Goal: Task Accomplishment & Management: Use online tool/utility

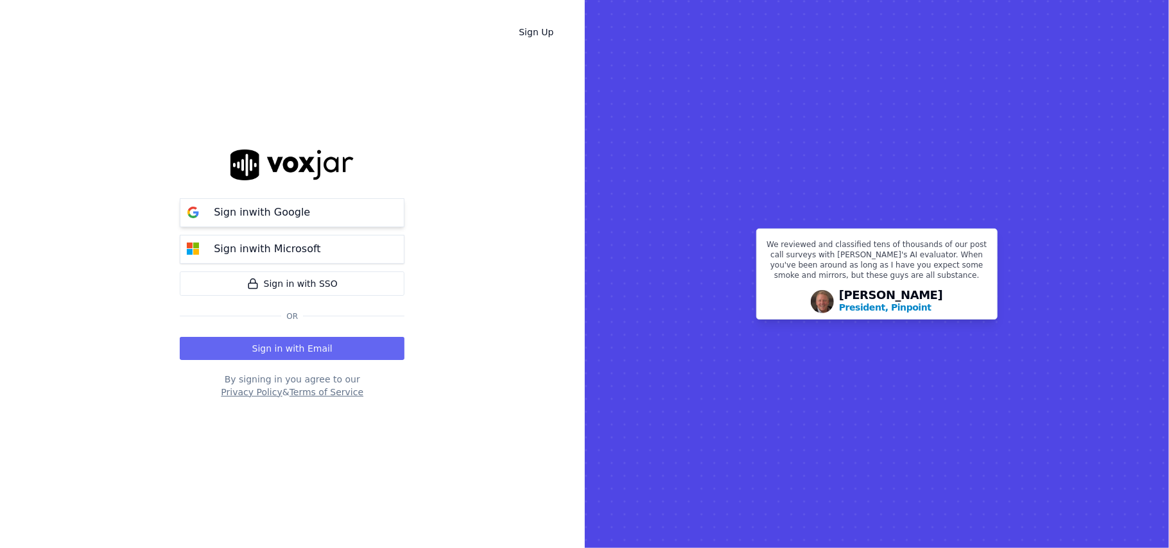
click at [304, 214] on div "Sign in with Google" at bounding box center [262, 212] width 112 height 15
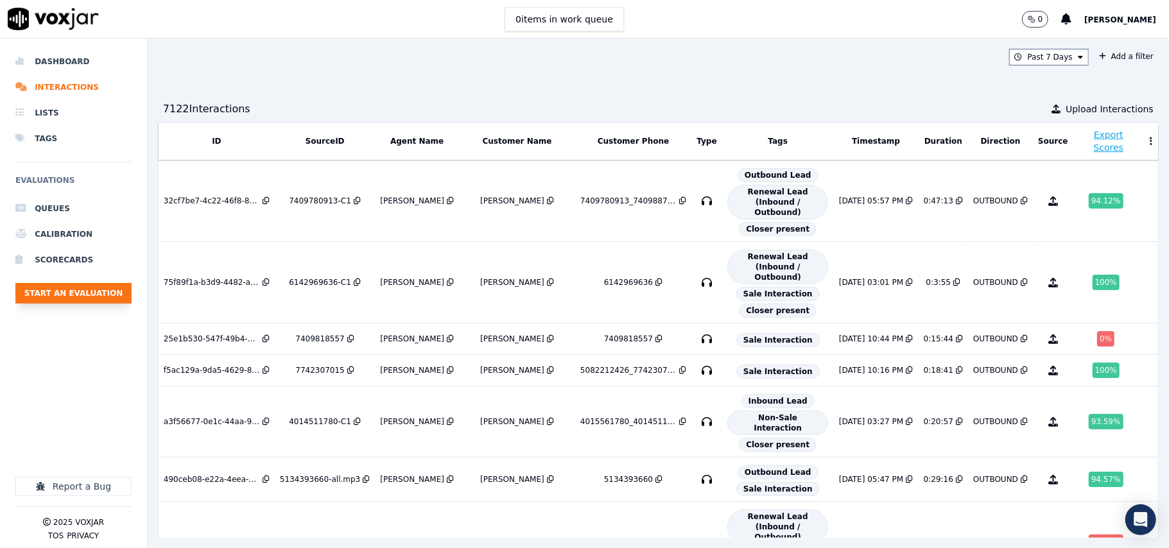
click at [77, 297] on button "Start an Evaluation" at bounding box center [73, 293] width 116 height 21
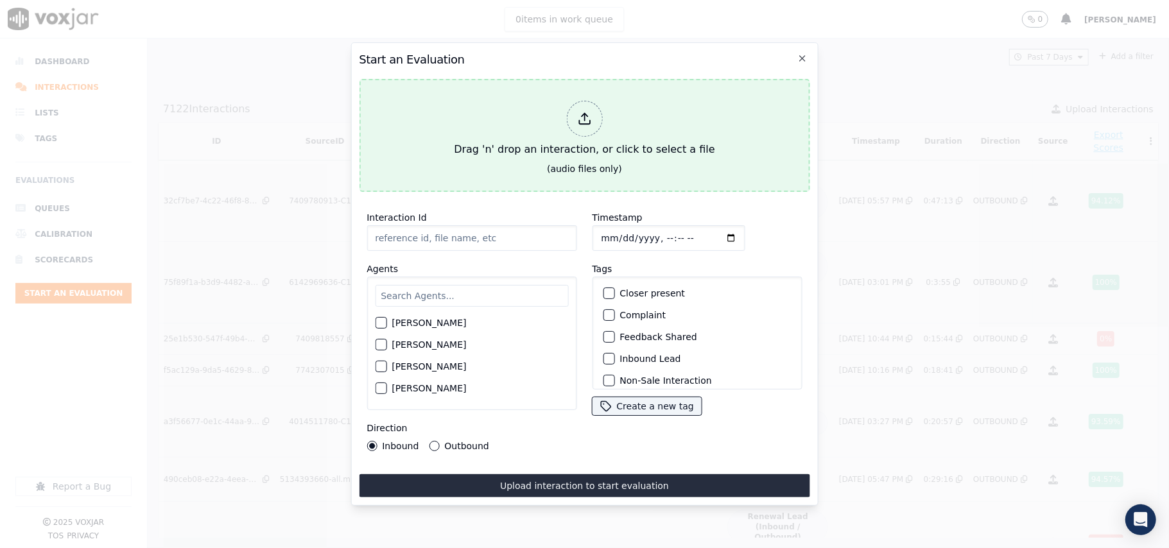
click at [527, 119] on div "Drag 'n' drop an interaction, or click to select a file" at bounding box center [584, 129] width 271 height 67
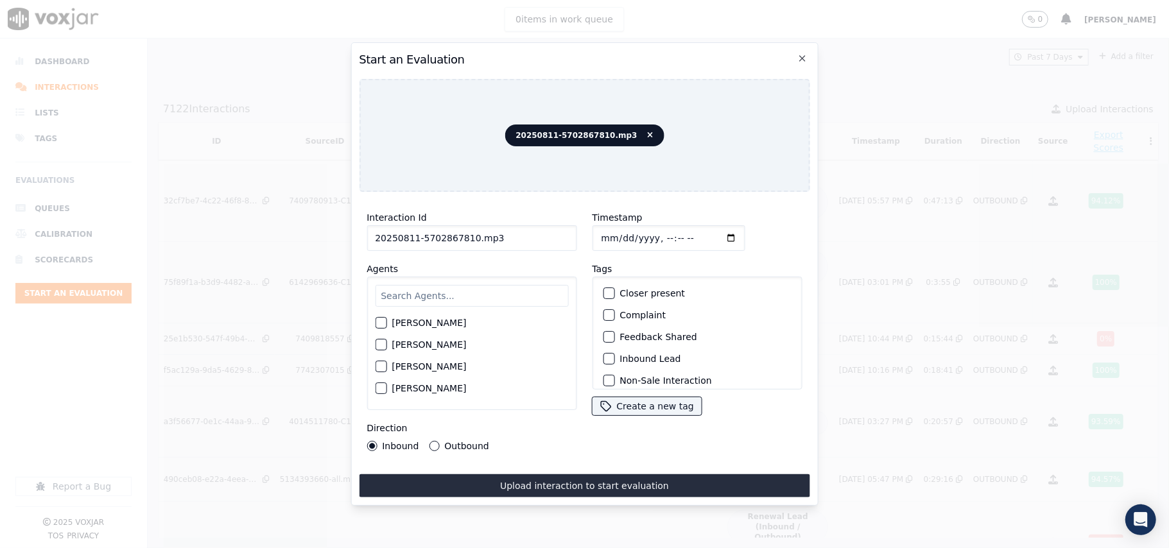
click at [455, 238] on input "20250811-5702867810.mp3" at bounding box center [472, 238] width 210 height 26
paste input "5702867810"
type input "5702867810"
click at [615, 231] on input "Timestamp" at bounding box center [668, 238] width 153 height 26
type input "2025-08-11T23:17"
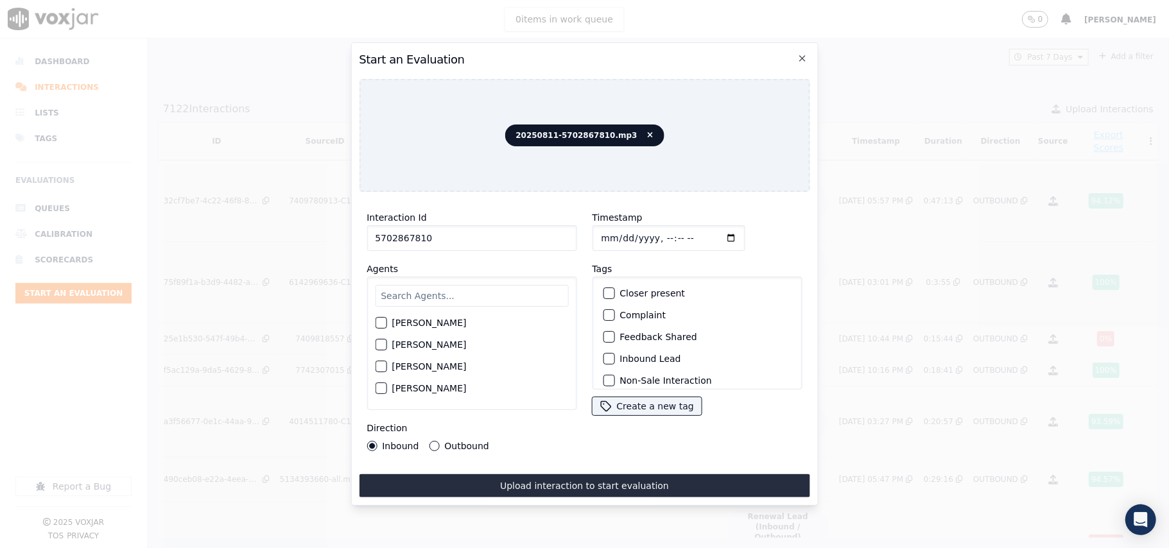
click at [521, 301] on input "text" at bounding box center [471, 296] width 193 height 22
click at [496, 295] on input "text" at bounding box center [471, 296] width 193 height 22
type input "David"
click at [432, 324] on label "[PERSON_NAME]" at bounding box center [429, 326] width 74 height 9
click at [387, 324] on button "[PERSON_NAME]" at bounding box center [381, 327] width 12 height 12
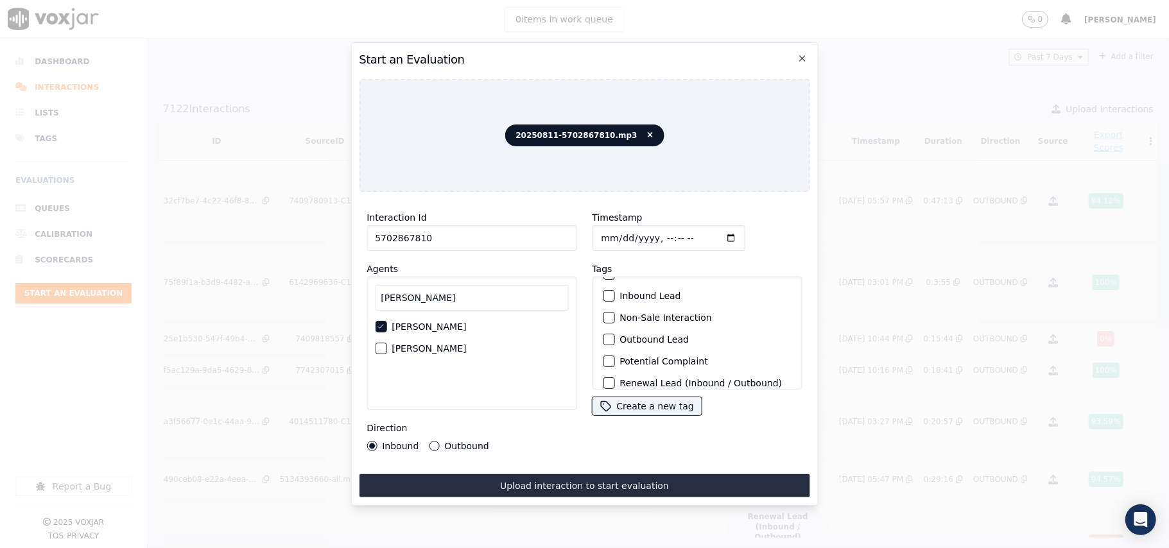
scroll to position [112, 0]
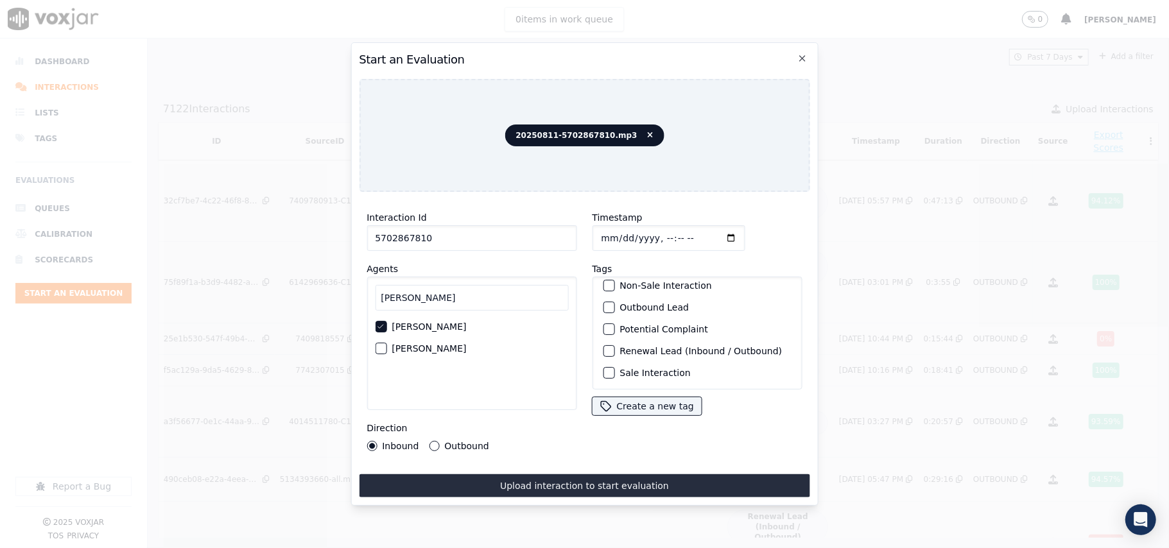
click at [643, 369] on label "Sale Interaction" at bounding box center [655, 373] width 71 height 9
click at [615, 367] on button "Sale Interaction" at bounding box center [609, 373] width 12 height 12
click at [452, 442] on label "Outbound" at bounding box center [466, 446] width 44 height 9
click at [439, 441] on button "Outbound" at bounding box center [434, 446] width 10 height 10
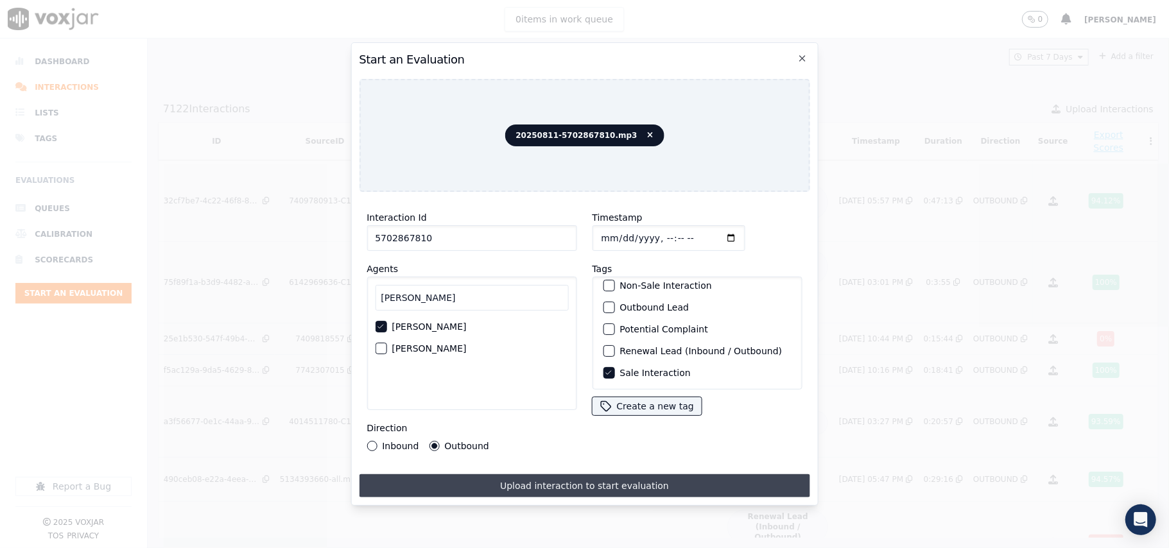
click at [528, 479] on button "Upload interaction to start evaluation" at bounding box center [584, 486] width 451 height 23
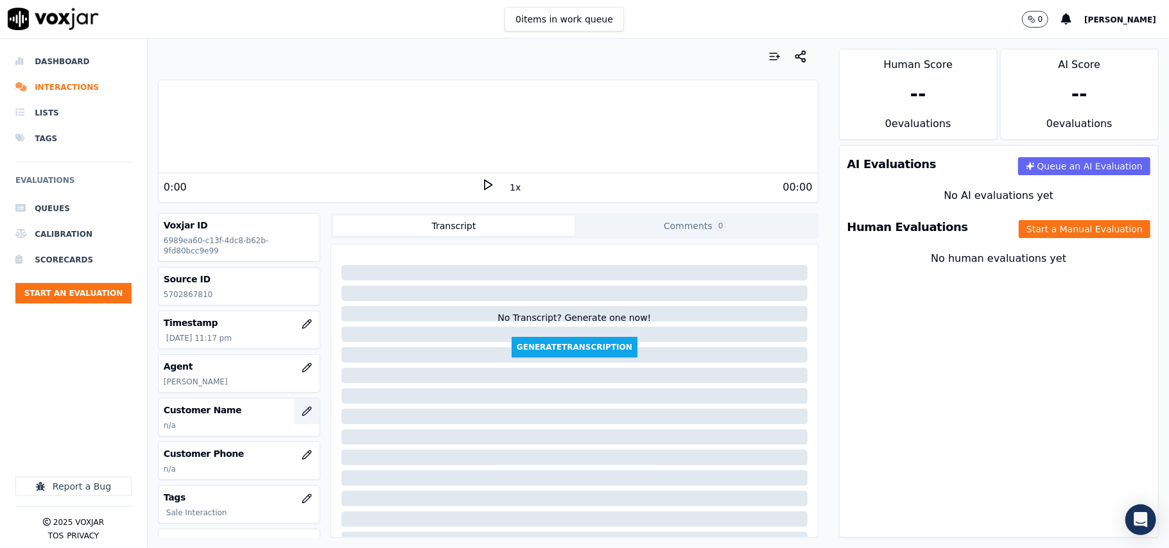
click at [294, 417] on button "button" at bounding box center [307, 412] width 26 height 26
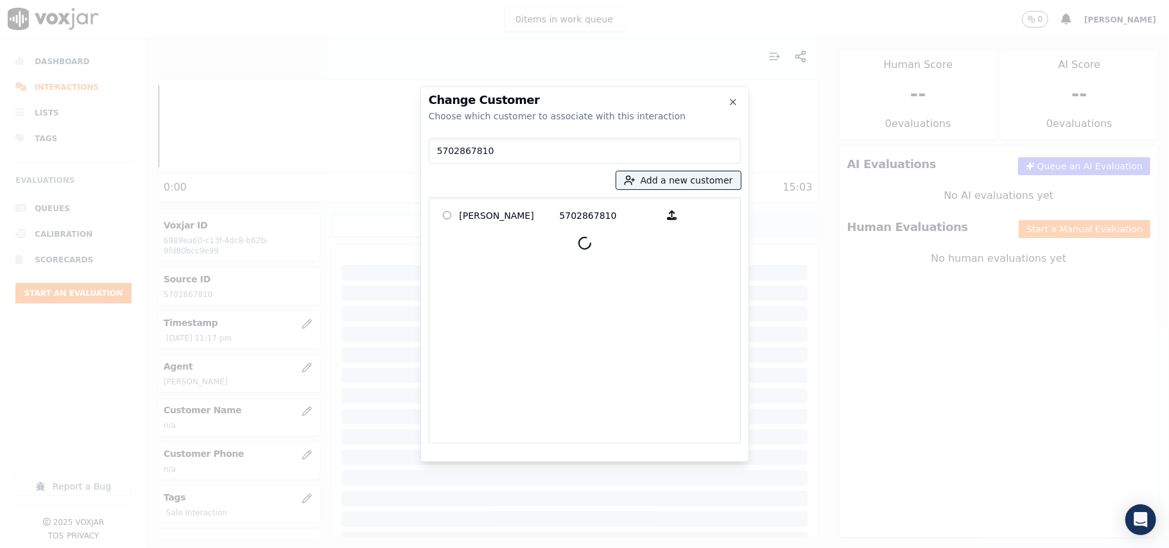
type input "5702867810"
click at [515, 229] on div at bounding box center [585, 243] width 301 height 31
click at [512, 218] on p "Nancy Baylor" at bounding box center [510, 215] width 100 height 20
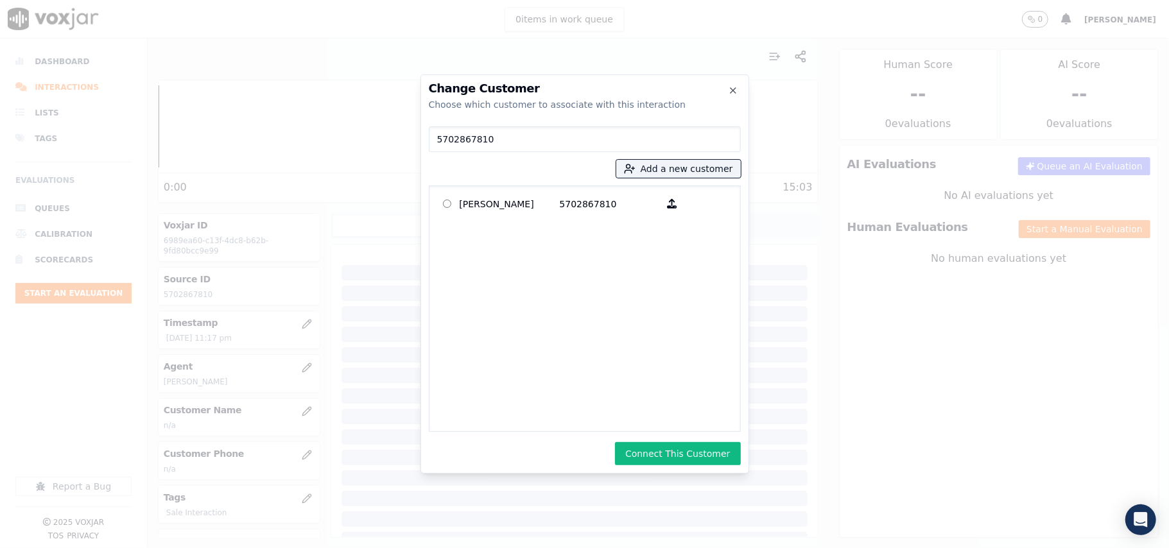
click at [647, 435] on div "Change Customer Choose which customer to associate with this interaction 570286…" at bounding box center [585, 273] width 329 height 399
click at [655, 450] on button "Connect This Customer" at bounding box center [677, 453] width 125 height 23
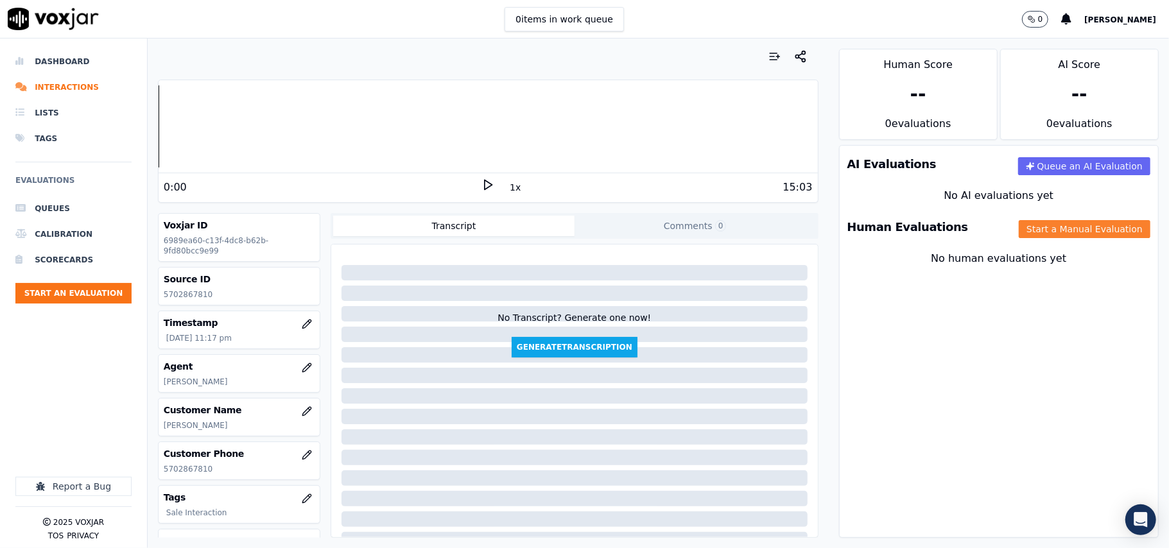
drag, startPoint x: 1017, startPoint y: 232, endPoint x: 1010, endPoint y: 230, distance: 7.5
click at [1019, 232] on button "Start a Manual Evaluation" at bounding box center [1085, 229] width 132 height 18
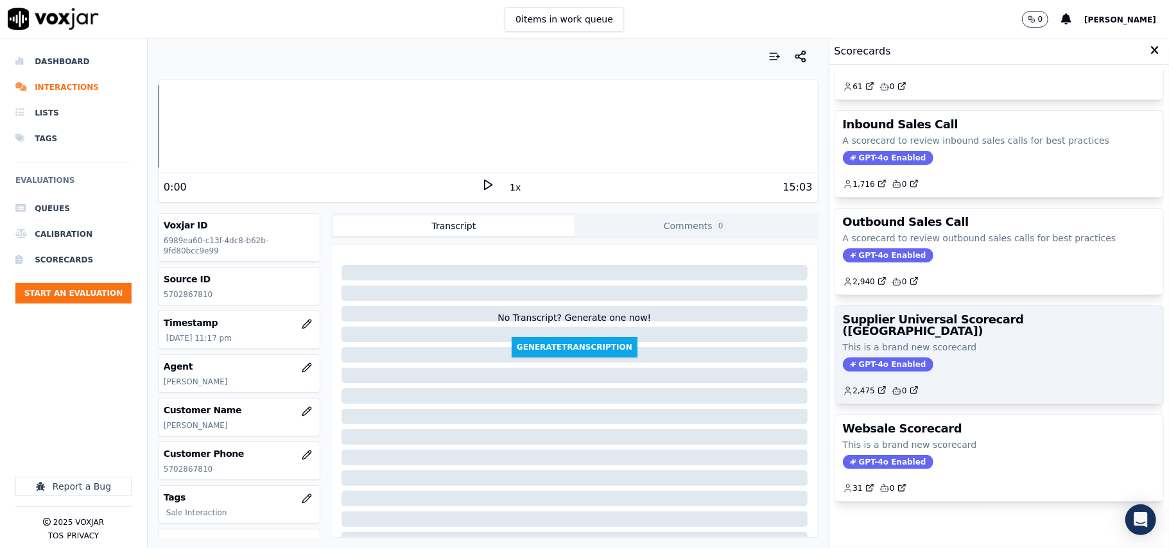
scroll to position [98, 0]
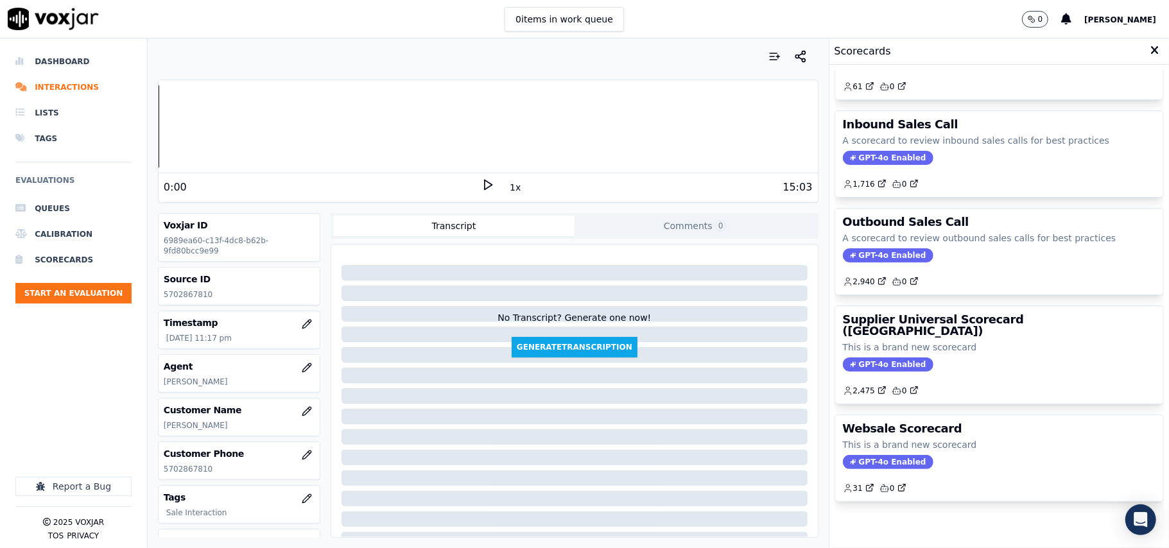
click at [976, 358] on div "GPT-4o Enabled" at bounding box center [999, 365] width 313 height 14
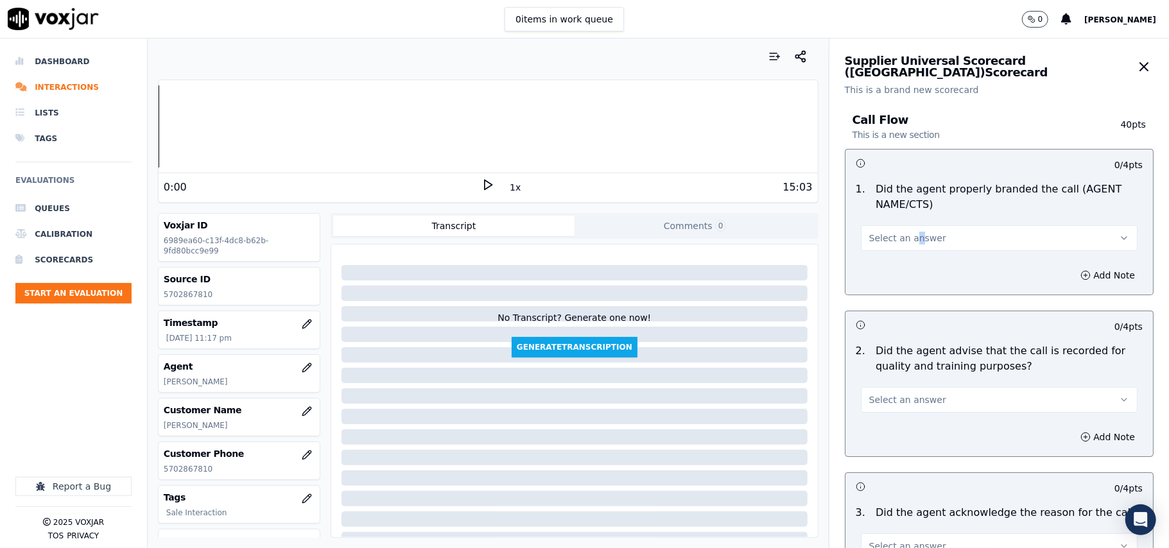
drag, startPoint x: 898, startPoint y: 224, endPoint x: 891, endPoint y: 240, distance: 17.3
click at [897, 224] on div "Select an answer" at bounding box center [999, 237] width 277 height 28
click at [891, 240] on span "Select an answer" at bounding box center [907, 238] width 77 height 13
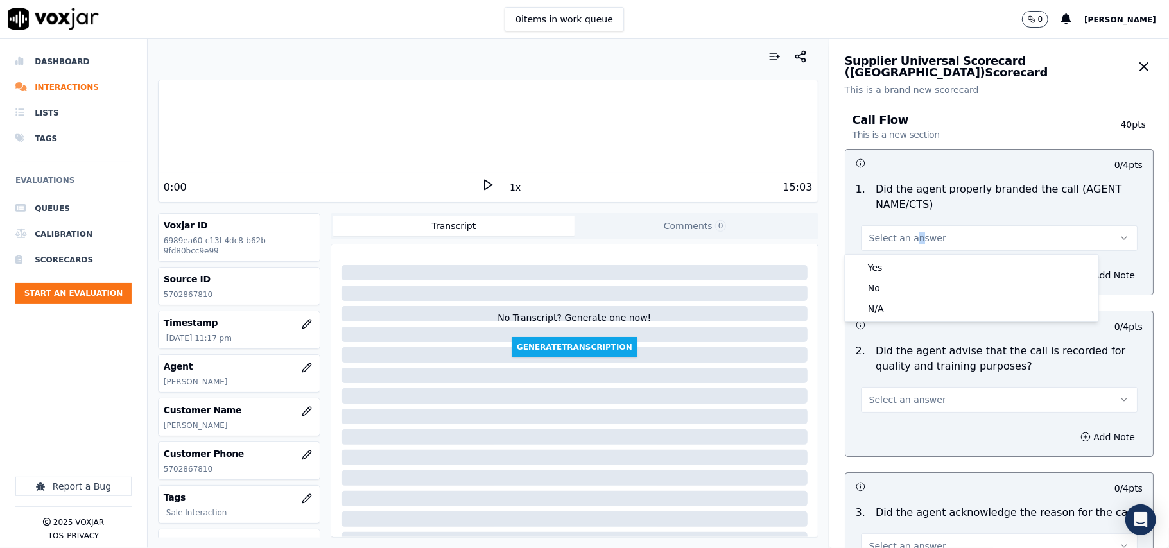
click at [880, 252] on div "1 . Did the agent properly branded the call (AGENT NAME/CTS) Select an answer" at bounding box center [1000, 217] width 308 height 80
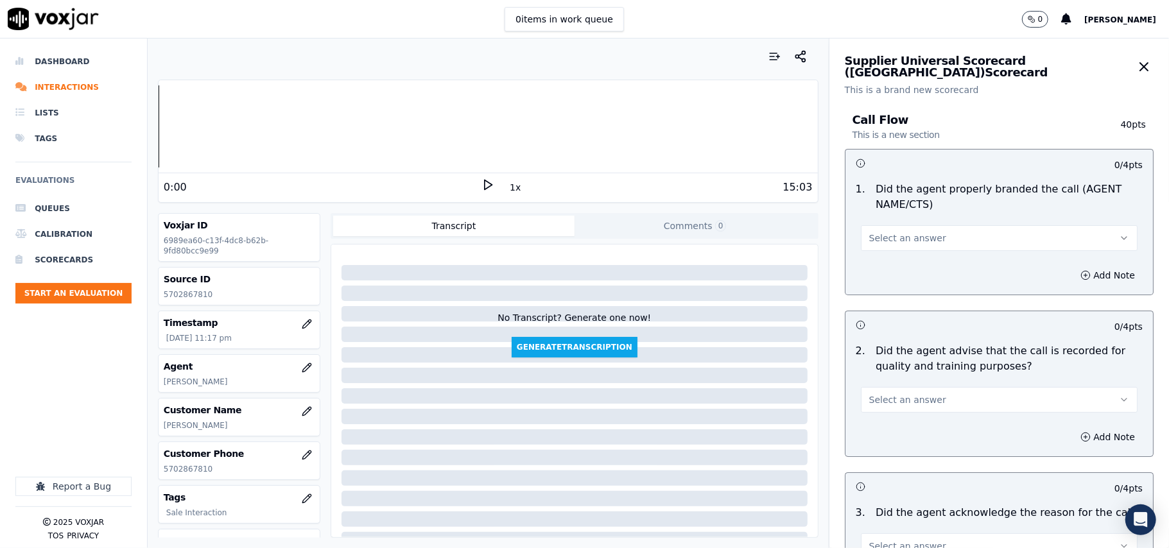
click at [871, 268] on div "Add Note" at bounding box center [1000, 275] width 308 height 39
click at [886, 243] on span "Select an answer" at bounding box center [907, 238] width 77 height 13
click at [887, 276] on div "Yes" at bounding box center [972, 268] width 249 height 21
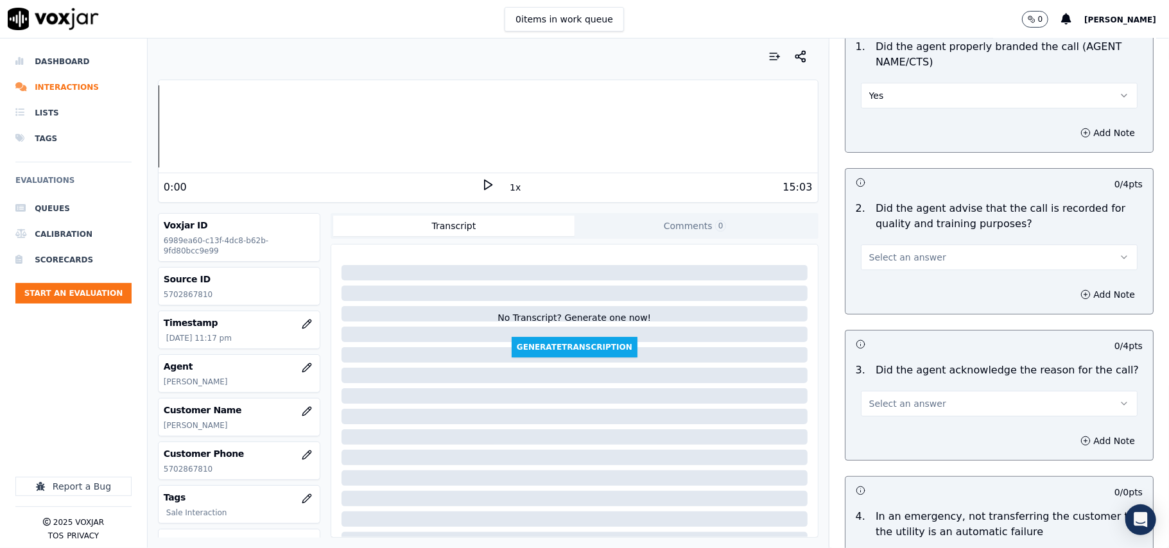
click at [880, 267] on button "Select an answer" at bounding box center [999, 258] width 277 height 26
click at [877, 288] on div "Yes" at bounding box center [972, 287] width 249 height 21
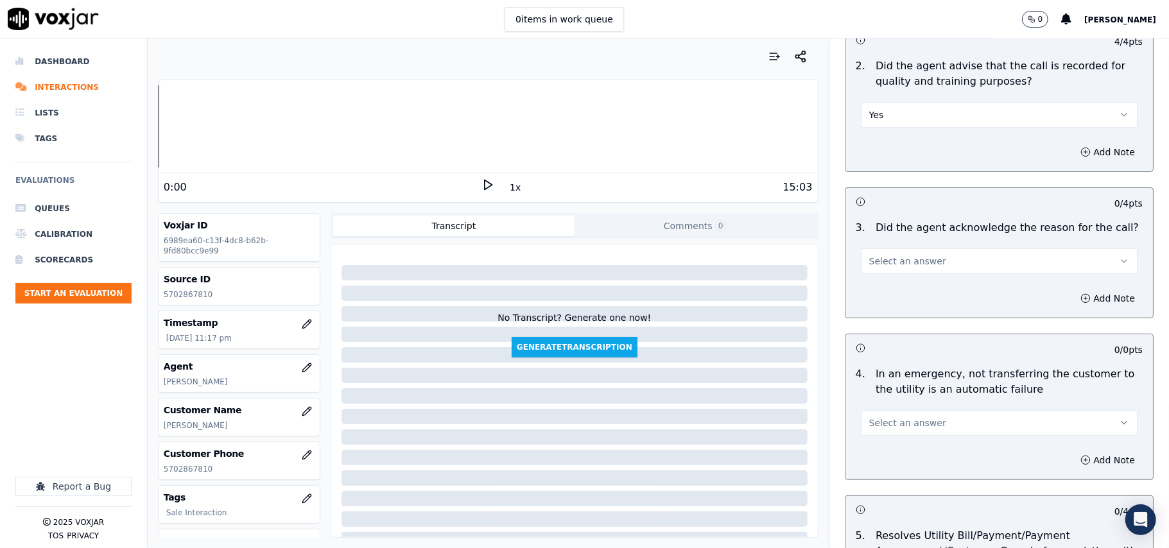
click at [871, 270] on button "Select an answer" at bounding box center [999, 262] width 277 height 26
click at [877, 290] on div "Yes" at bounding box center [972, 291] width 249 height 21
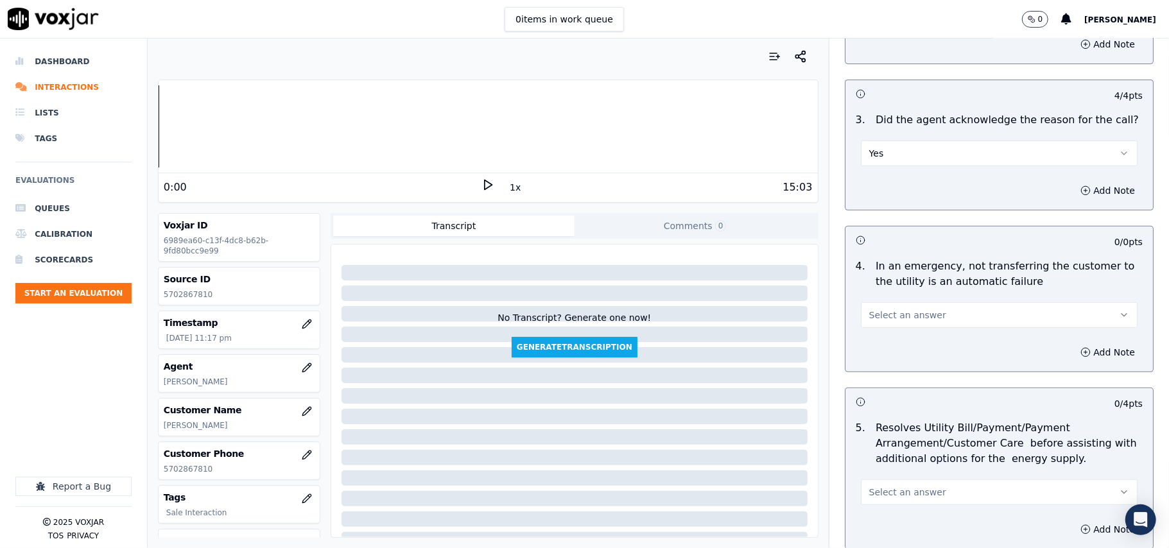
scroll to position [428, 0]
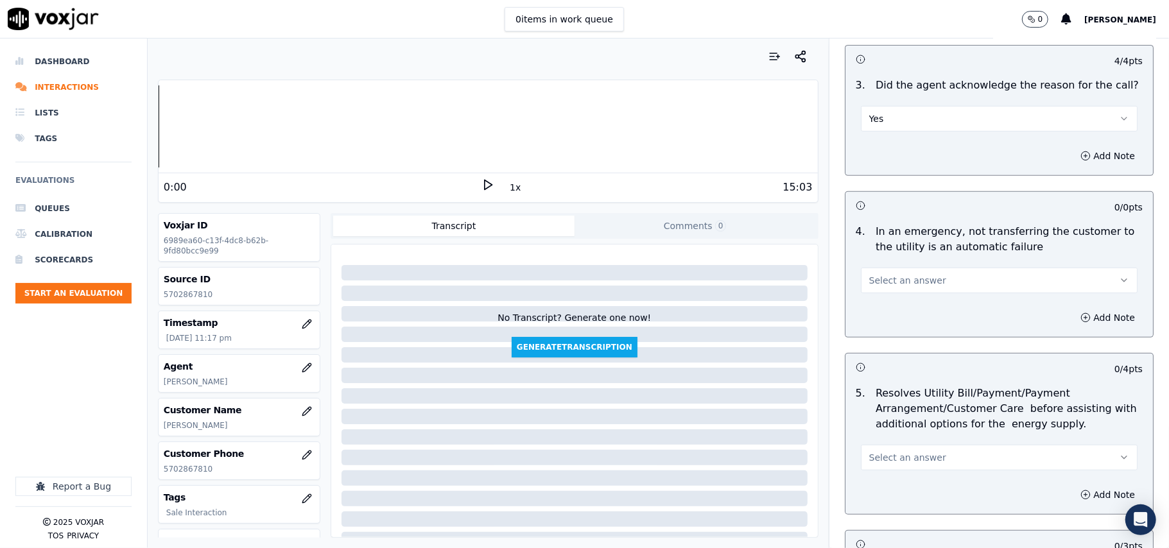
click at [875, 285] on span "Select an answer" at bounding box center [907, 280] width 77 height 13
click at [873, 342] on div "N/A" at bounding box center [972, 352] width 249 height 21
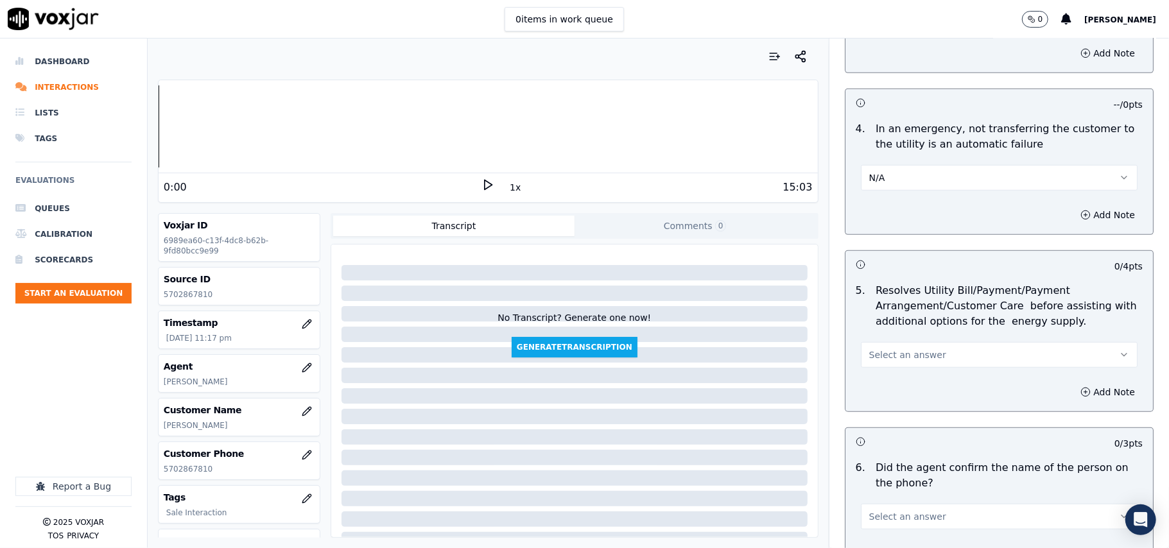
scroll to position [571, 0]
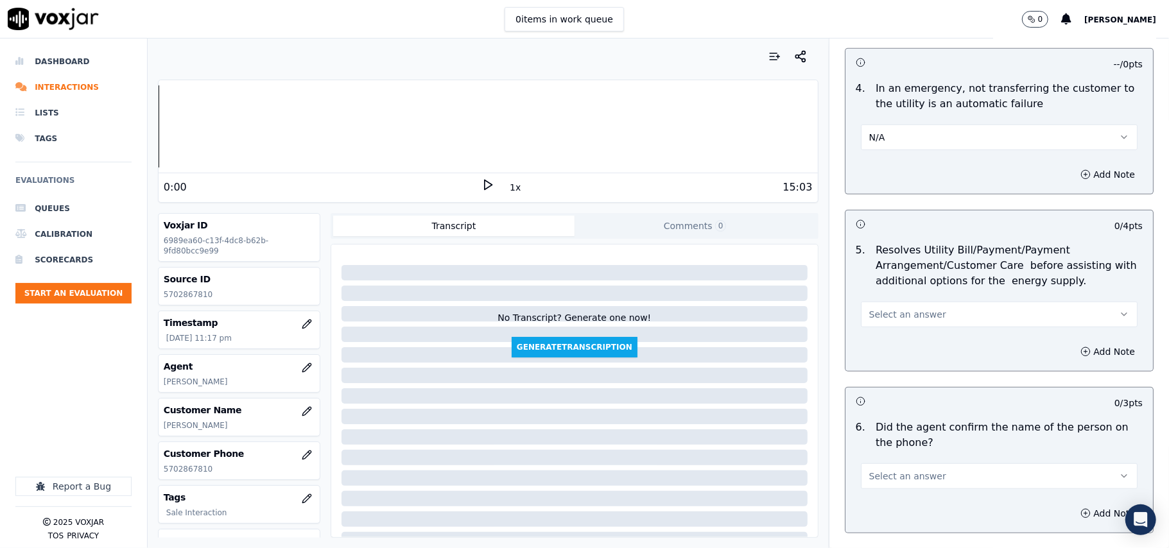
click at [874, 316] on span "Select an answer" at bounding box center [907, 314] width 77 height 13
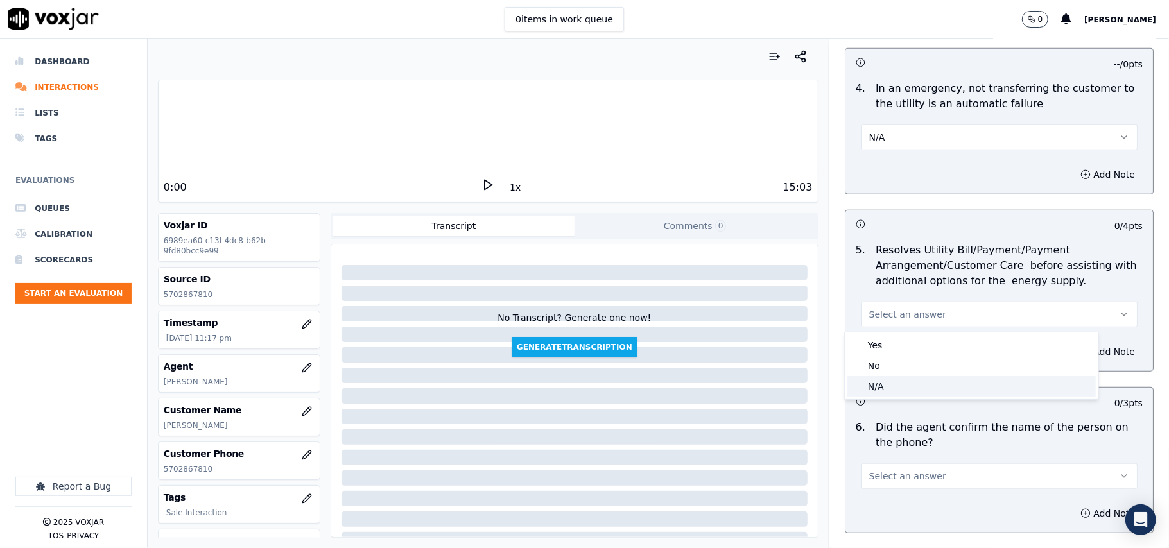
click at [872, 394] on div "N/A" at bounding box center [972, 386] width 249 height 21
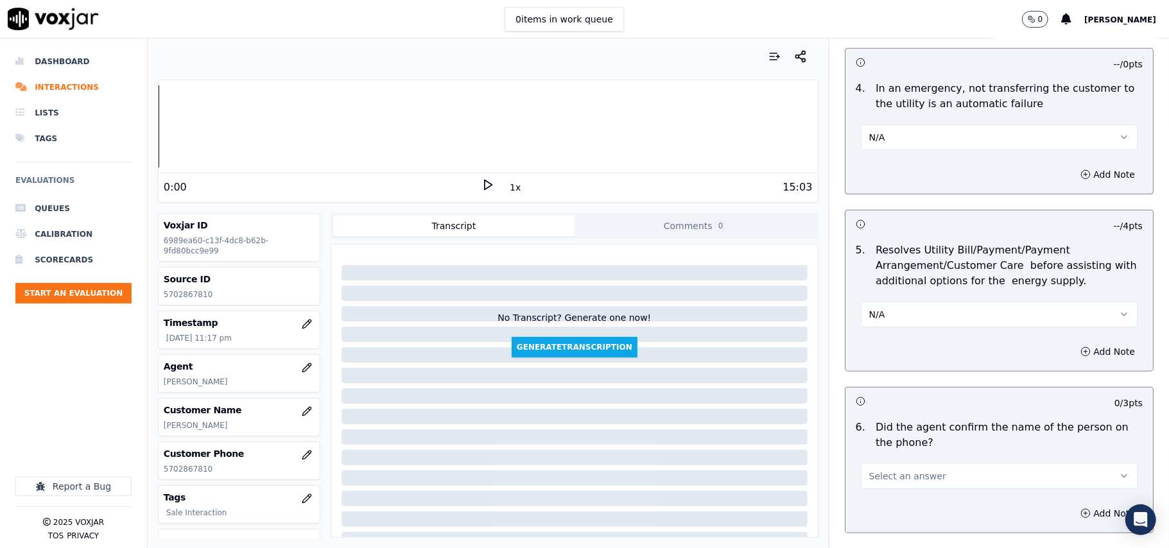
scroll to position [713, 0]
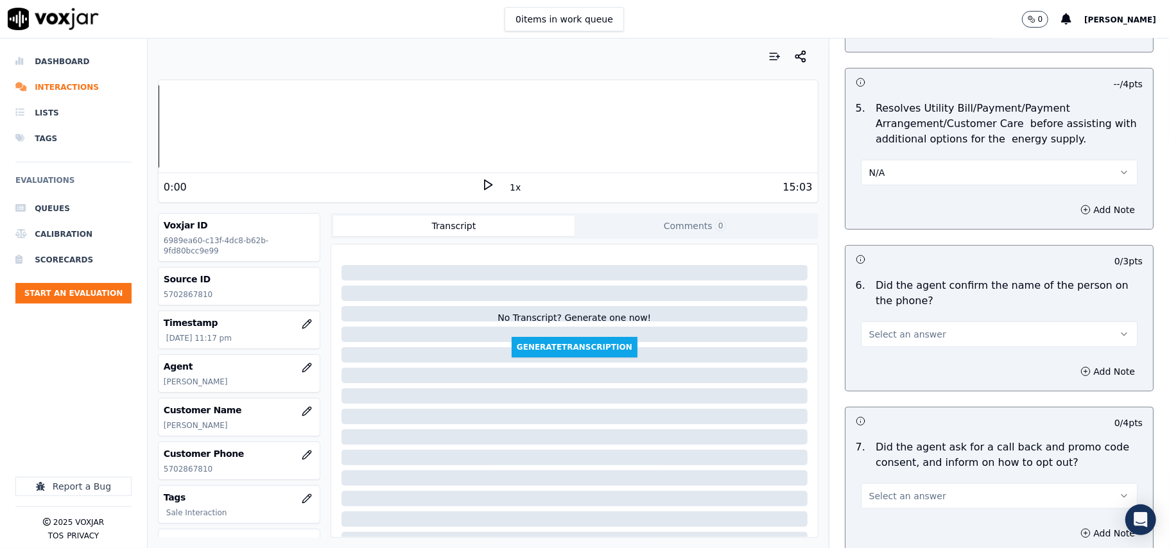
click at [869, 340] on span "Select an answer" at bounding box center [907, 334] width 77 height 13
click at [874, 365] on div "Yes" at bounding box center [972, 365] width 249 height 21
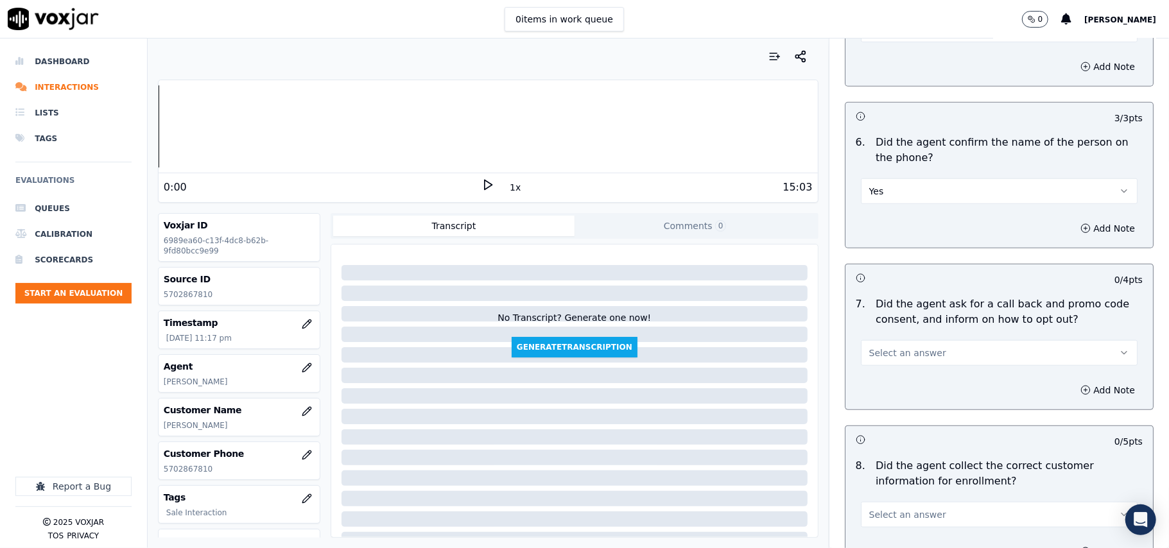
click at [869, 356] on span "Select an answer" at bounding box center [907, 353] width 77 height 13
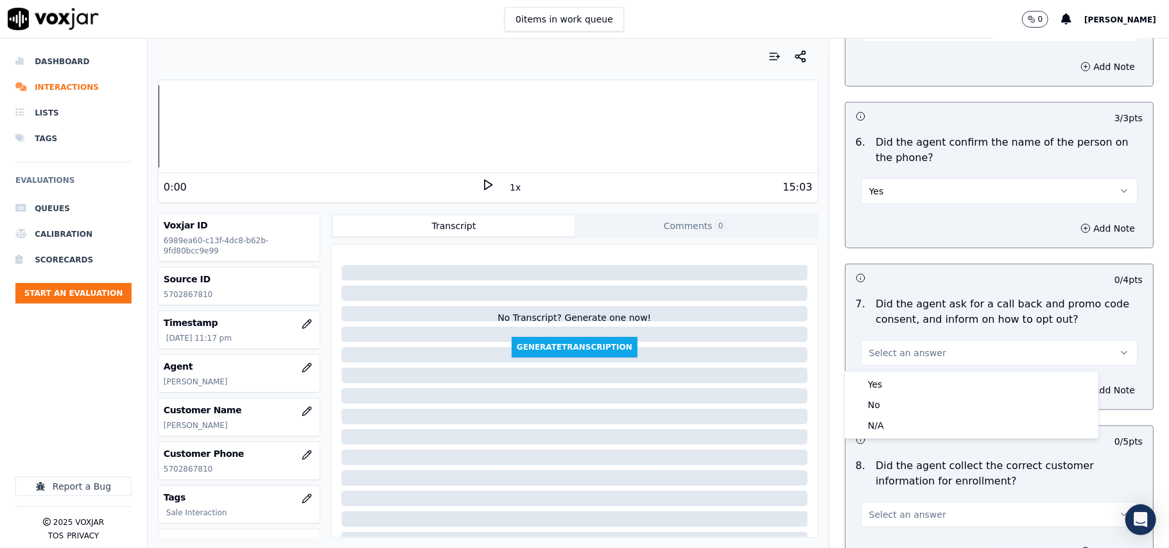
click at [864, 369] on div "7 . Did the agent ask for a call back and promo code consent, and inform on how…" at bounding box center [1000, 332] width 308 height 80
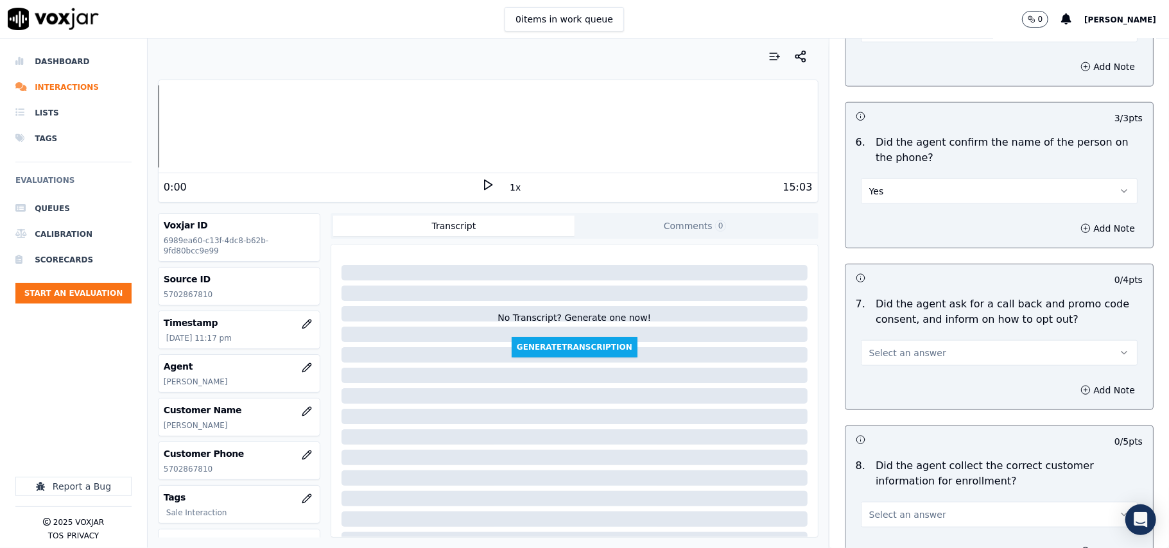
click at [864, 381] on div "Add Note" at bounding box center [1000, 390] width 308 height 39
drag, startPoint x: 871, startPoint y: 355, endPoint x: 871, endPoint y: 362, distance: 7.1
click at [871, 360] on span "Select an answer" at bounding box center [907, 353] width 77 height 13
click at [871, 381] on div "Yes" at bounding box center [972, 384] width 249 height 21
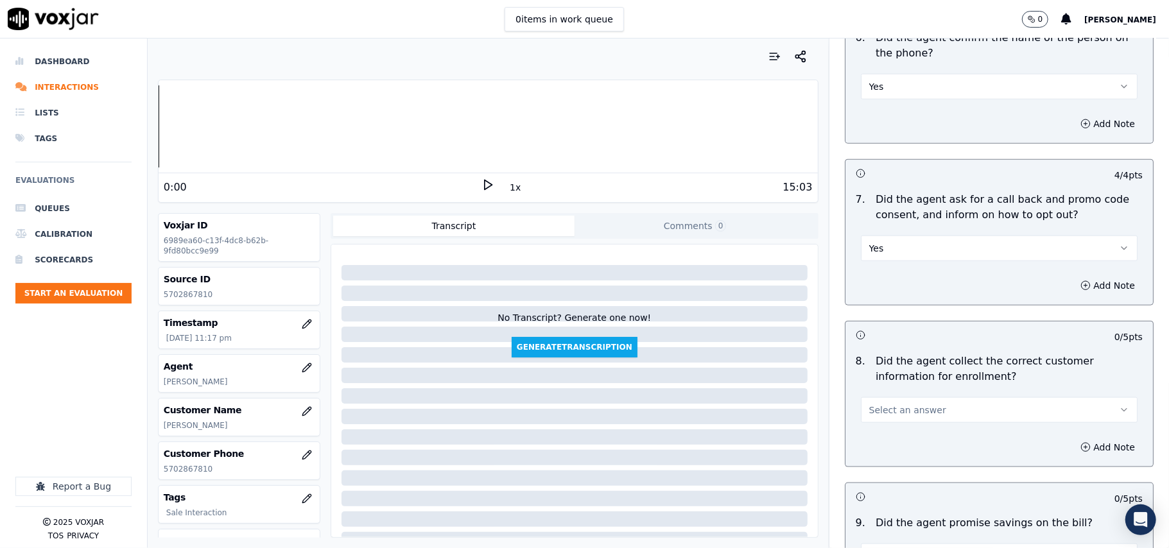
scroll to position [999, 0]
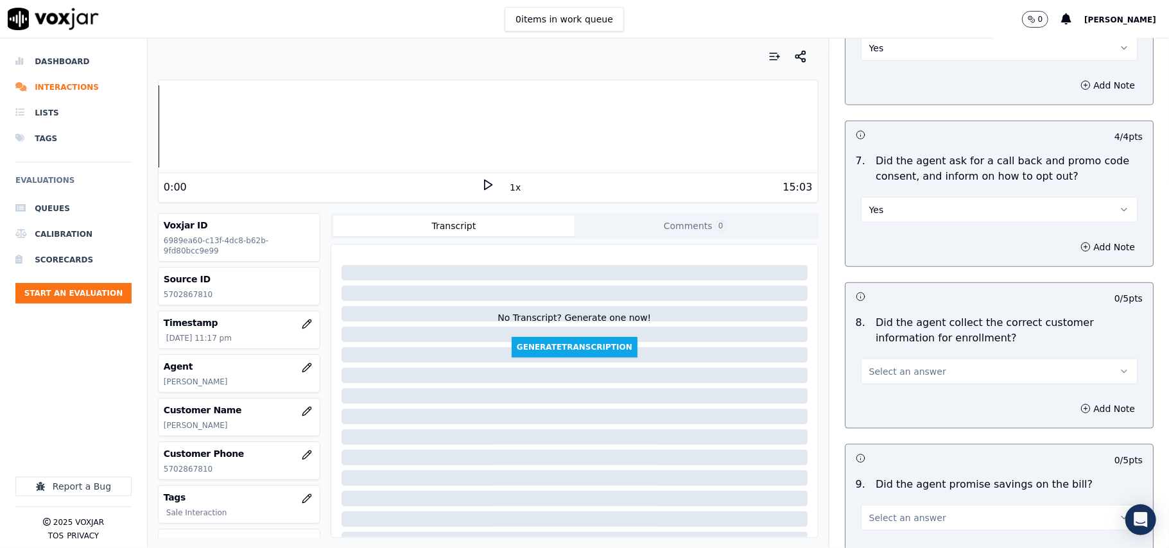
click at [861, 385] on button "Select an answer" at bounding box center [999, 372] width 277 height 26
click at [863, 406] on div "Yes" at bounding box center [972, 404] width 249 height 21
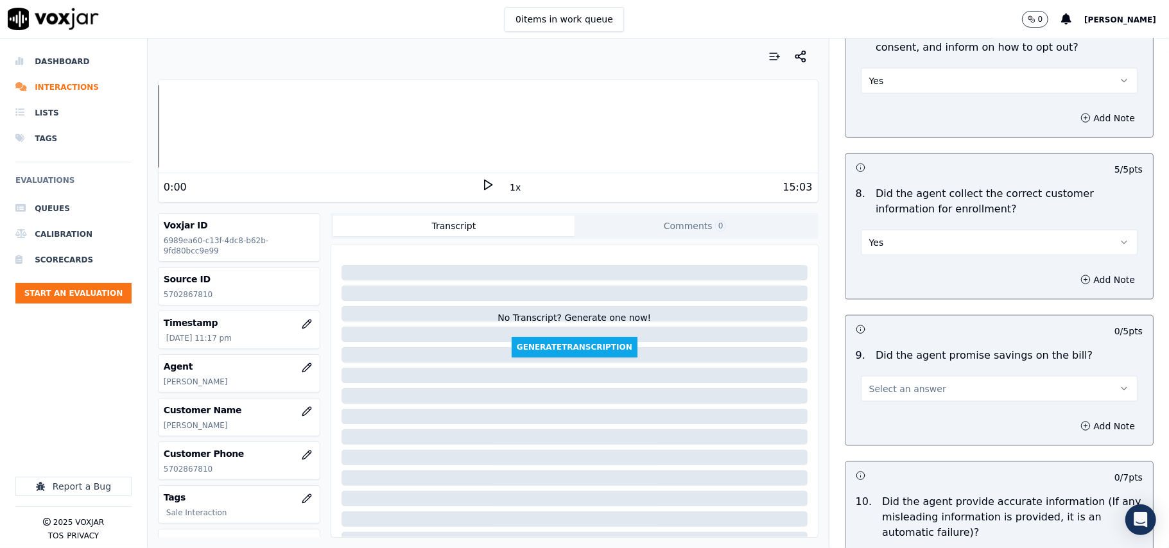
scroll to position [1284, 0]
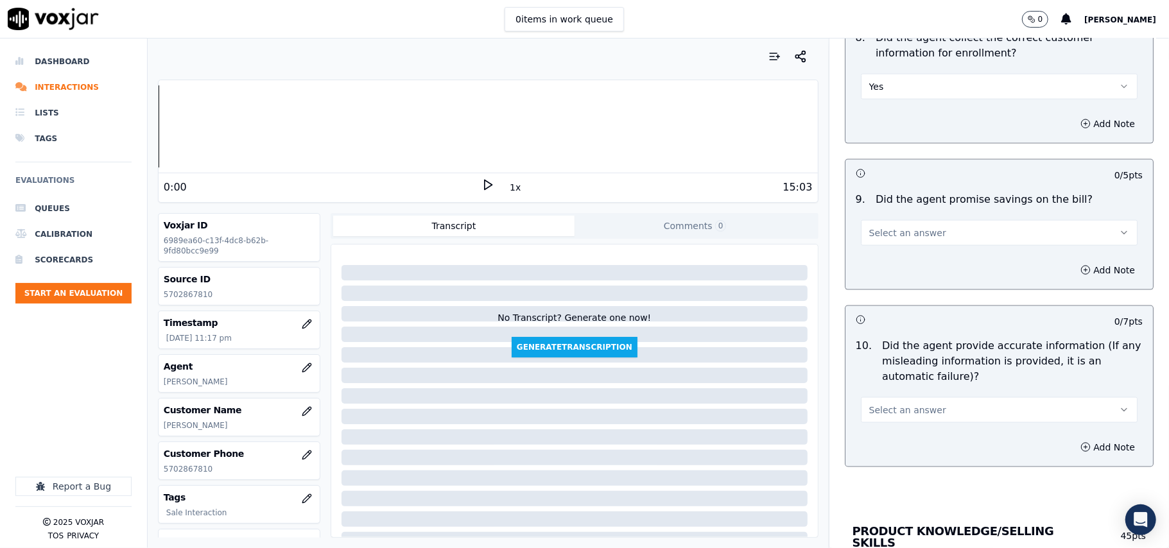
click at [871, 227] on button "Select an answer" at bounding box center [999, 233] width 277 height 26
click at [885, 304] on div "N/A" at bounding box center [972, 307] width 249 height 21
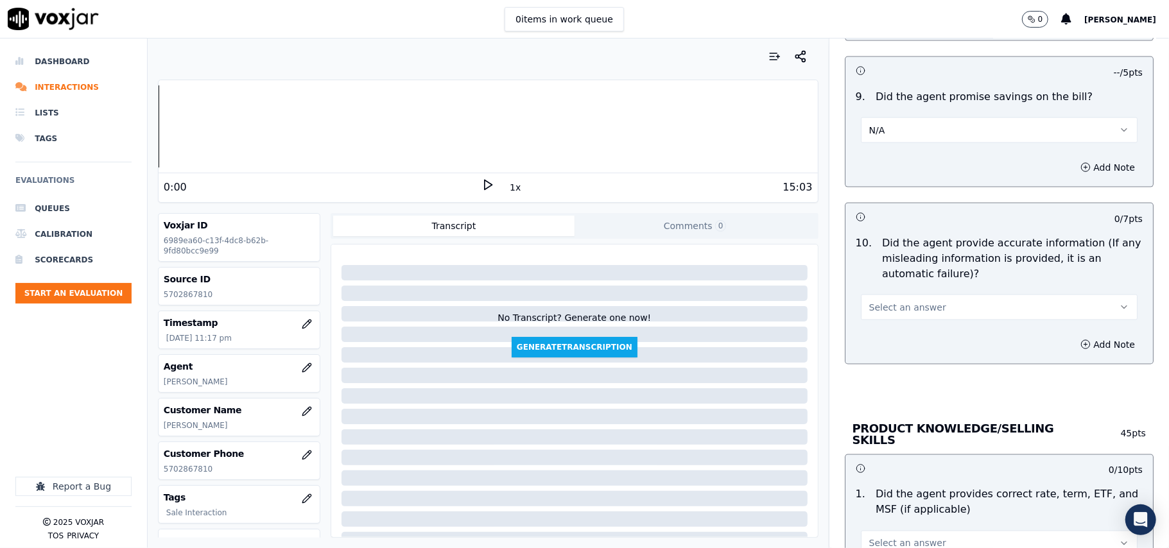
scroll to position [1427, 0]
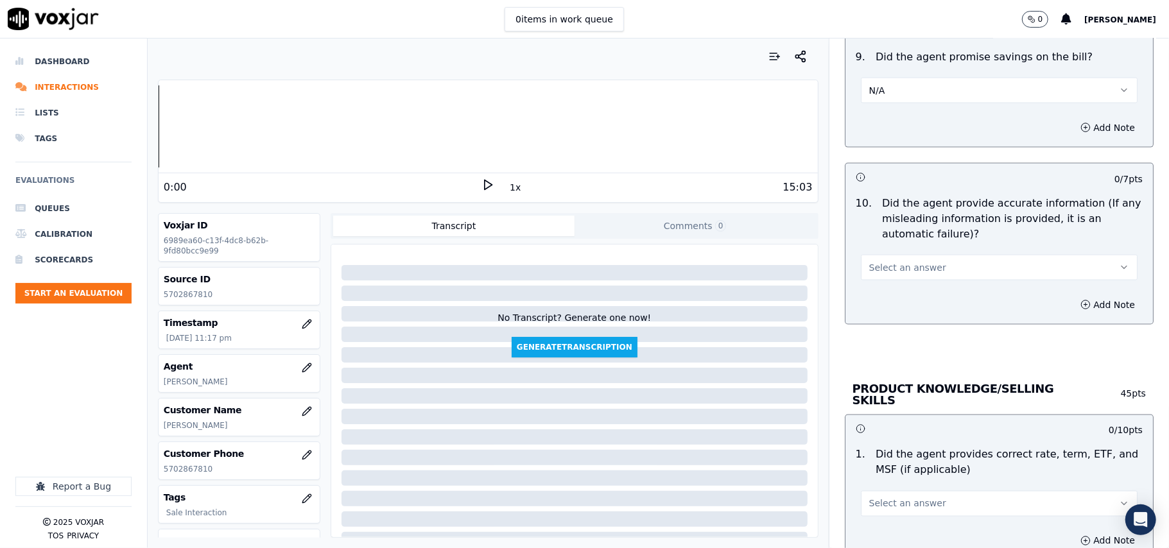
click at [867, 258] on div "Select an answer" at bounding box center [999, 266] width 277 height 28
click at [877, 272] on span "Select an answer" at bounding box center [907, 267] width 77 height 13
click at [877, 299] on div "Yes" at bounding box center [972, 300] width 249 height 21
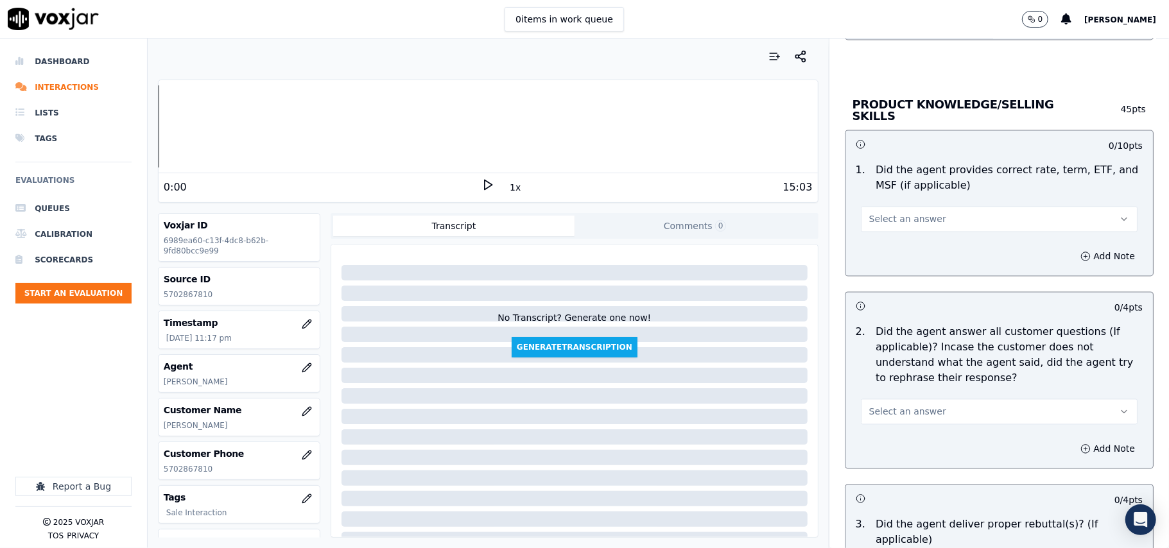
scroll to position [1712, 0]
click at [877, 219] on span "Select an answer" at bounding box center [907, 219] width 77 height 13
click at [877, 250] on div "Yes" at bounding box center [972, 246] width 249 height 21
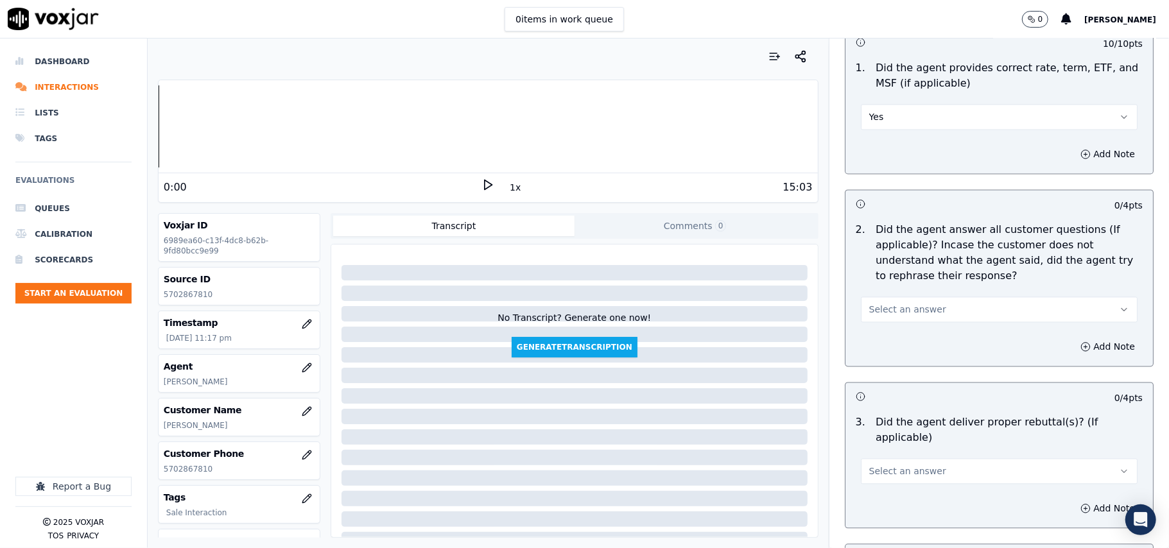
scroll to position [1855, 0]
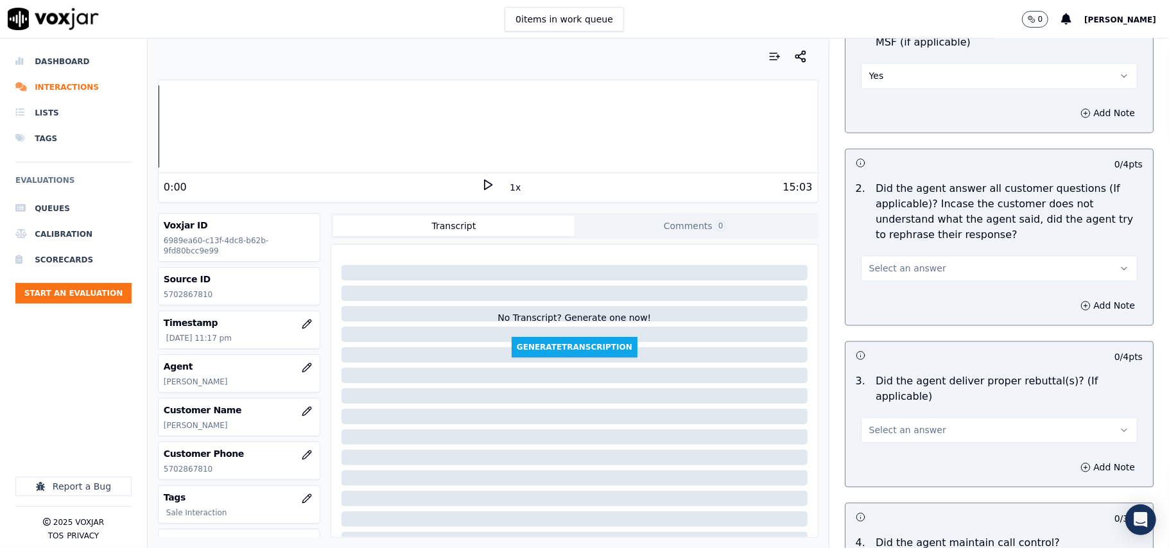
click at [887, 256] on button "Select an answer" at bounding box center [999, 269] width 277 height 26
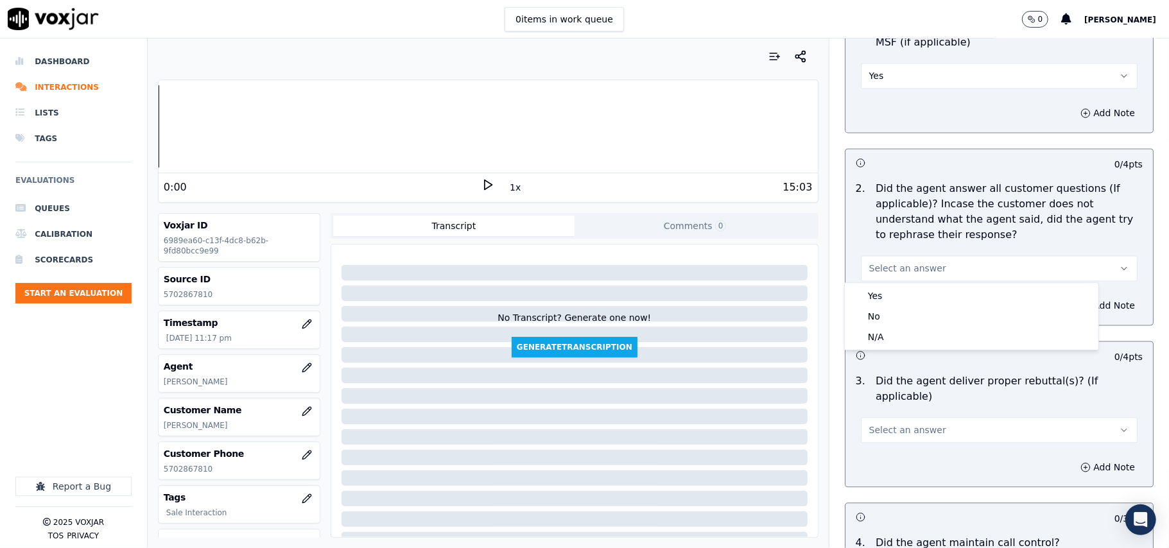
click at [889, 284] on div "Yes No N/A" at bounding box center [972, 316] width 254 height 67
click at [892, 293] on div "Yes" at bounding box center [972, 296] width 249 height 21
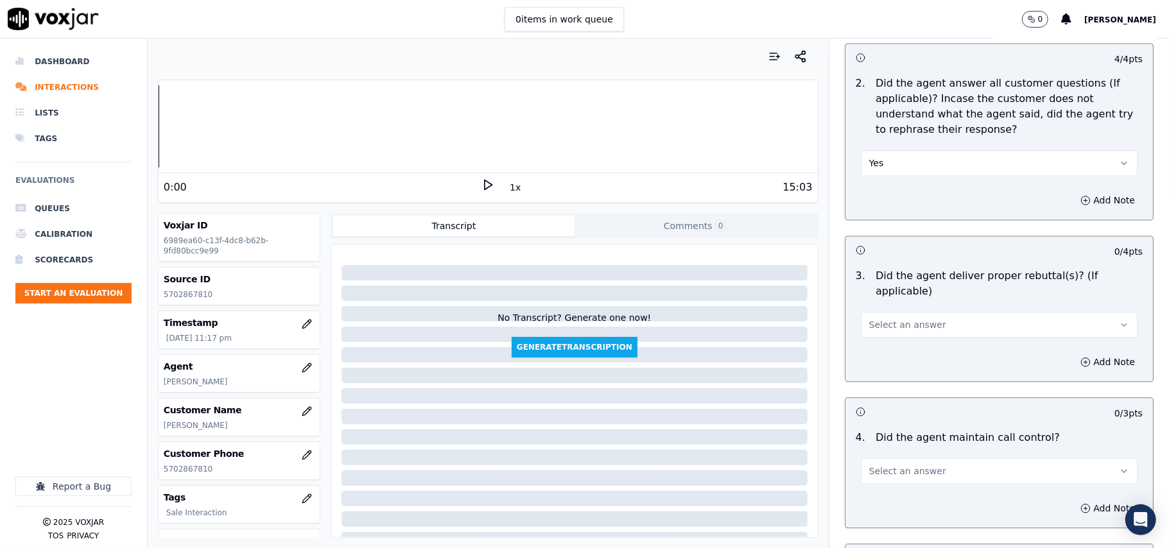
scroll to position [1997, 0]
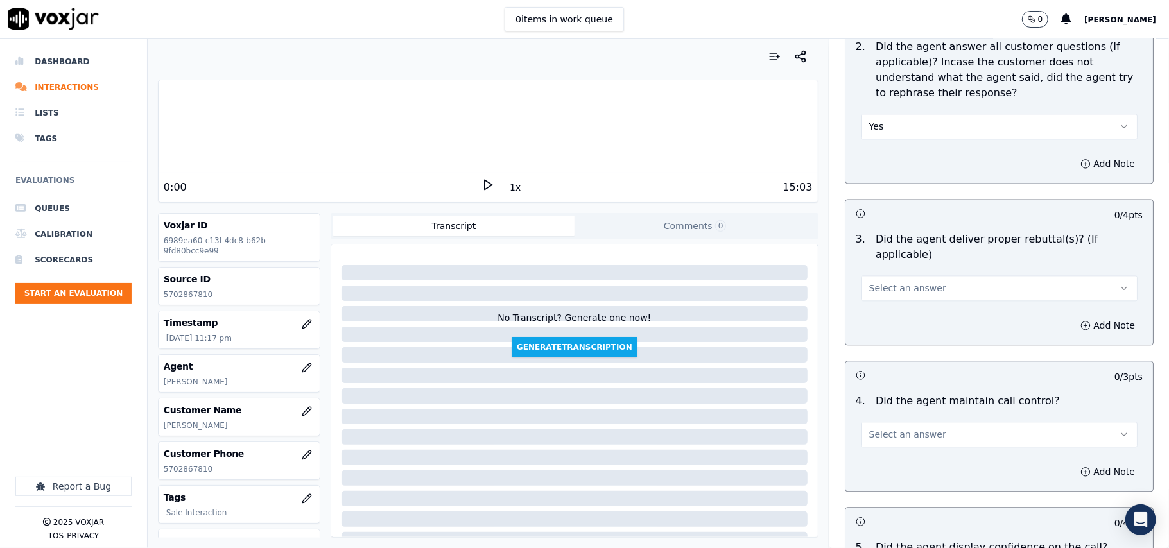
click at [879, 282] on span "Select an answer" at bounding box center [907, 288] width 77 height 13
click at [877, 289] on div "Yes No N/A" at bounding box center [972, 321] width 254 height 67
click at [877, 296] on div "Yes" at bounding box center [972, 300] width 249 height 21
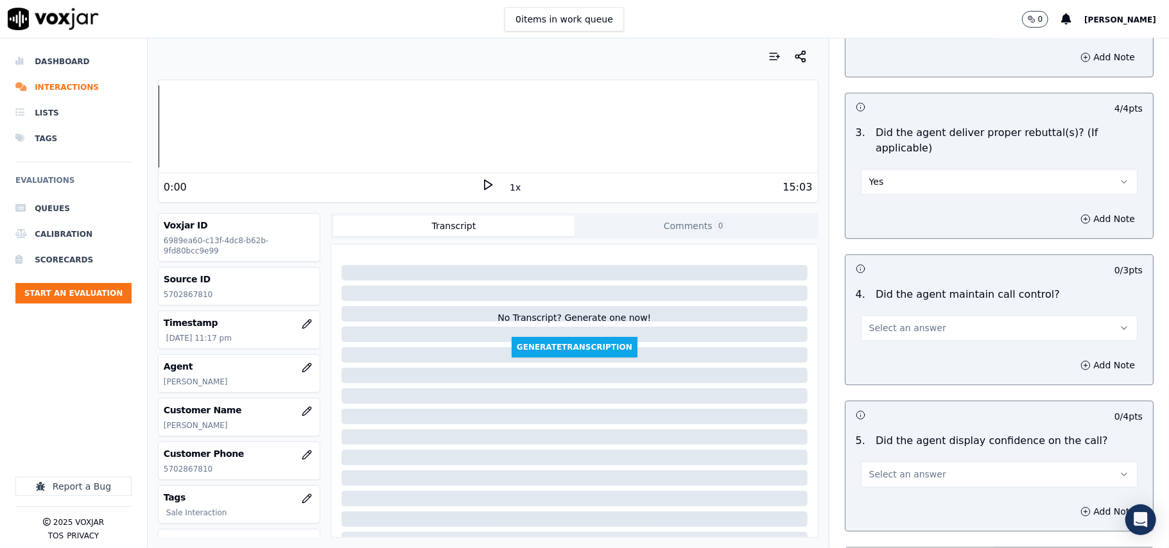
scroll to position [2140, 0]
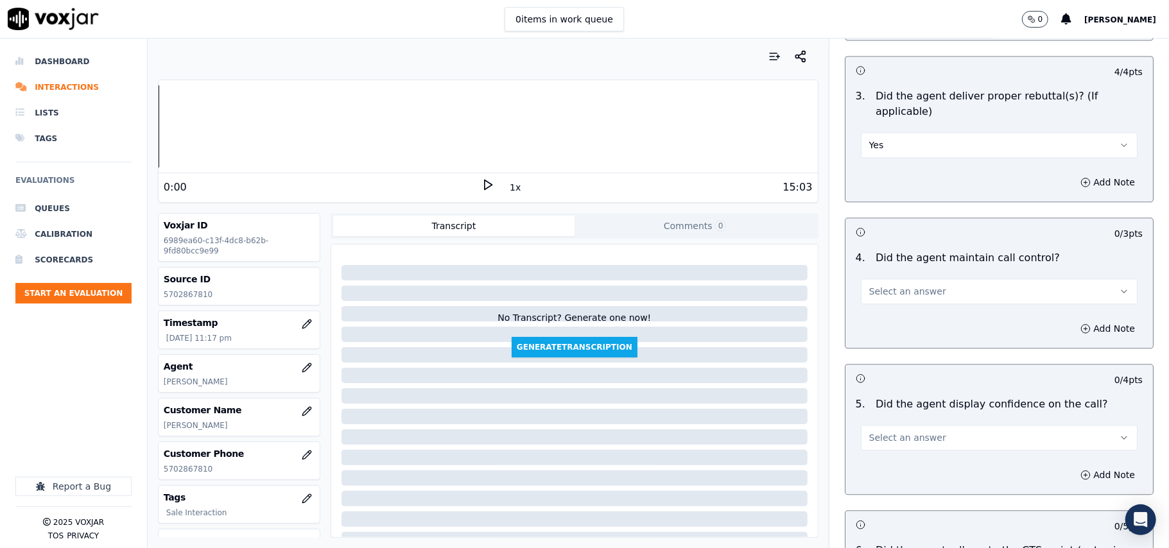
click at [877, 285] on span "Select an answer" at bounding box center [907, 291] width 77 height 13
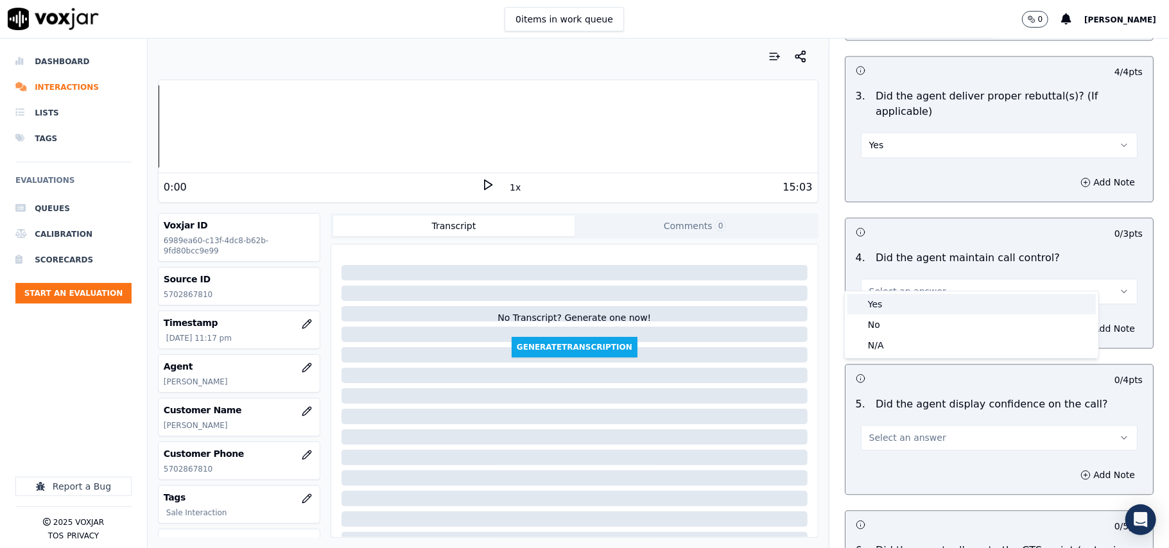
click at [878, 301] on div "Yes" at bounding box center [972, 304] width 249 height 21
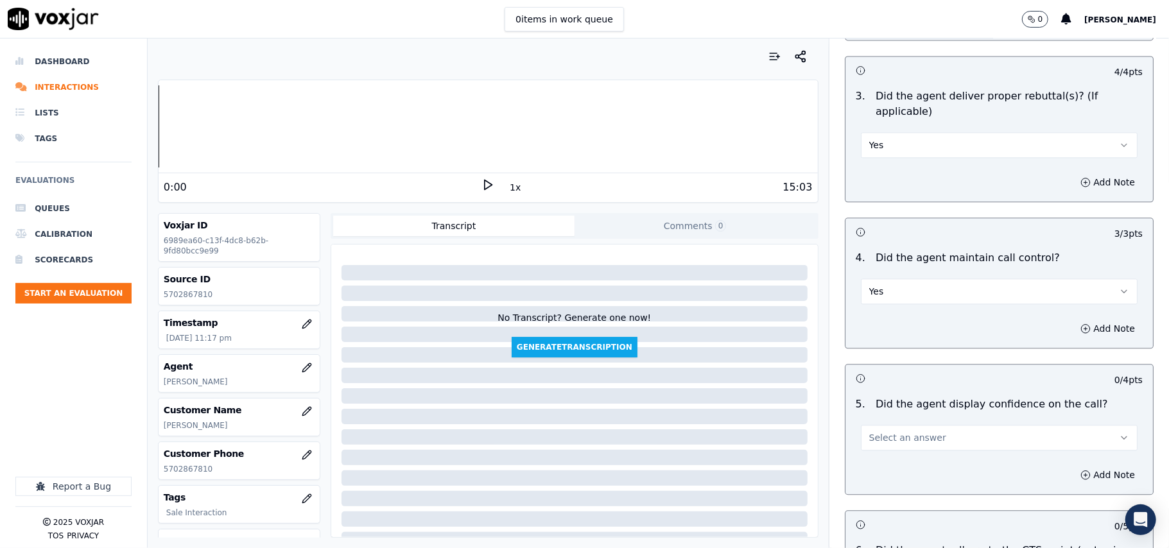
scroll to position [2284, 0]
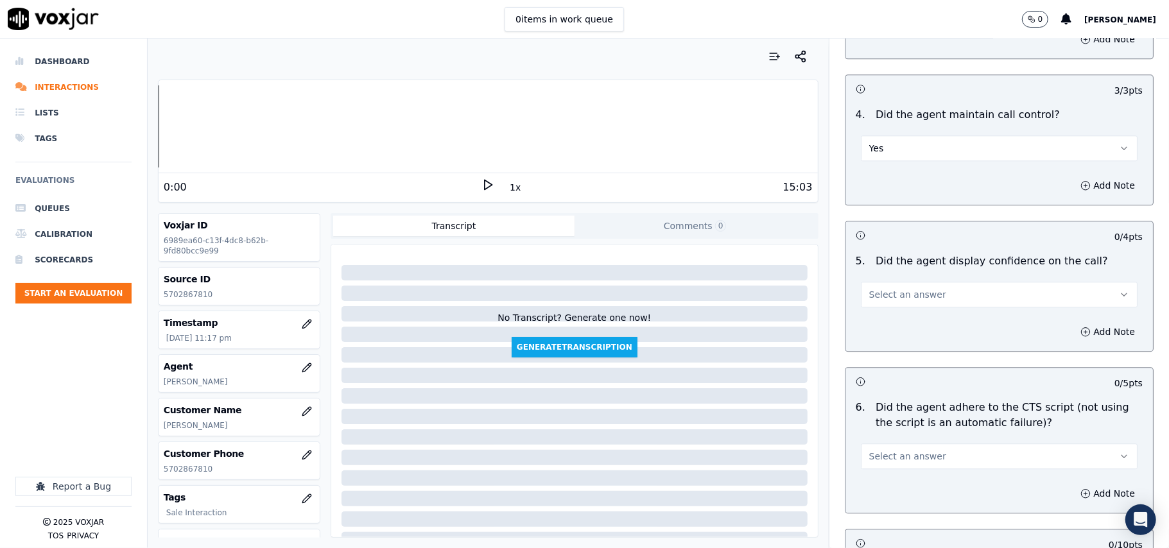
click at [880, 286] on button "Select an answer" at bounding box center [999, 295] width 277 height 26
click at [882, 301] on div "Yes" at bounding box center [972, 308] width 249 height 21
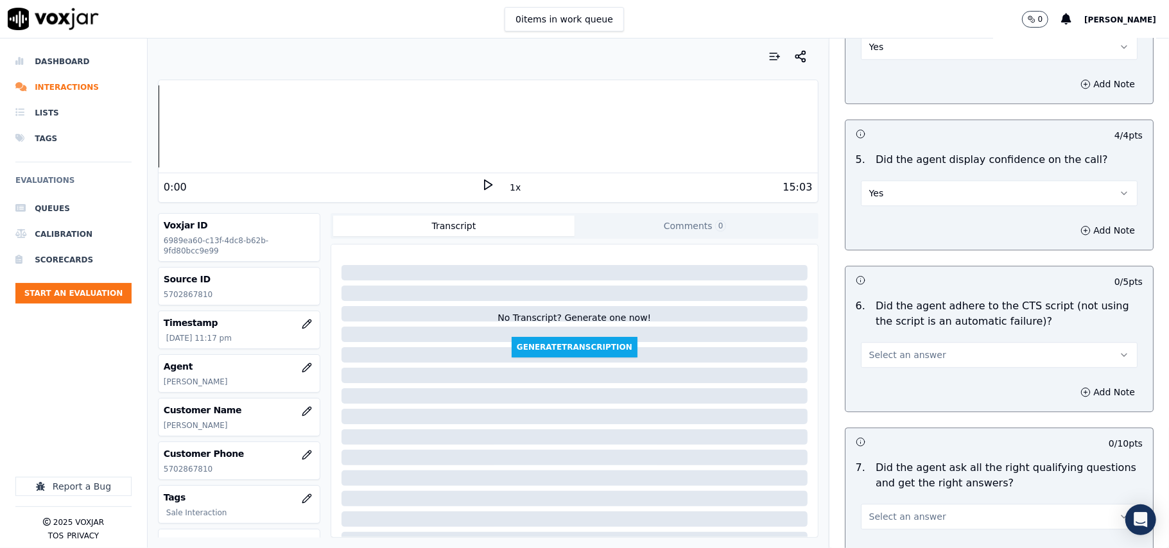
scroll to position [2425, 0]
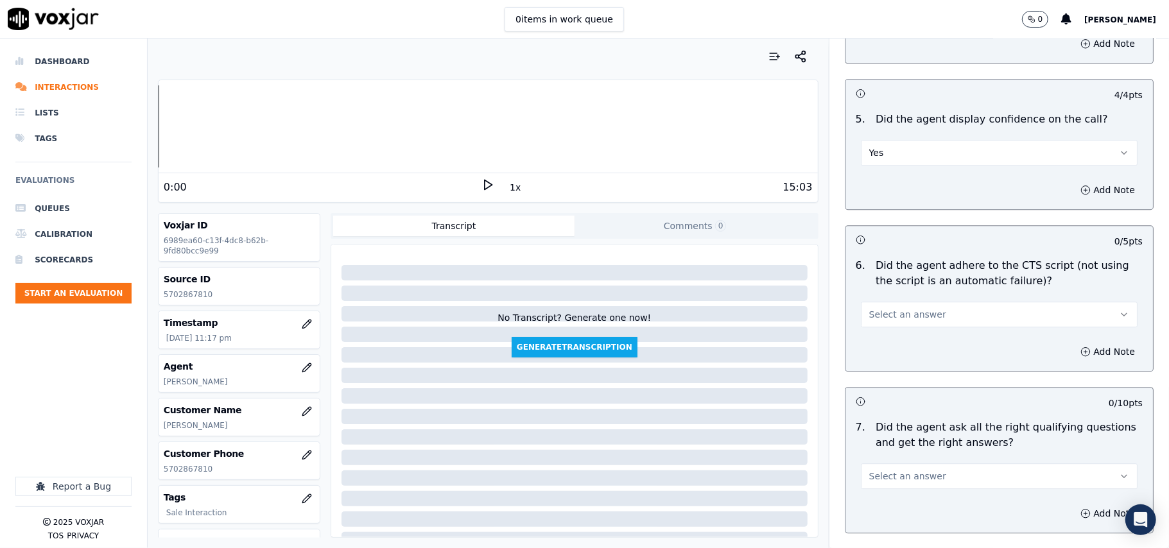
click at [882, 308] on span "Select an answer" at bounding box center [907, 314] width 77 height 13
click at [890, 324] on div "Yes" at bounding box center [972, 328] width 249 height 21
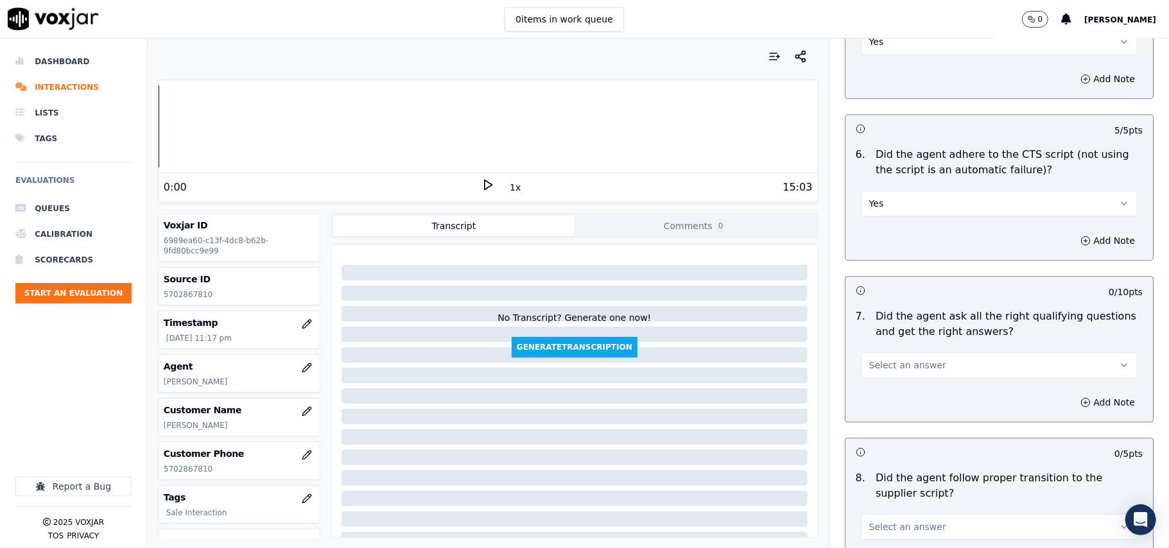
scroll to position [2711, 0]
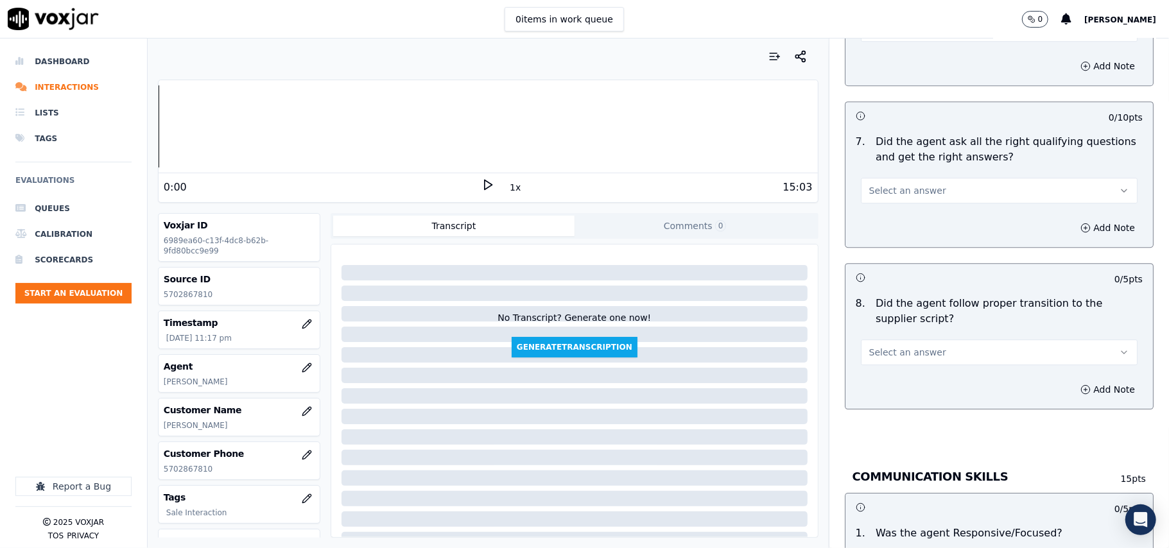
click at [873, 184] on span "Select an answer" at bounding box center [907, 190] width 77 height 13
click at [878, 203] on div "Yes" at bounding box center [972, 205] width 249 height 21
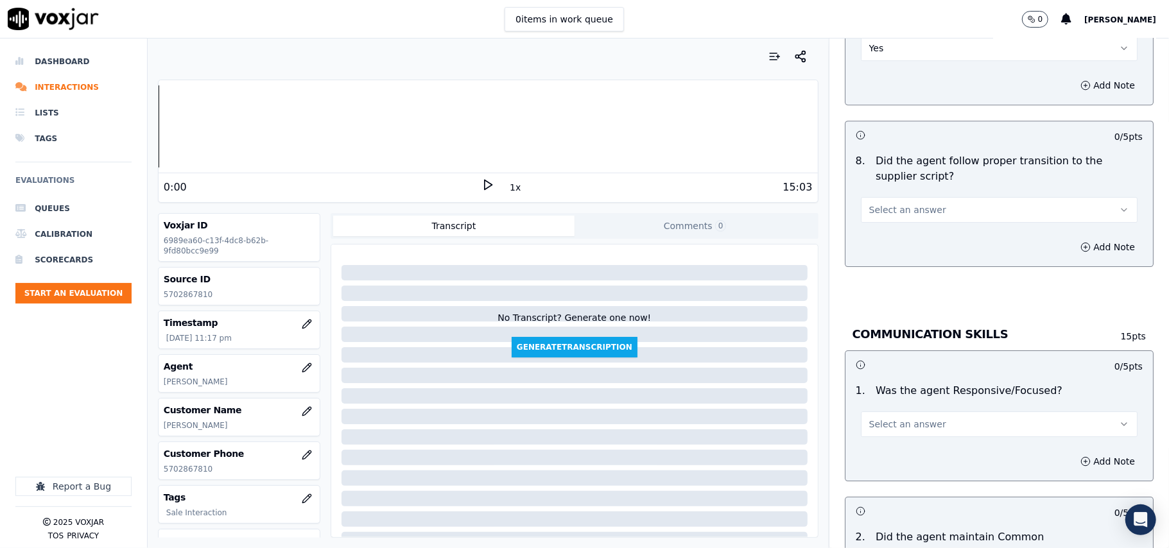
click at [879, 204] on span "Select an answer" at bounding box center [907, 210] width 77 height 13
click at [886, 221] on div "Yes" at bounding box center [972, 224] width 249 height 21
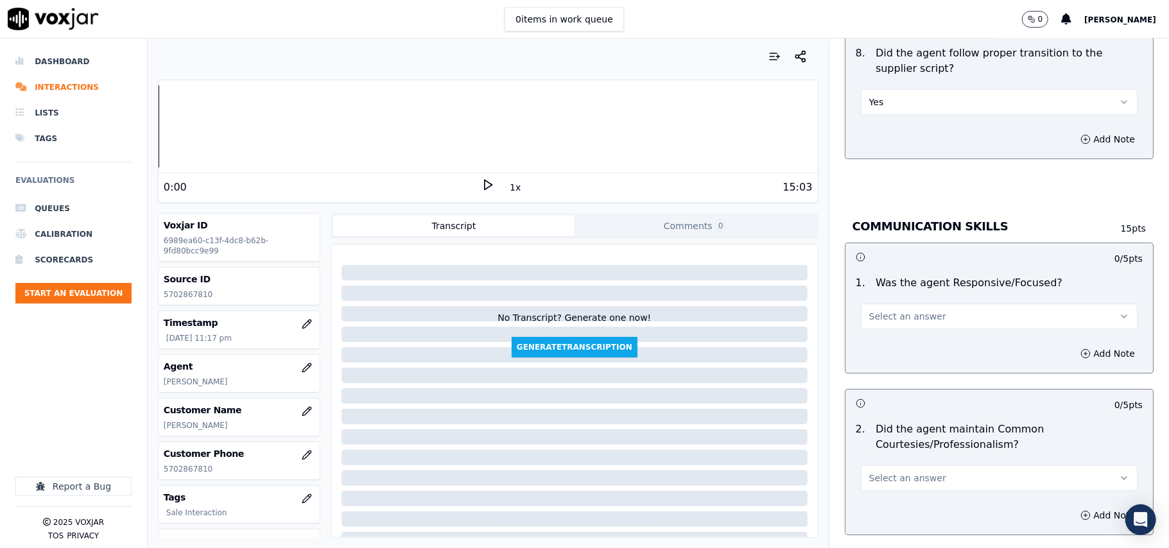
scroll to position [2996, 0]
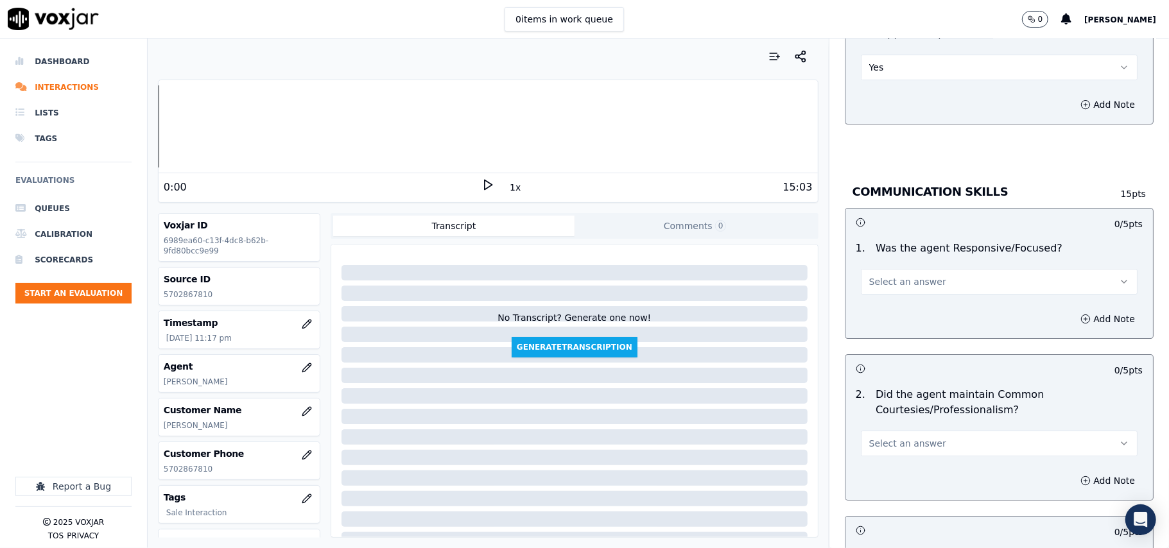
drag, startPoint x: 872, startPoint y: 260, endPoint x: 872, endPoint y: 275, distance: 14.8
click at [872, 269] on button "Select an answer" at bounding box center [999, 282] width 277 height 26
click at [873, 299] on div "Yes" at bounding box center [972, 296] width 249 height 21
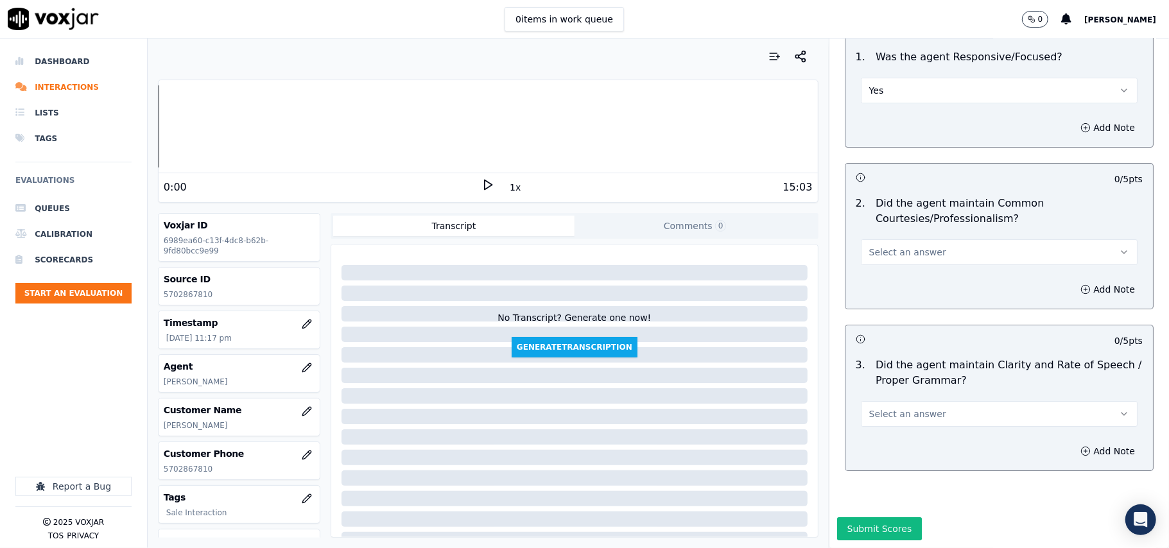
scroll to position [3213, 0]
drag, startPoint x: 864, startPoint y: 214, endPoint x: 864, endPoint y: 223, distance: 9.7
click at [869, 246] on span "Select an answer" at bounding box center [907, 252] width 77 height 13
click at [866, 243] on div "Yes" at bounding box center [972, 242] width 249 height 21
click at [875, 401] on button "Select an answer" at bounding box center [999, 414] width 277 height 26
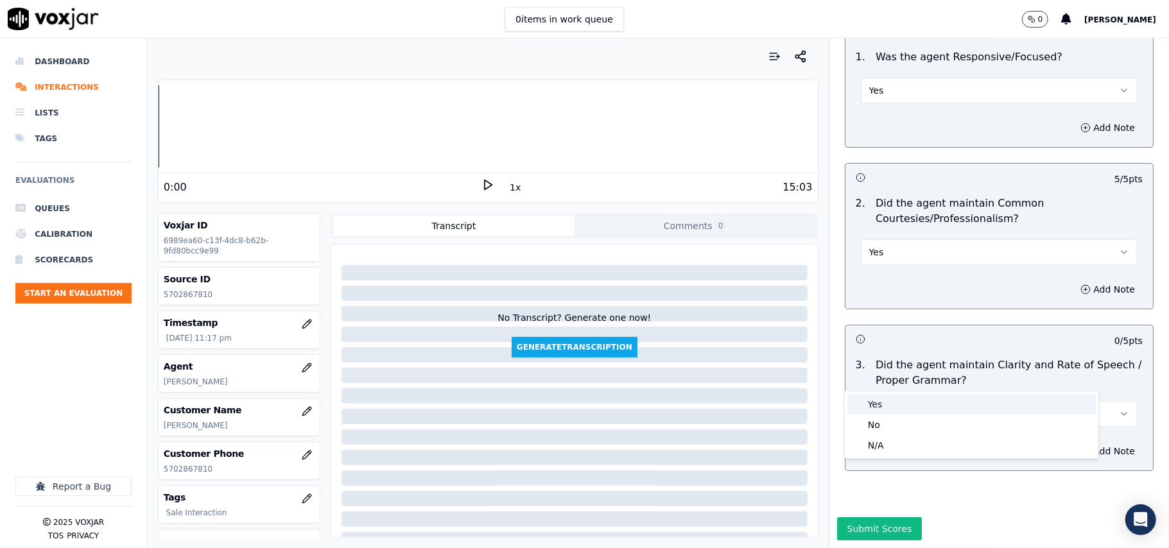
click at [872, 410] on div "Yes" at bounding box center [972, 404] width 249 height 21
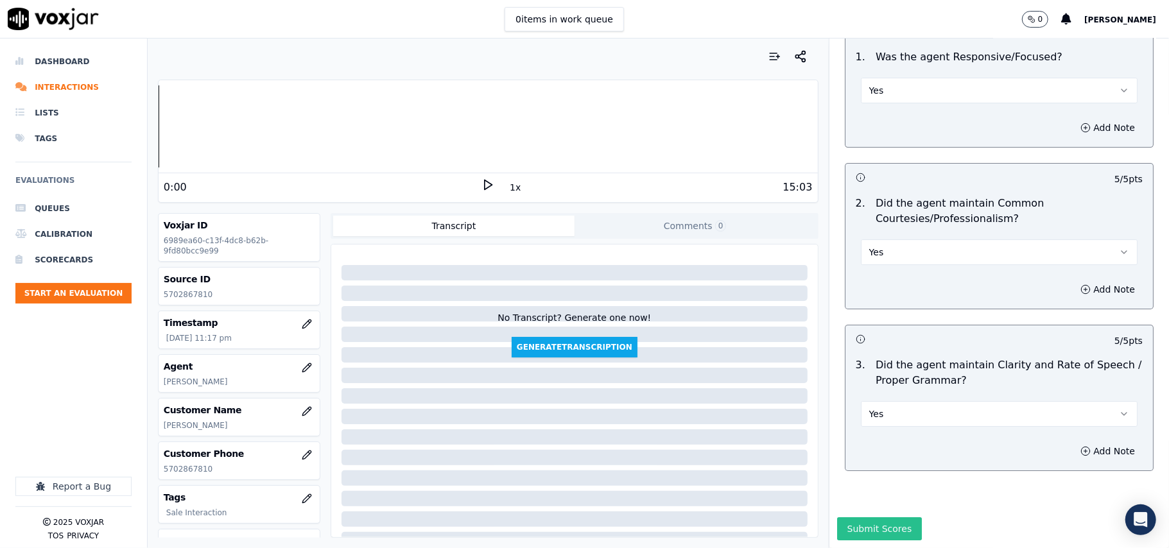
click at [868, 518] on button "Submit Scores" at bounding box center [879, 529] width 85 height 23
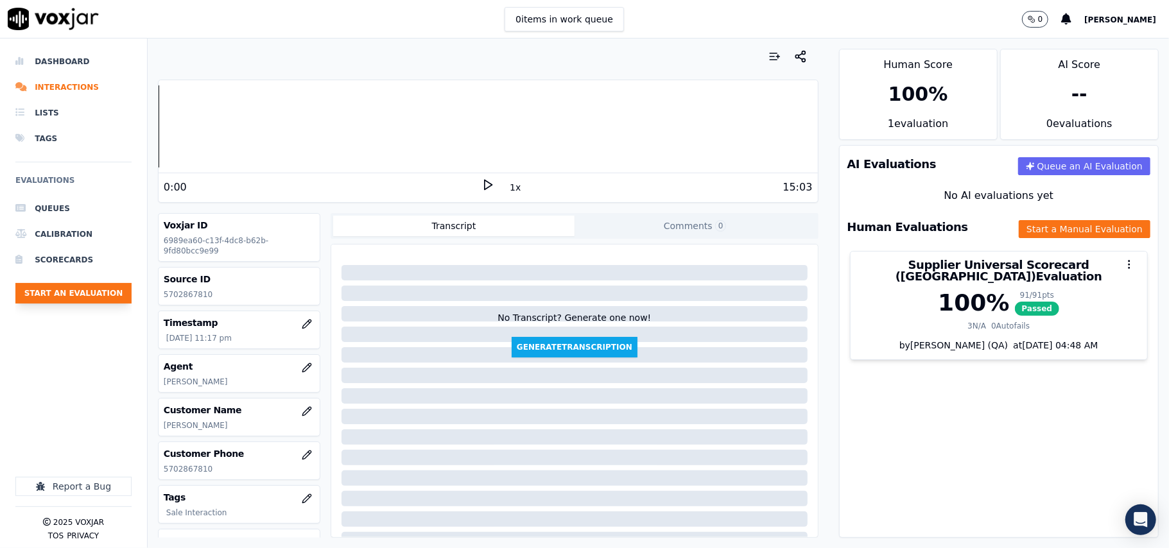
click at [83, 288] on button "Start an Evaluation" at bounding box center [73, 293] width 116 height 21
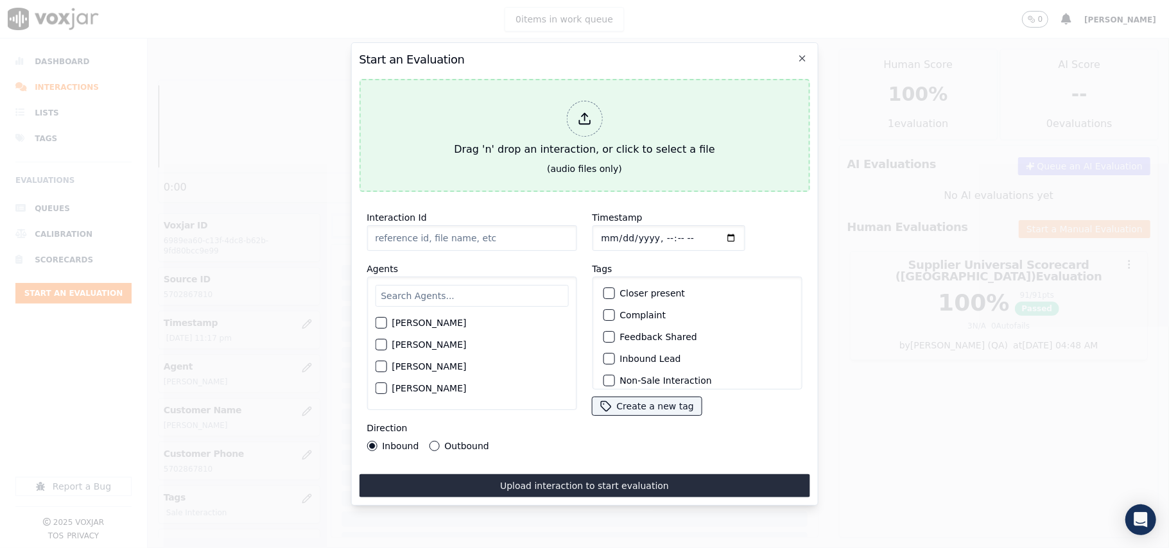
click at [576, 131] on div "Drag 'n' drop an interaction, or click to select a file" at bounding box center [584, 129] width 271 height 67
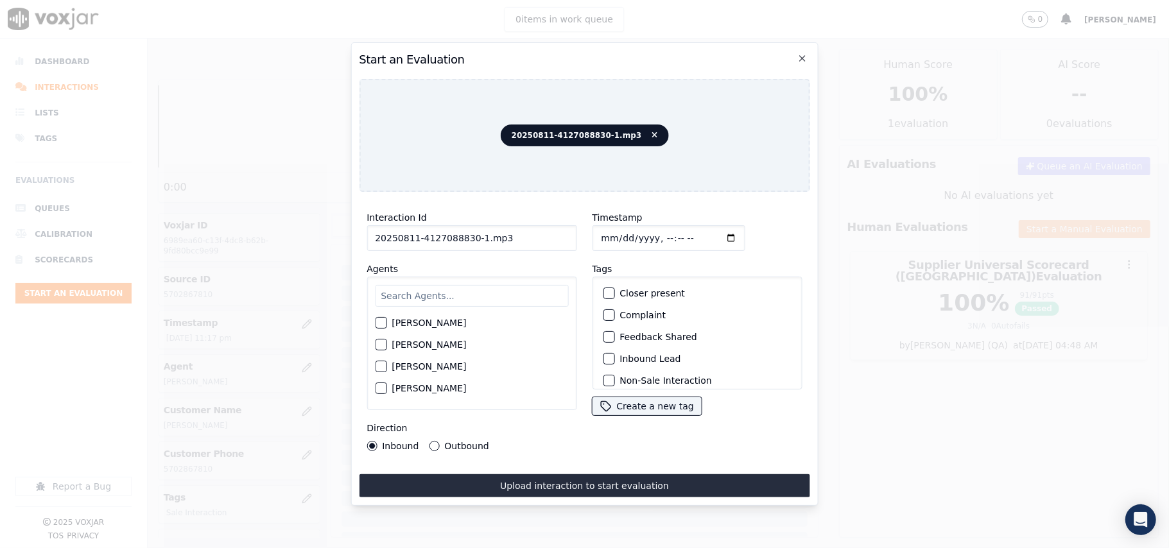
click at [444, 234] on input "20250811-4127088830-1.mp3" at bounding box center [472, 238] width 210 height 26
paste input "4127088830"
type input "4127088830"
click at [618, 234] on input "Timestamp" at bounding box center [668, 238] width 153 height 26
type input "2025-08-11T23:18"
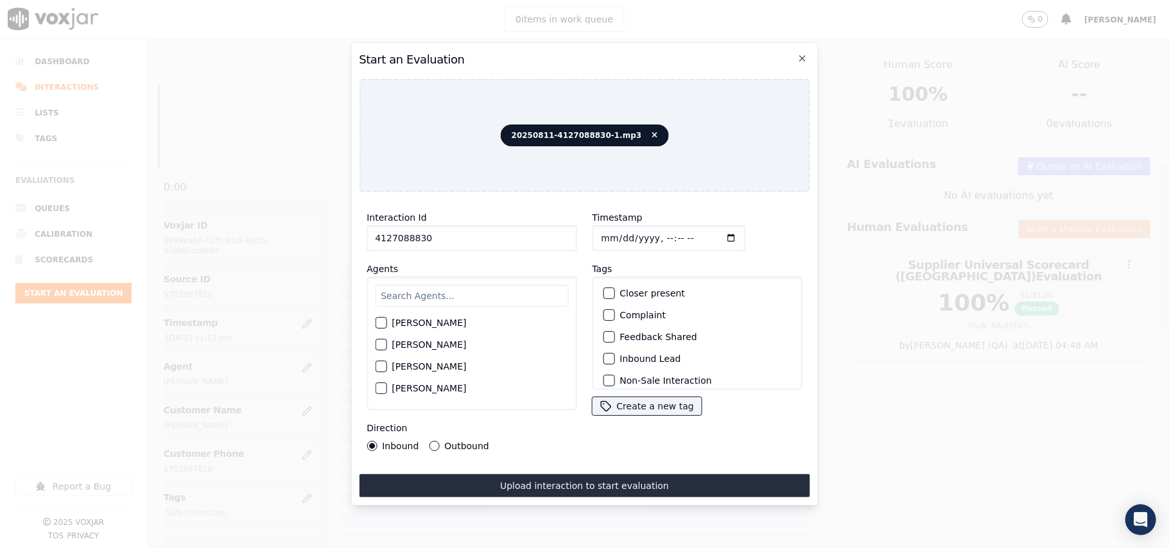
drag, startPoint x: 373, startPoint y: 290, endPoint x: 408, endPoint y: 290, distance: 35.3
click at [376, 290] on div "Harry Roy Aaron Biswas Alex Akhtar Allen Alam Andrew Anwar Anna Das Annie Singh…" at bounding box center [472, 344] width 210 height 134
click at [408, 290] on input "text" at bounding box center [471, 296] width 193 height 22
type input "MNary"
type input "Mary"
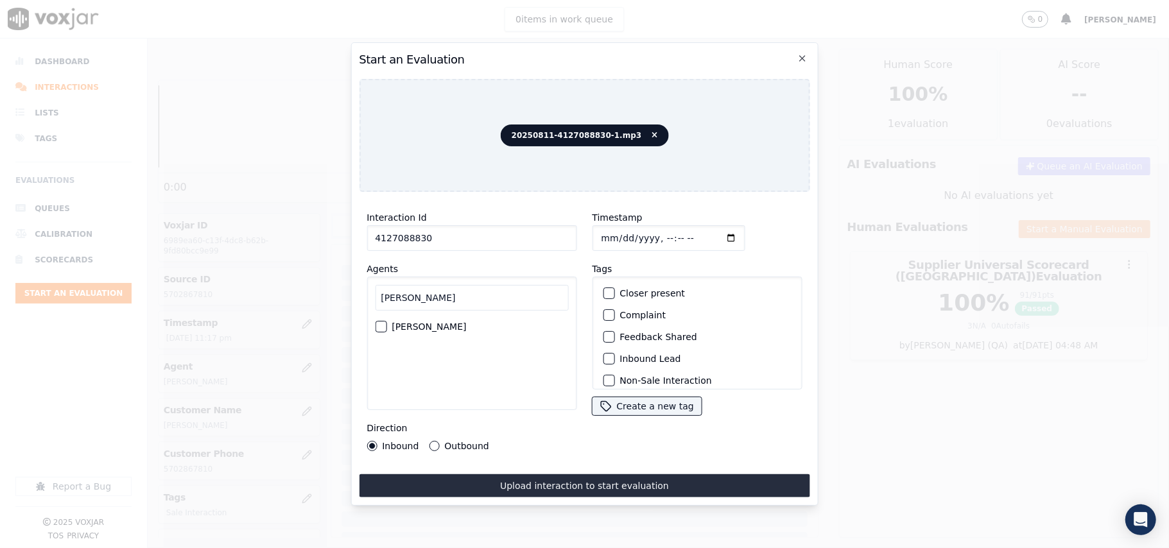
click at [432, 322] on label "MARY OLIER" at bounding box center [429, 326] width 74 height 9
click at [387, 321] on button "MARY OLIER" at bounding box center [381, 327] width 12 height 12
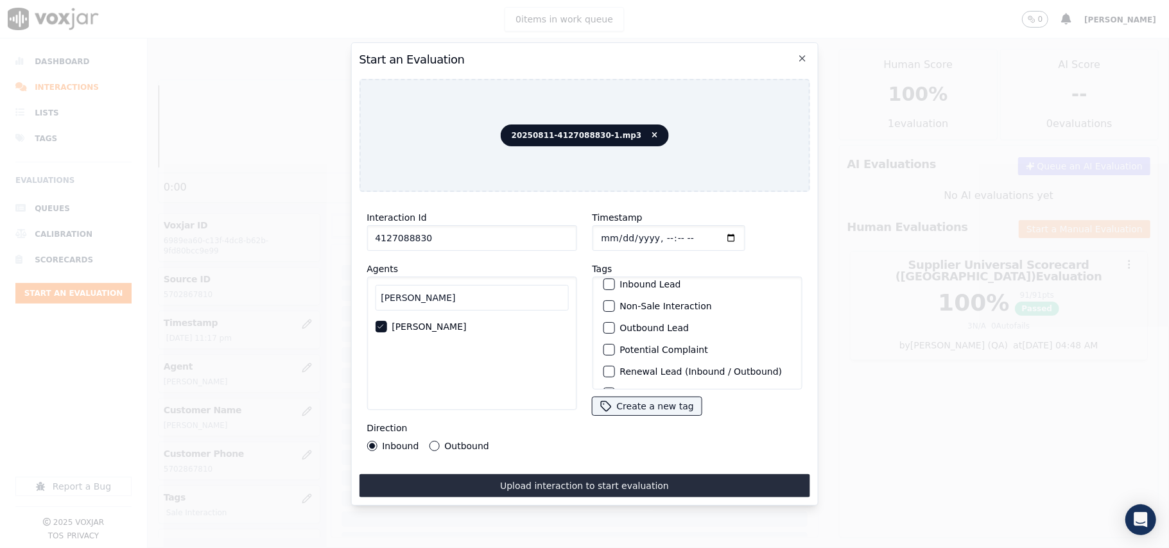
scroll to position [112, 0]
click at [663, 369] on label "Sale Interaction" at bounding box center [655, 373] width 71 height 9
click at [615, 367] on button "Sale Interaction" at bounding box center [609, 373] width 12 height 12
click at [445, 442] on label "Outbound" at bounding box center [466, 446] width 44 height 9
click at [439, 442] on button "Outbound" at bounding box center [434, 446] width 10 height 10
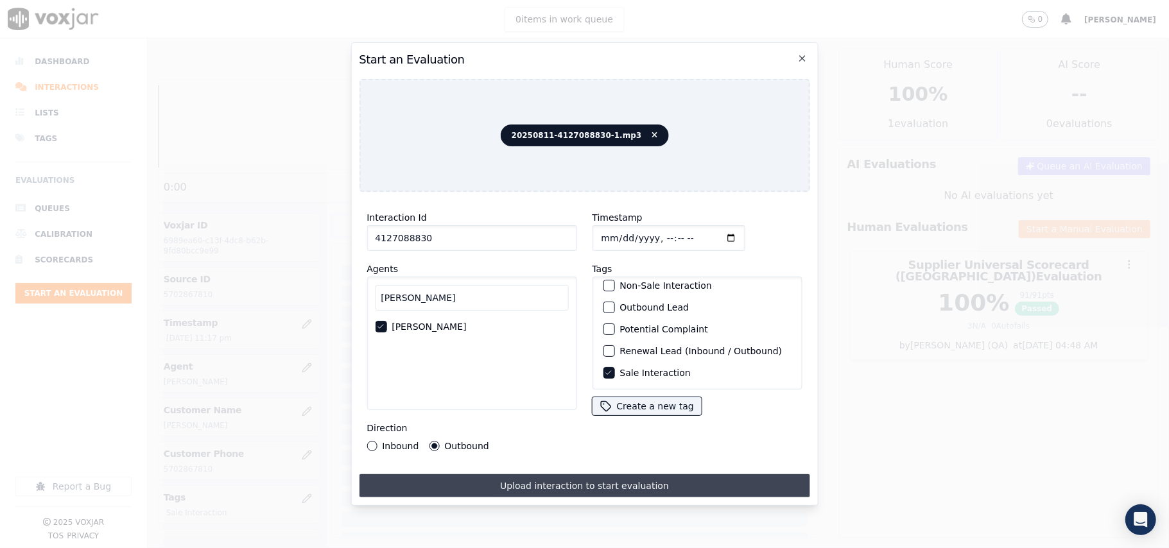
click at [505, 482] on button "Upload interaction to start evaluation" at bounding box center [584, 486] width 451 height 23
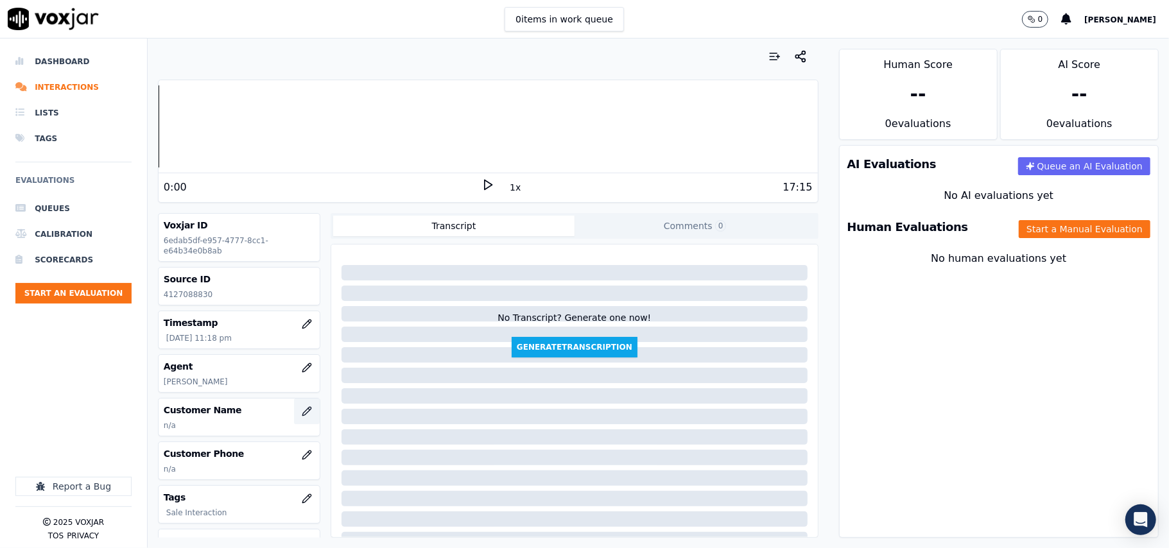
click at [302, 412] on icon "button" at bounding box center [307, 411] width 10 height 10
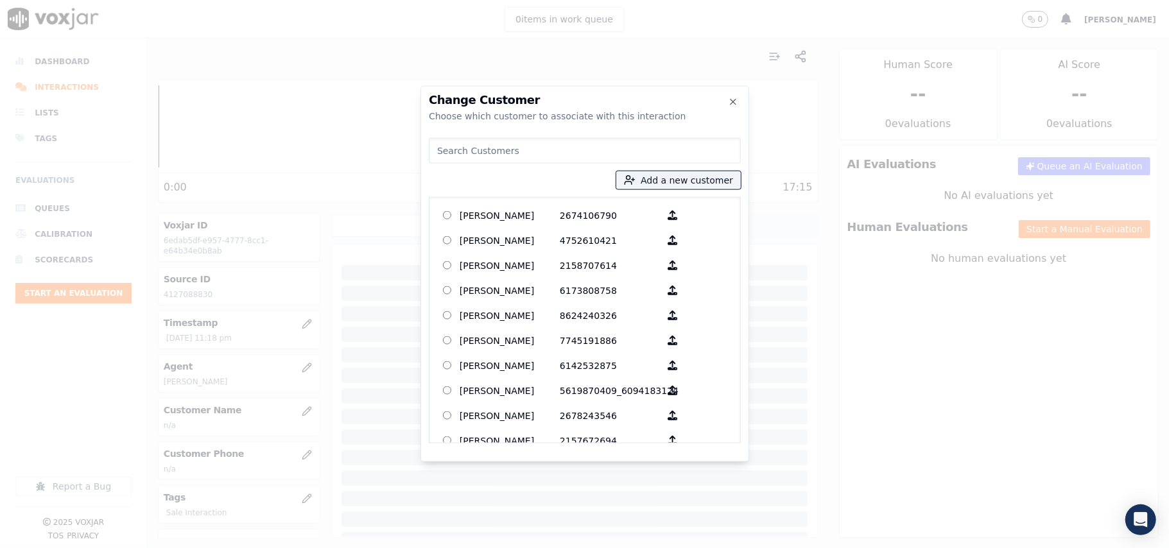
paste input "6178425407"
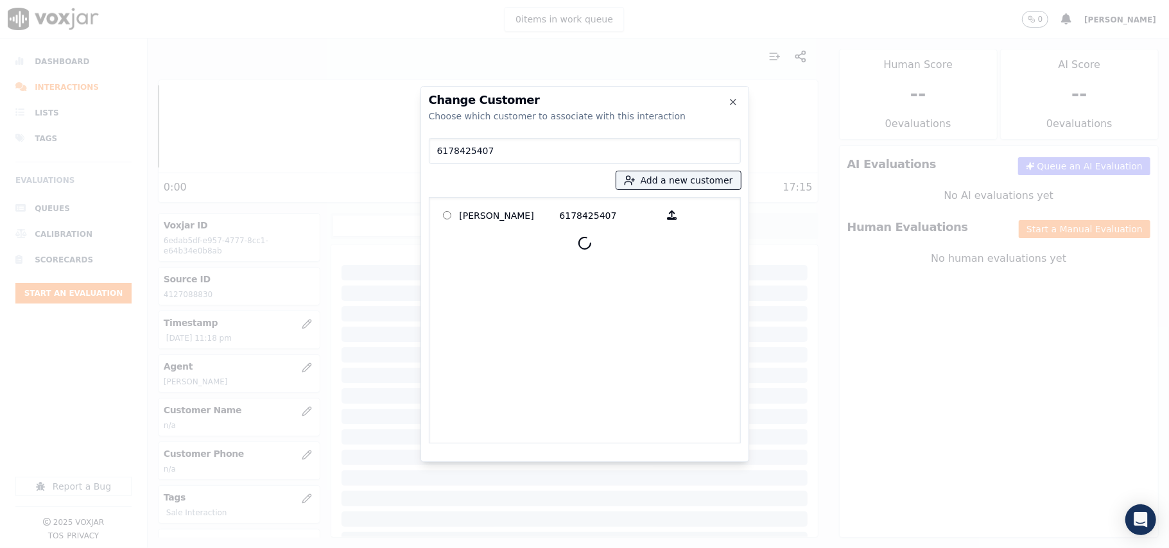
type input "6178425407"
click at [489, 208] on p "NOELLE HOLLINGSWORTH" at bounding box center [510, 215] width 100 height 20
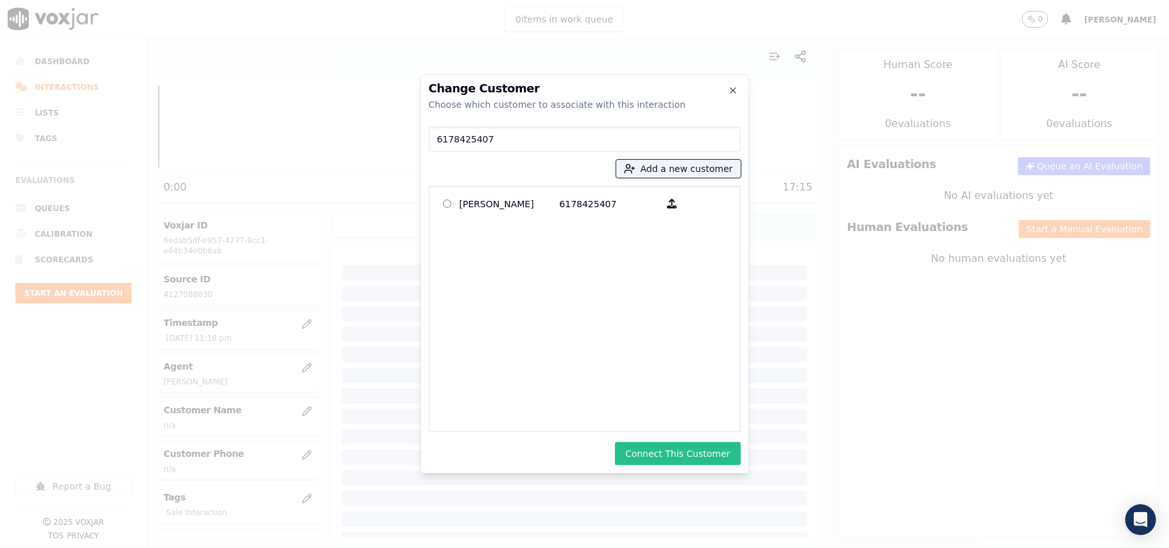
click at [658, 443] on button "Connect This Customer" at bounding box center [677, 453] width 125 height 23
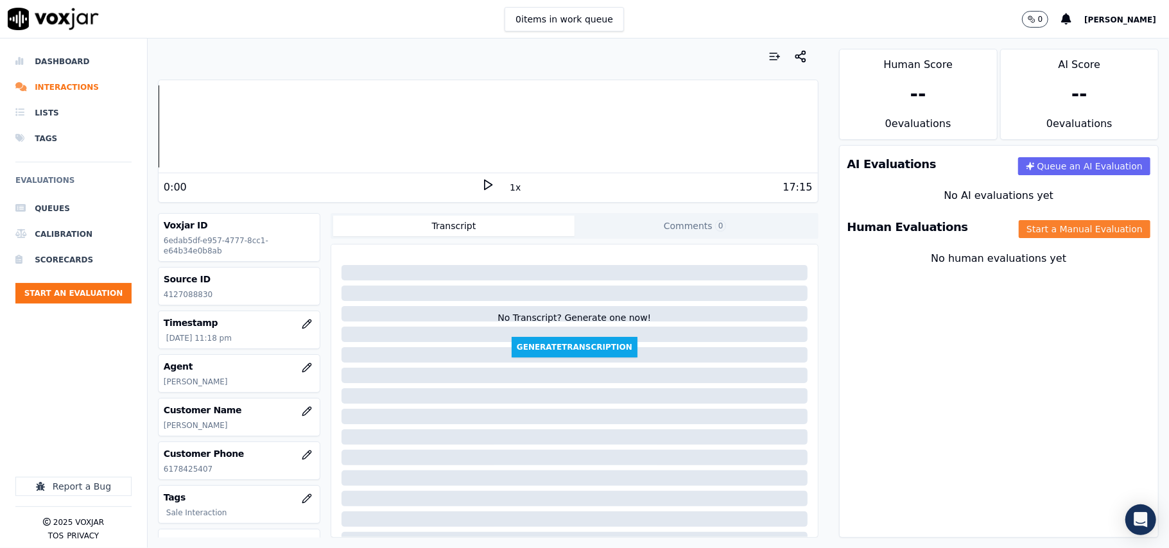
click at [1087, 230] on button "Start a Manual Evaluation" at bounding box center [1085, 229] width 132 height 18
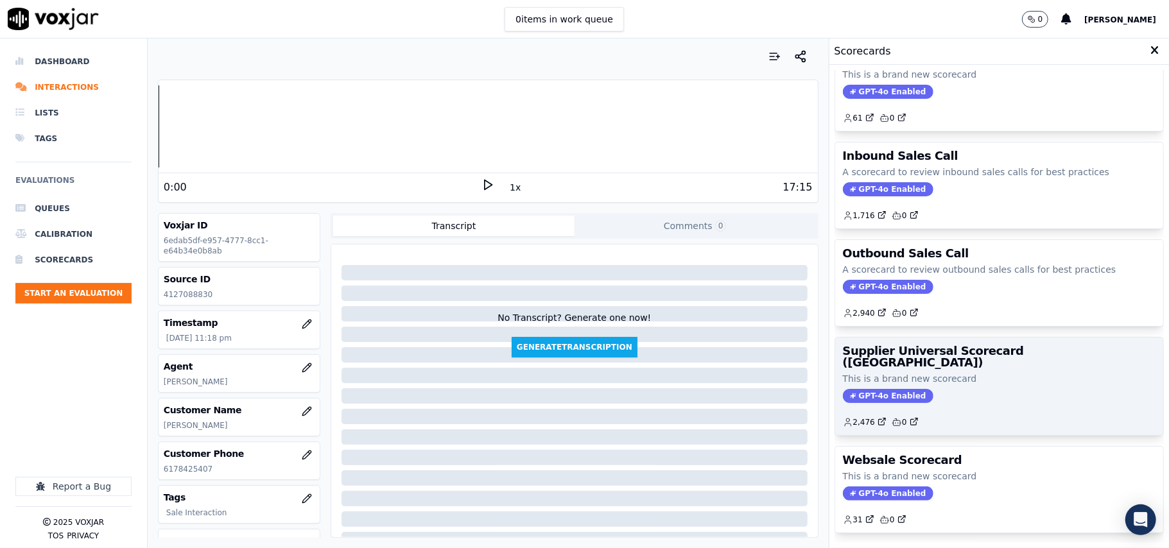
scroll to position [98, 0]
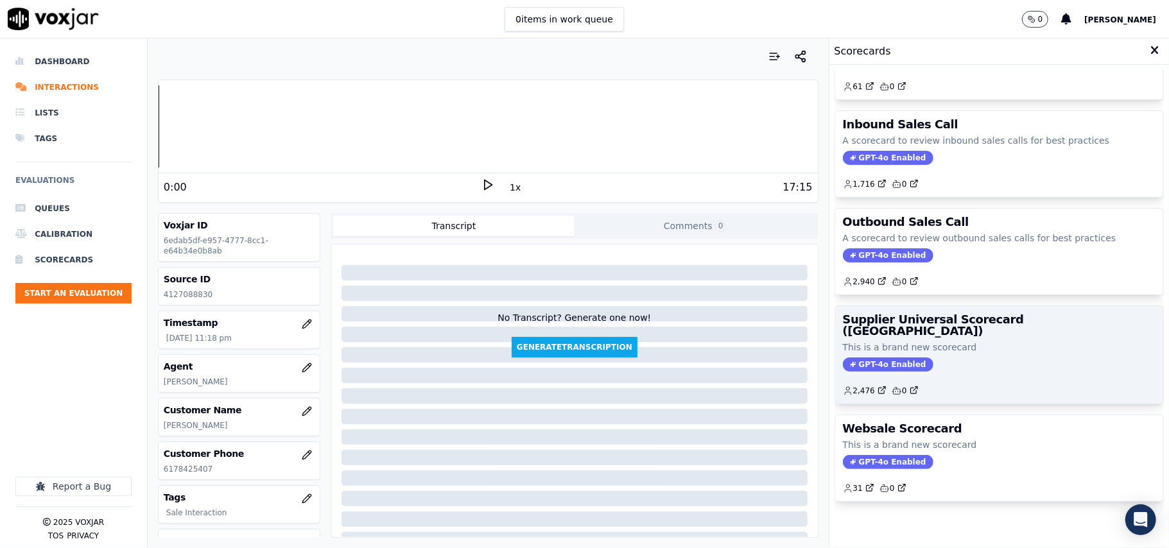
click at [936, 358] on div "GPT-4o Enabled" at bounding box center [999, 365] width 313 height 14
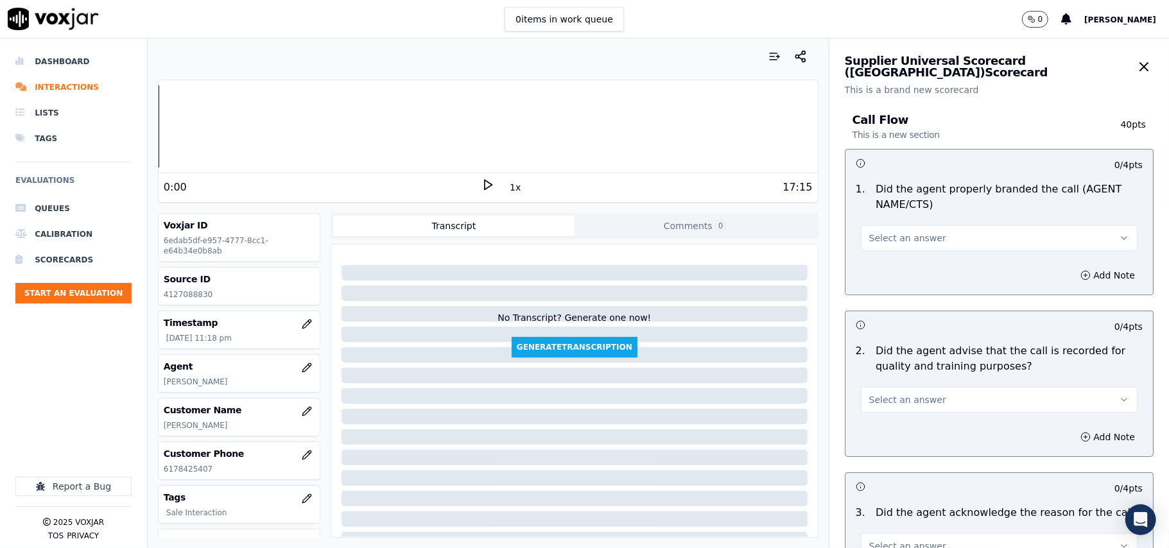
click at [896, 240] on span "Select an answer" at bounding box center [907, 238] width 77 height 13
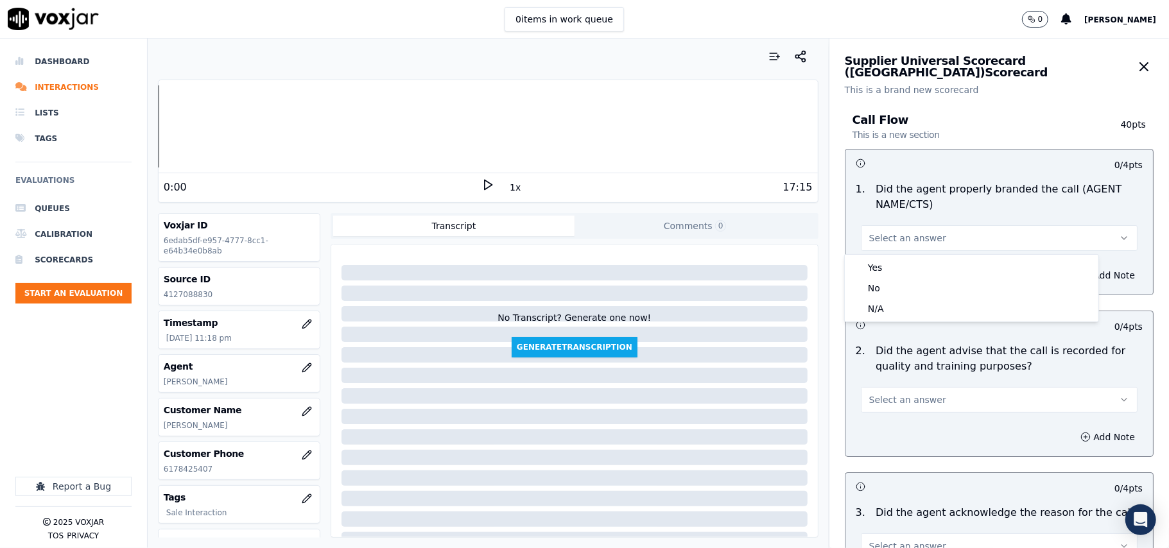
click at [884, 254] on div "Yes No N/A" at bounding box center [971, 288] width 255 height 68
click at [884, 260] on div "Yes" at bounding box center [972, 268] width 249 height 21
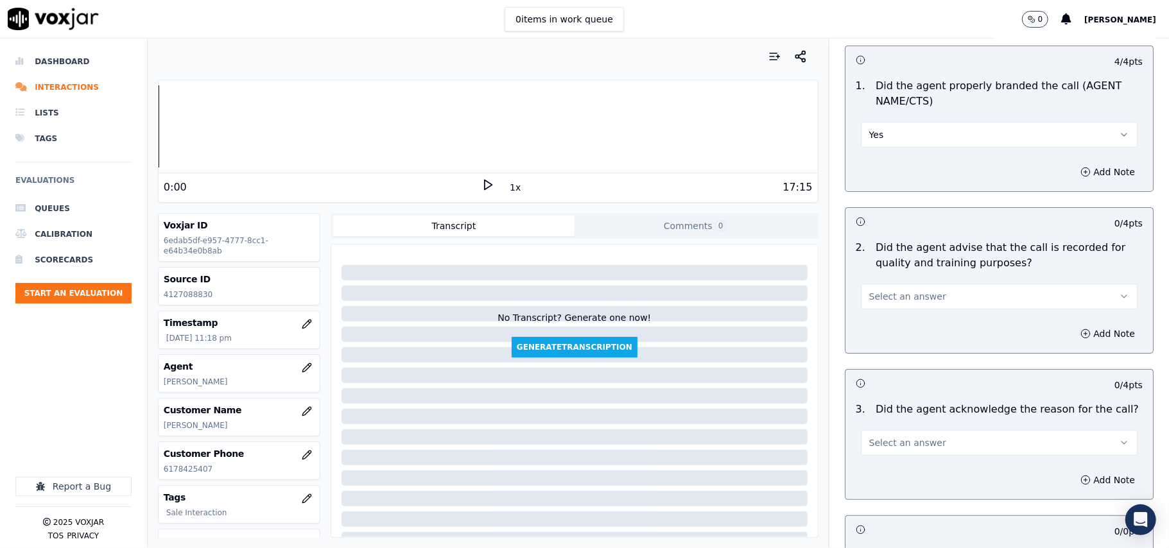
scroll to position [143, 0]
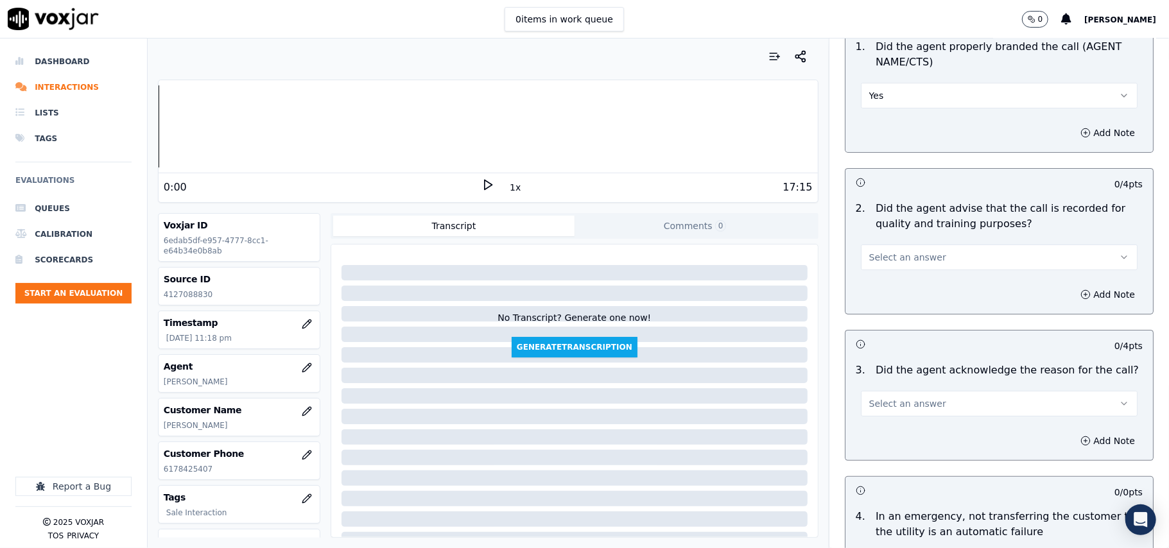
click at [877, 236] on div "Select an answer" at bounding box center [999, 251] width 297 height 39
click at [875, 270] on button "Select an answer" at bounding box center [999, 258] width 277 height 26
click at [877, 289] on div "Yes" at bounding box center [972, 287] width 249 height 21
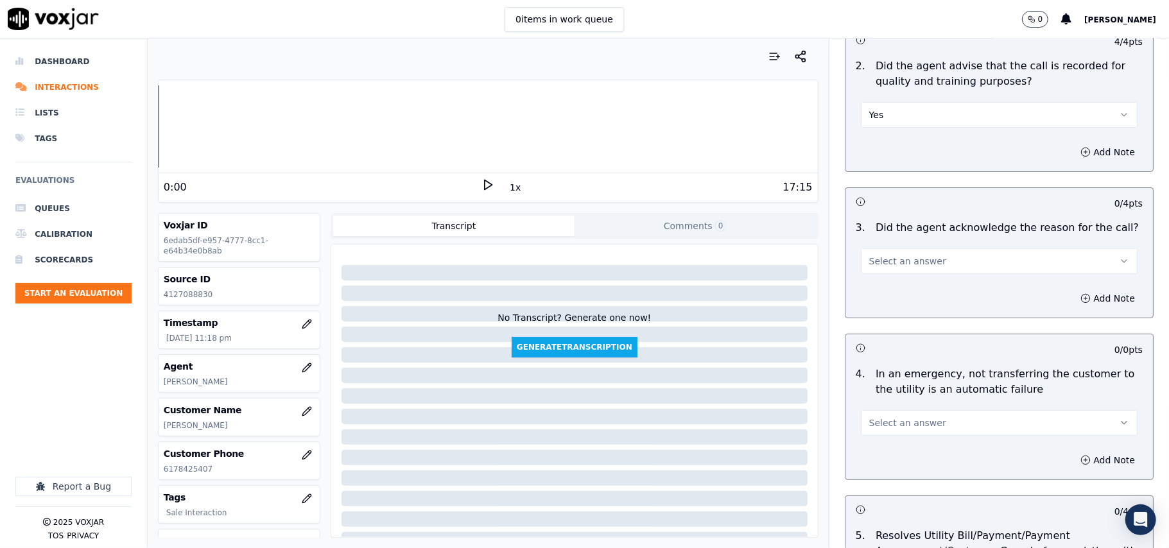
click at [891, 259] on span "Select an answer" at bounding box center [907, 261] width 77 height 13
click at [885, 288] on div "Yes" at bounding box center [972, 291] width 249 height 21
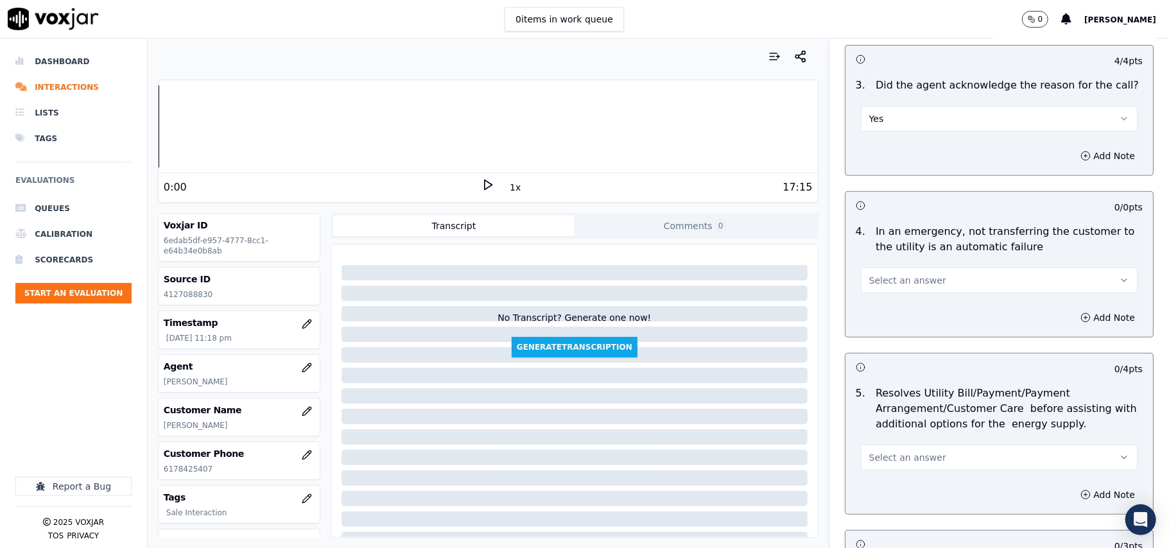
click at [881, 283] on span "Select an answer" at bounding box center [907, 280] width 77 height 13
click at [884, 352] on div "N/A" at bounding box center [972, 352] width 249 height 21
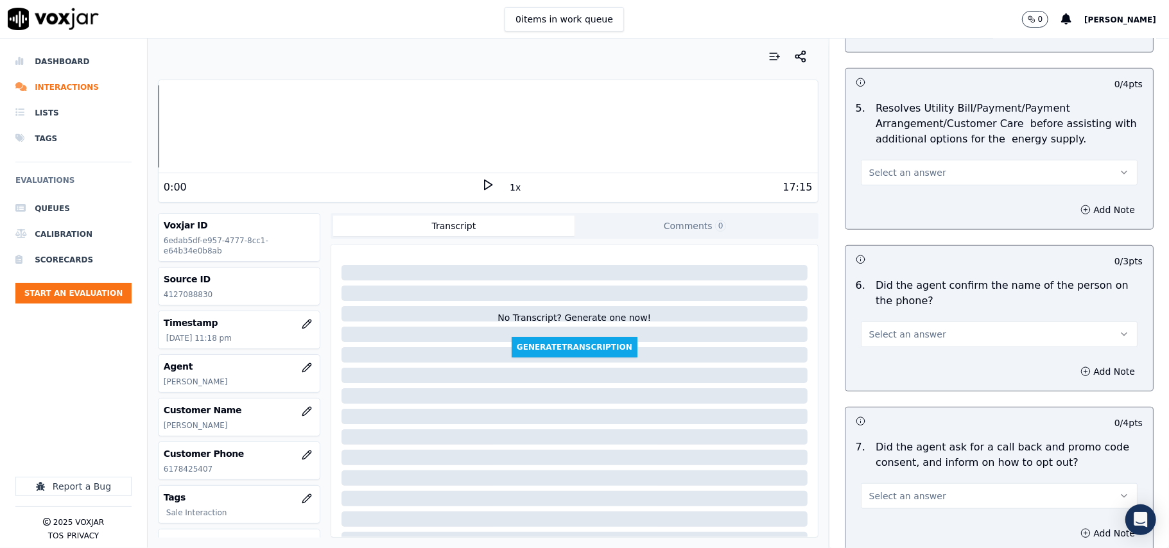
click at [869, 165] on button "Select an answer" at bounding box center [999, 173] width 277 height 26
click at [882, 250] on div "N/A" at bounding box center [972, 244] width 249 height 21
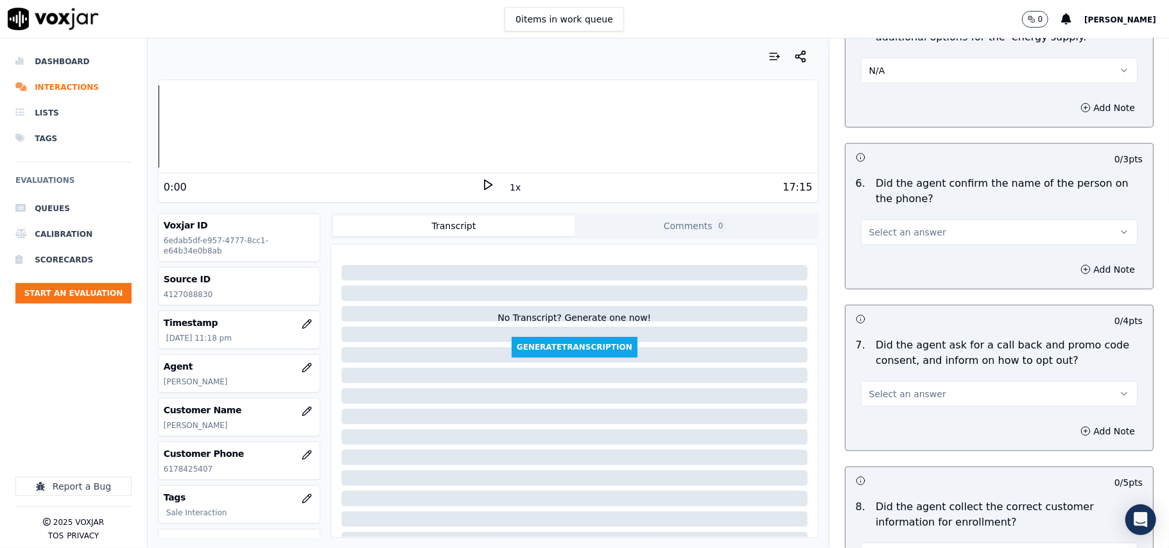
scroll to position [856, 0]
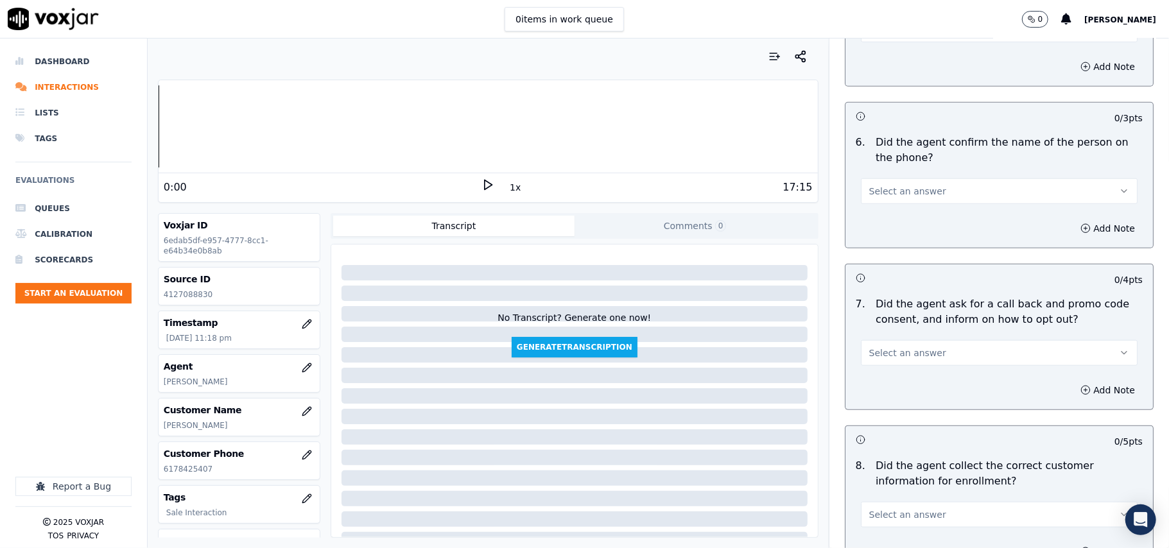
click at [876, 209] on div "6 . Did the agent confirm the name of the person on the phone? Select an answer" at bounding box center [1000, 170] width 308 height 80
click at [882, 198] on span "Select an answer" at bounding box center [907, 191] width 77 height 13
click at [884, 221] on div "Yes" at bounding box center [972, 223] width 249 height 21
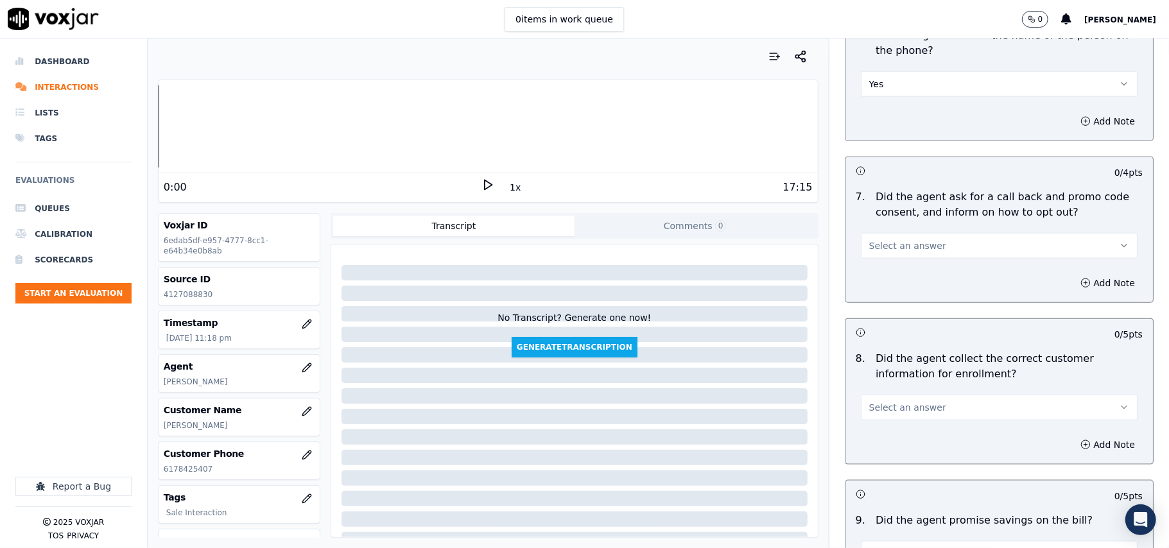
scroll to position [999, 0]
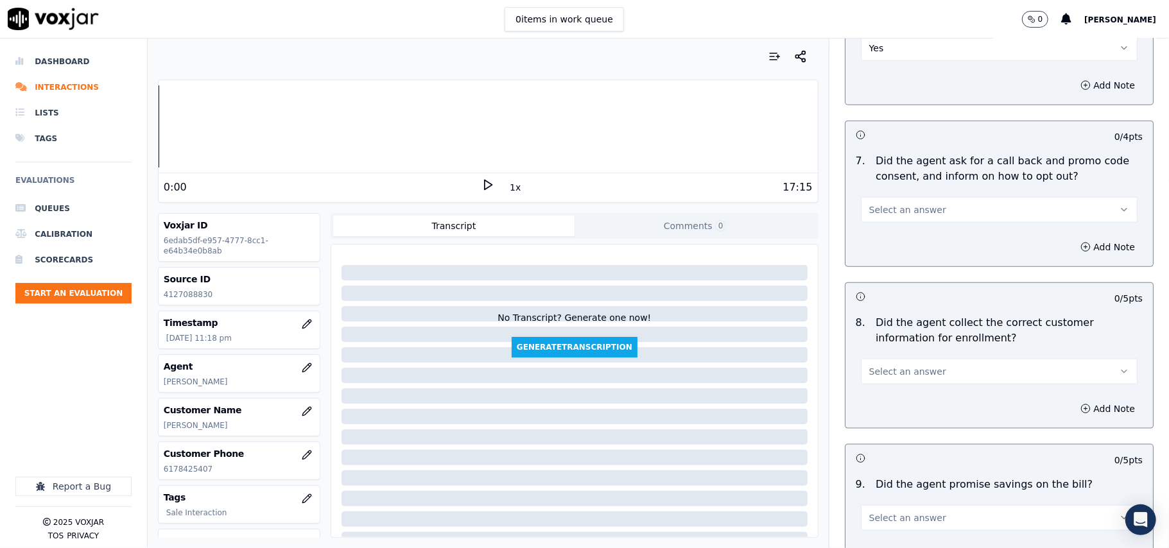
click at [875, 211] on span "Select an answer" at bounding box center [907, 210] width 77 height 13
click at [871, 242] on div "Yes" at bounding box center [972, 242] width 249 height 21
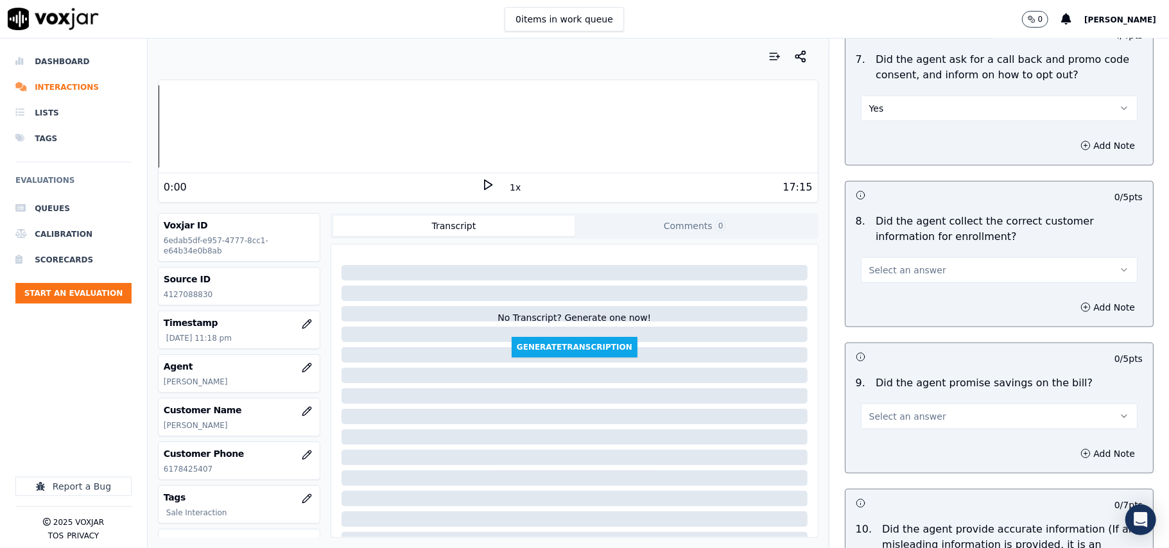
scroll to position [1141, 0]
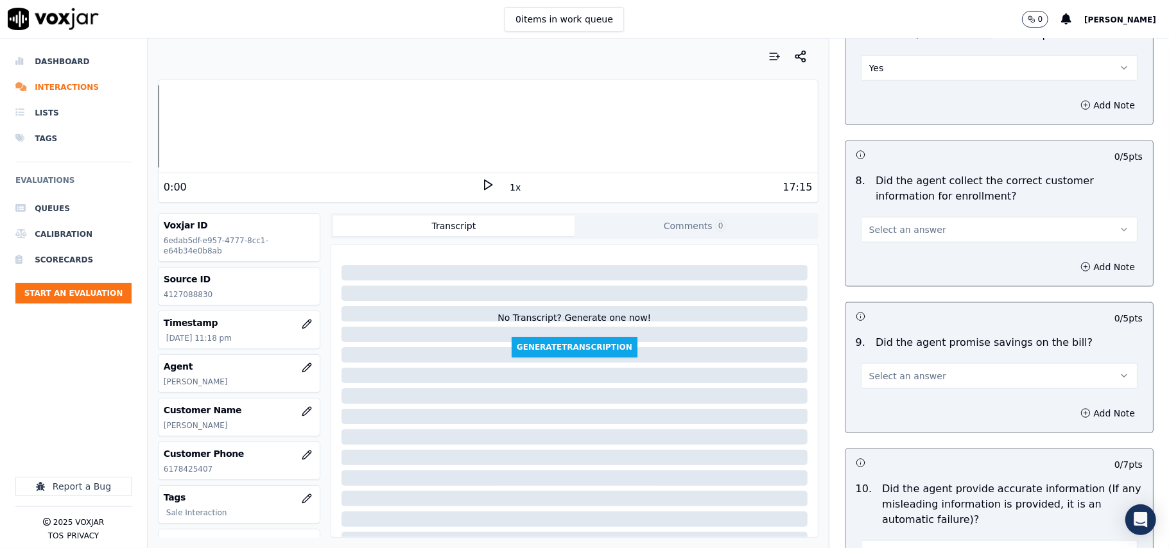
click at [881, 236] on span "Select an answer" at bounding box center [907, 229] width 77 height 13
click at [886, 256] on div "Yes" at bounding box center [972, 262] width 249 height 21
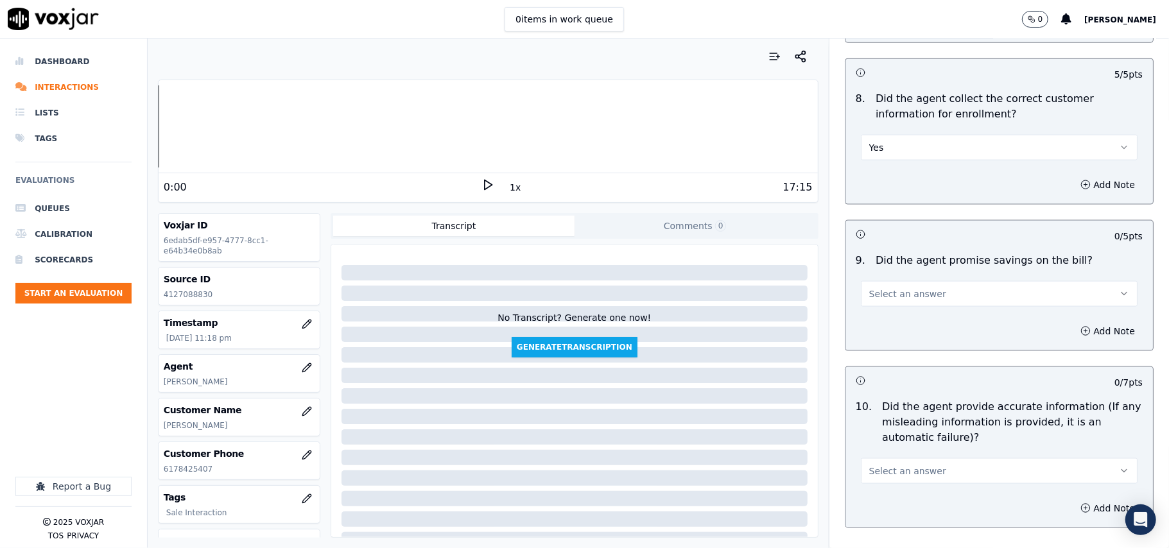
scroll to position [1284, 0]
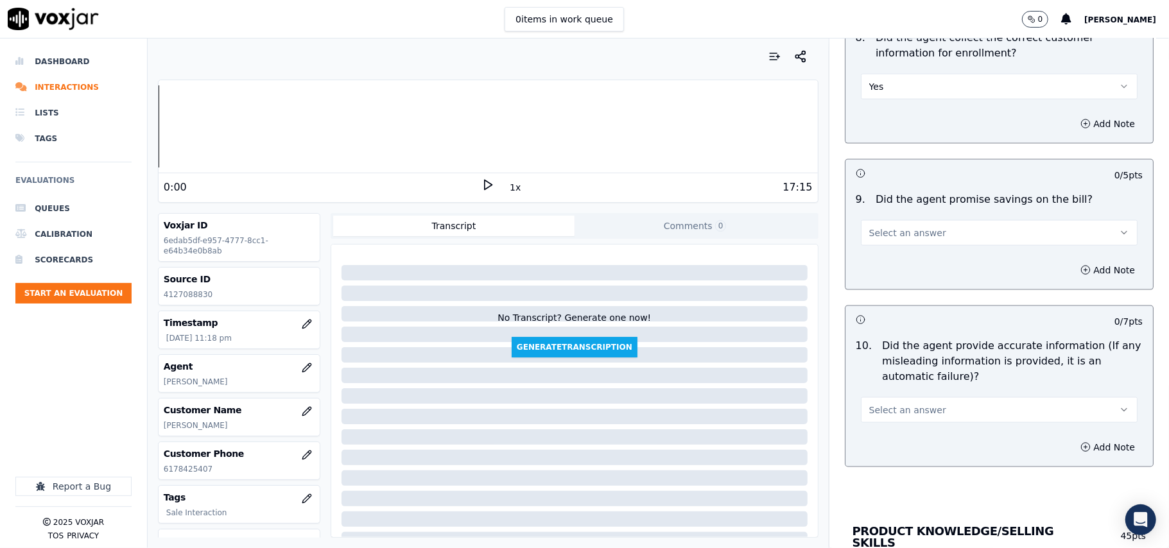
click at [881, 230] on span "Select an answer" at bounding box center [907, 233] width 77 height 13
click at [890, 301] on div "N/A" at bounding box center [972, 307] width 249 height 21
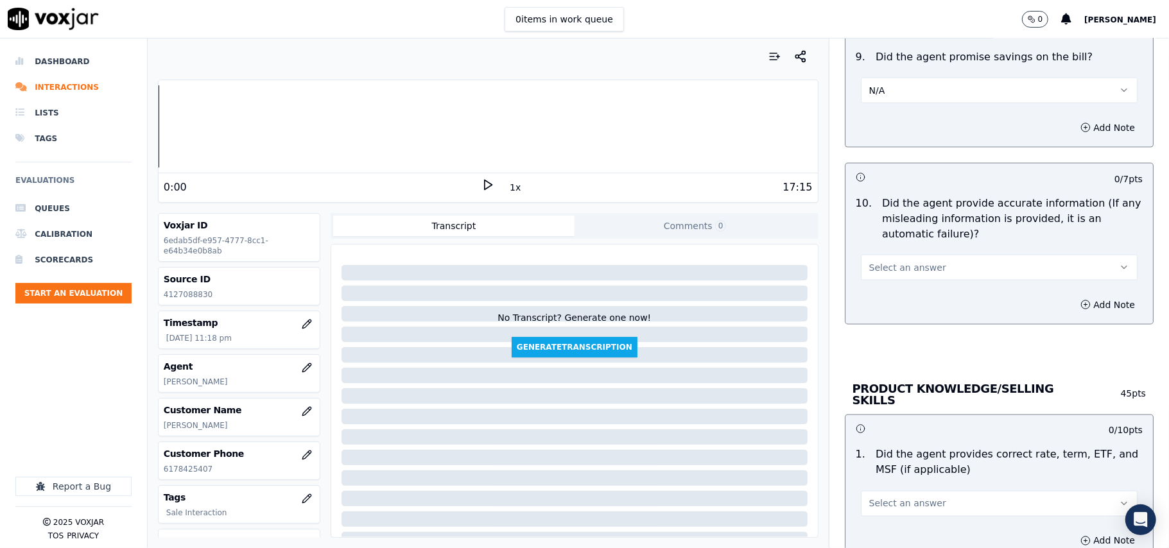
click at [867, 263] on button "Select an answer" at bounding box center [999, 268] width 277 height 26
click at [884, 306] on div "Yes" at bounding box center [972, 300] width 249 height 21
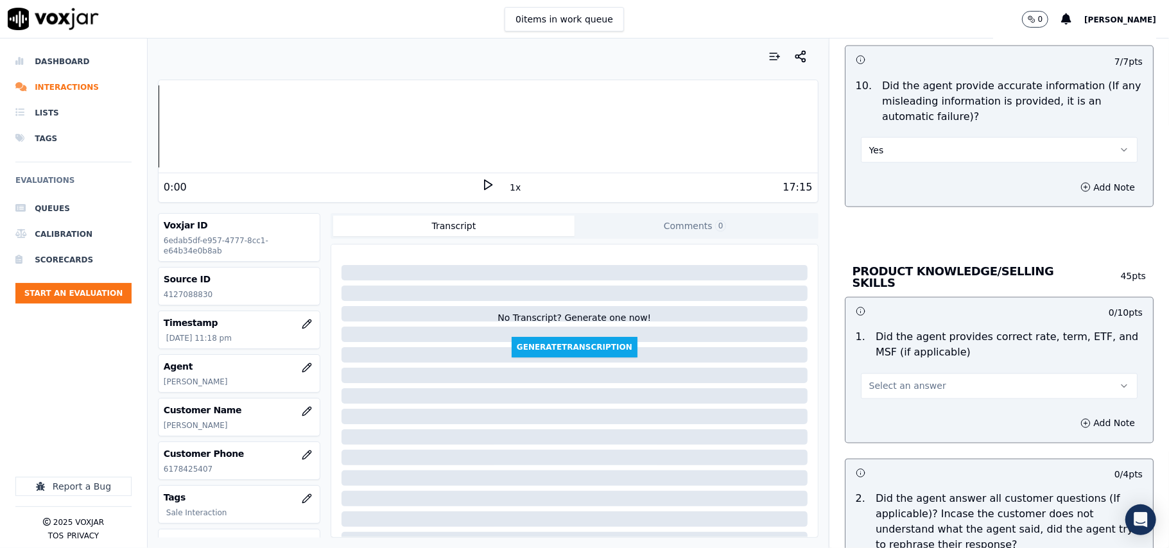
scroll to position [1712, 0]
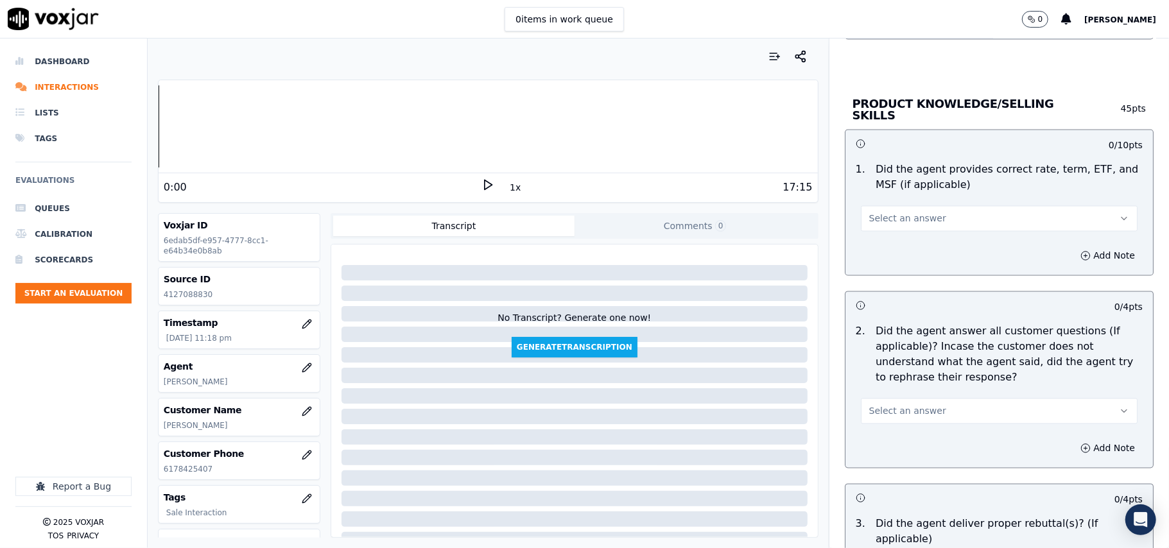
click at [882, 206] on button "Select an answer" at bounding box center [999, 219] width 277 height 26
click at [884, 245] on div "Yes" at bounding box center [972, 246] width 249 height 21
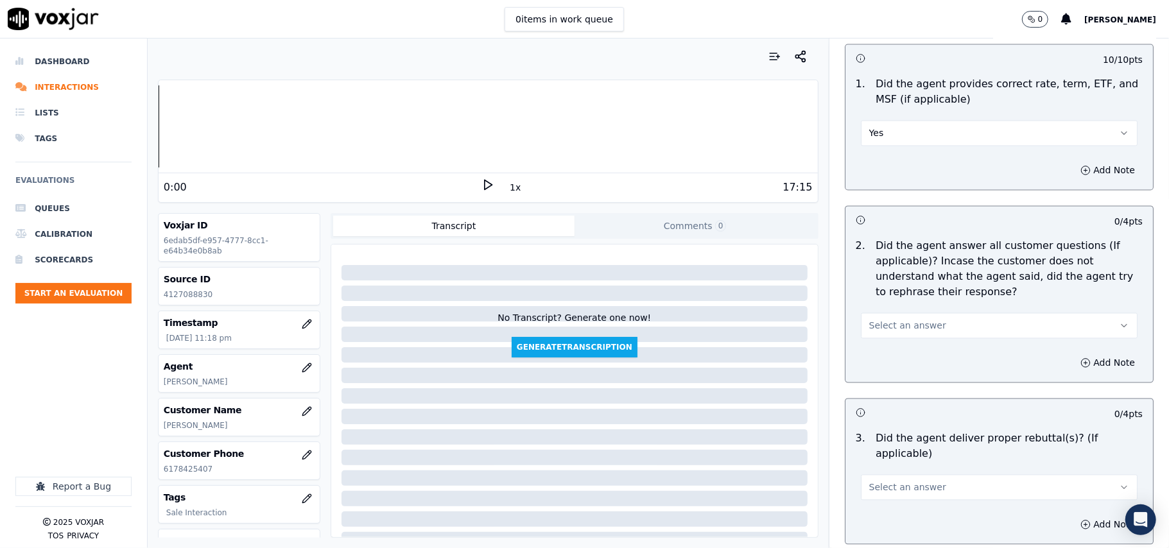
scroll to position [1855, 0]
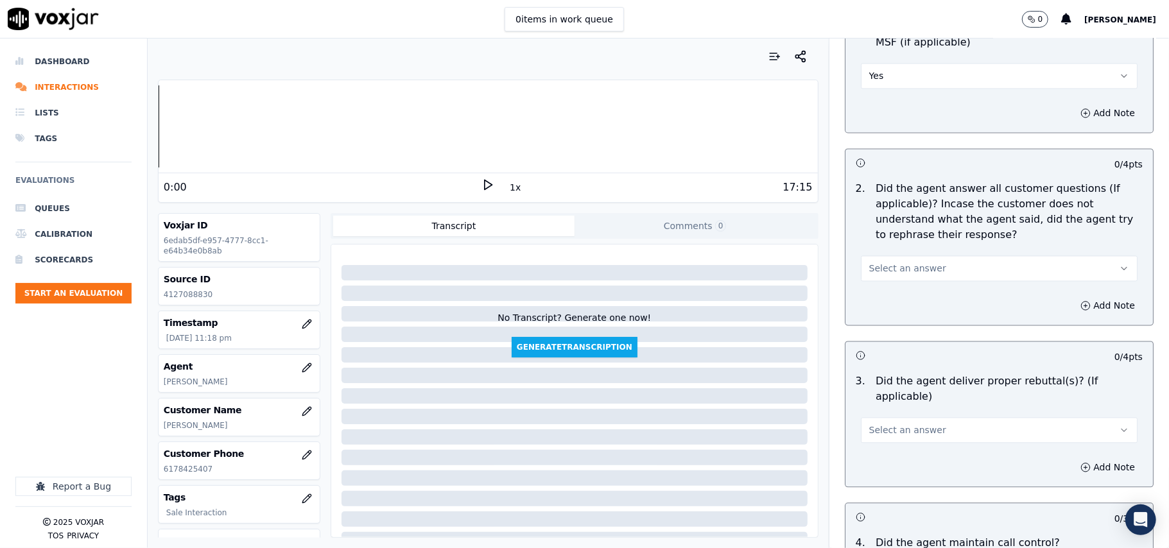
click at [885, 267] on span "Select an answer" at bounding box center [907, 268] width 77 height 13
click at [892, 299] on div "Yes" at bounding box center [972, 296] width 249 height 21
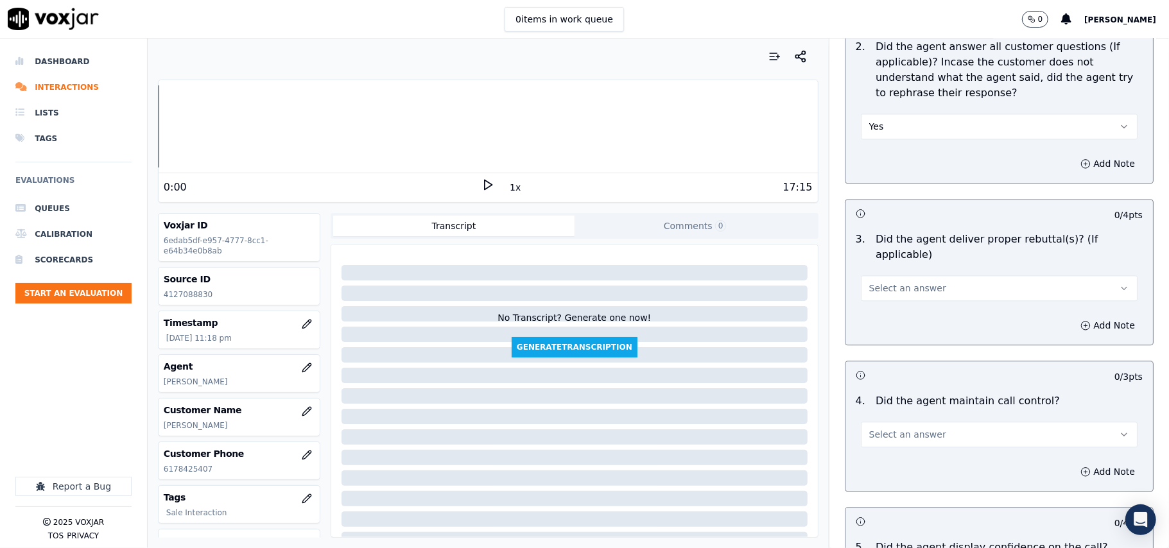
click at [871, 282] on span "Select an answer" at bounding box center [907, 288] width 77 height 13
click at [885, 301] on div "Yes" at bounding box center [972, 300] width 249 height 21
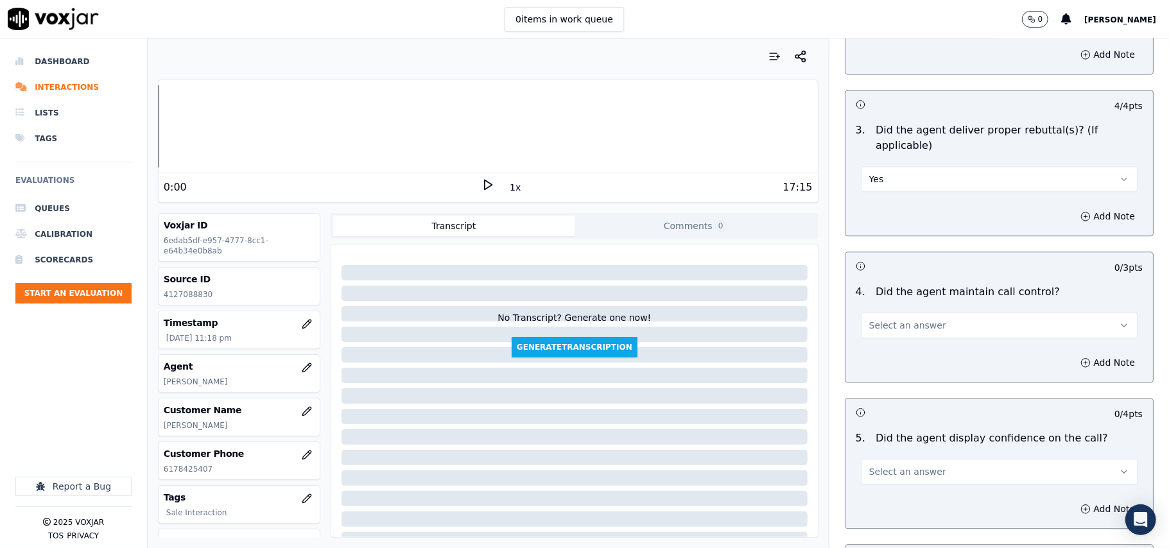
scroll to position [2140, 0]
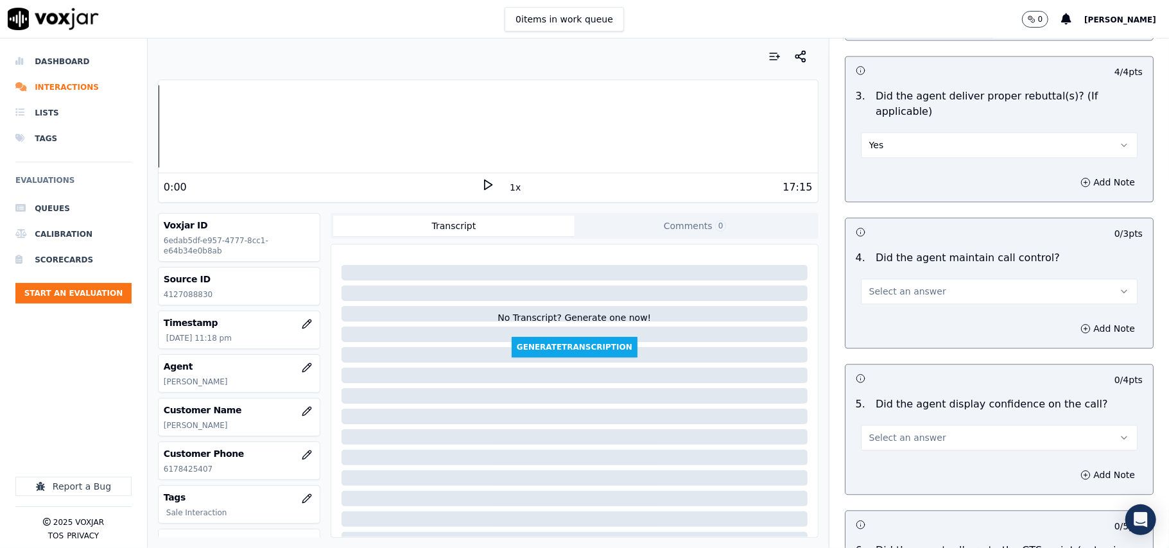
click at [878, 286] on button "Select an answer" at bounding box center [999, 292] width 277 height 26
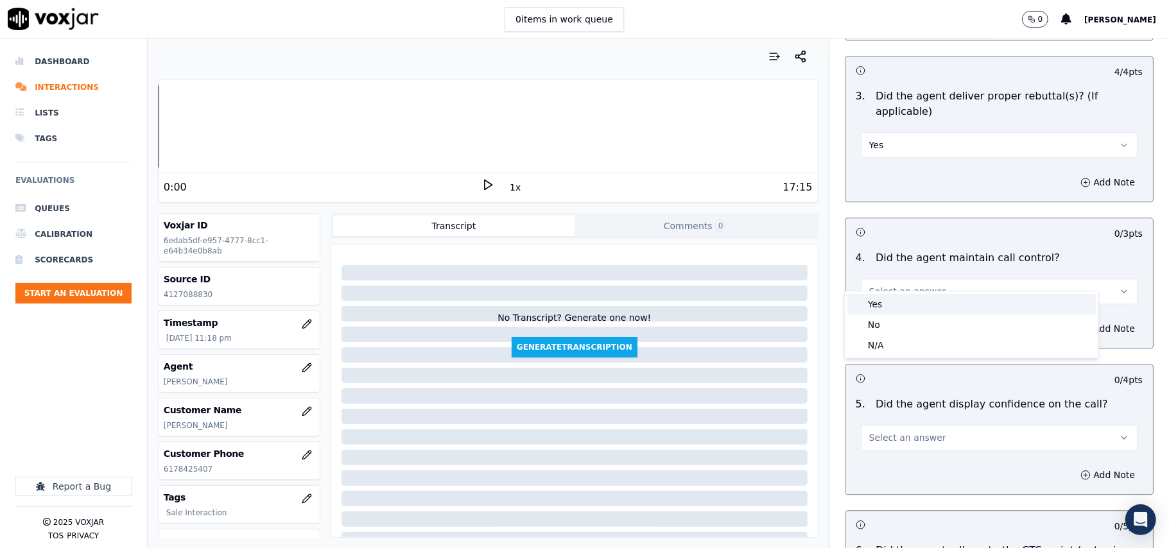
click at [874, 304] on div "Yes" at bounding box center [972, 304] width 249 height 21
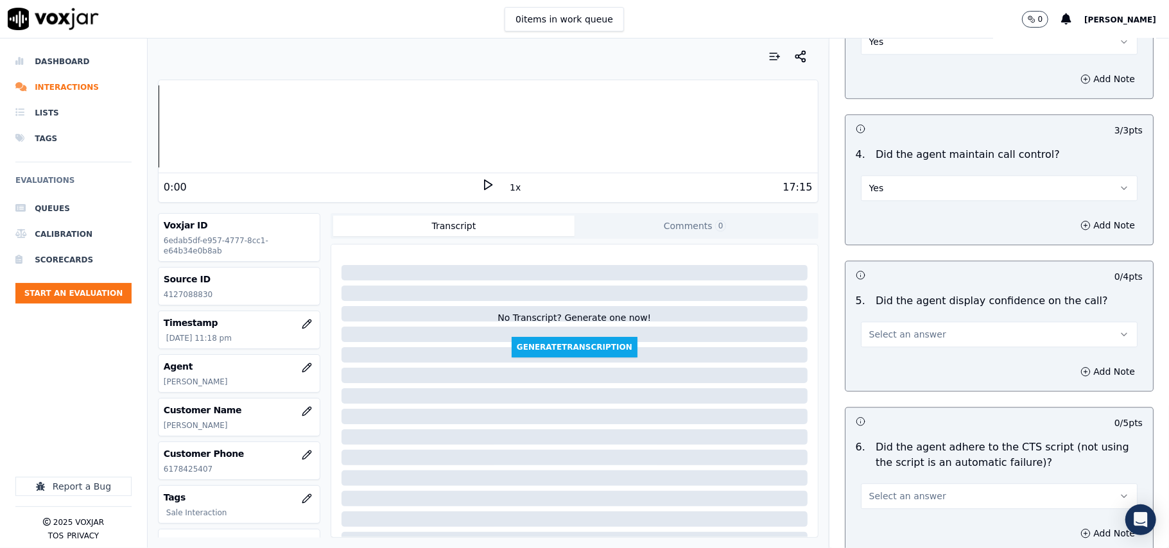
scroll to position [2284, 0]
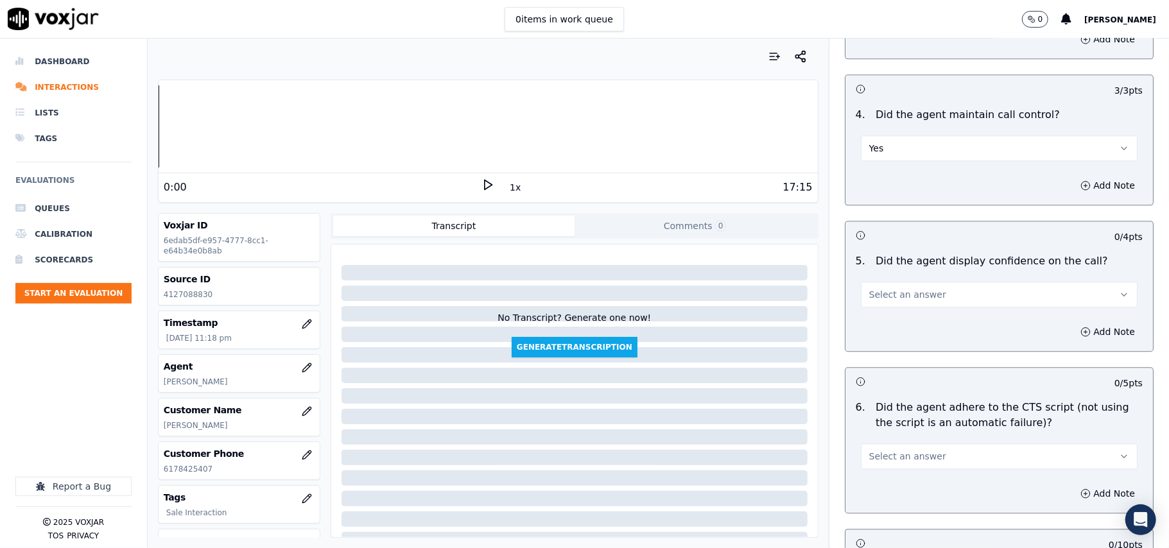
click at [889, 288] on span "Select an answer" at bounding box center [907, 294] width 77 height 13
click at [885, 307] on div "Yes" at bounding box center [972, 308] width 249 height 21
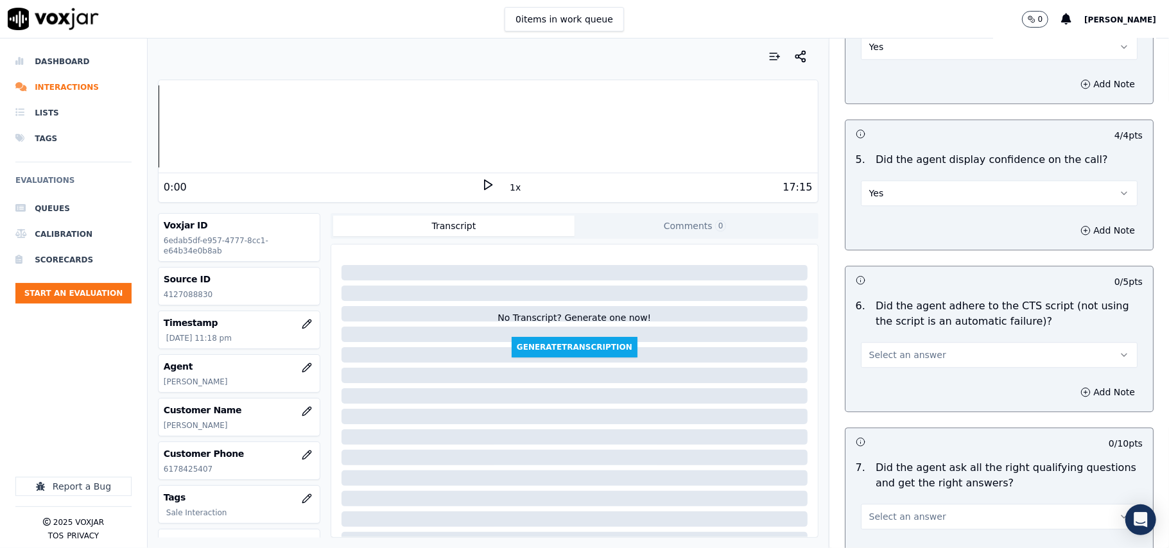
scroll to position [2425, 0]
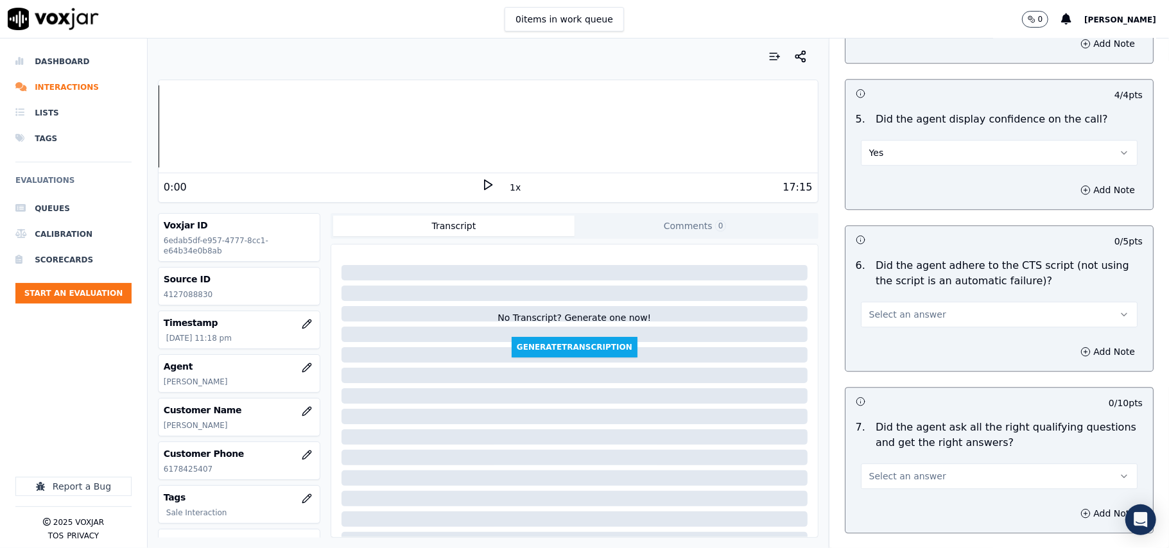
click at [882, 308] on span "Select an answer" at bounding box center [907, 314] width 77 height 13
click at [887, 319] on div "Yes" at bounding box center [972, 328] width 249 height 21
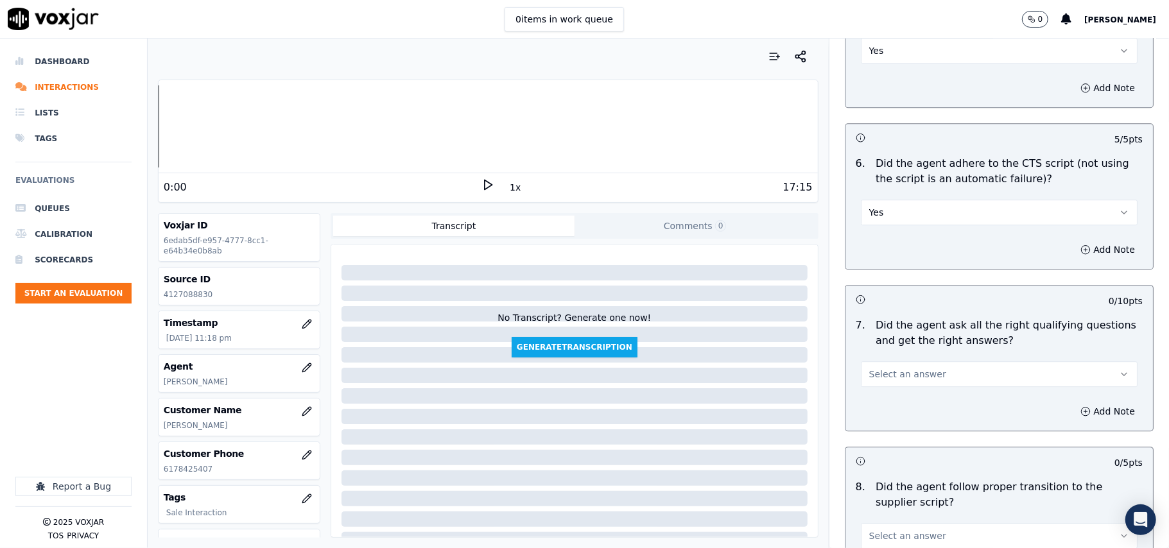
scroll to position [2569, 0]
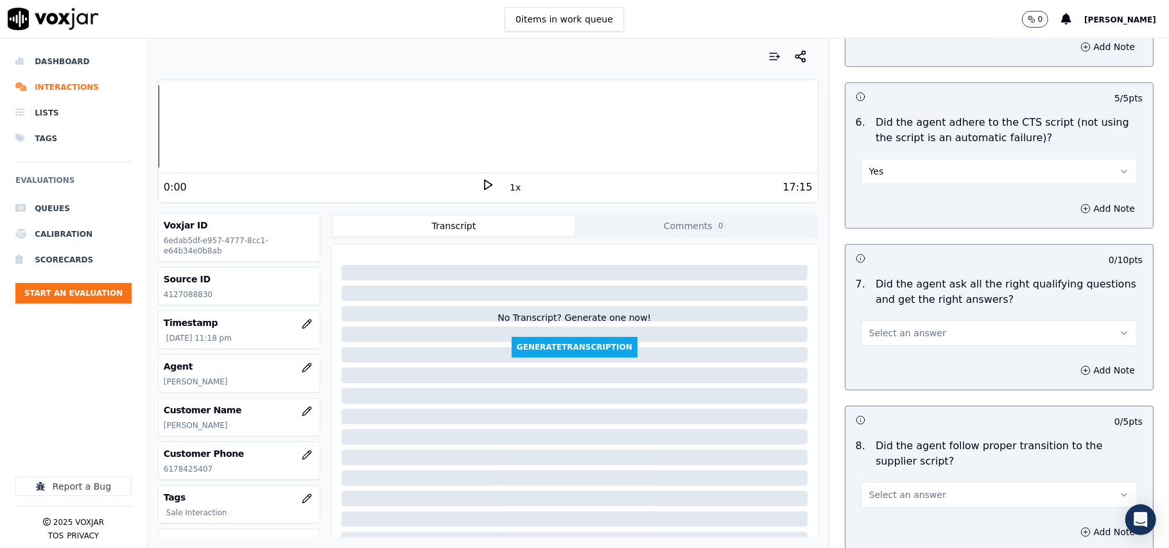
click at [868, 320] on button "Select an answer" at bounding box center [999, 333] width 277 height 26
click at [873, 344] on div "Yes" at bounding box center [972, 347] width 249 height 21
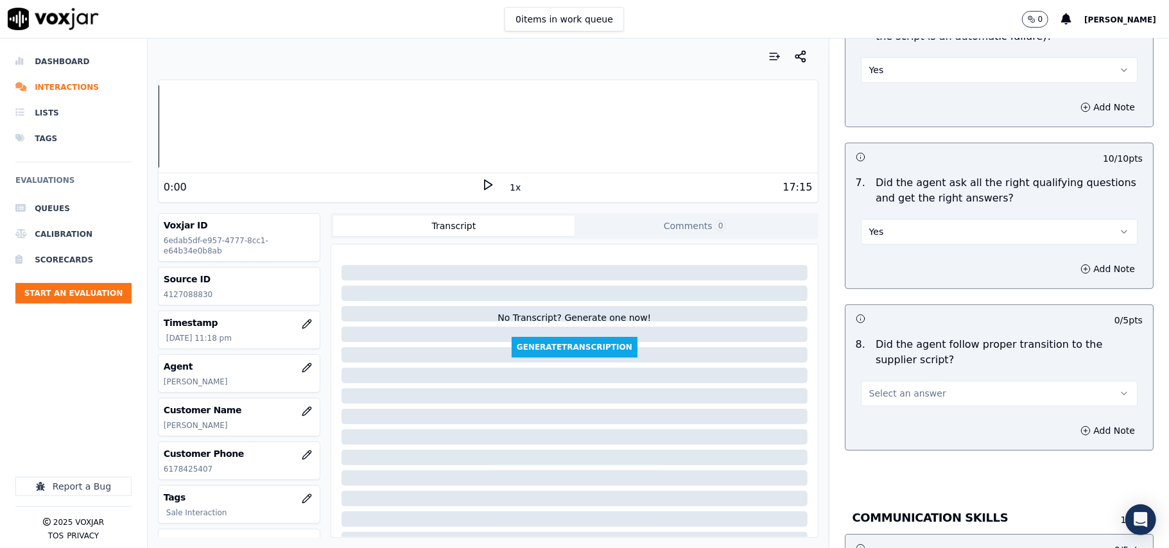
scroll to position [2711, 0]
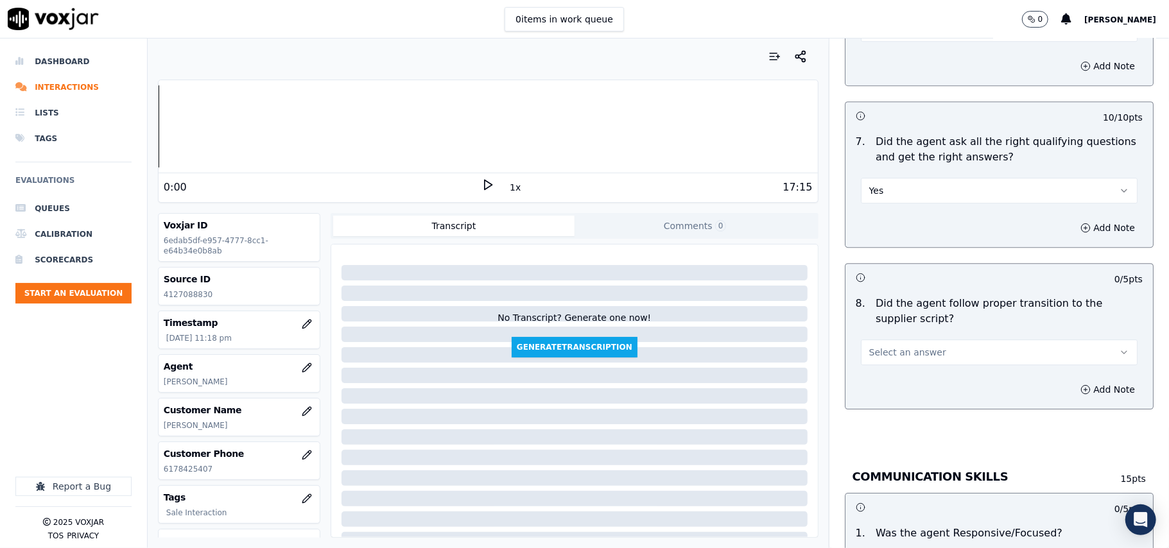
click at [869, 346] on span "Select an answer" at bounding box center [907, 352] width 77 height 13
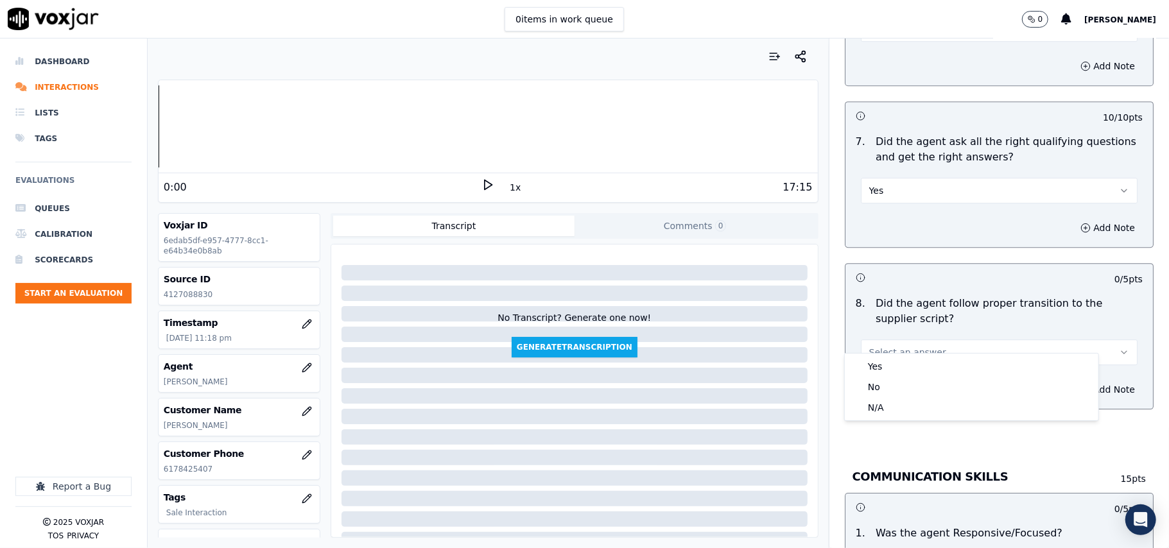
click at [868, 355] on div "Yes No N/A" at bounding box center [972, 387] width 254 height 67
click at [868, 366] on div "Yes" at bounding box center [972, 366] width 249 height 21
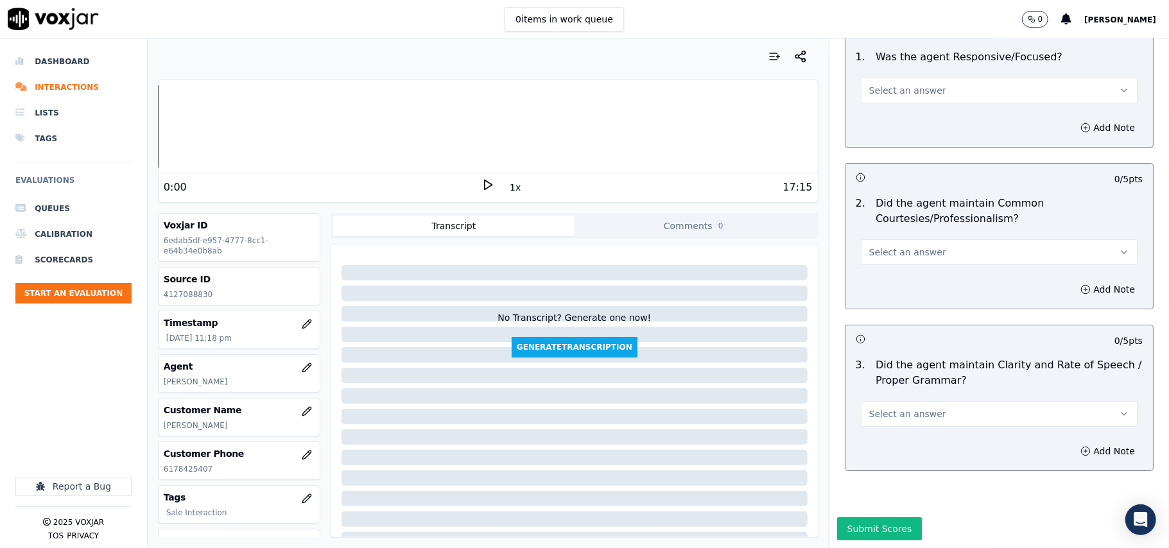
scroll to position [3213, 0]
click at [881, 84] on span "Select an answer" at bounding box center [907, 90] width 77 height 13
click at [884, 83] on div "Yes" at bounding box center [972, 80] width 249 height 21
click at [875, 240] on button "Select an answer" at bounding box center [999, 253] width 277 height 26
click at [867, 247] on div "Yes" at bounding box center [972, 242] width 249 height 21
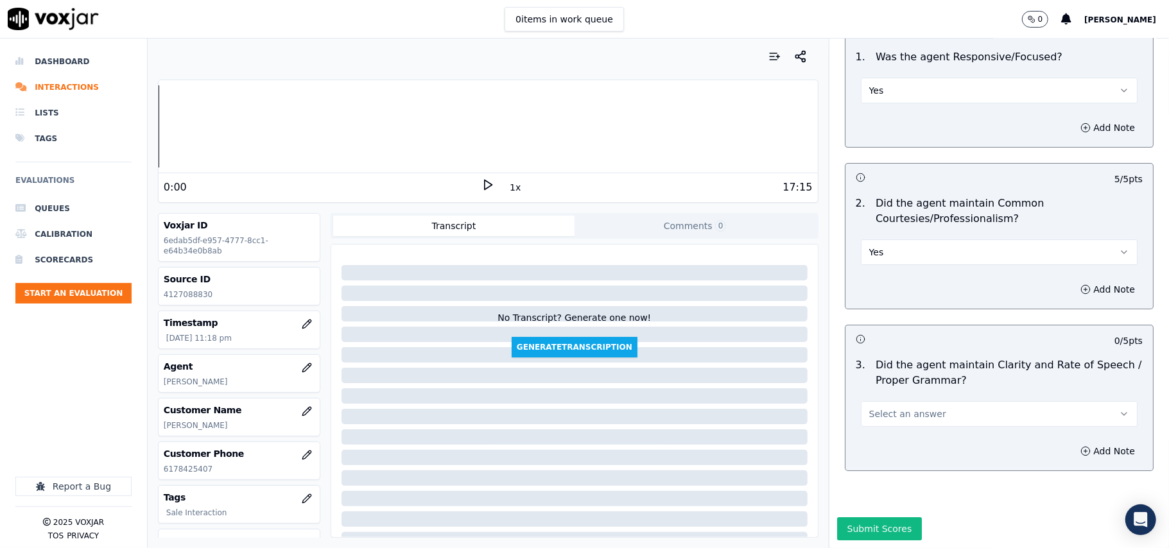
click at [884, 408] on span "Select an answer" at bounding box center [907, 414] width 77 height 13
click at [880, 409] on div "Yes" at bounding box center [972, 404] width 249 height 21
click at [851, 518] on button "Submit Scores" at bounding box center [879, 529] width 85 height 23
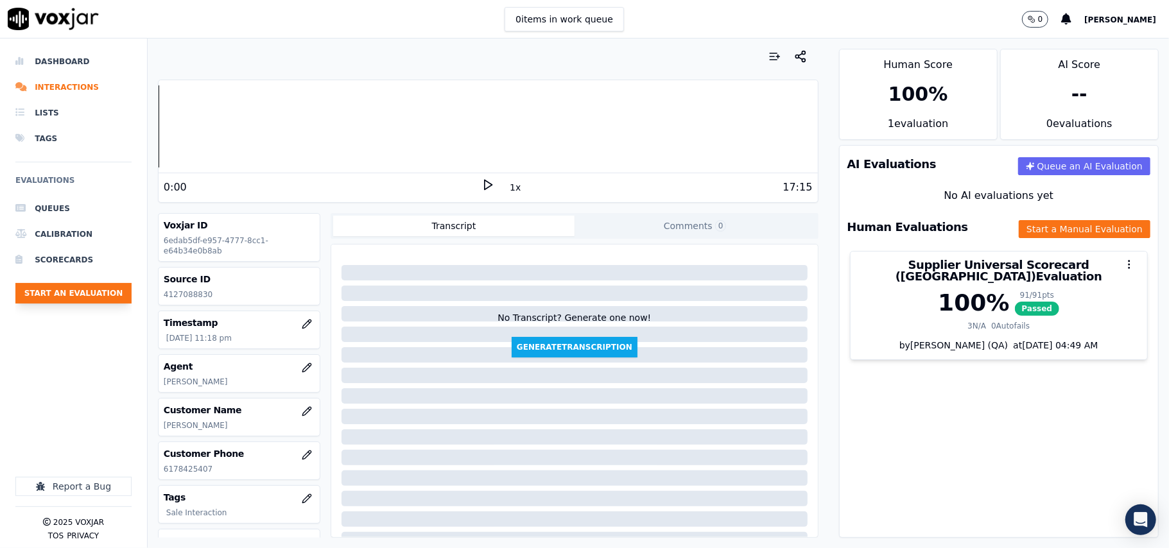
click at [113, 293] on button "Start an Evaluation" at bounding box center [73, 293] width 116 height 21
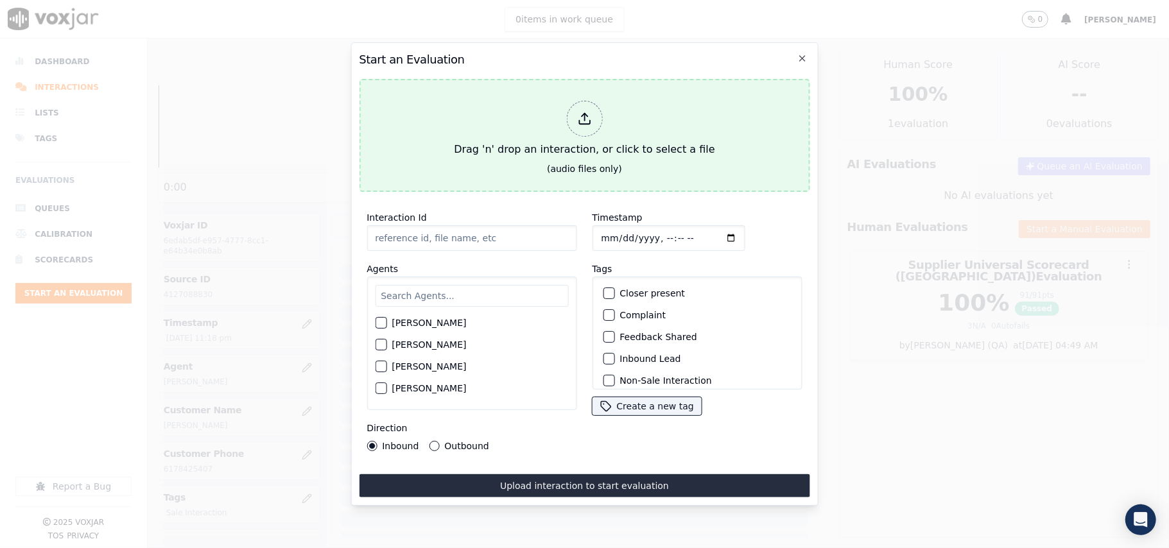
click at [516, 148] on div "Drag 'n' drop an interaction, or click to select a file" at bounding box center [584, 129] width 271 height 67
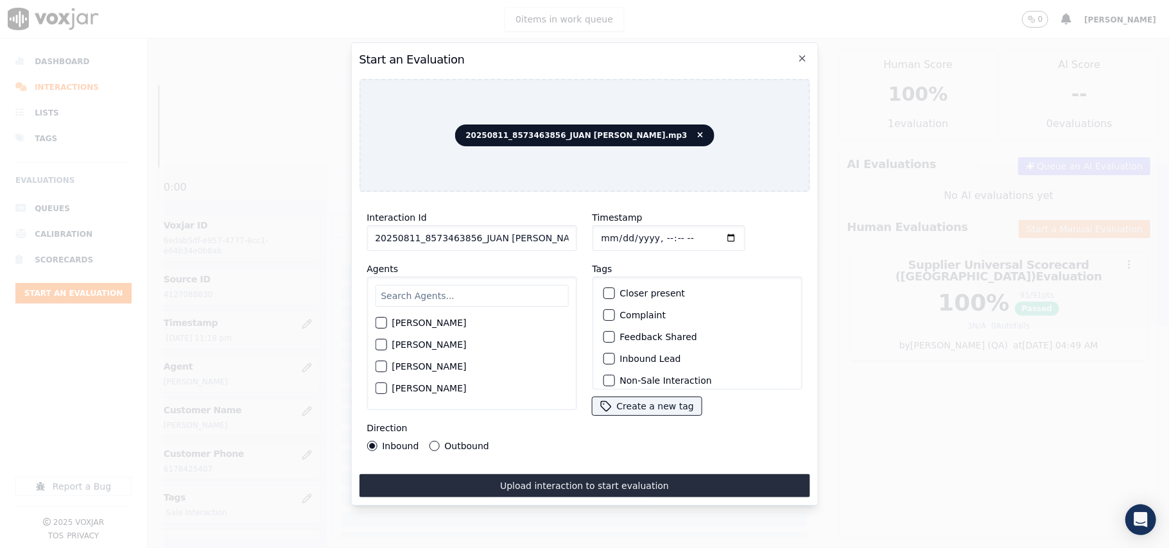
click at [415, 240] on input "20250811_8573463856_JUAN LOZANO.mp3" at bounding box center [472, 238] width 210 height 26
paste input "8573463856"
type input "8573463856"
drag, startPoint x: 611, startPoint y: 232, endPoint x: 624, endPoint y: 229, distance: 13.4
click at [610, 232] on input "Timestamp" at bounding box center [668, 238] width 153 height 26
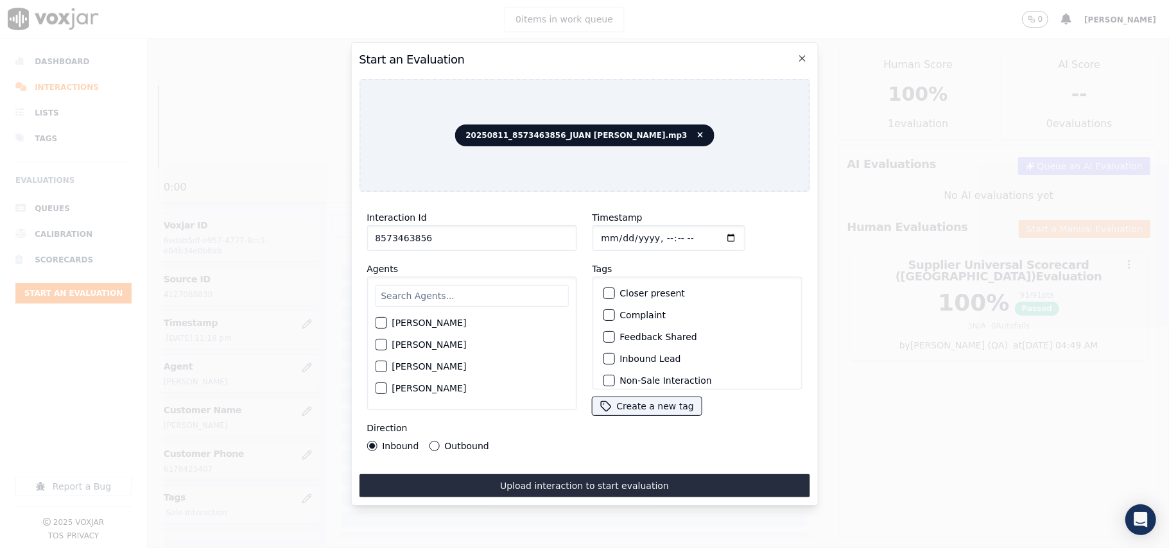
type input "2025-08-11T23:19"
drag, startPoint x: 411, startPoint y: 298, endPoint x: 409, endPoint y: 310, distance: 11.7
click at [412, 298] on input "text" at bounding box center [471, 296] width 193 height 22
type input "Jose"
click at [432, 322] on label "JOSE LOZANO" at bounding box center [429, 326] width 74 height 9
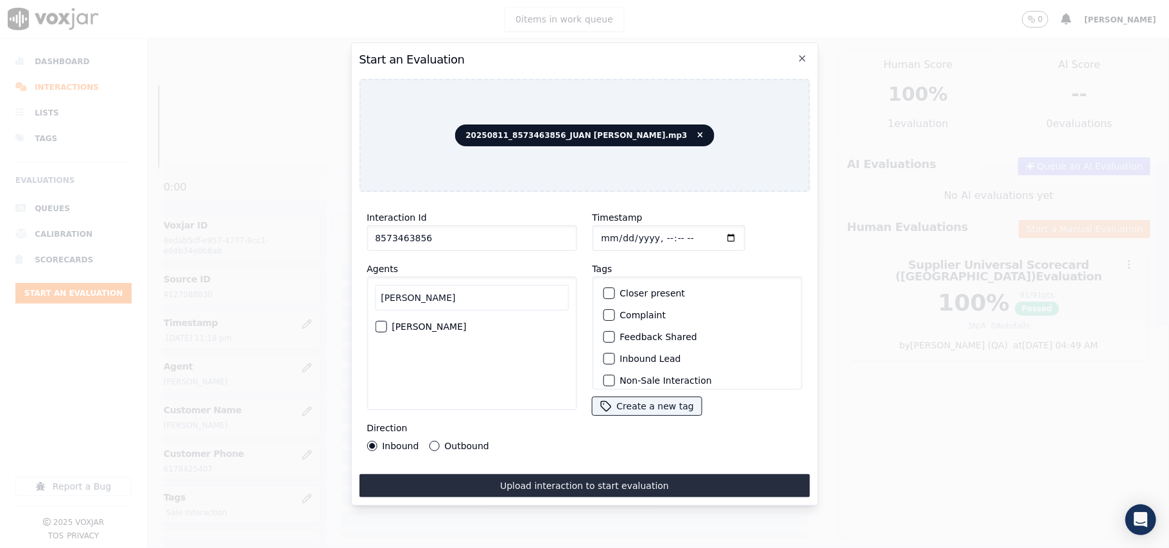
click at [387, 321] on button "JOSE LOZANO" at bounding box center [381, 327] width 12 height 12
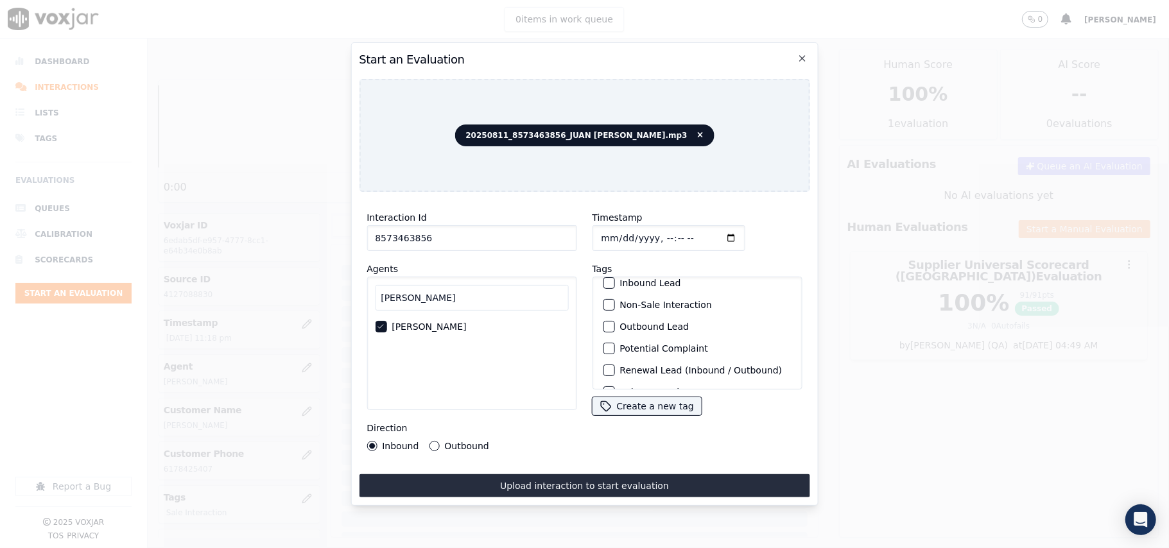
scroll to position [112, 0]
click at [648, 369] on label "Sale Interaction" at bounding box center [655, 373] width 71 height 9
click at [615, 367] on button "Sale Interaction" at bounding box center [609, 373] width 12 height 12
click at [453, 442] on label "Outbound" at bounding box center [466, 446] width 44 height 9
click at [439, 441] on button "Outbound" at bounding box center [434, 446] width 10 height 10
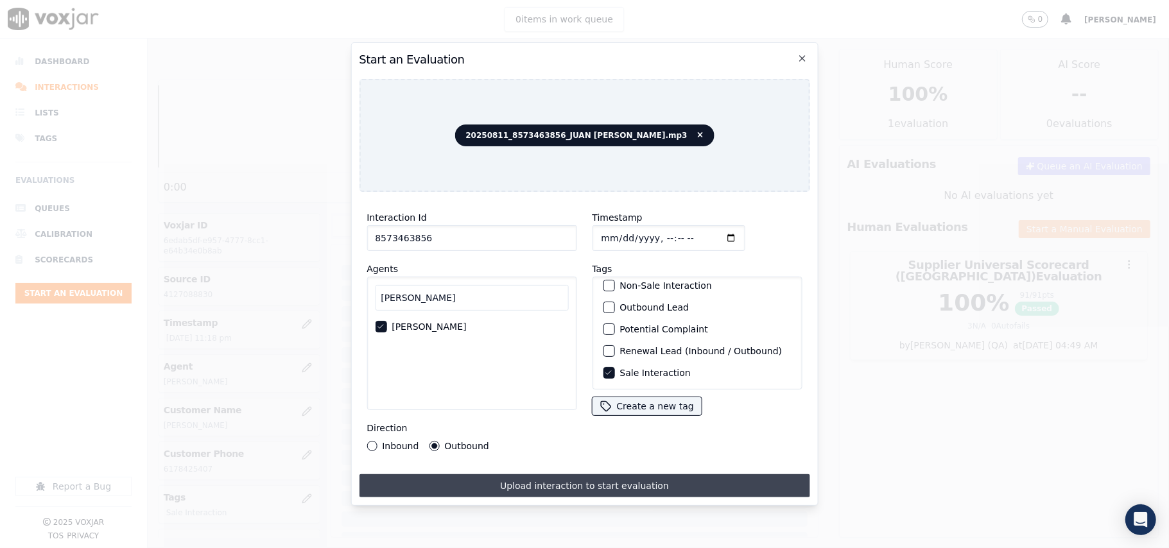
click at [525, 481] on button "Upload interaction to start evaluation" at bounding box center [584, 486] width 451 height 23
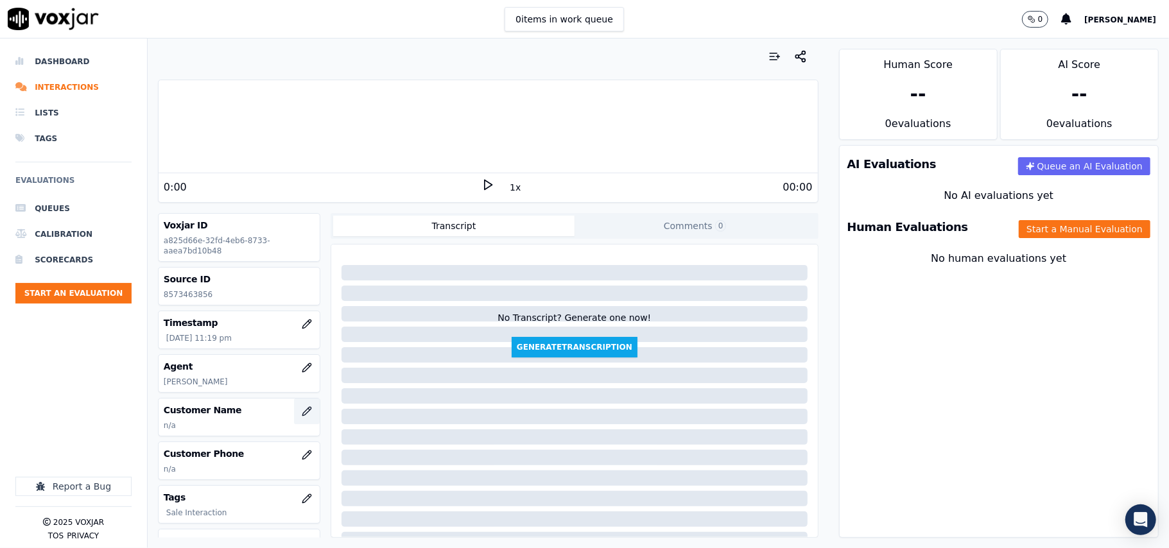
click at [302, 417] on icon "button" at bounding box center [307, 411] width 10 height 10
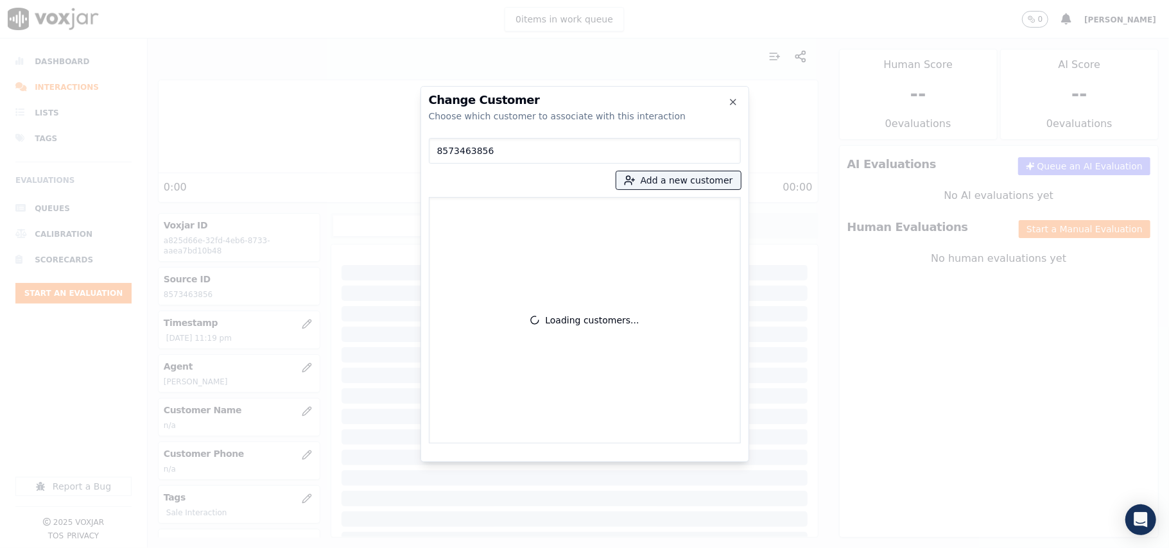
type input "8573463856"
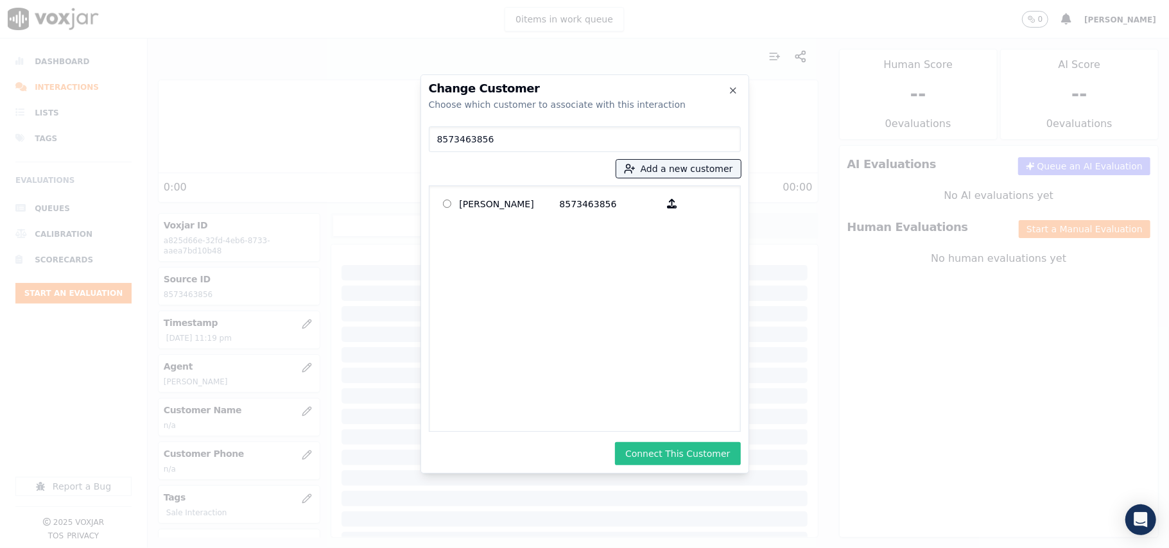
click at [684, 452] on button "Connect This Customer" at bounding box center [677, 453] width 125 height 23
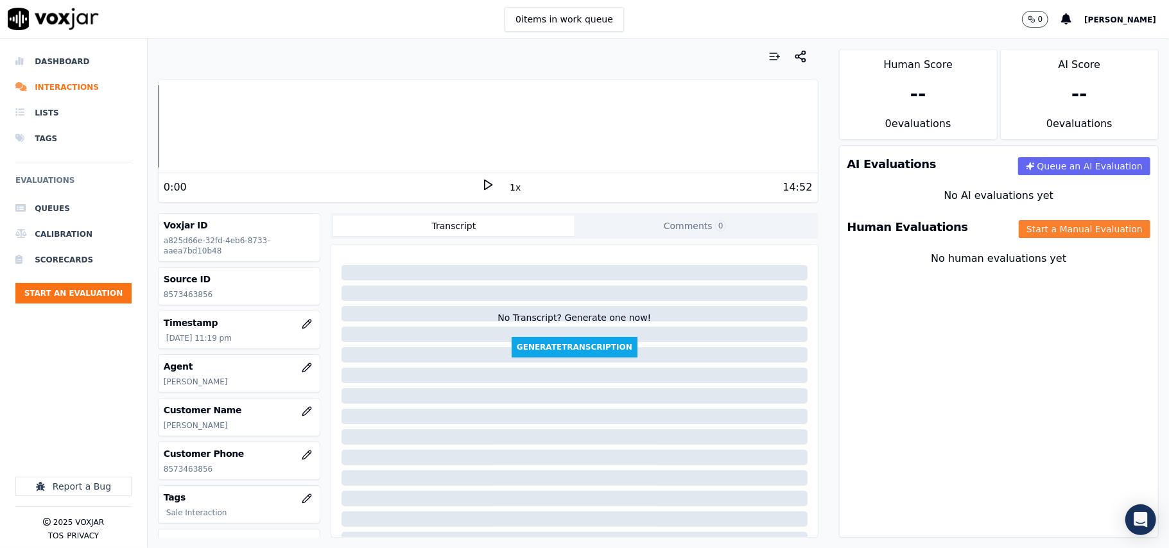
click at [1060, 227] on button "Start a Manual Evaluation" at bounding box center [1085, 229] width 132 height 18
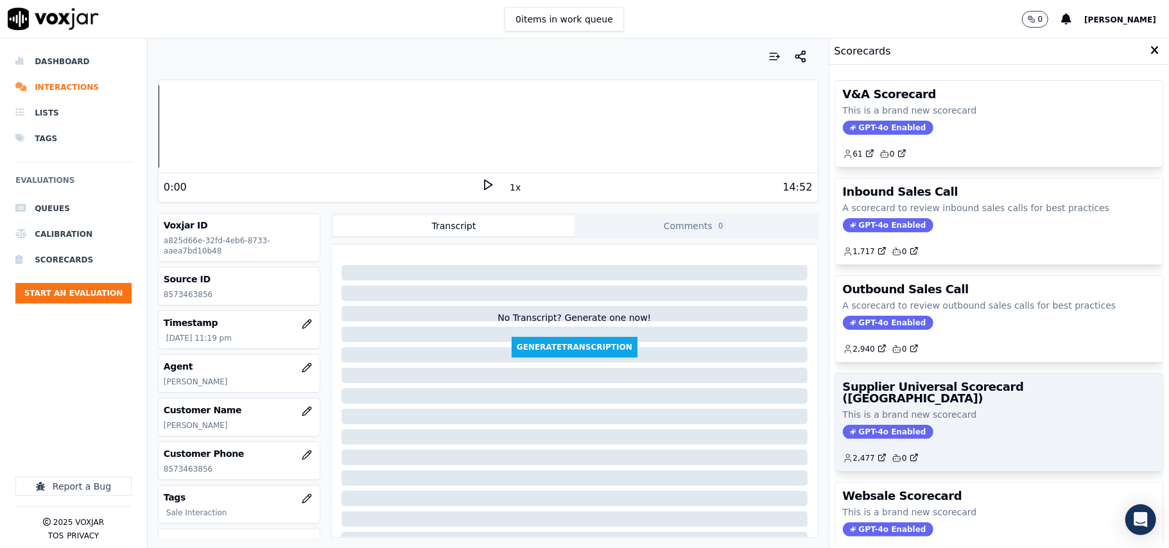
scroll to position [98, 0]
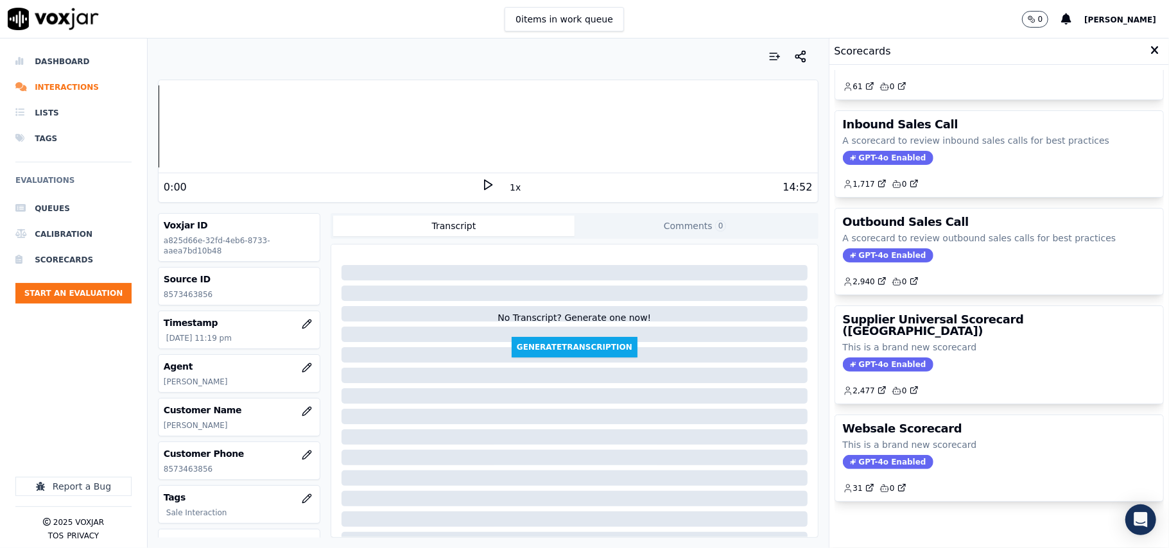
click at [948, 341] on p "This is a brand new scorecard" at bounding box center [999, 347] width 313 height 13
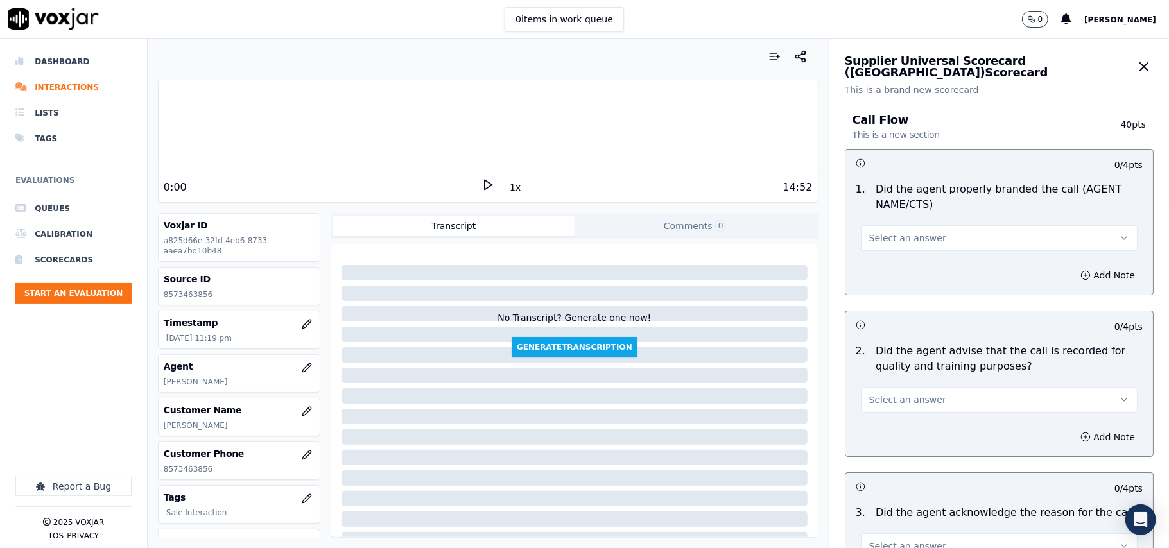
click at [861, 247] on button "Select an answer" at bounding box center [999, 238] width 277 height 26
click at [864, 259] on div "Yes" at bounding box center [972, 268] width 249 height 21
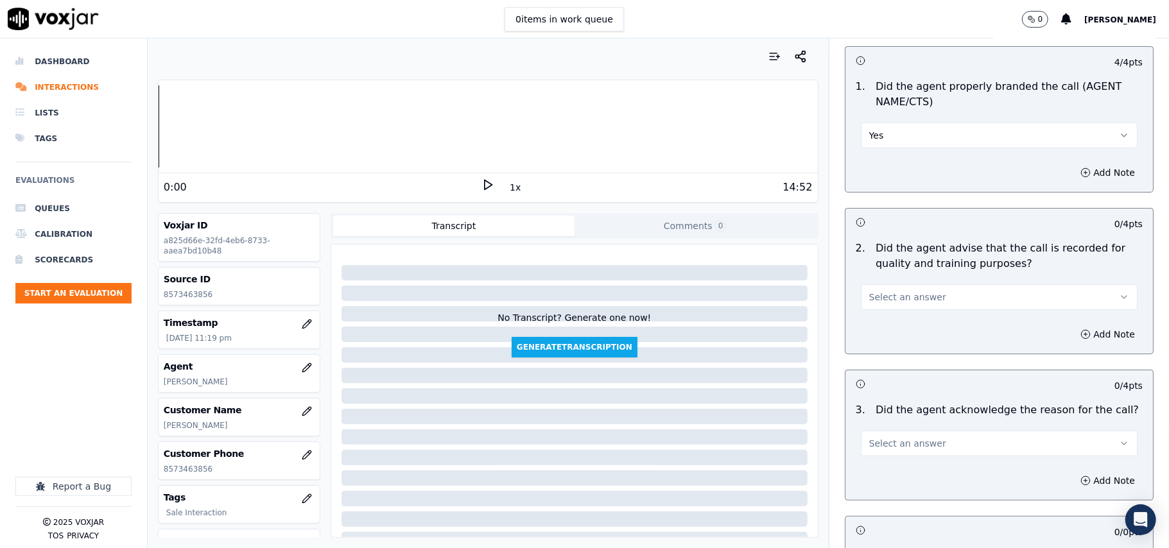
scroll to position [143, 0]
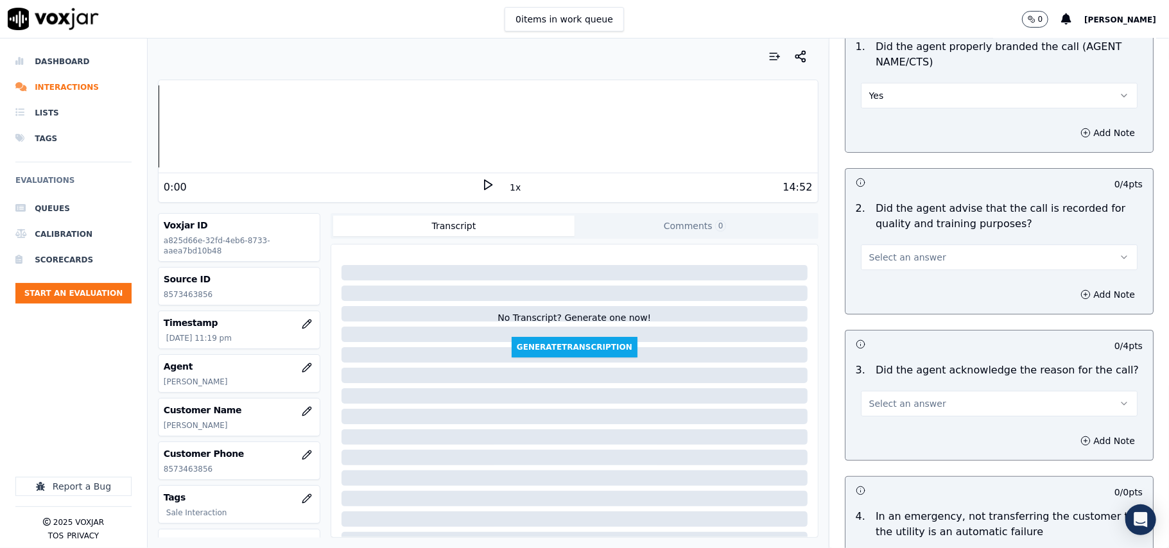
click at [869, 254] on span "Select an answer" at bounding box center [907, 257] width 77 height 13
click at [872, 274] on div "Yes No N/A" at bounding box center [972, 307] width 254 height 67
click at [871, 281] on div "Yes" at bounding box center [972, 287] width 249 height 21
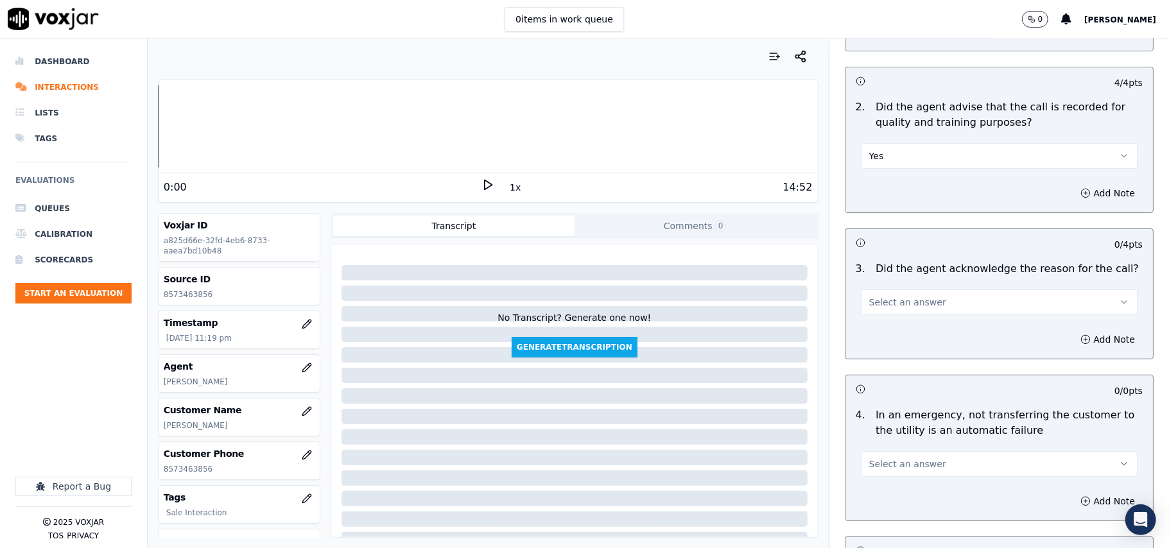
scroll to position [285, 0]
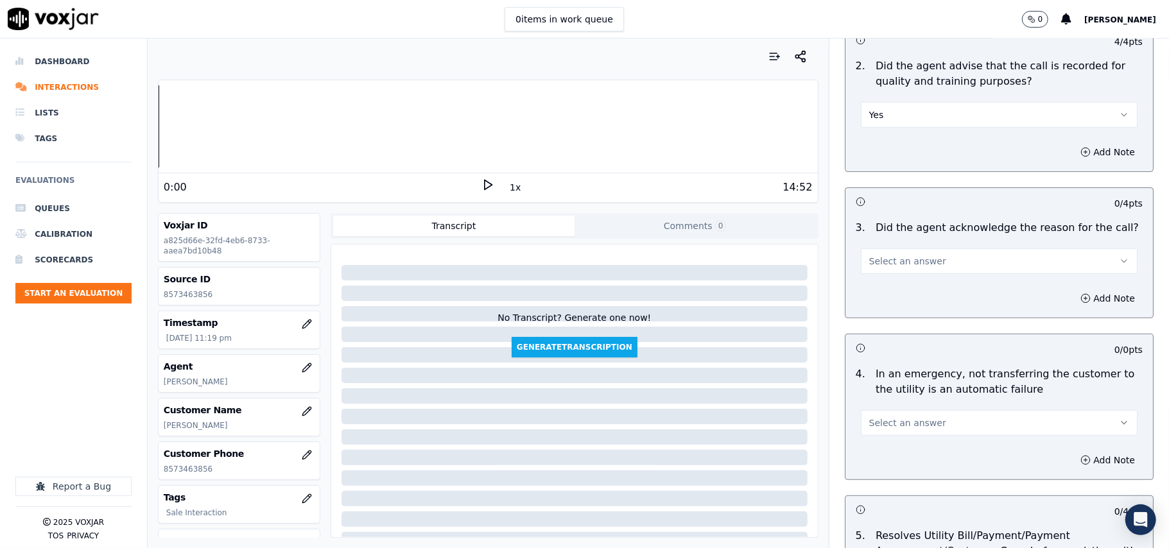
click at [869, 261] on span "Select an answer" at bounding box center [907, 261] width 77 height 13
click at [861, 281] on div "Yes" at bounding box center [972, 291] width 249 height 21
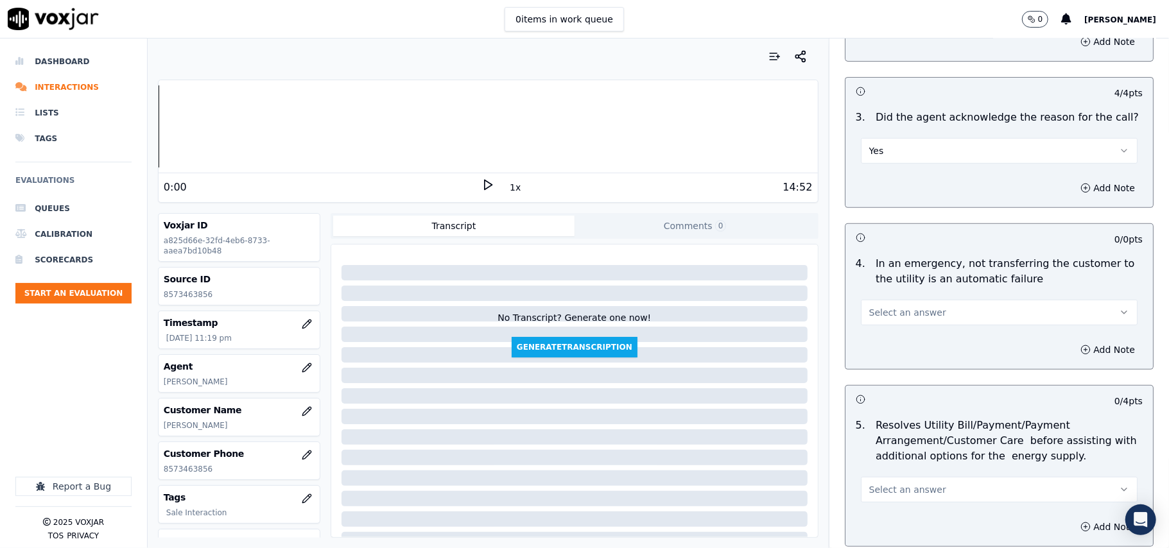
scroll to position [428, 0]
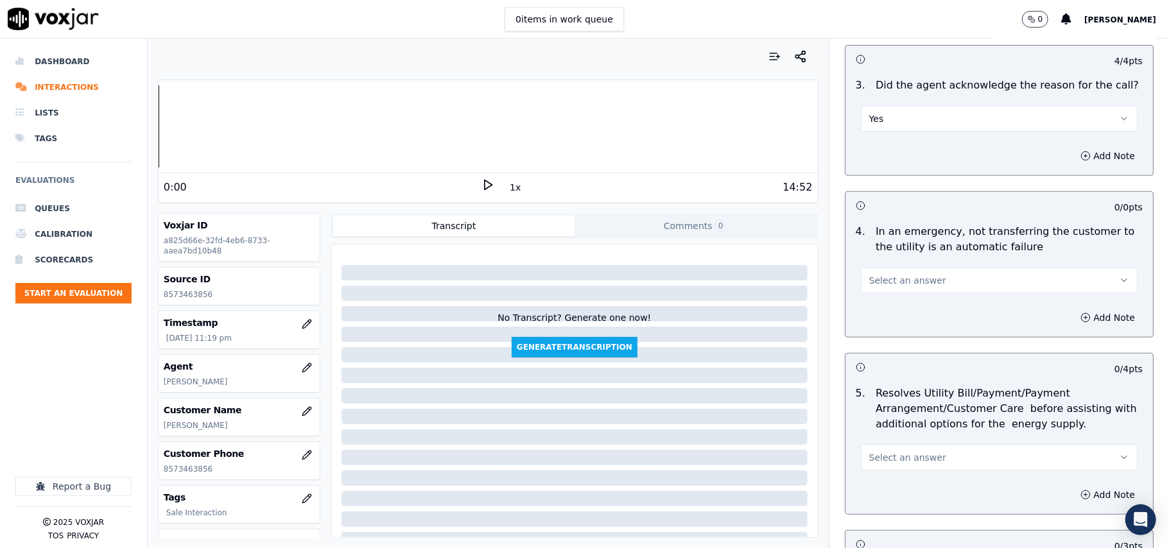
click at [869, 275] on span "Select an answer" at bounding box center [907, 280] width 77 height 13
click at [864, 342] on div "N/A" at bounding box center [972, 352] width 249 height 21
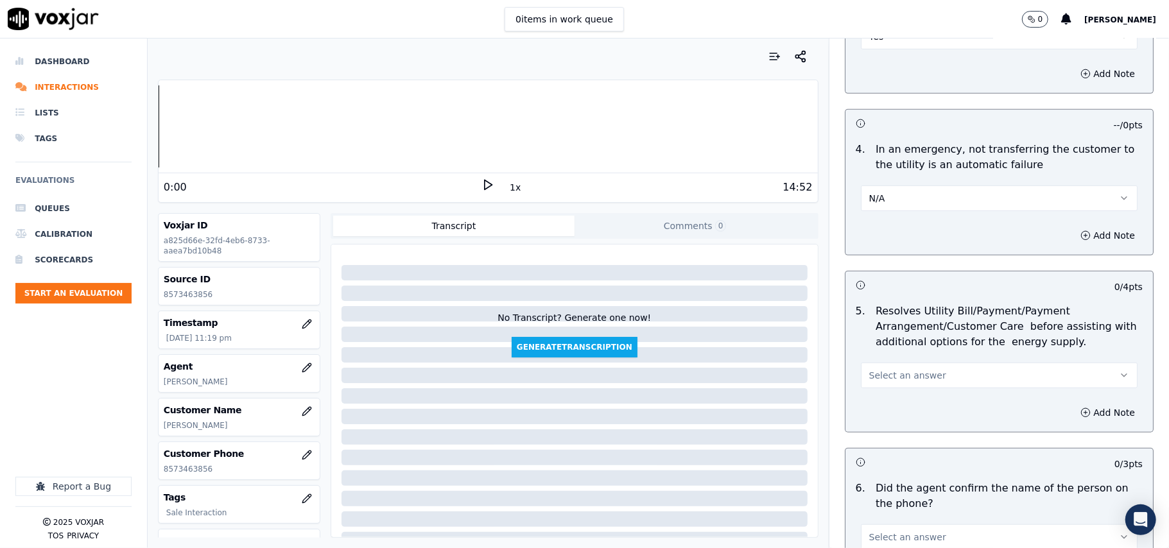
scroll to position [571, 0]
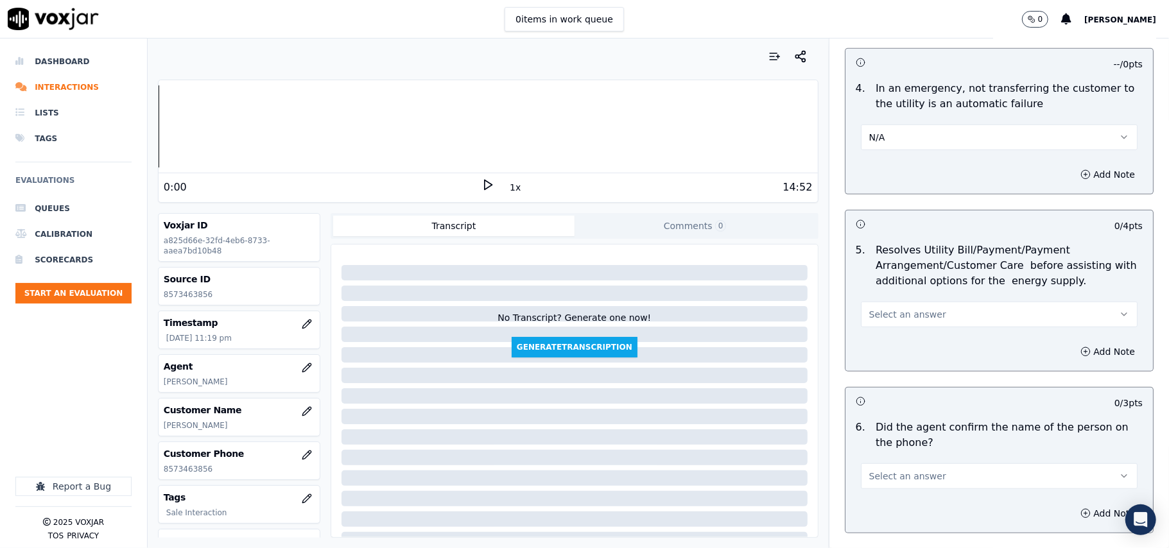
click at [869, 306] on button "Select an answer" at bounding box center [999, 315] width 277 height 26
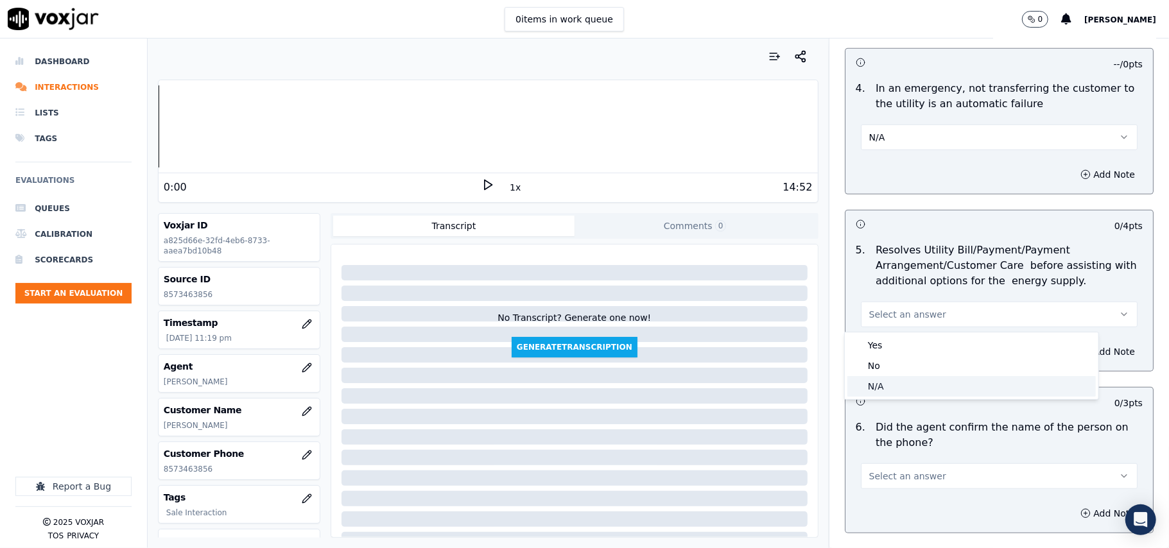
click at [871, 383] on div "N/A" at bounding box center [972, 386] width 249 height 21
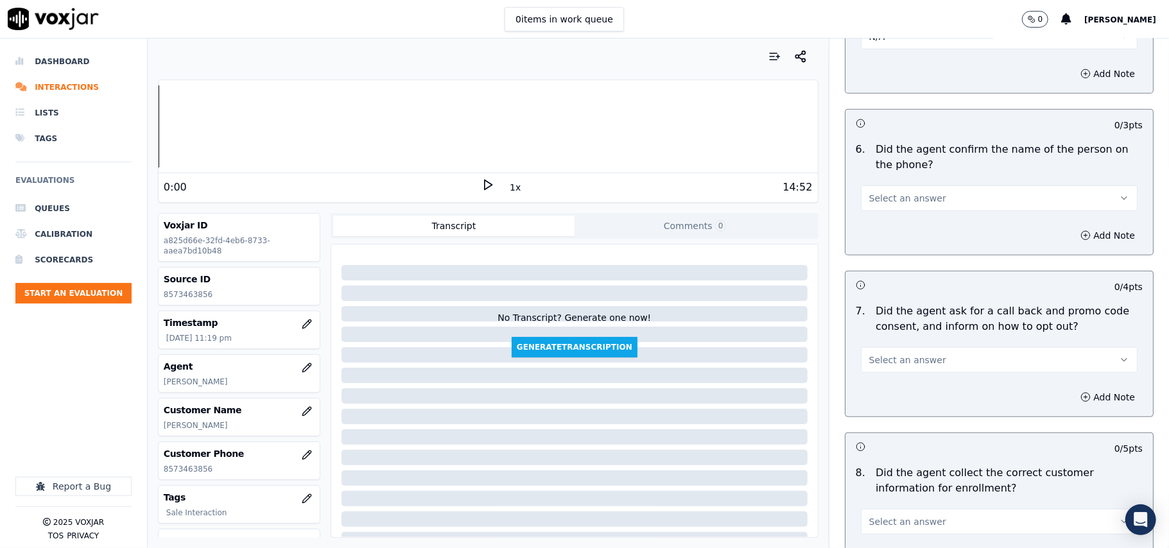
scroll to position [856, 0]
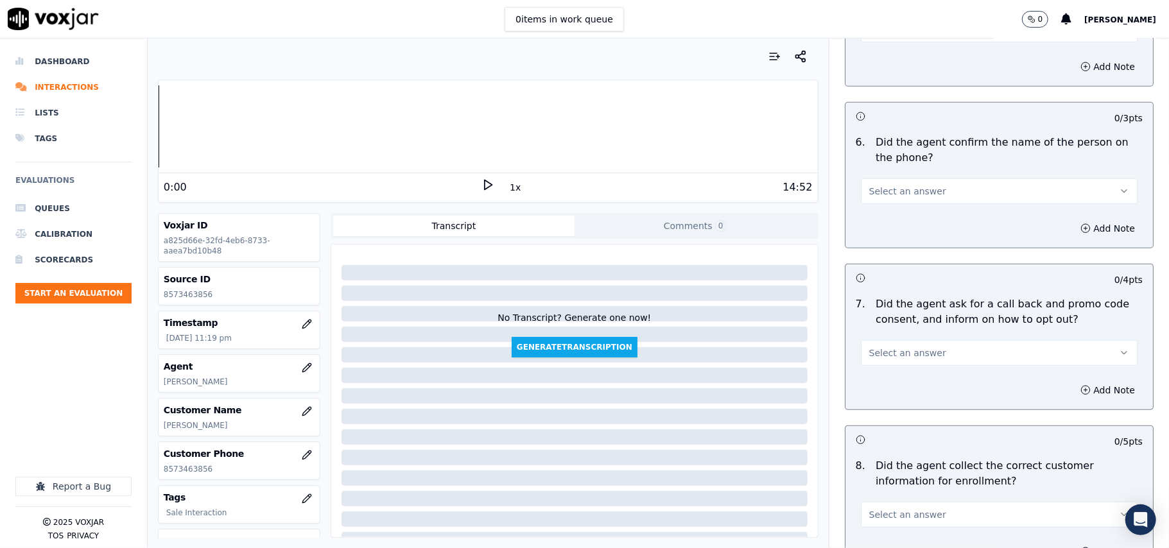
click at [874, 189] on span "Select an answer" at bounding box center [907, 191] width 77 height 13
click at [876, 213] on div "Add Note" at bounding box center [1000, 228] width 308 height 39
click at [876, 196] on span "Select an answer" at bounding box center [907, 191] width 77 height 13
click at [904, 219] on div "Yes" at bounding box center [972, 223] width 249 height 21
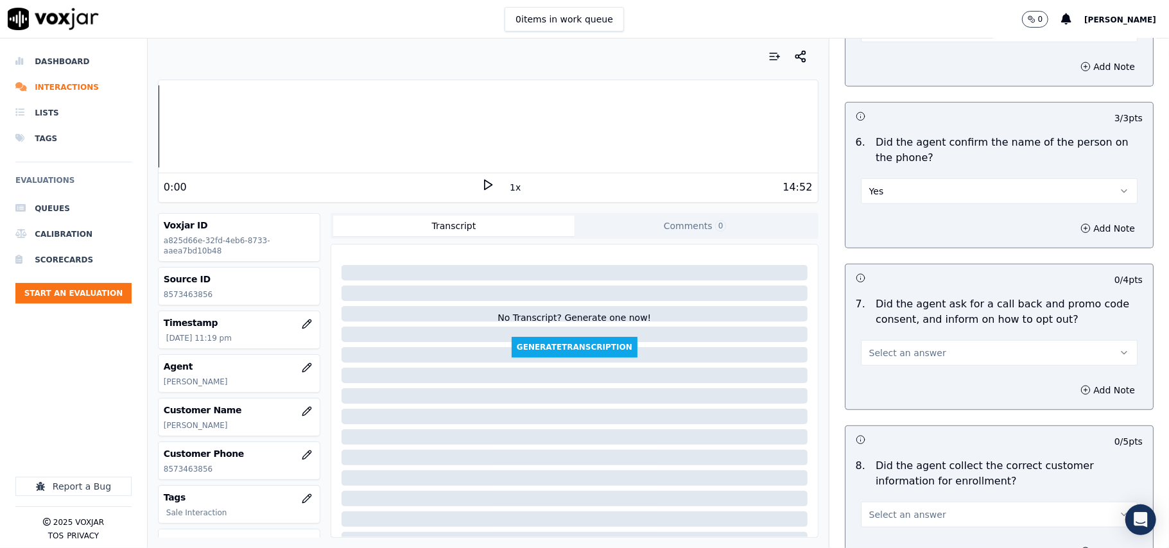
scroll to position [999, 0]
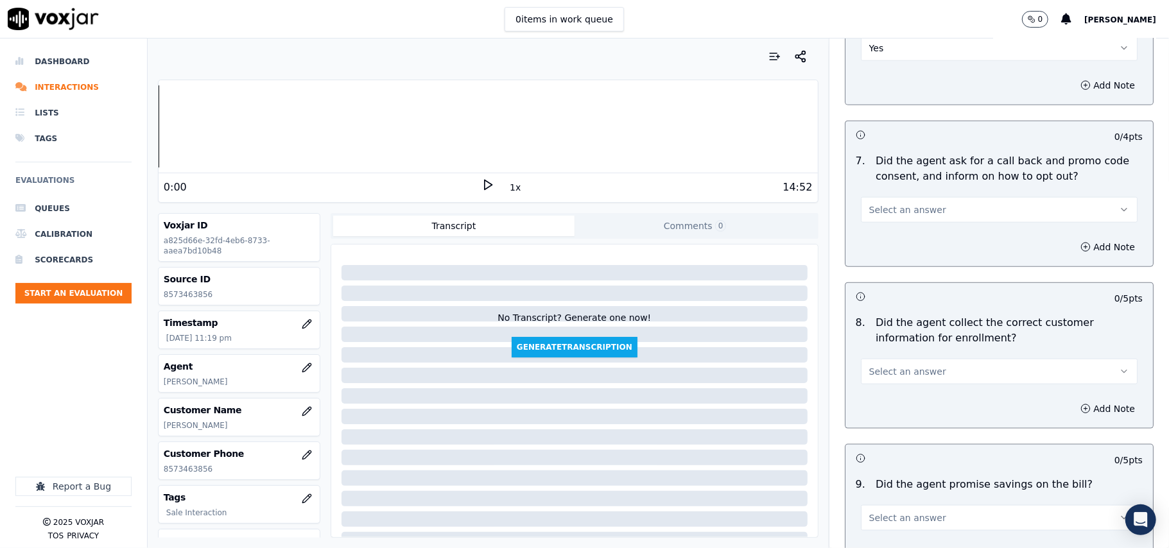
click at [886, 214] on span "Select an answer" at bounding box center [907, 210] width 77 height 13
click at [886, 235] on div "Yes" at bounding box center [972, 242] width 249 height 21
click at [905, 370] on span "Select an answer" at bounding box center [907, 371] width 77 height 13
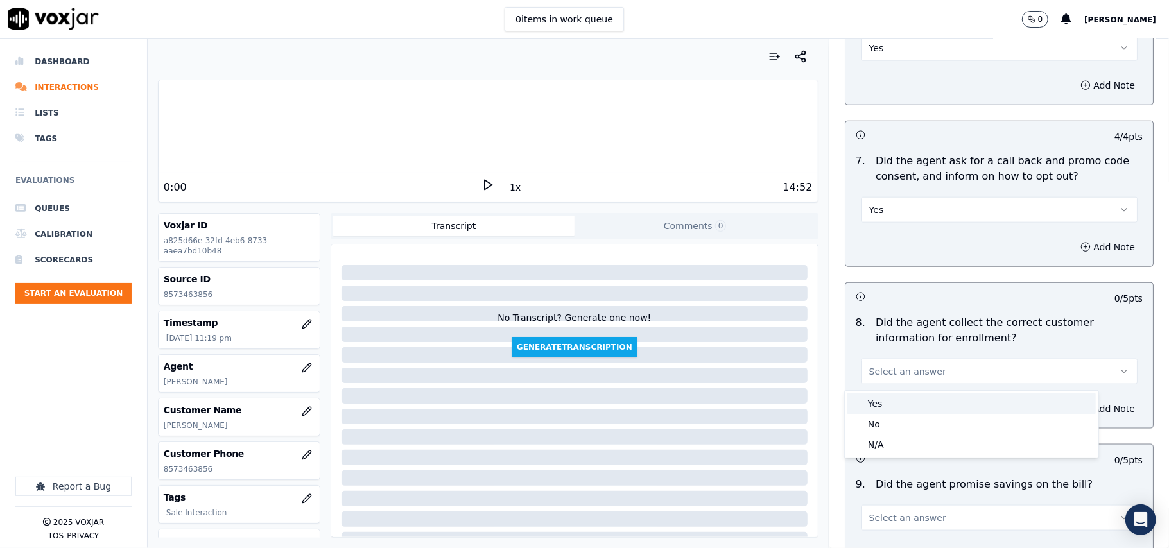
click at [885, 401] on div "Yes" at bounding box center [972, 404] width 249 height 21
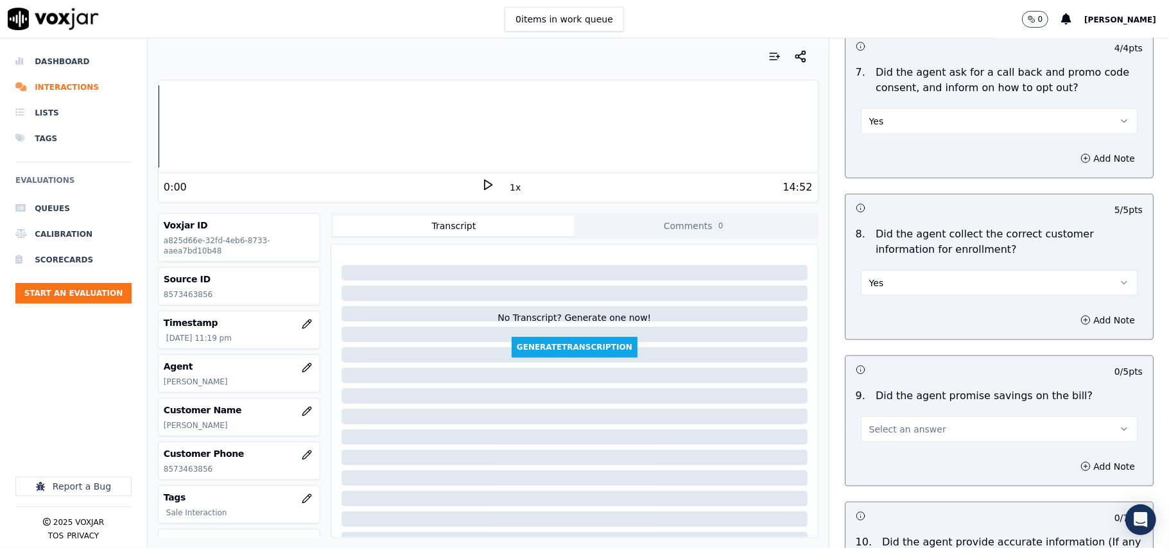
scroll to position [1141, 0]
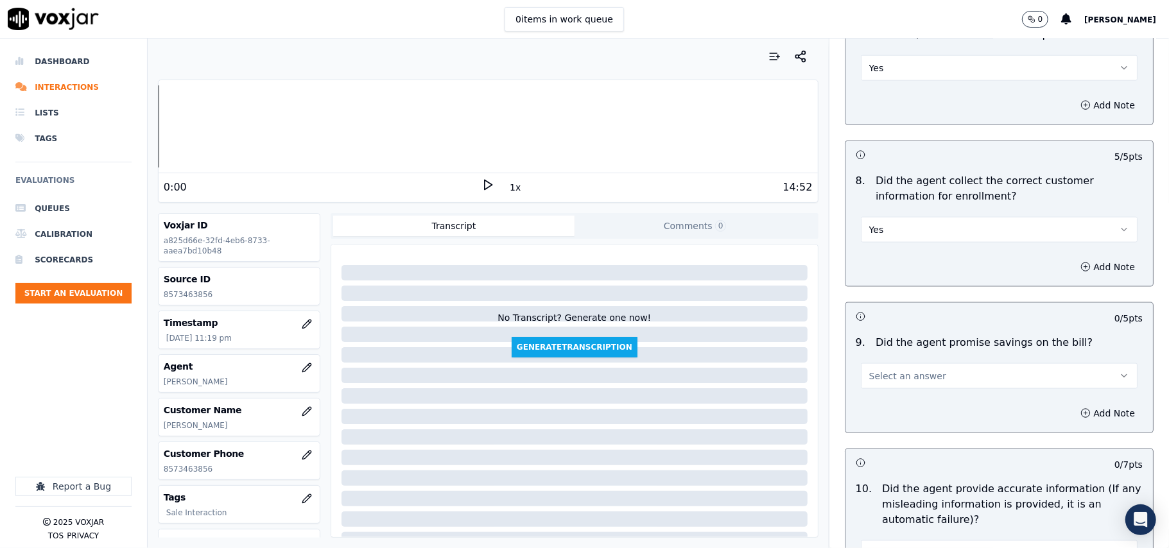
click at [871, 367] on button "Select an answer" at bounding box center [999, 376] width 277 height 26
click at [877, 442] on div "N/A" at bounding box center [972, 450] width 249 height 21
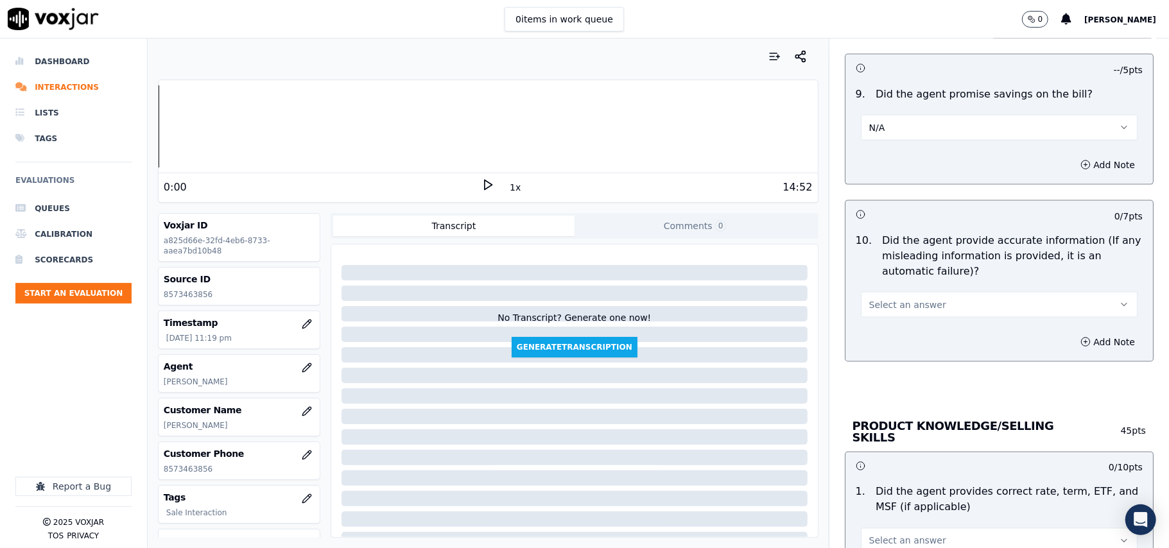
scroll to position [1427, 0]
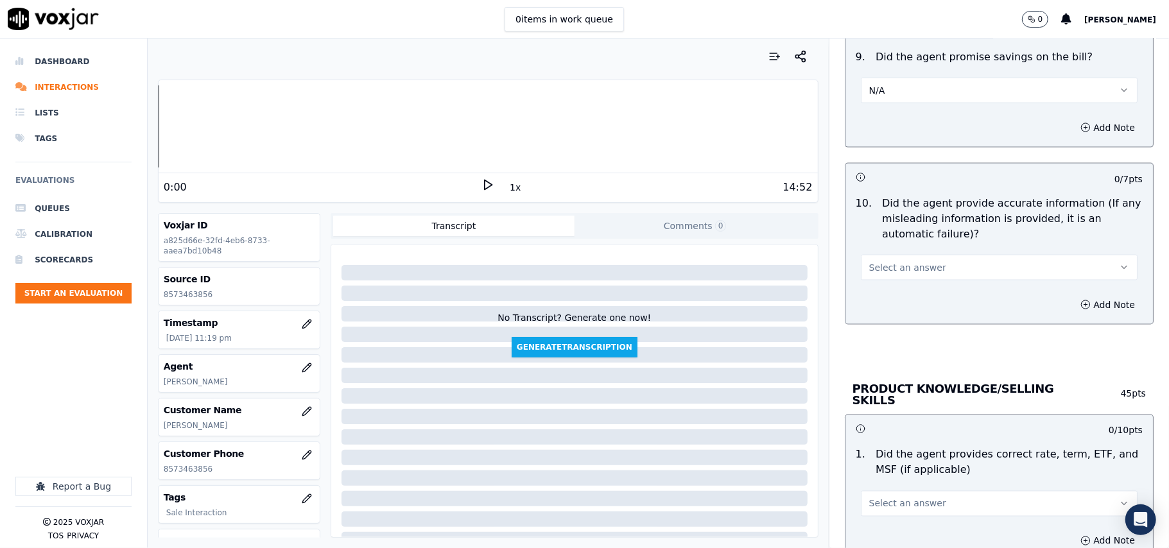
click at [878, 274] on span "Select an answer" at bounding box center [907, 267] width 77 height 13
click at [880, 294] on div "Yes" at bounding box center [972, 300] width 249 height 21
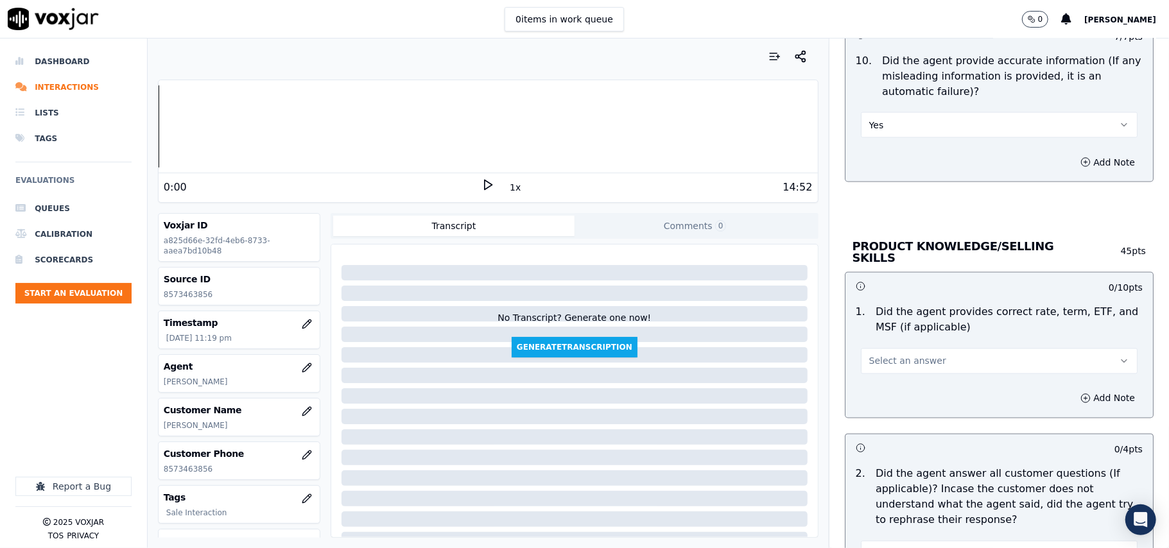
click at [877, 365] on span "Select an answer" at bounding box center [907, 361] width 77 height 13
click at [877, 389] on div "Yes" at bounding box center [972, 388] width 249 height 21
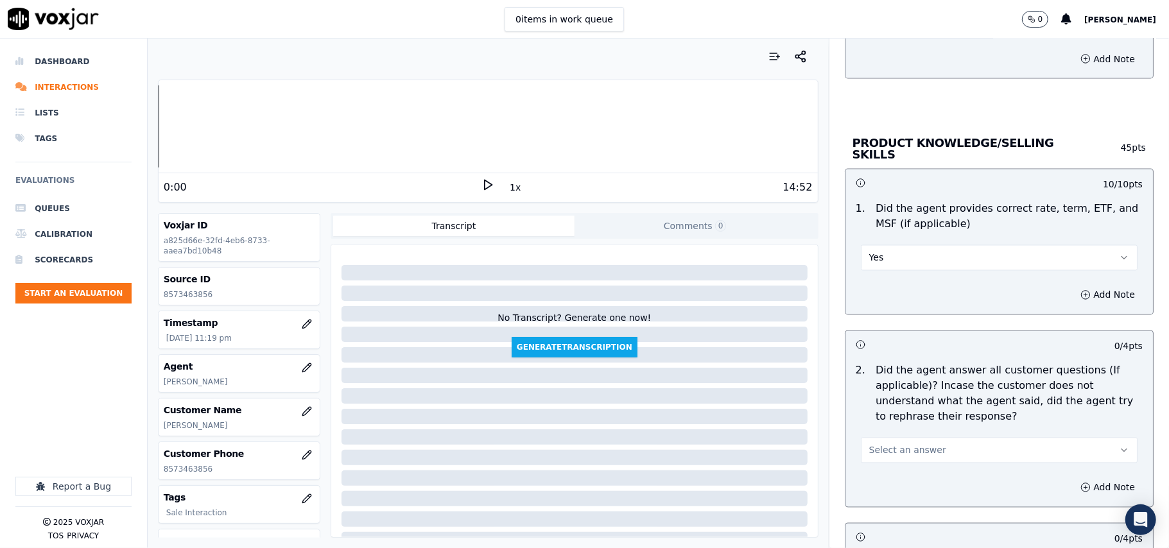
scroll to position [1712, 0]
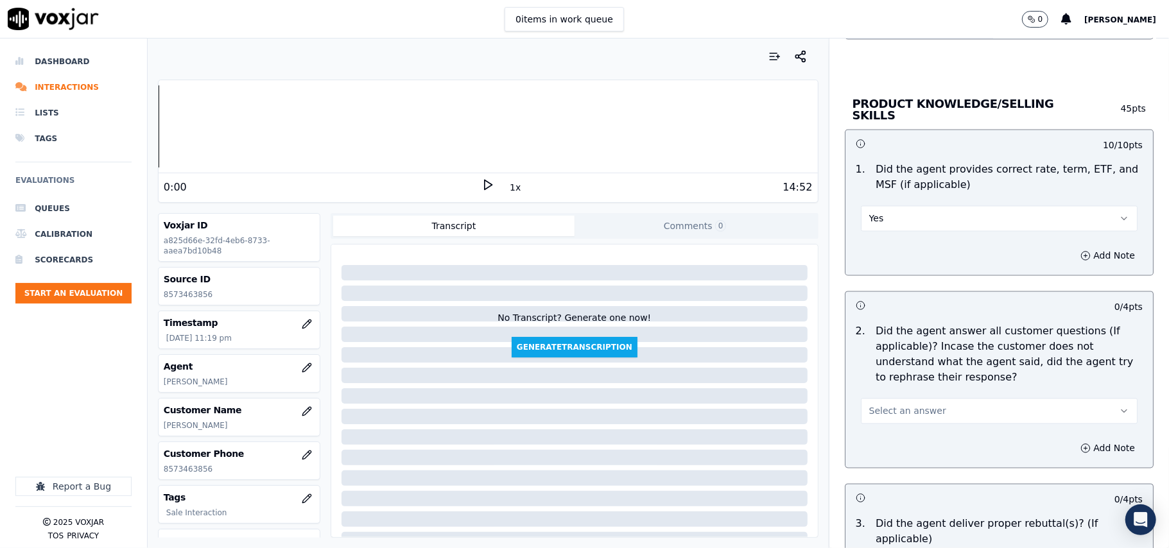
click at [876, 396] on div "Select an answer" at bounding box center [999, 410] width 277 height 28
click at [873, 410] on span "Select an answer" at bounding box center [907, 411] width 77 height 13
click at [869, 441] on div "Yes" at bounding box center [972, 438] width 249 height 21
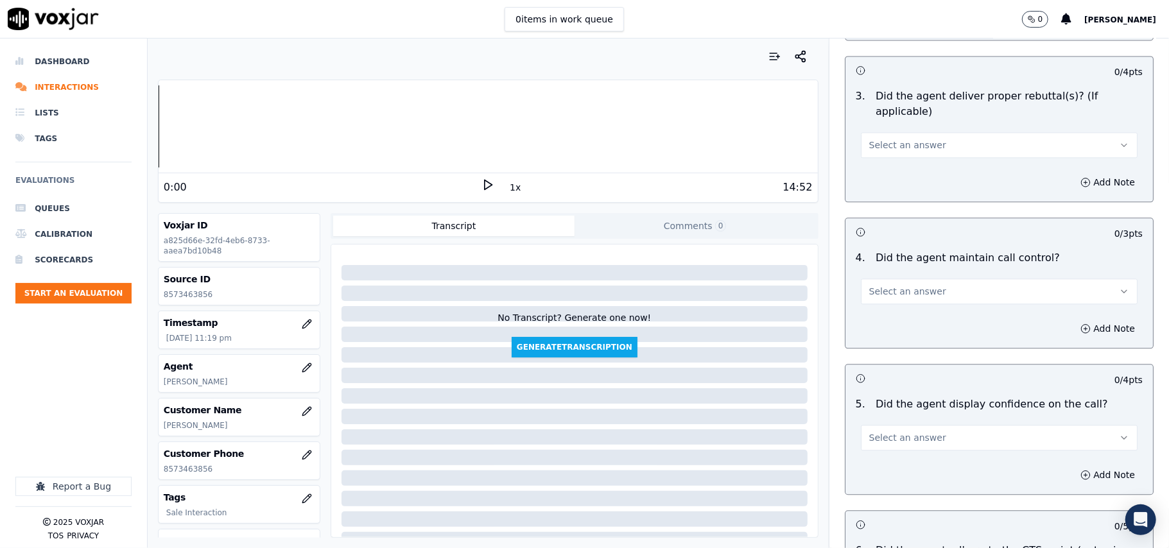
scroll to position [1997, 0]
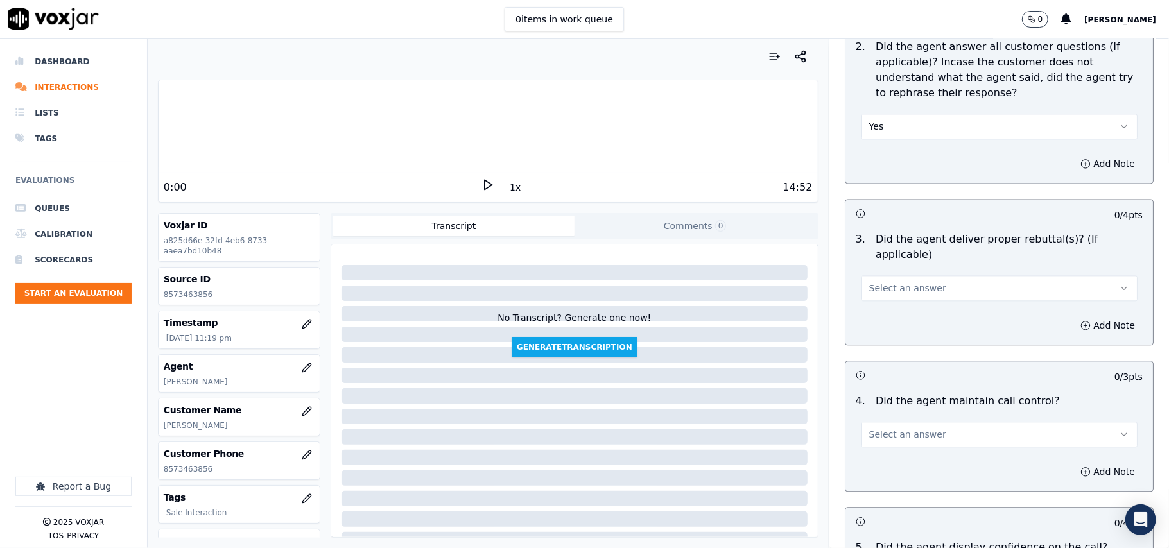
click at [907, 282] on span "Select an answer" at bounding box center [907, 288] width 77 height 13
click at [905, 296] on div "Yes" at bounding box center [972, 300] width 249 height 21
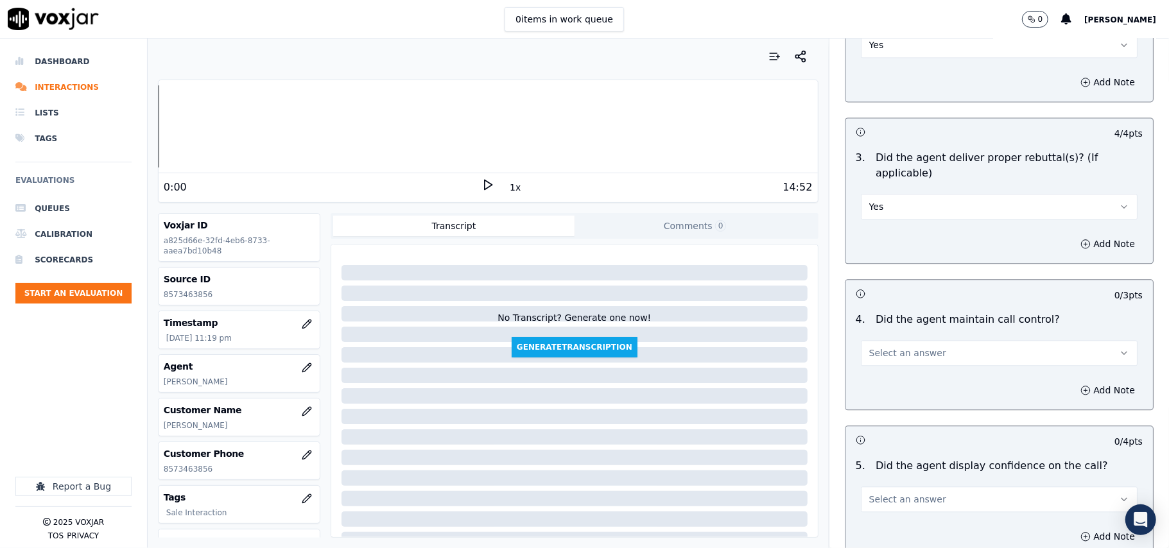
scroll to position [2140, 0]
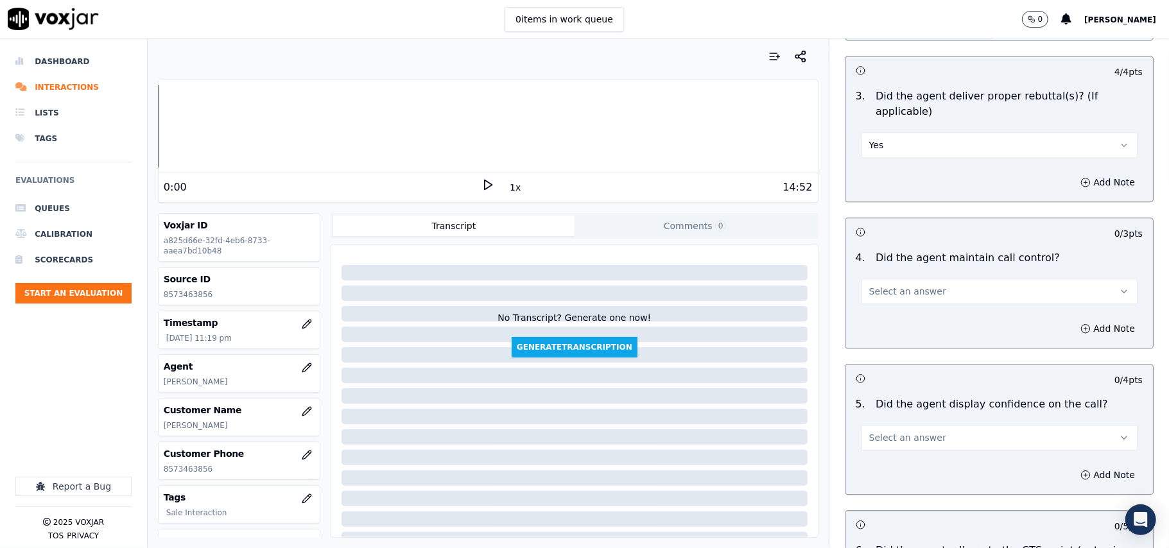
click at [895, 285] on span "Select an answer" at bounding box center [907, 291] width 77 height 13
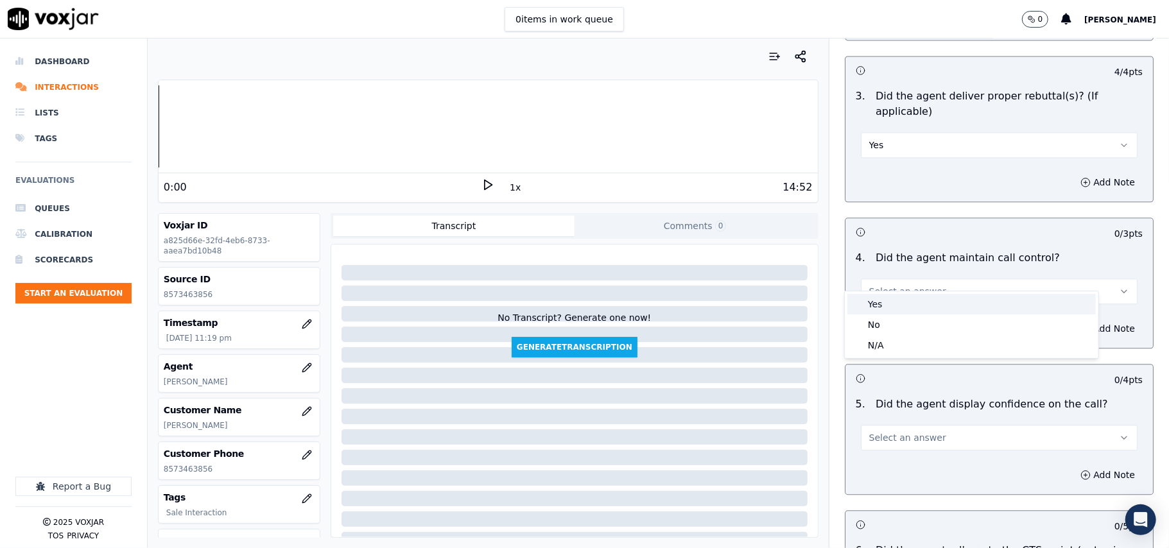
click at [894, 304] on div "Yes" at bounding box center [972, 304] width 249 height 21
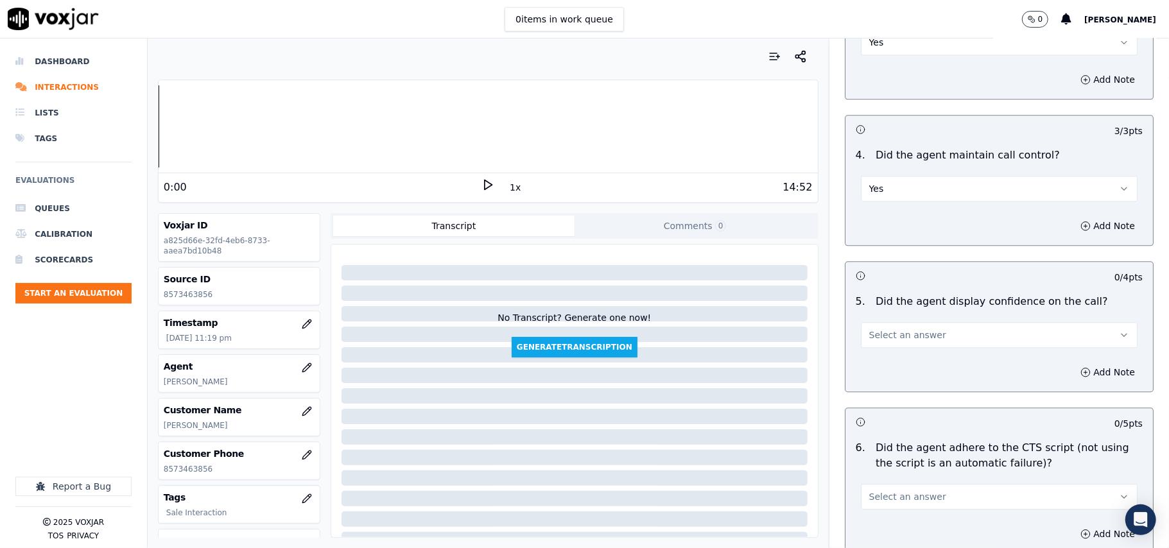
scroll to position [2284, 0]
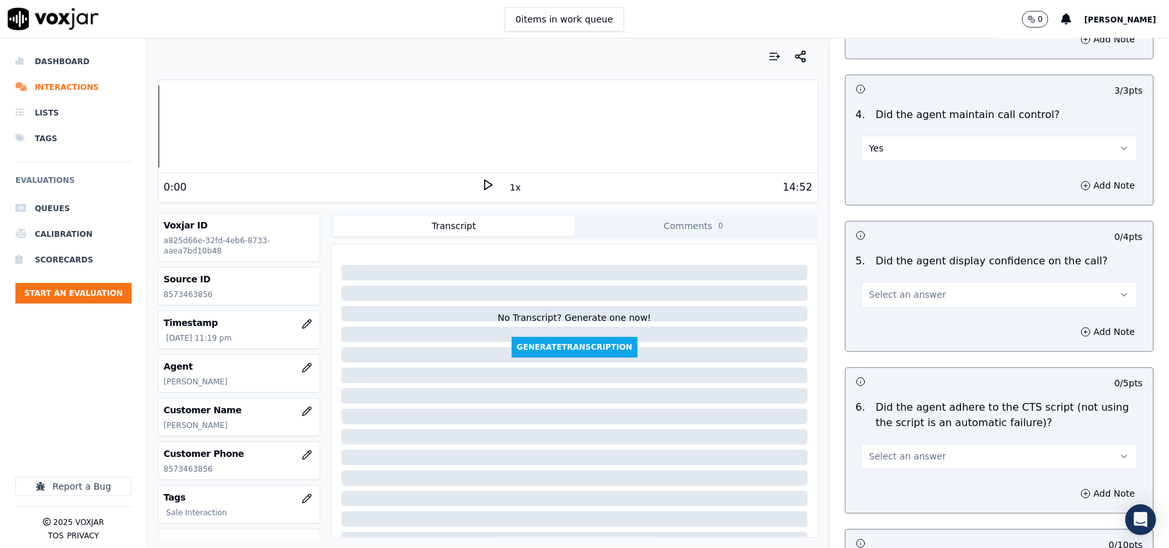
click at [875, 288] on span "Select an answer" at bounding box center [907, 294] width 77 height 13
click at [881, 307] on div "Yes" at bounding box center [972, 308] width 249 height 21
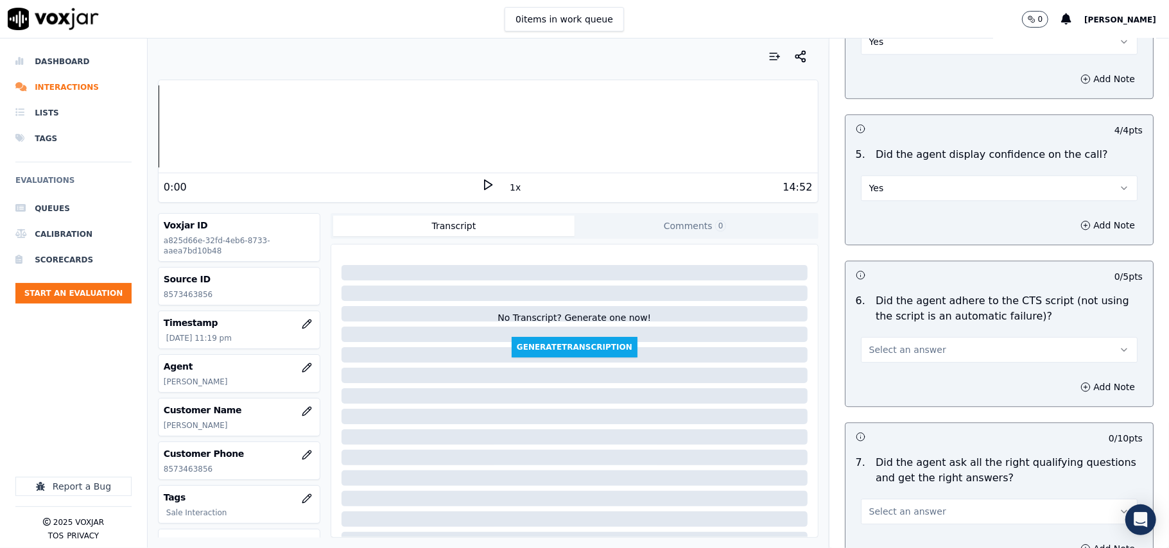
scroll to position [2425, 0]
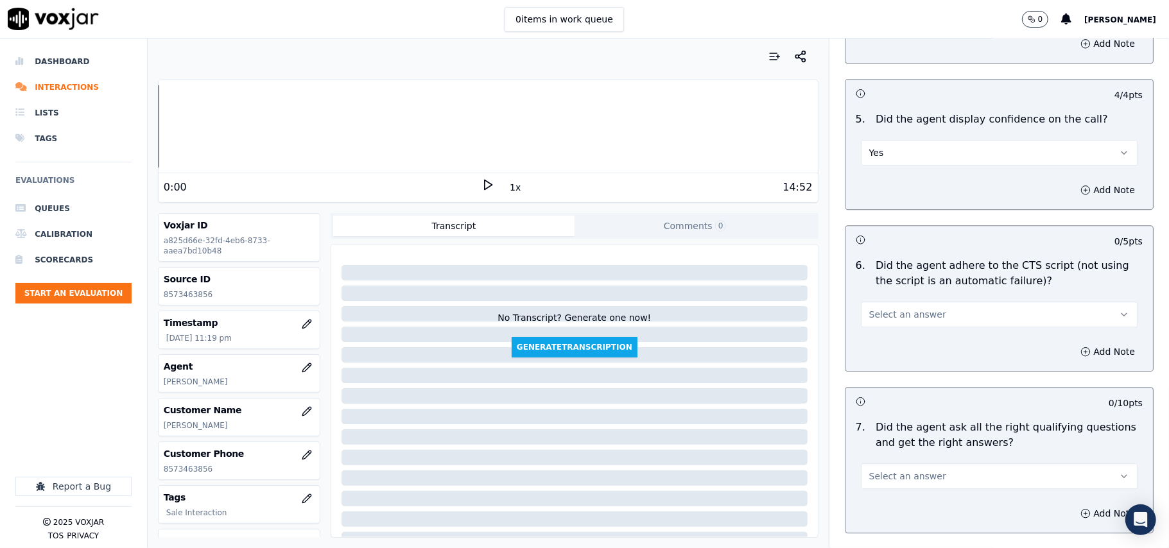
click at [887, 308] on span "Select an answer" at bounding box center [907, 314] width 77 height 13
click at [887, 325] on div "Yes" at bounding box center [972, 328] width 249 height 21
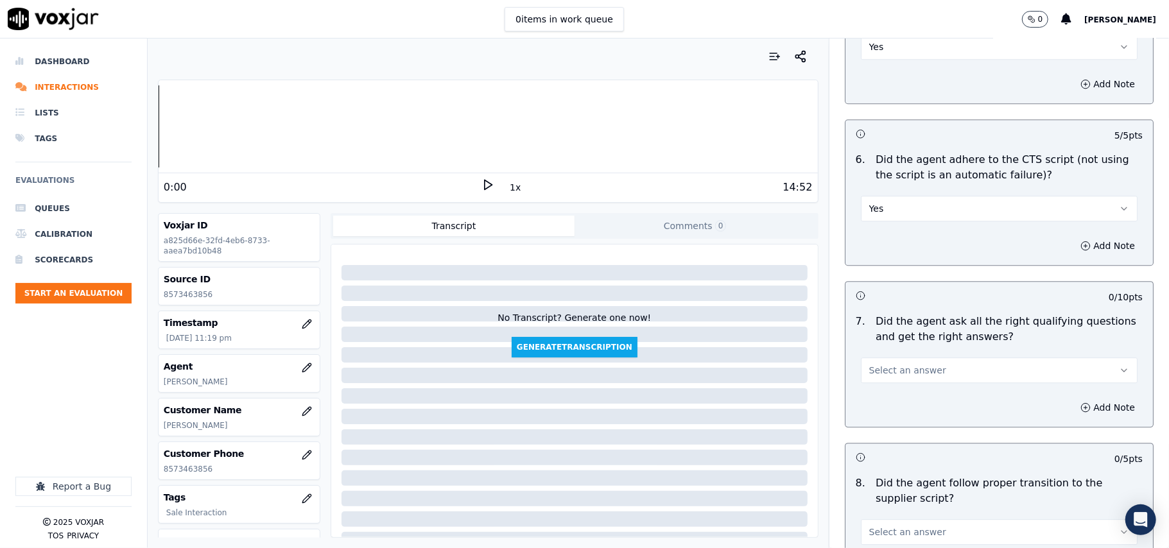
scroll to position [2711, 0]
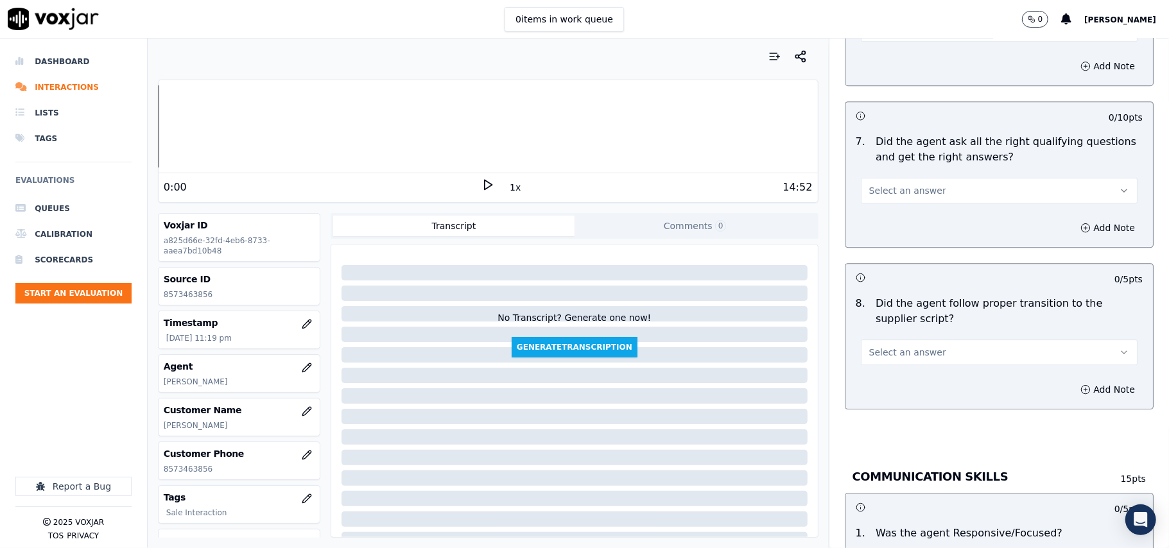
click at [893, 184] on span "Select an answer" at bounding box center [907, 190] width 77 height 13
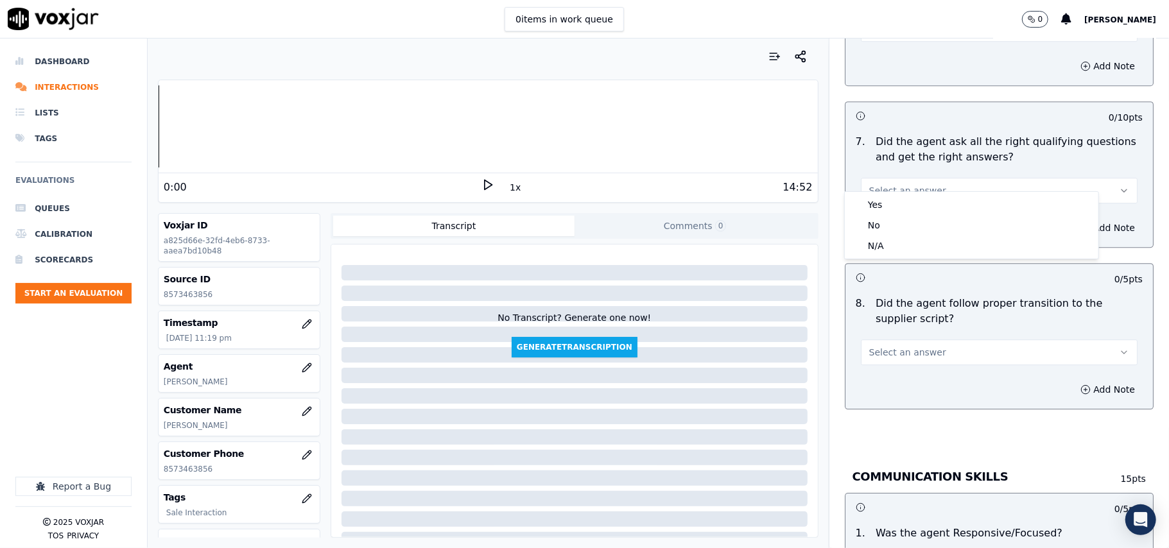
click at [887, 193] on div "Yes No N/A" at bounding box center [972, 225] width 254 height 67
click at [886, 209] on div "Yes" at bounding box center [972, 205] width 249 height 21
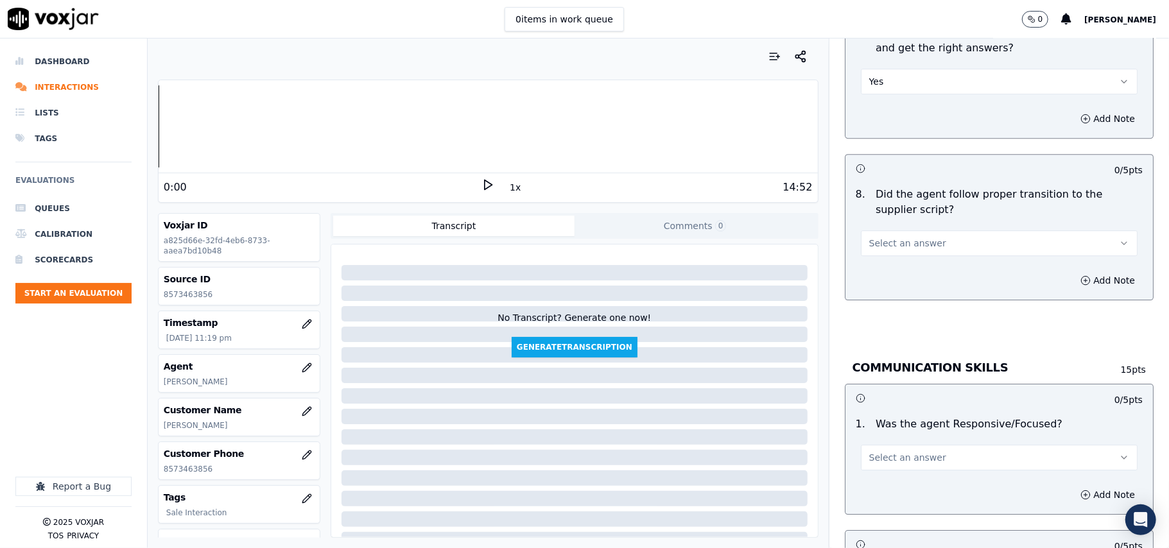
scroll to position [2854, 0]
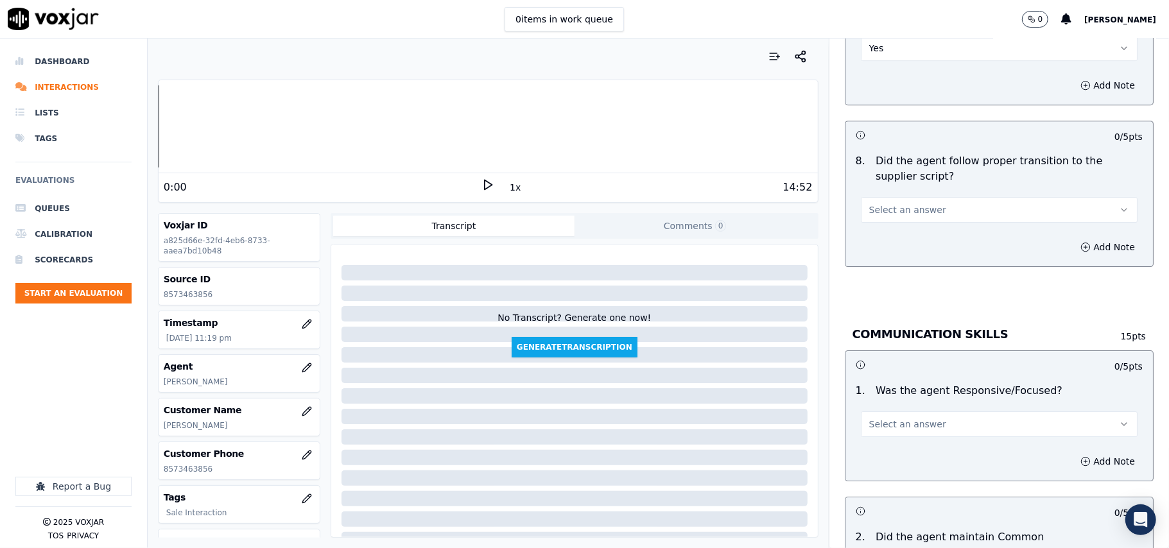
click at [890, 204] on span "Select an answer" at bounding box center [907, 210] width 77 height 13
click at [889, 224] on div "Yes" at bounding box center [972, 224] width 249 height 21
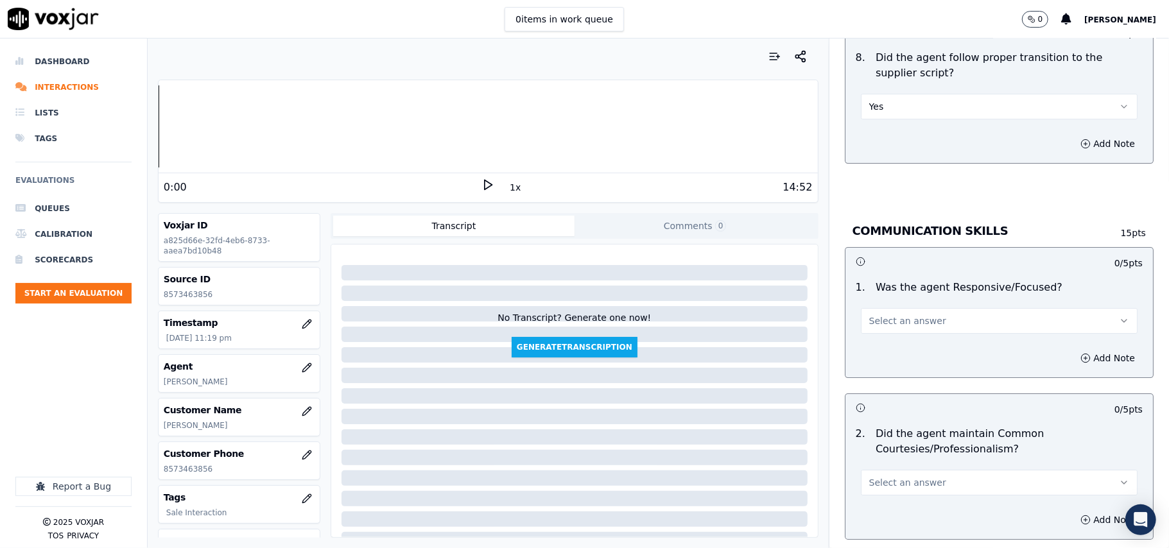
scroll to position [2996, 0]
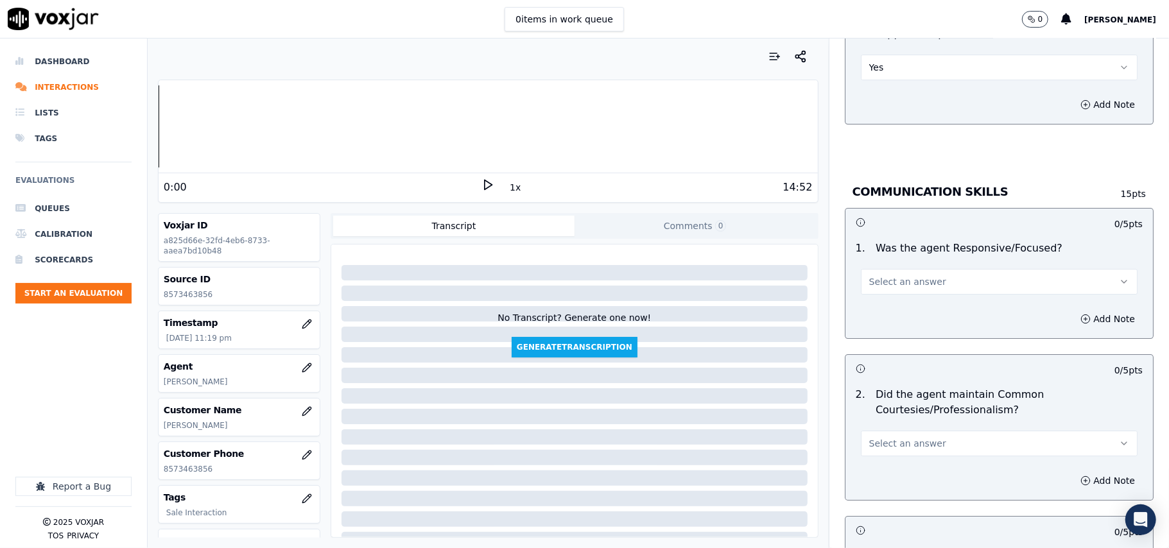
click at [900, 269] on button "Select an answer" at bounding box center [999, 282] width 277 height 26
click at [894, 299] on div "Yes" at bounding box center [972, 296] width 249 height 21
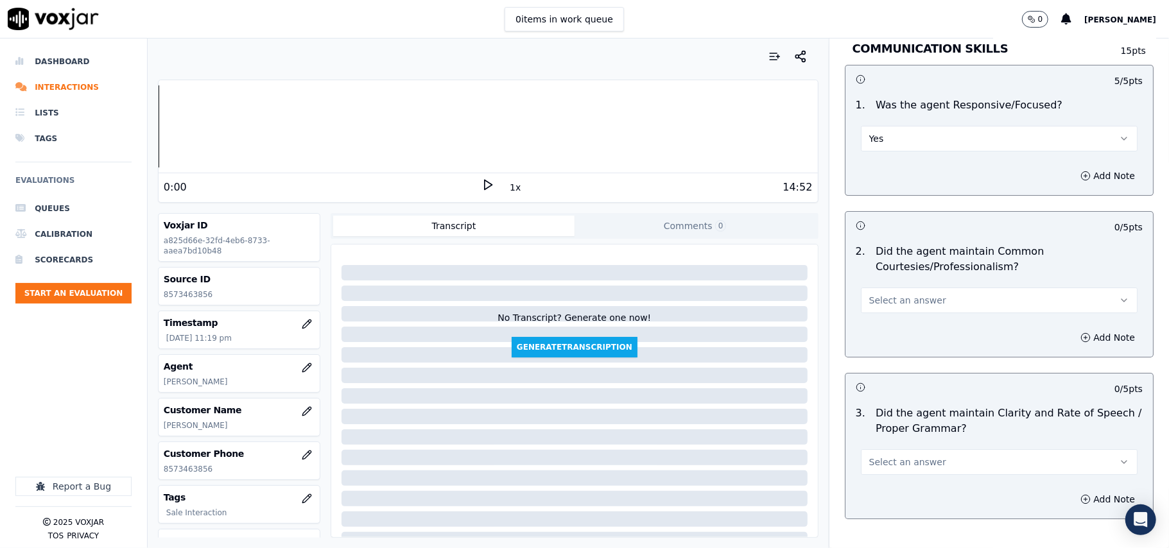
click at [882, 294] on span "Select an answer" at bounding box center [907, 300] width 77 height 13
click at [885, 316] on div "Yes" at bounding box center [972, 316] width 249 height 21
click at [895, 450] on button "Select an answer" at bounding box center [999, 463] width 277 height 26
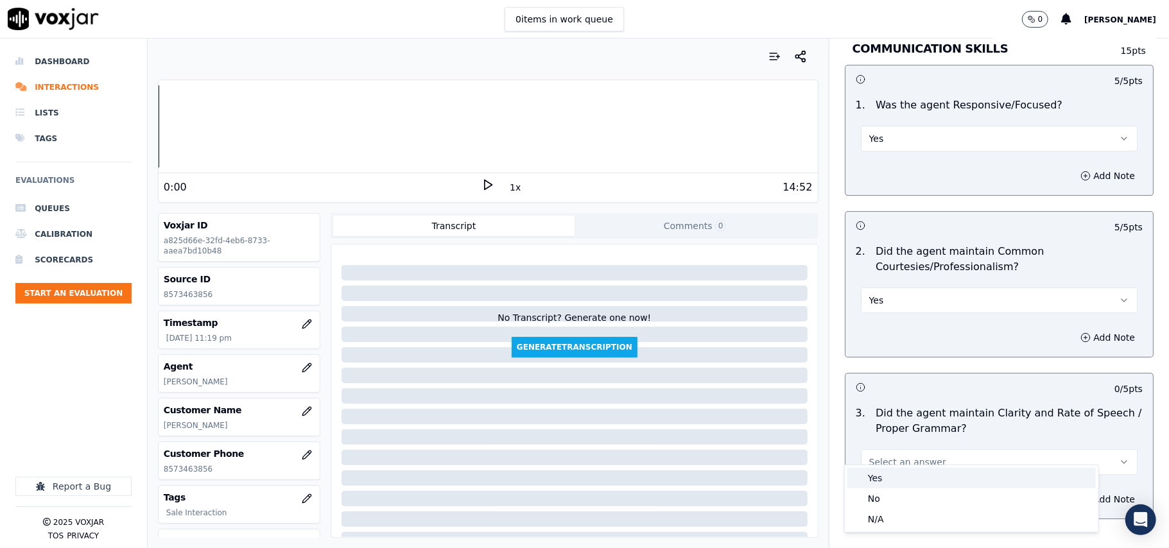
click at [891, 474] on div "Yes" at bounding box center [972, 478] width 249 height 21
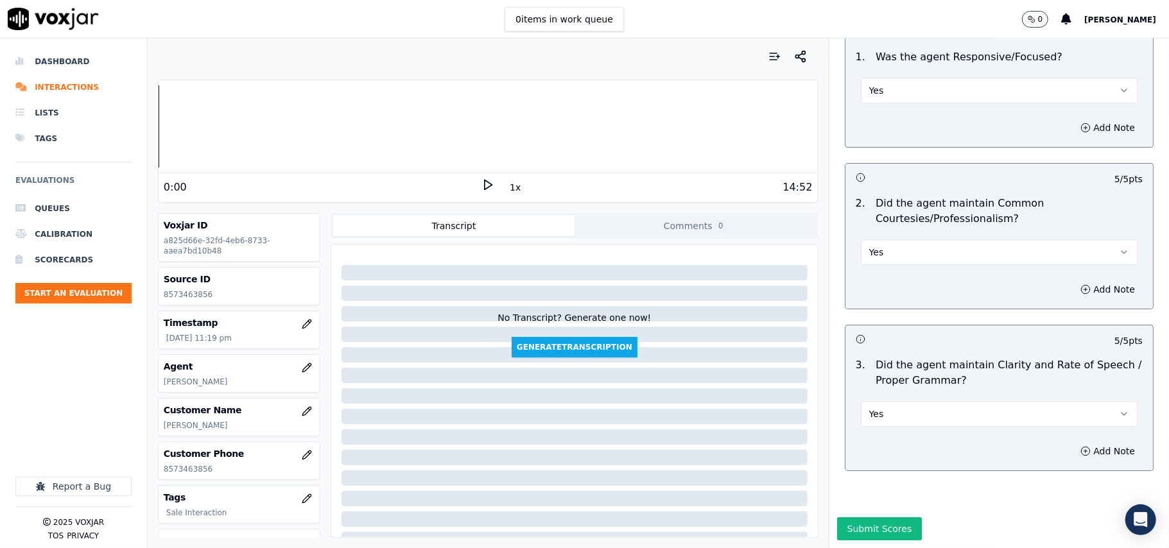
scroll to position [3213, 0]
click at [877, 518] on button "Submit Scores" at bounding box center [879, 529] width 85 height 23
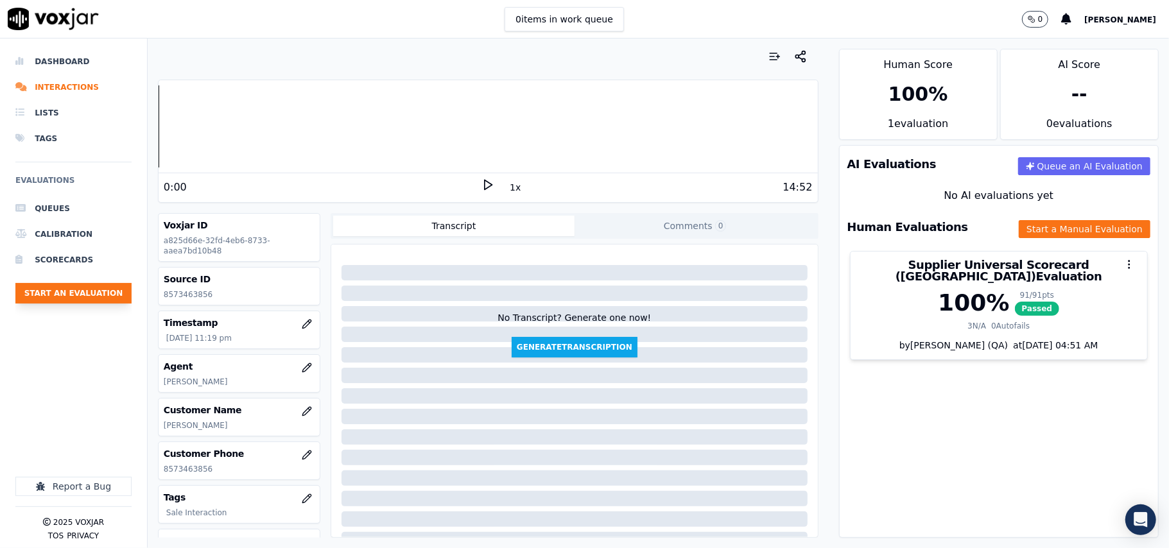
click at [78, 295] on button "Start an Evaluation" at bounding box center [73, 293] width 116 height 21
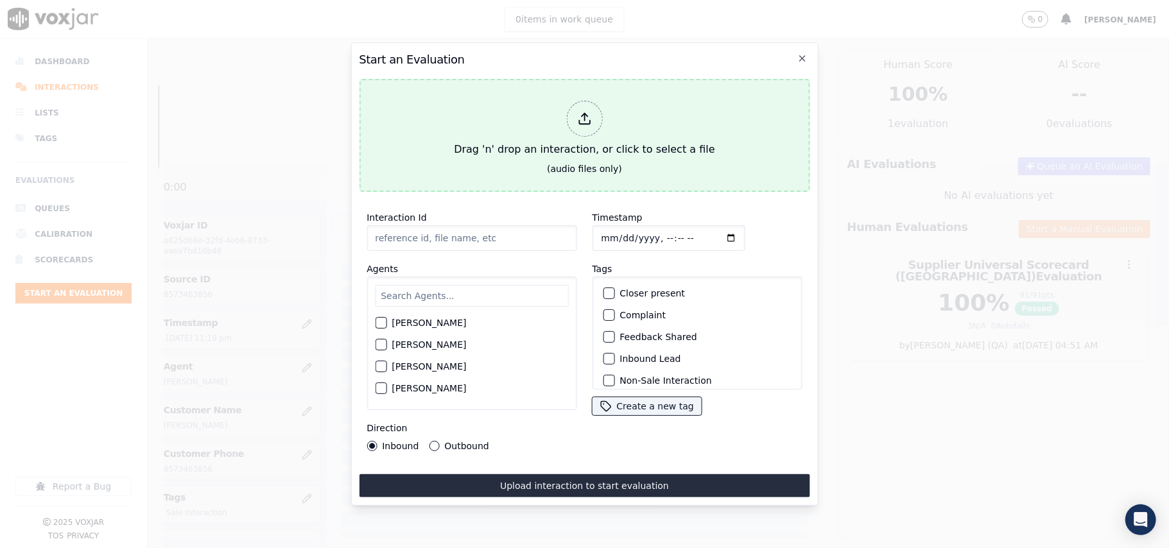
click at [481, 124] on div "Drag 'n' drop an interaction, or click to select a file" at bounding box center [584, 129] width 271 height 67
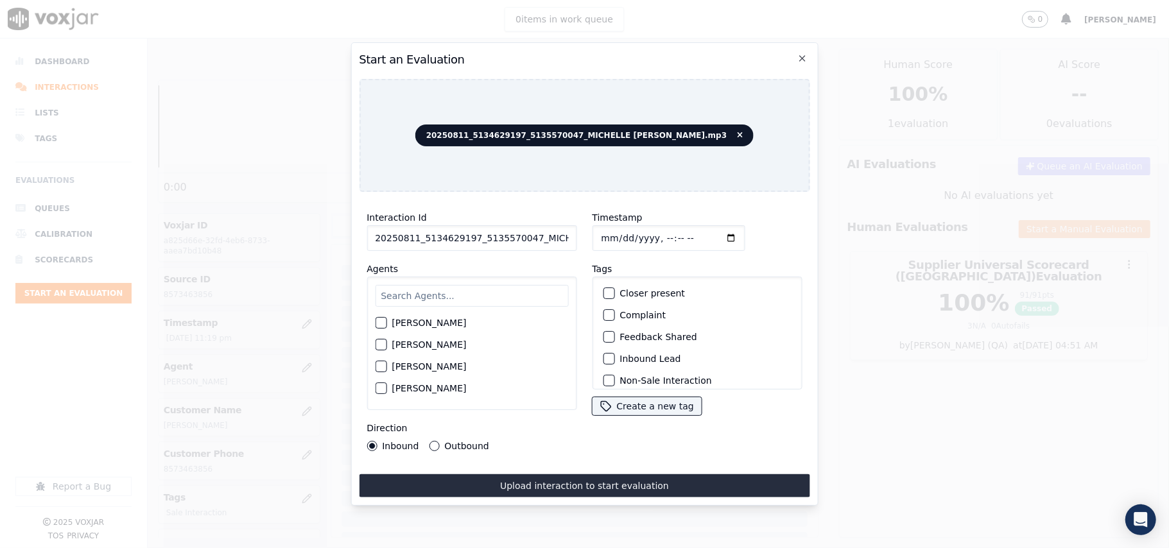
click at [448, 225] on input "20250811_5134629197_5135570047_MICHELLE MARRERO.mp3" at bounding box center [472, 238] width 210 height 26
paste input "5134629197"
type input "5134629197"
click at [613, 229] on input "Timestamp" at bounding box center [668, 238] width 153 height 26
type input "2025-08-11T23:21"
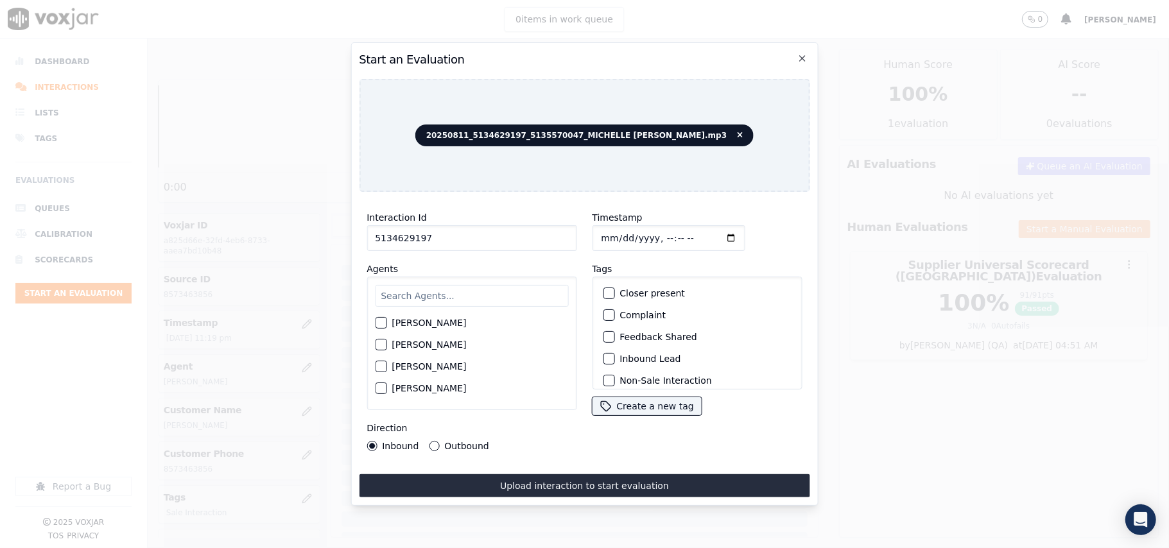
click at [502, 289] on input "text" at bounding box center [471, 296] width 193 height 22
type input "Michell"
click at [438, 324] on label "MICHELLE MARRERO" at bounding box center [429, 326] width 74 height 9
click at [387, 324] on button "MICHELLE MARRERO" at bounding box center [381, 327] width 12 height 12
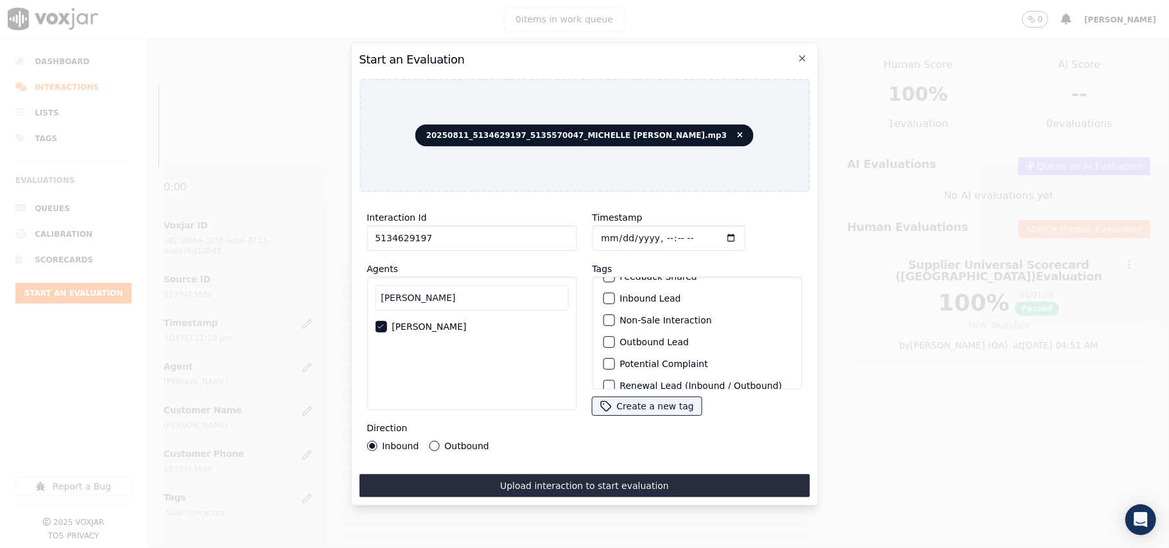
scroll to position [112, 0]
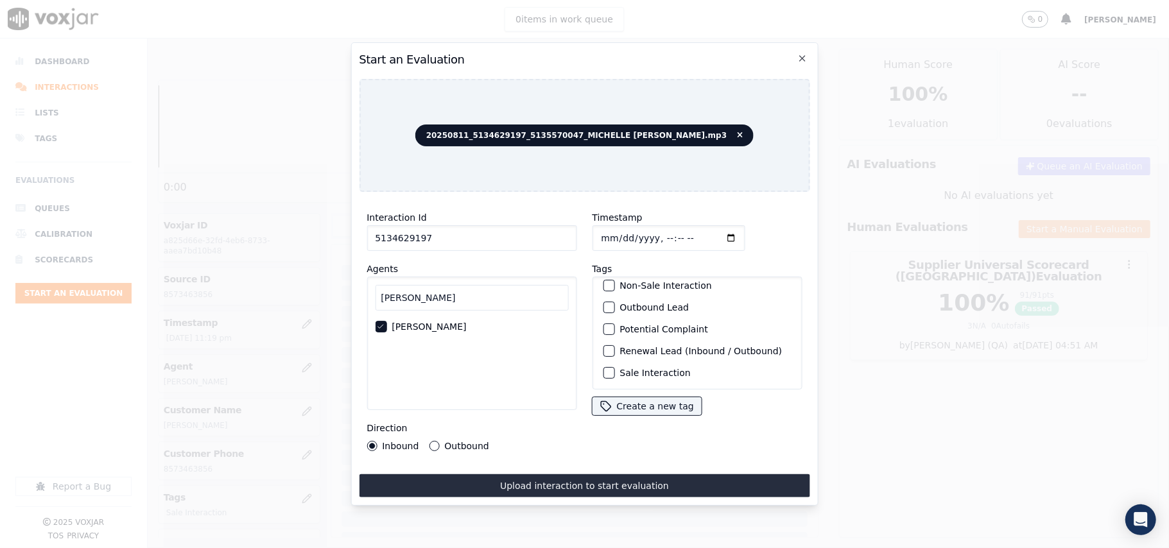
click at [633, 369] on label "Sale Interaction" at bounding box center [655, 373] width 71 height 9
click at [615, 367] on button "Sale Interaction" at bounding box center [609, 373] width 12 height 12
click at [453, 442] on label "Outbound" at bounding box center [466, 446] width 44 height 9
click at [439, 441] on button "Outbound" at bounding box center [434, 446] width 10 height 10
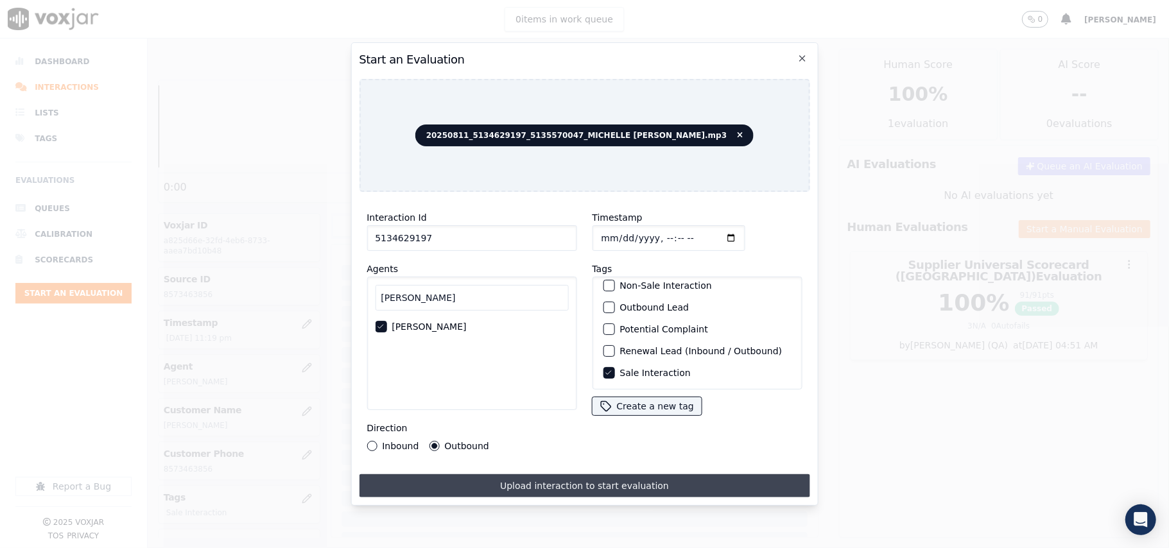
drag, startPoint x: 510, startPoint y: 466, endPoint x: 512, endPoint y: 478, distance: 12.4
click at [511, 473] on div "Interaction Id 5134629197 Agents Michell MICHELLE MARRERO Direction Inbound Out…" at bounding box center [584, 349] width 451 height 295
click at [512, 478] on button "Upload interaction to start evaluation" at bounding box center [584, 486] width 451 height 23
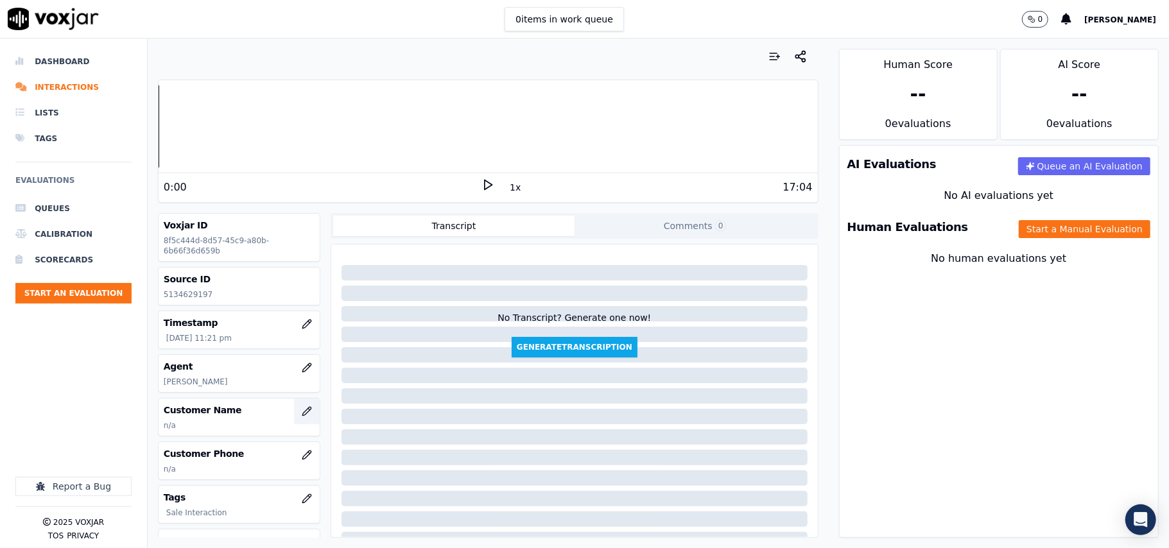
click at [302, 415] on icon "button" at bounding box center [306, 411] width 8 height 8
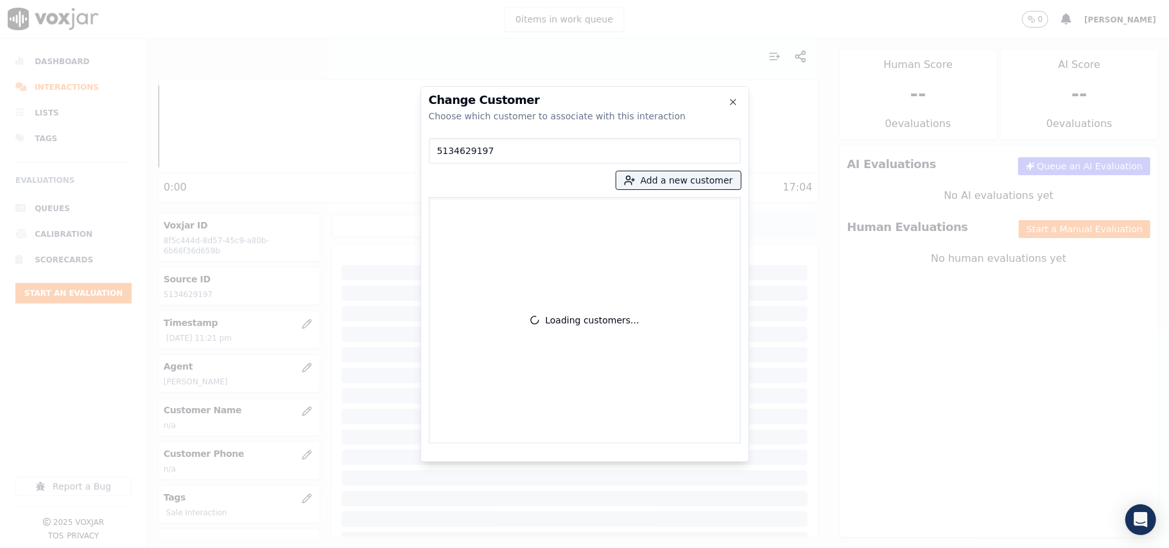
type input "5134629197"
click at [487, 208] on p "WILLIAM HARRIS" at bounding box center [510, 215] width 100 height 20
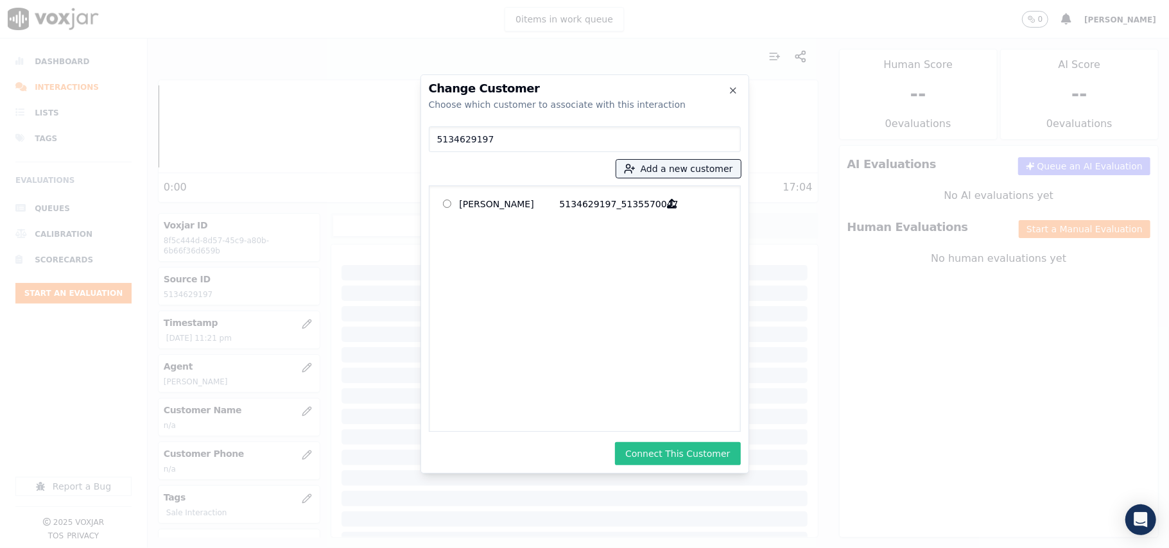
click at [682, 450] on button "Connect This Customer" at bounding box center [677, 453] width 125 height 23
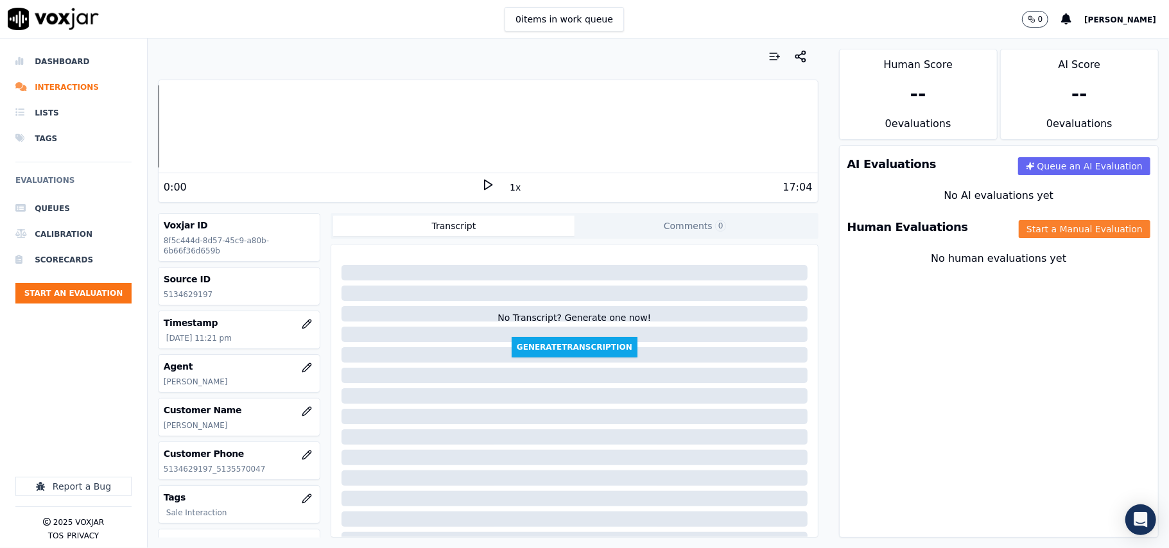
click at [1029, 230] on button "Start a Manual Evaluation" at bounding box center [1085, 229] width 132 height 18
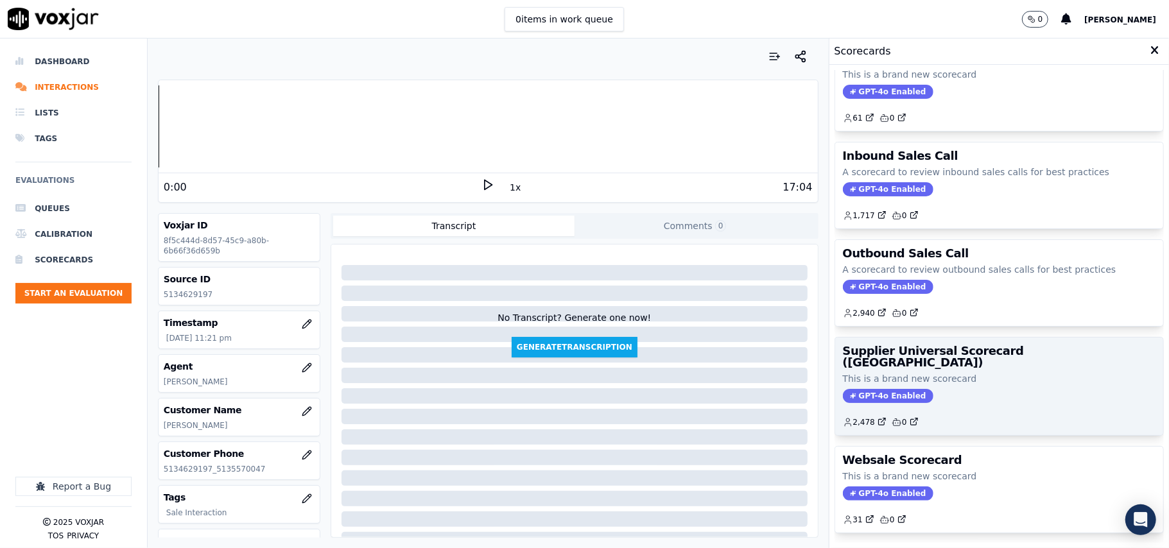
scroll to position [98, 0]
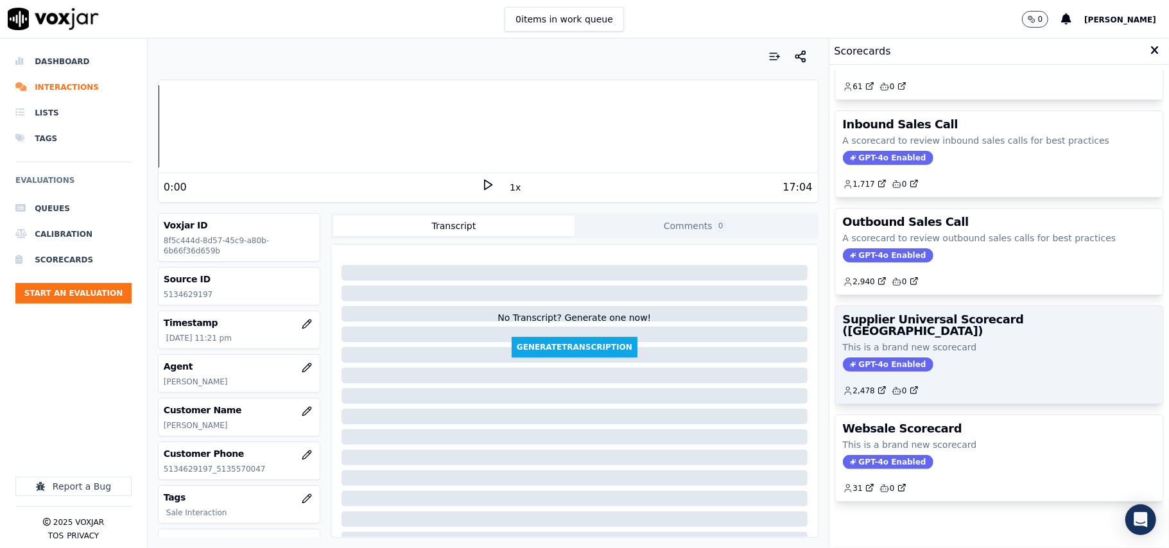
click at [970, 341] on p "This is a brand new scorecard" at bounding box center [999, 347] width 313 height 13
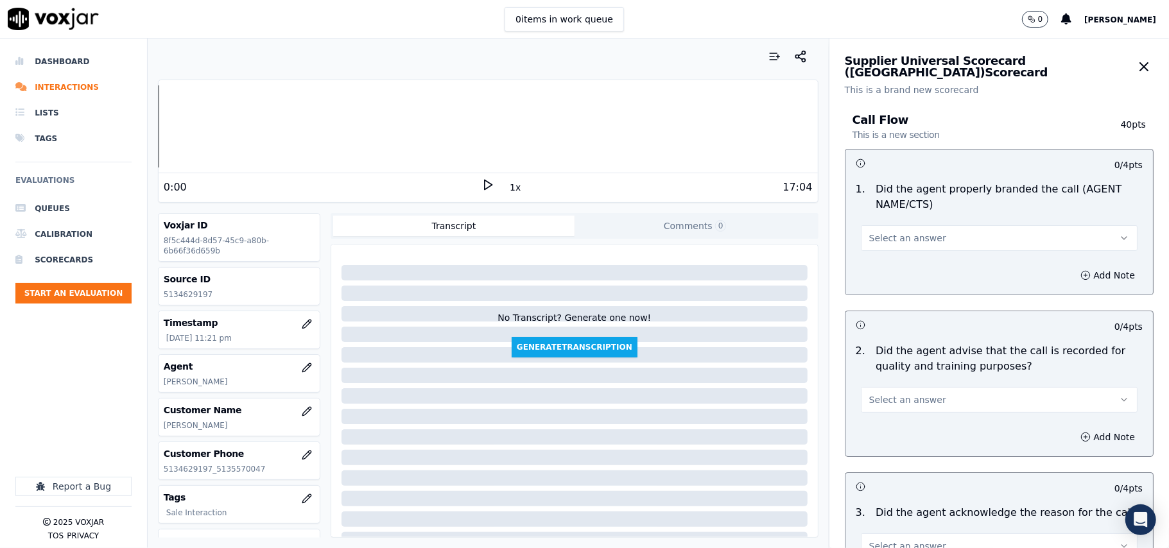
click at [907, 245] on button "Select an answer" at bounding box center [999, 238] width 277 height 26
click at [896, 265] on div "Yes" at bounding box center [972, 268] width 249 height 21
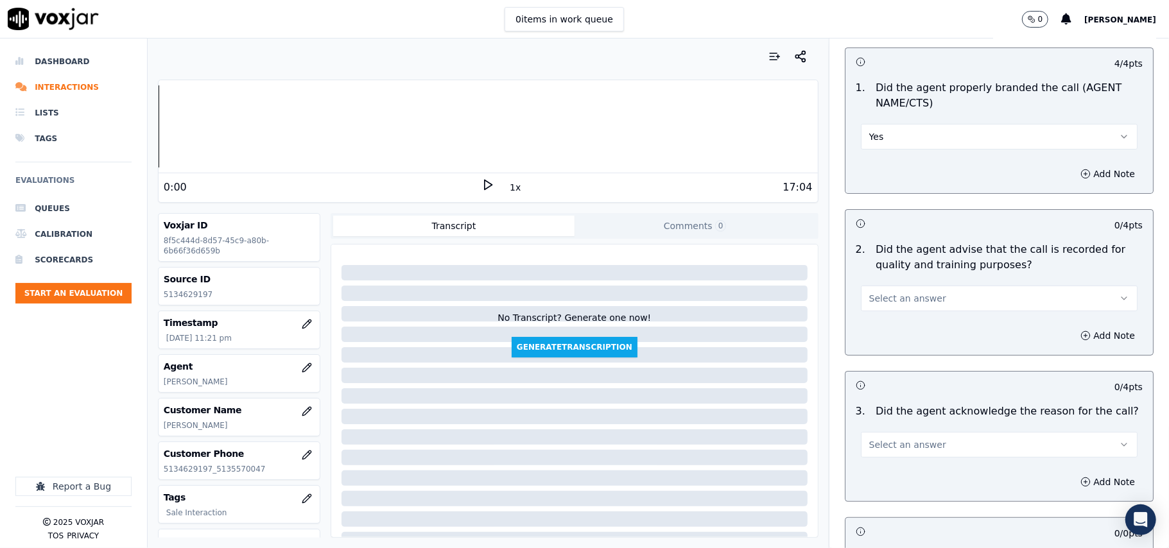
scroll to position [143, 0]
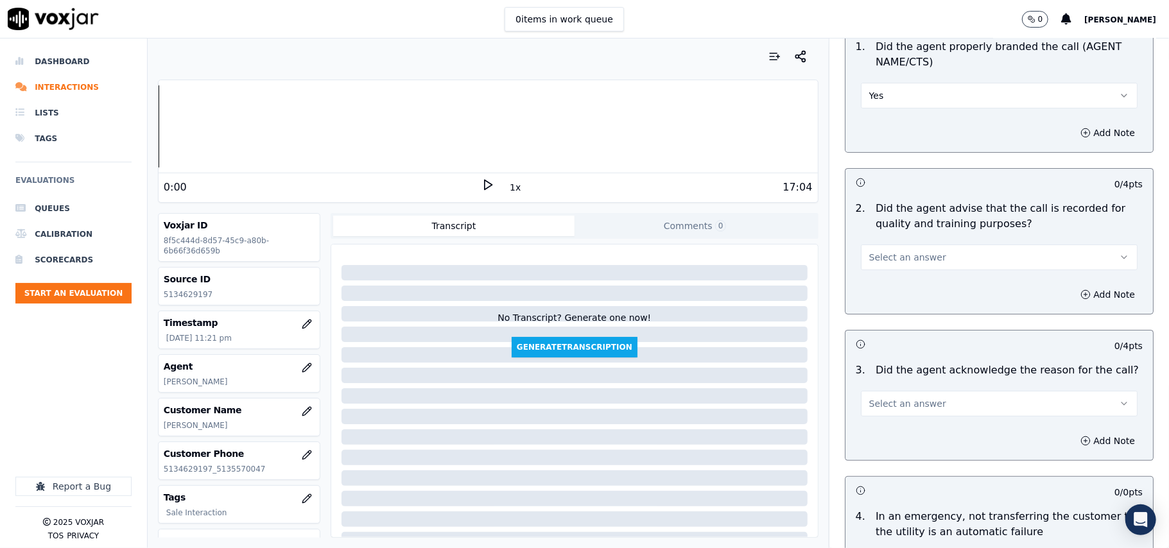
click at [878, 263] on span "Select an answer" at bounding box center [907, 257] width 77 height 13
click at [884, 281] on div "Yes" at bounding box center [972, 287] width 249 height 21
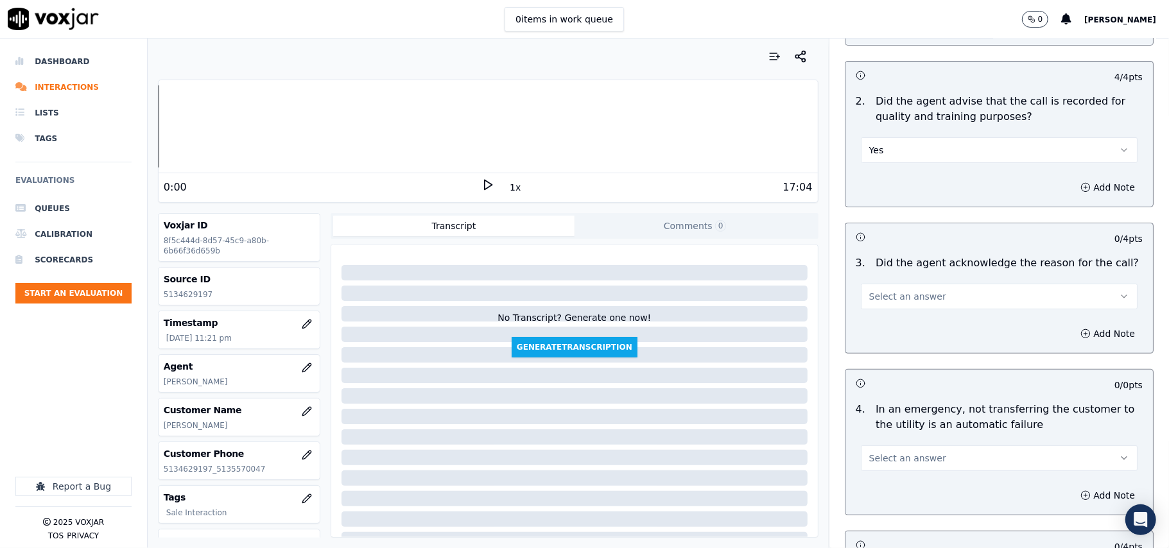
scroll to position [285, 0]
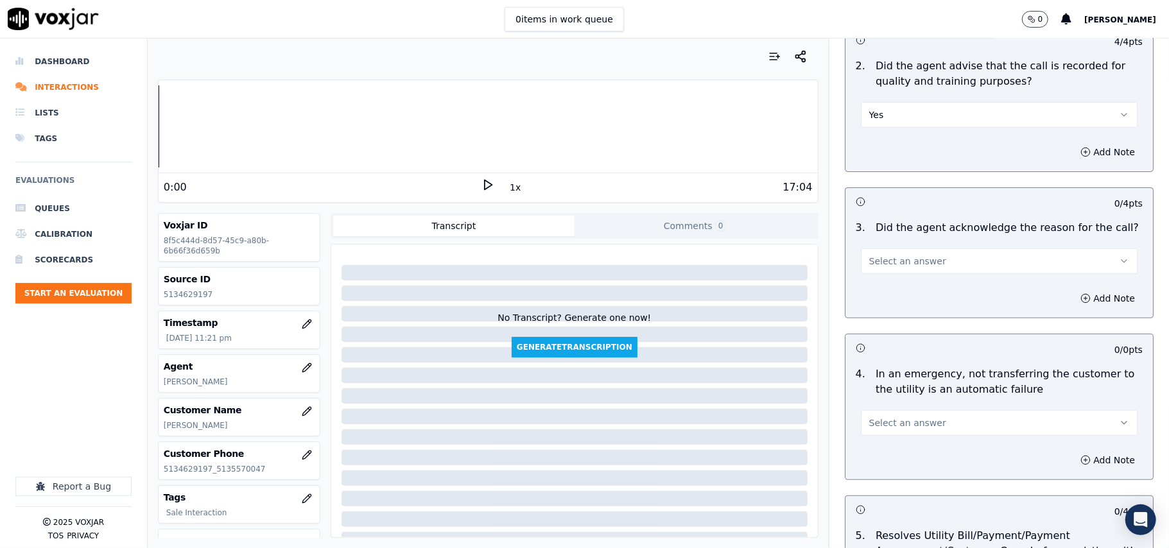
click at [868, 270] on button "Select an answer" at bounding box center [999, 262] width 277 height 26
click at [884, 292] on div "Yes" at bounding box center [972, 291] width 249 height 21
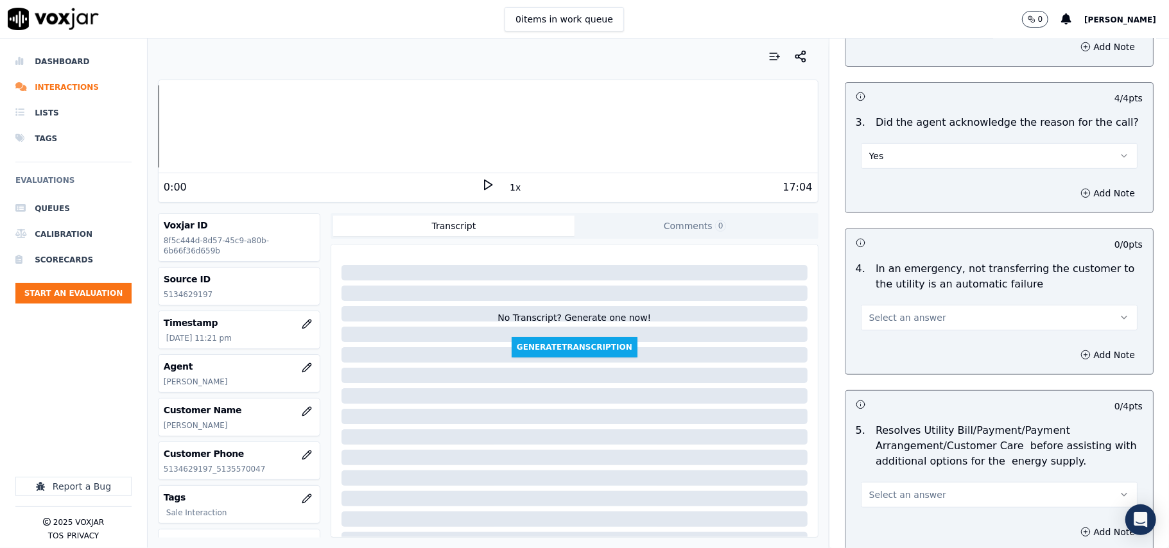
scroll to position [428, 0]
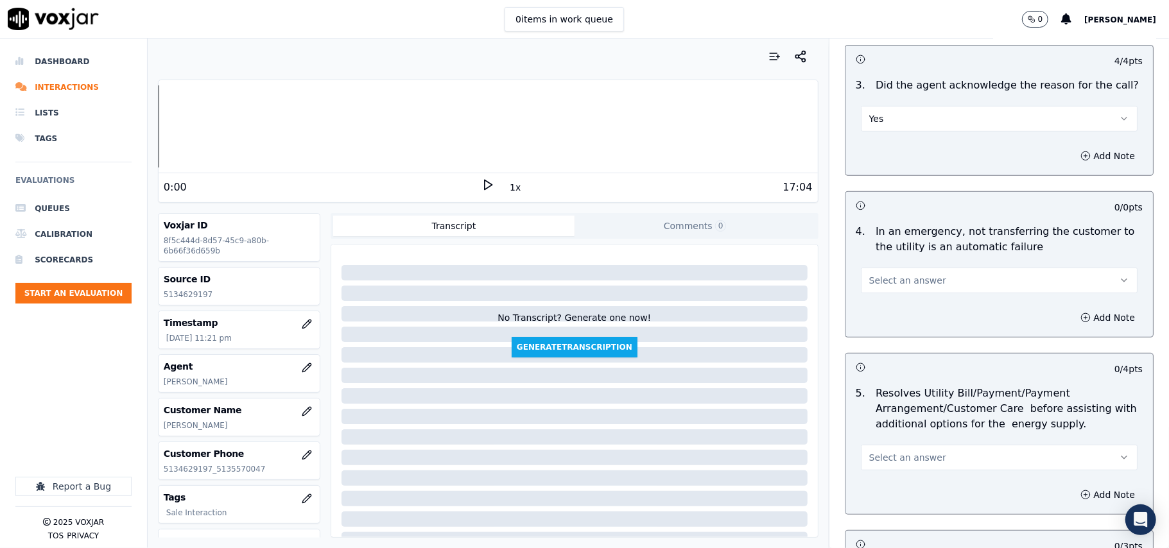
click at [869, 267] on div "Select an answer" at bounding box center [999, 279] width 277 height 28
click at [876, 283] on span "Select an answer" at bounding box center [907, 280] width 77 height 13
click at [889, 350] on div "N/A" at bounding box center [972, 352] width 249 height 21
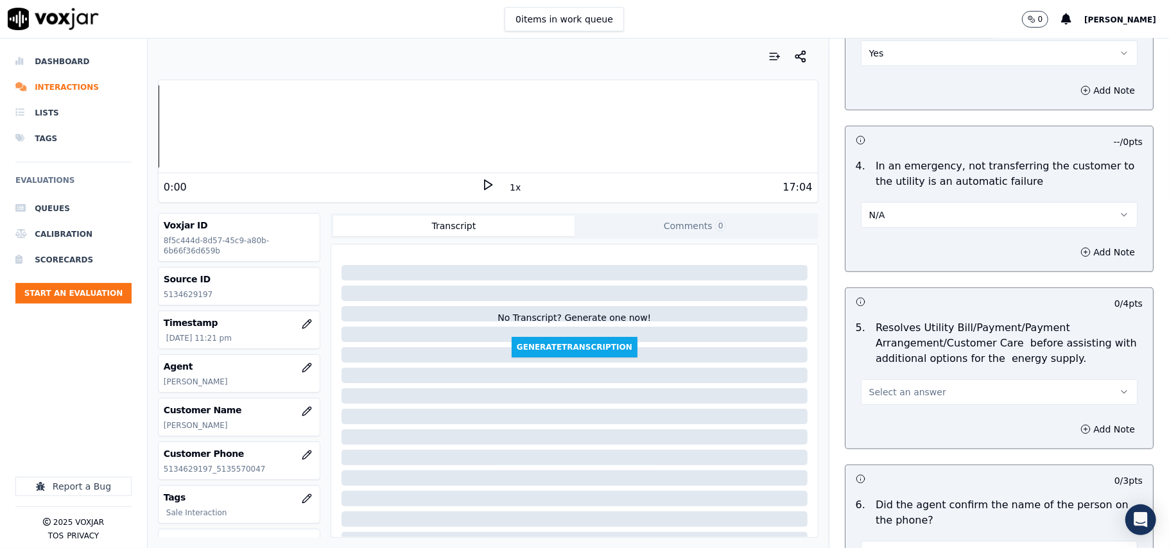
scroll to position [571, 0]
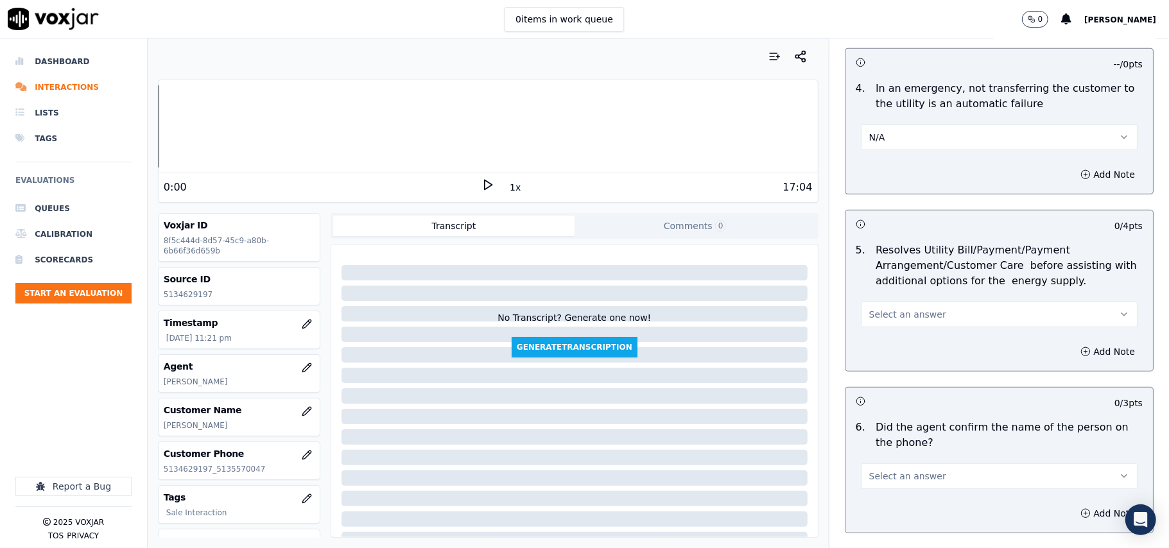
click at [886, 311] on span "Select an answer" at bounding box center [907, 314] width 77 height 13
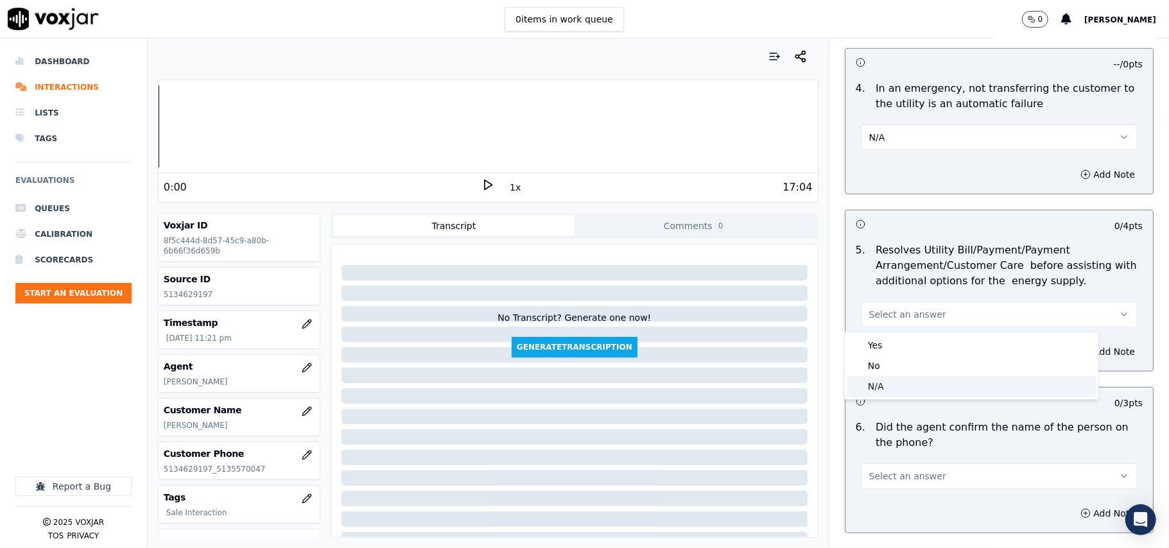
click at [887, 384] on div "N/A" at bounding box center [972, 386] width 249 height 21
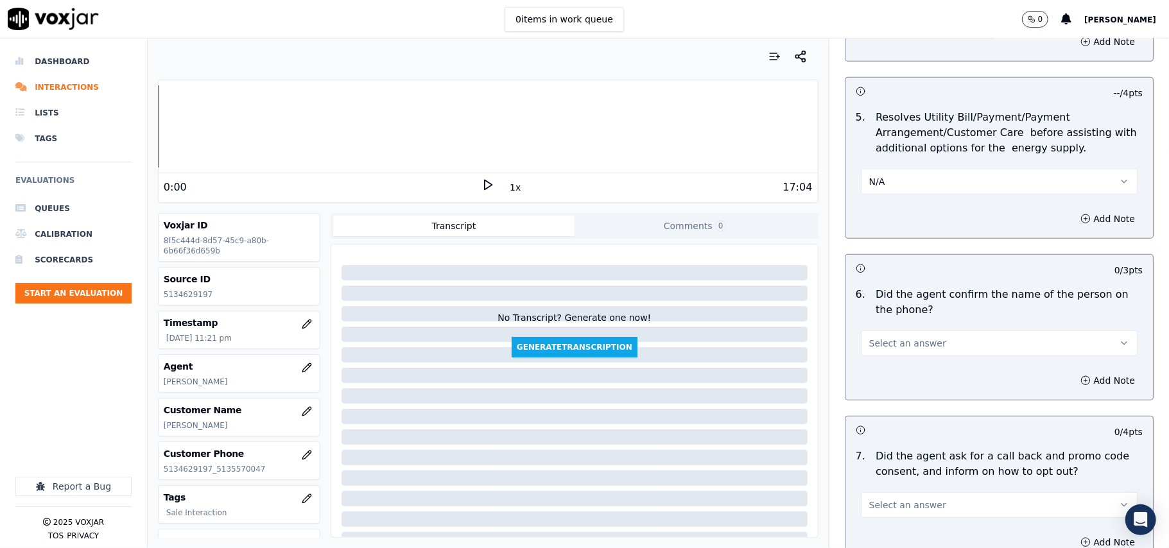
scroll to position [856, 0]
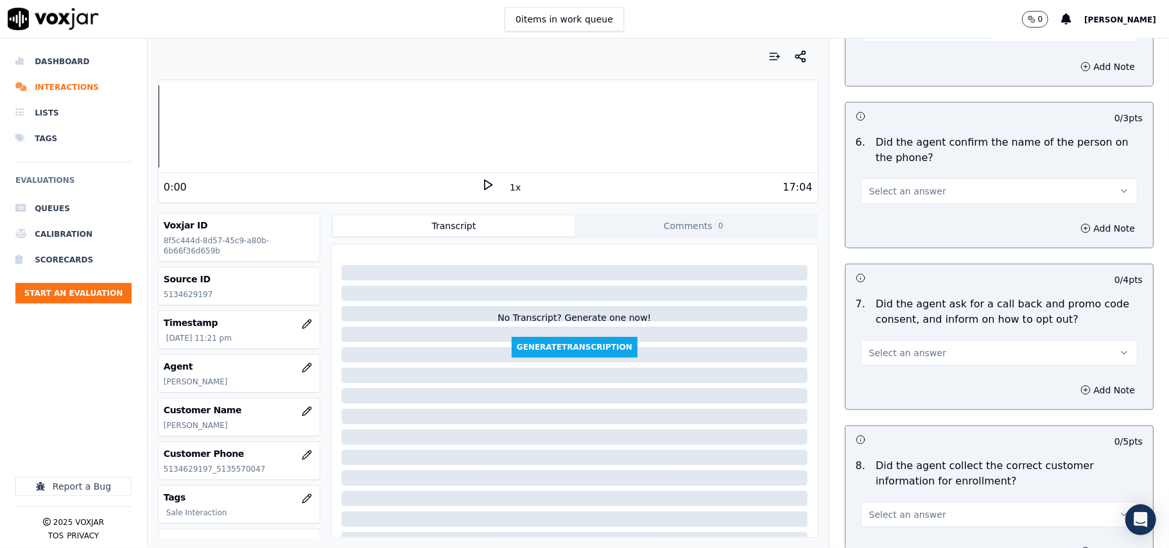
click at [869, 189] on span "Select an answer" at bounding box center [907, 191] width 77 height 13
click at [881, 213] on div "Yes" at bounding box center [972, 223] width 249 height 21
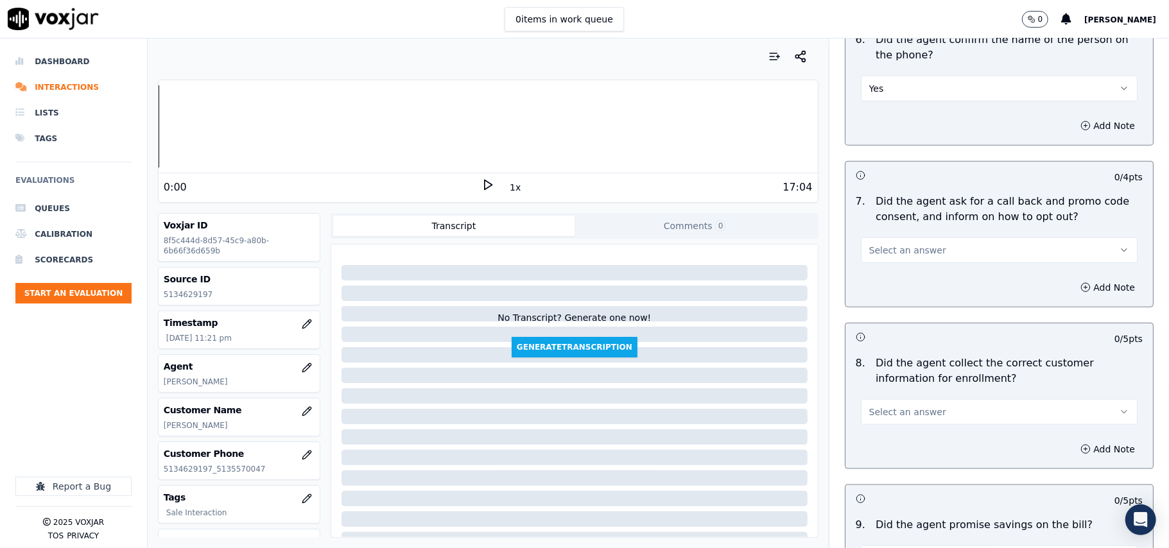
scroll to position [999, 0]
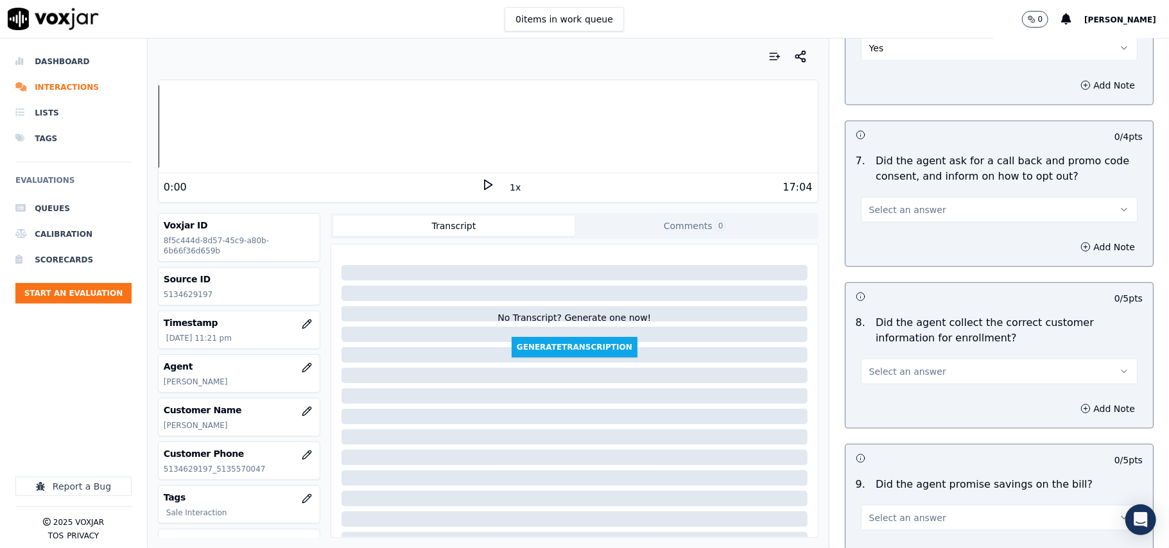
click at [871, 216] on span "Select an answer" at bounding box center [907, 210] width 77 height 13
click at [880, 240] on div "Yes" at bounding box center [972, 242] width 249 height 21
click at [890, 360] on div "Select an answer" at bounding box center [999, 370] width 277 height 28
click at [892, 383] on button "Select an answer" at bounding box center [999, 372] width 277 height 26
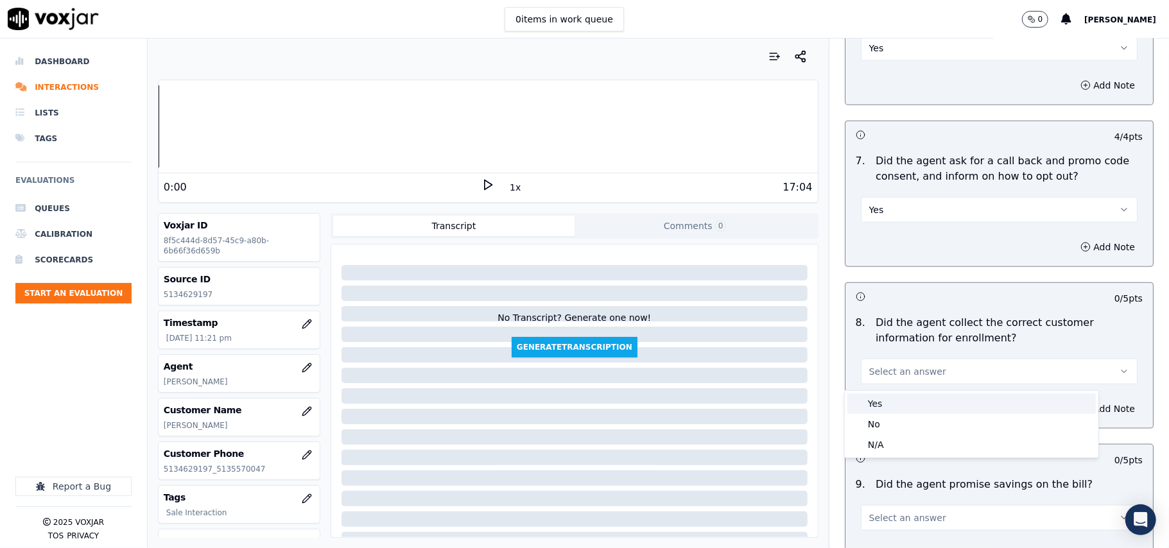
click at [885, 399] on div "Yes" at bounding box center [972, 404] width 249 height 21
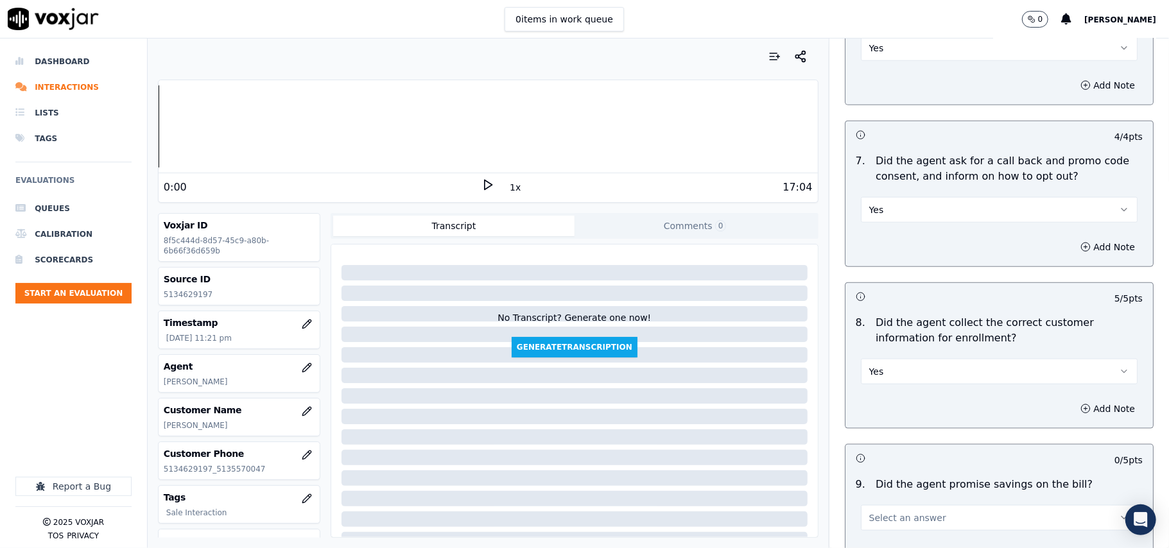
scroll to position [1284, 0]
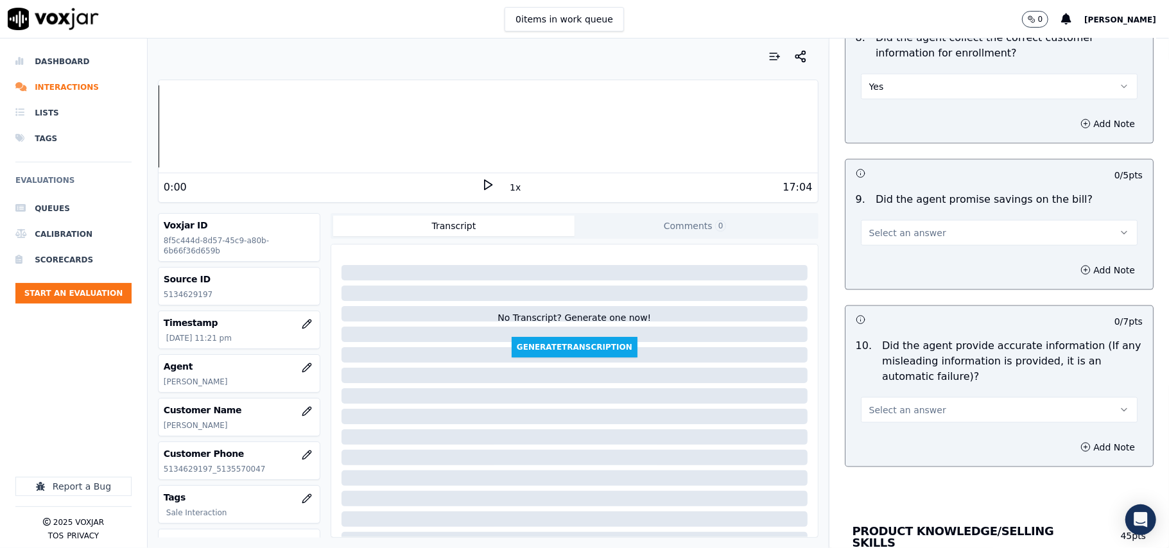
drag, startPoint x: 893, startPoint y: 230, endPoint x: 893, endPoint y: 240, distance: 9.6
click at [893, 231] on span "Select an answer" at bounding box center [907, 233] width 77 height 13
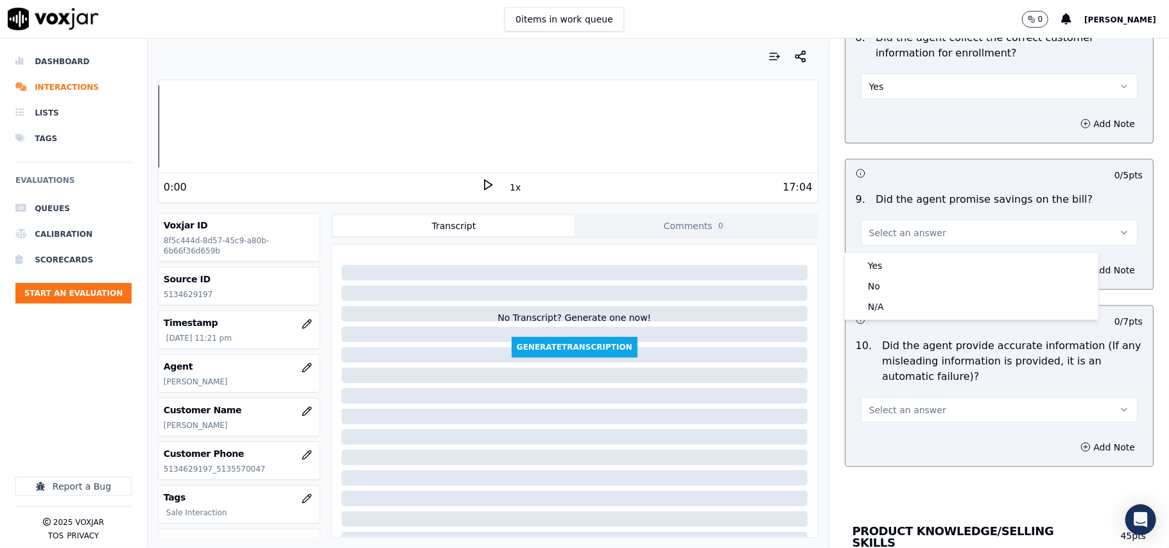
click at [910, 310] on div "N/A" at bounding box center [972, 307] width 249 height 21
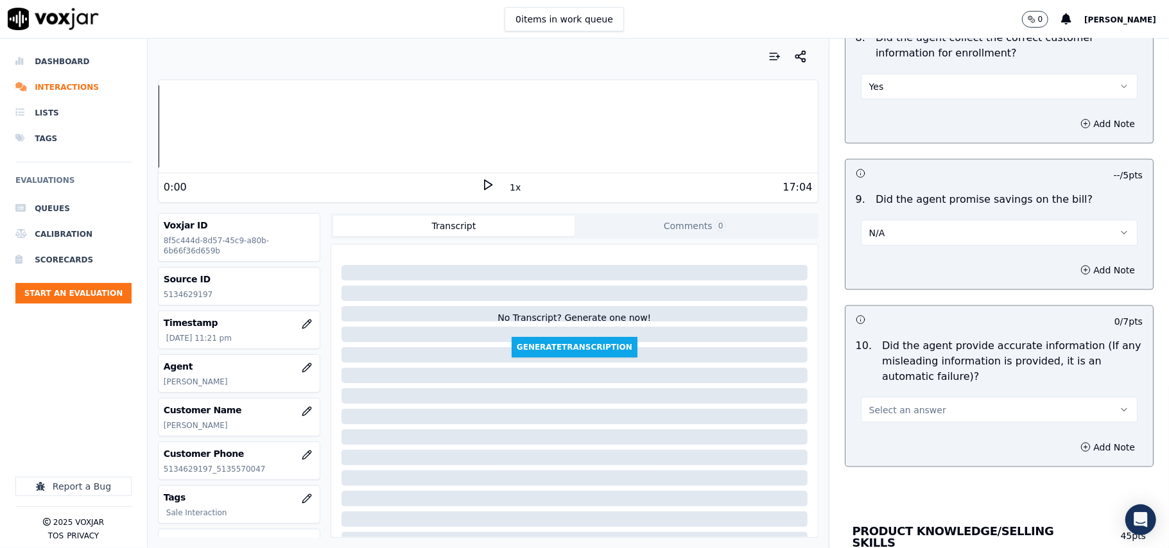
click at [904, 401] on button "Select an answer" at bounding box center [999, 410] width 277 height 26
click at [893, 437] on div "Yes" at bounding box center [972, 443] width 249 height 21
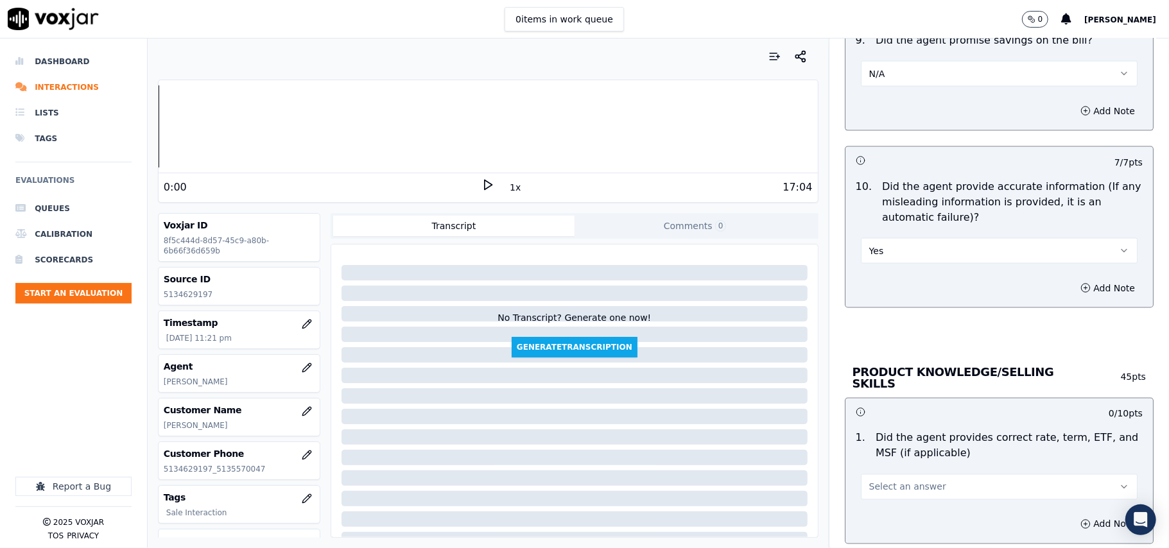
scroll to position [1569, 0]
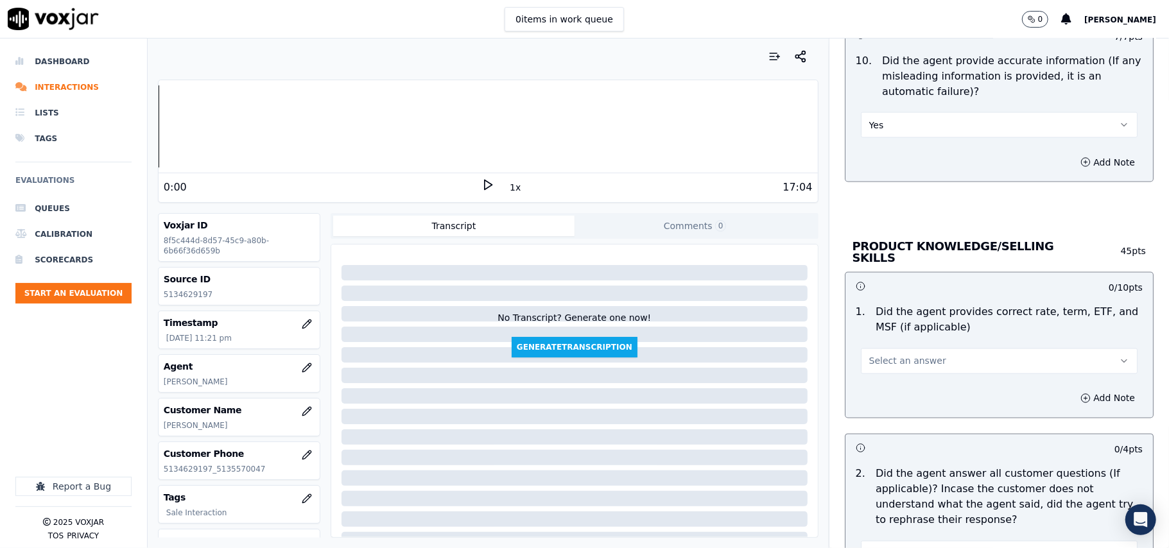
click at [869, 360] on span "Select an answer" at bounding box center [907, 361] width 77 height 13
click at [878, 384] on div "Yes" at bounding box center [972, 388] width 249 height 21
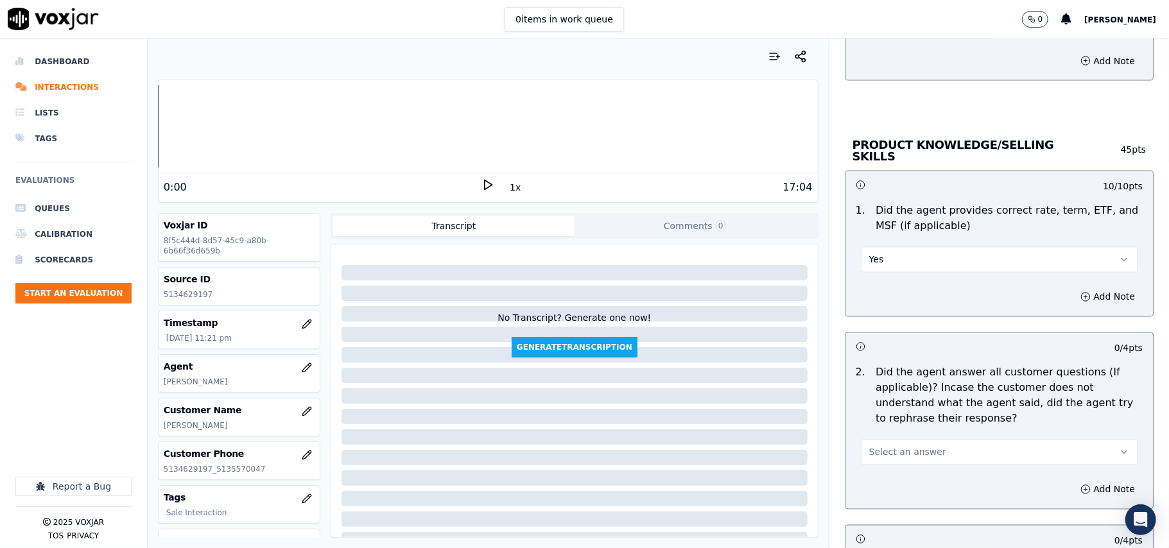
scroll to position [1712, 0]
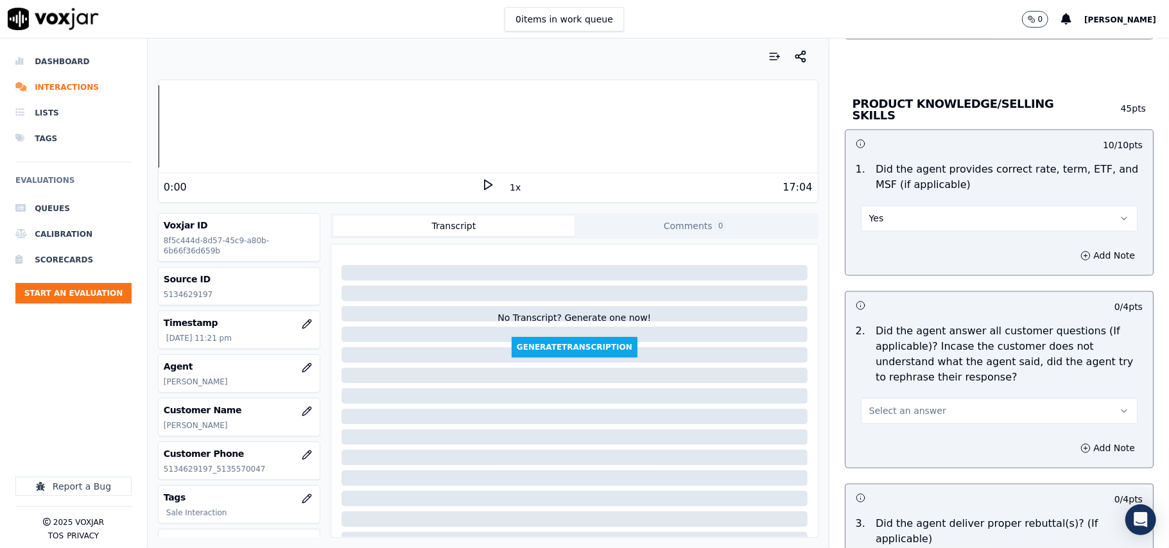
click at [884, 408] on span "Select an answer" at bounding box center [907, 411] width 77 height 13
click at [884, 435] on div "Yes" at bounding box center [972, 438] width 249 height 21
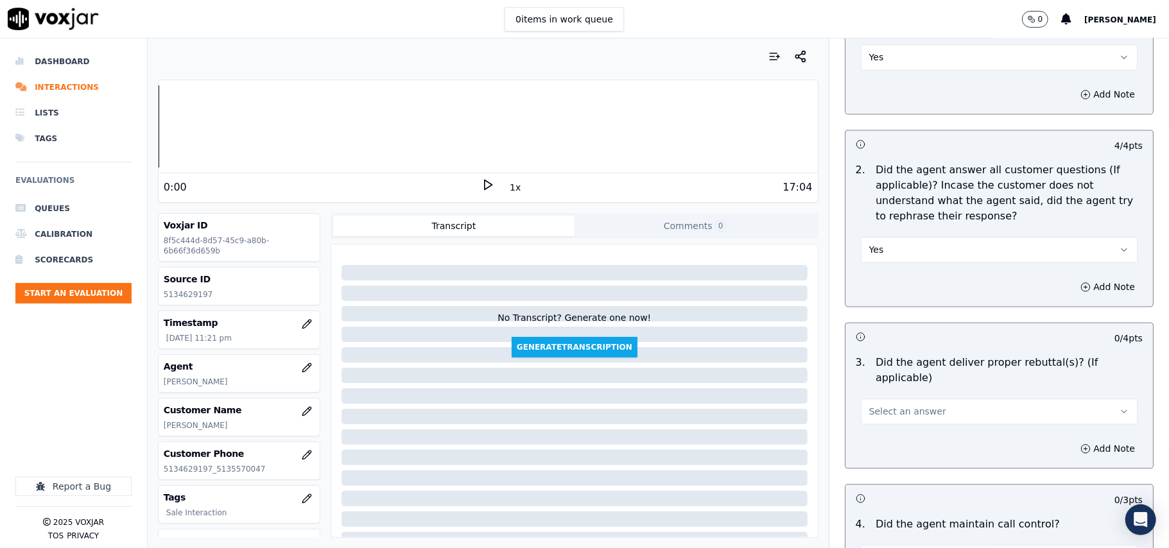
scroll to position [1997, 0]
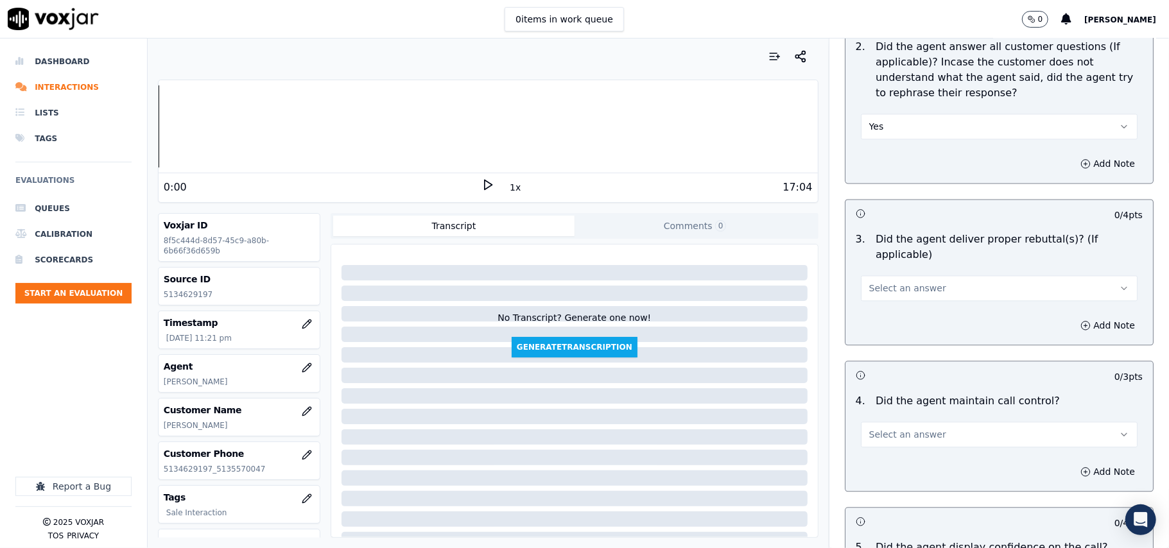
click at [877, 282] on span "Select an answer" at bounding box center [907, 288] width 77 height 13
click at [882, 297] on div "Yes" at bounding box center [972, 300] width 249 height 21
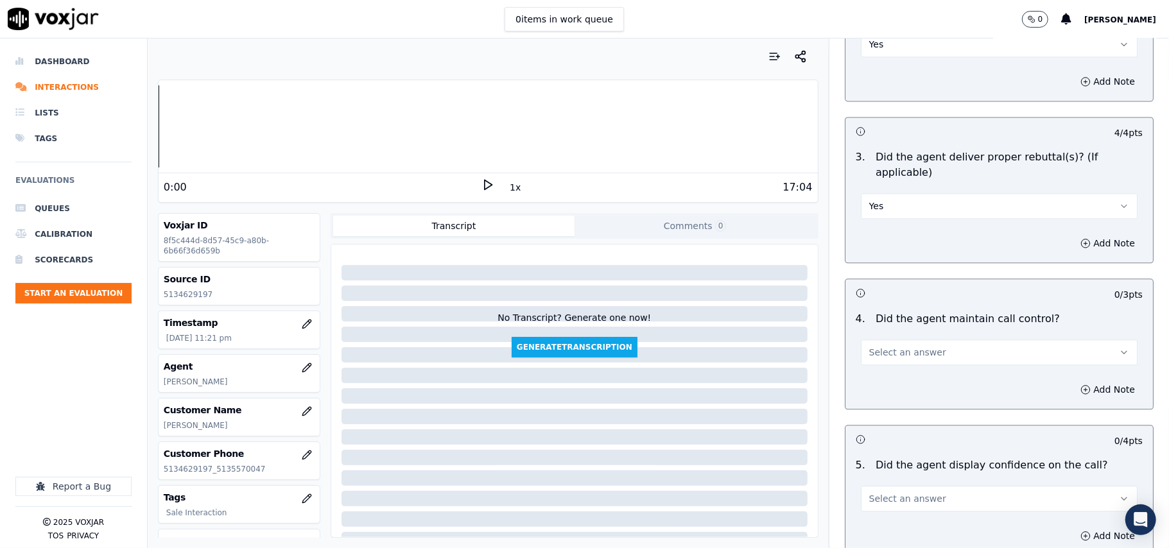
scroll to position [2140, 0]
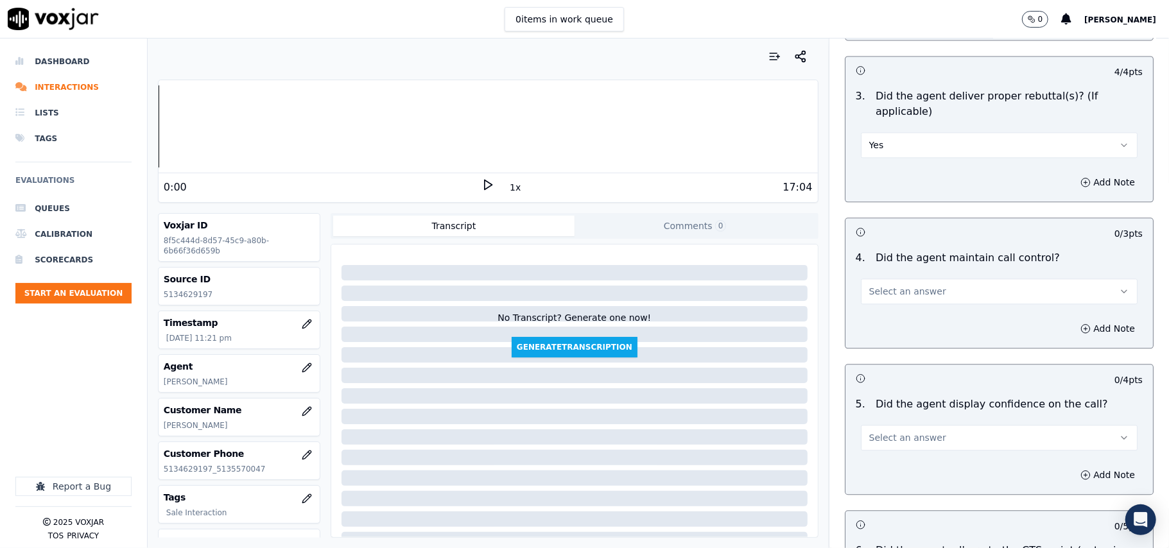
click at [887, 285] on span "Select an answer" at bounding box center [907, 291] width 77 height 13
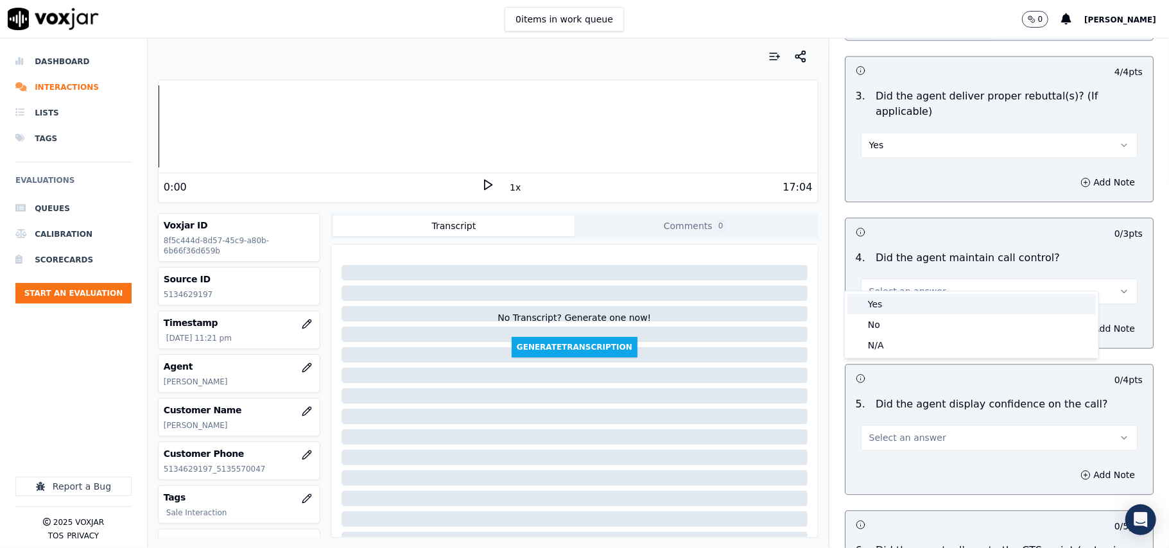
click at [886, 299] on div "Yes" at bounding box center [972, 304] width 249 height 21
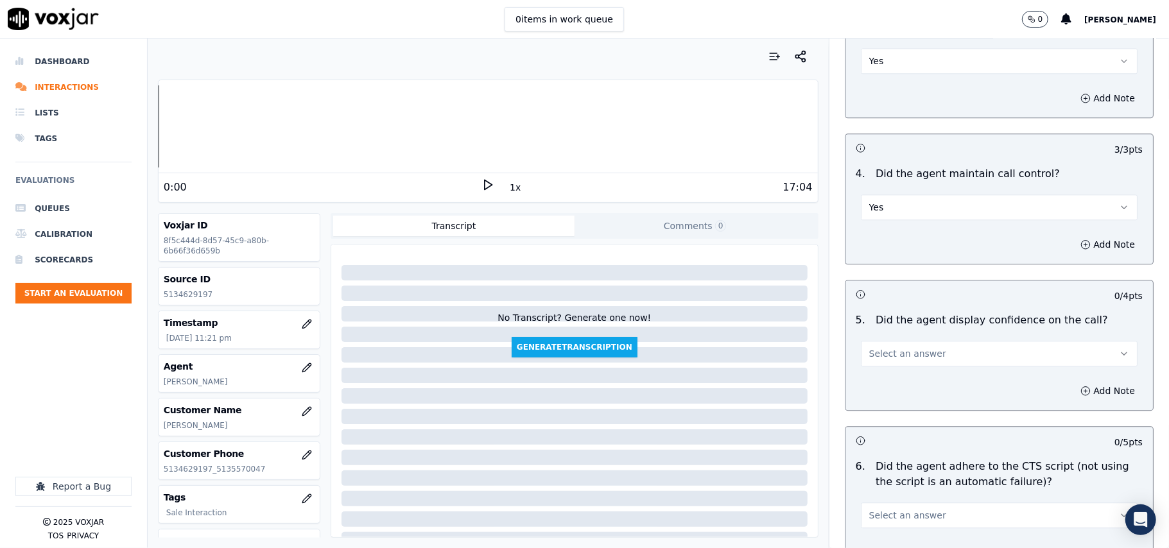
scroll to position [2284, 0]
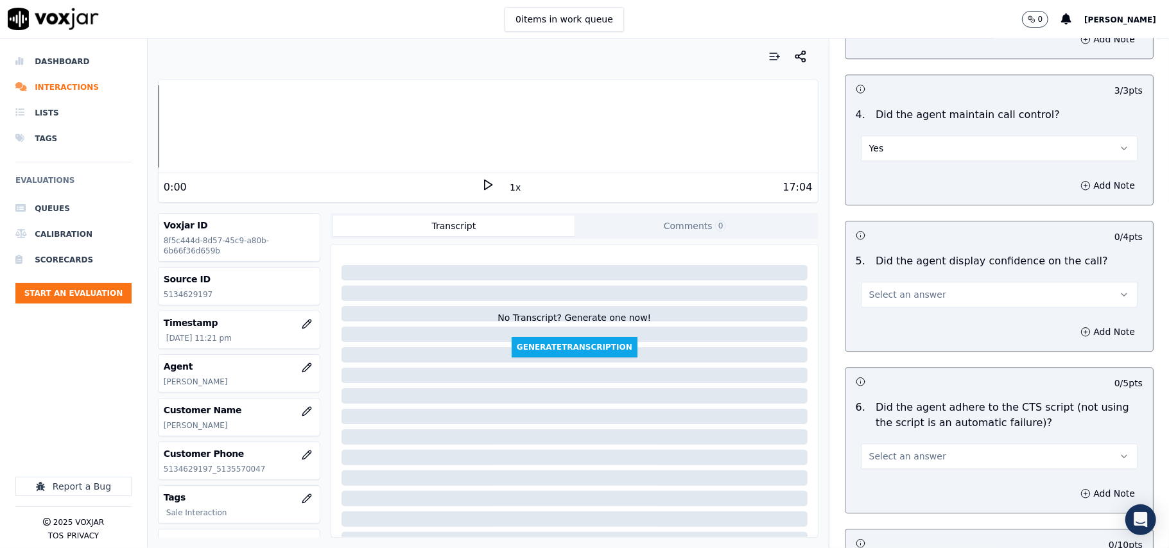
click at [882, 288] on span "Select an answer" at bounding box center [907, 294] width 77 height 13
click at [885, 299] on div "Yes" at bounding box center [972, 308] width 249 height 21
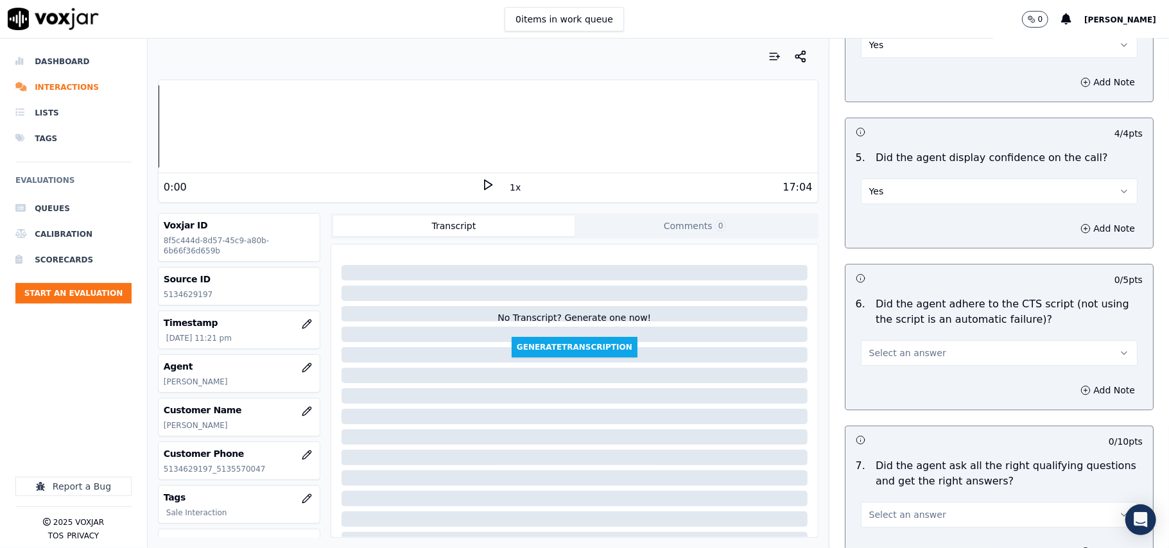
scroll to position [2425, 0]
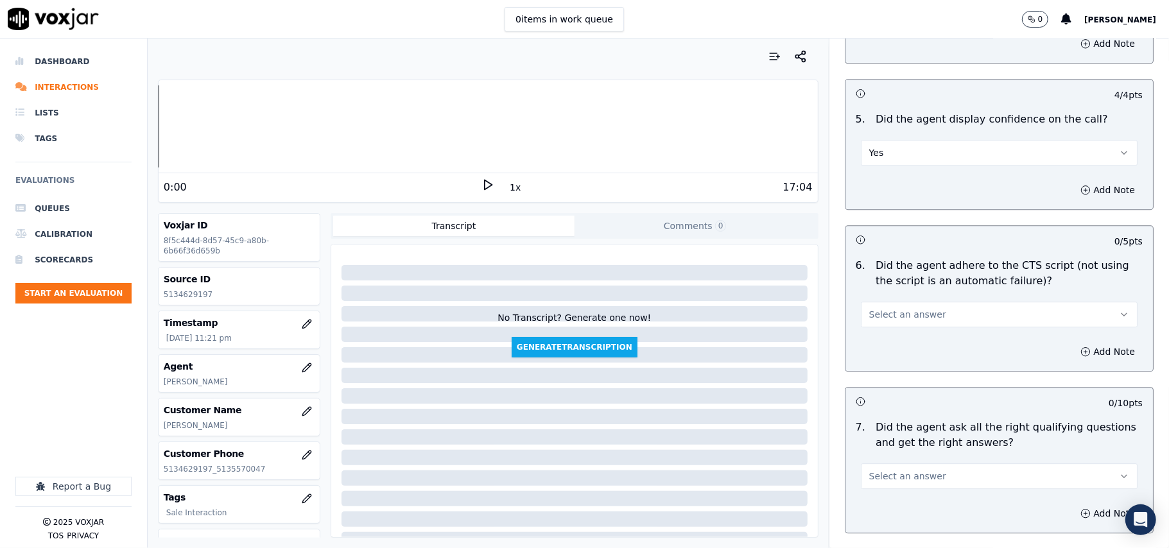
click at [874, 308] on span "Select an answer" at bounding box center [907, 314] width 77 height 13
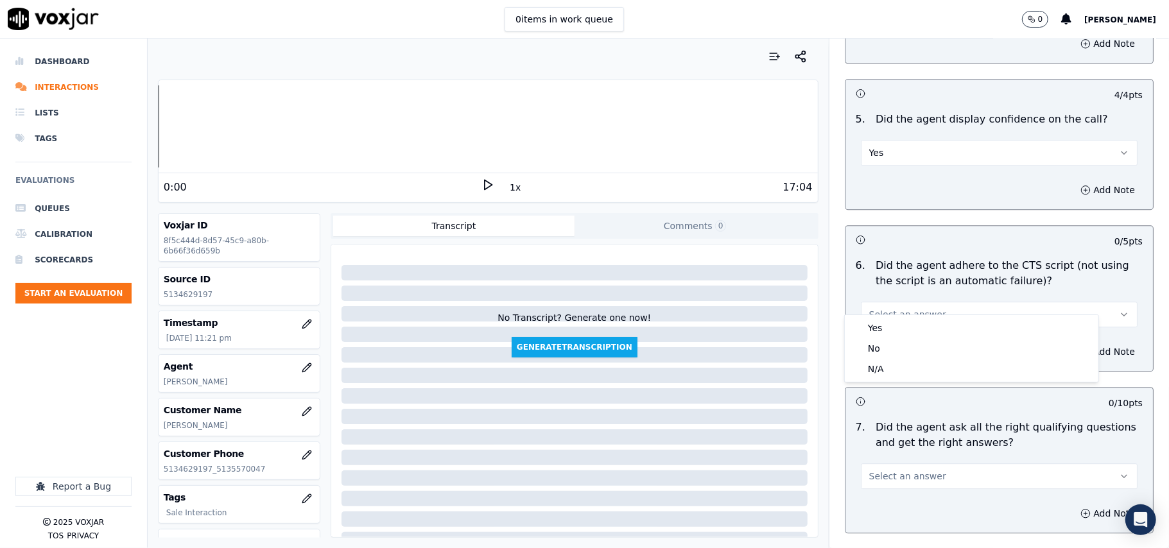
click at [877, 321] on div "Yes" at bounding box center [972, 328] width 249 height 21
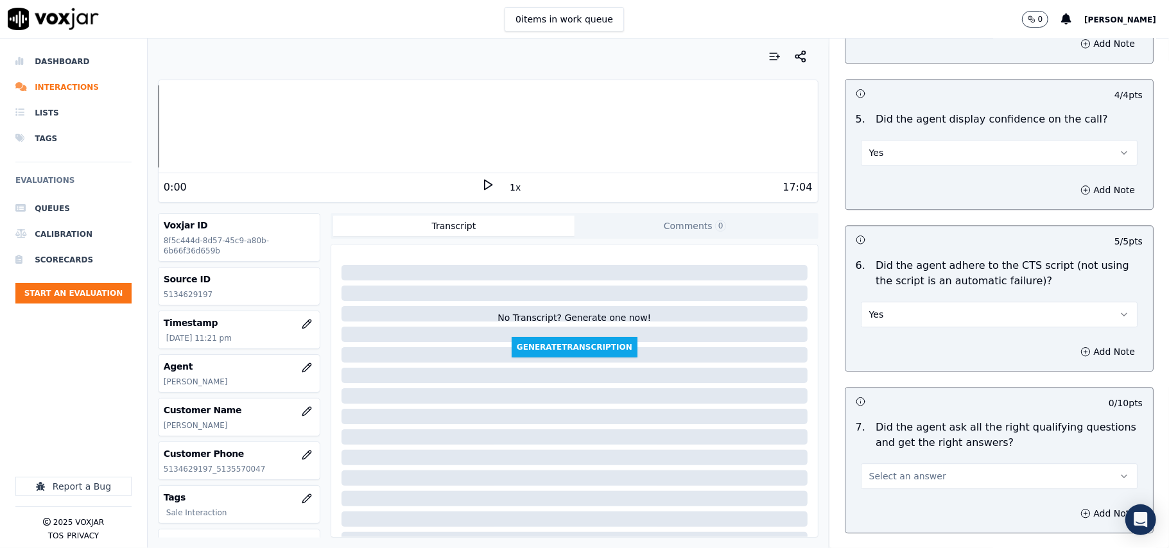
scroll to position [2569, 0]
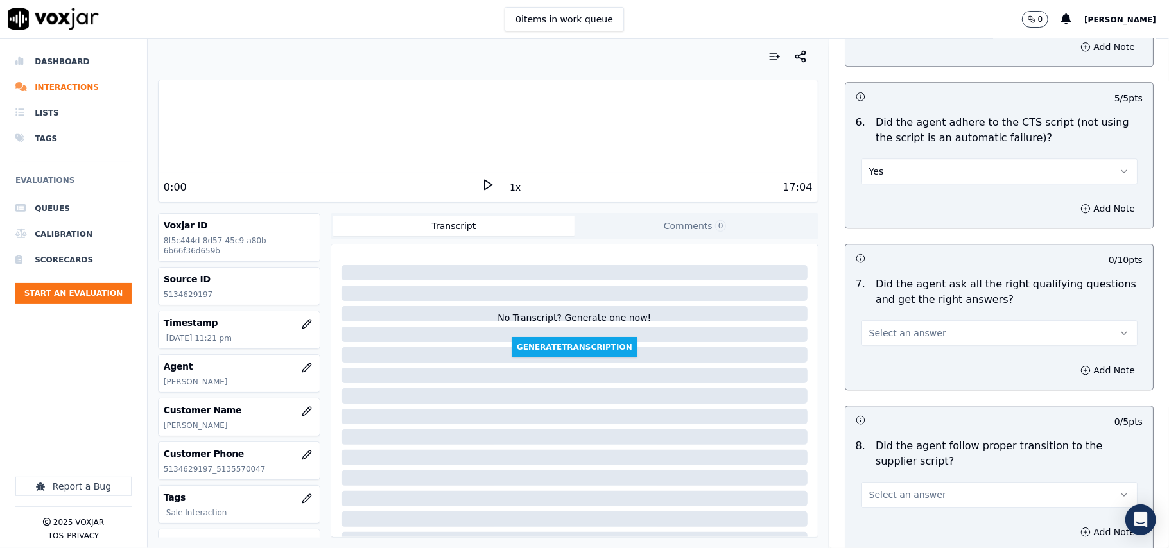
click at [884, 327] on span "Select an answer" at bounding box center [907, 333] width 77 height 13
click at [884, 345] on div "Yes" at bounding box center [972, 347] width 249 height 21
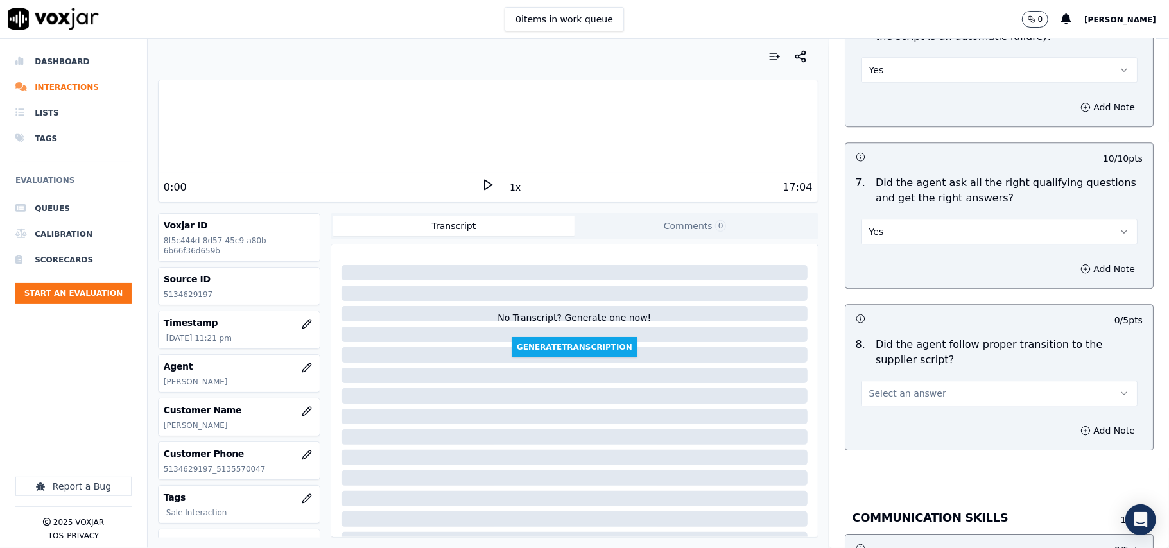
scroll to position [2711, 0]
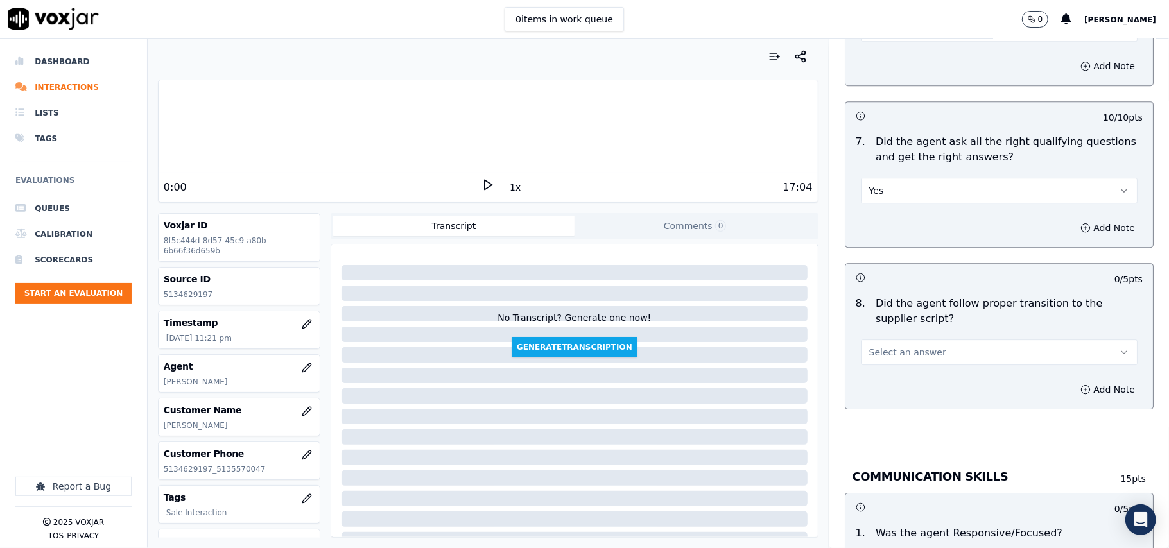
drag, startPoint x: 878, startPoint y: 335, endPoint x: 881, endPoint y: 350, distance: 15.0
click at [878, 346] on span "Select an answer" at bounding box center [907, 352] width 77 height 13
click at [884, 365] on div "Yes" at bounding box center [972, 366] width 249 height 21
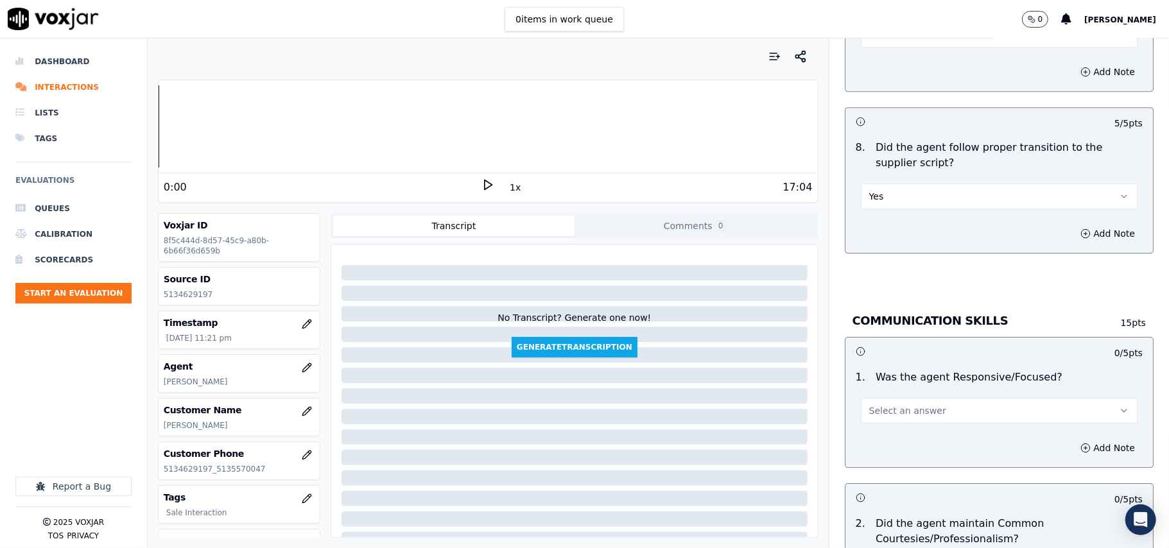
scroll to position [2996, 0]
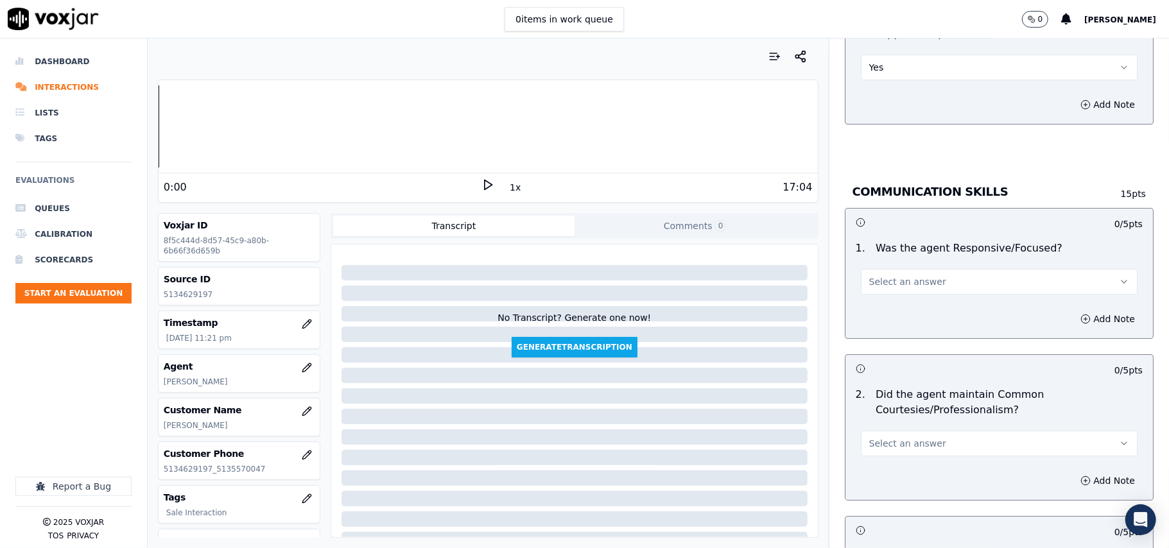
click at [880, 275] on span "Select an answer" at bounding box center [907, 281] width 77 height 13
click at [875, 291] on div "Yes" at bounding box center [972, 296] width 249 height 21
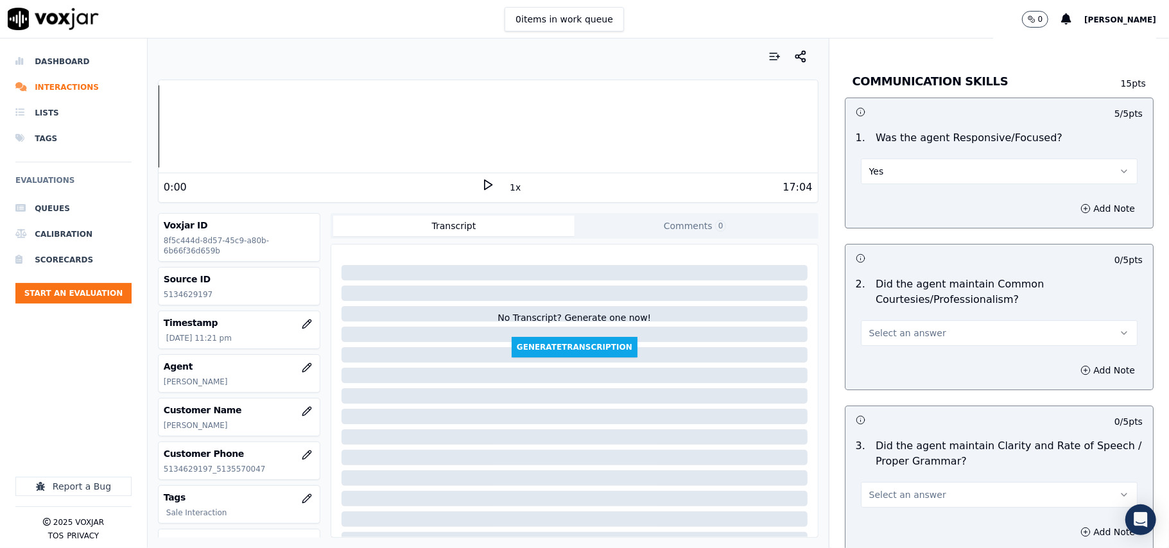
scroll to position [3140, 0]
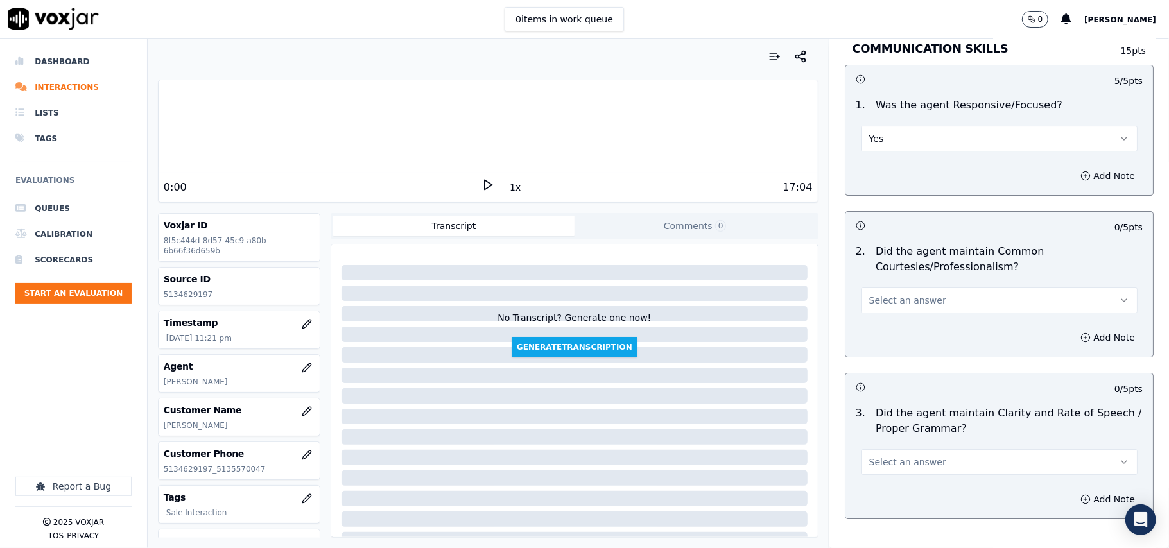
click at [861, 288] on button "Select an answer" at bounding box center [999, 301] width 277 height 26
click at [877, 306] on div "Yes" at bounding box center [972, 316] width 249 height 21
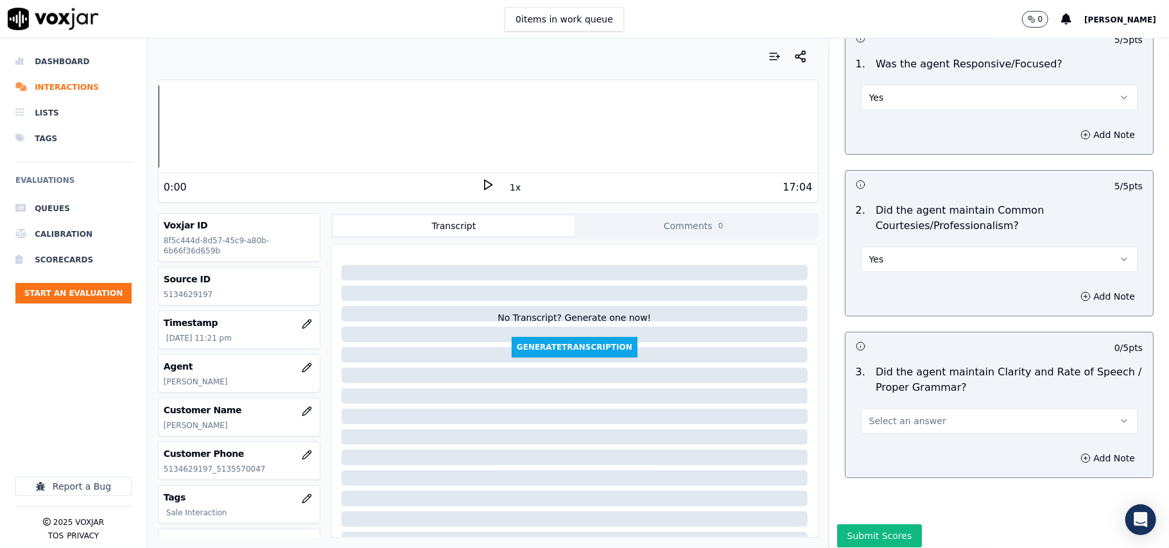
scroll to position [3213, 0]
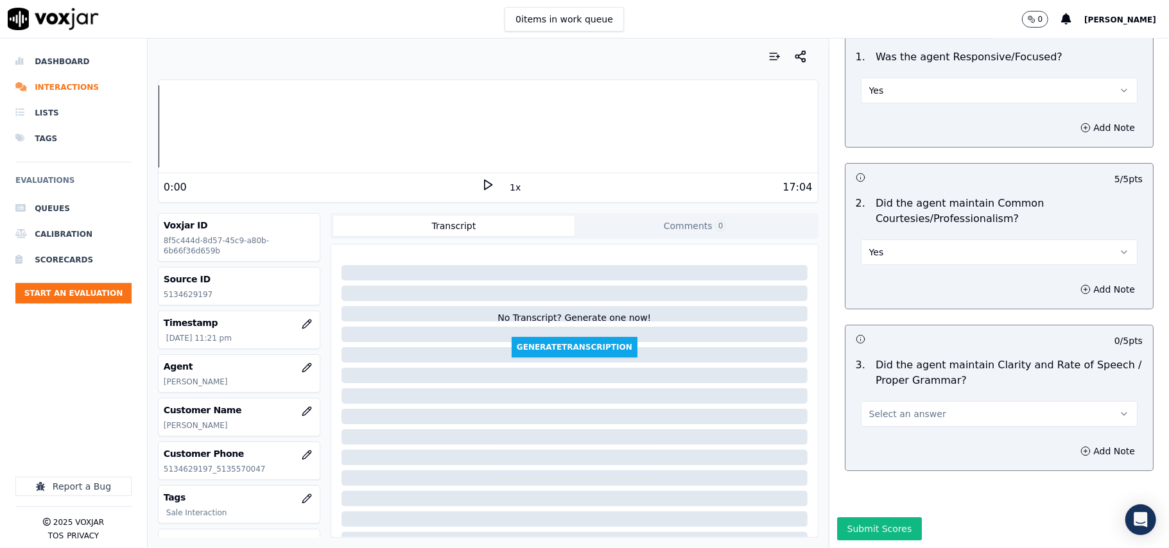
click at [887, 408] on span "Select an answer" at bounding box center [907, 414] width 77 height 13
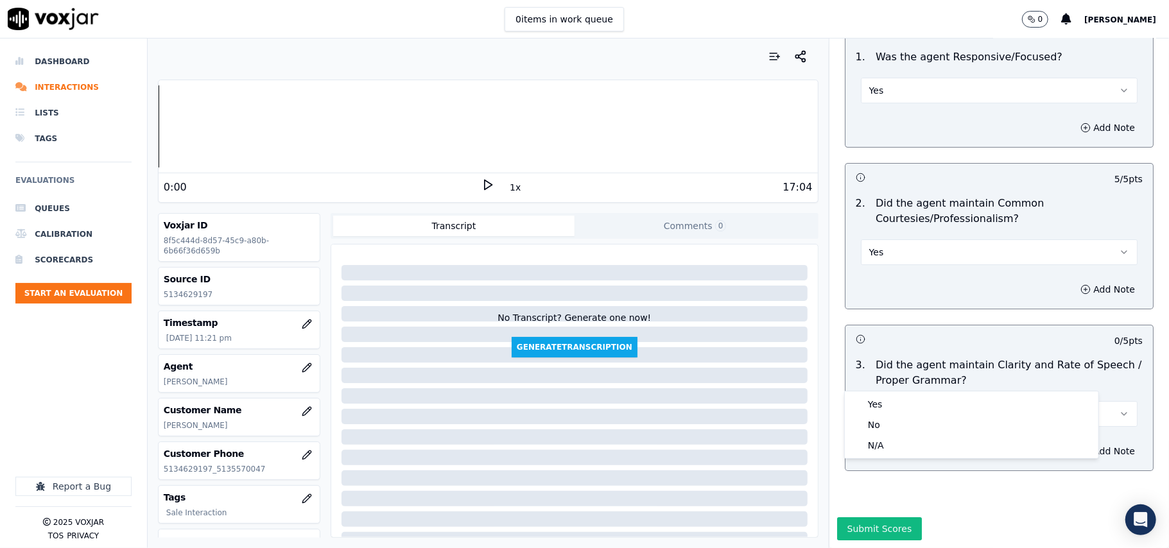
click at [886, 393] on div "Yes No N/A" at bounding box center [972, 425] width 254 height 67
click at [886, 398] on div "Yes" at bounding box center [972, 404] width 249 height 21
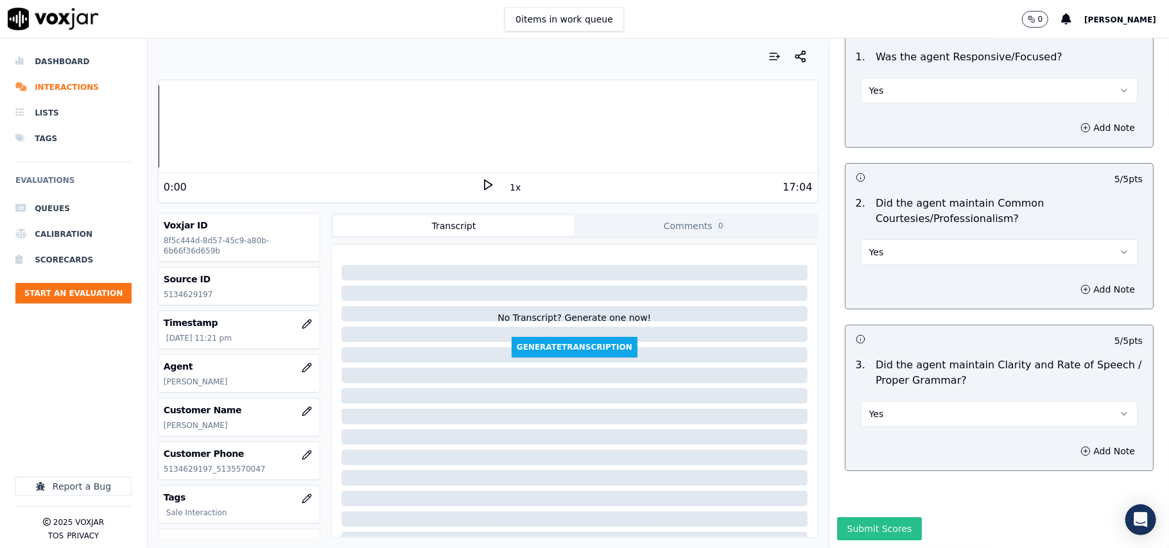
click at [878, 518] on button "Submit Scores" at bounding box center [879, 529] width 85 height 23
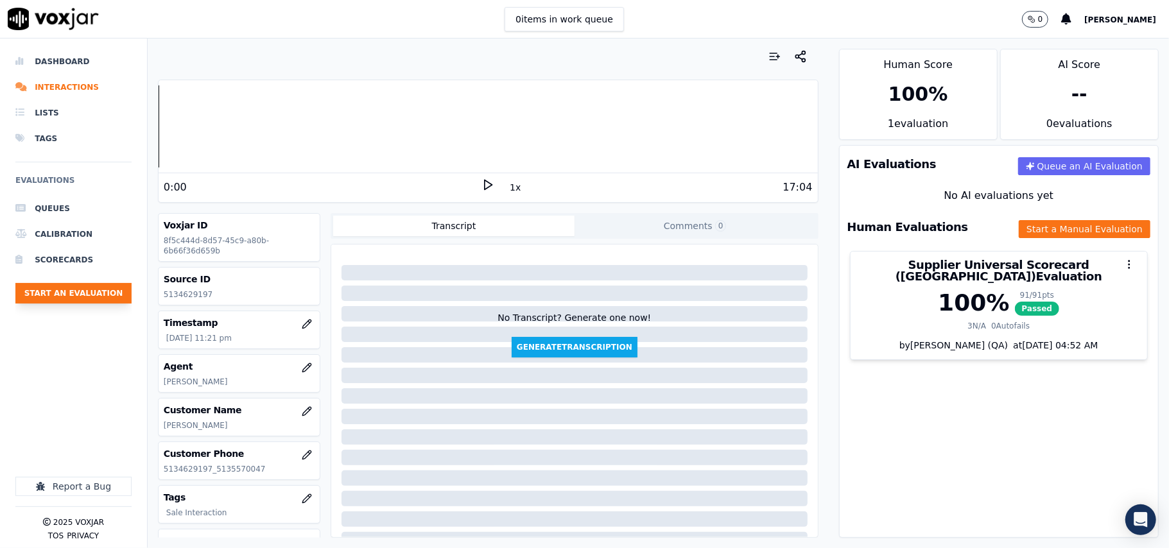
click at [49, 296] on button "Start an Evaluation" at bounding box center [73, 293] width 116 height 21
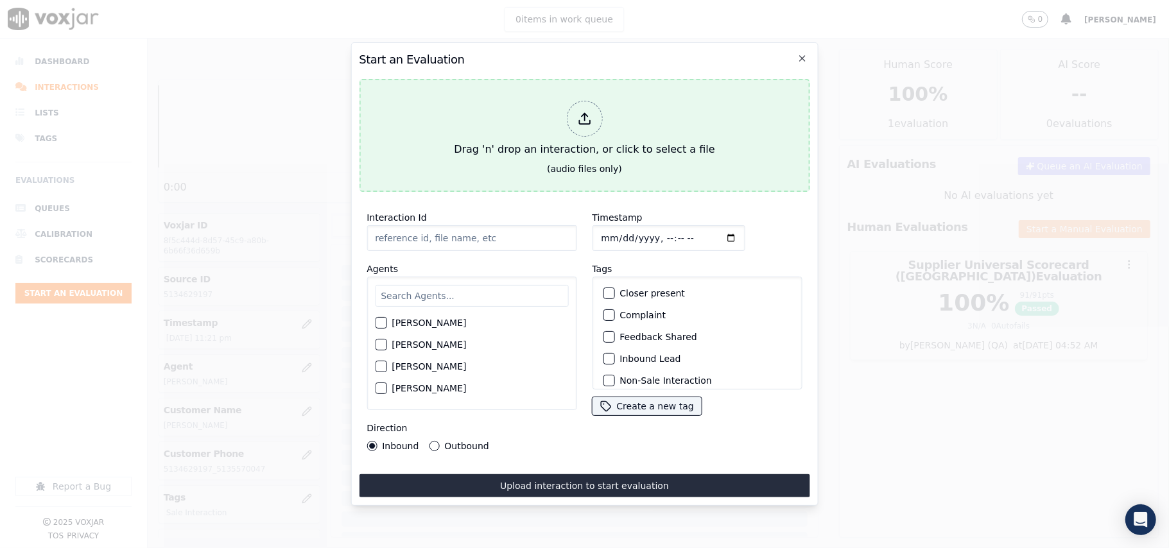
click at [489, 124] on div "Drag 'n' drop an interaction, or click to select a file" at bounding box center [584, 129] width 271 height 67
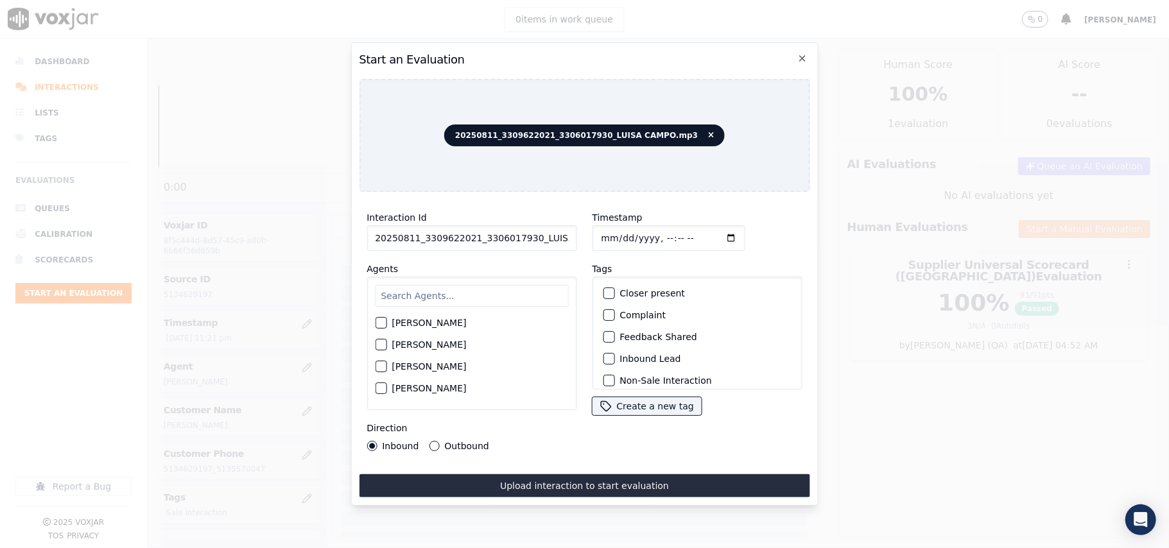
click at [467, 225] on input "20250811_3309622021_3306017930_LUISA CAMPO.mp3" at bounding box center [472, 238] width 210 height 26
paste input "3309622021"
type input "3309622021"
click at [609, 232] on input "Timestamp" at bounding box center [668, 238] width 153 height 26
type input "2025-08-11T23:22"
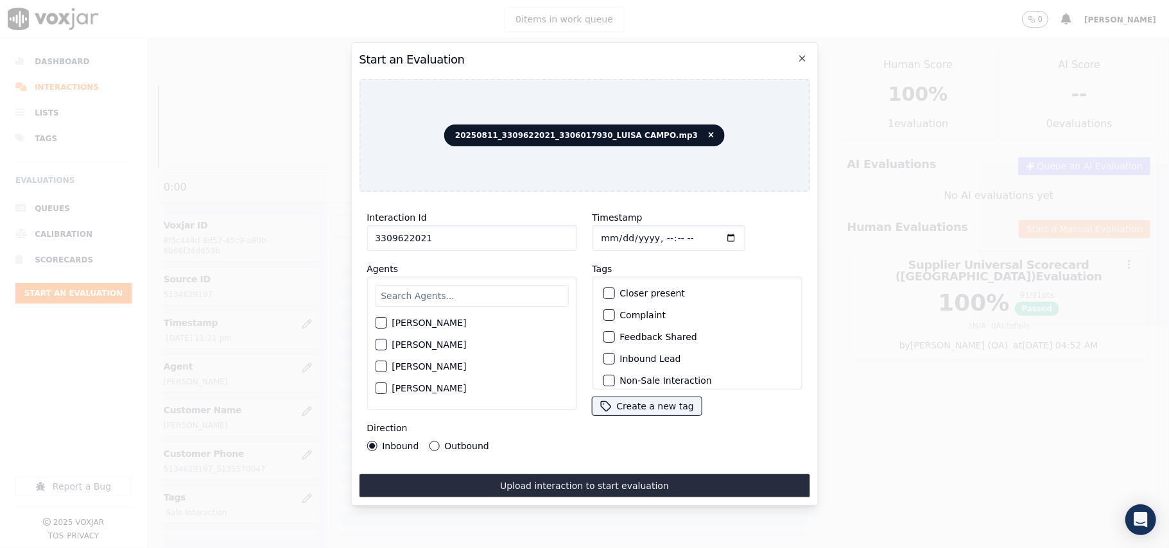
click at [462, 285] on input "text" at bounding box center [471, 296] width 193 height 22
type input "Luisa"
click at [435, 322] on label "LUISA CAMPO" at bounding box center [429, 326] width 74 height 9
click at [387, 322] on button "LUISA CAMPO" at bounding box center [381, 327] width 12 height 12
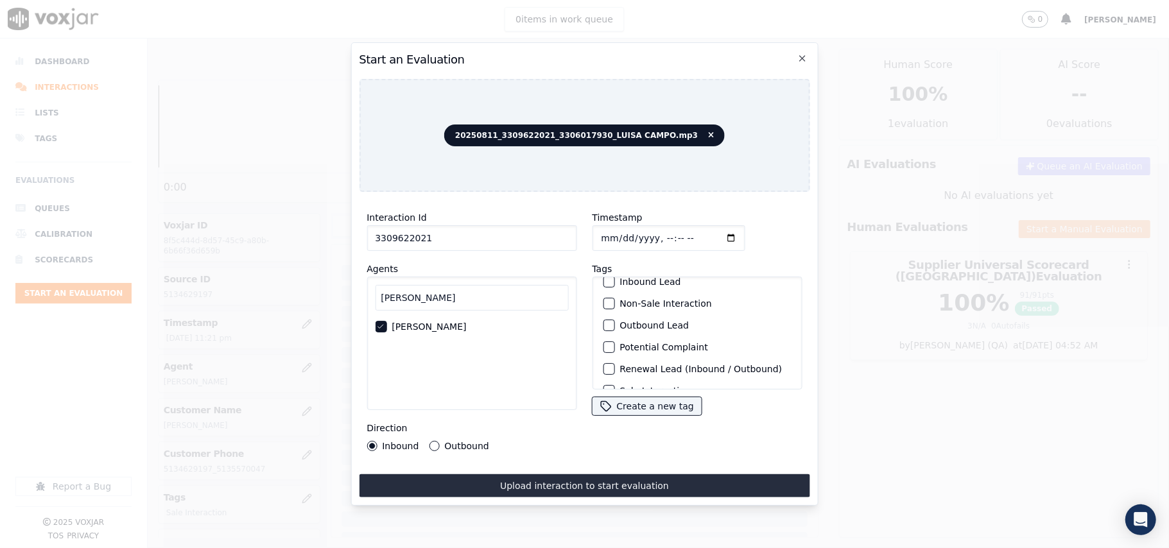
scroll to position [112, 0]
click at [665, 369] on label "Sale Interaction" at bounding box center [655, 373] width 71 height 9
click at [615, 367] on button "Sale Interaction" at bounding box center [609, 373] width 12 height 12
click at [470, 442] on label "Outbound" at bounding box center [466, 446] width 44 height 9
click at [439, 442] on button "Outbound" at bounding box center [434, 446] width 10 height 10
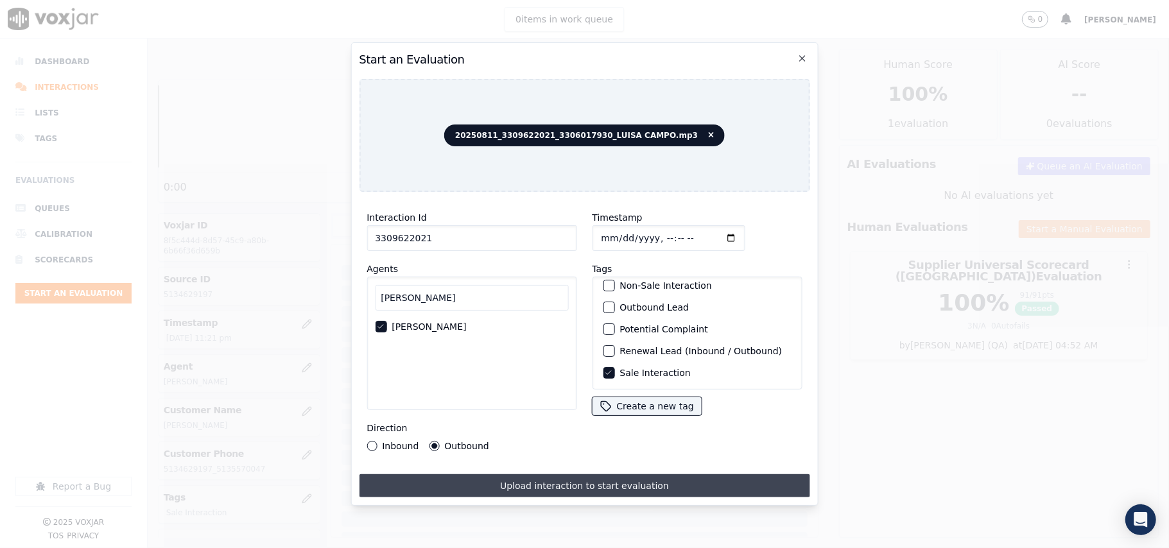
click at [514, 475] on button "Upload interaction to start evaluation" at bounding box center [584, 486] width 451 height 23
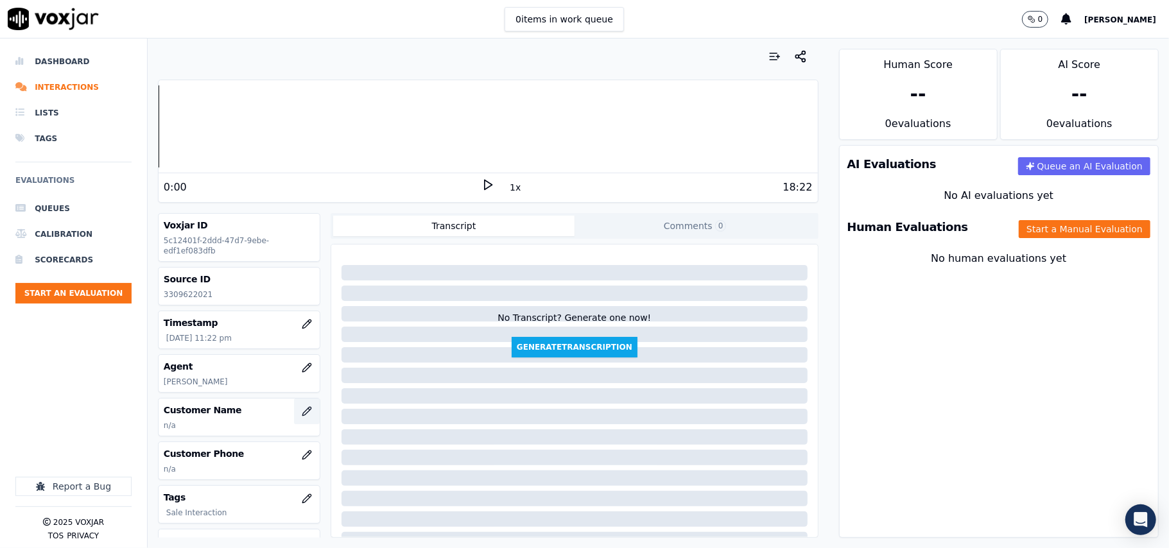
click at [295, 412] on button "button" at bounding box center [307, 412] width 26 height 26
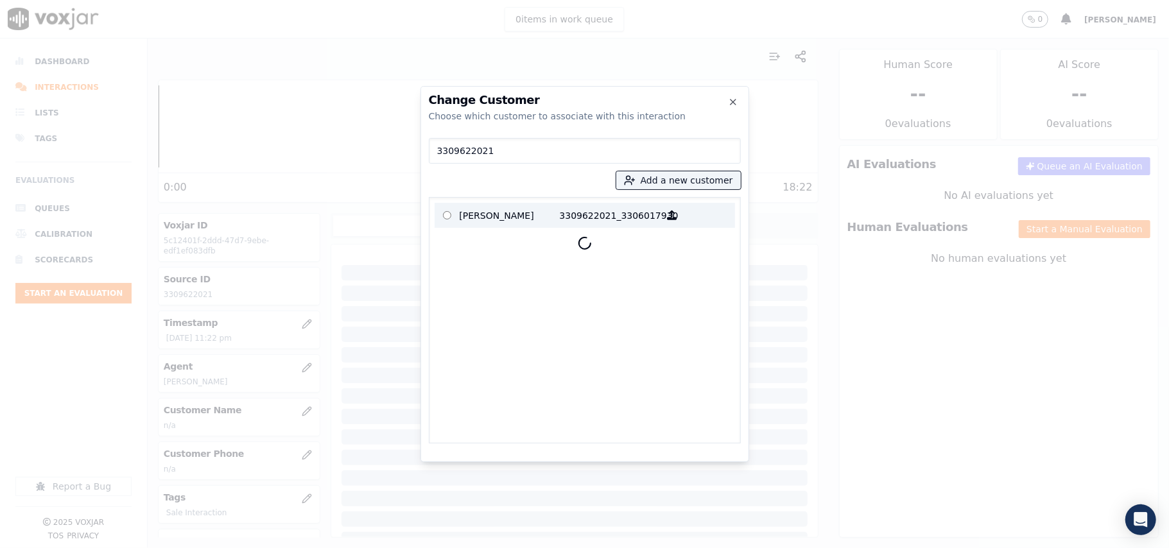
type input "3309622021"
click at [476, 205] on p "LOGAN JONES" at bounding box center [510, 215] width 100 height 20
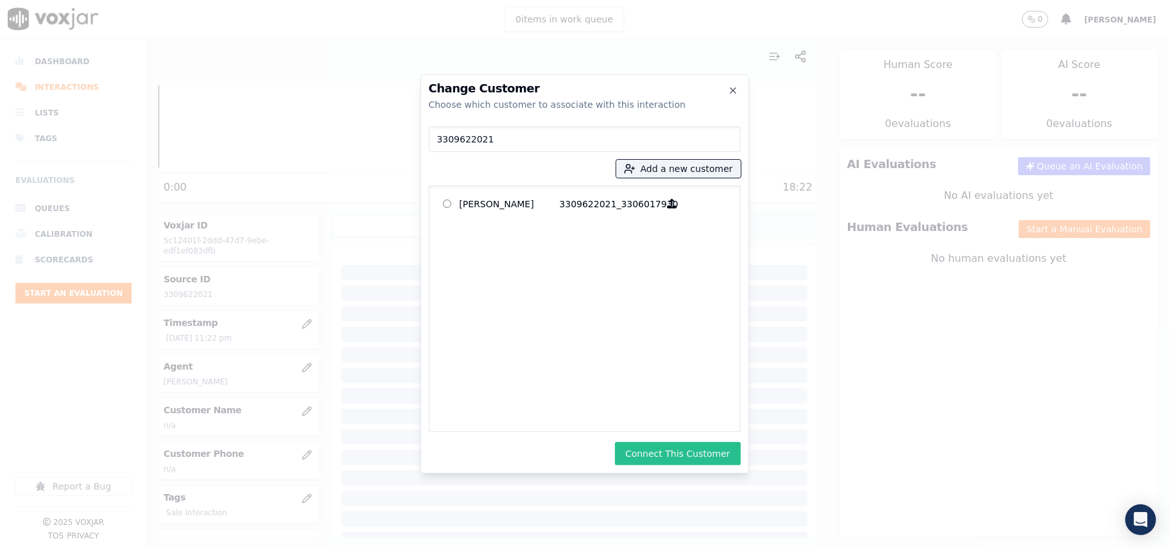
click at [672, 443] on button "Connect This Customer" at bounding box center [677, 453] width 125 height 23
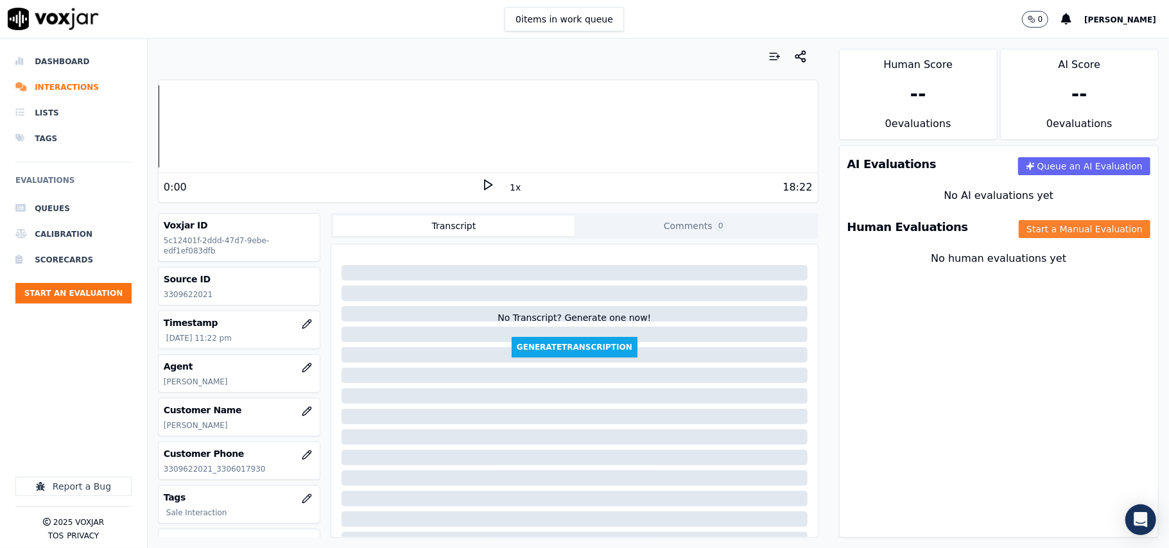
click at [1095, 229] on button "Start a Manual Evaluation" at bounding box center [1085, 229] width 132 height 18
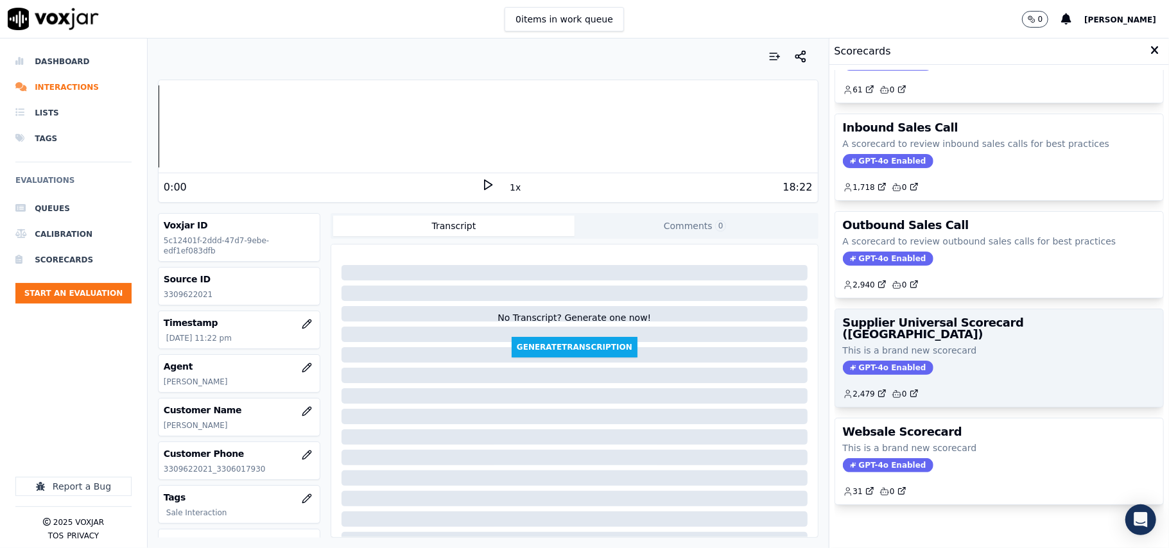
scroll to position [98, 0]
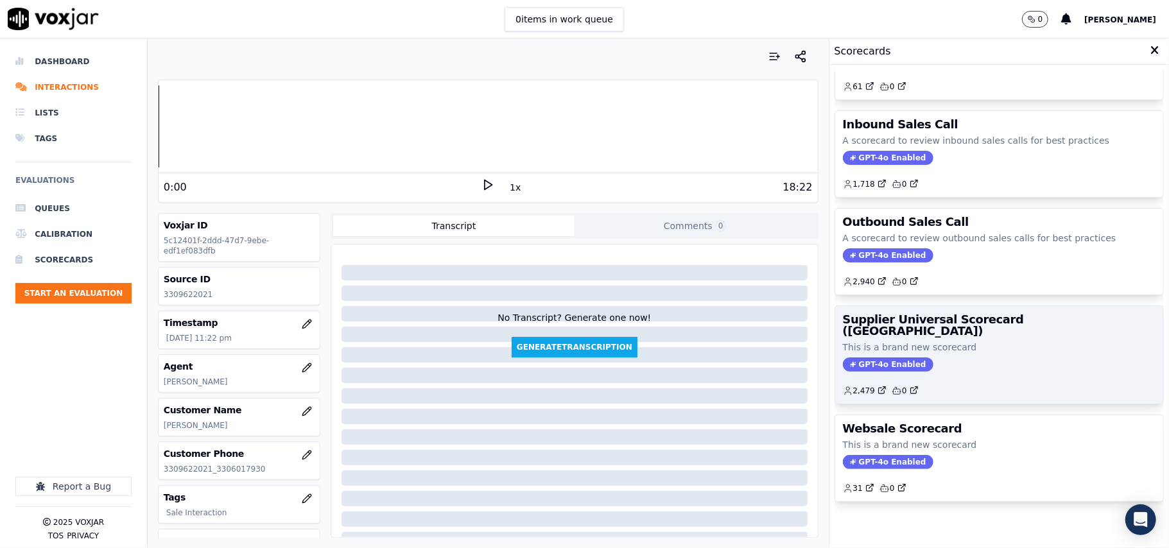
click at [969, 341] on p "This is a brand new scorecard" at bounding box center [999, 347] width 313 height 13
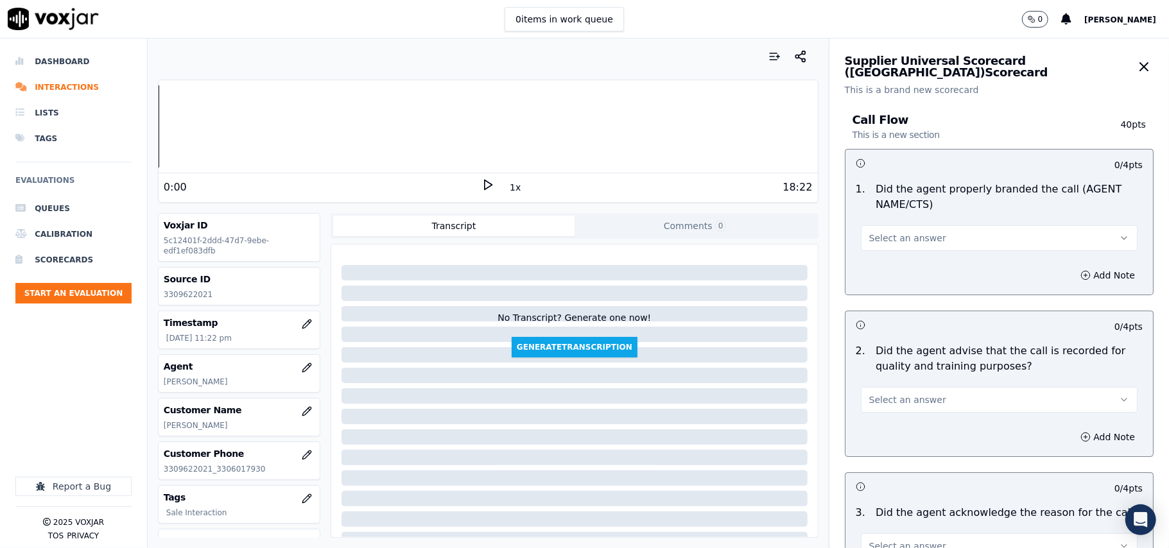
click at [869, 239] on span "Select an answer" at bounding box center [907, 238] width 77 height 13
click at [890, 271] on div "Yes" at bounding box center [972, 268] width 249 height 21
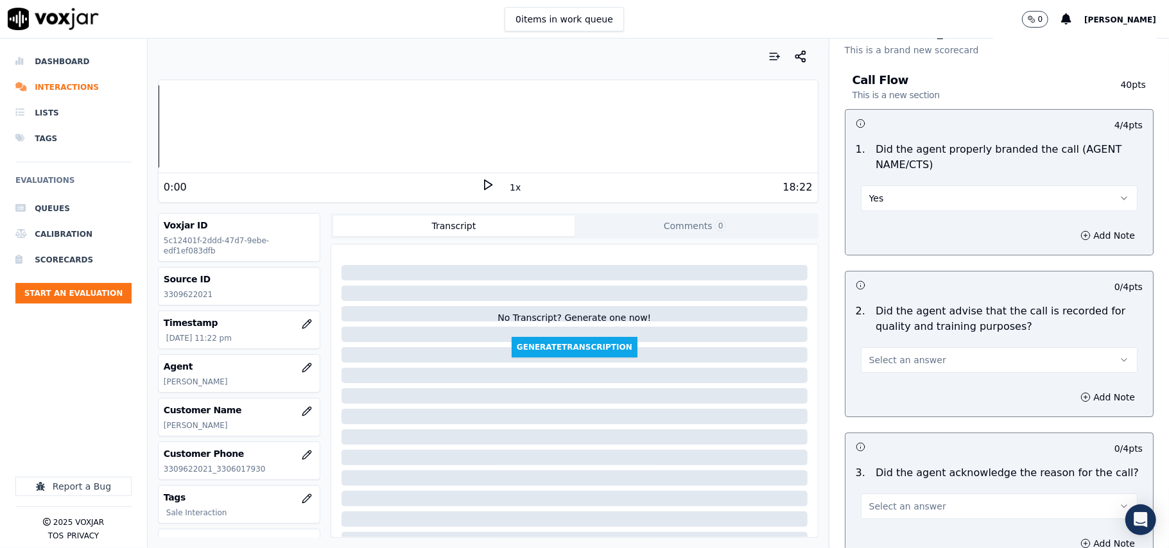
scroll to position [143, 0]
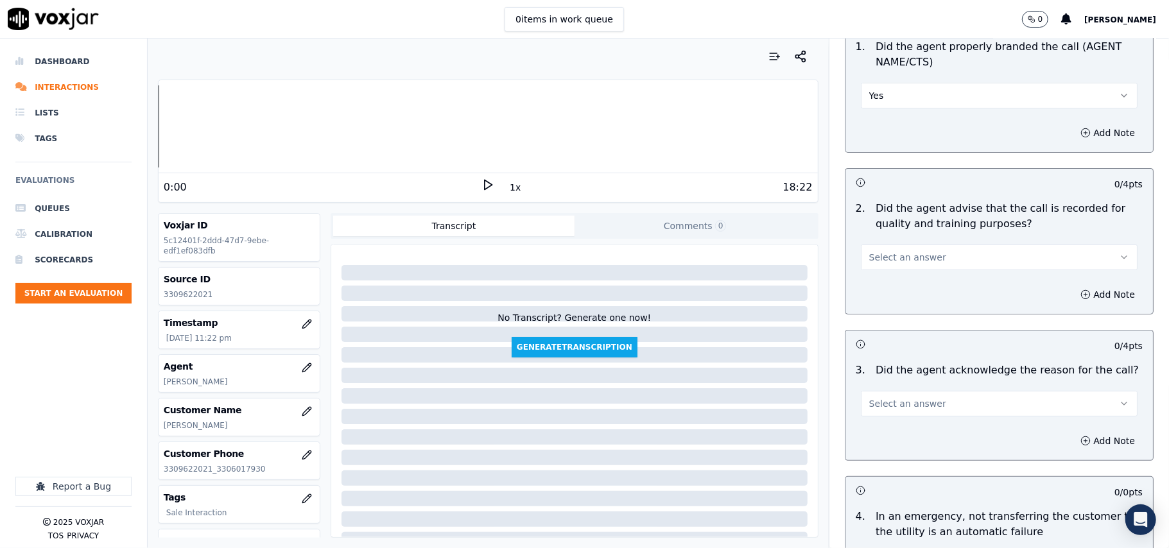
drag, startPoint x: 878, startPoint y: 256, endPoint x: 877, endPoint y: 270, distance: 14.8
click at [877, 261] on span "Select an answer" at bounding box center [907, 257] width 77 height 13
drag, startPoint x: 884, startPoint y: 283, endPoint x: 884, endPoint y: 247, distance: 36.0
click at [884, 285] on div "Yes" at bounding box center [972, 287] width 249 height 21
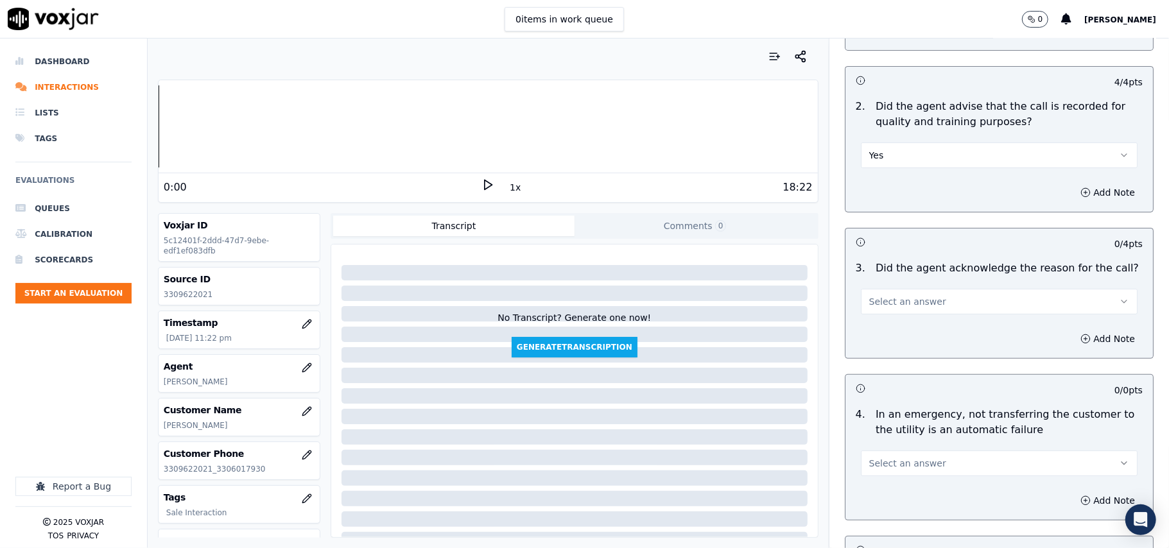
scroll to position [285, 0]
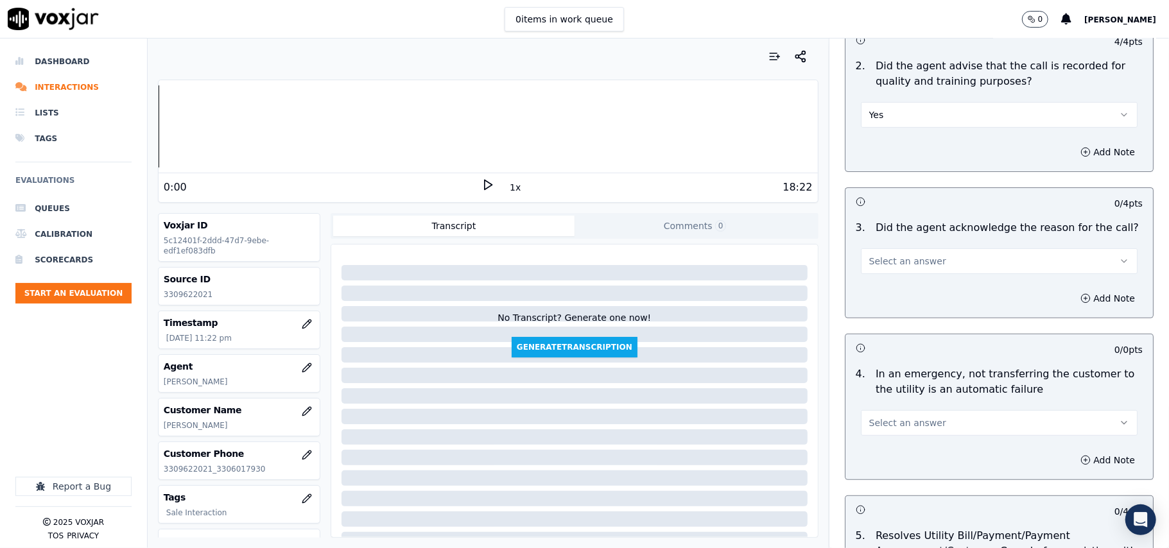
drag, startPoint x: 913, startPoint y: 258, endPoint x: 910, endPoint y: 265, distance: 7.2
click at [912, 259] on span "Select an answer" at bounding box center [907, 261] width 77 height 13
click at [900, 294] on div "Yes" at bounding box center [972, 291] width 249 height 21
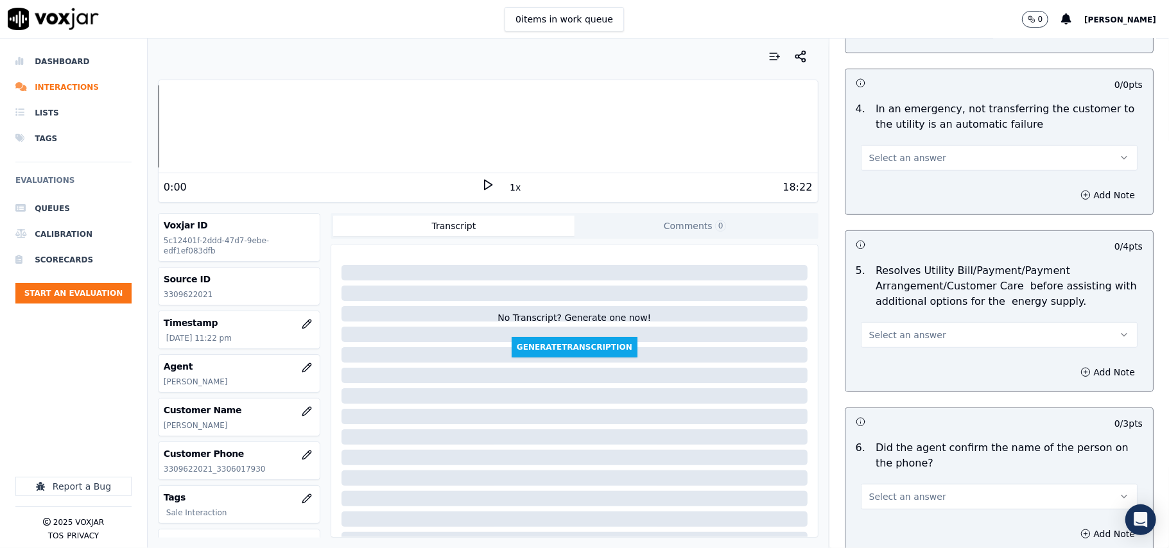
scroll to position [571, 0]
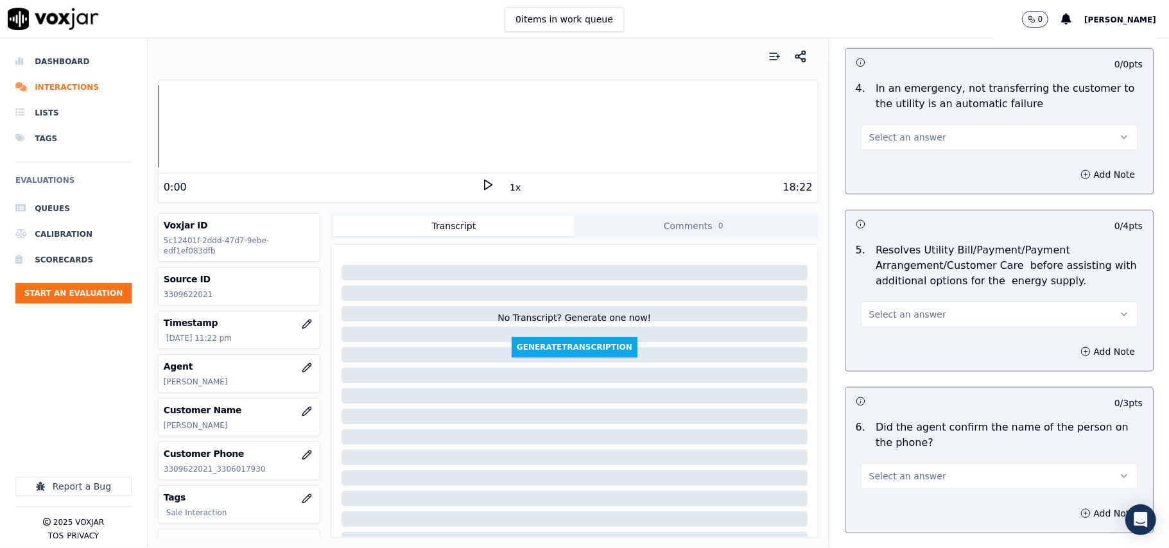
drag, startPoint x: 892, startPoint y: 119, endPoint x: 882, endPoint y: 135, distance: 18.2
click at [892, 121] on div "Select an answer" at bounding box center [999, 131] width 297 height 39
drag, startPoint x: 882, startPoint y: 135, endPoint x: 880, endPoint y: 149, distance: 14.4
click at [882, 136] on span "Select an answer" at bounding box center [907, 137] width 77 height 13
click at [887, 211] on div "N/A" at bounding box center [972, 208] width 249 height 21
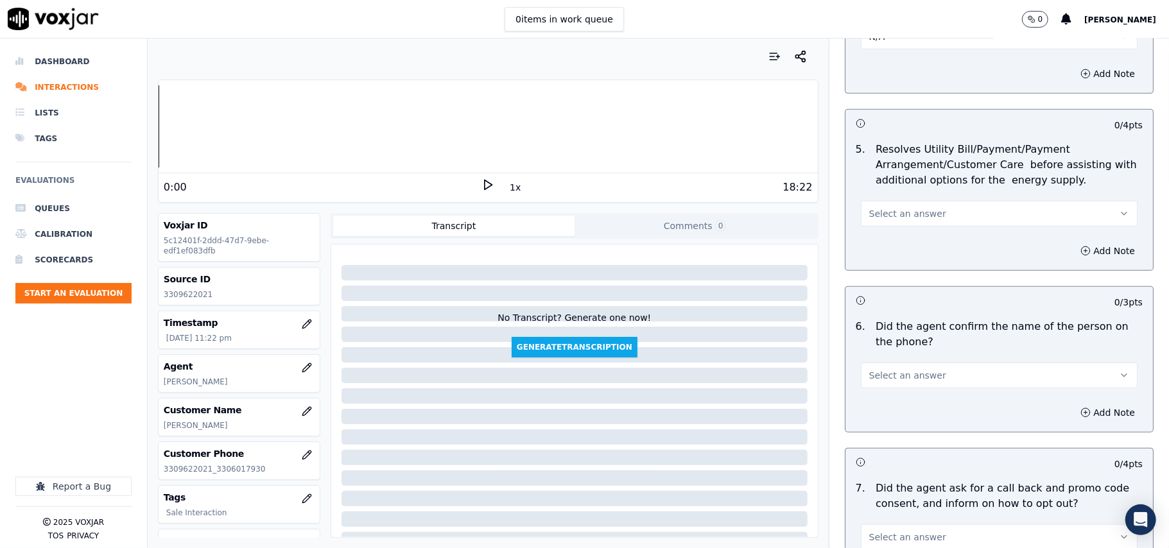
scroll to position [713, 0]
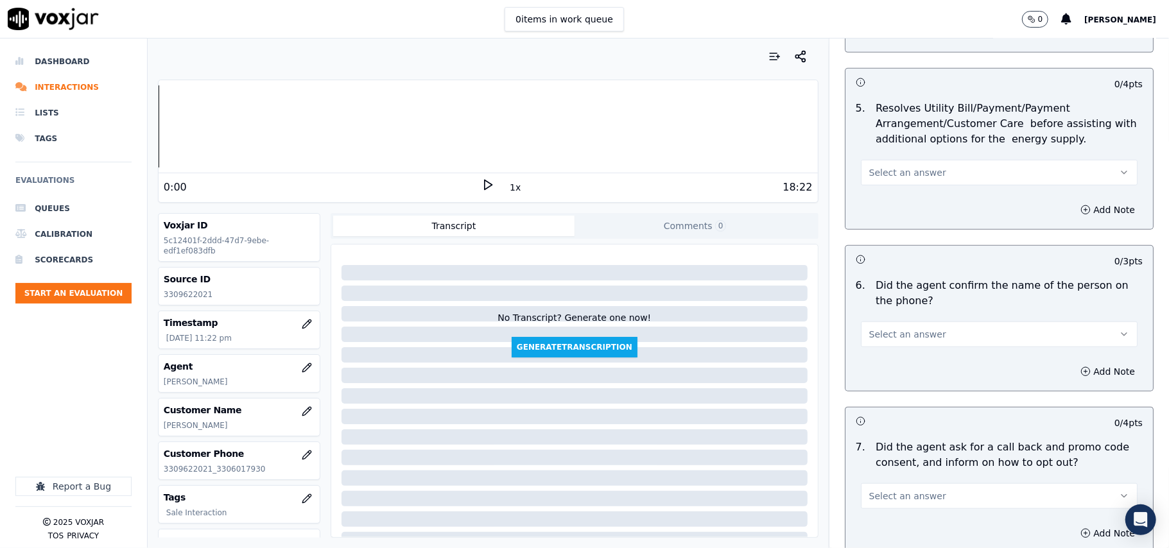
click at [889, 175] on span "Select an answer" at bounding box center [907, 172] width 77 height 13
drag, startPoint x: 895, startPoint y: 244, endPoint x: 885, endPoint y: 263, distance: 21.3
click at [895, 244] on div "N/A" at bounding box center [972, 244] width 249 height 21
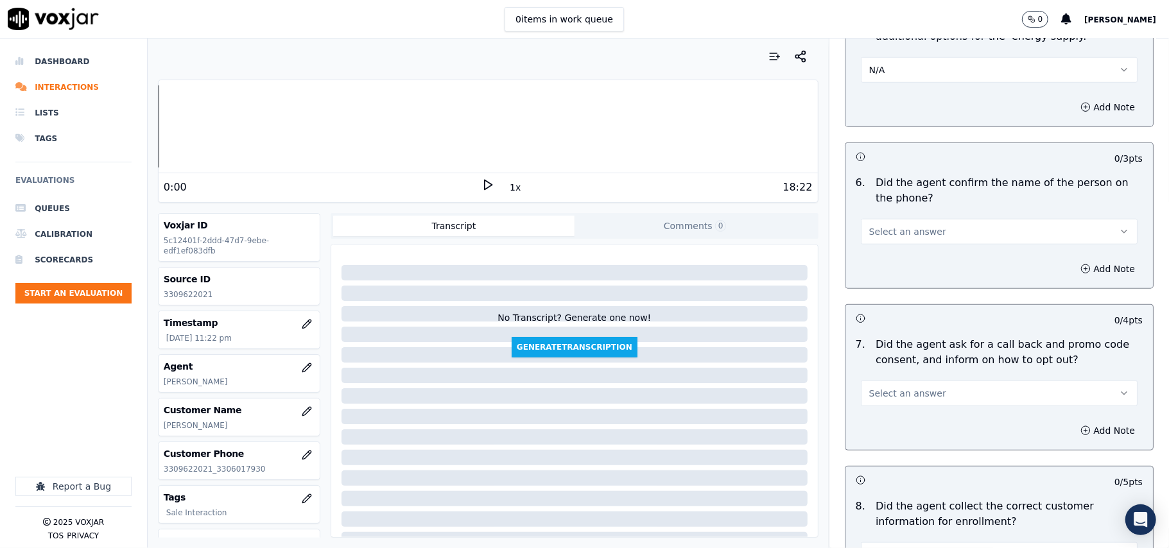
scroll to position [856, 0]
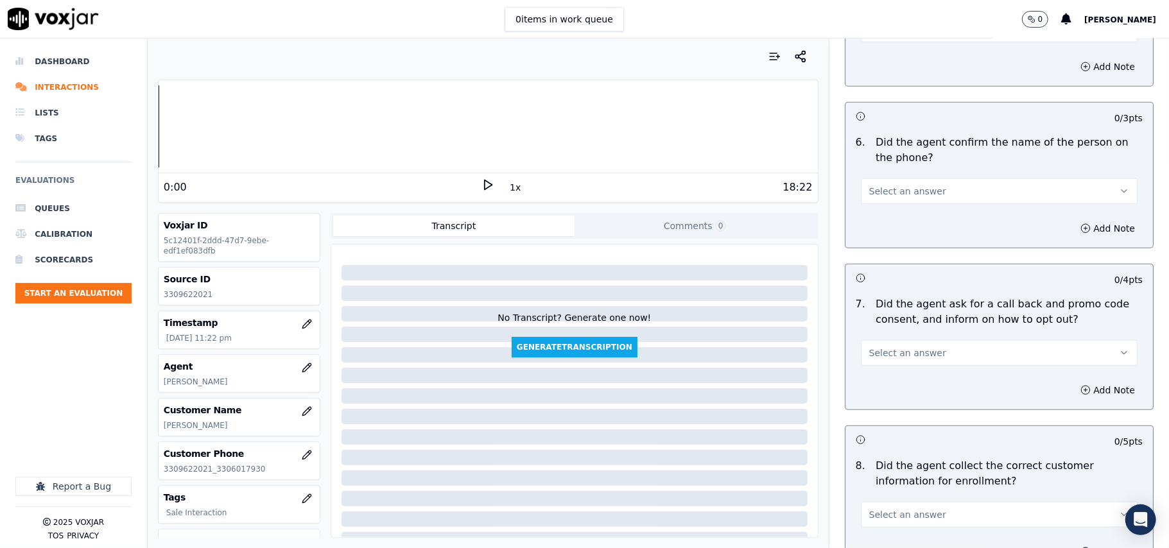
click at [871, 198] on span "Select an answer" at bounding box center [907, 191] width 77 height 13
click at [869, 222] on div "Yes" at bounding box center [972, 223] width 249 height 21
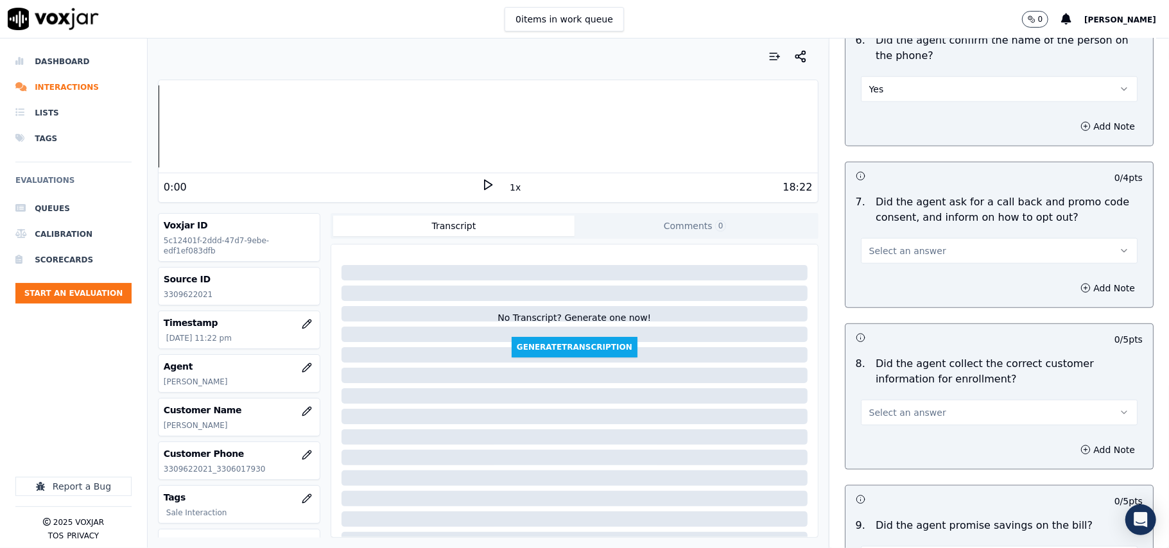
scroll to position [999, 0]
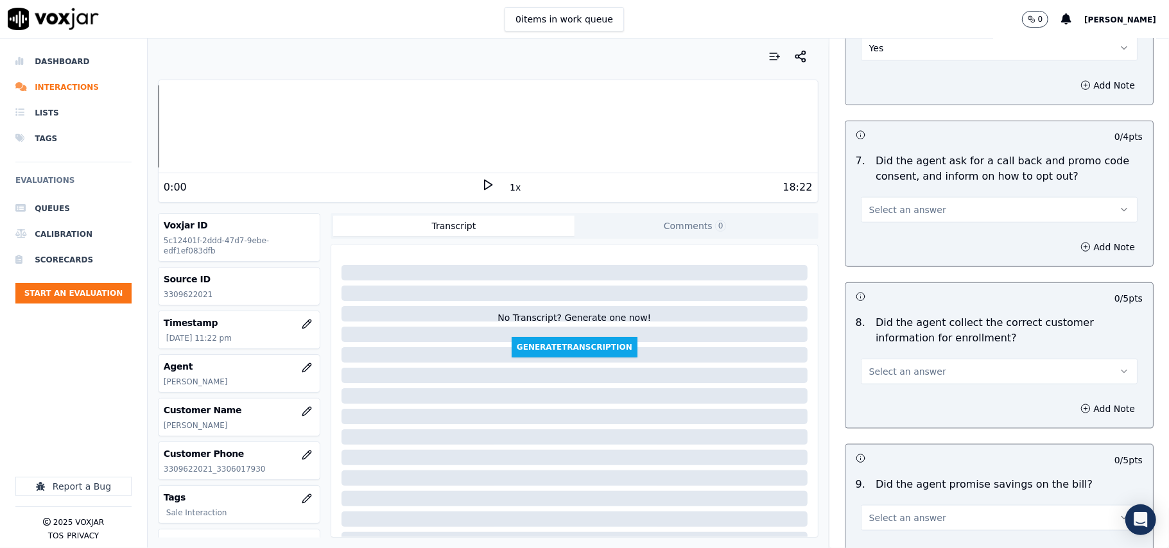
click at [869, 208] on span "Select an answer" at bounding box center [907, 210] width 77 height 13
click at [862, 234] on div "Yes" at bounding box center [972, 242] width 249 height 21
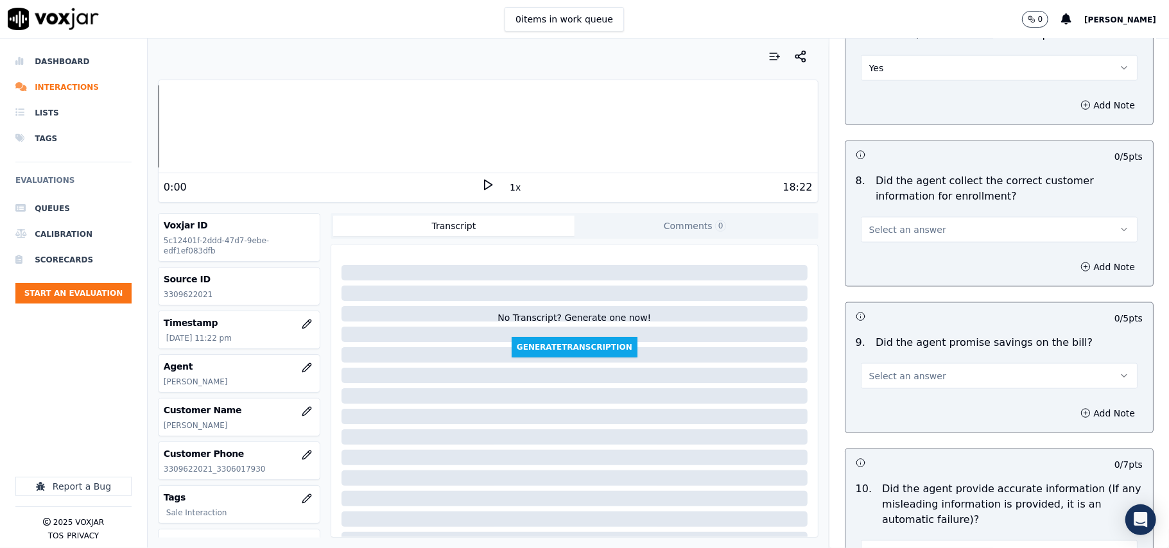
click at [869, 235] on span "Select an answer" at bounding box center [907, 229] width 77 height 13
click at [868, 258] on div "Yes" at bounding box center [972, 262] width 249 height 21
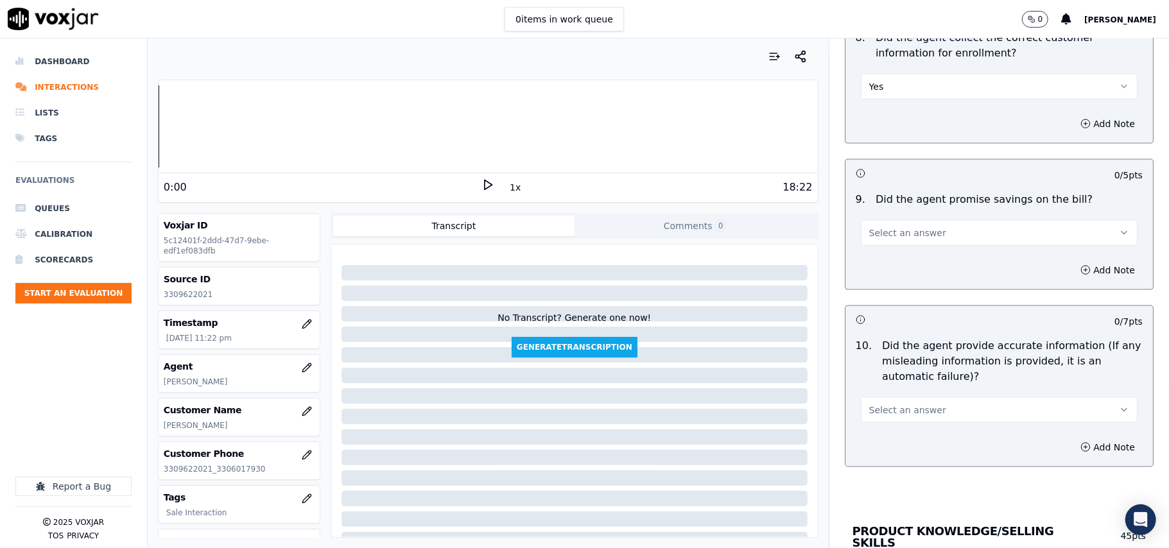
click at [887, 240] on span "Select an answer" at bounding box center [907, 233] width 77 height 13
click at [884, 302] on div "N/A" at bounding box center [972, 307] width 249 height 21
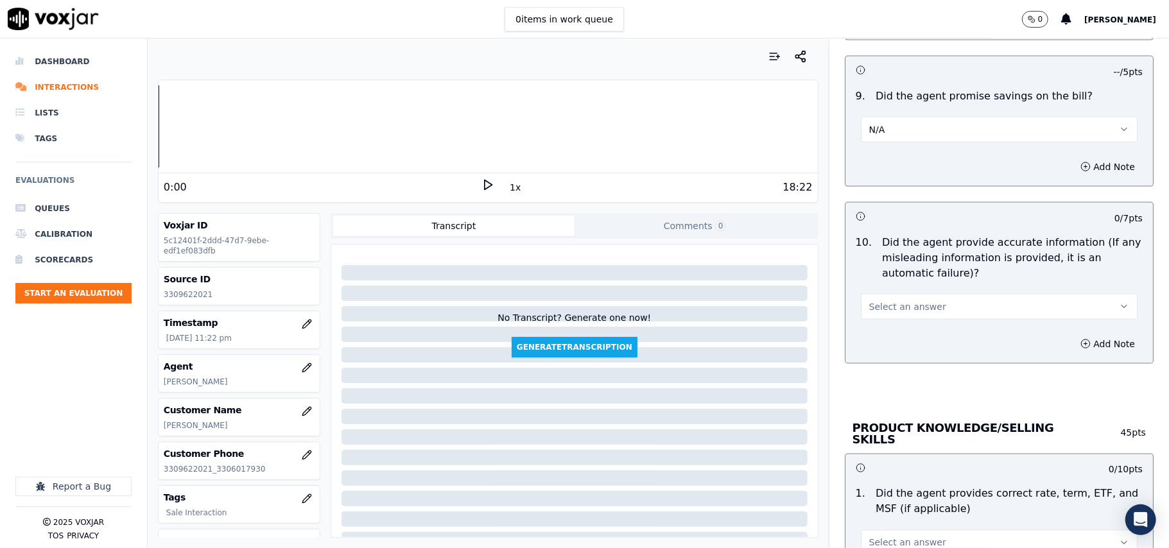
scroll to position [1427, 0]
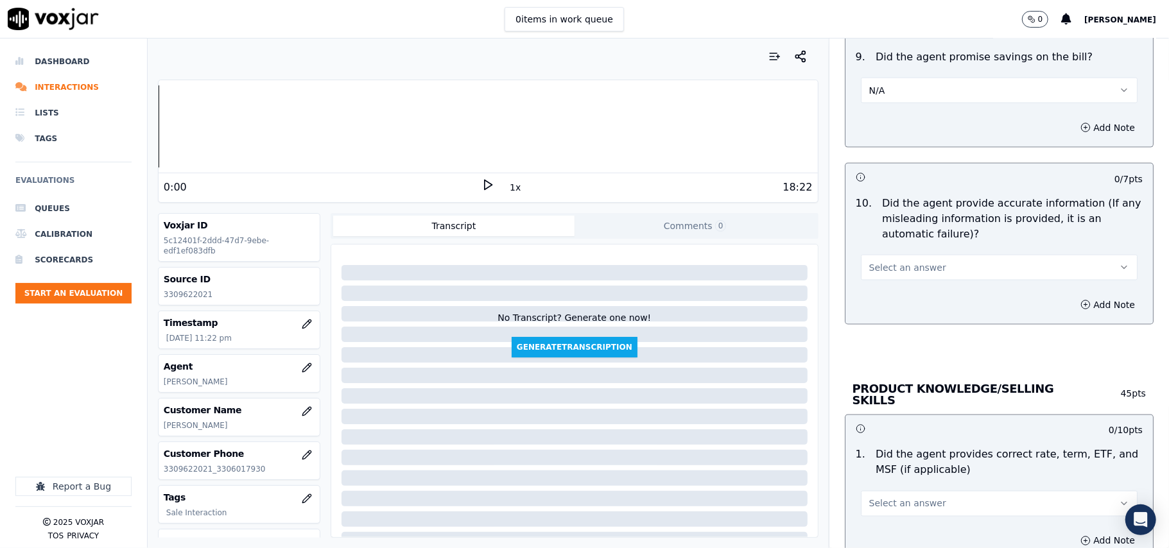
click at [874, 270] on span "Select an answer" at bounding box center [907, 267] width 77 height 13
click at [866, 310] on div "Yes" at bounding box center [972, 300] width 249 height 21
click at [869, 252] on div "Yes" at bounding box center [999, 261] width 297 height 39
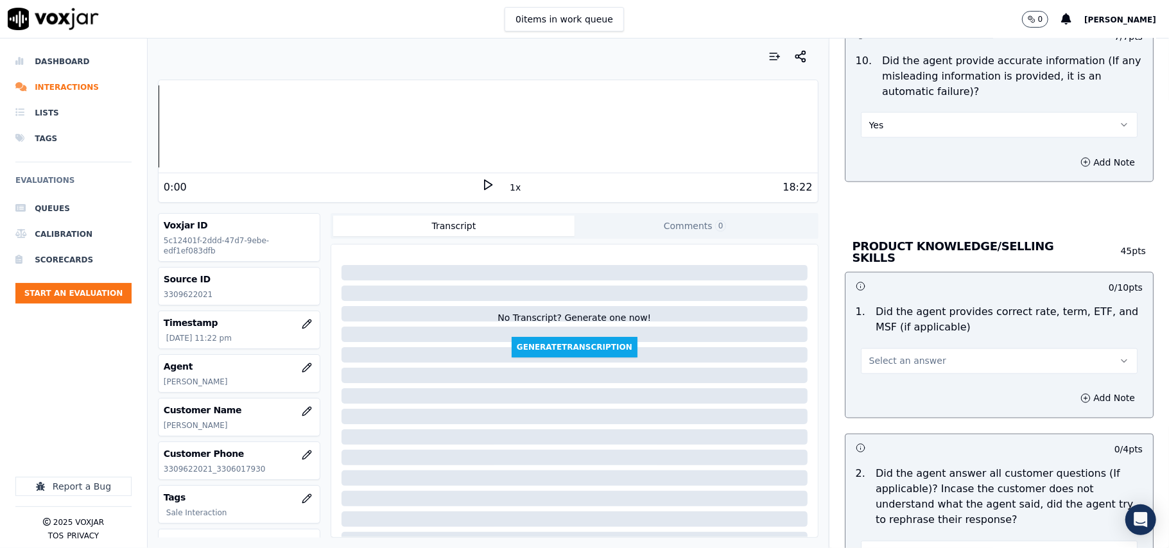
scroll to position [1712, 0]
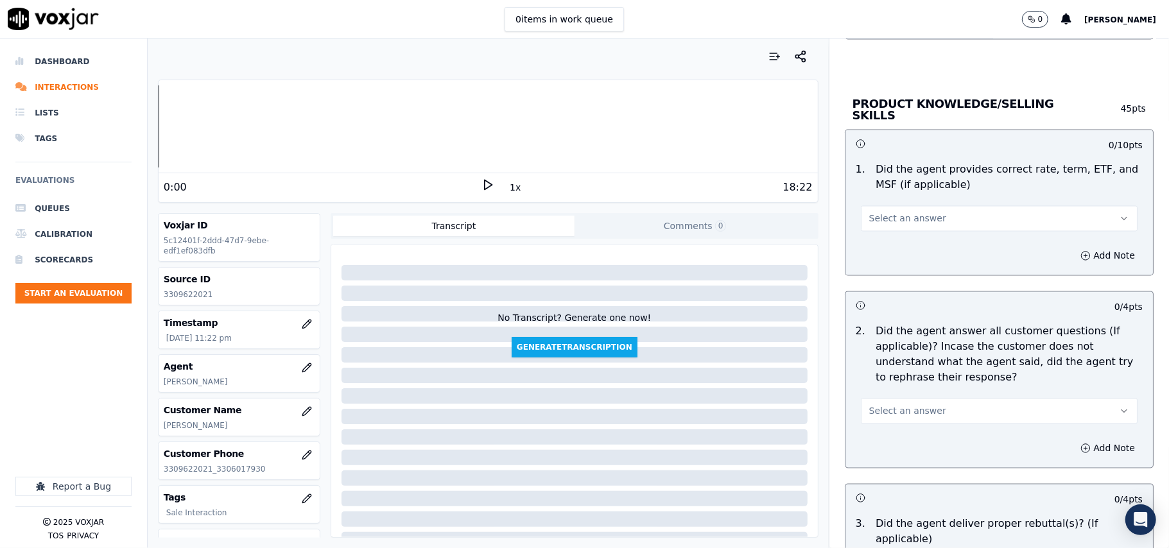
drag, startPoint x: 884, startPoint y: 208, endPoint x: 886, endPoint y: 224, distance: 16.3
click at [884, 209] on button "Select an answer" at bounding box center [999, 219] width 277 height 26
drag, startPoint x: 884, startPoint y: 236, endPoint x: 880, endPoint y: 245, distance: 9.2
click at [884, 237] on div "Yes" at bounding box center [972, 246] width 249 height 21
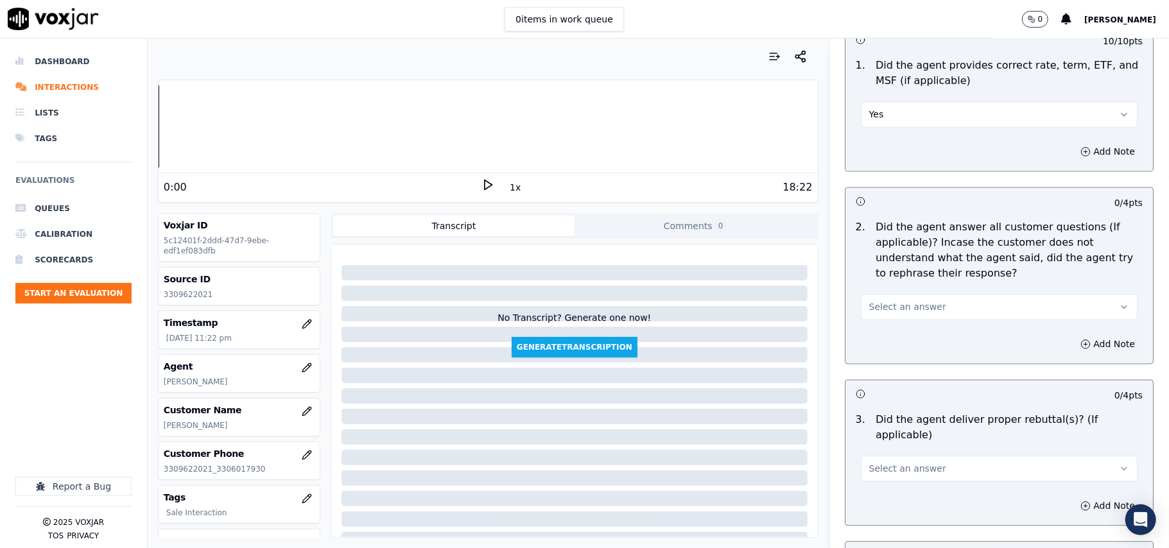
scroll to position [1855, 0]
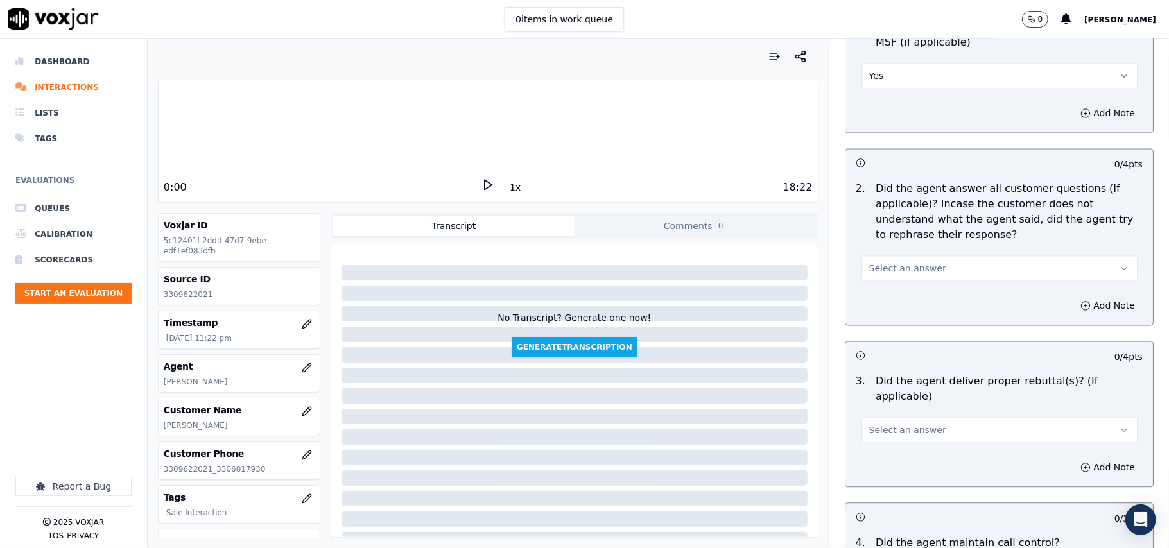
click at [887, 258] on button "Select an answer" at bounding box center [999, 269] width 277 height 26
click at [887, 288] on div "Yes" at bounding box center [972, 296] width 249 height 21
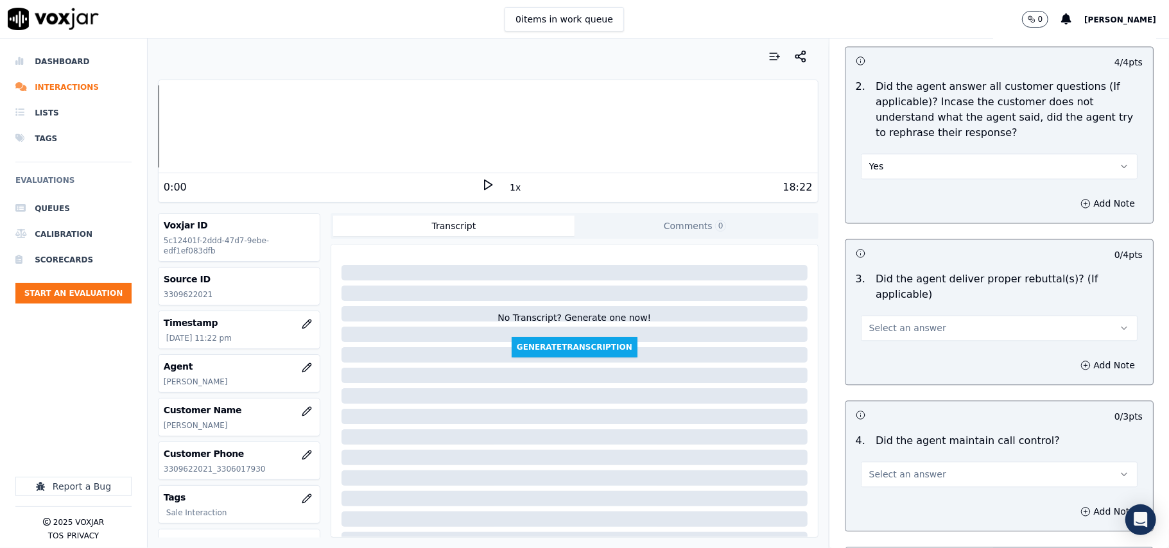
scroll to position [1997, 0]
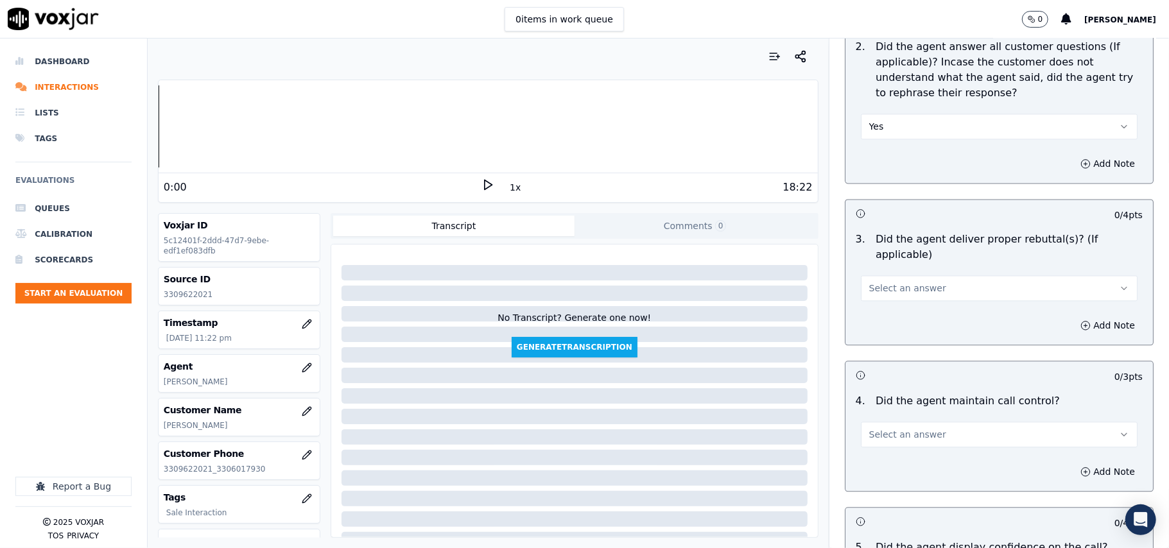
click at [873, 282] on span "Select an answer" at bounding box center [907, 288] width 77 height 13
click at [879, 296] on div "Yes" at bounding box center [972, 300] width 249 height 21
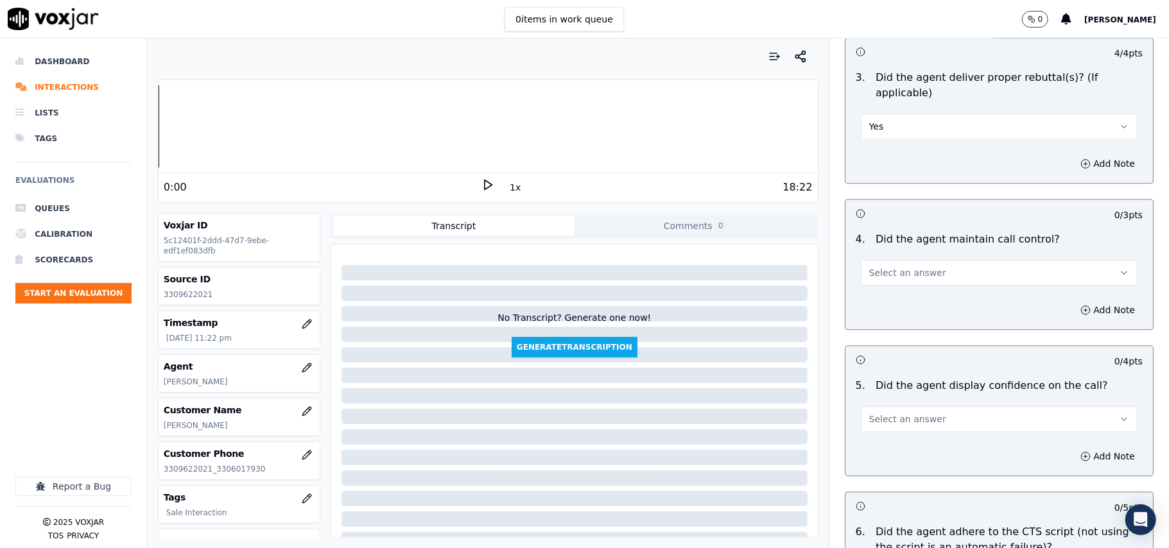
scroll to position [2284, 0]
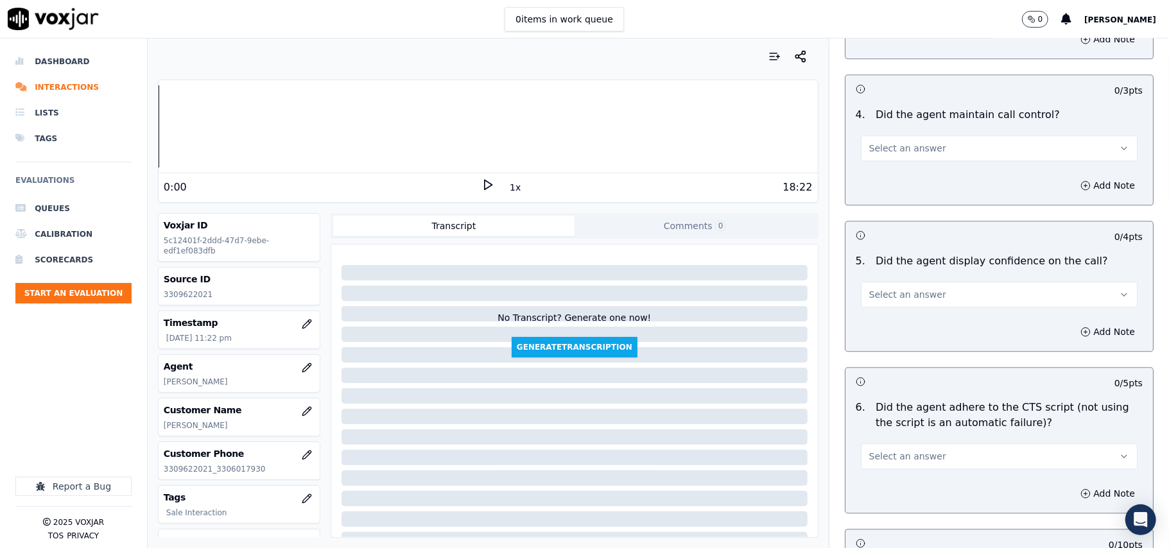
drag, startPoint x: 882, startPoint y: 123, endPoint x: 880, endPoint y: 144, distance: 20.7
click at [882, 135] on button "Select an answer" at bounding box center [999, 148] width 277 height 26
click at [880, 152] on div "Yes" at bounding box center [972, 161] width 249 height 21
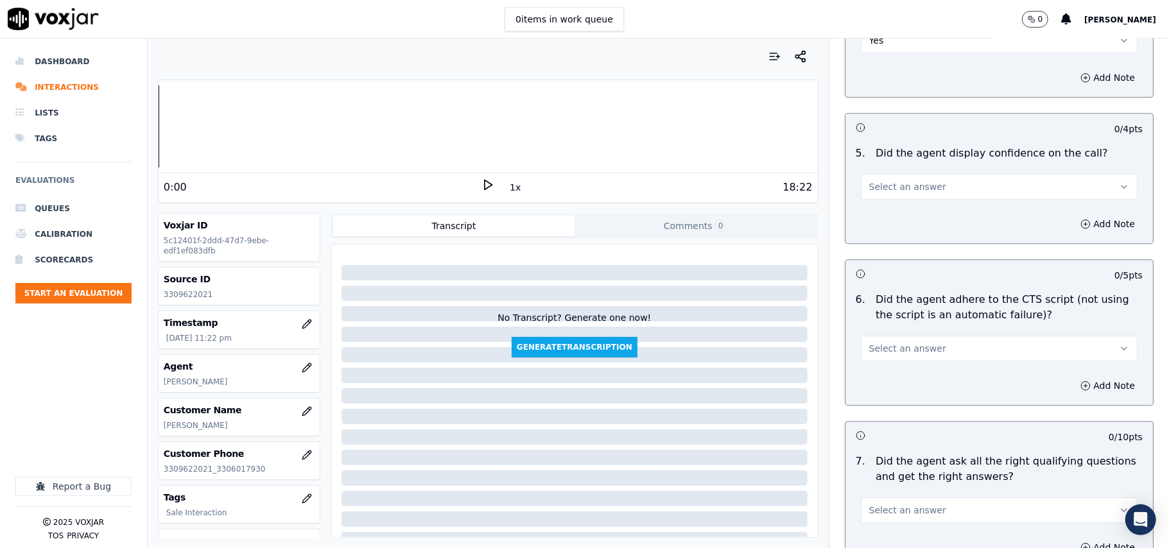
scroll to position [2425, 0]
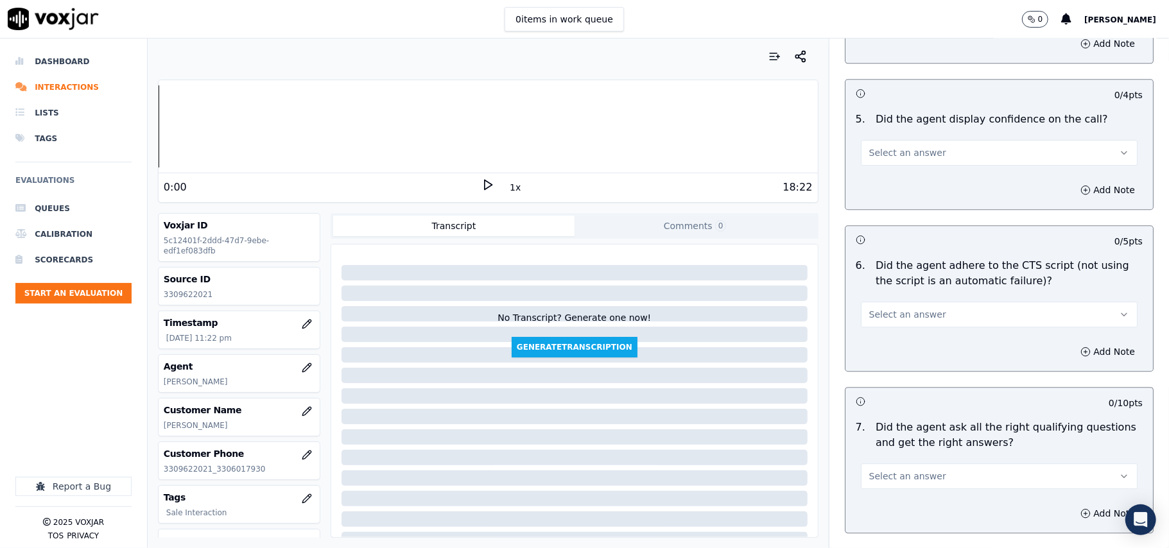
click at [886, 146] on span "Select an answer" at bounding box center [907, 152] width 77 height 13
click at [880, 167] on div "Yes" at bounding box center [972, 166] width 249 height 21
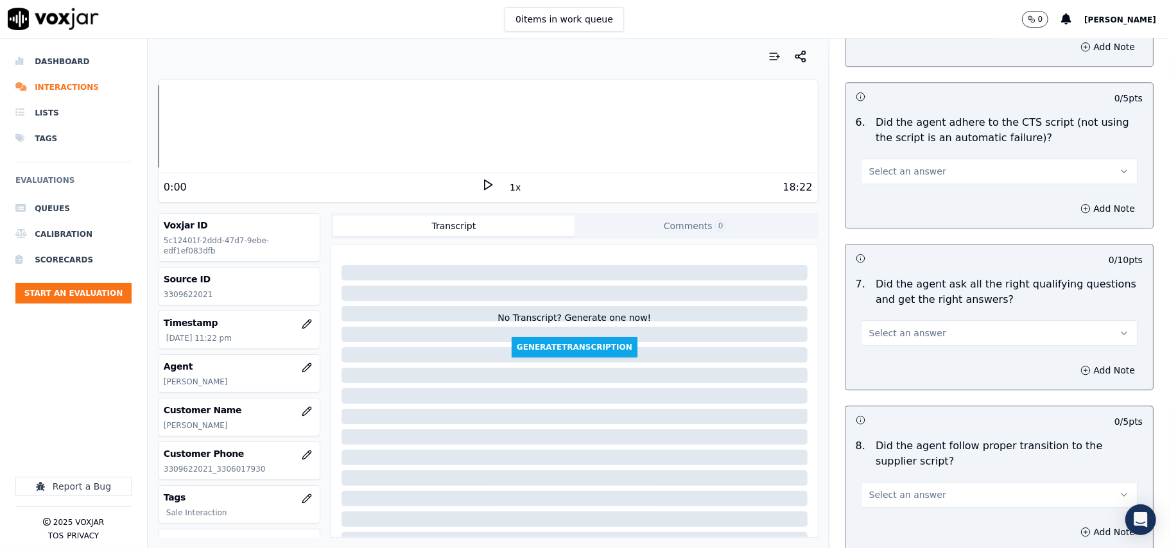
click at [895, 165] on span "Select an answer" at bounding box center [907, 171] width 77 height 13
click at [887, 186] on div "Yes" at bounding box center [972, 185] width 249 height 21
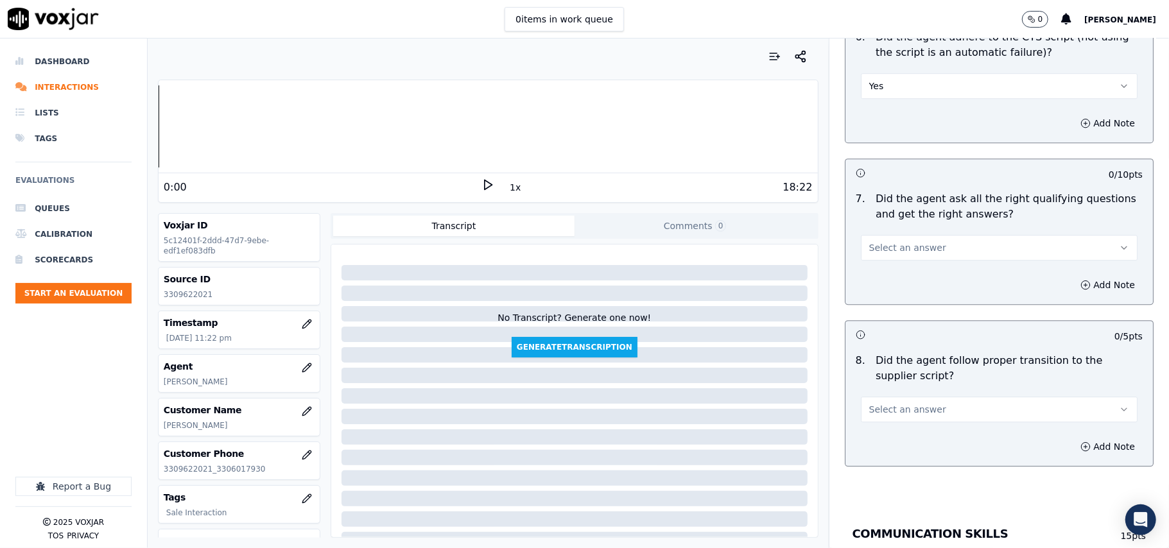
scroll to position [2711, 0]
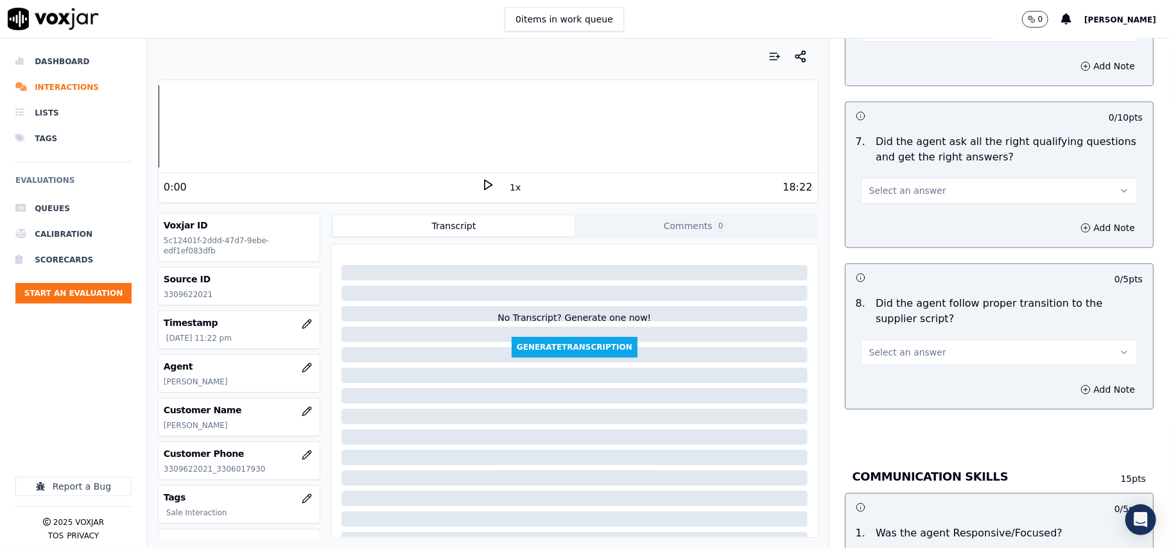
click at [894, 184] on span "Select an answer" at bounding box center [907, 190] width 77 height 13
click at [889, 203] on div "Yes" at bounding box center [972, 205] width 249 height 21
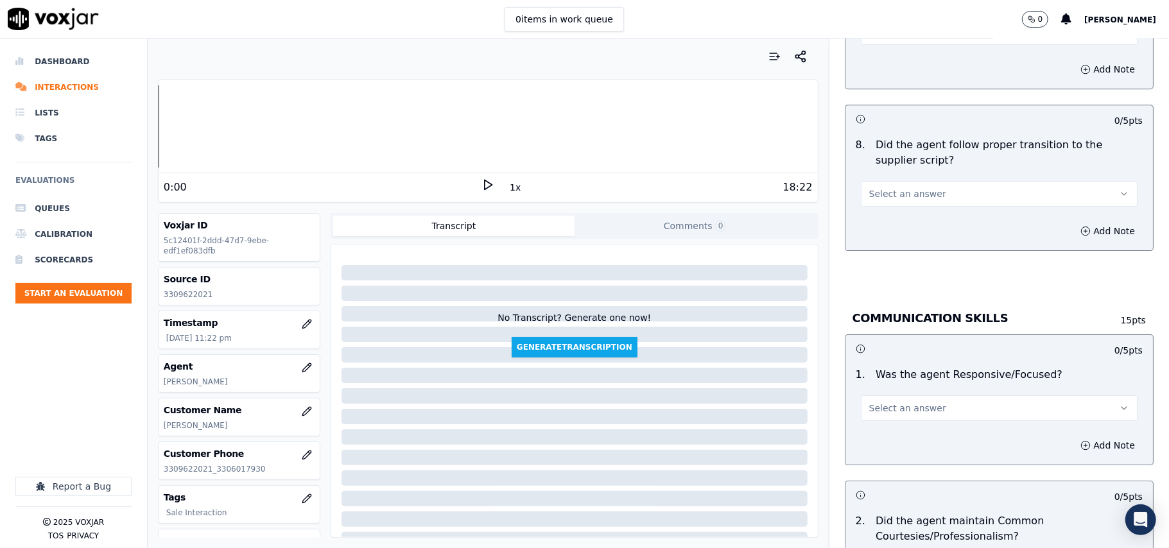
scroll to position [2996, 0]
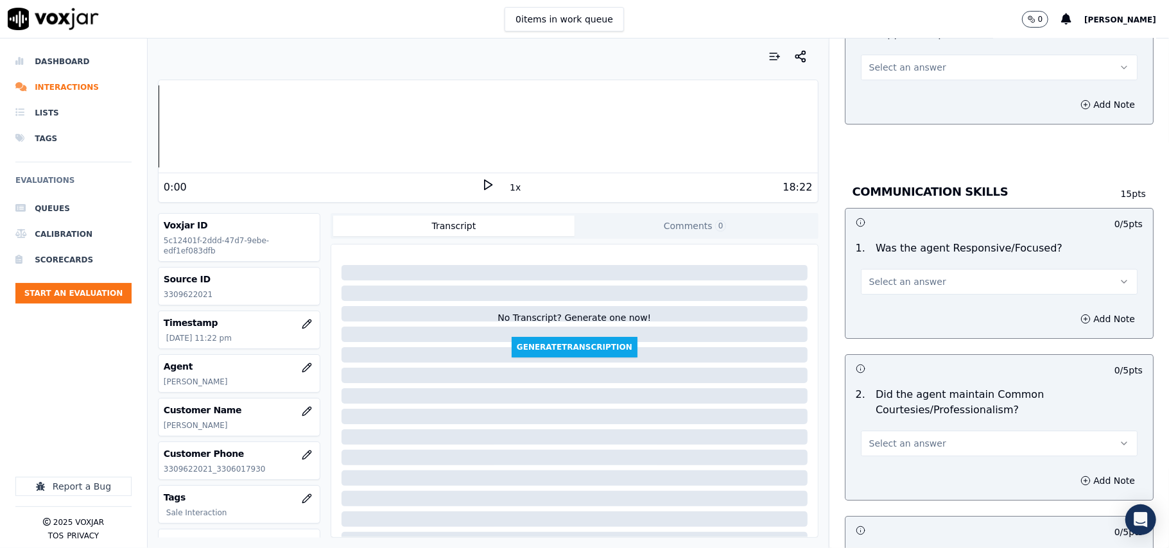
click at [874, 61] on span "Select an answer" at bounding box center [907, 67] width 77 height 13
click at [876, 73] on div "Yes" at bounding box center [972, 81] width 249 height 21
click at [890, 275] on span "Select an answer" at bounding box center [907, 281] width 77 height 13
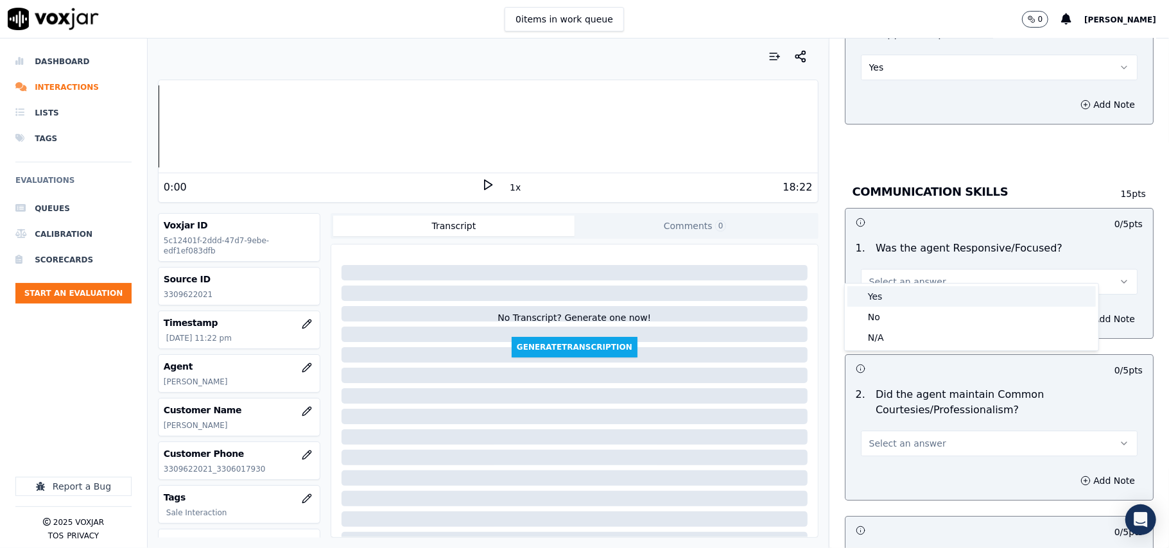
click at [887, 293] on div "Yes" at bounding box center [972, 296] width 249 height 21
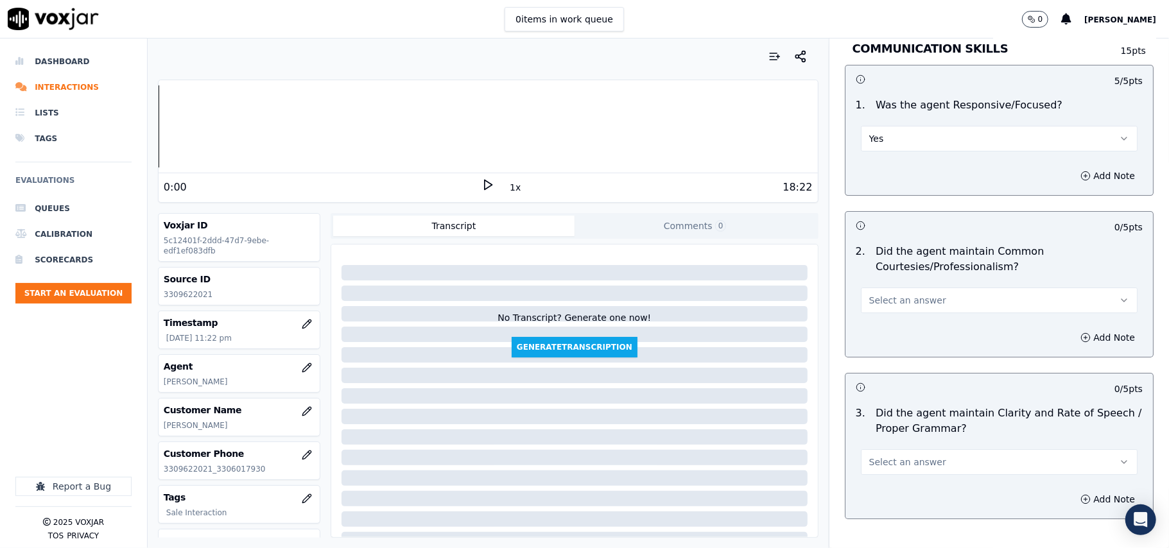
click at [887, 294] on span "Select an answer" at bounding box center [907, 300] width 77 height 13
click at [892, 312] on div "Yes" at bounding box center [972, 316] width 249 height 21
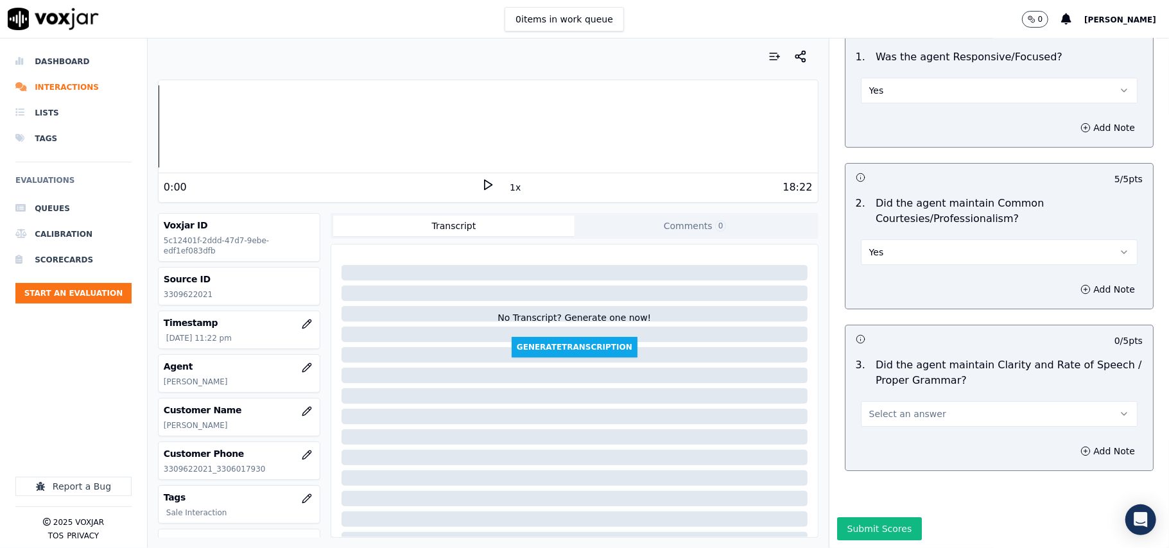
scroll to position [3213, 0]
click at [885, 408] on span "Select an answer" at bounding box center [907, 414] width 77 height 13
click at [882, 399] on div "Yes" at bounding box center [972, 404] width 249 height 21
click at [874, 518] on button "Submit Scores" at bounding box center [879, 529] width 85 height 23
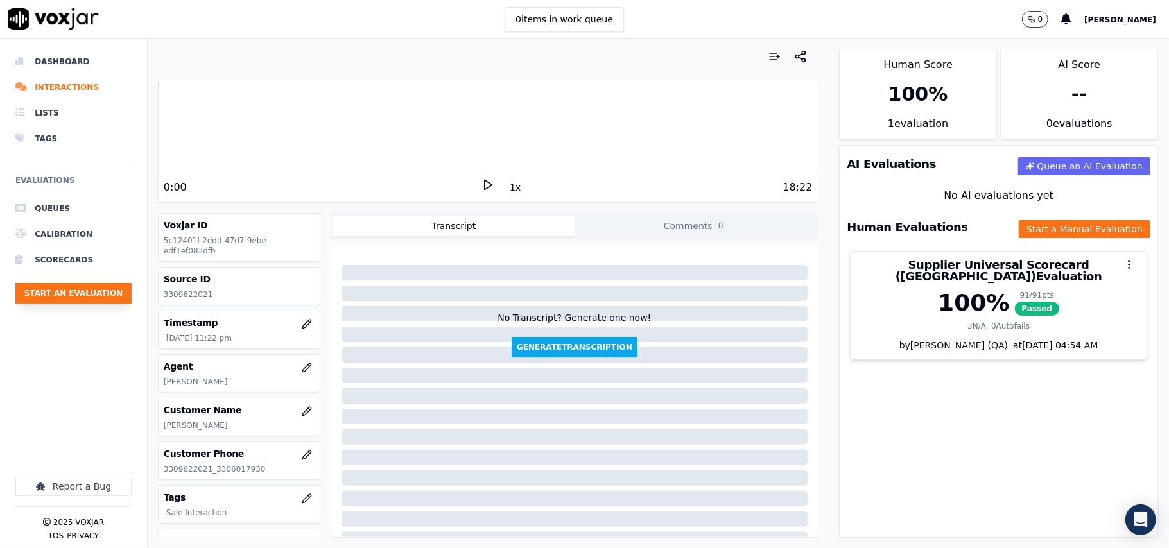
click at [104, 286] on button "Start an Evaluation" at bounding box center [73, 293] width 116 height 21
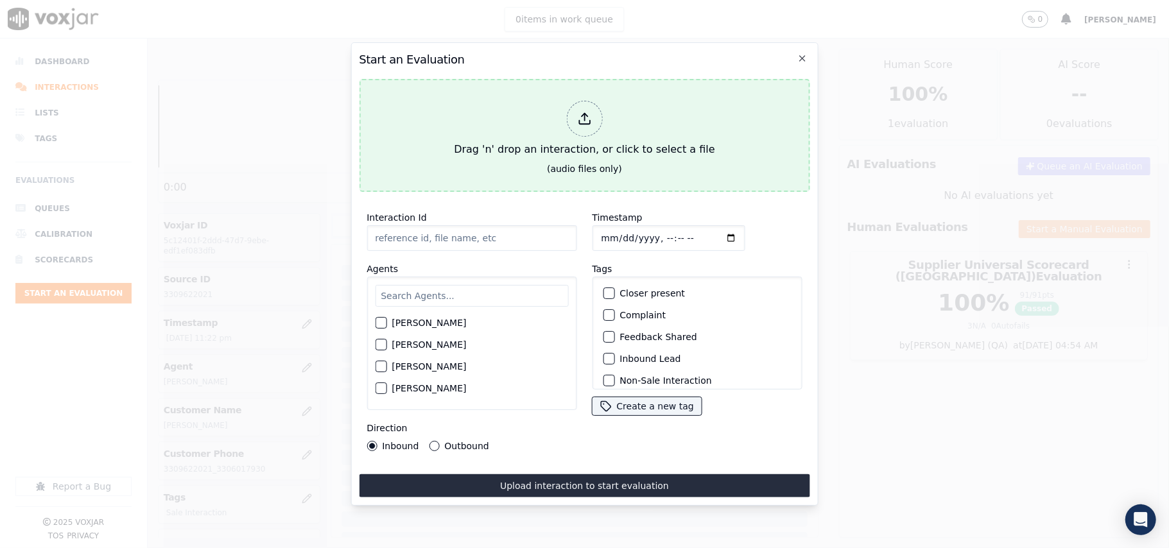
click at [521, 144] on div "Drag 'n' drop an interaction, or click to select a file" at bounding box center [584, 129] width 271 height 67
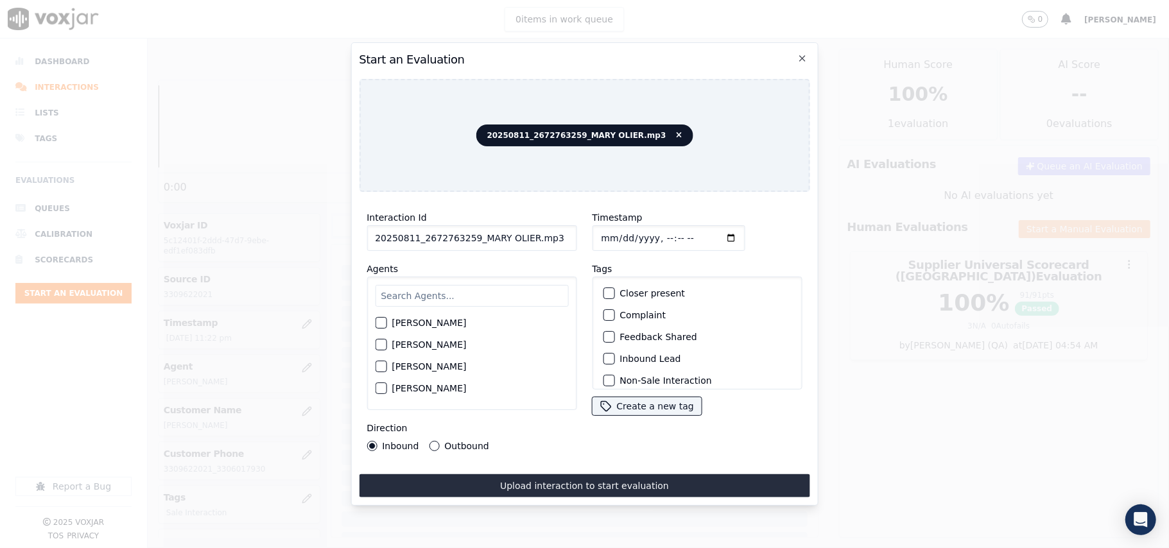
click at [416, 240] on input "20250811_2672763259_MARY OLIER.mp3" at bounding box center [472, 238] width 210 height 26
paste input "672763259"
type input "2672763259"
click at [613, 229] on input "Timestamp" at bounding box center [668, 238] width 153 height 26
type input "2025-08-11T23:24"
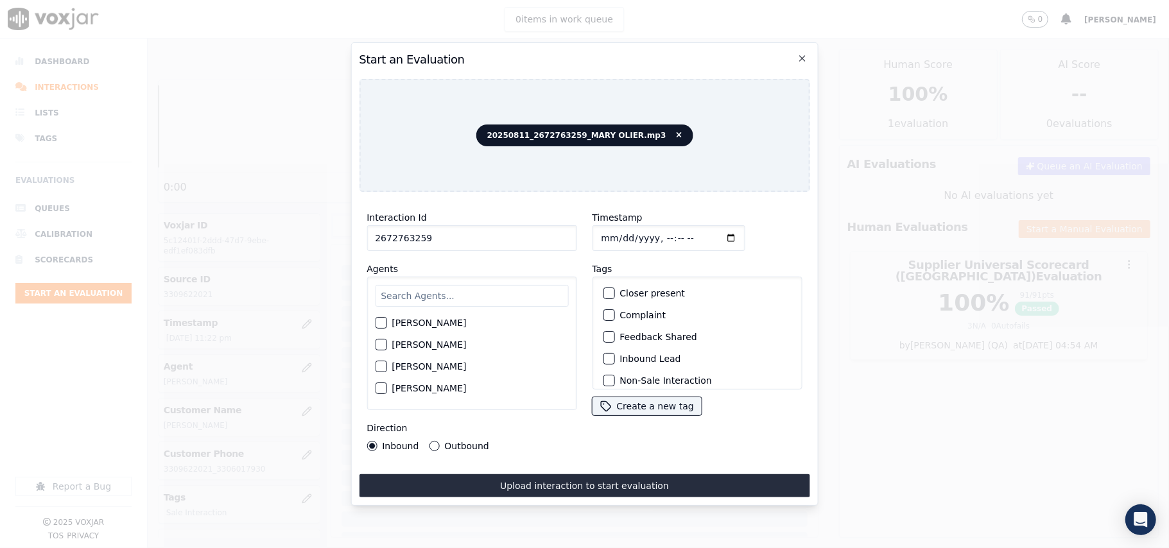
click at [422, 290] on input "text" at bounding box center [471, 296] width 193 height 22
type input "Mary"
click at [427, 325] on label "MARY OLIER" at bounding box center [429, 326] width 74 height 9
click at [387, 325] on button "MARY OLIER" at bounding box center [381, 327] width 12 height 12
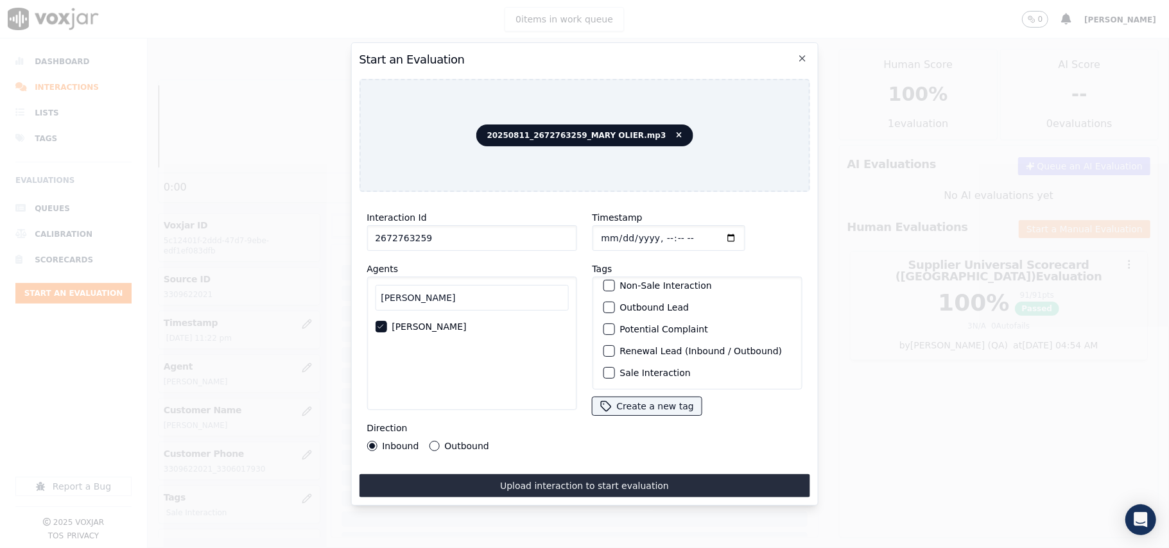
click at [627, 369] on label "Sale Interaction" at bounding box center [655, 373] width 71 height 9
click at [615, 367] on button "Sale Interaction" at bounding box center [609, 373] width 12 height 12
click at [466, 442] on label "Outbound" at bounding box center [466, 446] width 44 height 9
click at [439, 441] on button "Outbound" at bounding box center [434, 446] width 10 height 10
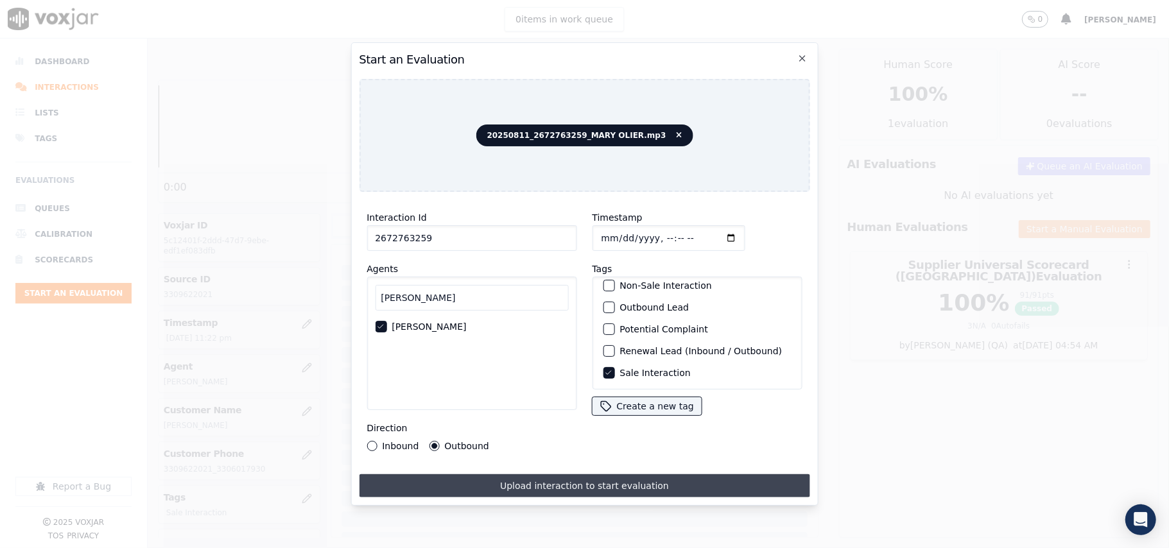
drag, startPoint x: 555, startPoint y: 466, endPoint x: 559, endPoint y: 475, distance: 9.5
click at [555, 468] on div "Interaction Id 2672763259 Agents Mary MARY OLIER Direction Inbound Outbound Tim…" at bounding box center [584, 349] width 451 height 295
click at [560, 476] on button "Upload interaction to start evaluation" at bounding box center [584, 486] width 451 height 23
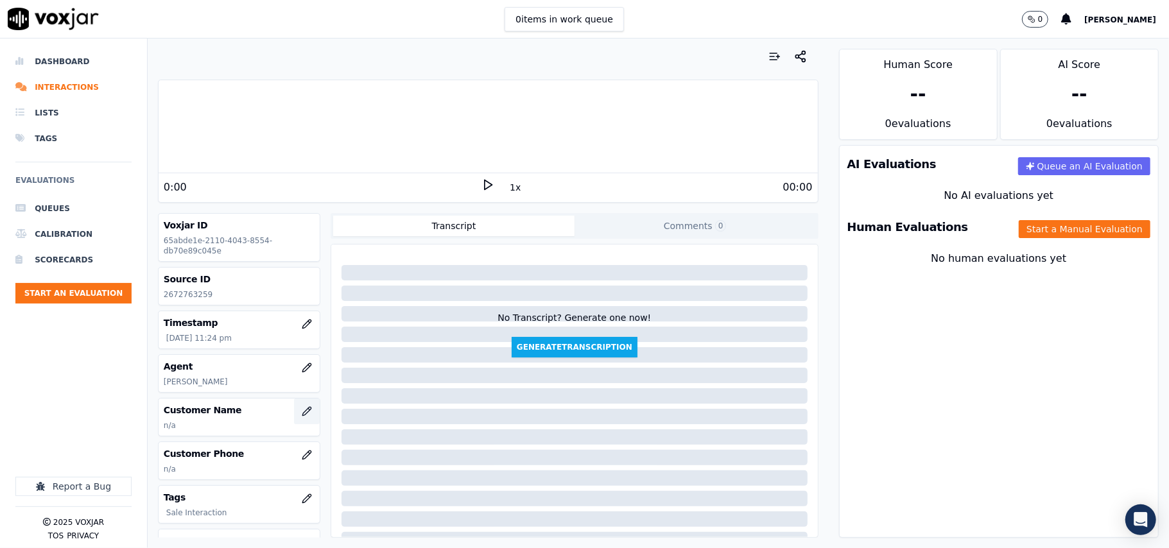
click at [302, 414] on icon "button" at bounding box center [307, 411] width 10 height 10
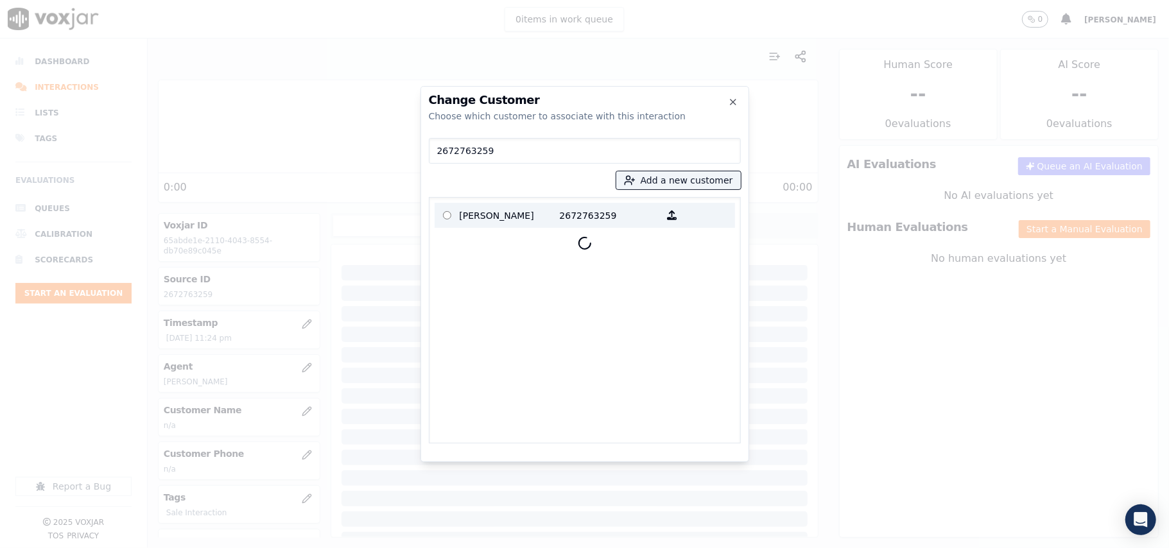
type input "2672763259"
click at [497, 222] on p "CRYSTAL EBINGER" at bounding box center [510, 215] width 100 height 20
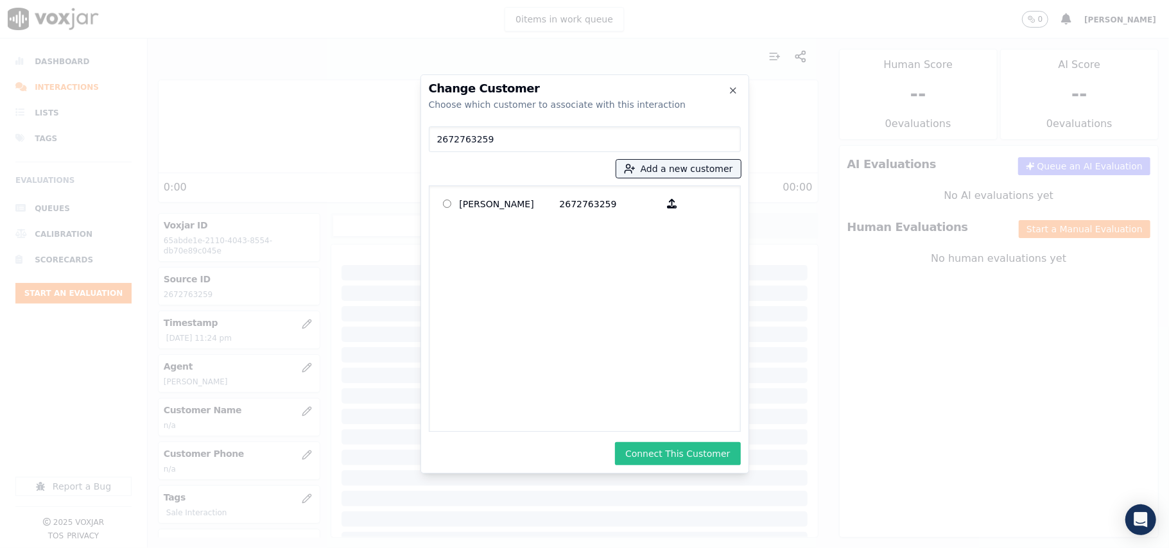
drag, startPoint x: 667, startPoint y: 450, endPoint x: 785, endPoint y: 365, distance: 145.4
click at [666, 450] on button "Connect This Customer" at bounding box center [677, 453] width 125 height 23
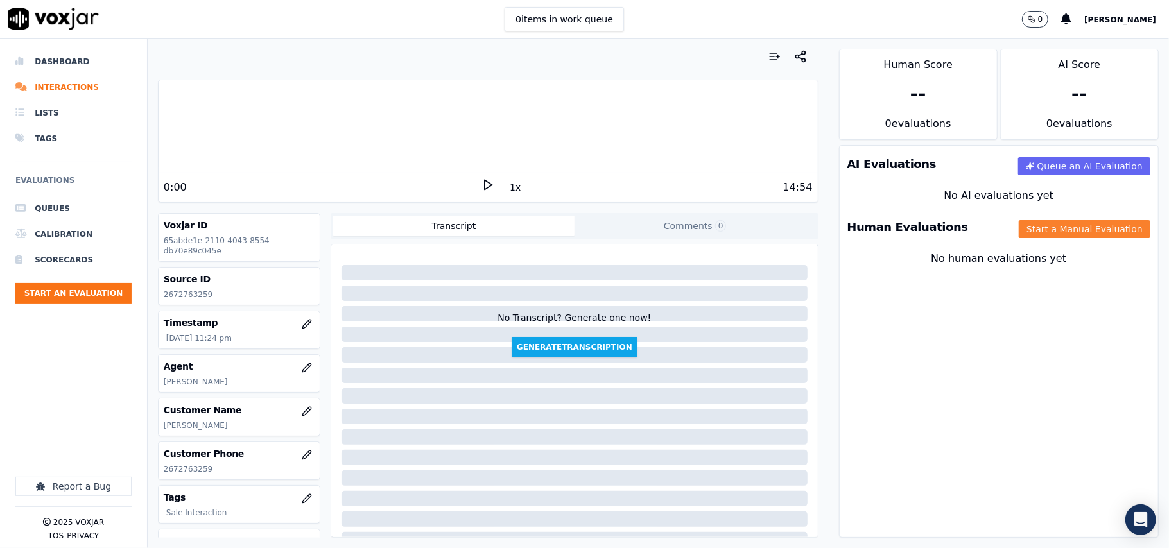
click at [1031, 230] on button "Start a Manual Evaluation" at bounding box center [1085, 229] width 132 height 18
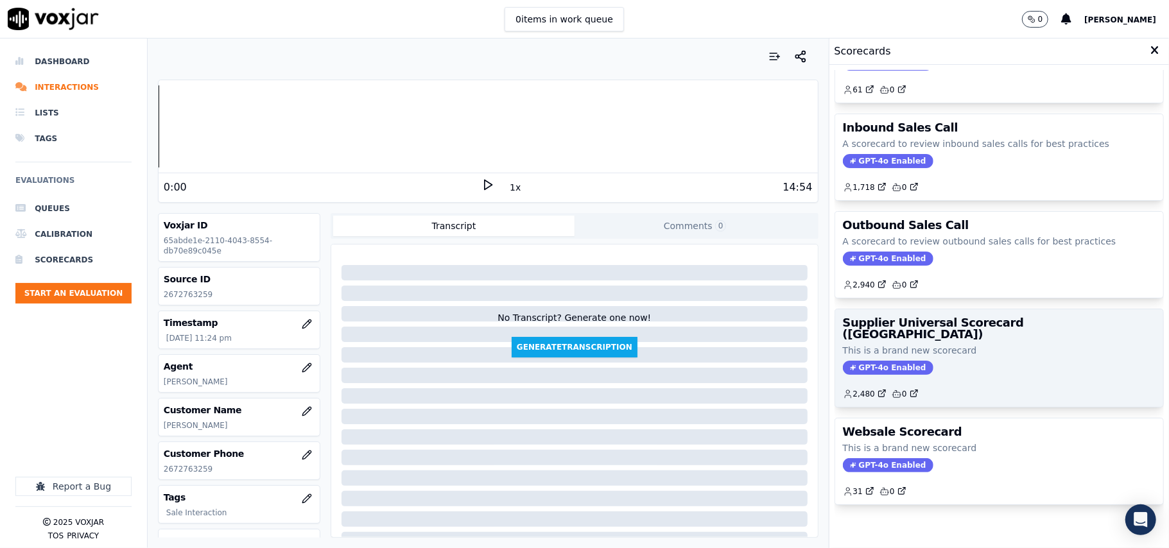
scroll to position [98, 0]
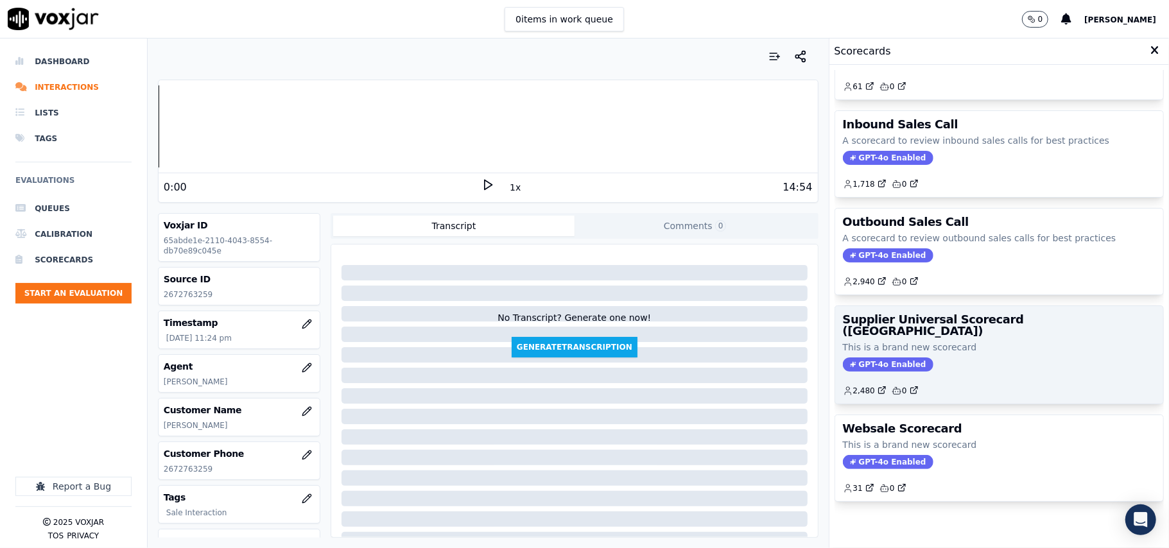
click at [970, 314] on h3 "Supplier Universal Scorecard ([GEOGRAPHIC_DATA])" at bounding box center [999, 325] width 313 height 23
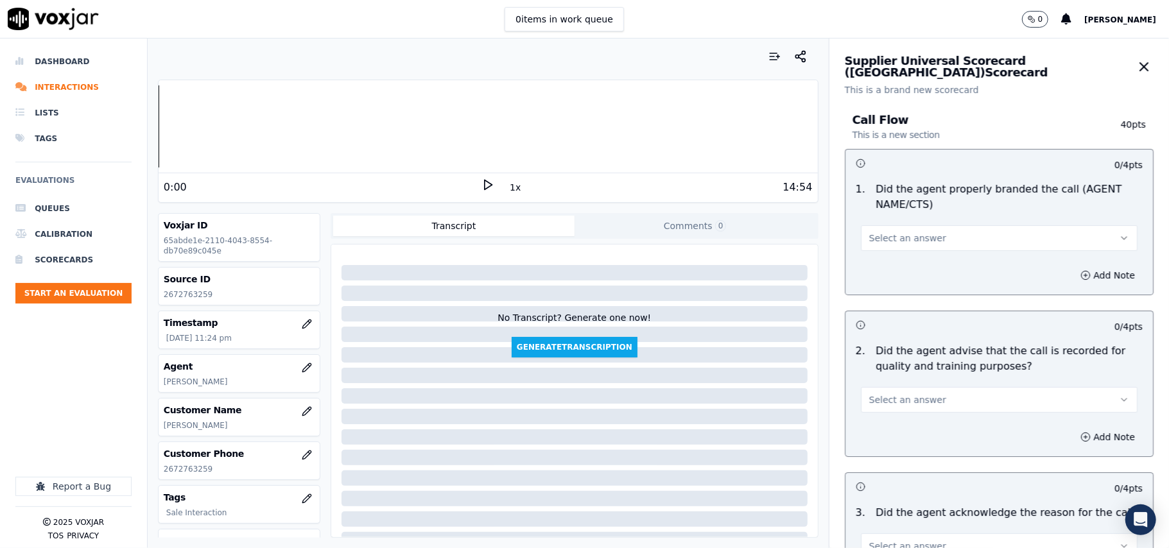
click at [886, 216] on div "Select an answer" at bounding box center [999, 232] width 297 height 39
click at [874, 252] on div "1 . Did the agent properly branded the call (AGENT NAME/CTS) Select an answer" at bounding box center [1000, 217] width 308 height 80
click at [880, 238] on span "Select an answer" at bounding box center [907, 238] width 77 height 13
click at [868, 265] on div "Yes" at bounding box center [972, 268] width 249 height 21
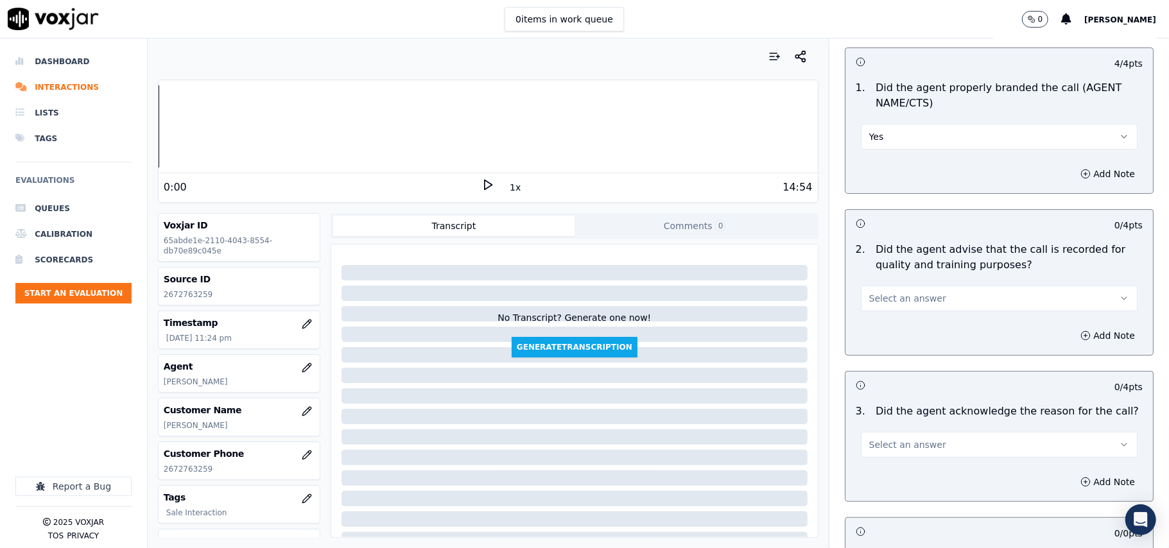
scroll to position [143, 0]
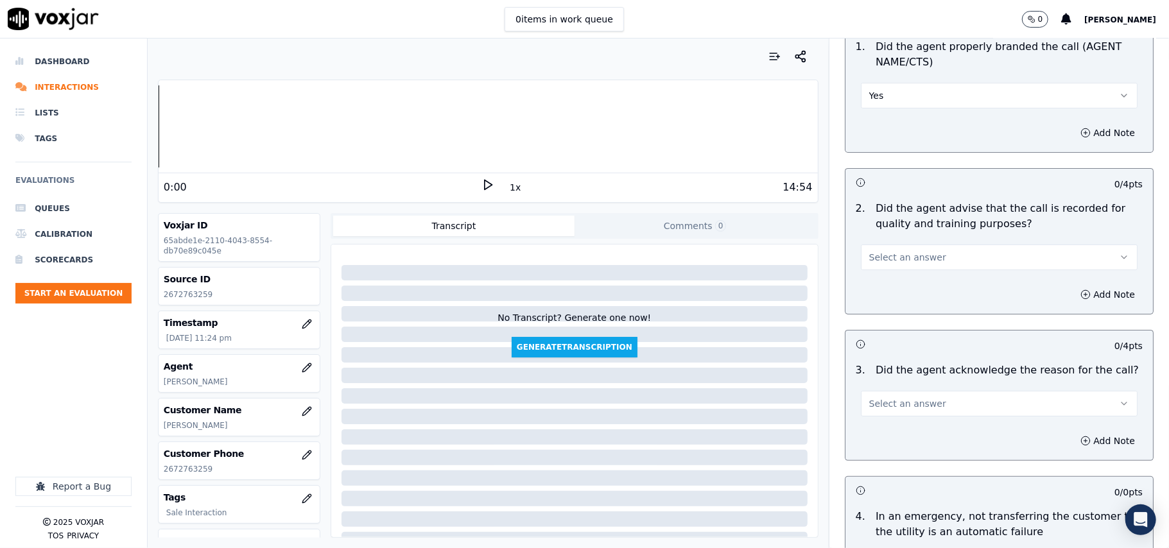
click at [895, 247] on button "Select an answer" at bounding box center [999, 258] width 277 height 26
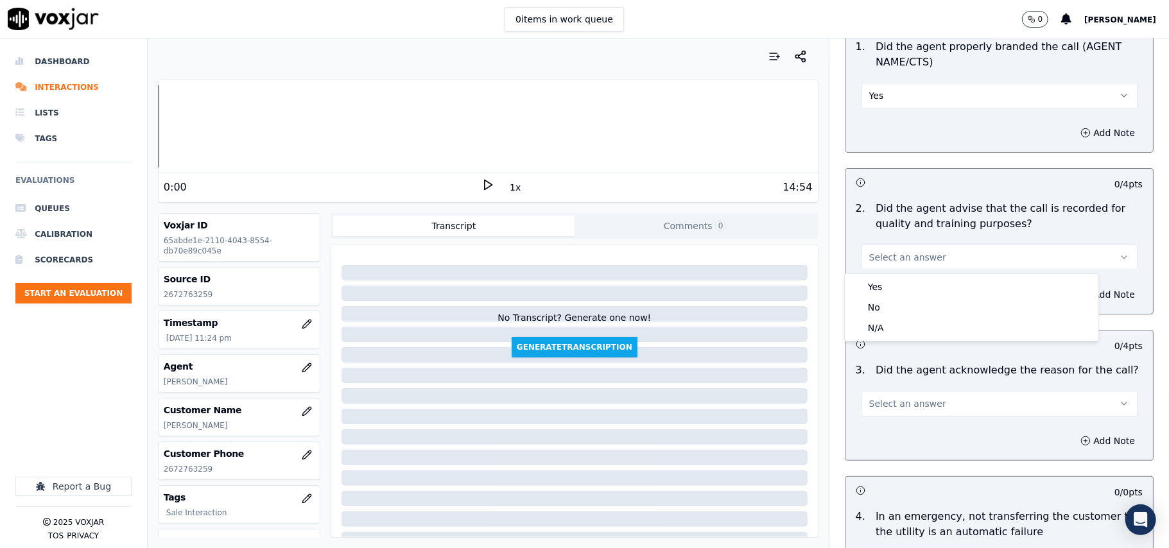
click at [894, 275] on div "Yes No N/A" at bounding box center [972, 307] width 254 height 67
click at [899, 283] on div "Yes" at bounding box center [972, 287] width 249 height 21
click at [899, 281] on div "Add Note" at bounding box center [1000, 294] width 308 height 39
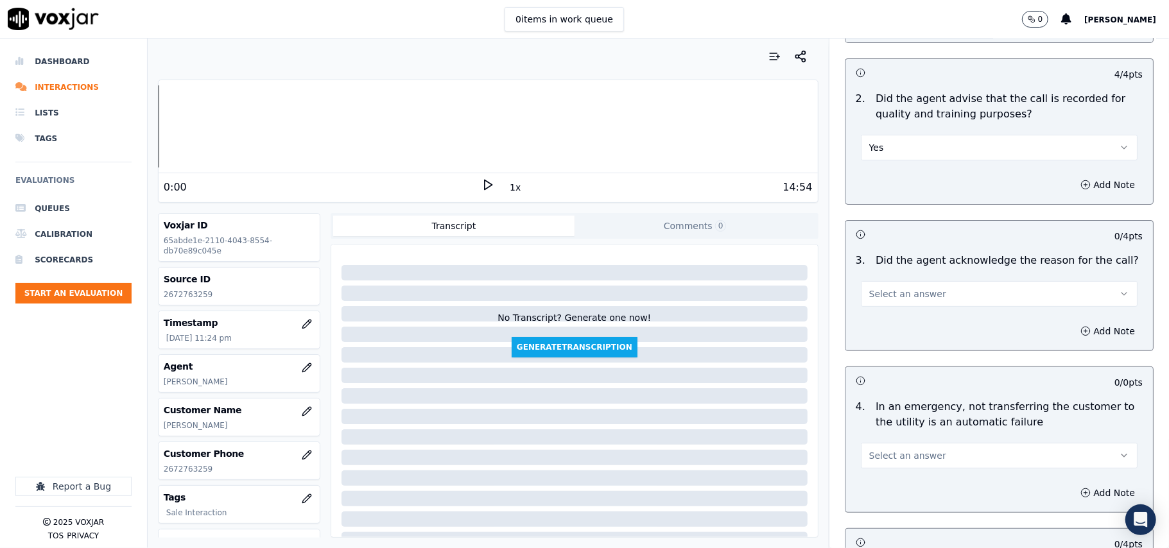
scroll to position [285, 0]
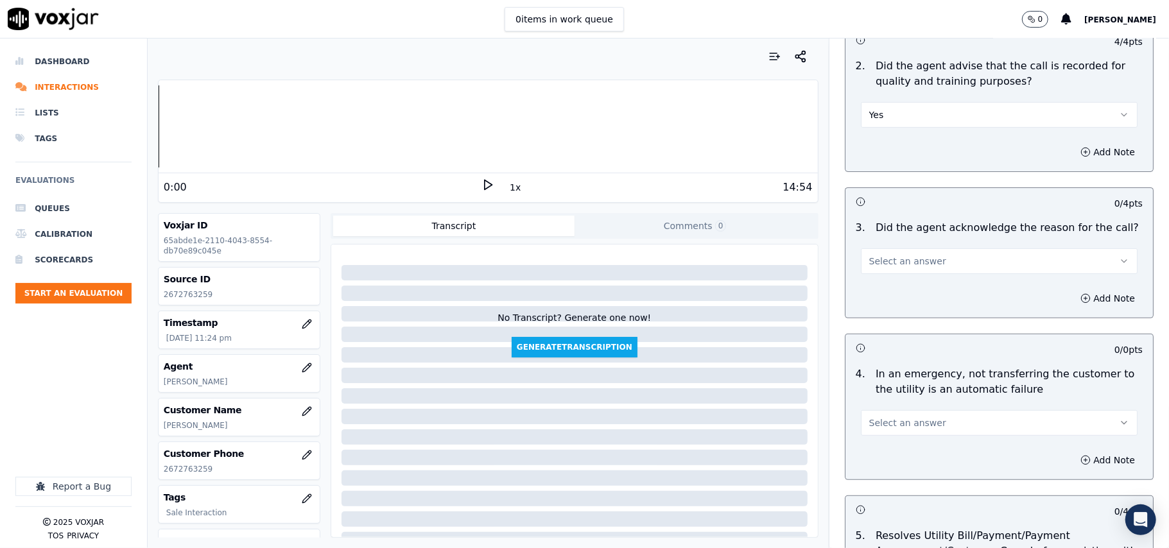
click at [923, 265] on button "Select an answer" at bounding box center [999, 262] width 277 height 26
click at [926, 283] on div "Yes" at bounding box center [972, 291] width 249 height 21
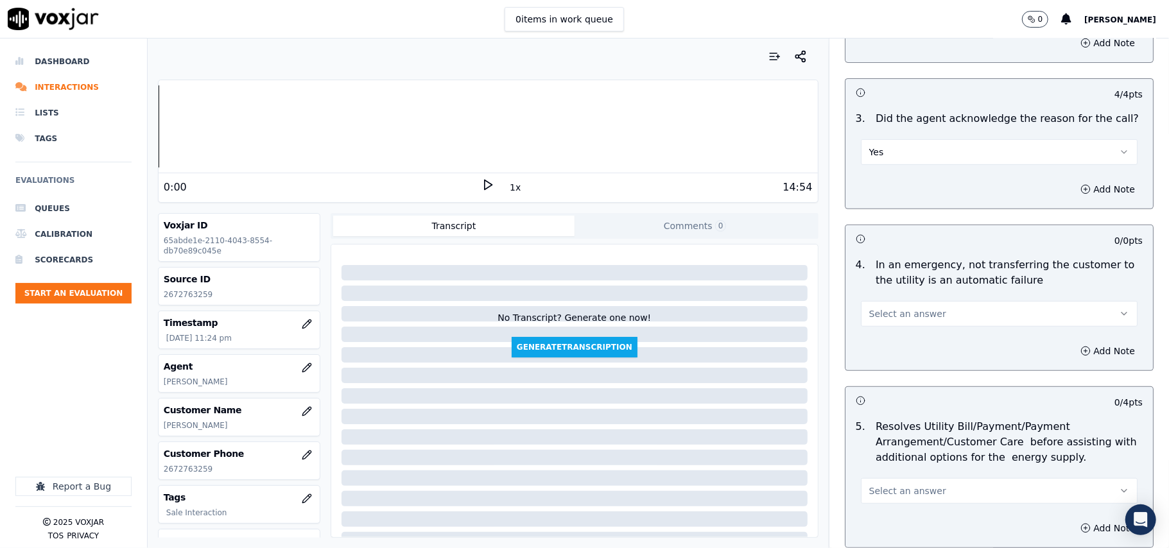
scroll to position [428, 0]
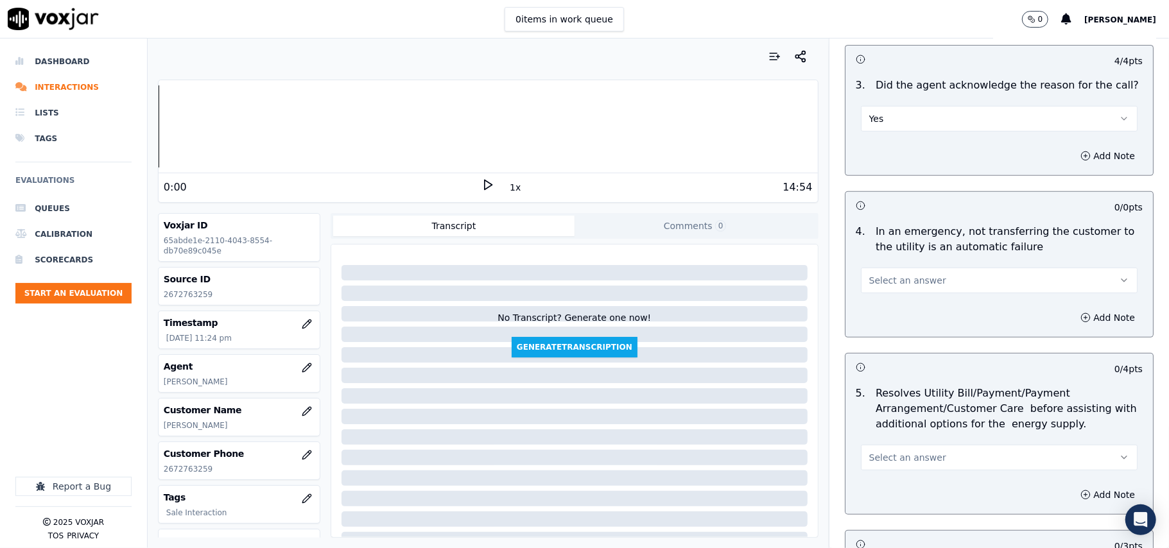
click at [913, 295] on div "4 . In an emergency, not transferring the customer to the utility is an automat…" at bounding box center [1000, 259] width 308 height 80
click at [931, 288] on button "Select an answer" at bounding box center [999, 281] width 277 height 26
click at [905, 352] on div "N/A" at bounding box center [972, 352] width 249 height 21
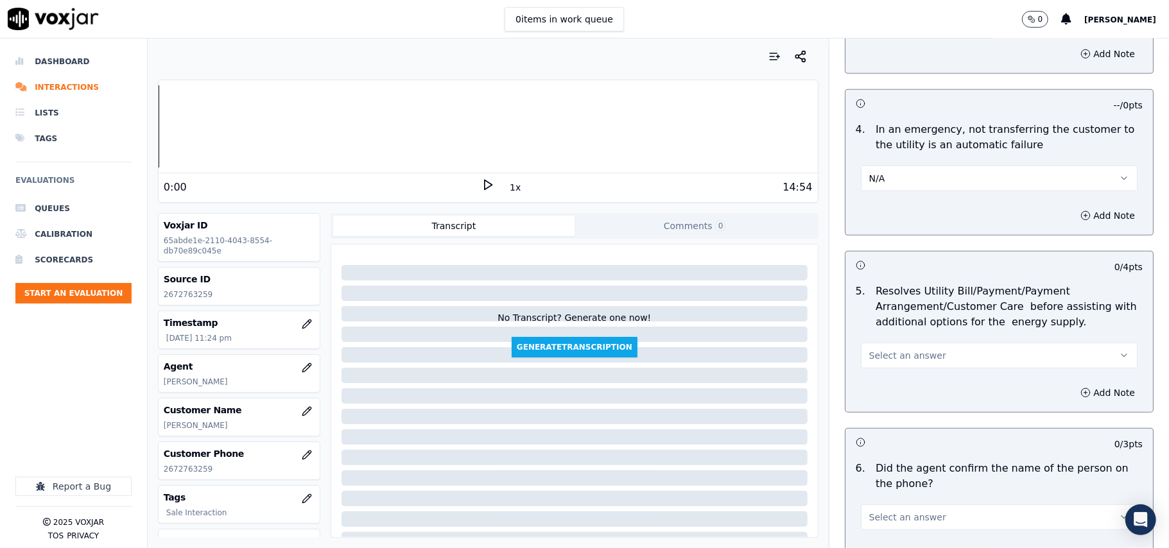
scroll to position [571, 0]
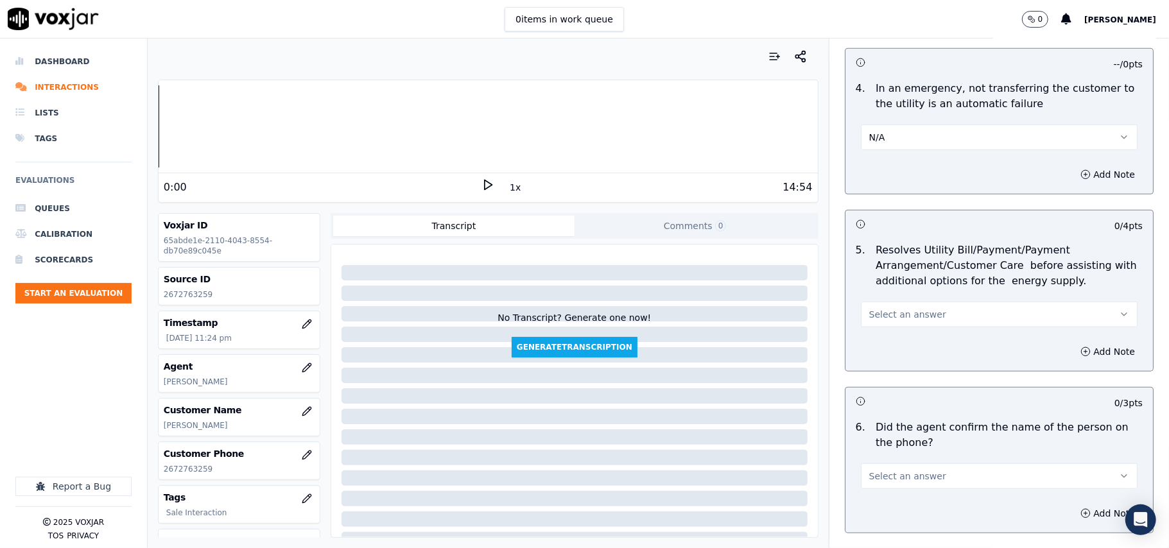
drag, startPoint x: 903, startPoint y: 319, endPoint x: 903, endPoint y: 326, distance: 7.7
click at [902, 316] on span "Select an answer" at bounding box center [907, 314] width 77 height 13
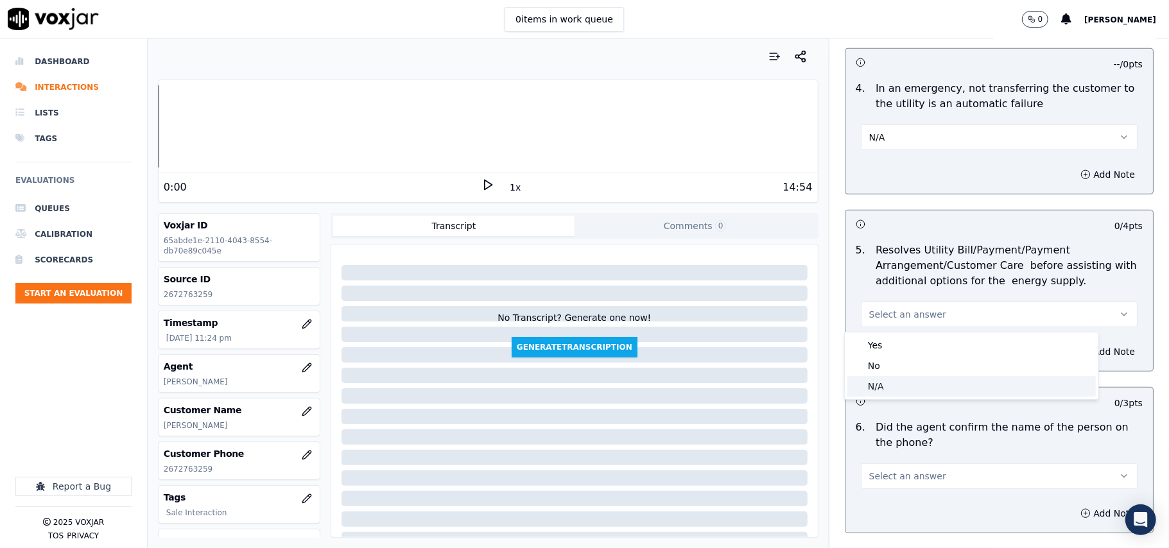
click at [902, 378] on div "N/A" at bounding box center [972, 386] width 249 height 21
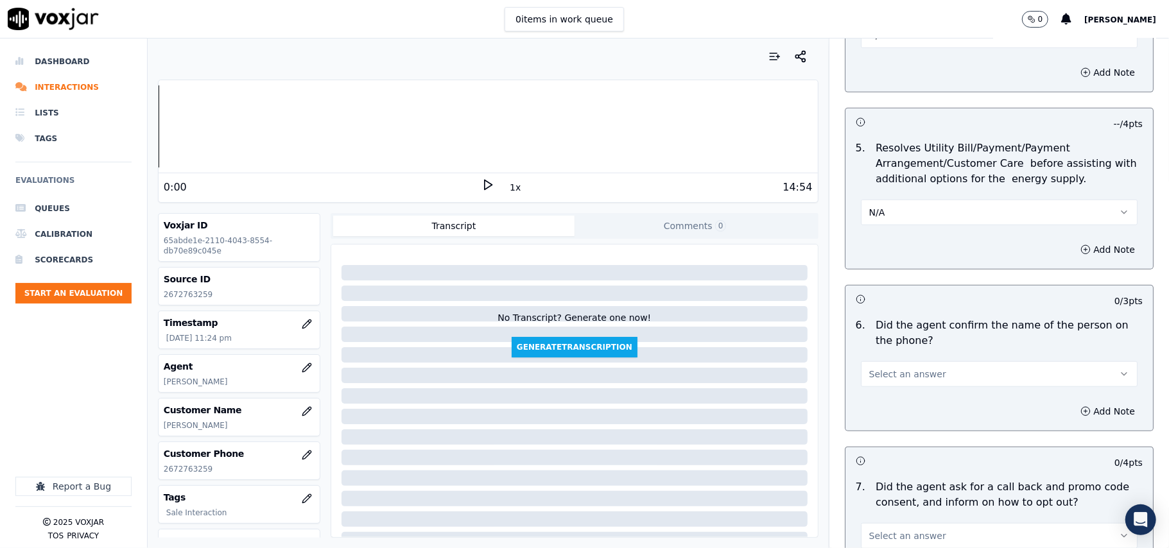
scroll to position [713, 0]
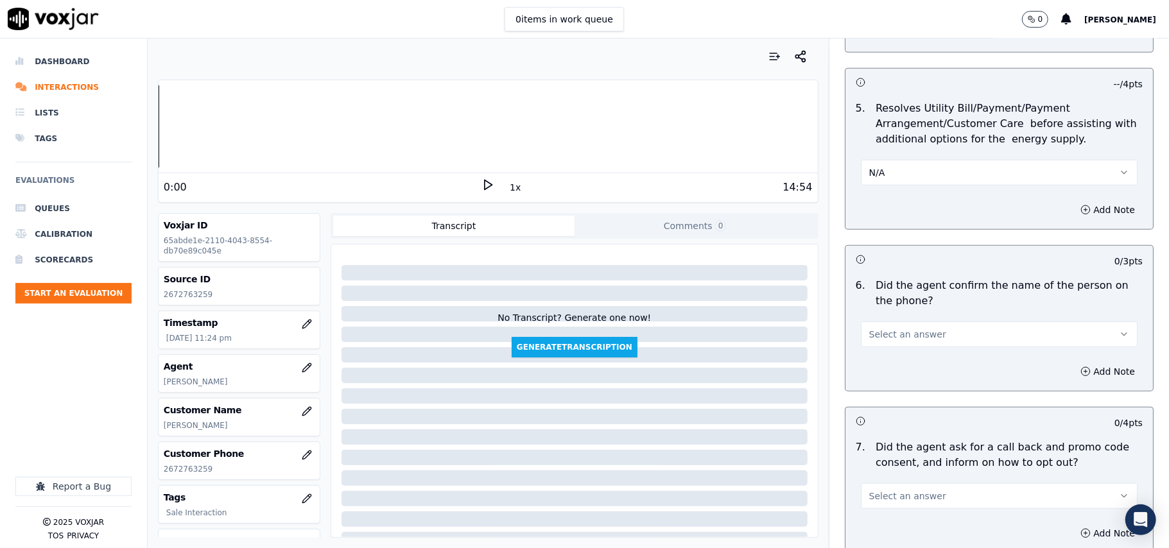
click at [879, 336] on span "Select an answer" at bounding box center [907, 334] width 77 height 13
click at [877, 360] on div "Yes" at bounding box center [972, 365] width 249 height 21
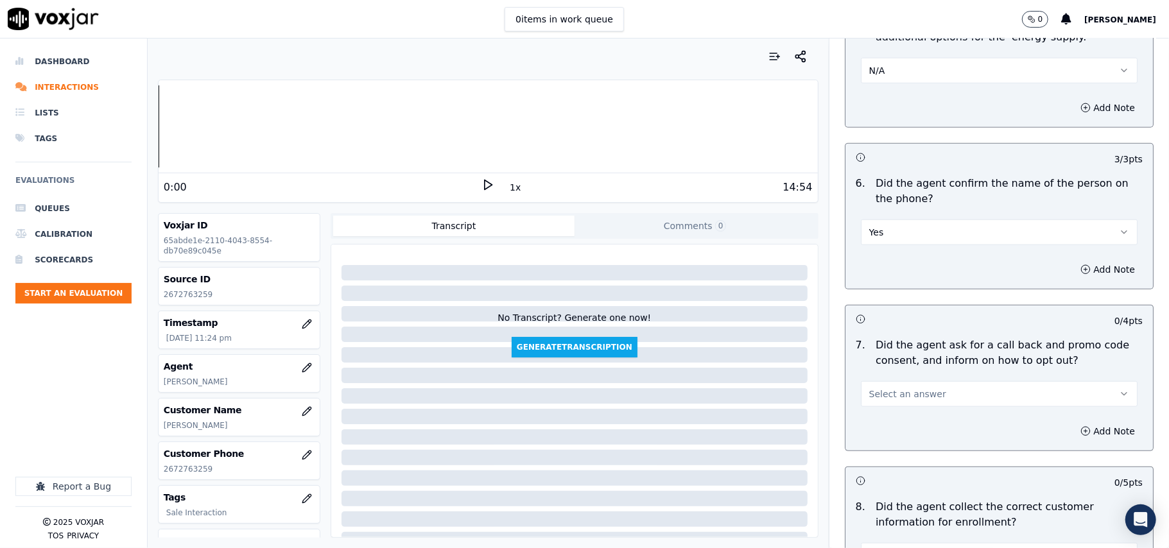
scroll to position [856, 0]
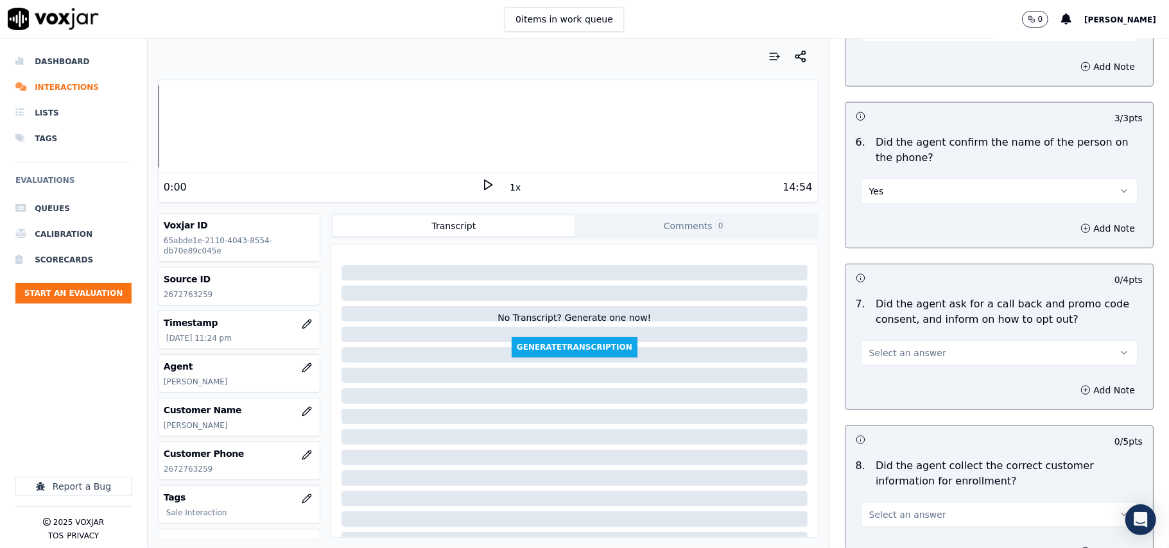
click at [877, 366] on button "Select an answer" at bounding box center [999, 353] width 277 height 26
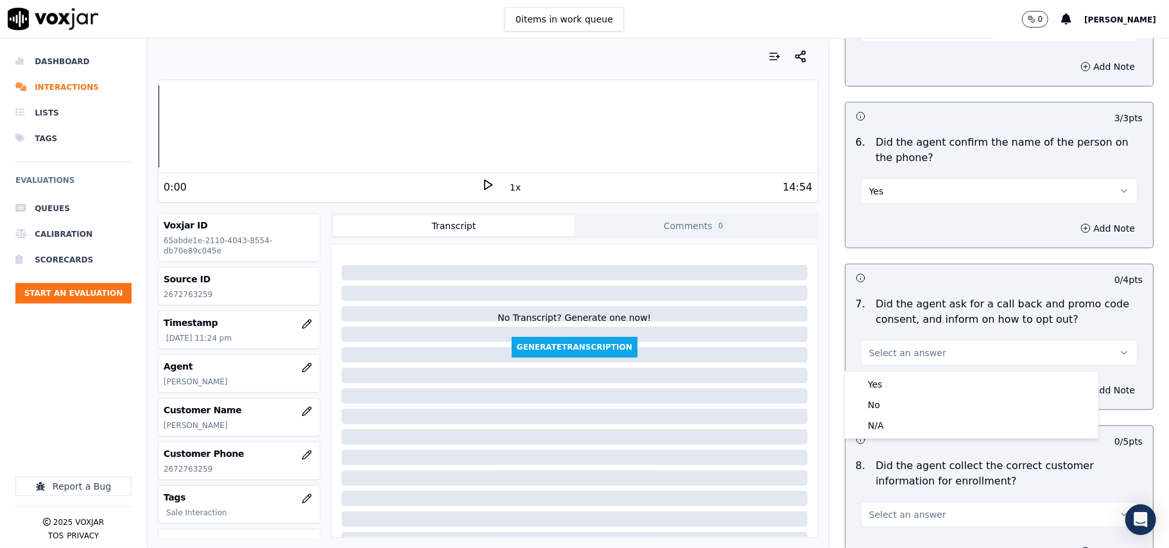
click at [877, 376] on div "Yes" at bounding box center [972, 384] width 249 height 21
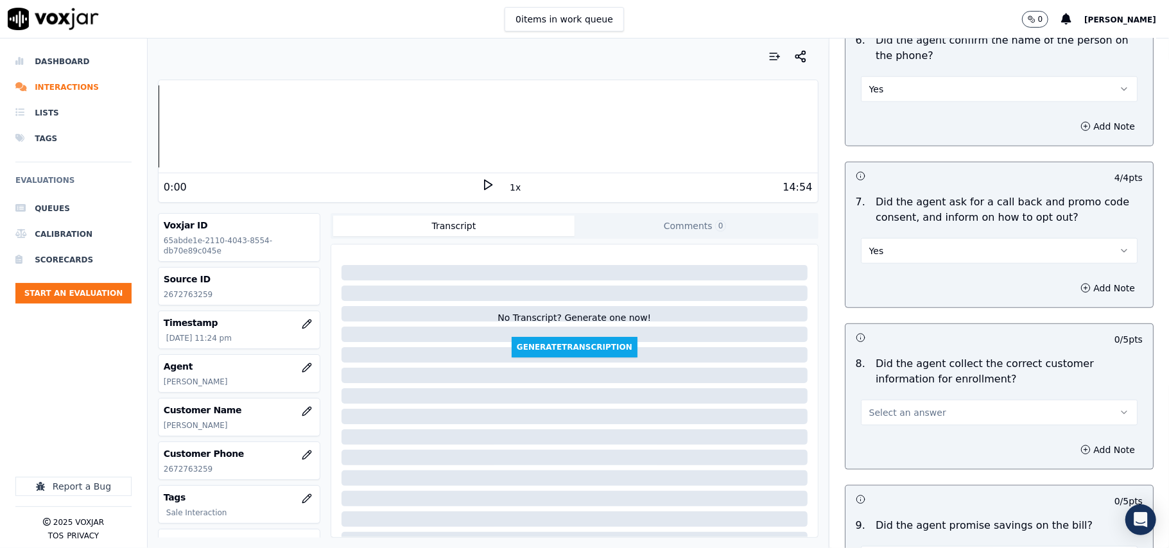
scroll to position [999, 0]
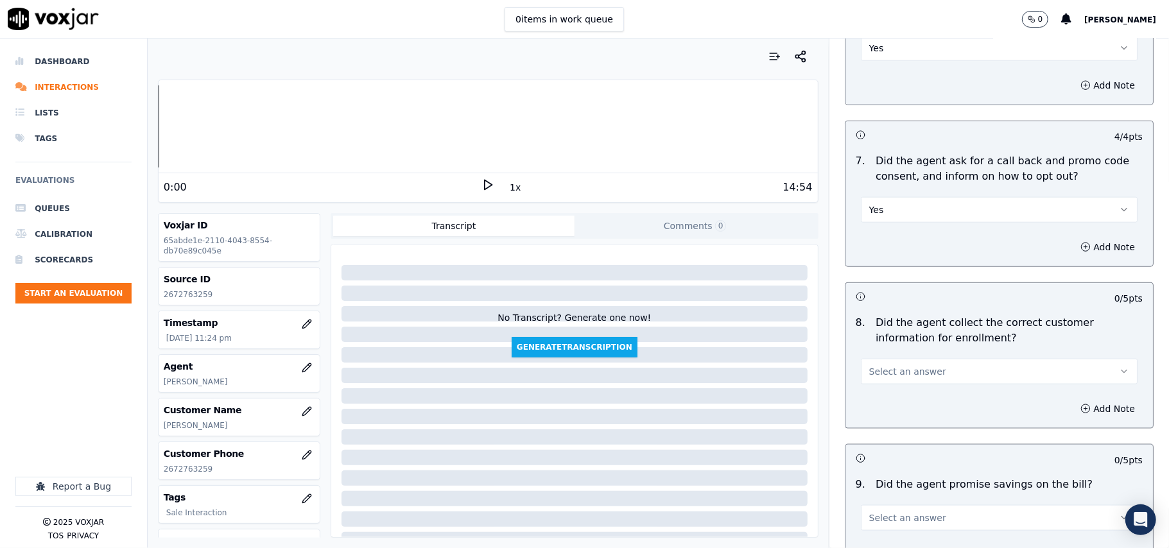
drag, startPoint x: 917, startPoint y: 369, endPoint x: 907, endPoint y: 387, distance: 20.4
click at [913, 372] on span "Select an answer" at bounding box center [907, 371] width 77 height 13
click at [887, 445] on div "N/A" at bounding box center [972, 445] width 249 height 21
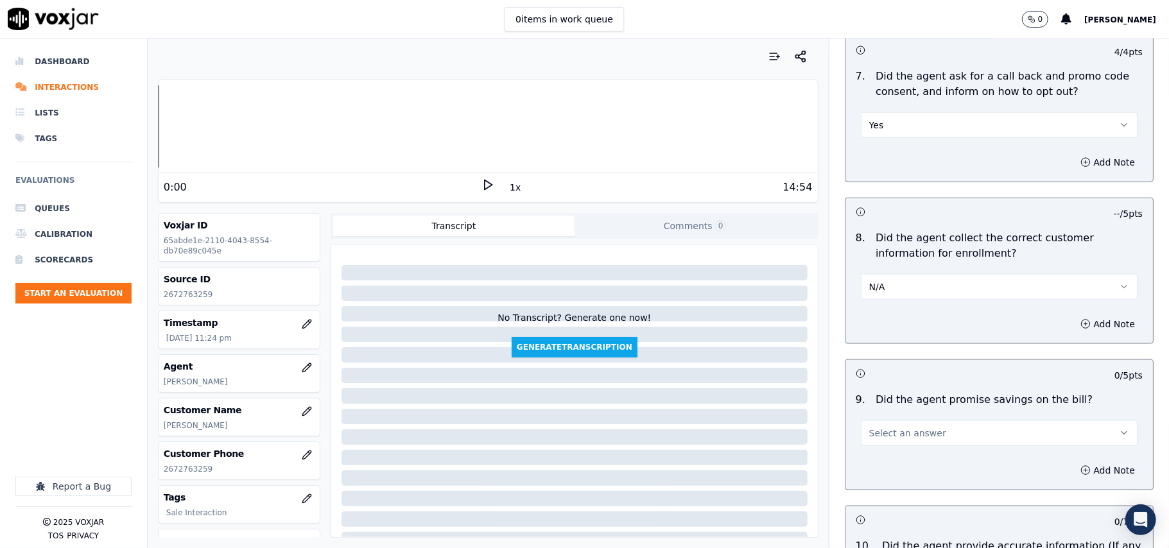
scroll to position [1141, 0]
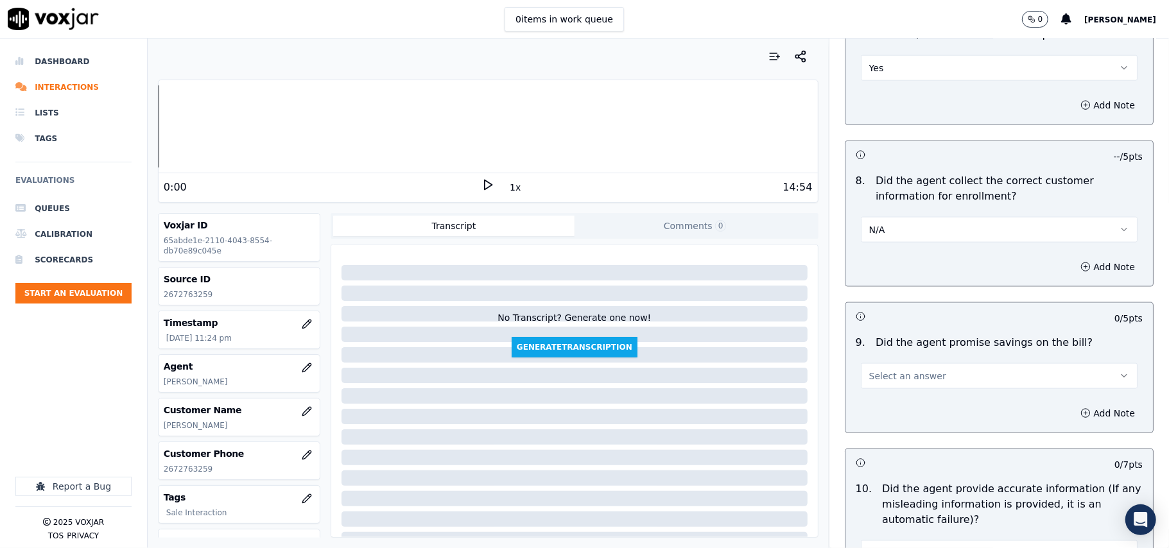
click at [881, 383] on span "Select an answer" at bounding box center [907, 376] width 77 height 13
drag, startPoint x: 879, startPoint y: 405, endPoint x: 877, endPoint y: 397, distance: 7.9
click at [879, 406] on div "Yes" at bounding box center [972, 409] width 249 height 21
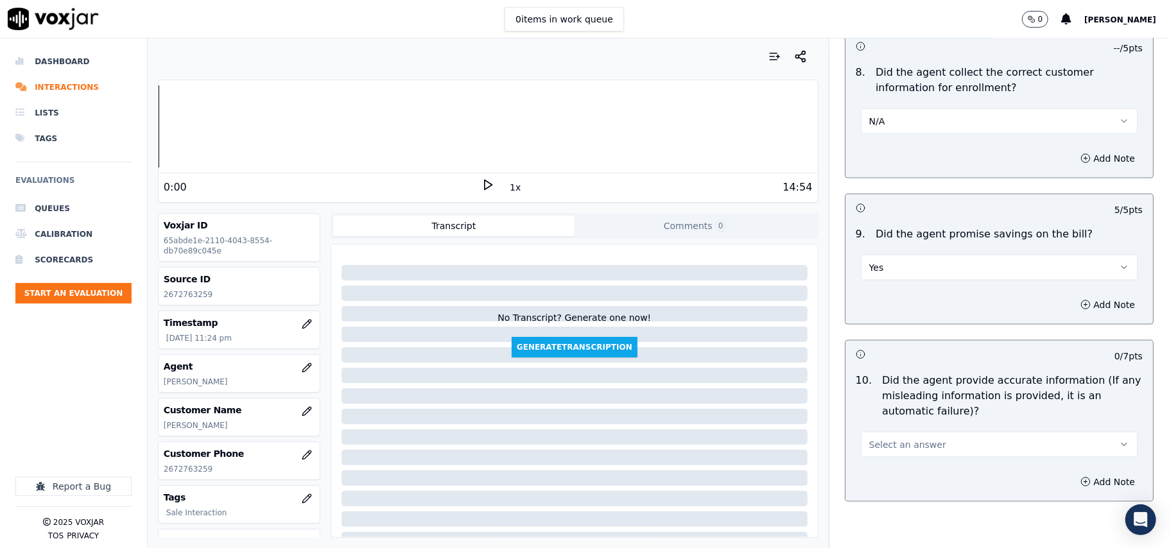
scroll to position [1284, 0]
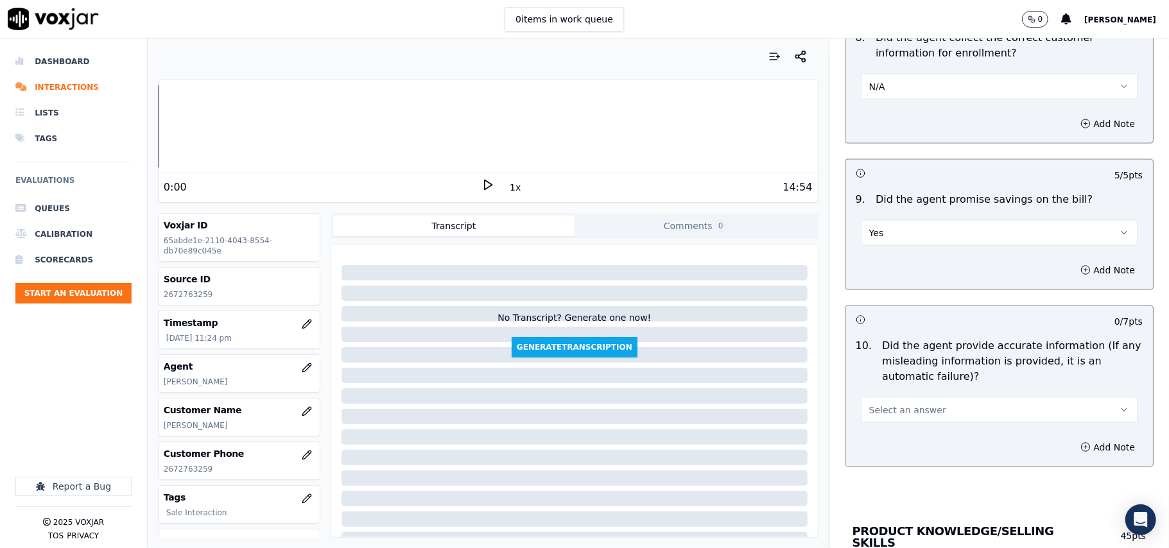
click at [882, 82] on button "N/A" at bounding box center [999, 87] width 277 height 26
click at [877, 125] on div "Yes" at bounding box center [972, 119] width 249 height 21
click at [895, 240] on button "Yes" at bounding box center [999, 233] width 277 height 26
click at [889, 298] on div "N/A" at bounding box center [972, 307] width 249 height 21
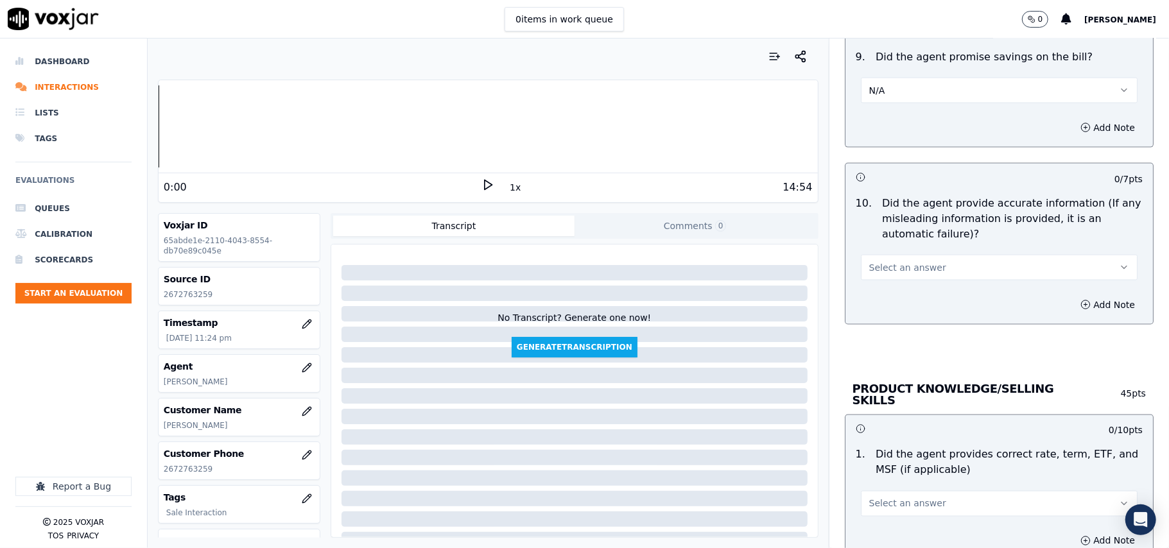
click at [884, 278] on button "Select an answer" at bounding box center [999, 268] width 277 height 26
click at [884, 297] on div "Yes" at bounding box center [972, 300] width 249 height 21
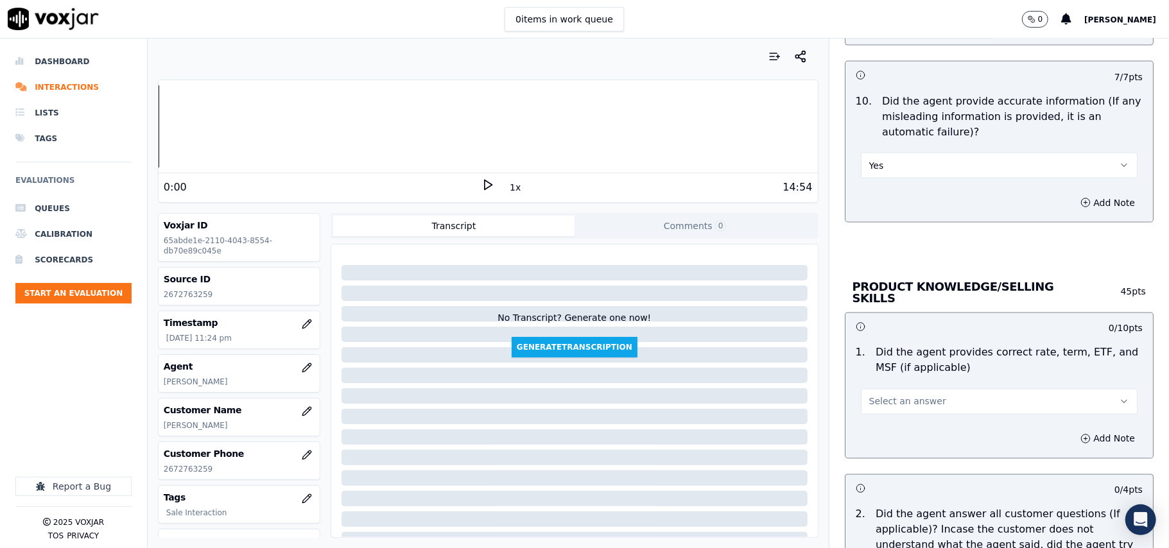
scroll to position [1569, 0]
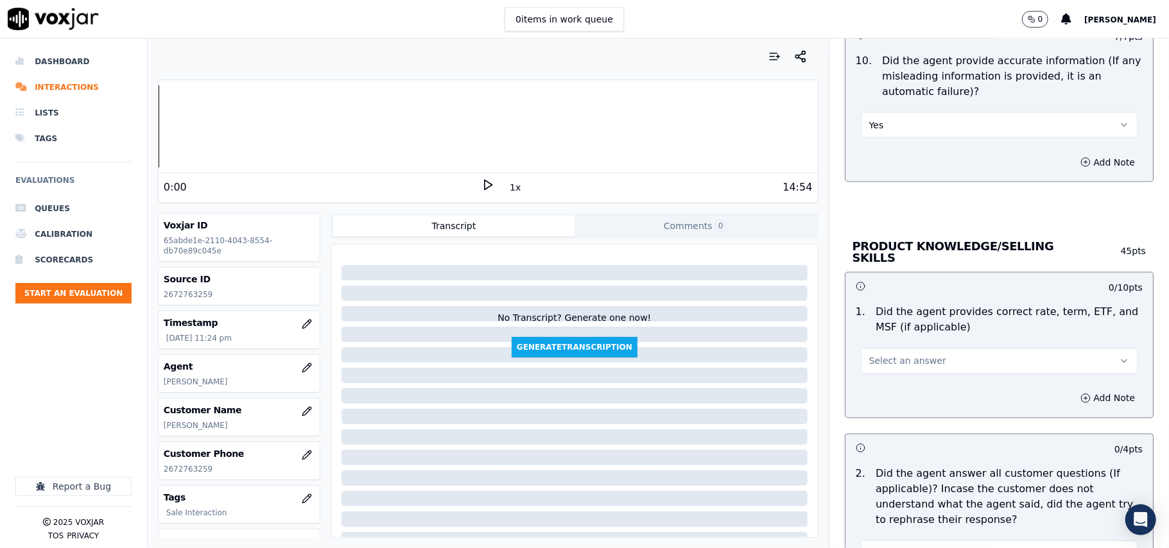
click at [884, 357] on span "Select an answer" at bounding box center [907, 361] width 77 height 13
click at [879, 406] on div "No" at bounding box center [972, 409] width 249 height 21
click at [1073, 390] on button "Add Note" at bounding box center [1108, 399] width 70 height 18
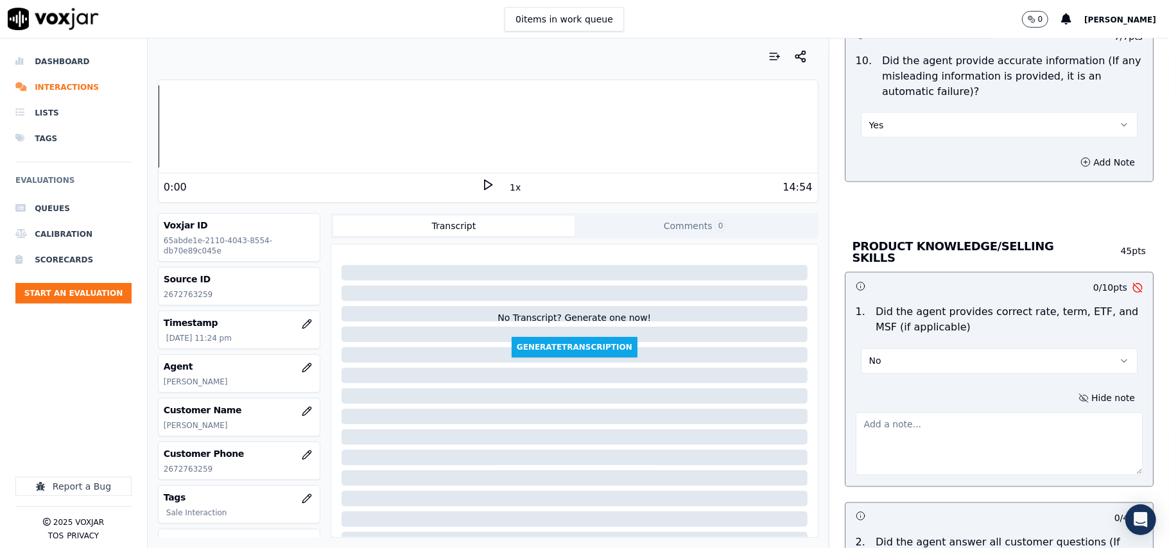
click at [872, 413] on textarea at bounding box center [999, 444] width 287 height 63
paste textarea "2672763259"
click at [918, 438] on textarea "2672763259" at bounding box center [999, 444] width 287 height 63
paste textarea "Agent Informed the rate as 87.9c instead of 87.5c"
click at [956, 350] on button "No" at bounding box center [999, 362] width 277 height 26
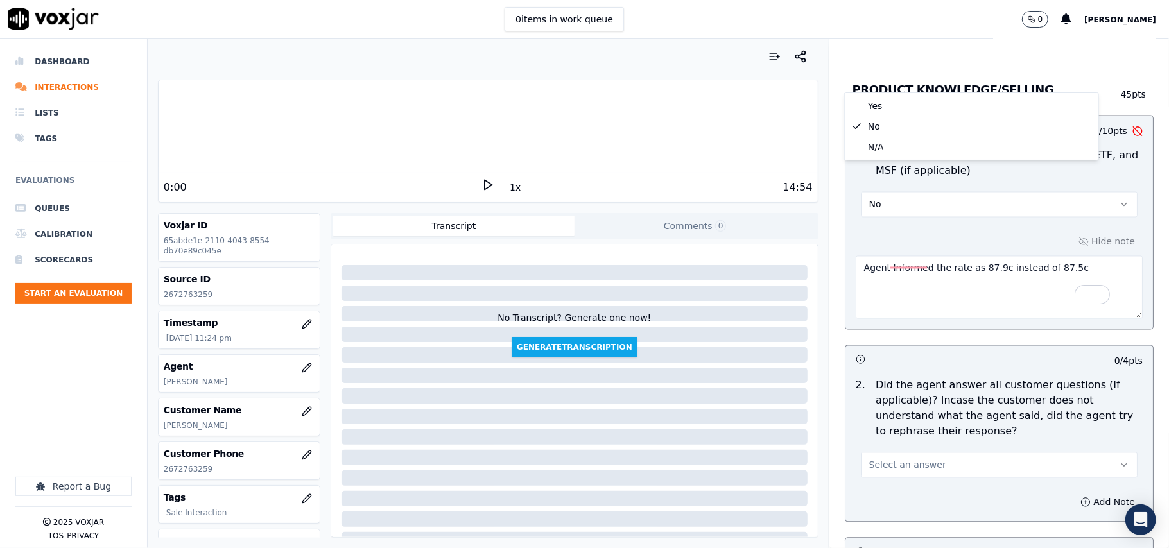
scroll to position [1855, 0]
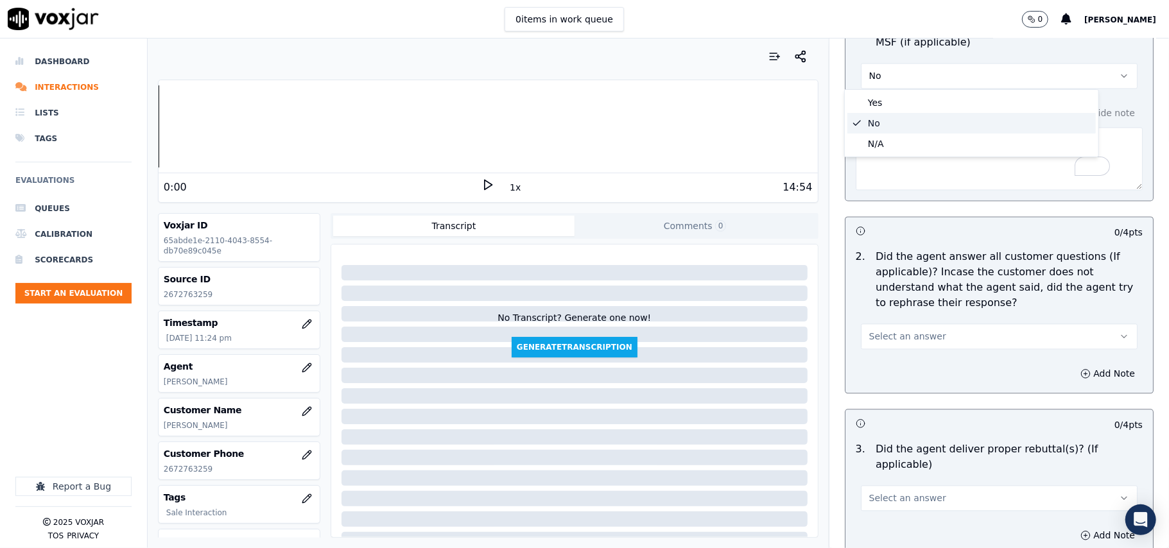
click at [877, 119] on div "No" at bounding box center [972, 123] width 249 height 21
type textarea "Agent informed the rate as 87.9c instead of 87.5c"
click at [913, 331] on span "Select an answer" at bounding box center [907, 336] width 77 height 13
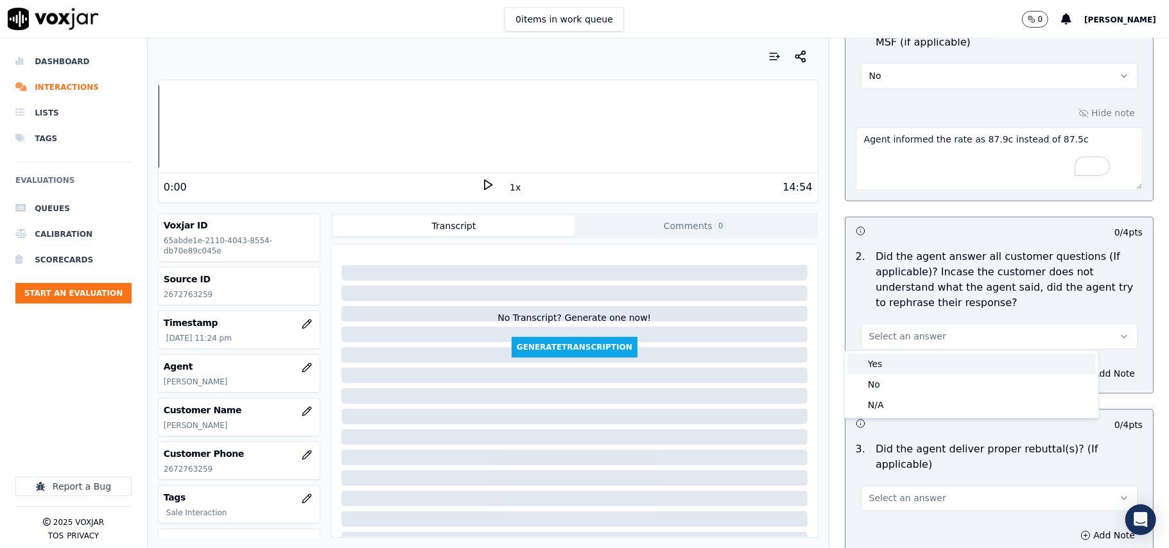
click at [898, 365] on div "Yes" at bounding box center [972, 364] width 249 height 21
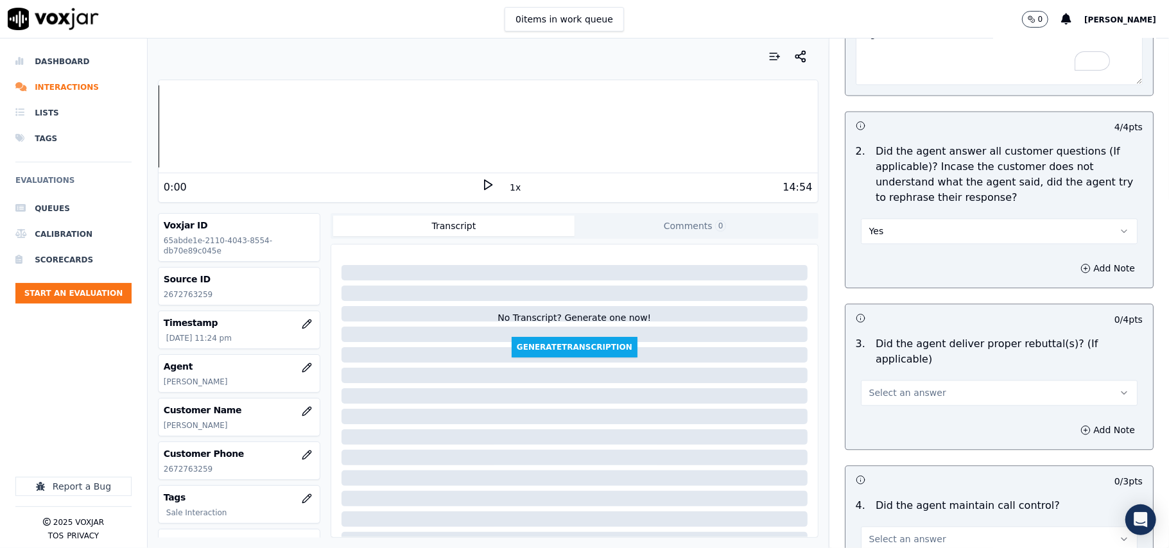
scroll to position [1997, 0]
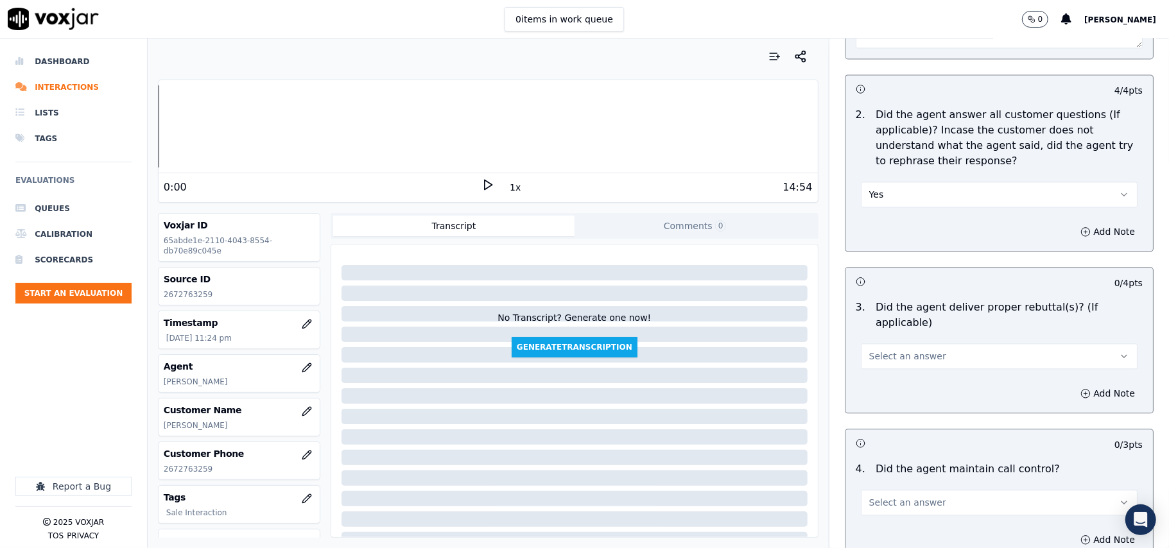
click at [879, 350] on button "Select an answer" at bounding box center [999, 357] width 277 height 26
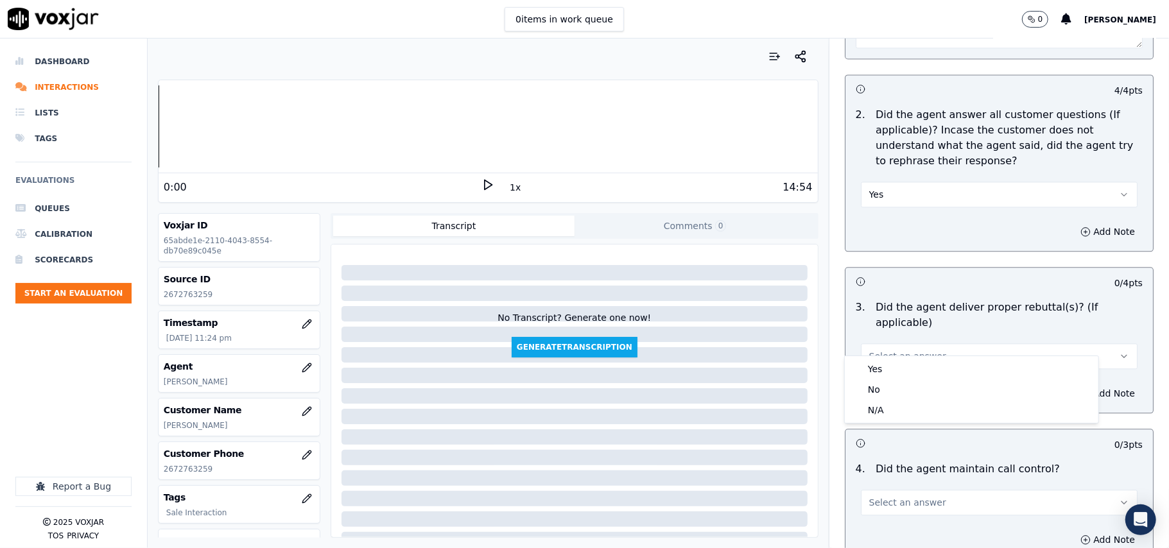
drag, startPoint x: 893, startPoint y: 358, endPoint x: 921, endPoint y: 277, distance: 85.1
click at [894, 357] on div "Yes No N/A" at bounding box center [972, 389] width 254 height 67
click at [881, 366] on div "Yes" at bounding box center [972, 369] width 249 height 21
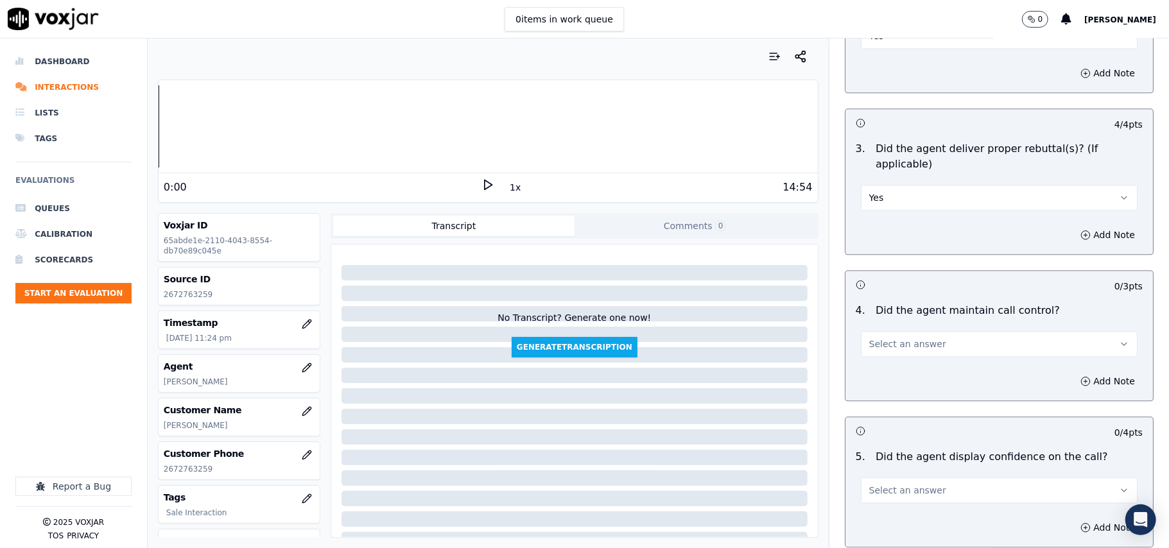
scroll to position [2284, 0]
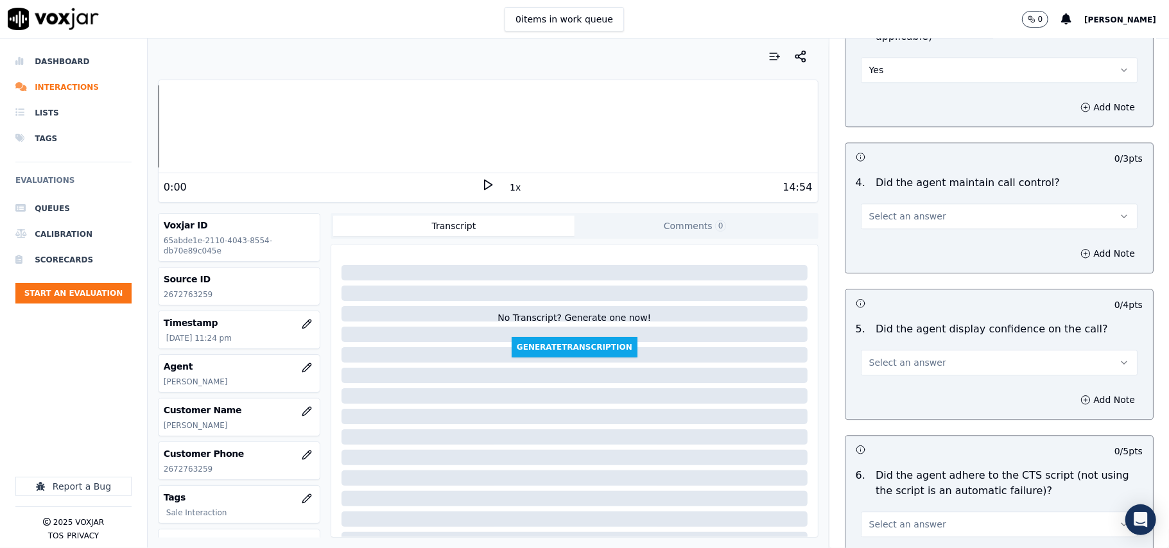
click at [876, 210] on span "Select an answer" at bounding box center [907, 216] width 77 height 13
click at [887, 229] on div "Yes" at bounding box center [972, 230] width 249 height 21
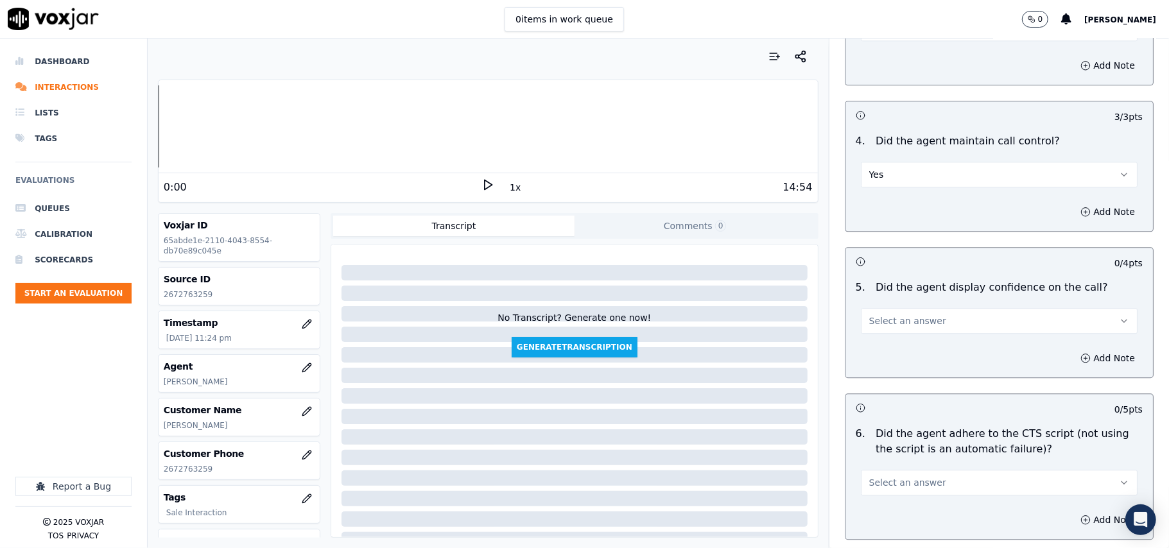
scroll to position [2425, 0]
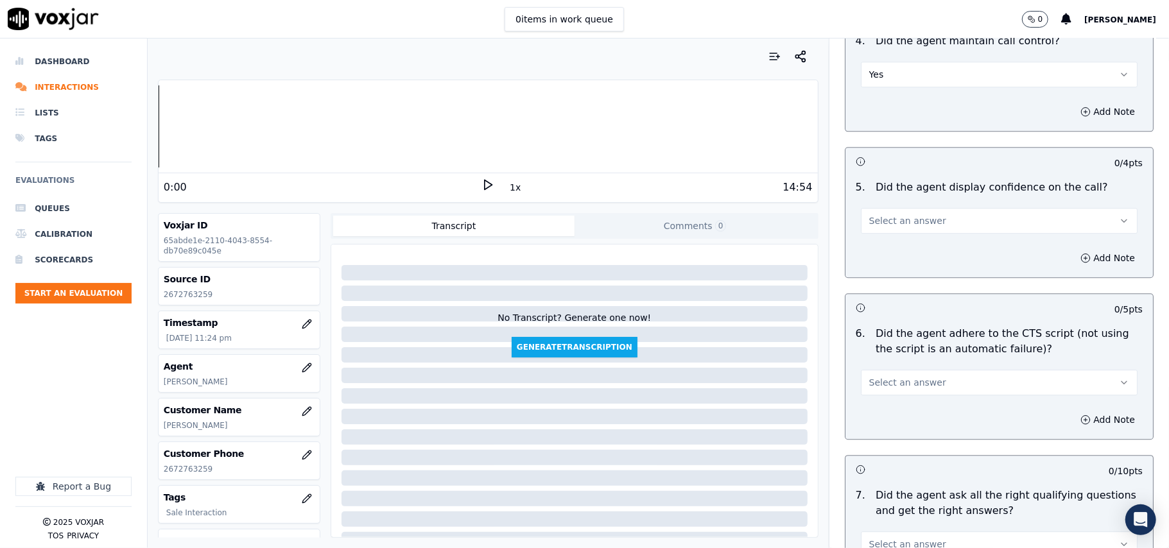
click at [894, 208] on button "Select an answer" at bounding box center [999, 221] width 277 height 26
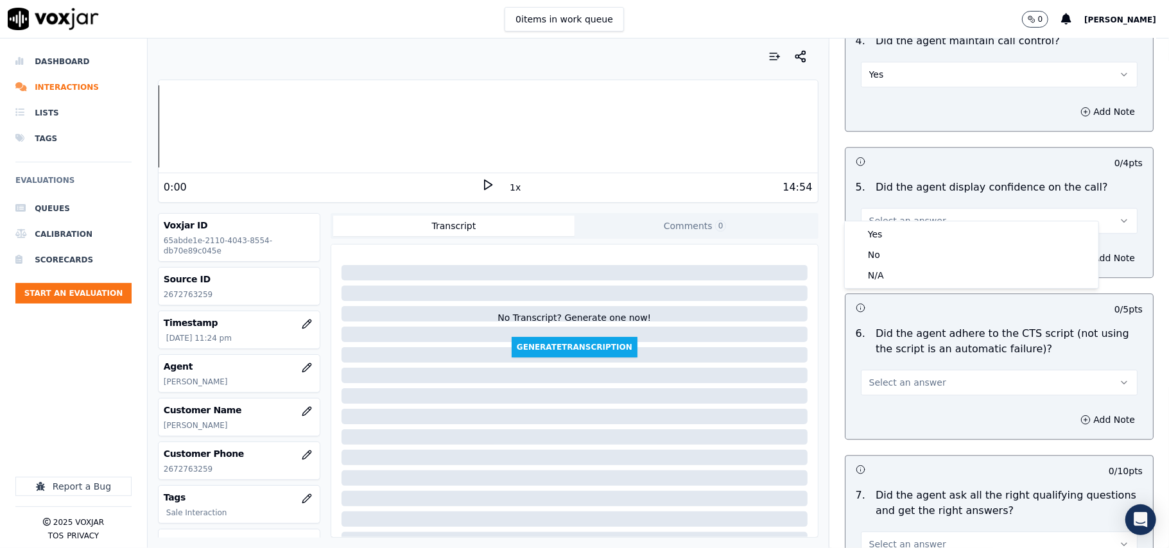
click at [896, 242] on div "Yes" at bounding box center [972, 234] width 249 height 21
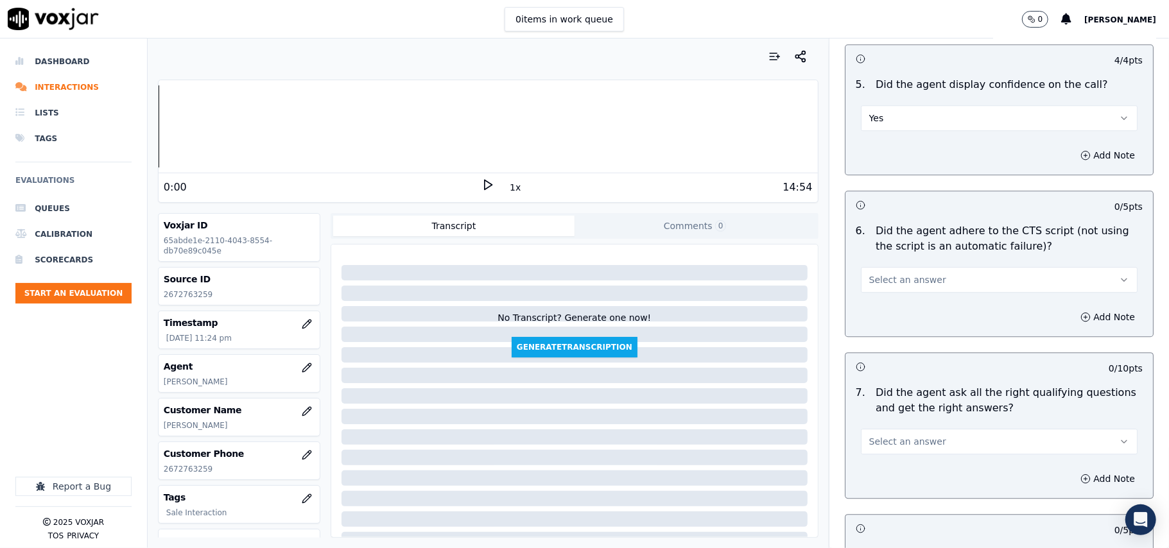
scroll to position [2569, 0]
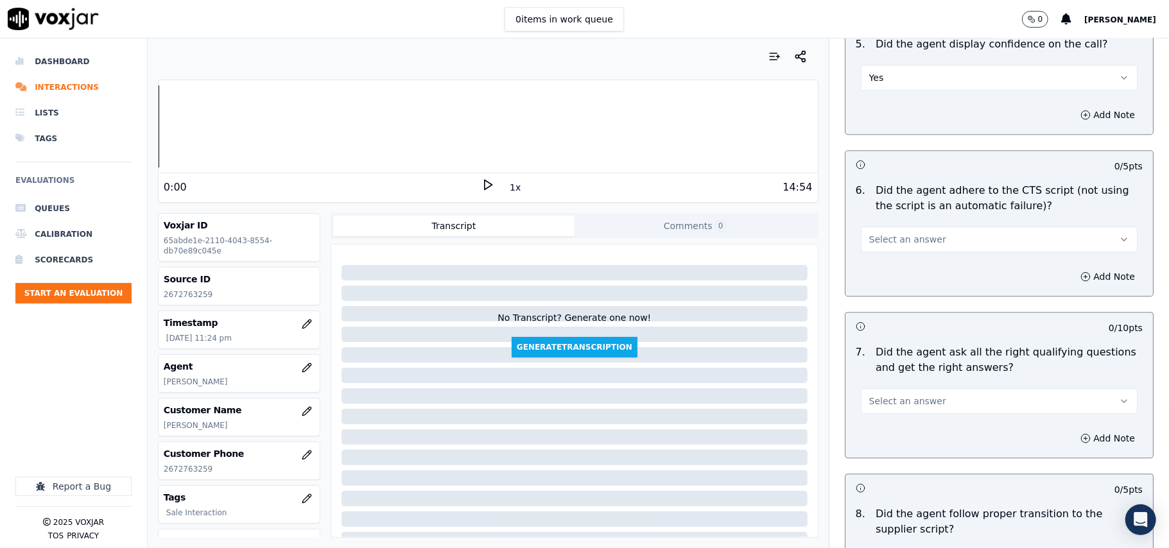
click at [886, 227] on button "Select an answer" at bounding box center [999, 240] width 277 height 26
click at [884, 256] on div "Yes" at bounding box center [972, 253] width 249 height 21
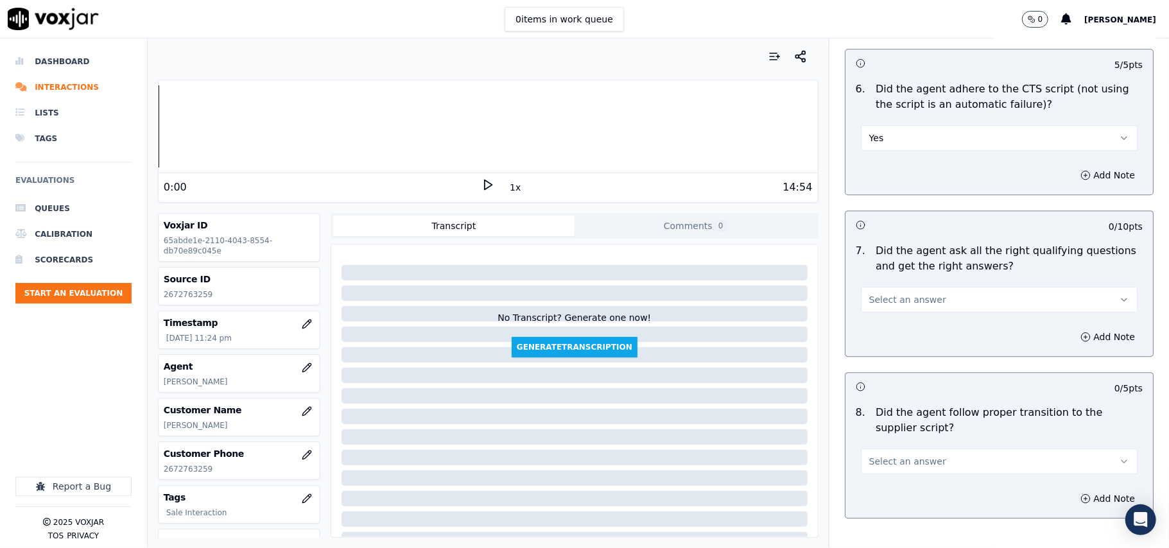
scroll to position [2711, 0]
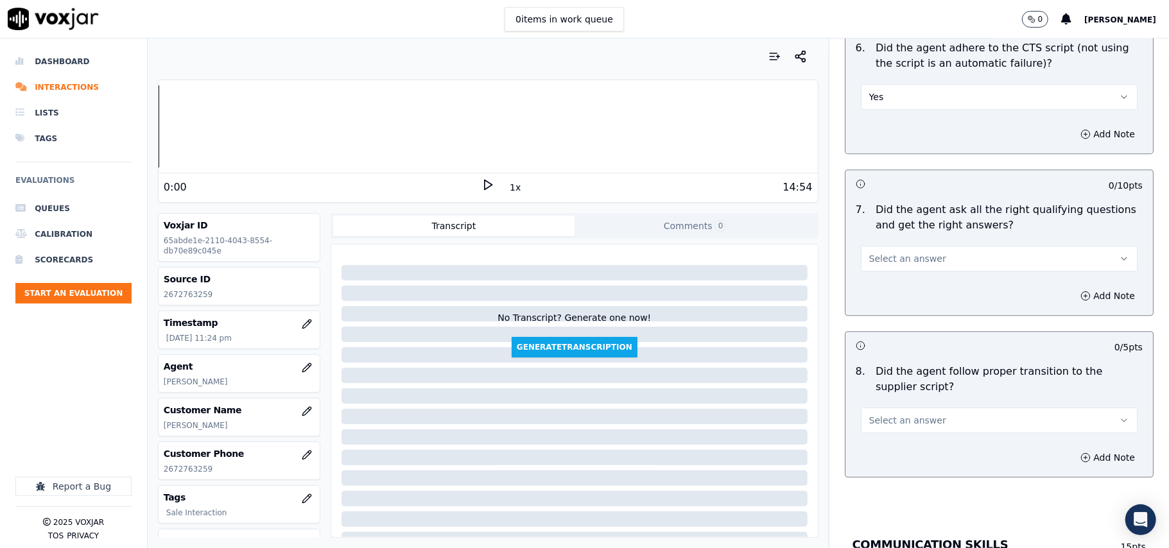
click at [869, 246] on button "Select an answer" at bounding box center [999, 259] width 277 height 26
click at [877, 271] on div "Yes" at bounding box center [972, 273] width 249 height 21
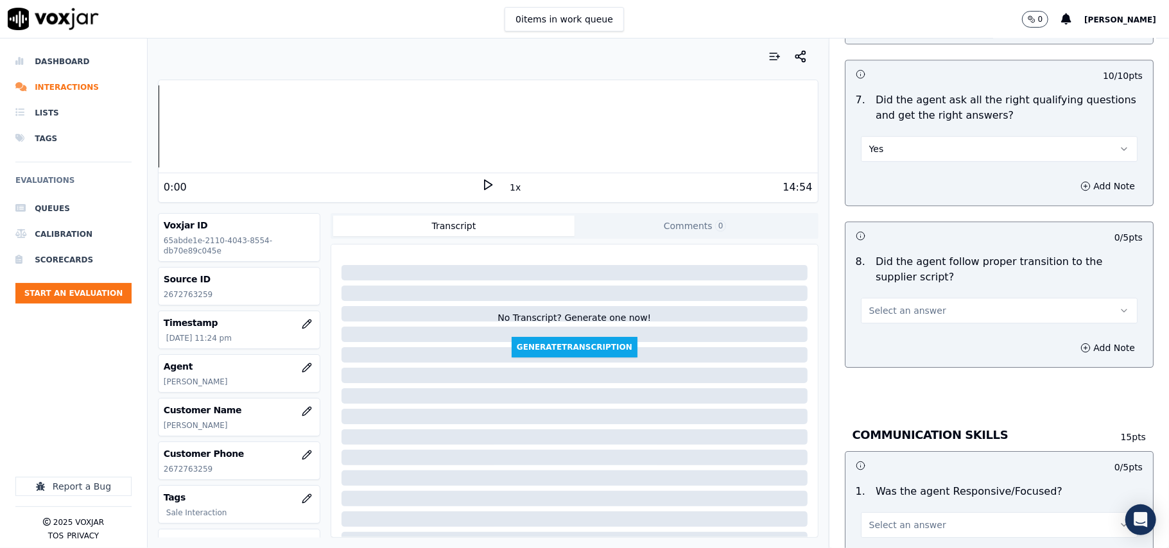
scroll to position [2854, 0]
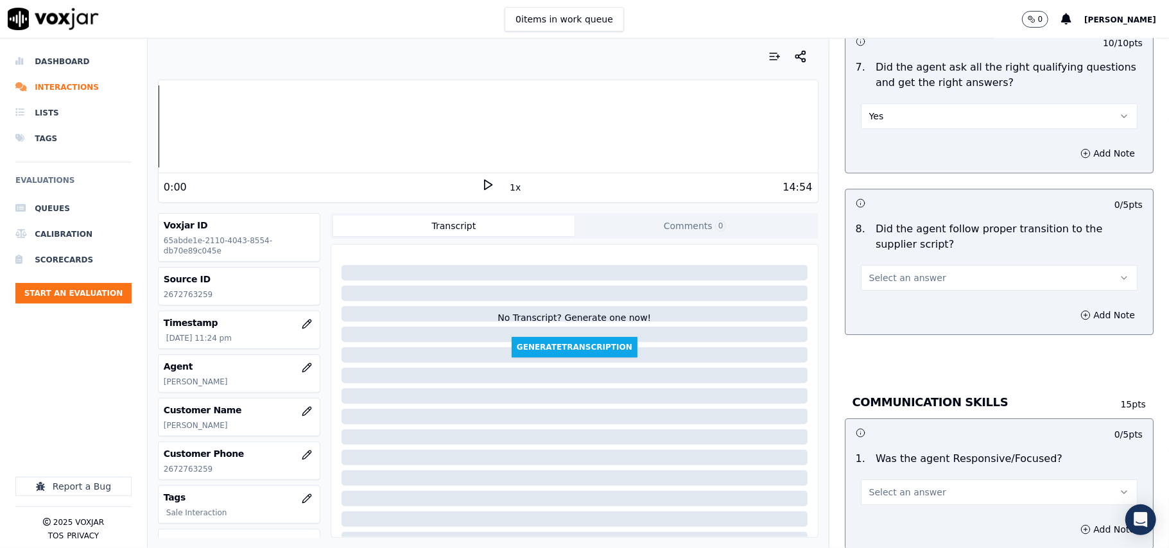
click at [913, 272] on span "Select an answer" at bounding box center [907, 278] width 77 height 13
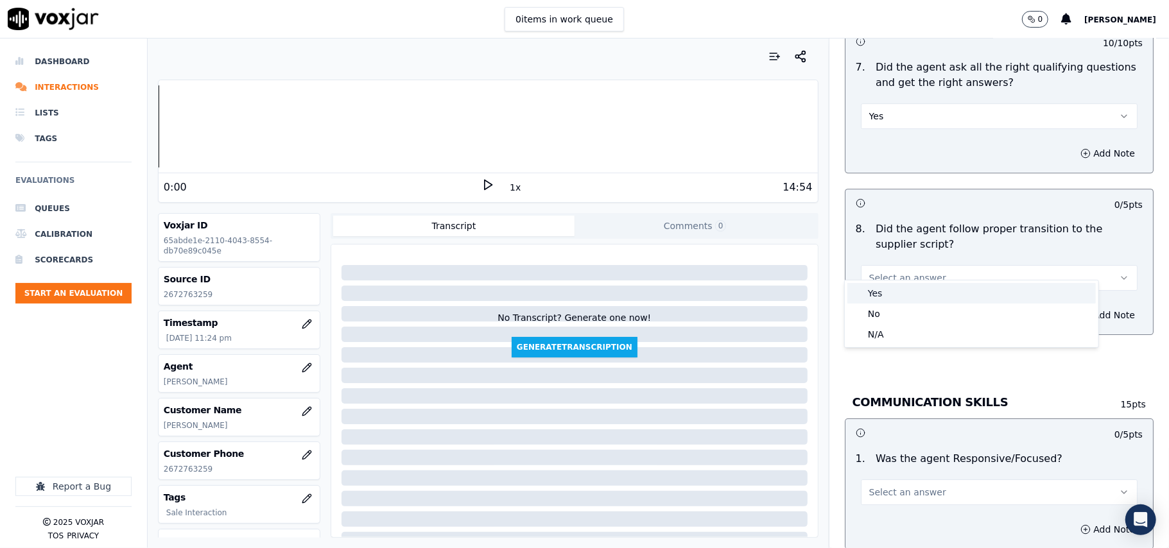
click at [910, 294] on div "Yes" at bounding box center [972, 293] width 249 height 21
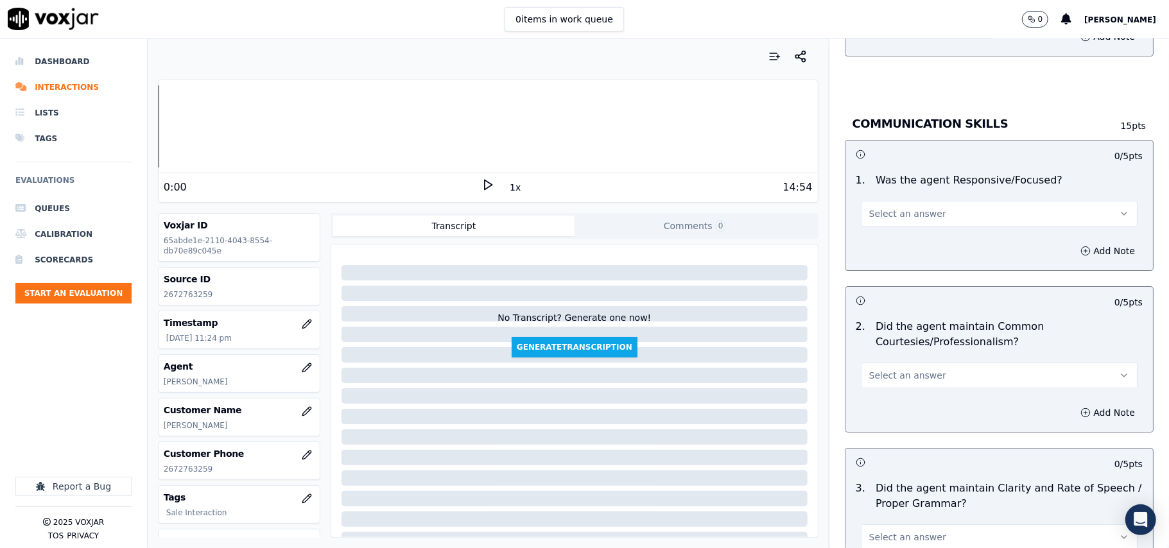
scroll to position [3140, 0]
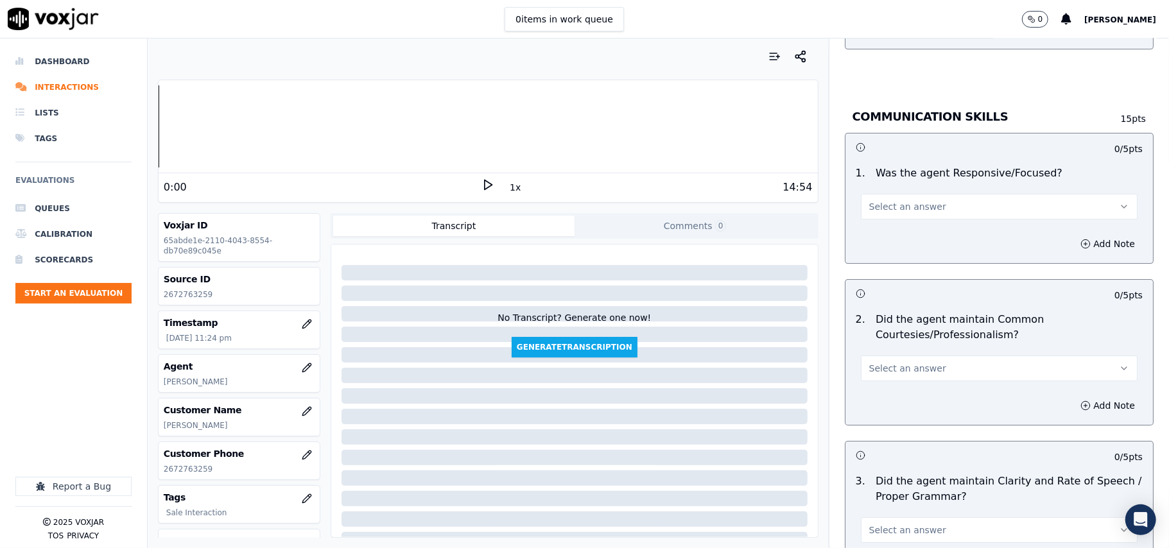
click at [880, 200] on span "Select an answer" at bounding box center [907, 206] width 77 height 13
click at [880, 222] on div "Yes" at bounding box center [972, 222] width 249 height 21
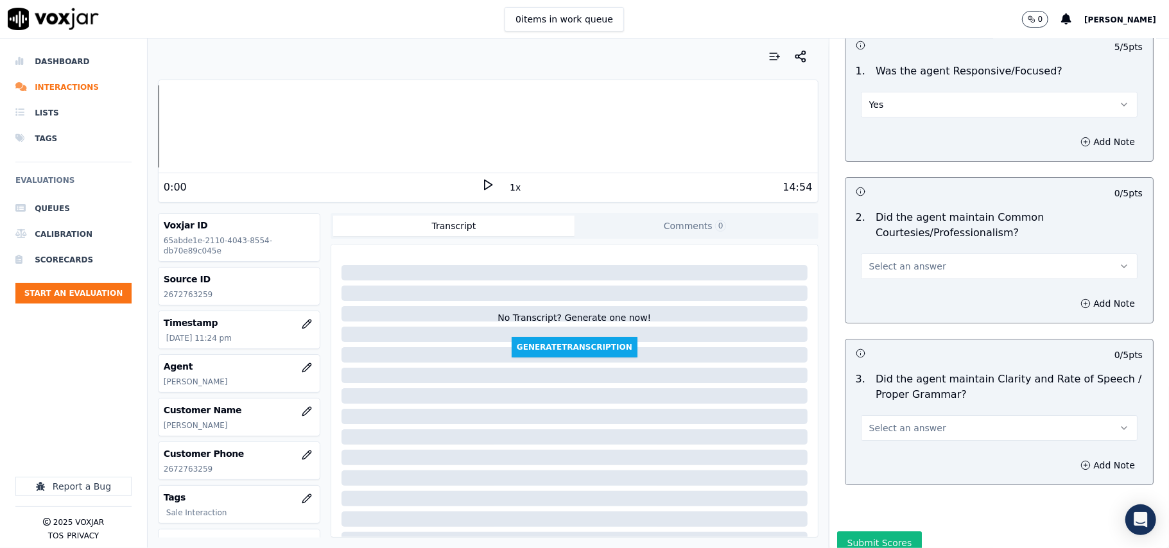
scroll to position [3281, 0]
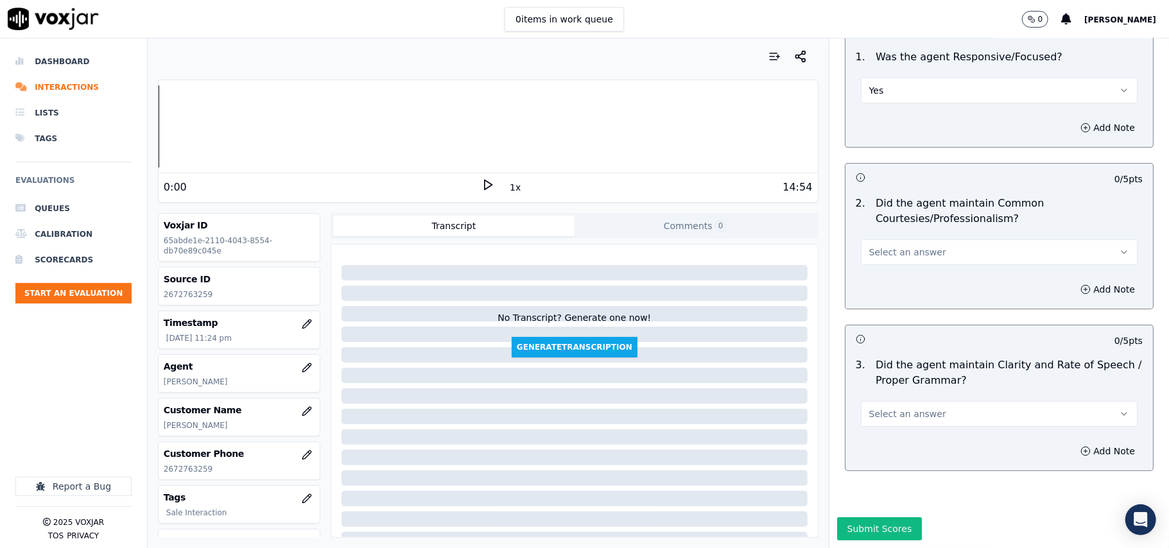
click at [871, 246] on span "Select an answer" at bounding box center [907, 252] width 77 height 13
click at [876, 237] on div "Yes" at bounding box center [972, 242] width 249 height 21
click at [871, 401] on button "Select an answer" at bounding box center [999, 414] width 277 height 26
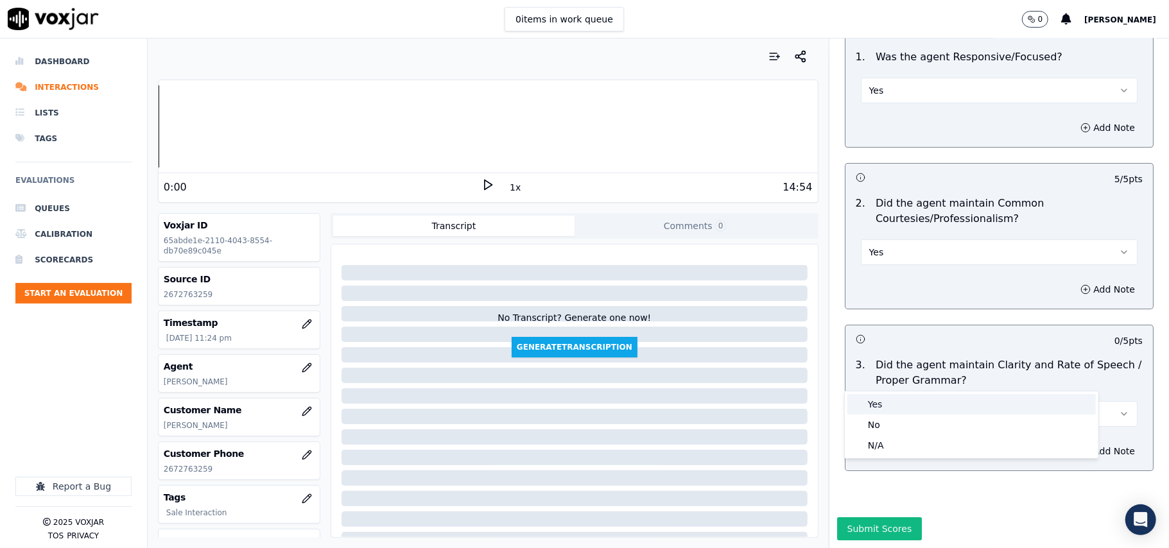
click at [877, 401] on div "Yes" at bounding box center [972, 404] width 249 height 21
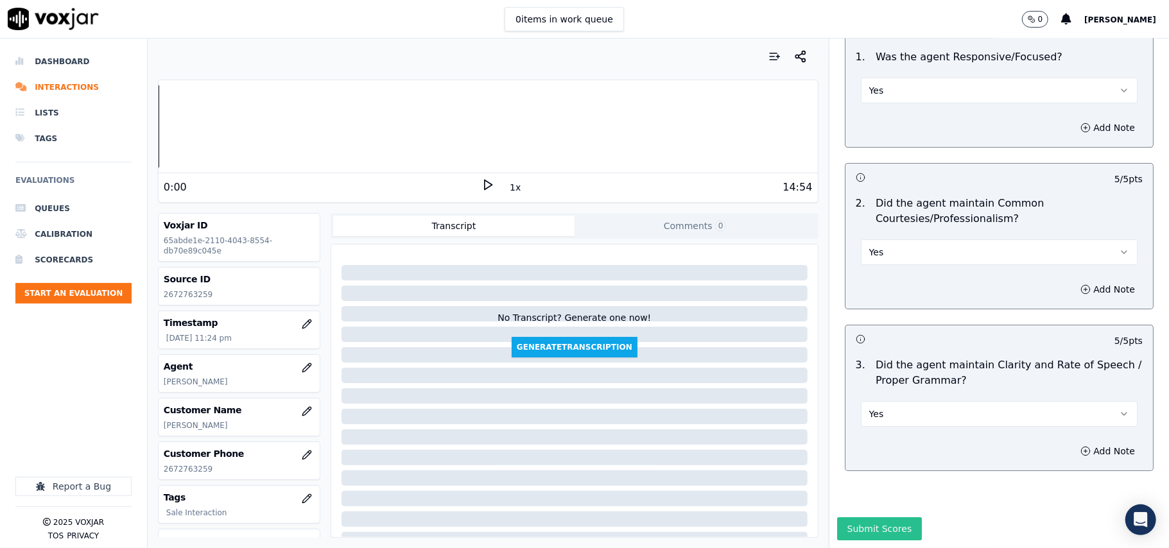
click at [866, 518] on button "Submit Scores" at bounding box center [879, 529] width 85 height 23
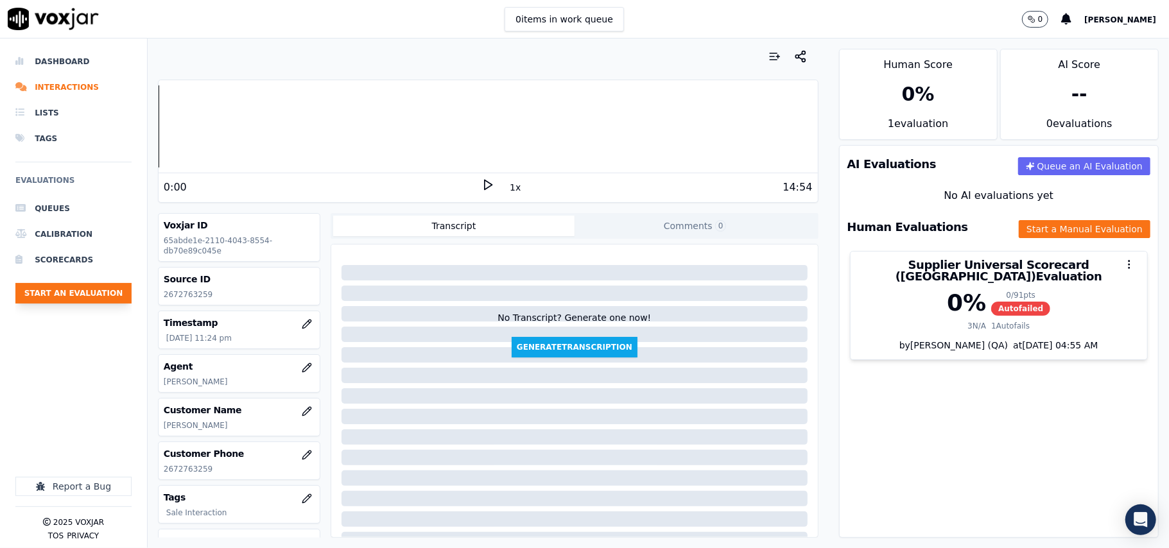
click at [95, 299] on button "Start an Evaluation" at bounding box center [73, 293] width 116 height 21
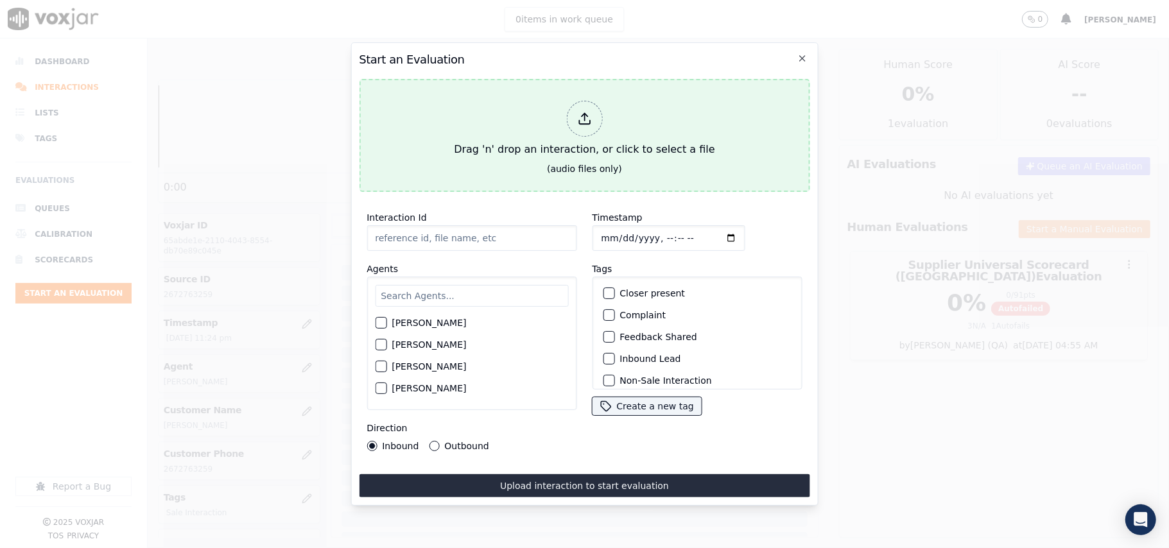
click at [561, 127] on div "Drag 'n' drop an interaction, or click to select a file" at bounding box center [584, 129] width 271 height 67
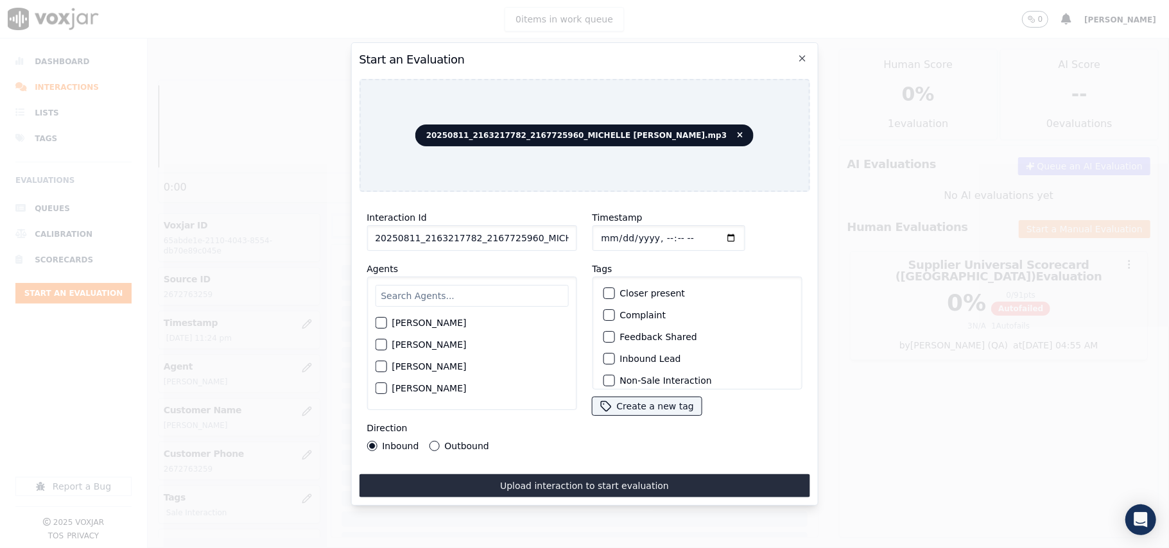
click at [450, 243] on input "20250811_2163217782_2167725960_MICHELLE MARRERO.mp3" at bounding box center [472, 238] width 210 height 26
paste input "163217782"
type input "2163217782"
click at [618, 234] on input "Timestamp" at bounding box center [668, 238] width 153 height 26
type input "2025-08-11T23:25"
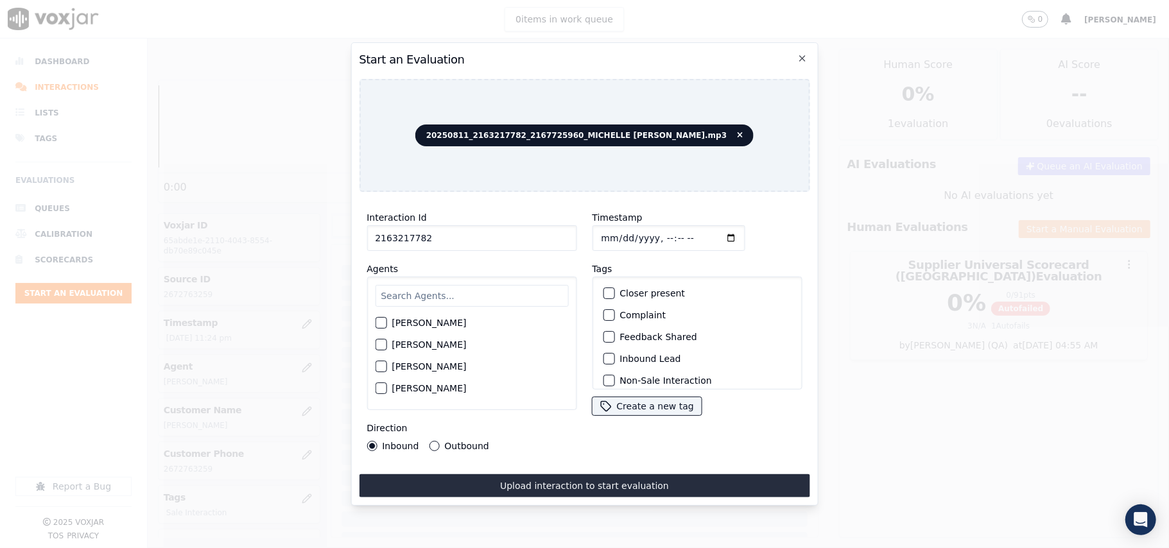
click at [450, 296] on input "text" at bounding box center [471, 296] width 193 height 22
type input "Miche"
click at [453, 322] on label "MICHELLE MARRERO" at bounding box center [429, 326] width 74 height 9
click at [387, 321] on button "MICHELLE MARRERO" at bounding box center [381, 327] width 12 height 12
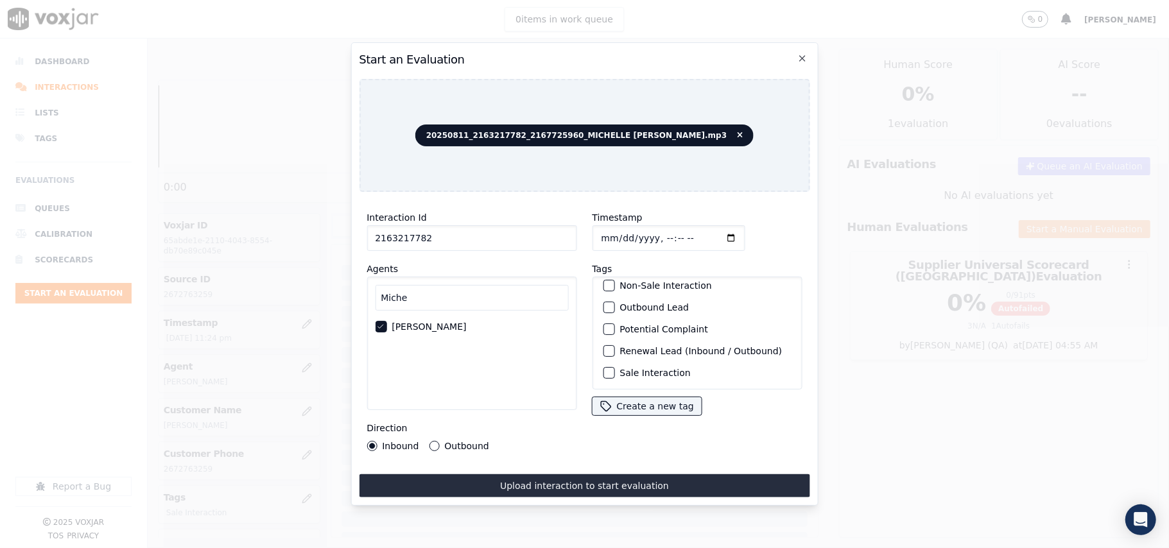
click at [625, 340] on div "Renewal Lead (Inbound / Outbound)" at bounding box center [697, 351] width 198 height 22
click at [625, 369] on label "Sale Interaction" at bounding box center [655, 373] width 71 height 9
click at [615, 367] on button "Sale Interaction" at bounding box center [609, 373] width 12 height 12
click at [469, 442] on label "Outbound" at bounding box center [466, 446] width 44 height 9
click at [439, 441] on button "Outbound" at bounding box center [434, 446] width 10 height 10
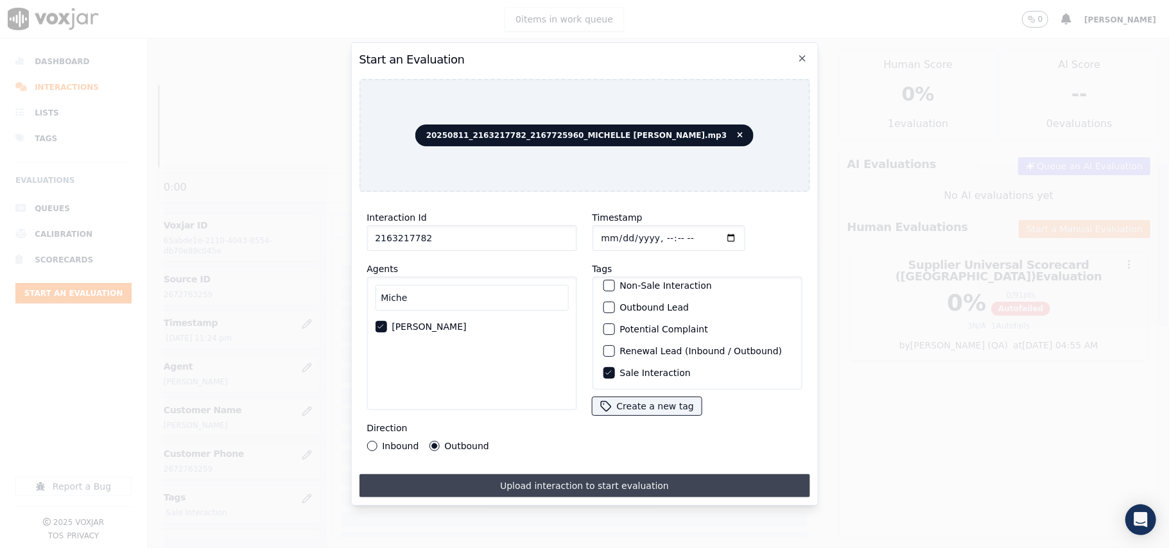
click at [500, 475] on button "Upload interaction to start evaluation" at bounding box center [584, 486] width 451 height 23
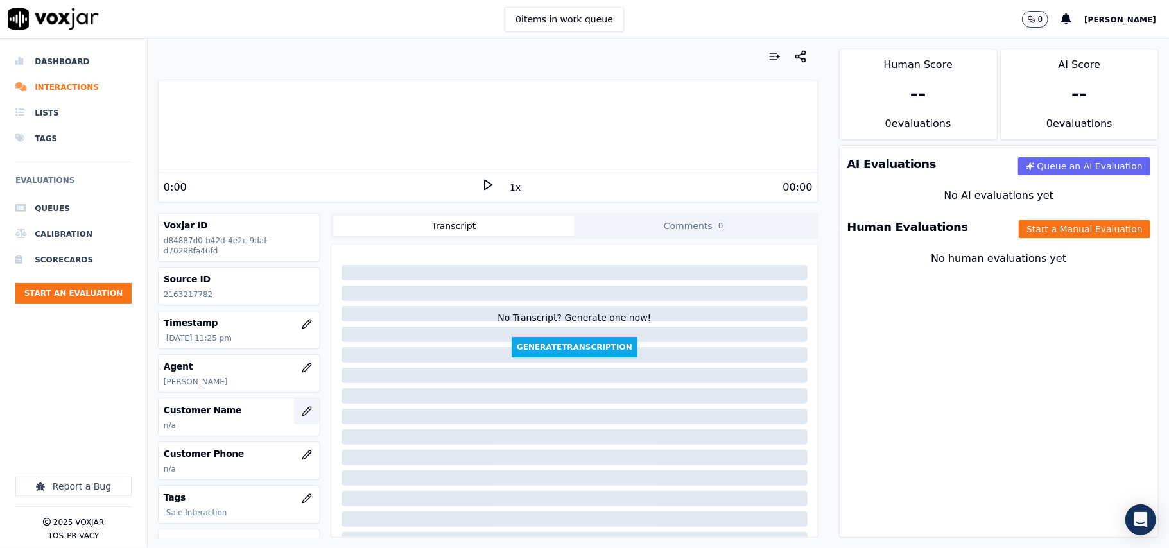
click at [302, 408] on icon "button" at bounding box center [307, 411] width 10 height 10
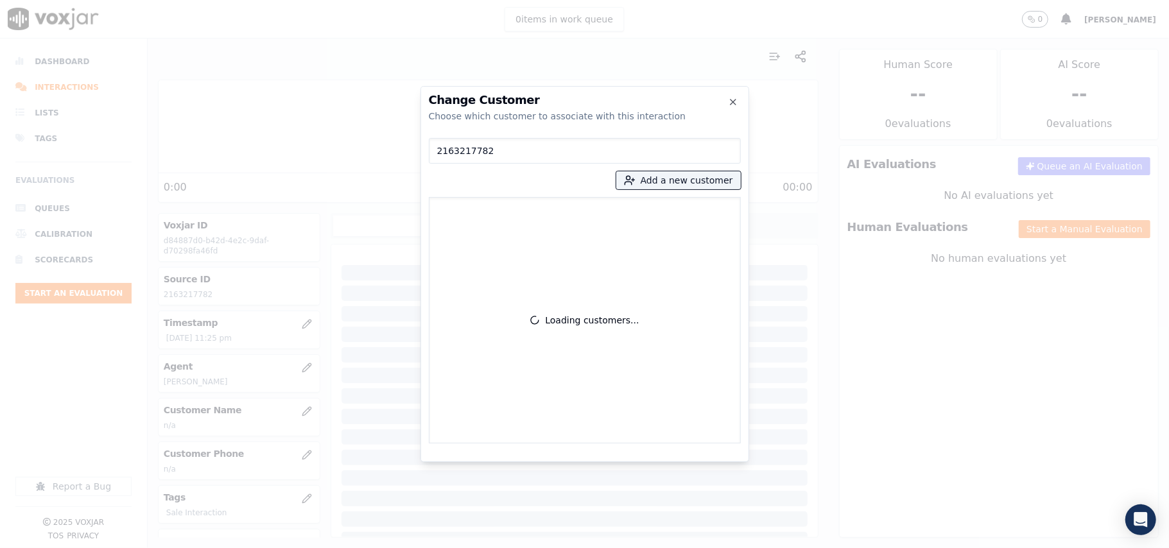
type input "2163217782"
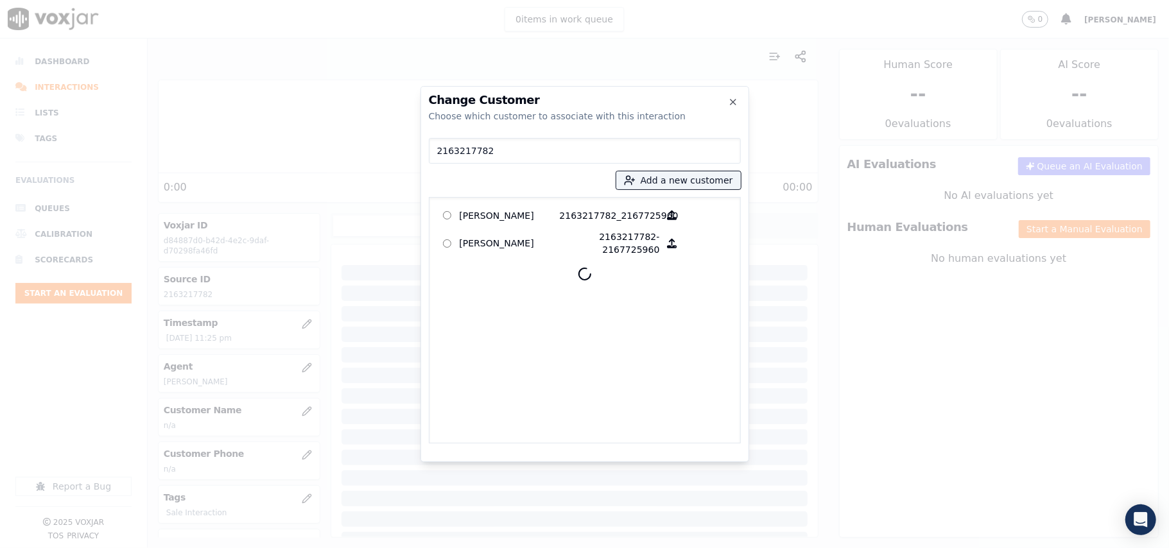
click at [491, 217] on p "RIVKA J DARDAC" at bounding box center [510, 215] width 100 height 20
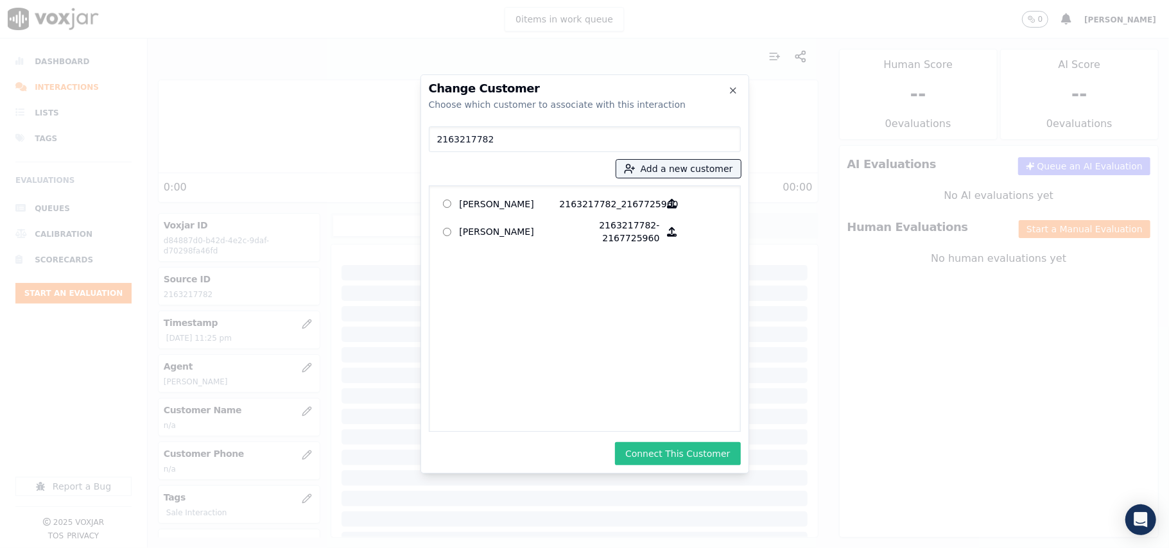
click at [692, 460] on button "Connect This Customer" at bounding box center [677, 453] width 125 height 23
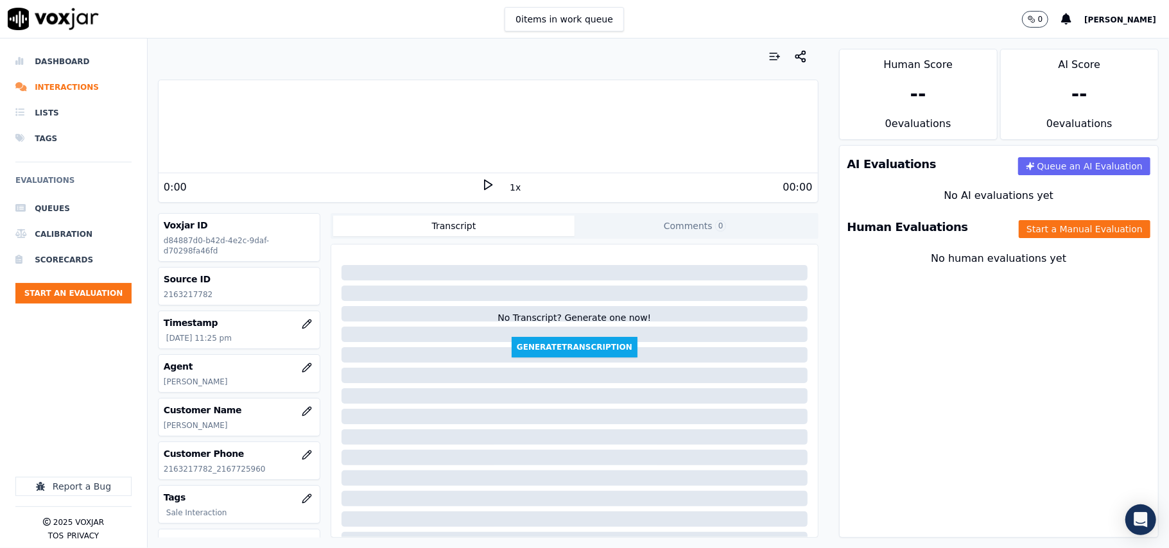
click at [1079, 220] on div "Human Evaluations Start a Manual Evaluation" at bounding box center [999, 227] width 319 height 37
click at [1072, 225] on button "Start a Manual Evaluation" at bounding box center [1085, 229] width 132 height 18
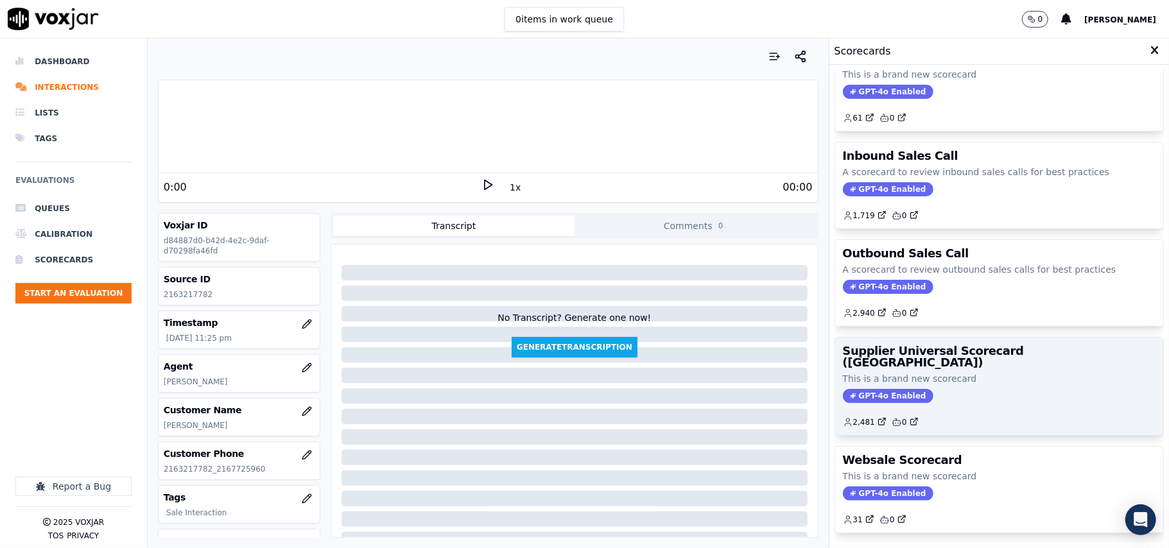
scroll to position [98, 0]
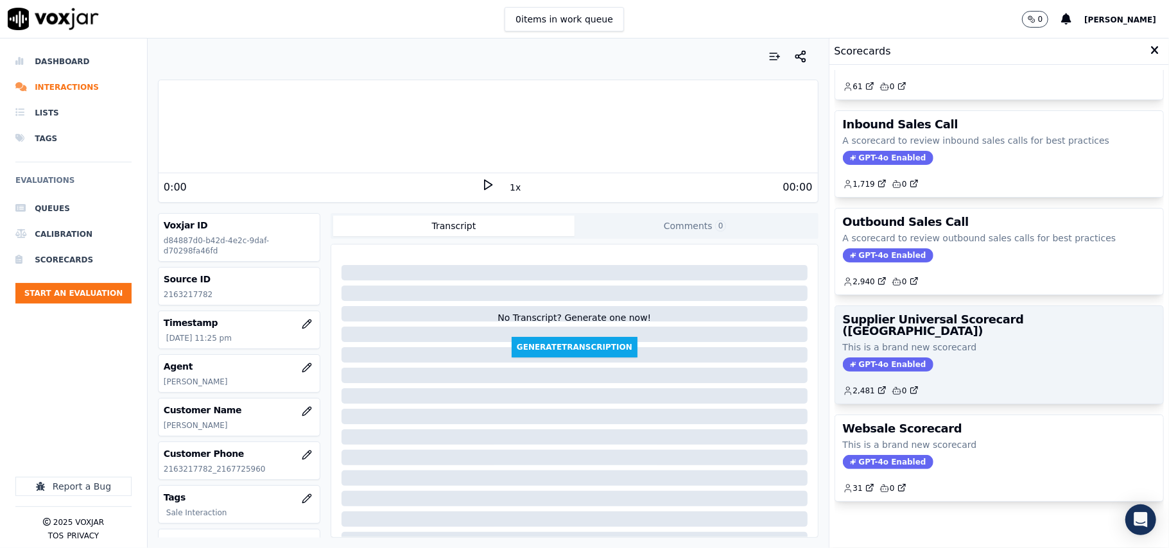
click at [966, 341] on p "This is a brand new scorecard" at bounding box center [999, 347] width 313 height 13
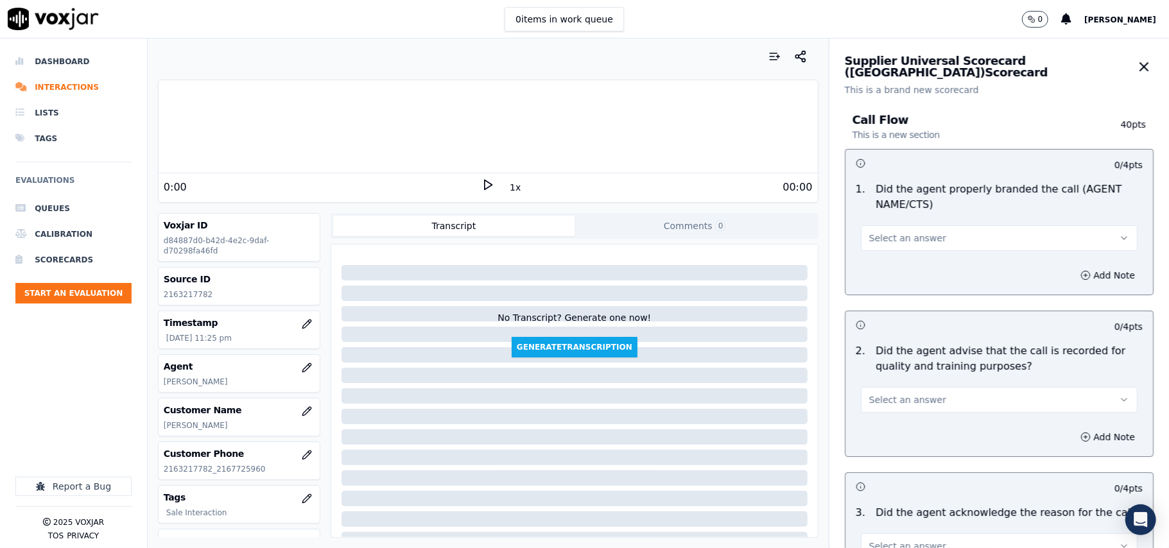
click at [913, 219] on div "Human Evaluations Start a Manual Evaluation" at bounding box center [999, 227] width 319 height 37
click at [907, 232] on span "Select an answer" at bounding box center [907, 238] width 77 height 13
click at [891, 266] on div "Yes" at bounding box center [972, 268] width 249 height 21
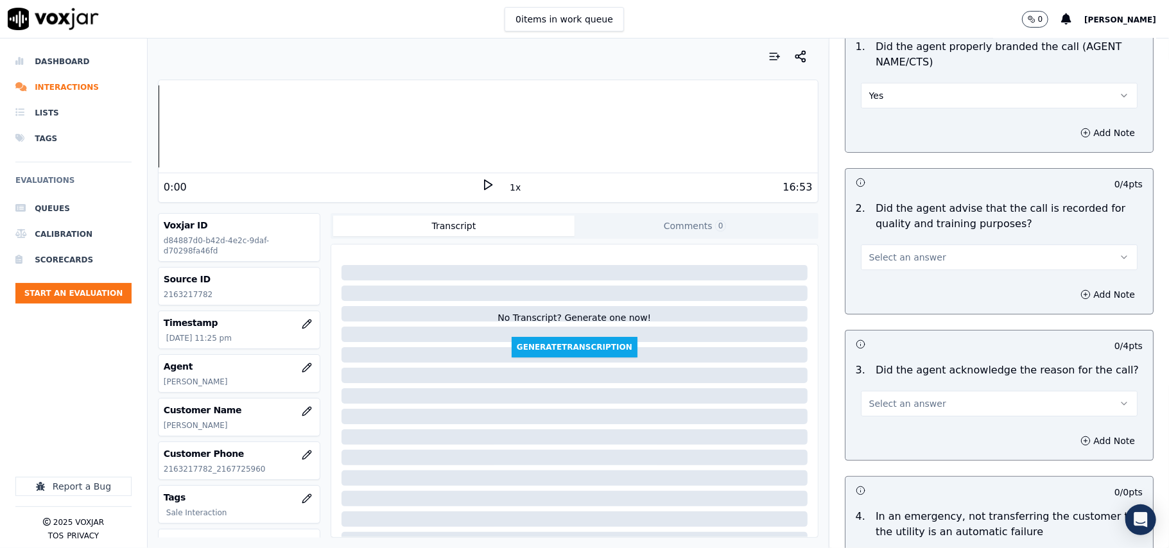
drag, startPoint x: 876, startPoint y: 250, endPoint x: 875, endPoint y: 268, distance: 17.4
click at [876, 253] on span "Select an answer" at bounding box center [907, 257] width 77 height 13
drag, startPoint x: 878, startPoint y: 285, endPoint x: 884, endPoint y: 247, distance: 39.0
click at [877, 285] on div "Yes" at bounding box center [972, 287] width 249 height 21
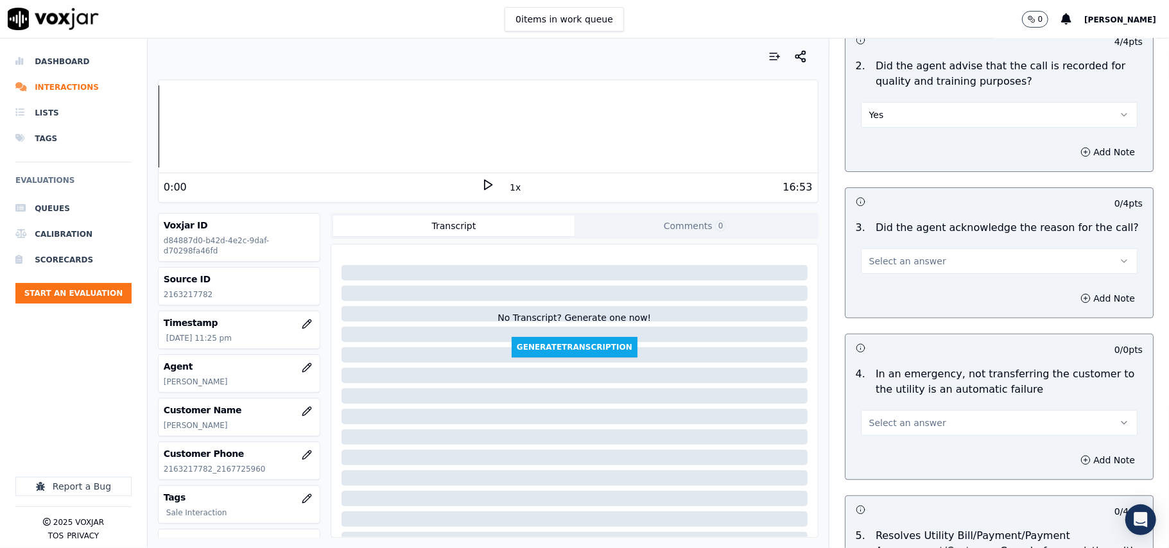
click at [890, 267] on span "Select an answer" at bounding box center [907, 261] width 77 height 13
click at [884, 291] on div "Yes" at bounding box center [972, 291] width 249 height 21
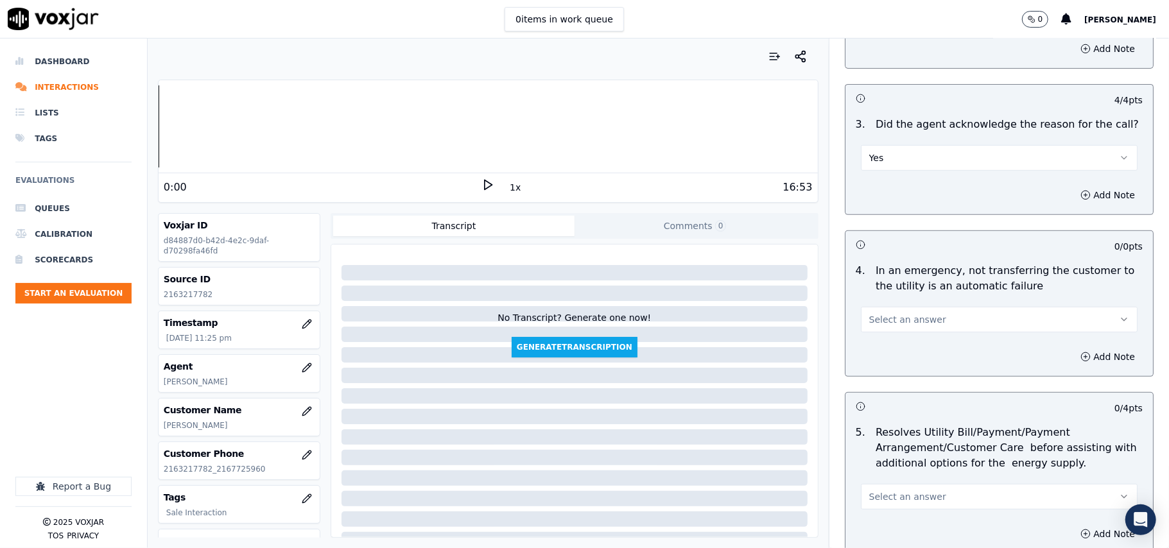
scroll to position [428, 0]
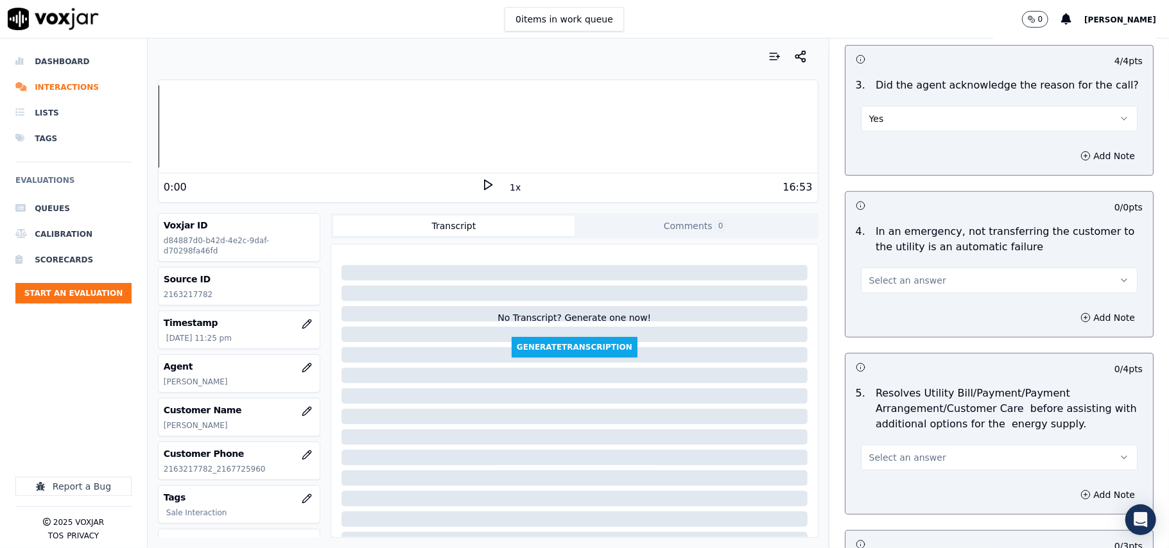
click at [876, 284] on span "Select an answer" at bounding box center [907, 280] width 77 height 13
click at [878, 347] on div "N/A" at bounding box center [972, 352] width 249 height 21
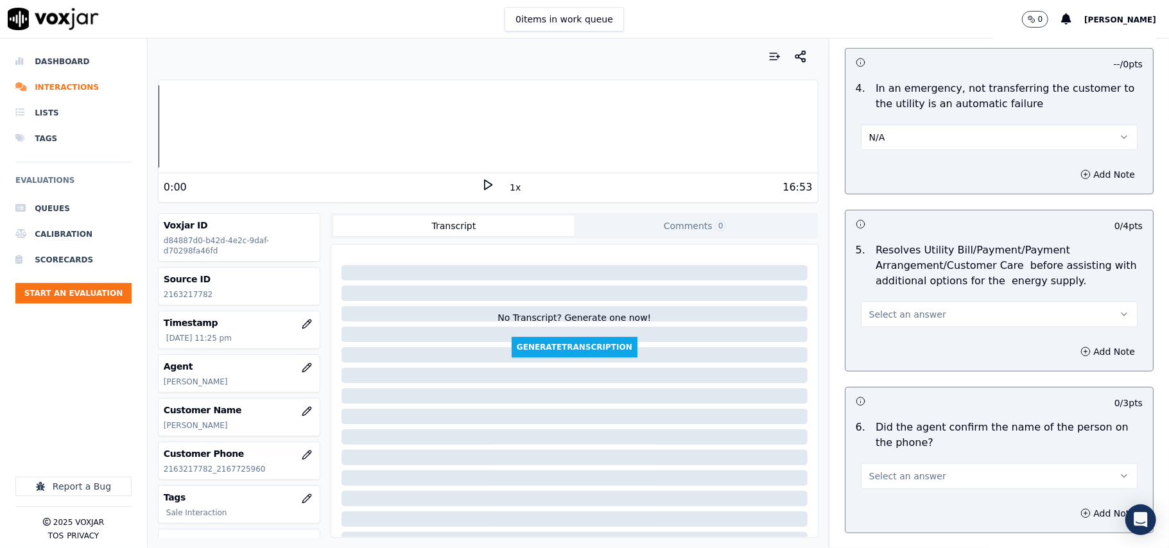
click at [893, 320] on span "Select an answer" at bounding box center [907, 314] width 77 height 13
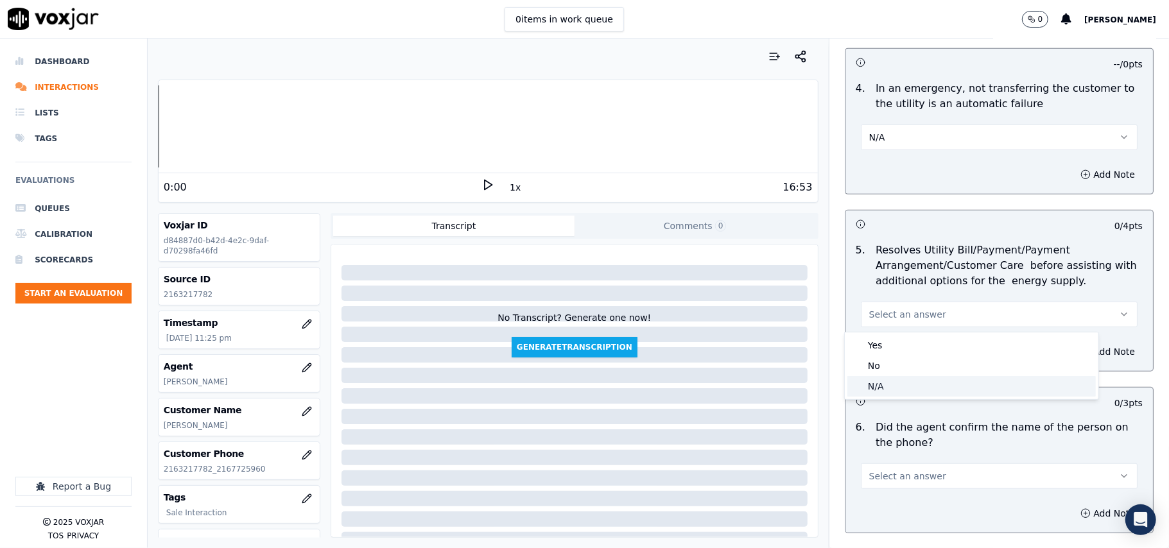
click at [893, 386] on div "N/A" at bounding box center [972, 386] width 249 height 21
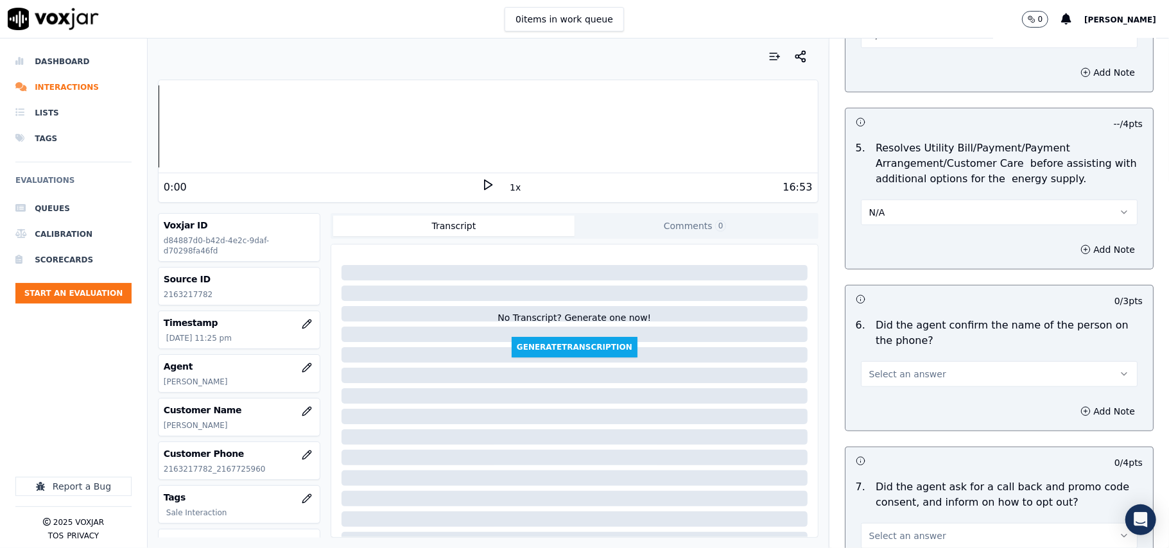
scroll to position [713, 0]
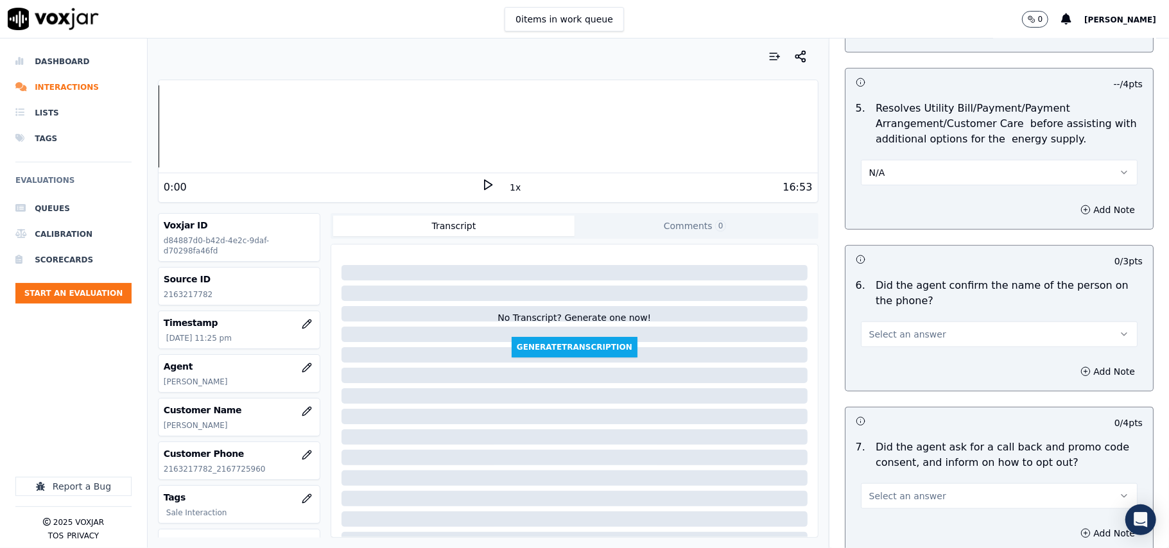
click at [882, 339] on span "Select an answer" at bounding box center [907, 334] width 77 height 13
click at [877, 365] on div "Yes" at bounding box center [972, 365] width 249 height 21
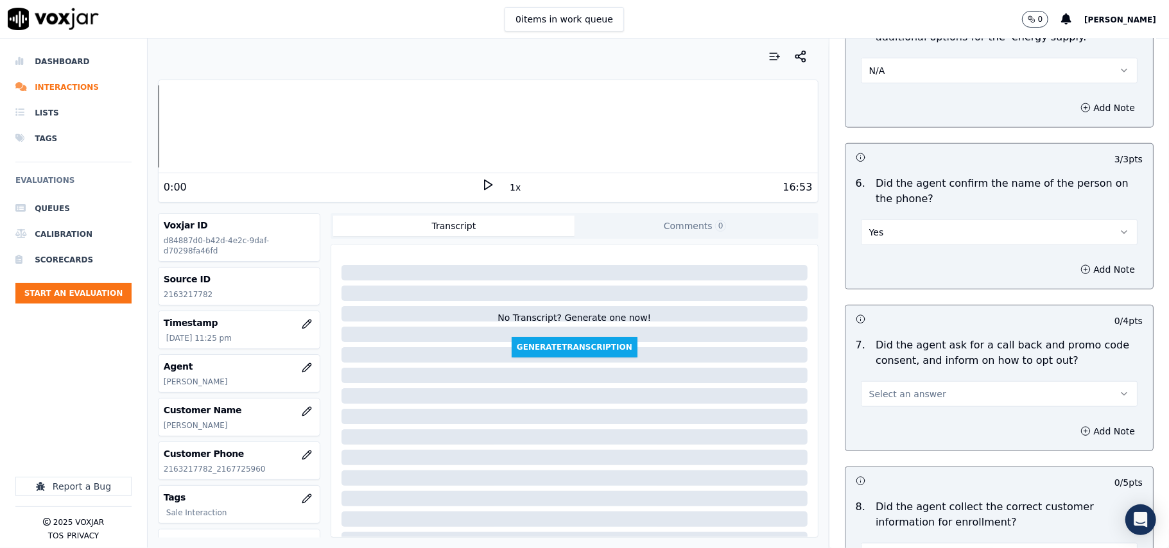
scroll to position [856, 0]
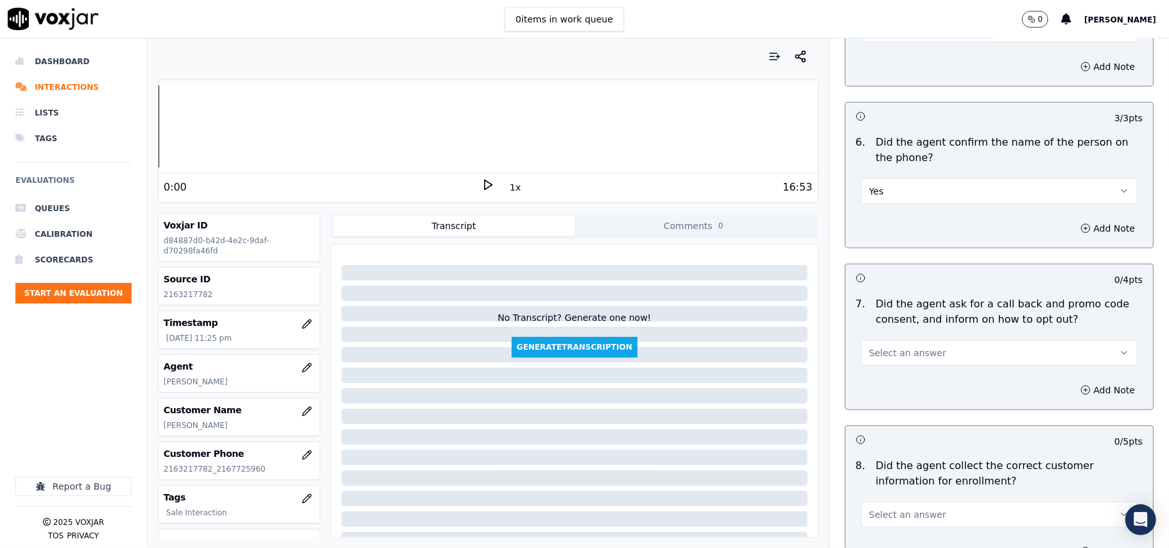
click at [876, 355] on span "Select an answer" at bounding box center [907, 353] width 77 height 13
click at [872, 375] on div "Yes" at bounding box center [972, 384] width 249 height 21
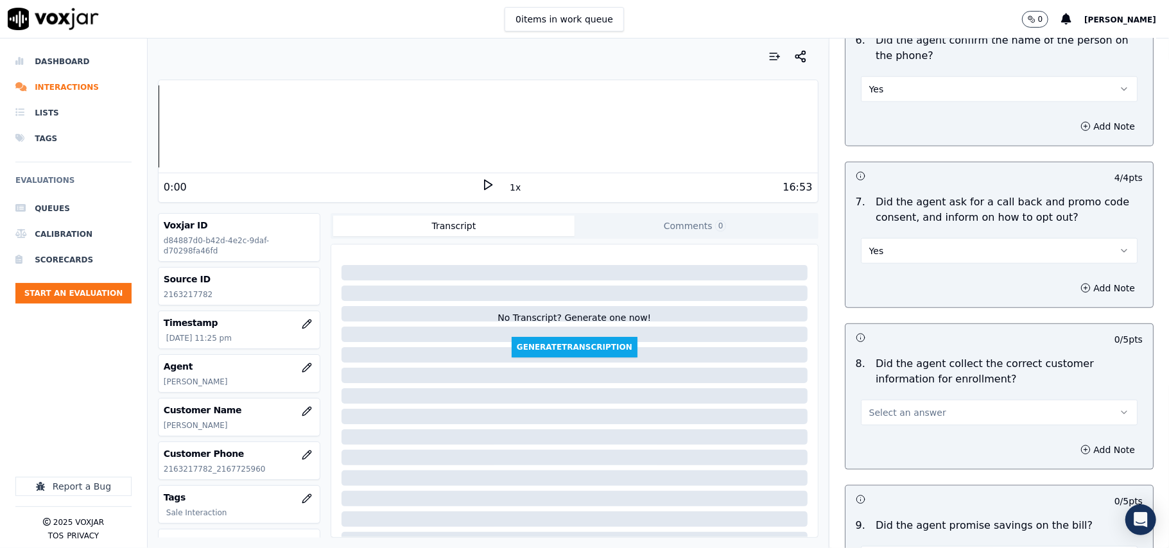
scroll to position [999, 0]
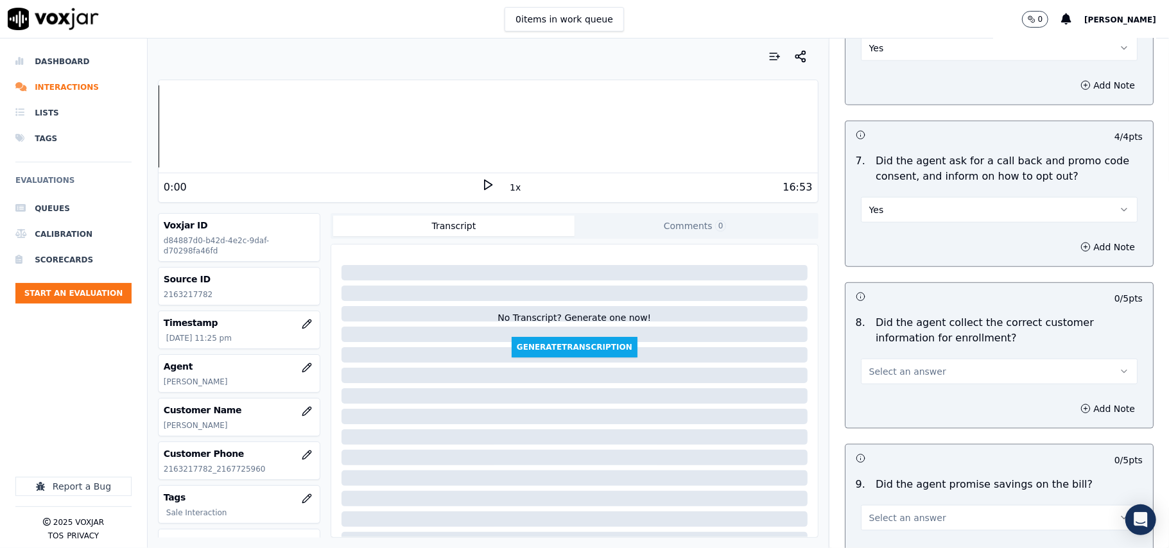
click at [871, 376] on span "Select an answer" at bounding box center [907, 371] width 77 height 13
click at [864, 401] on div "Yes" at bounding box center [972, 404] width 249 height 21
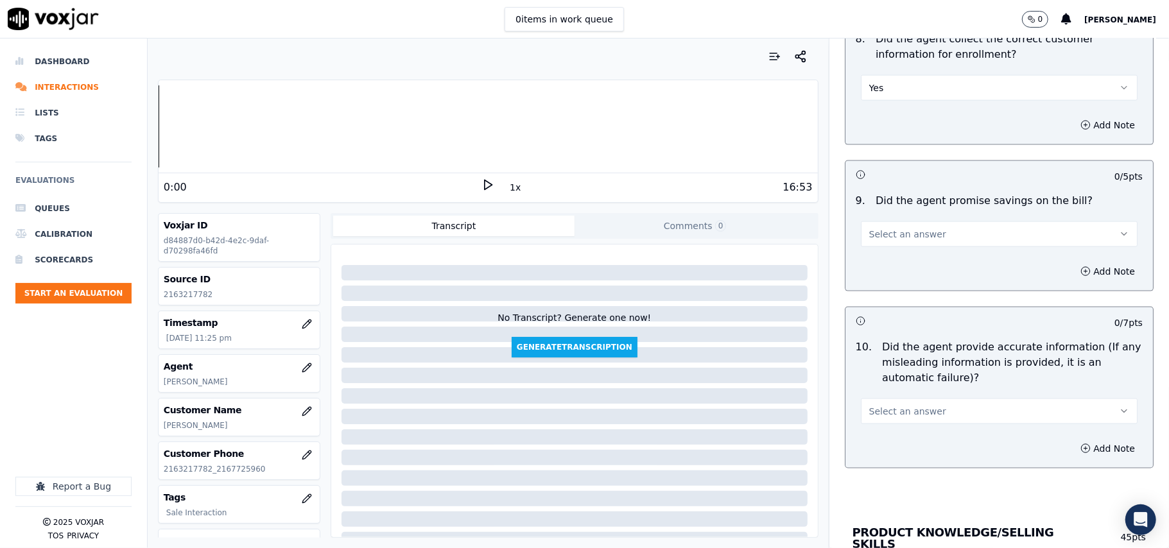
scroll to position [1284, 0]
click at [887, 240] on span "Select an answer" at bounding box center [907, 233] width 77 height 13
click at [886, 306] on div "N/A" at bounding box center [972, 307] width 249 height 21
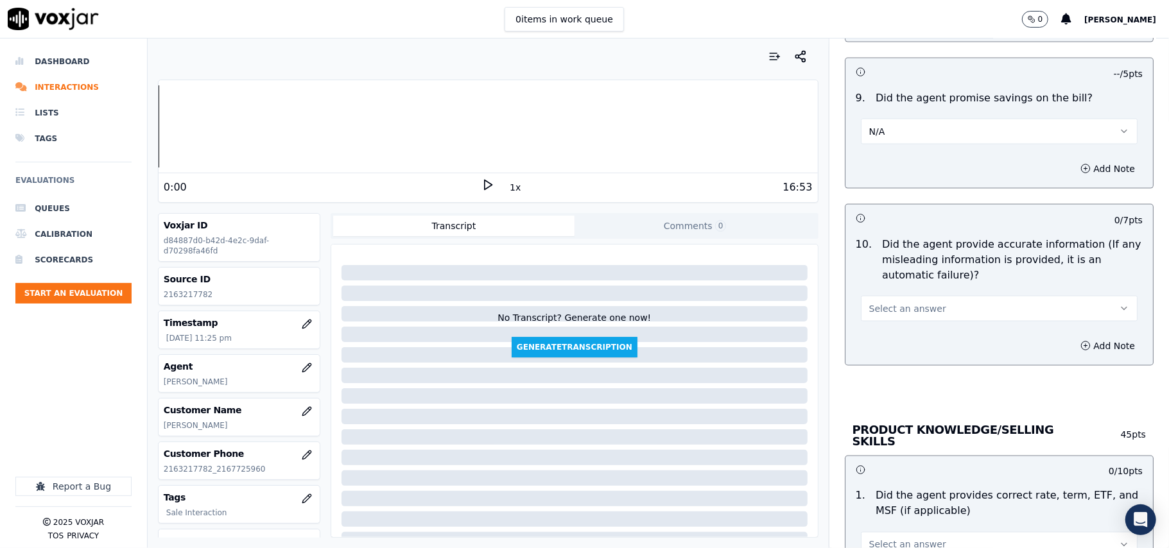
scroll to position [1427, 0]
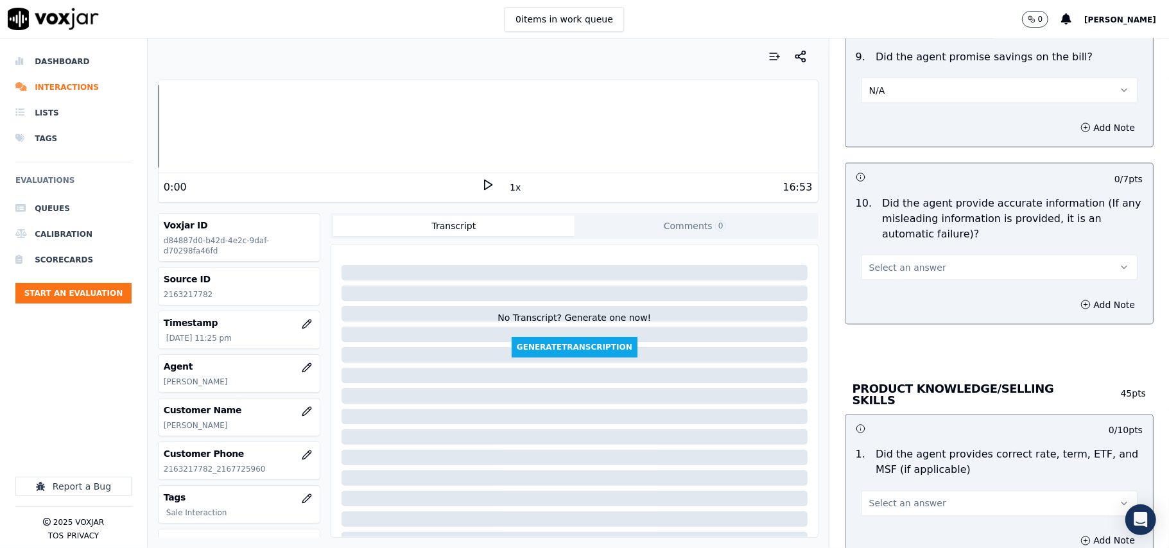
click at [885, 263] on button "Select an answer" at bounding box center [999, 268] width 277 height 26
click at [885, 310] on div "Yes" at bounding box center [972, 300] width 249 height 21
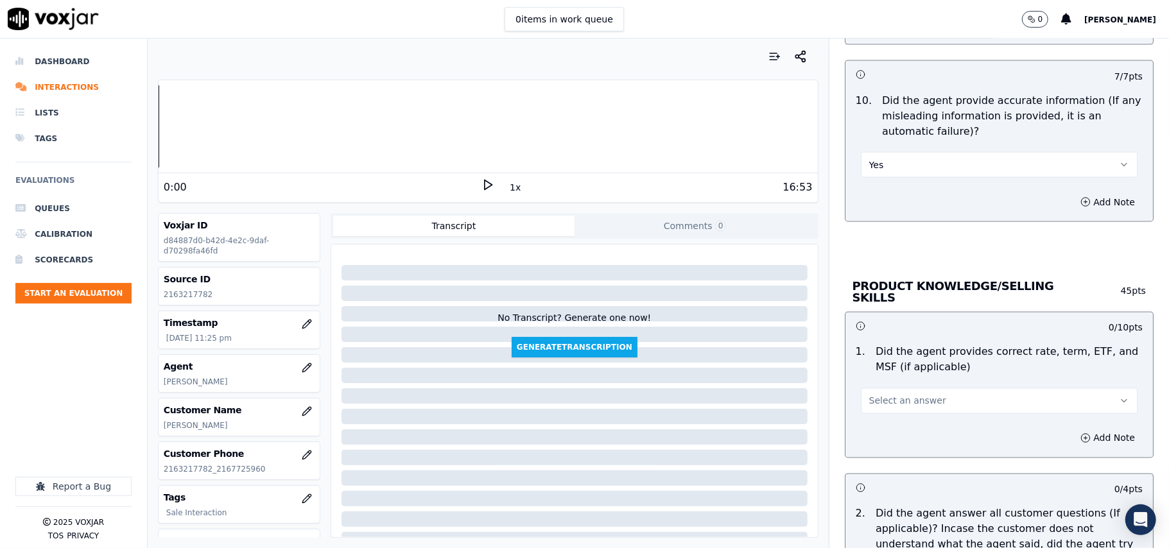
scroll to position [1569, 0]
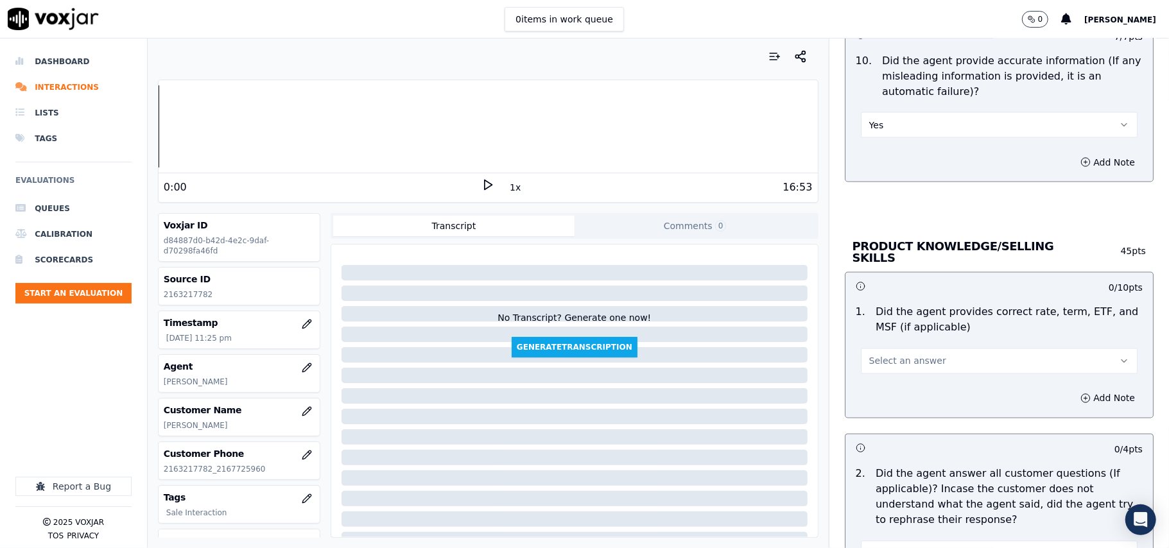
click at [880, 355] on span "Select an answer" at bounding box center [907, 361] width 77 height 13
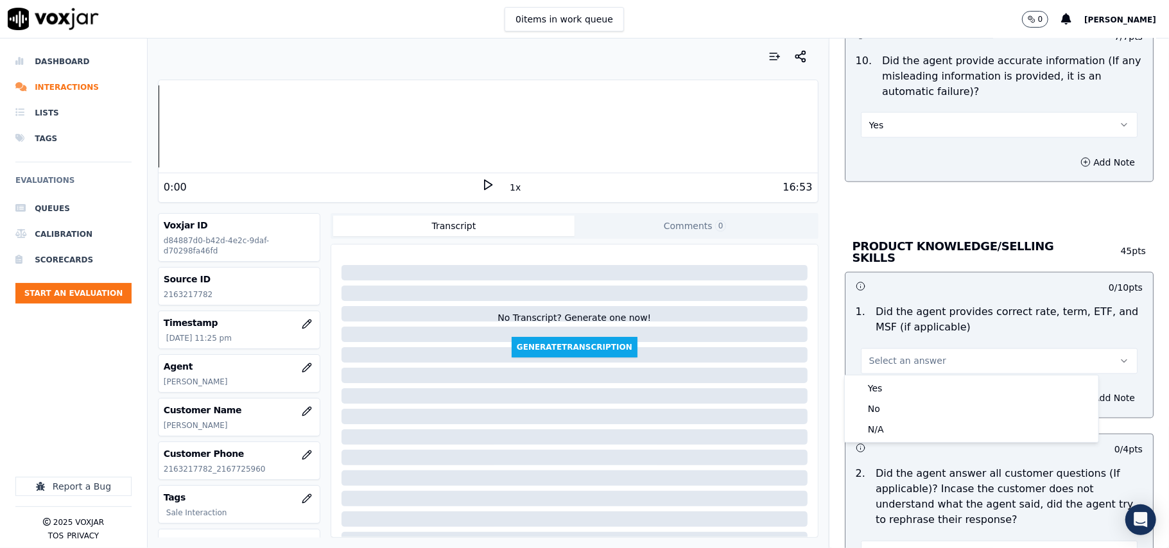
click at [873, 376] on div "Yes No N/A" at bounding box center [972, 409] width 254 height 67
drag, startPoint x: 874, startPoint y: 381, endPoint x: 880, endPoint y: 375, distance: 8.6
click at [875, 381] on div "Yes" at bounding box center [972, 388] width 249 height 21
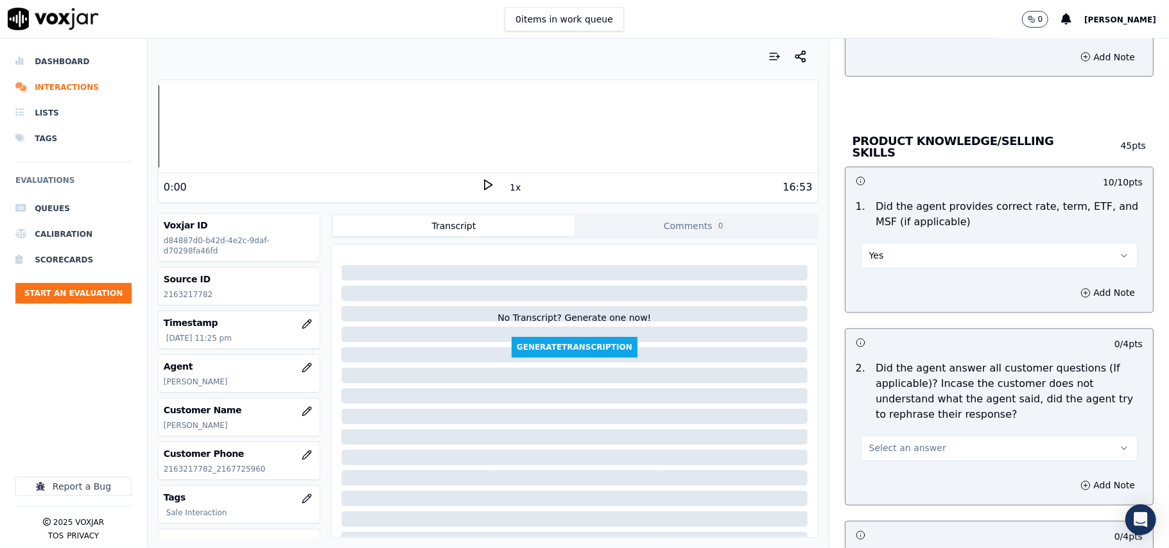
scroll to position [1712, 0]
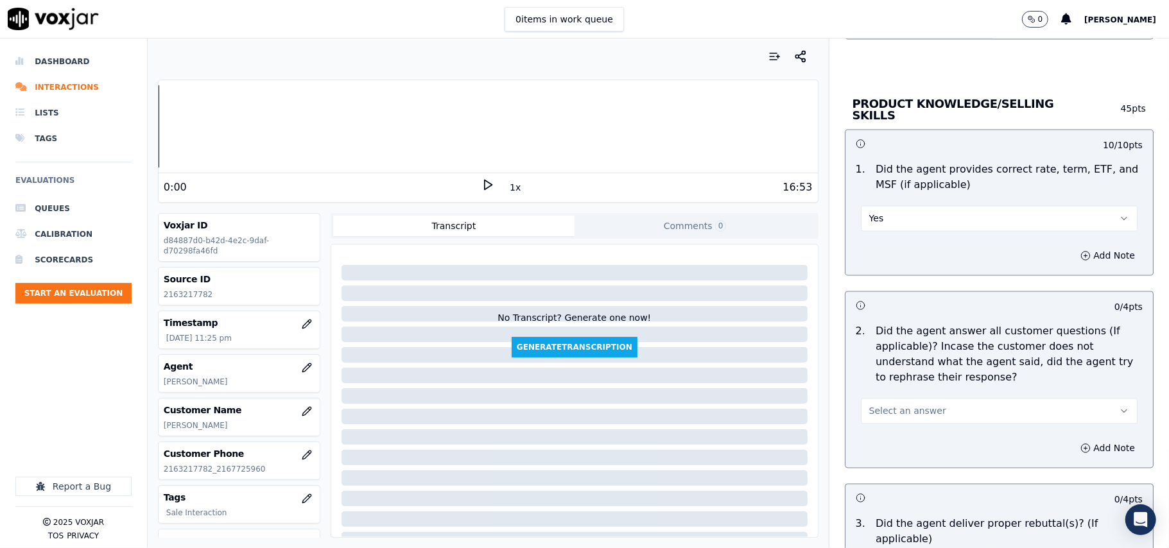
click at [881, 421] on button "Select an answer" at bounding box center [999, 412] width 277 height 26
click at [882, 445] on div "Yes" at bounding box center [972, 438] width 249 height 21
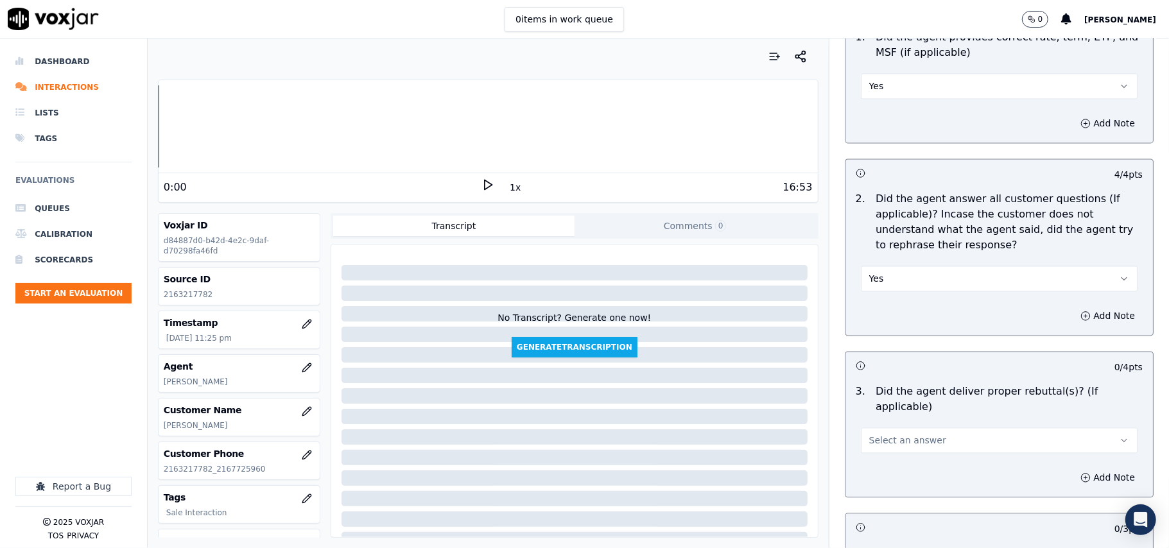
scroll to position [1997, 0]
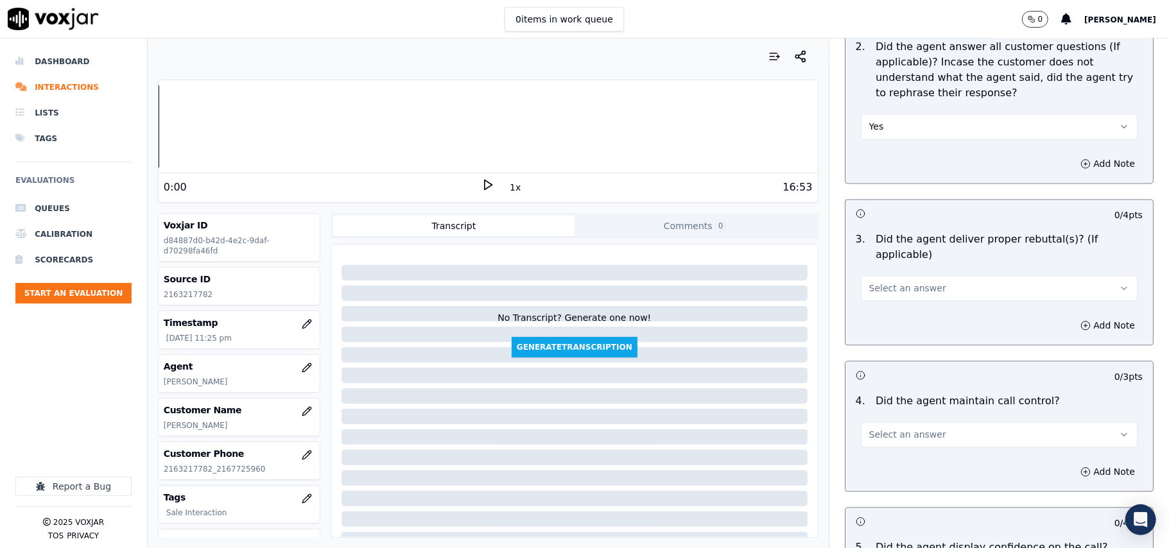
click at [879, 283] on button "Select an answer" at bounding box center [999, 288] width 277 height 26
drag, startPoint x: 877, startPoint y: 291, endPoint x: 882, endPoint y: 297, distance: 7.3
click at [877, 292] on div "Yes" at bounding box center [972, 300] width 249 height 21
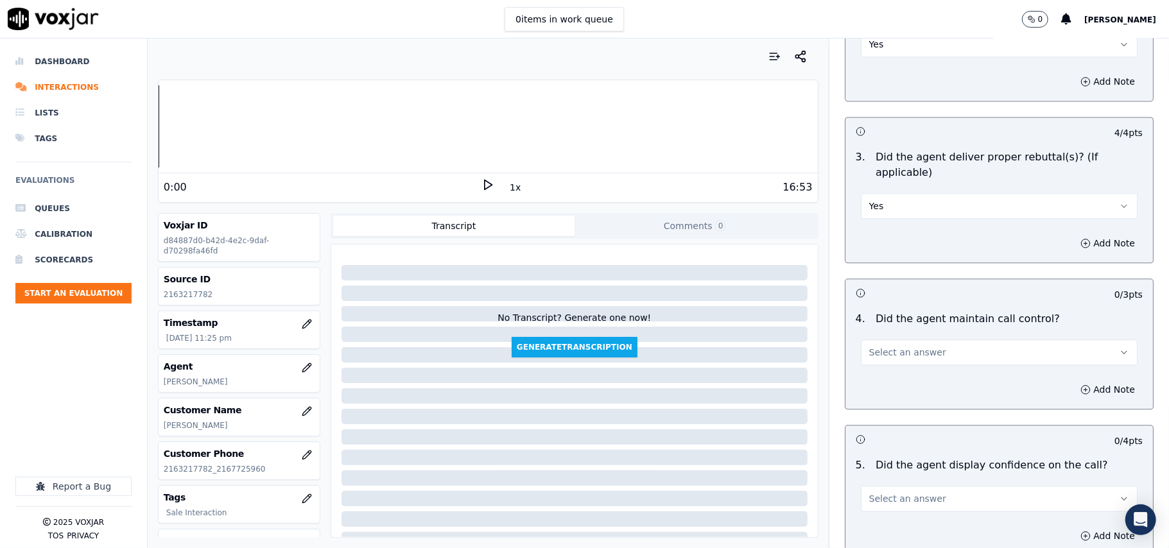
scroll to position [2140, 0]
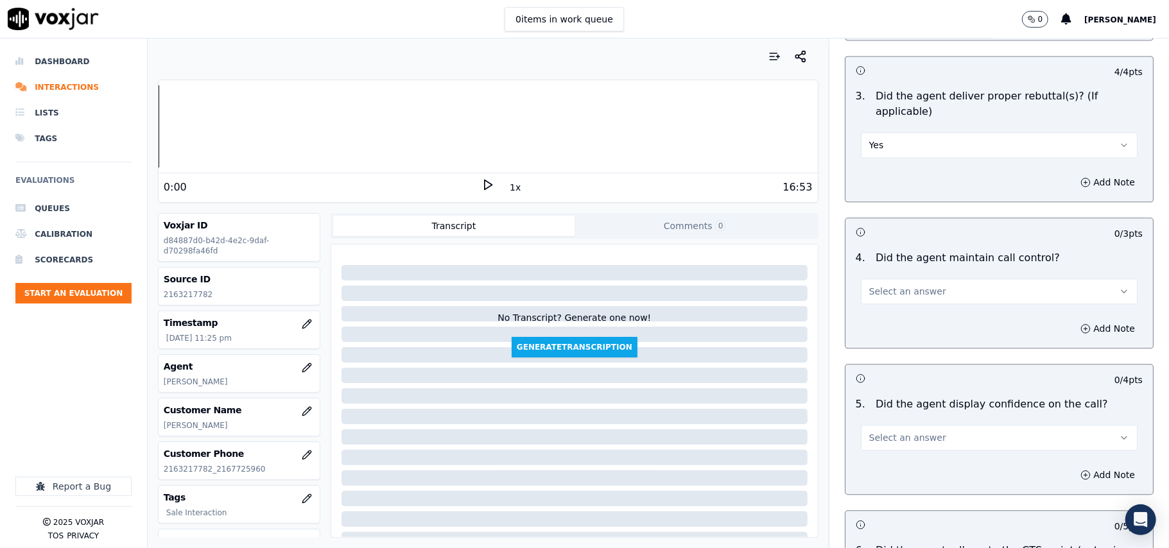
click at [875, 285] on span "Select an answer" at bounding box center [907, 291] width 77 height 13
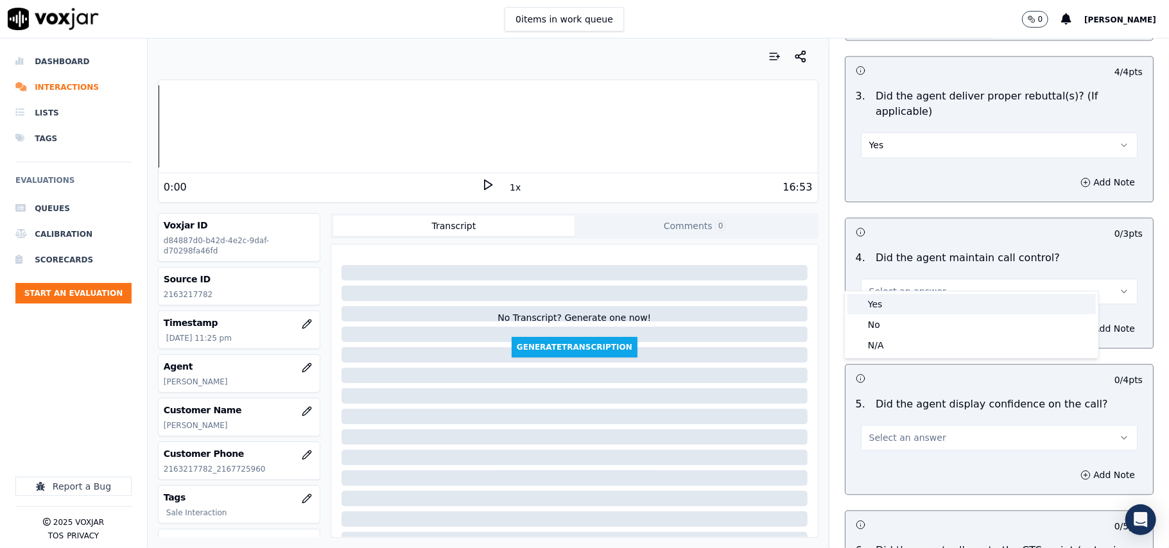
click at [877, 299] on div "Yes" at bounding box center [972, 304] width 249 height 21
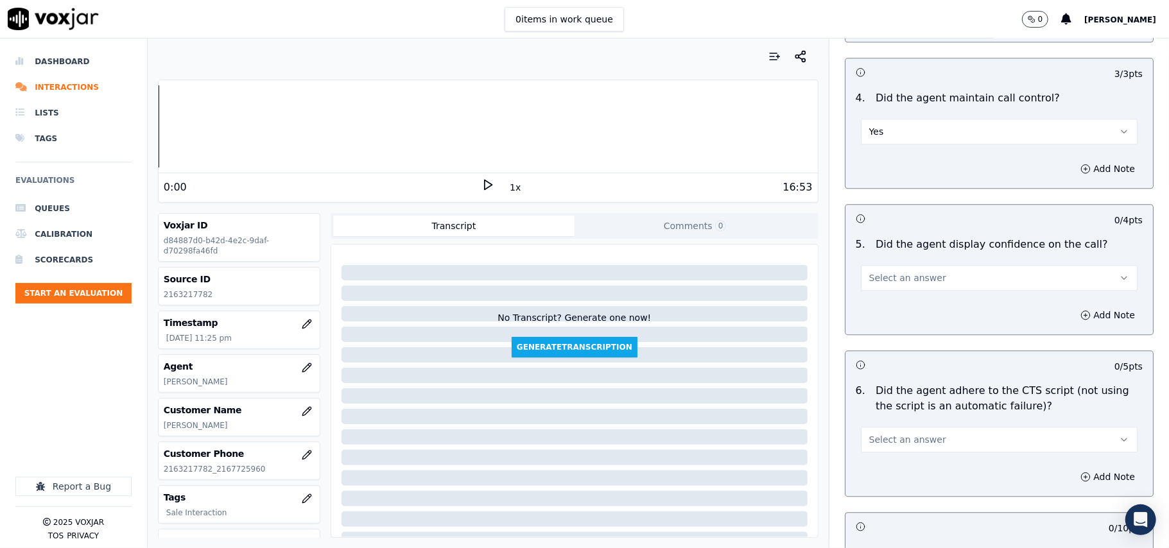
scroll to position [2425, 0]
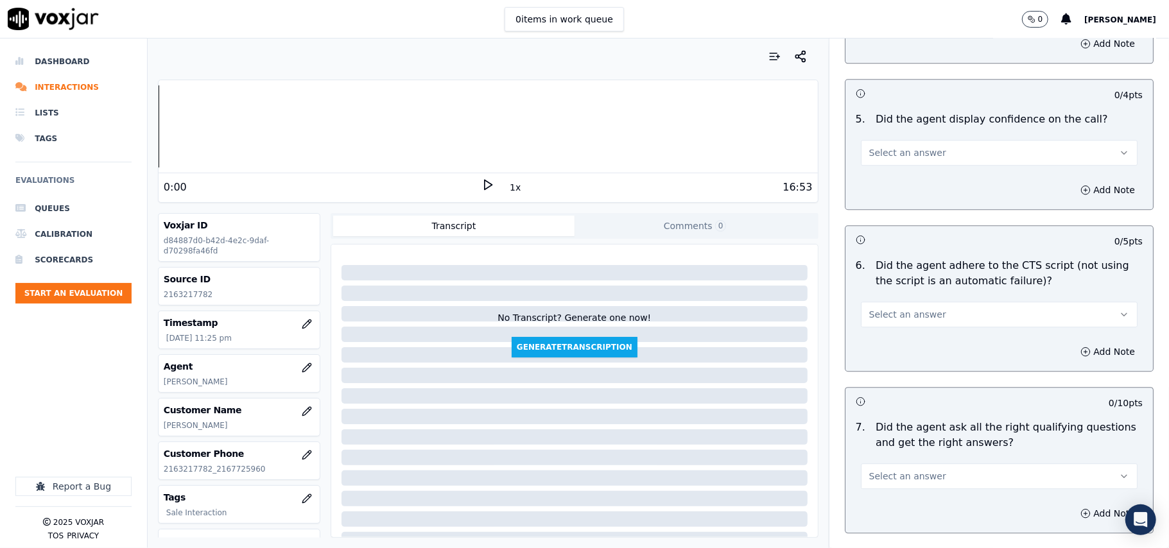
click at [874, 127] on div "Select an answer" at bounding box center [999, 146] width 297 height 39
click at [873, 146] on span "Select an answer" at bounding box center [907, 152] width 77 height 13
drag, startPoint x: 873, startPoint y: 143, endPoint x: 877, endPoint y: 157, distance: 14.5
click at [876, 160] on div "Yes" at bounding box center [972, 166] width 249 height 21
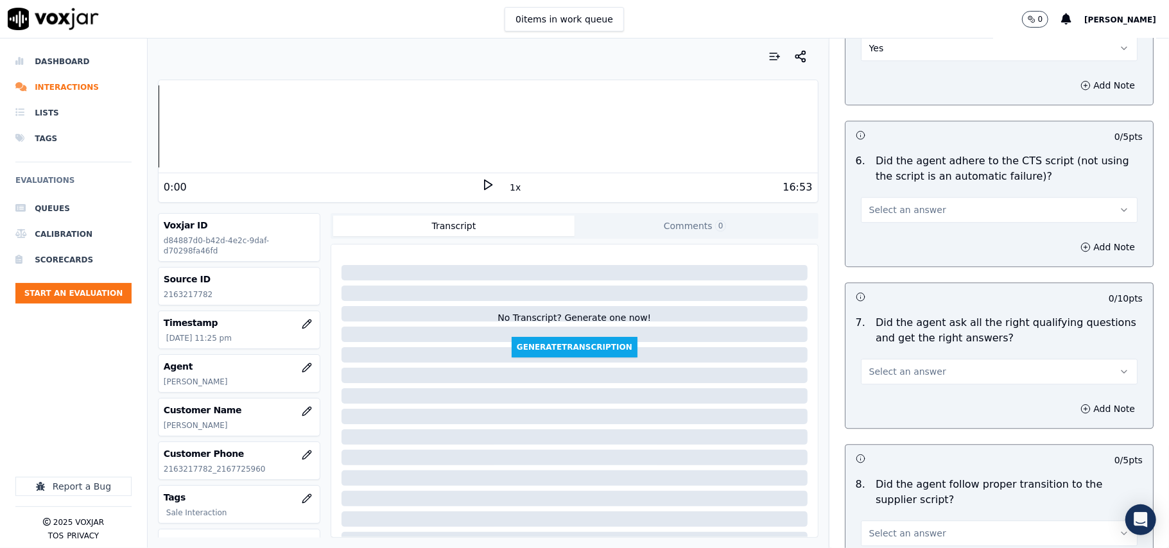
scroll to position [2569, 0]
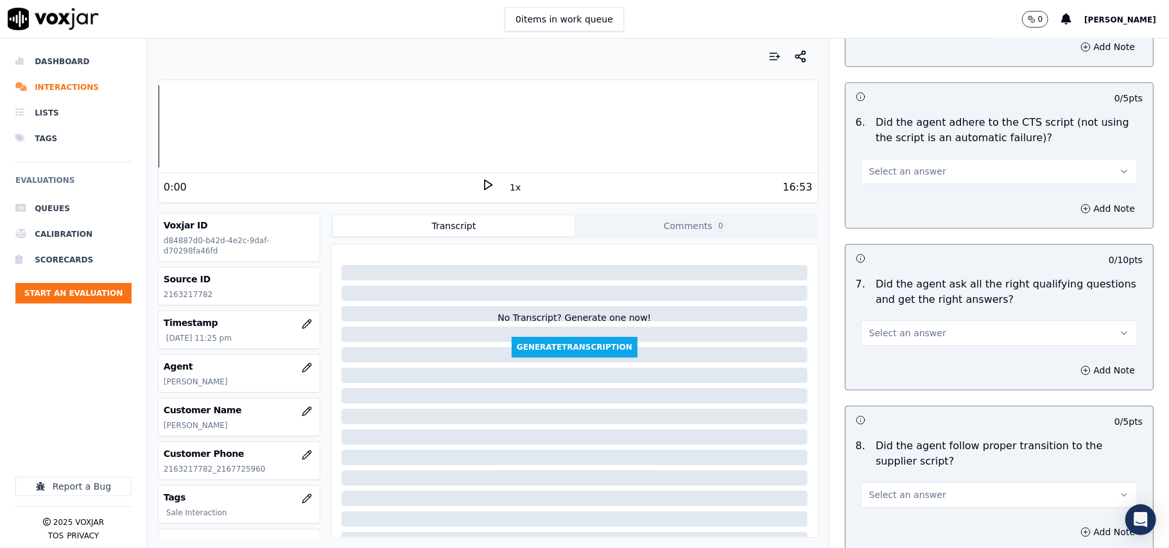
click at [876, 165] on span "Select an answer" at bounding box center [907, 171] width 77 height 13
click at [876, 185] on div "Yes" at bounding box center [972, 185] width 249 height 21
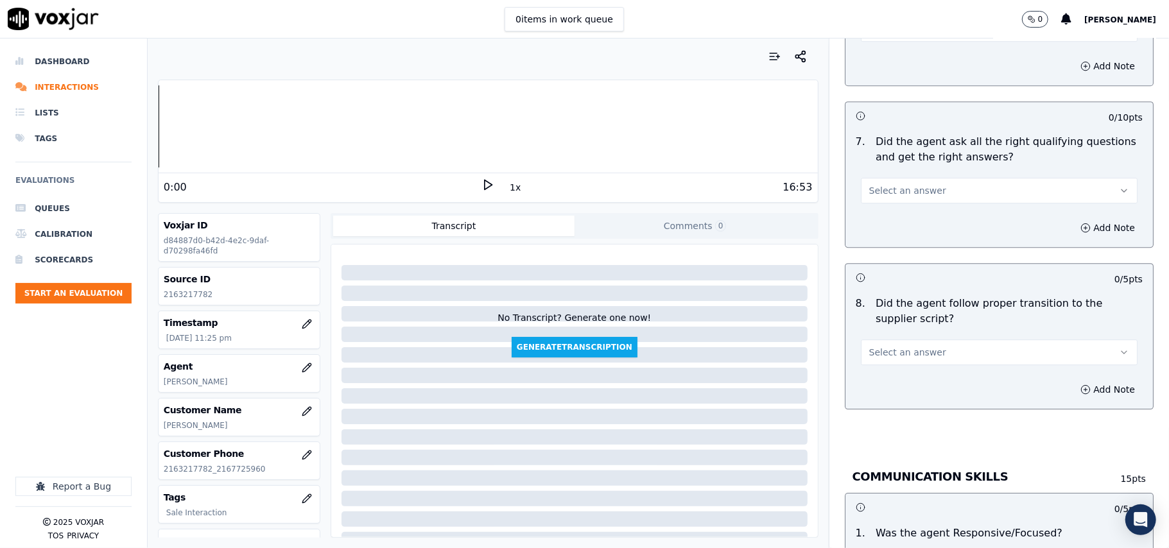
click at [878, 184] on span "Select an answer" at bounding box center [907, 190] width 77 height 13
click at [879, 196] on div "Yes" at bounding box center [972, 205] width 249 height 21
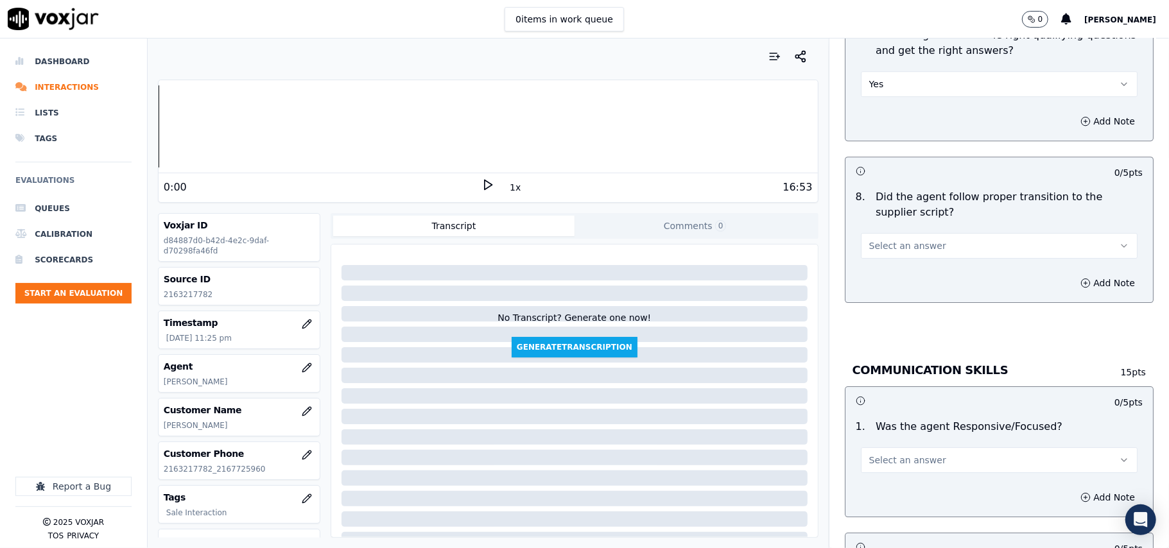
scroll to position [2854, 0]
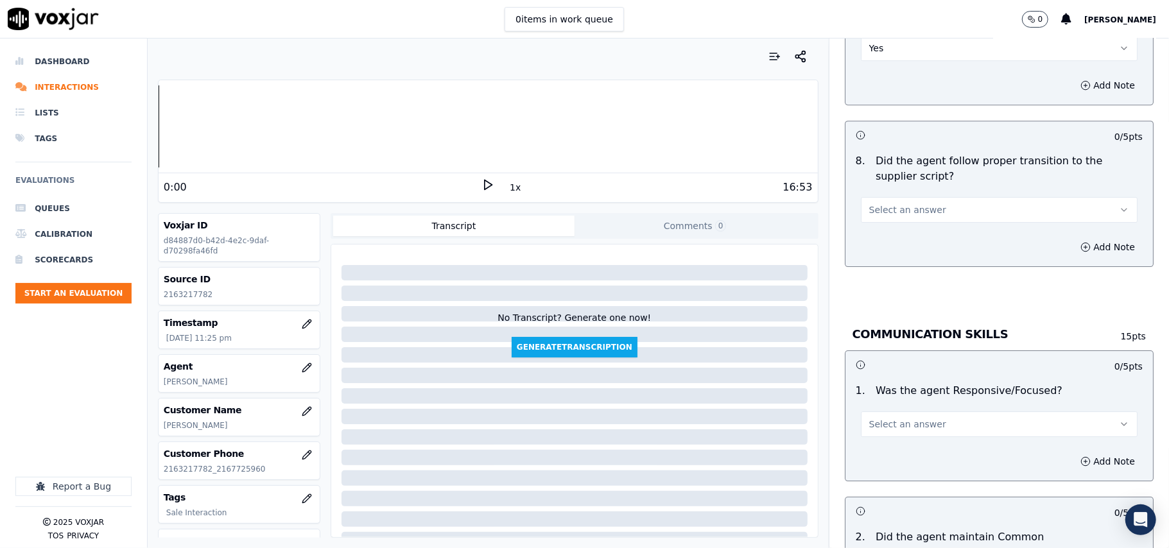
click at [872, 204] on span "Select an answer" at bounding box center [907, 210] width 77 height 13
click at [866, 232] on div "Yes" at bounding box center [972, 224] width 249 height 21
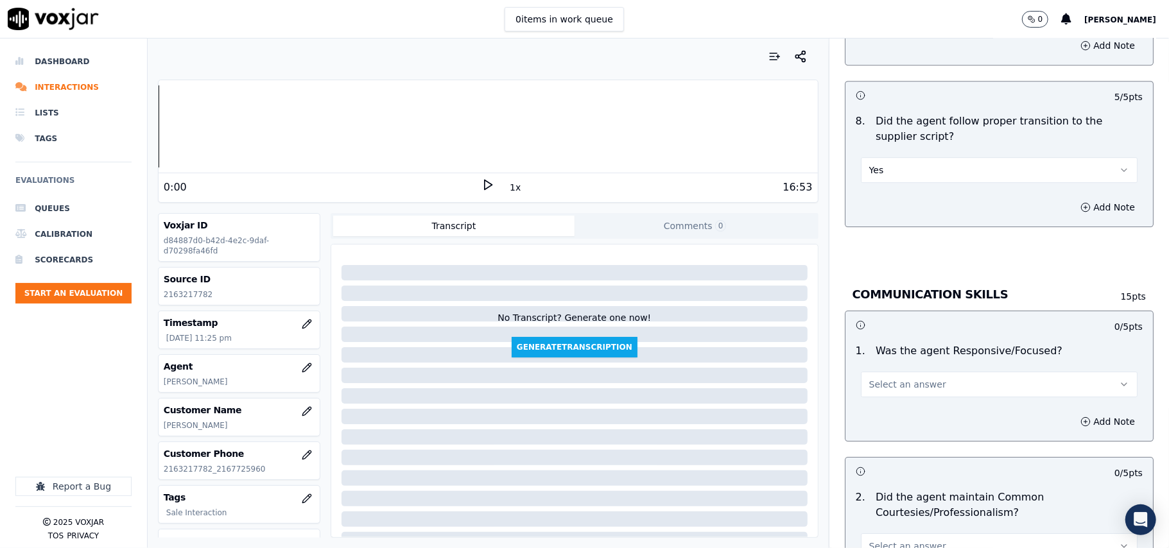
scroll to position [2996, 0]
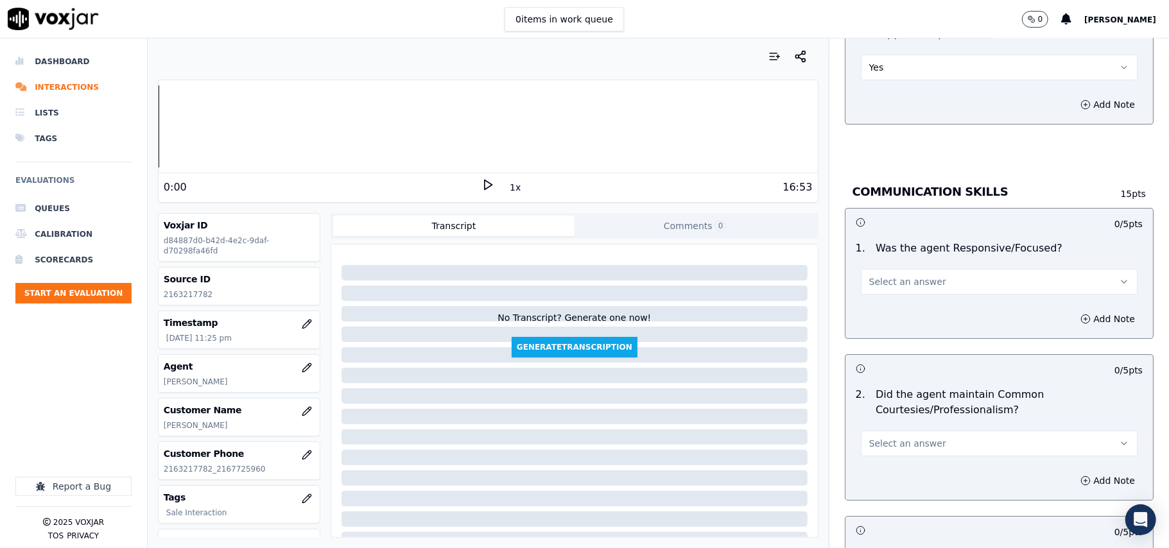
click at [871, 275] on span "Select an answer" at bounding box center [907, 281] width 77 height 13
click at [866, 293] on div "Yes" at bounding box center [972, 296] width 249 height 21
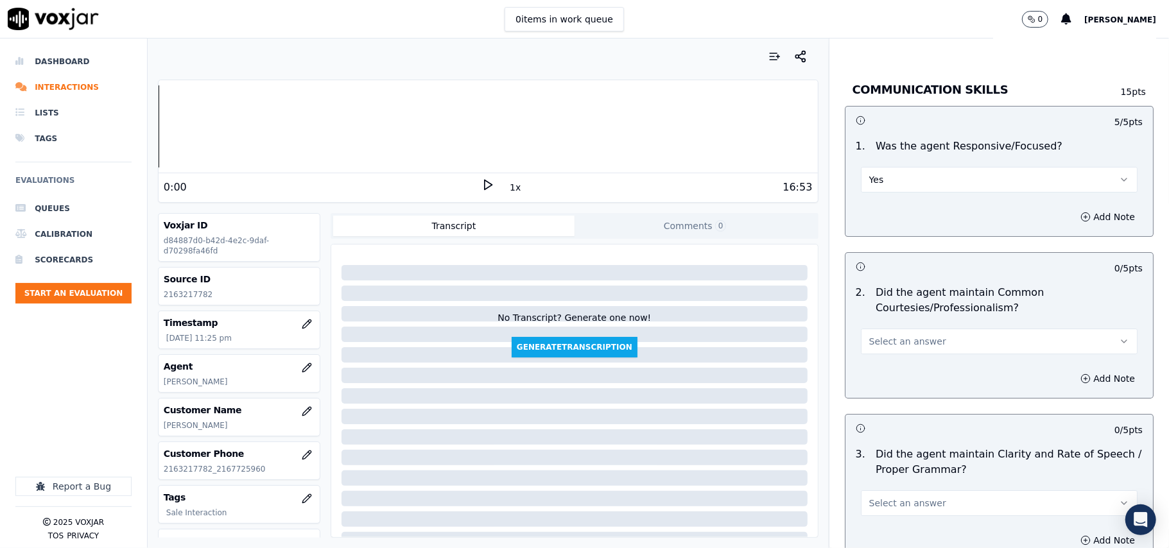
scroll to position [3140, 0]
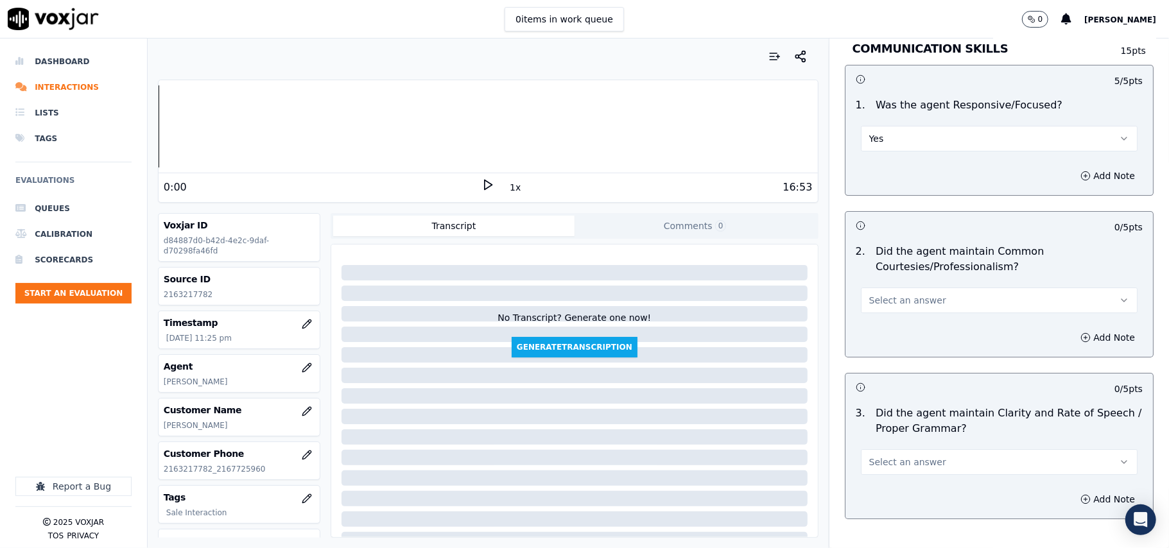
click at [871, 294] on span "Select an answer" at bounding box center [907, 300] width 77 height 13
click at [872, 310] on div "Yes" at bounding box center [972, 316] width 249 height 21
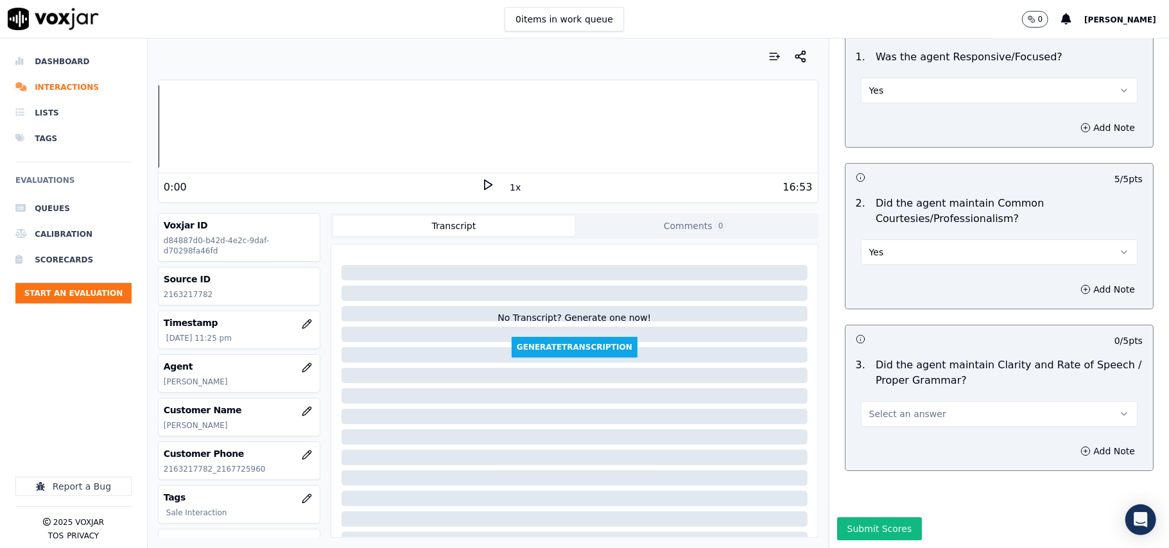
scroll to position [3213, 0]
click at [869, 408] on span "Select an answer" at bounding box center [907, 414] width 77 height 13
drag, startPoint x: 863, startPoint y: 399, endPoint x: 833, endPoint y: 548, distance: 152.0
click at [863, 399] on div "Yes" at bounding box center [972, 404] width 249 height 21
click at [859, 518] on button "Submit Scores" at bounding box center [879, 529] width 85 height 23
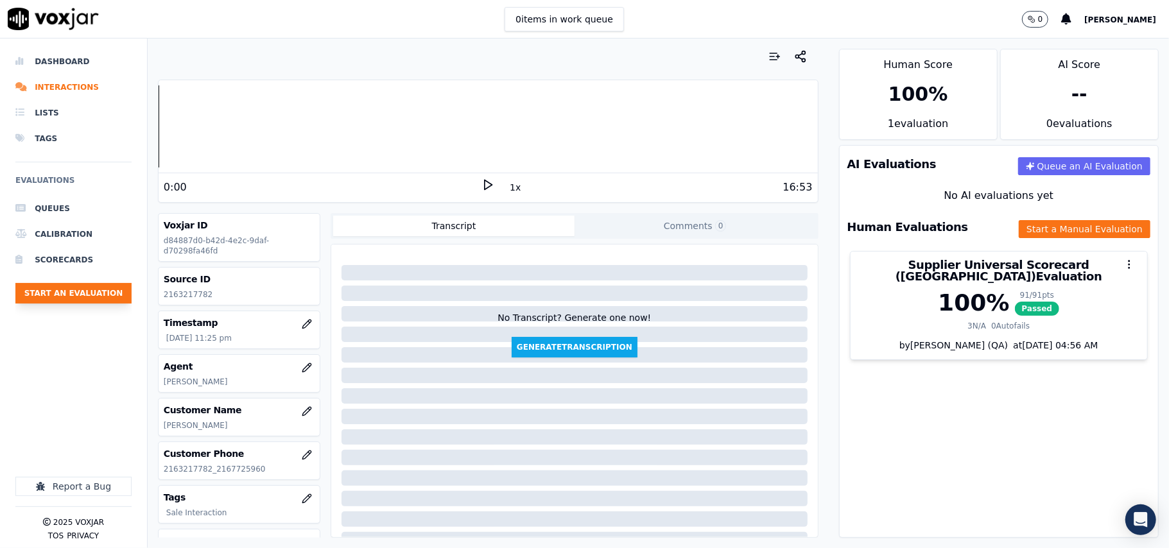
click at [121, 299] on button "Start an Evaluation" at bounding box center [73, 293] width 116 height 21
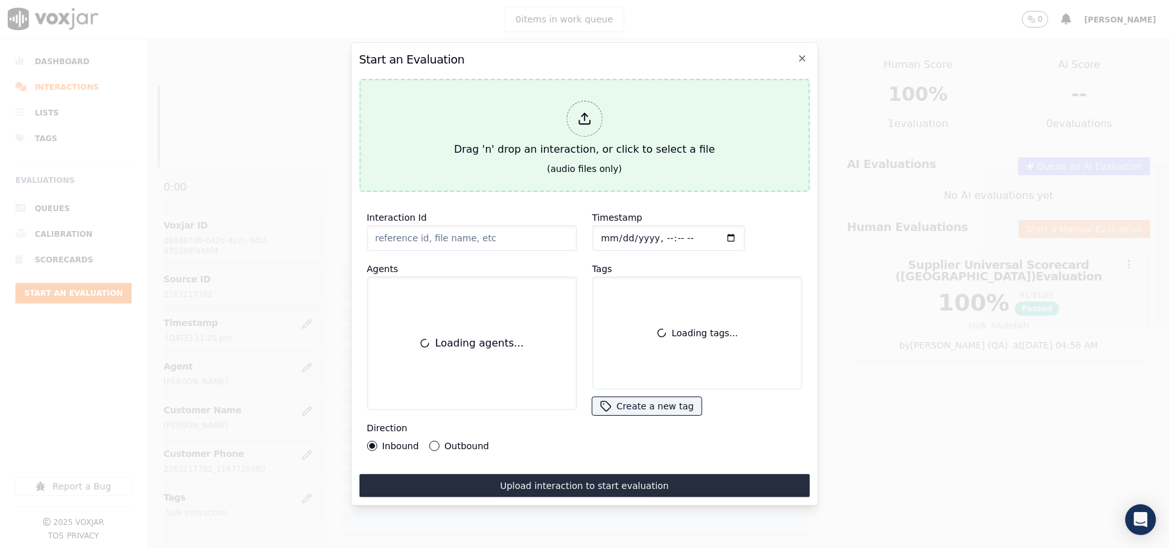
click at [640, 145] on div "Drag 'n' drop an interaction, or click to select a file" at bounding box center [584, 129] width 271 height 67
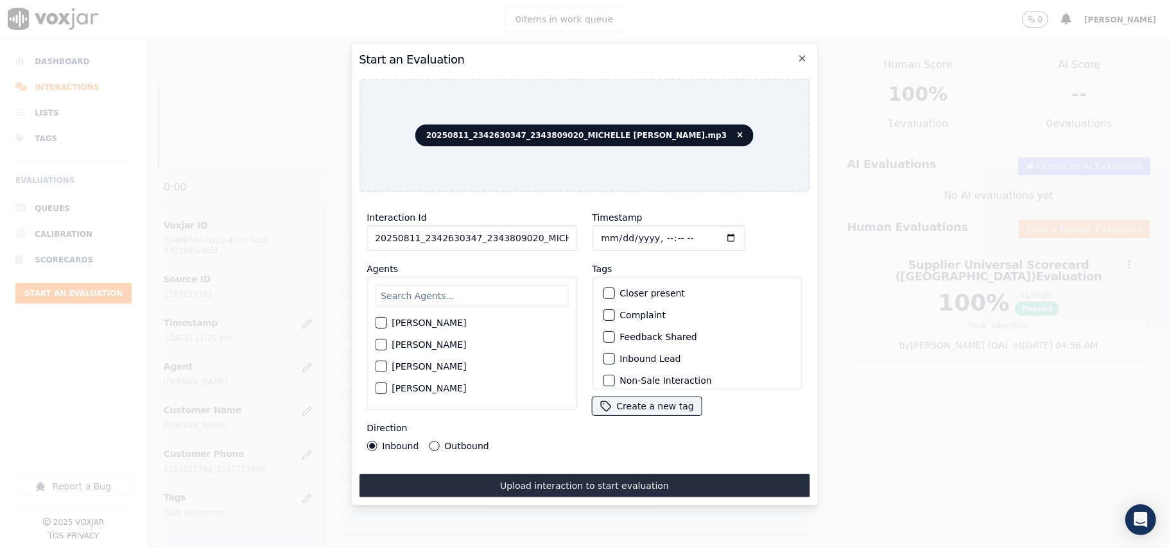
click at [473, 238] on input "20250811_2342630347_2343809020_MICHELLE MARRERO.mp3" at bounding box center [472, 238] width 210 height 26
paste input "342630347"
type input "2342630347"
click at [616, 231] on input "Timestamp" at bounding box center [668, 238] width 153 height 26
type input "2025-08-11T23:26"
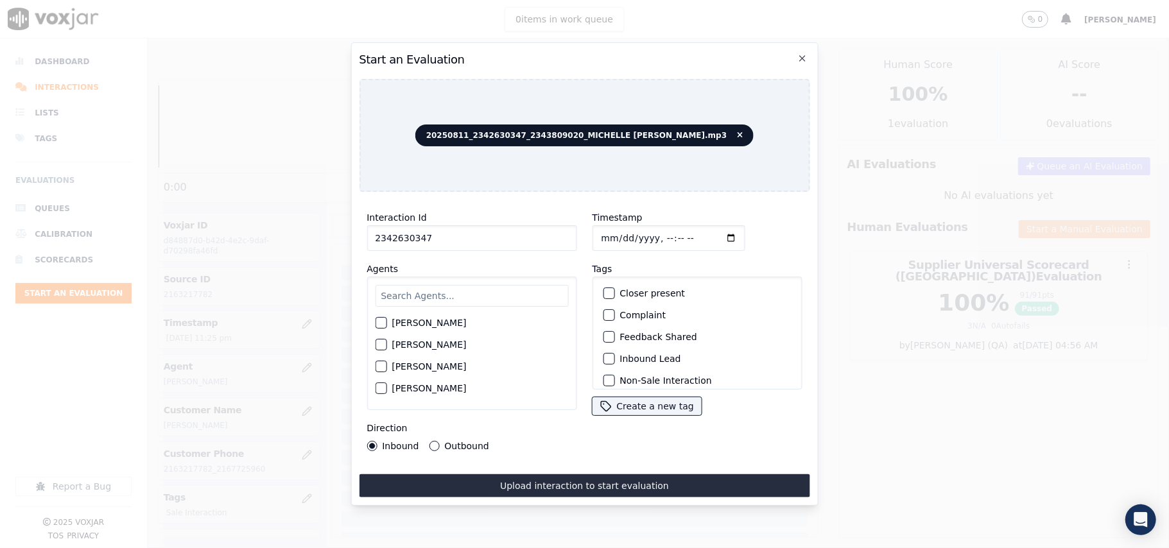
click at [453, 292] on input "text" at bounding box center [471, 296] width 193 height 22
type input "Miche"
click at [424, 308] on div "Miche MICHELLE MARRERO" at bounding box center [472, 344] width 210 height 134
click at [423, 322] on label "MICHELLE MARRERO" at bounding box center [429, 326] width 74 height 9
click at [387, 321] on button "MICHELLE MARRERO" at bounding box center [381, 327] width 12 height 12
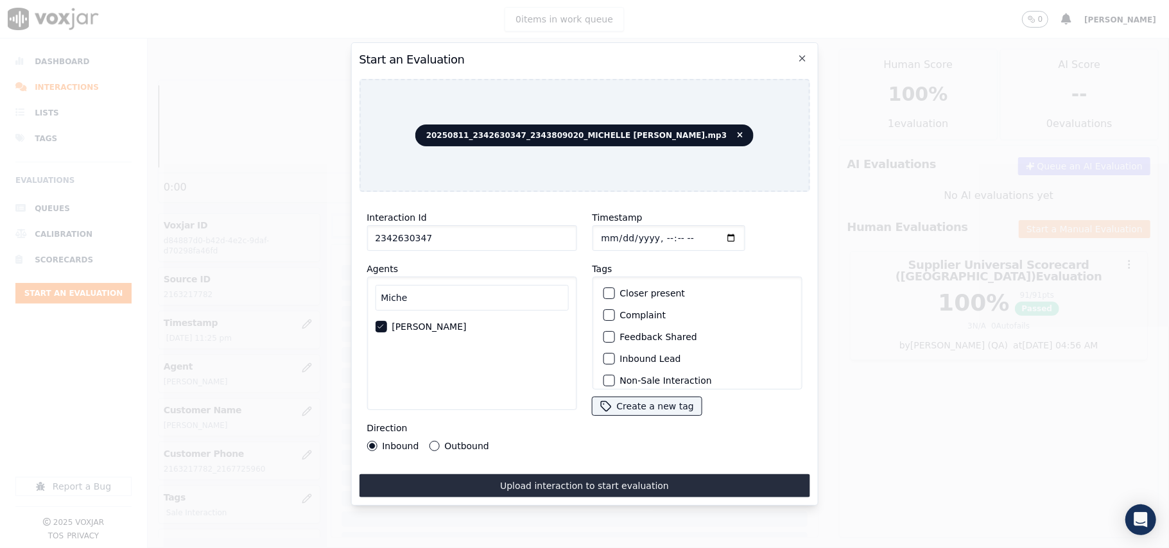
scroll to position [112, 0]
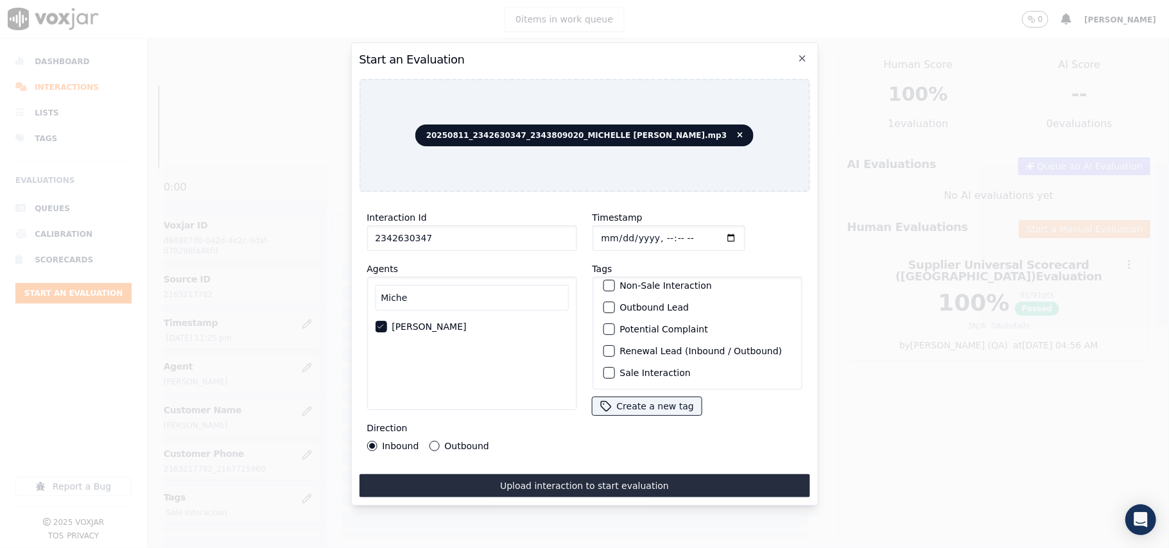
click at [630, 369] on label "Sale Interaction" at bounding box center [655, 373] width 71 height 9
click at [615, 367] on button "Sale Interaction" at bounding box center [609, 373] width 12 height 12
click at [464, 442] on label "Outbound" at bounding box center [466, 446] width 44 height 9
click at [439, 442] on button "Outbound" at bounding box center [434, 446] width 10 height 10
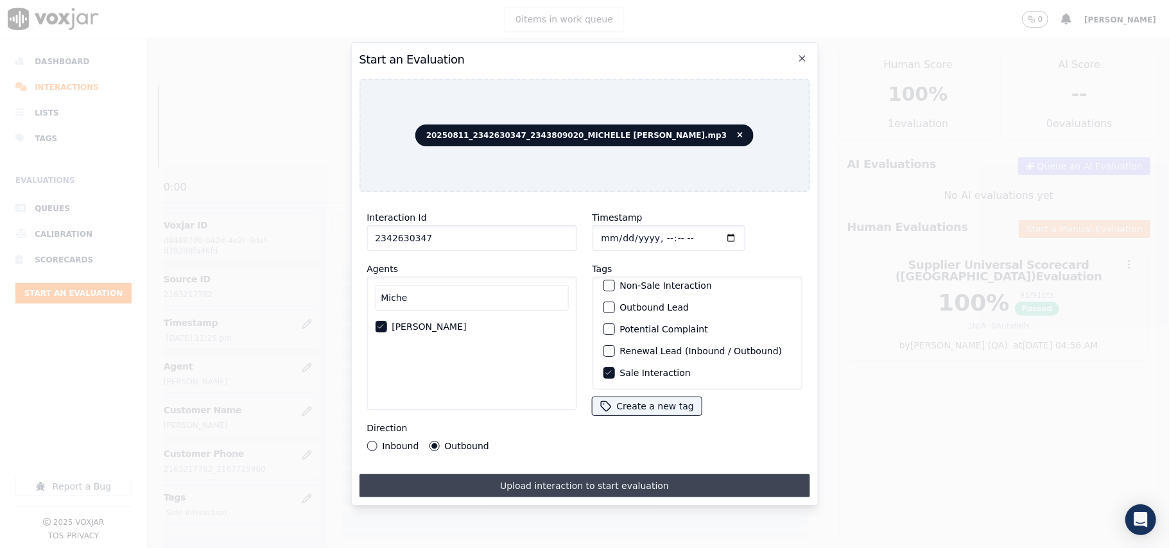
click at [532, 489] on button "Upload interaction to start evaluation" at bounding box center [584, 486] width 451 height 23
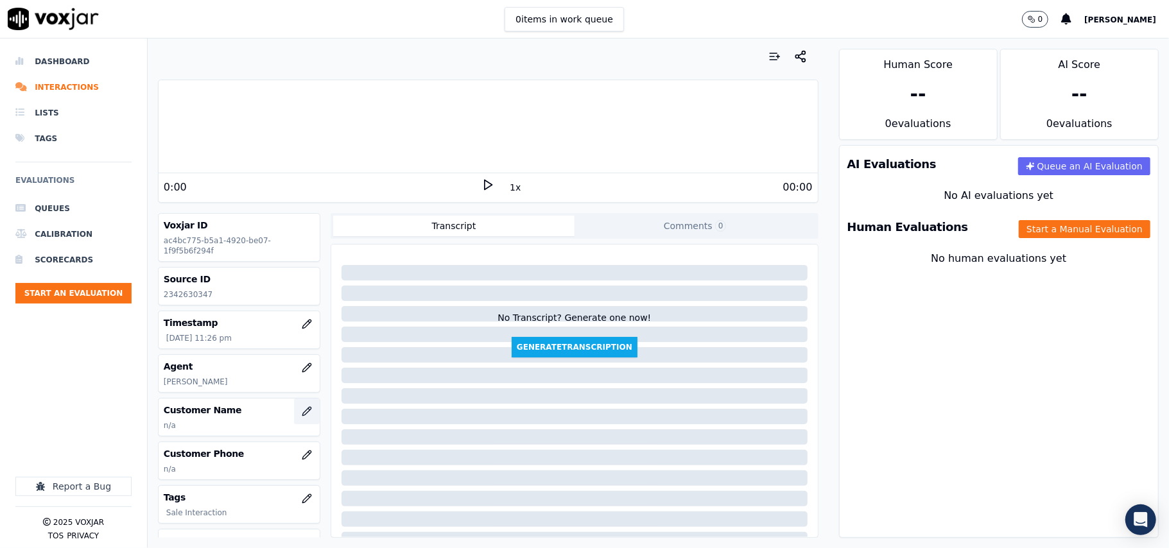
click at [302, 414] on icon "button" at bounding box center [307, 411] width 10 height 10
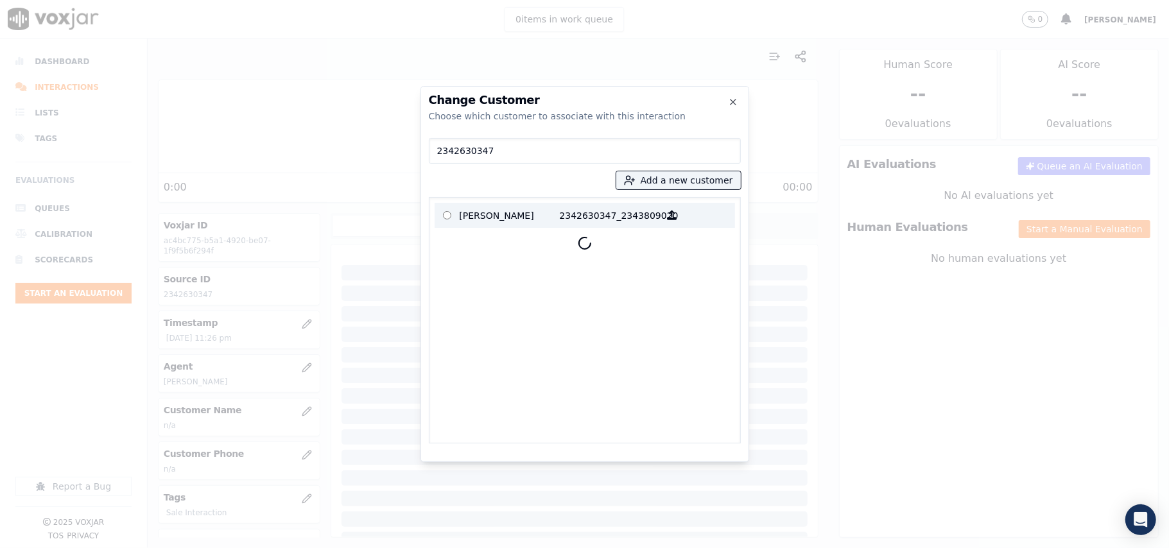
type input "2342630347"
click at [484, 220] on p "PETE A MCMANUS" at bounding box center [510, 215] width 100 height 20
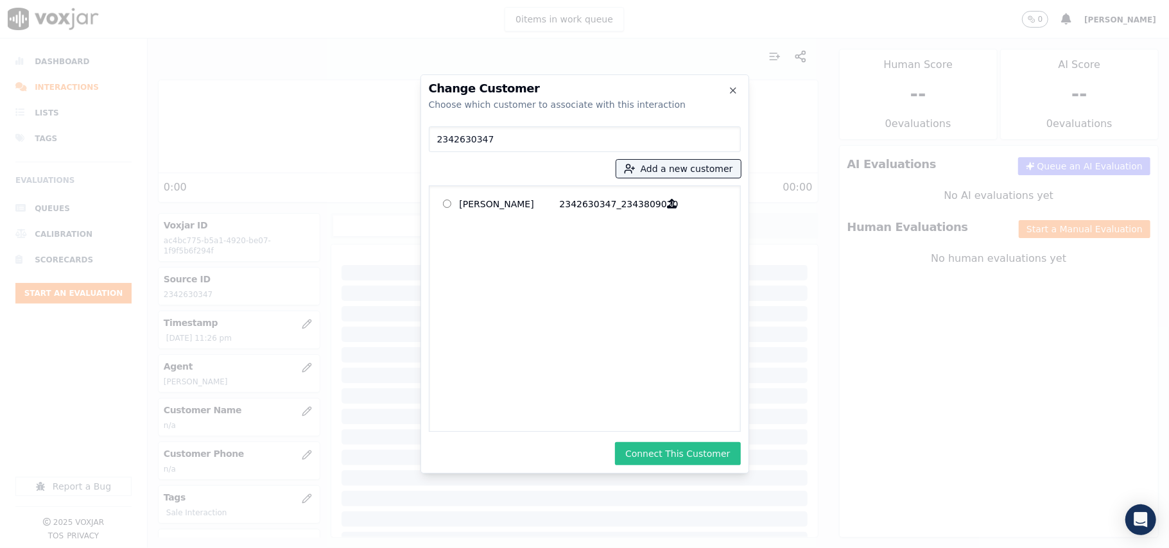
click at [692, 448] on button "Connect This Customer" at bounding box center [677, 453] width 125 height 23
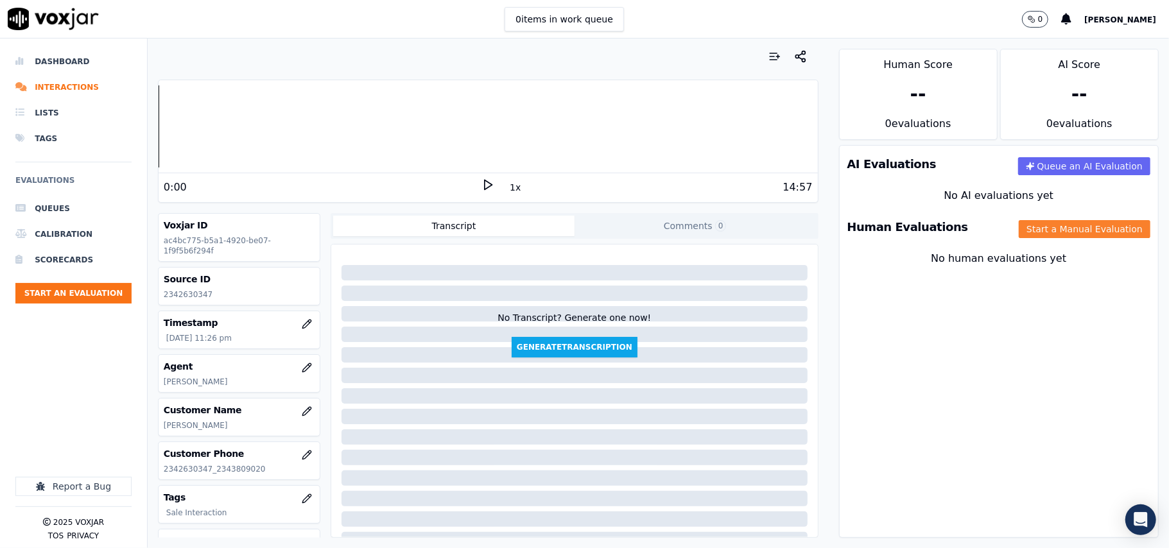
click at [1019, 224] on button "Start a Manual Evaluation" at bounding box center [1085, 229] width 132 height 18
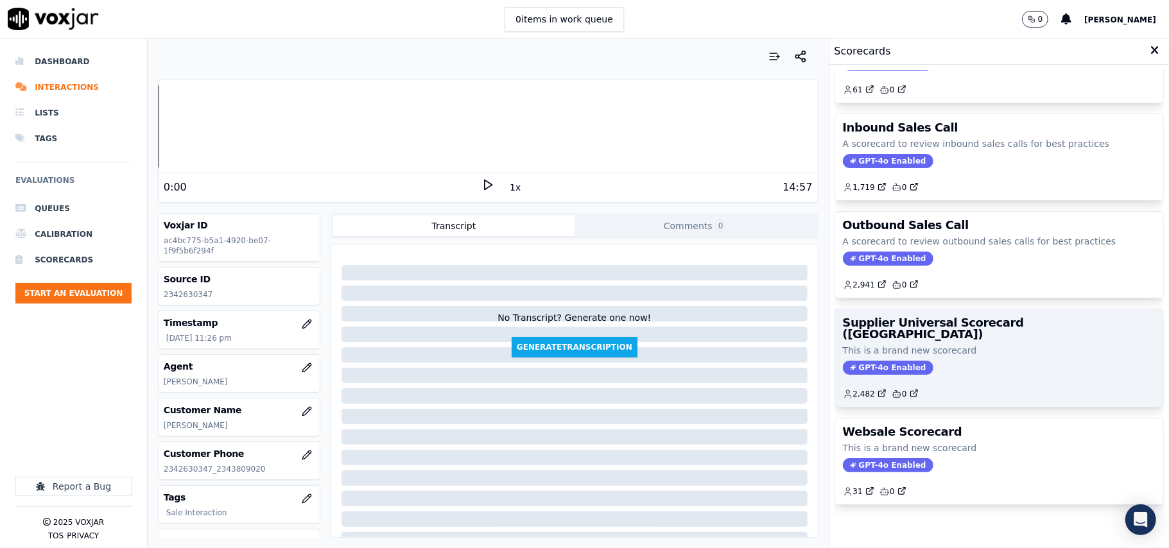
scroll to position [98, 0]
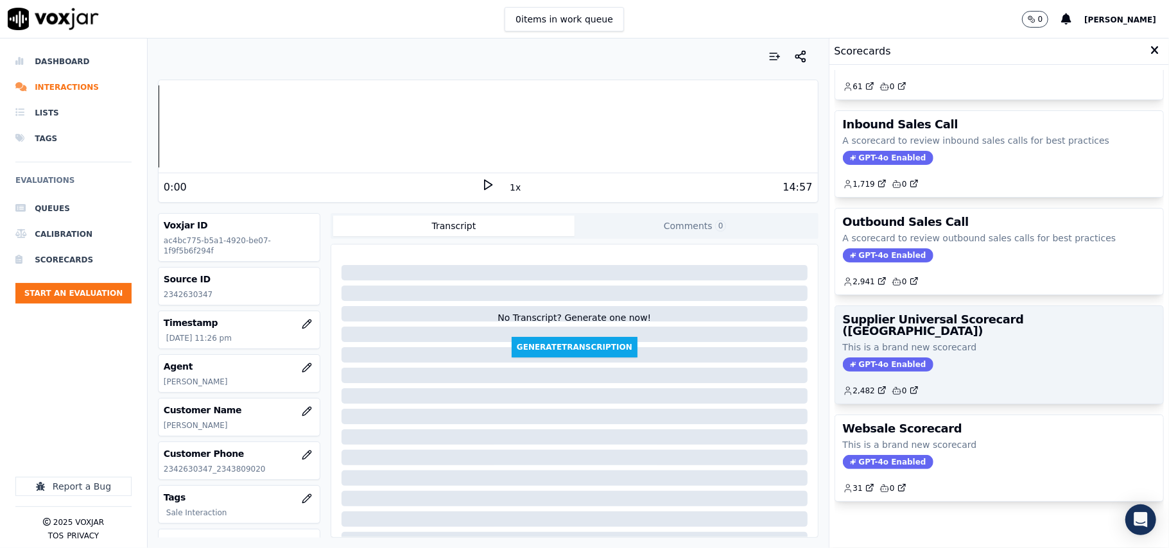
click at [916, 358] on div "GPT-4o Enabled" at bounding box center [999, 365] width 313 height 14
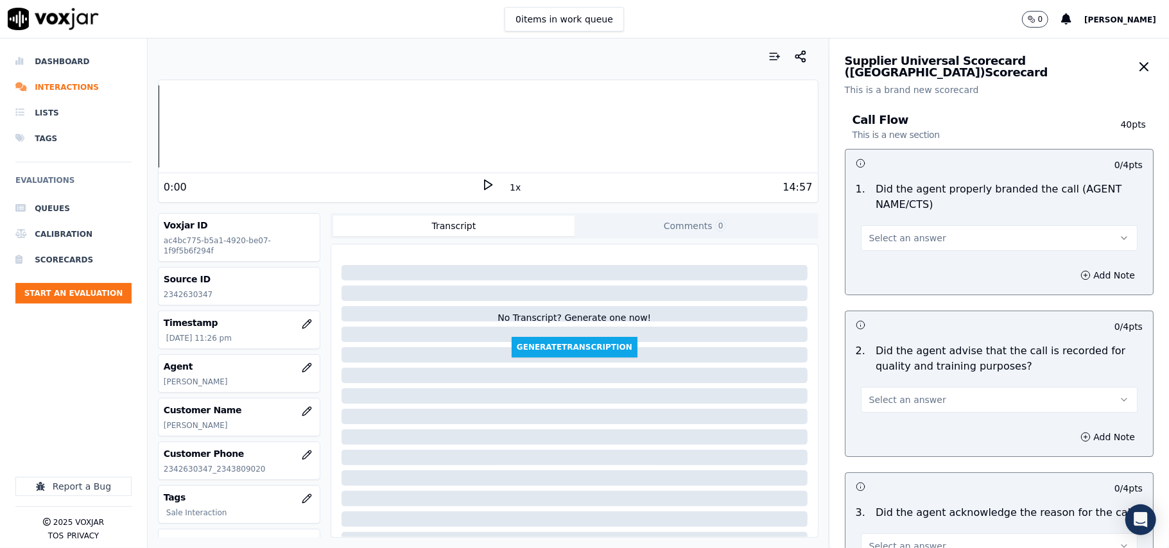
drag, startPoint x: 910, startPoint y: 227, endPoint x: 907, endPoint y: 243, distance: 16.4
click at [909, 227] on button "Select an answer" at bounding box center [999, 238] width 277 height 26
click at [898, 266] on div "Yes" at bounding box center [972, 268] width 249 height 21
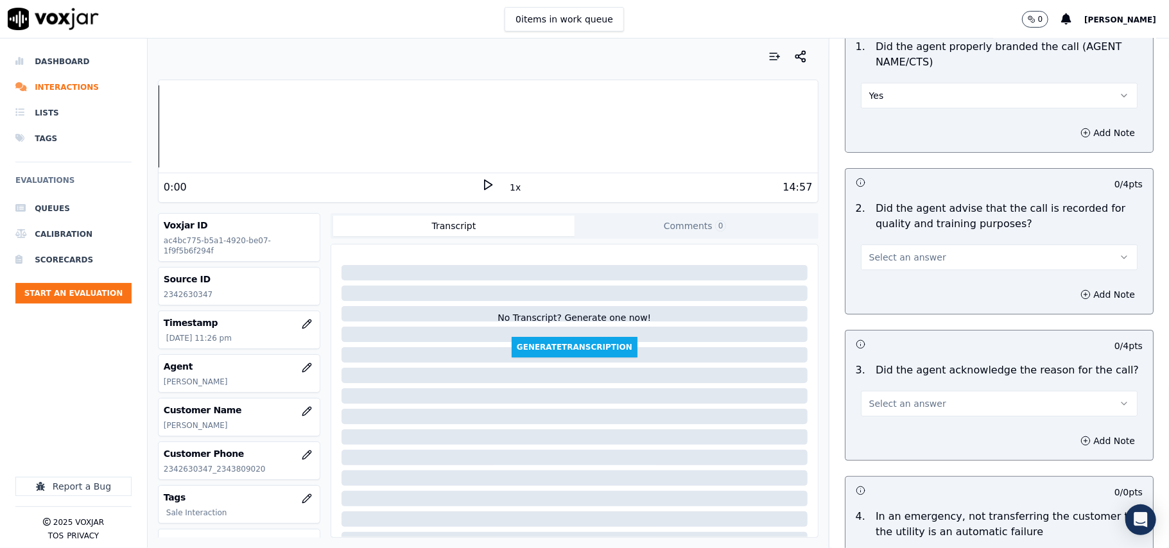
click at [873, 257] on span "Select an answer" at bounding box center [907, 257] width 77 height 13
click at [873, 283] on div "Yes" at bounding box center [972, 287] width 249 height 21
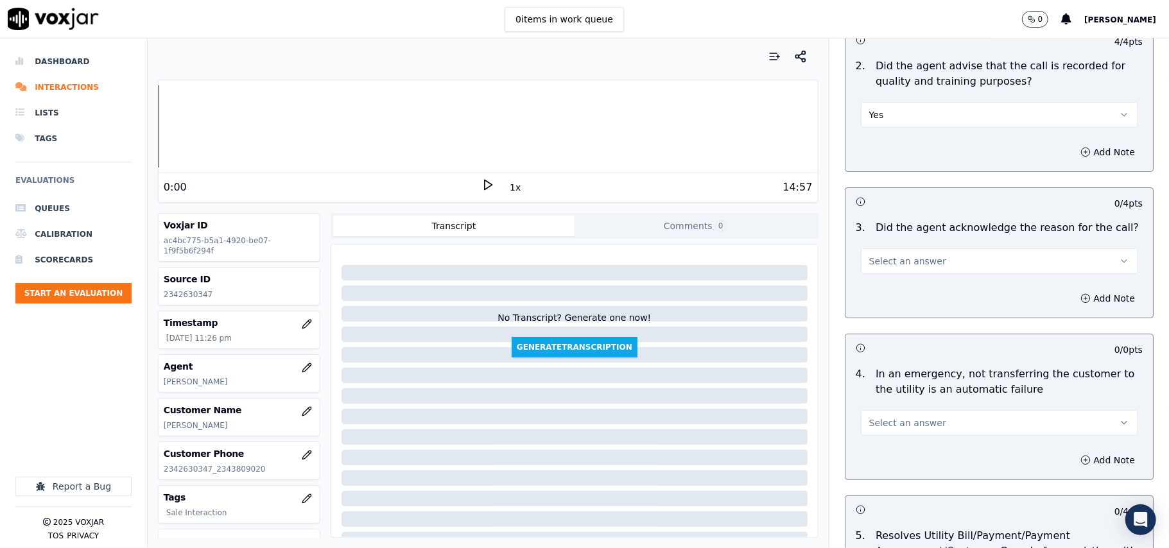
click at [879, 265] on span "Select an answer" at bounding box center [907, 261] width 77 height 13
click at [877, 296] on div "Yes" at bounding box center [972, 291] width 249 height 21
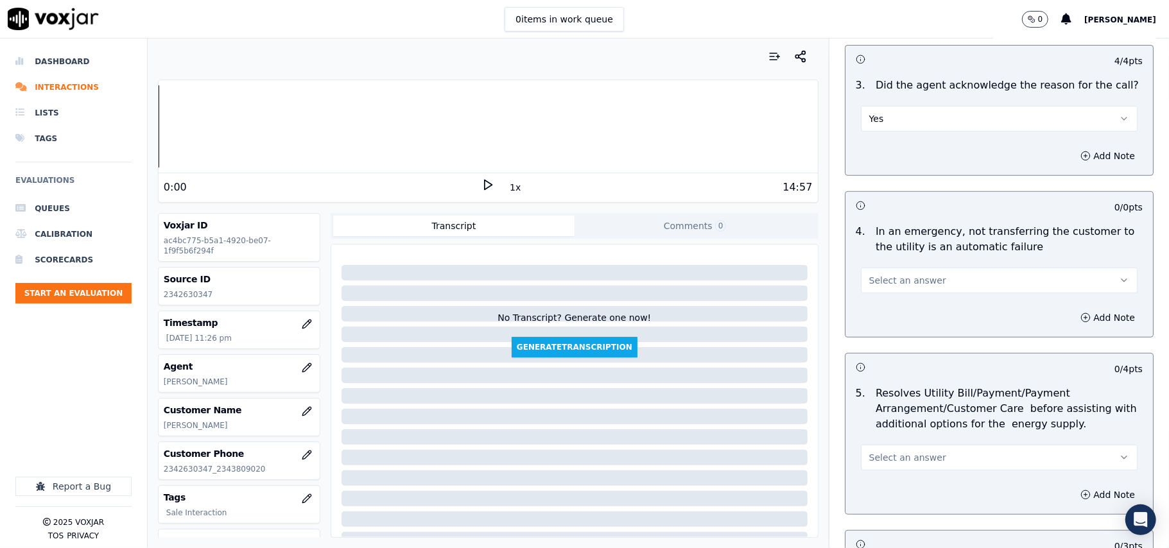
click at [887, 281] on span "Select an answer" at bounding box center [907, 280] width 77 height 13
click at [899, 351] on div "N/A" at bounding box center [972, 352] width 249 height 21
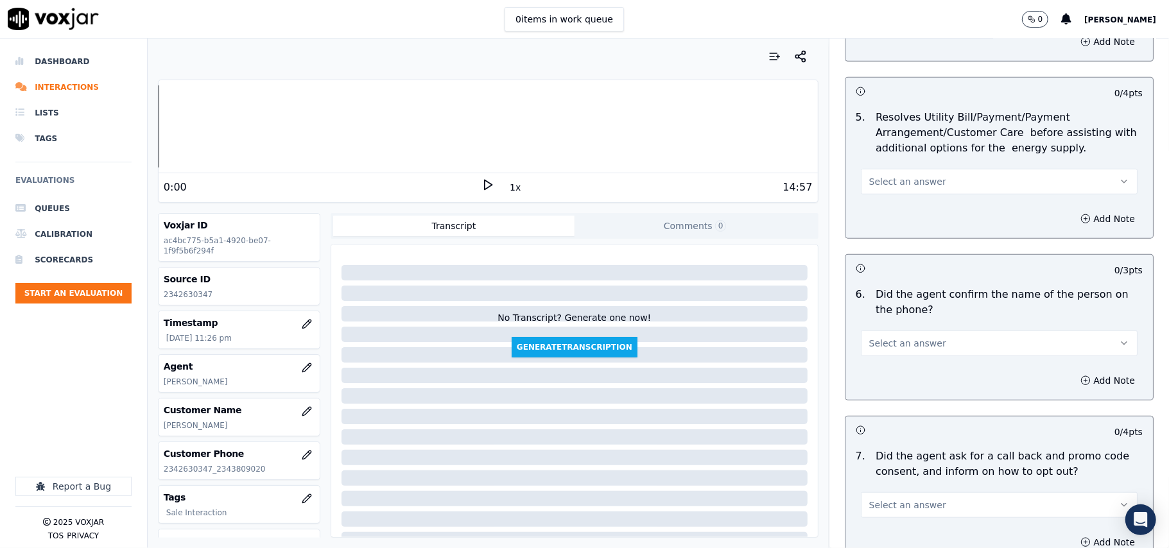
scroll to position [713, 0]
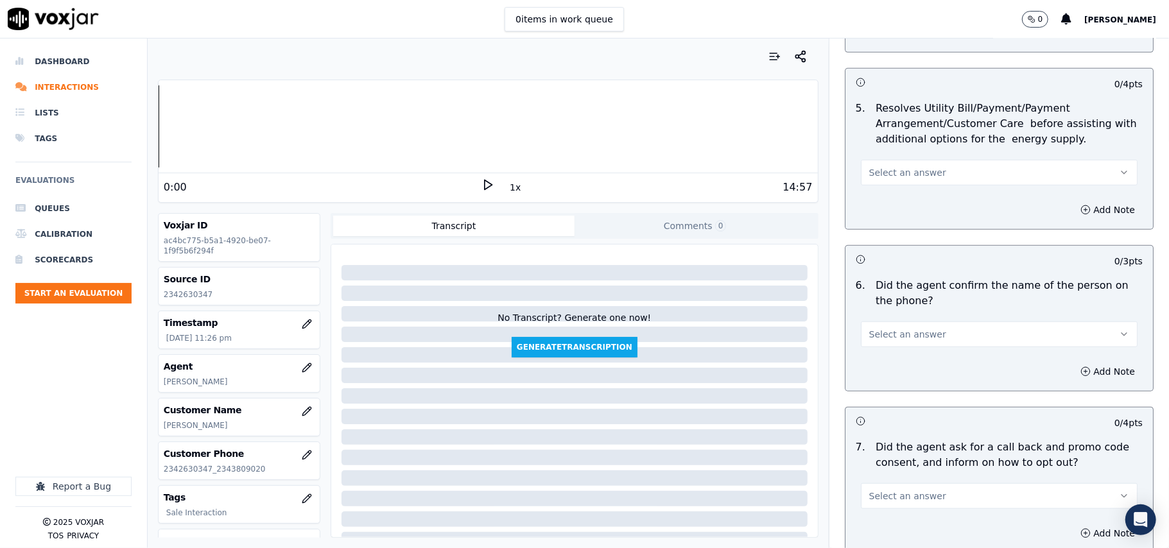
click at [871, 168] on span "Select an answer" at bounding box center [907, 172] width 77 height 13
click at [891, 245] on div "N/A" at bounding box center [972, 244] width 249 height 21
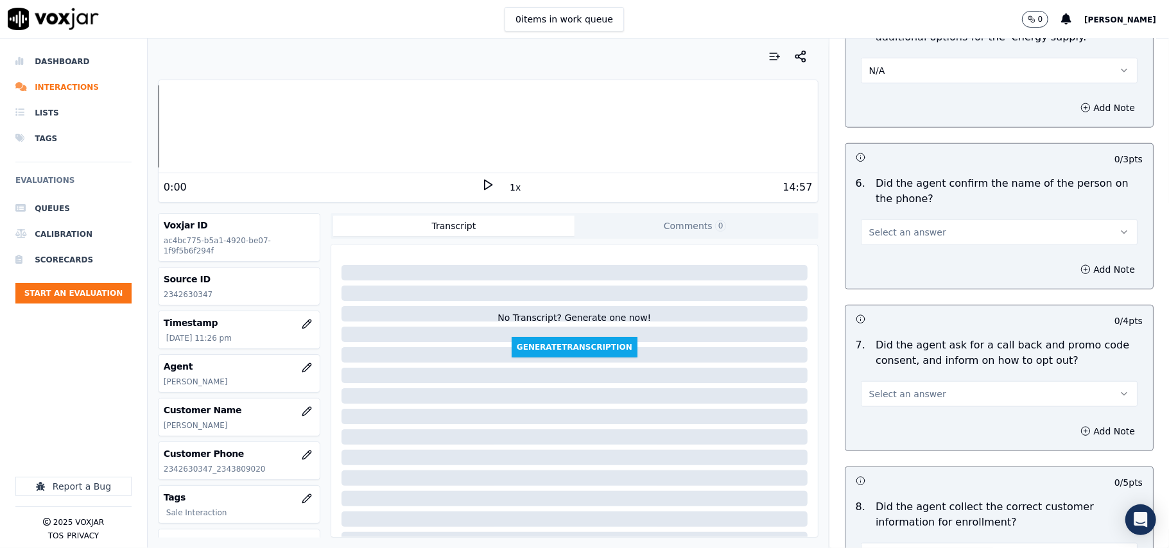
scroll to position [856, 0]
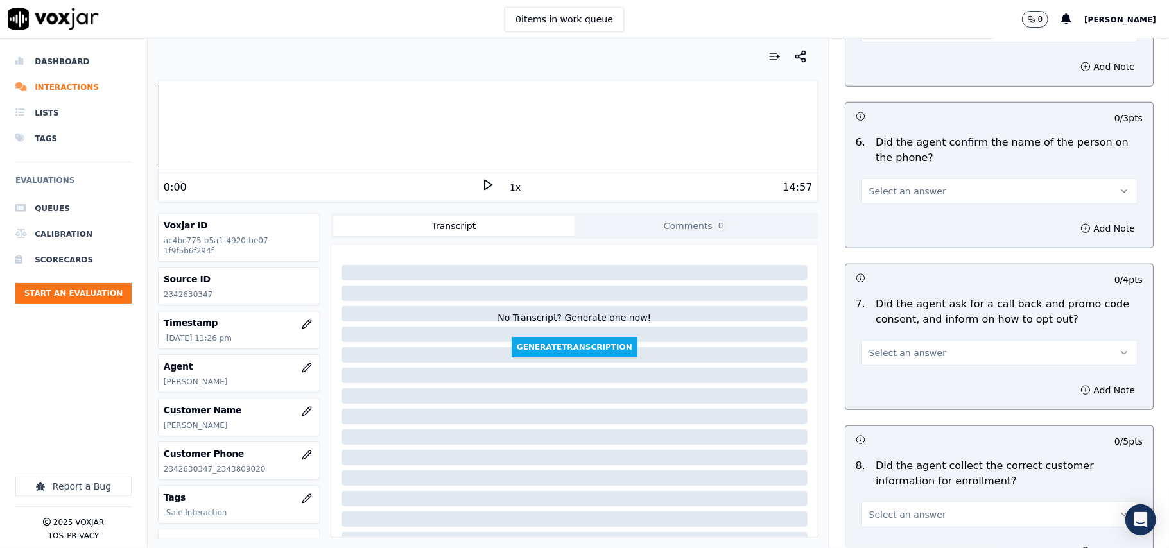
click at [884, 204] on button "Select an answer" at bounding box center [999, 192] width 277 height 26
click at [882, 225] on div "Yes" at bounding box center [972, 223] width 249 height 21
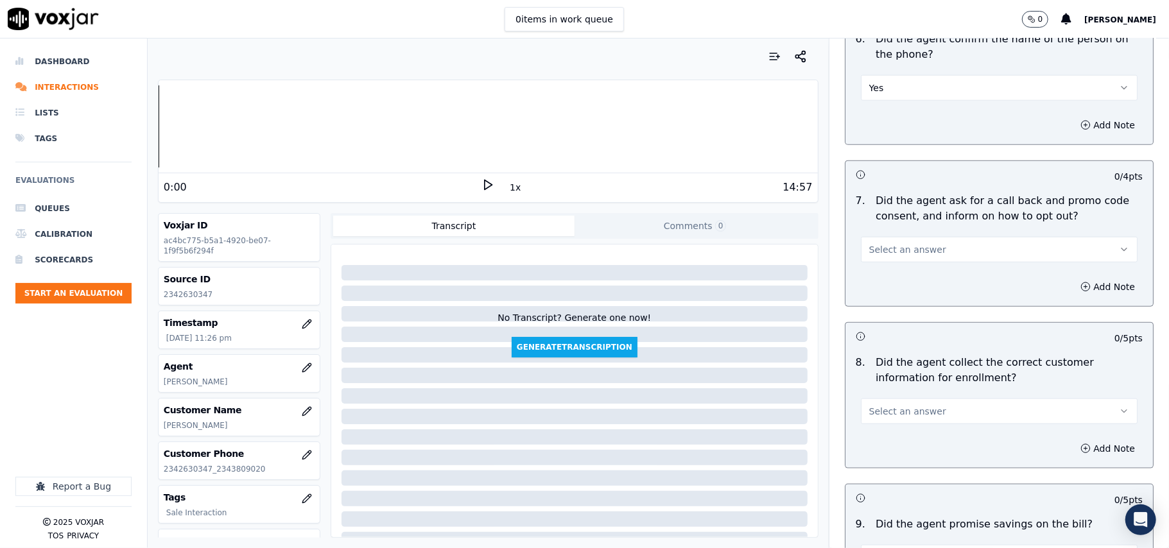
scroll to position [999, 0]
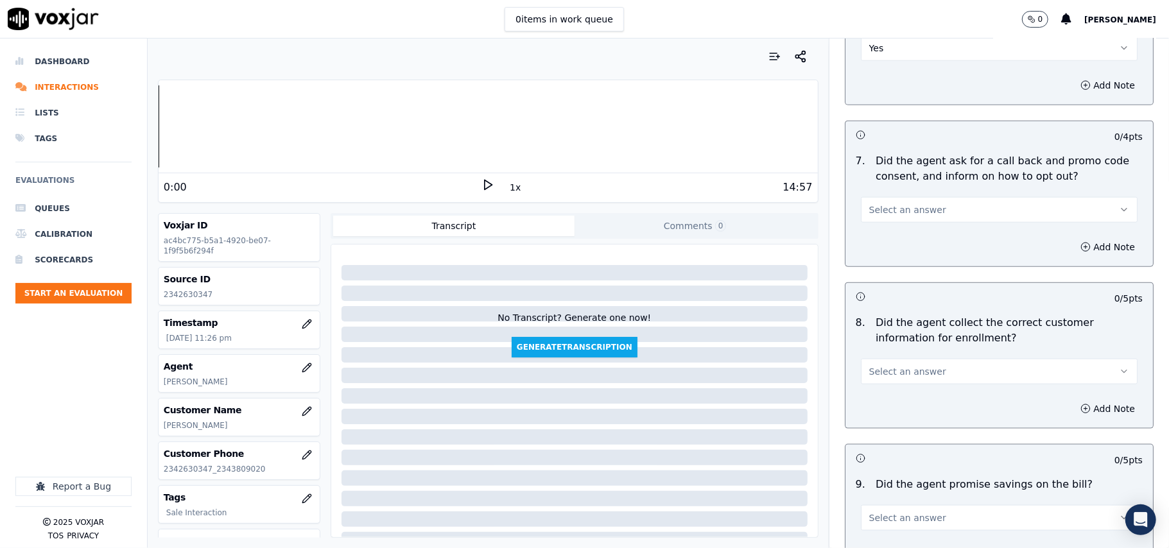
click at [877, 221] on button "Select an answer" at bounding box center [999, 210] width 277 height 26
click at [884, 234] on div "Yes" at bounding box center [972, 242] width 249 height 21
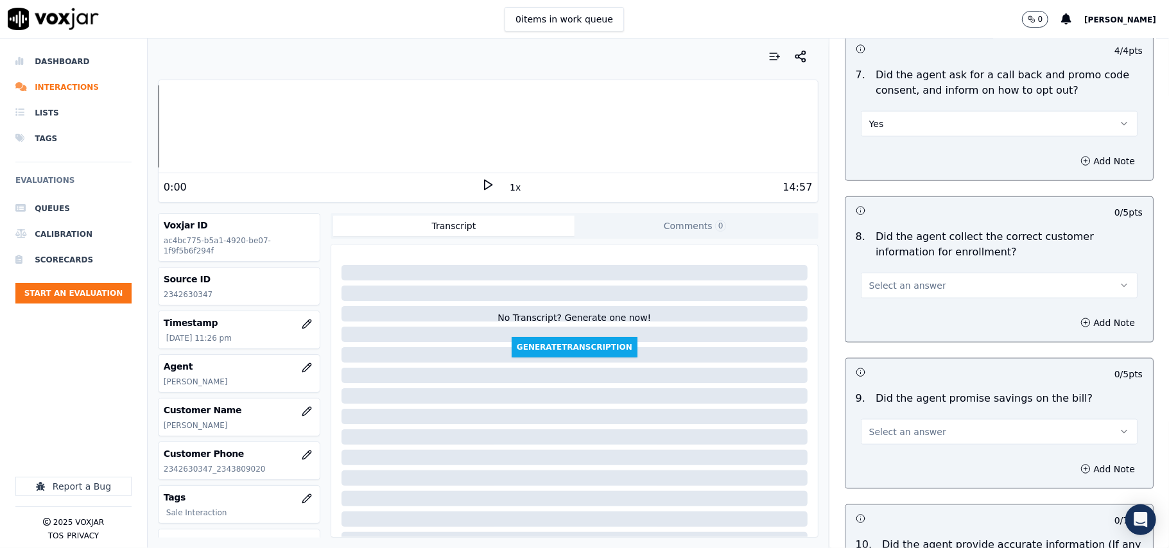
scroll to position [1141, 0]
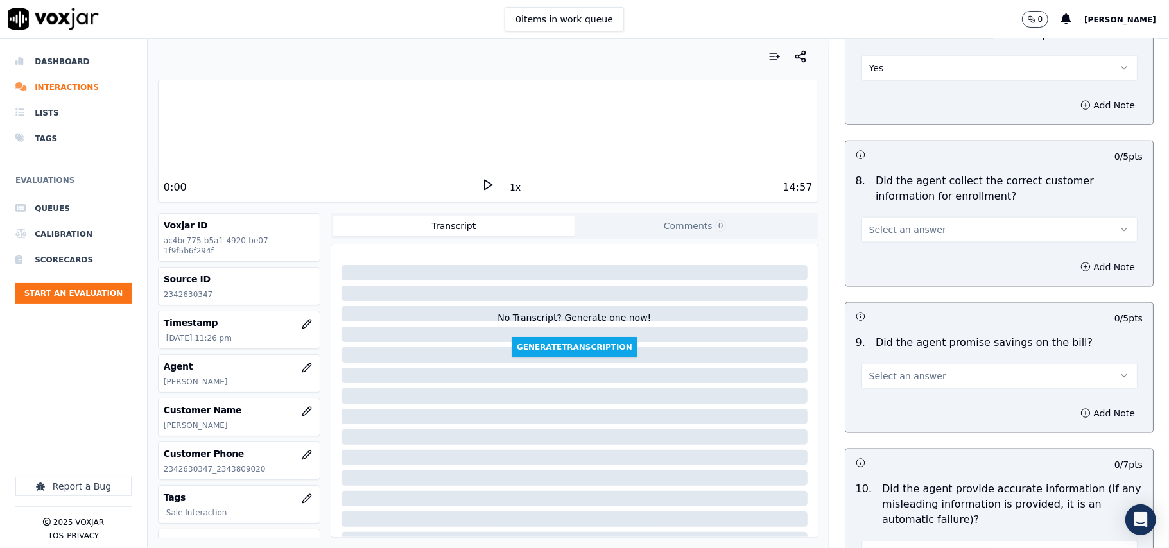
drag, startPoint x: 886, startPoint y: 217, endPoint x: 877, endPoint y: 243, distance: 27.2
click at [884, 217] on div "Select an answer" at bounding box center [999, 228] width 277 height 28
click at [877, 236] on span "Select an answer" at bounding box center [907, 229] width 77 height 13
click at [882, 257] on div "Yes" at bounding box center [972, 262] width 249 height 21
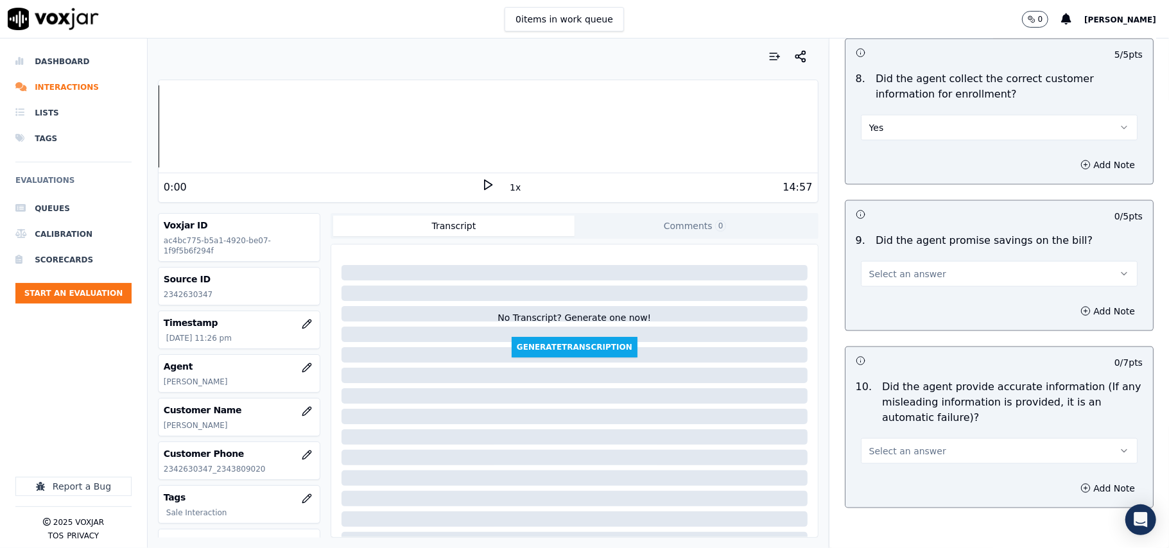
scroll to position [1284, 0]
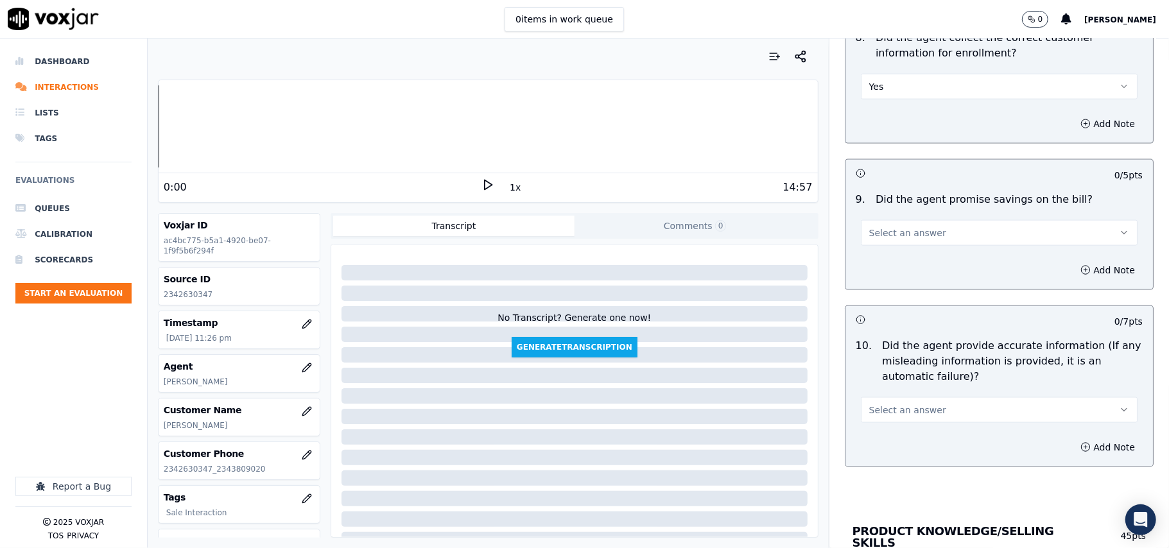
click at [885, 238] on span "Select an answer" at bounding box center [907, 233] width 77 height 13
click at [884, 299] on div "N/A" at bounding box center [972, 307] width 249 height 21
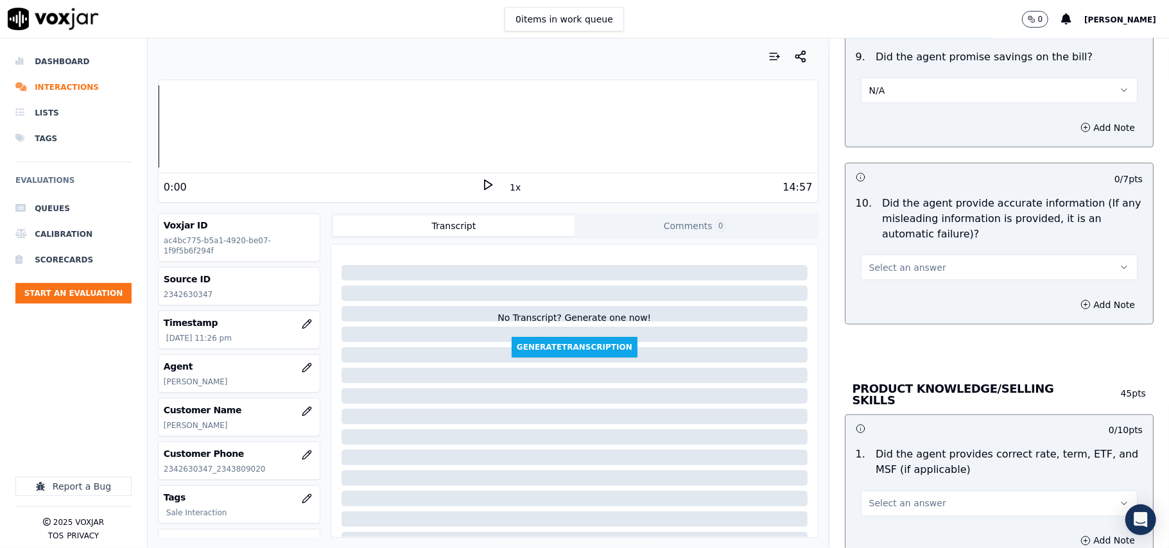
click at [889, 265] on span "Select an answer" at bounding box center [907, 267] width 77 height 13
click at [889, 293] on div "Yes" at bounding box center [972, 300] width 249 height 21
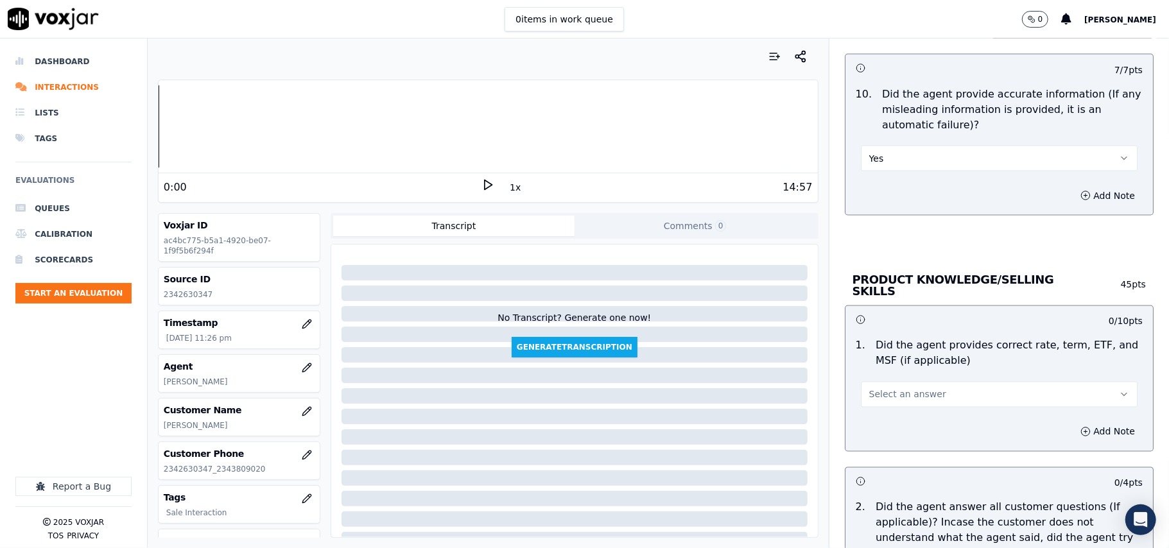
scroll to position [1569, 0]
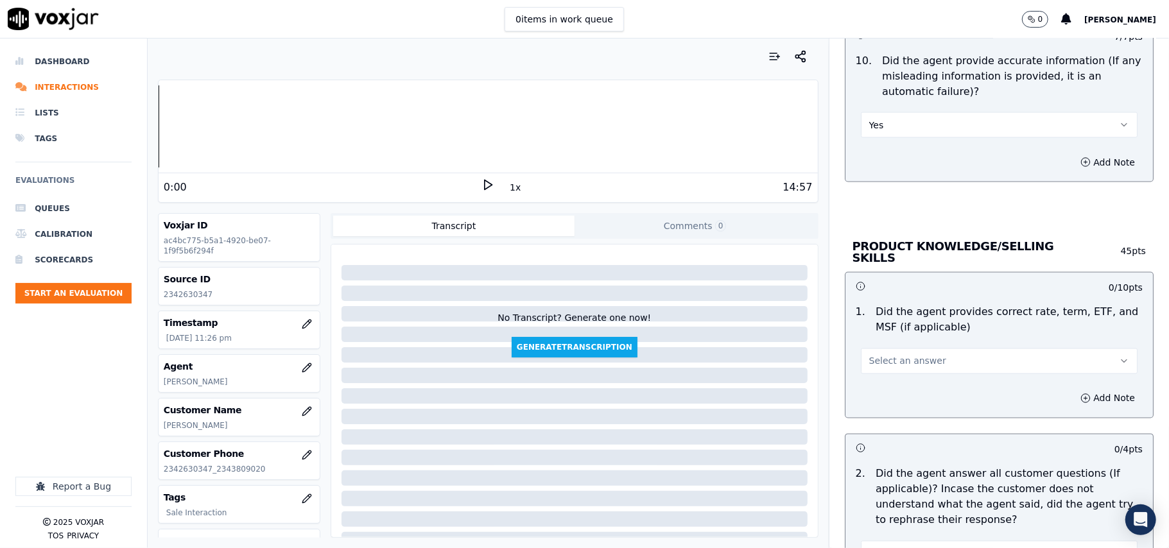
click at [878, 360] on span "Select an answer" at bounding box center [907, 361] width 77 height 13
click at [877, 389] on div "Yes" at bounding box center [972, 388] width 249 height 21
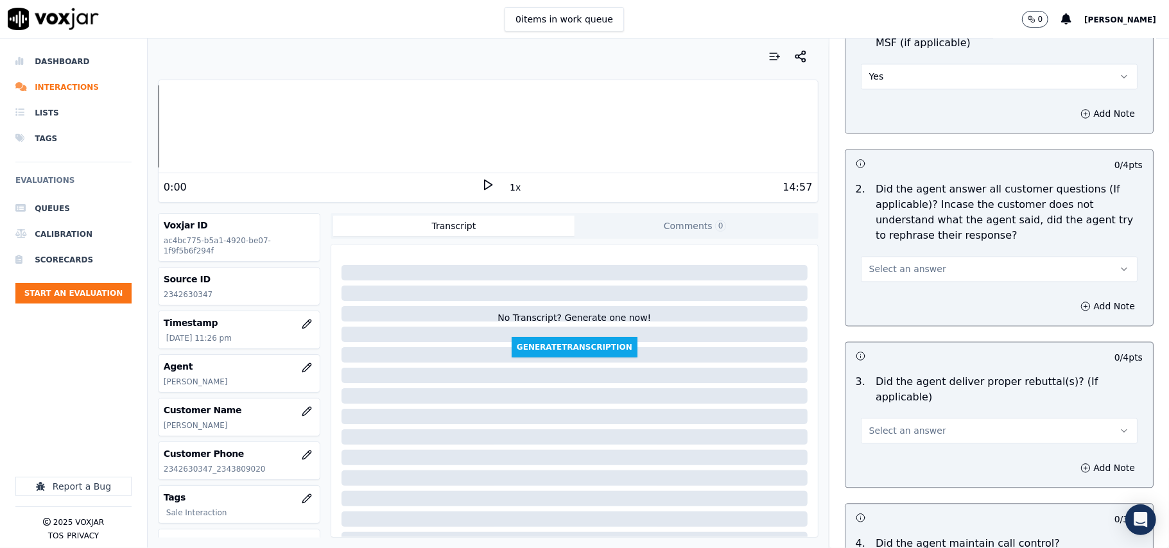
scroll to position [1855, 0]
click at [871, 270] on span "Select an answer" at bounding box center [907, 268] width 77 height 13
click at [874, 291] on div "Yes" at bounding box center [972, 296] width 249 height 21
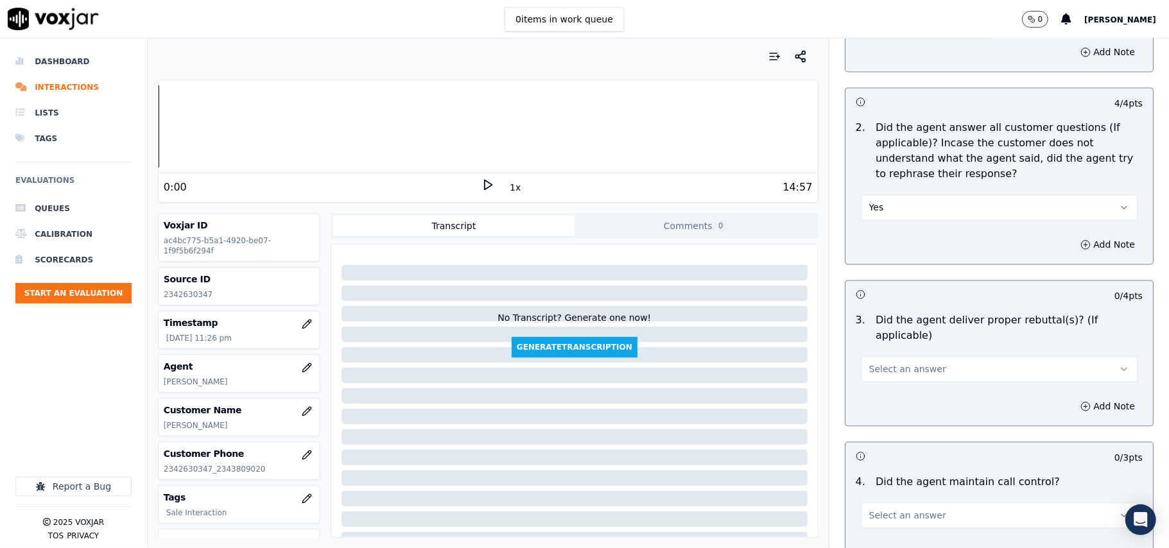
scroll to position [1997, 0]
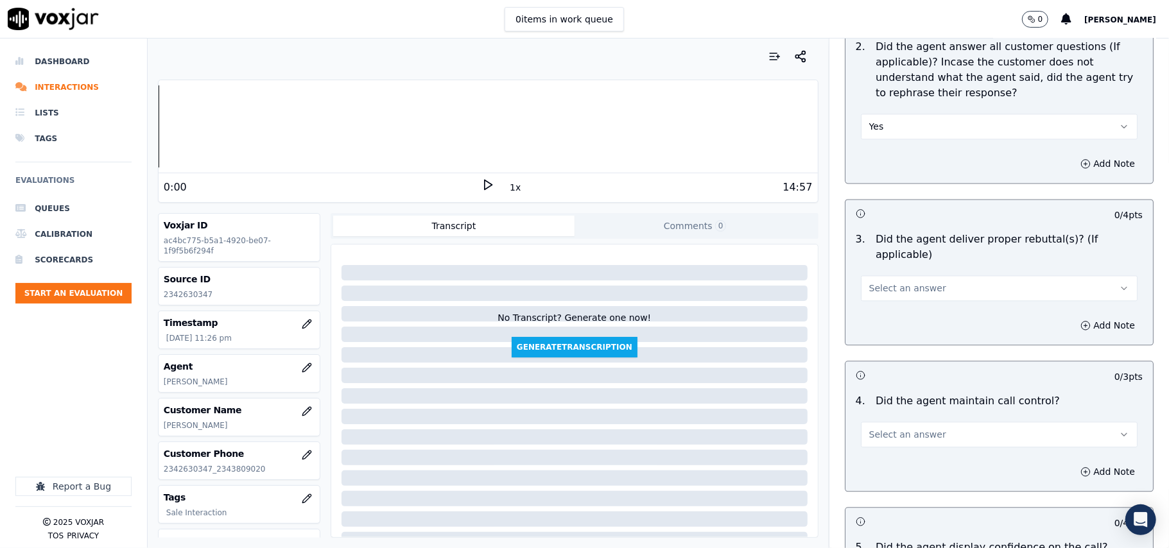
click at [873, 282] on span "Select an answer" at bounding box center [907, 288] width 77 height 13
click at [871, 299] on div "Yes" at bounding box center [972, 300] width 249 height 21
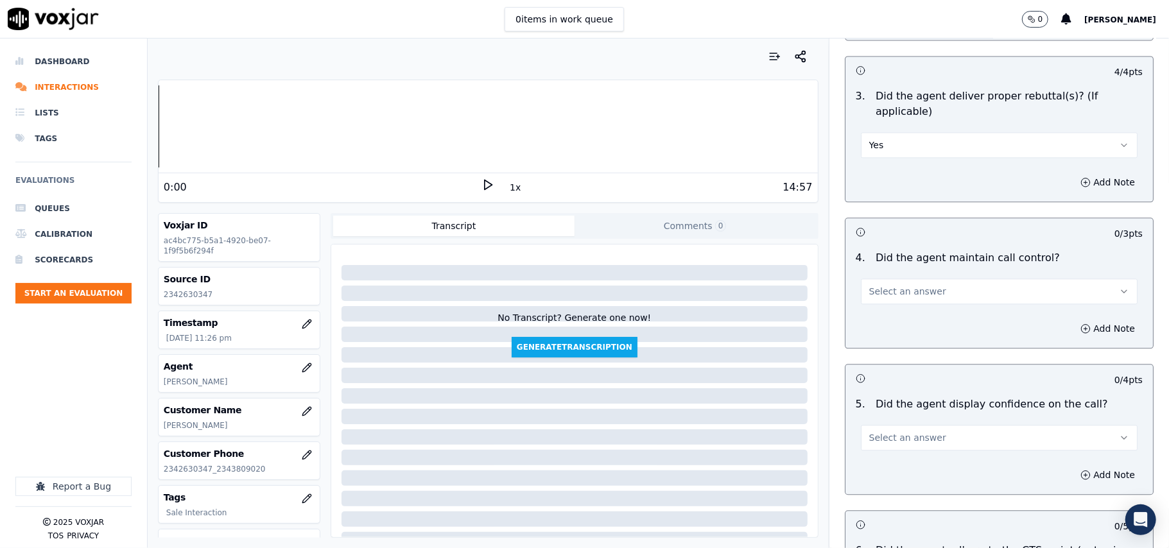
click at [868, 285] on button "Select an answer" at bounding box center [999, 292] width 277 height 26
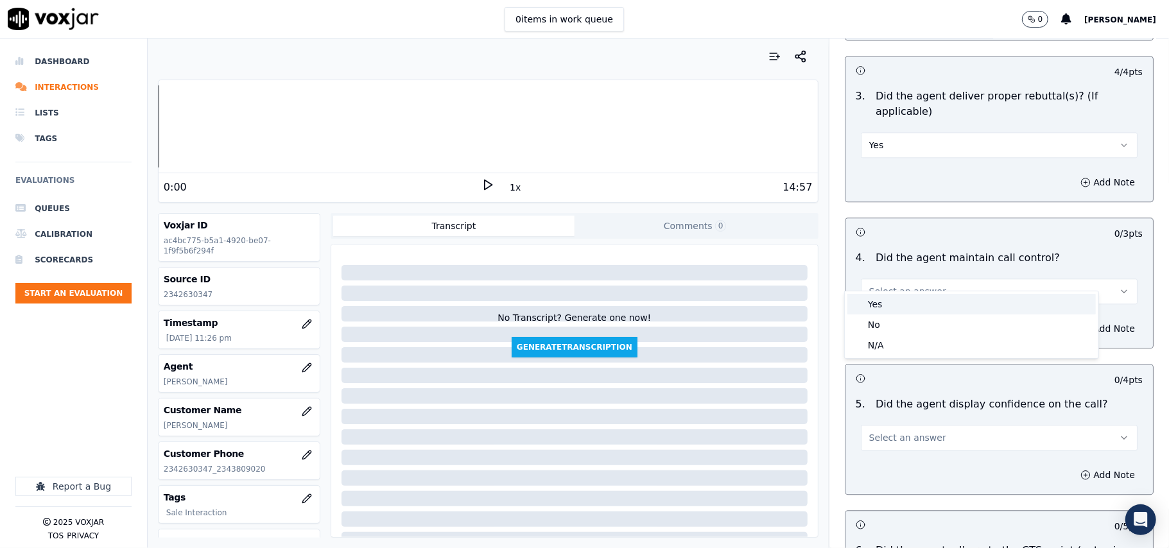
click at [869, 297] on div "Yes" at bounding box center [972, 304] width 249 height 21
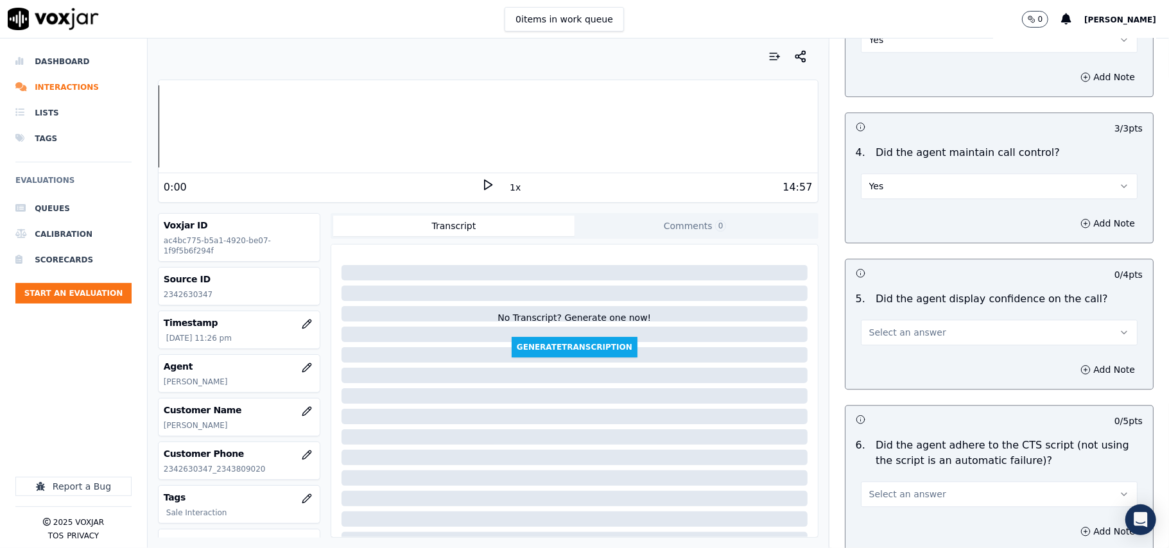
scroll to position [2284, 0]
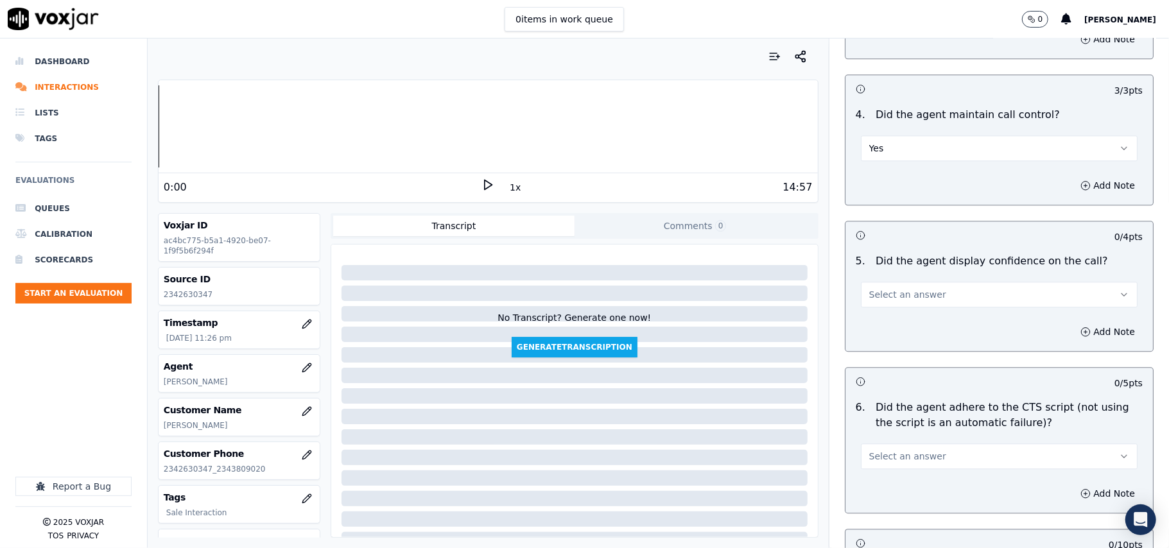
click at [869, 288] on button "Select an answer" at bounding box center [999, 295] width 277 height 26
click at [871, 309] on div "Yes" at bounding box center [972, 308] width 249 height 21
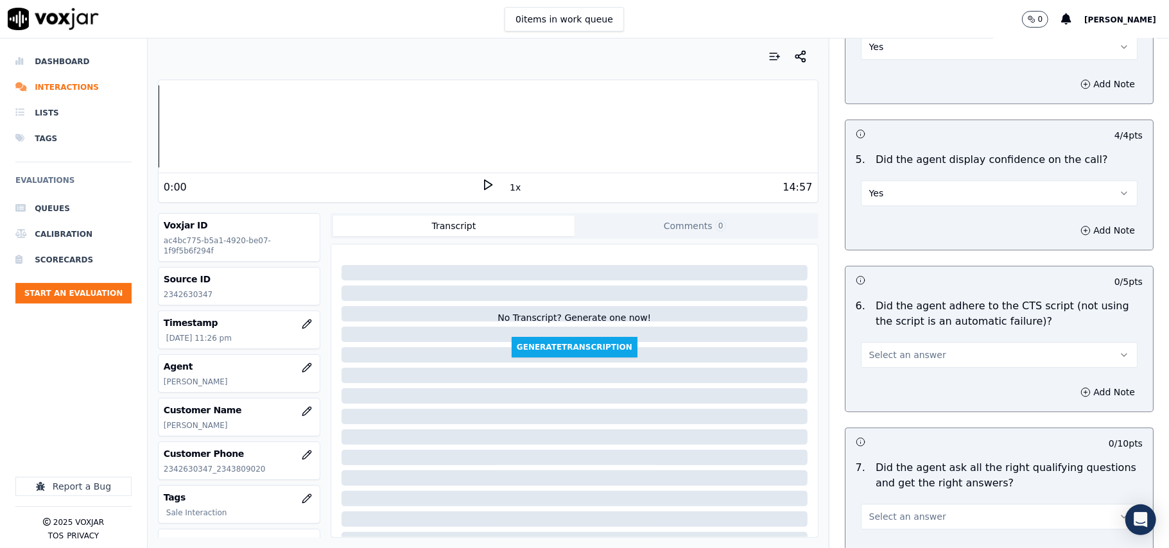
scroll to position [2425, 0]
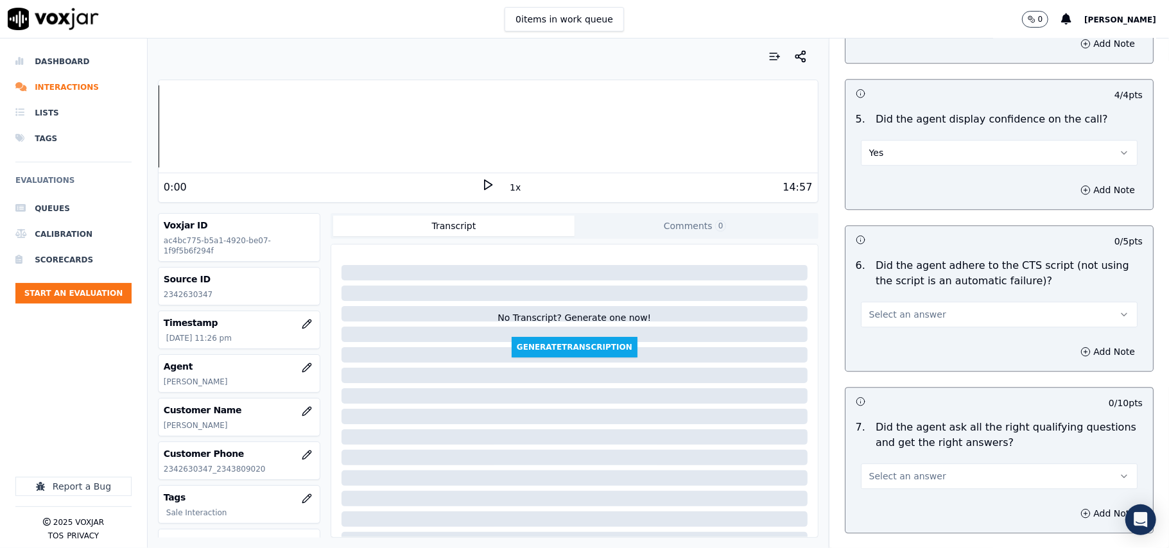
click at [873, 308] on button "Select an answer" at bounding box center [999, 315] width 277 height 26
click at [878, 329] on div "Yes" at bounding box center [972, 328] width 249 height 21
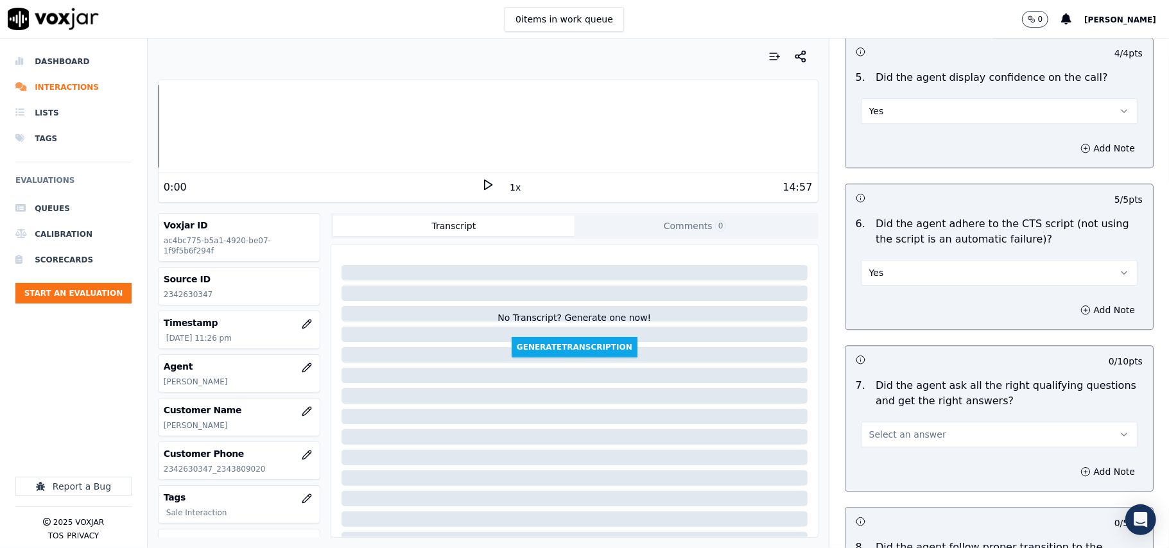
scroll to position [2569, 0]
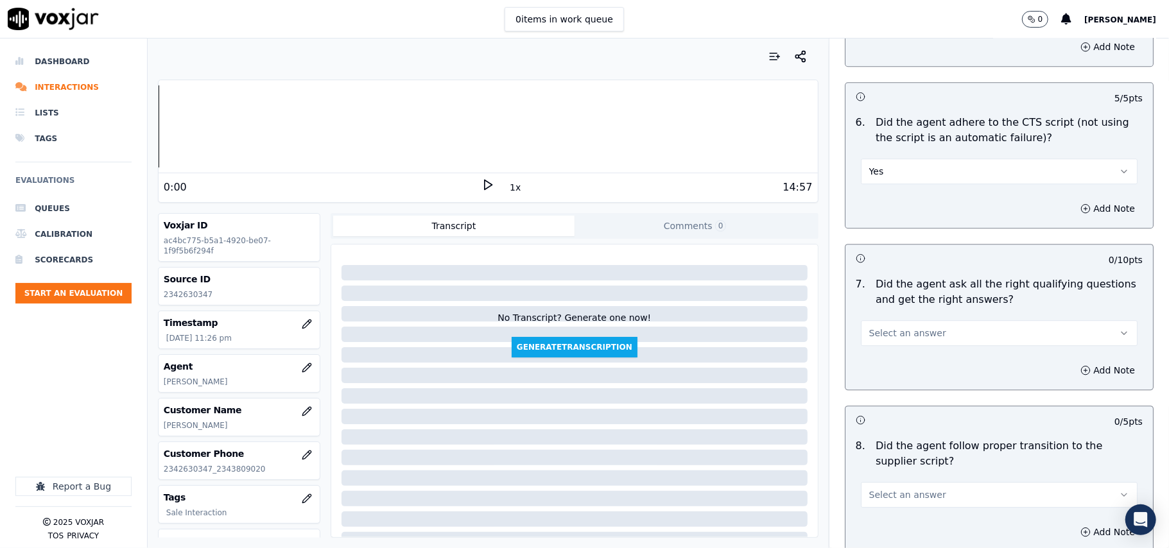
click at [873, 327] on span "Select an answer" at bounding box center [907, 333] width 77 height 13
click at [875, 347] on div "Yes" at bounding box center [972, 347] width 249 height 21
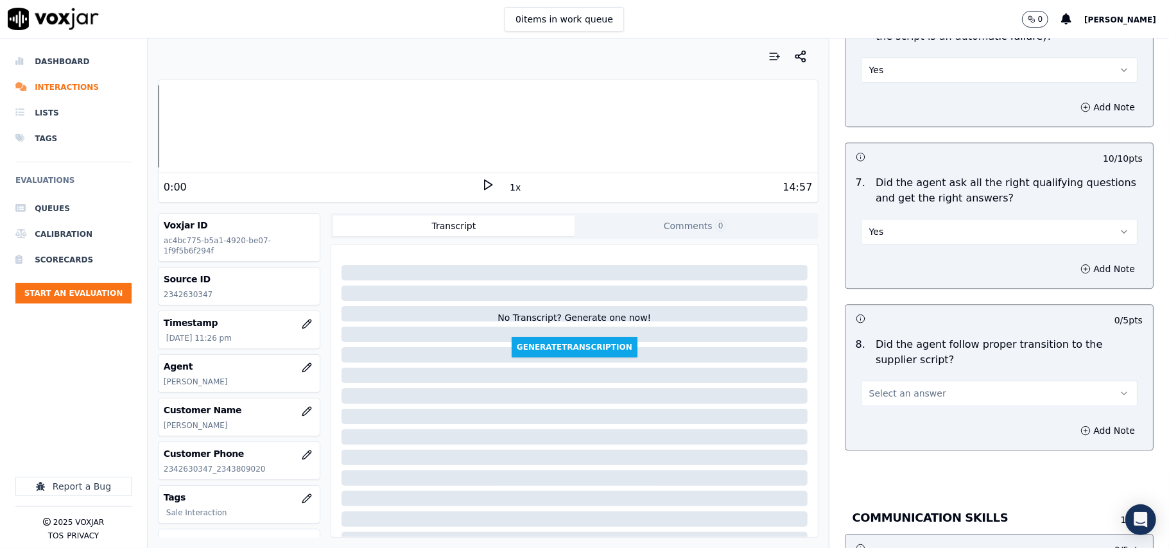
scroll to position [2711, 0]
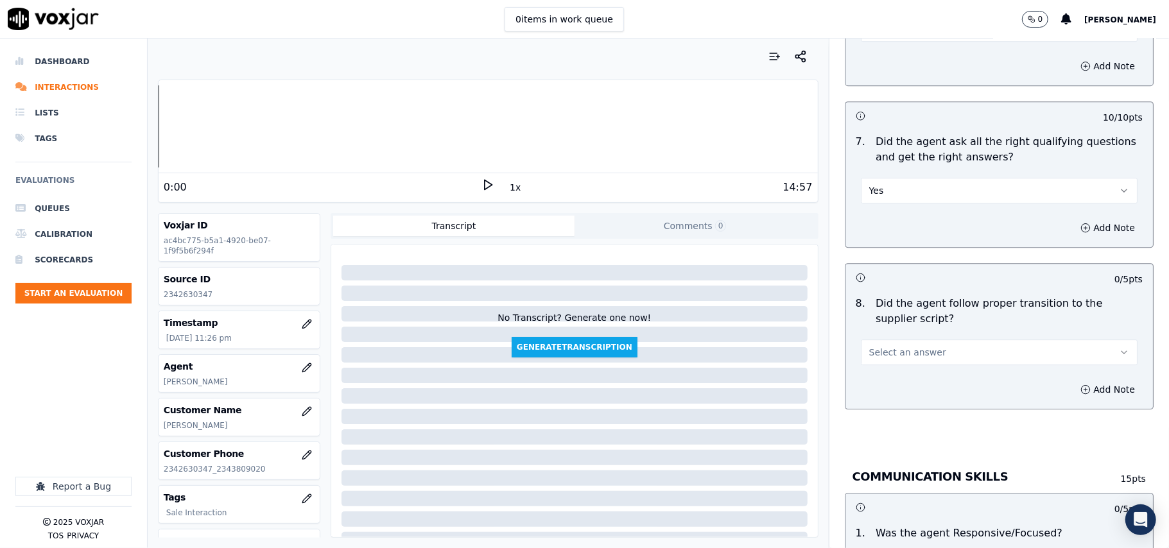
click at [869, 346] on span "Select an answer" at bounding box center [907, 352] width 77 height 13
click at [872, 357] on div "Yes" at bounding box center [972, 366] width 249 height 21
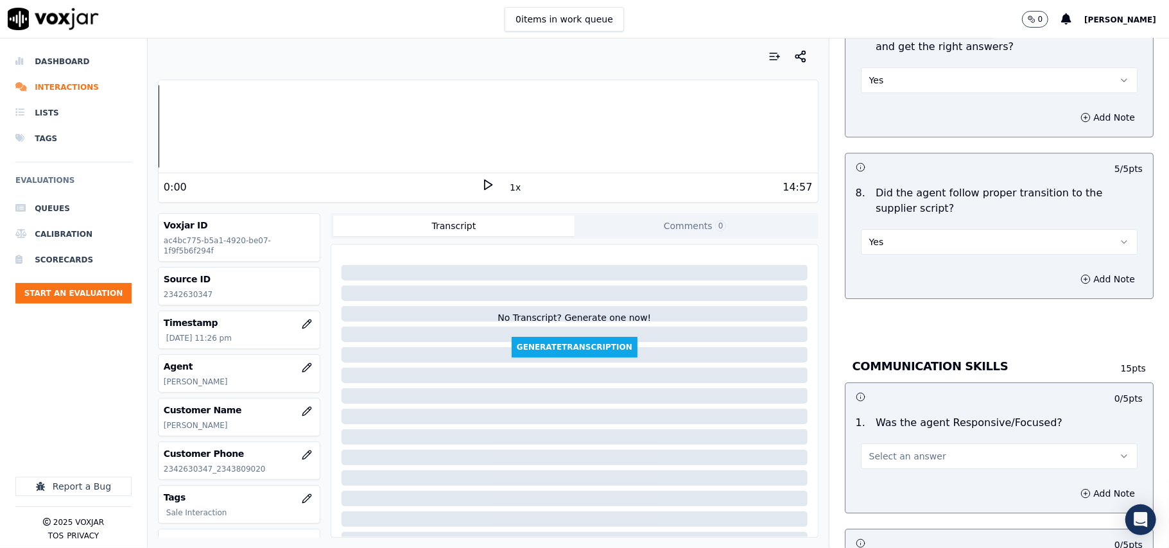
scroll to position [2854, 0]
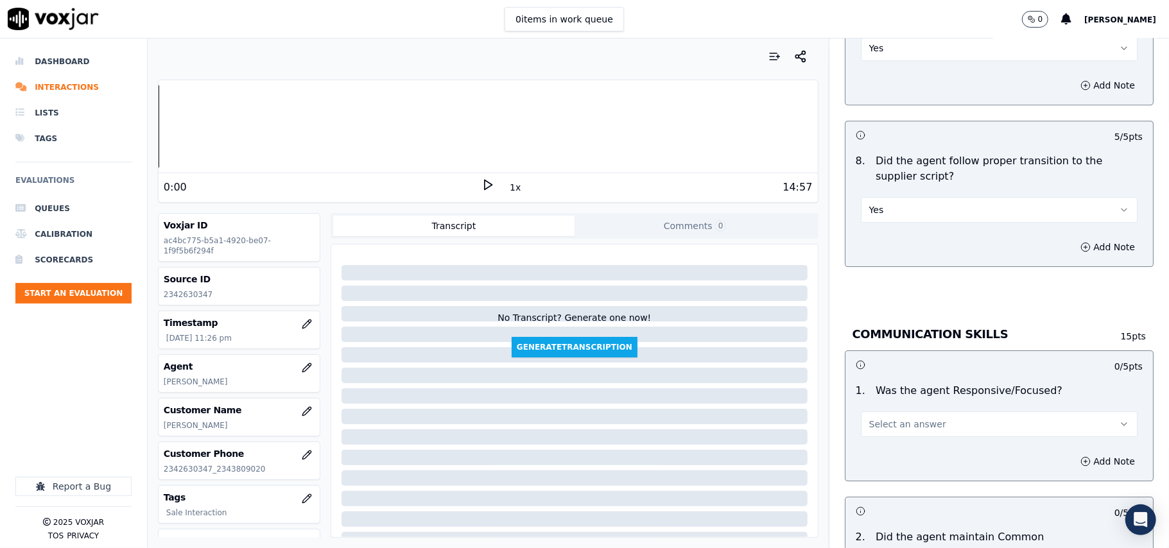
click at [872, 418] on span "Select an answer" at bounding box center [907, 424] width 77 height 13
click at [869, 434] on div "Yes" at bounding box center [972, 440] width 249 height 21
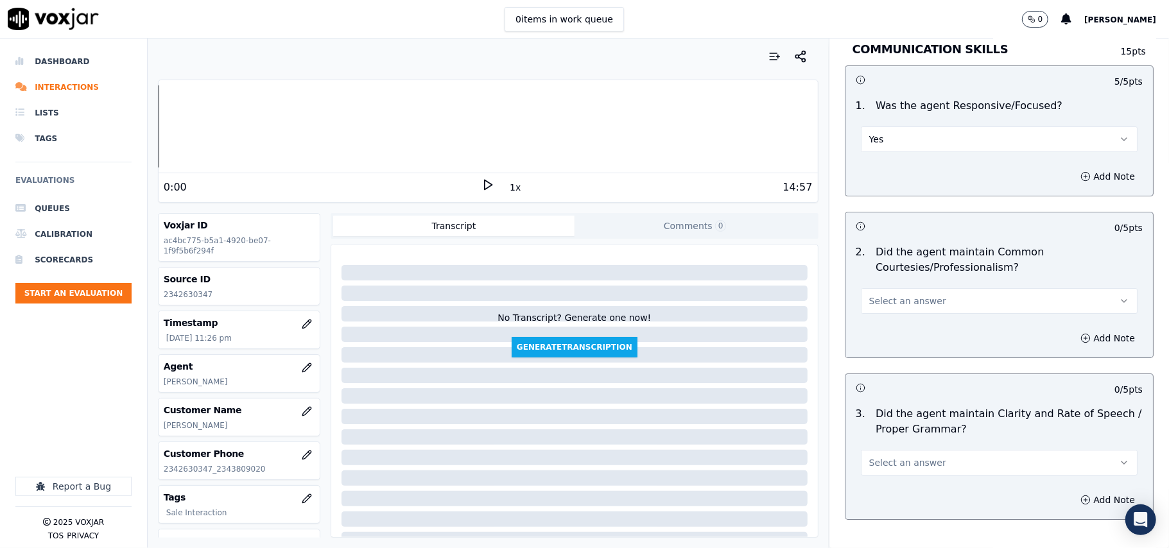
scroll to position [3140, 0]
click at [872, 294] on span "Select an answer" at bounding box center [907, 300] width 77 height 13
click at [874, 308] on div "Yes" at bounding box center [972, 316] width 249 height 21
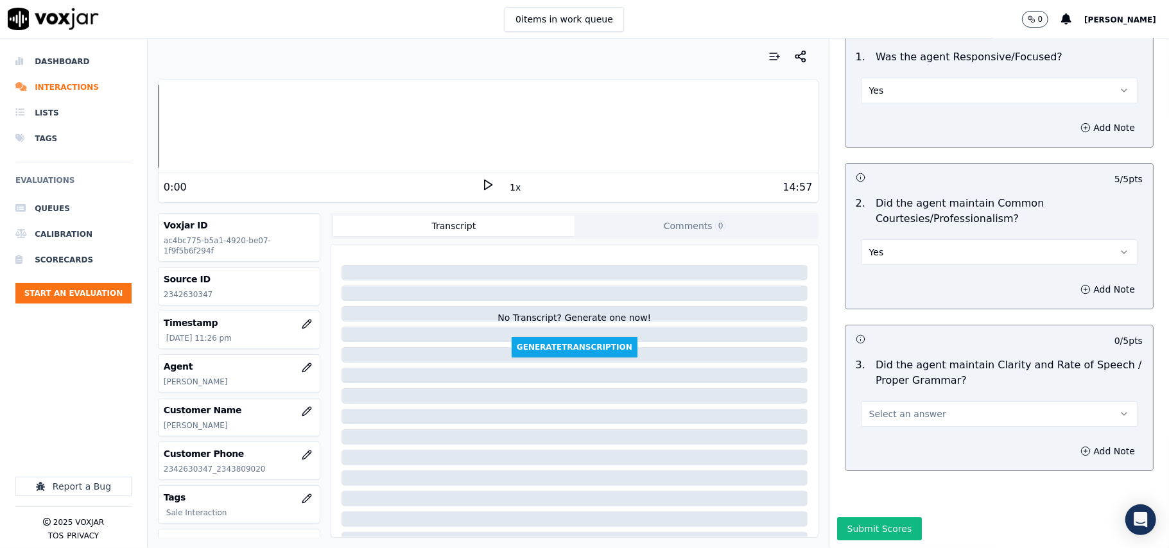
drag, startPoint x: 871, startPoint y: 367, endPoint x: 875, endPoint y: 386, distance: 18.9
click at [871, 401] on button "Select an answer" at bounding box center [999, 414] width 277 height 26
click at [876, 394] on div "Yes" at bounding box center [972, 404] width 249 height 21
click at [869, 518] on button "Submit Scores" at bounding box center [879, 529] width 85 height 23
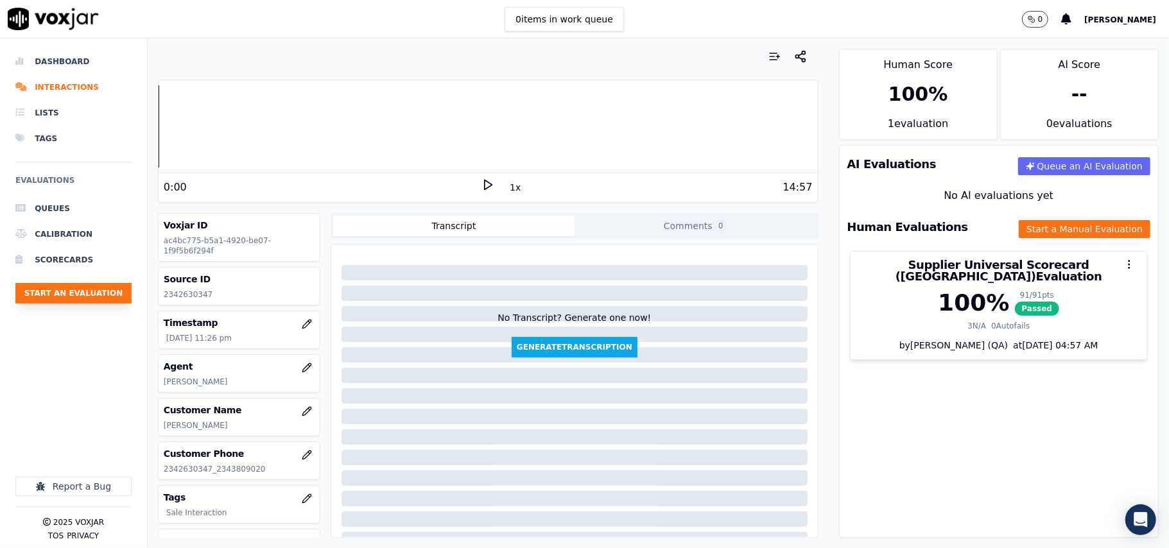
click at [57, 297] on button "Start an Evaluation" at bounding box center [73, 293] width 116 height 21
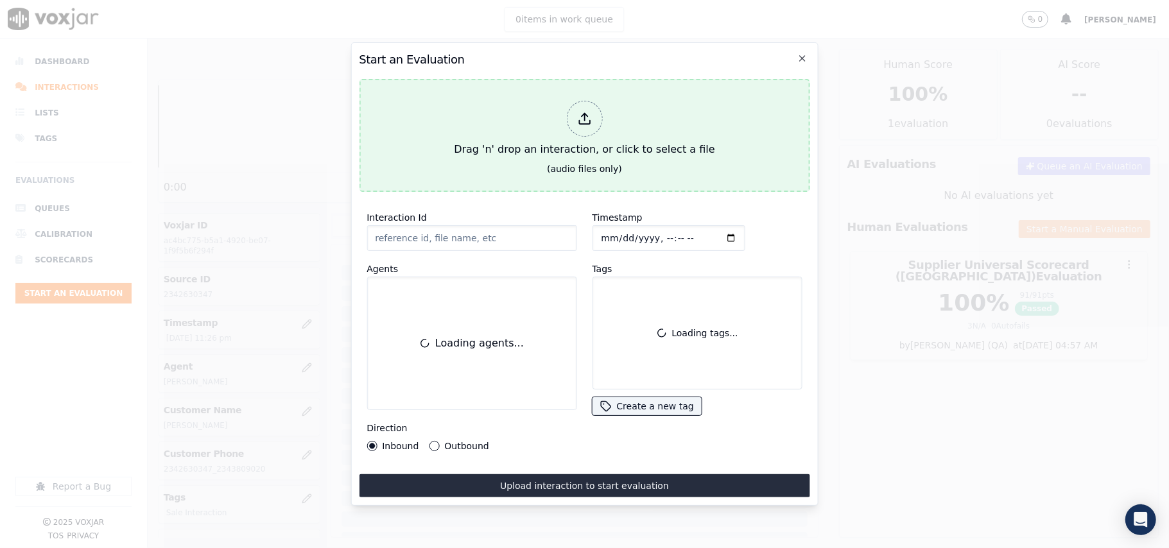
click at [547, 141] on div "Drag 'n' drop an interaction, or click to select a file" at bounding box center [584, 129] width 271 height 67
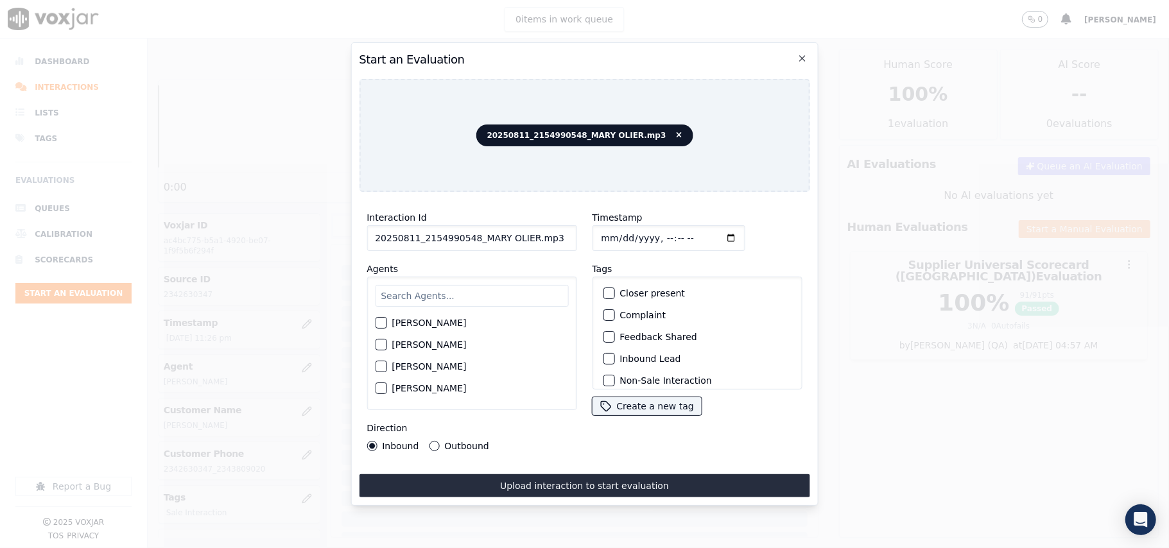
click at [450, 240] on input "20250811_2154990548_MARY OLIER.mp3" at bounding box center [472, 238] width 210 height 26
paste input "154990548"
type input "2154990548"
click at [612, 232] on input "Timestamp" at bounding box center [668, 238] width 153 height 26
type input "2025-08-11T23:28"
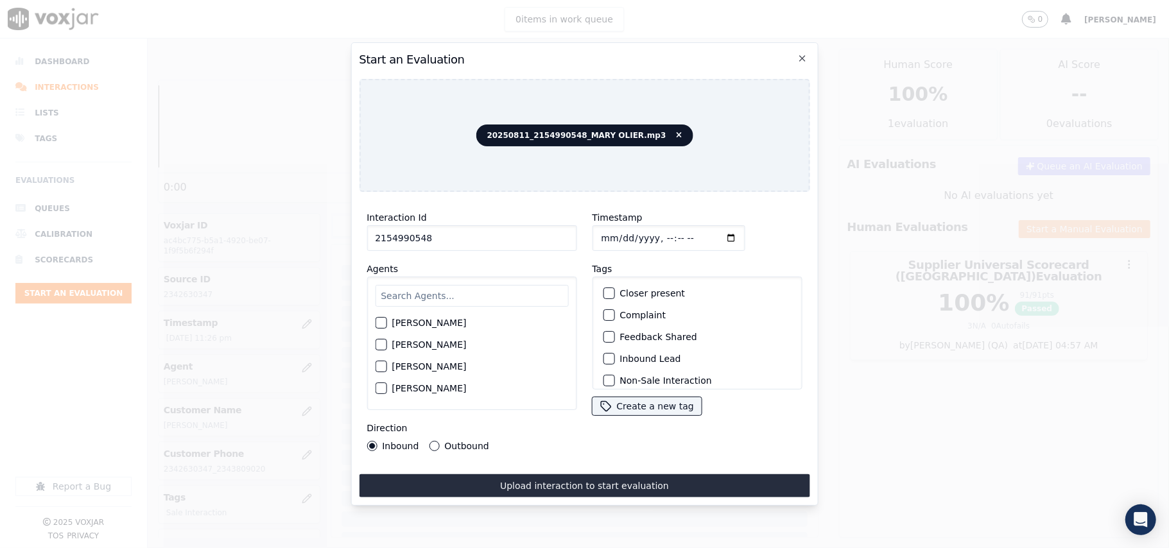
click at [433, 277] on div "Harry Roy Aaron Biswas Alex Akhtar Allen Alam Andrew Anwar Anna Das Annie Singh…" at bounding box center [472, 344] width 210 height 134
click at [441, 285] on input "text" at bounding box center [471, 296] width 193 height 22
type input "Mary"
click at [421, 322] on label "MARY OLIER" at bounding box center [429, 326] width 74 height 9
click at [387, 321] on button "MARY OLIER" at bounding box center [381, 327] width 12 height 12
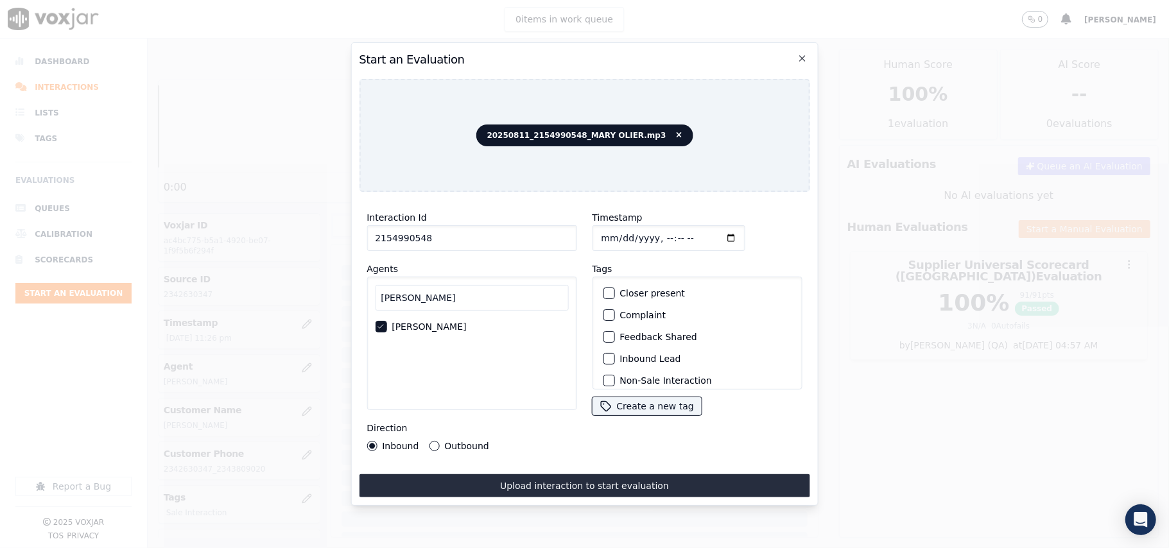
scroll to position [112, 0]
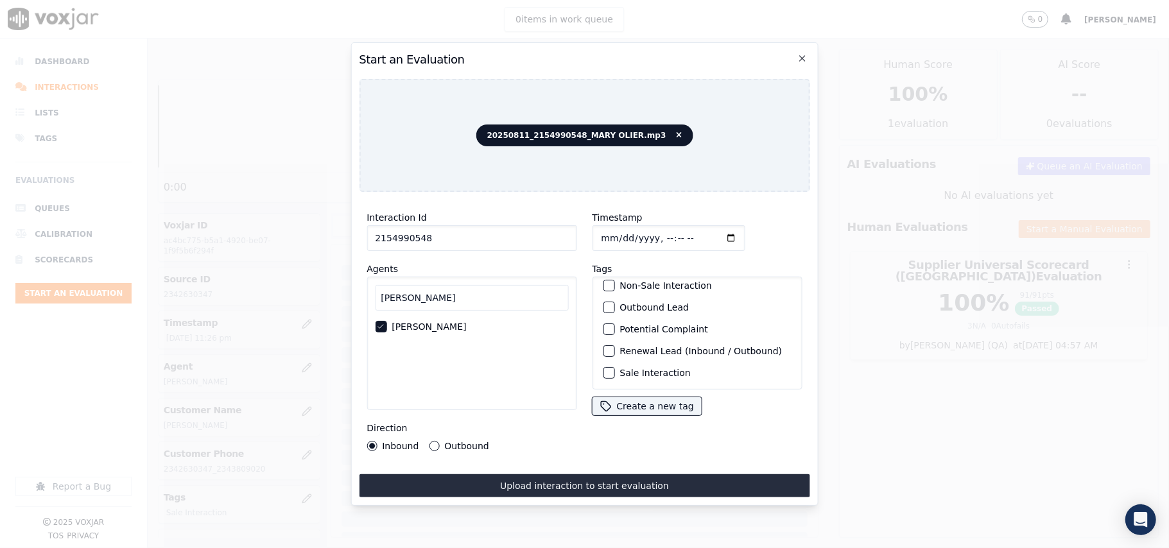
click at [632, 362] on div "Sale Interaction" at bounding box center [697, 373] width 198 height 22
click at [607, 367] on button "Sale Interaction" at bounding box center [609, 373] width 12 height 12
click at [430, 441] on button "Outbound" at bounding box center [434, 446] width 10 height 10
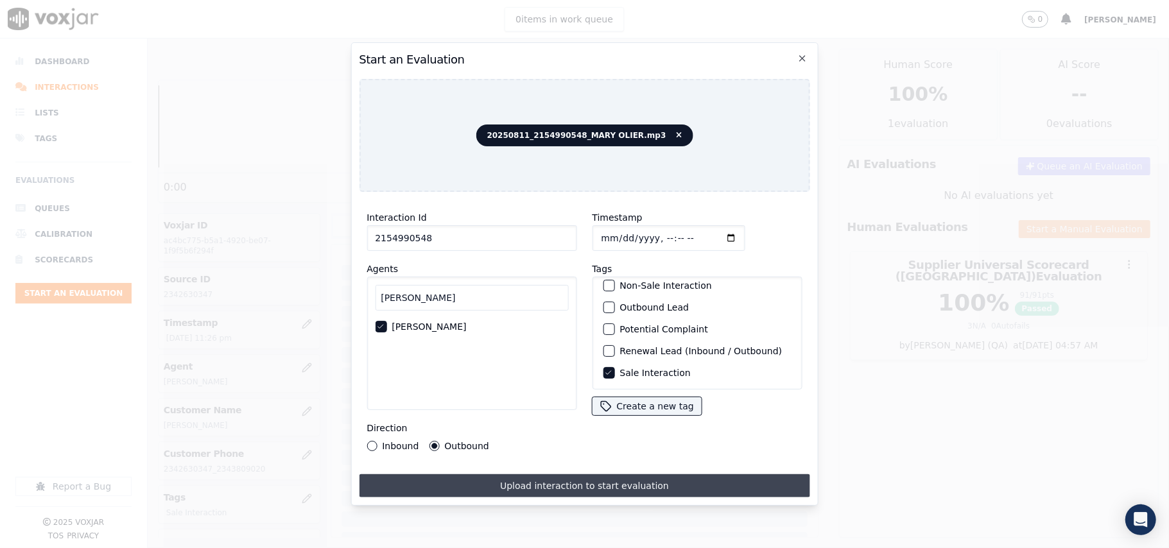
click at [469, 478] on button "Upload interaction to start evaluation" at bounding box center [584, 486] width 451 height 23
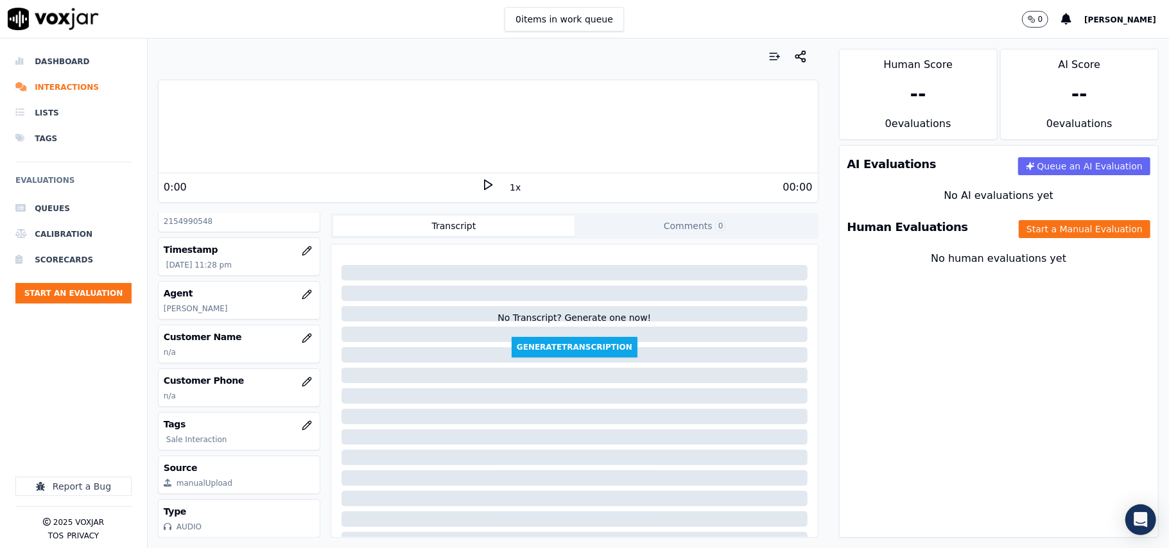
scroll to position [116, 0]
click at [294, 369] on button "button" at bounding box center [307, 382] width 26 height 26
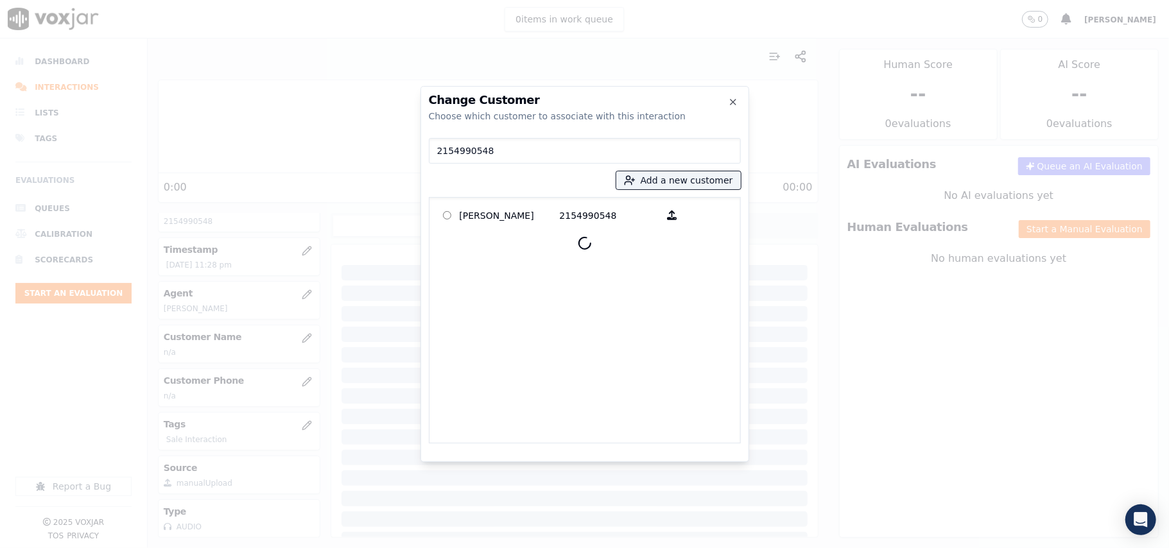
type input "2154990548"
click at [520, 216] on p "Suzette Edwards" at bounding box center [510, 215] width 100 height 20
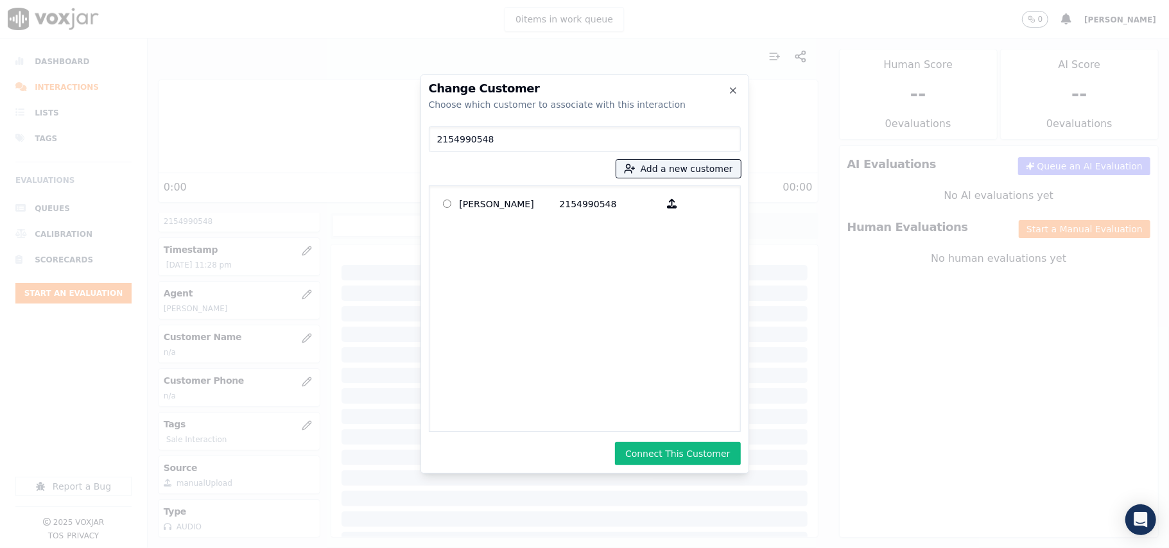
click at [697, 466] on div "Change Customer Choose which customer to associate with this interaction 215499…" at bounding box center [585, 273] width 329 height 399
click at [692, 461] on button "Connect This Customer" at bounding box center [677, 453] width 125 height 23
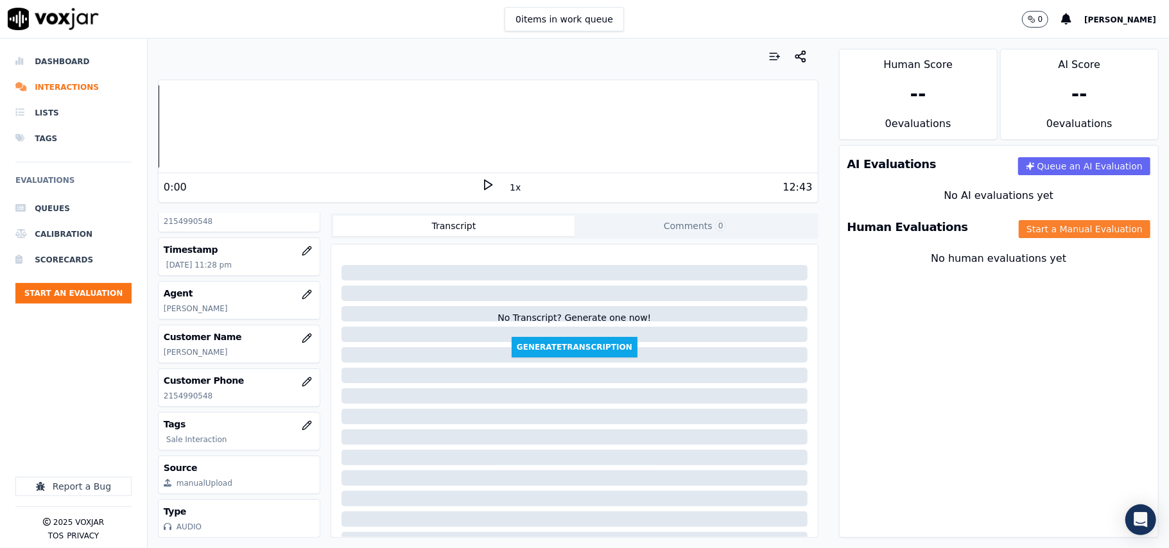
click at [1057, 234] on button "Start a Manual Evaluation" at bounding box center [1085, 229] width 132 height 18
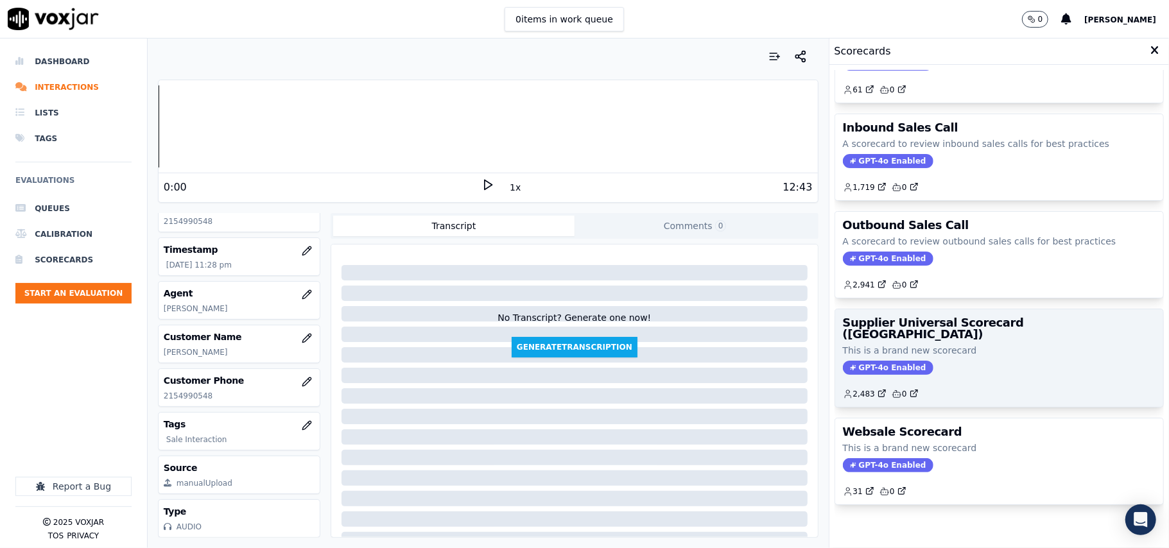
scroll to position [98, 0]
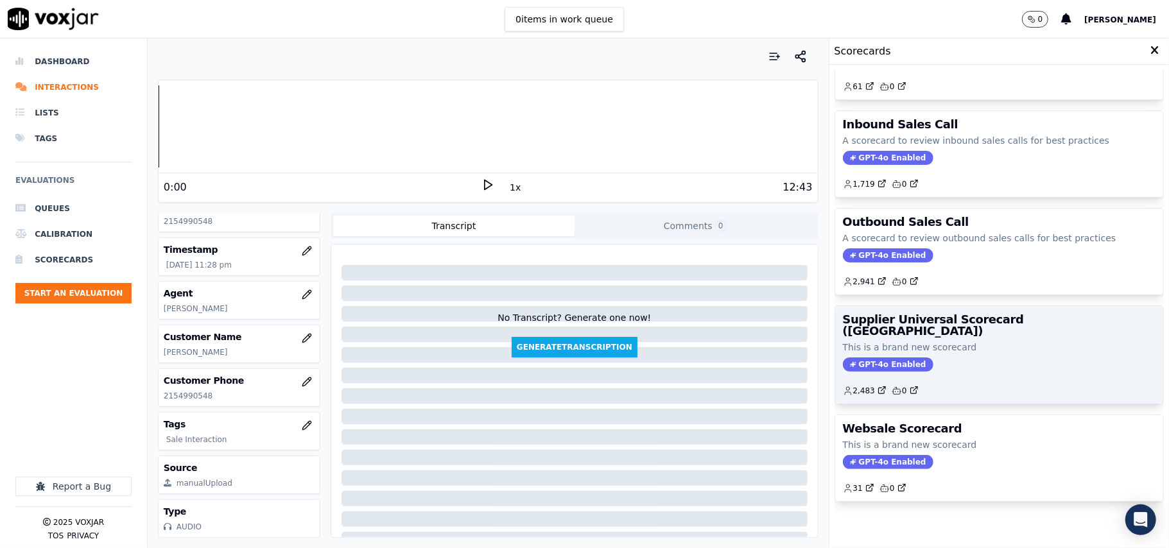
click at [961, 341] on p "This is a brand new scorecard" at bounding box center [999, 347] width 313 height 13
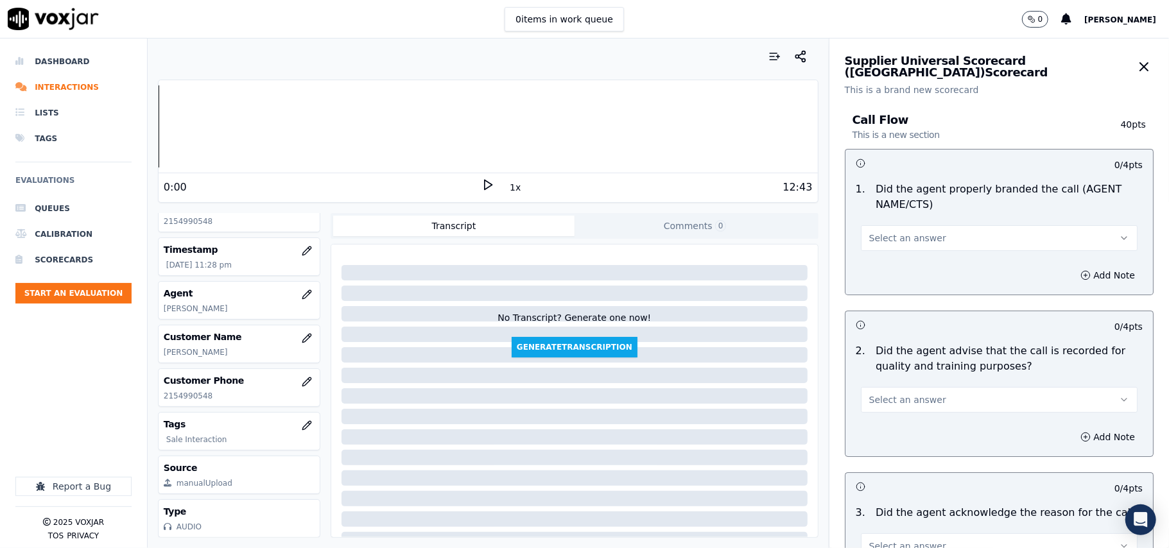
click at [908, 242] on span "Select an answer" at bounding box center [907, 238] width 77 height 13
click at [880, 267] on div "Yes" at bounding box center [972, 268] width 249 height 21
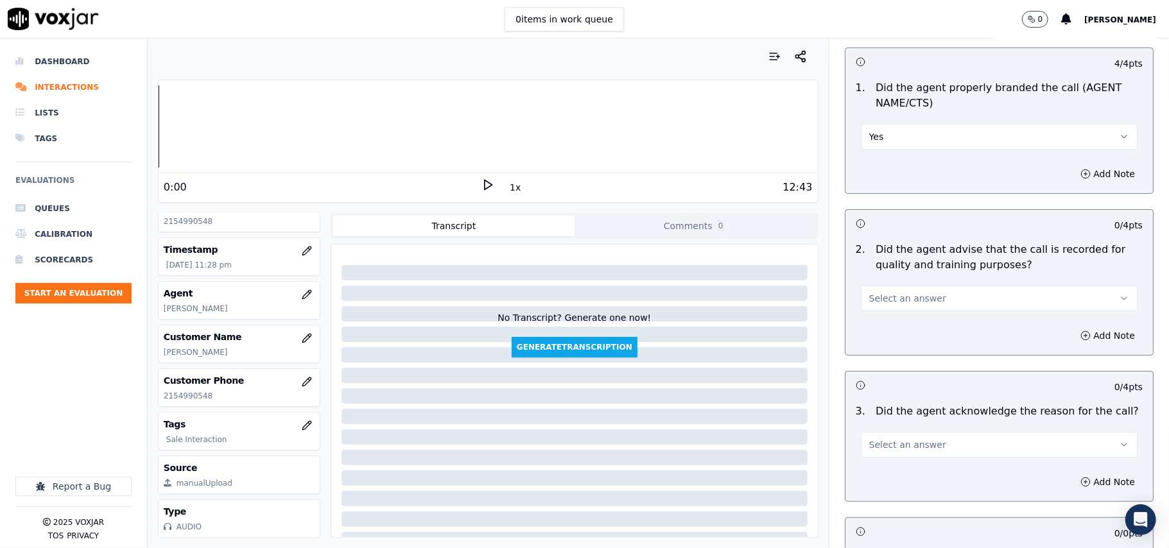
scroll to position [143, 0]
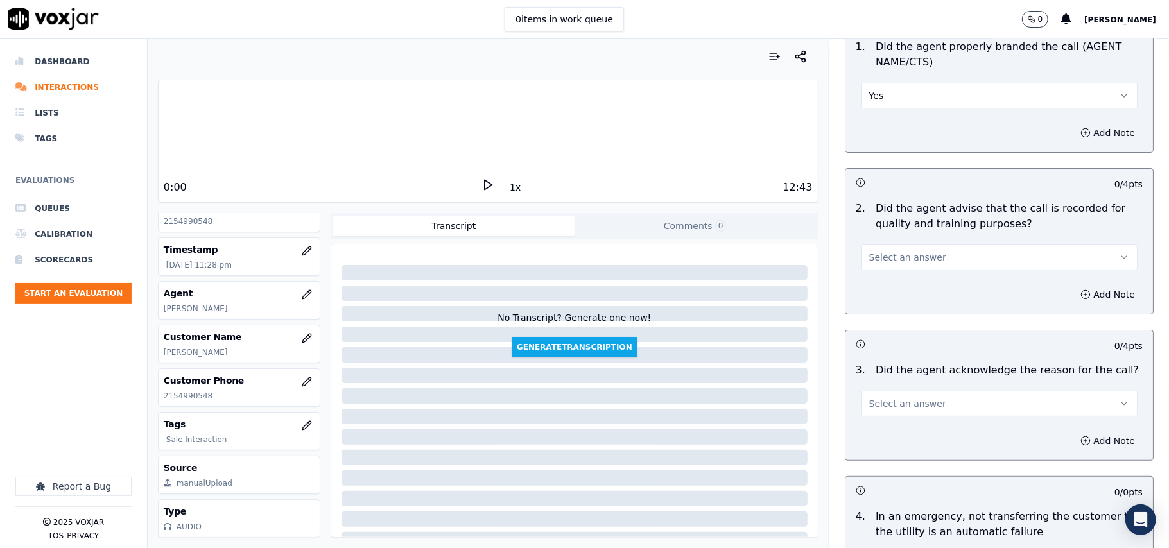
click at [871, 253] on span "Select an answer" at bounding box center [907, 257] width 77 height 13
click at [875, 283] on div "Yes" at bounding box center [972, 287] width 249 height 21
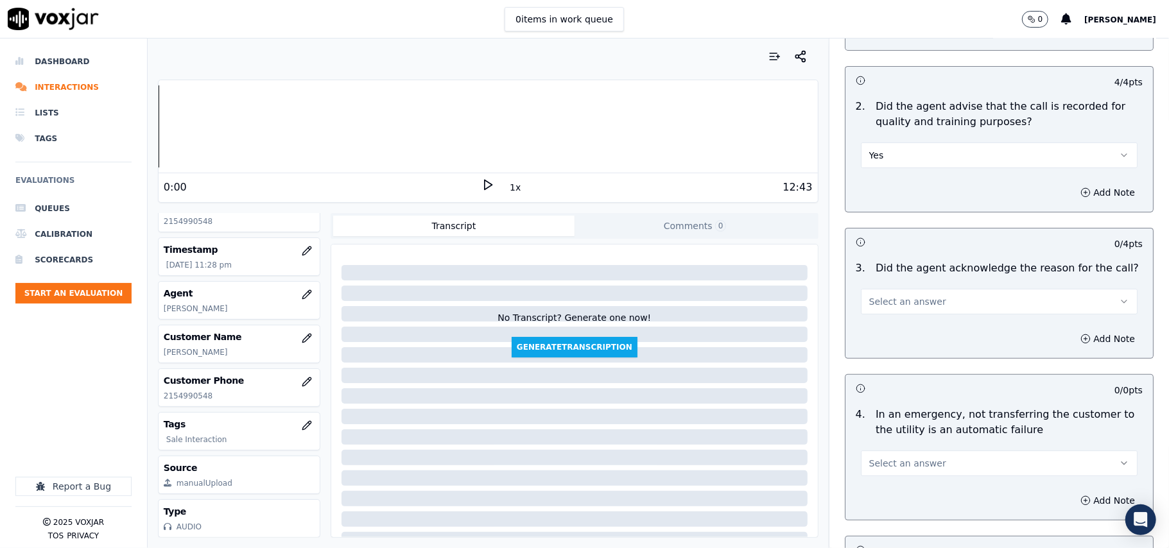
scroll to position [285, 0]
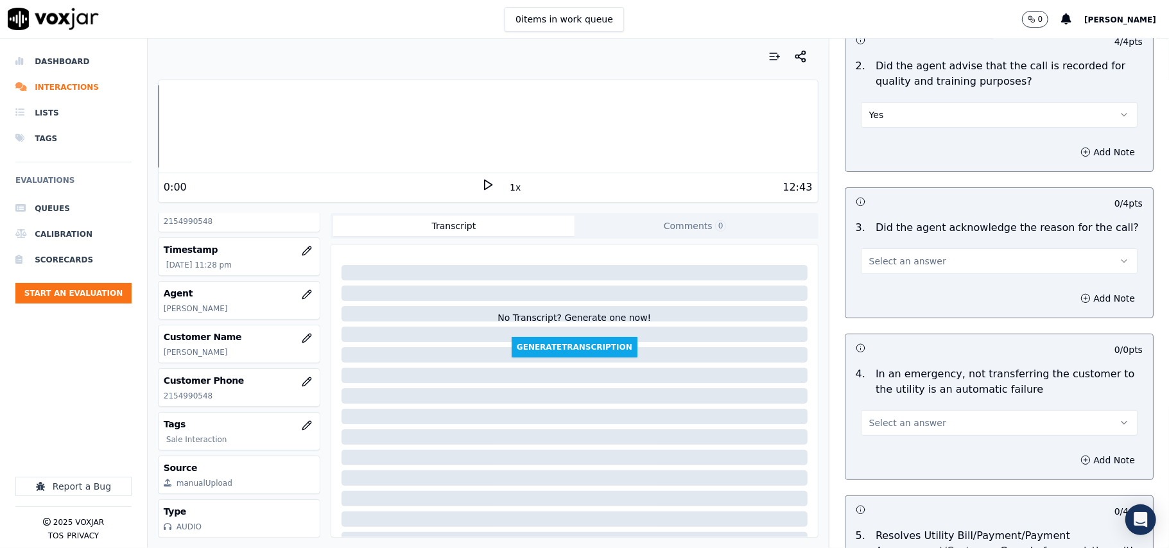
click at [881, 270] on button "Select an answer" at bounding box center [999, 262] width 277 height 26
click at [876, 292] on div "Yes" at bounding box center [972, 291] width 249 height 21
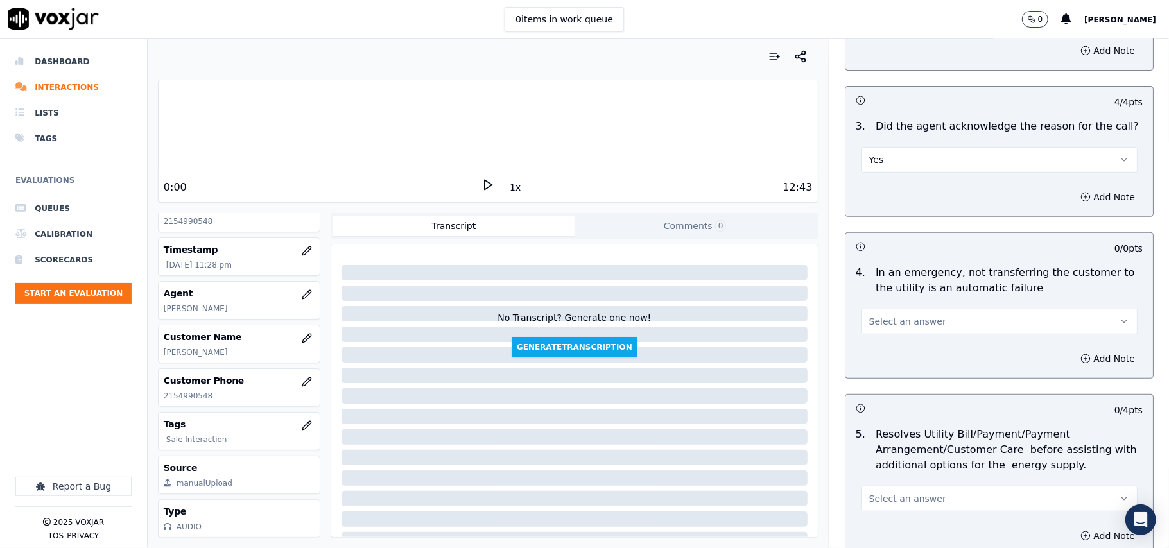
scroll to position [428, 0]
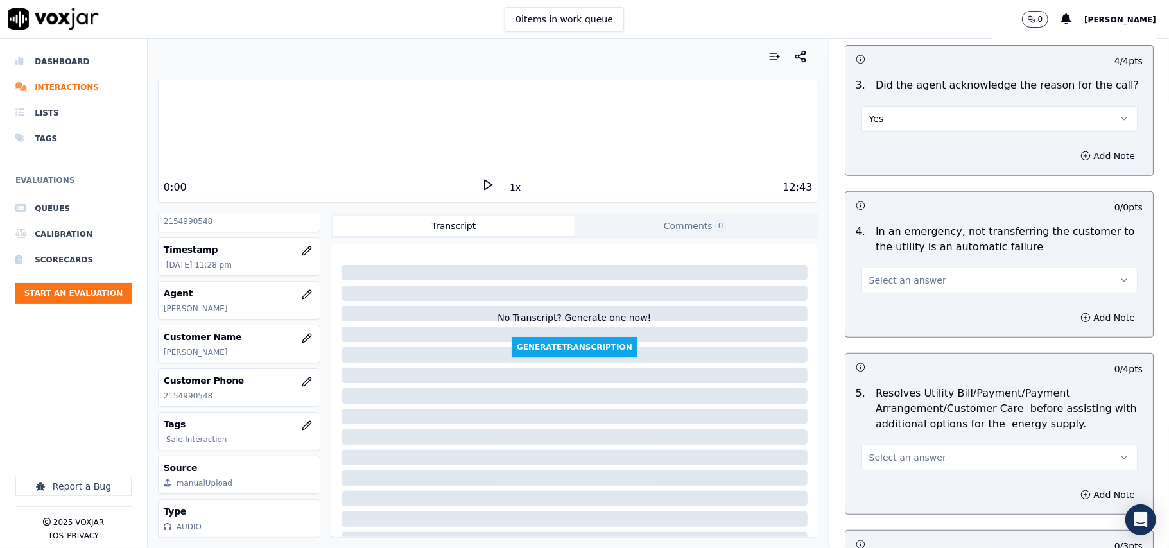
click at [869, 273] on button "Select an answer" at bounding box center [999, 281] width 277 height 26
click at [871, 310] on div "Yes" at bounding box center [972, 311] width 249 height 21
click at [880, 288] on button "Yes" at bounding box center [999, 281] width 277 height 26
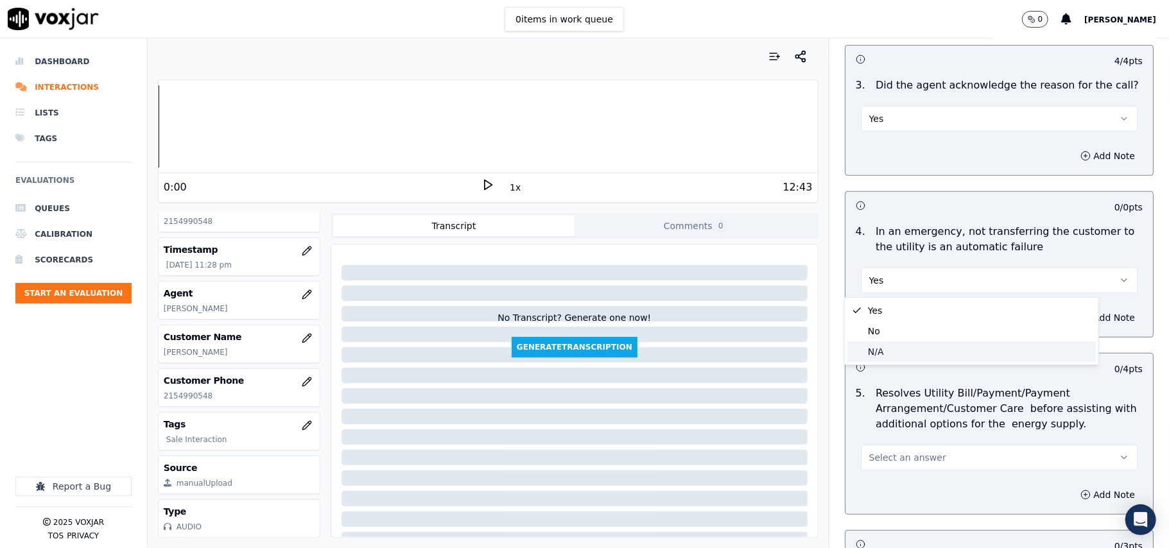
drag, startPoint x: 889, startPoint y: 360, endPoint x: 890, endPoint y: 338, distance: 21.9
click at [889, 358] on div "N/A" at bounding box center [972, 352] width 249 height 21
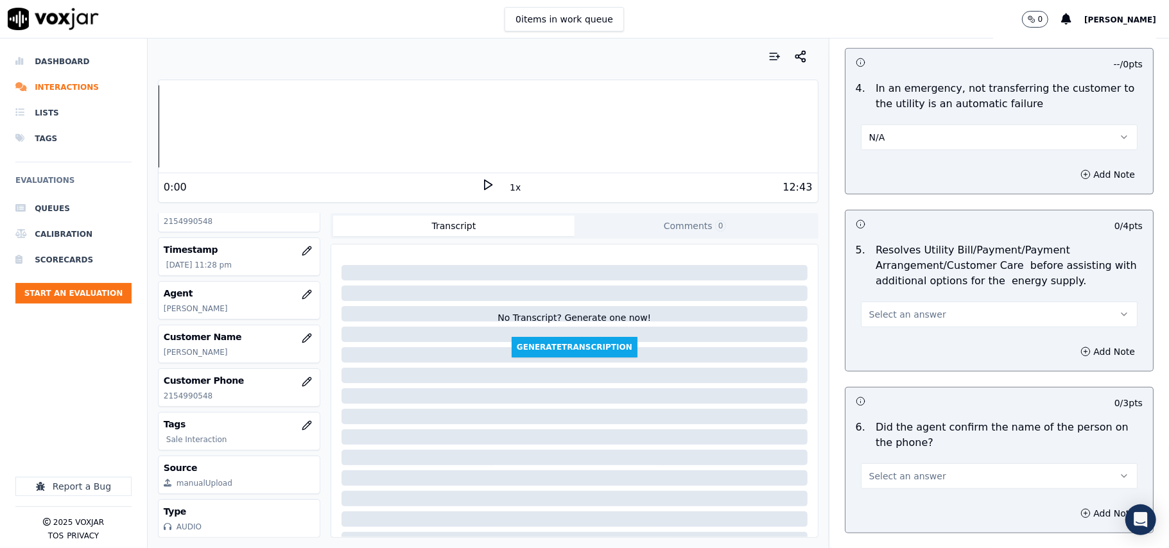
click at [881, 321] on span "Select an answer" at bounding box center [907, 314] width 77 height 13
click at [887, 376] on div "N/A" at bounding box center [972, 386] width 249 height 21
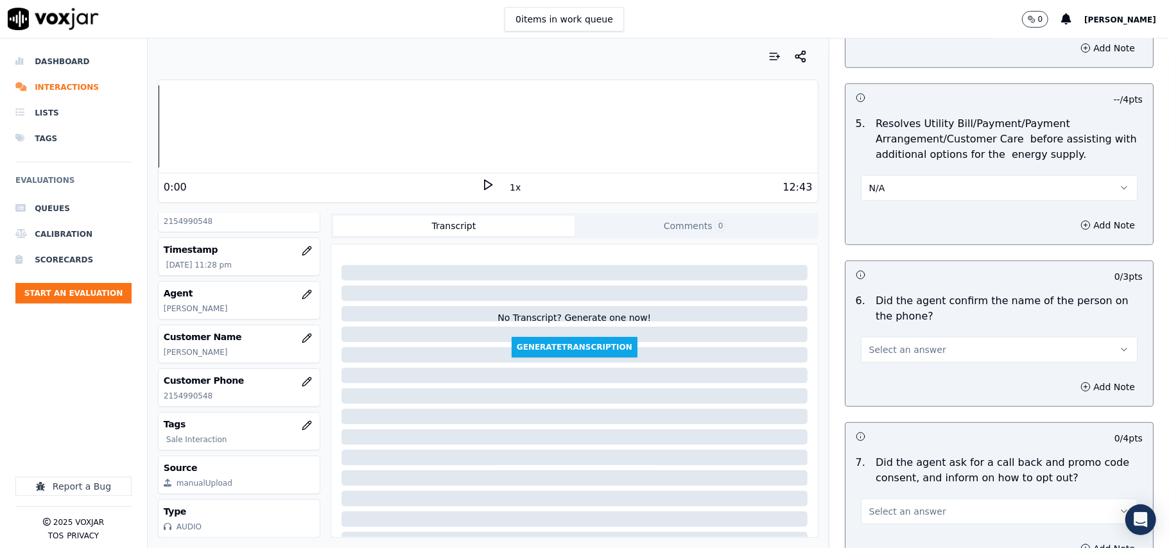
scroll to position [856, 0]
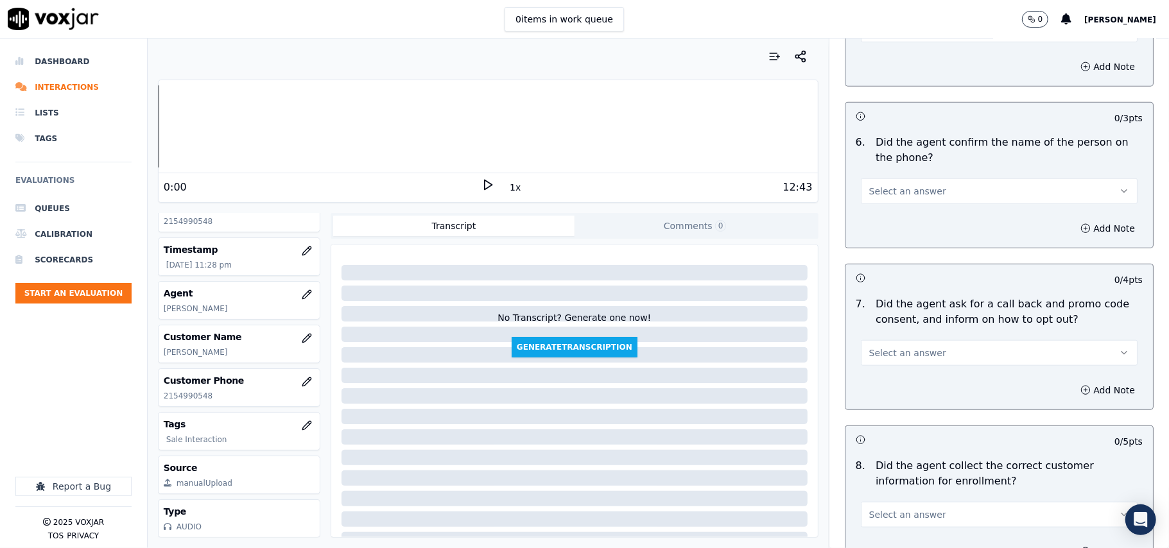
click at [886, 198] on span "Select an answer" at bounding box center [907, 191] width 77 height 13
click at [887, 213] on div "Yes" at bounding box center [972, 223] width 249 height 21
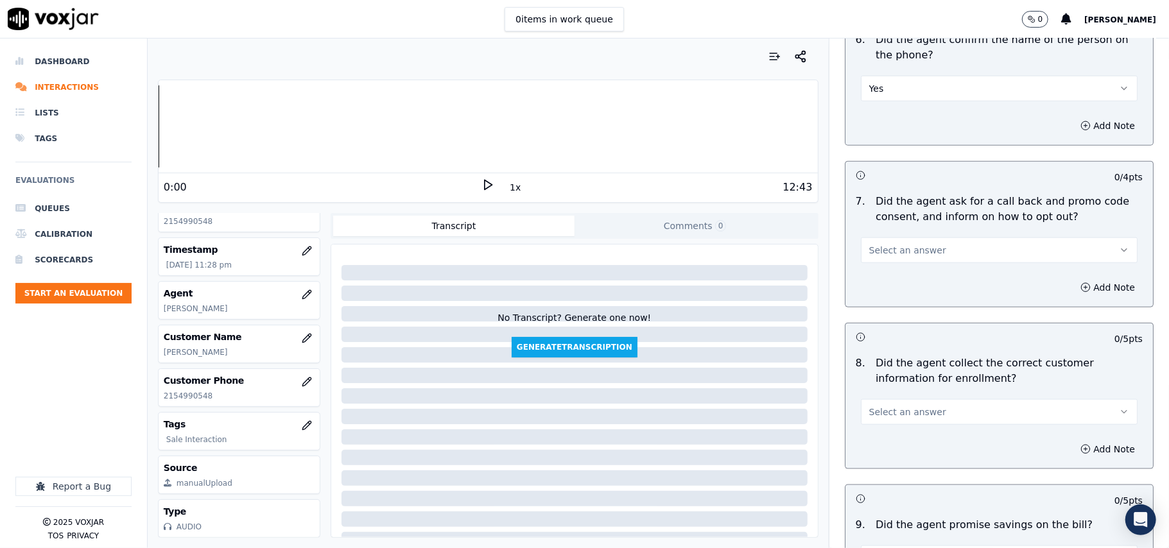
scroll to position [999, 0]
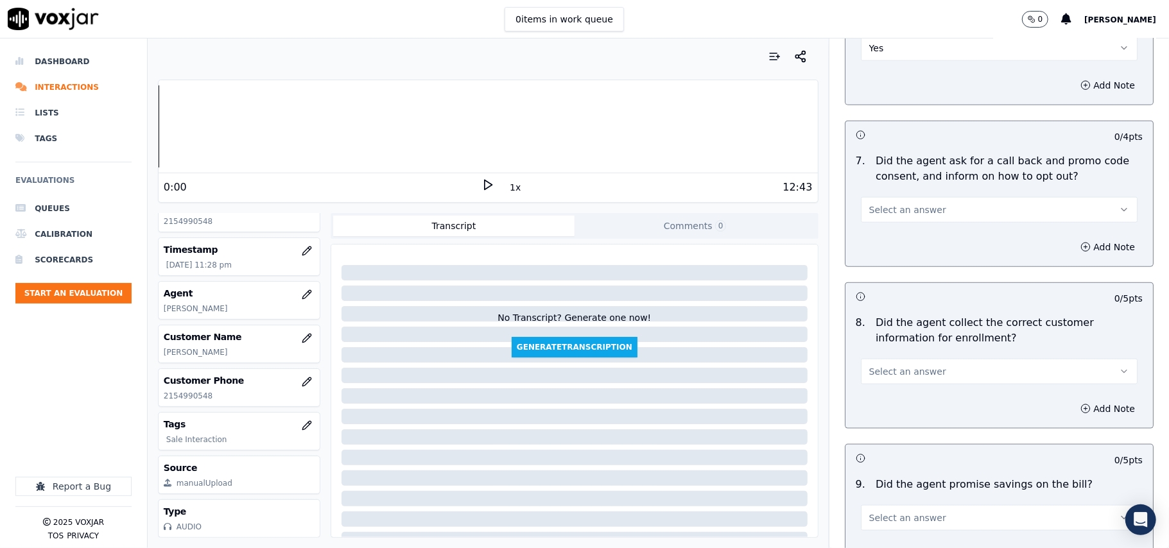
click at [871, 211] on span "Select an answer" at bounding box center [907, 210] width 77 height 13
click at [869, 235] on div "Yes" at bounding box center [972, 242] width 249 height 21
click at [877, 372] on span "Select an answer" at bounding box center [907, 371] width 77 height 13
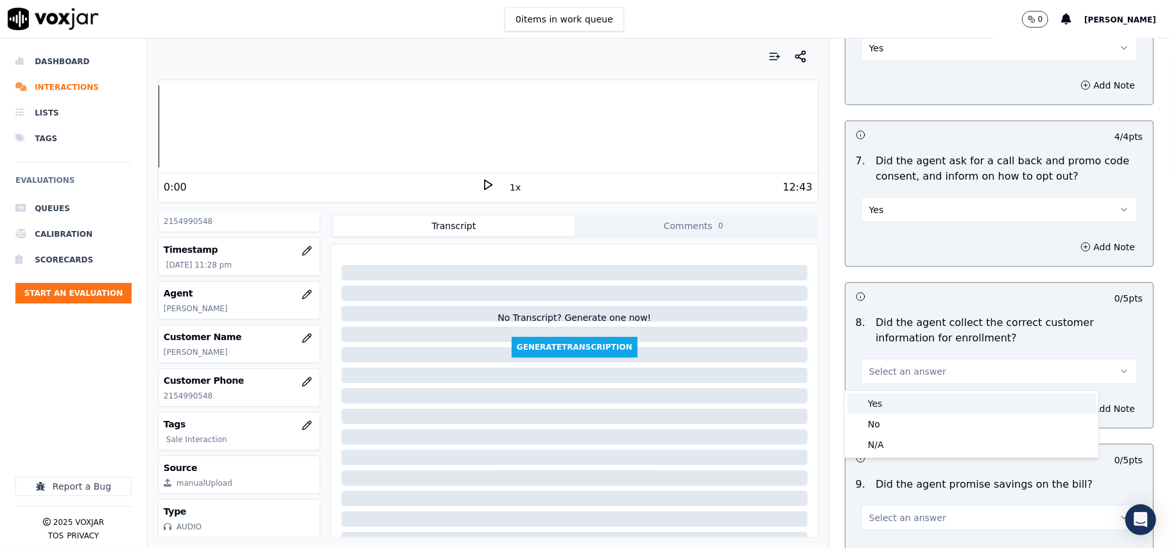
drag, startPoint x: 884, startPoint y: 402, endPoint x: 900, endPoint y: 308, distance: 95.1
click at [884, 401] on div "Yes" at bounding box center [972, 404] width 249 height 21
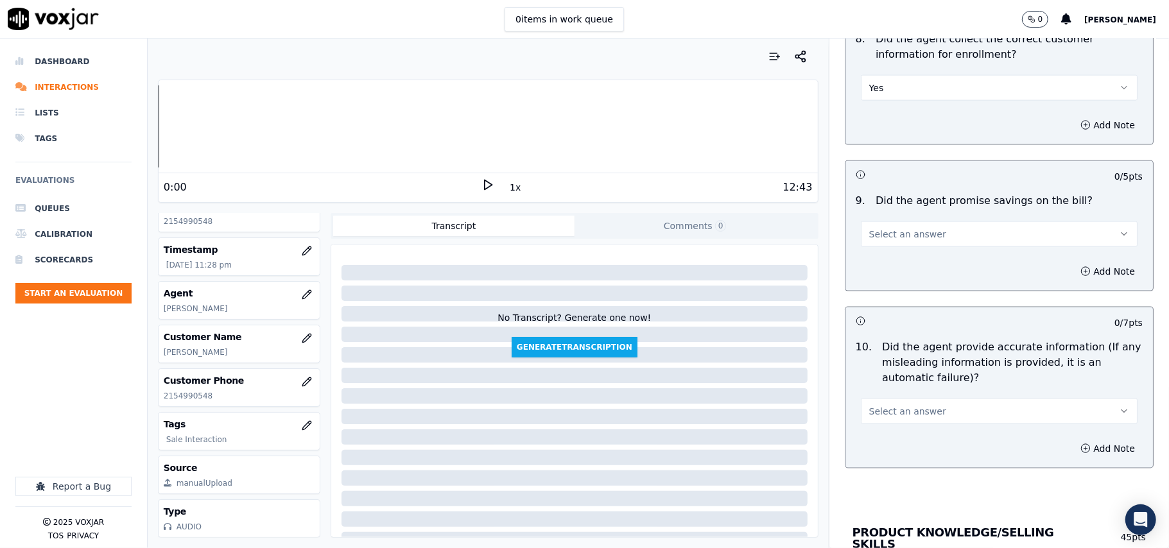
scroll to position [1284, 0]
click at [876, 234] on span "Select an answer" at bounding box center [907, 233] width 77 height 13
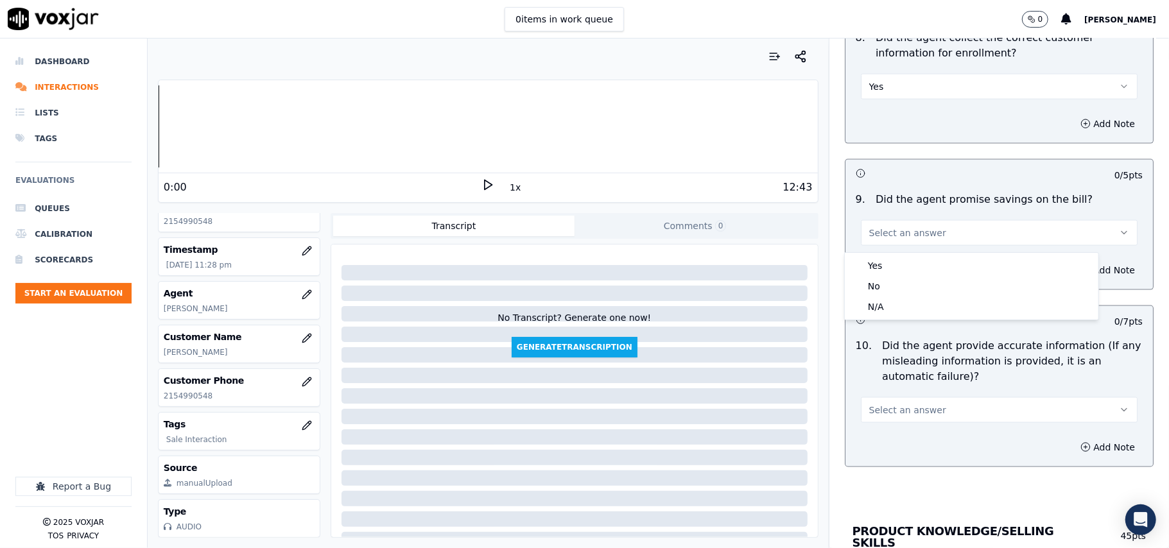
click at [903, 315] on div "N/A" at bounding box center [972, 307] width 249 height 21
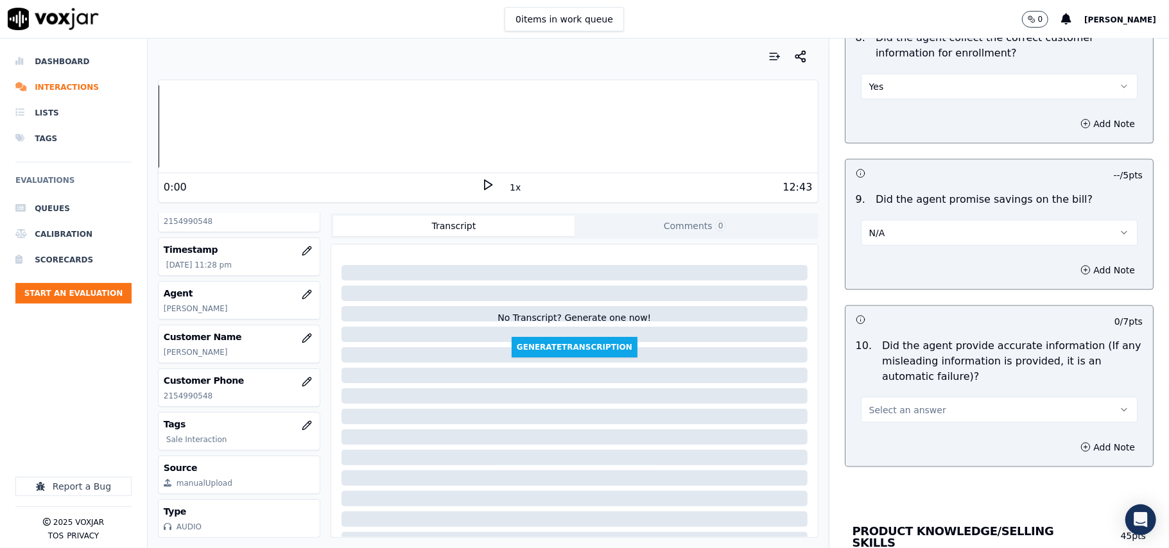
scroll to position [1427, 0]
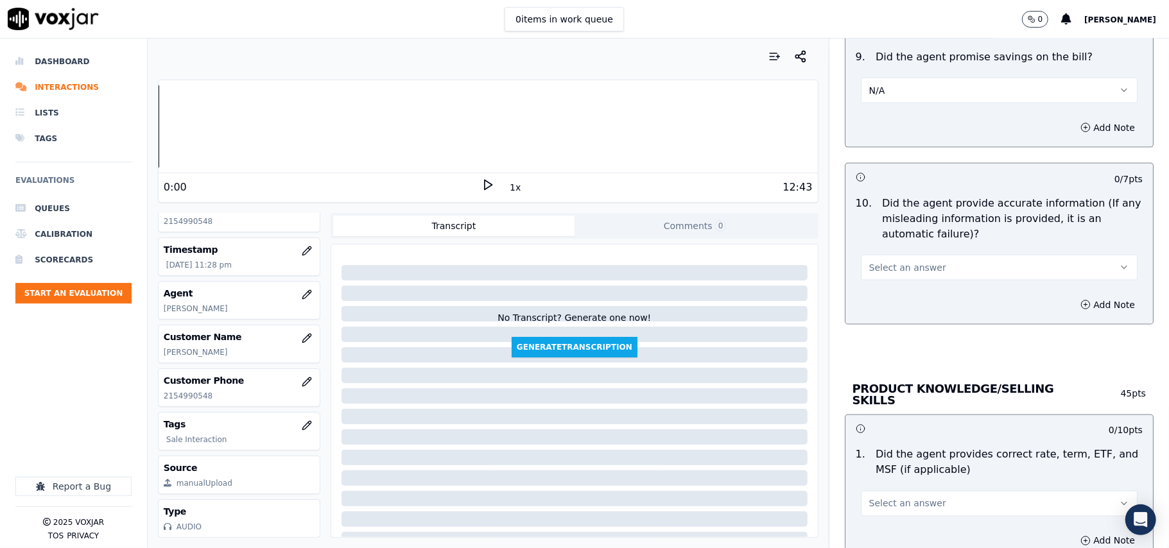
click at [876, 281] on button "Select an answer" at bounding box center [999, 268] width 277 height 26
click at [873, 301] on div "Yes" at bounding box center [972, 300] width 249 height 21
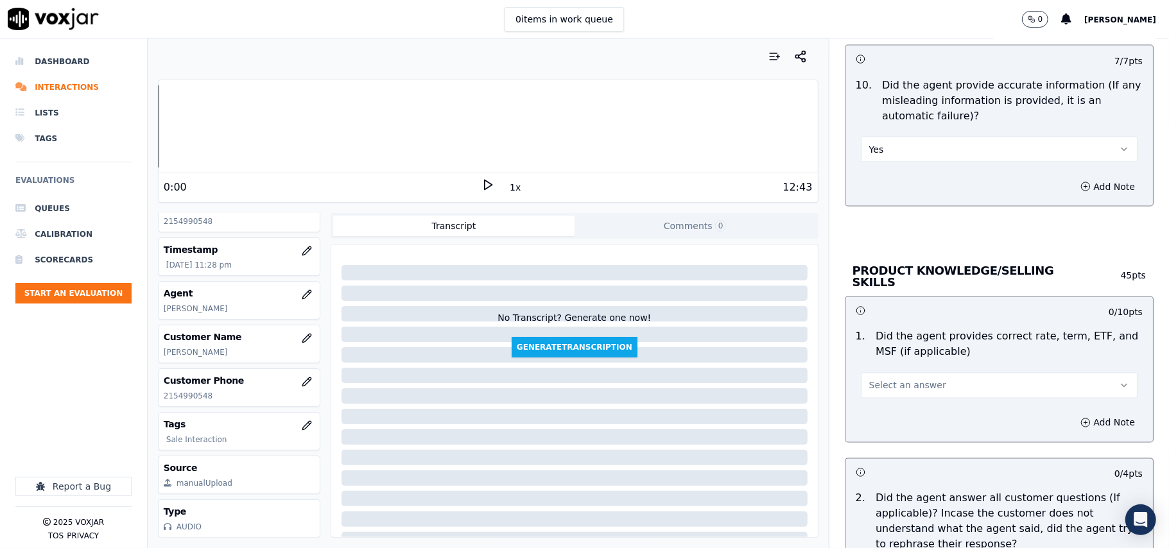
scroll to position [1712, 0]
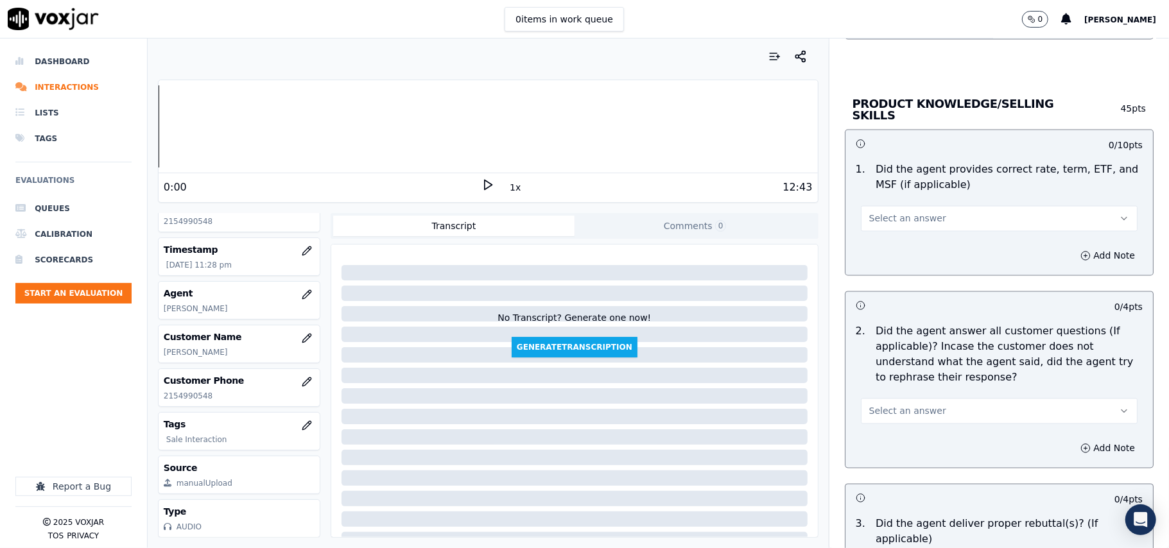
click at [893, 218] on span "Select an answer" at bounding box center [907, 219] width 77 height 13
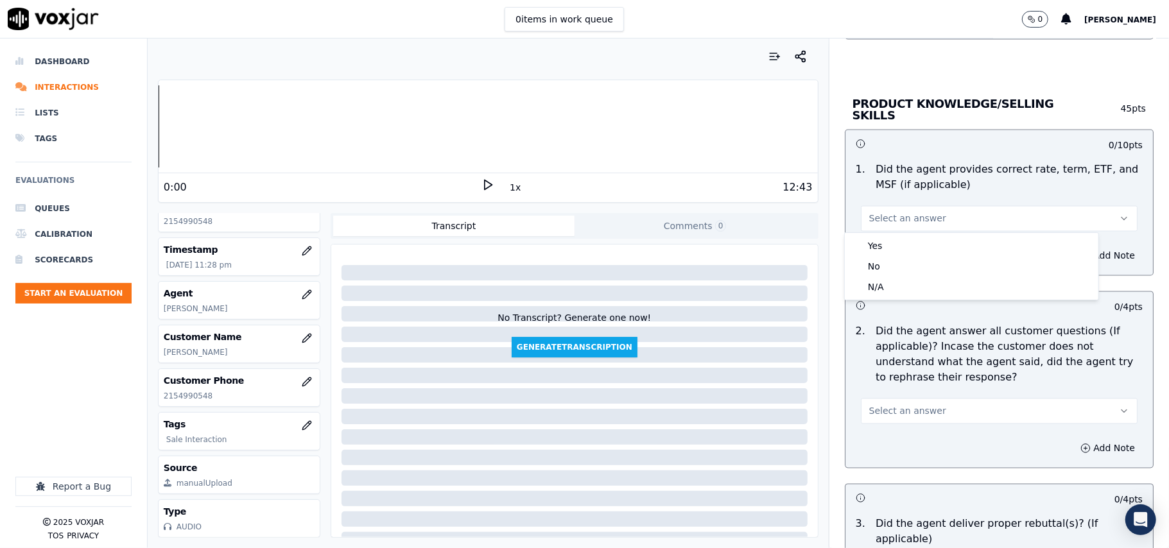
click at [893, 233] on div "Yes No N/A" at bounding box center [972, 266] width 254 height 67
click at [894, 239] on div "Yes" at bounding box center [972, 246] width 249 height 21
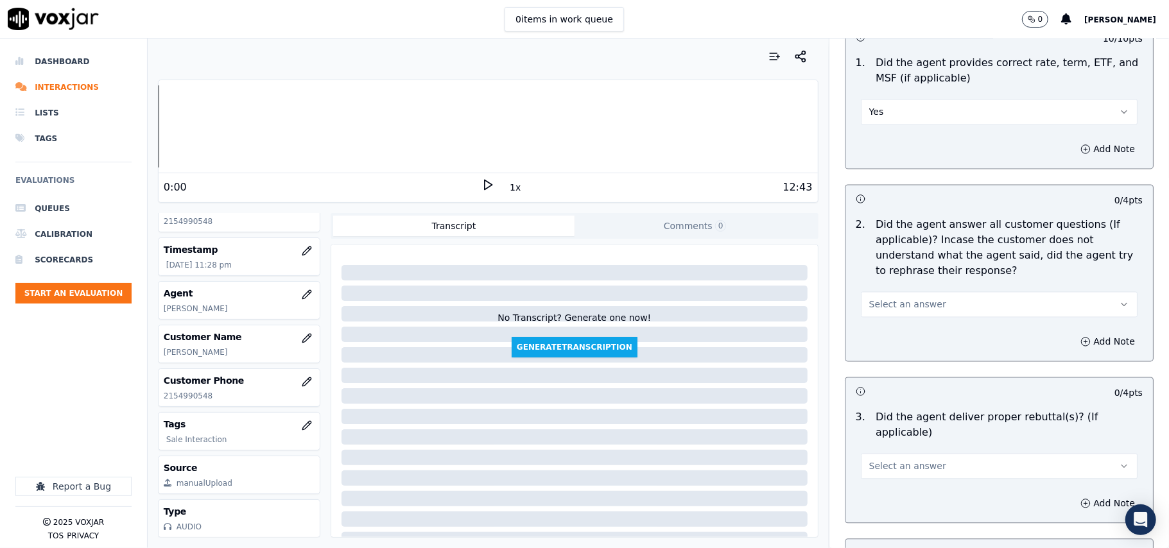
scroll to position [1855, 0]
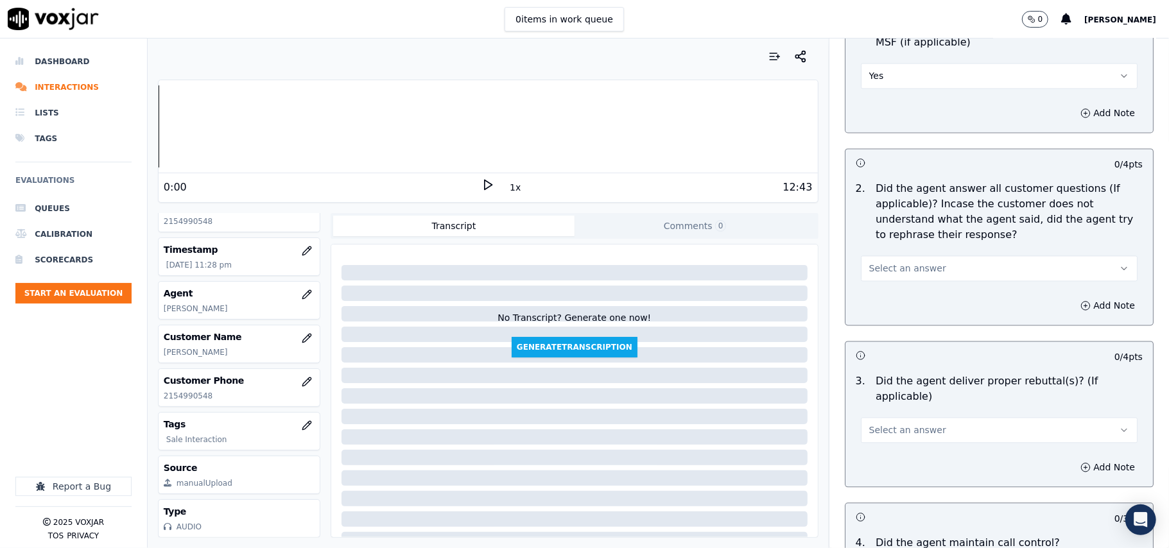
drag, startPoint x: 893, startPoint y: 261, endPoint x: 892, endPoint y: 271, distance: 10.3
click at [892, 271] on span "Select an answer" at bounding box center [907, 268] width 77 height 13
click at [868, 299] on div "Yes" at bounding box center [972, 296] width 249 height 21
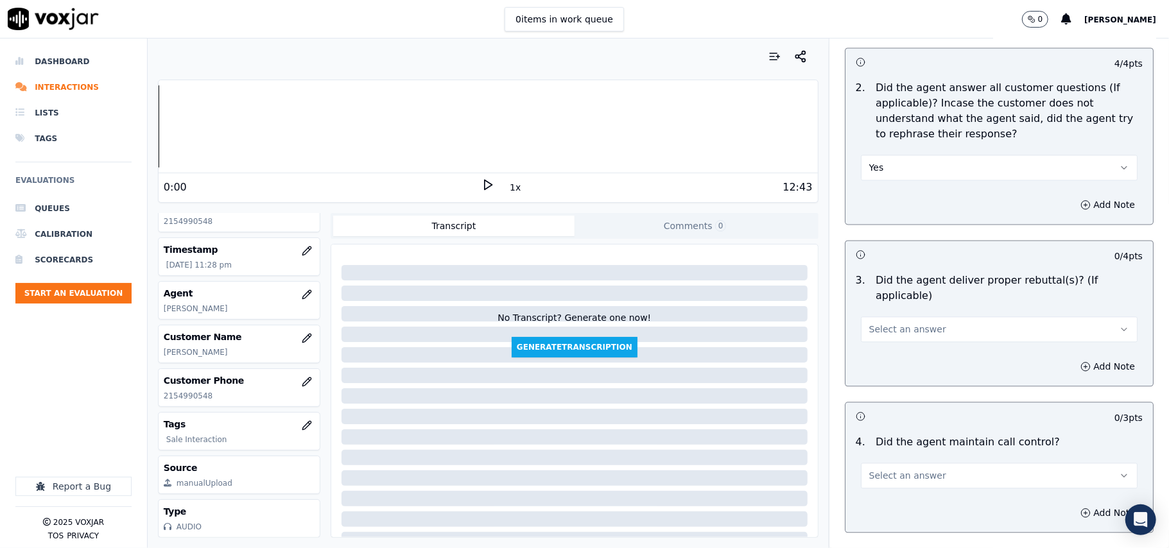
scroll to position [1997, 0]
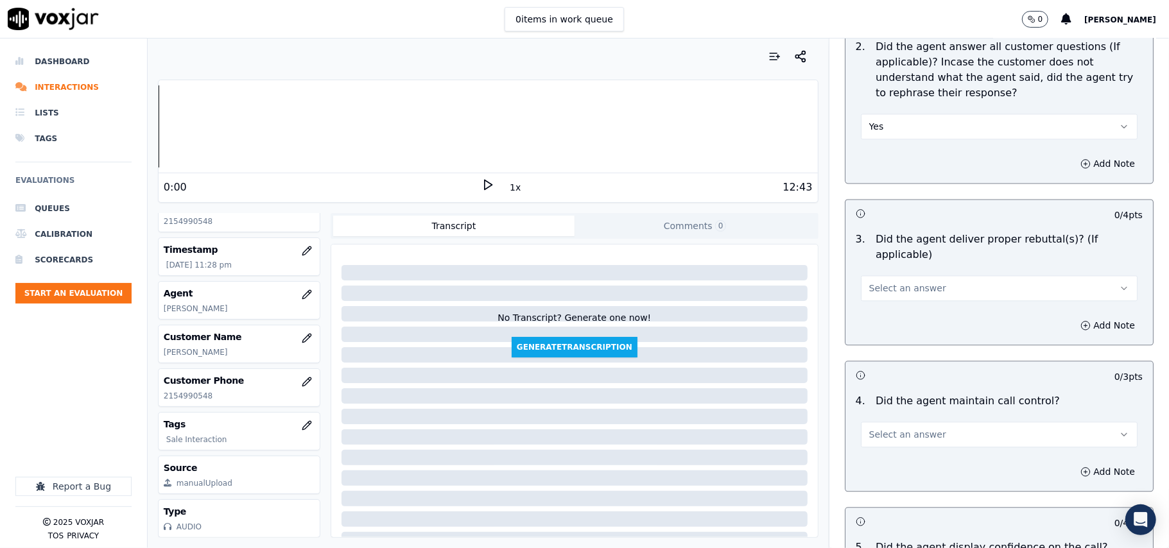
click at [869, 282] on span "Select an answer" at bounding box center [907, 288] width 77 height 13
click at [862, 297] on div "Yes" at bounding box center [972, 300] width 249 height 21
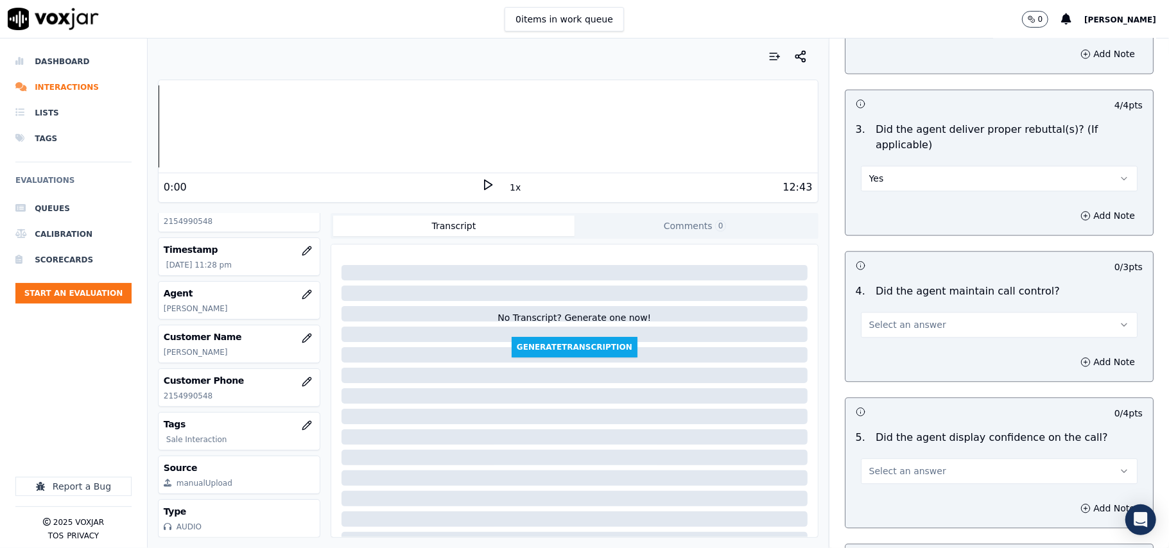
scroll to position [2140, 0]
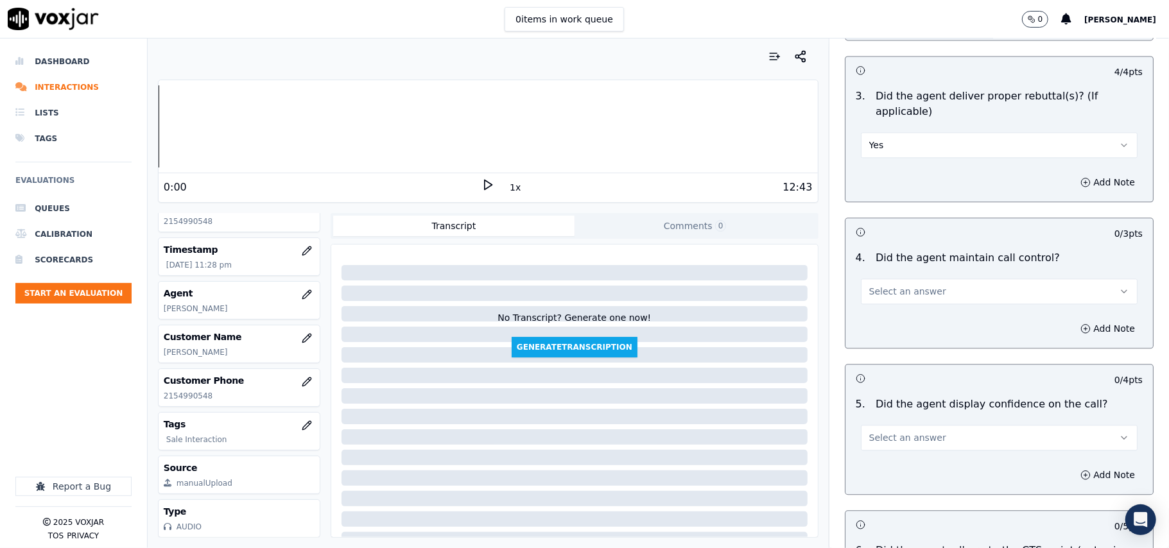
click at [869, 285] on span "Select an answer" at bounding box center [907, 291] width 77 height 13
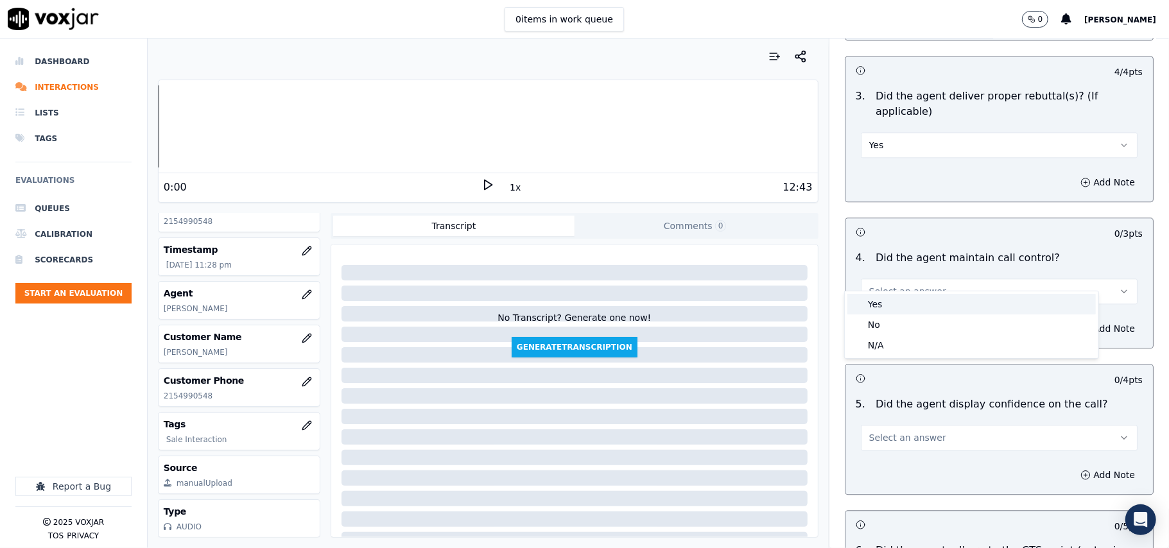
click at [863, 307] on div "Yes" at bounding box center [972, 304] width 249 height 21
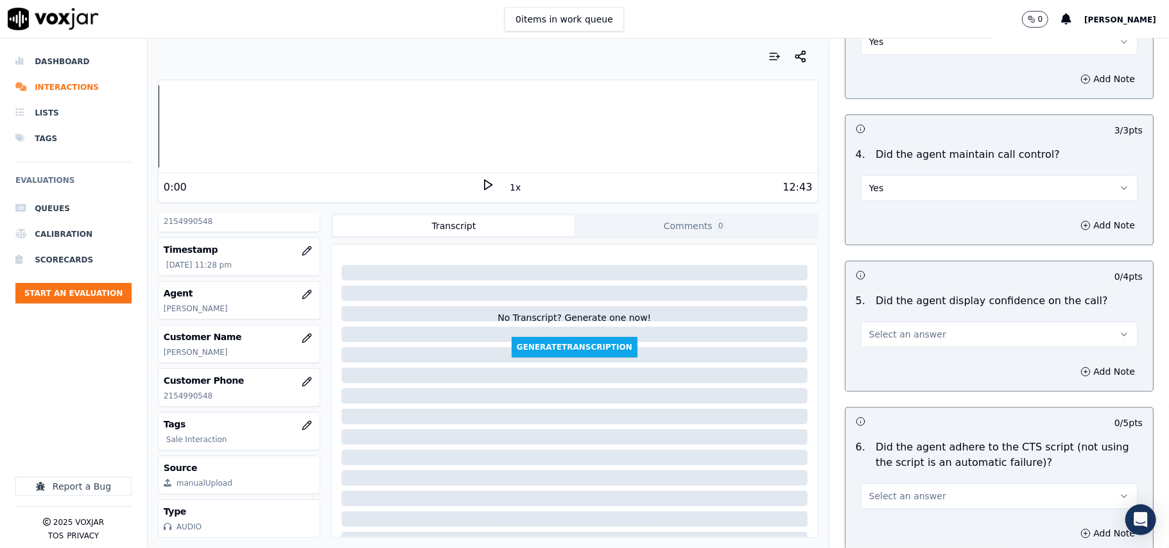
scroll to position [2284, 0]
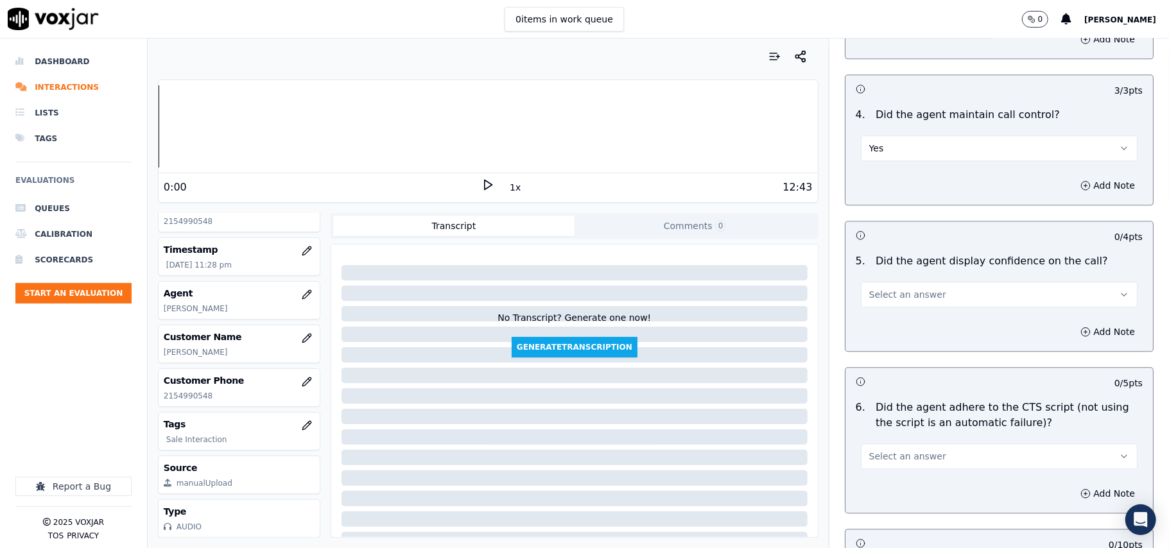
click at [861, 288] on button "Select an answer" at bounding box center [999, 295] width 277 height 26
drag, startPoint x: 872, startPoint y: 309, endPoint x: 875, endPoint y: 299, distance: 10.6
click at [873, 309] on div "Yes" at bounding box center [972, 308] width 249 height 21
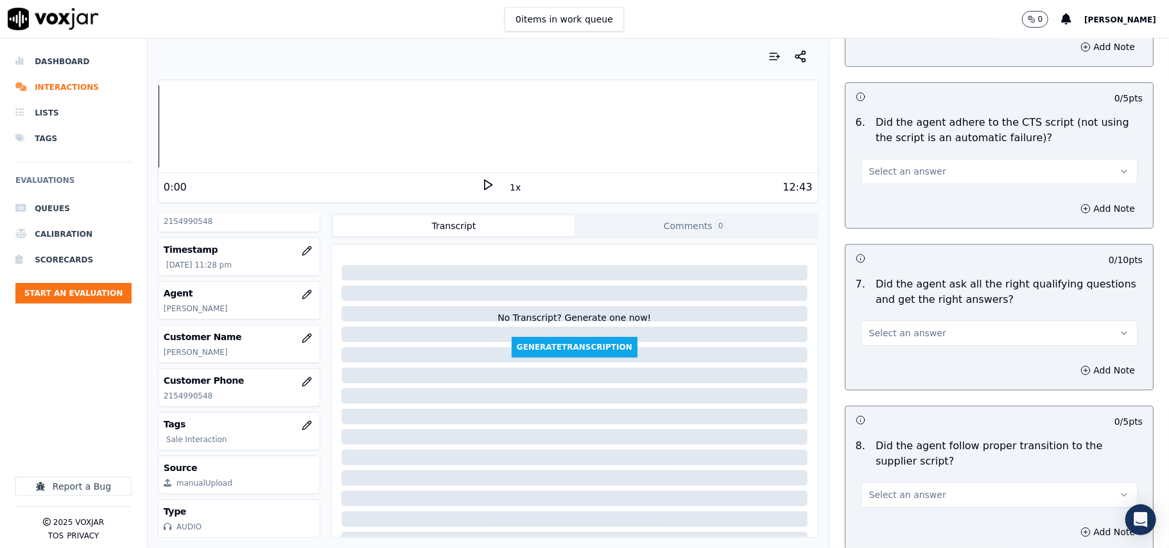
click at [869, 165] on span "Select an answer" at bounding box center [907, 171] width 77 height 13
click at [871, 182] on div "Yes" at bounding box center [972, 185] width 249 height 21
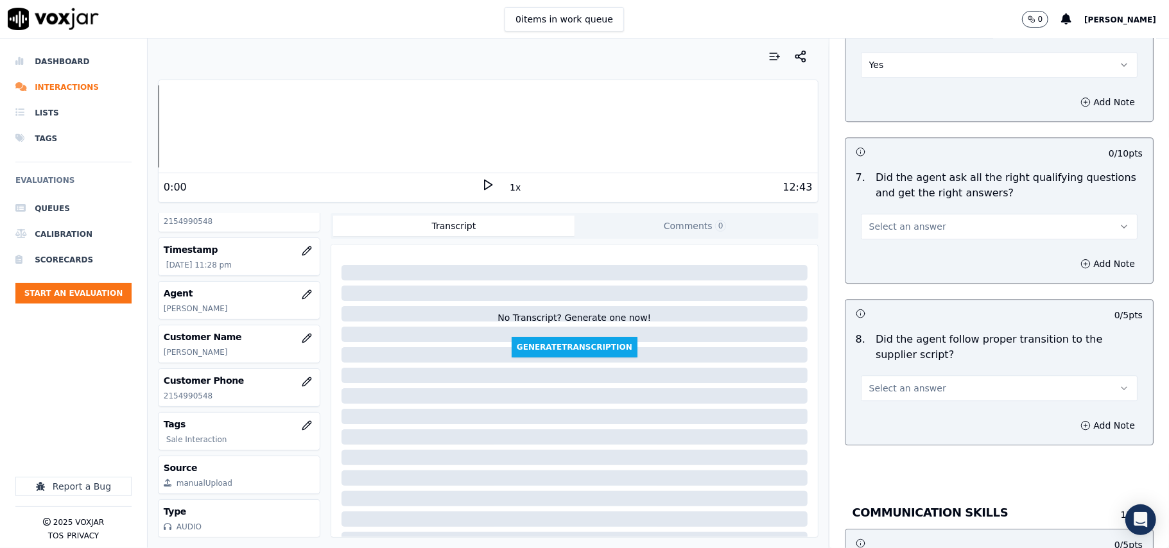
scroll to position [2711, 0]
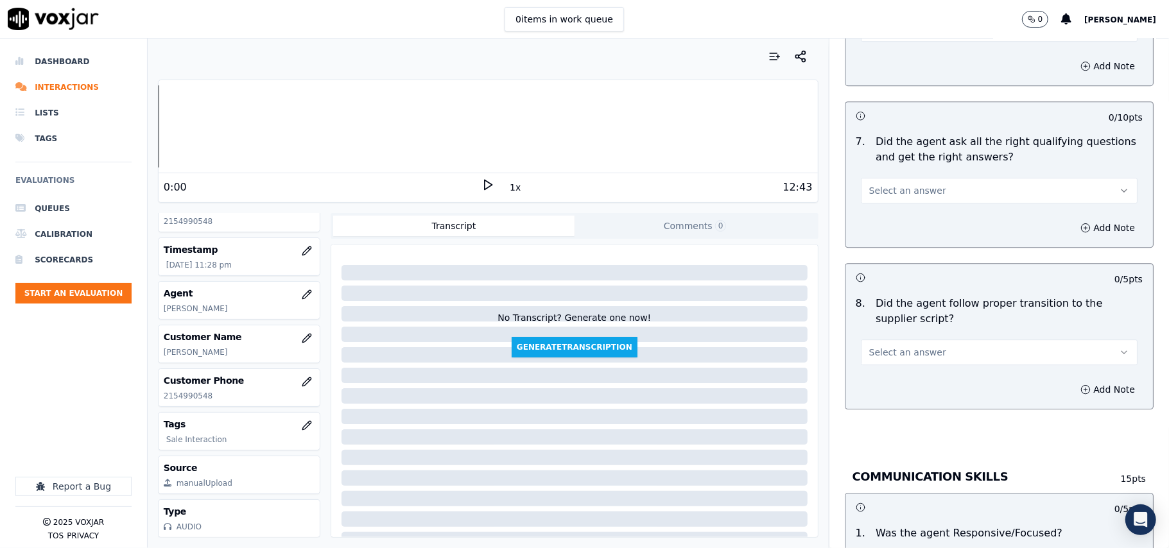
click at [871, 184] on span "Select an answer" at bounding box center [907, 190] width 77 height 13
click at [860, 199] on div "Yes" at bounding box center [972, 205] width 249 height 21
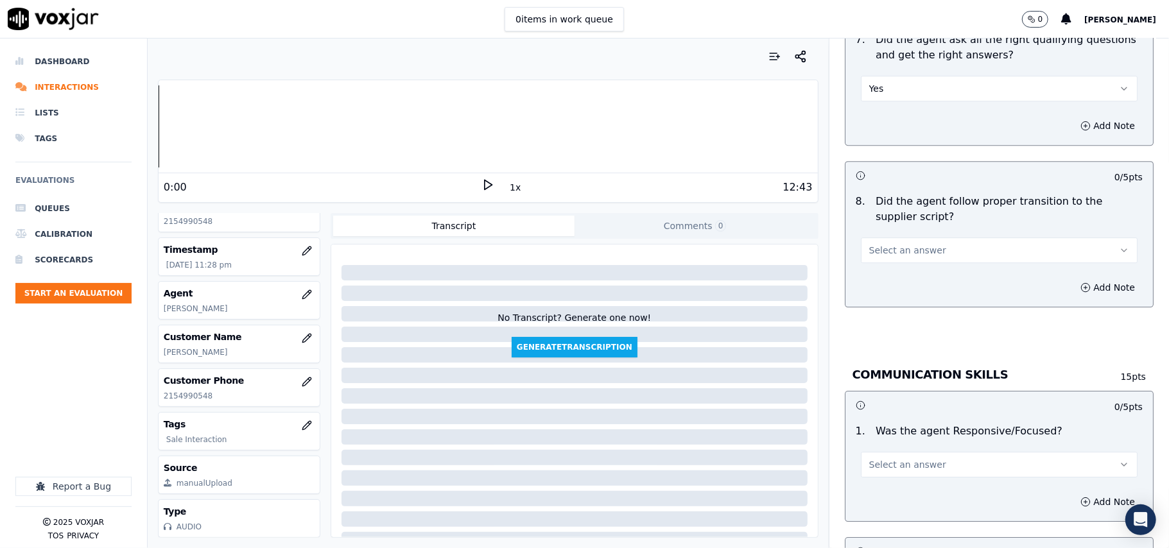
scroll to position [2854, 0]
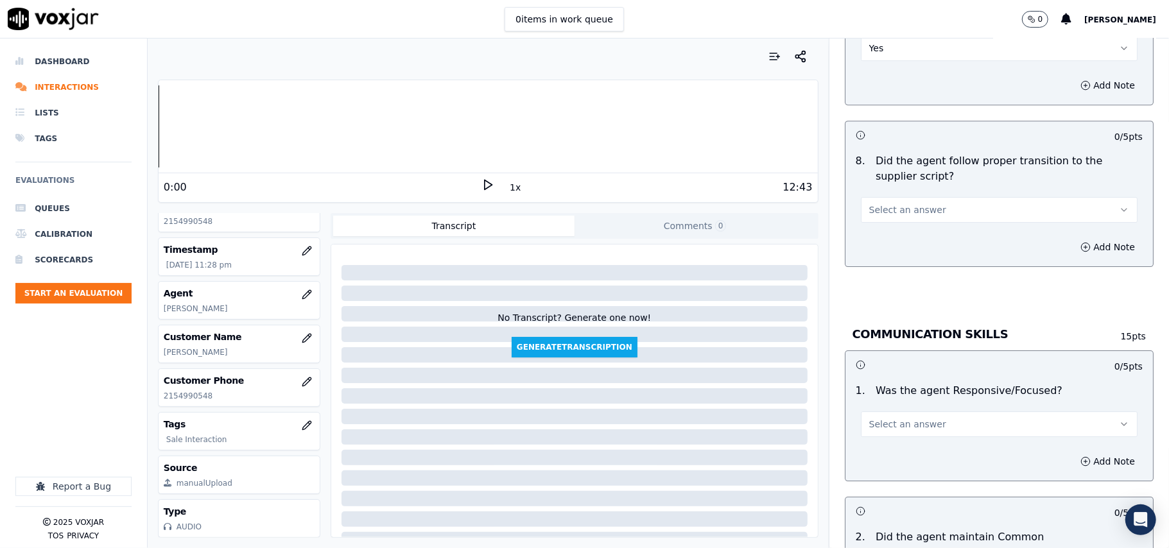
click at [869, 204] on span "Select an answer" at bounding box center [907, 210] width 77 height 13
click at [864, 216] on div "Yes" at bounding box center [972, 224] width 249 height 21
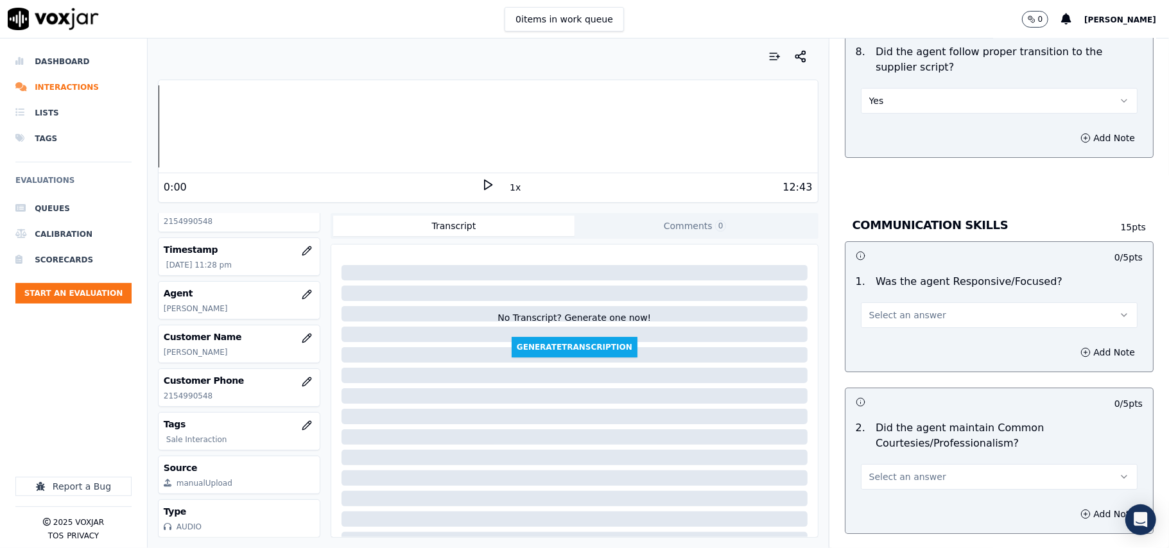
scroll to position [2996, 0]
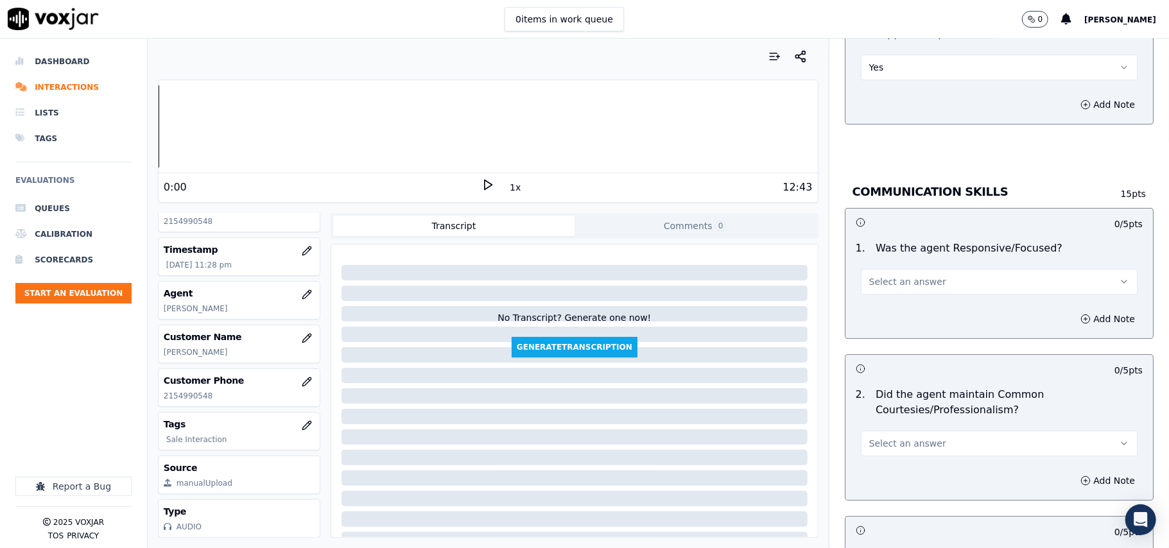
click at [905, 269] on button "Select an answer" at bounding box center [999, 282] width 277 height 26
click at [887, 298] on div "Yes" at bounding box center [972, 296] width 249 height 21
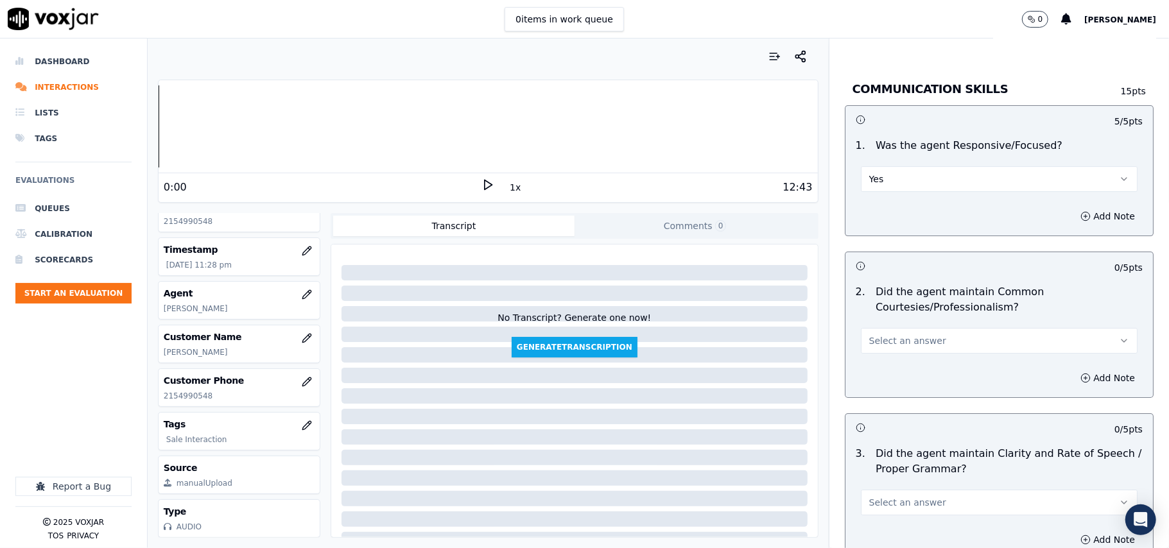
scroll to position [3140, 0]
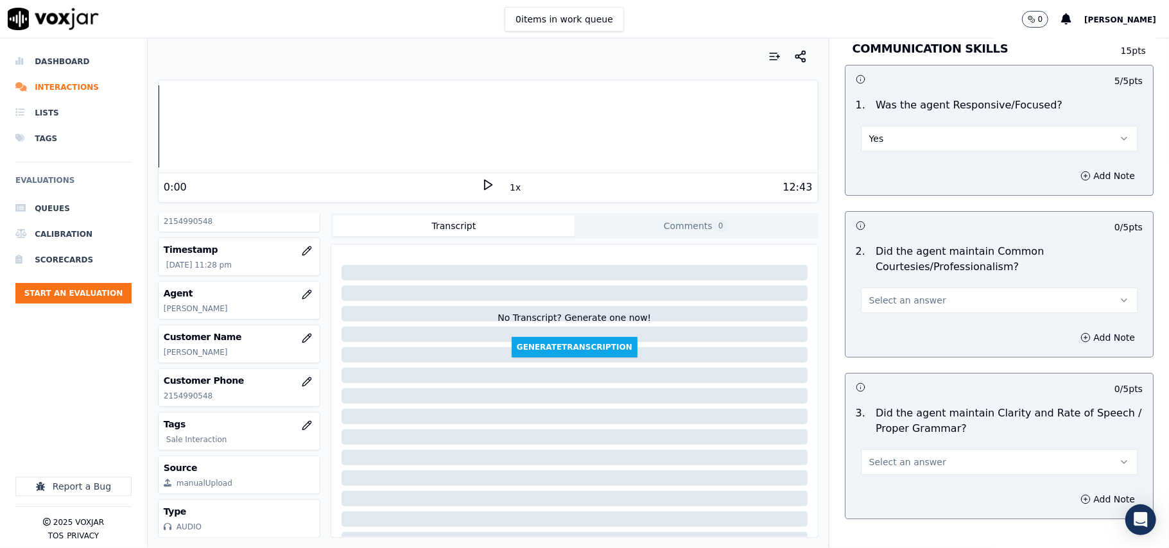
click at [876, 288] on button "Select an answer" at bounding box center [999, 301] width 277 height 26
click at [882, 306] on div "Yes" at bounding box center [972, 316] width 249 height 21
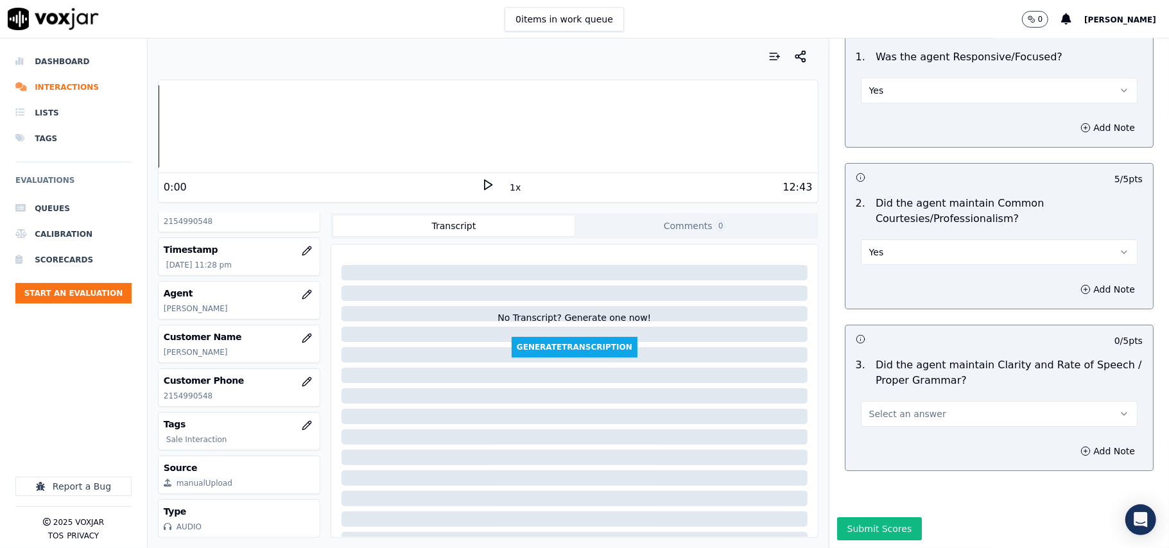
scroll to position [3213, 0]
click at [877, 408] on span "Select an answer" at bounding box center [907, 414] width 77 height 13
click at [884, 396] on div "Yes" at bounding box center [972, 404] width 249 height 21
click at [868, 518] on button "Submit Scores" at bounding box center [879, 529] width 85 height 23
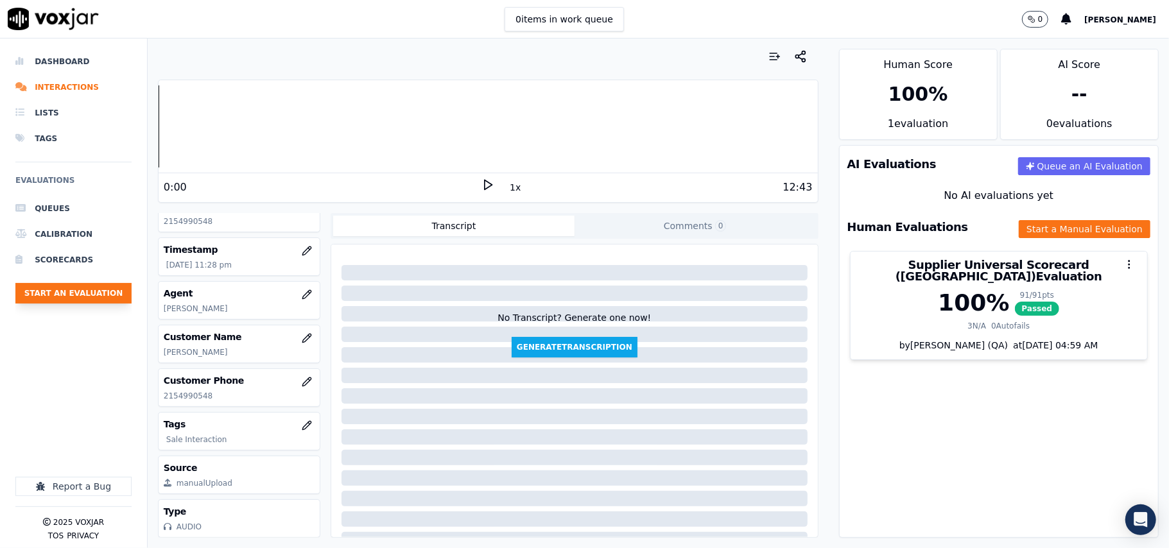
click at [75, 298] on button "Start an Evaluation" at bounding box center [73, 293] width 116 height 21
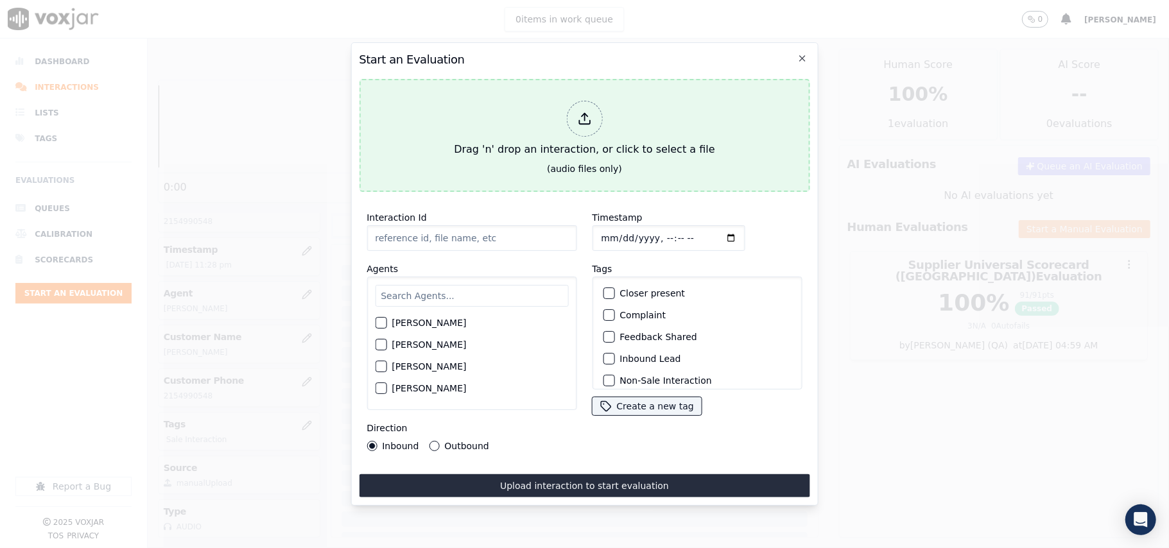
click at [571, 147] on div "Drag 'n' drop an interaction, or click to select a file" at bounding box center [584, 129] width 271 height 67
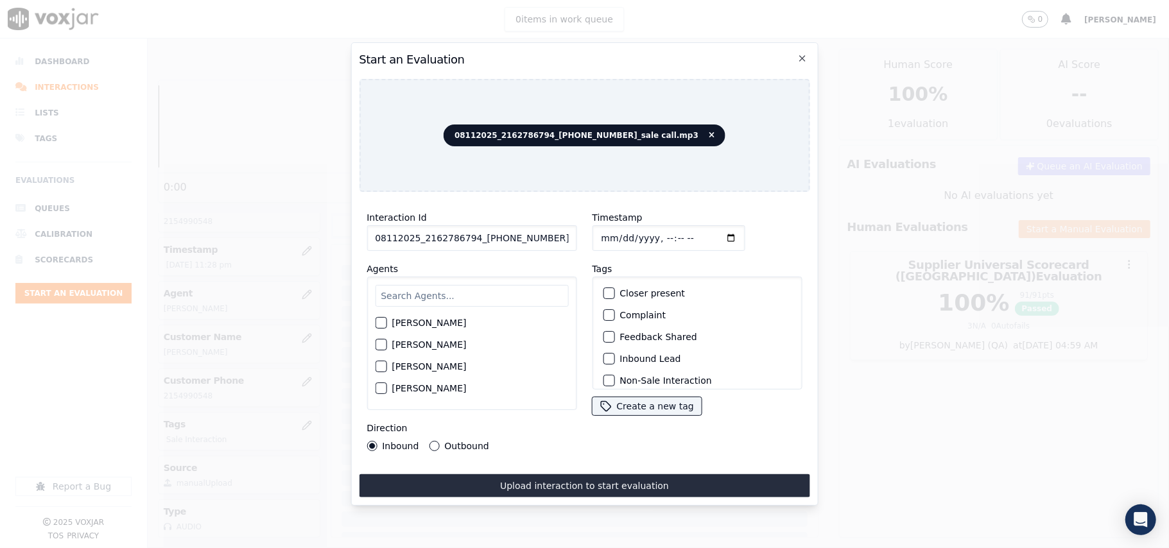
click at [461, 238] on input "08112025_2162786794_2164647244_sale call.mp3" at bounding box center [472, 238] width 210 height 26
paste input "2162786794"
type input "2162786794"
click at [615, 232] on input "Timestamp" at bounding box center [668, 238] width 153 height 26
type input "2025-08-11T23:29"
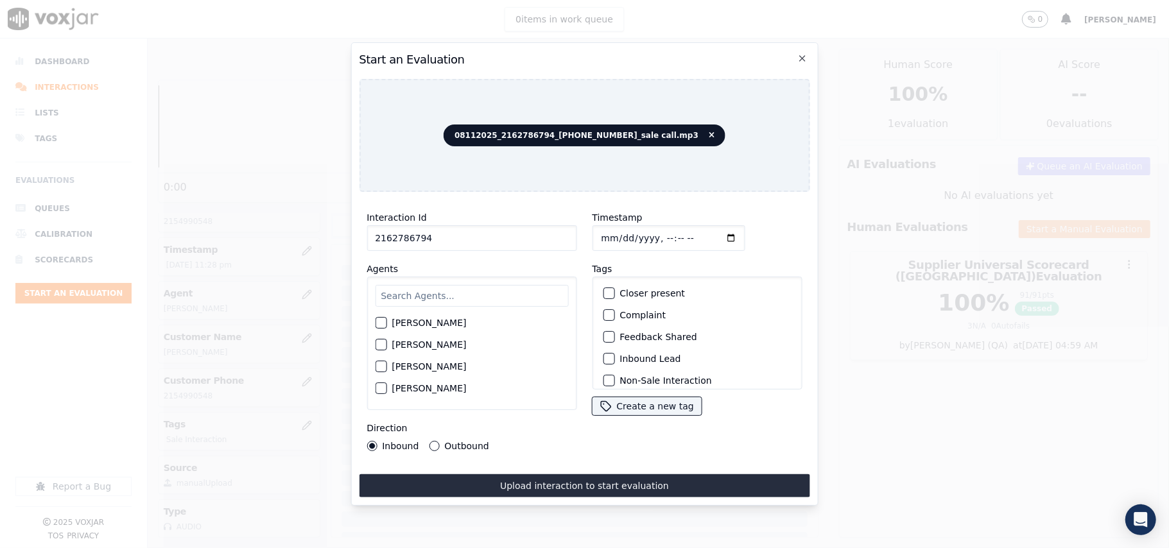
click at [402, 277] on div "Harry Roy Aaron Biswas Alex Akhtar Allen Alam Andrew Anwar Anna Das Annie Singh…" at bounding box center [472, 344] width 210 height 134
click at [410, 286] on input "text" at bounding box center [471, 296] width 193 height 22
type input "ISIS"
click at [438, 322] on label "ISIS ALZATE" at bounding box center [429, 326] width 74 height 9
click at [387, 321] on button "ISIS ALZATE" at bounding box center [381, 327] width 12 height 12
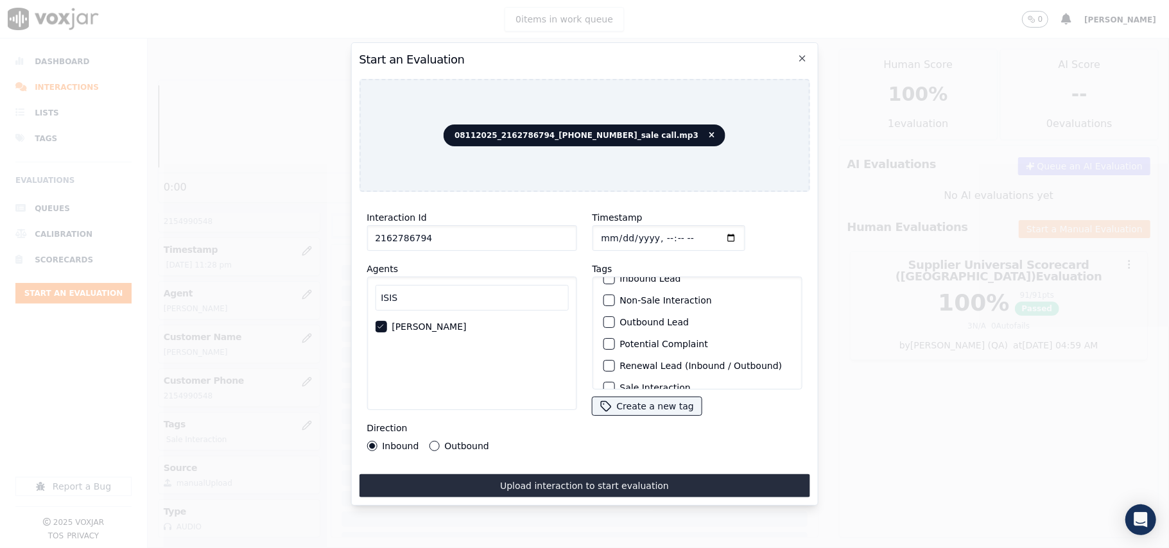
scroll to position [112, 0]
click at [656, 362] on div "Sale Interaction" at bounding box center [697, 373] width 198 height 22
click at [656, 369] on label "Sale Interaction" at bounding box center [655, 373] width 71 height 9
click at [615, 367] on button "Sale Interaction" at bounding box center [609, 373] width 12 height 12
click at [458, 442] on label "Outbound" at bounding box center [466, 446] width 44 height 9
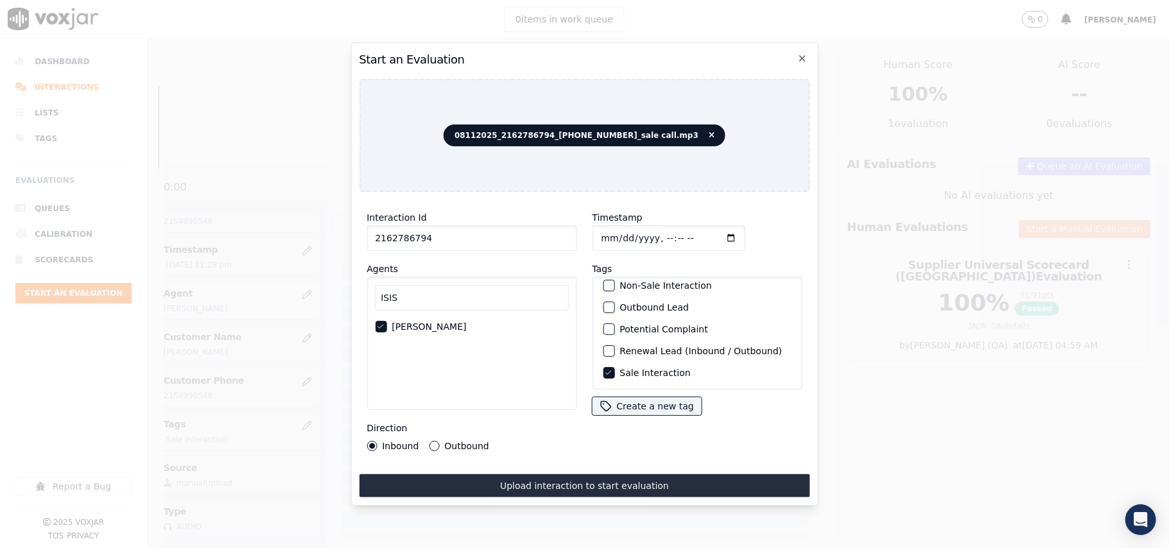
click at [439, 441] on button "Outbound" at bounding box center [434, 446] width 10 height 10
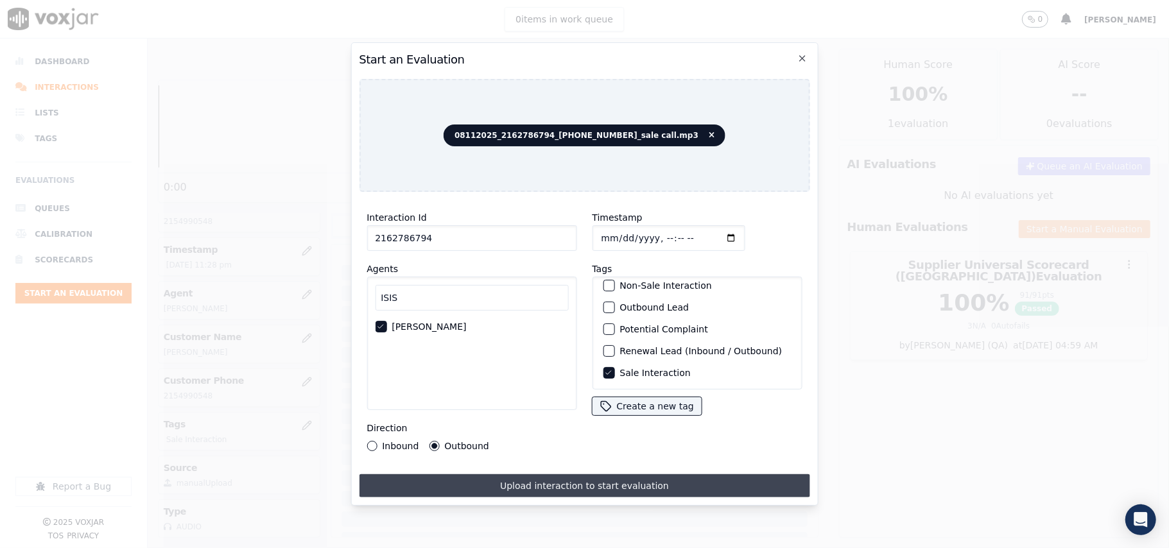
click at [497, 481] on button "Upload interaction to start evaluation" at bounding box center [584, 486] width 451 height 23
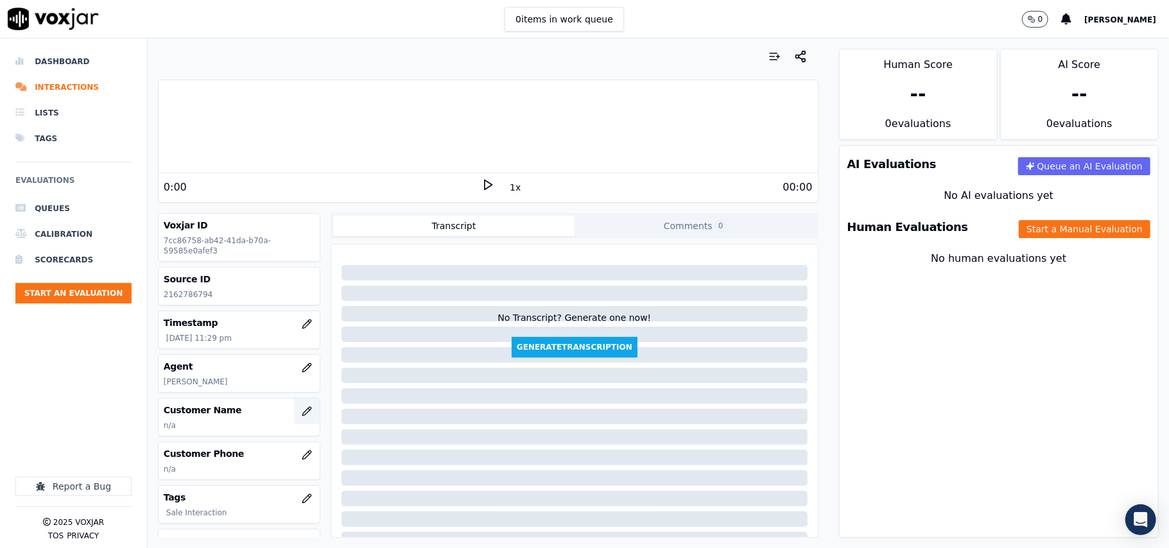
click at [294, 420] on button "button" at bounding box center [307, 412] width 26 height 26
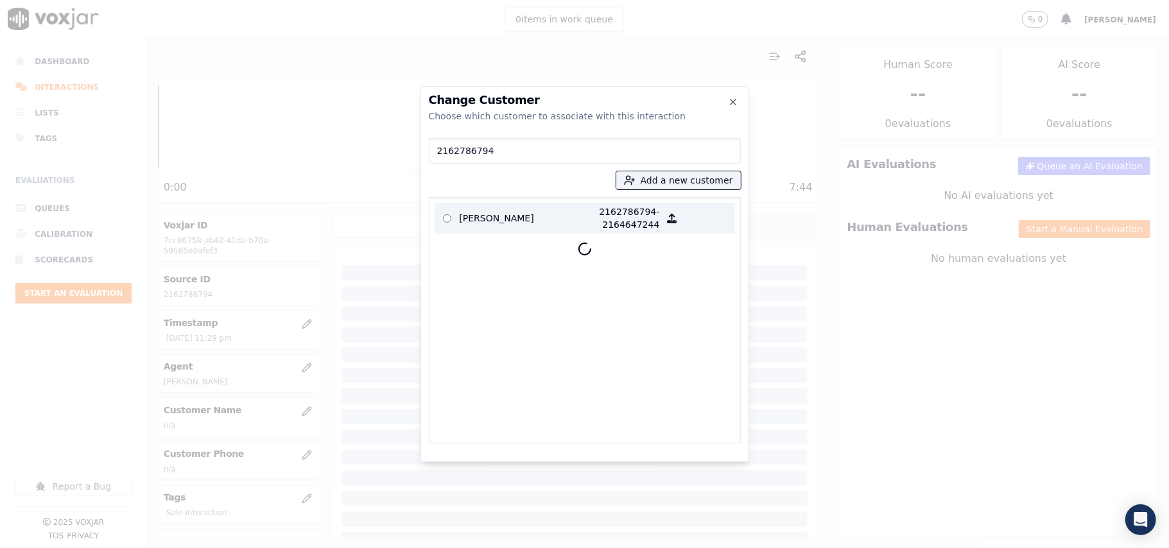
type input "2162786794"
drag, startPoint x: 484, startPoint y: 220, endPoint x: 494, endPoint y: 221, distance: 11.0
click at [484, 220] on p "GRACE TYNER" at bounding box center [510, 218] width 100 height 26
click at [457, 211] on p at bounding box center [447, 218] width 25 height 26
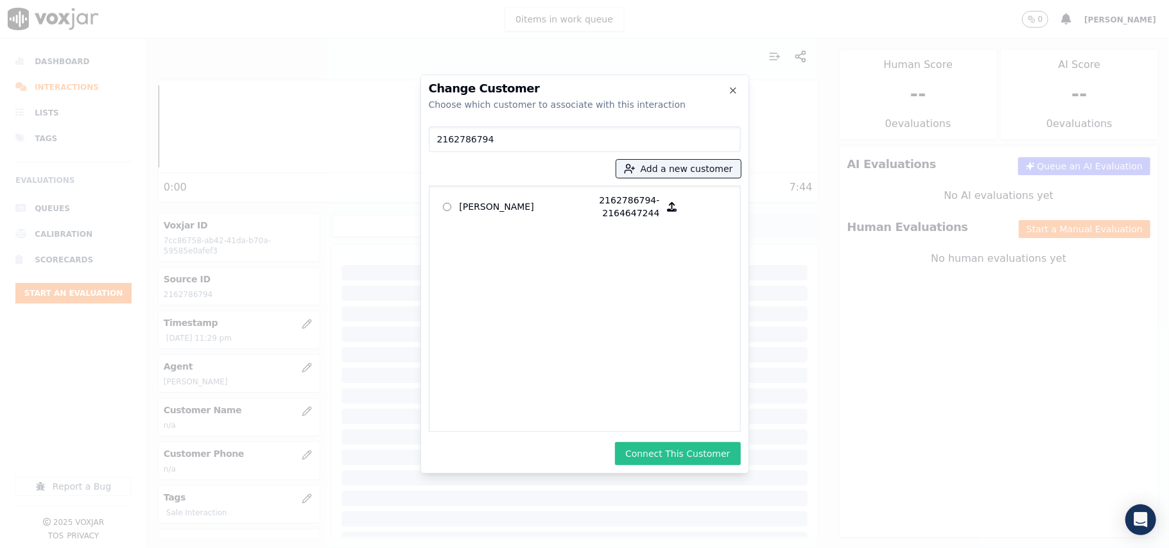
click at [664, 457] on button "Connect This Customer" at bounding box center [677, 453] width 125 height 23
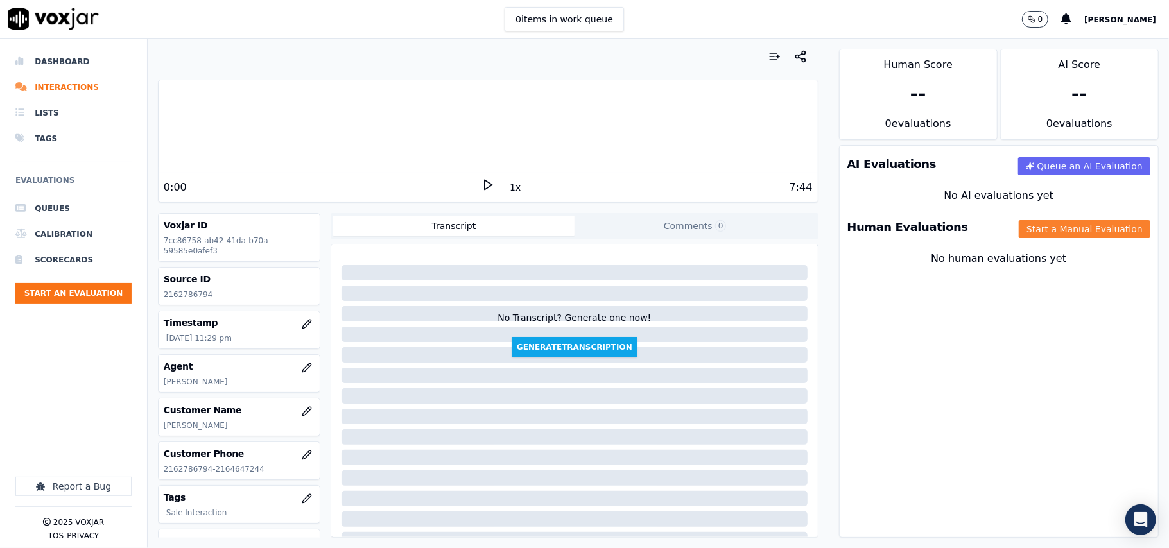
click at [1044, 234] on button "Start a Manual Evaluation" at bounding box center [1085, 229] width 132 height 18
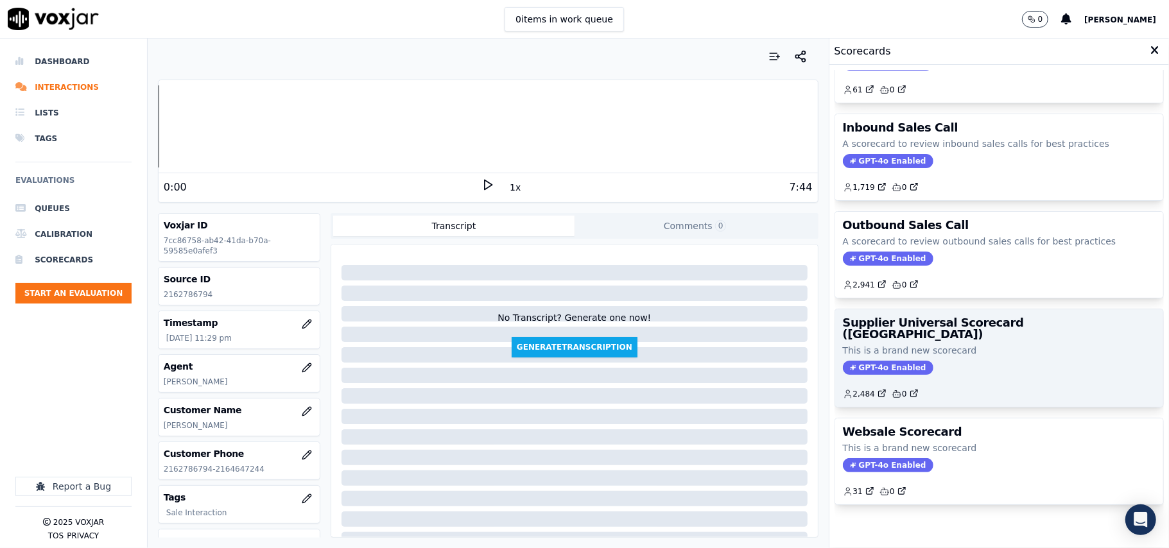
scroll to position [98, 0]
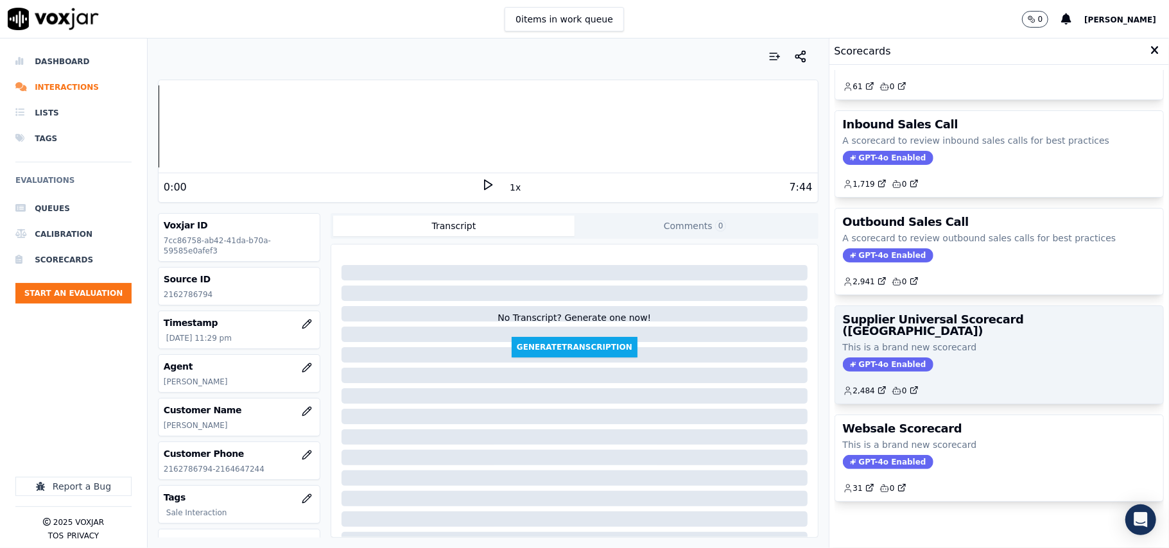
click at [967, 341] on p "This is a brand new scorecard" at bounding box center [999, 347] width 313 height 13
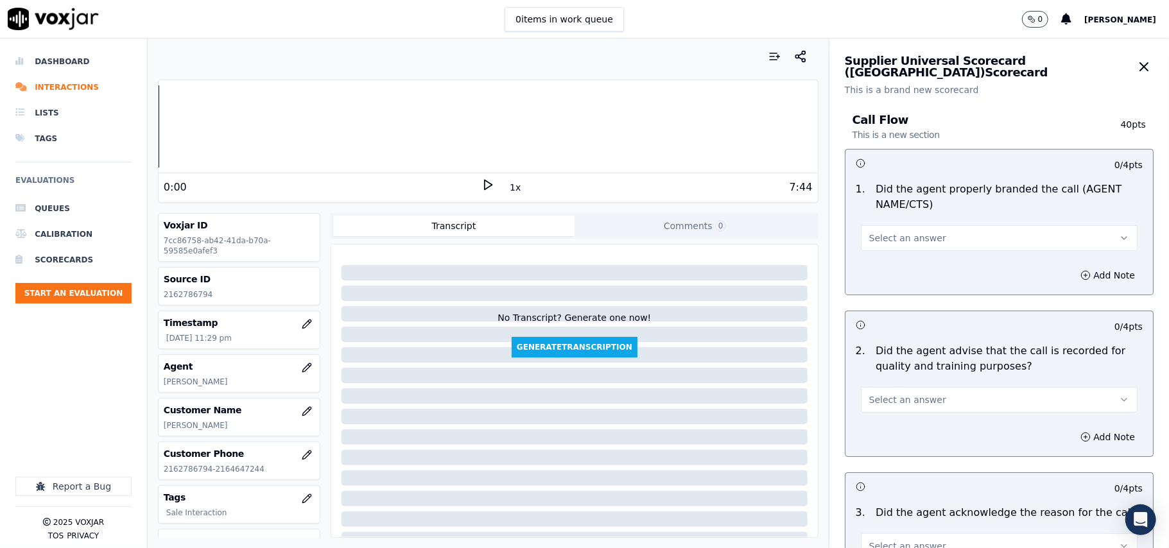
click at [930, 229] on button "Select an answer" at bounding box center [999, 238] width 277 height 26
click at [917, 266] on div "Yes" at bounding box center [972, 268] width 249 height 21
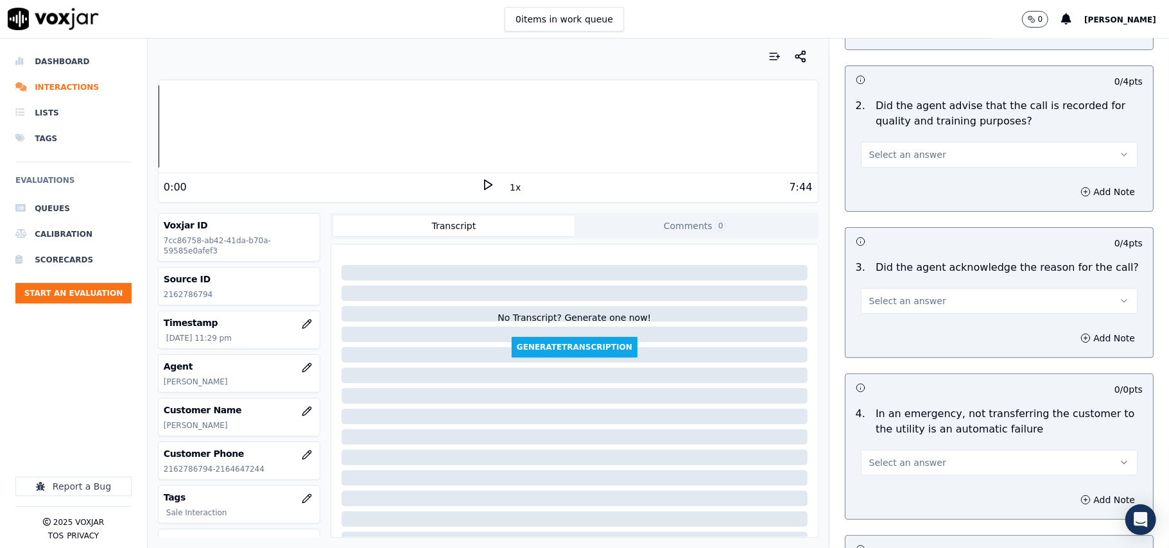
scroll to position [143, 0]
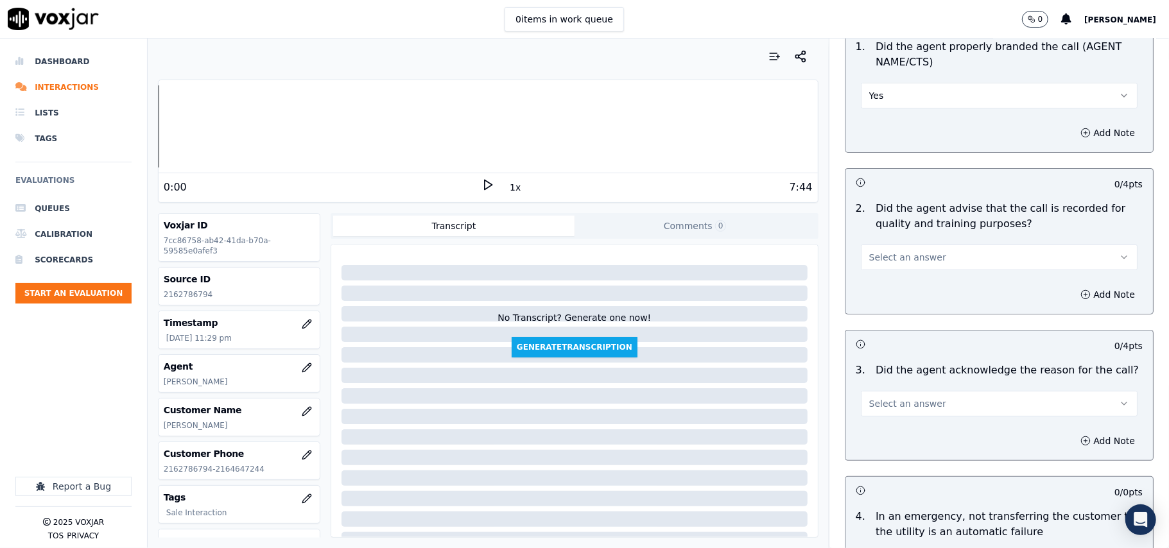
click at [908, 263] on span "Select an answer" at bounding box center [907, 257] width 77 height 13
click at [907, 280] on div "Yes" at bounding box center [972, 287] width 249 height 21
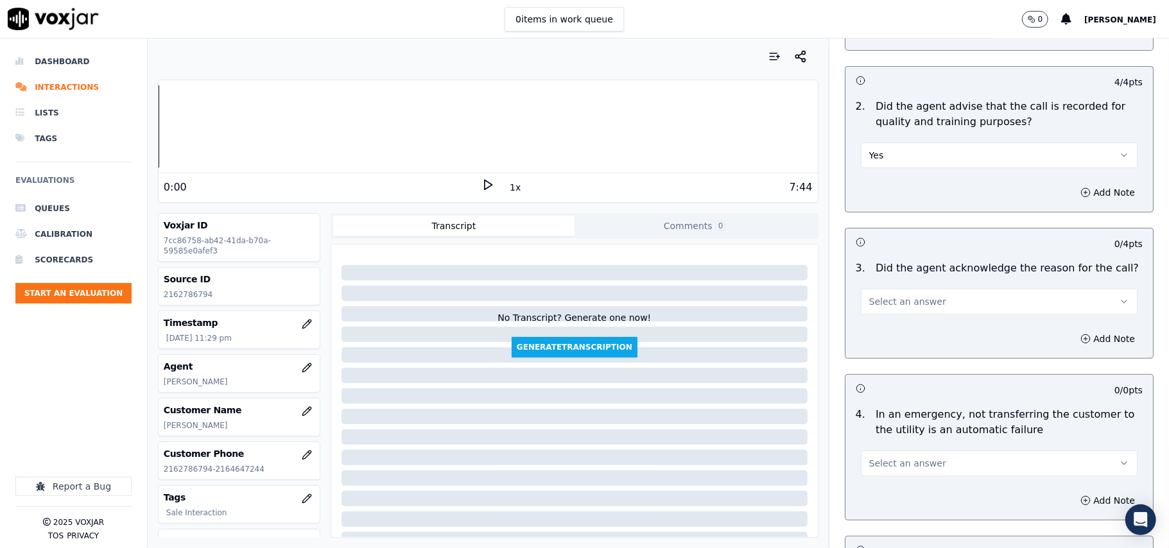
scroll to position [285, 0]
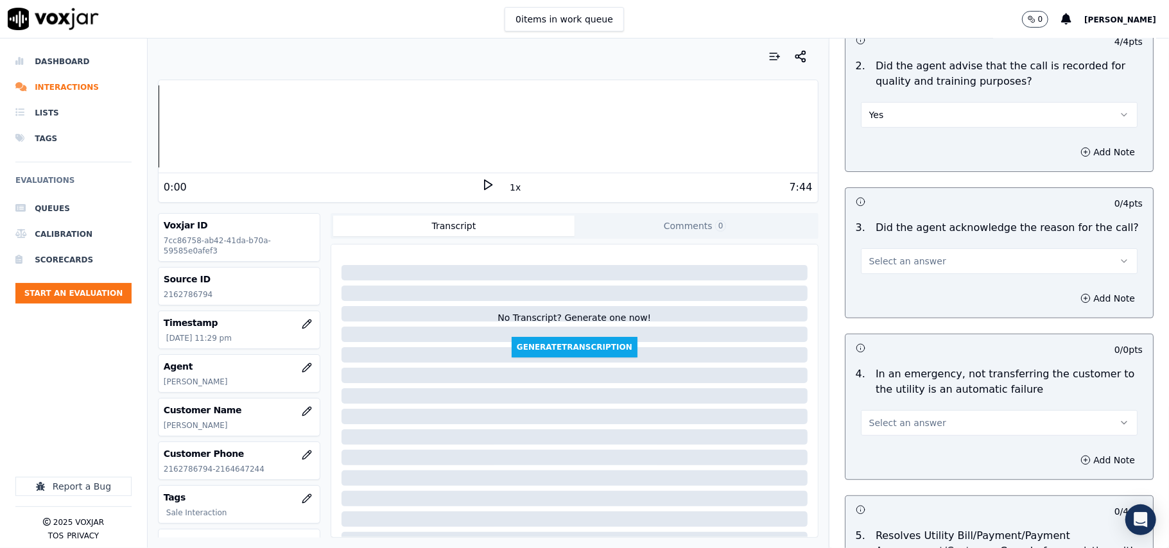
click at [884, 267] on span "Select an answer" at bounding box center [907, 261] width 77 height 13
click at [882, 292] on div "Yes" at bounding box center [972, 291] width 249 height 21
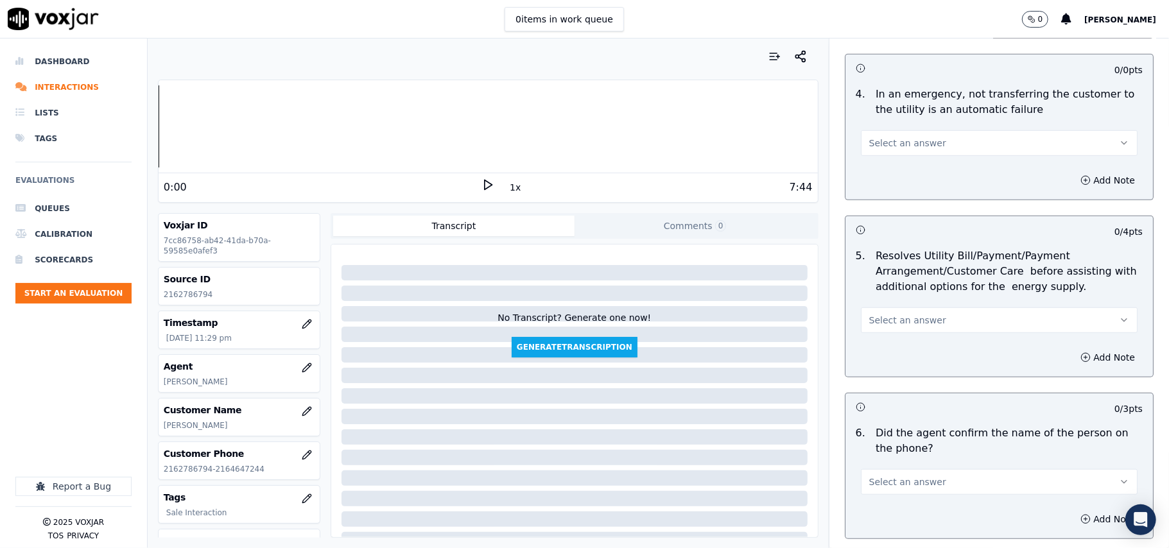
scroll to position [571, 0]
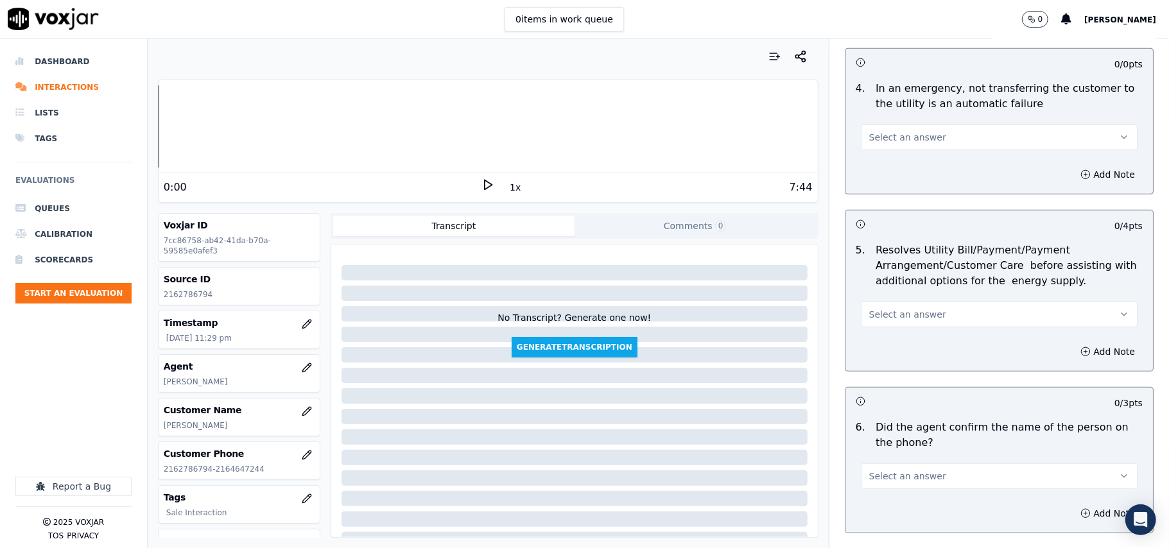
click at [882, 127] on button "Select an answer" at bounding box center [999, 138] width 277 height 26
click at [898, 216] on div "N/A" at bounding box center [972, 208] width 249 height 21
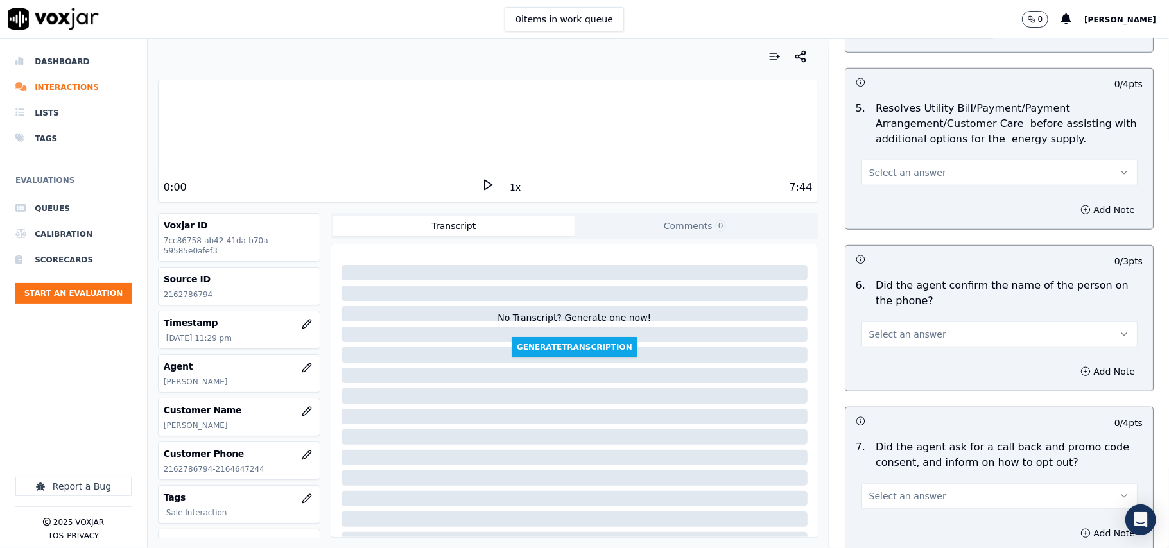
click at [887, 171] on span "Select an answer" at bounding box center [907, 172] width 77 height 13
click at [900, 249] on div "N/A" at bounding box center [972, 244] width 249 height 21
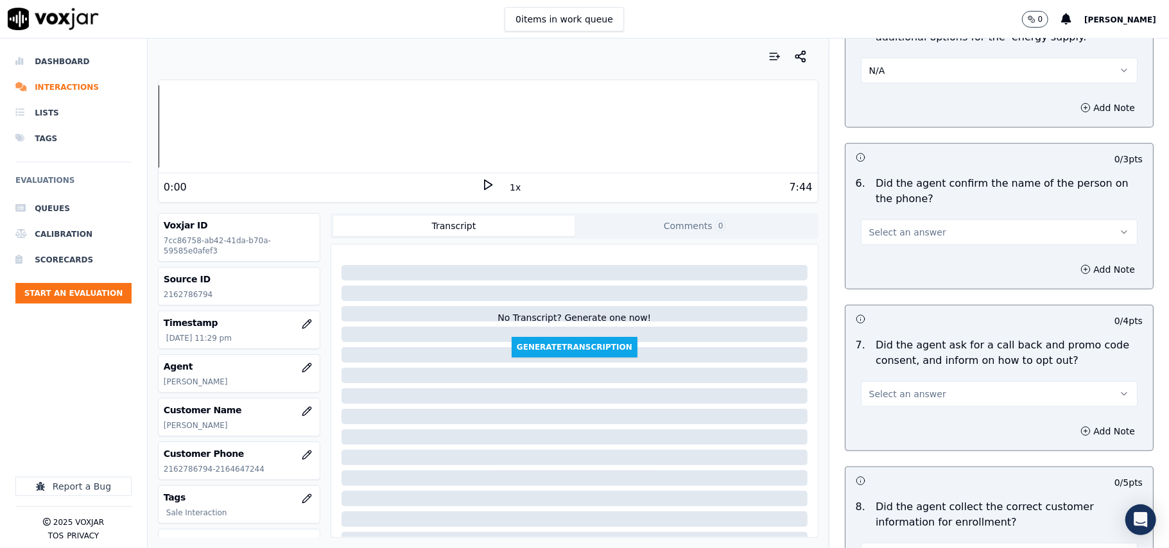
scroll to position [856, 0]
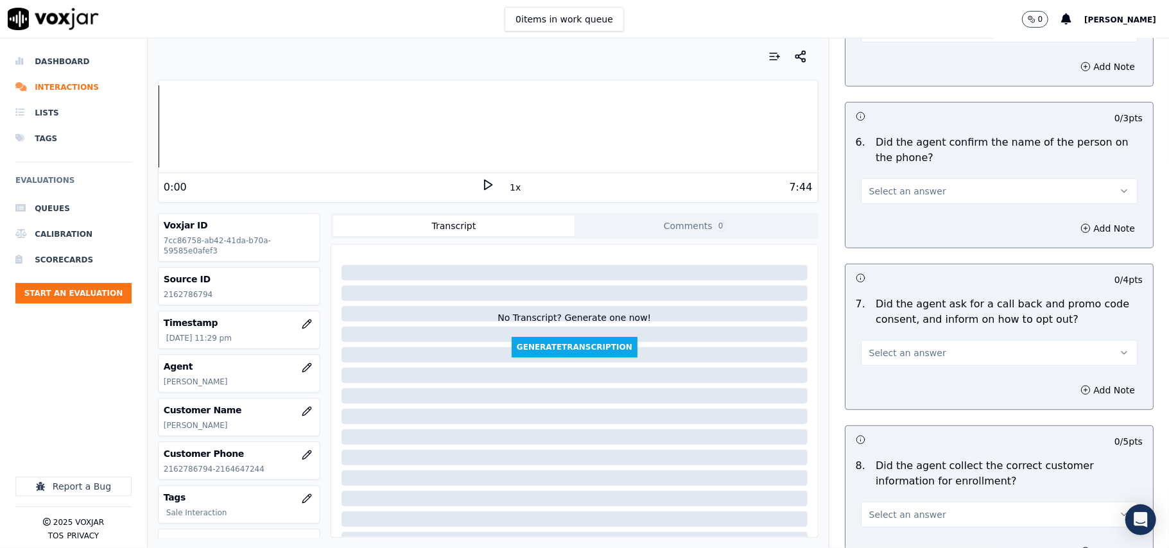
click at [887, 203] on button "Select an answer" at bounding box center [999, 192] width 277 height 26
click at [886, 229] on div "Yes" at bounding box center [972, 223] width 249 height 21
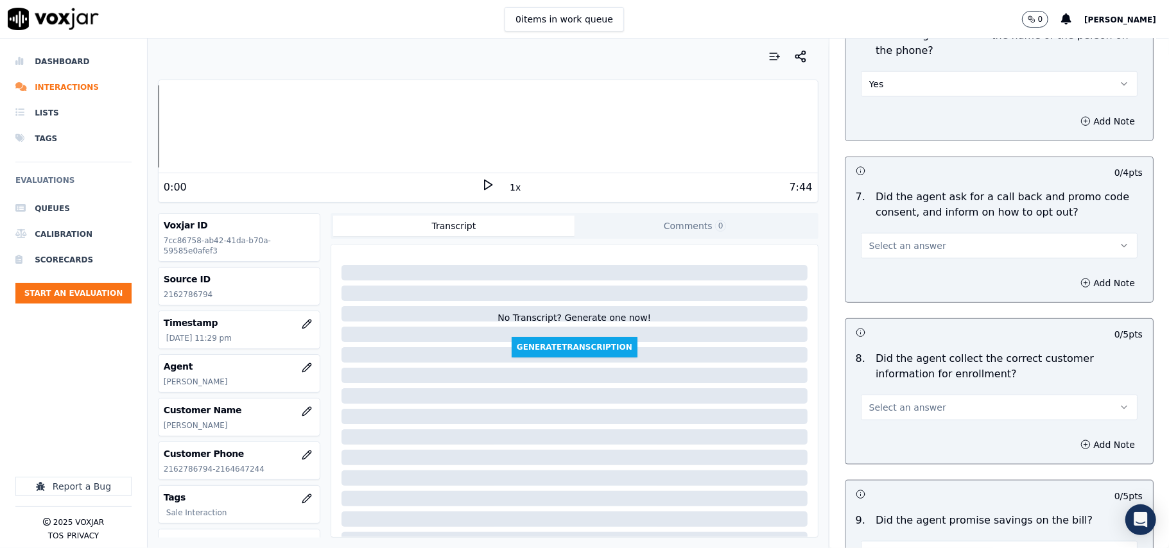
scroll to position [999, 0]
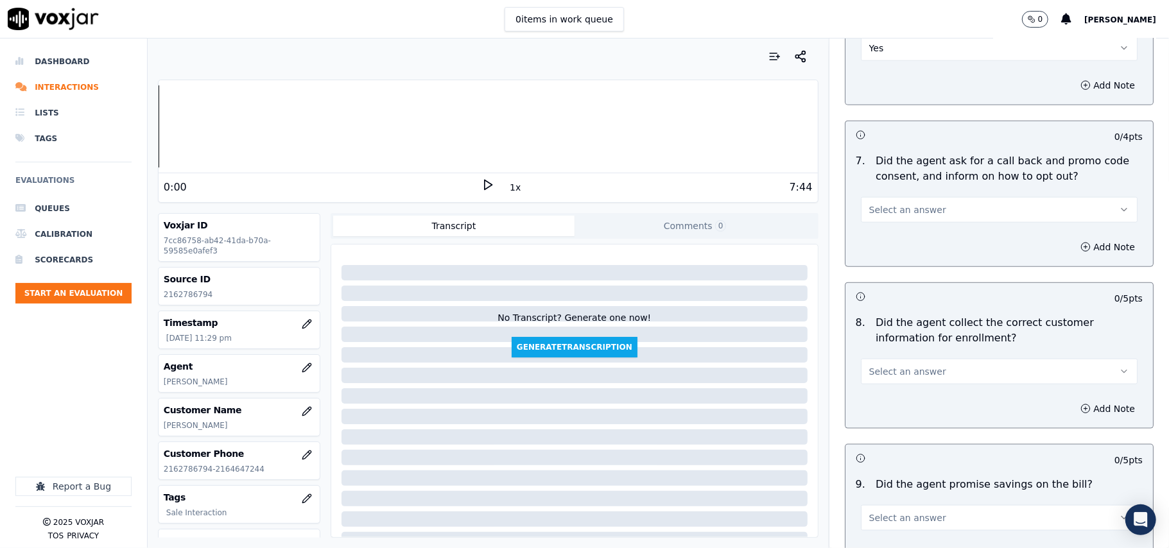
click at [887, 209] on span "Select an answer" at bounding box center [907, 210] width 77 height 13
click at [903, 239] on div "Yes" at bounding box center [972, 242] width 249 height 21
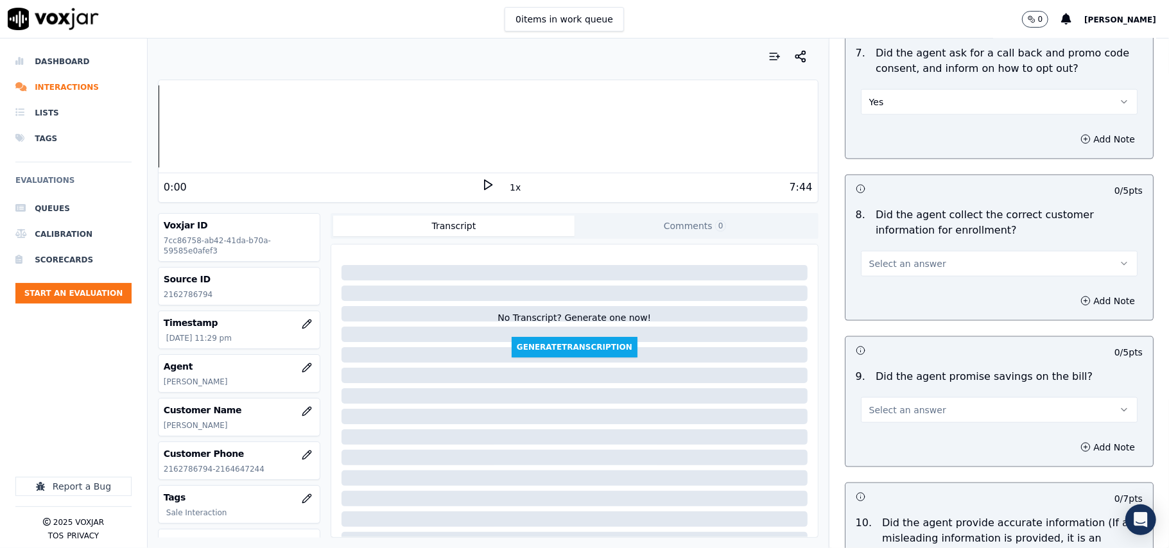
scroll to position [1141, 0]
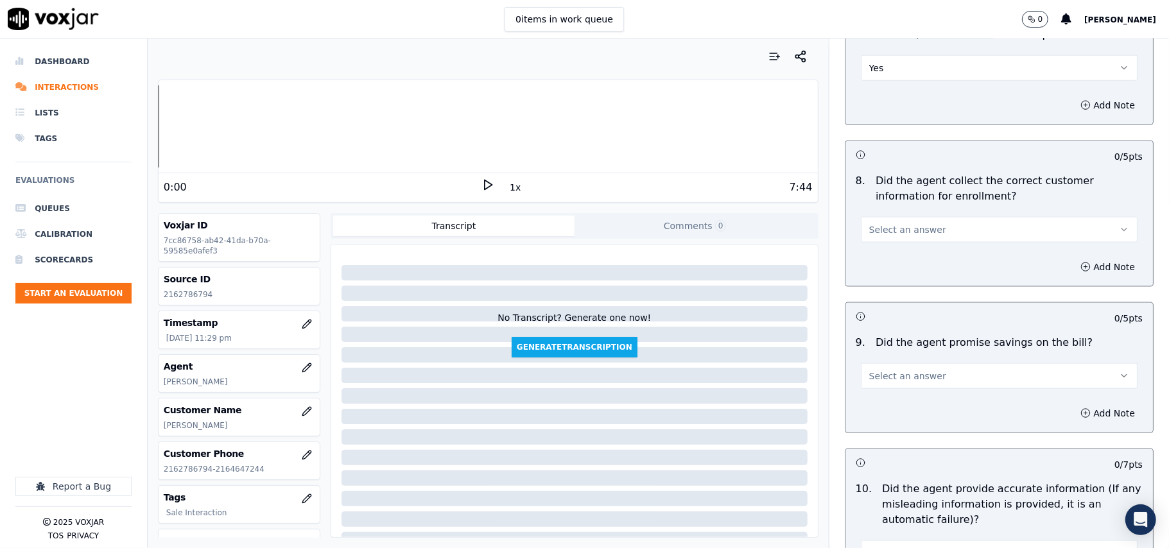
click at [872, 232] on span "Select an answer" at bounding box center [907, 229] width 77 height 13
click at [872, 266] on div "Yes" at bounding box center [972, 262] width 249 height 21
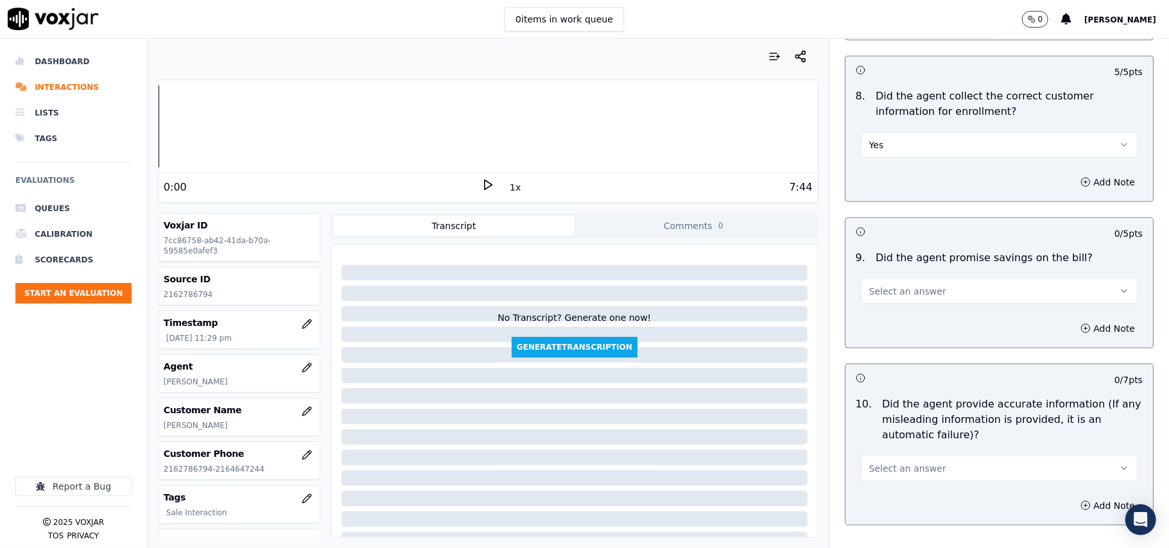
scroll to position [1284, 0]
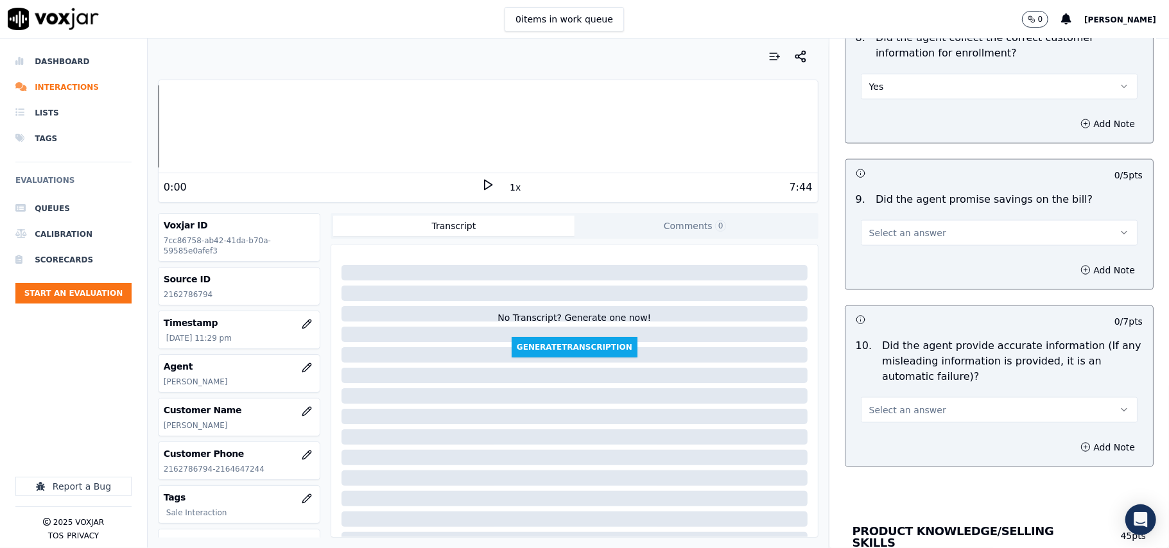
click at [873, 246] on button "Select an answer" at bounding box center [999, 233] width 277 height 26
click at [878, 304] on div "N/A" at bounding box center [972, 307] width 249 height 21
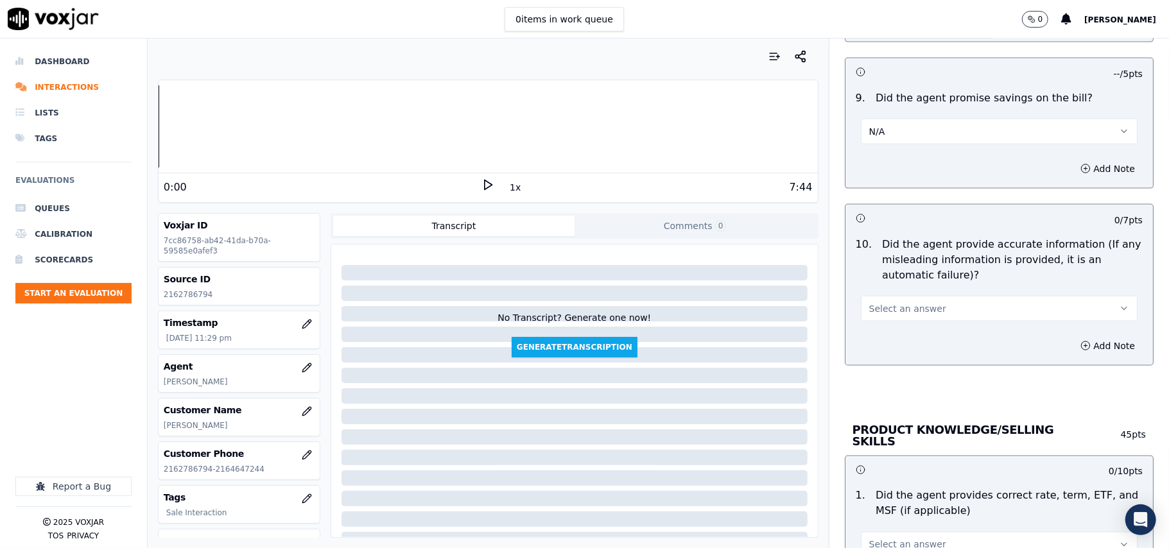
scroll to position [1427, 0]
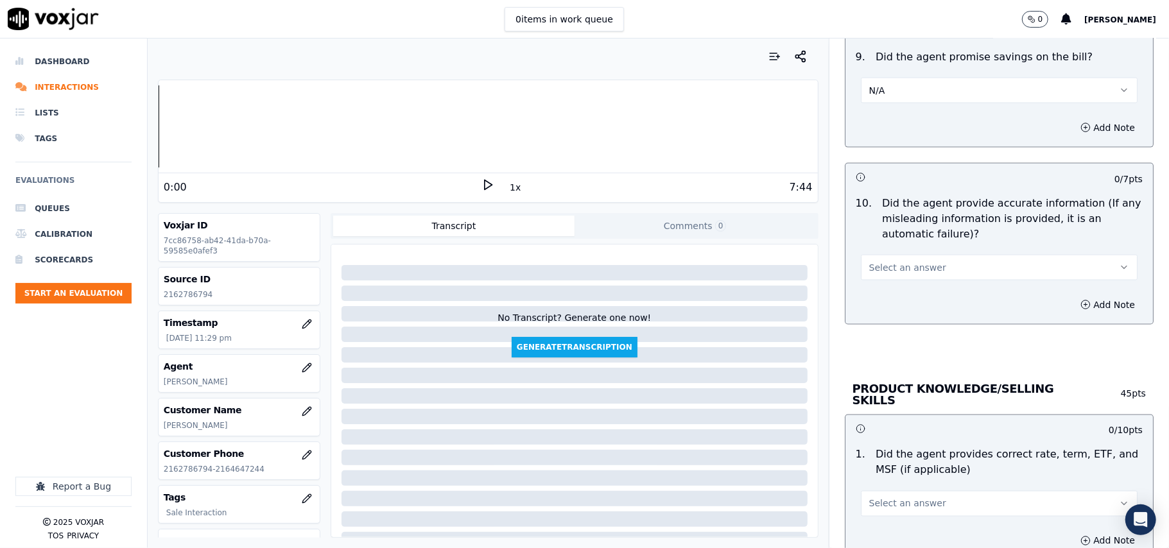
click at [876, 266] on span "Select an answer" at bounding box center [907, 267] width 77 height 13
click at [881, 296] on div "Yes" at bounding box center [972, 300] width 249 height 21
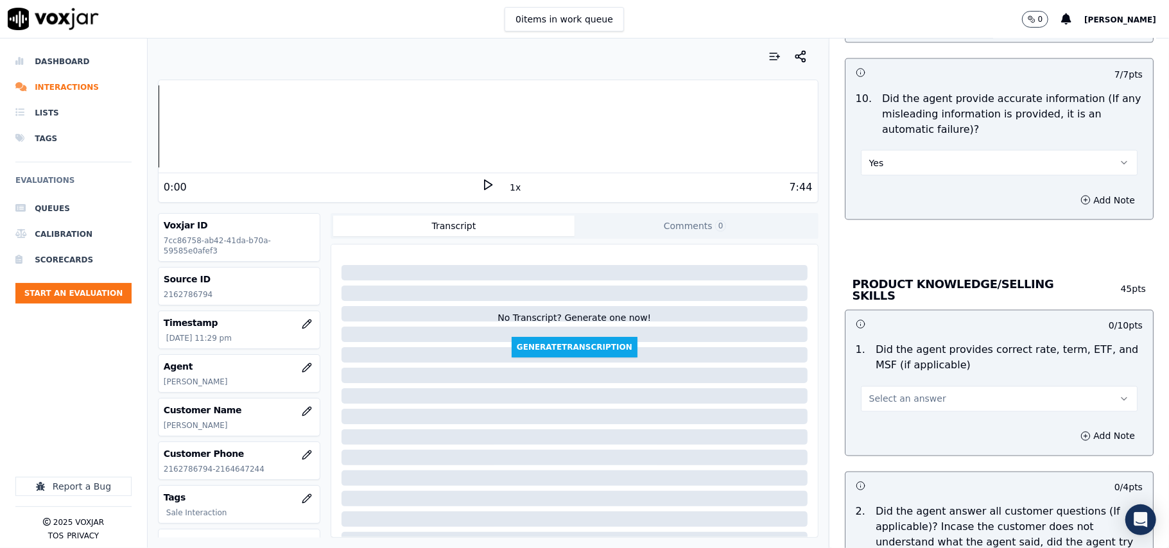
scroll to position [1569, 0]
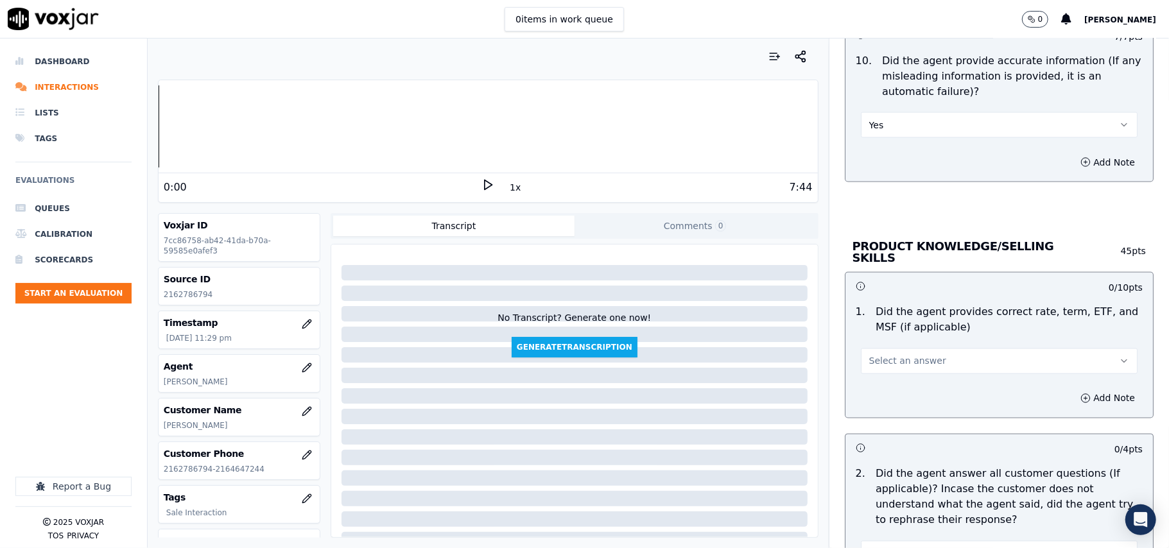
click at [892, 358] on span "Select an answer" at bounding box center [907, 361] width 77 height 13
click at [893, 383] on div "Yes" at bounding box center [972, 388] width 249 height 21
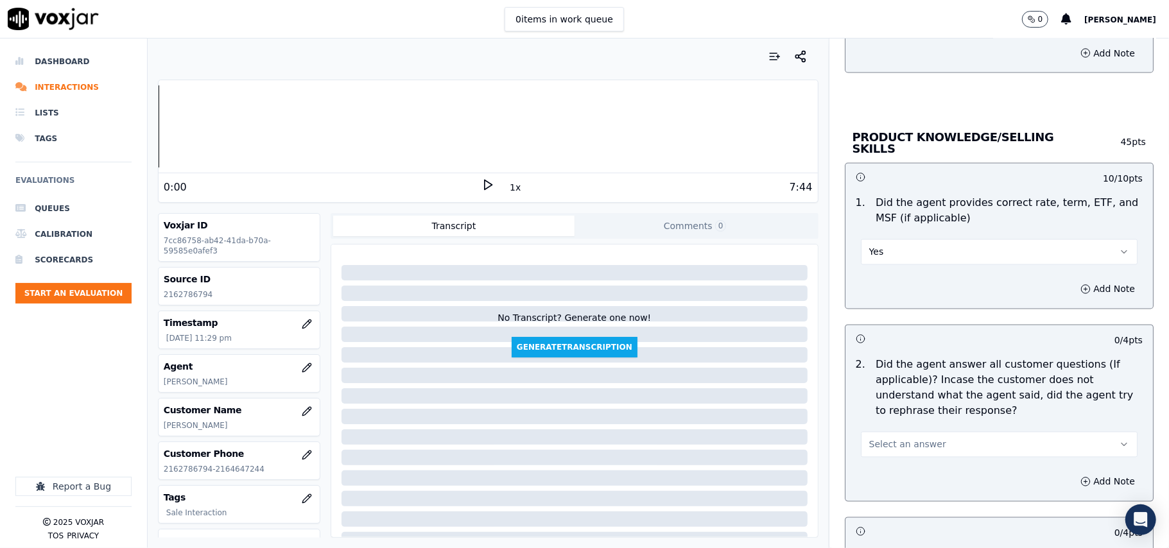
scroll to position [1712, 0]
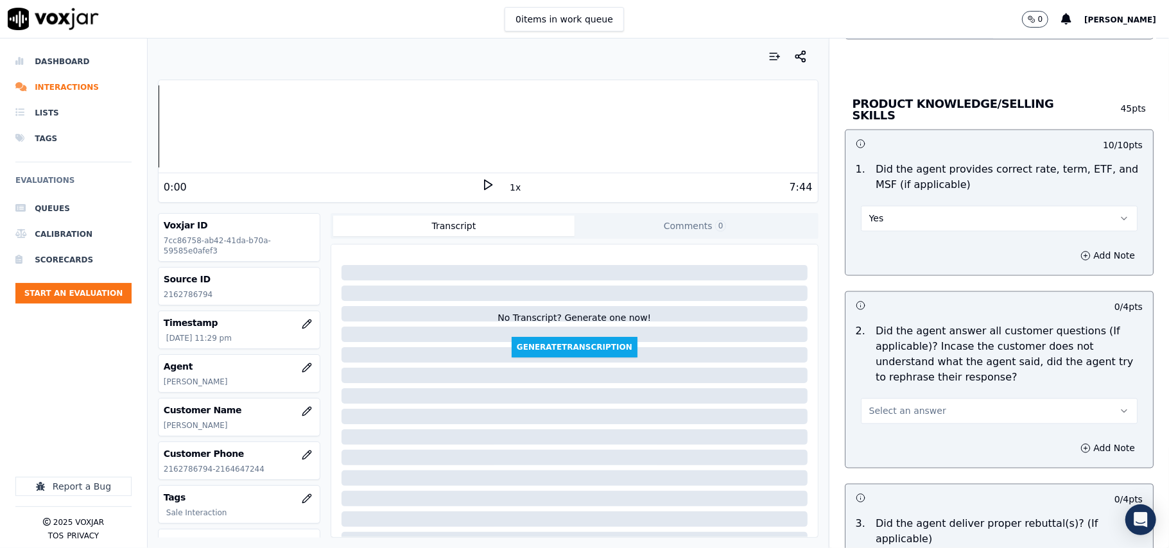
click at [893, 405] on span "Select an answer" at bounding box center [907, 411] width 77 height 13
click at [895, 437] on div "Yes" at bounding box center [972, 438] width 249 height 21
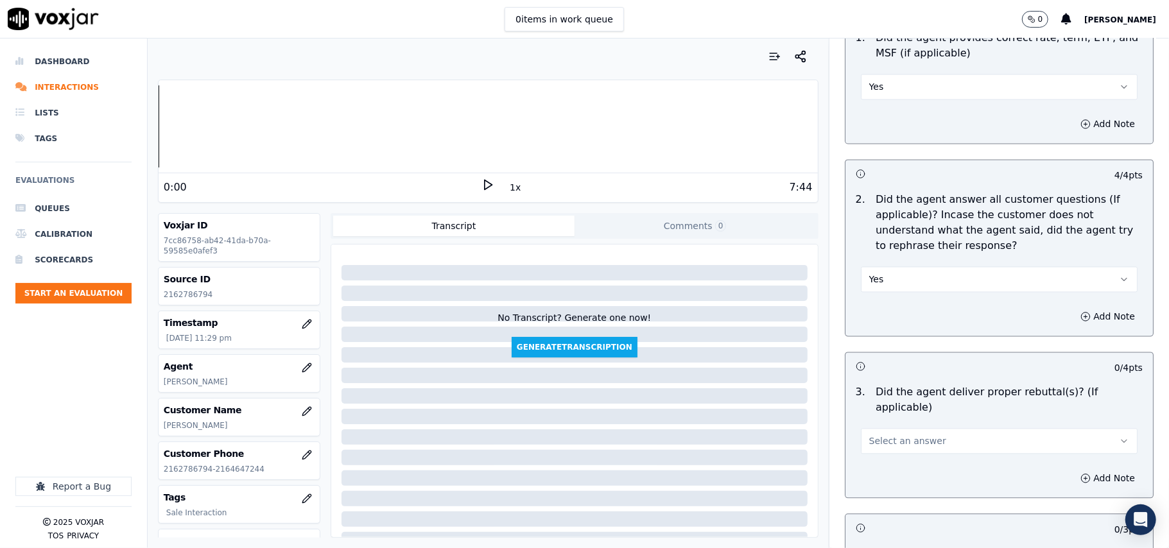
scroll to position [1997, 0]
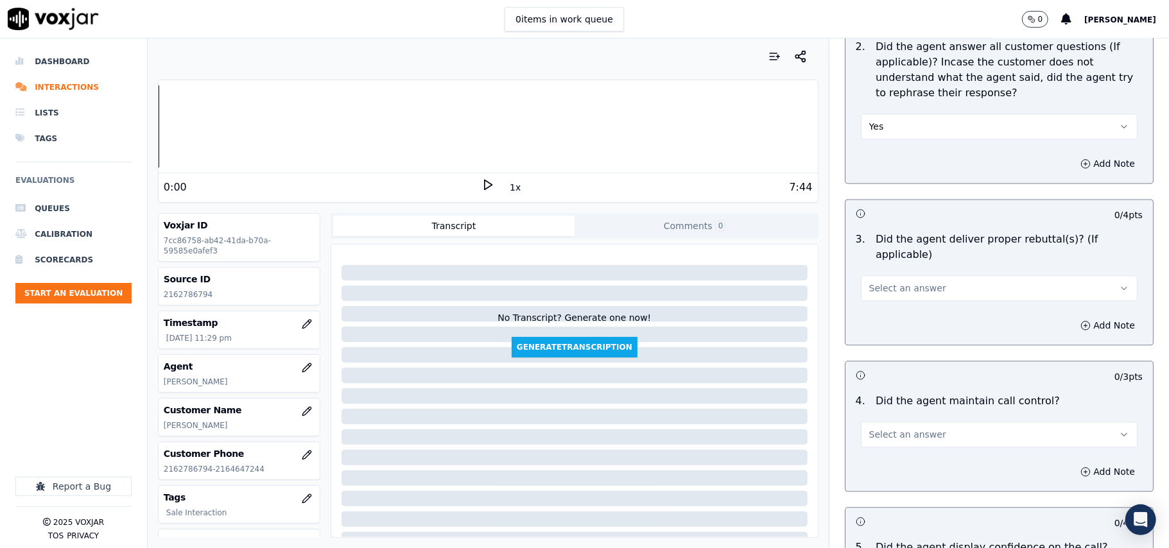
click at [877, 282] on span "Select an answer" at bounding box center [907, 288] width 77 height 13
click at [882, 302] on div "Yes" at bounding box center [972, 300] width 249 height 21
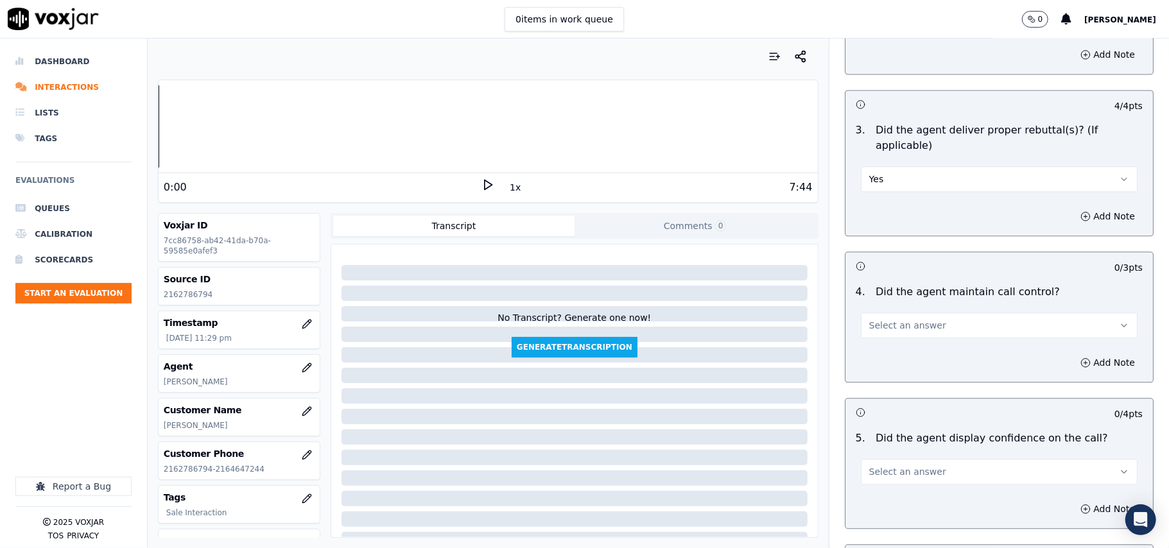
scroll to position [2140, 0]
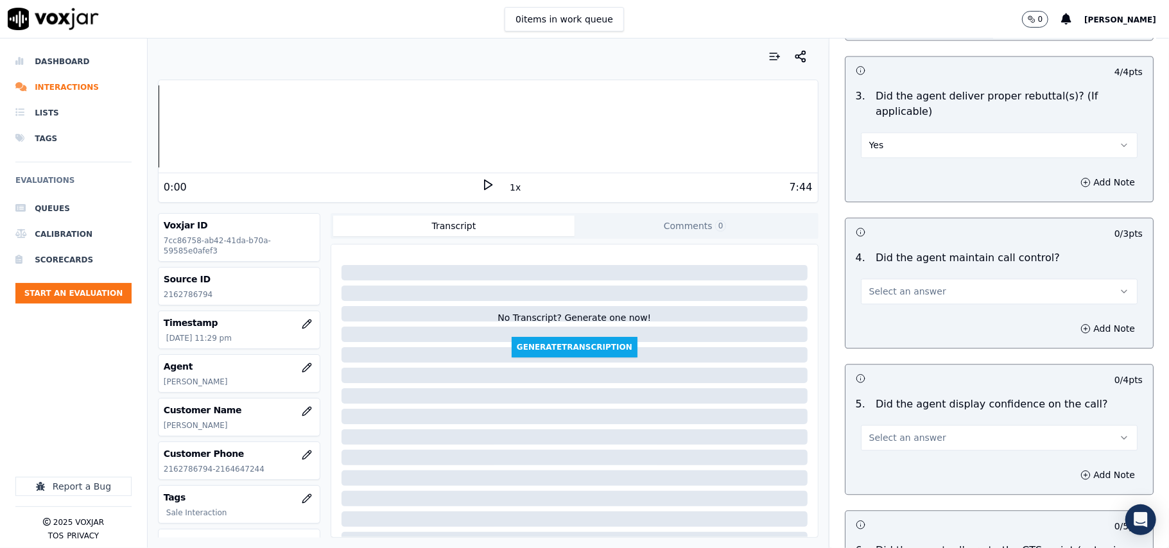
click at [884, 285] on span "Select an answer" at bounding box center [907, 291] width 77 height 13
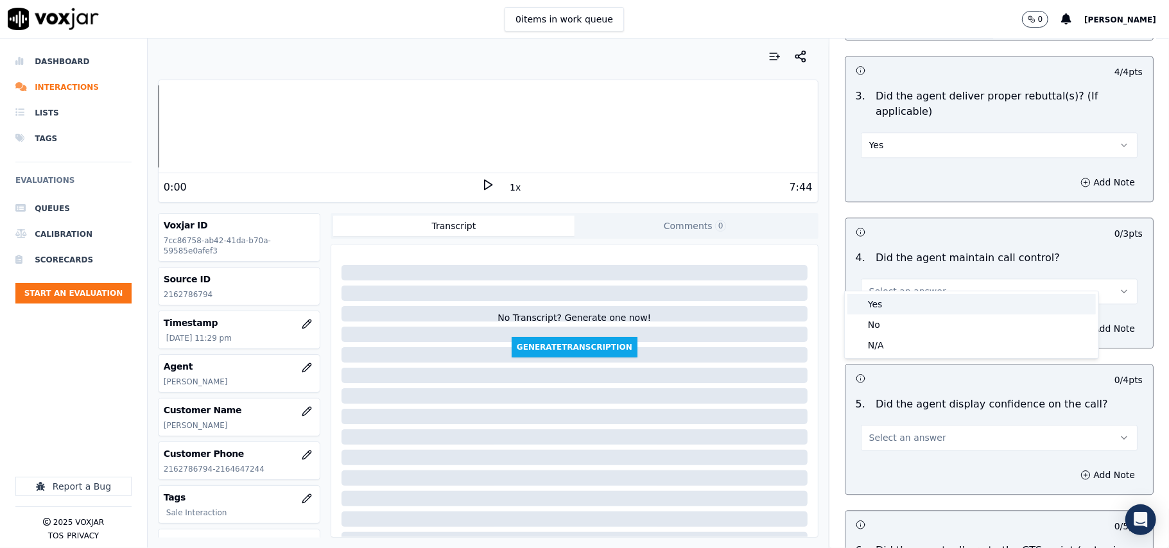
click at [885, 302] on div "Yes" at bounding box center [972, 304] width 249 height 21
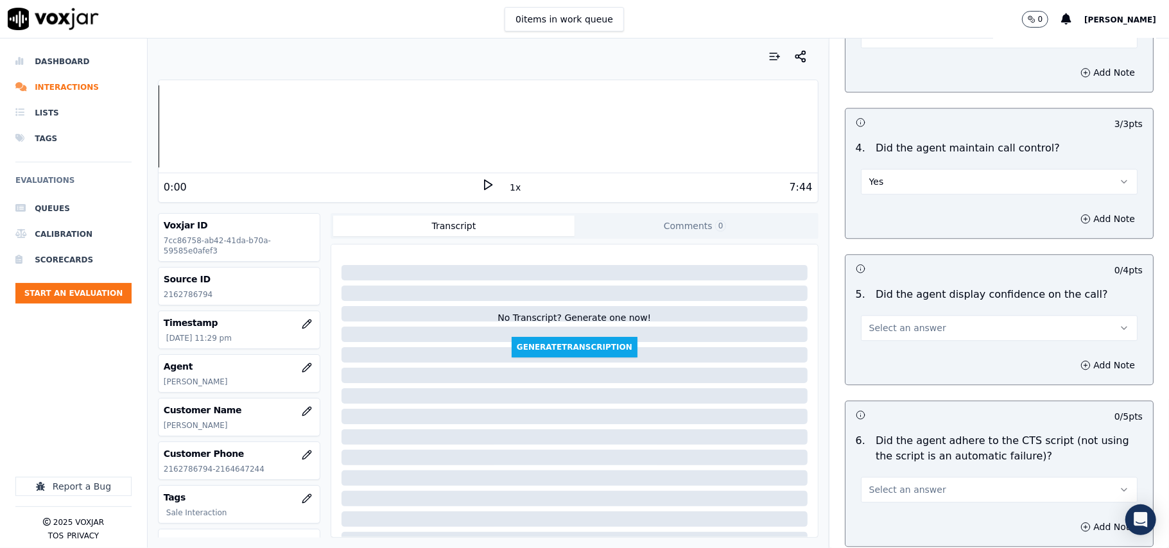
scroll to position [2284, 0]
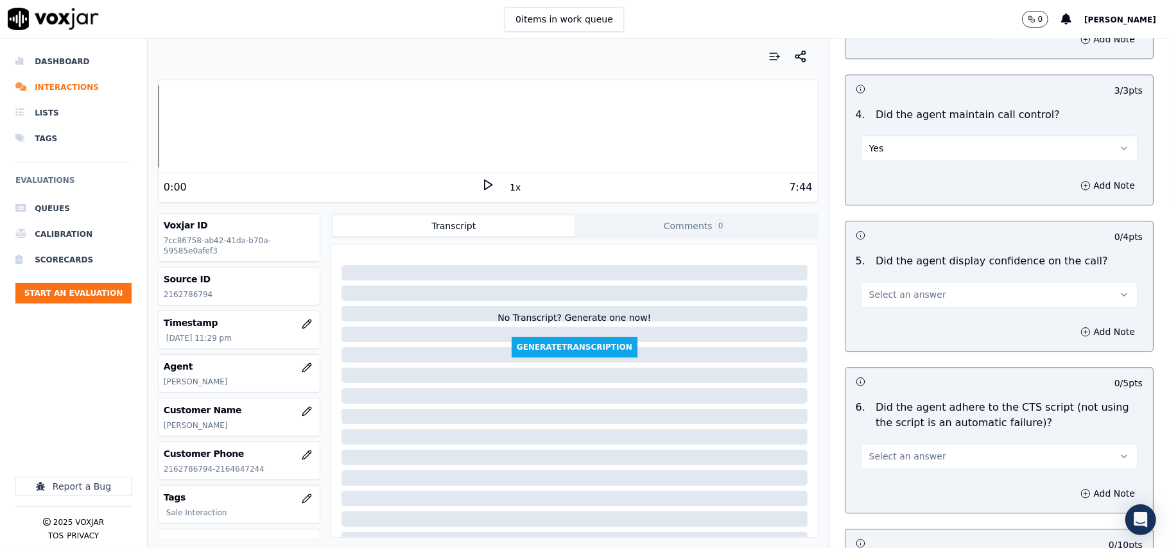
click at [882, 288] on span "Select an answer" at bounding box center [907, 294] width 77 height 13
click at [884, 306] on div "Yes" at bounding box center [972, 308] width 249 height 21
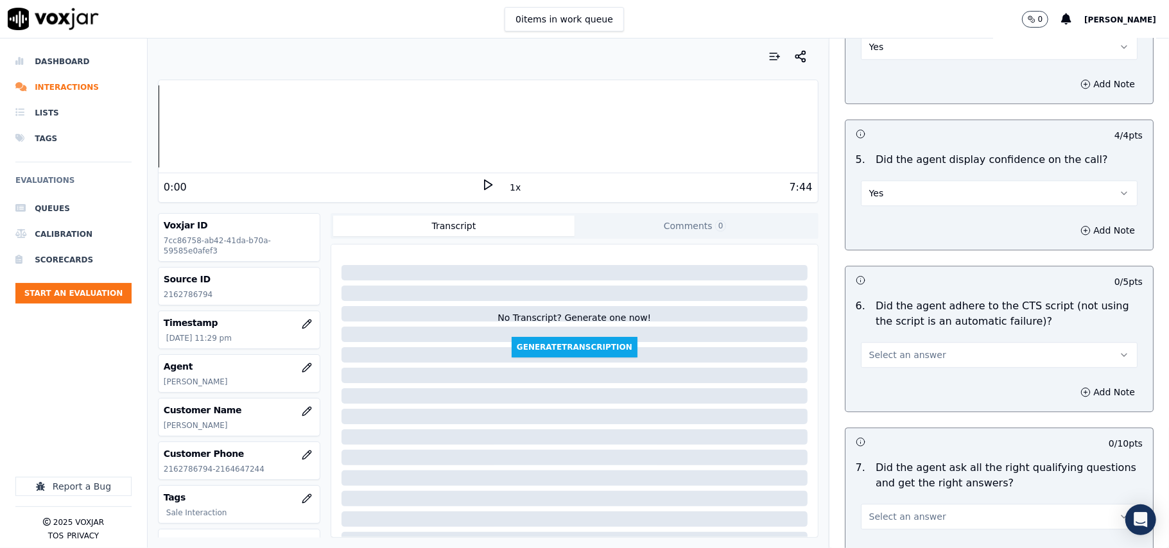
scroll to position [2425, 0]
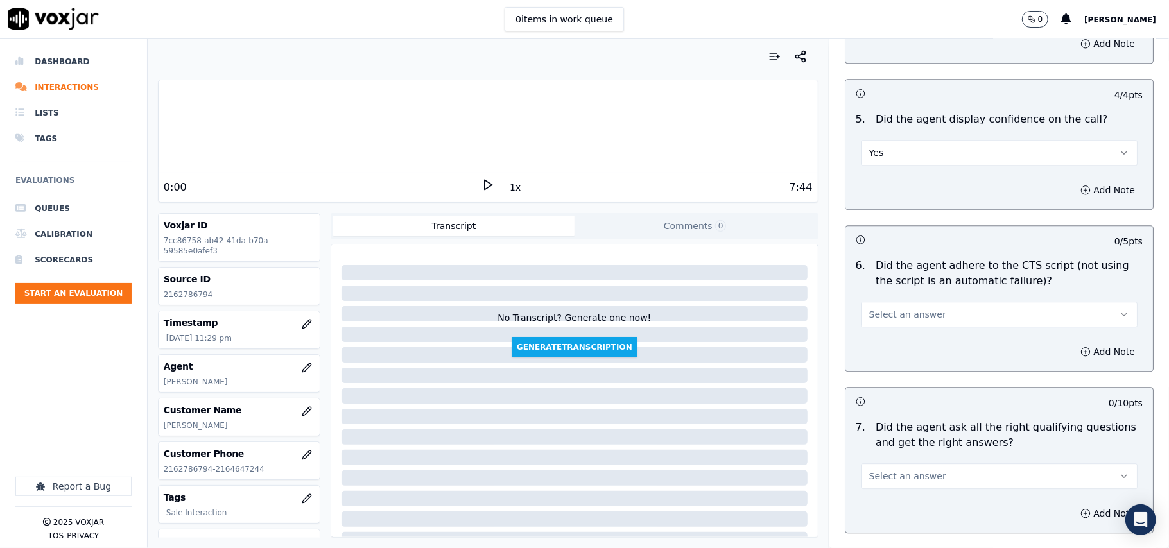
click at [878, 308] on span "Select an answer" at bounding box center [907, 314] width 77 height 13
click at [877, 324] on div "Yes" at bounding box center [972, 328] width 249 height 21
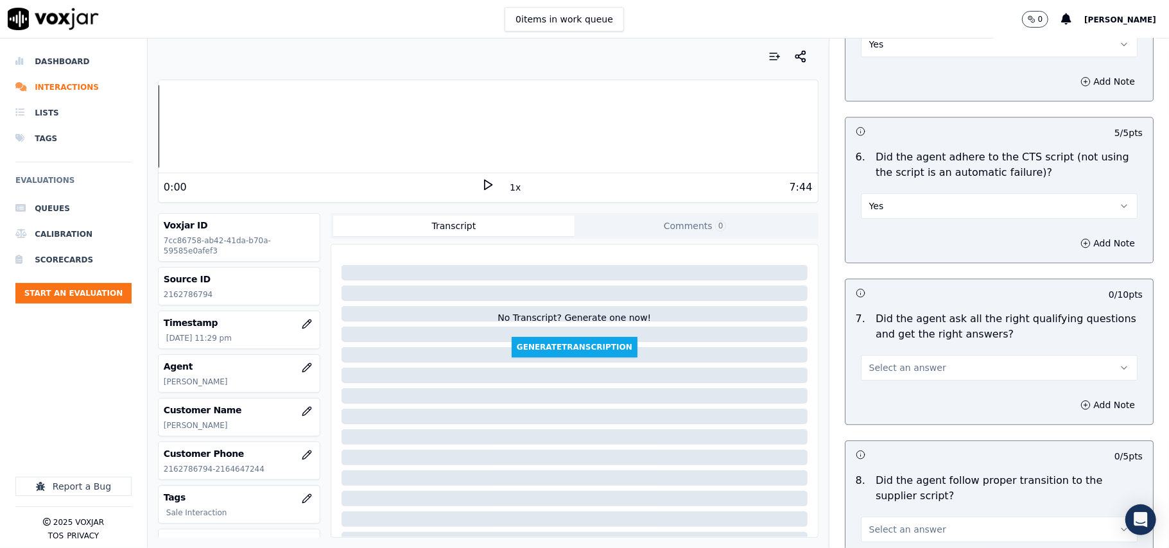
scroll to position [2569, 0]
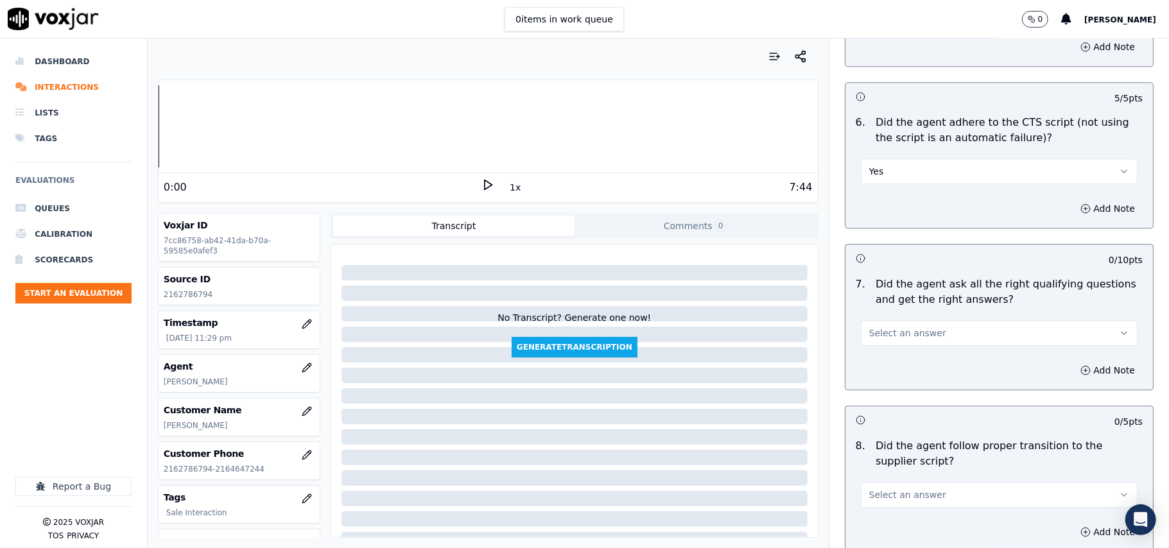
click at [893, 327] on span "Select an answer" at bounding box center [907, 333] width 77 height 13
click at [887, 350] on div "Yes" at bounding box center [972, 347] width 249 height 21
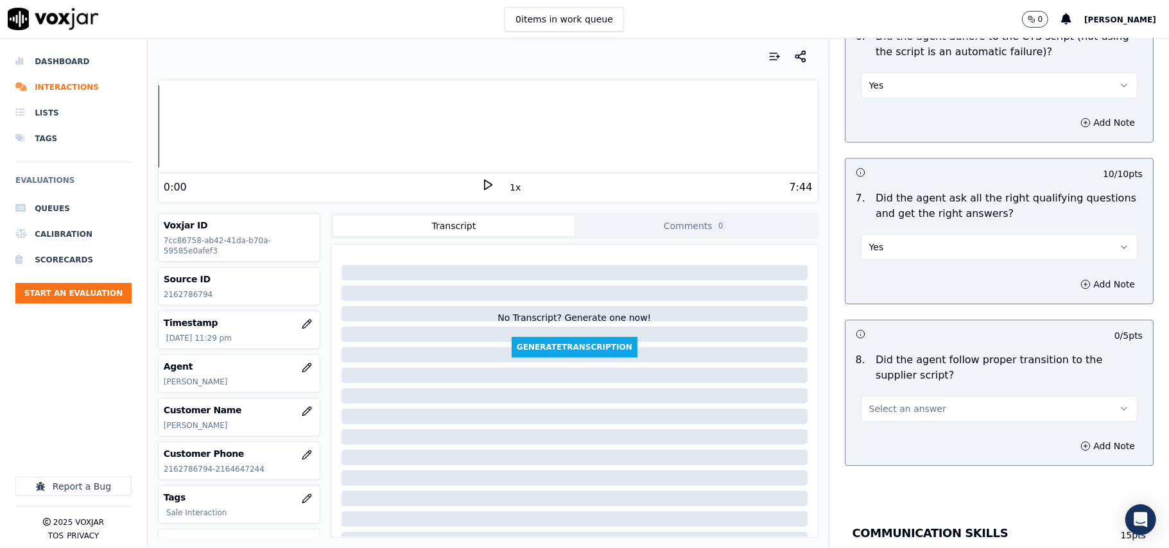
scroll to position [2711, 0]
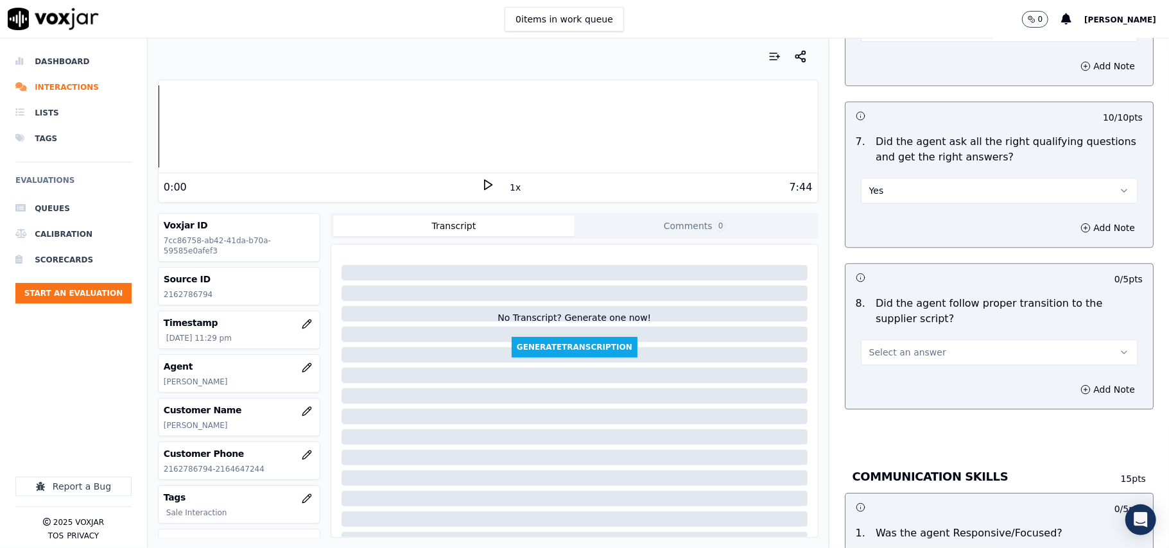
click at [890, 351] on div "8 . Did the agent follow proper transition to the supplier script? Select an an…" at bounding box center [1000, 331] width 308 height 80
click at [894, 346] on span "Select an answer" at bounding box center [907, 352] width 77 height 13
click at [898, 361] on div "Yes" at bounding box center [972, 366] width 249 height 21
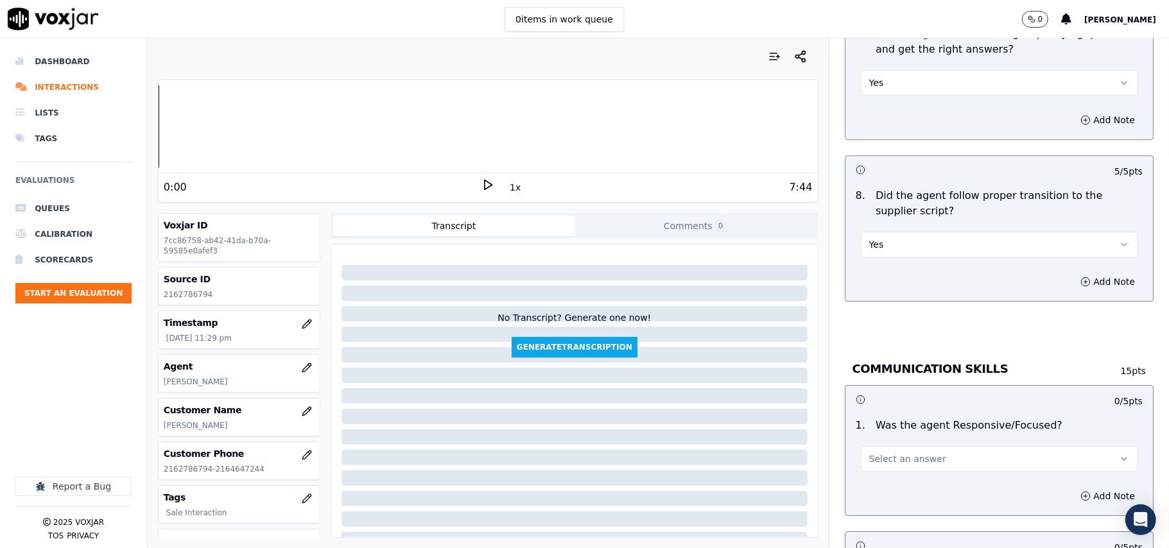
scroll to position [2854, 0]
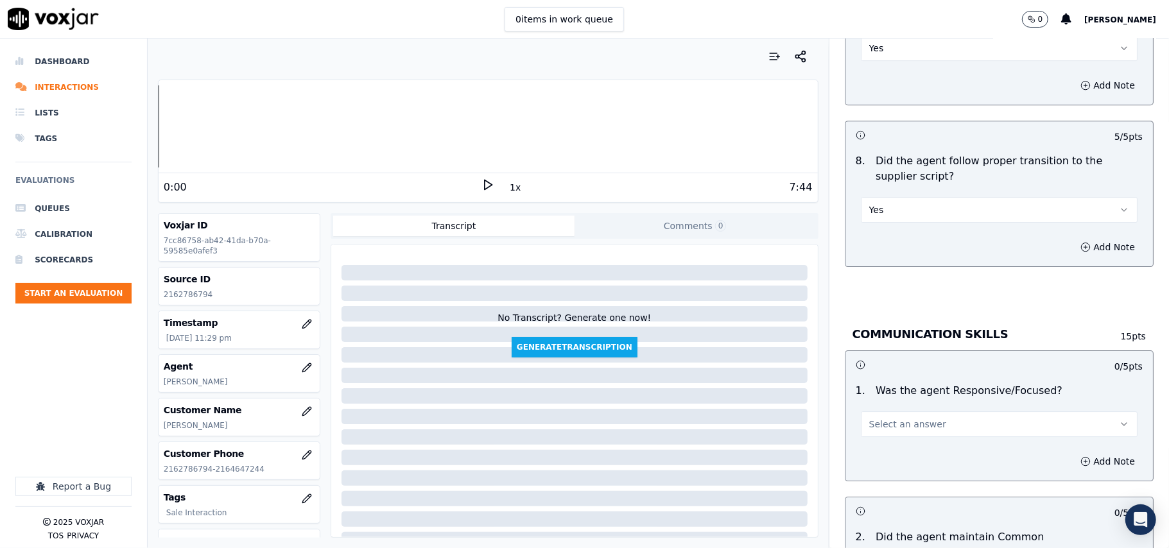
click at [894, 418] on span "Select an answer" at bounding box center [907, 424] width 77 height 13
drag, startPoint x: 890, startPoint y: 421, endPoint x: 889, endPoint y: 432, distance: 10.9
click at [889, 432] on div "Yes" at bounding box center [972, 440] width 249 height 21
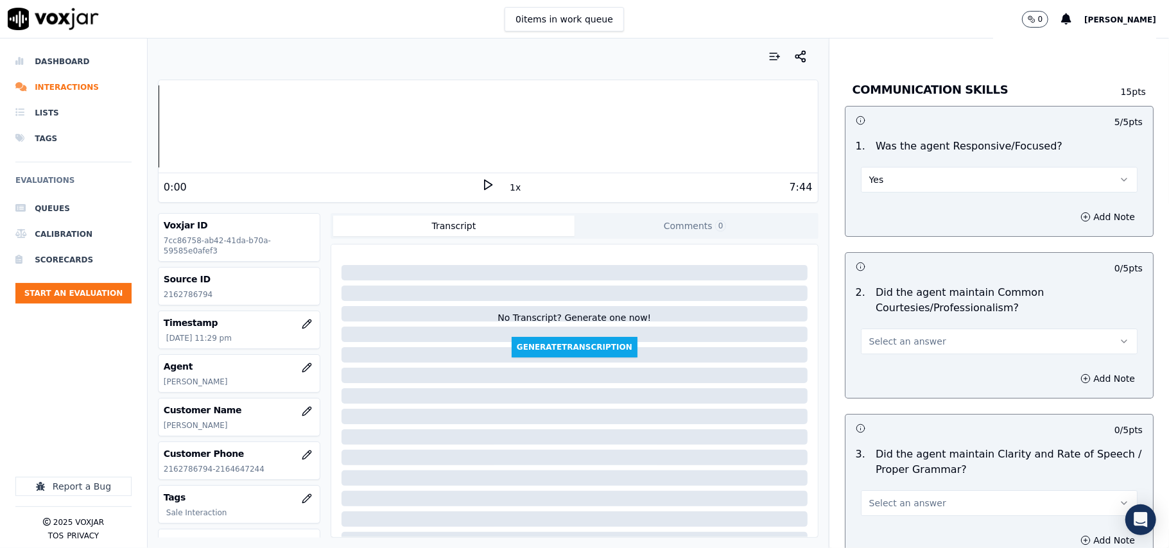
scroll to position [3140, 0]
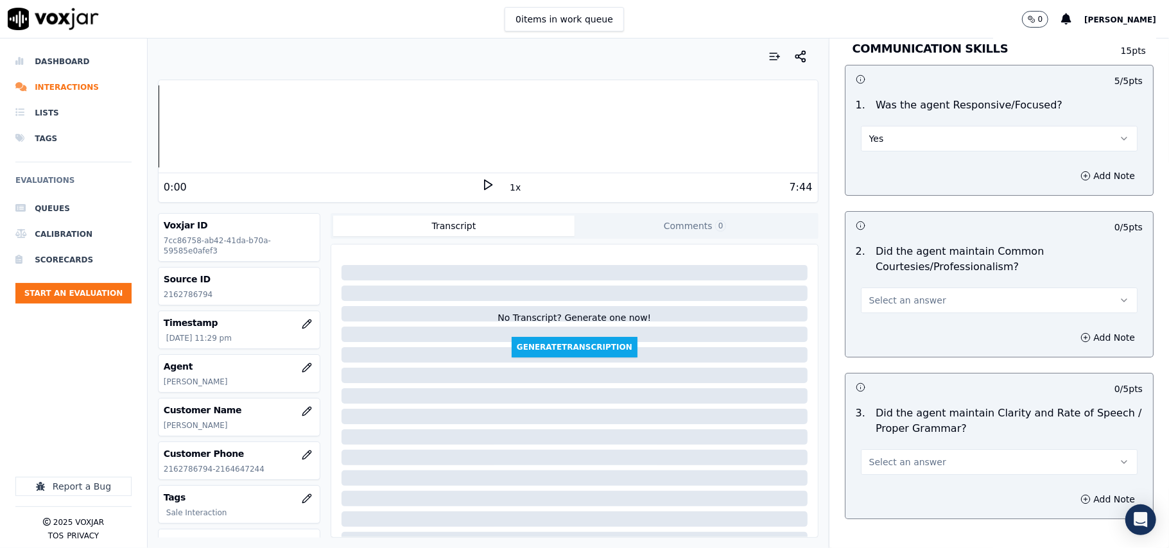
click at [868, 293] on button "Select an answer" at bounding box center [999, 301] width 277 height 26
click at [887, 322] on div "Yes" at bounding box center [972, 316] width 249 height 21
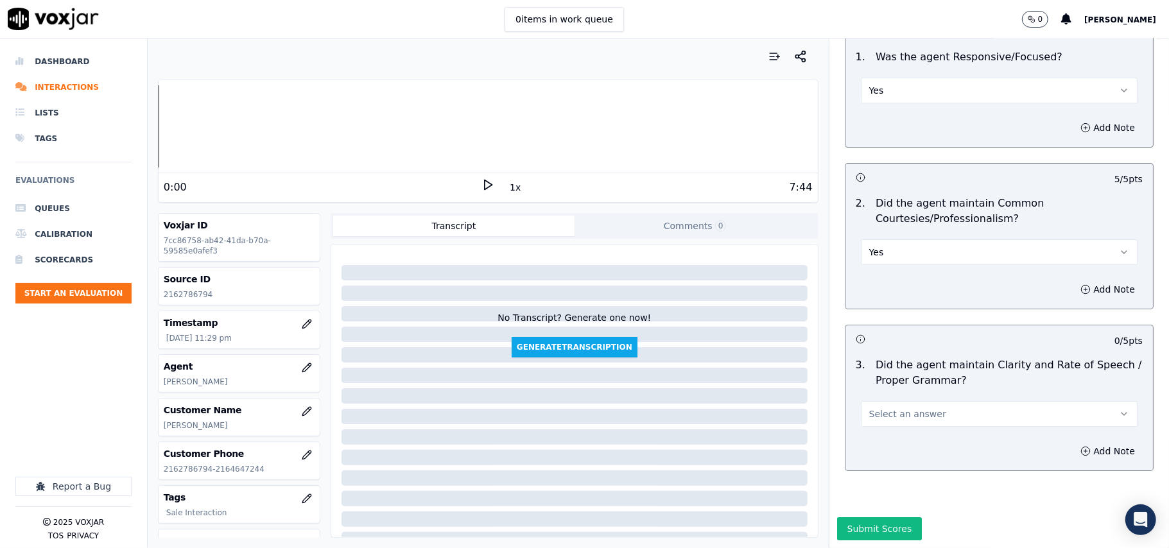
scroll to position [3213, 0]
drag, startPoint x: 895, startPoint y: 369, endPoint x: 897, endPoint y: 383, distance: 15.0
click at [895, 408] on span "Select an answer" at bounding box center [907, 414] width 77 height 13
drag, startPoint x: 898, startPoint y: 394, endPoint x: 892, endPoint y: 420, distance: 27.0
click at [898, 396] on div "Yes" at bounding box center [972, 404] width 249 height 21
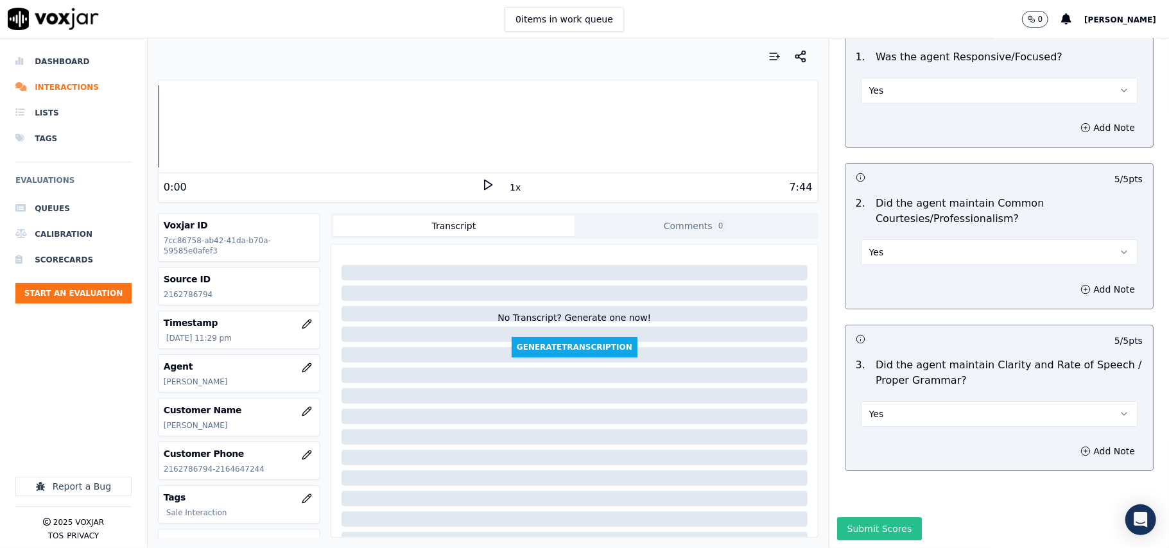
click at [876, 518] on button "Submit Scores" at bounding box center [879, 529] width 85 height 23
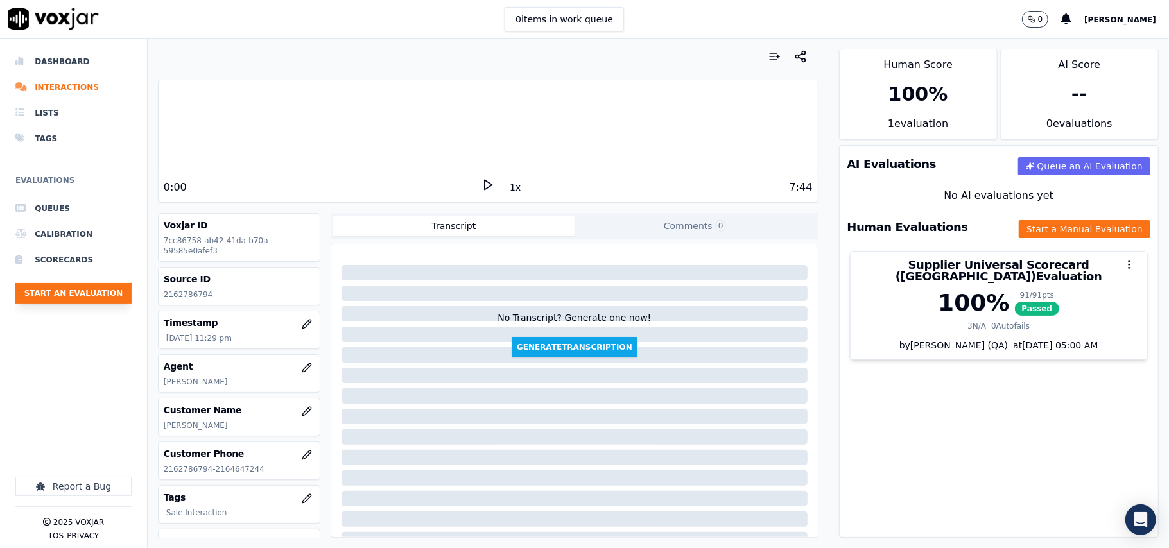
click at [89, 293] on button "Start an Evaluation" at bounding box center [73, 293] width 116 height 21
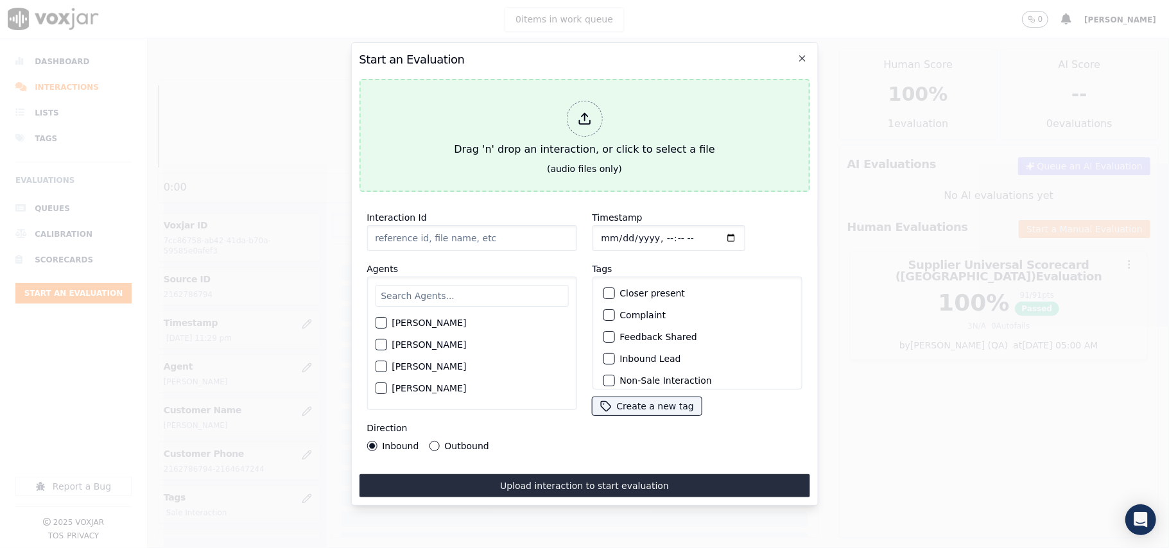
click at [655, 135] on div "Drag 'n' drop an interaction, or click to select a file" at bounding box center [584, 129] width 271 height 67
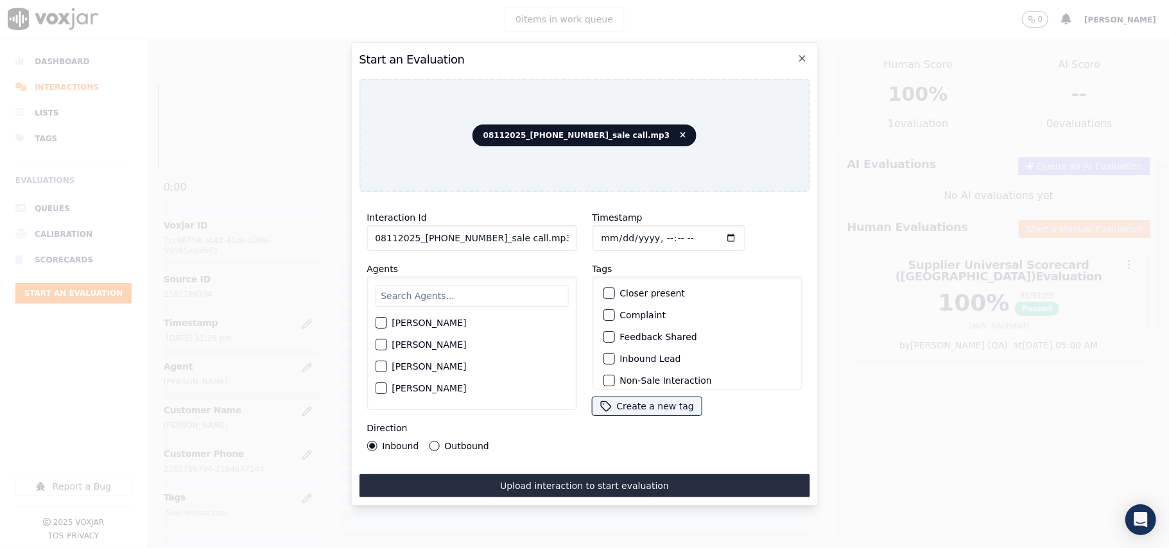
click at [446, 236] on input "08112025_3262087179_sale call.mp3" at bounding box center [472, 238] width 210 height 26
paste input "3262087179"
type input "3262087179"
click at [614, 234] on input "Timestamp" at bounding box center [668, 238] width 153 height 26
type input "2025-08-11T23:31"
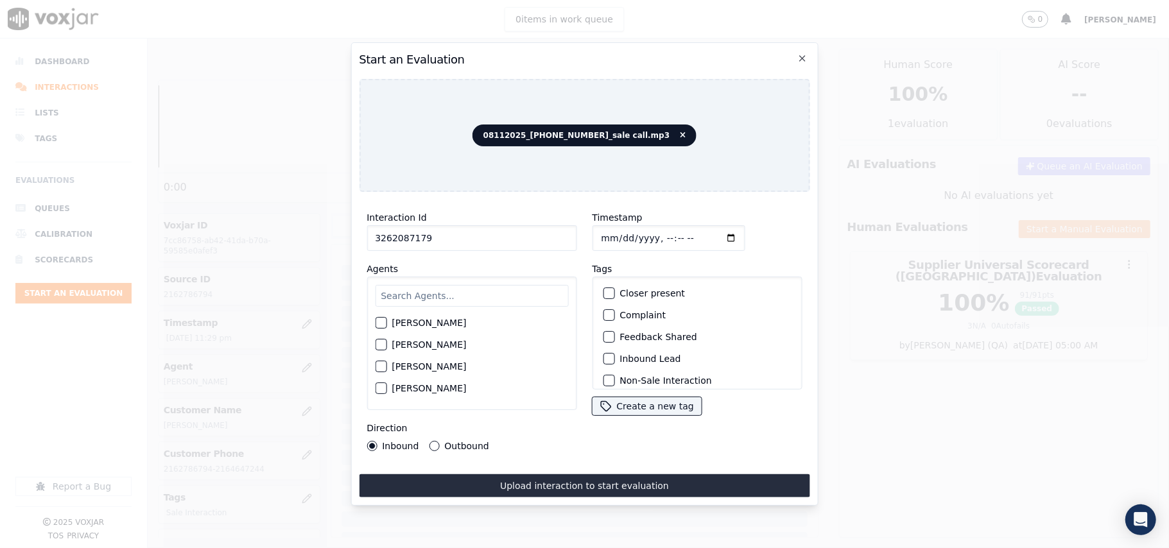
click at [461, 296] on input "text" at bounding box center [471, 296] width 193 height 22
type input "David"
click at [463, 322] on div "[PERSON_NAME]" at bounding box center [471, 327] width 193 height 22
click at [424, 326] on label "[PERSON_NAME]" at bounding box center [429, 326] width 74 height 9
click at [387, 326] on button "[PERSON_NAME]" at bounding box center [381, 327] width 12 height 12
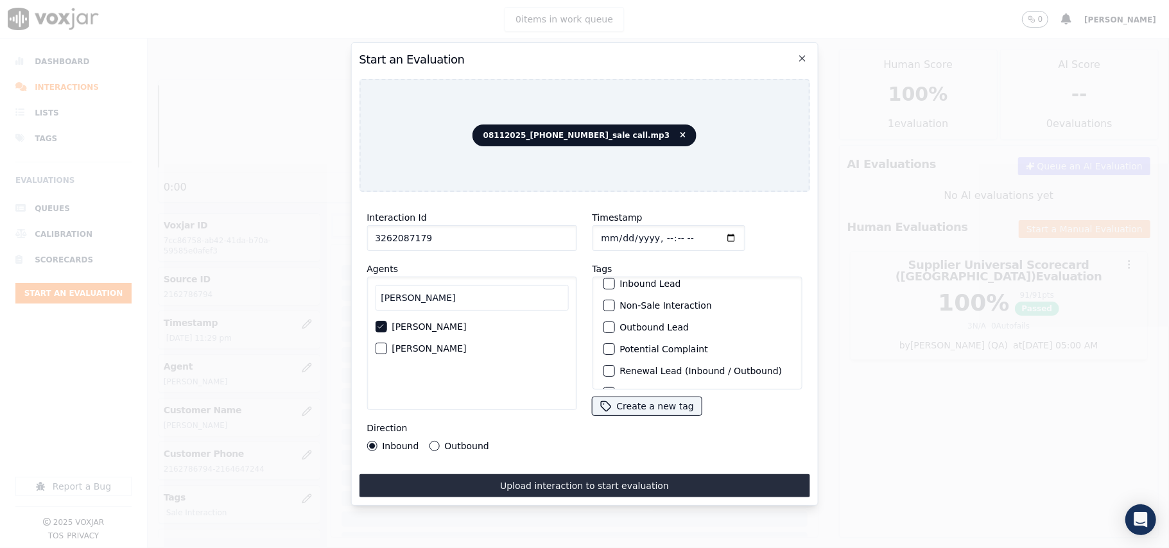
scroll to position [112, 0]
click at [645, 369] on label "Sale Interaction" at bounding box center [655, 373] width 71 height 9
click at [615, 367] on button "Sale Interaction" at bounding box center [609, 373] width 12 height 12
click at [429, 441] on button "Outbound" at bounding box center [434, 446] width 10 height 10
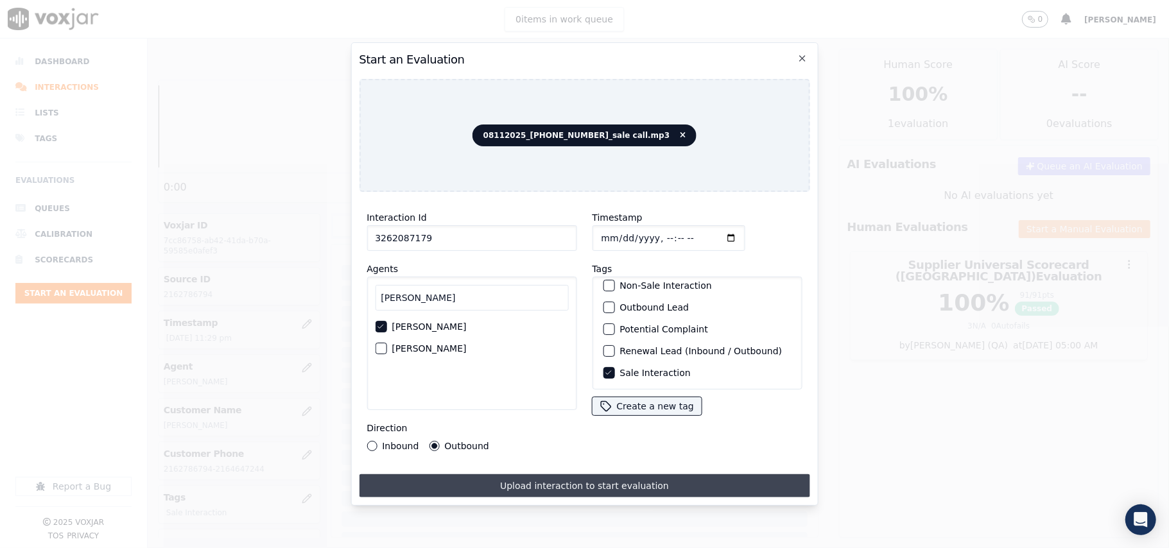
click at [476, 482] on button "Upload interaction to start evaluation" at bounding box center [584, 486] width 451 height 23
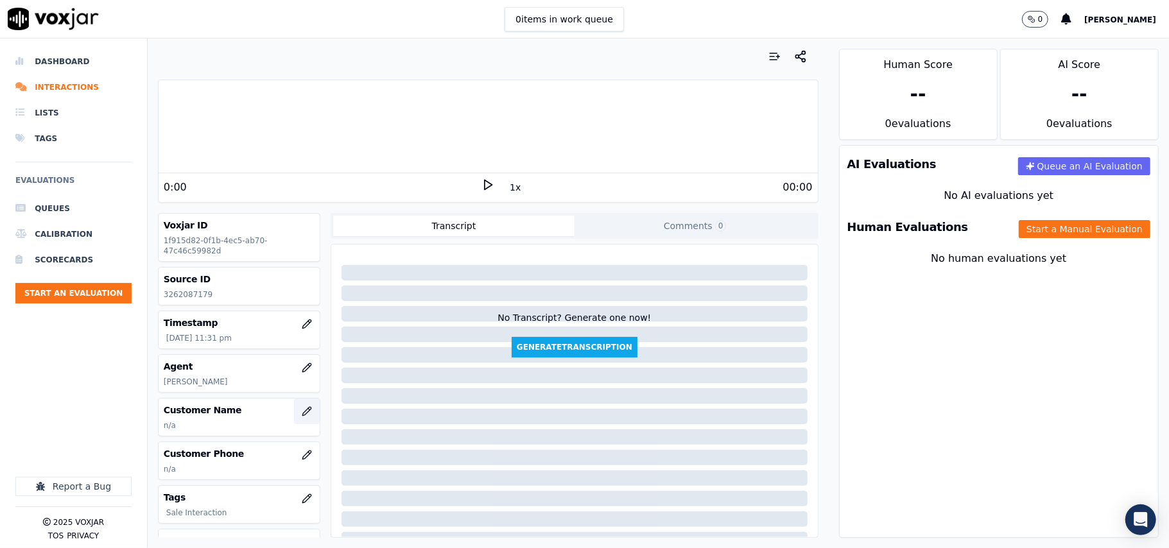
click at [301, 411] on button "button" at bounding box center [307, 412] width 26 height 26
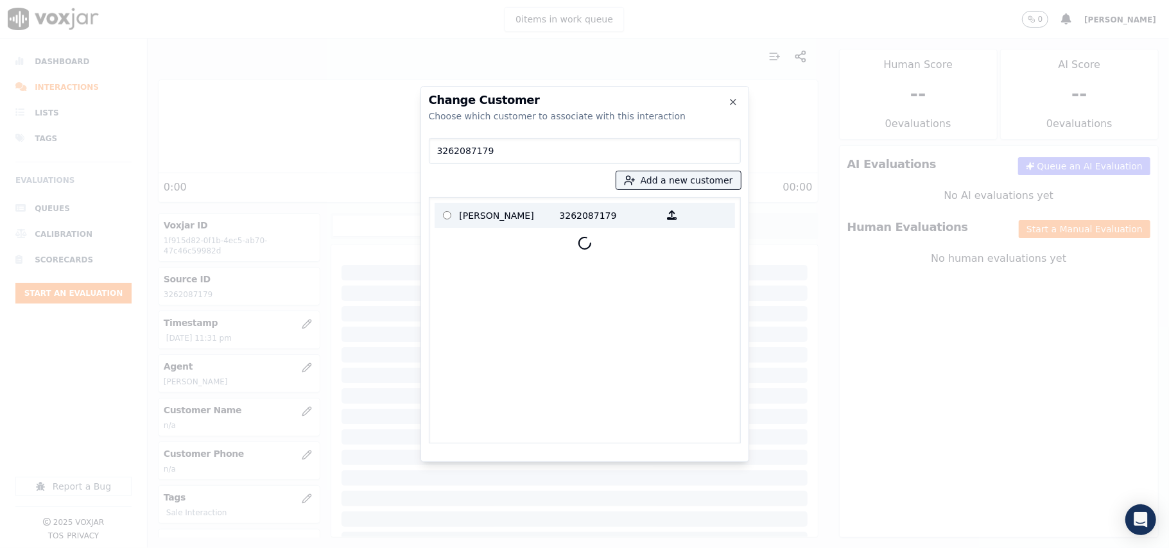
type input "3262087179"
click at [550, 222] on p "MICHAEL PODEWELTZ" at bounding box center [510, 215] width 100 height 20
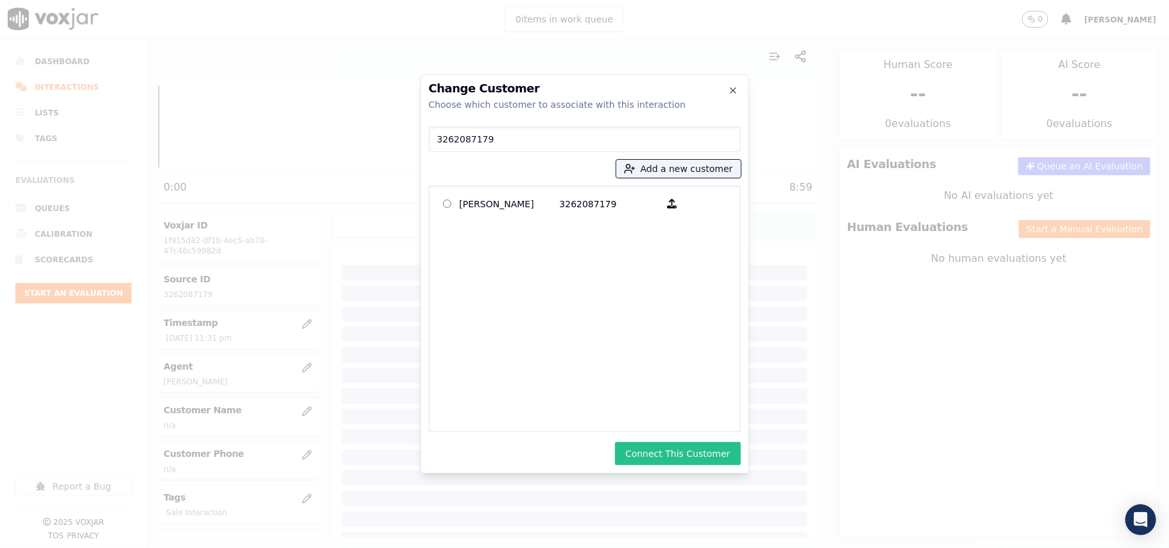
click at [701, 446] on button "Connect This Customer" at bounding box center [677, 453] width 125 height 23
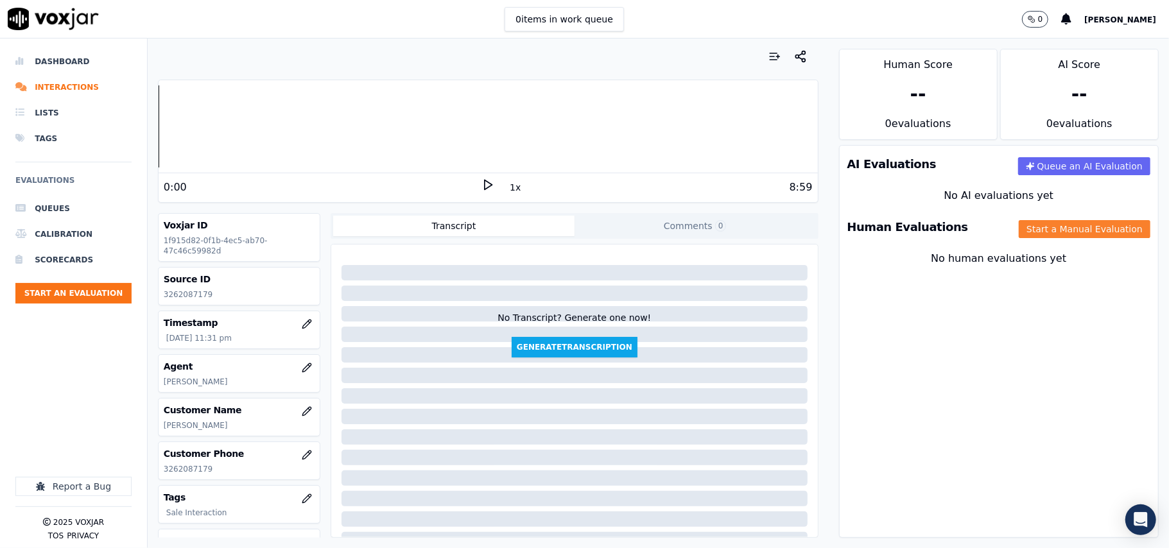
click at [1038, 229] on button "Start a Manual Evaluation" at bounding box center [1085, 229] width 132 height 18
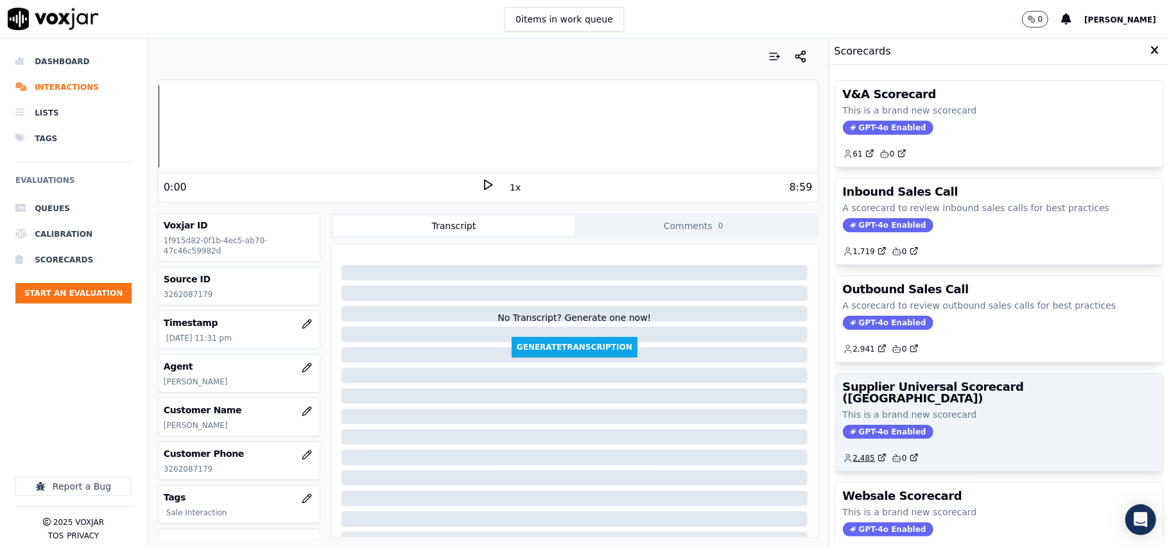
scroll to position [98, 0]
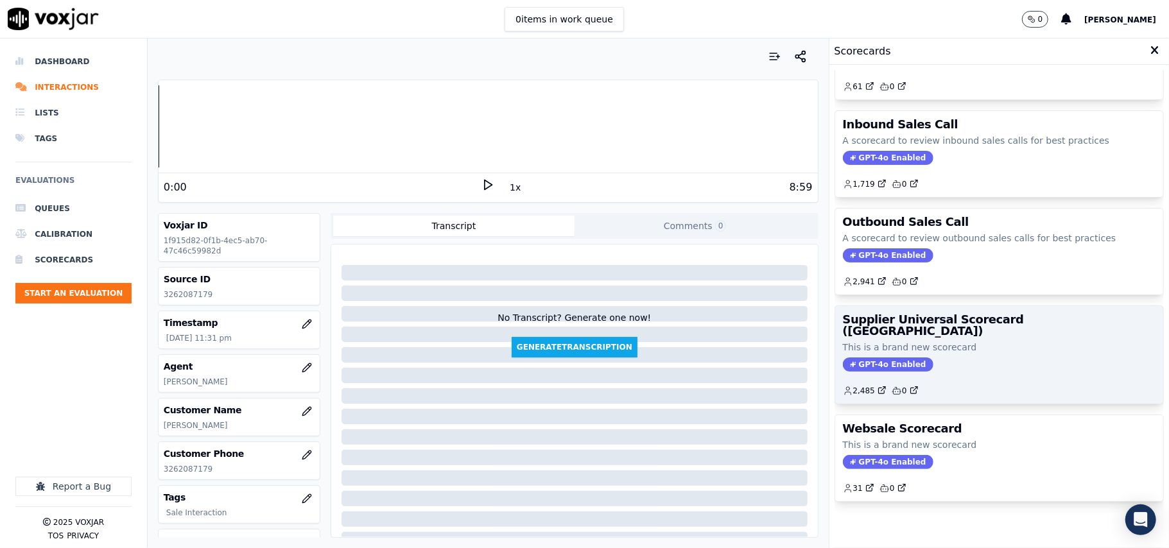
click at [961, 358] on div "GPT-4o Enabled" at bounding box center [999, 365] width 313 height 14
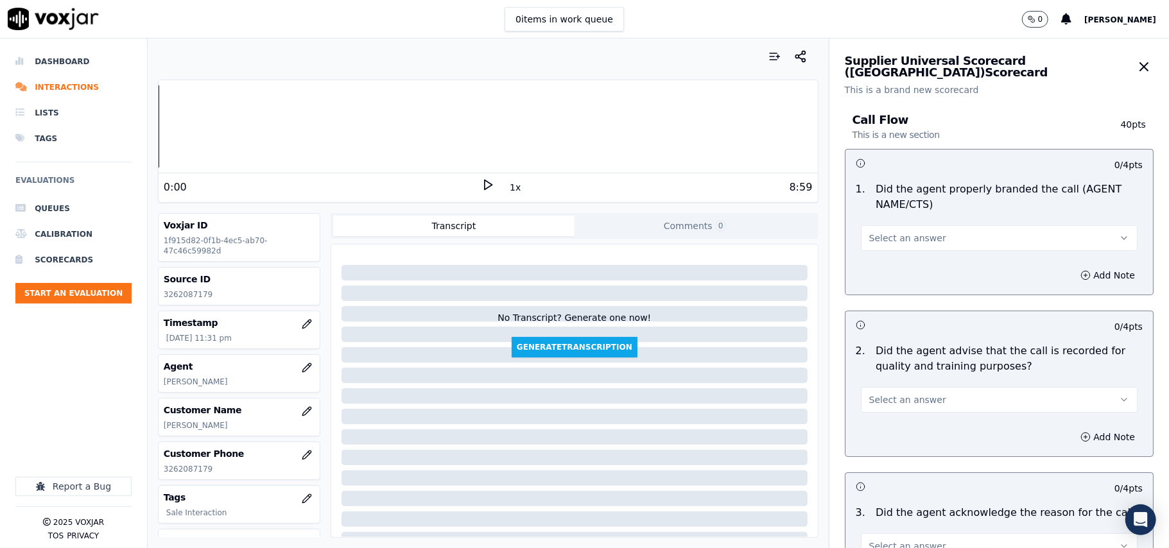
drag, startPoint x: 907, startPoint y: 227, endPoint x: 899, endPoint y: 238, distance: 12.8
click at [907, 226] on button "Select an answer" at bounding box center [999, 238] width 277 height 26
click at [898, 268] on div "Yes" at bounding box center [972, 268] width 249 height 21
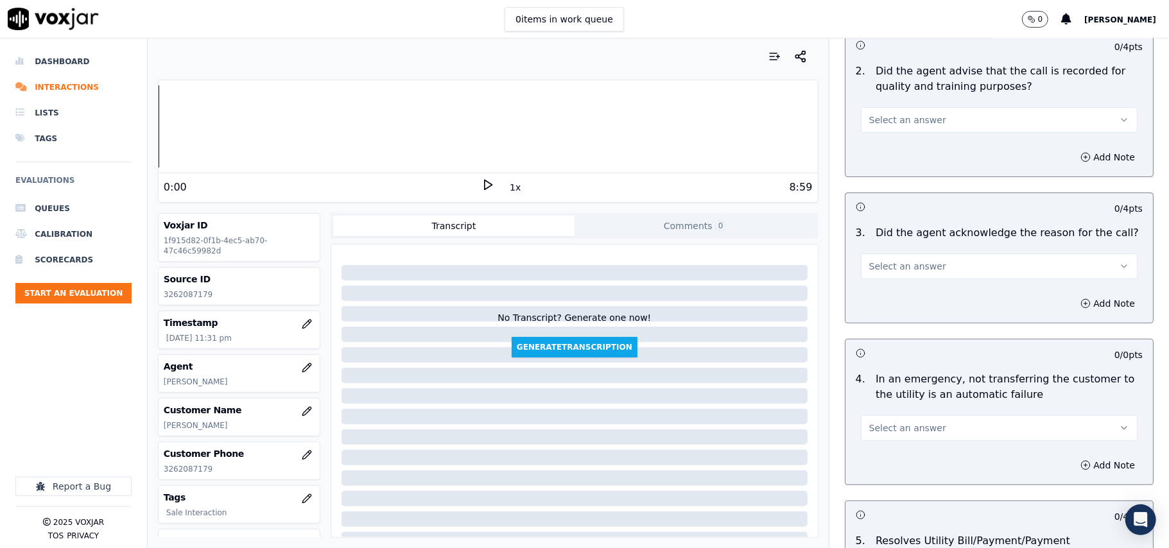
scroll to position [285, 0]
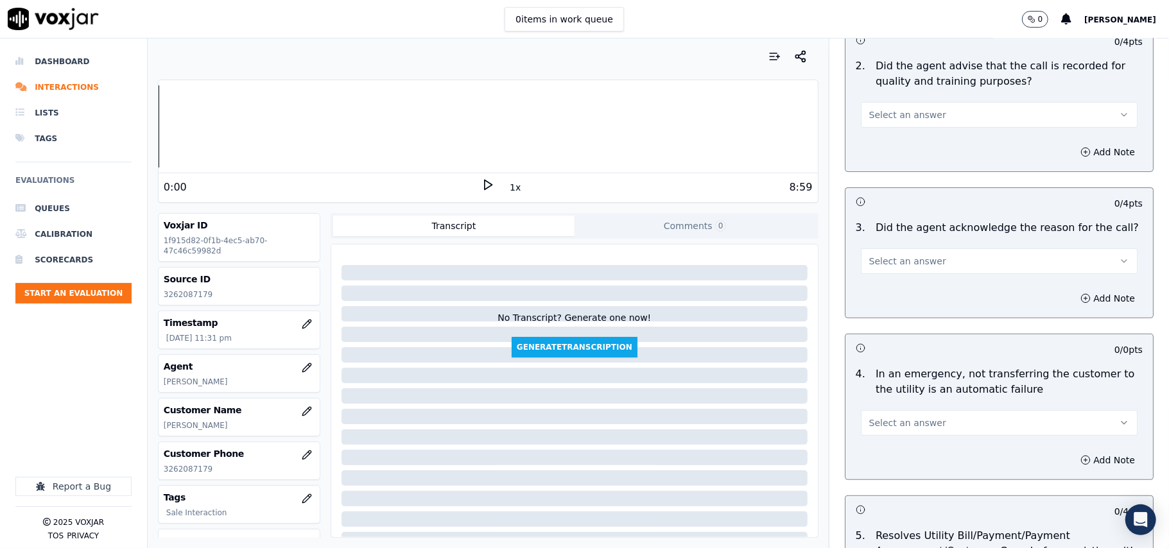
drag, startPoint x: 913, startPoint y: 104, endPoint x: 912, endPoint y: 116, distance: 11.6
click at [913, 105] on button "Select an answer" at bounding box center [999, 115] width 277 height 26
click at [902, 137] on div "Yes" at bounding box center [972, 144] width 249 height 21
click at [912, 263] on span "Select an answer" at bounding box center [907, 261] width 77 height 13
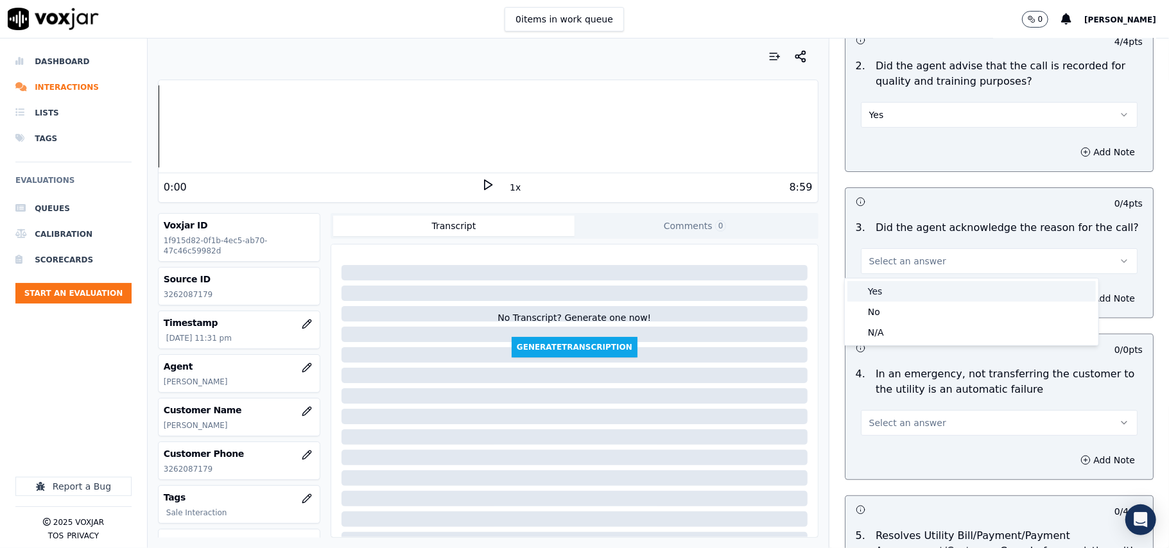
click at [891, 298] on div "Yes" at bounding box center [972, 291] width 249 height 21
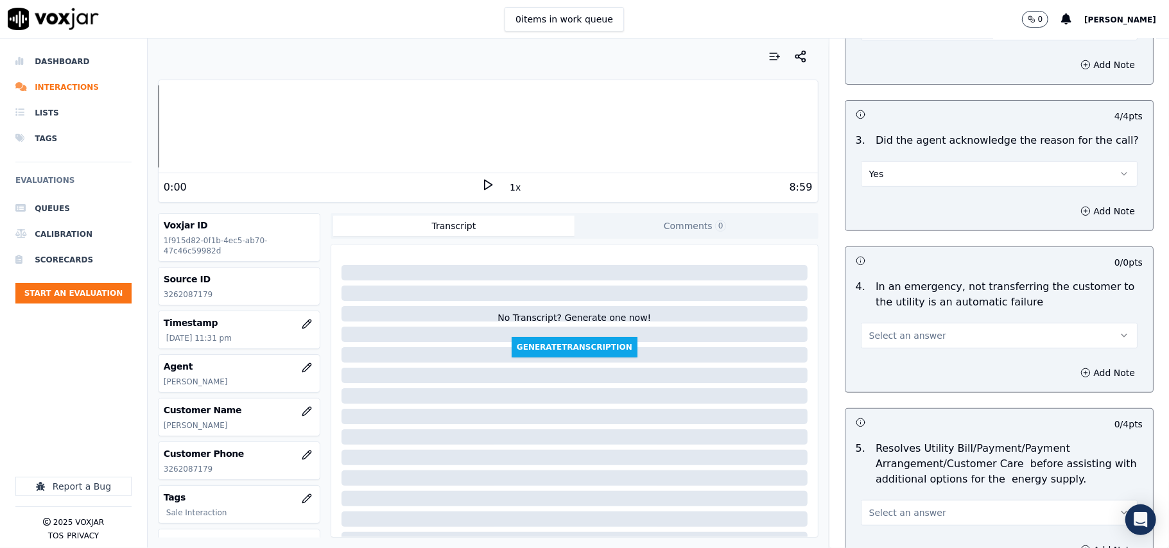
scroll to position [428, 0]
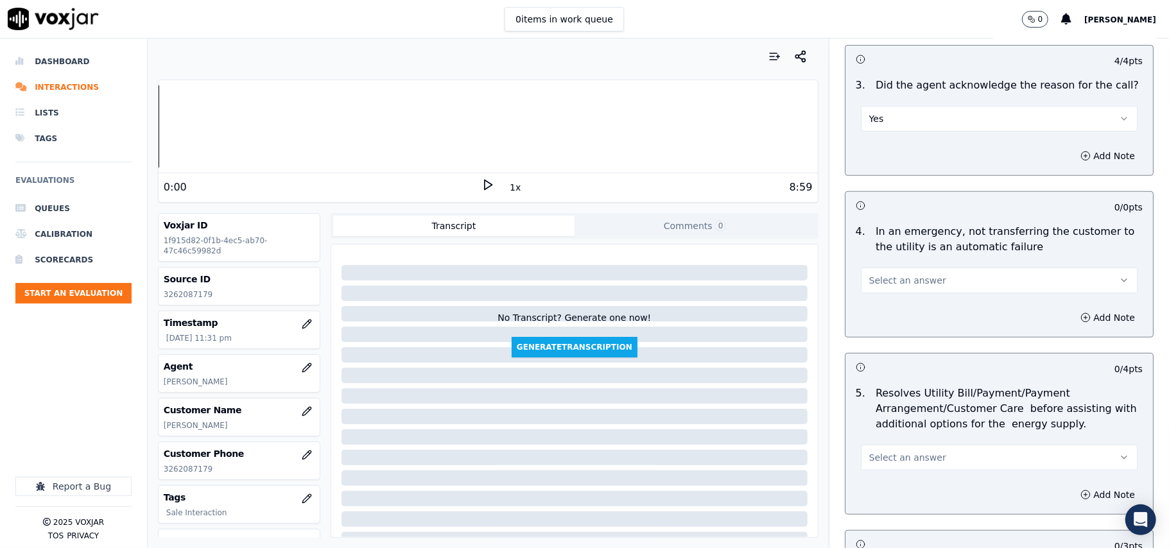
click at [879, 281] on span "Select an answer" at bounding box center [907, 280] width 77 height 13
click at [867, 347] on div "N/A" at bounding box center [972, 352] width 249 height 21
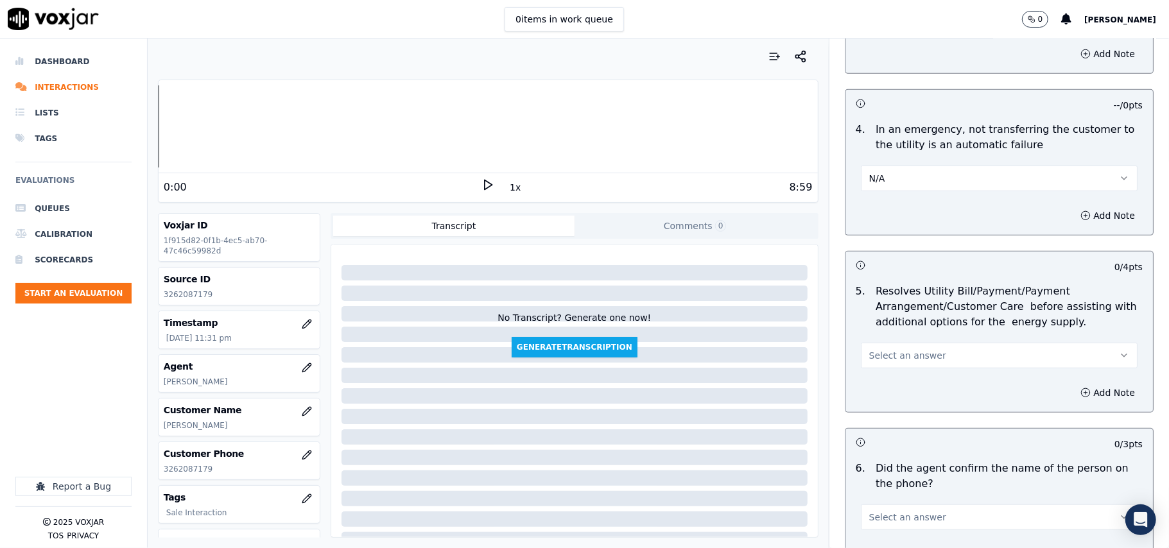
scroll to position [571, 0]
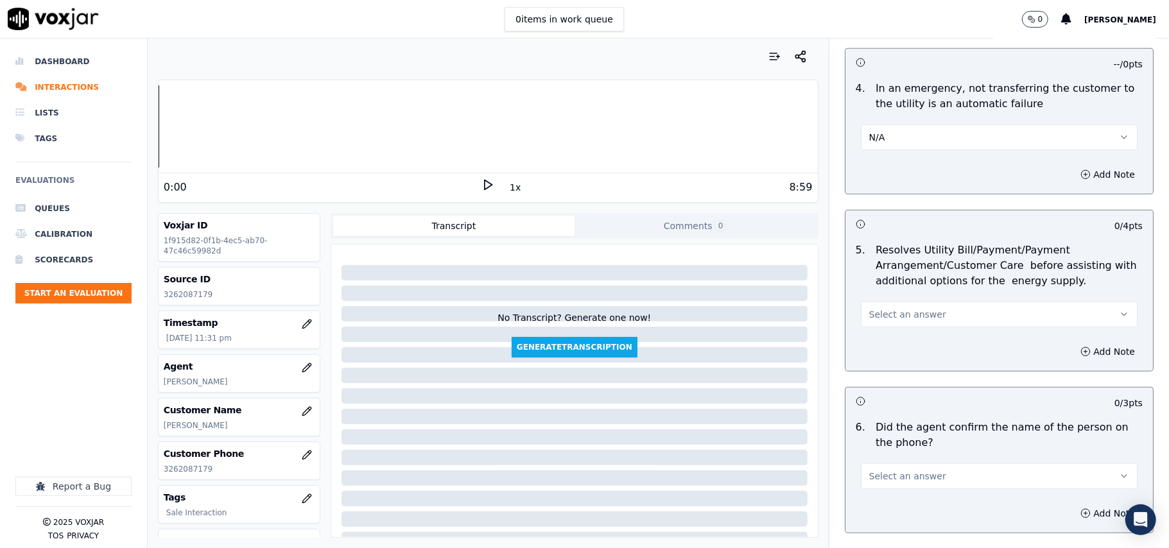
click at [884, 314] on span "Select an answer" at bounding box center [907, 314] width 77 height 13
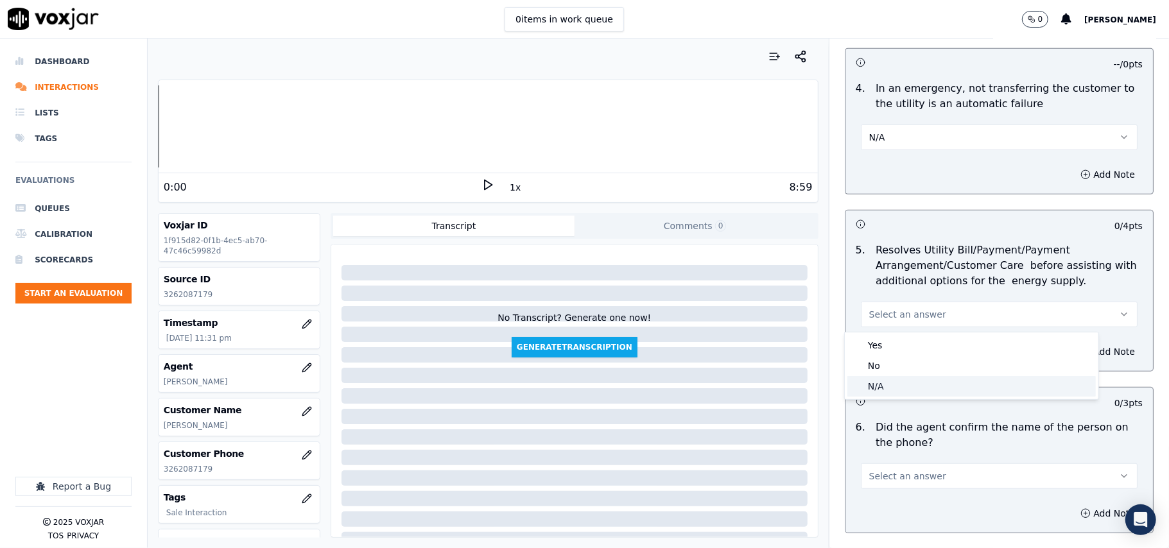
click at [884, 390] on div "N/A" at bounding box center [972, 386] width 249 height 21
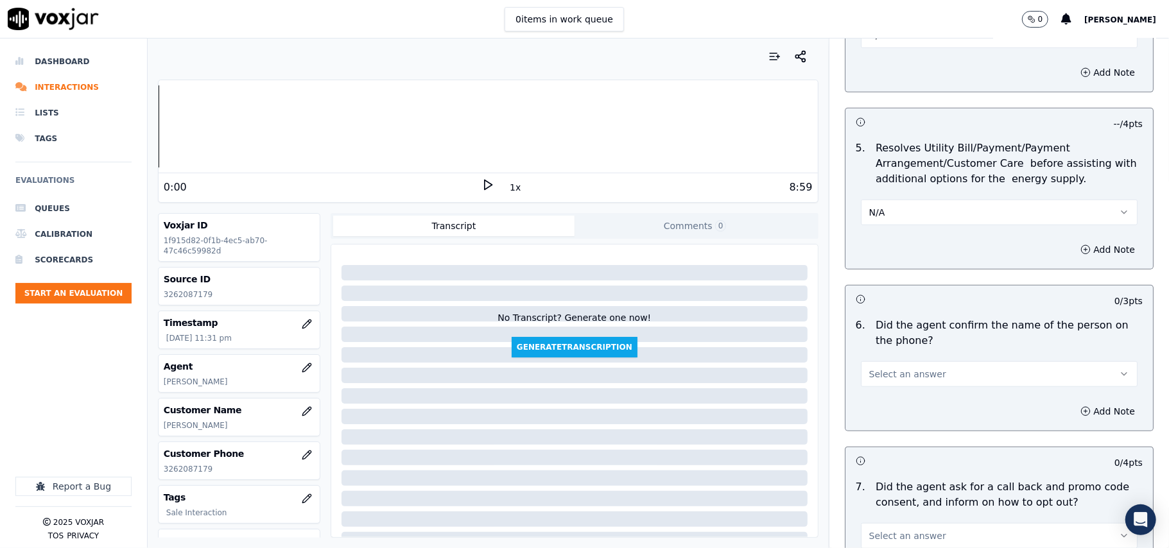
scroll to position [713, 0]
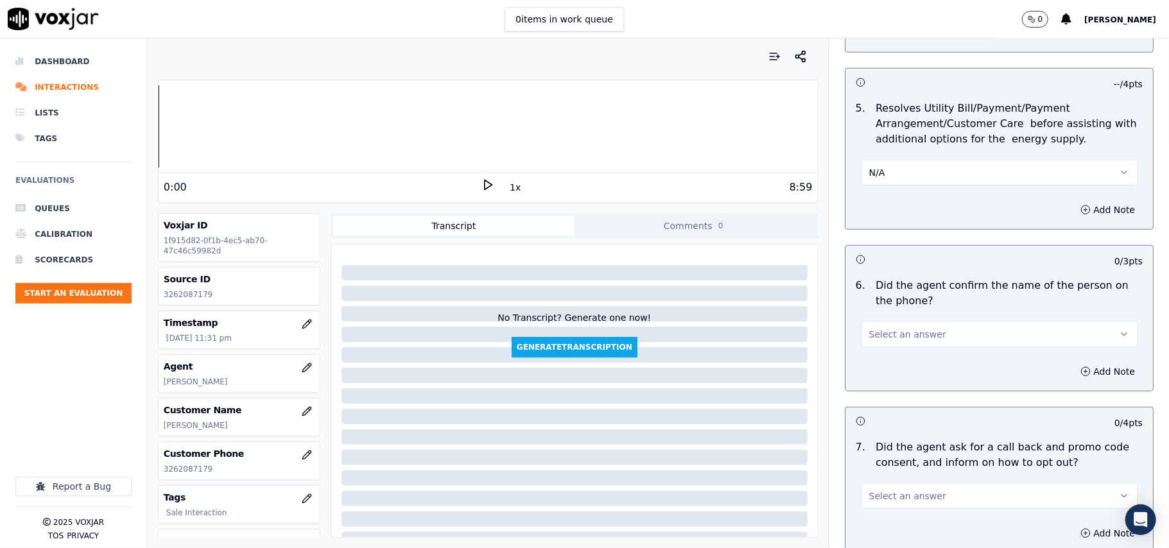
drag, startPoint x: 898, startPoint y: 326, endPoint x: 890, endPoint y: 347, distance: 22.5
click at [896, 330] on button "Select an answer" at bounding box center [999, 335] width 277 height 26
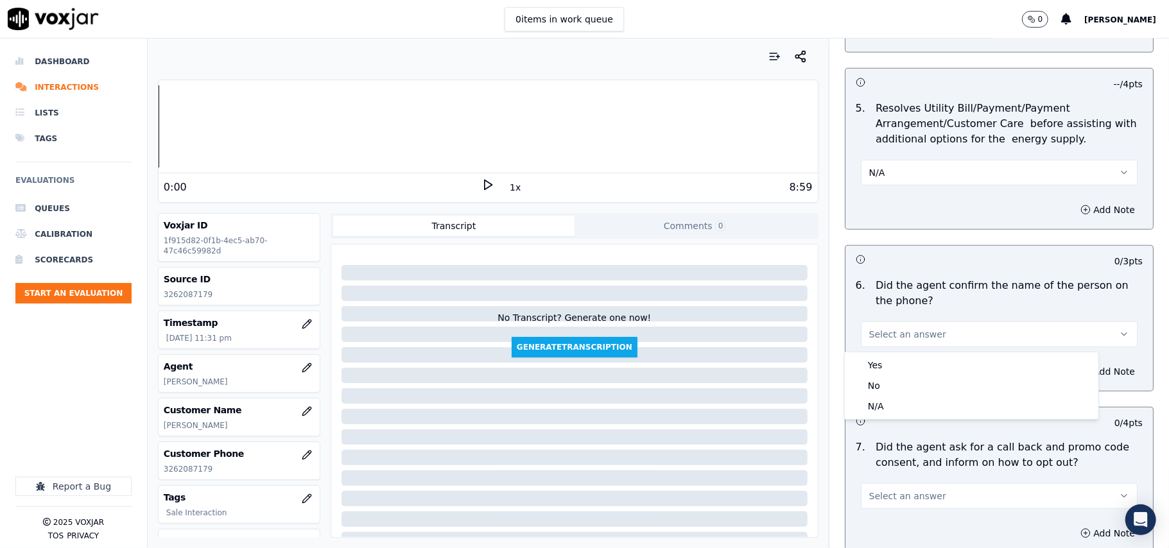
click at [889, 355] on div "Yes" at bounding box center [972, 365] width 249 height 21
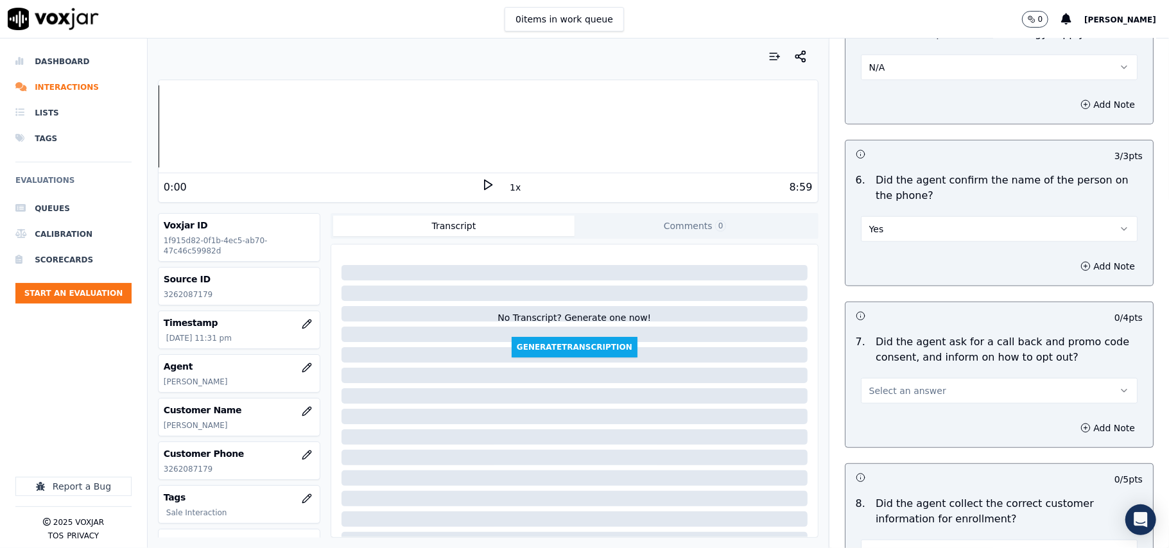
scroll to position [856, 0]
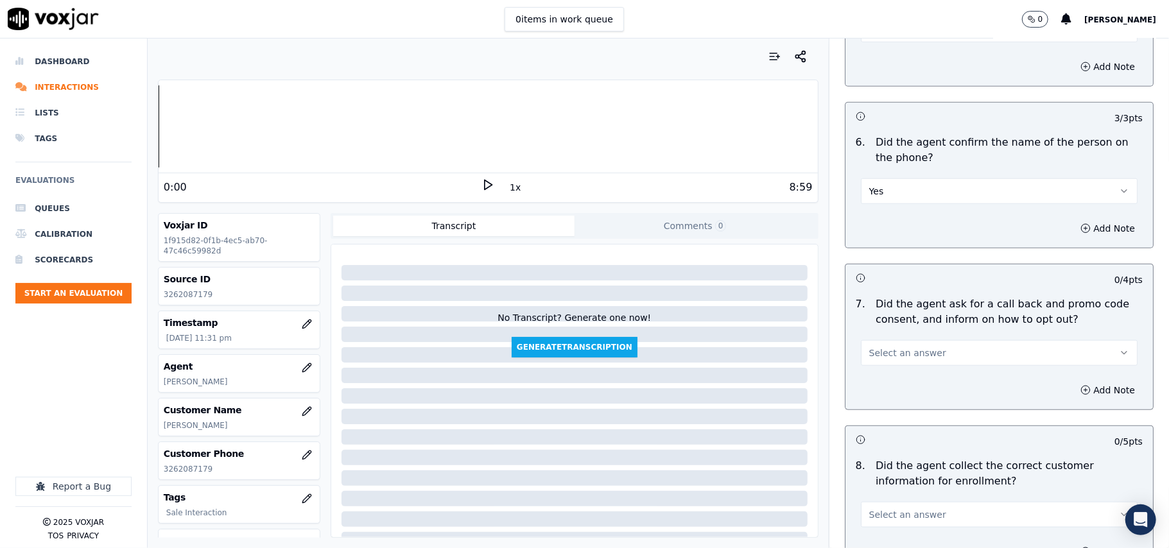
click at [880, 344] on button "Select an answer" at bounding box center [999, 353] width 277 height 26
click at [875, 376] on div "Yes" at bounding box center [972, 384] width 249 height 21
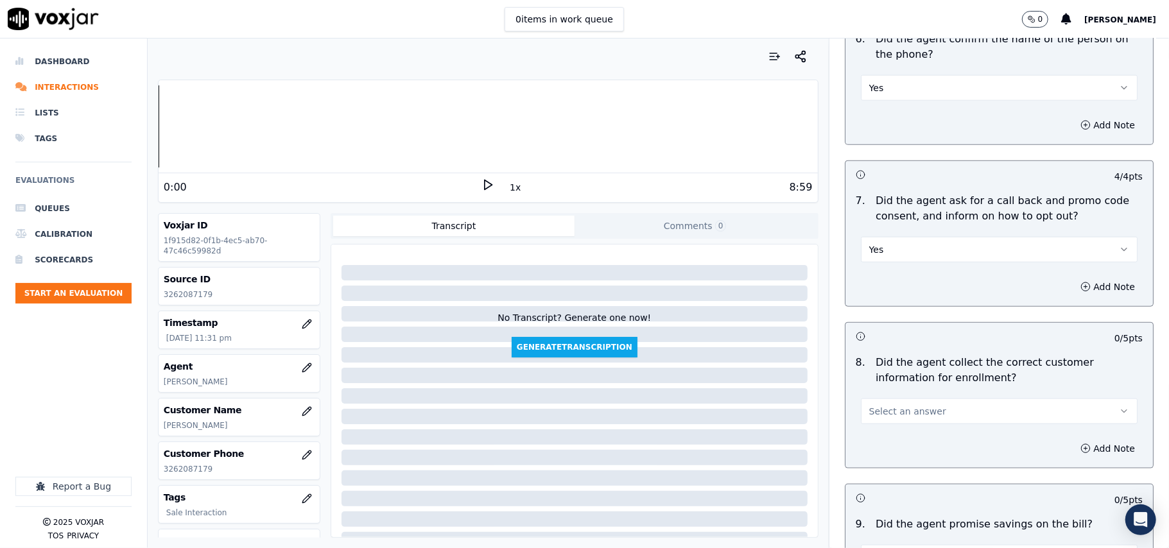
scroll to position [999, 0]
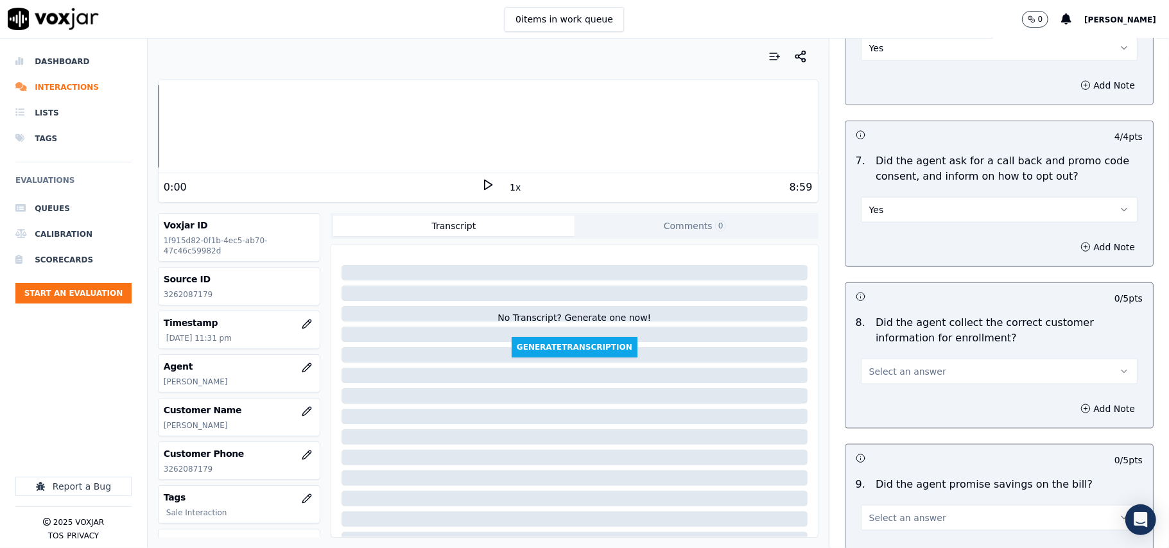
click at [872, 367] on button "Select an answer" at bounding box center [999, 372] width 277 height 26
click at [873, 396] on div "Yes" at bounding box center [972, 404] width 249 height 21
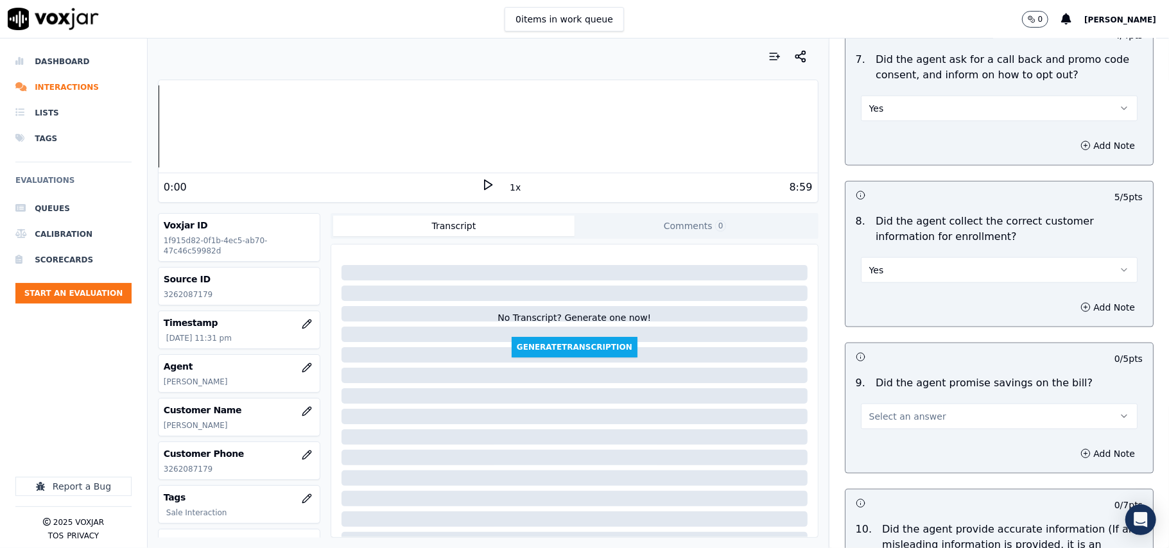
scroll to position [1141, 0]
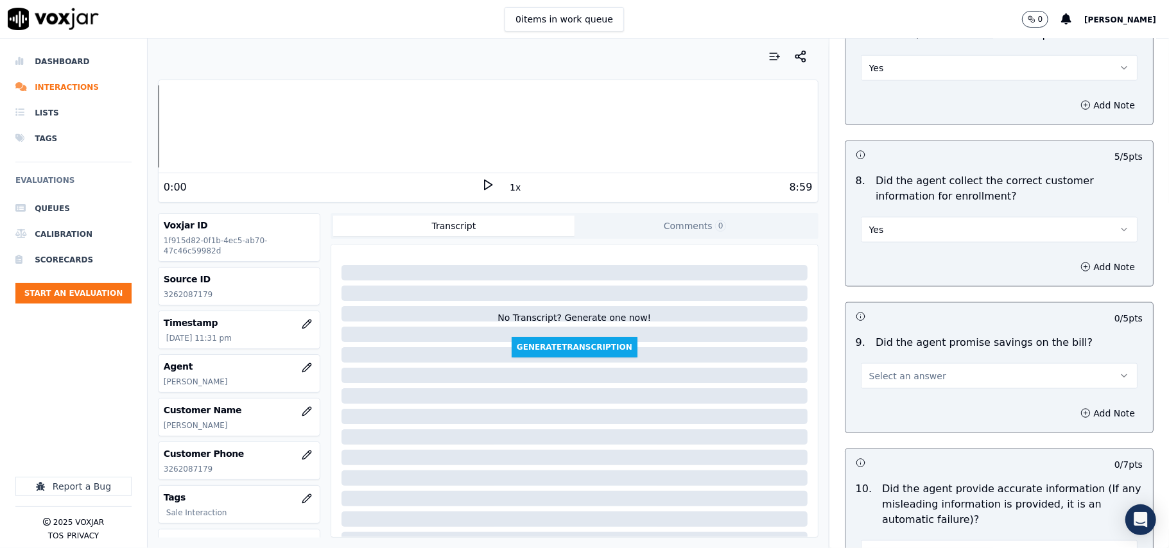
click at [874, 370] on button "Select an answer" at bounding box center [999, 376] width 277 height 26
click at [877, 444] on div "N/A" at bounding box center [972, 450] width 249 height 21
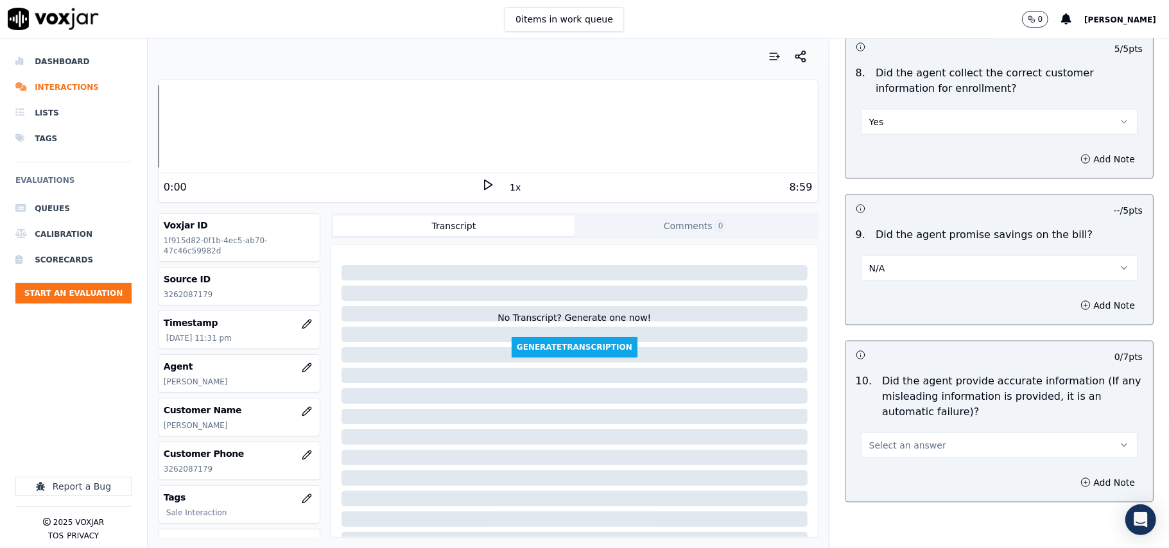
scroll to position [1284, 0]
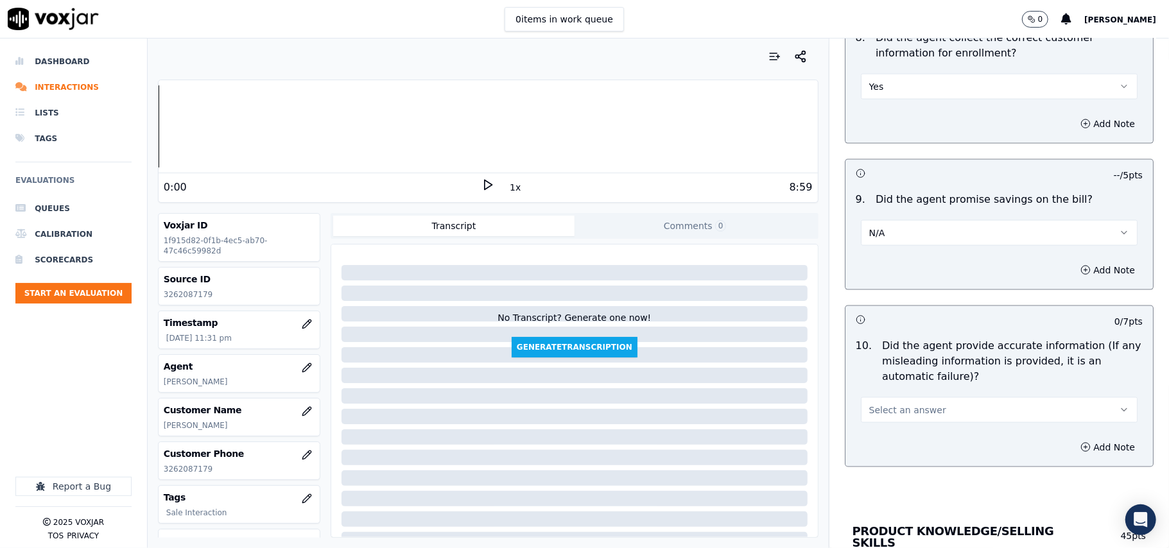
click at [898, 406] on button "Select an answer" at bounding box center [999, 410] width 277 height 26
click at [885, 435] on div "Yes" at bounding box center [972, 443] width 249 height 21
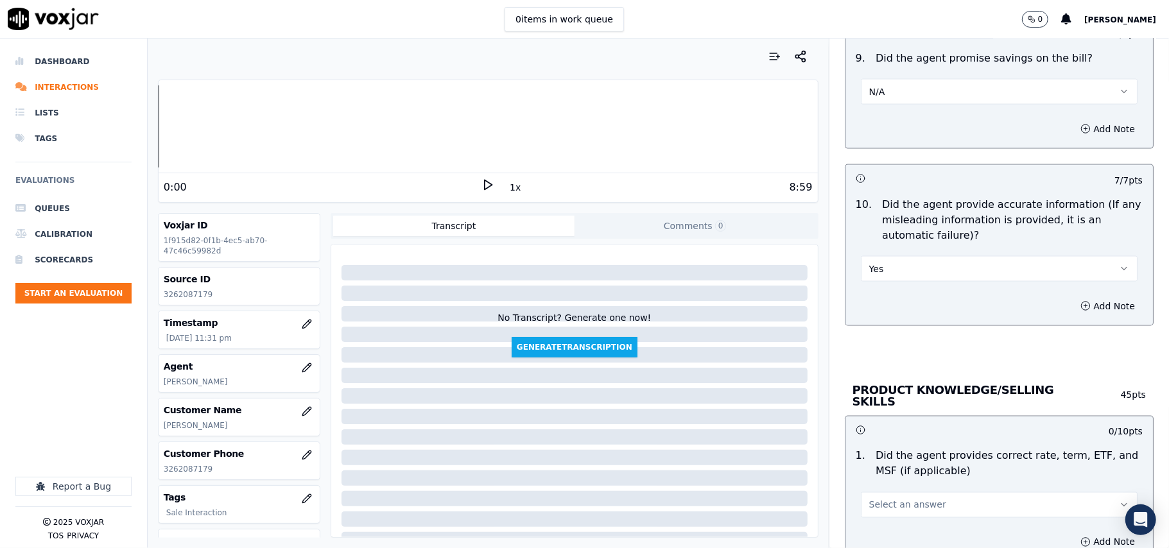
scroll to position [1569, 0]
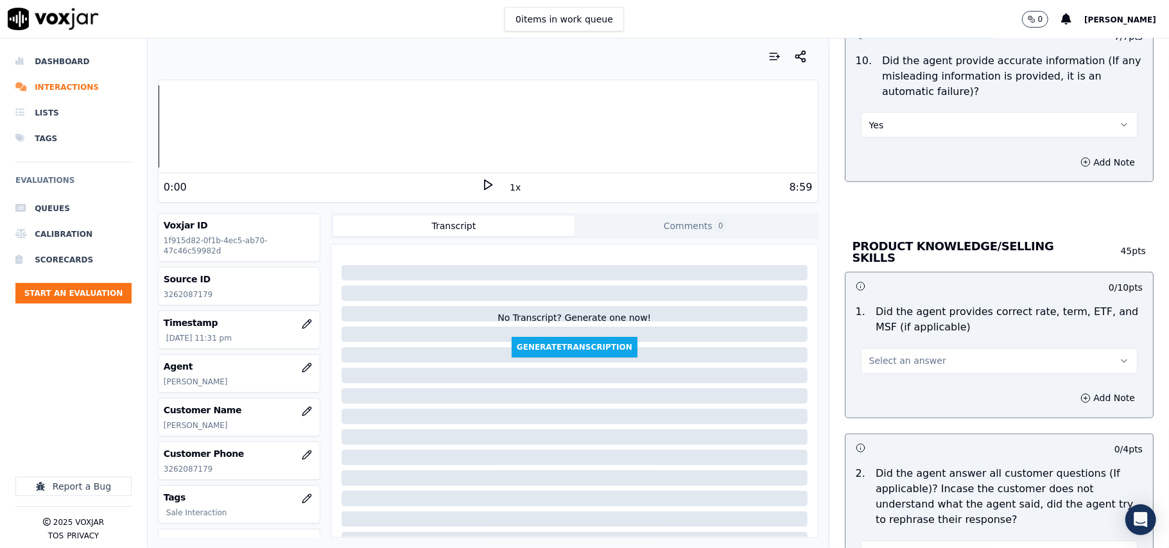
drag, startPoint x: 882, startPoint y: 339, endPoint x: 881, endPoint y: 349, distance: 10.4
click at [882, 347] on div "Select an answer" at bounding box center [999, 355] width 297 height 39
click at [877, 360] on span "Select an answer" at bounding box center [907, 361] width 77 height 13
click at [873, 383] on div "Yes" at bounding box center [972, 388] width 249 height 21
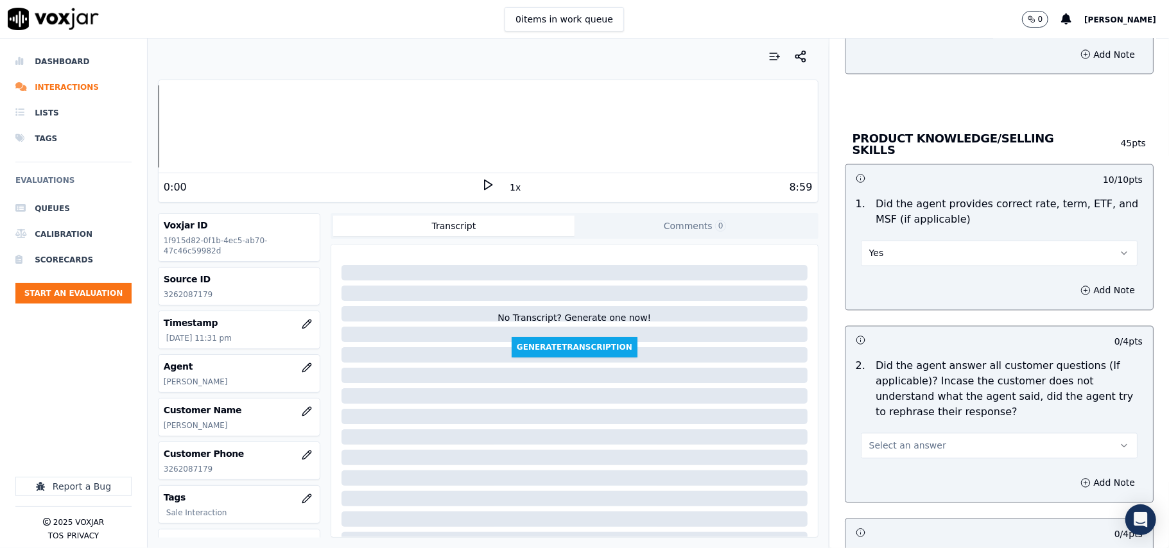
scroll to position [1712, 0]
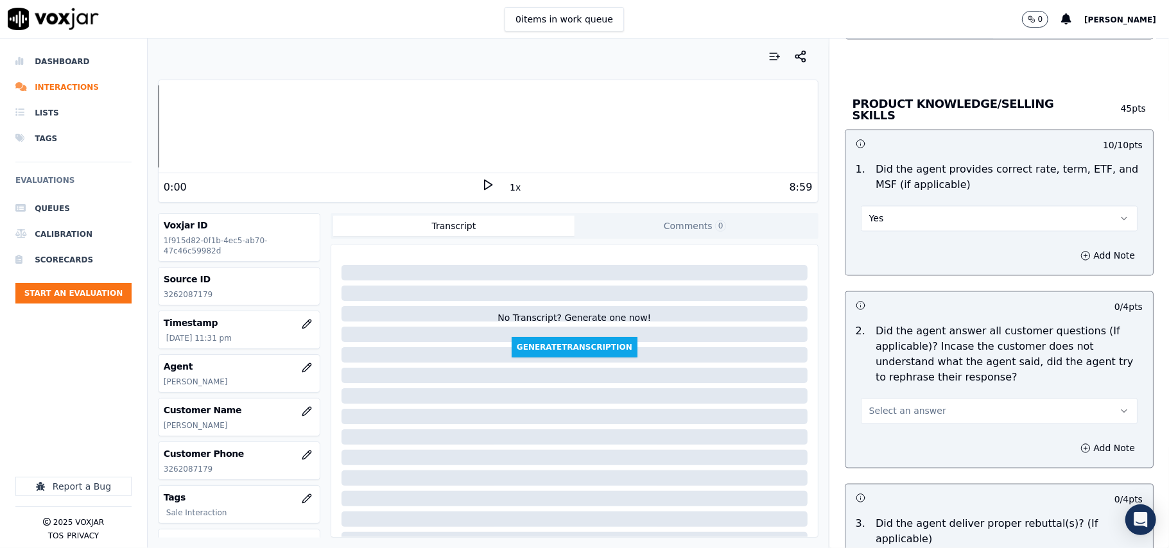
click at [876, 408] on span "Select an answer" at bounding box center [907, 411] width 77 height 13
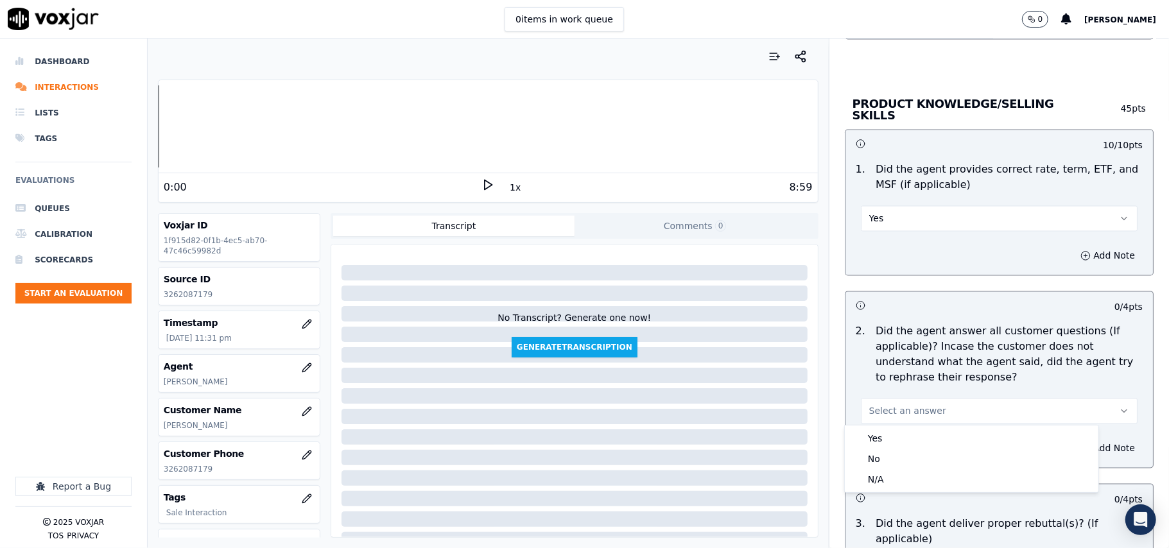
click at [873, 426] on div "Yes No N/A" at bounding box center [972, 459] width 254 height 67
click at [871, 437] on div "Yes" at bounding box center [972, 438] width 249 height 21
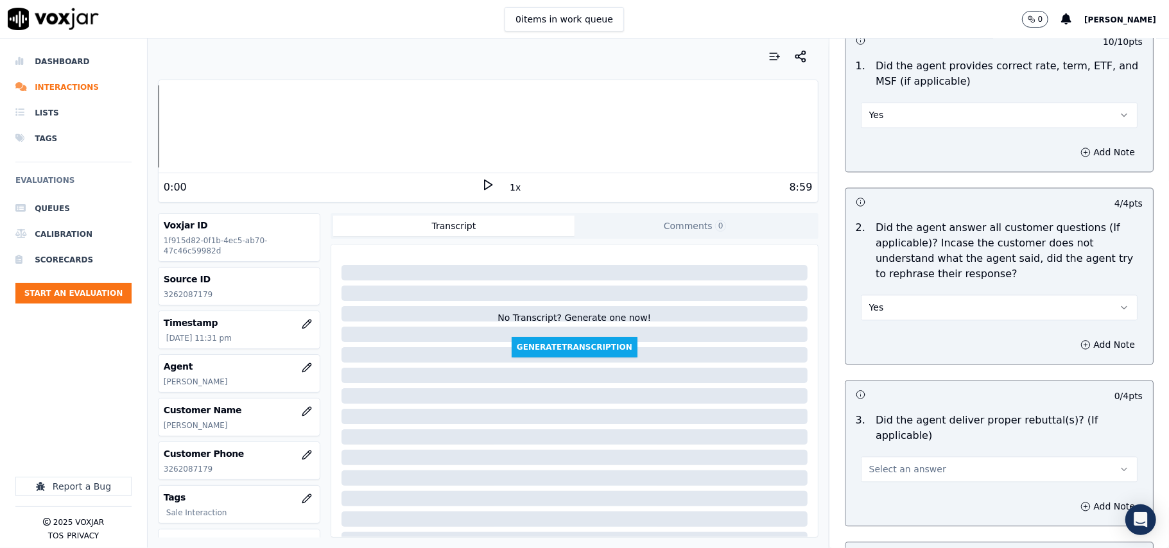
scroll to position [1855, 0]
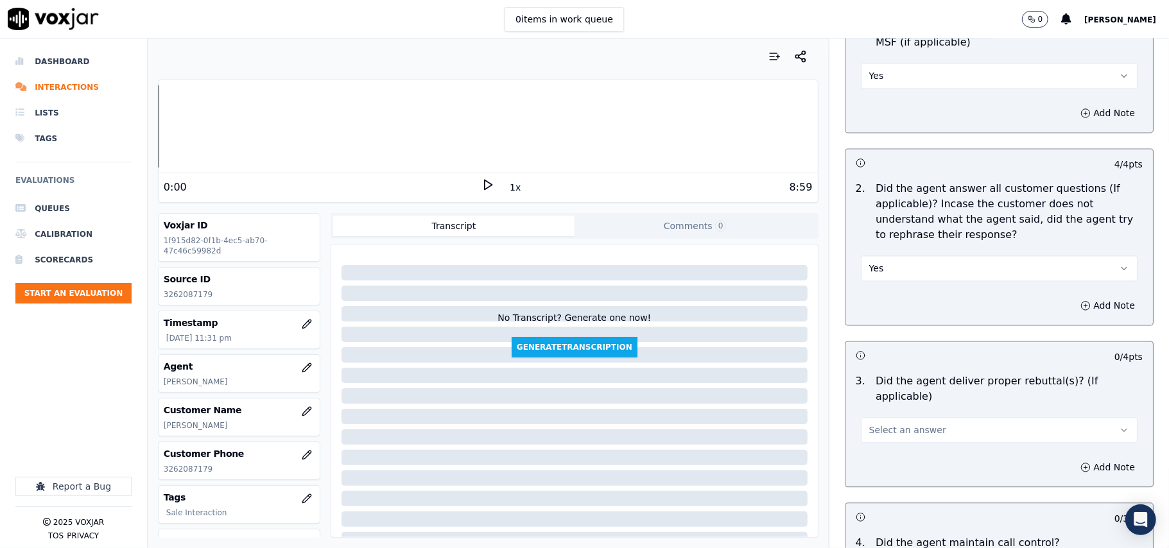
click at [891, 424] on span "Select an answer" at bounding box center [907, 430] width 77 height 13
click at [880, 438] on div "Yes" at bounding box center [972, 442] width 249 height 21
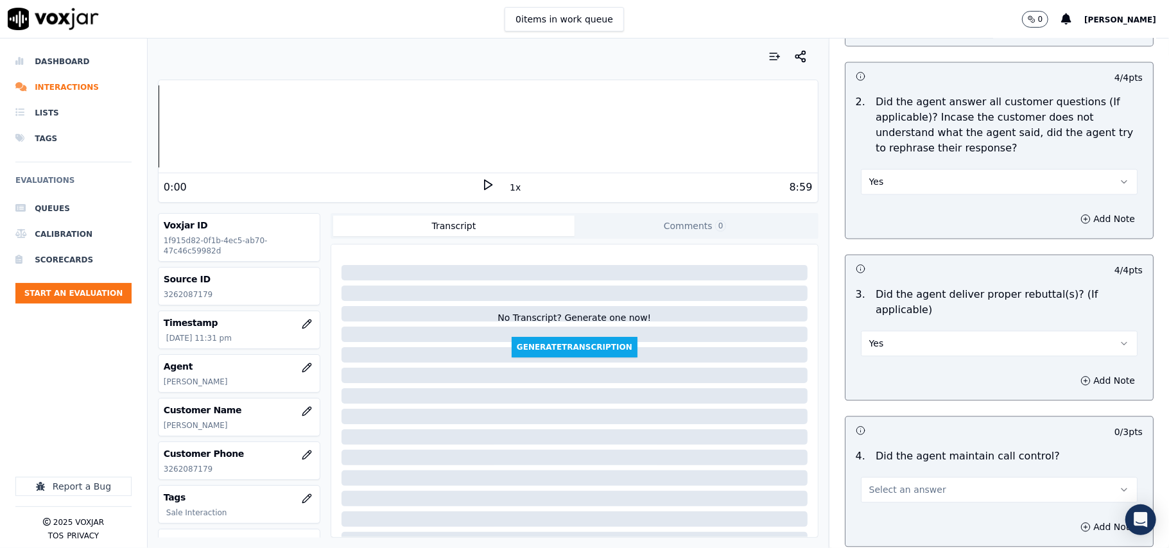
scroll to position [1997, 0]
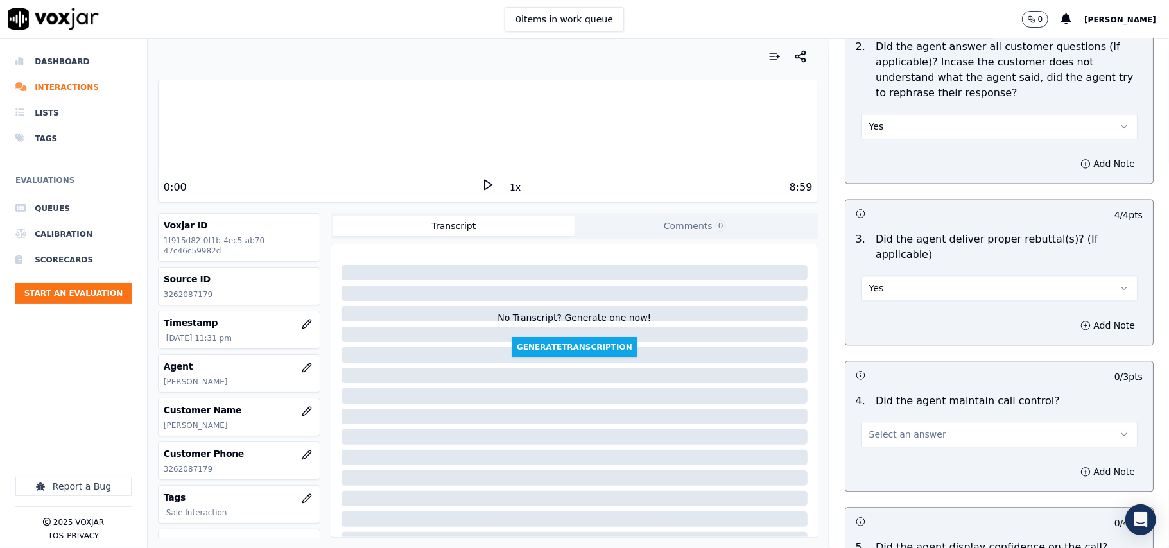
drag, startPoint x: 887, startPoint y: 405, endPoint x: 886, endPoint y: 412, distance: 7.2
click at [887, 419] on div "Select an answer" at bounding box center [999, 433] width 277 height 28
click at [884, 428] on span "Select an answer" at bounding box center [907, 434] width 77 height 13
click at [887, 448] on div "Yes" at bounding box center [972, 447] width 249 height 21
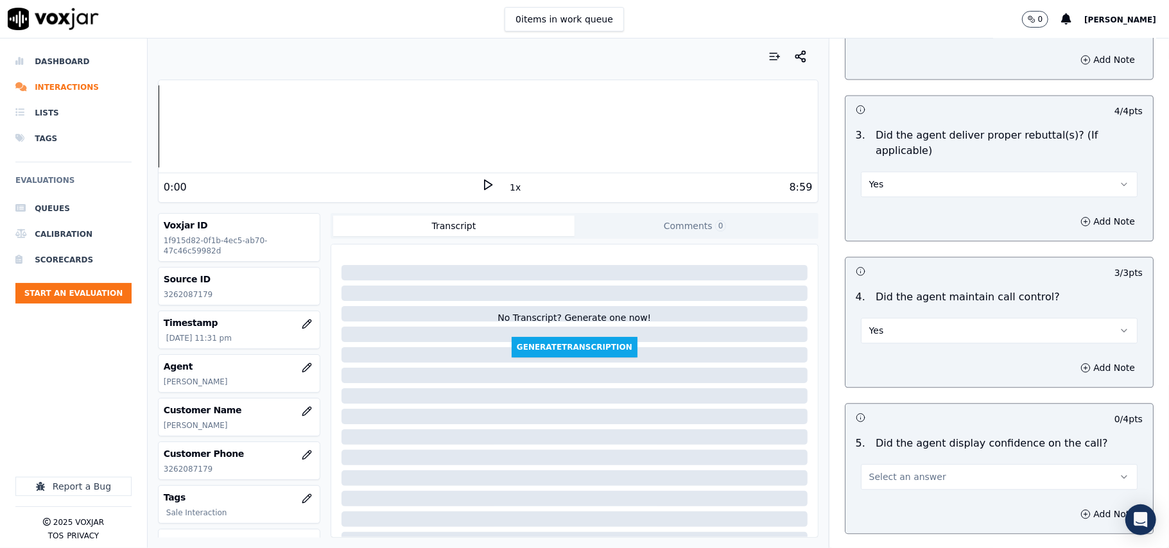
scroll to position [2140, 0]
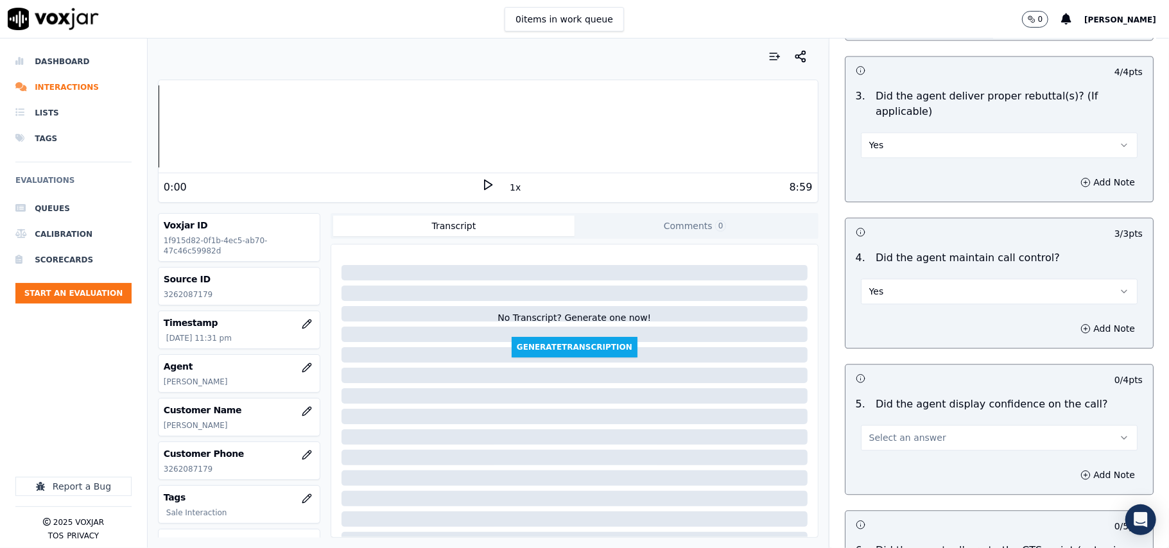
click at [880, 432] on span "Select an answer" at bounding box center [907, 438] width 77 height 13
click at [874, 450] on div "Yes" at bounding box center [972, 451] width 249 height 21
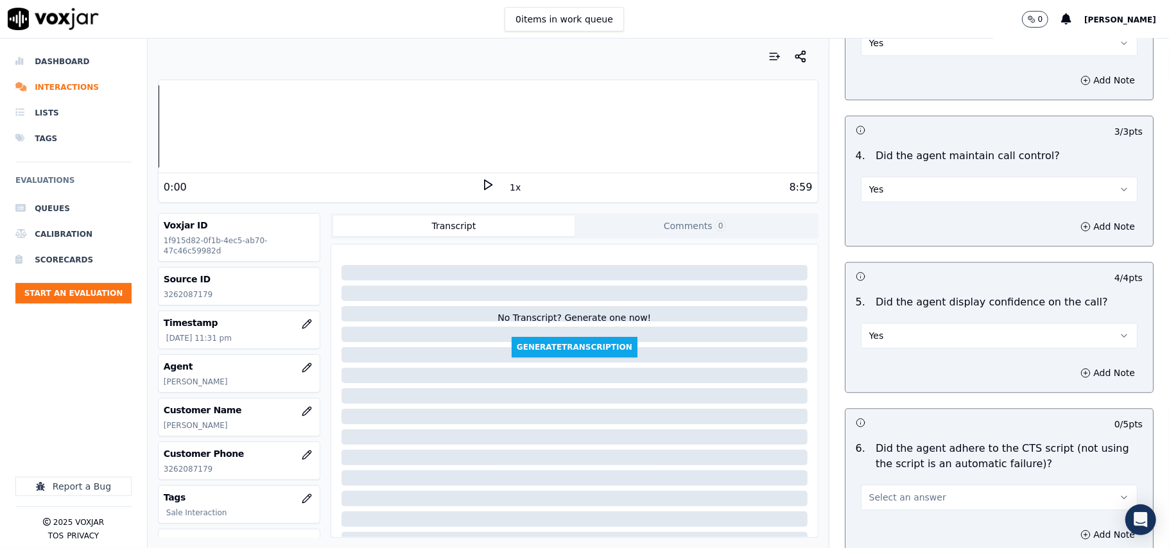
scroll to position [2284, 0]
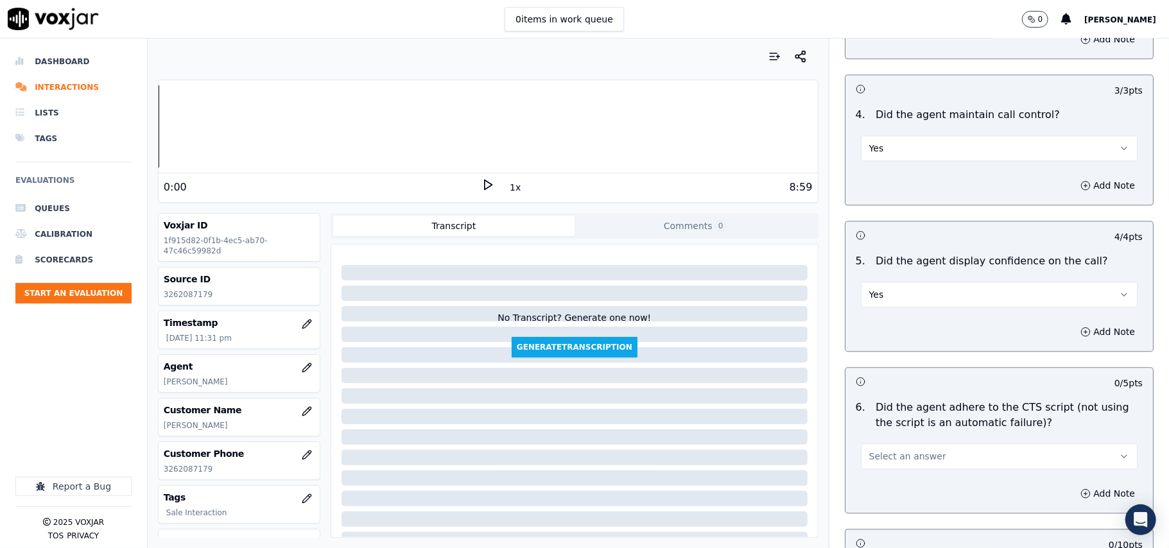
click at [898, 444] on button "Select an answer" at bounding box center [999, 457] width 277 height 26
click at [872, 468] on div "Yes" at bounding box center [972, 470] width 249 height 21
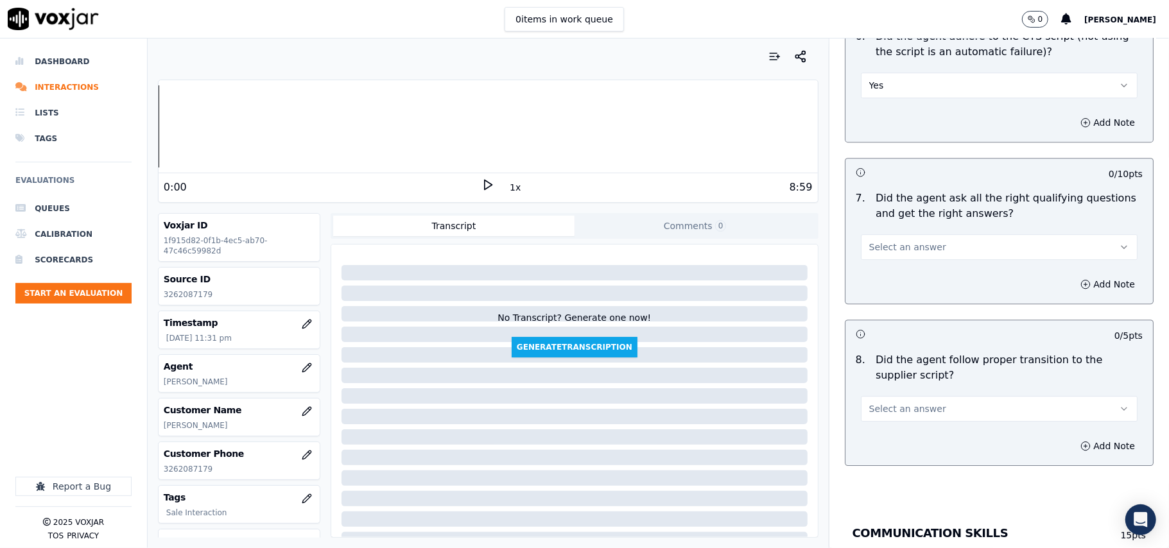
scroll to position [2711, 0]
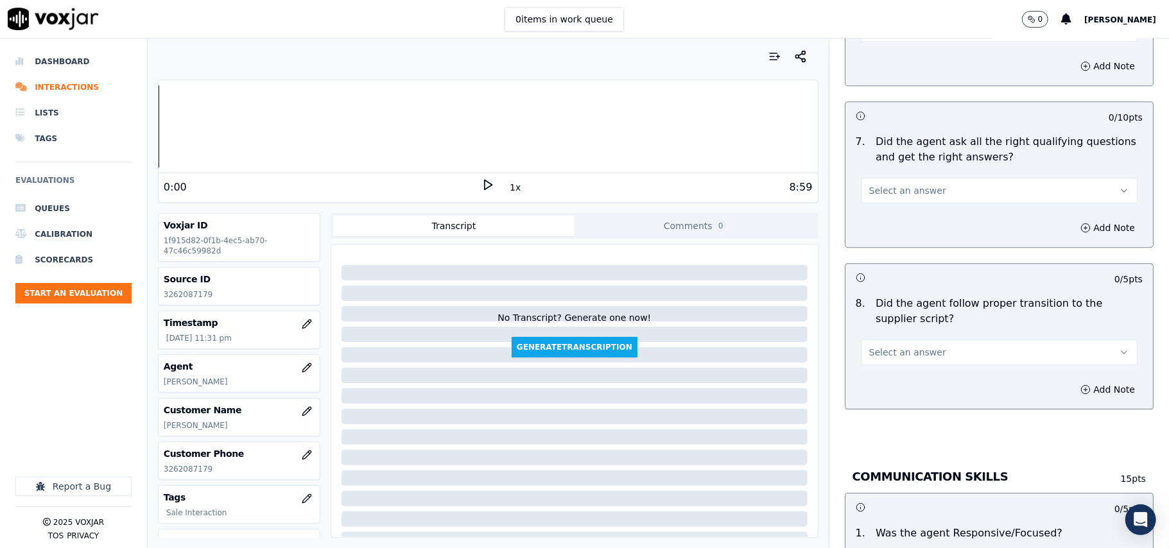
click at [879, 186] on button "Select an answer" at bounding box center [999, 191] width 277 height 26
click at [876, 208] on div "Yes" at bounding box center [972, 205] width 249 height 21
click at [872, 347] on button "Select an answer" at bounding box center [999, 353] width 277 height 26
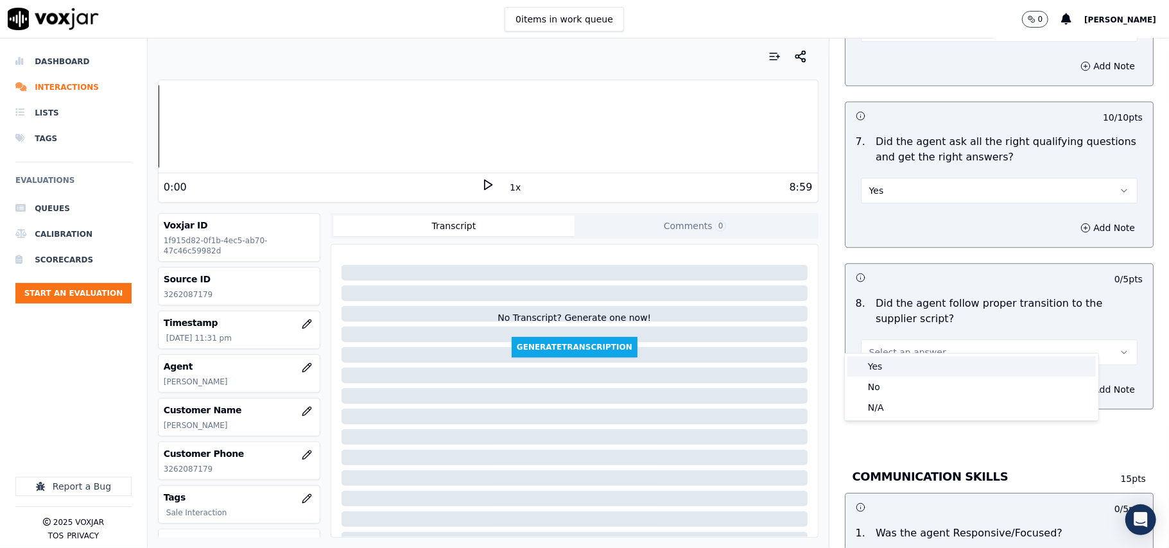
click at [877, 363] on div "Yes" at bounding box center [972, 366] width 249 height 21
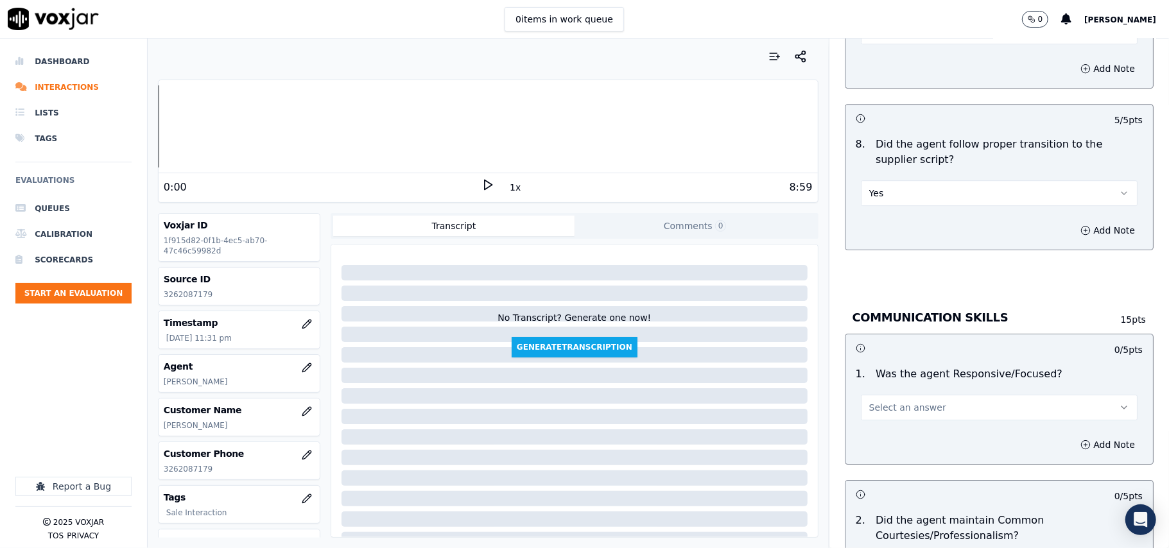
scroll to position [2996, 0]
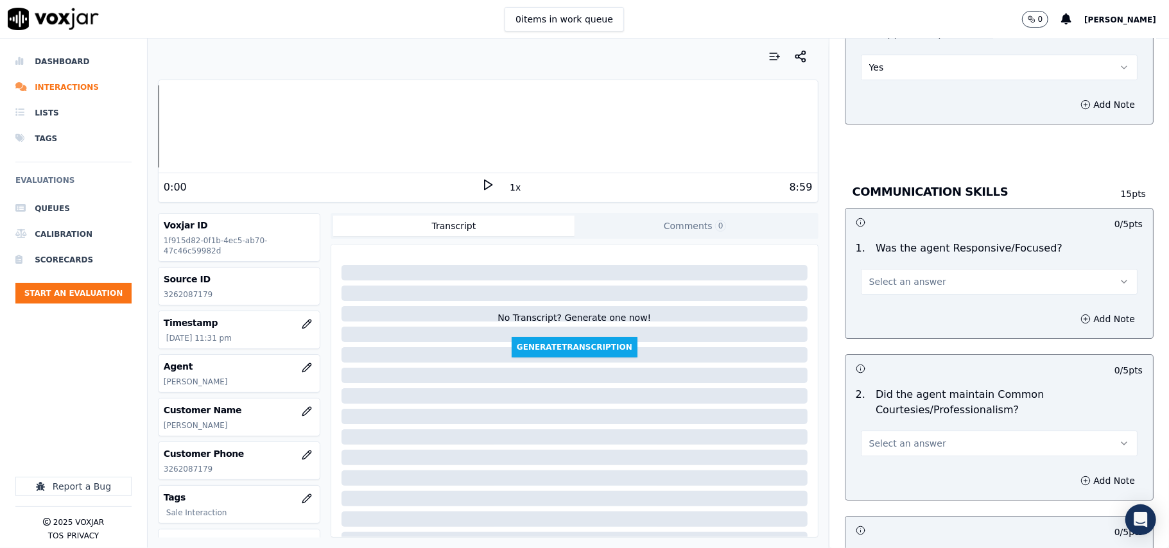
click at [887, 275] on span "Select an answer" at bounding box center [907, 281] width 77 height 13
click at [885, 293] on div "Yes" at bounding box center [972, 296] width 249 height 21
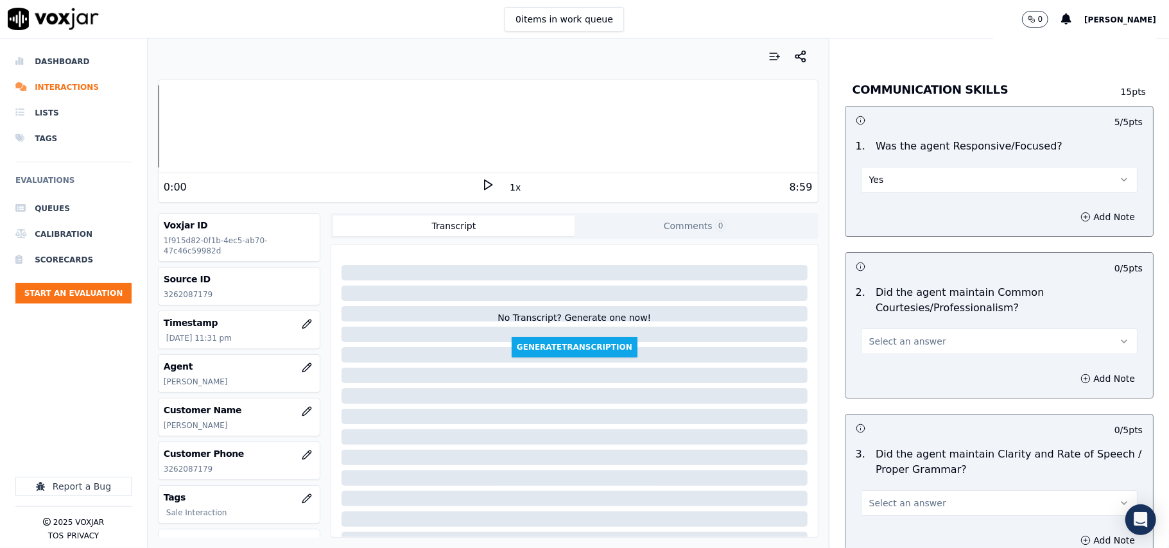
scroll to position [3140, 0]
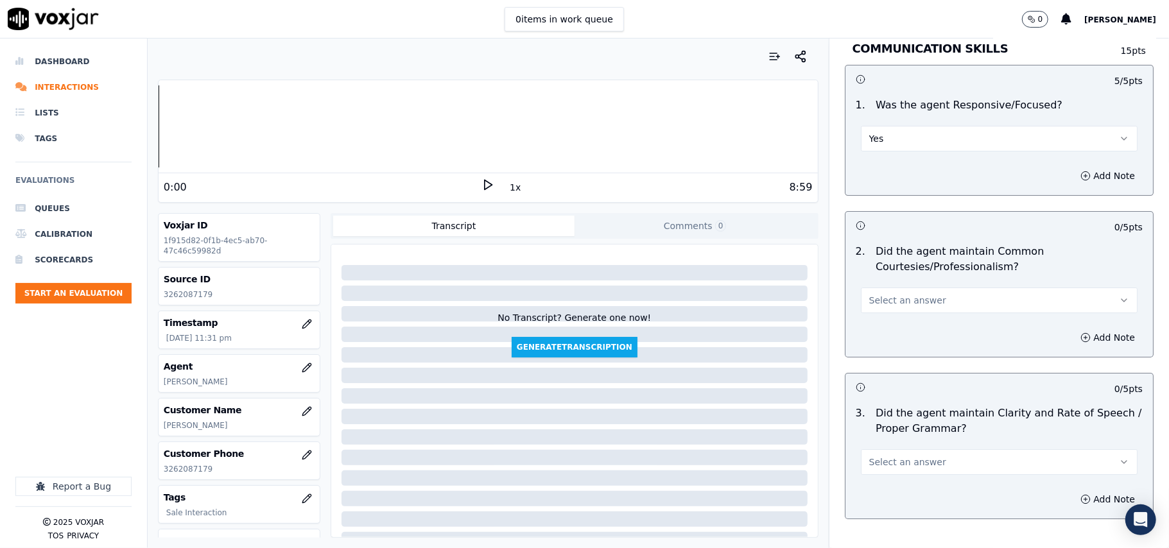
click at [887, 294] on button "Select an answer" at bounding box center [999, 301] width 277 height 26
click at [885, 317] on div "Yes" at bounding box center [972, 316] width 249 height 21
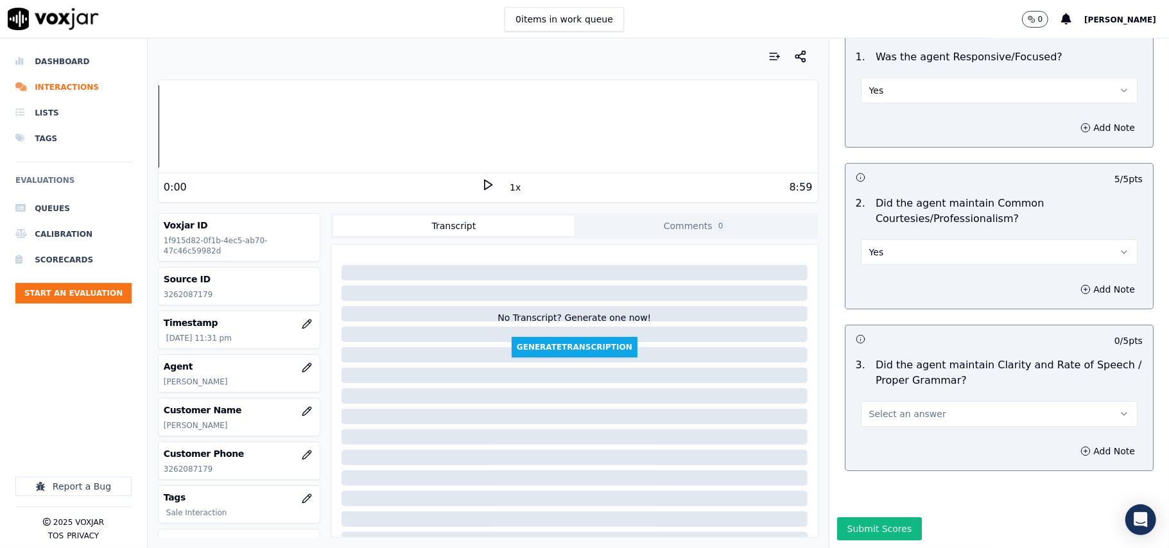
click at [877, 408] on span "Select an answer" at bounding box center [907, 414] width 77 height 13
click at [871, 399] on div "Yes" at bounding box center [972, 404] width 249 height 21
click at [846, 518] on button "Submit Scores" at bounding box center [879, 529] width 85 height 23
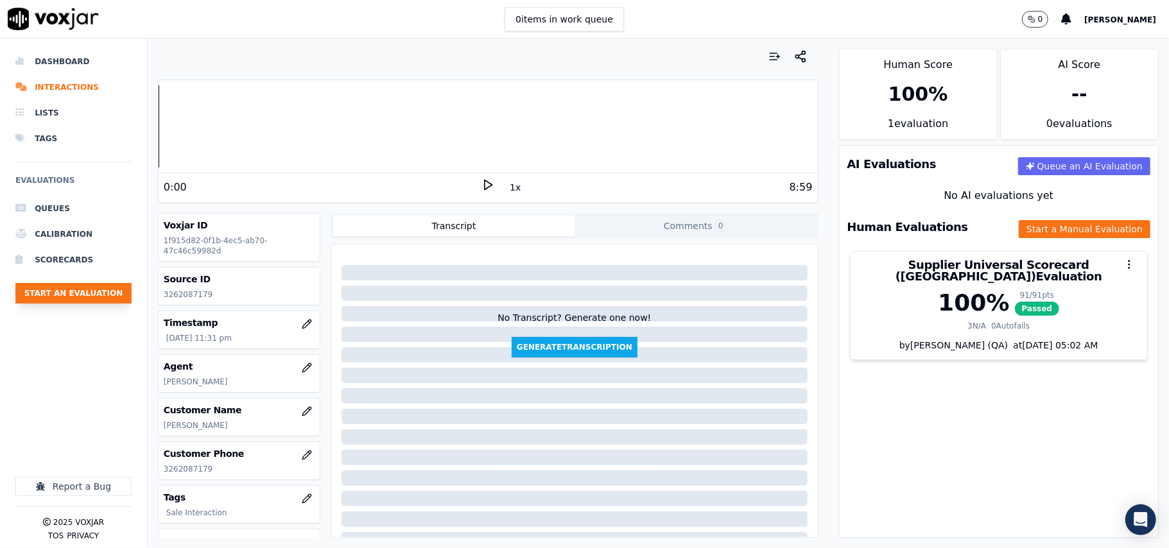
click at [55, 296] on button "Start an Evaluation" at bounding box center [73, 293] width 116 height 21
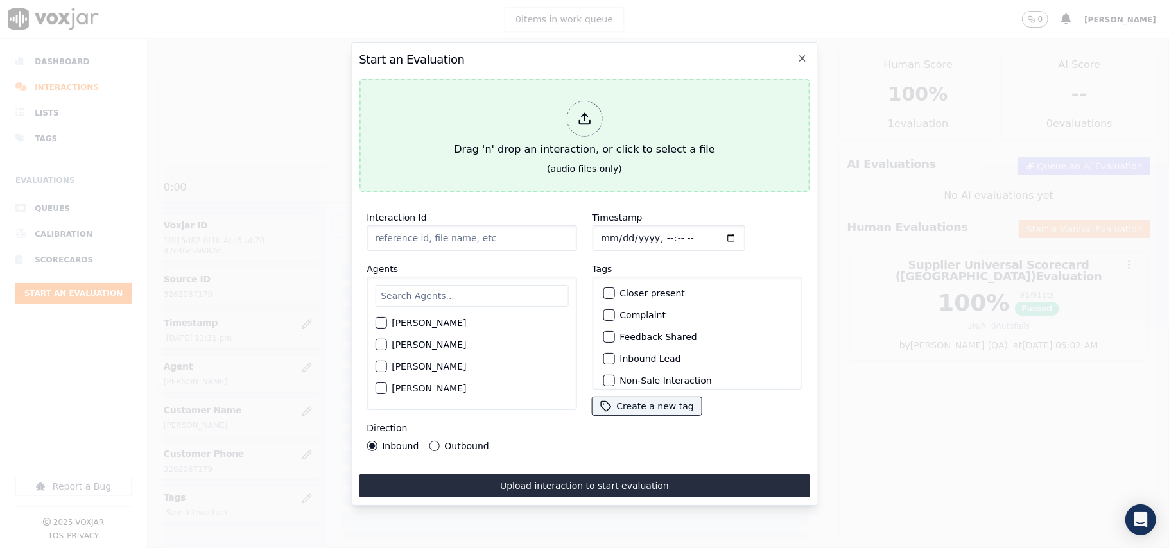
click at [542, 149] on div "Drag 'n' drop an interaction, or click to select a file" at bounding box center [584, 129] width 271 height 67
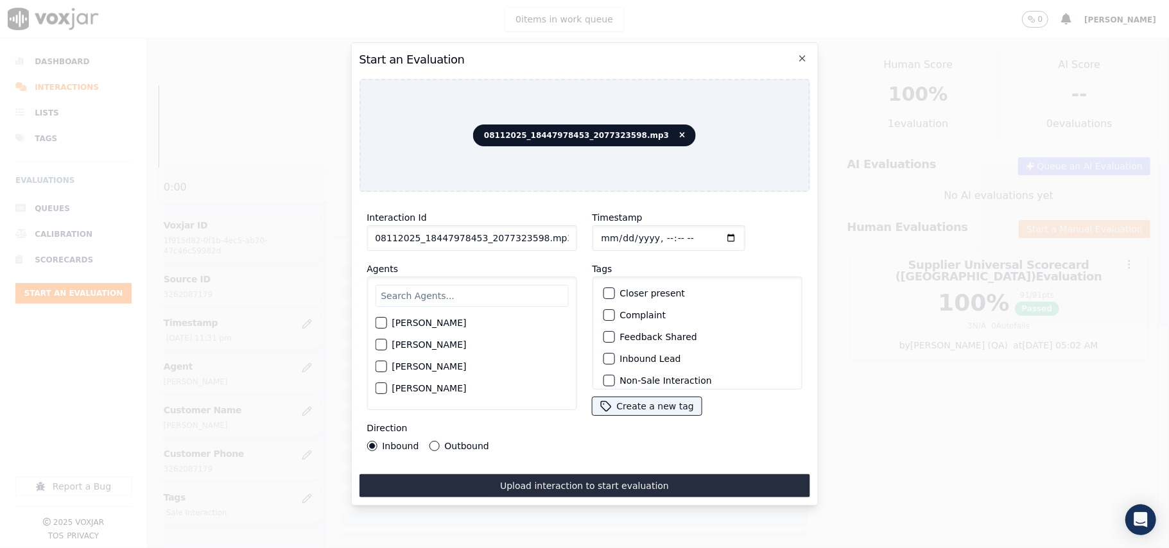
click at [483, 250] on div "Interaction Id 08112025_18447978453_2077323598.mp3 Agents Harry Roy Aaron Biswa…" at bounding box center [471, 330] width 225 height 257
click at [484, 245] on div "Interaction Id 08112025_18447978453_2077323598.mp3 Agents Harry Roy Aaron Biswa…" at bounding box center [471, 330] width 225 height 257
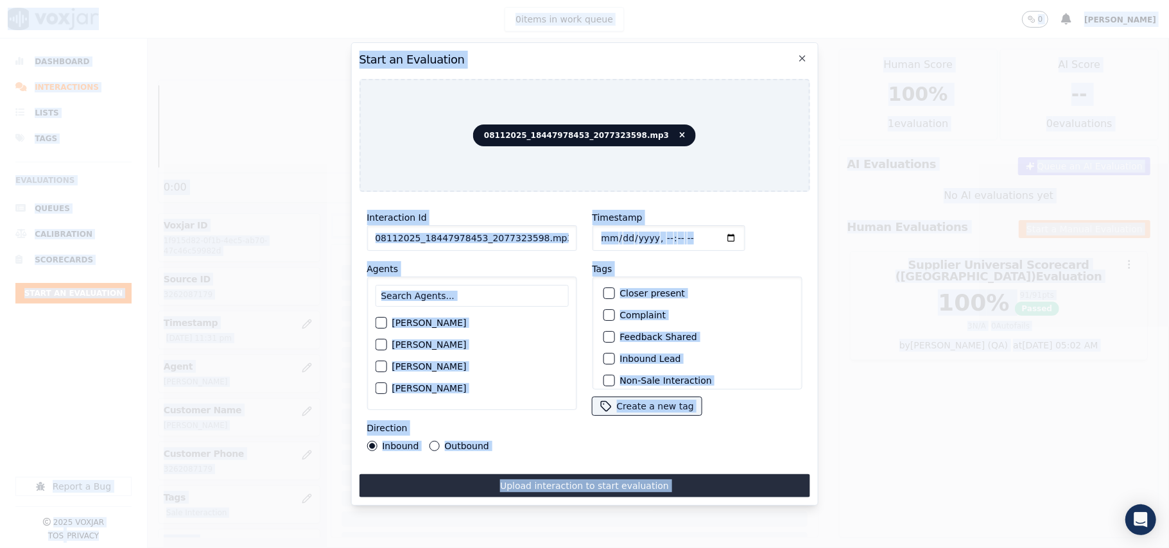
click at [482, 232] on input "08112025_18447978453_2077323598.mp3" at bounding box center [472, 238] width 210 height 26
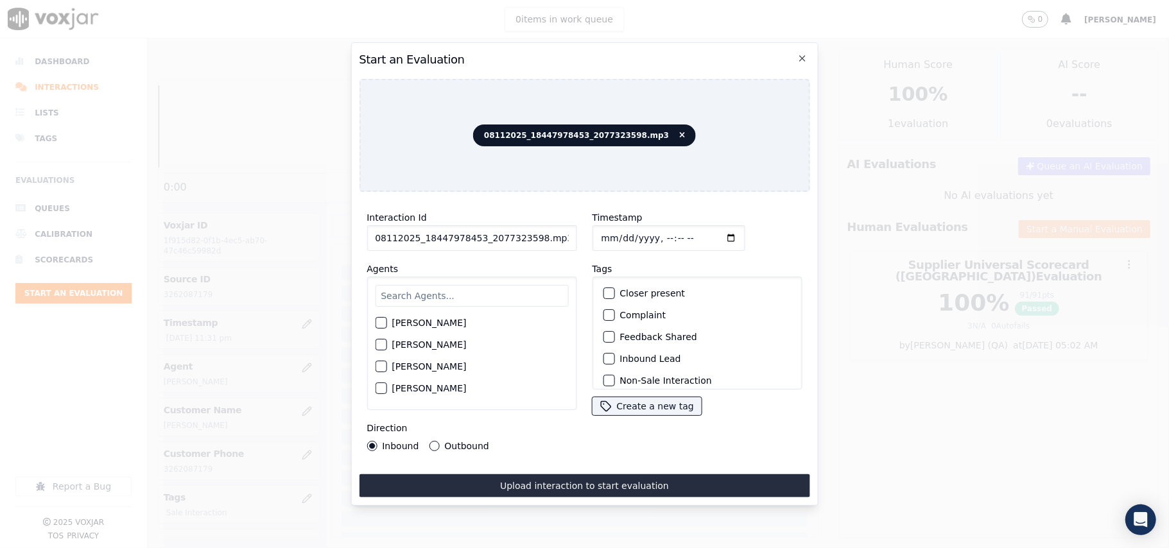
paste input "2077323598"
type input "2077323598"
click at [613, 231] on input "Timestamp" at bounding box center [668, 238] width 153 height 26
type input "2025-08-11T23:32"
click at [443, 289] on input "text" at bounding box center [471, 296] width 193 height 22
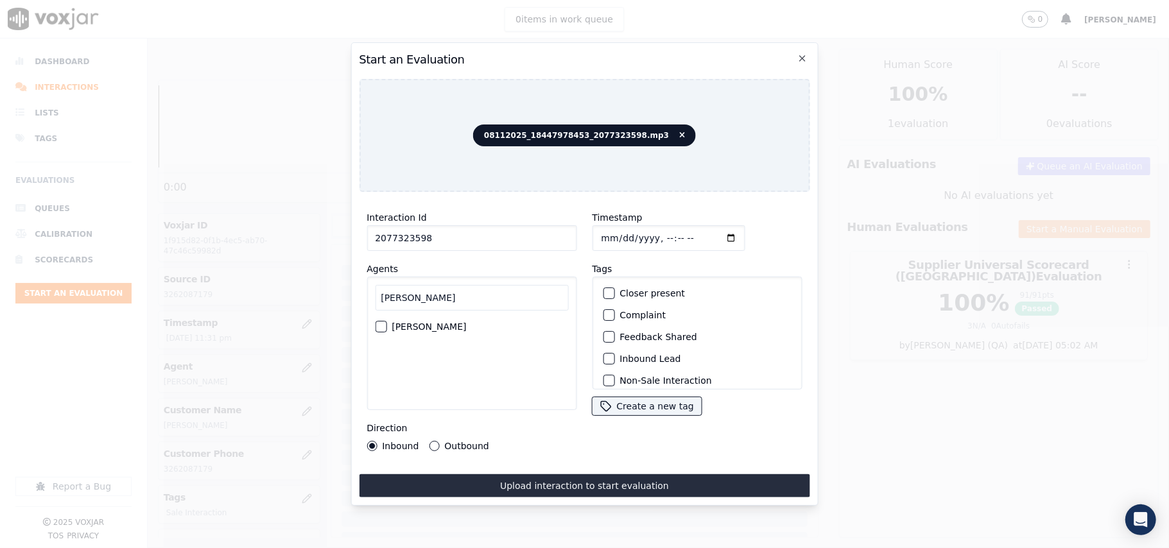
type input "Jose"
click at [439, 322] on label "JOSE LOZANO" at bounding box center [429, 326] width 74 height 9
click at [387, 321] on button "JOSE LOZANO" at bounding box center [381, 327] width 12 height 12
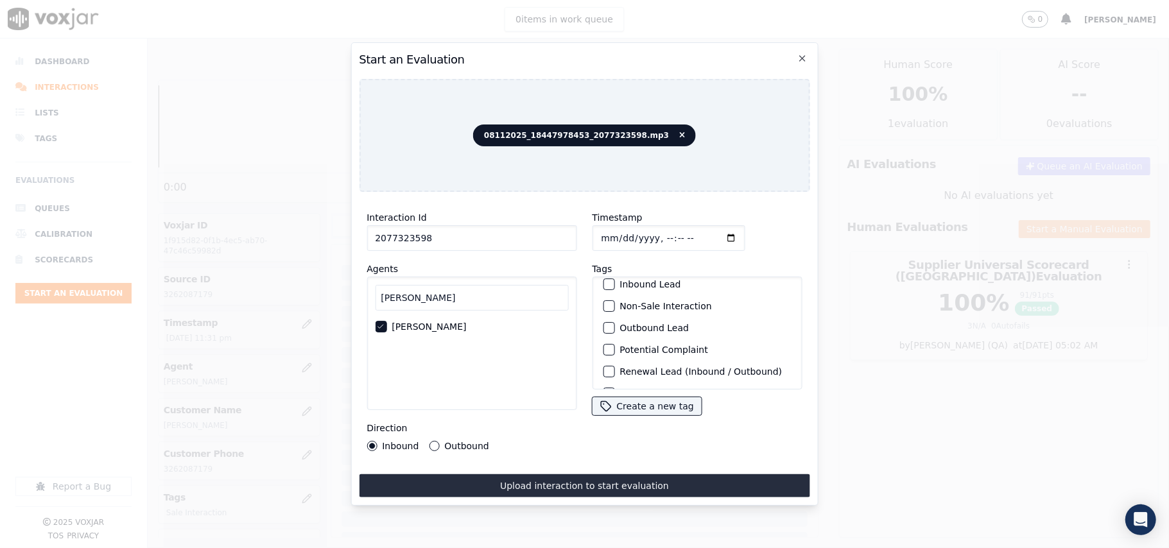
scroll to position [112, 0]
click at [629, 362] on div "Sale Interaction" at bounding box center [697, 373] width 198 height 22
click at [604, 369] on div "button" at bounding box center [608, 373] width 9 height 9
click at [445, 442] on label "Outbound" at bounding box center [466, 446] width 44 height 9
click at [439, 441] on button "Outbound" at bounding box center [434, 446] width 10 height 10
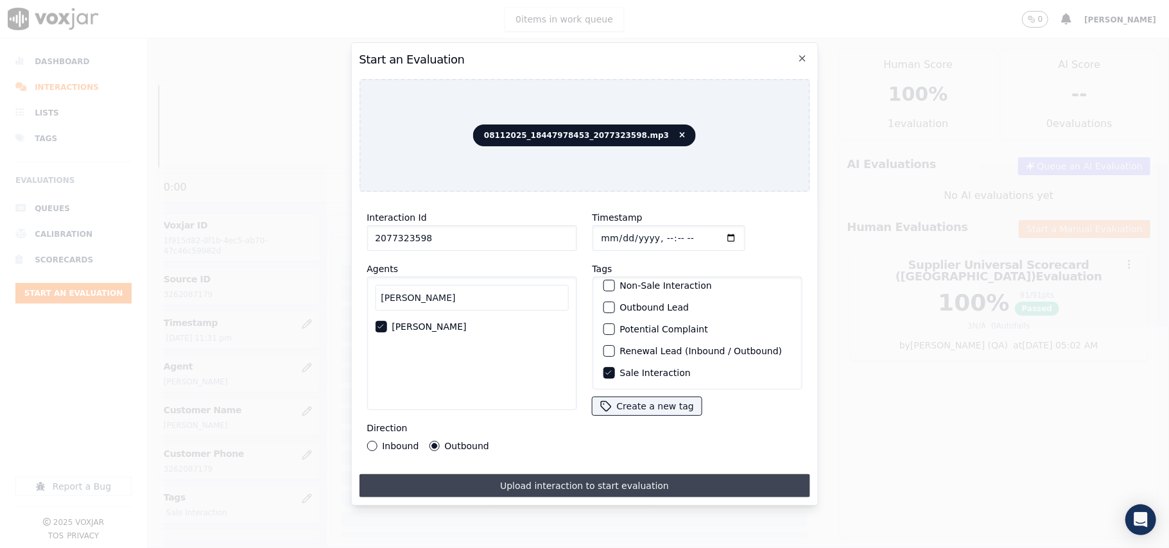
click at [512, 478] on button "Upload interaction to start evaluation" at bounding box center [584, 486] width 451 height 23
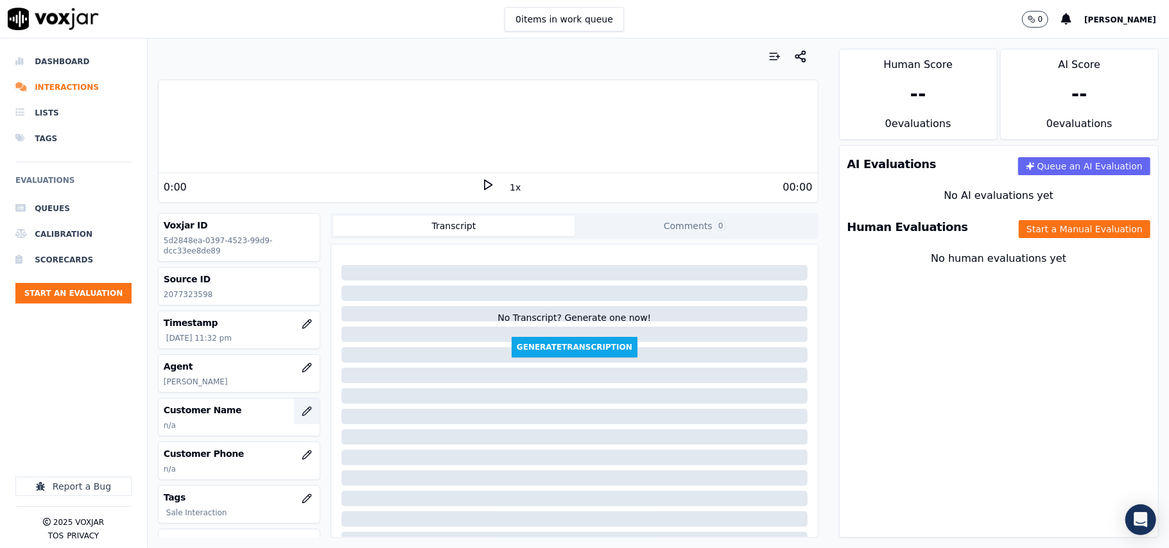
click at [302, 411] on icon "button" at bounding box center [307, 411] width 10 height 10
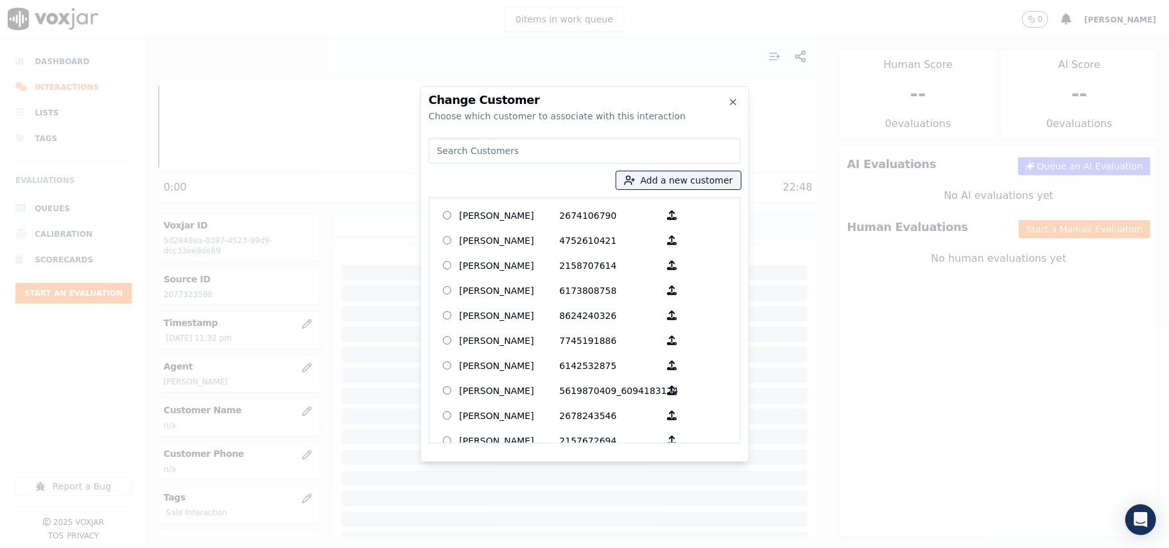
paste input "2077323598"
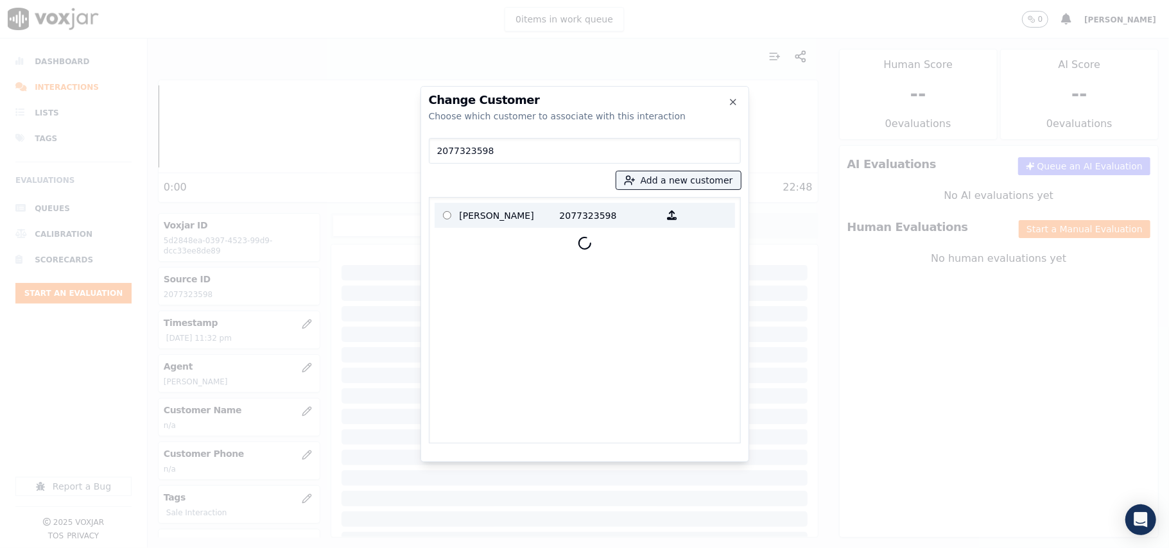
type input "2077323598"
click at [498, 208] on p "LINDA RUSSELL" at bounding box center [510, 215] width 100 height 20
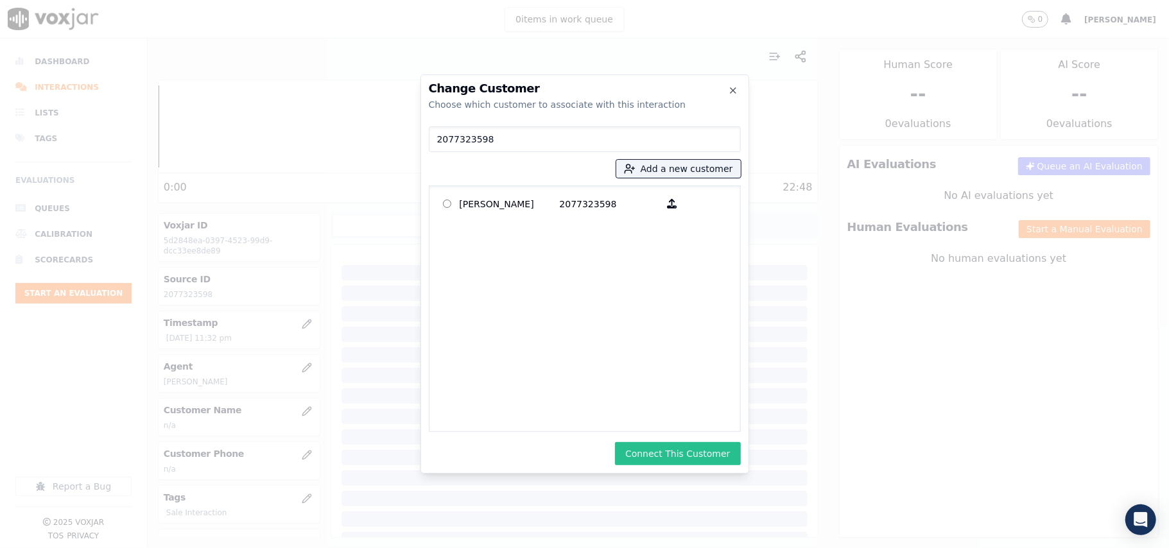
click at [659, 447] on button "Connect This Customer" at bounding box center [677, 453] width 125 height 23
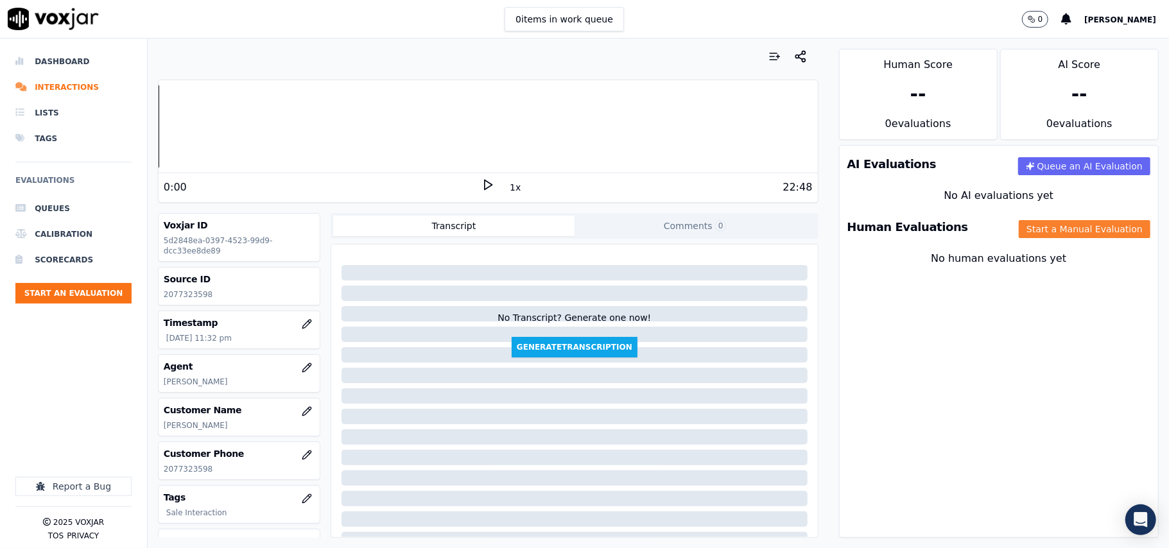
click at [1066, 232] on button "Start a Manual Evaluation" at bounding box center [1085, 229] width 132 height 18
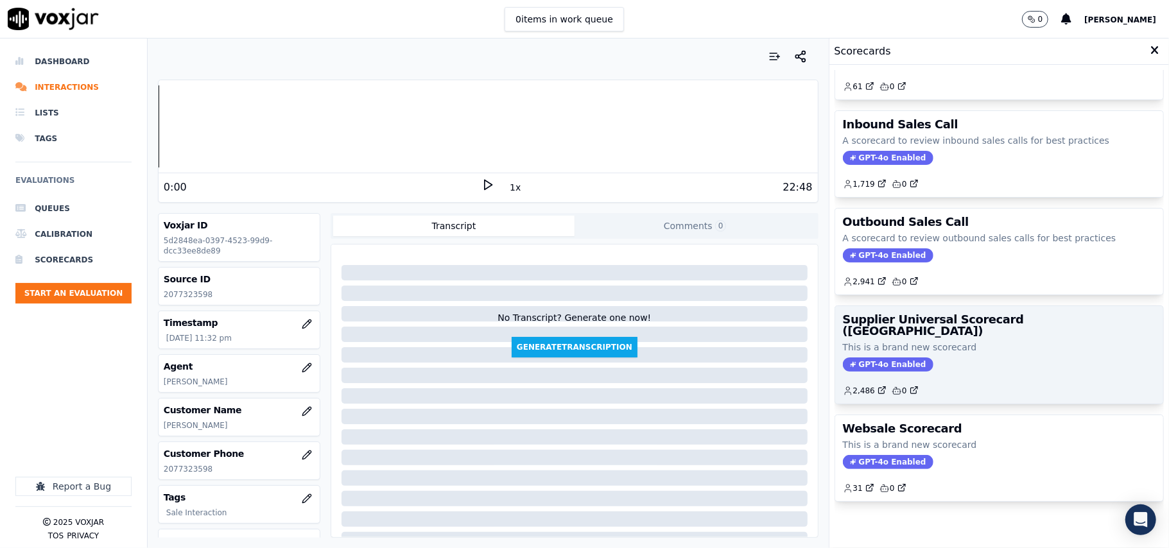
scroll to position [98, 0]
click at [954, 315] on div "Supplier Universal Scorecard (Colombia) This is a brand new scorecard GPT-4o En…" at bounding box center [999, 355] width 328 height 98
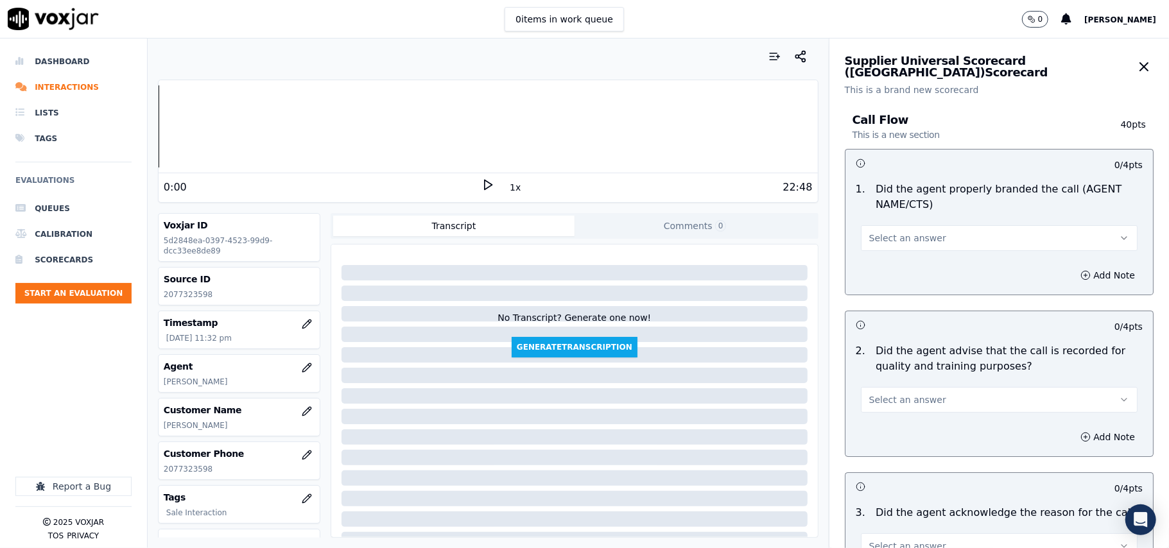
click at [916, 247] on button "Select an answer" at bounding box center [999, 238] width 277 height 26
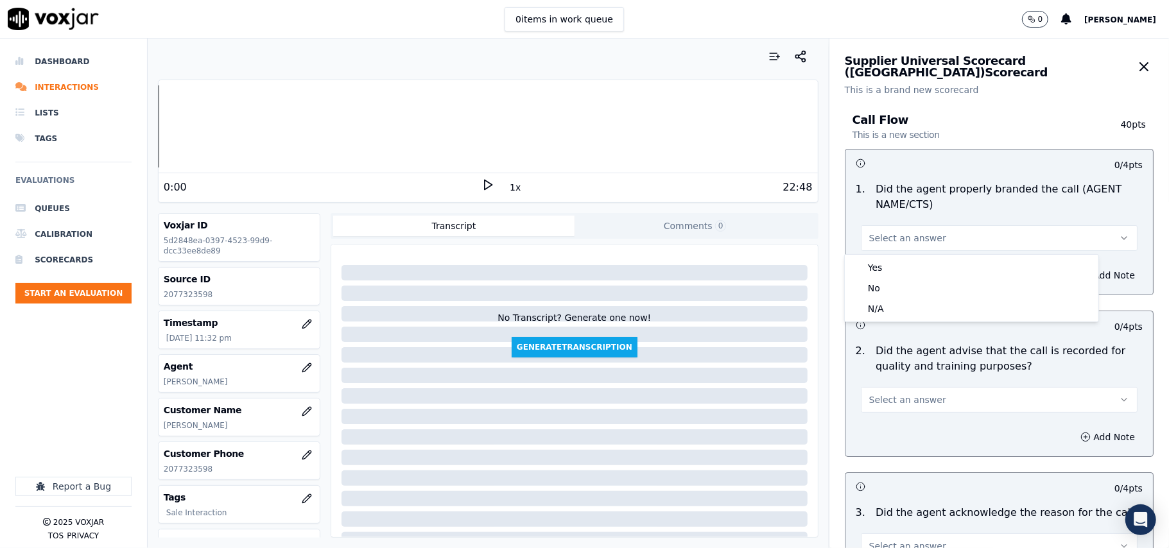
click at [921, 234] on button "Select an answer" at bounding box center [999, 238] width 277 height 26
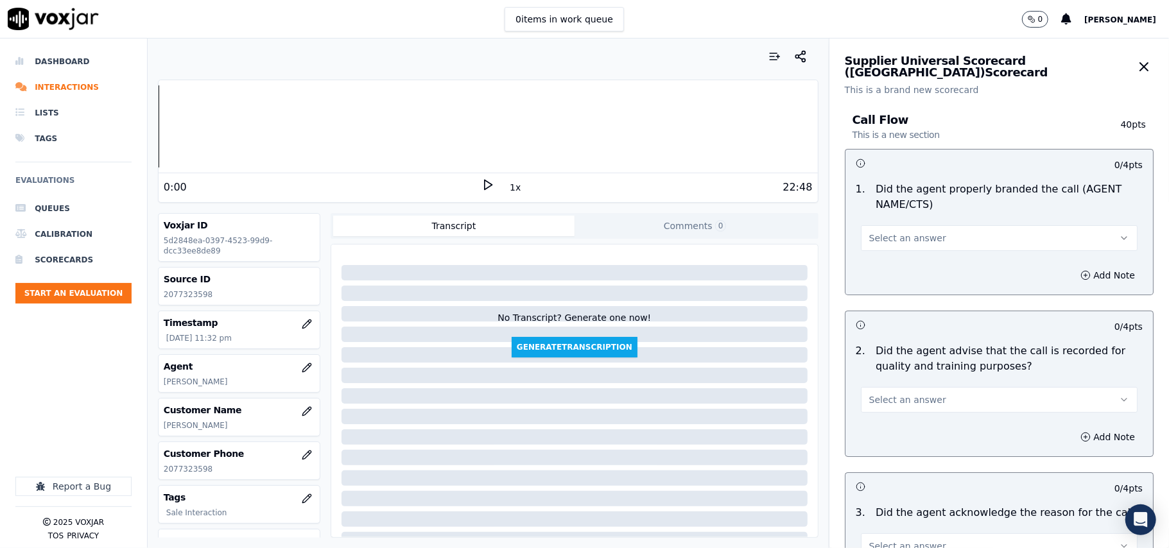
click at [913, 234] on span "Select an answer" at bounding box center [907, 238] width 77 height 13
click at [884, 263] on div "Yes" at bounding box center [972, 268] width 249 height 21
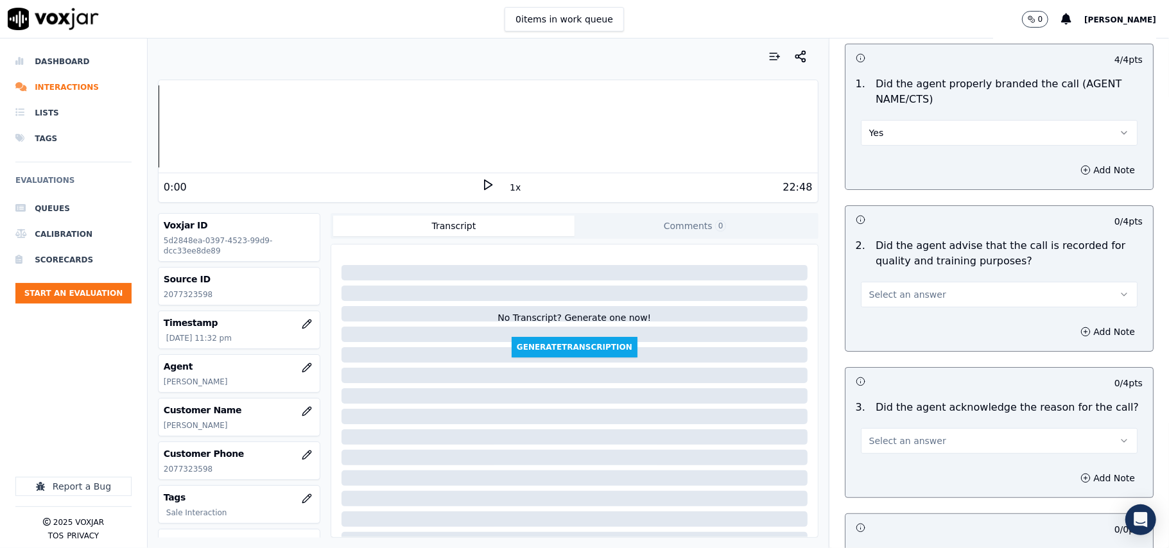
scroll to position [143, 0]
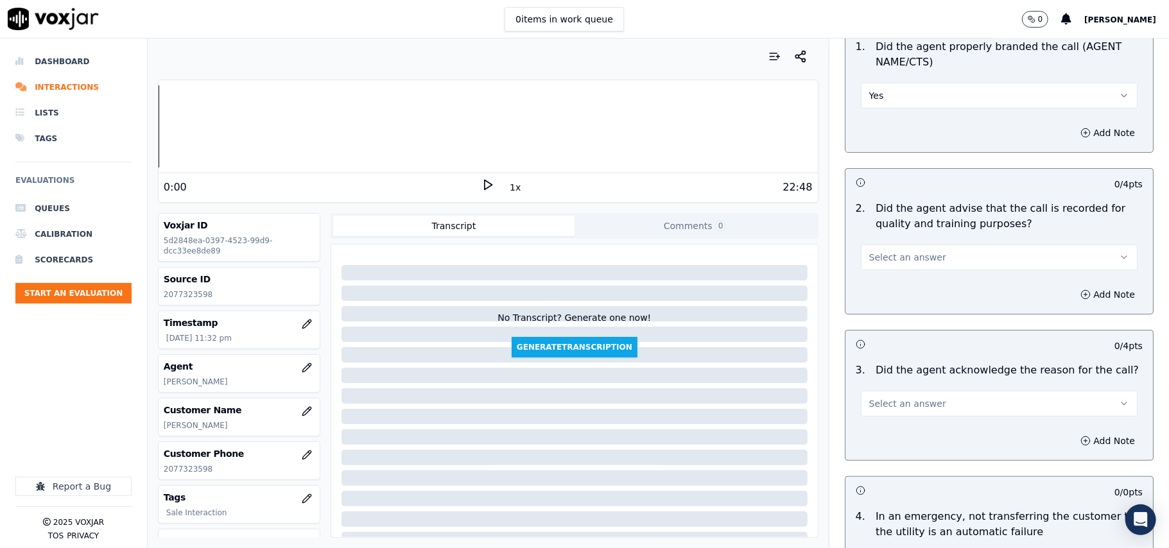
click at [891, 252] on span "Select an answer" at bounding box center [907, 257] width 77 height 13
click at [890, 277] on div "Yes" at bounding box center [972, 287] width 249 height 21
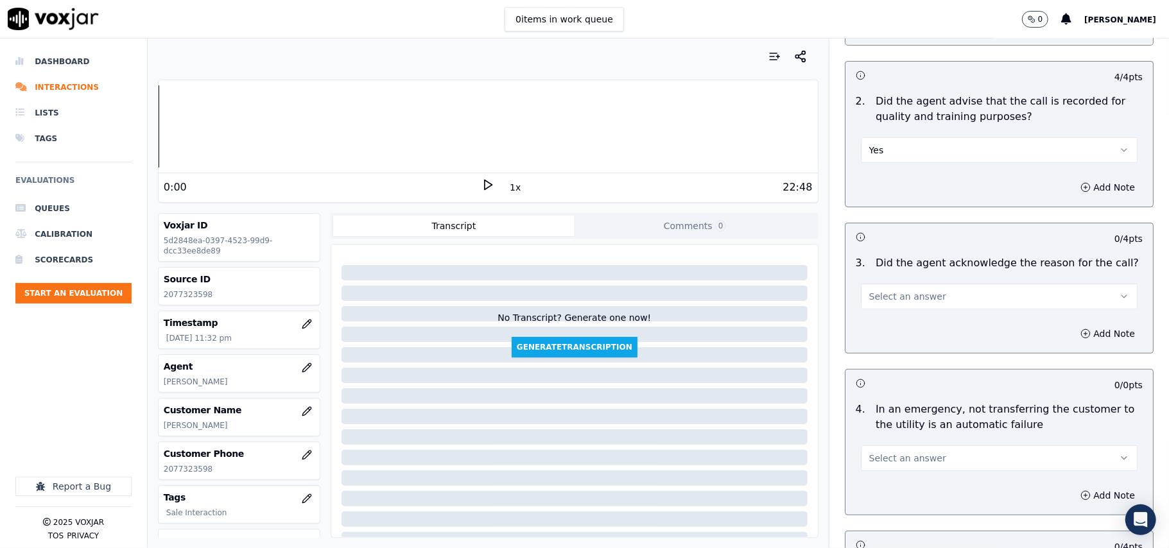
scroll to position [285, 0]
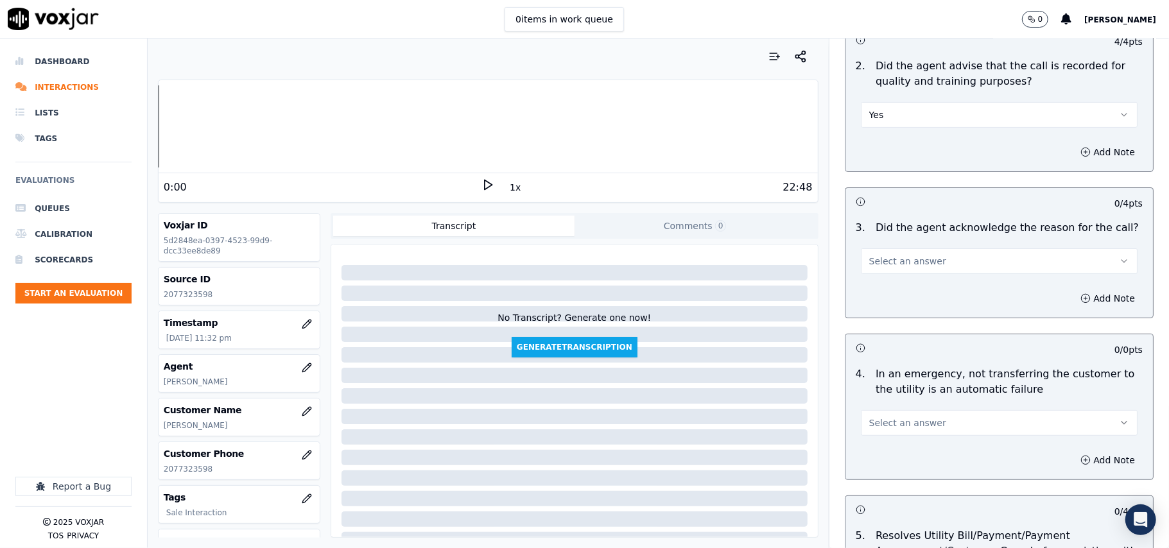
click at [889, 272] on button "Select an answer" at bounding box center [999, 262] width 277 height 26
click
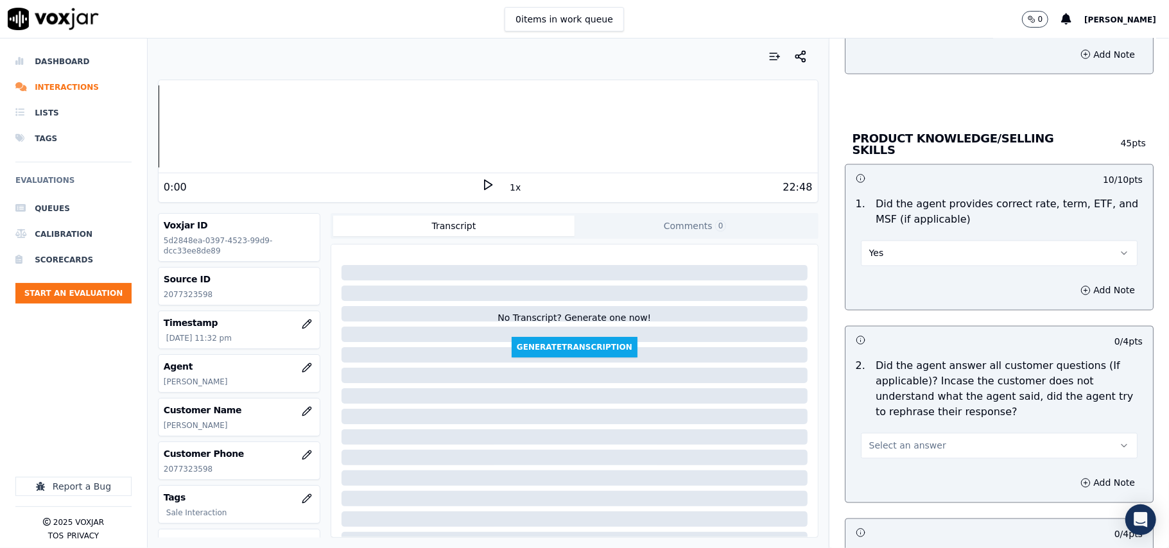
scroll to position [1712, 0]
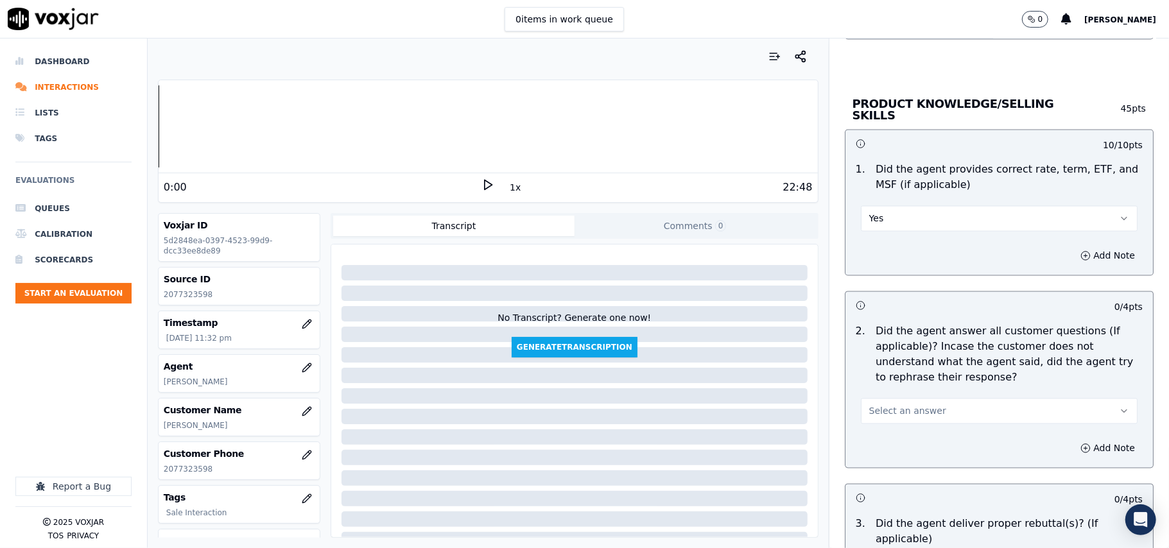
drag, startPoint x: 879, startPoint y: 406, endPoint x: 877, endPoint y: 421, distance: 15.6
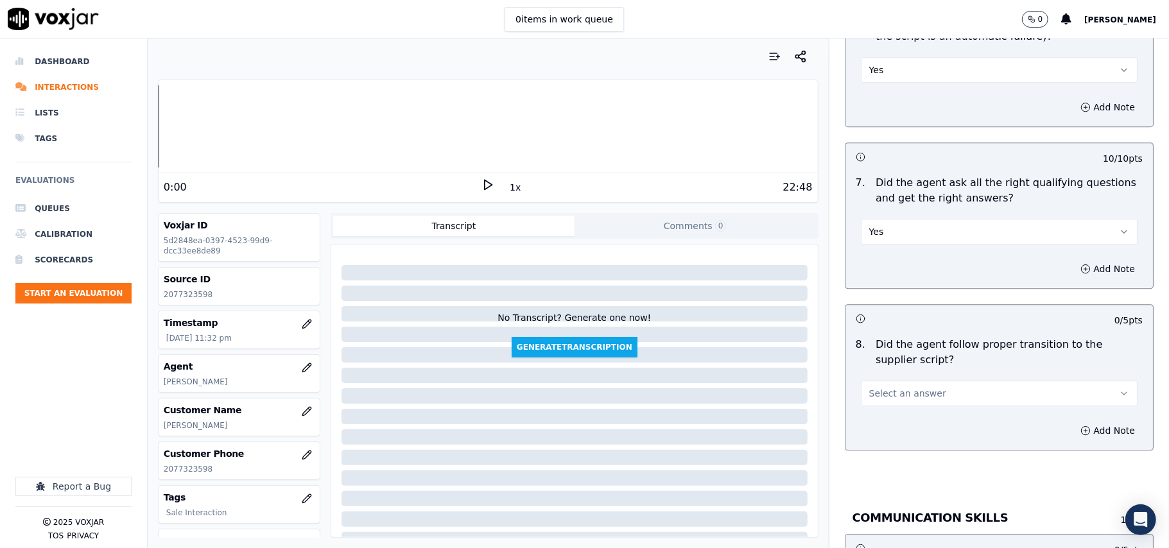
scroll to position [2711, 0]
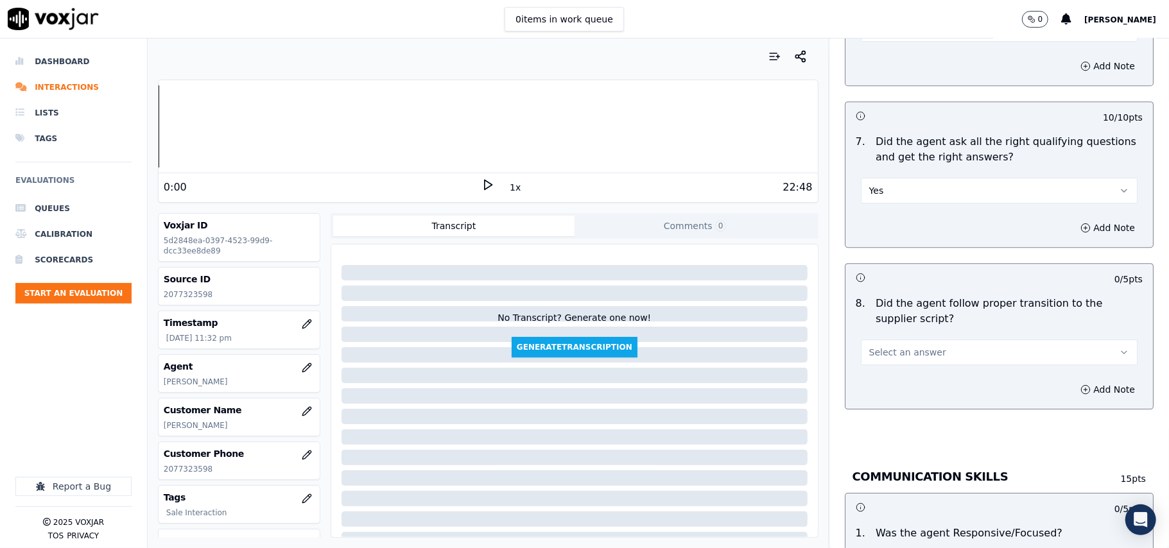
drag, startPoint x: 892, startPoint y: 347, endPoint x: 900, endPoint y: 348, distance: 8.4
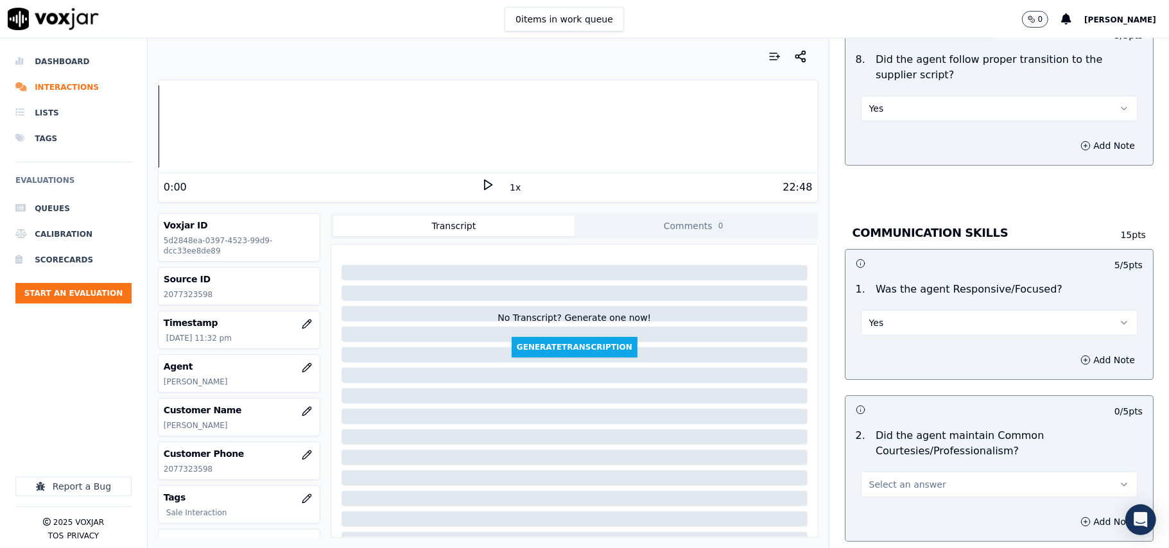
scroll to position [2996, 0]
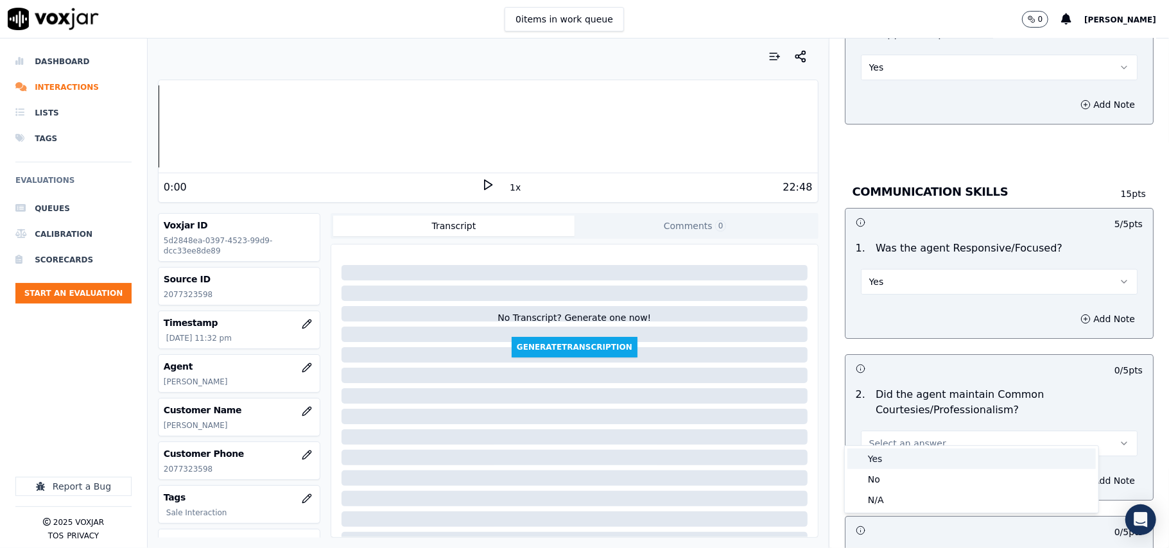
drag, startPoint x: 877, startPoint y: 448, endPoint x: 876, endPoint y: 458, distance: 9.7
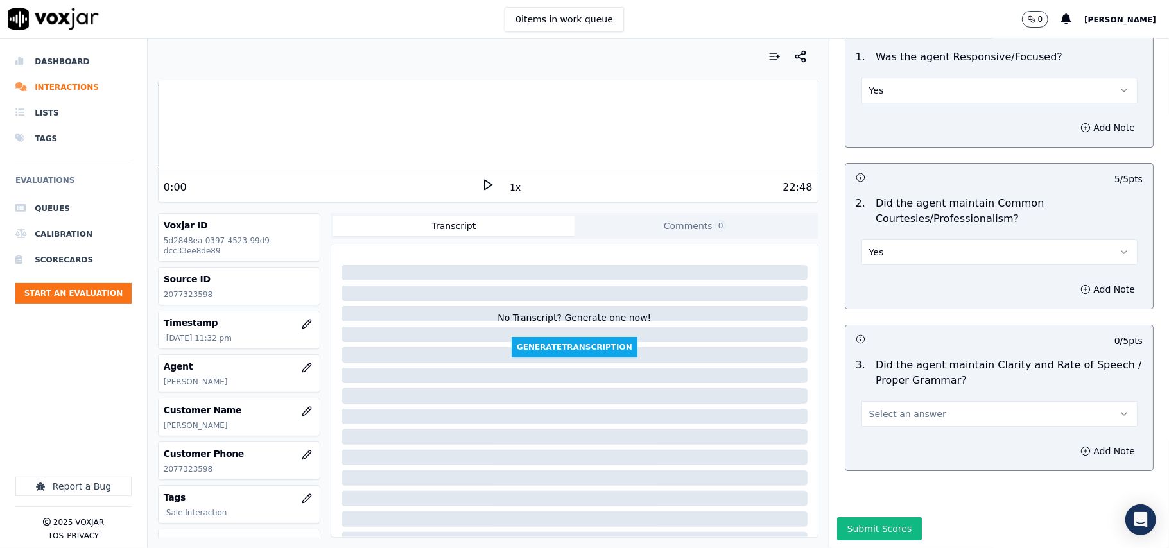
scroll to position [3213, 0]
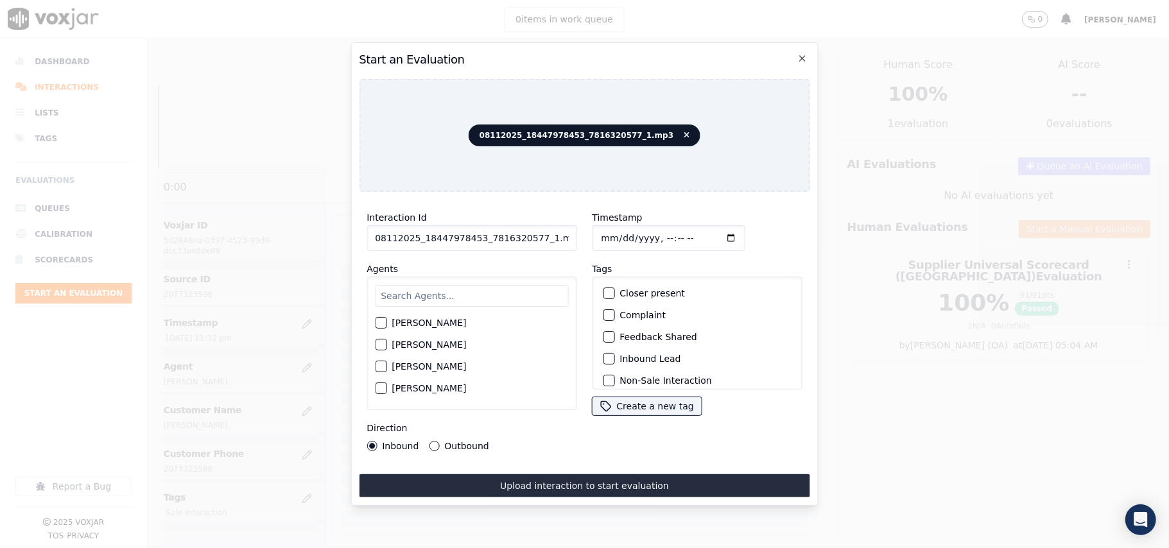
paste input "7816320577"
type input "7816320577"
type input "2025-08-11T23:34"
type input "K"
type input "Luisa"
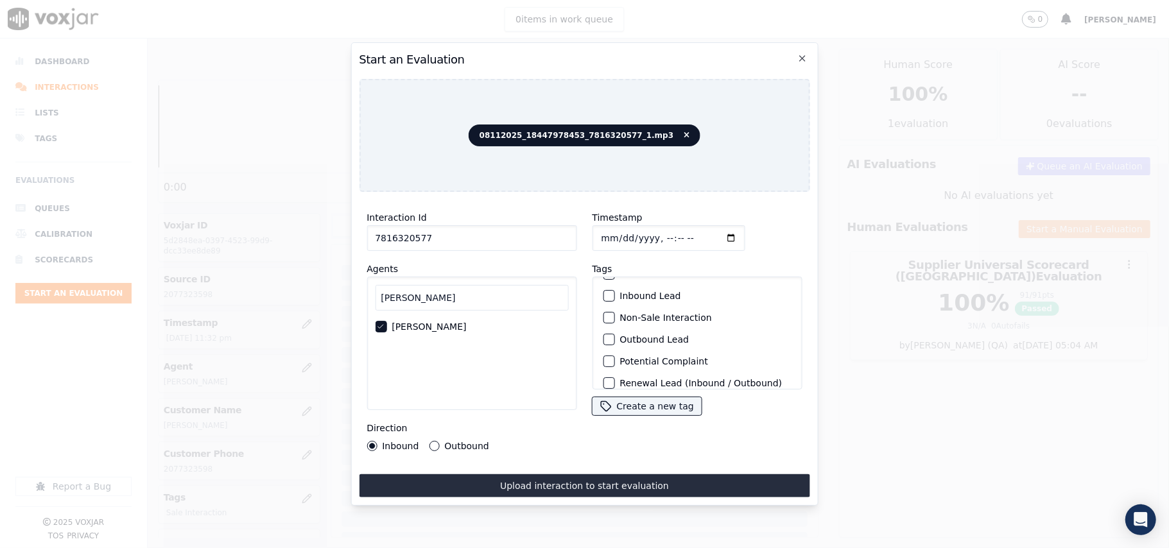
scroll to position [112, 0]
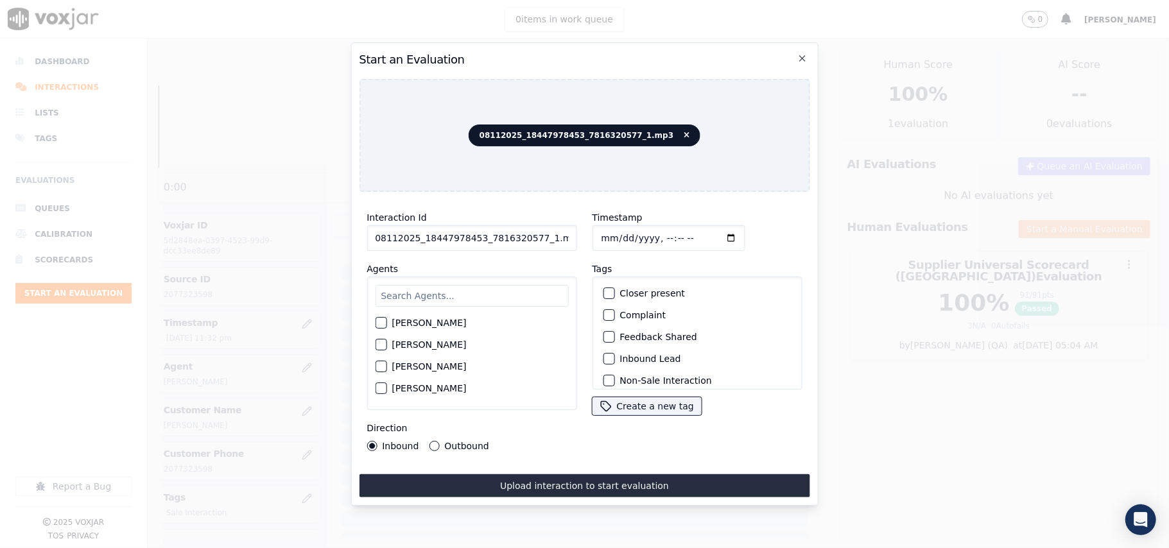
paste input "7816320577"
type input "7816320577"
type input "2025-08-11T23:35"
type input "Luisa"
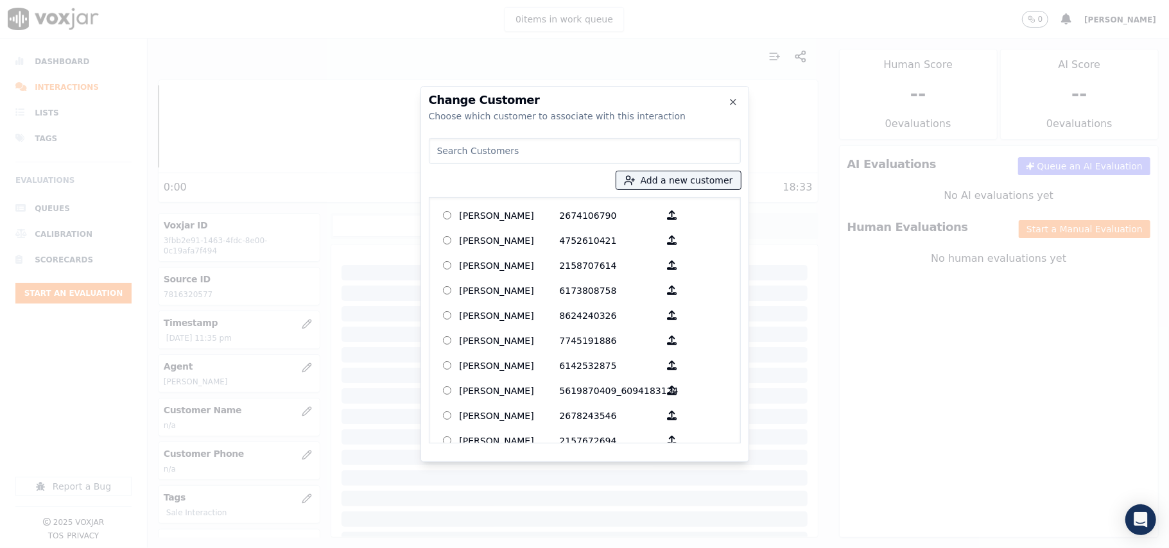
paste input "7816320577"
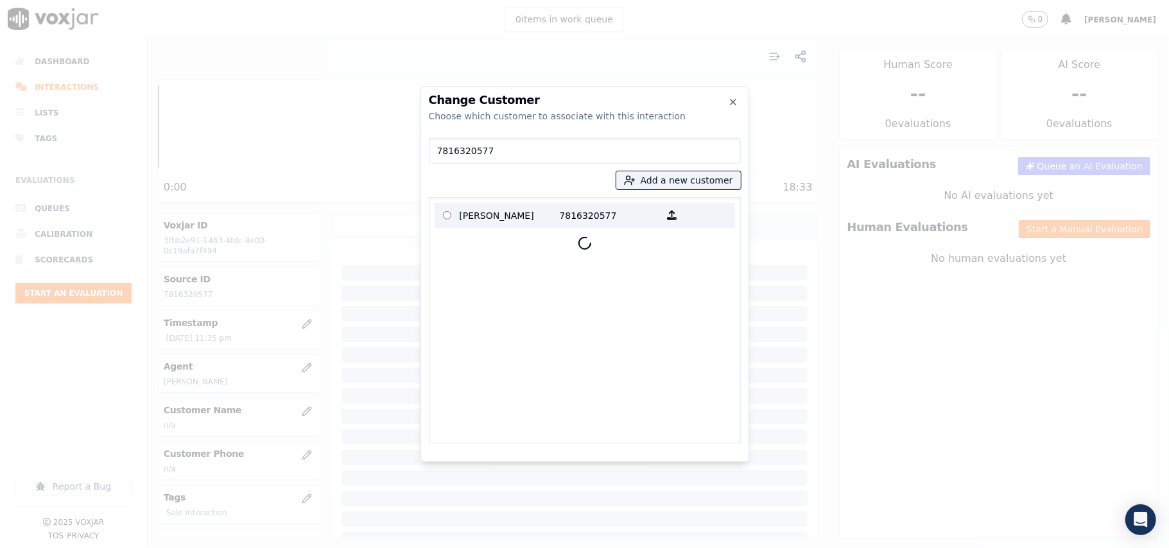
type input "7816320577"
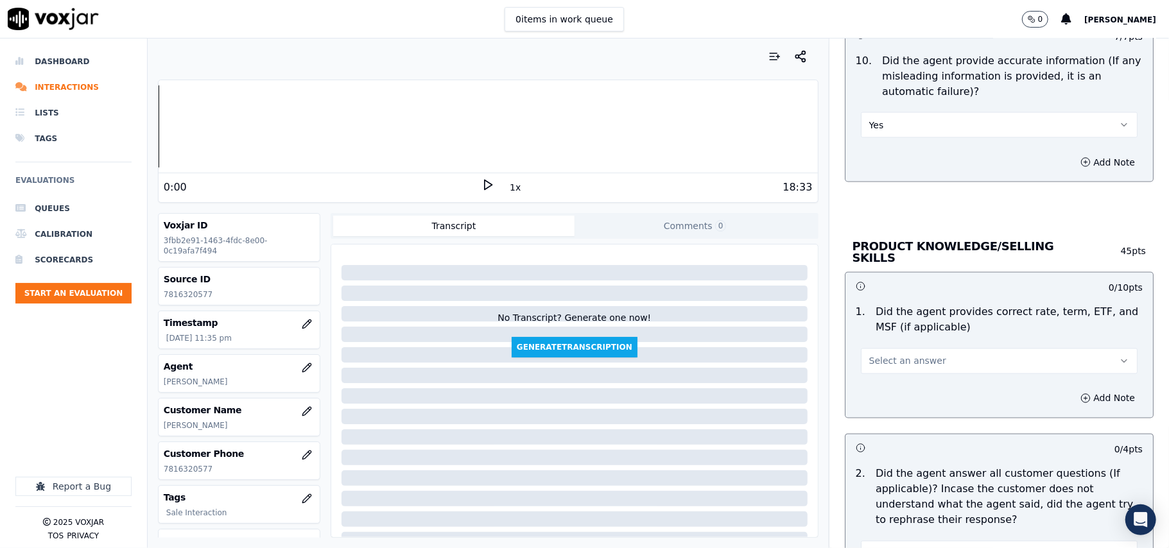
scroll to position [1712, 0]
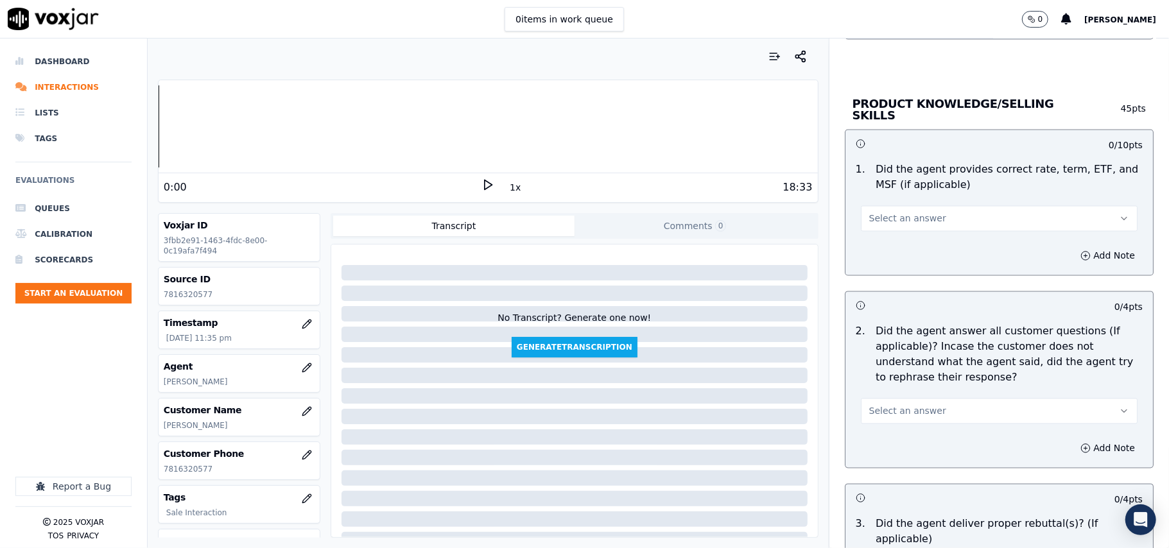
drag, startPoint x: 889, startPoint y: 211, endPoint x: 881, endPoint y: 218, distance: 10.9
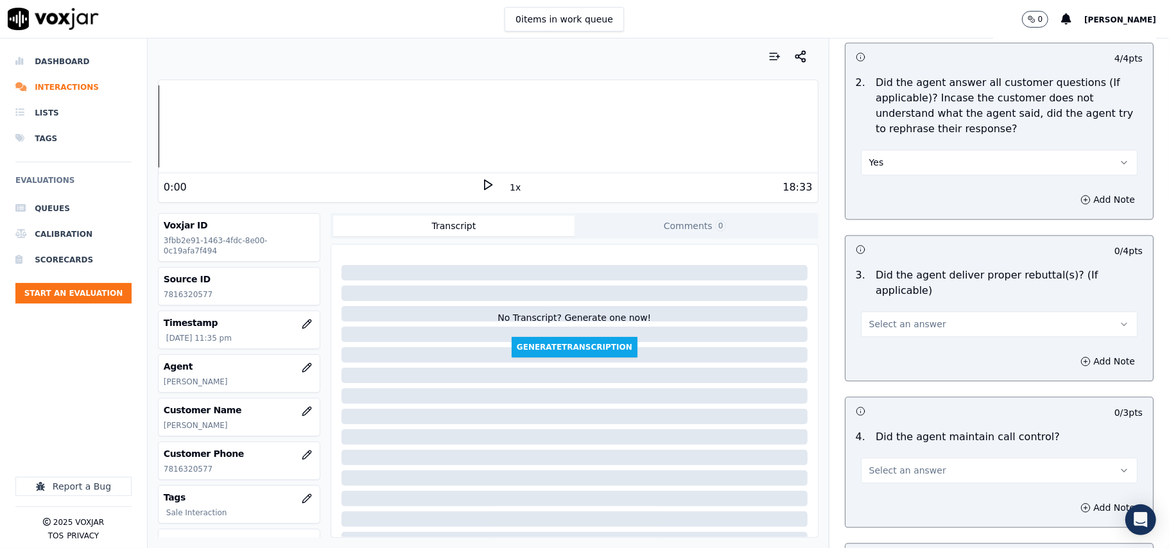
scroll to position [1997, 0]
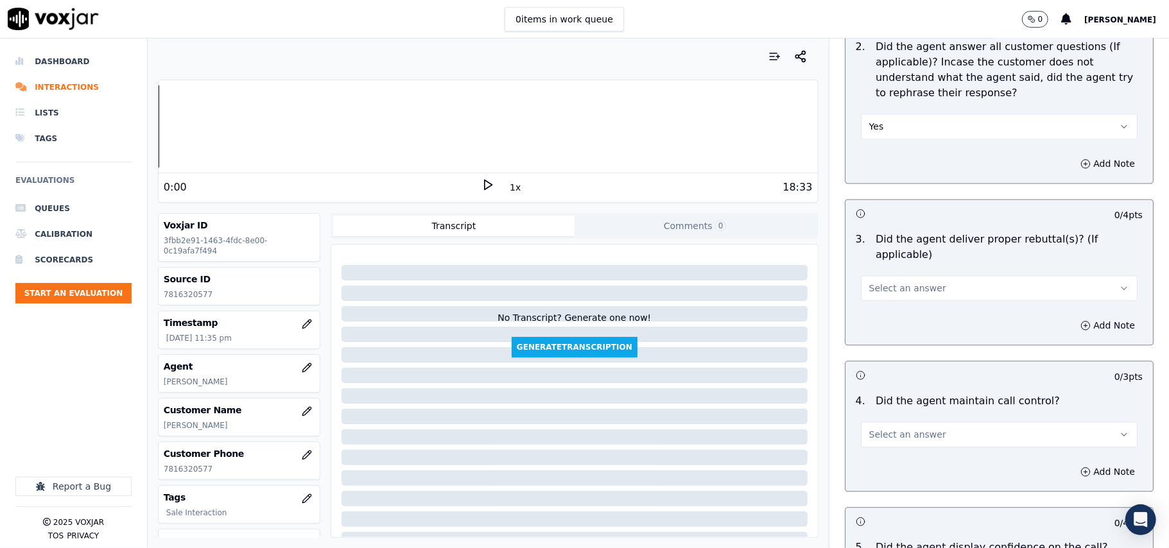
drag, startPoint x: 879, startPoint y: 270, endPoint x: 877, endPoint y: 279, distance: 8.6
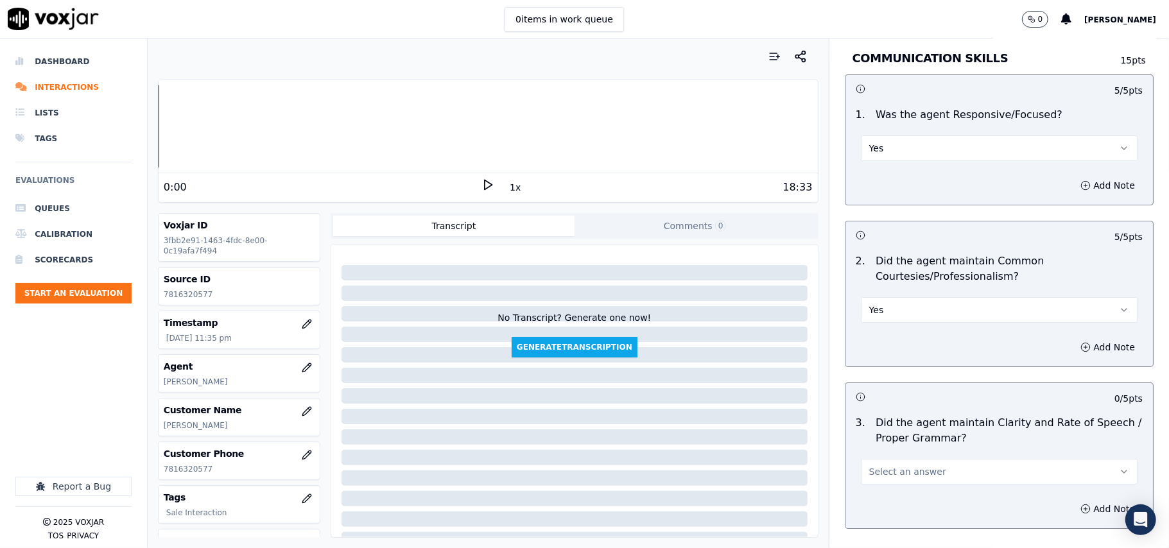
scroll to position [3213, 0]
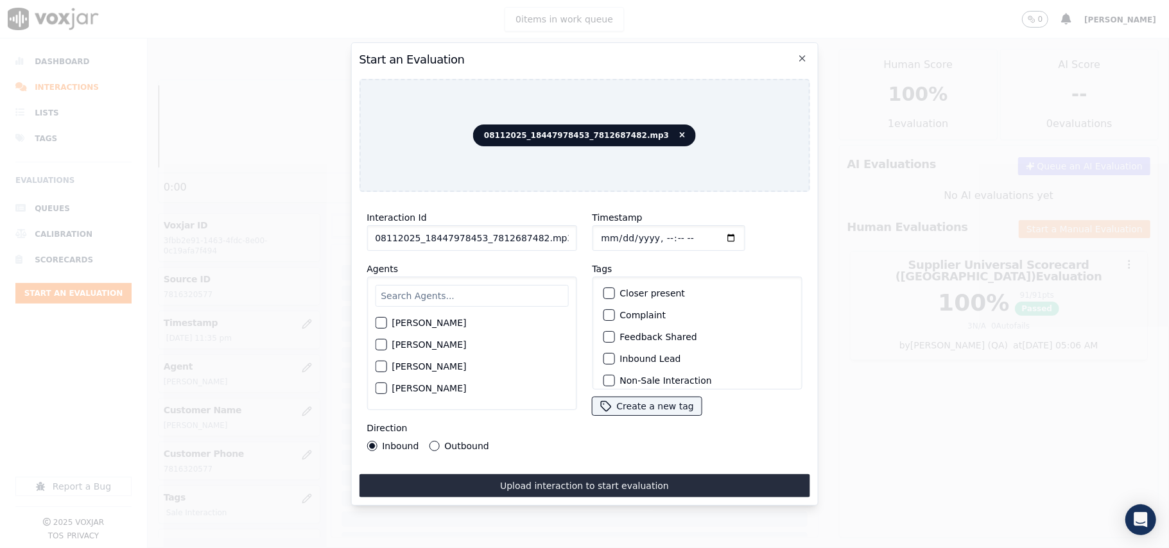
paste input "7812687482"
type input "7812687482"
type input "2025-08-11T23:36"
type input "Michell"
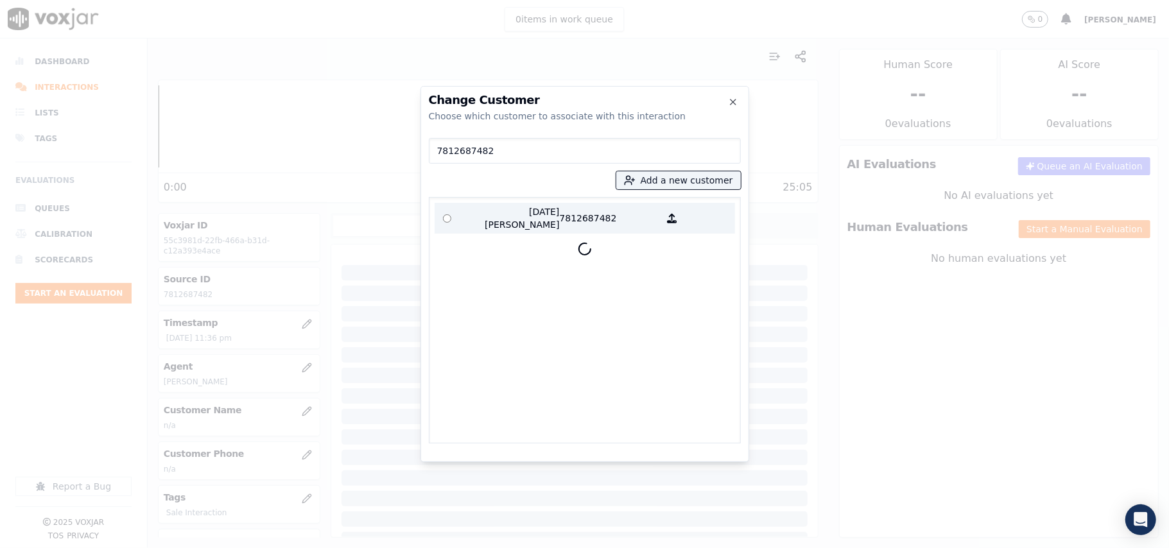
type input "7812687482"
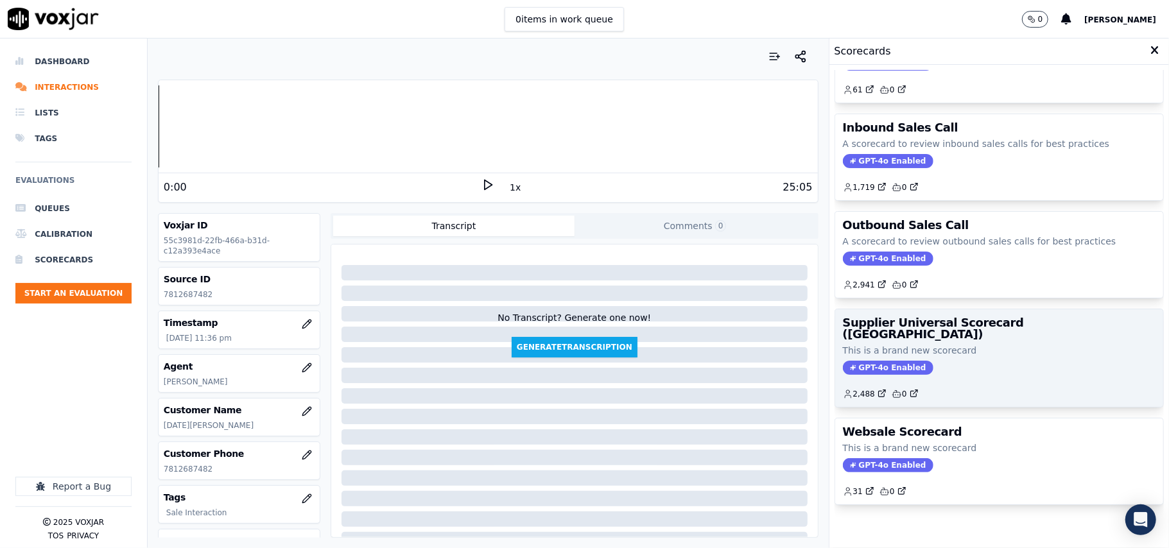
scroll to position [98, 0]
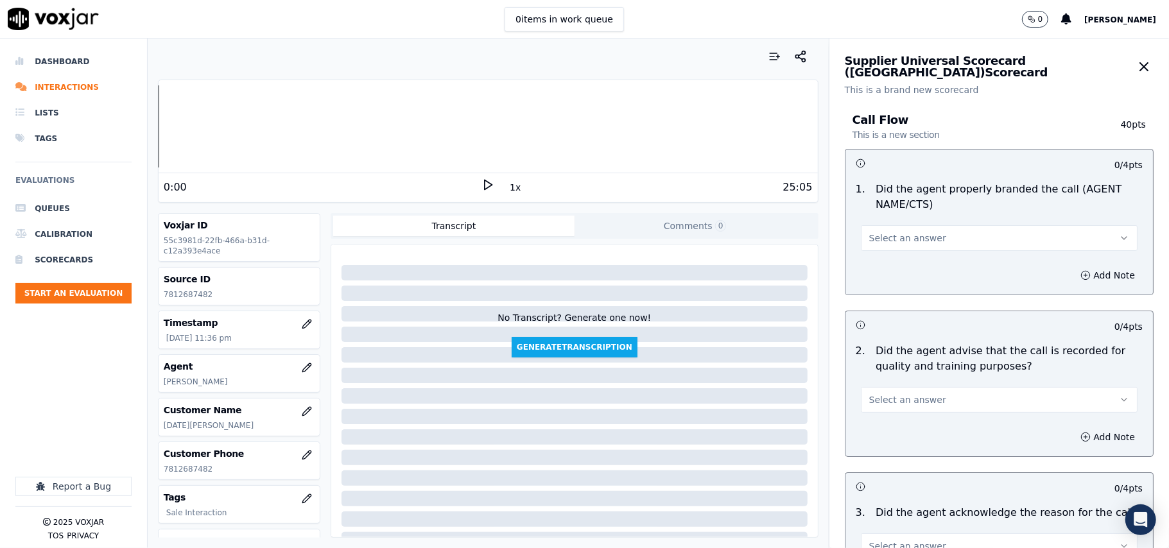
drag, startPoint x: 932, startPoint y: 254, endPoint x: 929, endPoint y: 243, distance: 12.2
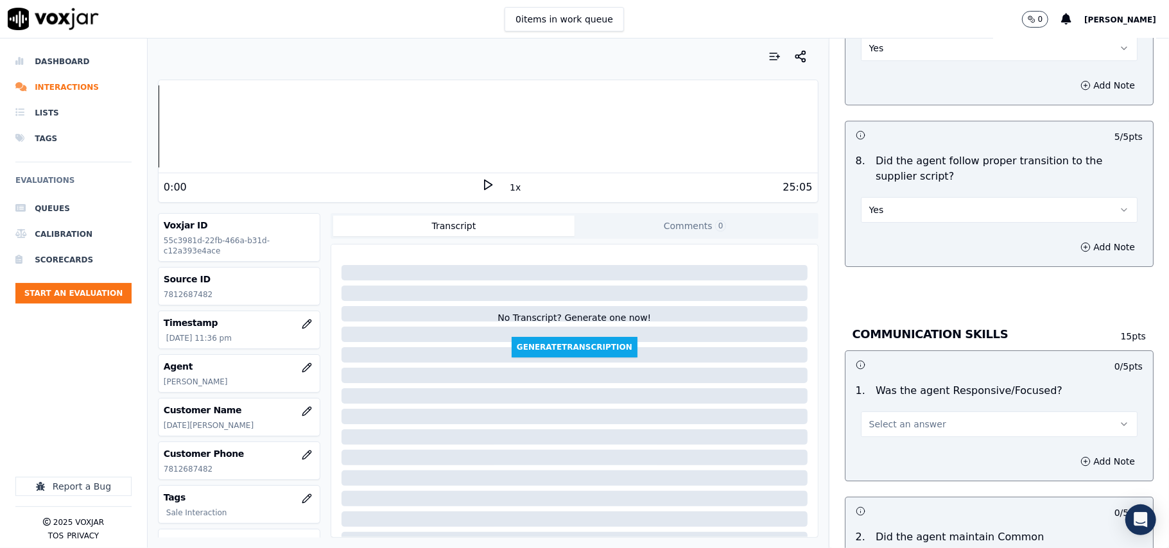
scroll to position [2996, 0]
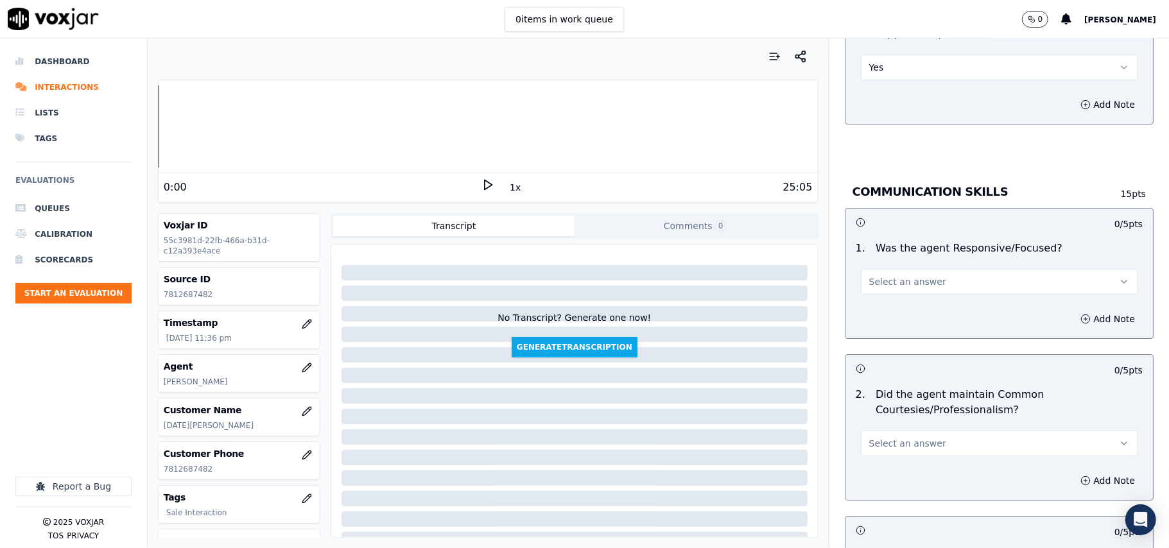
drag, startPoint x: 891, startPoint y: 263, endPoint x: 889, endPoint y: 279, distance: 15.6
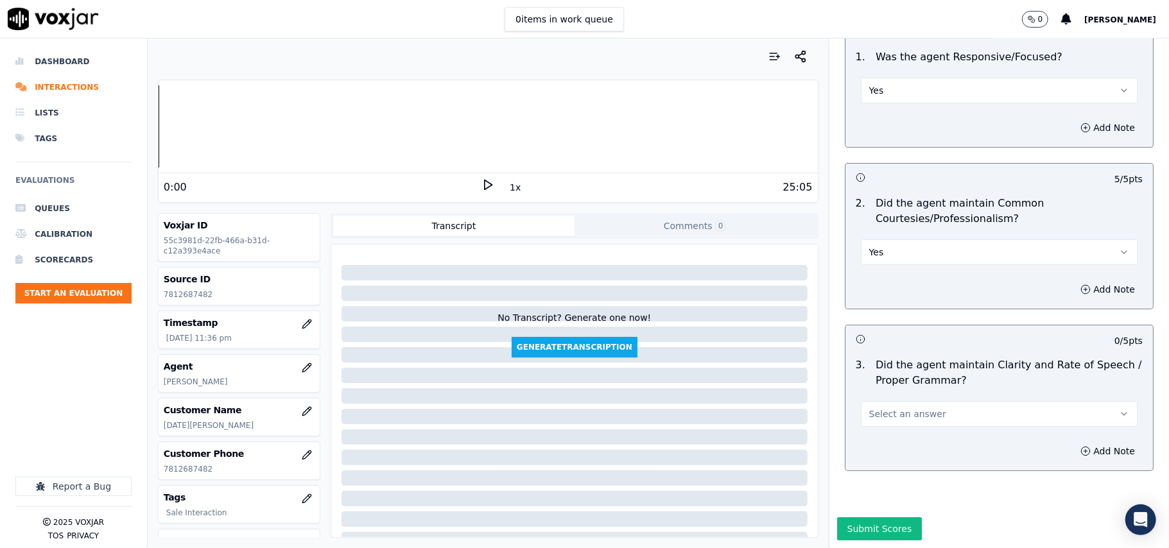
scroll to position [3213, 0]
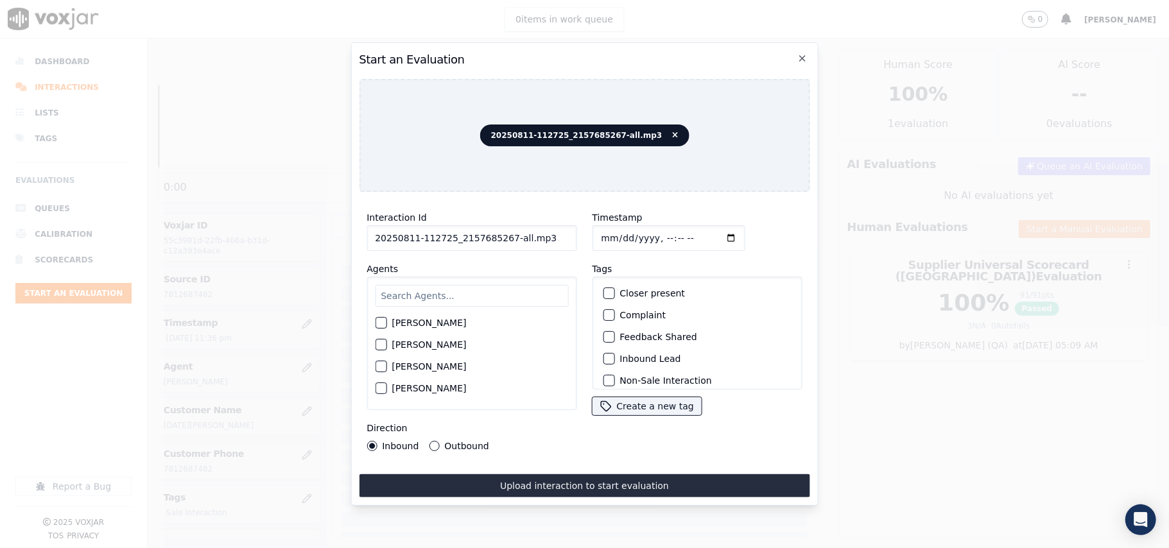
paste input "157685267"
type input "2157685267"
type input "2025-08-11T23:39"
type input "David"
drag, startPoint x: 455, startPoint y: 317, endPoint x: 437, endPoint y: 320, distance: 17.6
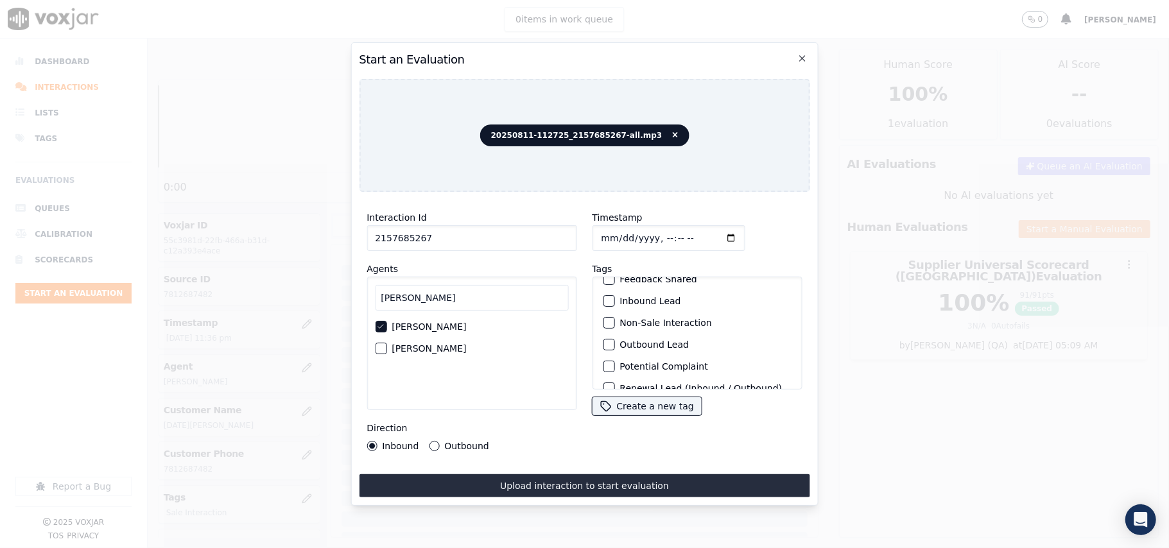
scroll to position [112, 0]
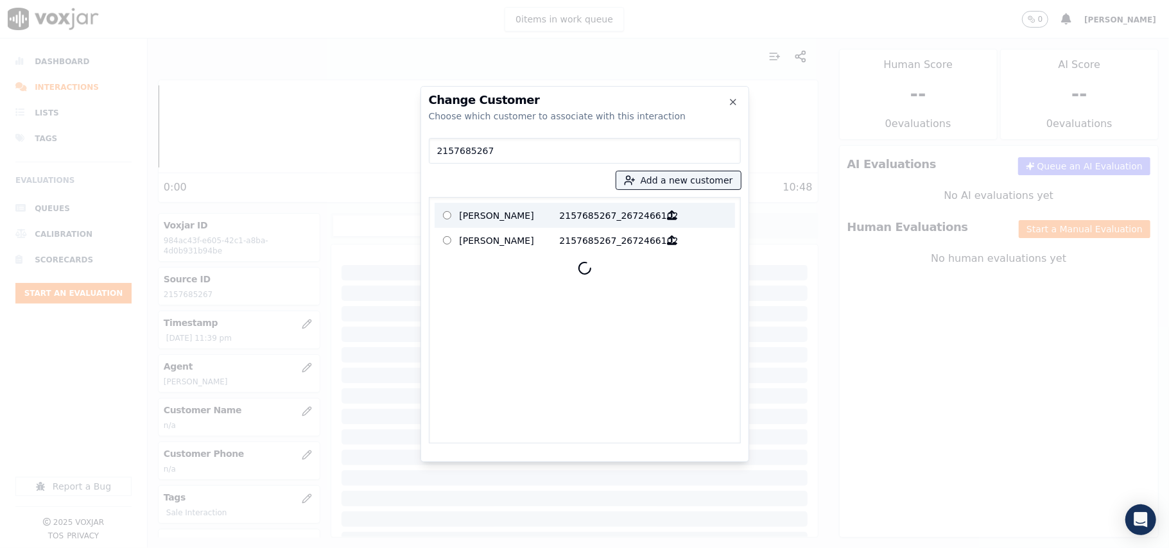
type input "2157685267"
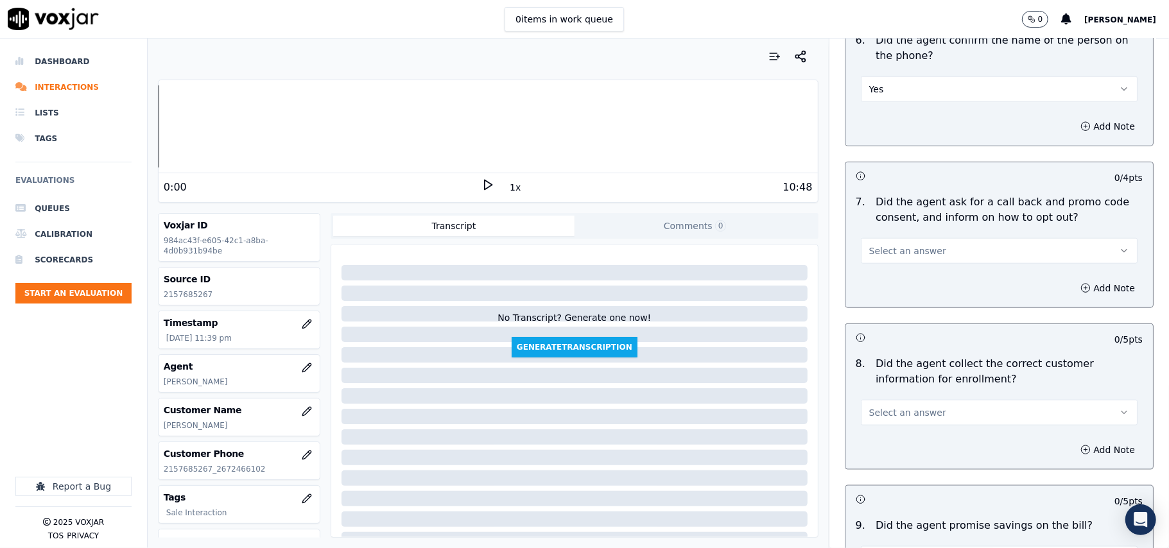
scroll to position [999, 0]
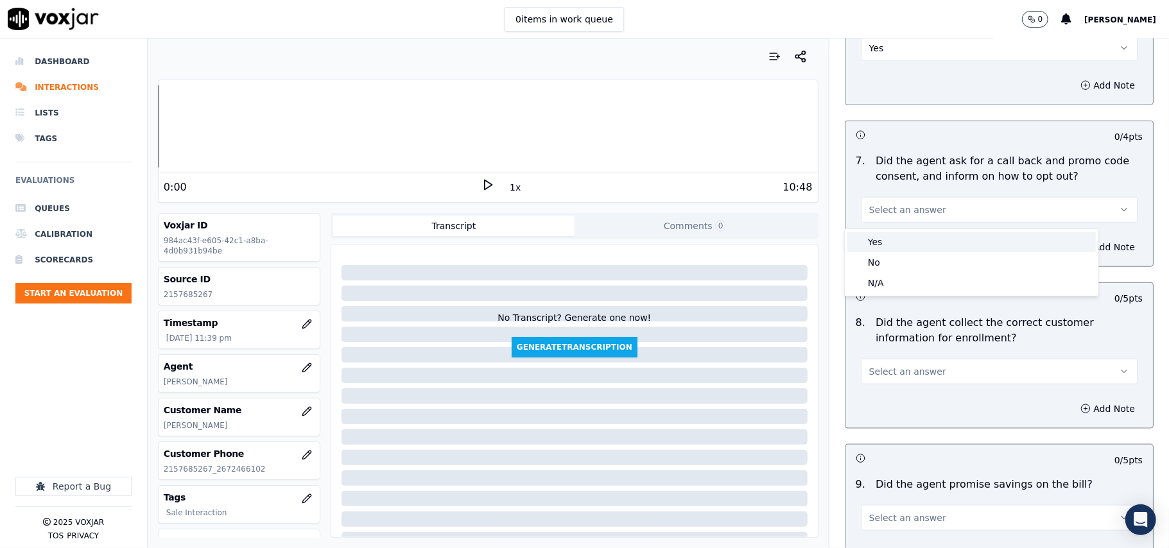
drag, startPoint x: 877, startPoint y: 247, endPoint x: 909, endPoint y: 340, distance: 98.1
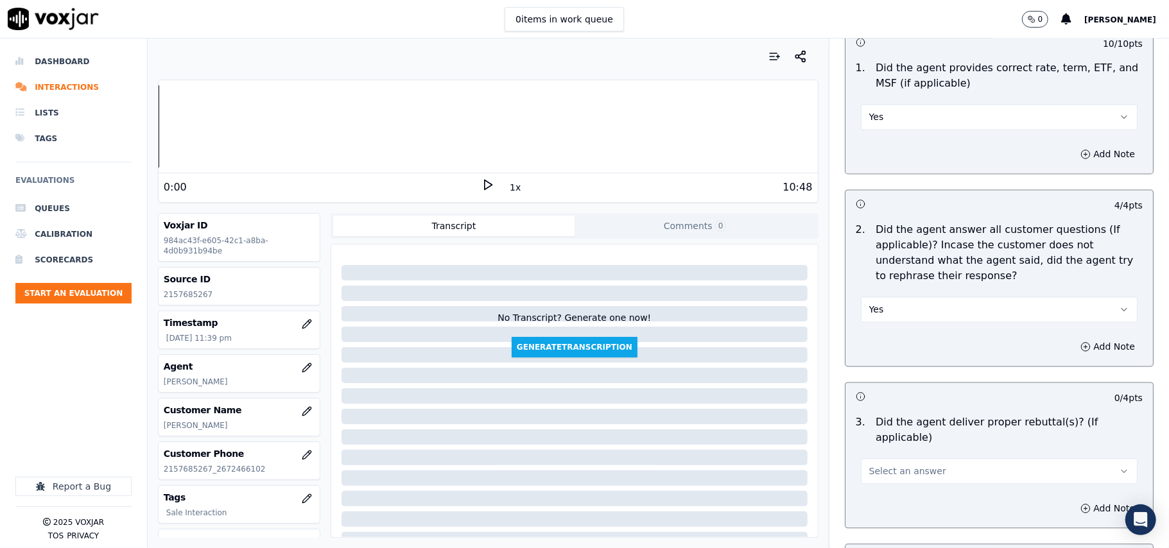
scroll to position [1855, 0]
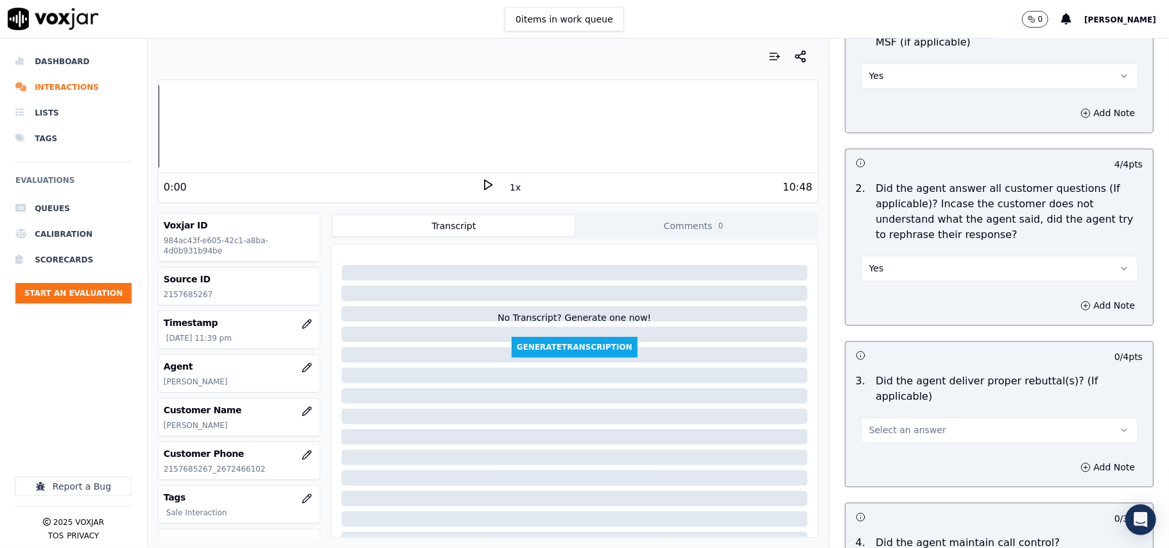
drag, startPoint x: 871, startPoint y: 399, endPoint x: 877, endPoint y: 419, distance: 20.1
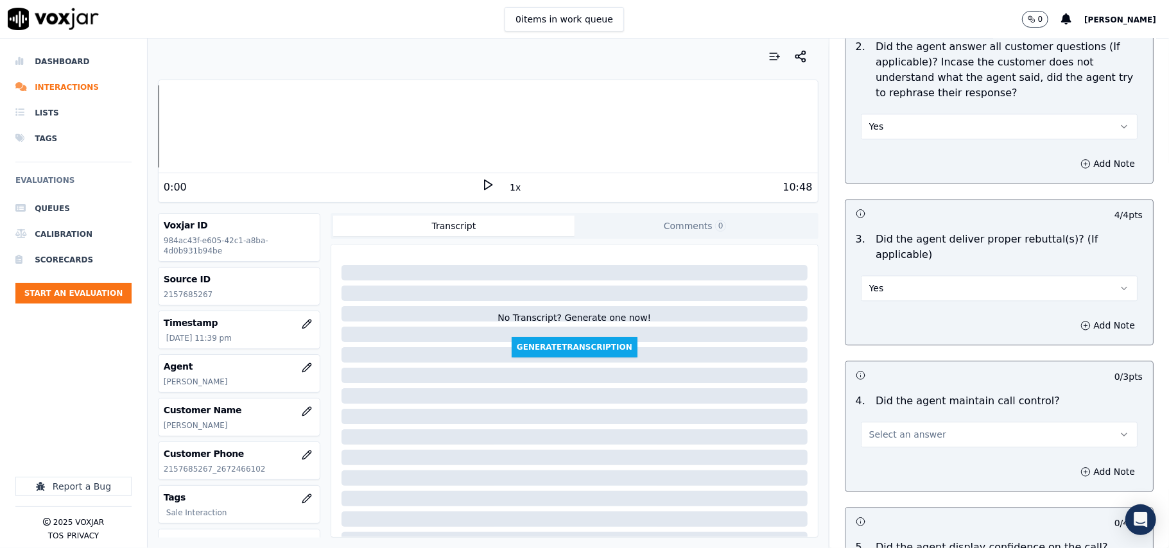
drag, startPoint x: 887, startPoint y: 416, endPoint x: 889, endPoint y: 426, distance: 10.5
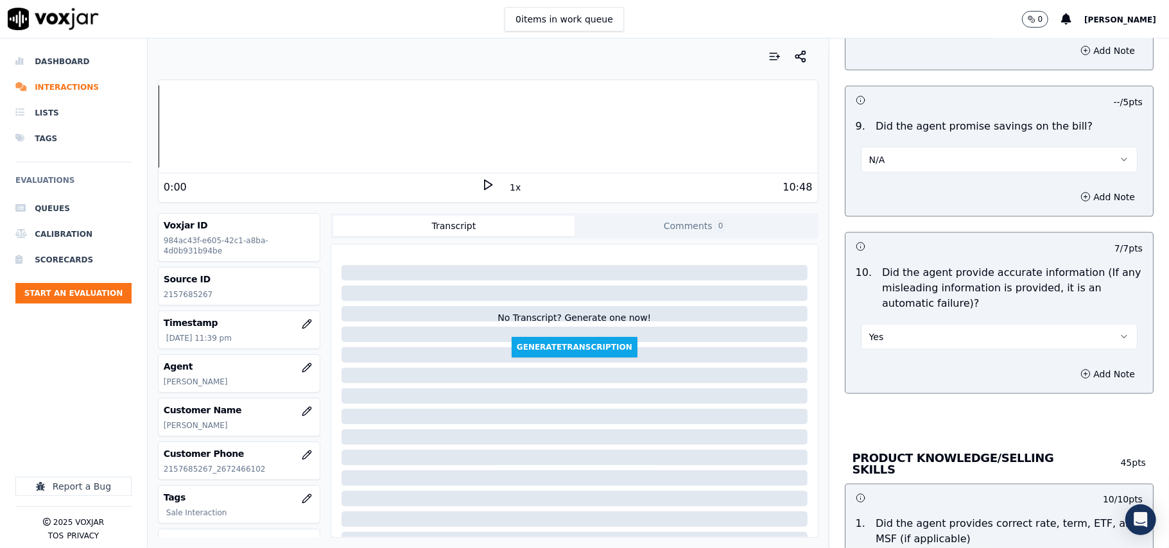
scroll to position [1644, 0]
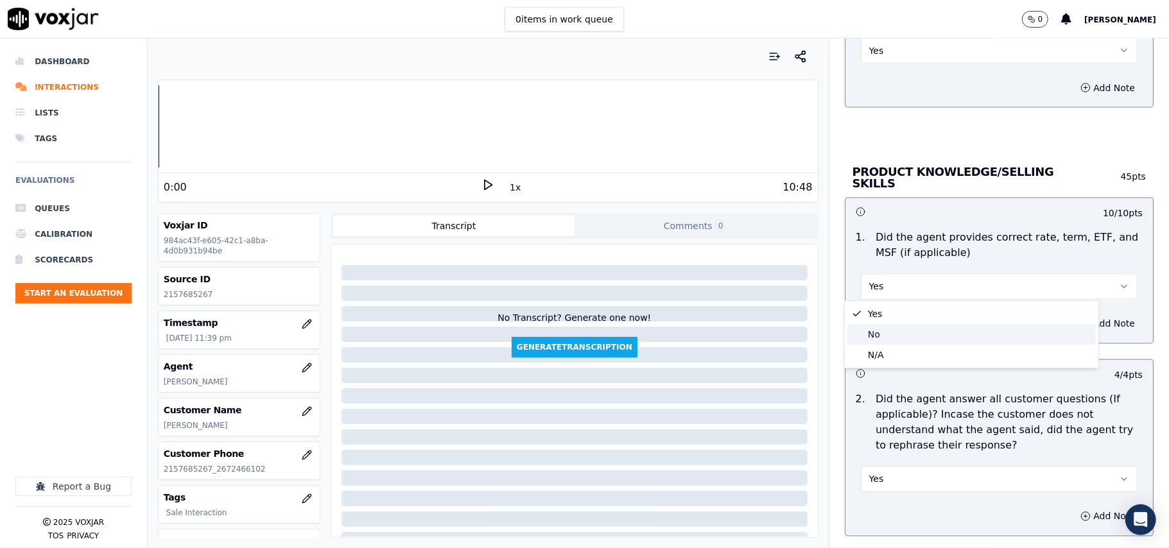
drag, startPoint x: 875, startPoint y: 335, endPoint x: 912, endPoint y: 332, distance: 37.3
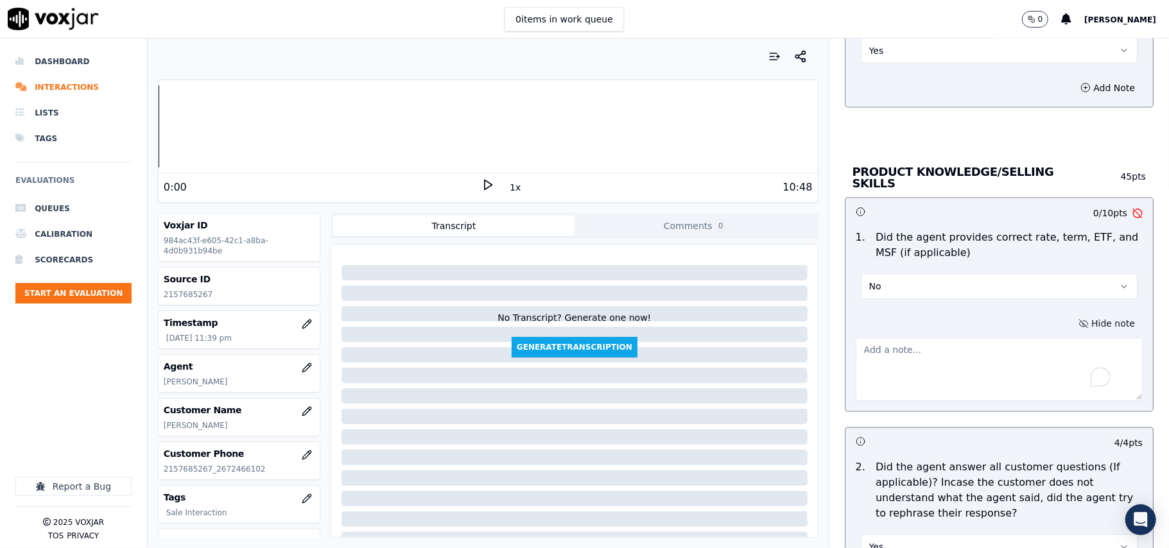
paste textarea "David informed the rate as 1.99$ which should be 1.09$"
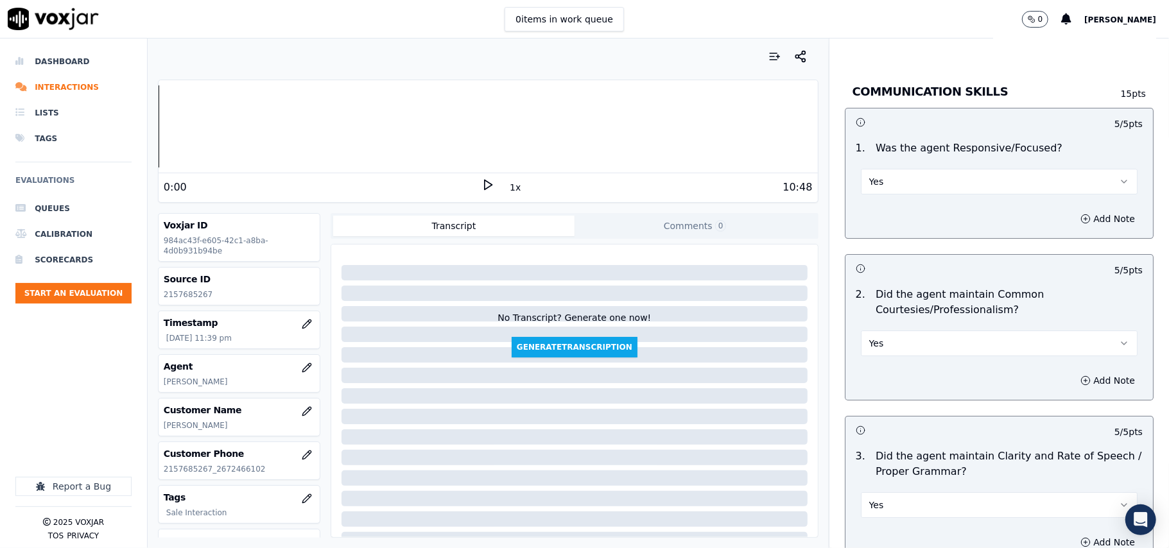
scroll to position [3281, 0]
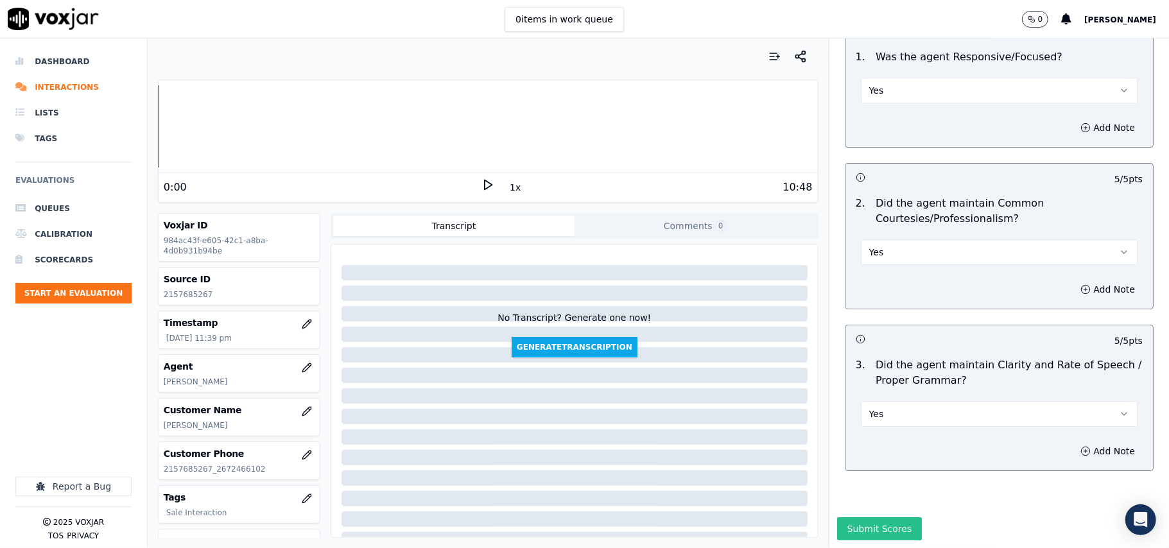
type textarea "David informed the rate as 1.99$ which should be 1.09$"
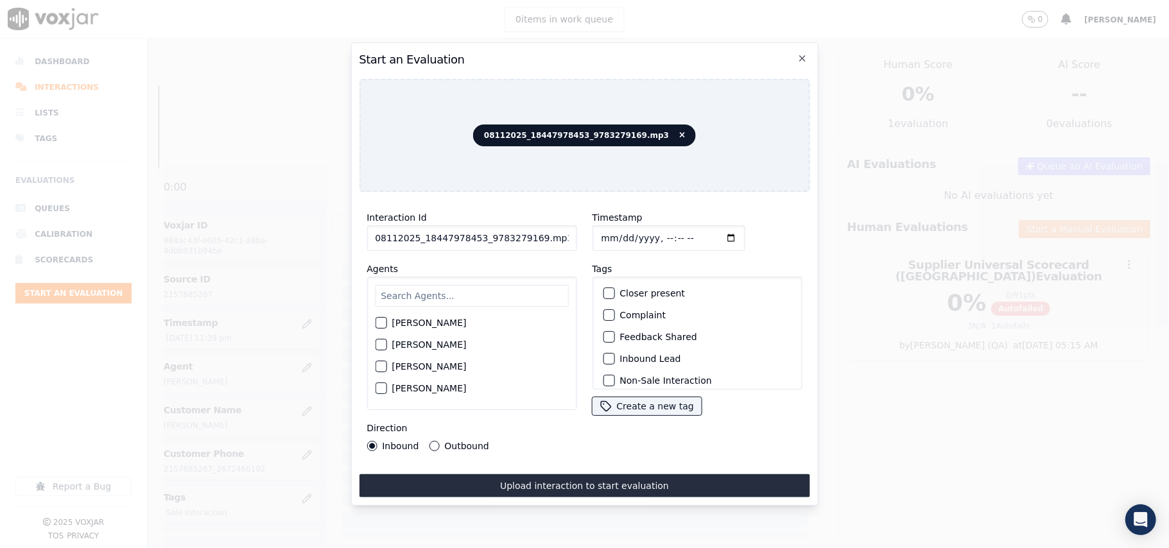
click at [492, 232] on input "08112025_18447978453_9783279169.mp3" at bounding box center [472, 238] width 210 height 26
paste input "9783279169"
type input "9783279169"
click at [612, 232] on input "Timestamp" at bounding box center [668, 238] width 153 height 26
type input "2025-08-11T23:51"
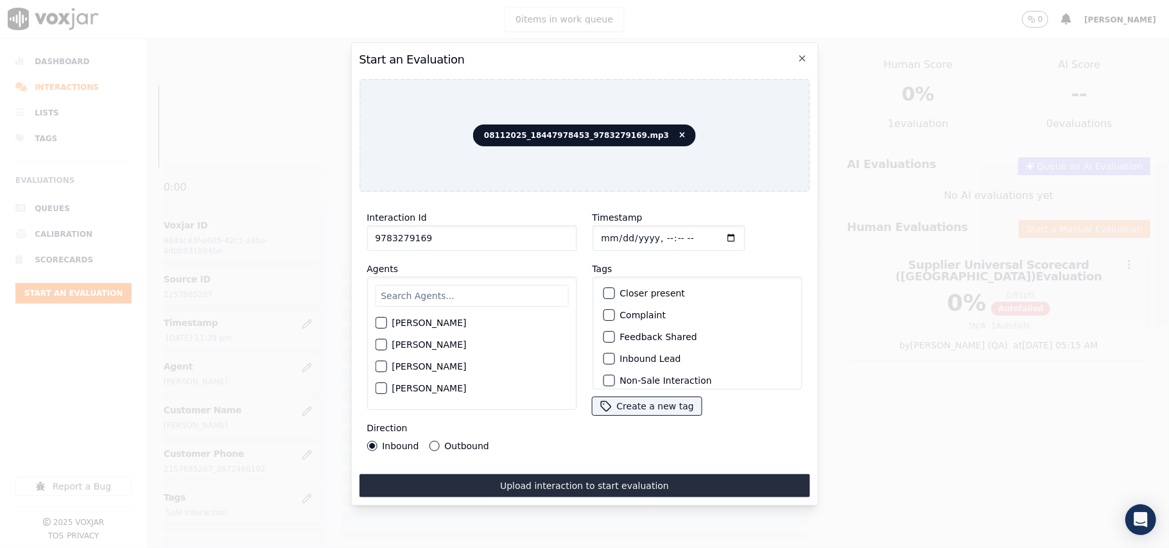
click at [421, 294] on input "text" at bounding box center [471, 296] width 193 height 22
type input "Luisa"
click at [406, 322] on label "LUISA CAMPO" at bounding box center [429, 326] width 74 height 9
click at [387, 322] on button "LUISA CAMPO" at bounding box center [381, 327] width 12 height 12
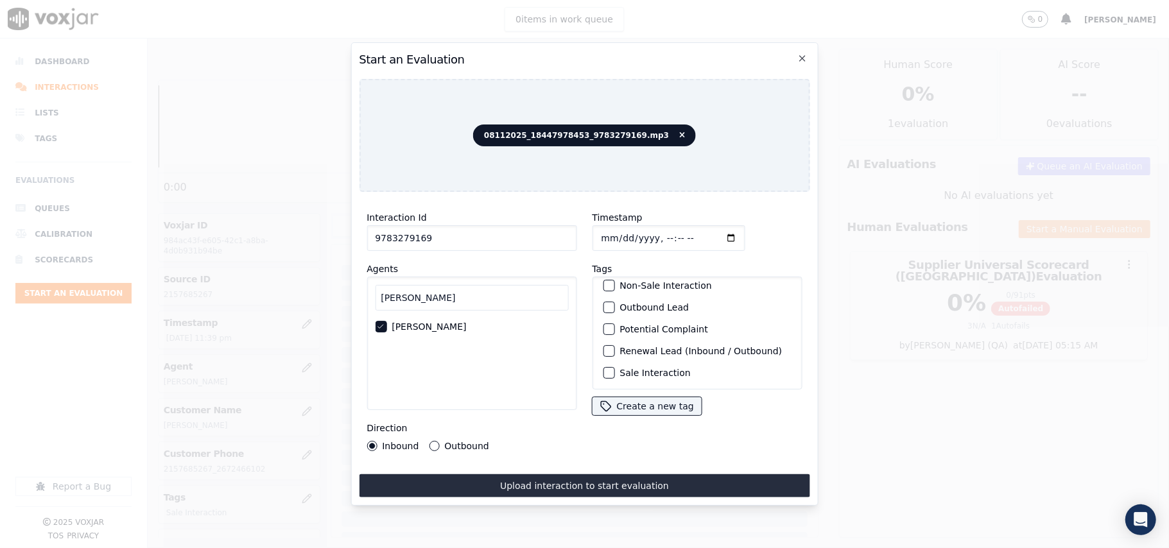
click at [650, 369] on label "Sale Interaction" at bounding box center [655, 373] width 71 height 9
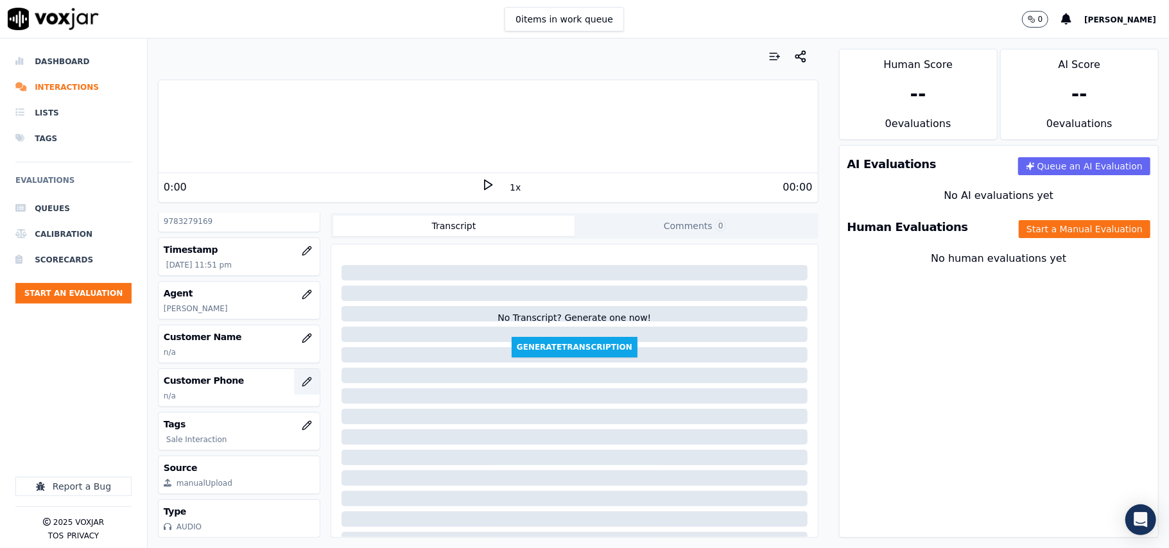
scroll to position [116, 0]
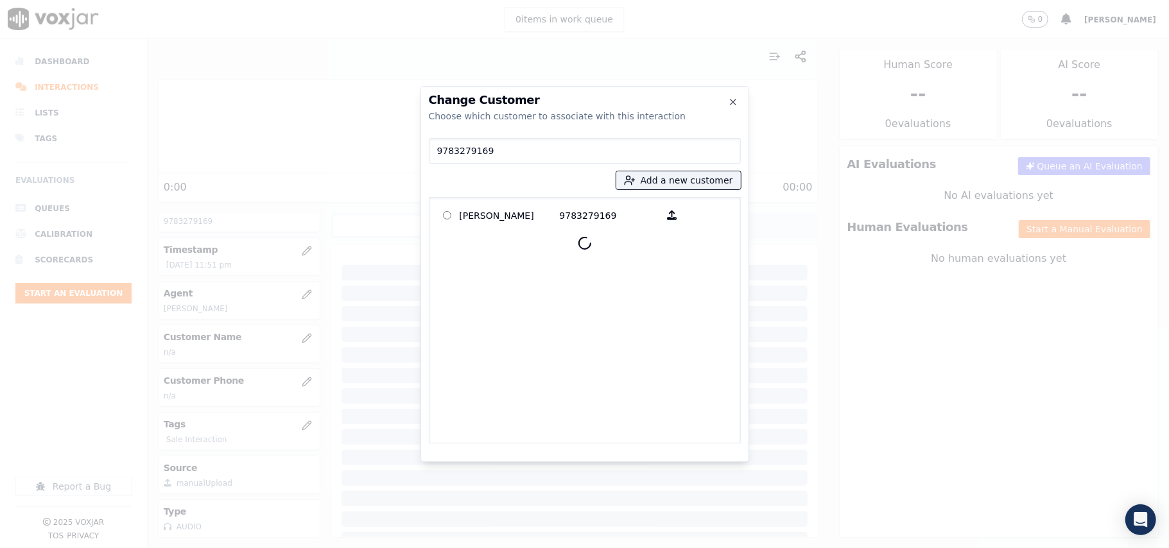
type input "9783279169"
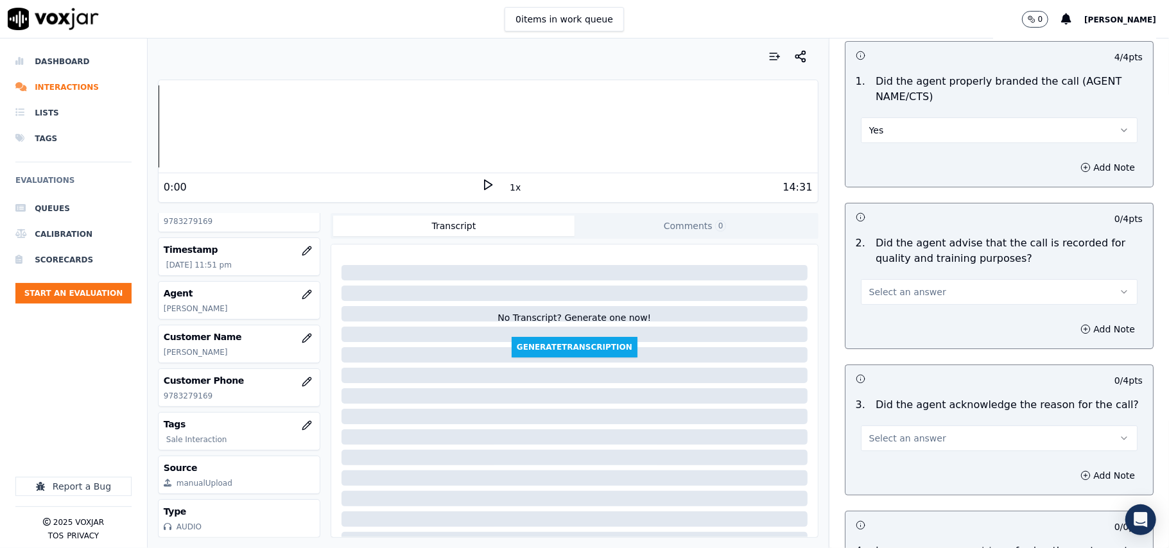
scroll to position [143, 0]
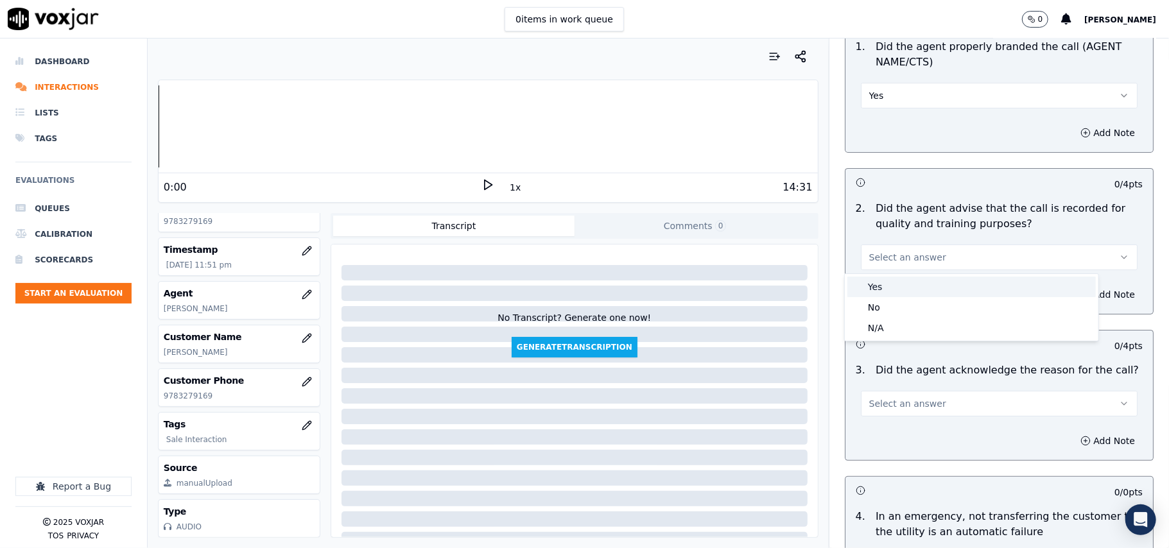
drag, startPoint x: 880, startPoint y: 279, endPoint x: 881, endPoint y: 289, distance: 10.4
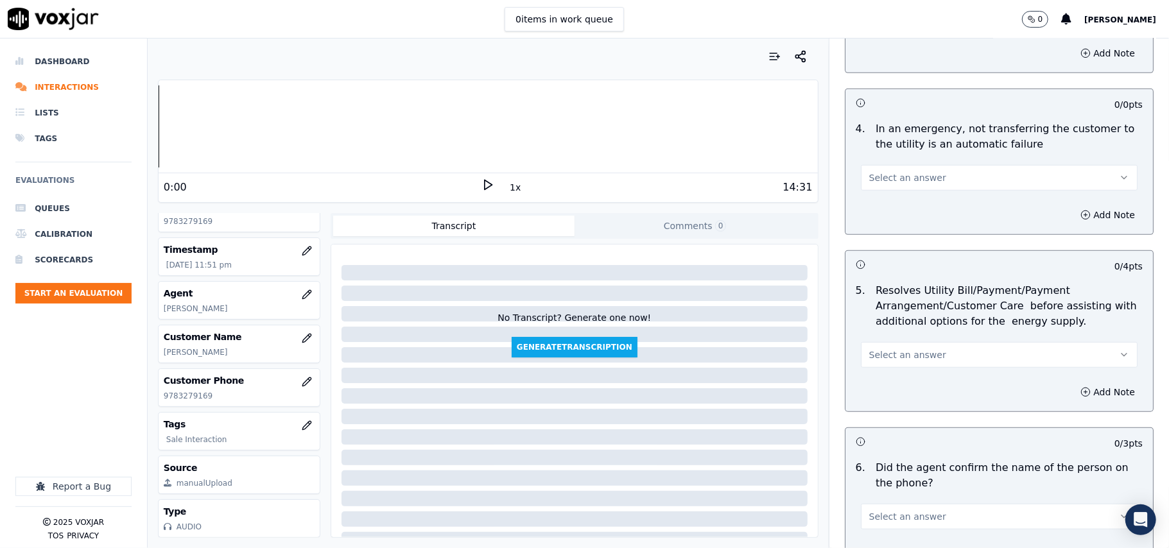
scroll to position [571, 0]
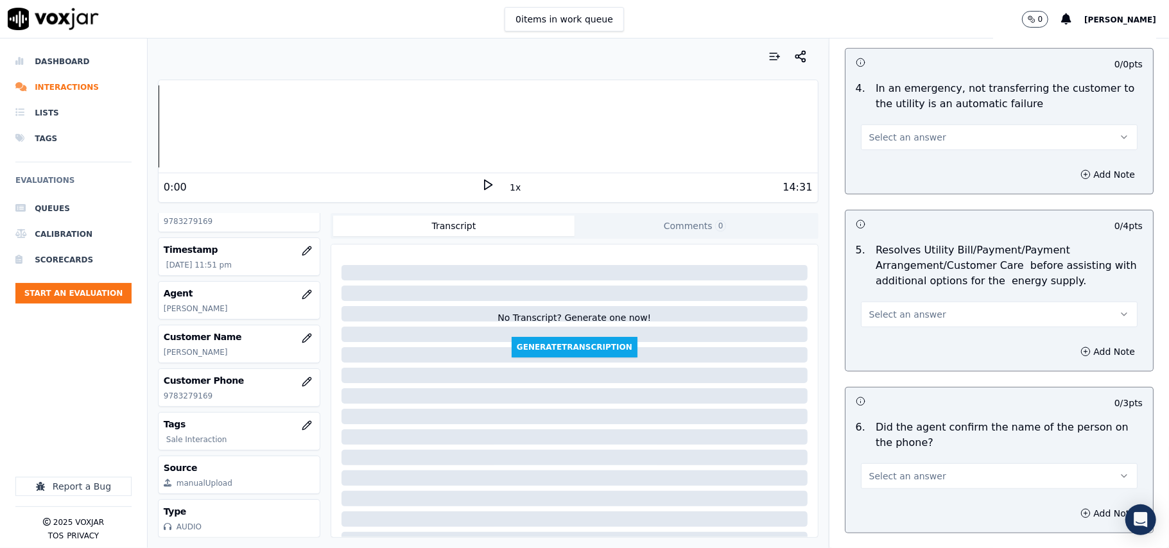
drag, startPoint x: 894, startPoint y: 143, endPoint x: 894, endPoint y: 150, distance: 7.1
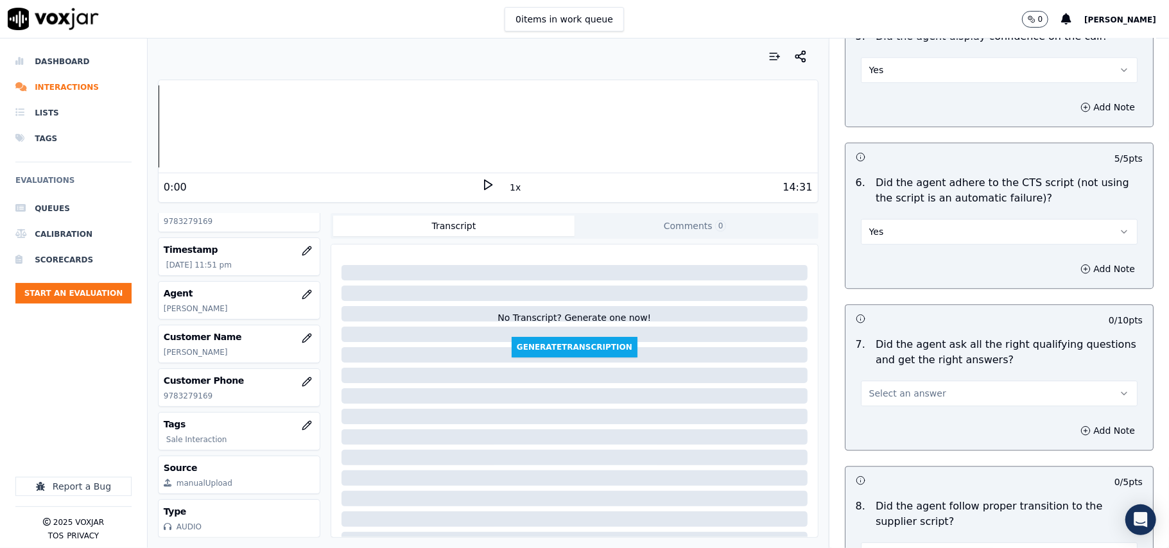
scroll to position [2569, 0]
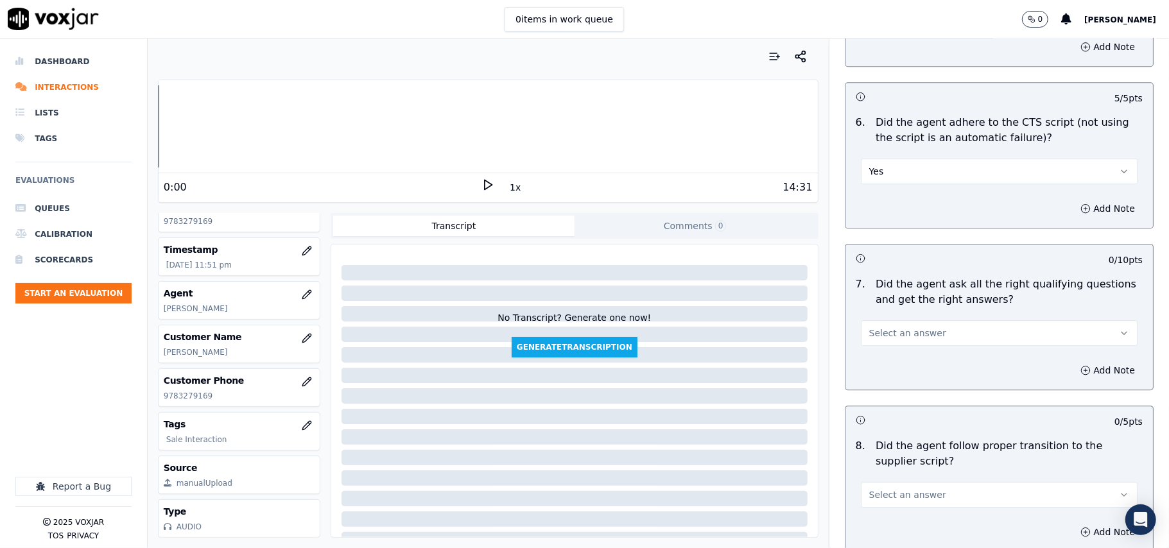
drag, startPoint x: 876, startPoint y: 310, endPoint x: 878, endPoint y: 324, distance: 15.0
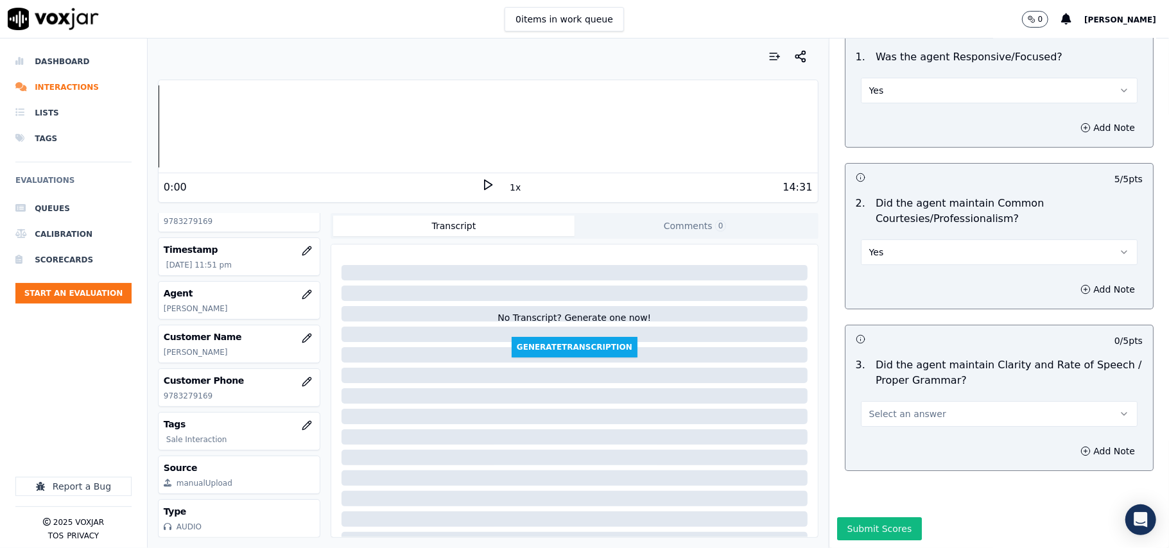
scroll to position [3213, 0]
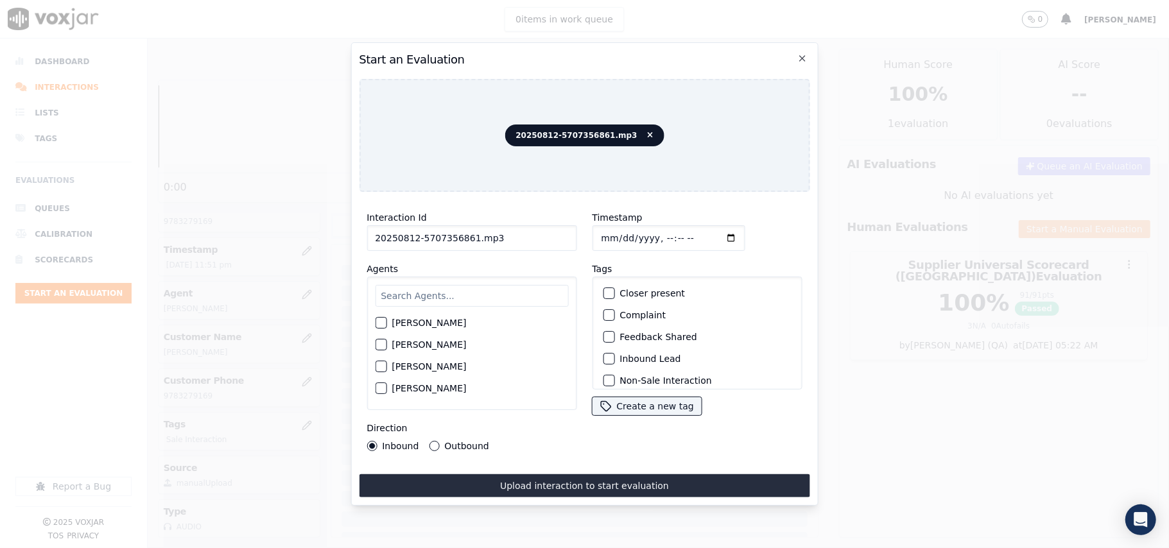
paste input "5707356861"
type input "5707356861"
type input "2025-08-12T23:52"
type input "ISIS"
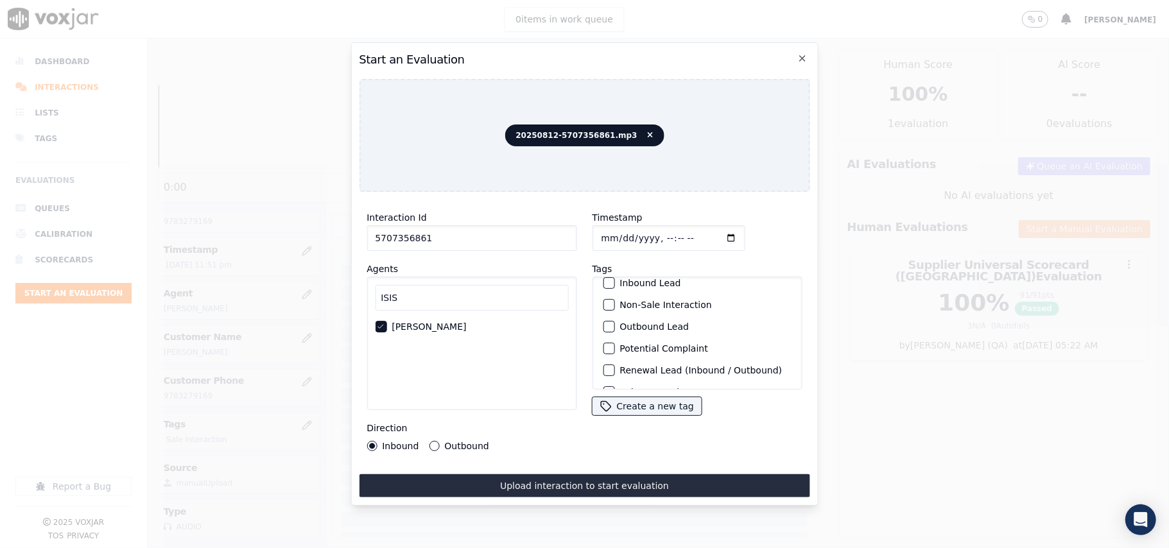
scroll to position [112, 0]
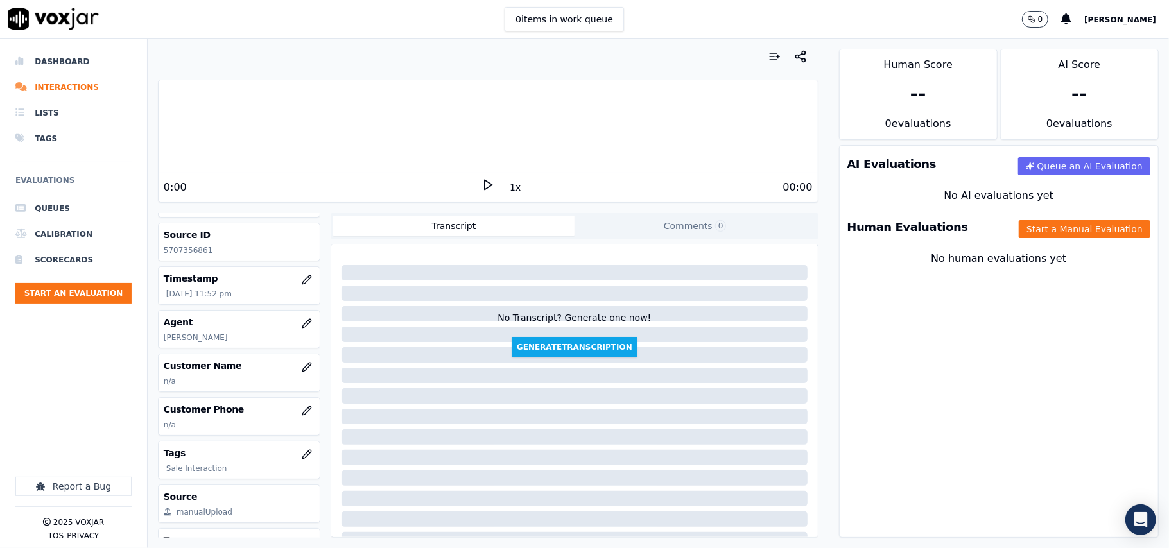
scroll to position [116, 0]
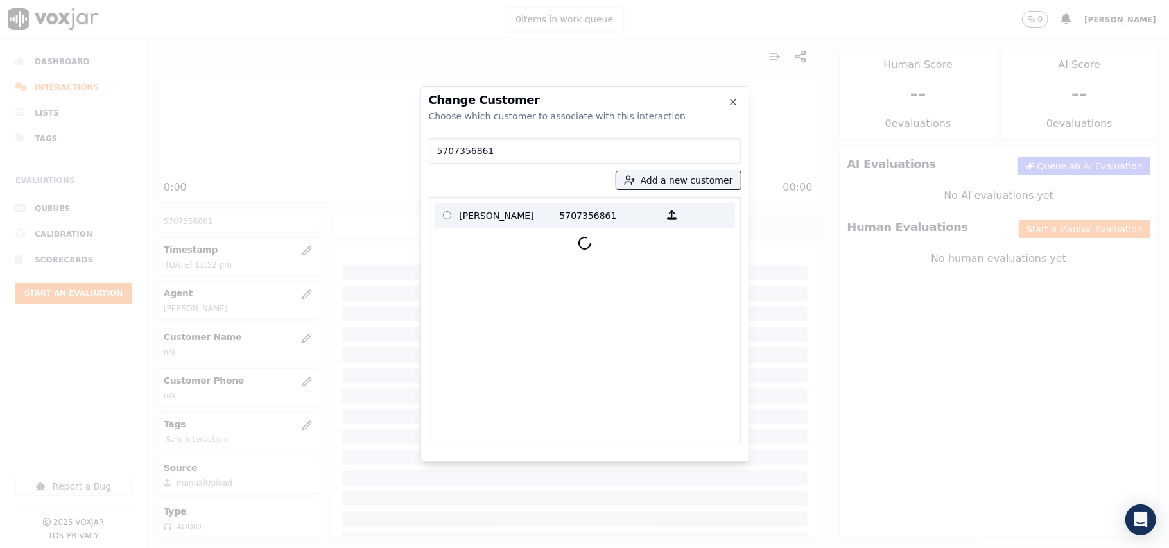
type input "5707356861"
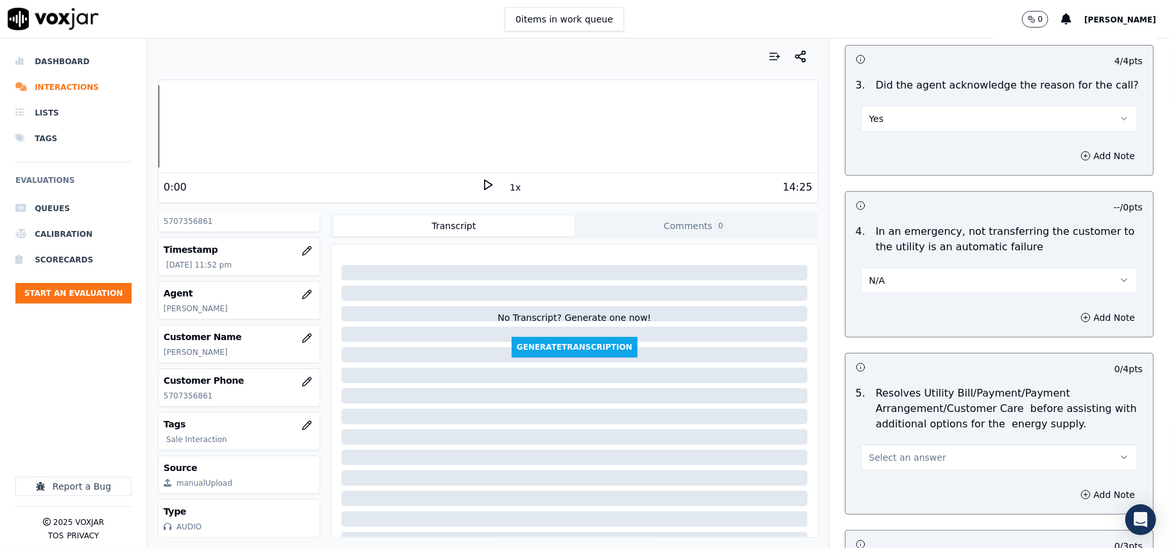
scroll to position [571, 0]
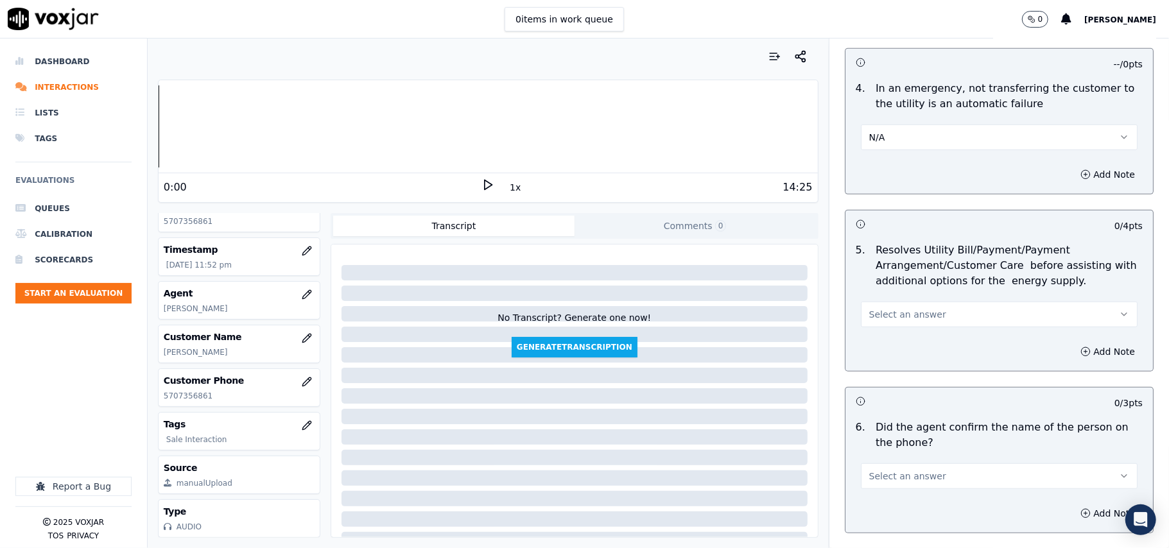
drag, startPoint x: 885, startPoint y: 312, endPoint x: 887, endPoint y: 319, distance: 6.7
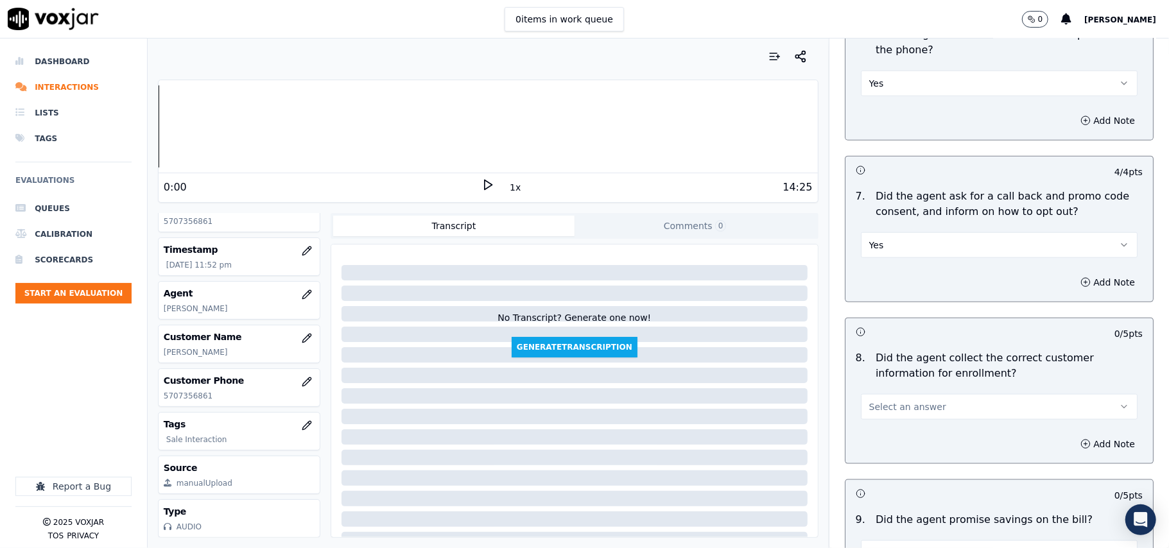
scroll to position [999, 0]
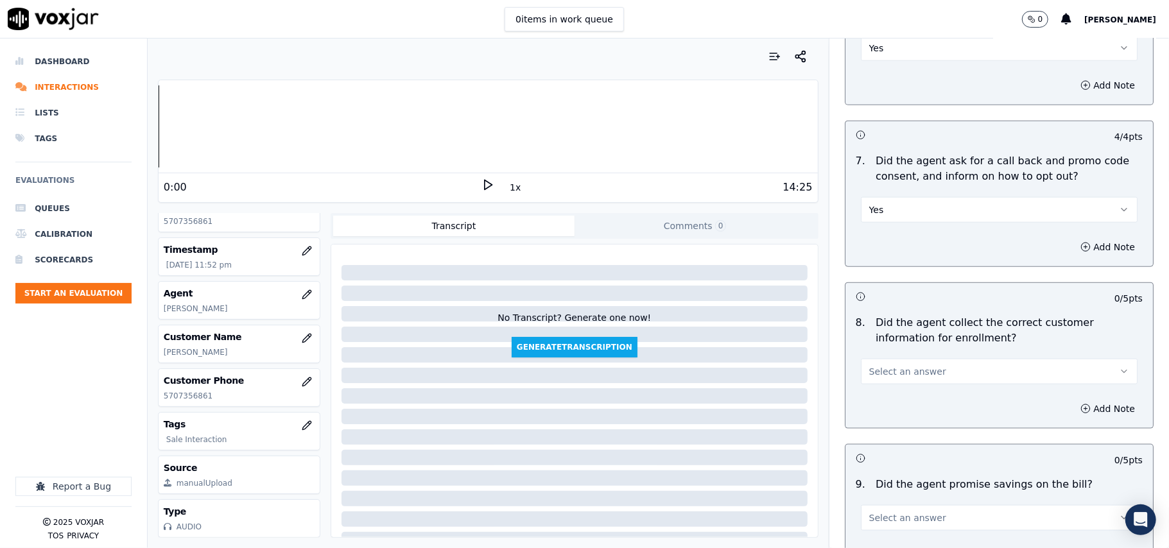
drag, startPoint x: 874, startPoint y: 363, endPoint x: 871, endPoint y: 379, distance: 16.4
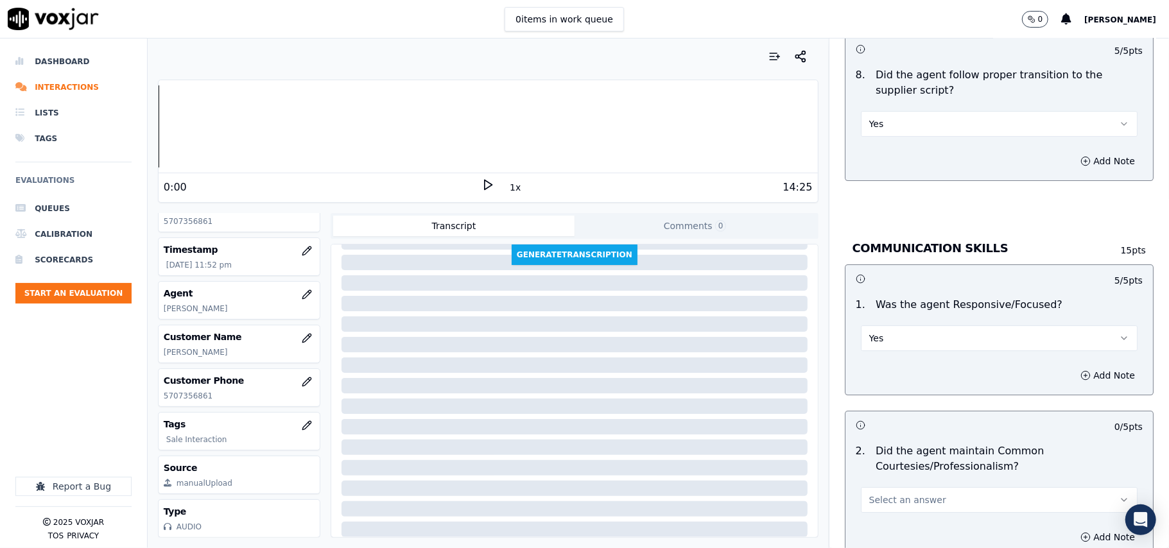
scroll to position [2996, 0]
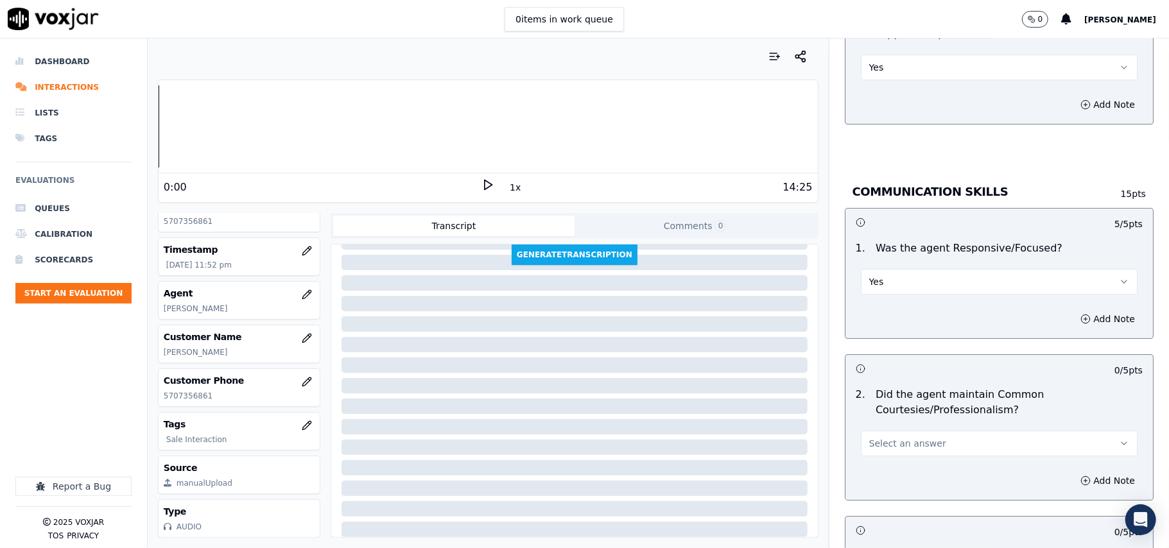
drag, startPoint x: 877, startPoint y: 421, endPoint x: 875, endPoint y: 441, distance: 19.4
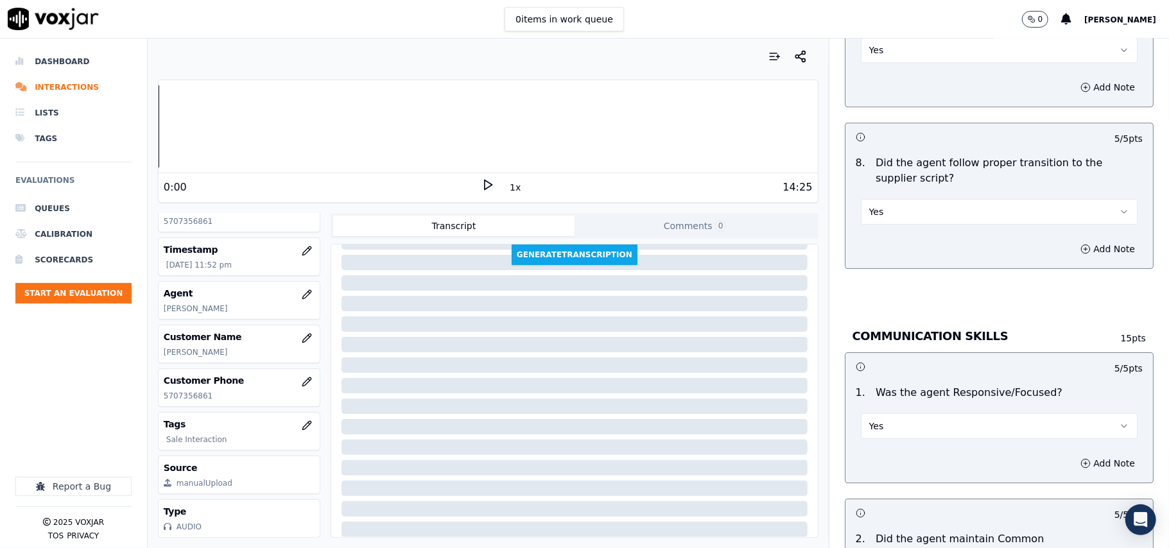
scroll to position [3213, 0]
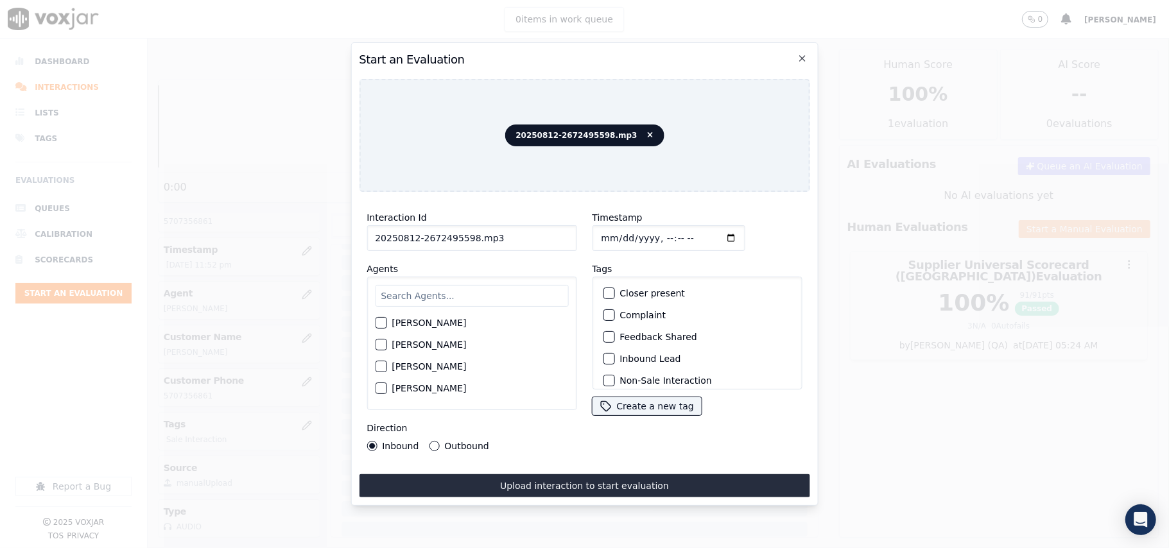
paste input "672495598"
type input "2672495598"
type input "2025-08-12T23:54"
drag, startPoint x: 462, startPoint y: 303, endPoint x: 466, endPoint y: 288, distance: 15.1
type input "K"
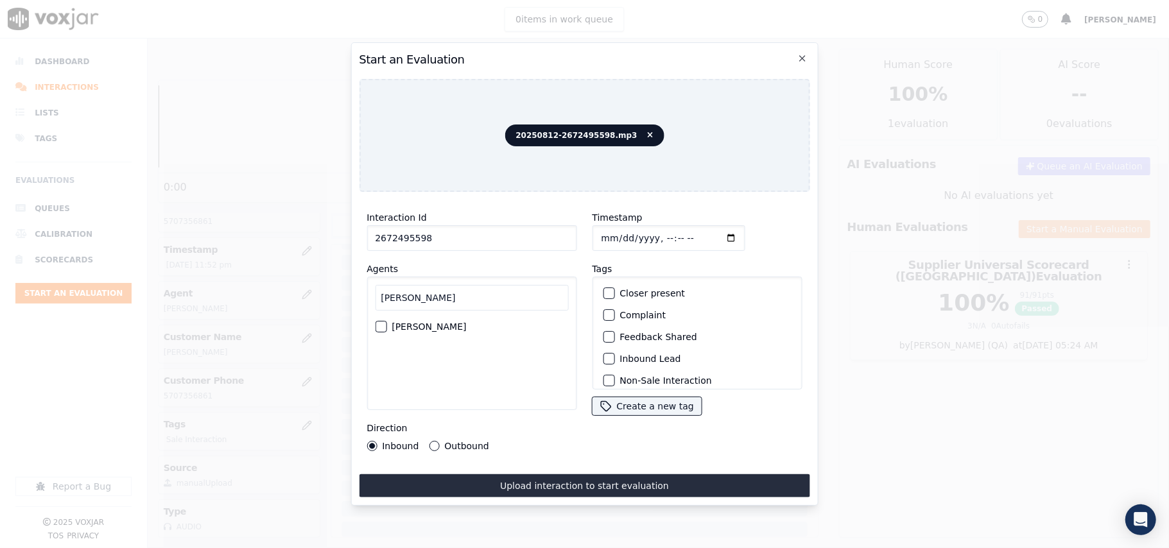
type input "Jose"
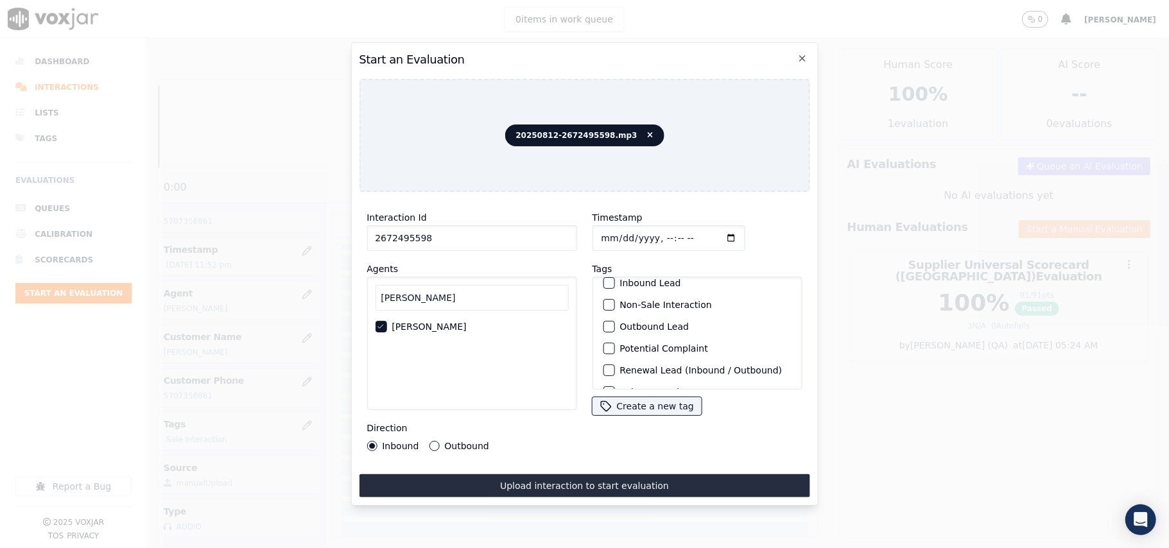
scroll to position [112, 0]
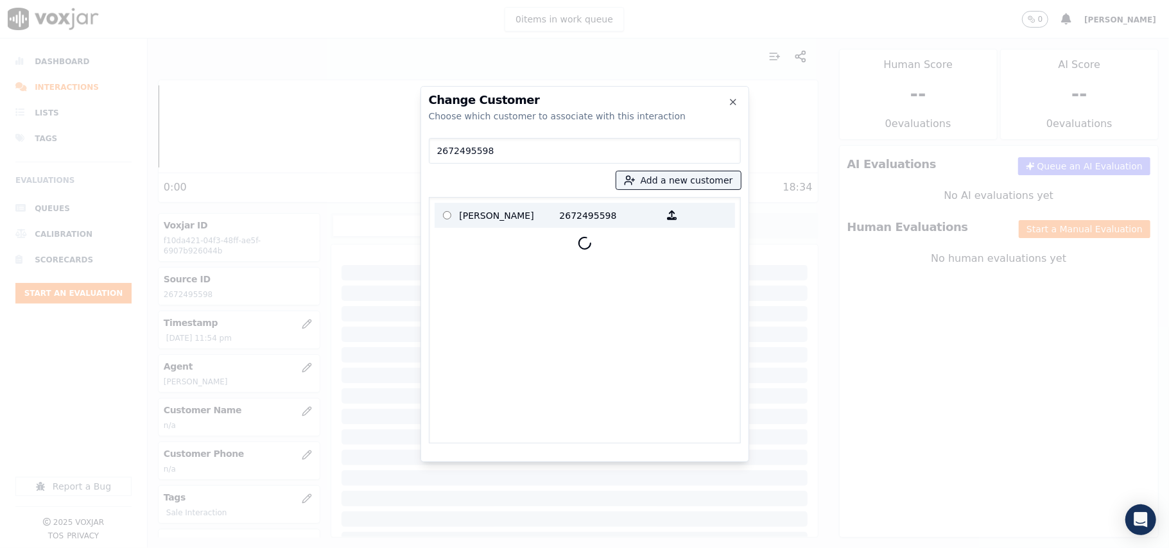
type input "2672495598"
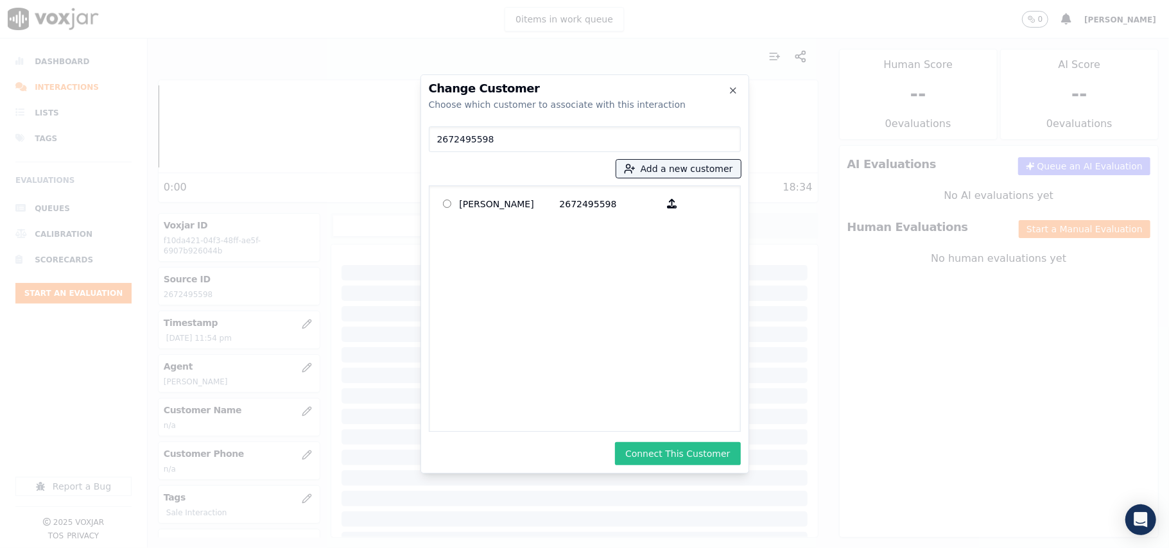
drag, startPoint x: 700, startPoint y: 455, endPoint x: 702, endPoint y: 437, distance: 17.4
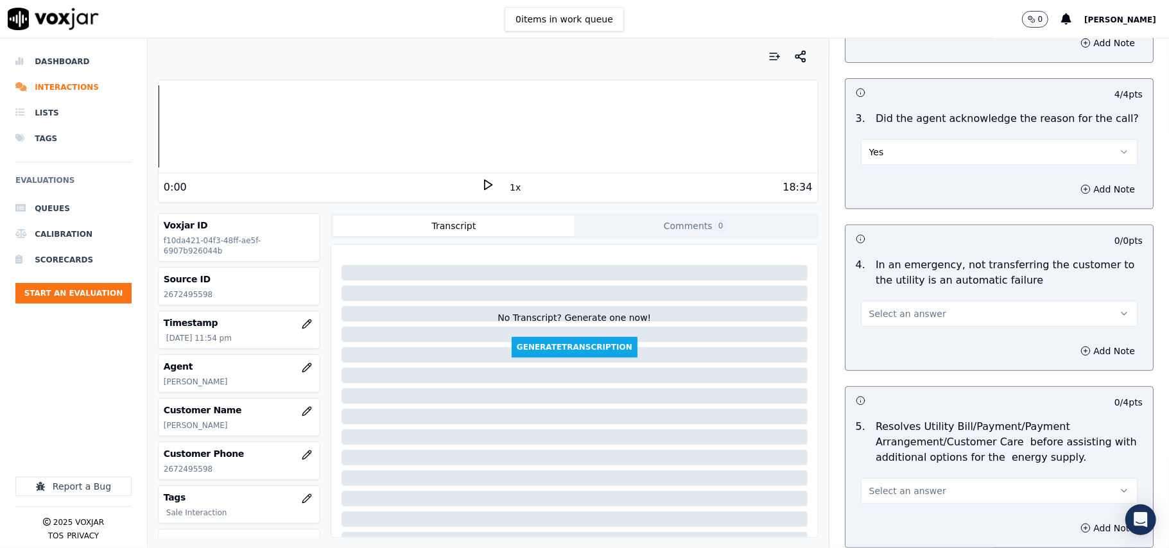
scroll to position [428, 0]
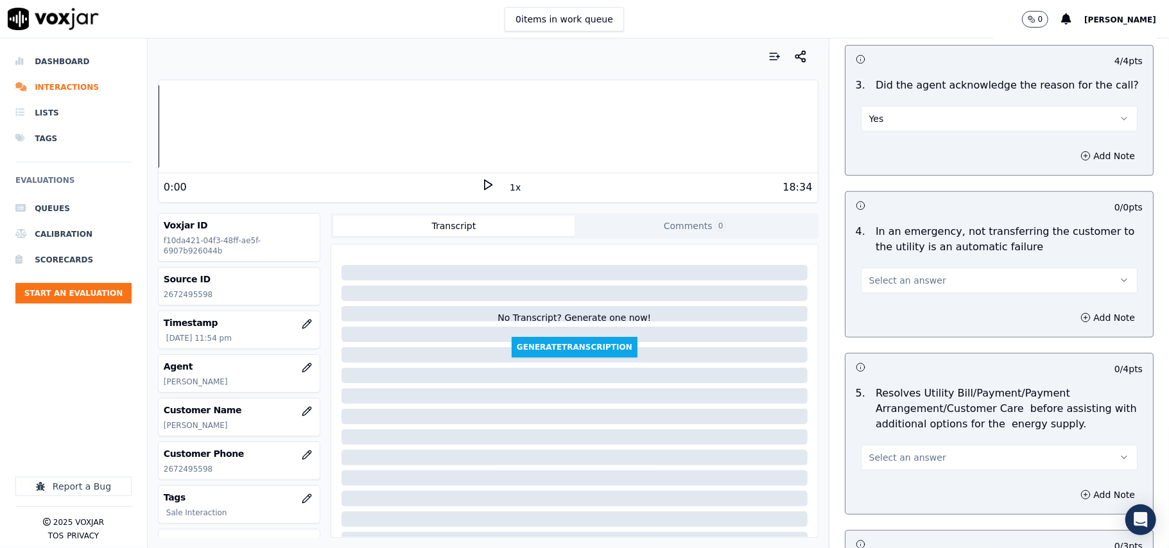
drag, startPoint x: 877, startPoint y: 275, endPoint x: 873, endPoint y: 293, distance: 19.0
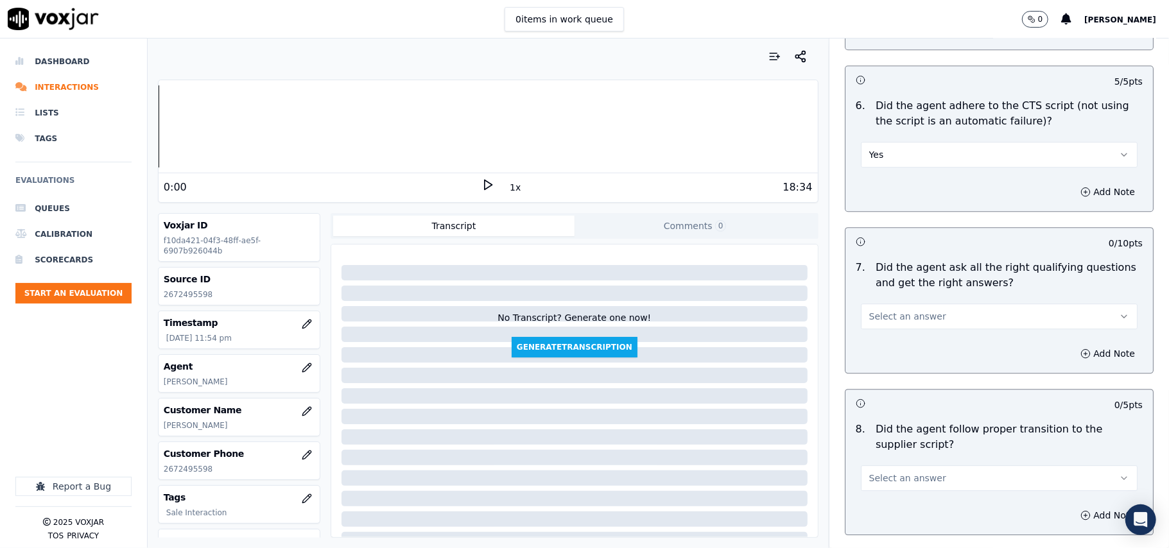
scroll to position [2711, 0]
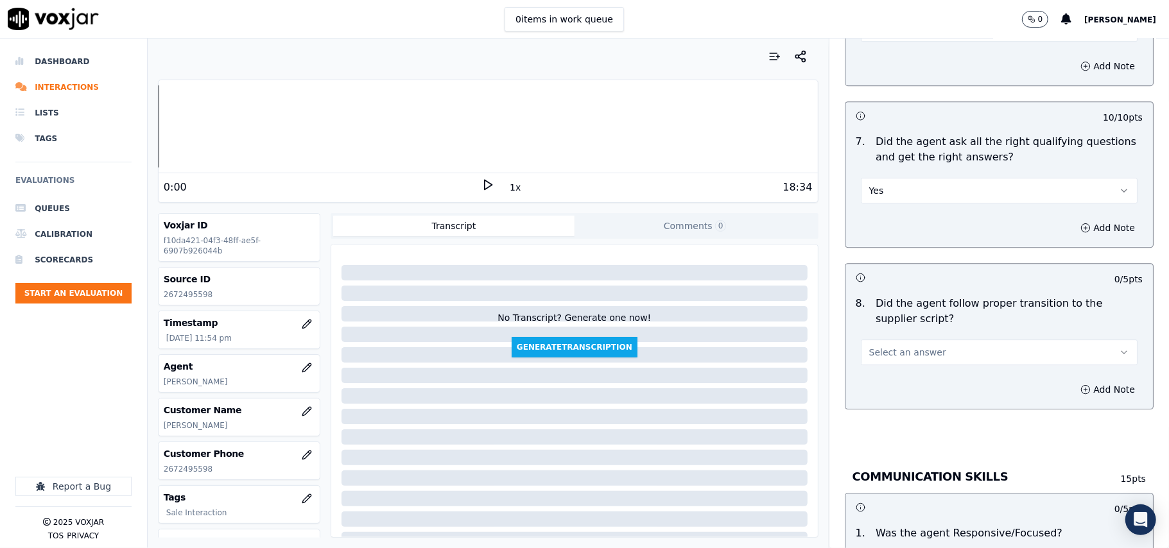
drag, startPoint x: 894, startPoint y: 330, endPoint x: 895, endPoint y: 349, distance: 19.3
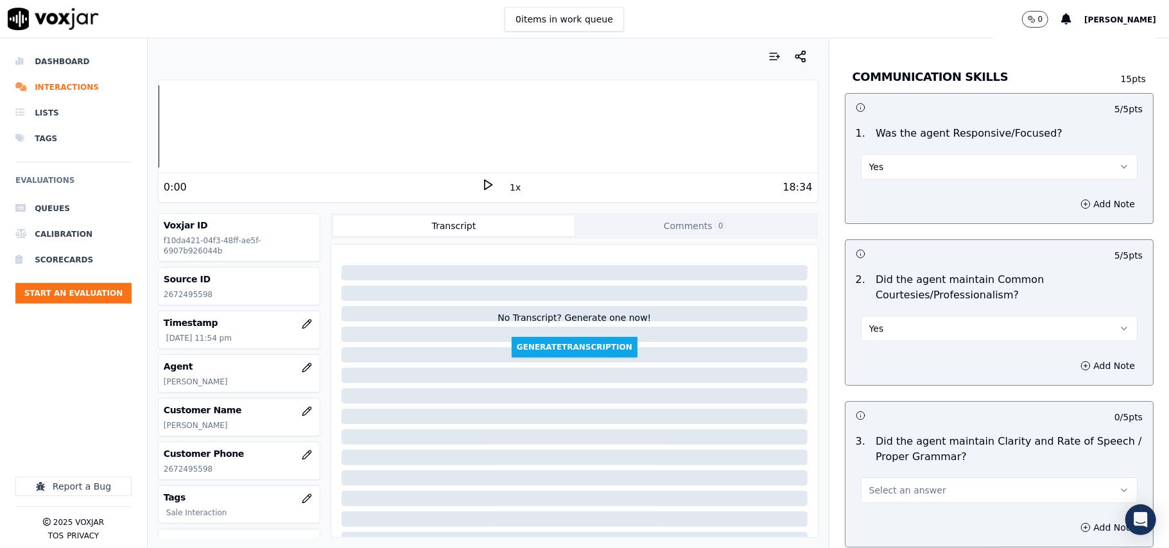
scroll to position [3213, 0]
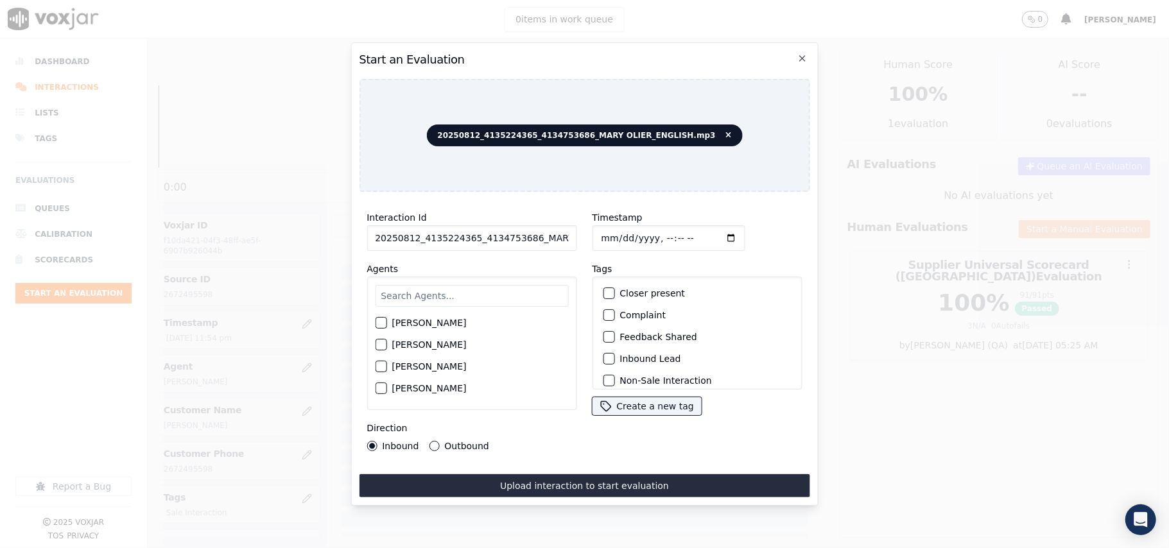
click at [419, 235] on input "20250812_4135224365_4134753686_MARY OLIER_ENGLISH.mp3" at bounding box center [472, 238] width 210 height 26
paste input "4135224365"
type input "4135224365"
click at [617, 229] on input "Timestamp" at bounding box center [668, 238] width 153 height 26
type input "2025-08-12T23:56"
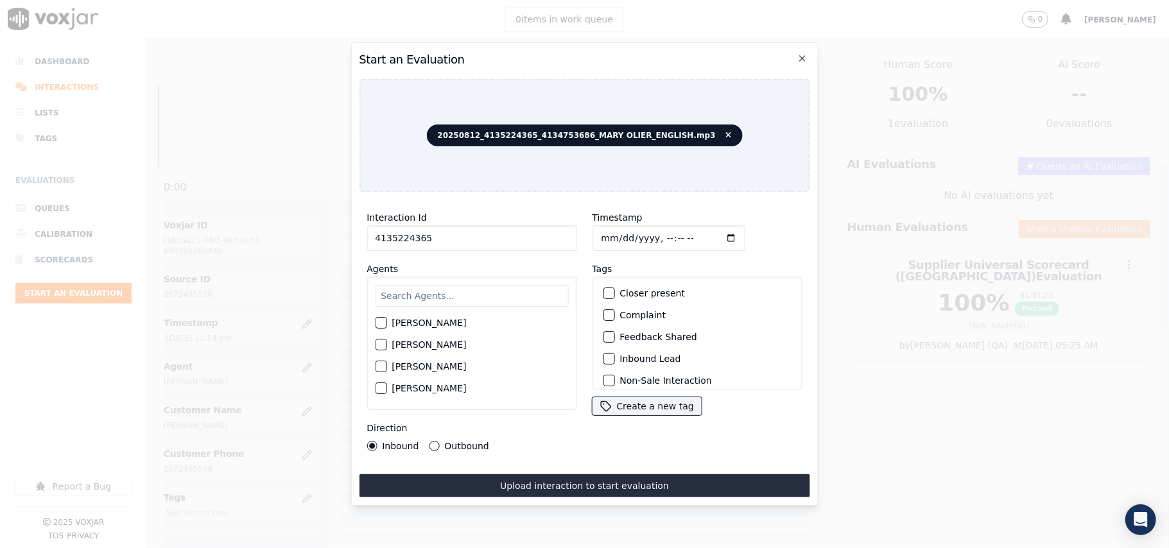
click at [425, 319] on label "Harry Roy" at bounding box center [429, 323] width 74 height 9
click at [387, 317] on button "Harry Roy" at bounding box center [381, 323] width 12 height 12
click at [437, 285] on input "text" at bounding box center [471, 296] width 193 height 22
click at [380, 319] on icon "button" at bounding box center [380, 323] width 8 height 8
click at [460, 292] on input "text" at bounding box center [471, 296] width 193 height 22
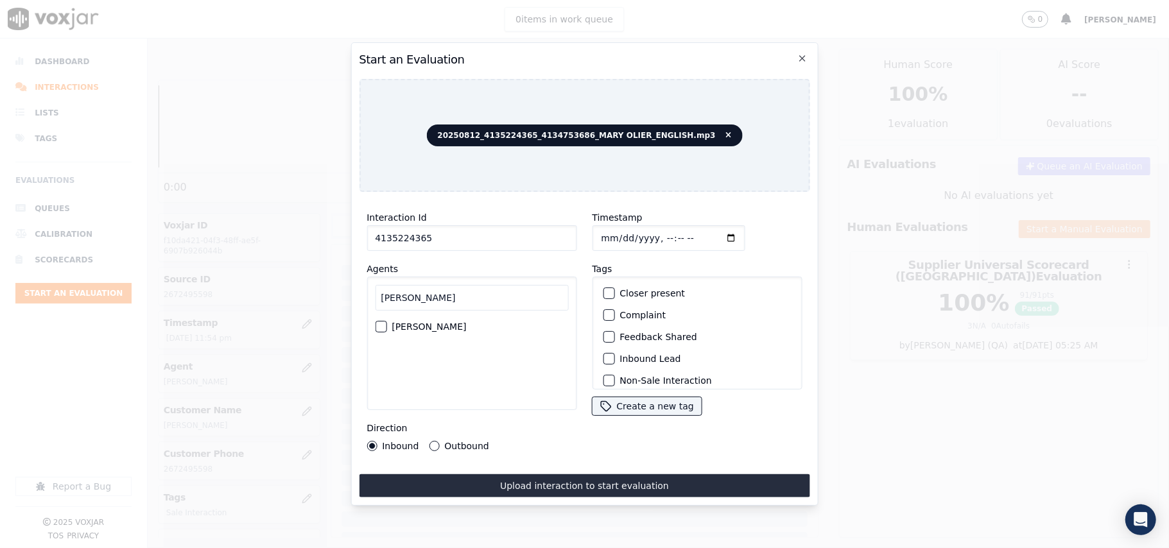
type input "Mary"
click at [432, 322] on label "MARY OLIER" at bounding box center [429, 326] width 74 height 9
click at [387, 321] on button "MARY OLIER" at bounding box center [381, 327] width 12 height 12
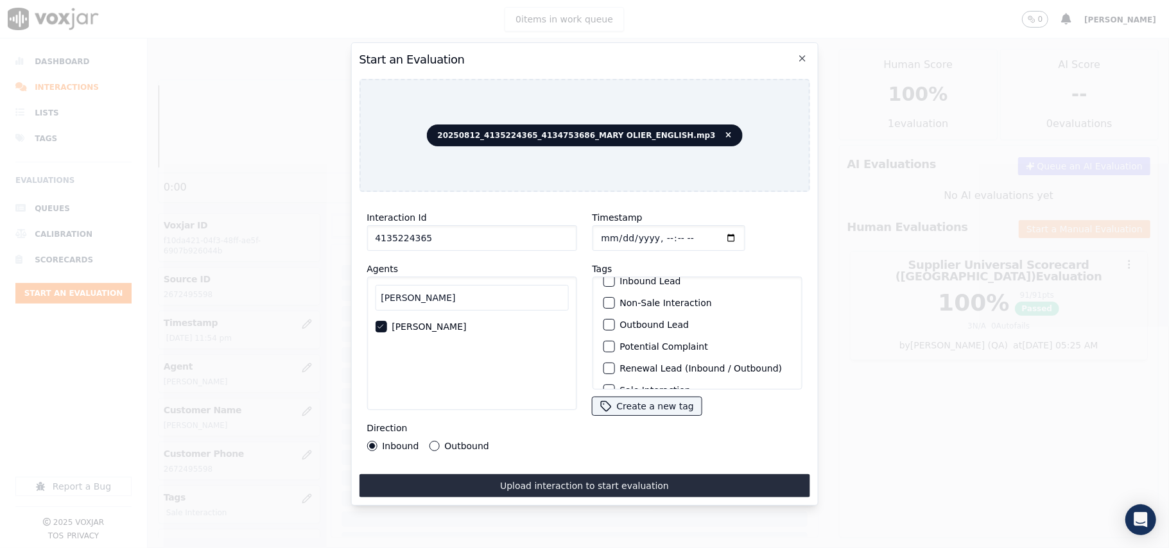
scroll to position [112, 0]
click at [625, 369] on label "Sale Interaction" at bounding box center [655, 373] width 71 height 9
click at [615, 367] on button "Sale Interaction" at bounding box center [609, 373] width 12 height 12
click at [476, 442] on label "Outbound" at bounding box center [466, 446] width 44 height 9
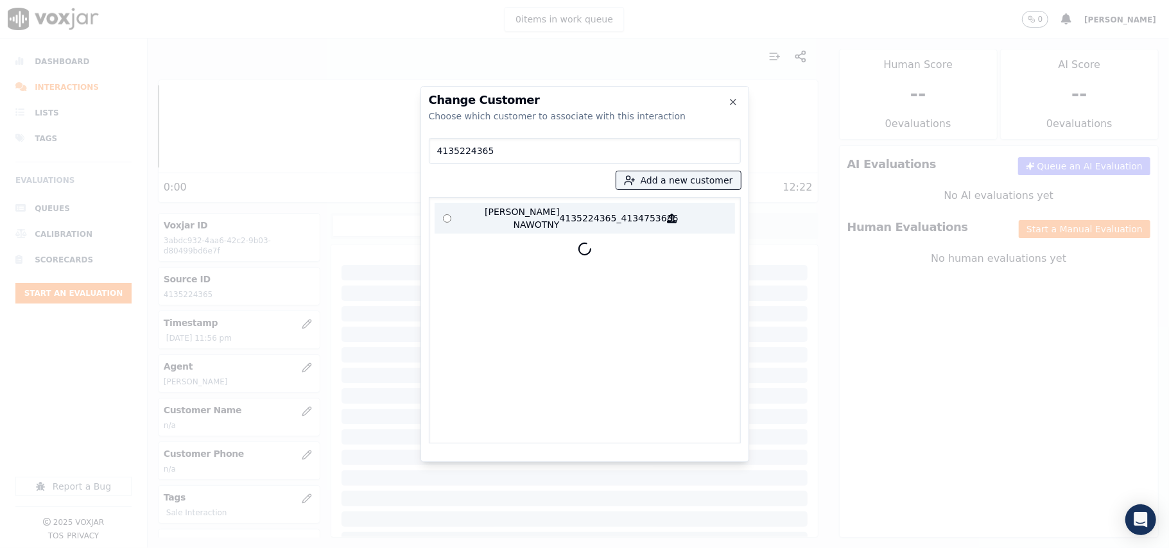
type input "4135224365"
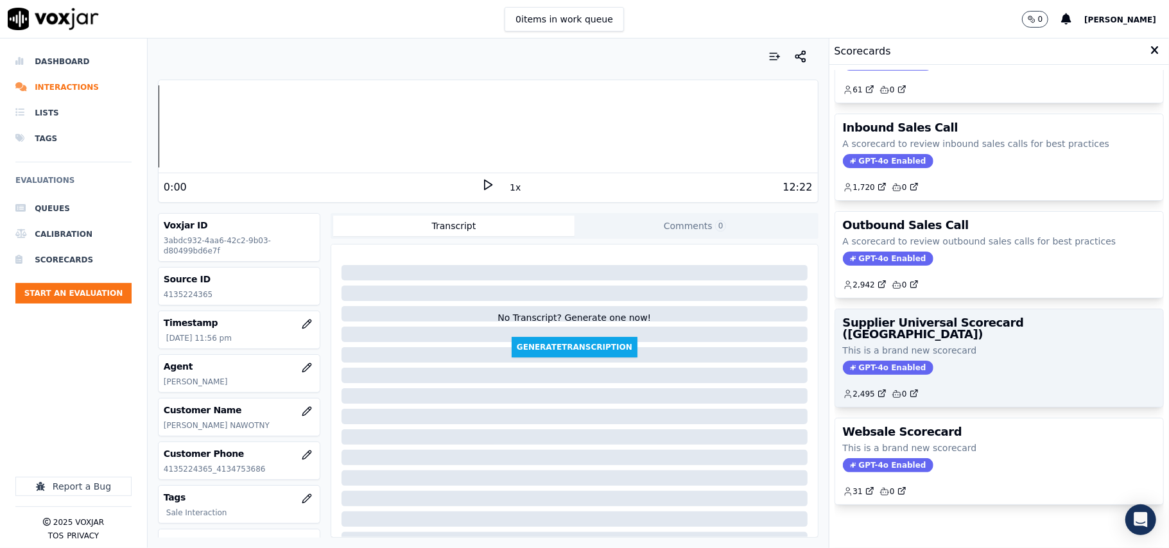
scroll to position [98, 0]
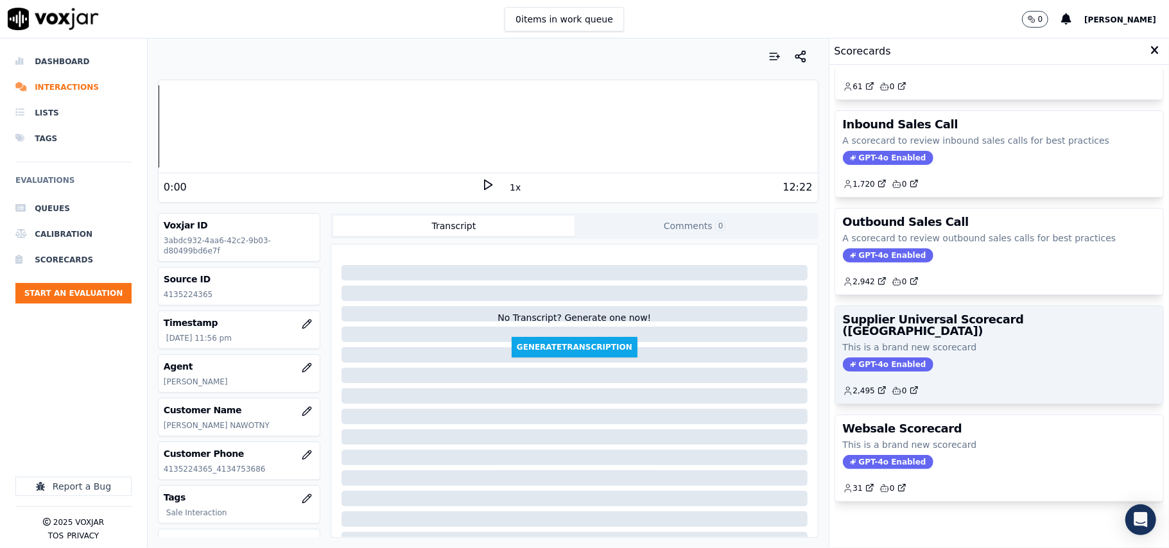
click at [968, 341] on p "This is a brand new scorecard" at bounding box center [999, 347] width 313 height 13
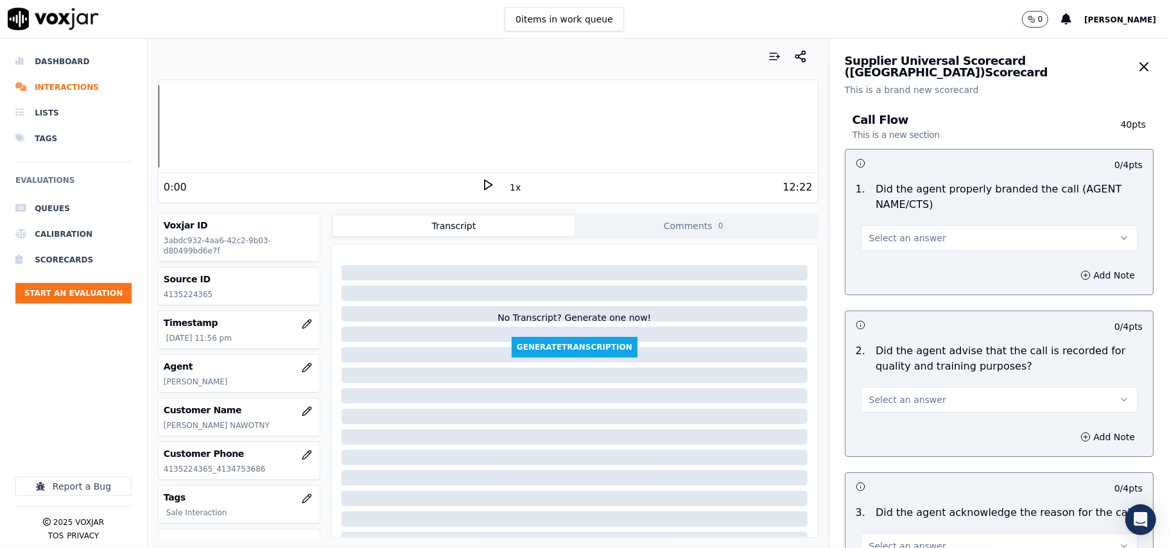
click at [896, 245] on span "Select an answer" at bounding box center [907, 238] width 77 height 13
click at [872, 265] on div "Yes" at bounding box center [972, 268] width 249 height 21
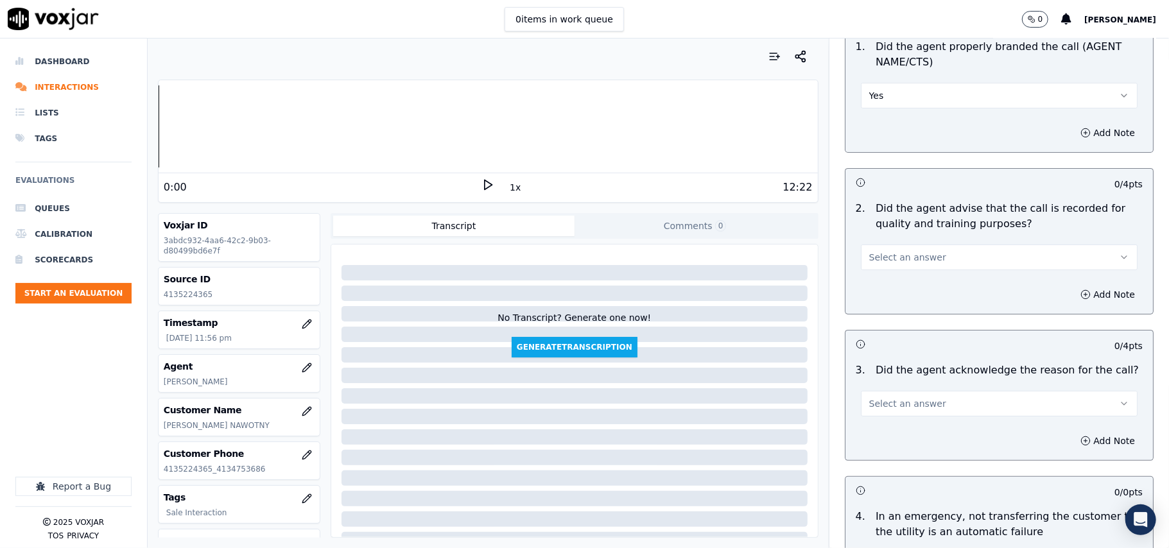
click at [877, 253] on span "Select an answer" at bounding box center [907, 257] width 77 height 13
click at [867, 286] on div "Yes" at bounding box center [972, 287] width 249 height 21
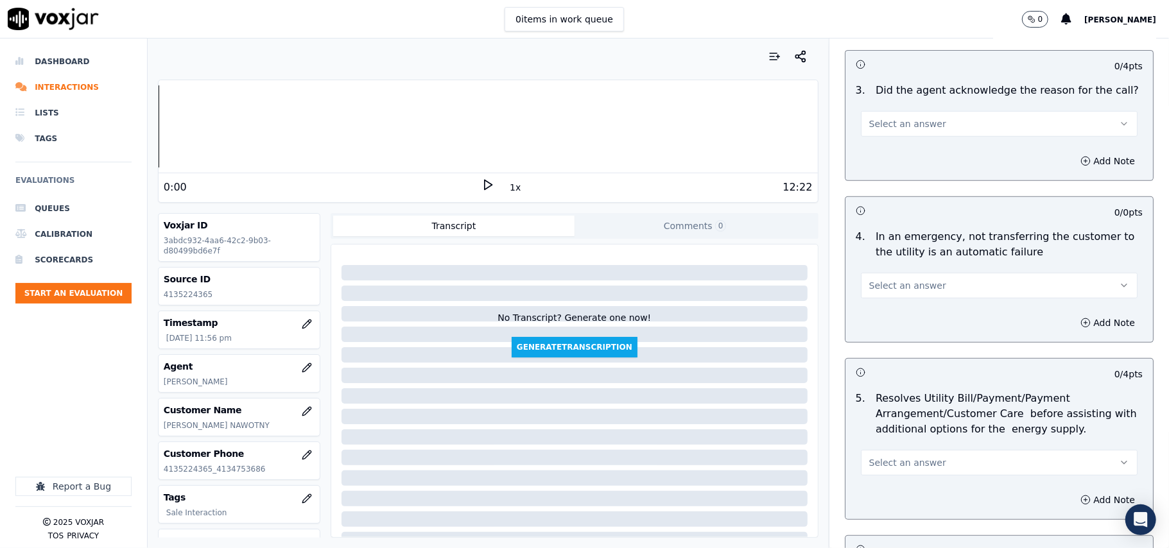
scroll to position [428, 0]
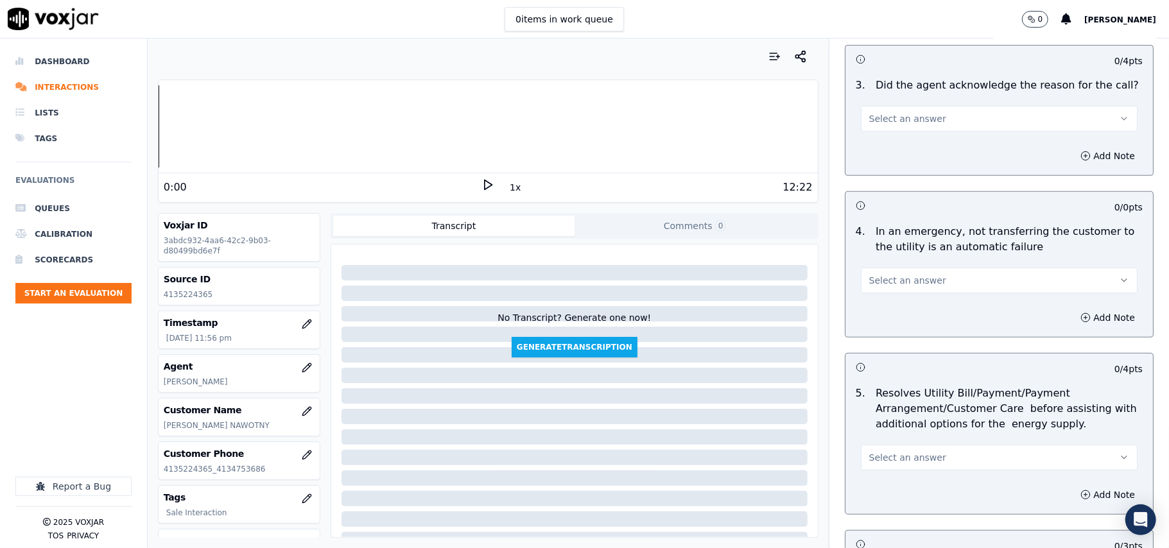
click at [877, 122] on span "Select an answer" at bounding box center [907, 118] width 77 height 13
click at [895, 144] on div "Yes" at bounding box center [972, 148] width 249 height 21
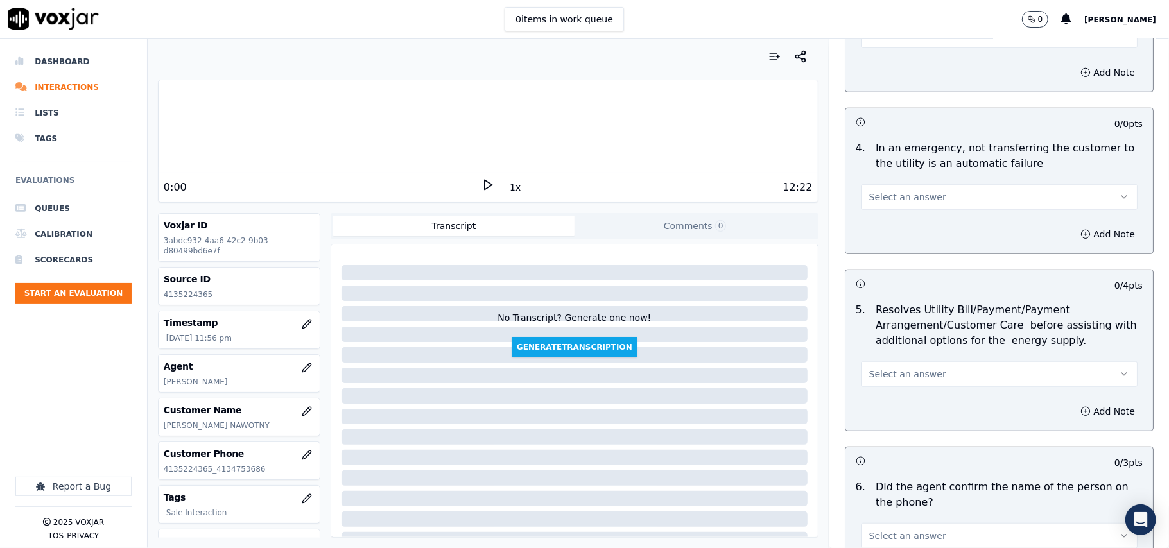
scroll to position [571, 0]
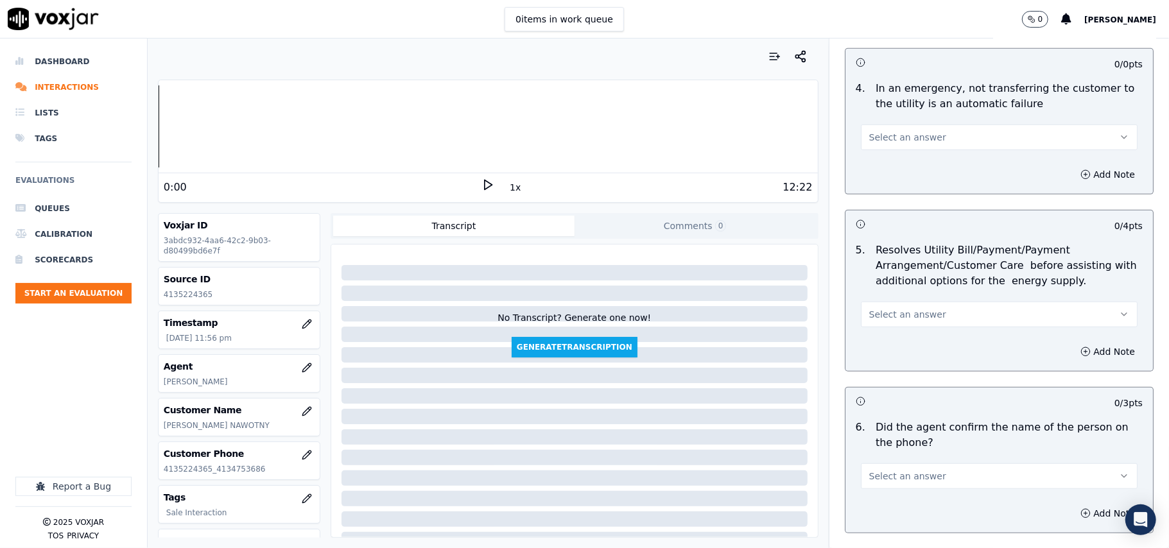
click at [886, 146] on button "Select an answer" at bounding box center [999, 138] width 277 height 26
click at [878, 213] on div "N/A" at bounding box center [972, 208] width 249 height 21
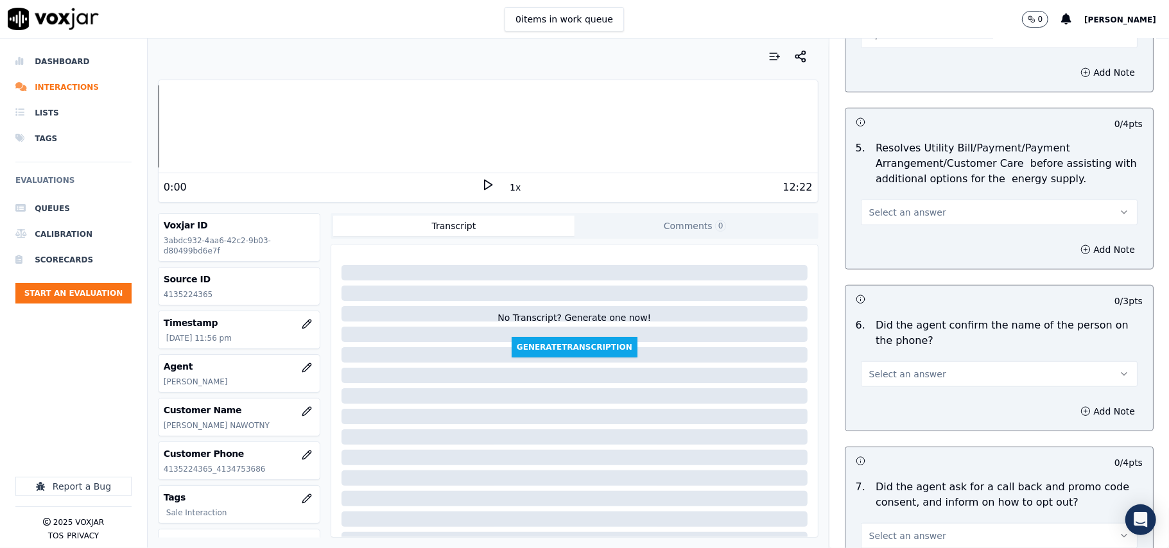
scroll to position [713, 0]
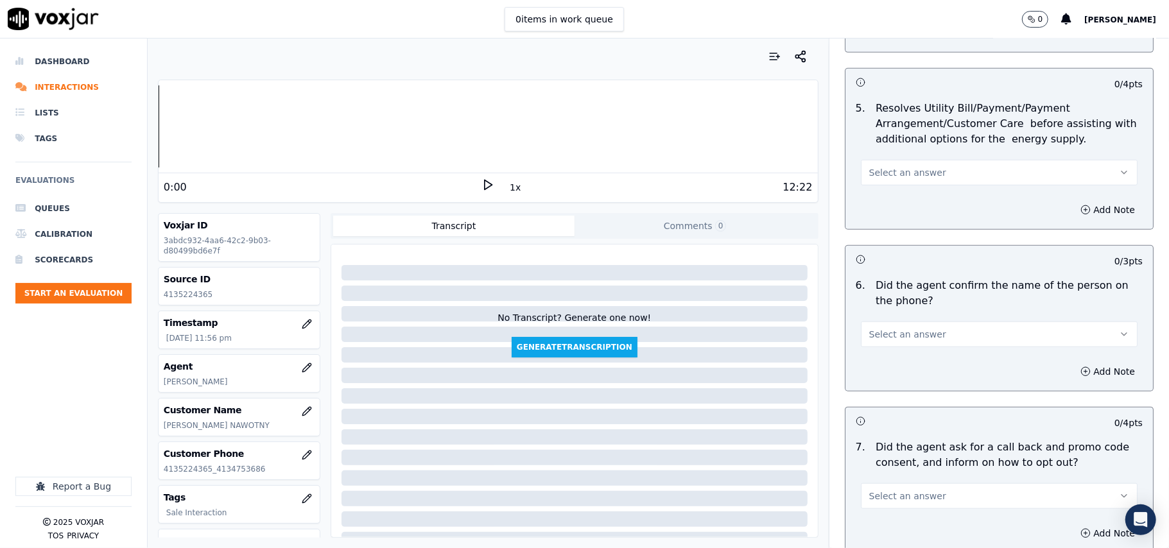
click at [868, 184] on button "Select an answer" at bounding box center [999, 173] width 277 height 26
click at [872, 245] on div "N/A" at bounding box center [972, 244] width 249 height 21
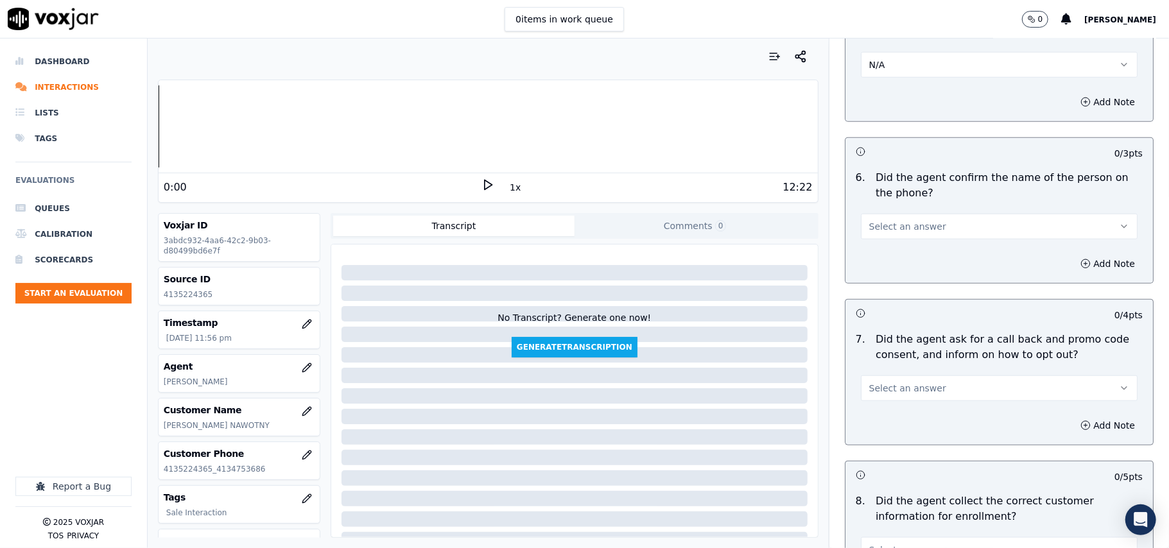
scroll to position [856, 0]
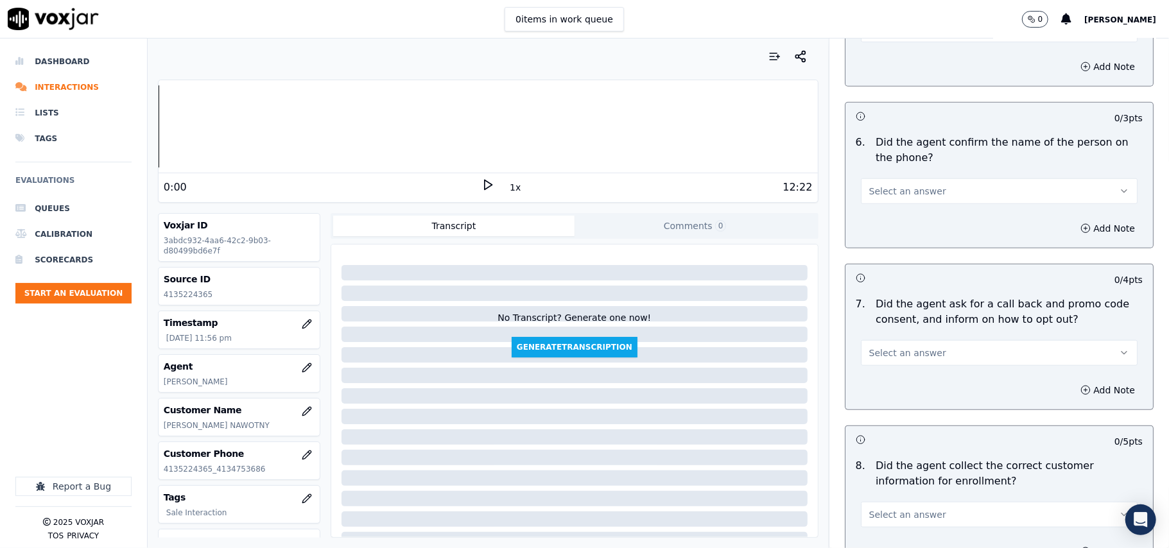
click at [871, 193] on span "Select an answer" at bounding box center [907, 191] width 77 height 13
click at [866, 214] on div "Yes" at bounding box center [972, 223] width 249 height 21
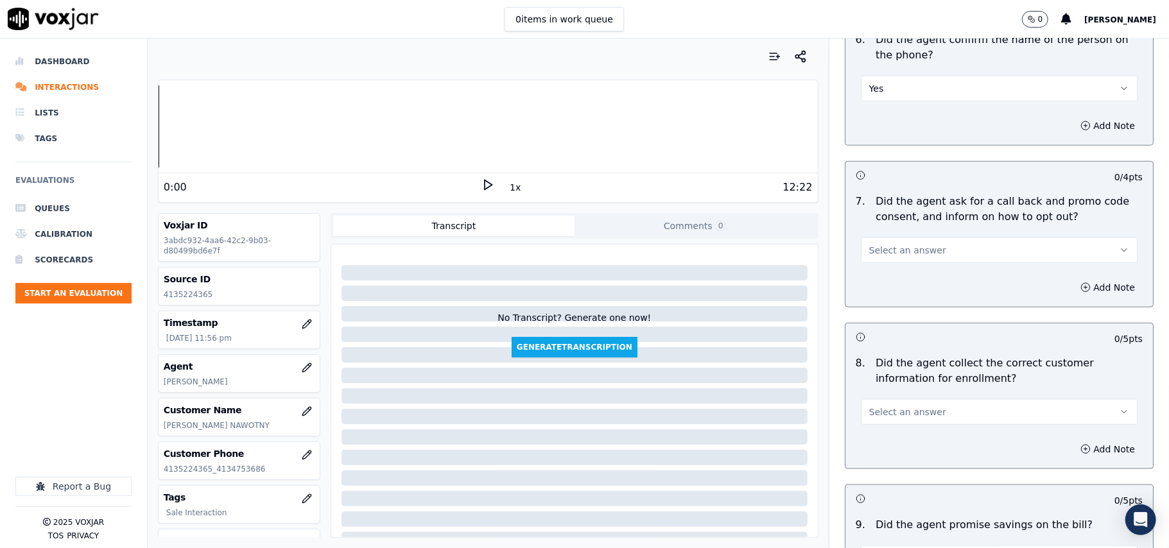
scroll to position [999, 0]
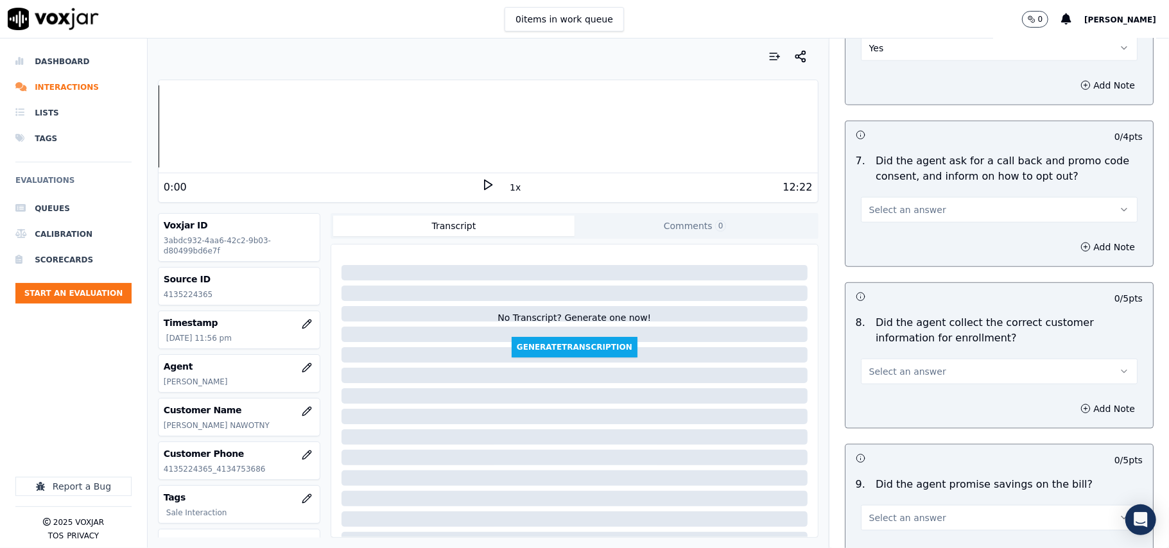
click at [871, 203] on button "Select an answer" at bounding box center [999, 210] width 277 height 26
click at [876, 234] on div "Yes" at bounding box center [972, 242] width 249 height 21
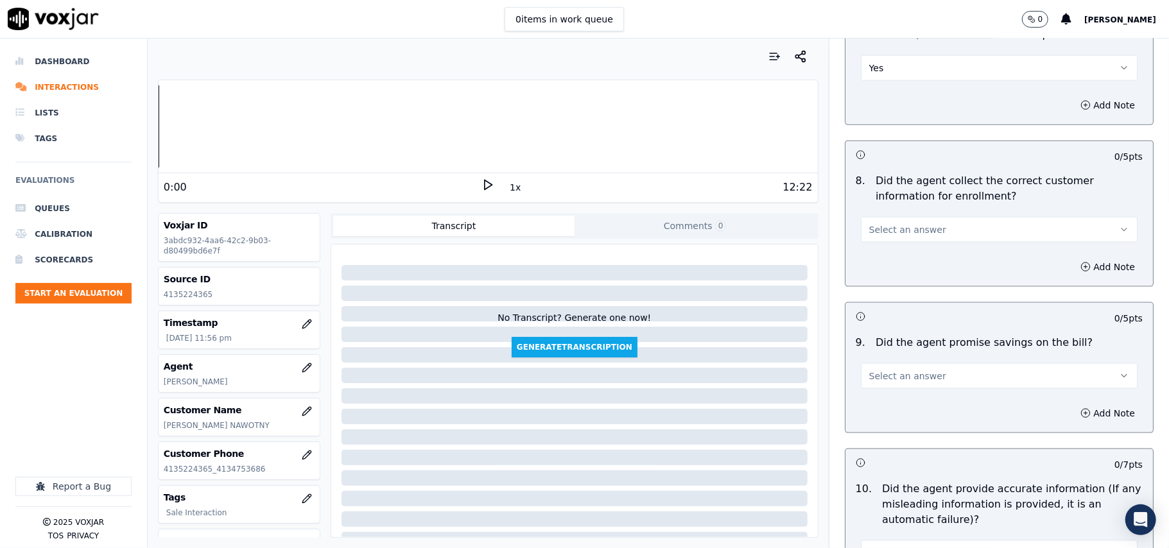
click at [878, 234] on span "Select an answer" at bounding box center [907, 229] width 77 height 13
click at [878, 255] on div "Yes" at bounding box center [972, 262] width 249 height 21
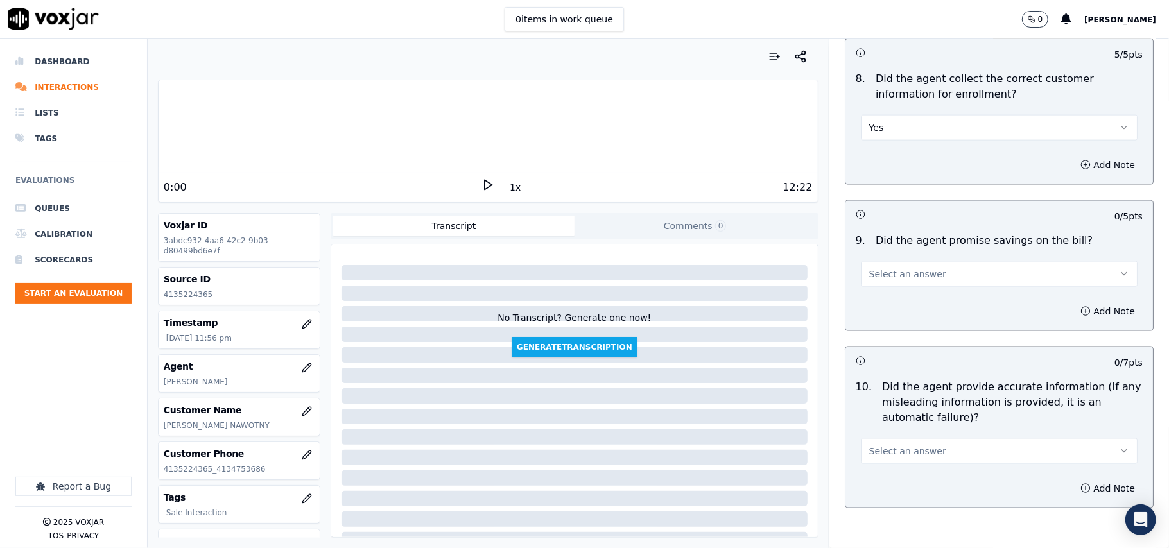
scroll to position [1284, 0]
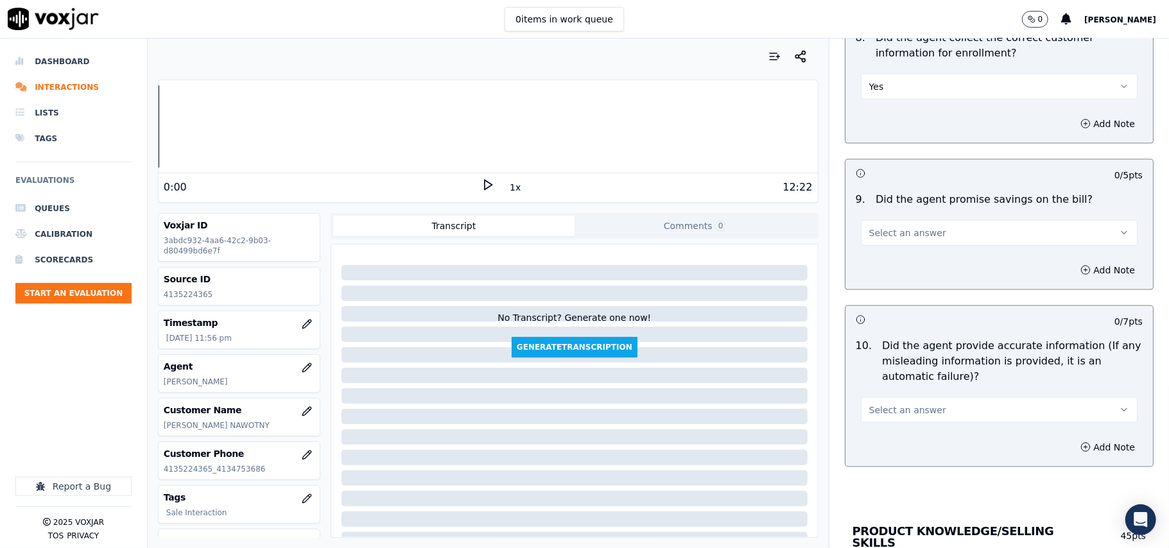
click at [884, 234] on span "Select an answer" at bounding box center [907, 233] width 77 height 13
click at [891, 306] on div "N/A" at bounding box center [972, 307] width 249 height 21
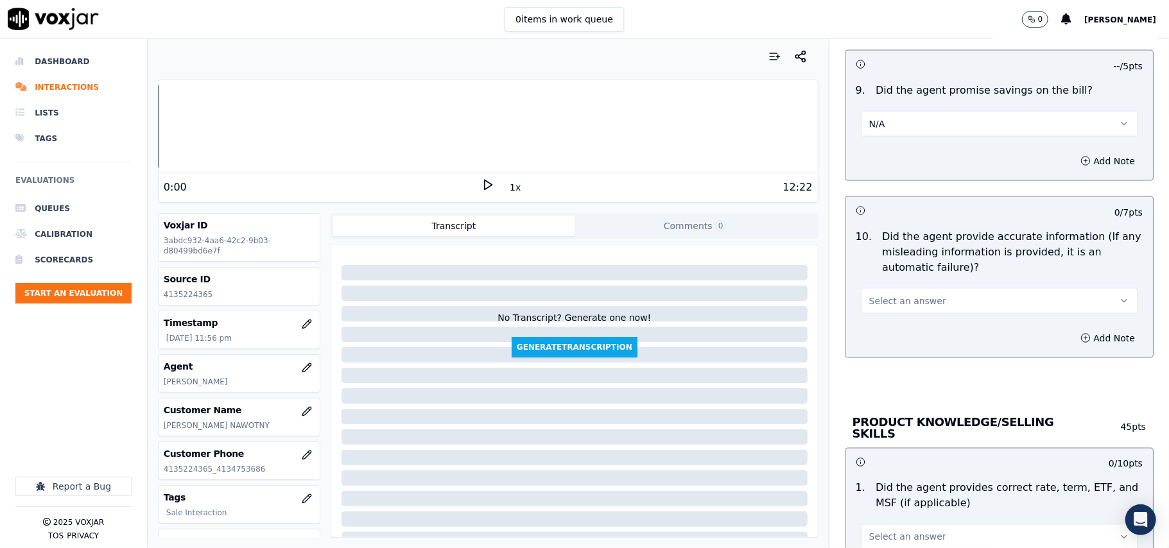
scroll to position [1427, 0]
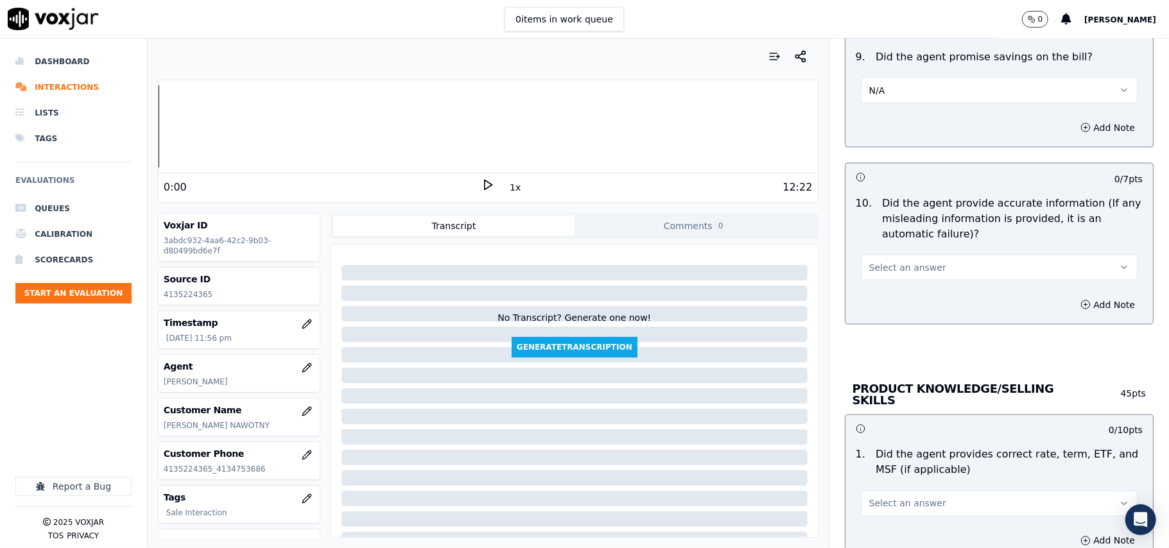
drag, startPoint x: 907, startPoint y: 270, endPoint x: 907, endPoint y: 281, distance: 11.6
click at [907, 270] on span "Select an answer" at bounding box center [907, 267] width 77 height 13
click at [894, 299] on div "Yes" at bounding box center [972, 300] width 249 height 21
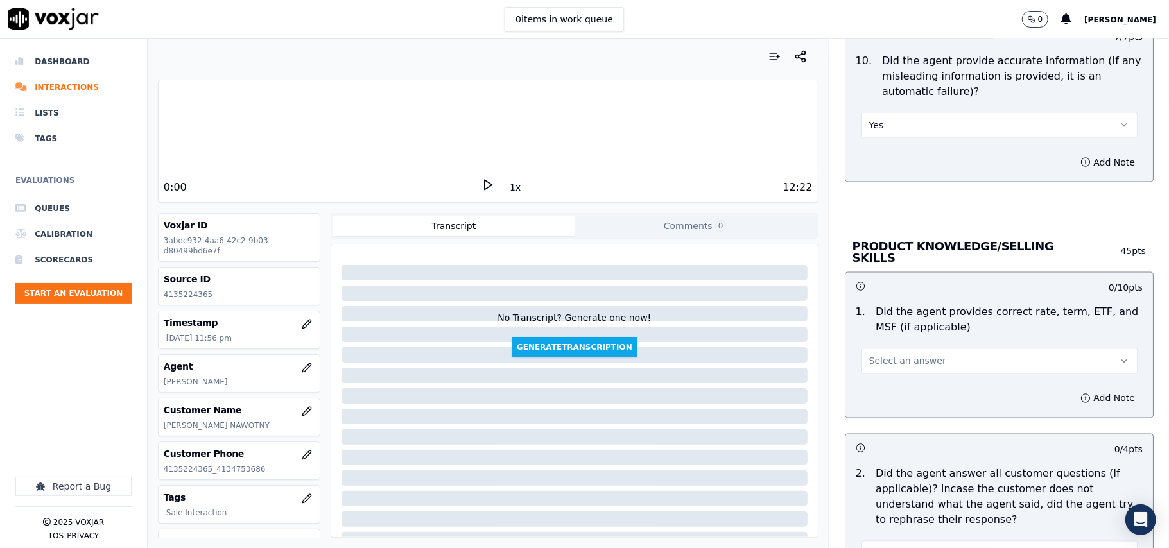
click at [893, 360] on span "Select an answer" at bounding box center [907, 361] width 77 height 13
click at [887, 393] on div "Yes" at bounding box center [972, 388] width 249 height 21
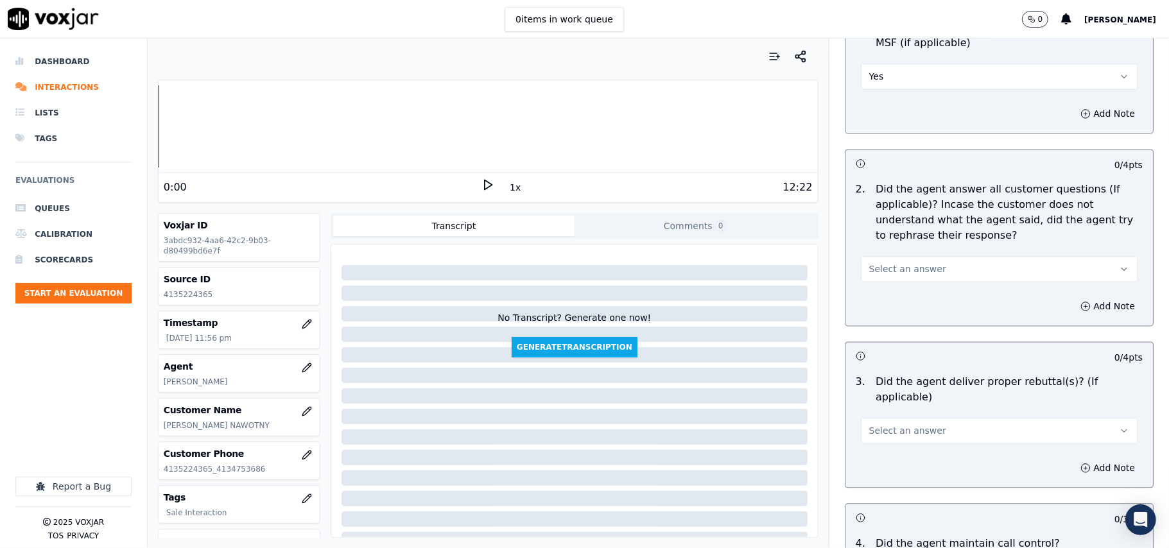
scroll to position [1855, 0]
drag, startPoint x: 880, startPoint y: 299, endPoint x: 887, endPoint y: 283, distance: 17.8
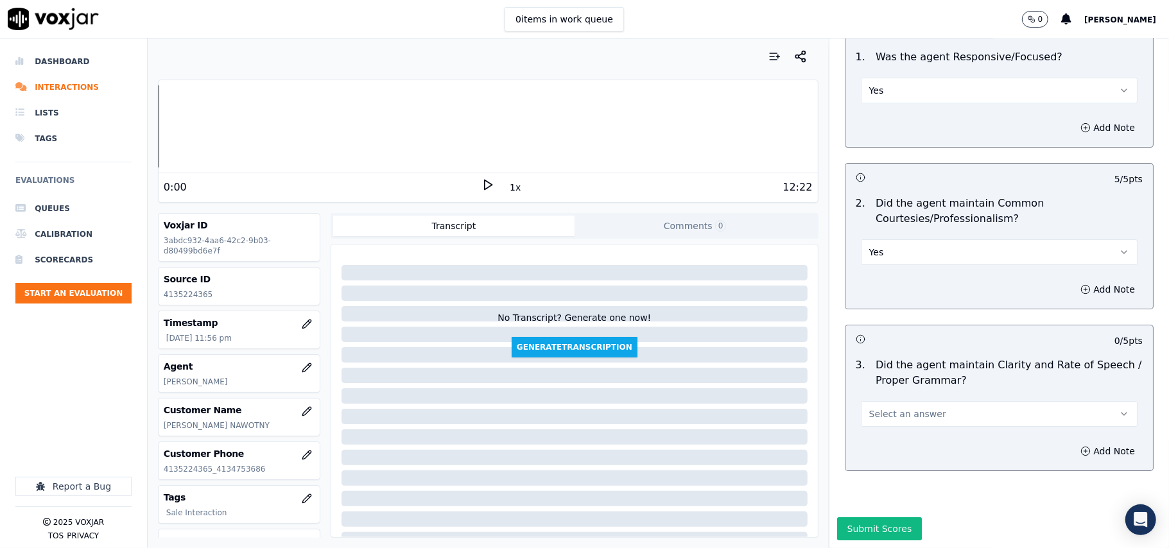
scroll to position [3213, 0]
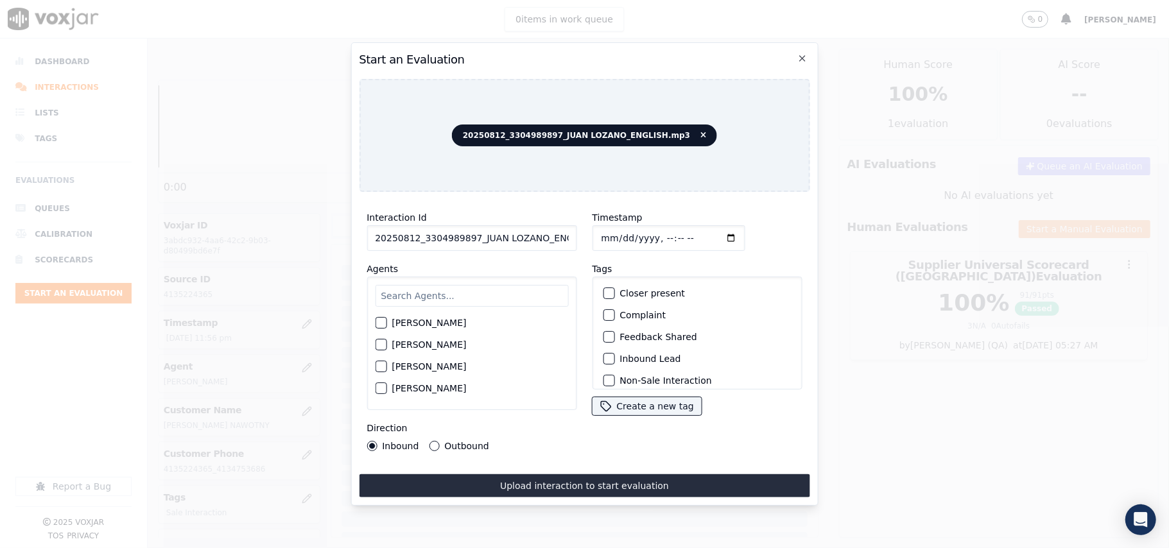
paste input "3304989897"
type input "3304989897"
type input "2025-08-12T23:57"
click at [470, 285] on input "text" at bounding box center [471, 296] width 193 height 22
type input "Jose"
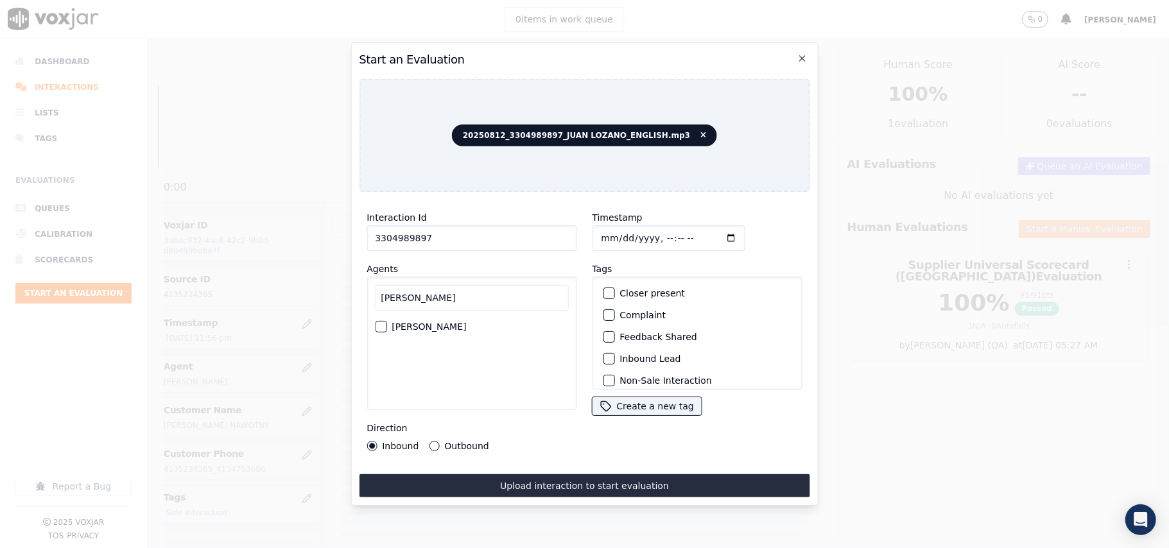
click at [442, 322] on label "JOSE LOZANO" at bounding box center [429, 326] width 74 height 9
click at [387, 321] on button "JOSE LOZANO" at bounding box center [381, 327] width 12 height 12
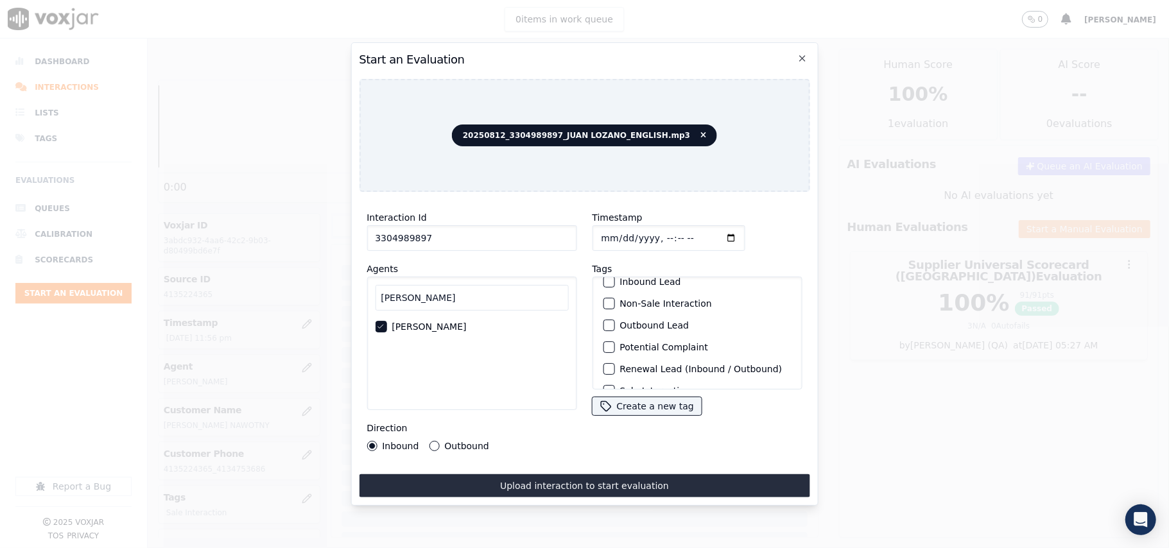
scroll to position [112, 0]
click at [651, 369] on label "Sale Interaction" at bounding box center [655, 373] width 71 height 9
click at [615, 367] on button "Sale Interaction" at bounding box center [609, 373] width 12 height 12
click at [480, 442] on label "Outbound" at bounding box center [466, 446] width 44 height 9
click at [439, 441] on button "Outbound" at bounding box center [434, 446] width 10 height 10
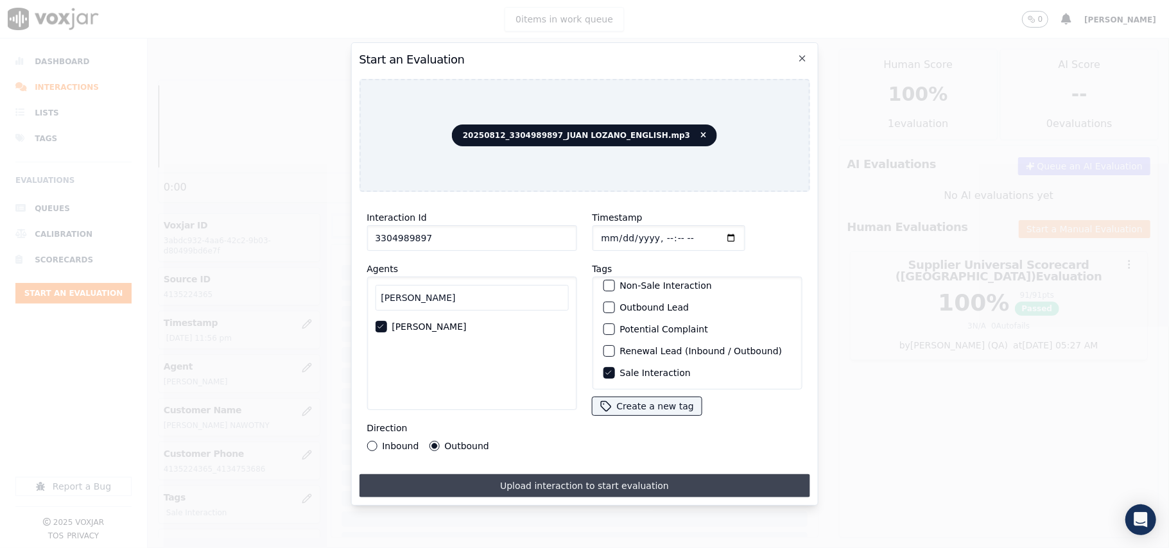
click at [507, 475] on button "Upload interaction to start evaluation" at bounding box center [584, 486] width 451 height 23
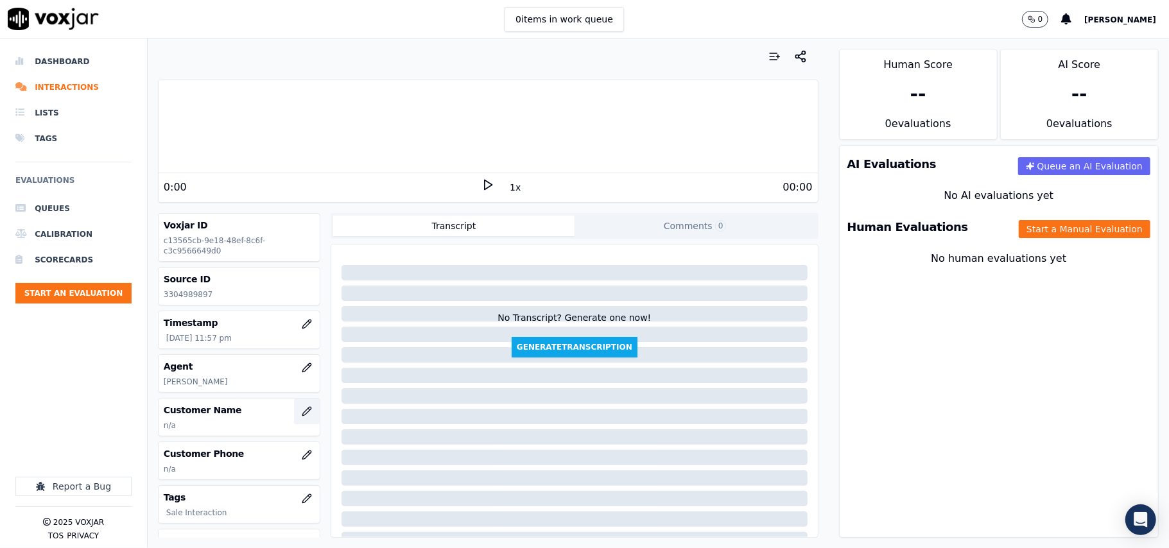
click at [302, 408] on icon "button" at bounding box center [307, 411] width 10 height 10
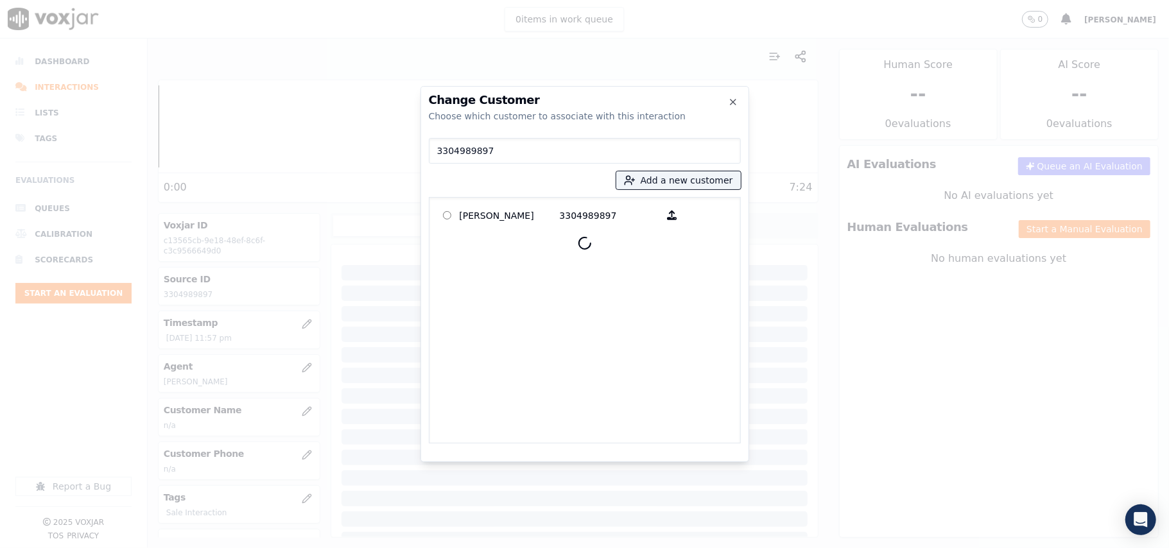
type input "3304989897"
click at [485, 219] on p "LINDA REYMOND" at bounding box center [510, 215] width 100 height 20
drag, startPoint x: 488, startPoint y: 208, endPoint x: 543, endPoint y: 261, distance: 76.3
click at [488, 209] on p "LINDA REYMOND" at bounding box center [510, 215] width 100 height 20
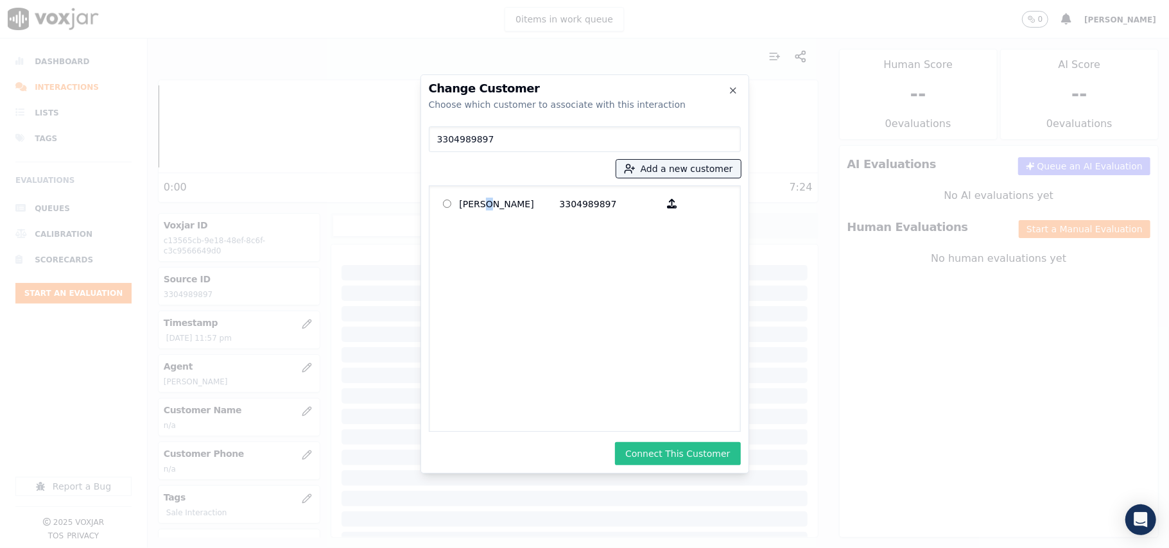
click at [690, 460] on button "Connect This Customer" at bounding box center [677, 453] width 125 height 23
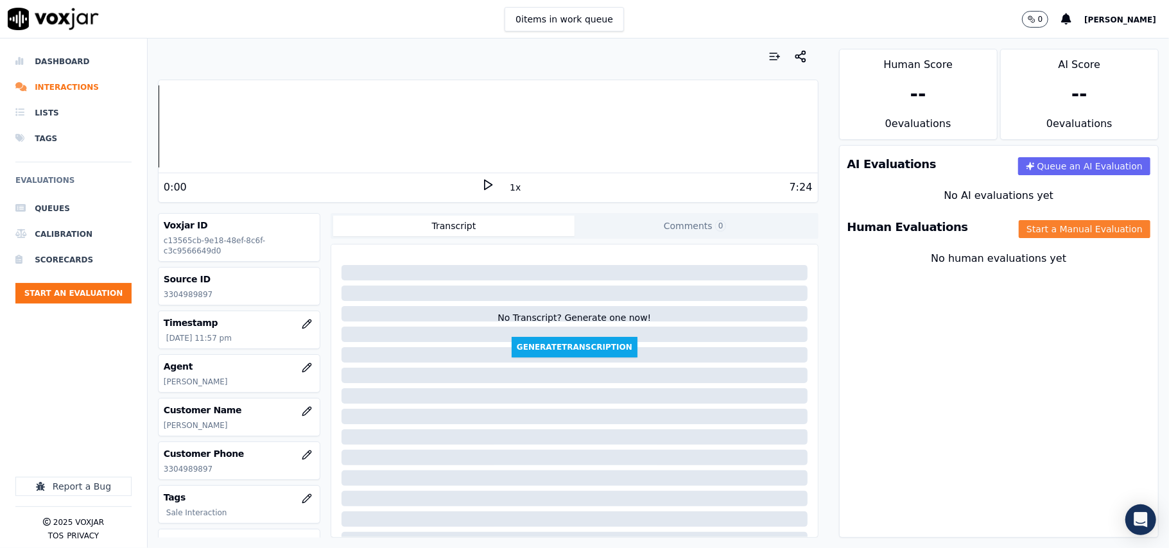
click at [1038, 221] on button "Start a Manual Evaluation" at bounding box center [1085, 229] width 132 height 18
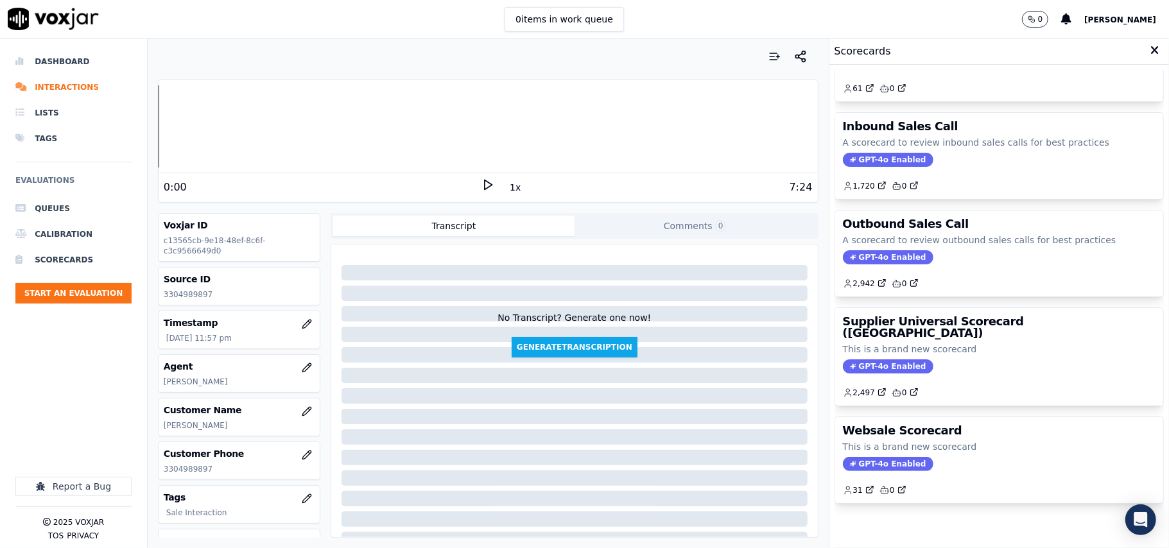
scroll to position [98, 0]
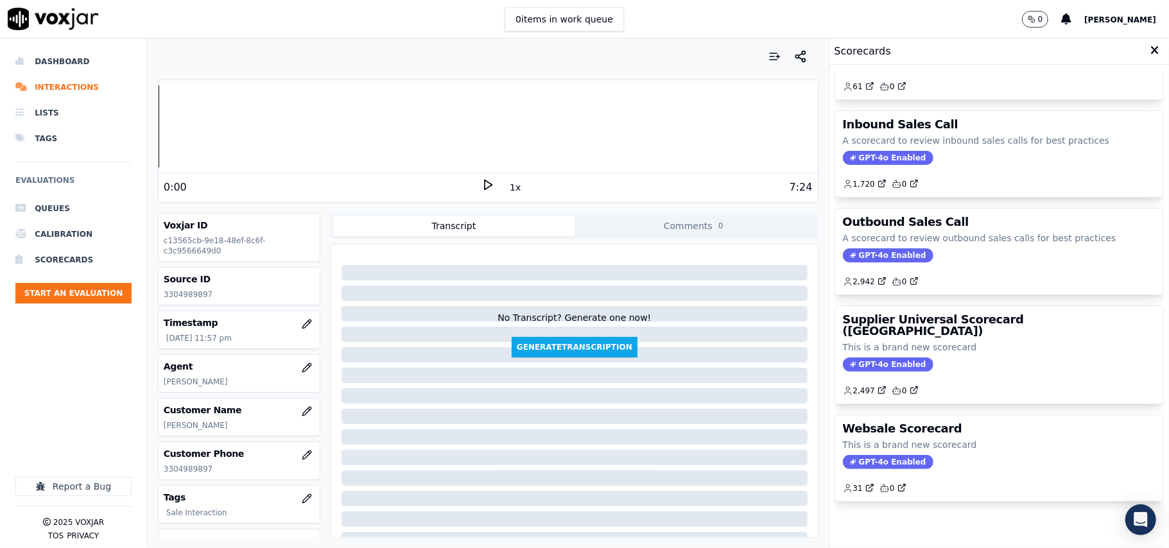
drag, startPoint x: 959, startPoint y: 345, endPoint x: 966, endPoint y: 345, distance: 7.1
click at [966, 376] on div "2,497 0" at bounding box center [999, 386] width 313 height 21
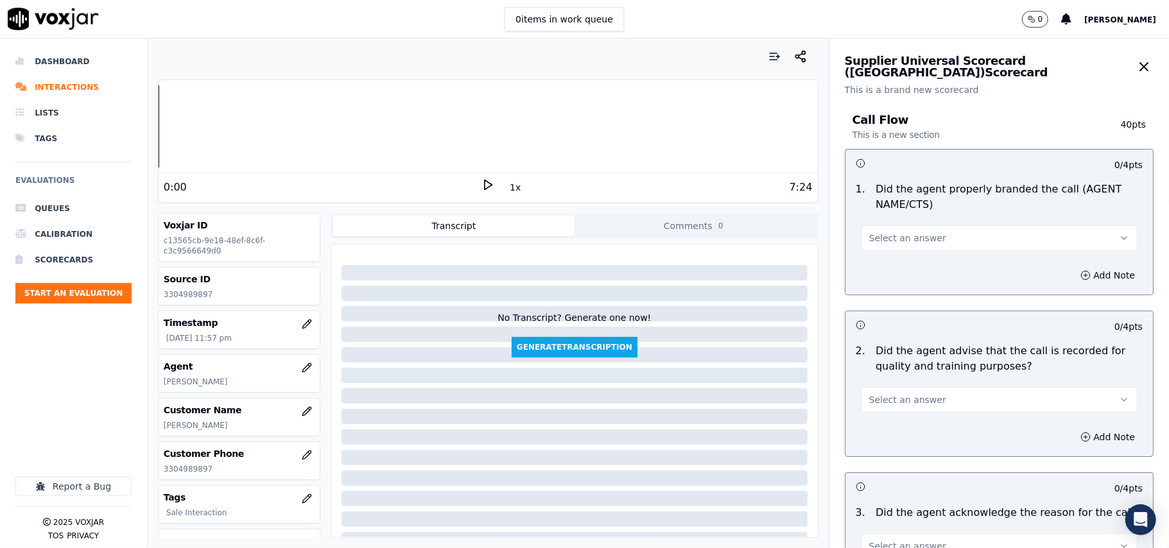
click at [898, 241] on span "Select an answer" at bounding box center [907, 238] width 77 height 13
click at [899, 260] on div "Yes" at bounding box center [972, 268] width 249 height 21
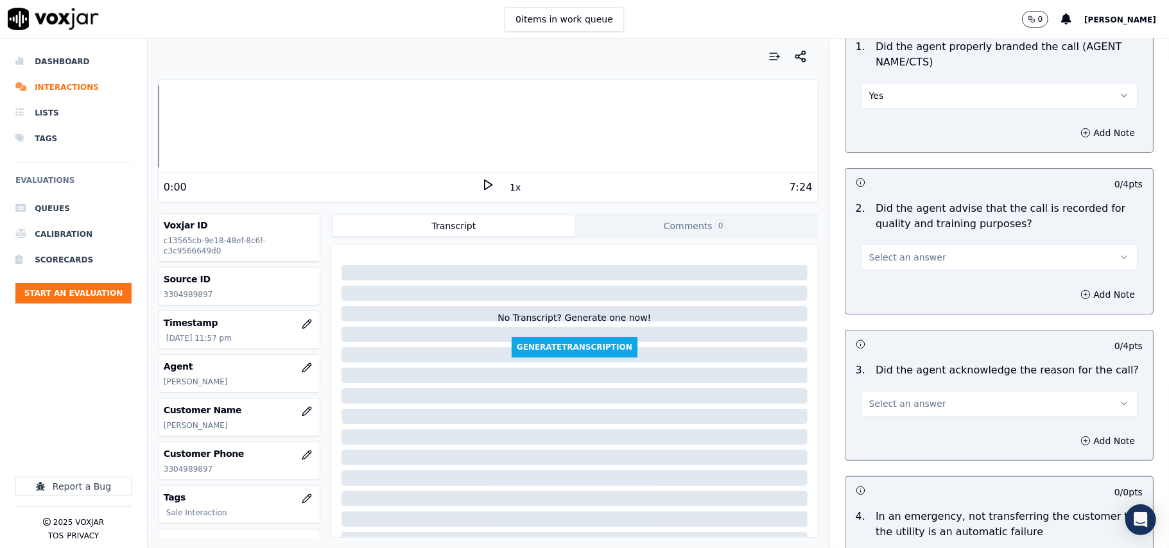
drag, startPoint x: 877, startPoint y: 234, endPoint x: 869, endPoint y: 258, distance: 25.8
click at [877, 235] on div "Select an answer" at bounding box center [999, 251] width 297 height 39
click at [869, 258] on span "Select an answer" at bounding box center [907, 257] width 77 height 13
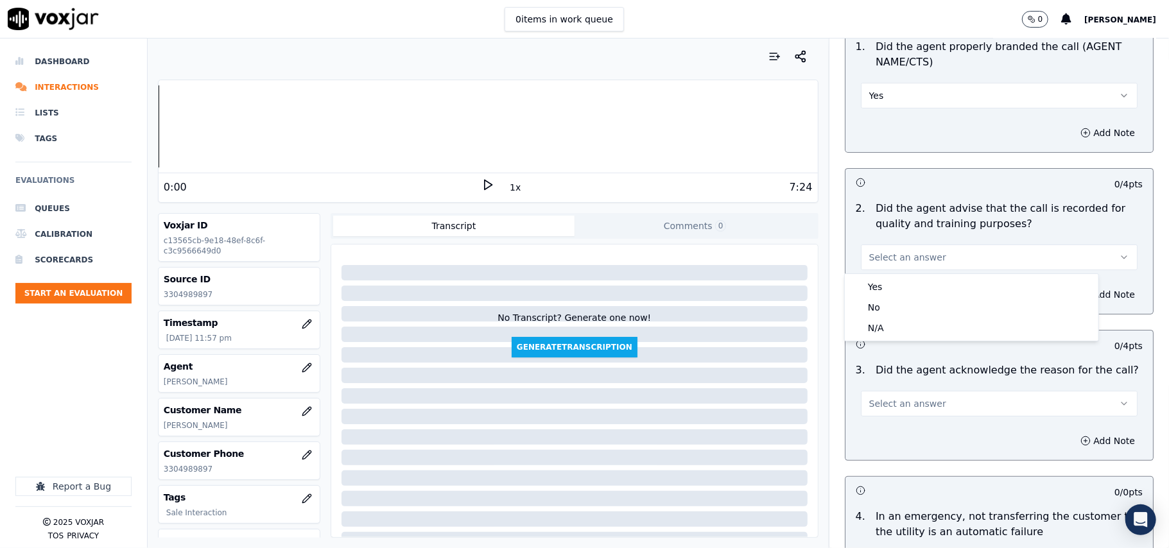
click at [846, 285] on div "Yes No N/A" at bounding box center [972, 307] width 254 height 67
click at [908, 283] on div "Yes" at bounding box center [972, 287] width 249 height 21
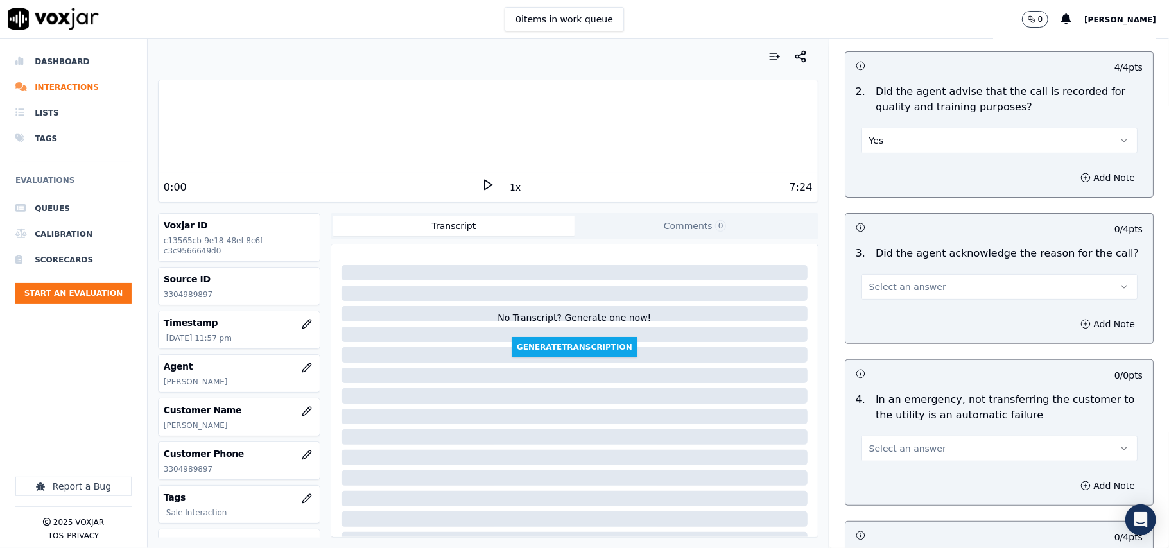
scroll to position [428, 0]
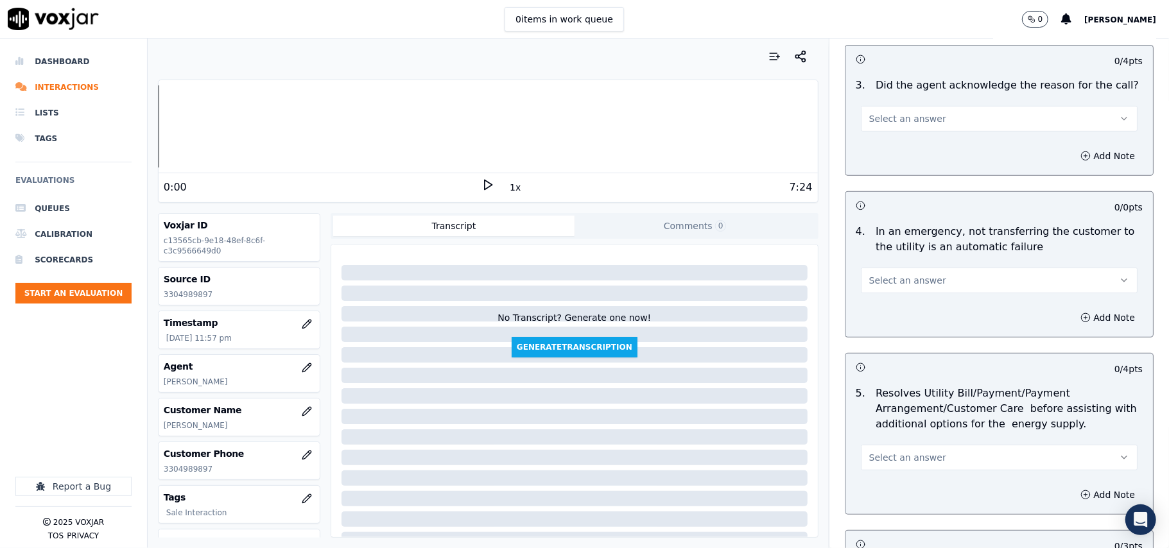
click at [874, 131] on button "Select an answer" at bounding box center [999, 119] width 277 height 26
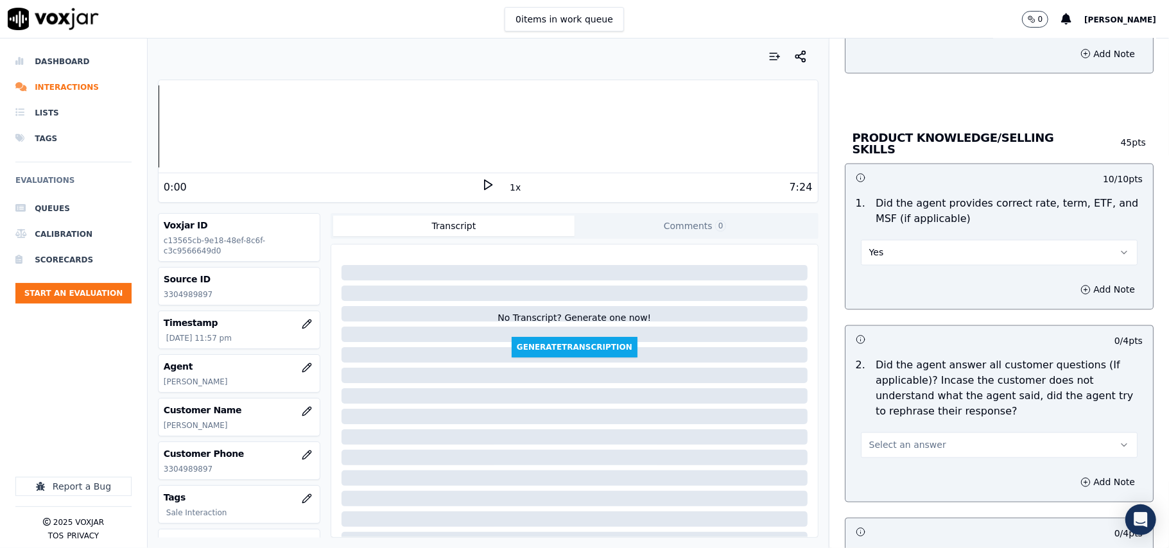
scroll to position [1712, 0]
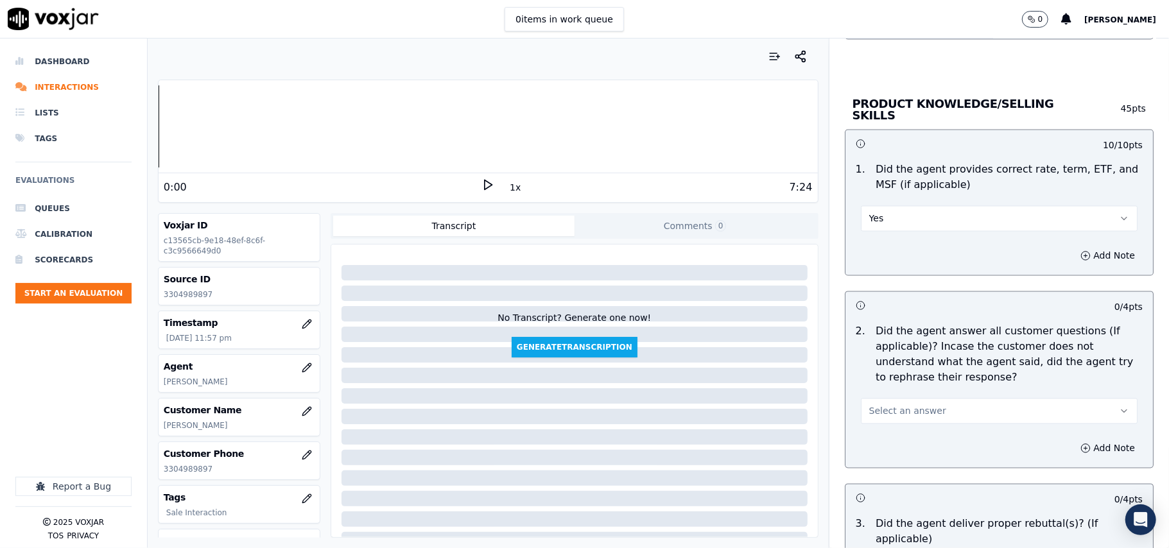
drag, startPoint x: 886, startPoint y: 396, endPoint x: 886, endPoint y: 419, distance: 23.1
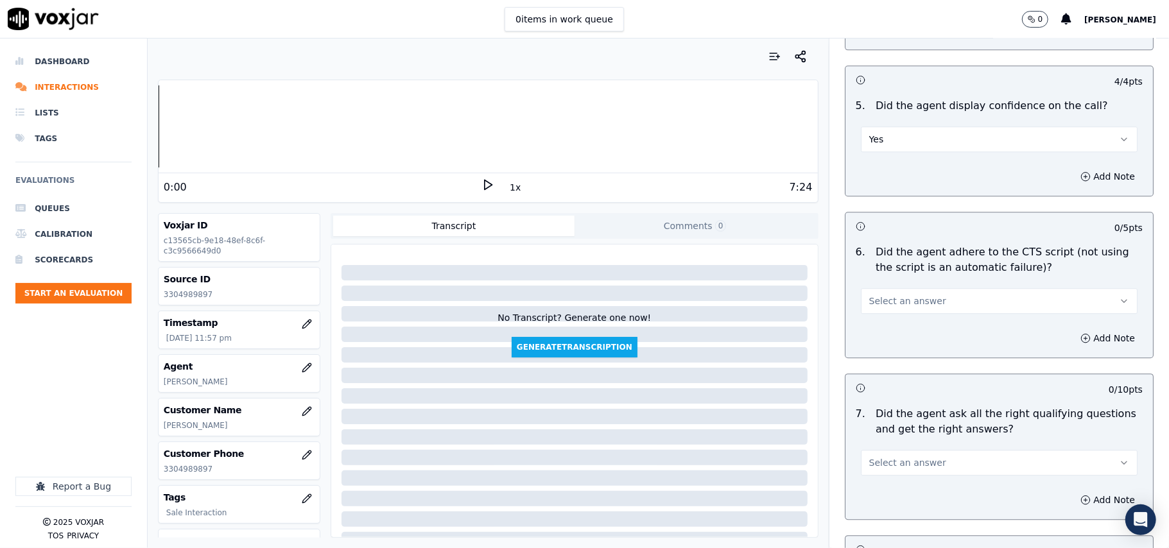
scroll to position [2569, 0]
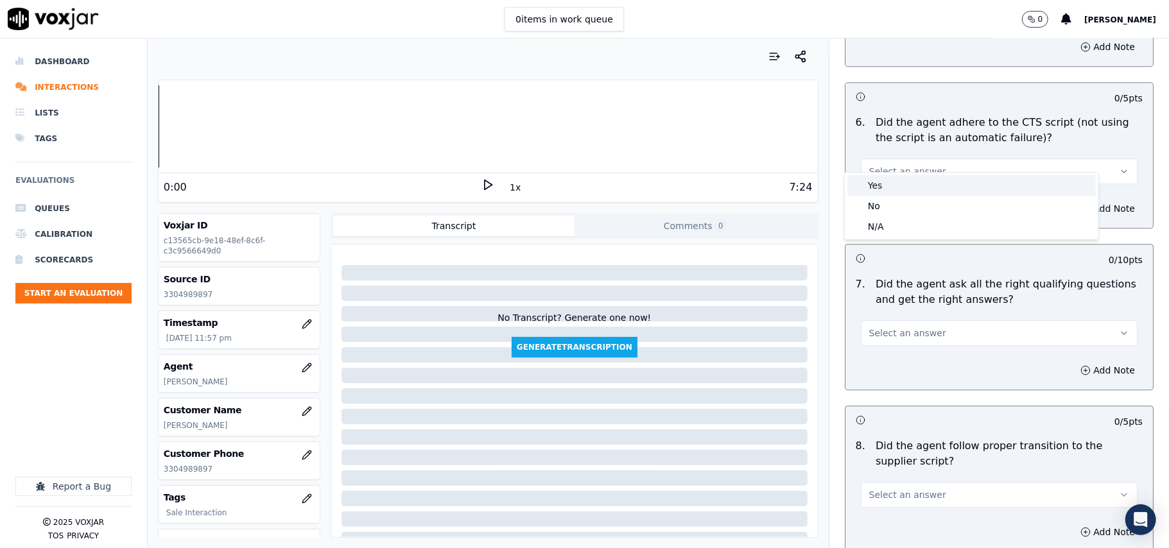
click at [899, 178] on div "Yes" at bounding box center [972, 185] width 249 height 21
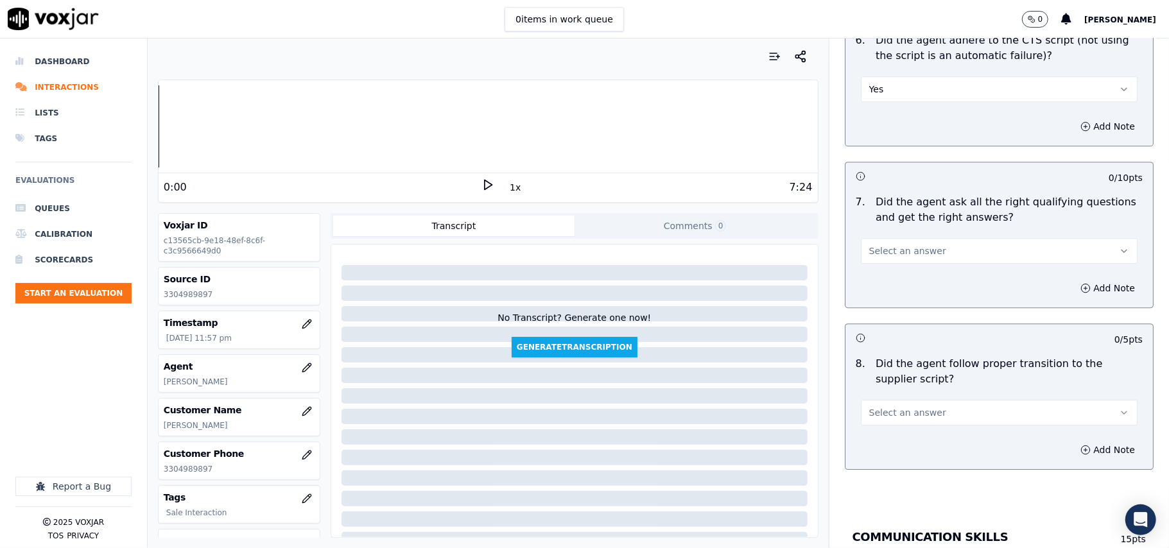
scroll to position [2711, 0]
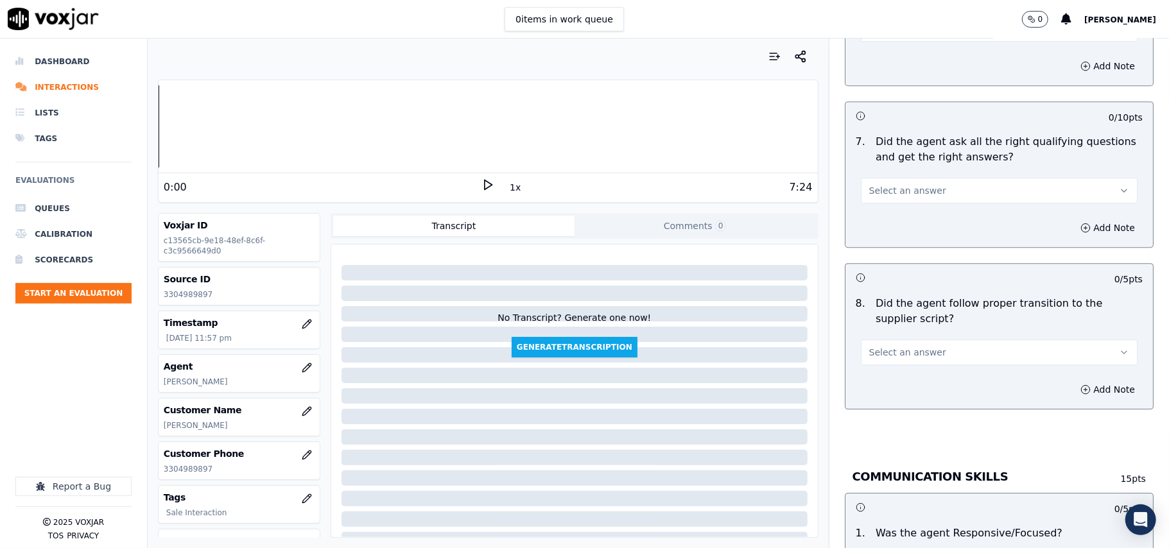
click at [876, 184] on span "Select an answer" at bounding box center [907, 190] width 77 height 13
click at [869, 199] on div "Yes" at bounding box center [972, 205] width 249 height 21
click at [876, 346] on span "Select an answer" at bounding box center [907, 352] width 77 height 13
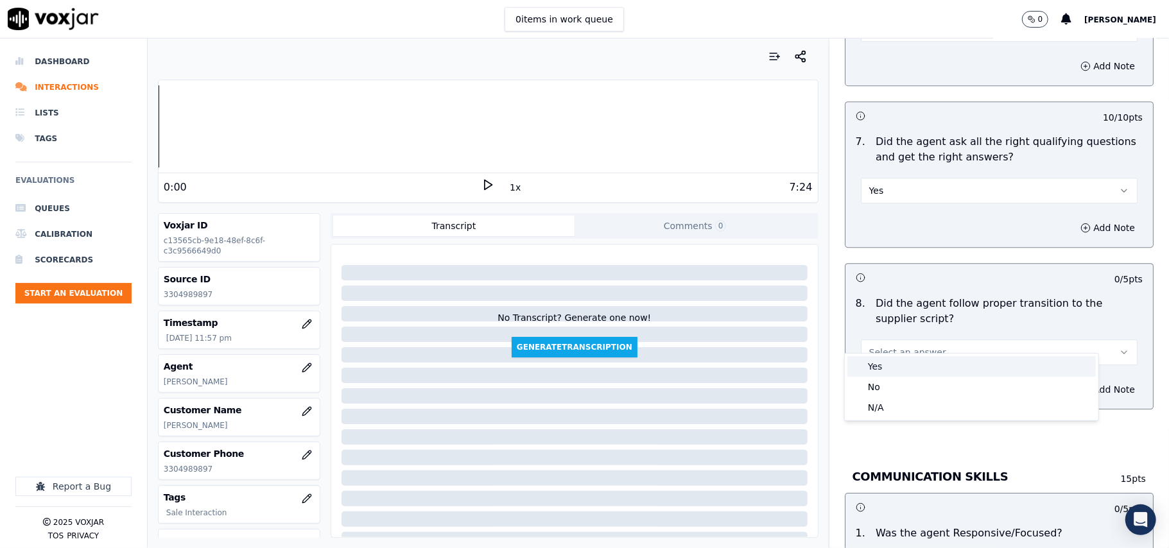
click at [875, 369] on div "Yes" at bounding box center [972, 366] width 249 height 21
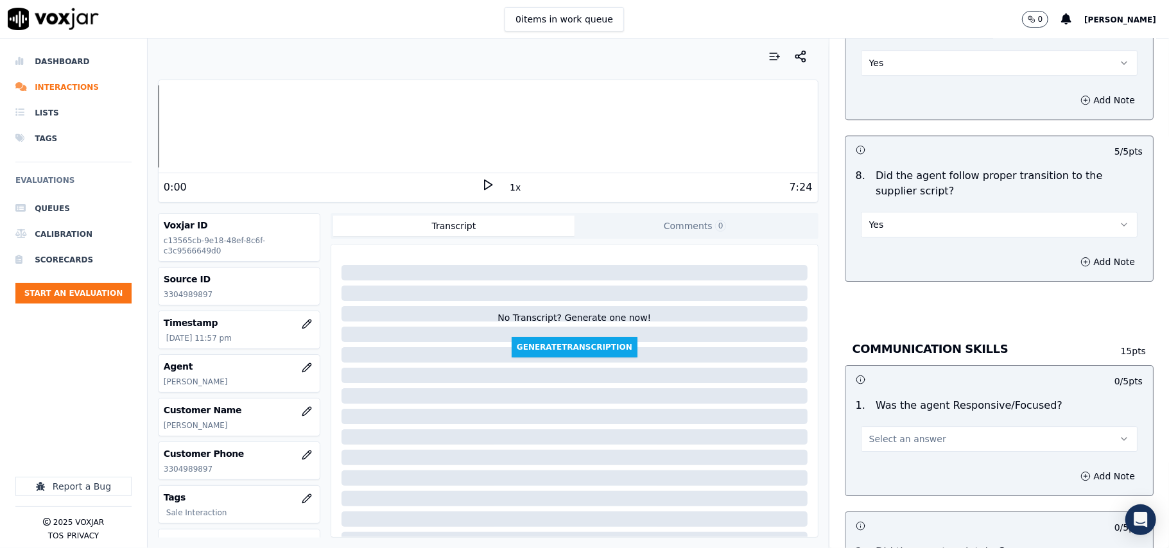
scroll to position [2996, 0]
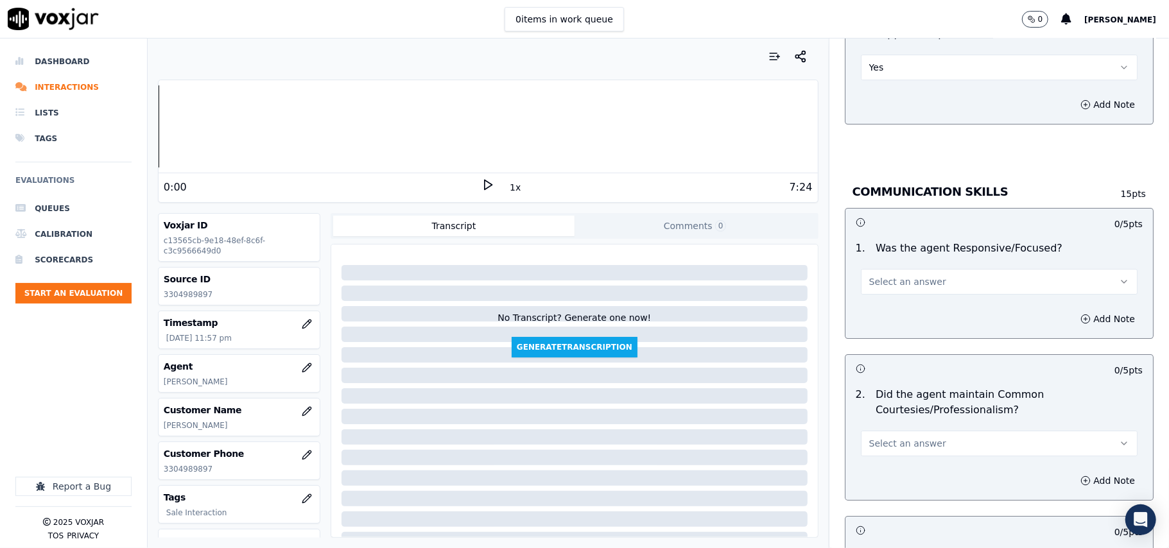
click at [873, 275] on span "Select an answer" at bounding box center [907, 281] width 77 height 13
click at [877, 292] on div "Yes" at bounding box center [972, 296] width 249 height 21
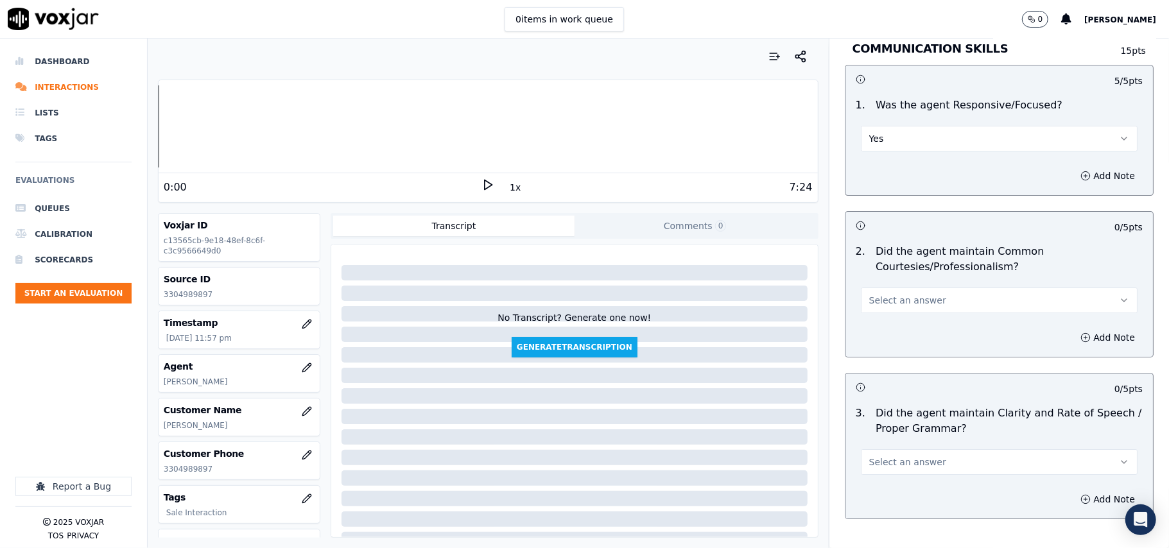
click at [895, 275] on div "Select an answer" at bounding box center [999, 294] width 297 height 39
click at [894, 294] on span "Select an answer" at bounding box center [907, 300] width 77 height 13
click at [887, 311] on div "Yes" at bounding box center [972, 316] width 249 height 21
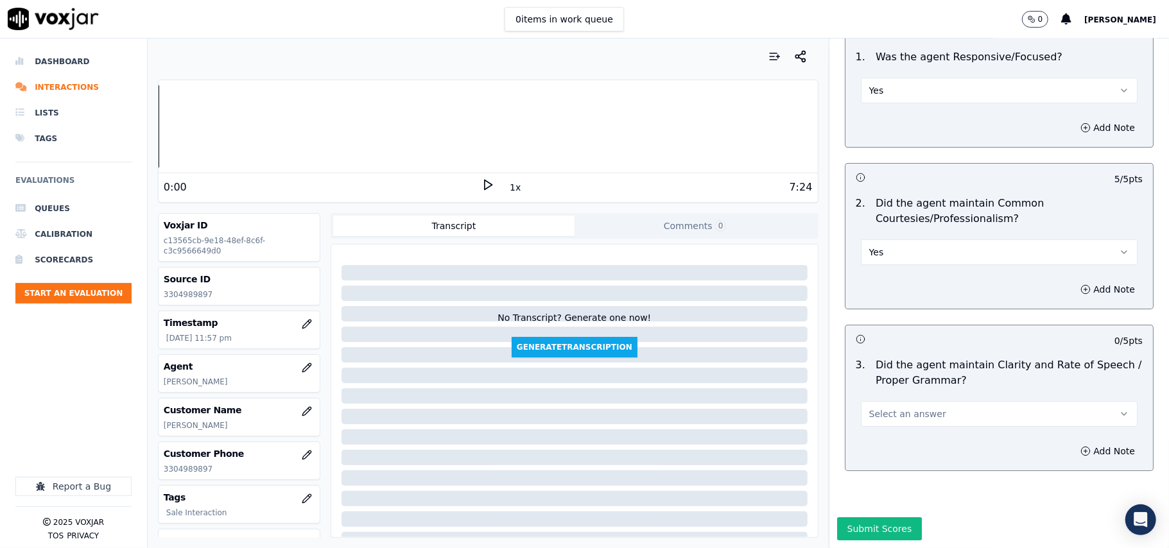
scroll to position [3213, 0]
click at [895, 401] on button "Select an answer" at bounding box center [999, 414] width 277 height 26
click at [889, 404] on div "Yes" at bounding box center [972, 404] width 249 height 21
click at [845, 518] on button "Submit Scores" at bounding box center [879, 529] width 85 height 23
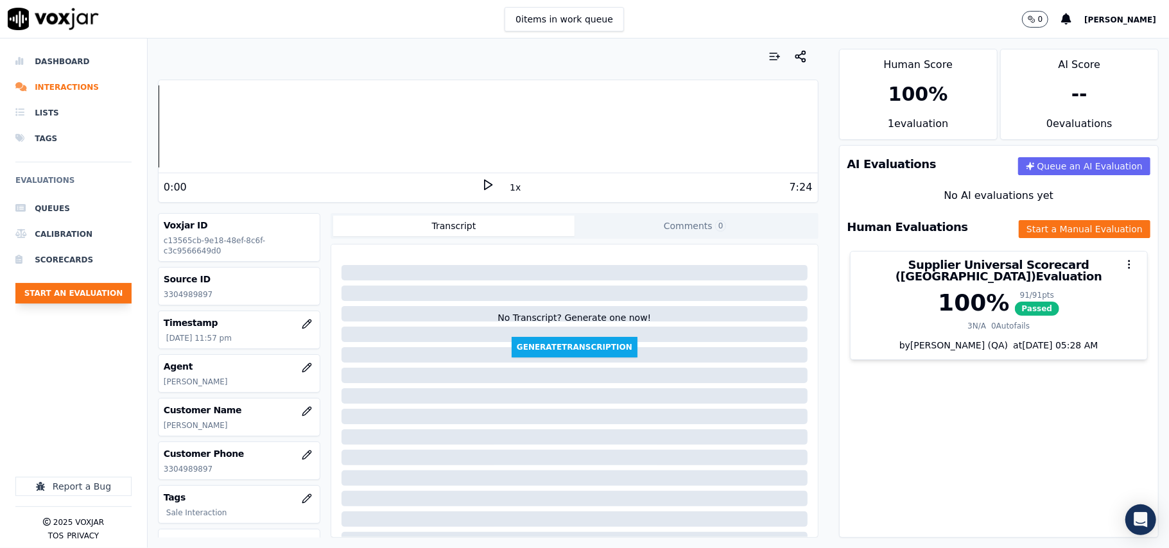
click at [51, 303] on button "Start an Evaluation" at bounding box center [73, 293] width 116 height 21
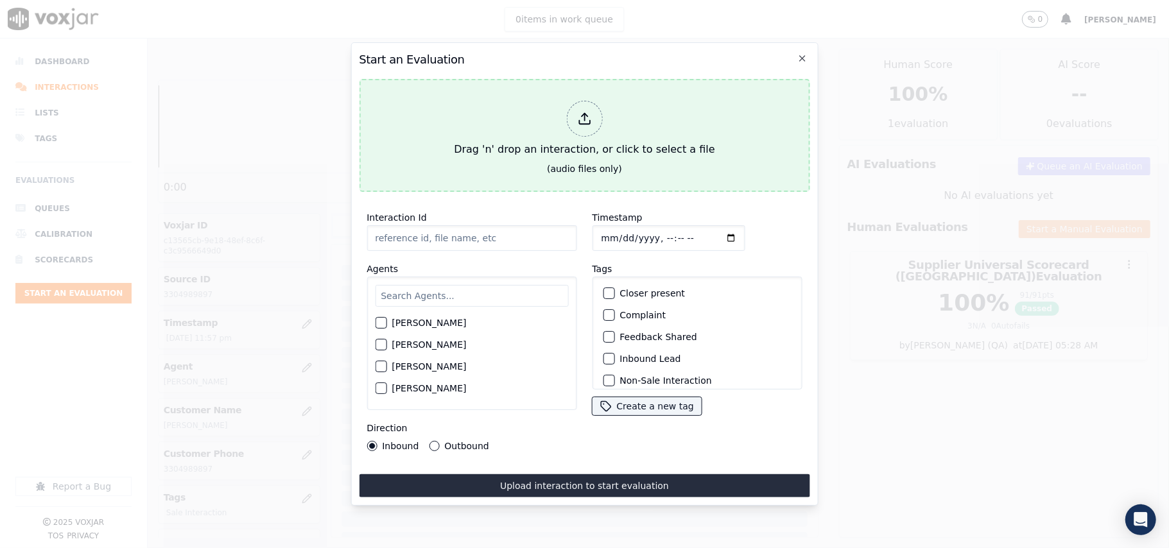
click at [642, 119] on div "Drag 'n' drop an interaction, or click to select a file" at bounding box center [584, 129] width 271 height 67
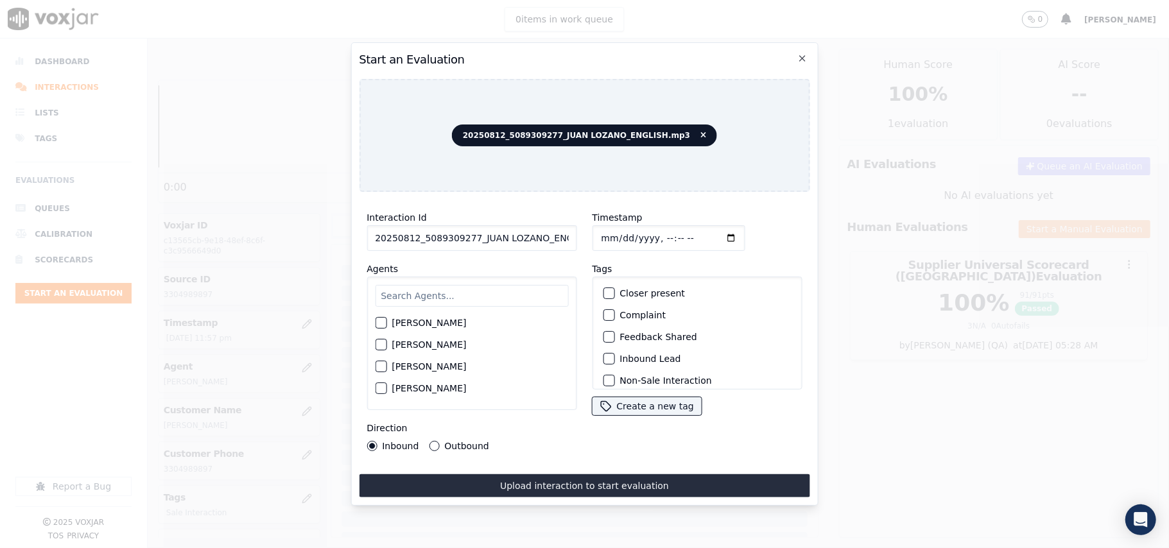
click at [455, 227] on input "20250812_5089309277_JUAN LOZANO_ENGLISH.mp3" at bounding box center [472, 238] width 210 height 26
paste input "5089309277"
type input "5089309277"
click at [615, 234] on input "Timestamp" at bounding box center [668, 238] width 153 height 26
type input "2025-08-12T23:58"
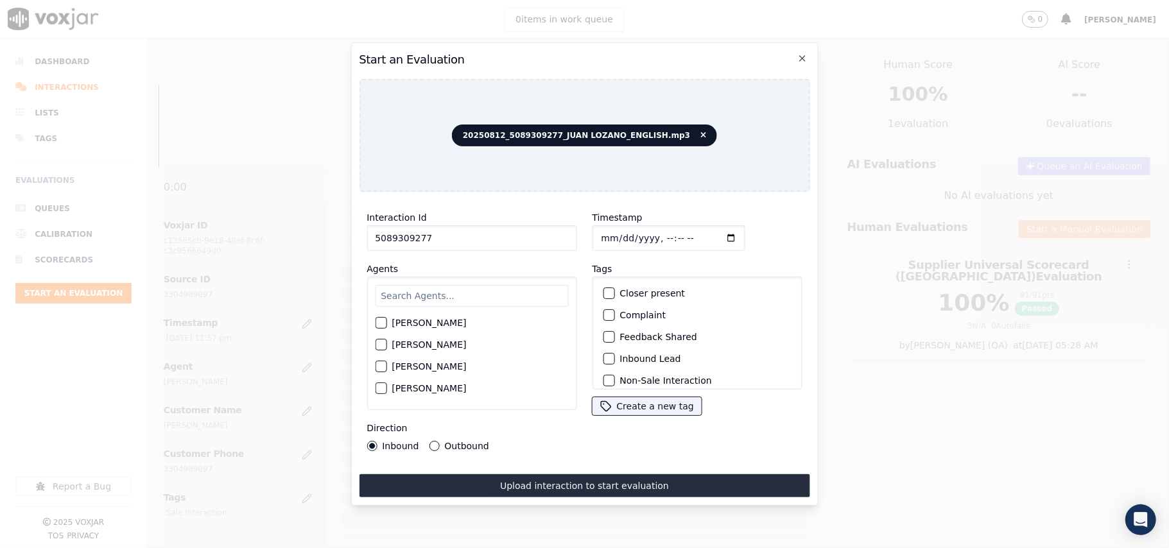
click at [388, 294] on input "text" at bounding box center [471, 296] width 193 height 22
type input "Jose"
click at [399, 322] on label "JOSE LOZANO" at bounding box center [429, 326] width 74 height 9
click at [387, 321] on button "JOSE LOZANO" at bounding box center [381, 327] width 12 height 12
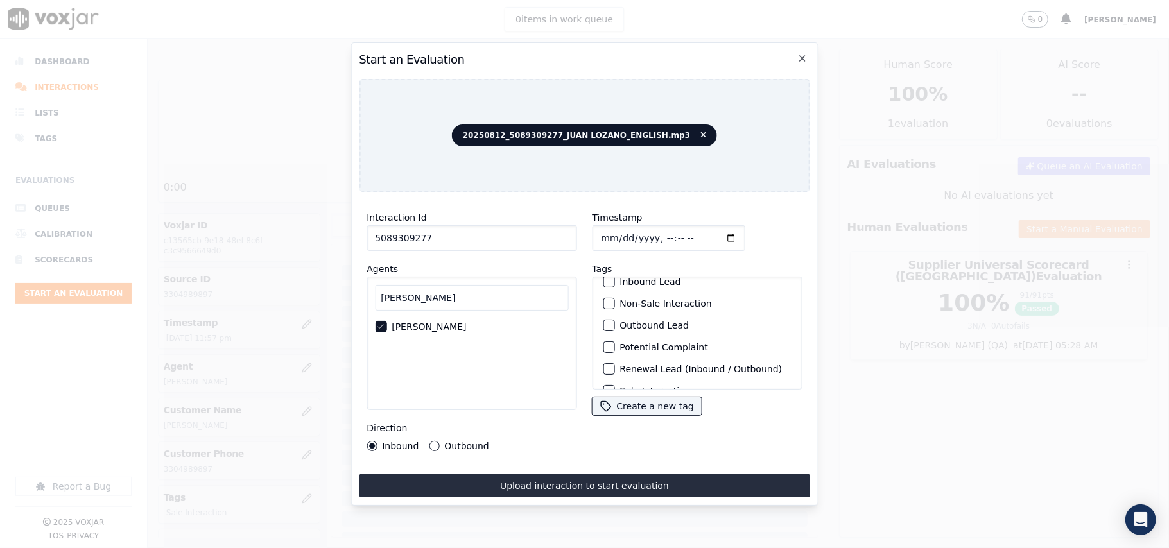
scroll to position [112, 0]
click at [642, 369] on label "Sale Interaction" at bounding box center [655, 373] width 71 height 9
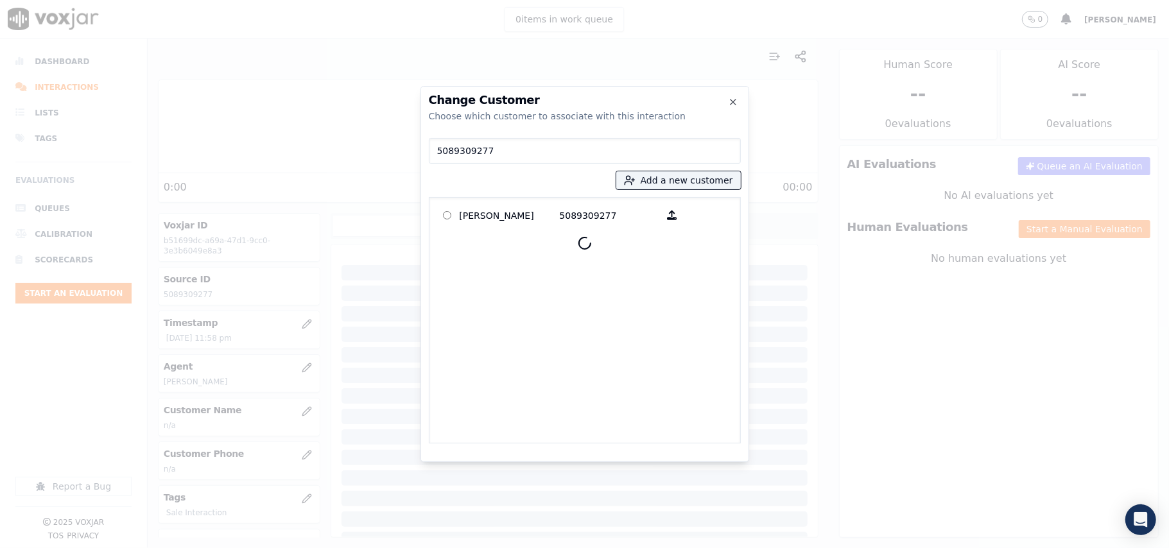
type input "5089309277"
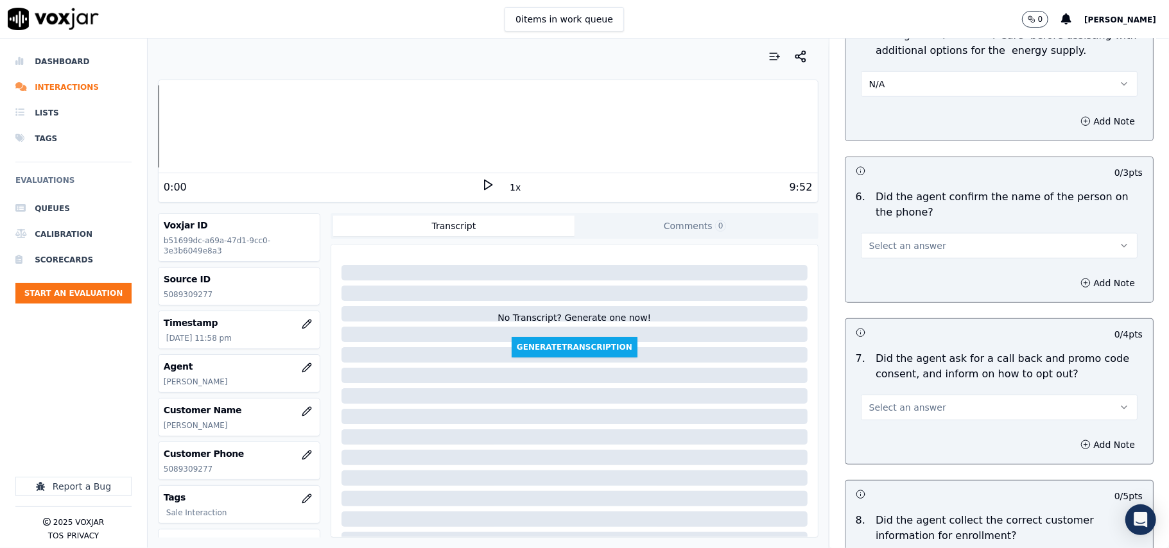
scroll to position [856, 0]
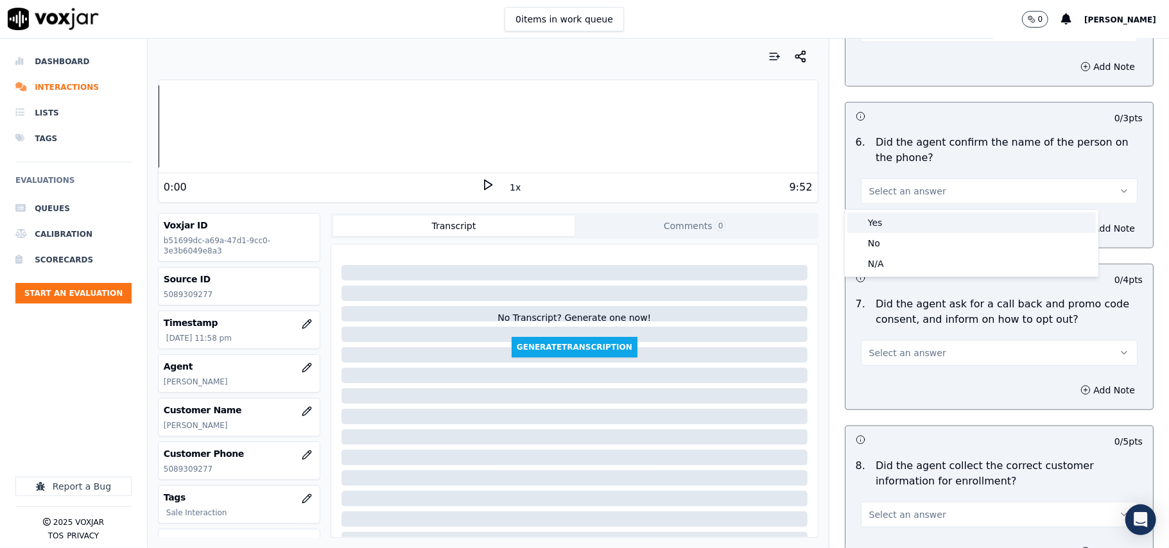
drag, startPoint x: 889, startPoint y: 218, endPoint x: 894, endPoint y: 206, distance: 13.2
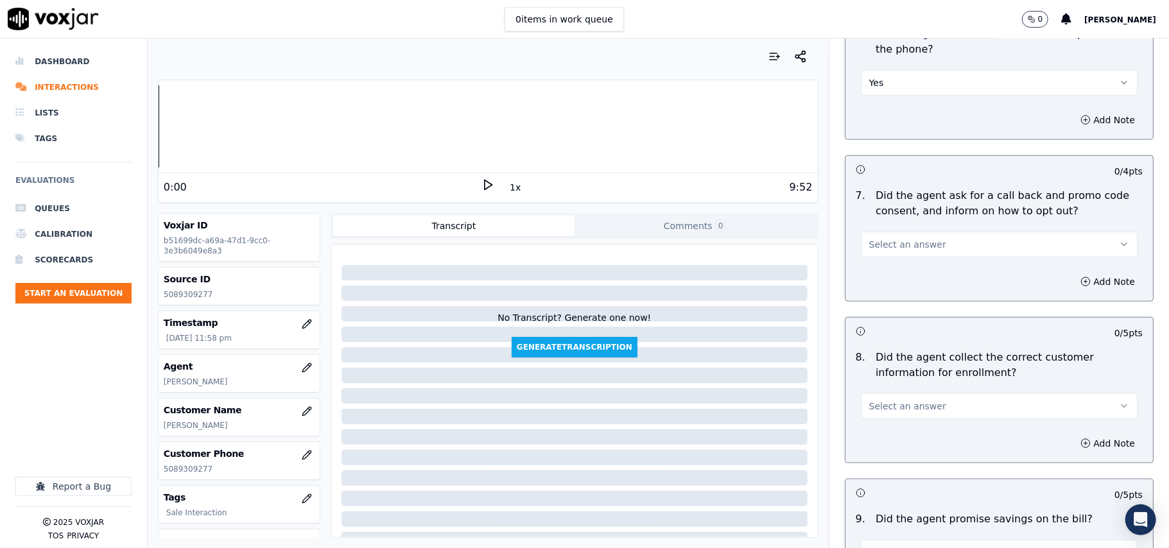
scroll to position [999, 0]
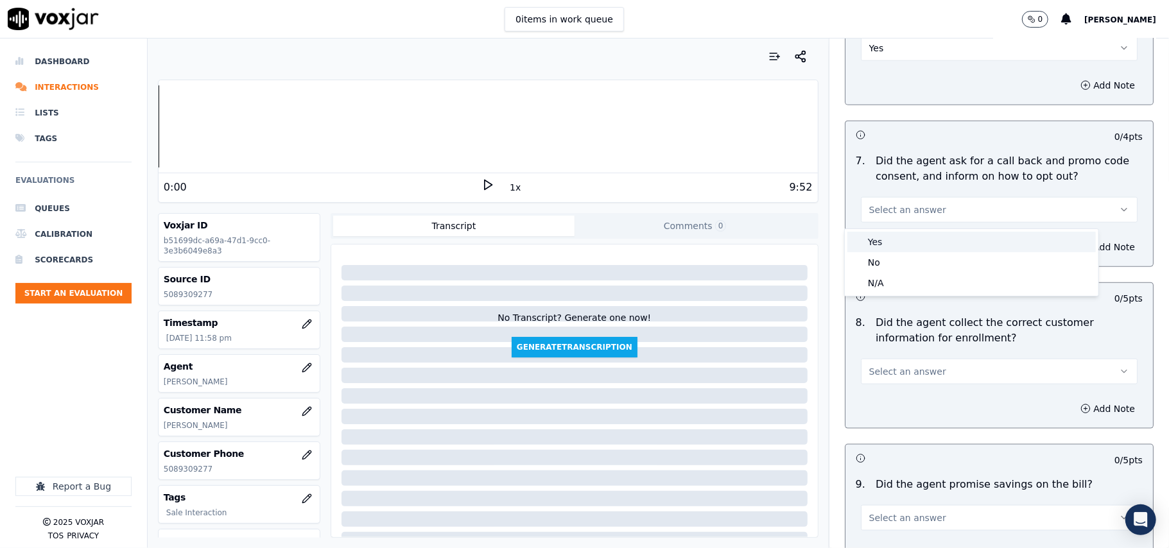
drag, startPoint x: 882, startPoint y: 244, endPoint x: 895, endPoint y: 170, distance: 75.5
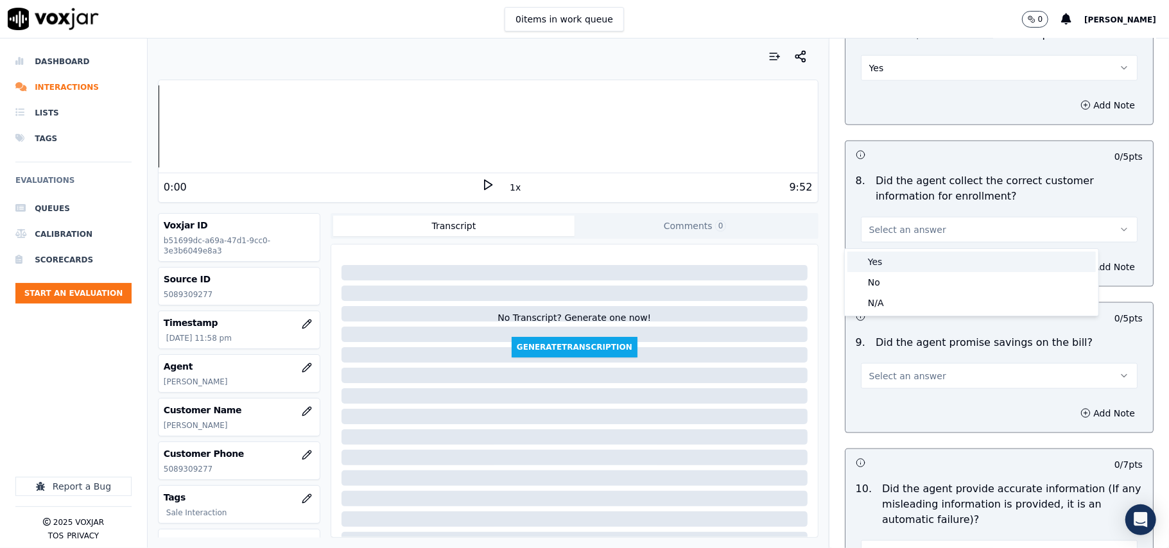
drag, startPoint x: 890, startPoint y: 245, endPoint x: 895, endPoint y: 217, distance: 28.7
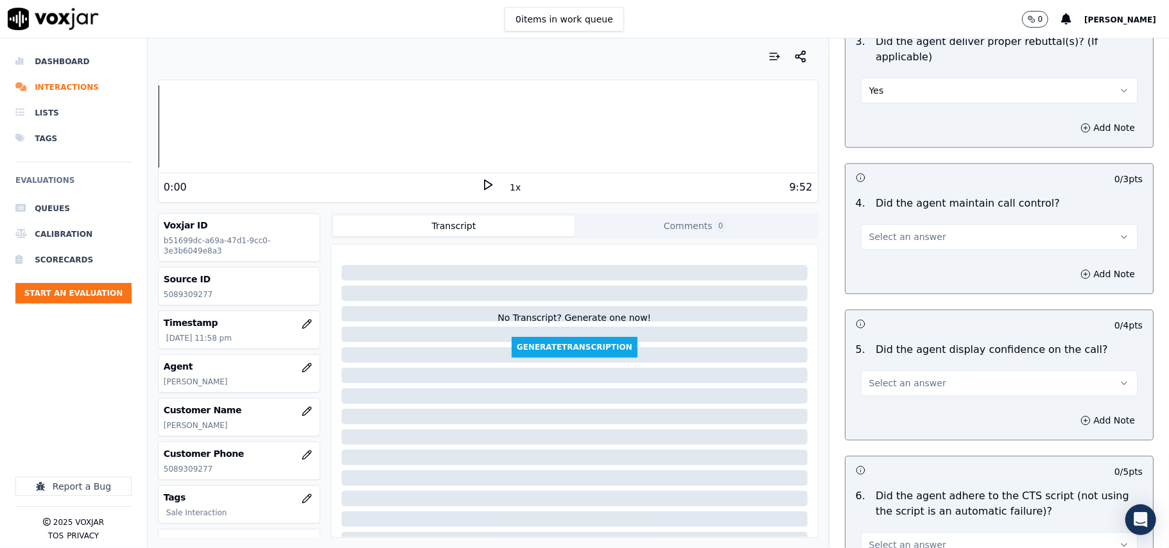
scroll to position [2284, 0]
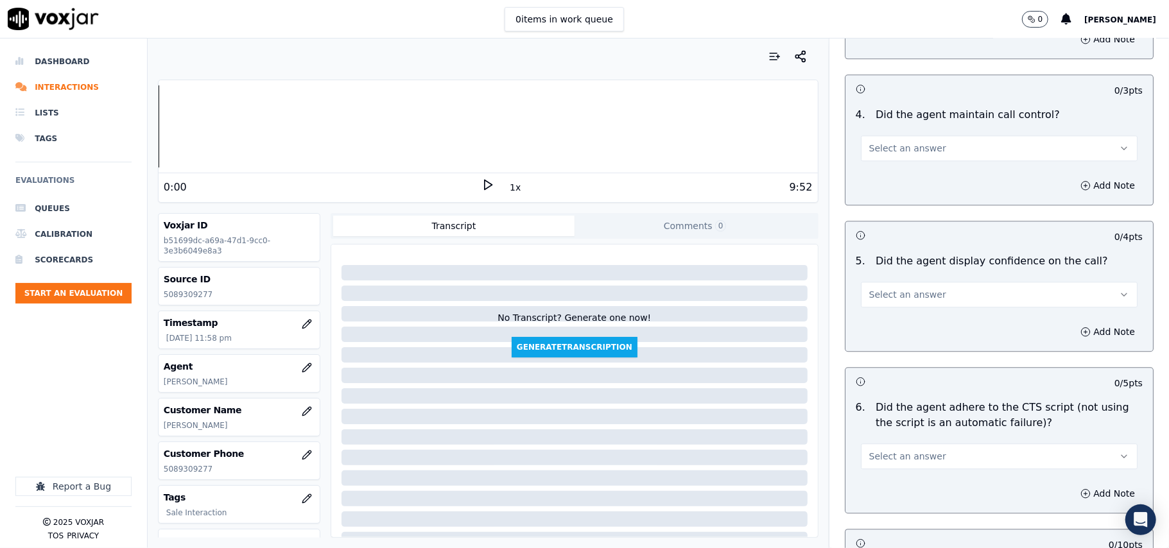
drag, startPoint x: 907, startPoint y: 107, endPoint x: 907, endPoint y: 129, distance: 22.5
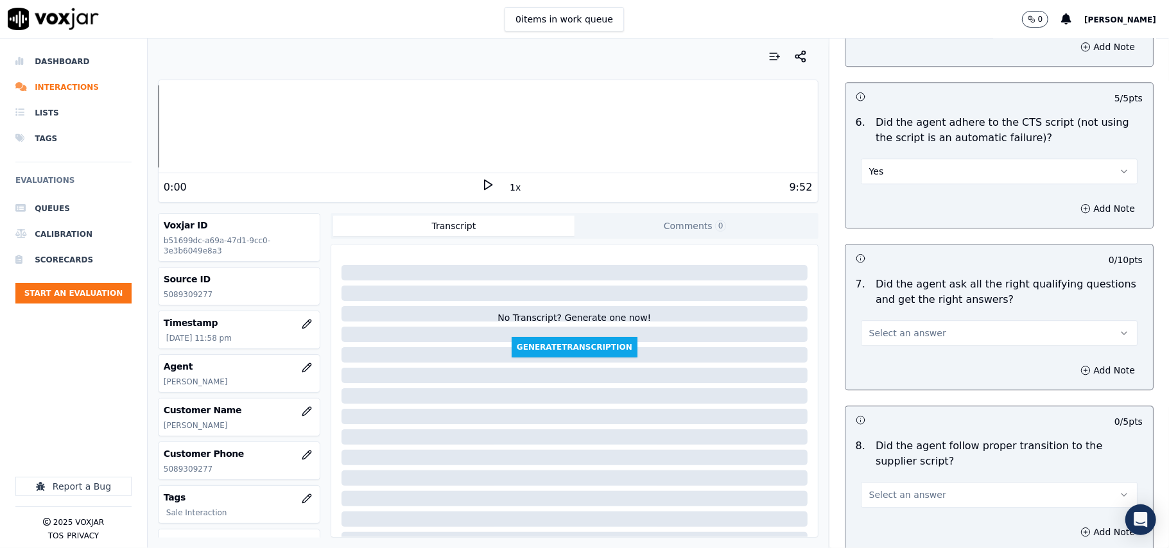
scroll to position [2711, 0]
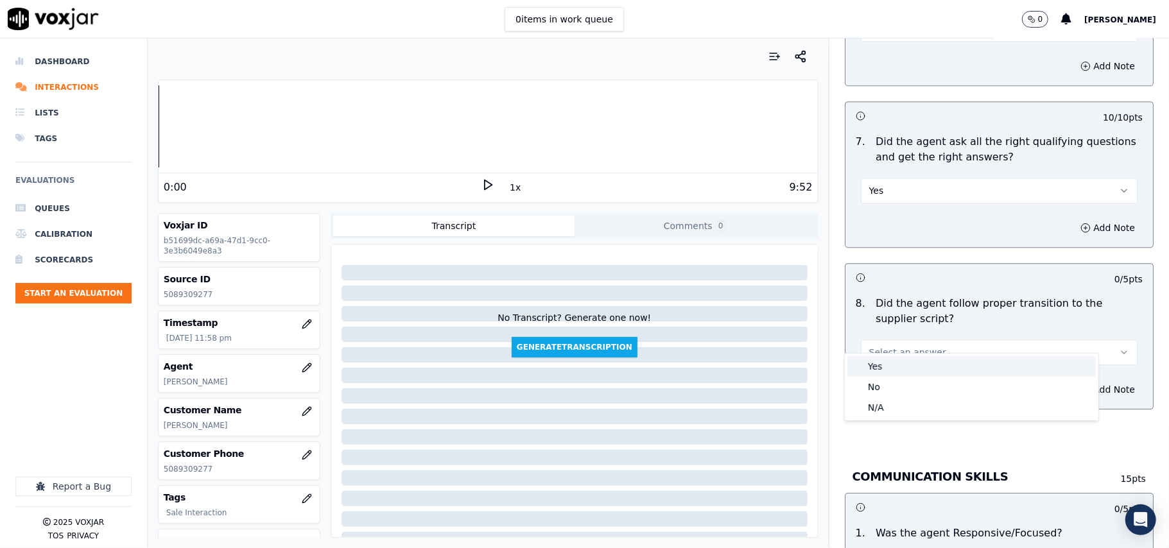
click at [861, 370] on span at bounding box center [857, 366] width 9 height 9
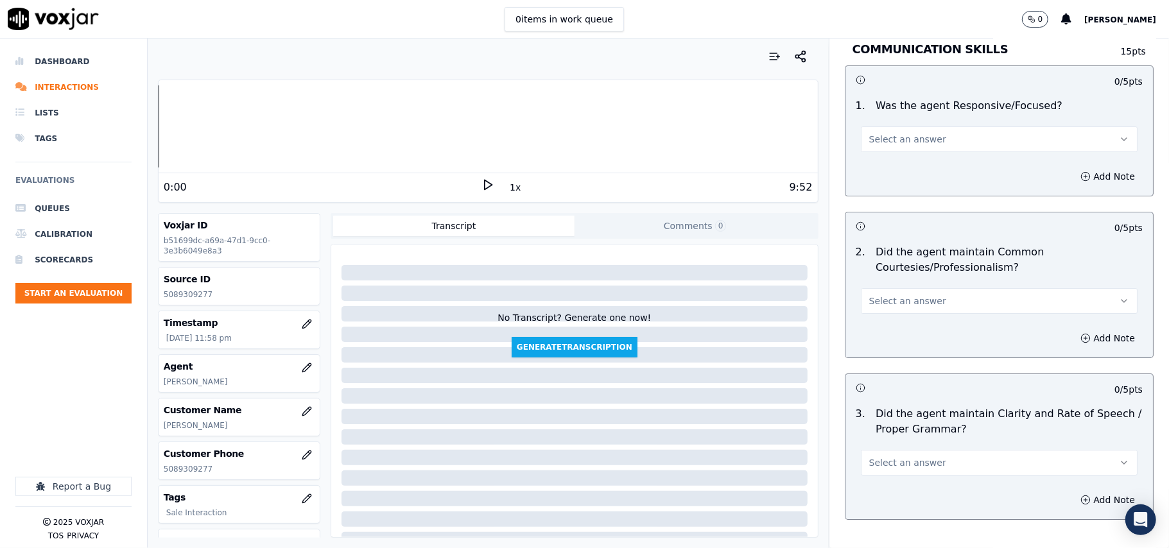
scroll to position [3140, 0]
click at [894, 132] on span "Select an answer" at bounding box center [907, 138] width 77 height 13
click at [896, 150] on div "Yes" at bounding box center [972, 153] width 249 height 21
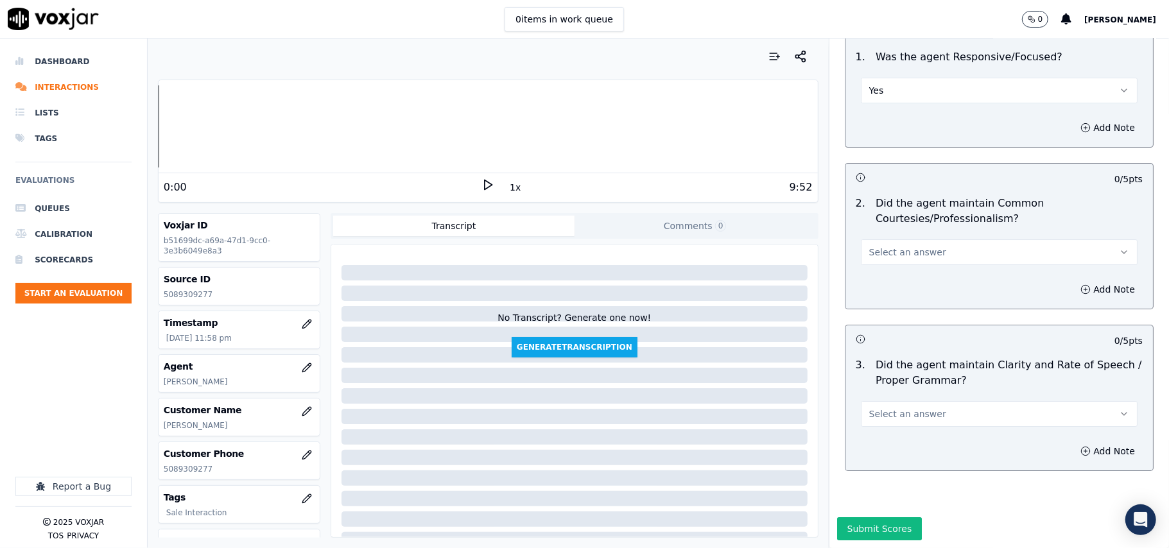
scroll to position [3213, 0]
click at [896, 246] on span "Select an answer" at bounding box center [907, 252] width 77 height 13
click at [895, 231] on div "Yes No N/A" at bounding box center [972, 262] width 254 height 67
click at [889, 241] on div "Yes" at bounding box center [972, 242] width 249 height 21
click at [887, 408] on span "Select an answer" at bounding box center [907, 414] width 77 height 13
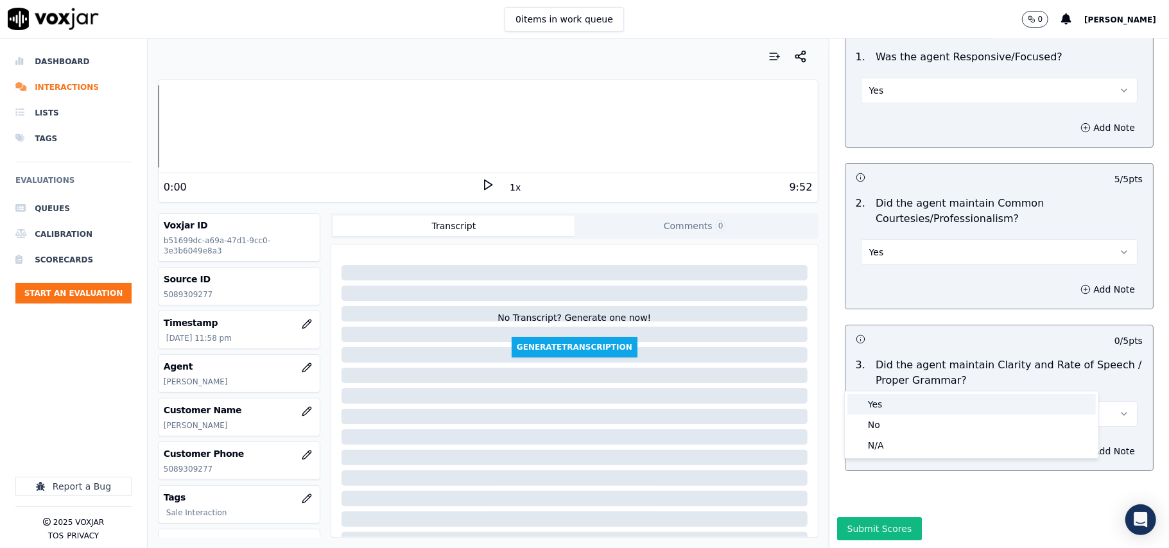
click at [882, 402] on div "Yes" at bounding box center [972, 404] width 249 height 21
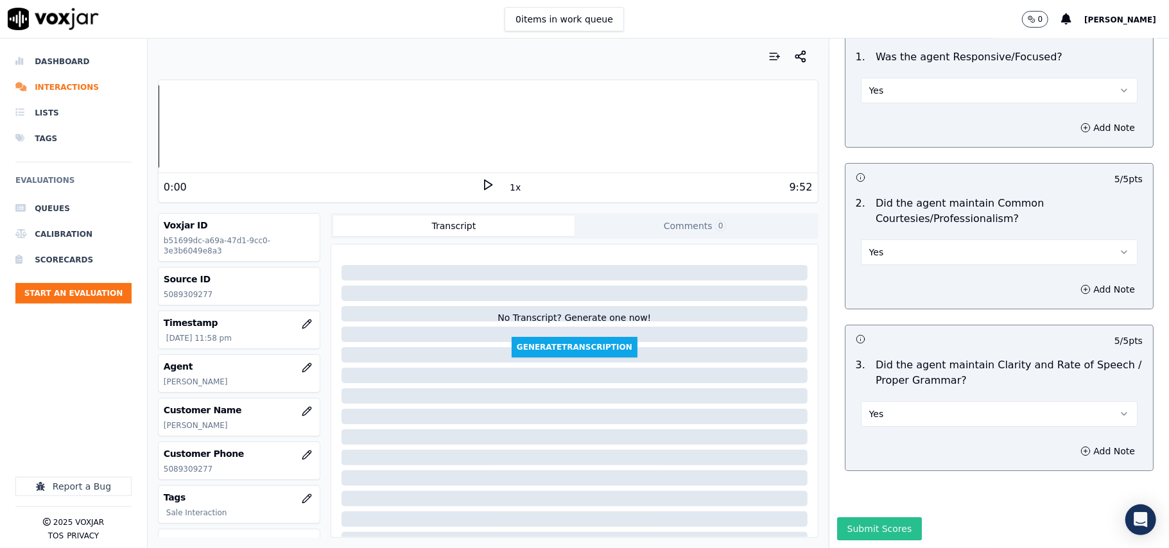
click at [862, 518] on button "Submit Scores" at bounding box center [879, 529] width 85 height 23
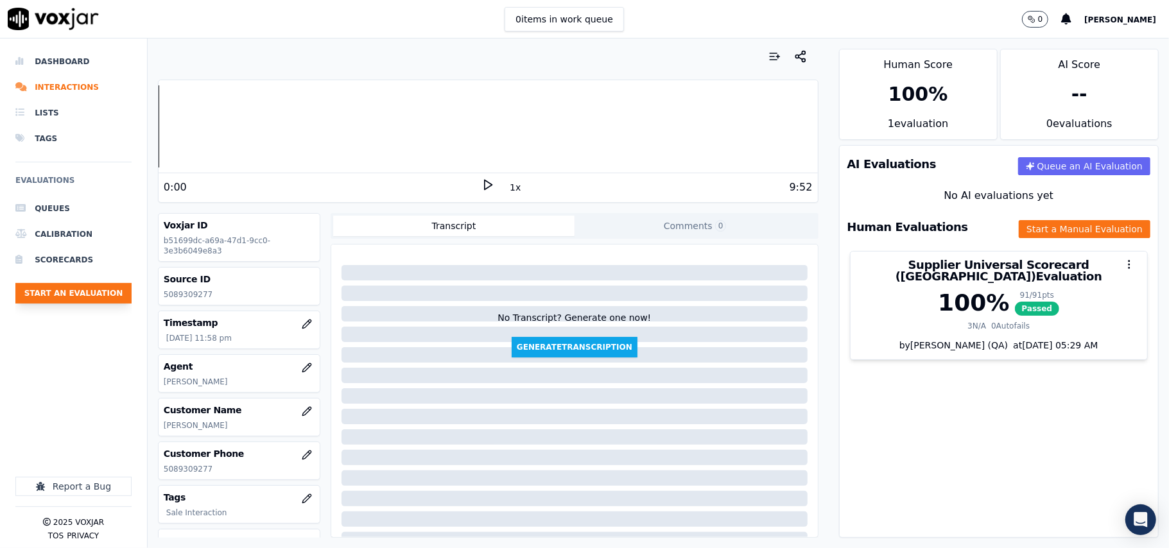
click at [75, 289] on button "Start an Evaluation" at bounding box center [73, 293] width 116 height 21
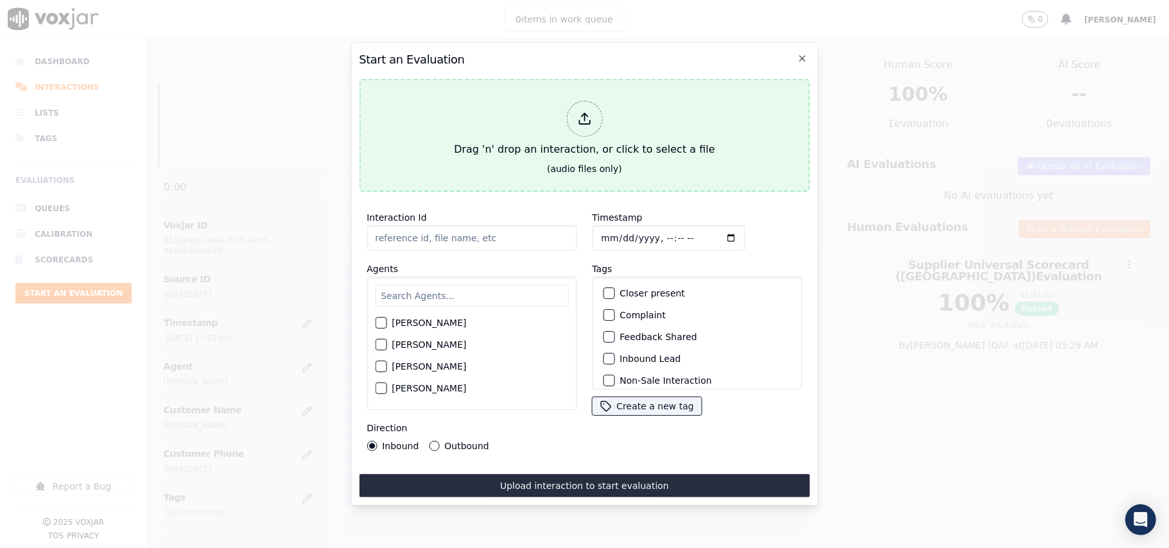
click at [658, 147] on div "Drag 'n' drop an interaction, or click to select a file" at bounding box center [584, 129] width 271 height 67
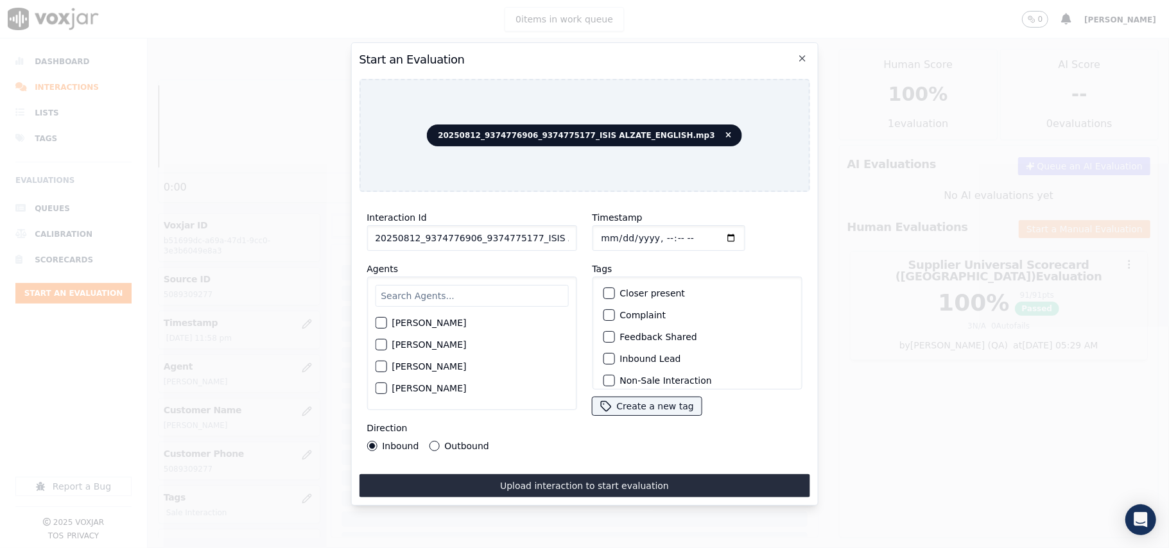
click at [441, 230] on input "20250812_9374776906_9374775177_ISIS ALZATE_ENGLISH.mp3" at bounding box center [472, 238] width 210 height 26
paste input "9374776906"
type input "9374776906"
click at [617, 227] on input "Timestamp" at bounding box center [668, 238] width 153 height 26
type input "2025-08-12T00:00"
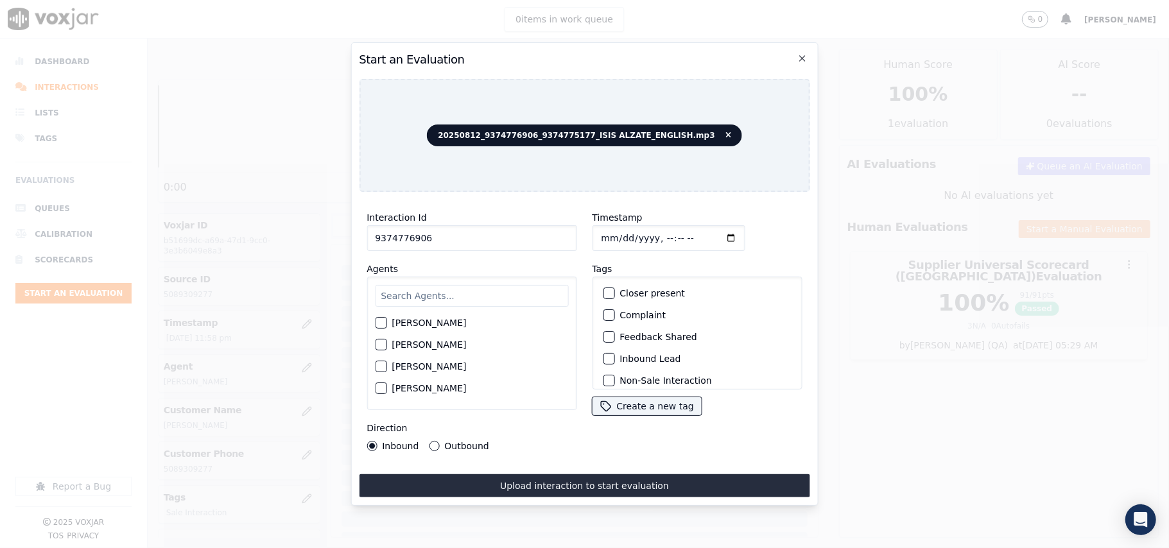
click at [497, 289] on input "text" at bounding box center [471, 296] width 193 height 22
type input "Isis"
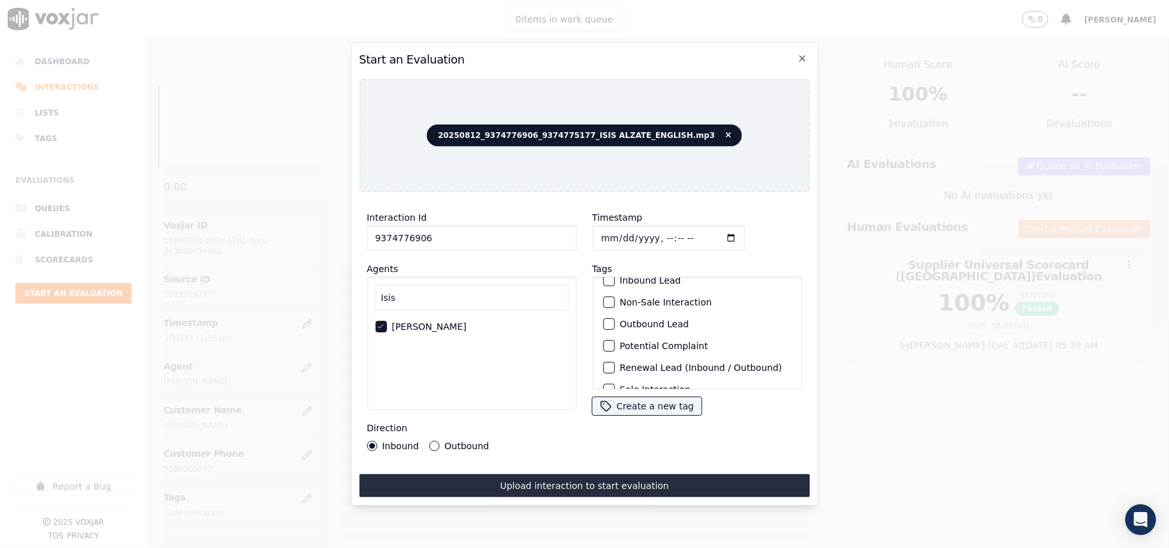
scroll to position [112, 0]
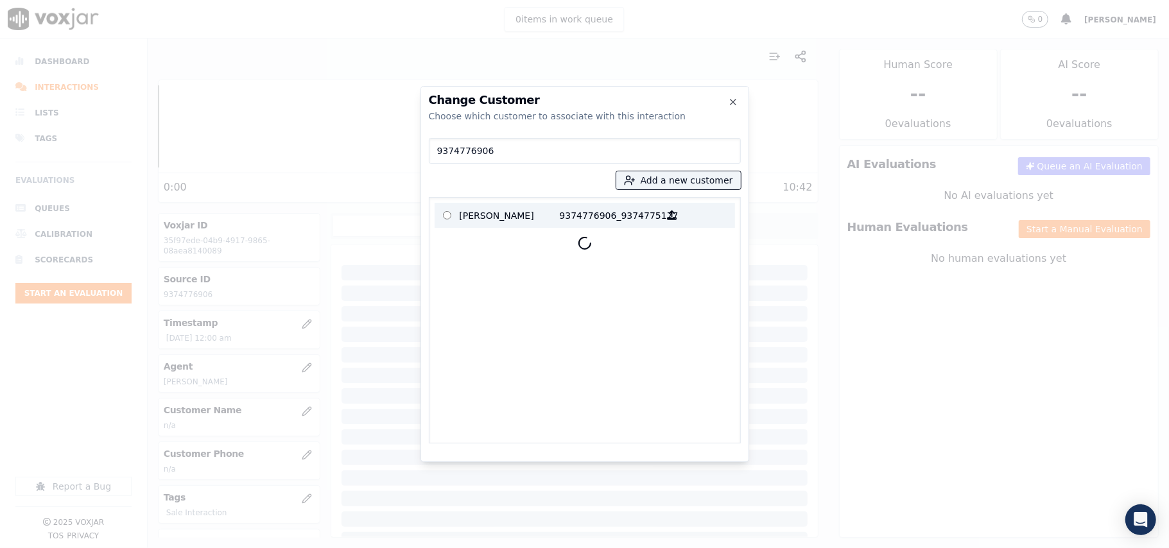
type input "9374776906"
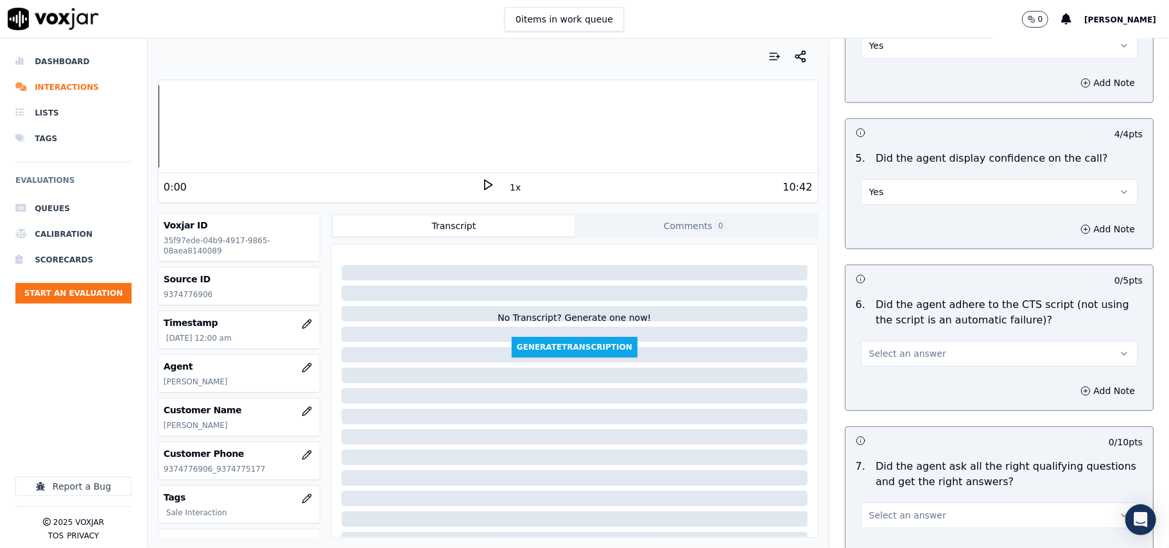
scroll to position [2425, 0]
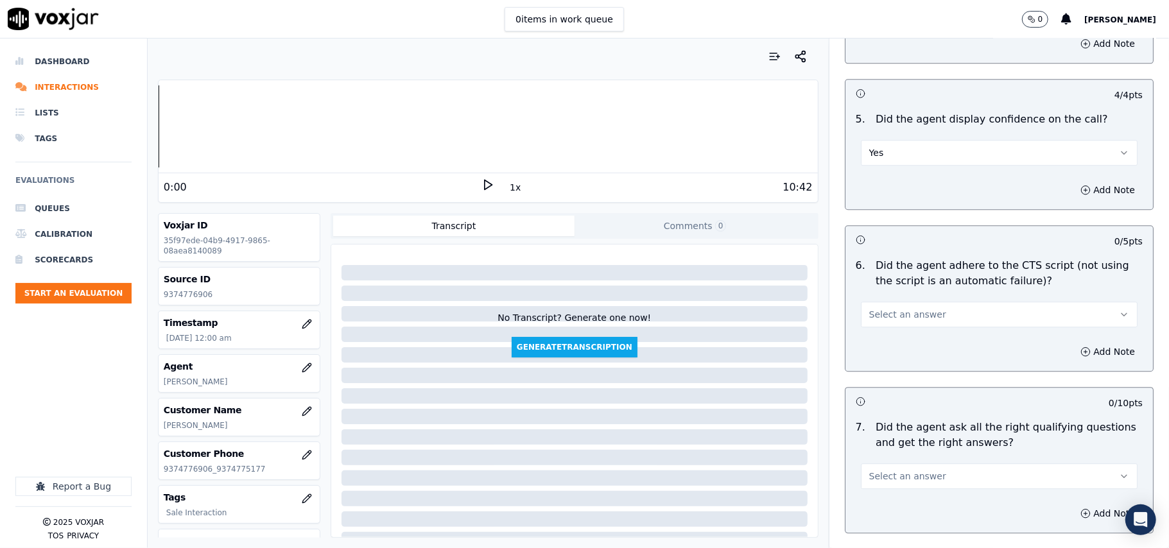
drag, startPoint x: 894, startPoint y: 286, endPoint x: 890, endPoint y: 298, distance: 12.8
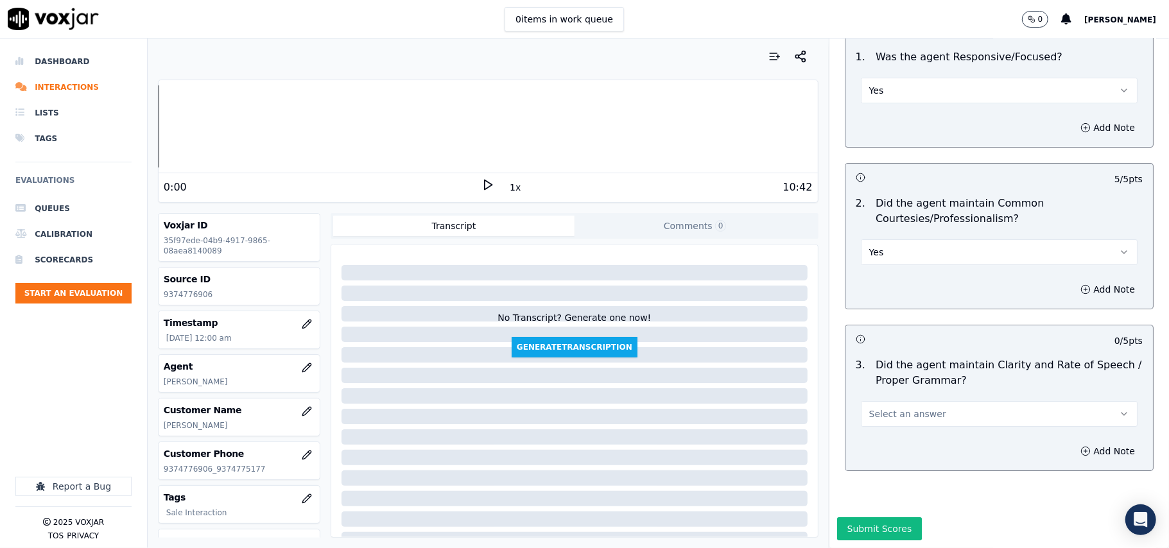
scroll to position [3213, 0]
drag, startPoint x: 925, startPoint y: 367, endPoint x: 923, endPoint y: 380, distance: 13.1
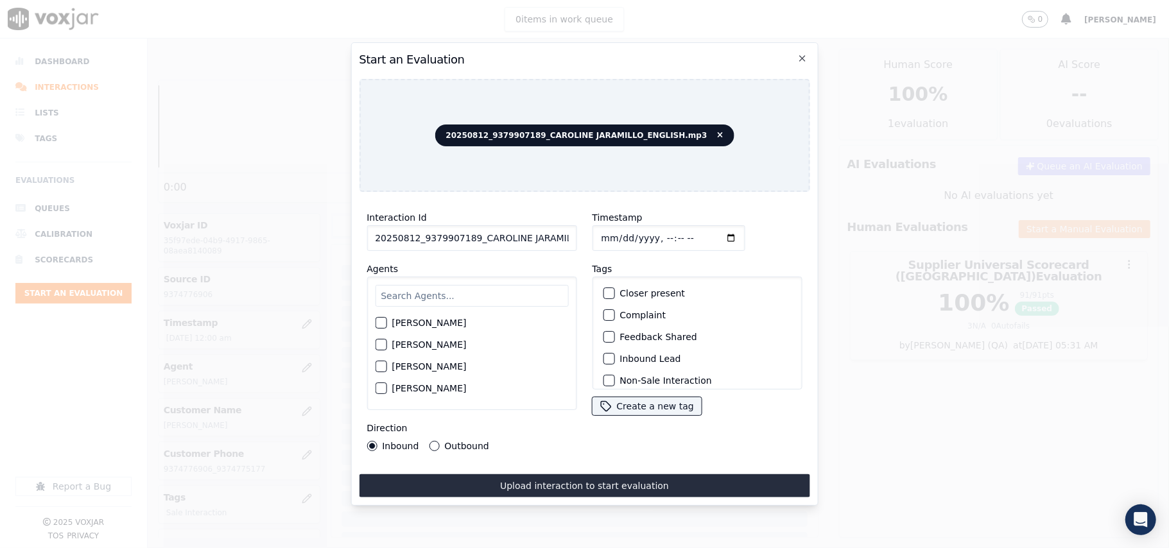
paste input "9379907189"
type input "9379907189"
type input "2025-08-12T00:01"
type input "Caro"
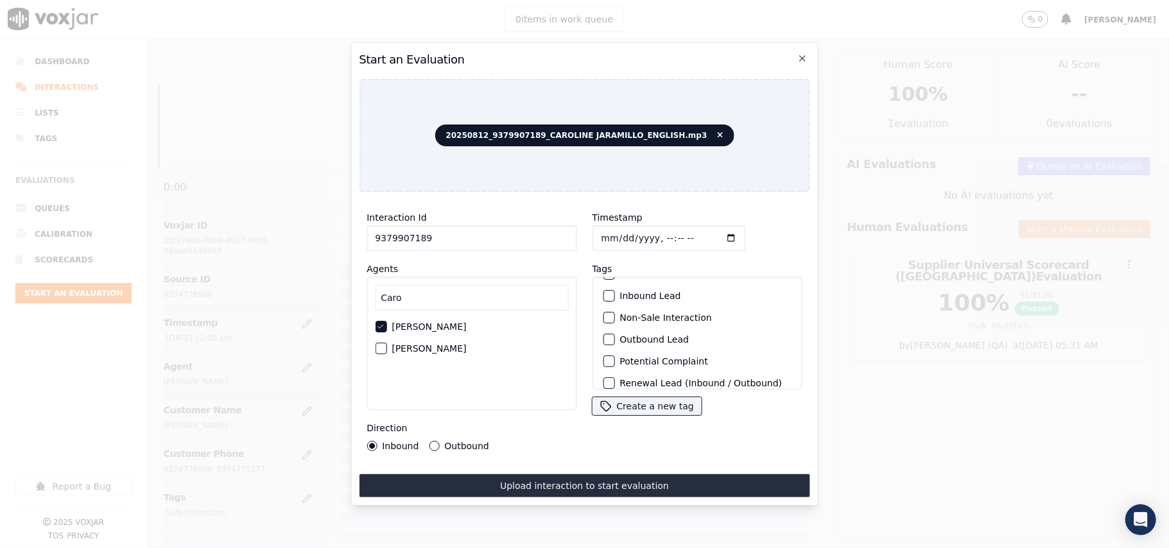
scroll to position [112, 0]
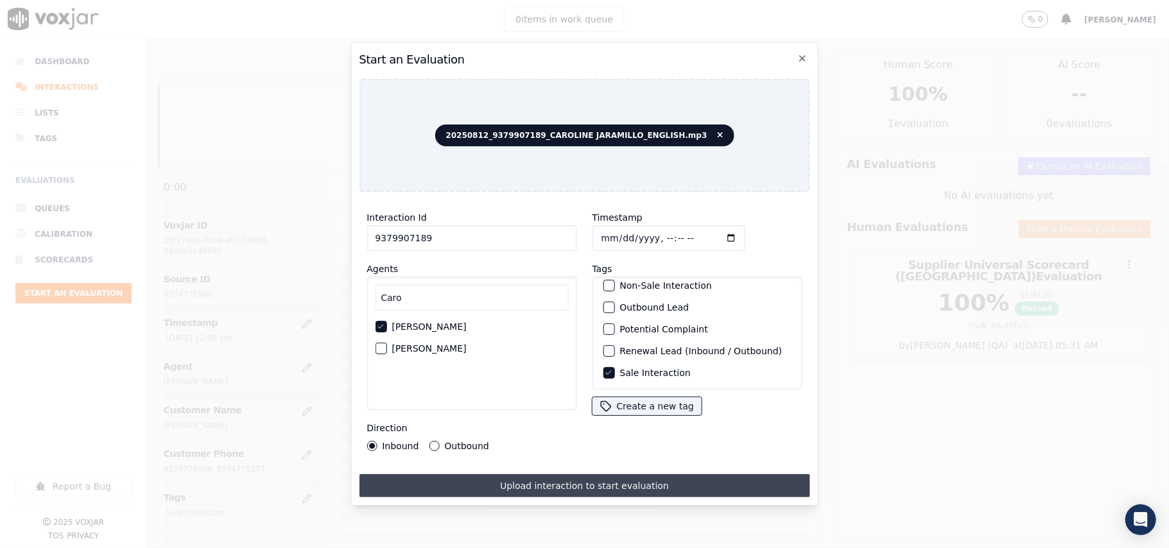
drag, startPoint x: 458, startPoint y: 438, endPoint x: 535, endPoint y: 471, distance: 83.7
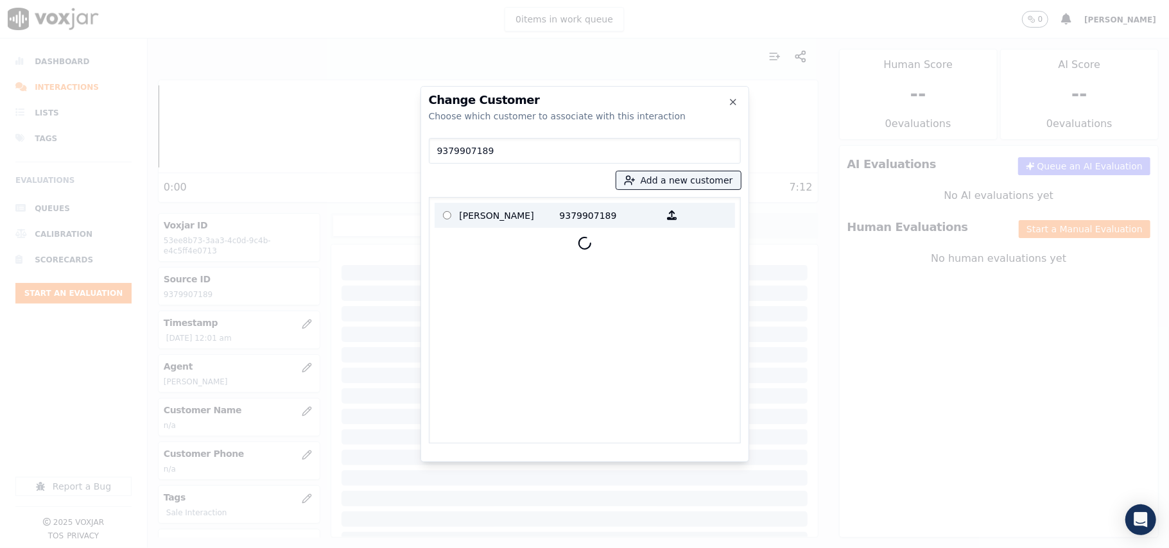
type input "9379907189"
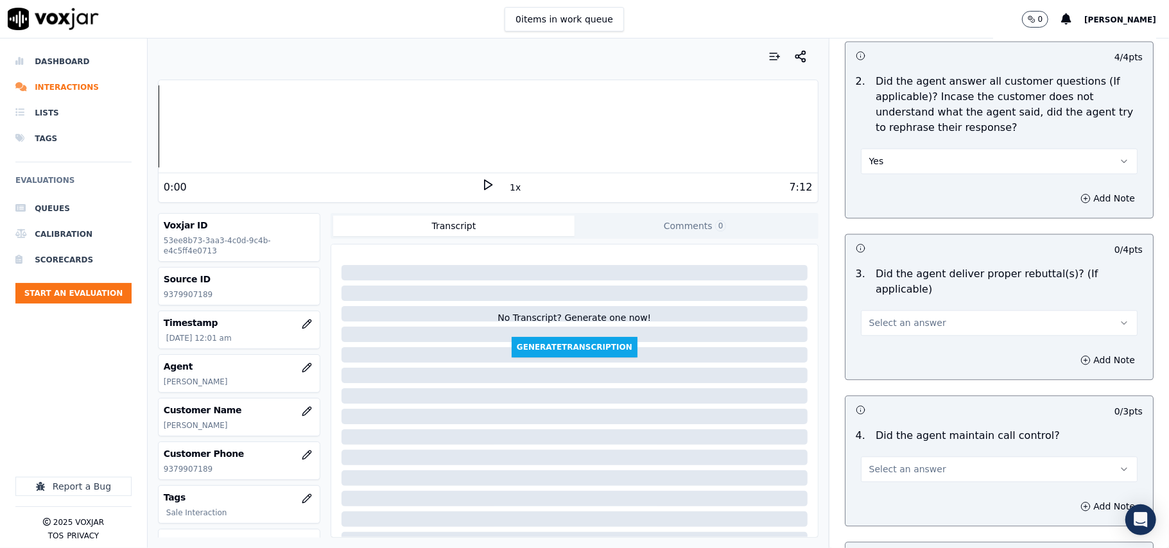
scroll to position [1997, 0]
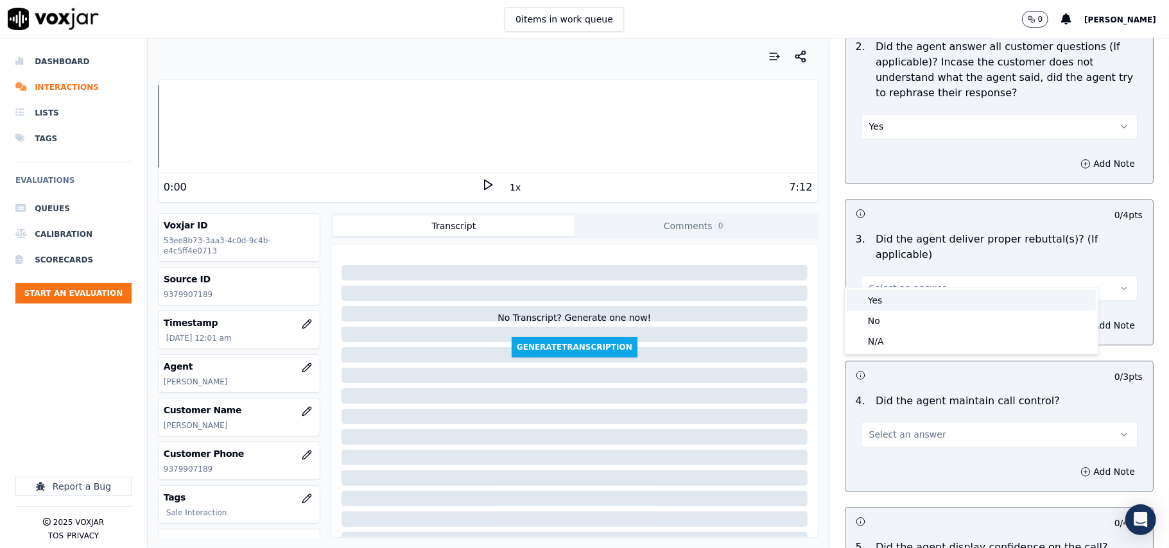
drag, startPoint x: 879, startPoint y: 277, endPoint x: 895, endPoint y: 288, distance: 19.4
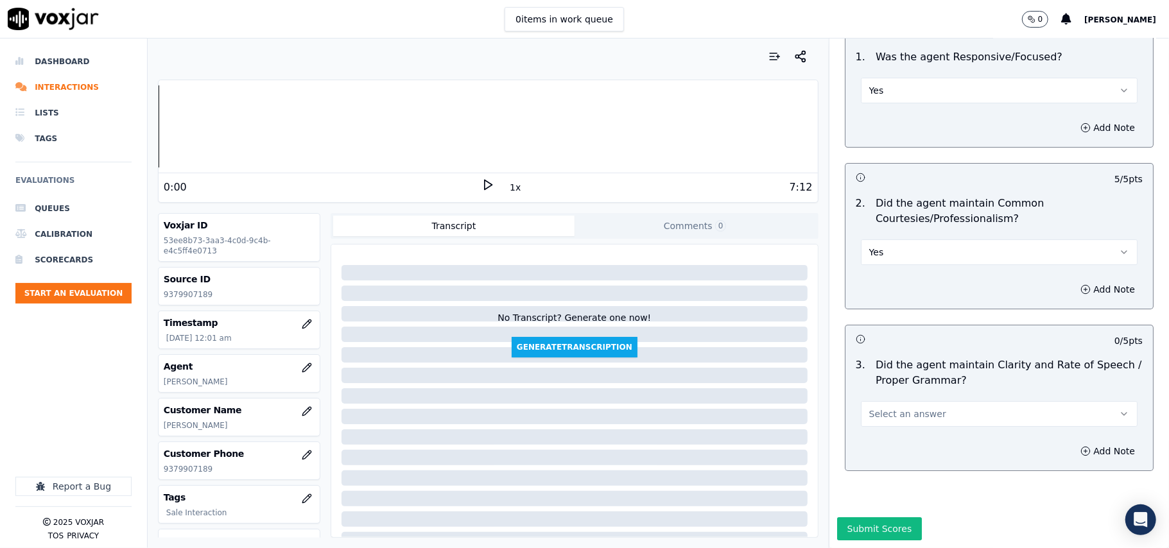
scroll to position [3213, 0]
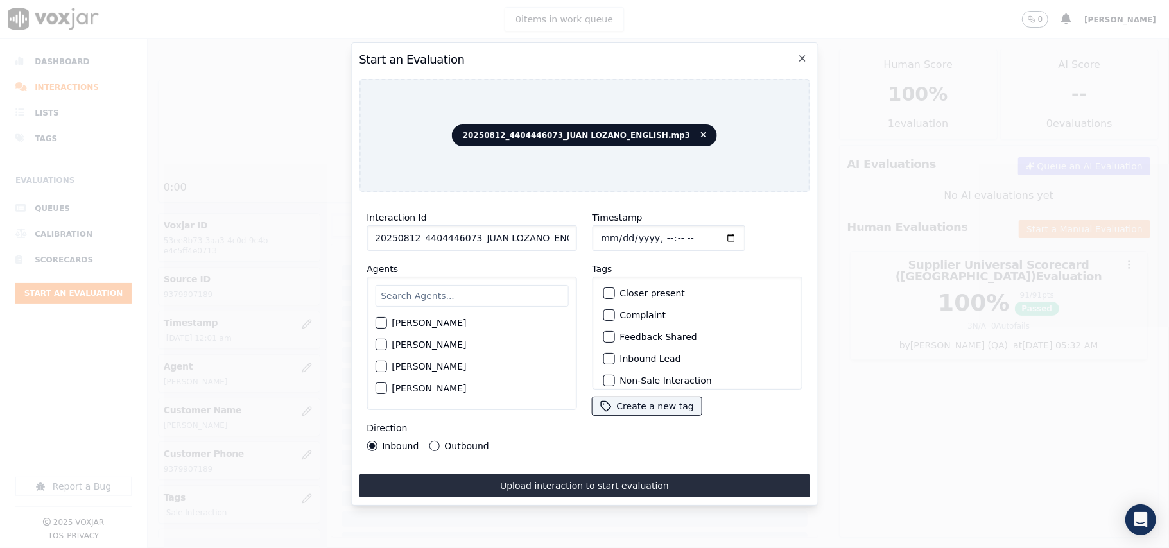
paste input "440444607"
type input "4404446073"
type input "2025-08-12T00:02"
type input "L"
type input "Jose"
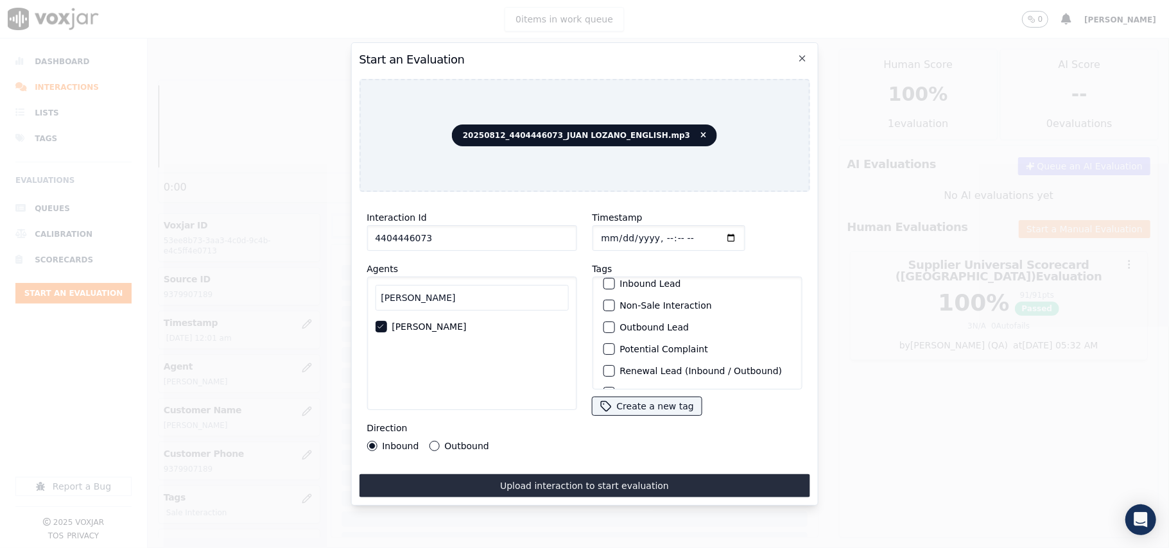
scroll to position [112, 0]
drag, startPoint x: 445, startPoint y: 435, endPoint x: 458, endPoint y: 432, distance: 13.1
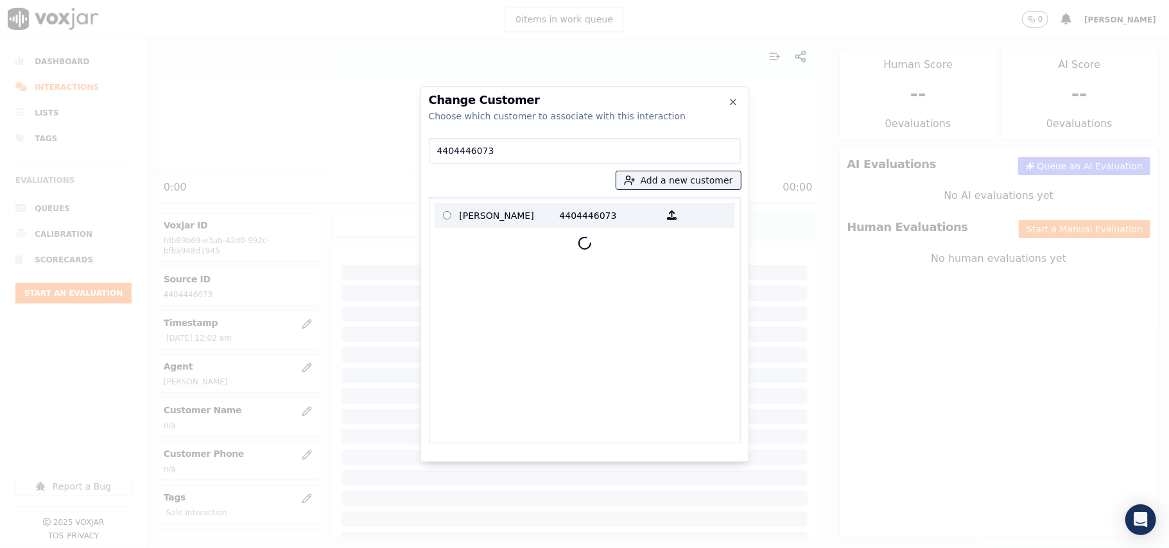
type input "4404446073"
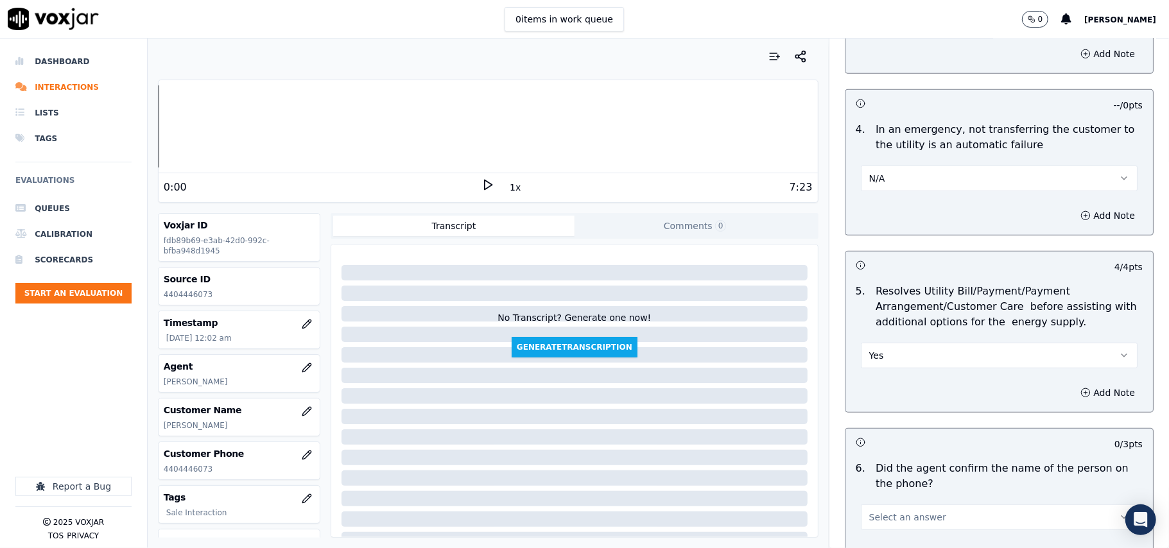
scroll to position [571, 0]
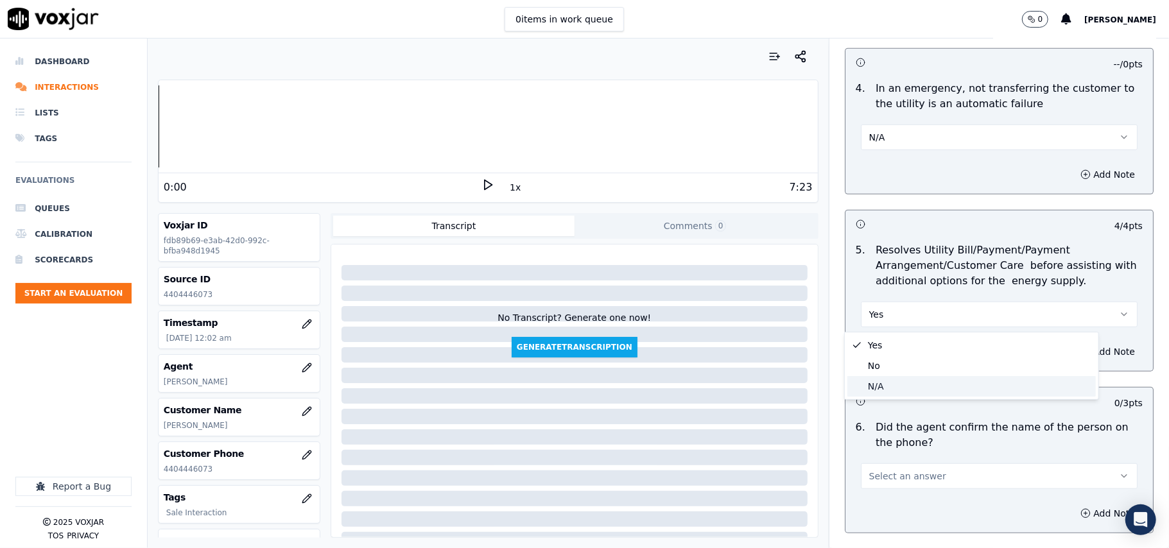
drag, startPoint x: 879, startPoint y: 383, endPoint x: 877, endPoint y: 374, distance: 9.8
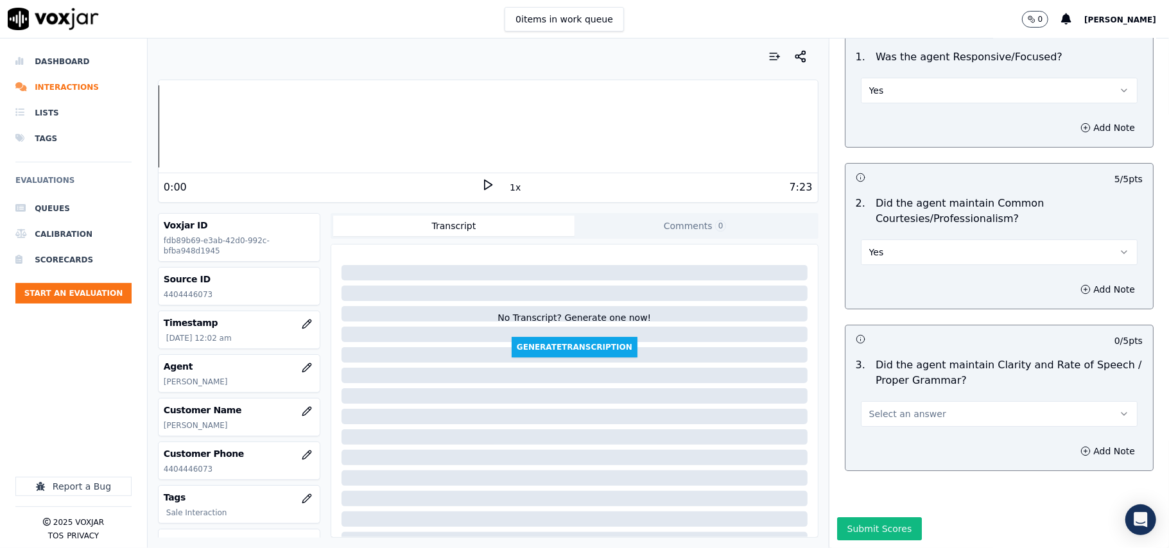
scroll to position [3213, 0]
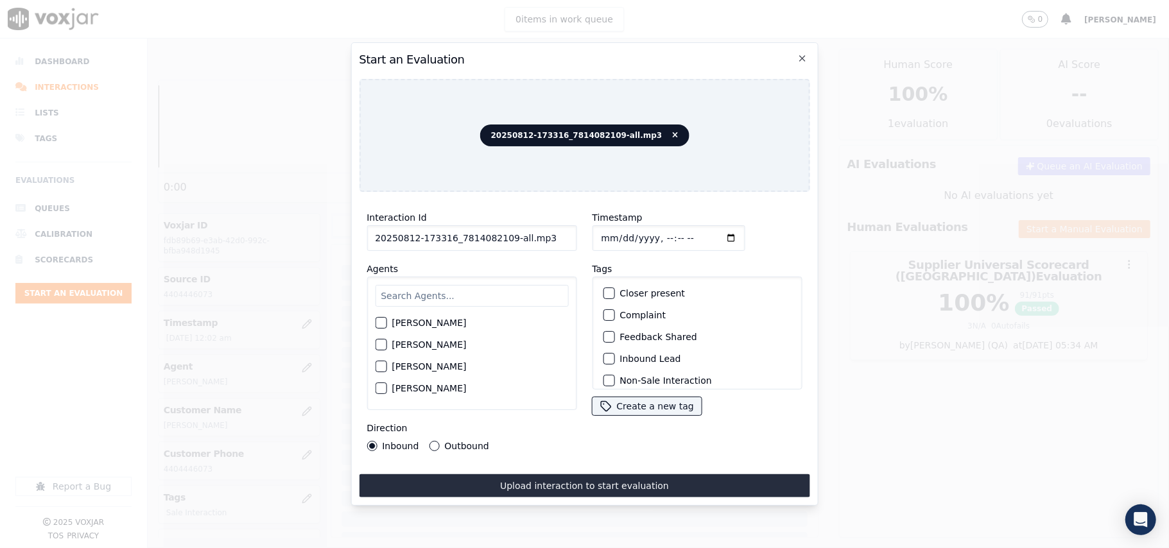
paste input "7814082109"
type input "7814082109"
type input "2025-08-12T00:04"
type input "Caroline"
drag, startPoint x: 415, startPoint y: 328, endPoint x: 441, endPoint y: 326, distance: 25.7
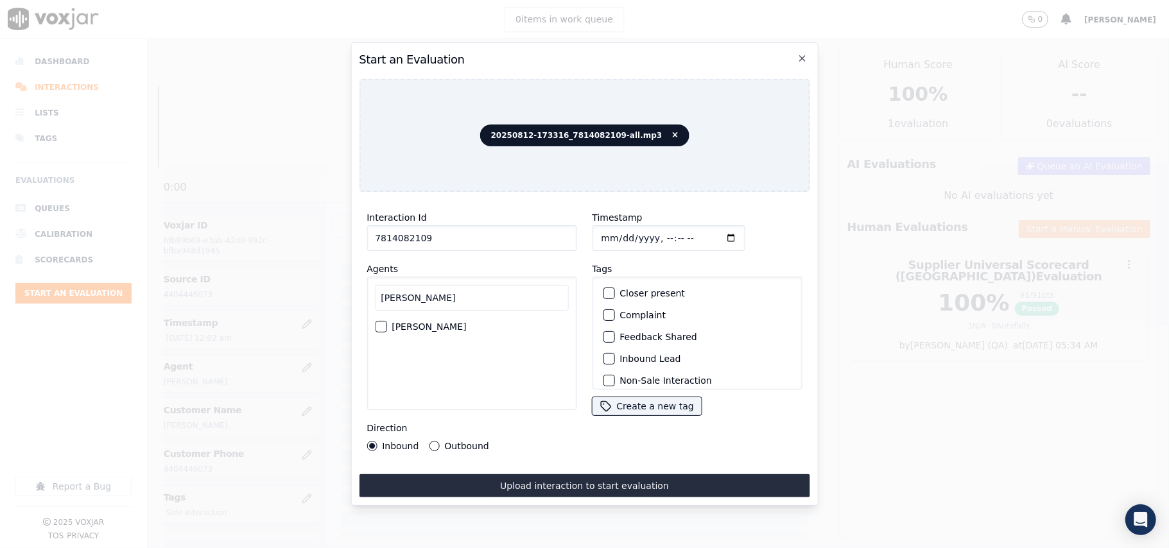
drag, startPoint x: 441, startPoint y: 326, endPoint x: 451, endPoint y: 319, distance: 12.5
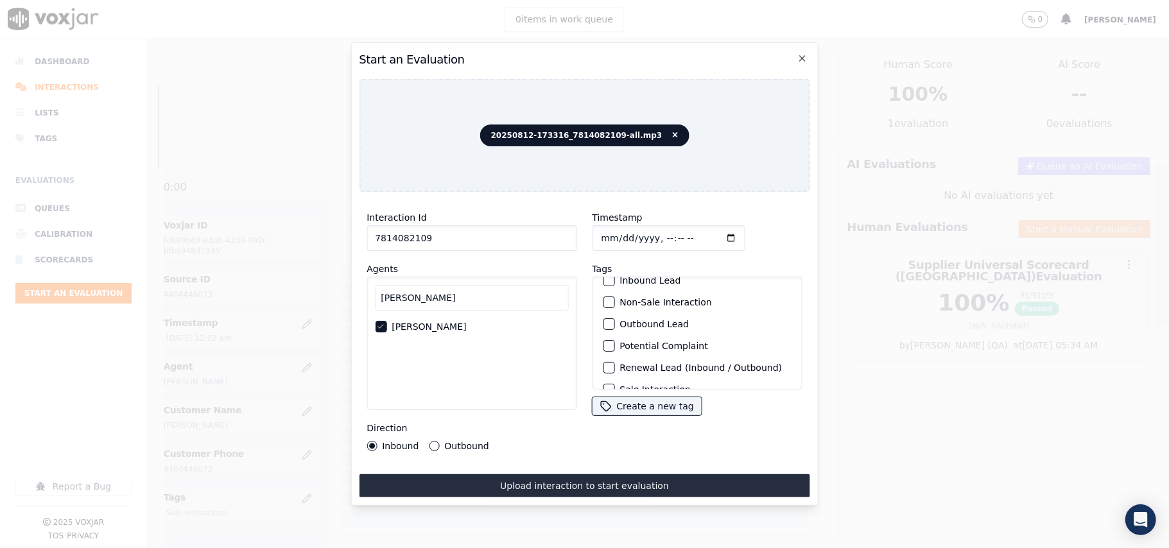
scroll to position [112, 0]
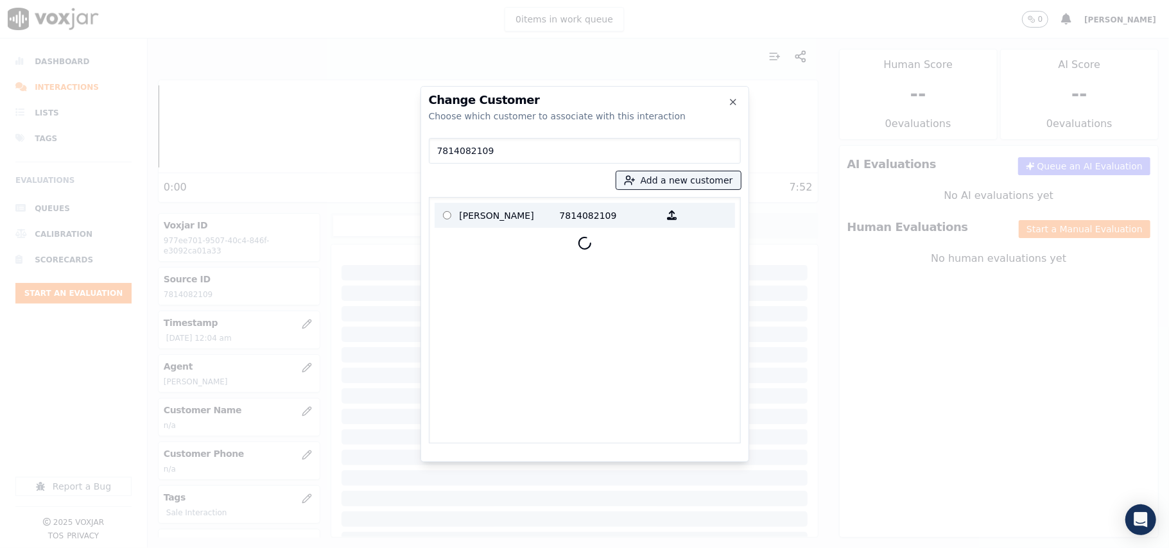
type input "7814082109"
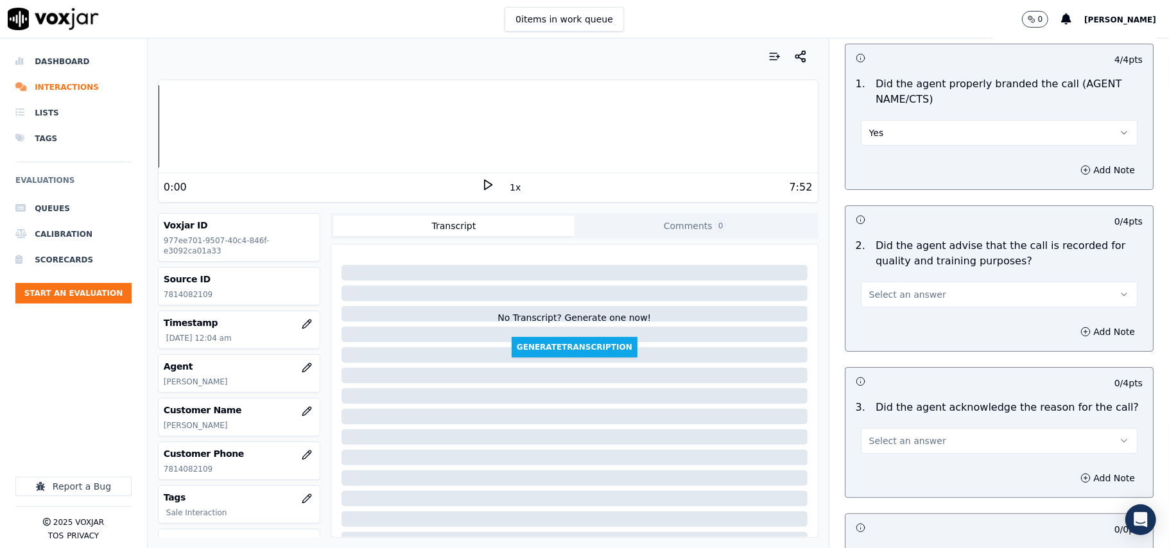
scroll to position [143, 0]
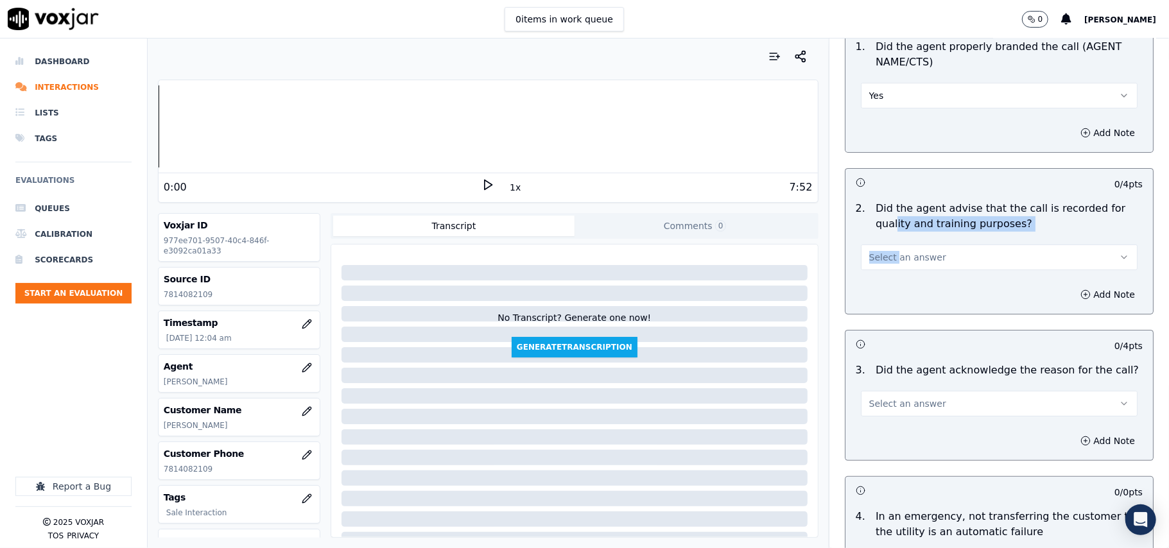
drag, startPoint x: 877, startPoint y: 231, endPoint x: 887, endPoint y: 259, distance: 30.3
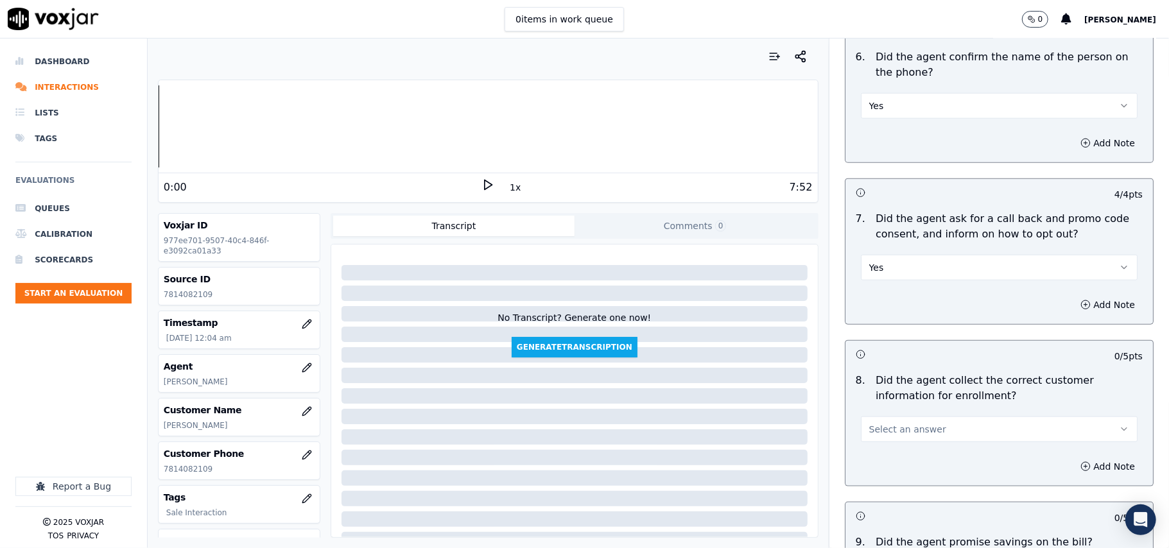
scroll to position [999, 0]
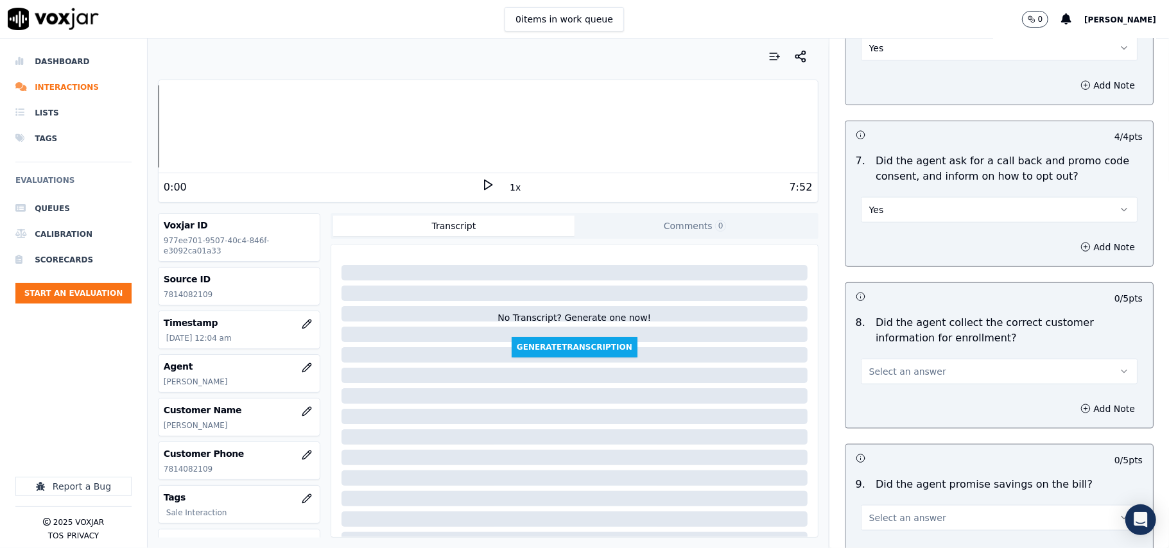
drag, startPoint x: 892, startPoint y: 374, endPoint x: 889, endPoint y: 383, distance: 10.0
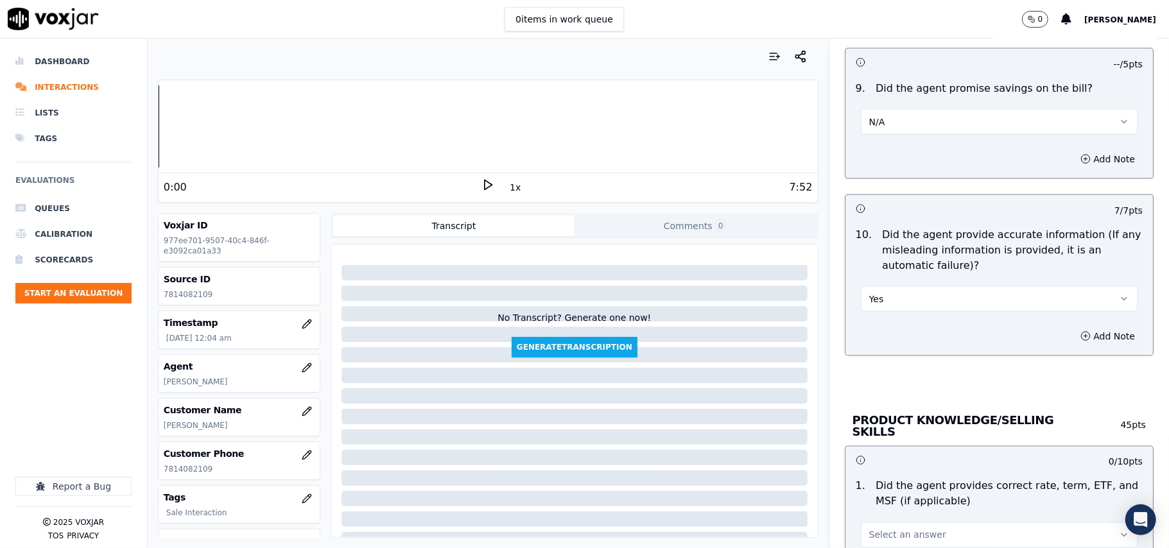
scroll to position [1569, 0]
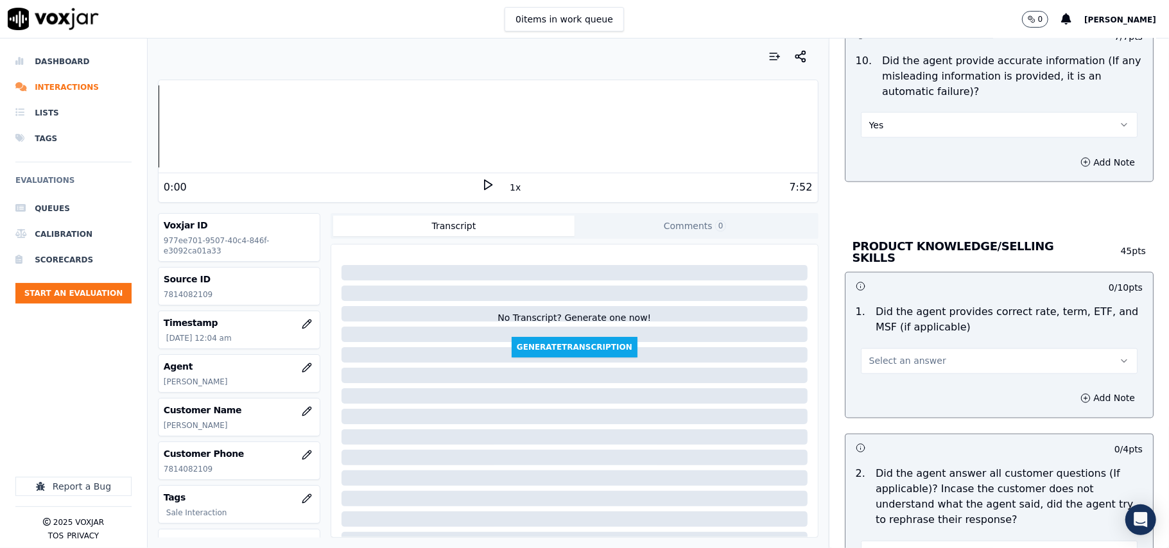
drag, startPoint x: 871, startPoint y: 350, endPoint x: 877, endPoint y: 371, distance: 22.1
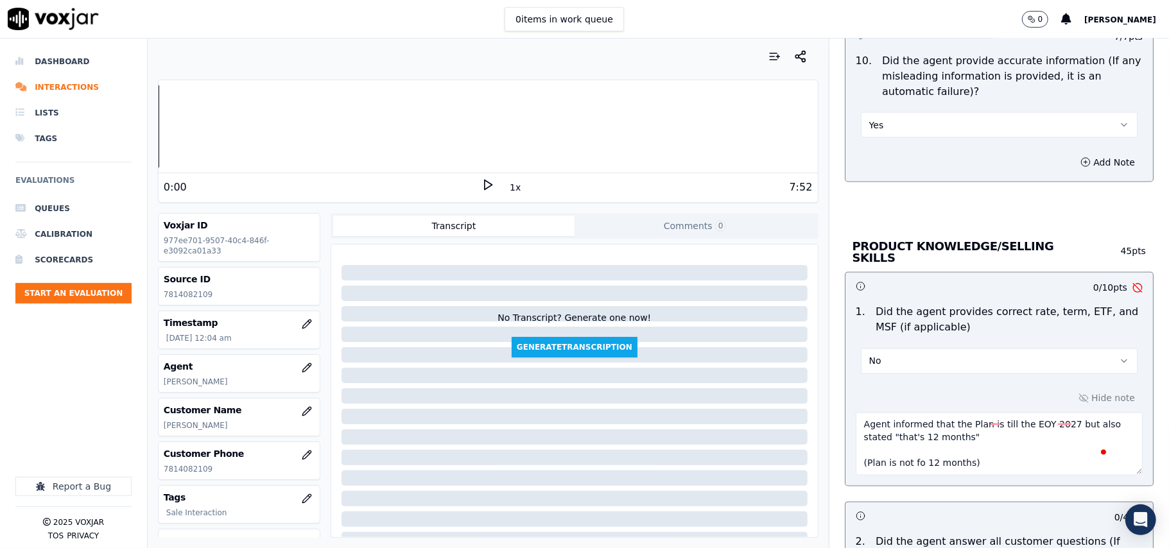
type textarea "Agent informed that the Plan is till the EOY 2027 but also stated "that's 12 mo…"
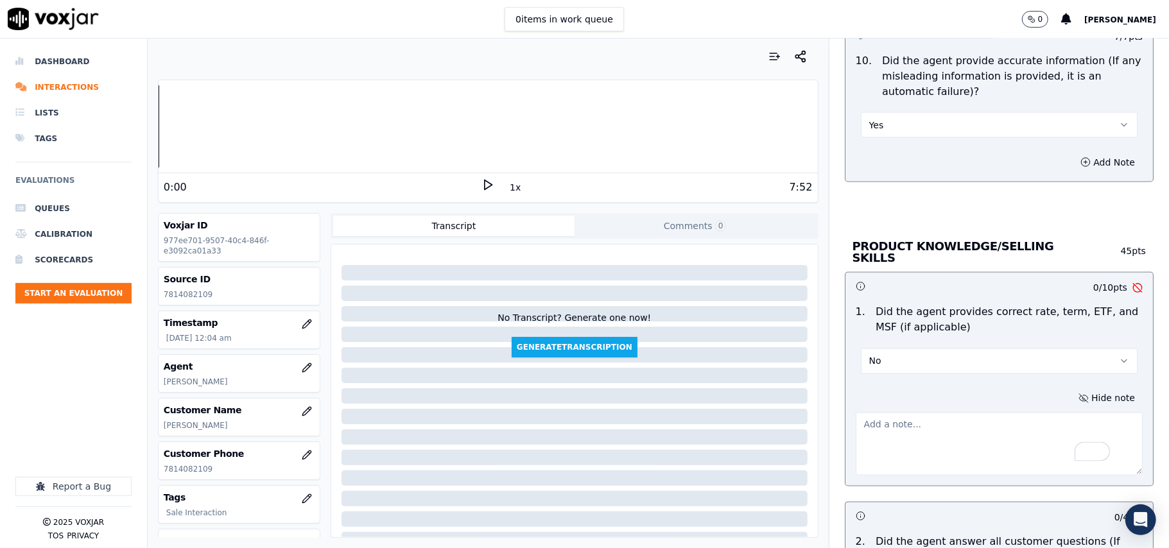
paste textarea "Agent informed the customer that the plan is valid until EOY 2027 but incorrect…"
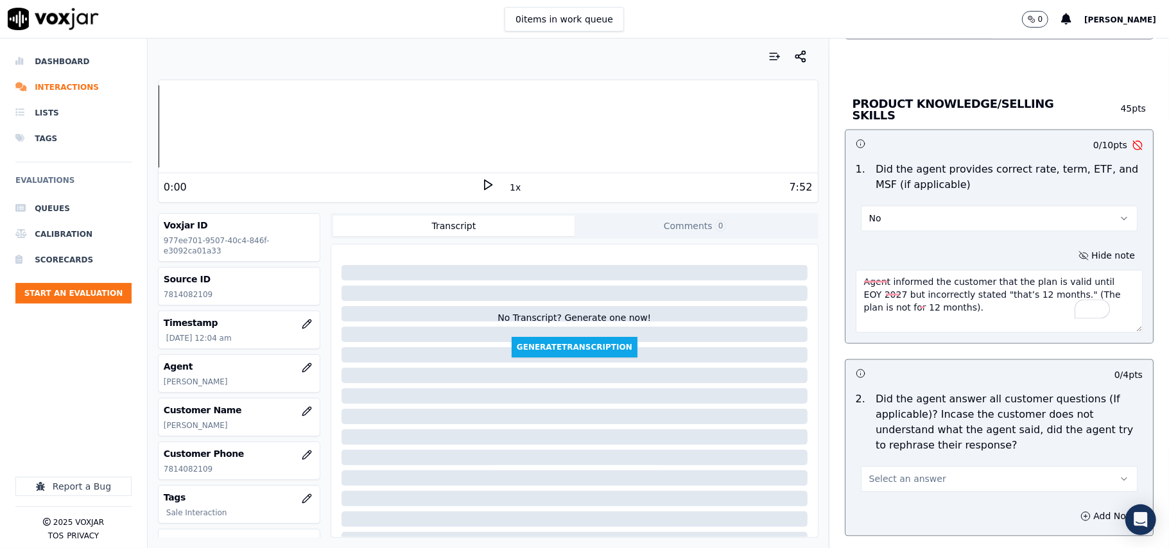
scroll to position [1855, 0]
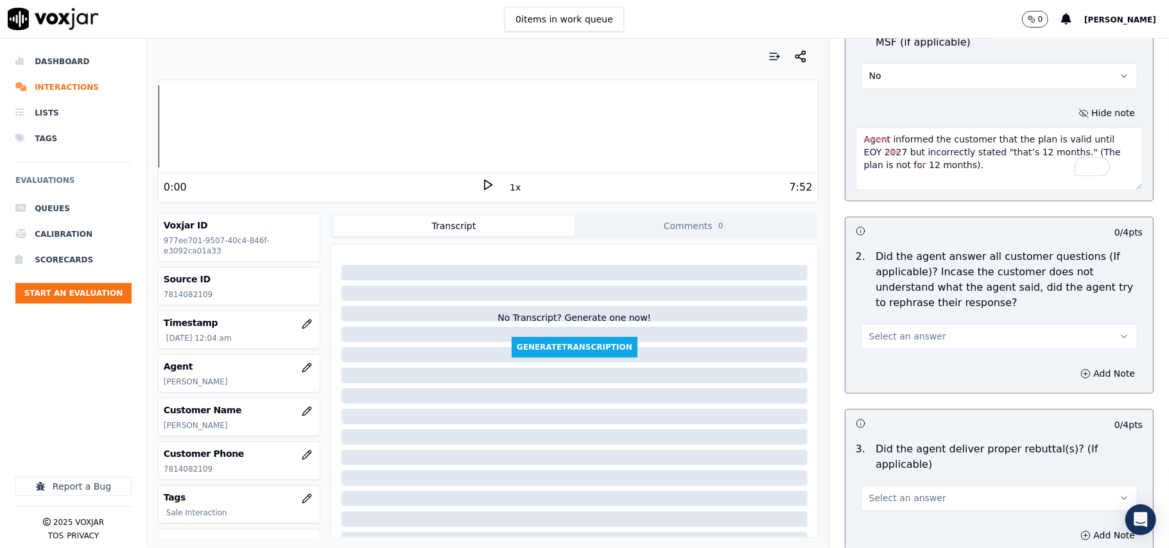
type textarea "Agent informed the customer that the plan is valid until EOY 2027 but incorrect…"
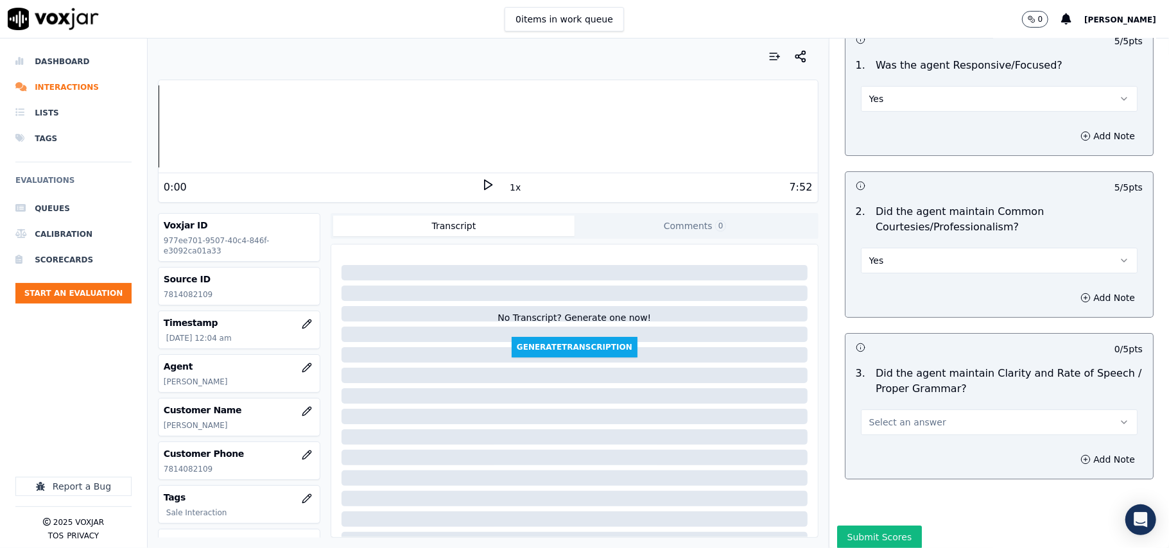
scroll to position [3281, 0]
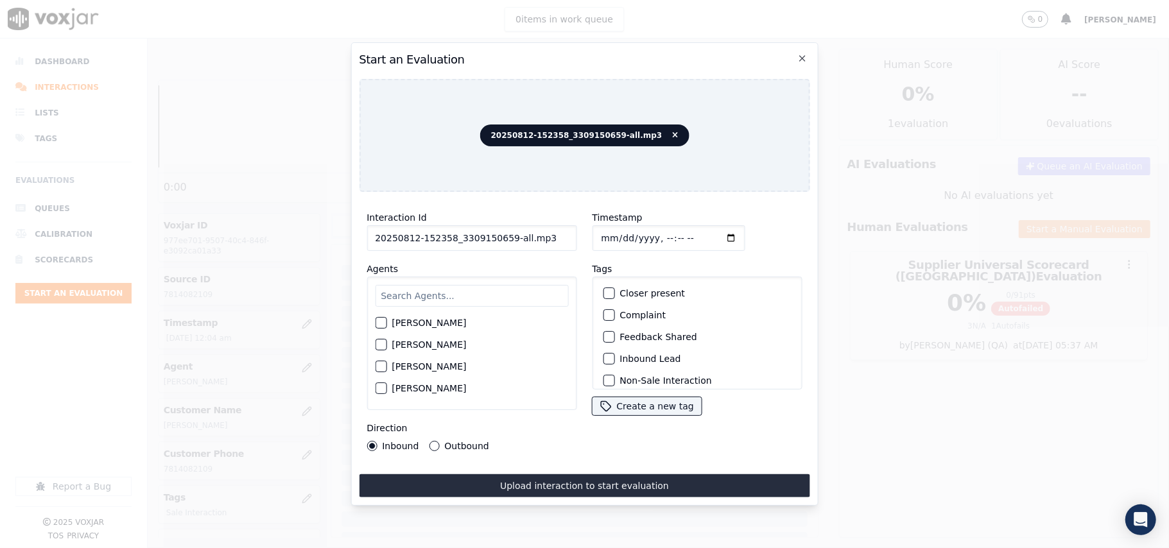
paste input "3309150659"
type input "3309150659"
type input "2025-08-12T00:07"
type input "Caroli"
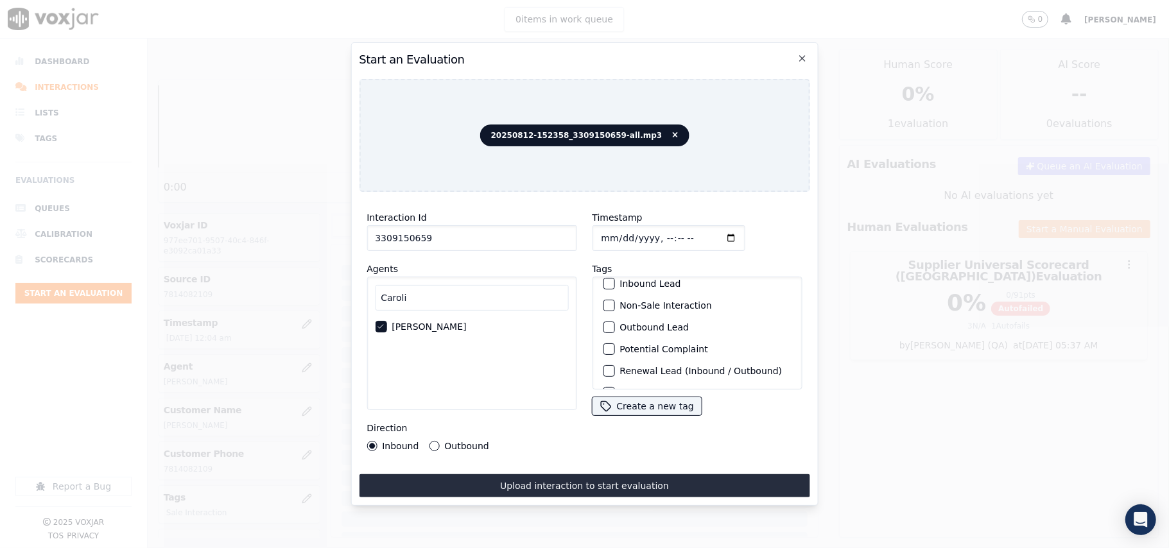
scroll to position [112, 0]
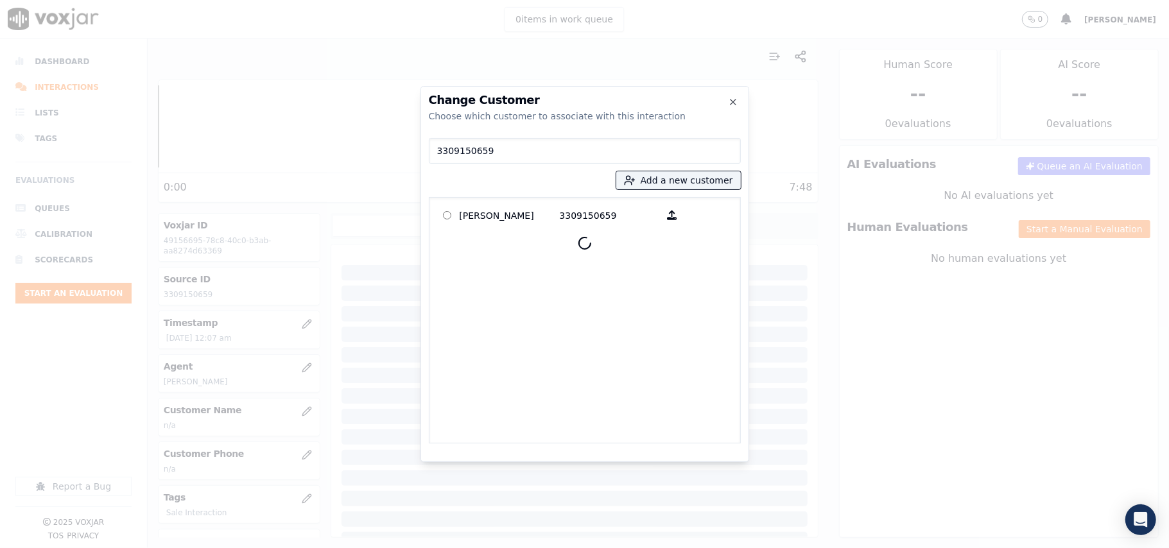
type input "3309150659"
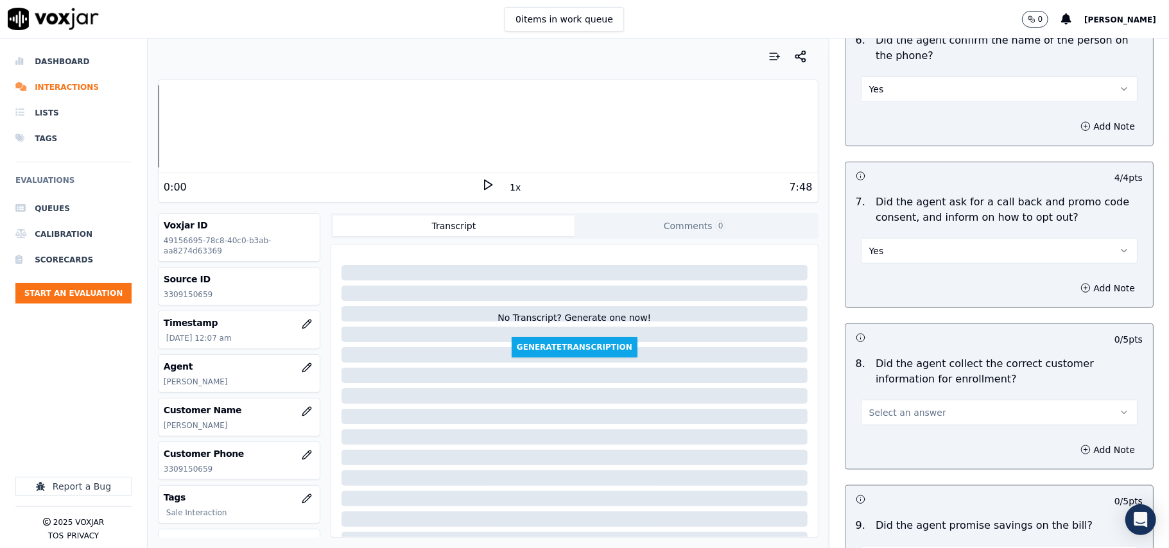
scroll to position [999, 0]
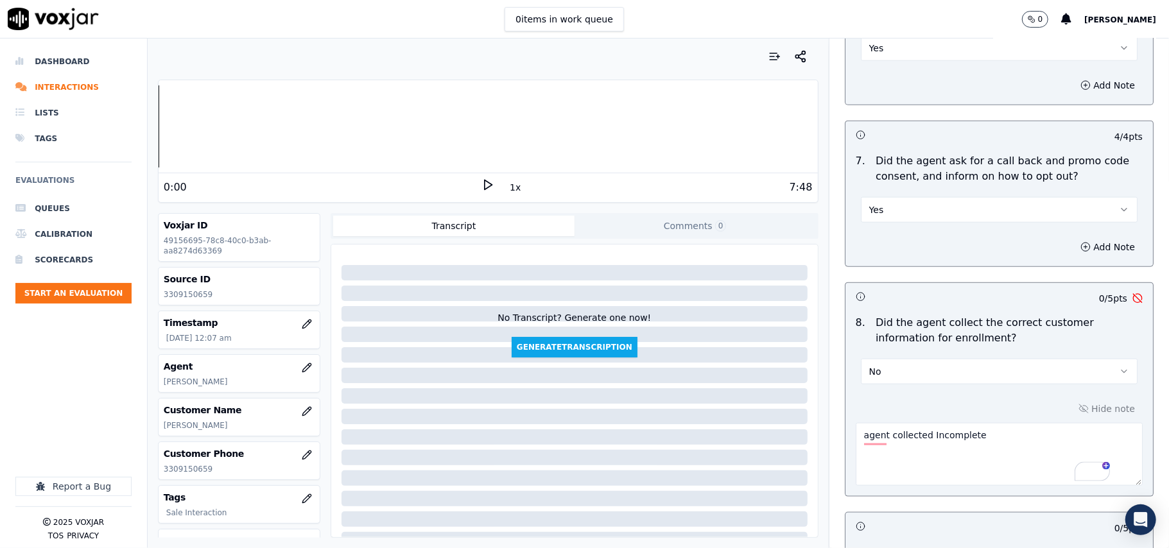
paste textarea "Service Delivery Identifier: 00140060753143540"
type textarea "agent collected Incomplete Service Delivery Identifier: 00140060753143540 and F…"
paste textarea "Agent collected an incomplete Service Delivery Identifier (00140060753143540) a…"
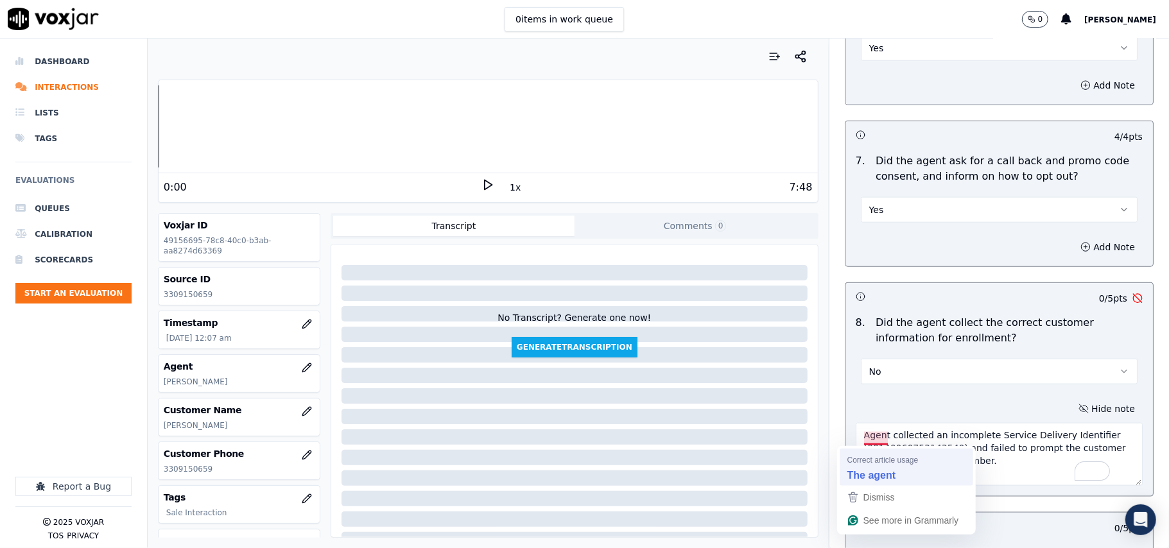
type textarea "Agent collected an incomplete Service Delivery Identifier (00140060753143540) a…"
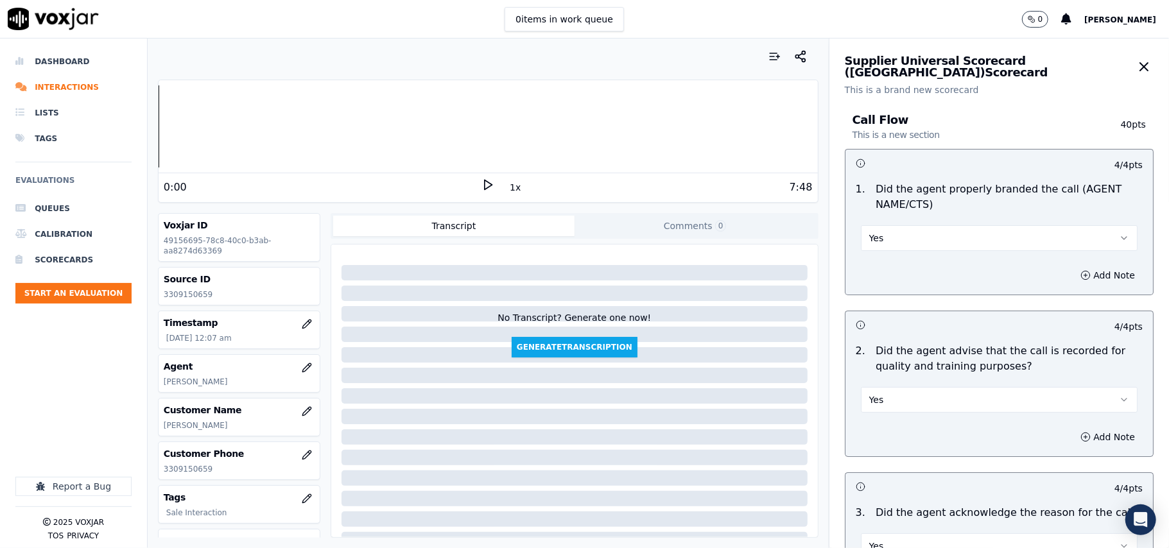
scroll to position [1284, 0]
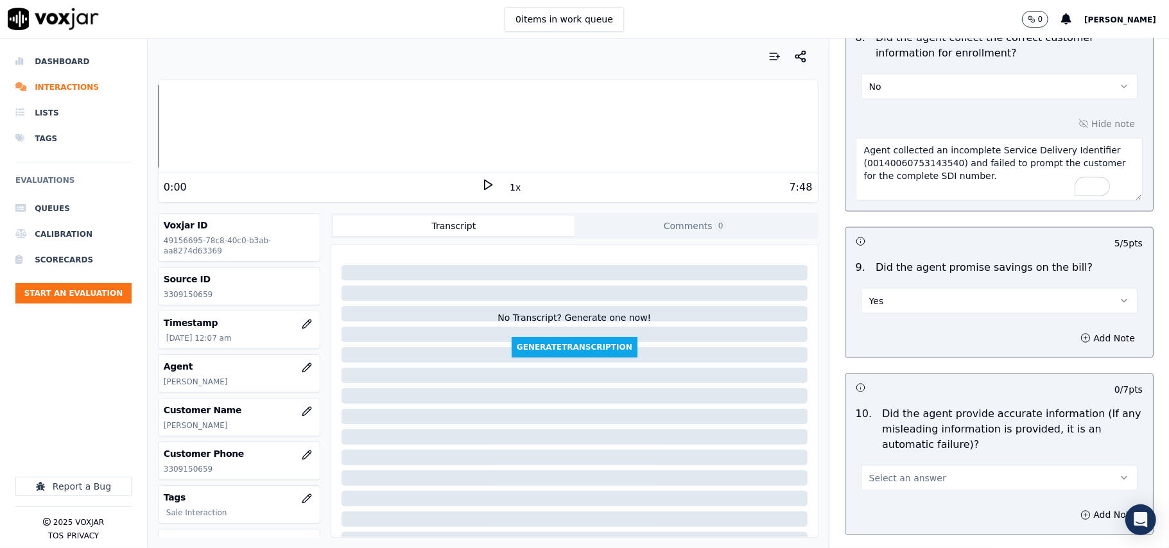
drag, startPoint x: 891, startPoint y: 306, endPoint x: 884, endPoint y: 315, distance: 10.9
click at [891, 306] on button "Yes" at bounding box center [999, 301] width 277 height 26
click at [882, 358] on div "No" at bounding box center [972, 355] width 249 height 21
click at [881, 309] on div "0 / 5 pts 9 . Did the agent promise savings on the bill? No Add Note" at bounding box center [999, 292] width 309 height 131
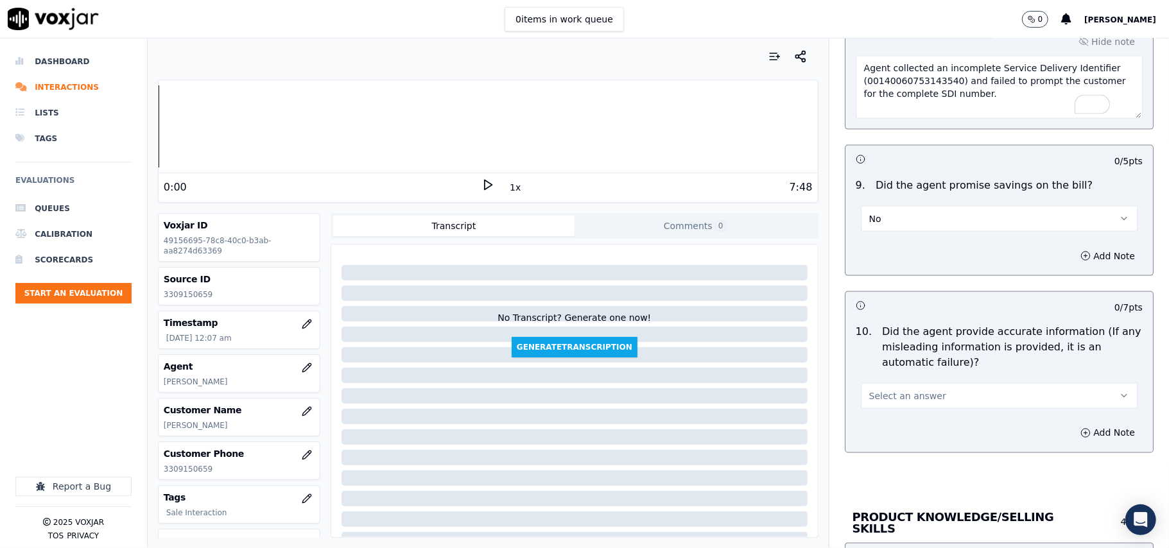
scroll to position [1427, 0]
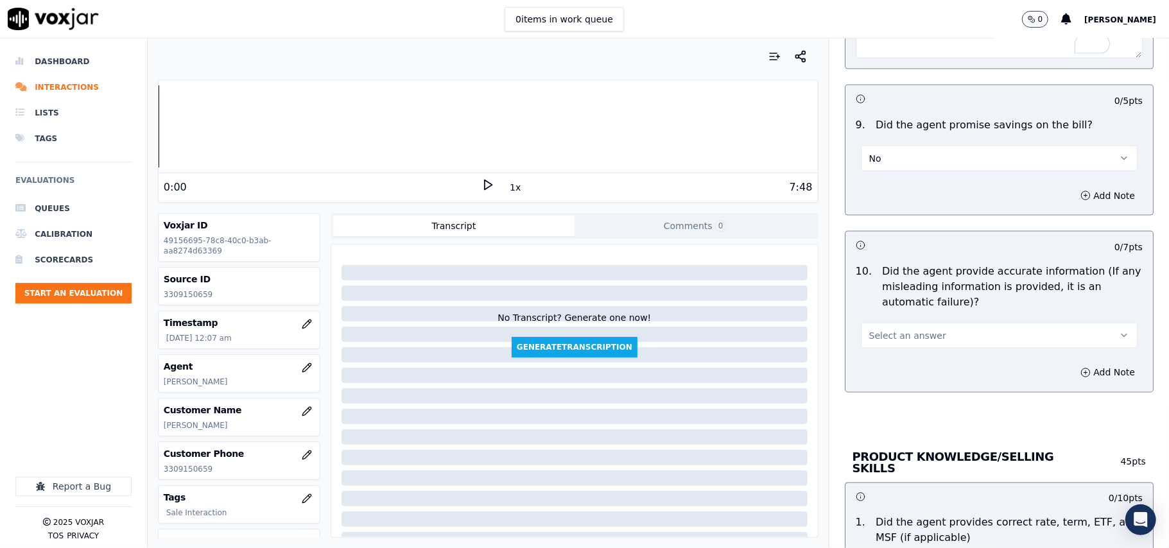
click at [866, 171] on button "No" at bounding box center [999, 159] width 277 height 26
click at [887, 232] on div "N/A" at bounding box center [972, 232] width 249 height 21
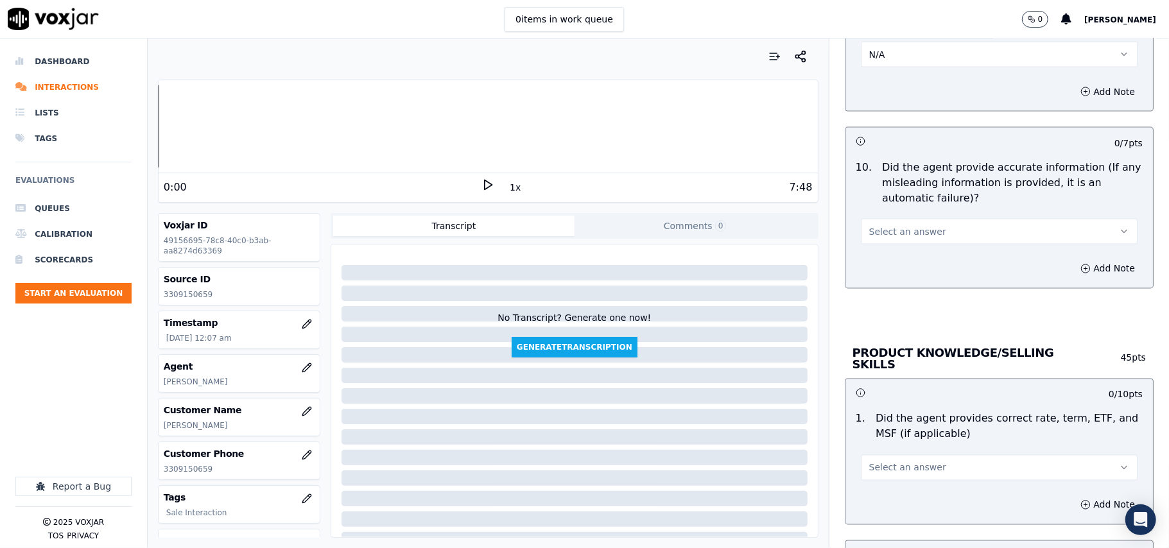
scroll to position [1569, 0]
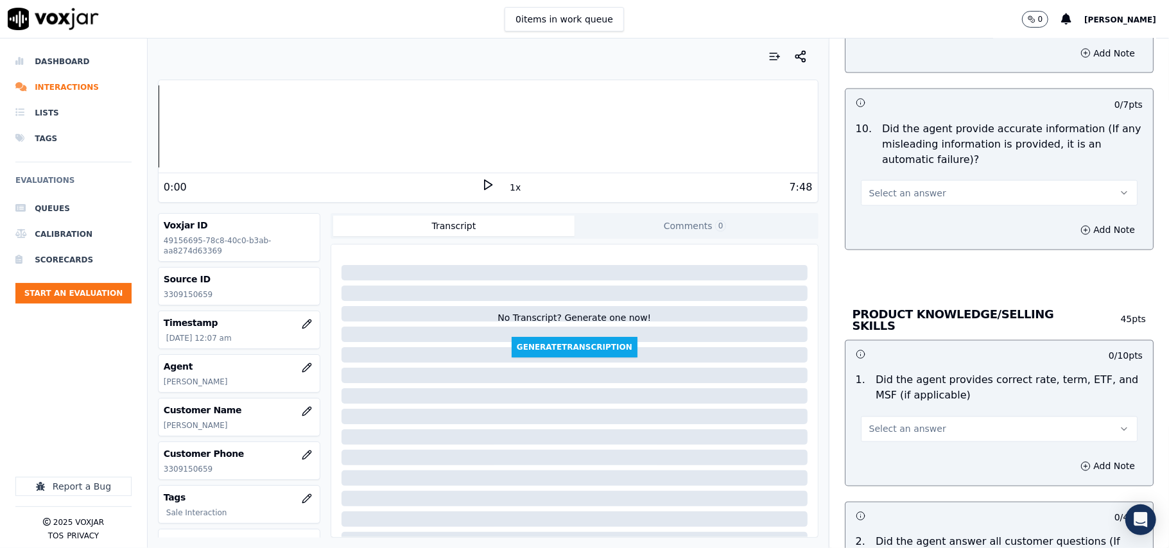
click at [902, 194] on span "Select an answer" at bounding box center [907, 193] width 77 height 13
click at [880, 222] on div "Yes" at bounding box center [972, 226] width 249 height 21
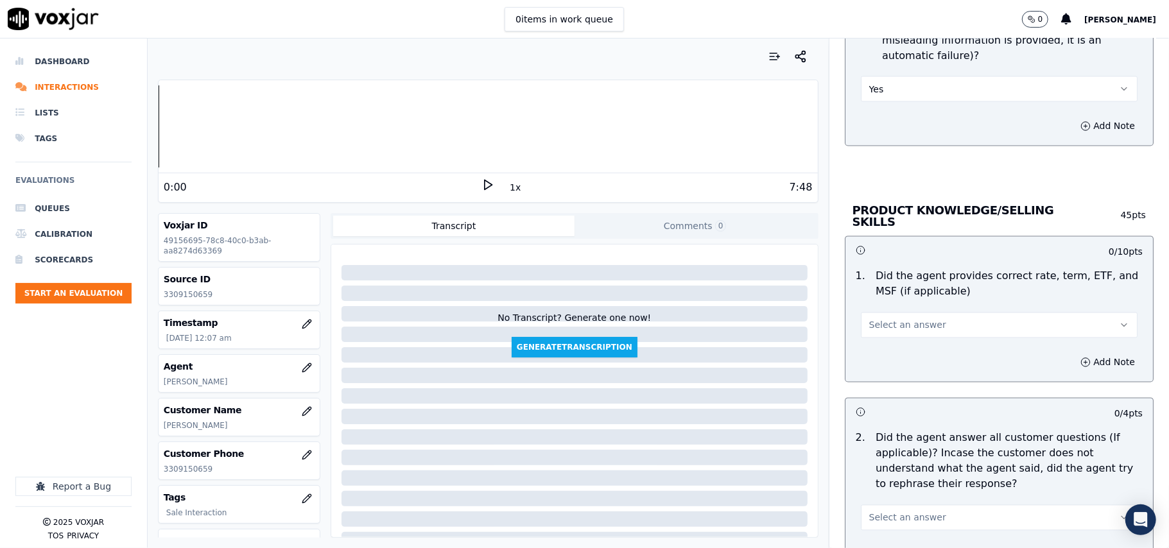
scroll to position [1712, 0]
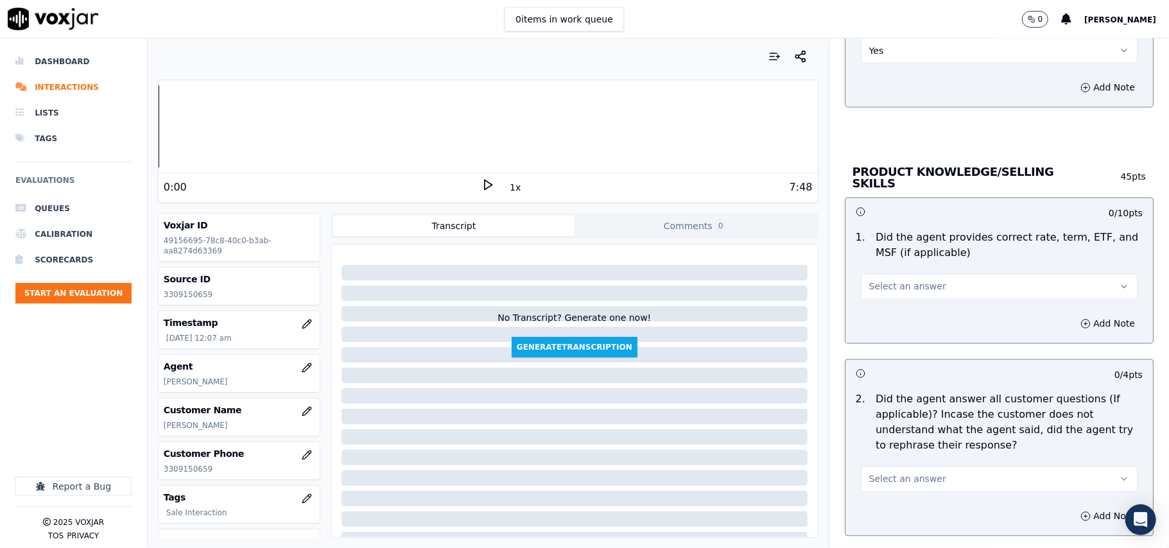
click at [889, 284] on span "Select an answer" at bounding box center [907, 287] width 77 height 13
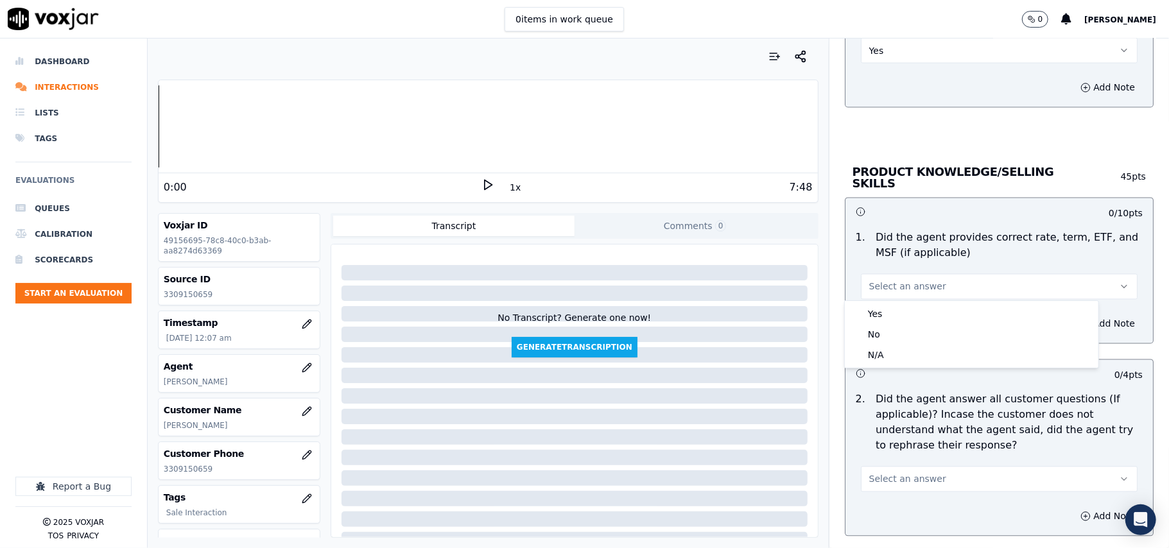
click at [892, 311] on div "Yes" at bounding box center [972, 314] width 249 height 21
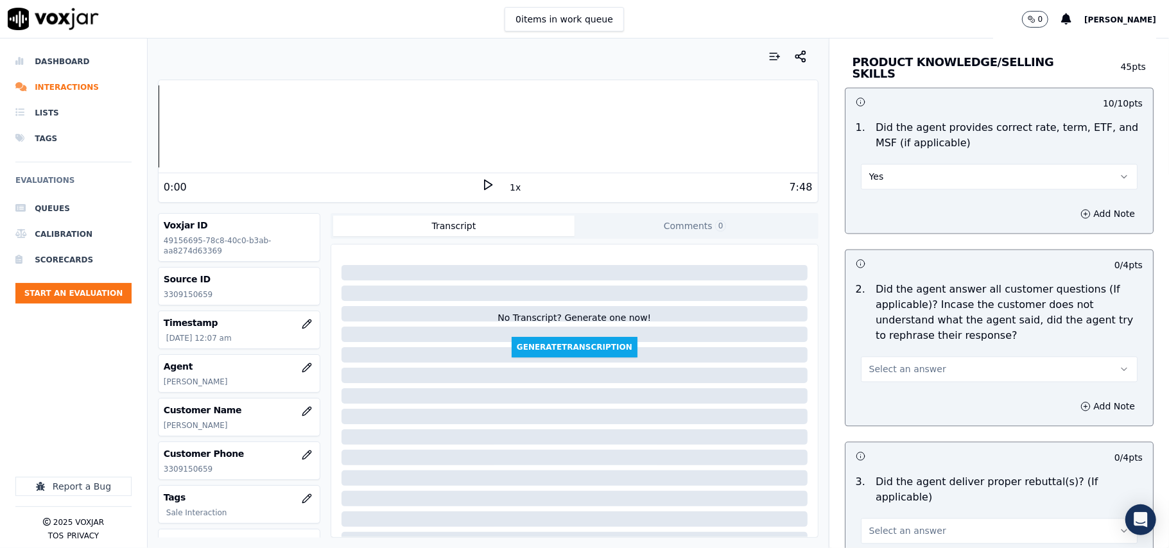
scroll to position [1855, 0]
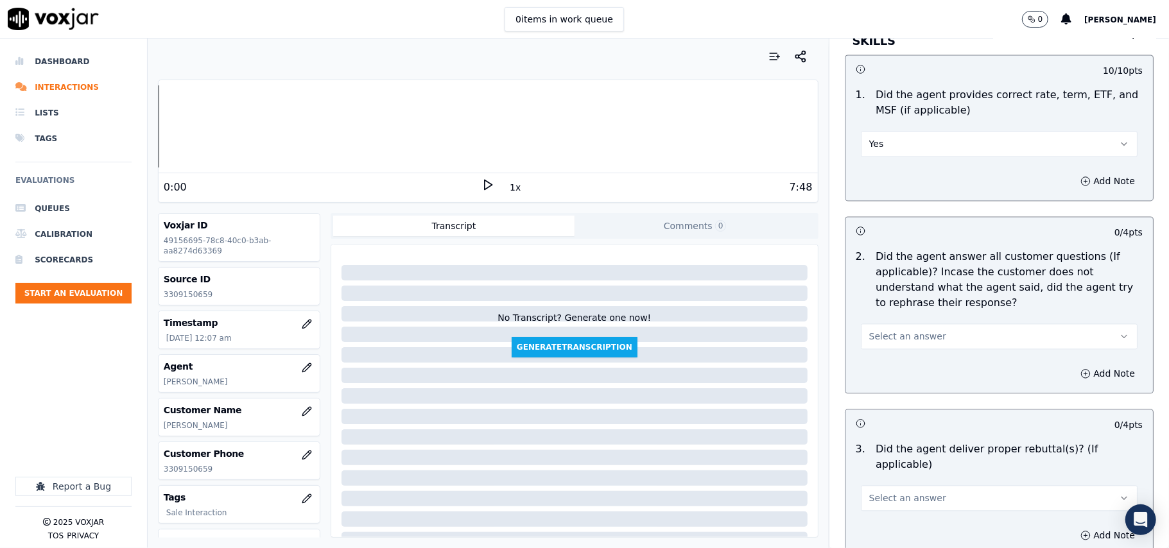
click at [884, 331] on span "Select an answer" at bounding box center [907, 336] width 77 height 13
drag, startPoint x: 884, startPoint y: 357, endPoint x: 904, endPoint y: 328, distance: 36.0
click at [884, 358] on div "Yes" at bounding box center [972, 364] width 249 height 21
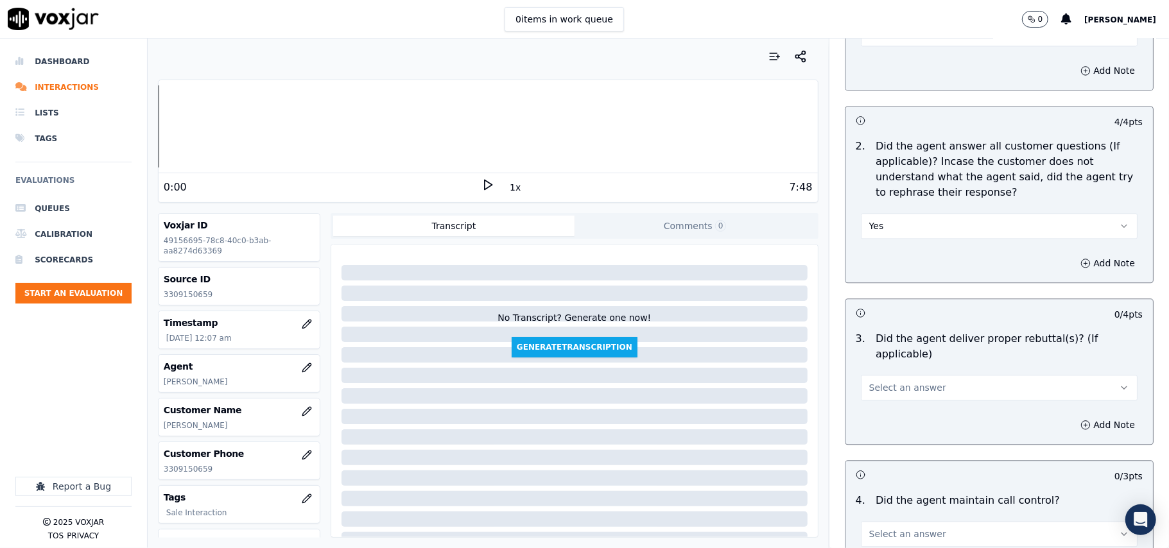
scroll to position [1997, 0]
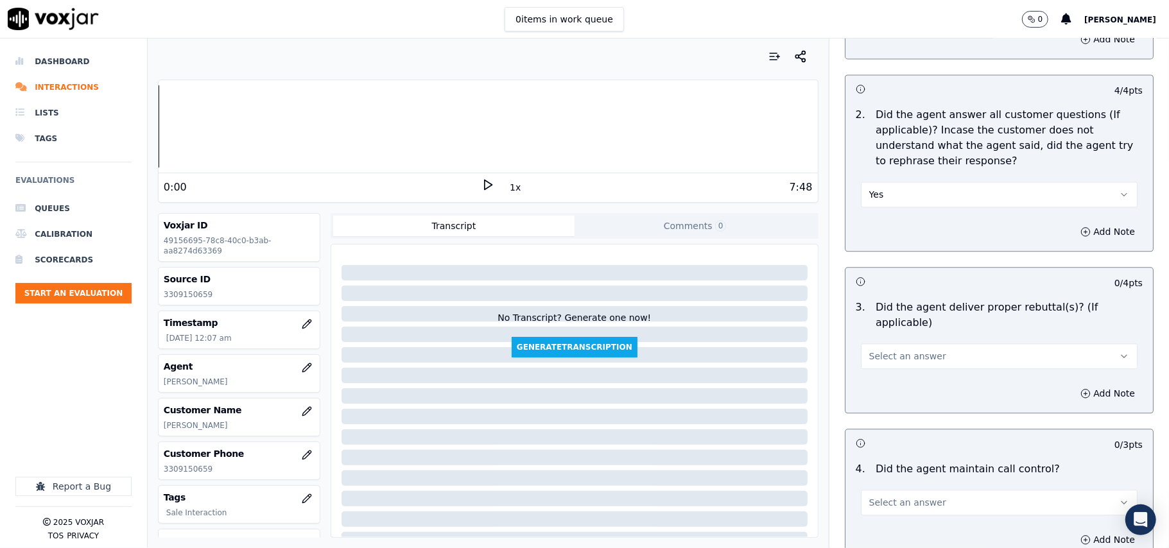
drag, startPoint x: 902, startPoint y: 333, endPoint x: 900, endPoint y: 348, distance: 15.5
click at [902, 350] on span "Select an answer" at bounding box center [907, 356] width 77 height 13
click at [895, 371] on div "Yes" at bounding box center [972, 369] width 249 height 21
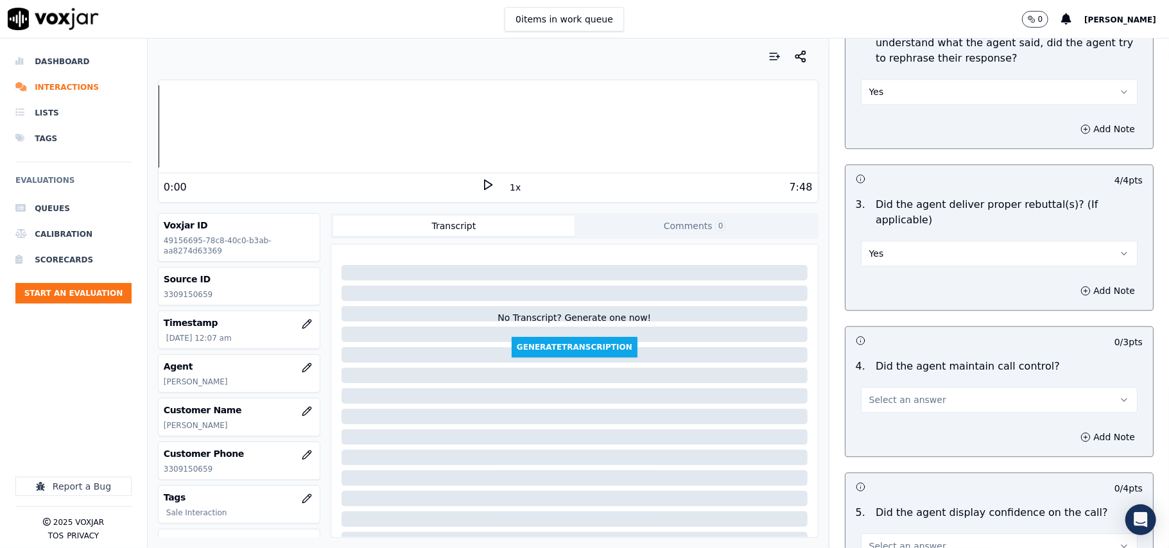
scroll to position [2140, 0]
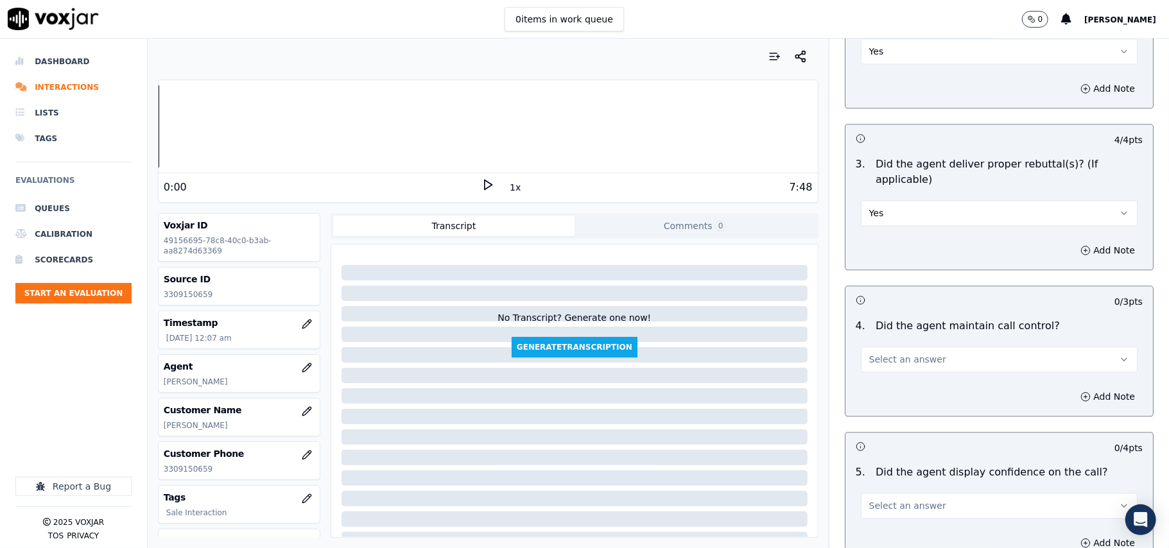
click at [907, 353] on span "Select an answer" at bounding box center [907, 359] width 77 height 13
click at [902, 370] on div "Yes" at bounding box center [972, 373] width 249 height 21
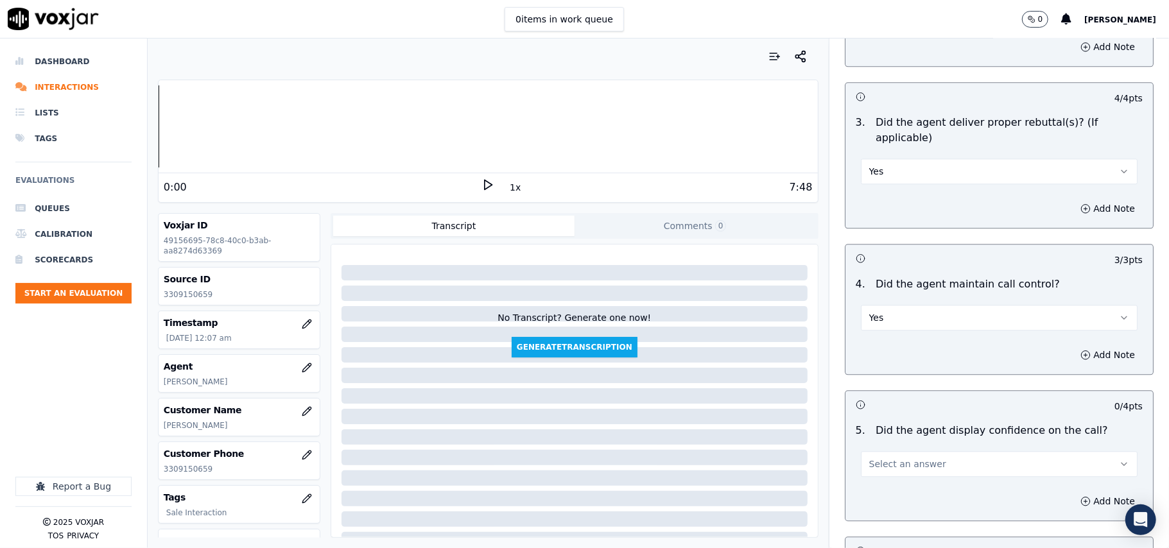
scroll to position [2284, 0]
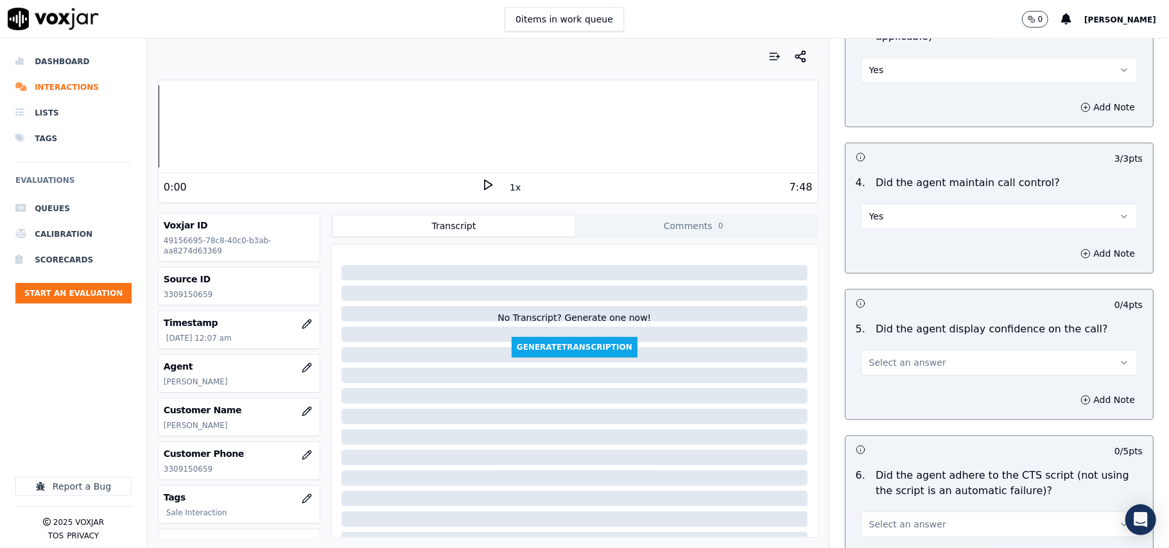
click at [903, 356] on span "Select an answer" at bounding box center [907, 362] width 77 height 13
click at [897, 367] on div "Yes" at bounding box center [972, 377] width 249 height 21
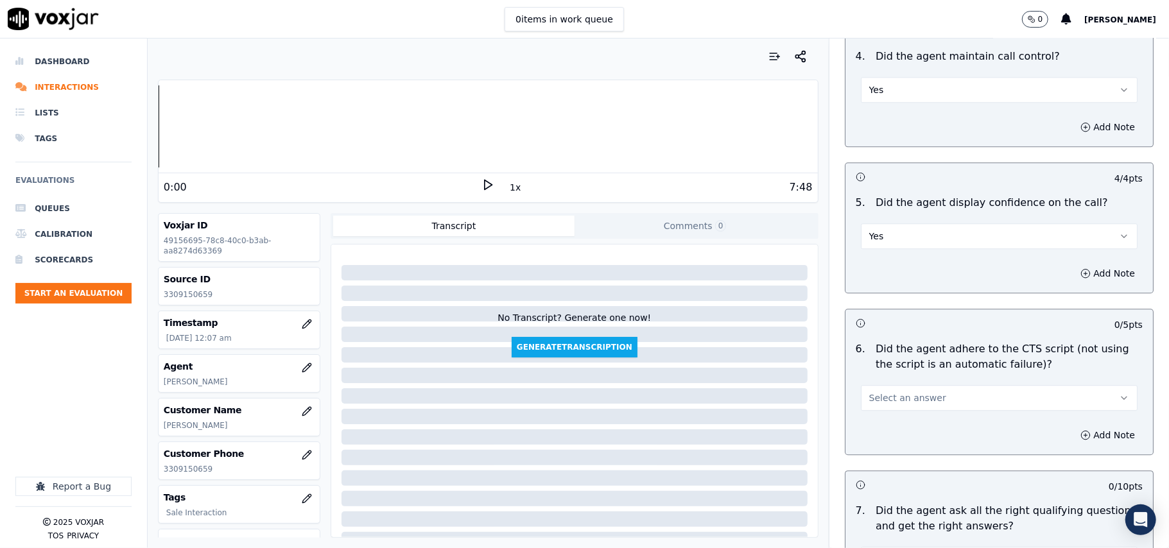
scroll to position [2569, 0]
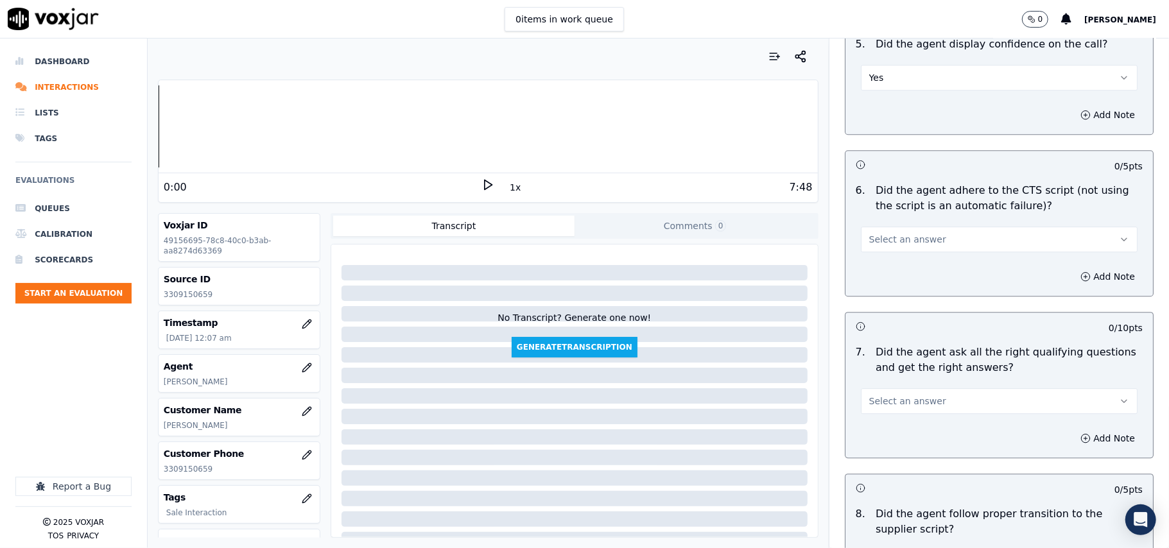
click at [911, 240] on div "6 . Did the agent adhere to the CTS script (not using the script is an automati…" at bounding box center [1000, 218] width 308 height 80
click at [914, 233] on span "Select an answer" at bounding box center [907, 239] width 77 height 13
click at [895, 250] on div "Yes" at bounding box center [972, 253] width 249 height 21
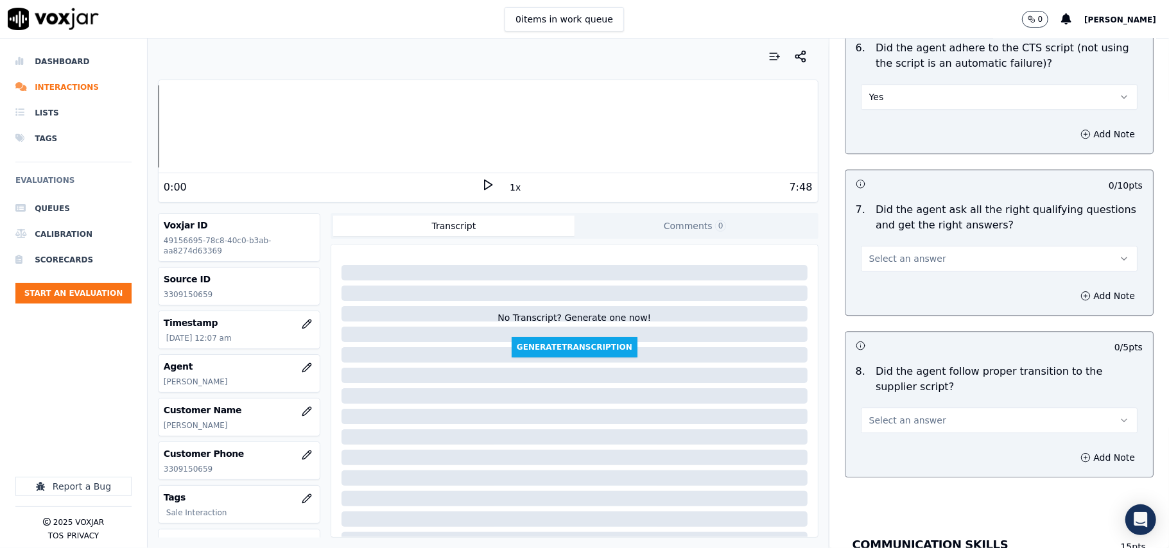
click at [897, 252] on span "Select an answer" at bounding box center [907, 258] width 77 height 13
click at [895, 270] on div "Yes" at bounding box center [972, 273] width 249 height 21
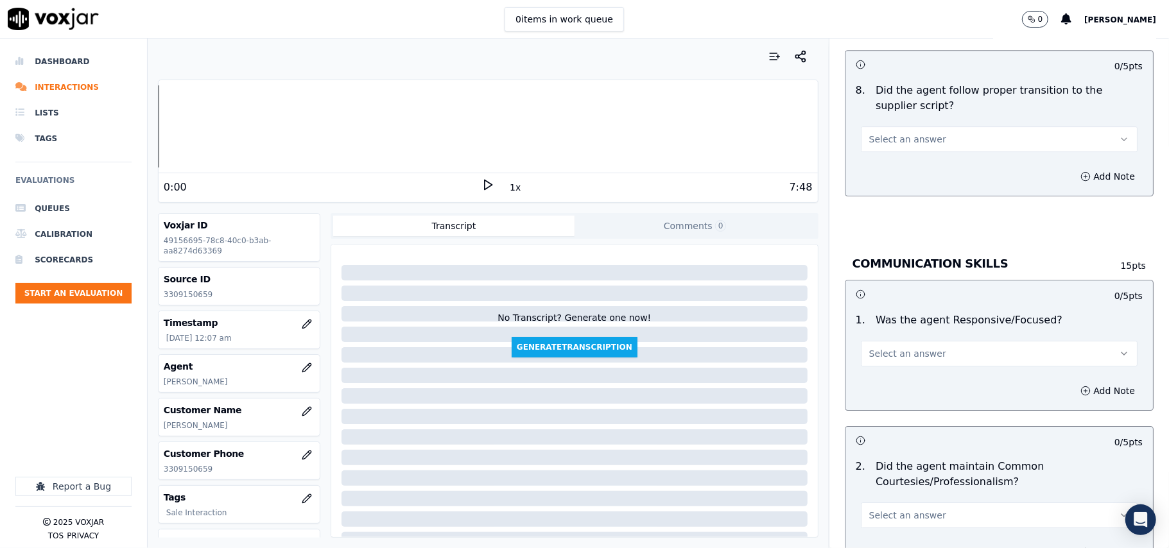
scroll to position [2996, 0]
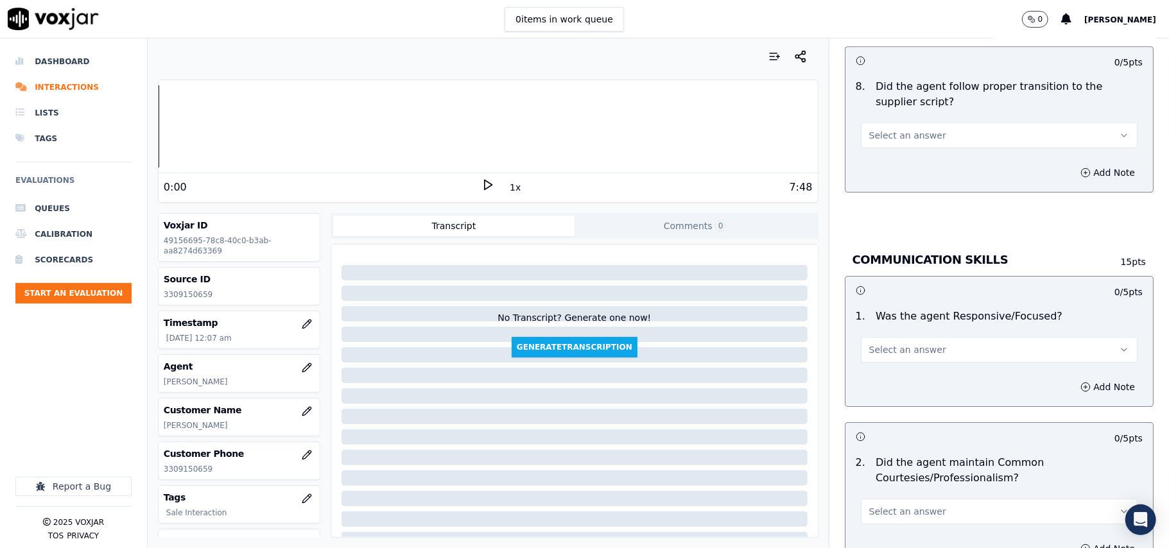
click at [892, 129] on span "Select an answer" at bounding box center [907, 135] width 77 height 13
click at [891, 147] on div "Yes" at bounding box center [972, 150] width 249 height 21
click at [893, 344] on span "Select an answer" at bounding box center [907, 350] width 77 height 13
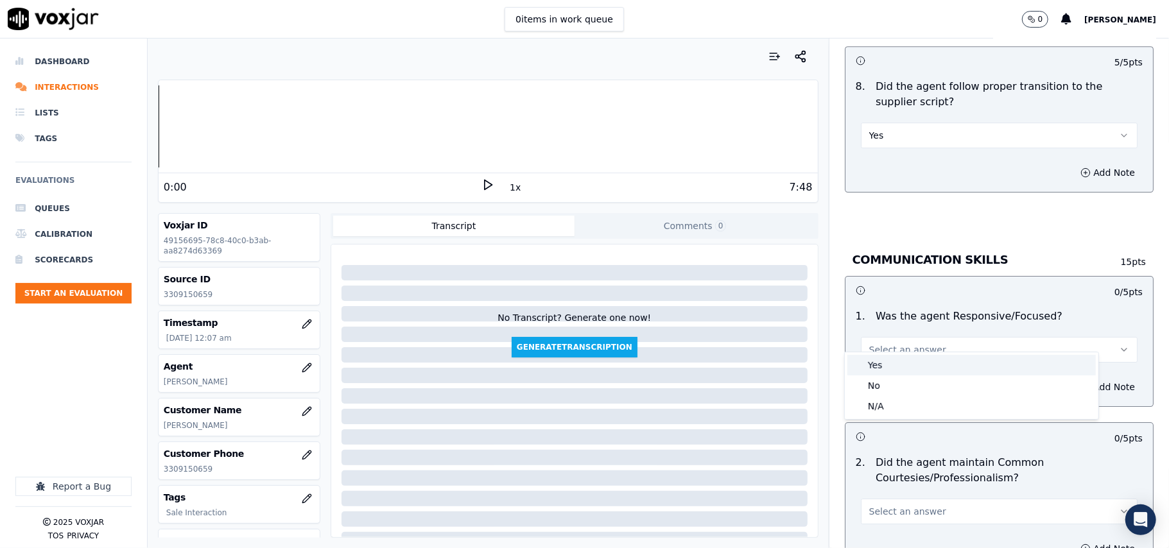
click at [889, 363] on div "Yes" at bounding box center [972, 365] width 249 height 21
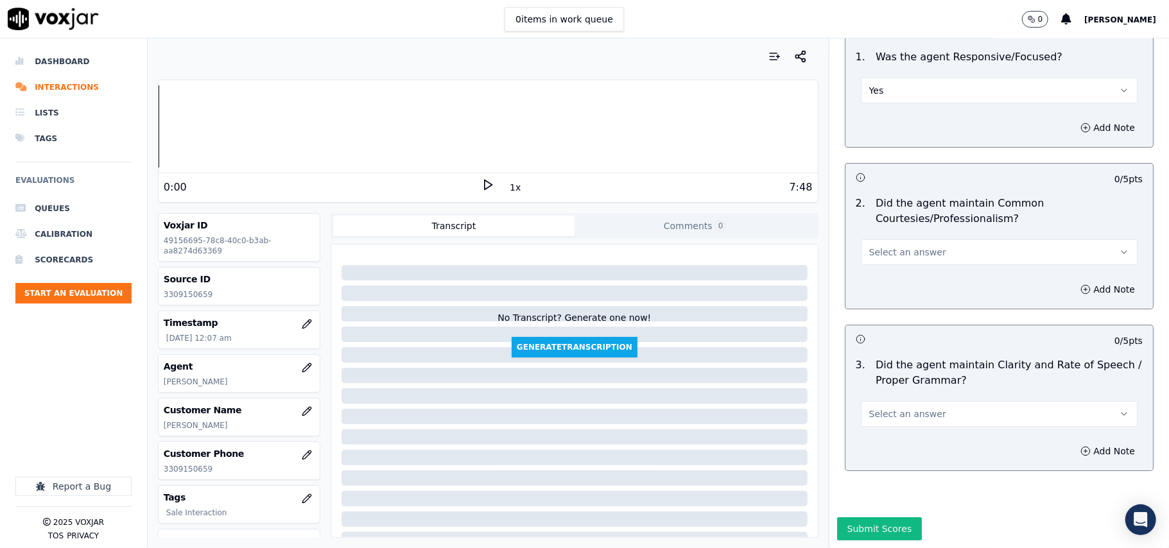
scroll to position [3281, 0]
click at [891, 240] on button "Select an answer" at bounding box center [999, 253] width 277 height 26
click at [895, 238] on div "Yes" at bounding box center [972, 242] width 249 height 21
drag, startPoint x: 876, startPoint y: 362, endPoint x: 871, endPoint y: 388, distance: 26.1
click at [876, 401] on button "Select an answer" at bounding box center [999, 414] width 277 height 26
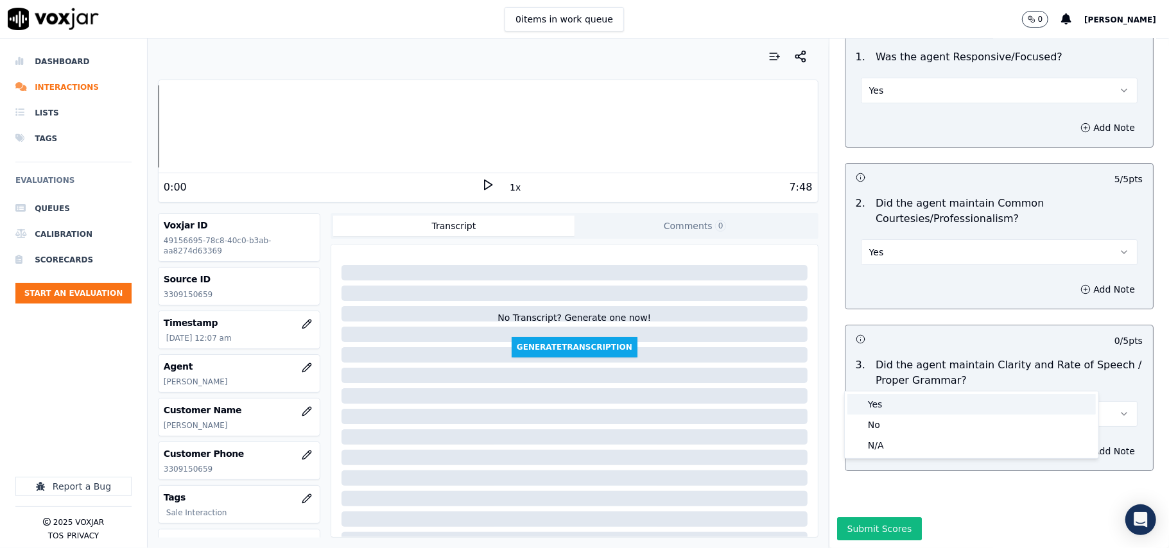
drag, startPoint x: 873, startPoint y: 396, endPoint x: 863, endPoint y: 437, distance: 41.7
click at [873, 397] on div "Yes" at bounding box center [972, 404] width 249 height 21
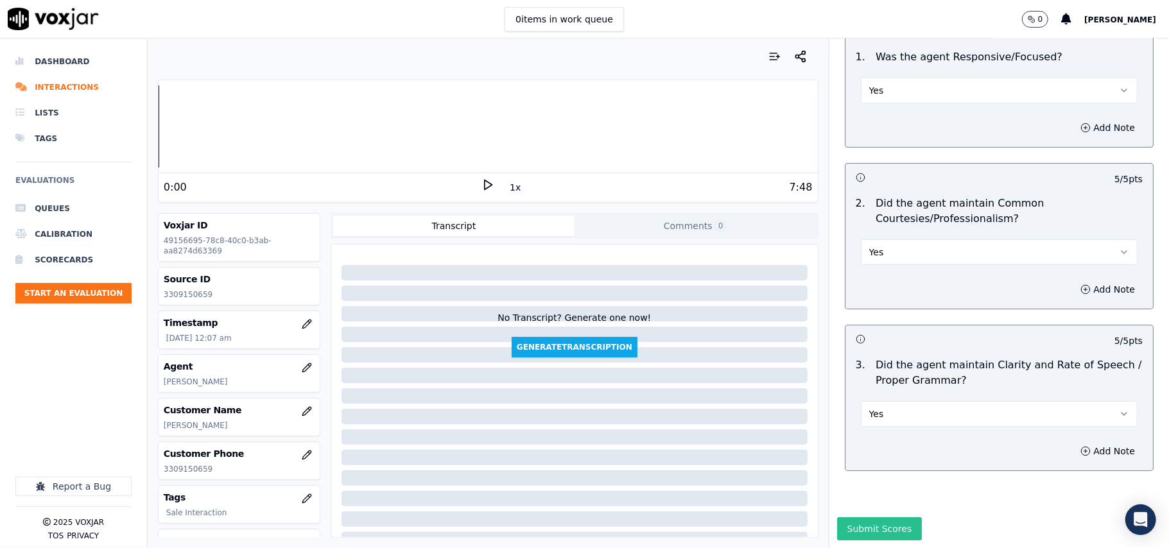
click at [858, 518] on button "Submit Scores" at bounding box center [879, 529] width 85 height 23
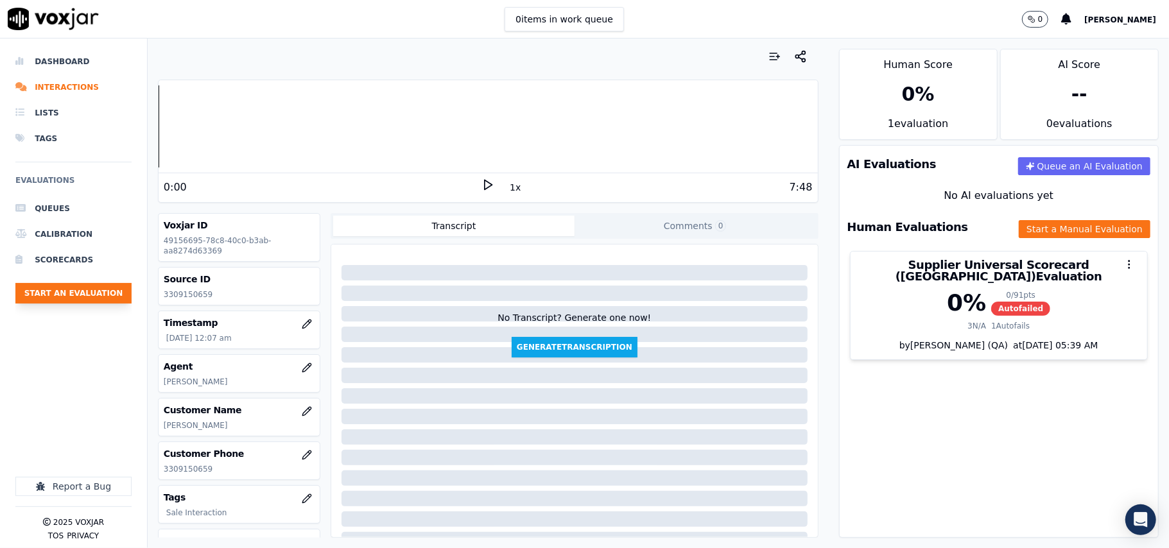
click at [116, 293] on button "Start an Evaluation" at bounding box center [73, 293] width 116 height 21
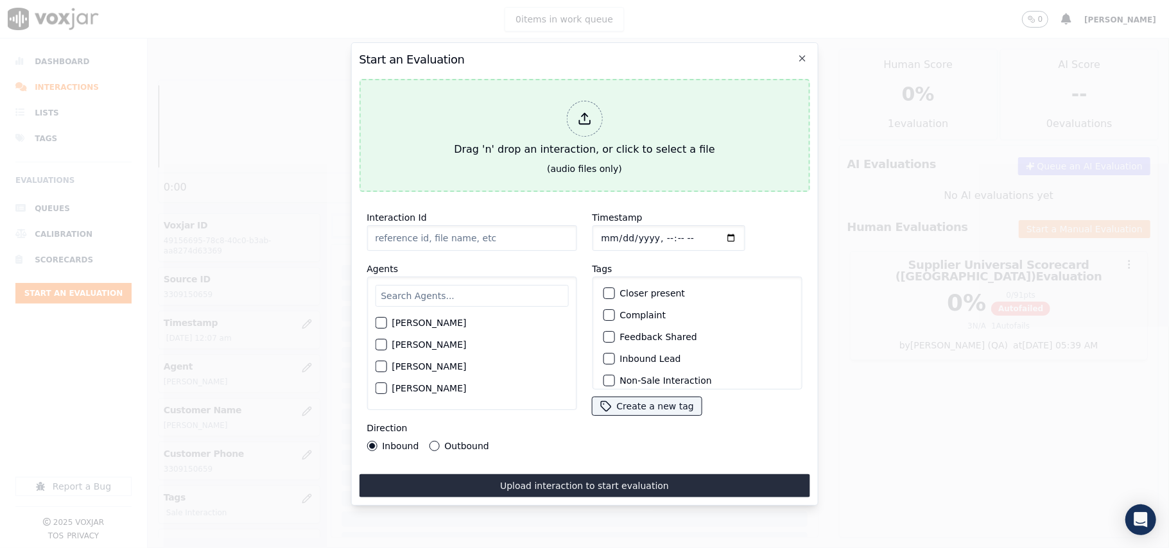
click at [579, 134] on div "Drag 'n' drop an interaction, or click to select a file" at bounding box center [584, 129] width 271 height 67
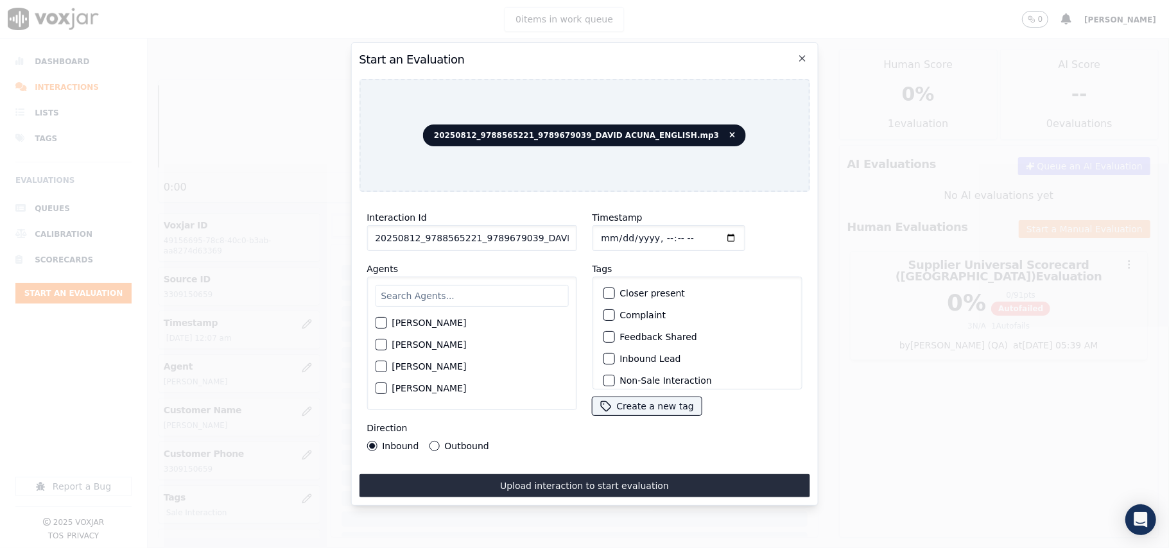
click at [442, 247] on div "Interaction Id 20250812_9788565221_9789679039_DAVID ACUNA_ENGLISH.mp3 Agents Ha…" at bounding box center [471, 330] width 225 height 257
click at [441, 240] on input "20250812_9788565221_9789679039_DAVID ACUNA_ENGLISH.mp3" at bounding box center [472, 238] width 210 height 26
paste input "9788565221"
type input "9788565221"
click at [619, 232] on input "Timestamp" at bounding box center [668, 238] width 153 height 26
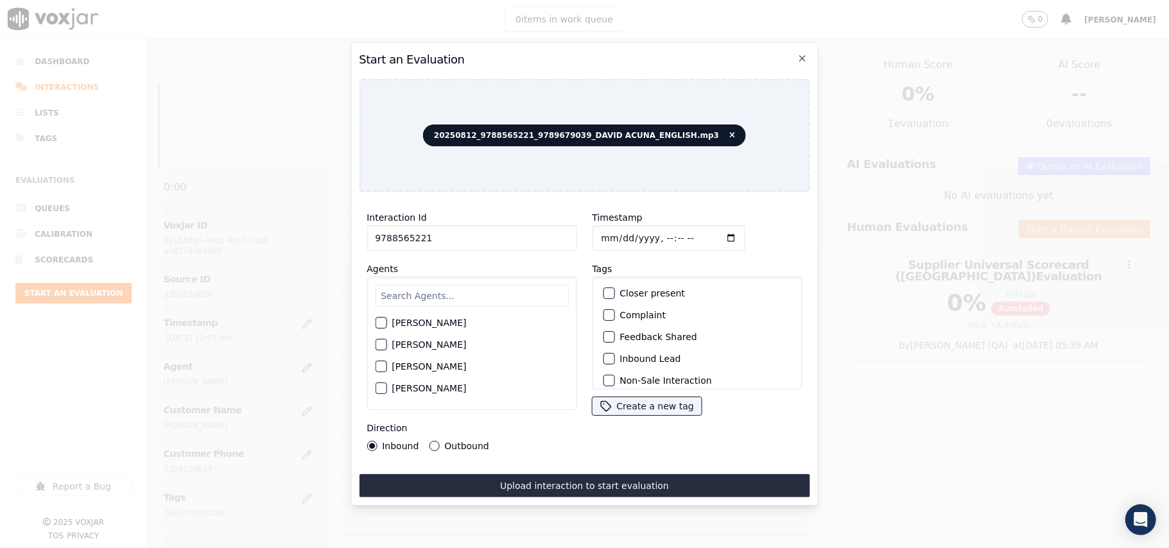
type input "2025-08-12T00:10"
click at [426, 288] on input "text" at bounding box center [471, 296] width 193 height 22
type input "Davi"
click at [409, 322] on label "[PERSON_NAME]" at bounding box center [429, 326] width 74 height 9
click at [387, 321] on button "[PERSON_NAME]" at bounding box center [381, 327] width 12 height 12
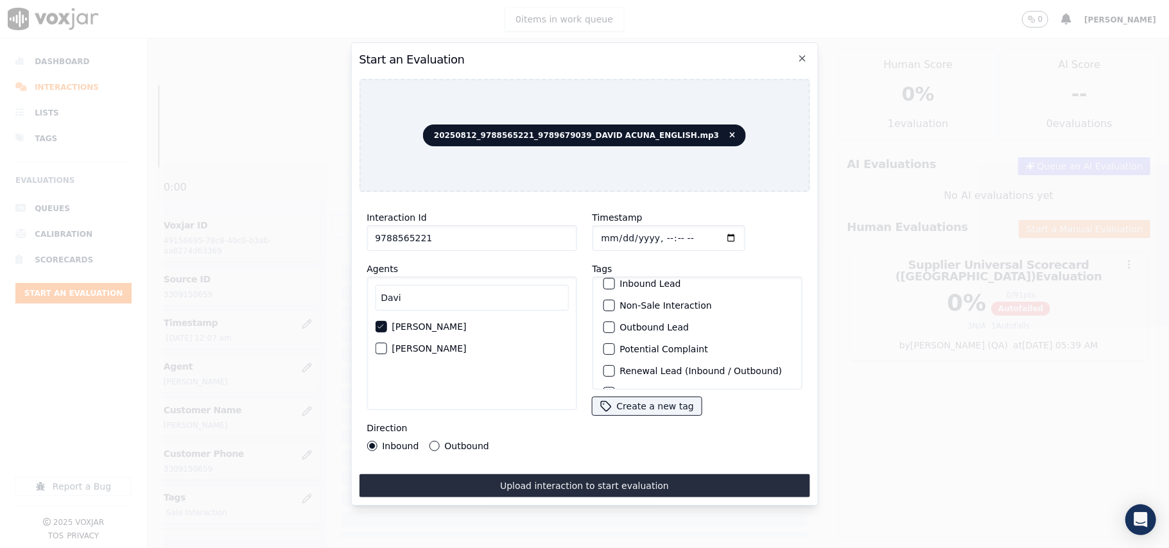
scroll to position [112, 0]
click at [640, 369] on label "Sale Interaction" at bounding box center [655, 373] width 71 height 9
click at [615, 367] on button "Sale Interaction" at bounding box center [609, 373] width 12 height 12
click at [471, 430] on div "Direction Inbound Outbound" at bounding box center [472, 436] width 210 height 31
click at [468, 435] on div "Direction Inbound Outbound" at bounding box center [472, 436] width 210 height 31
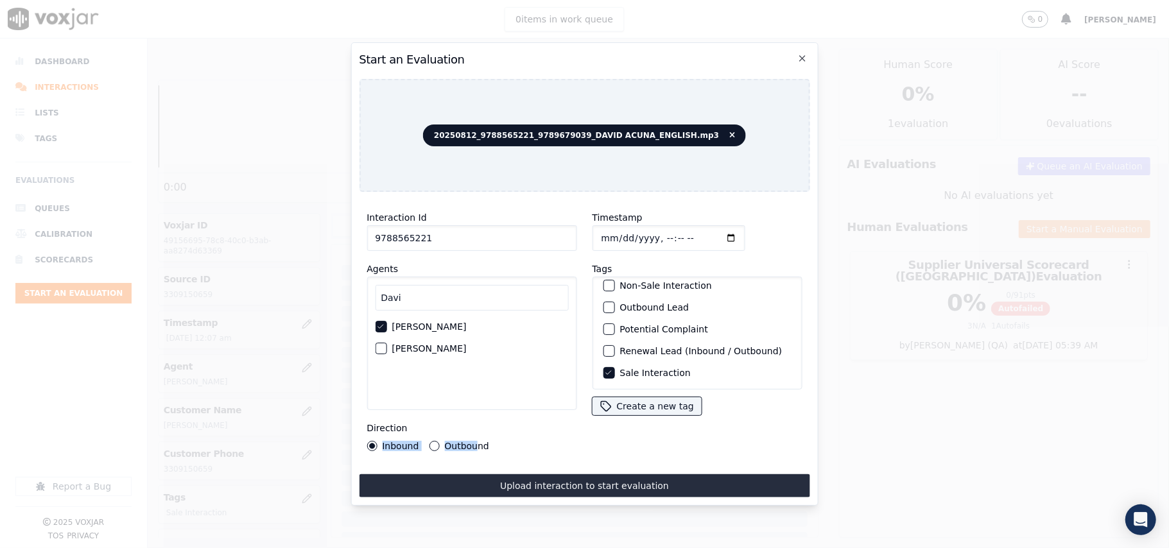
click at [468, 442] on label "Outbound" at bounding box center [466, 446] width 44 height 9
click at [439, 441] on button "Outbound" at bounding box center [434, 446] width 10 height 10
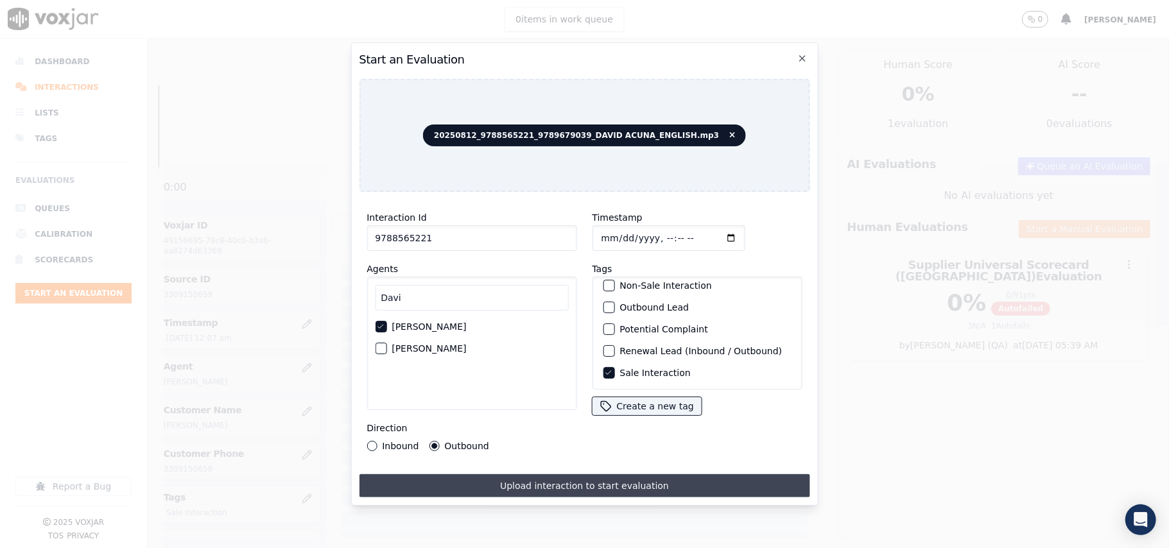
click at [505, 488] on button "Upload interaction to start evaluation" at bounding box center [584, 486] width 451 height 23
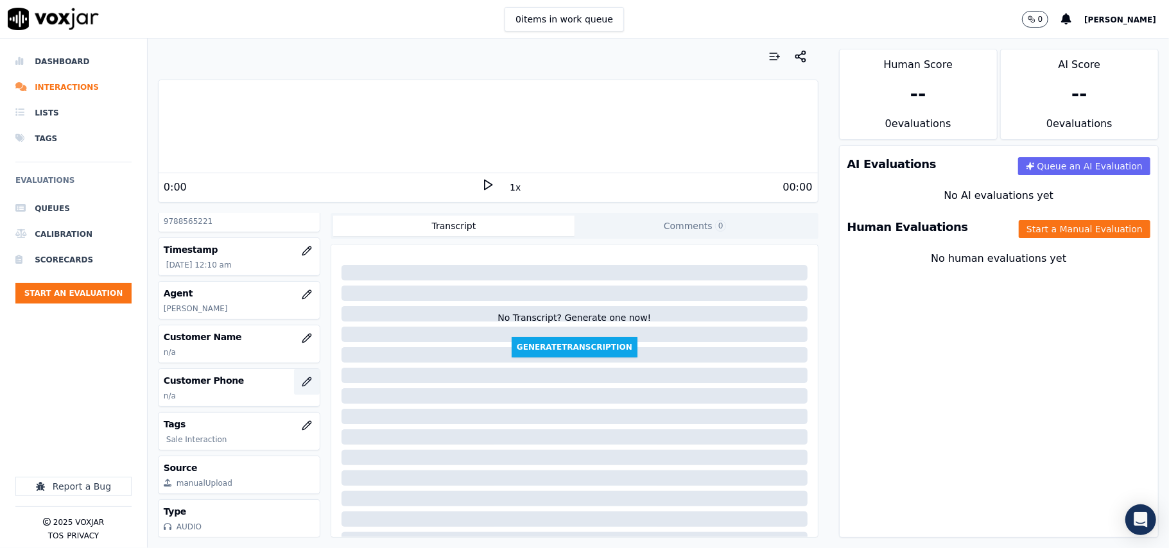
scroll to position [116, 0]
click at [302, 378] on icon "button" at bounding box center [306, 382] width 8 height 8
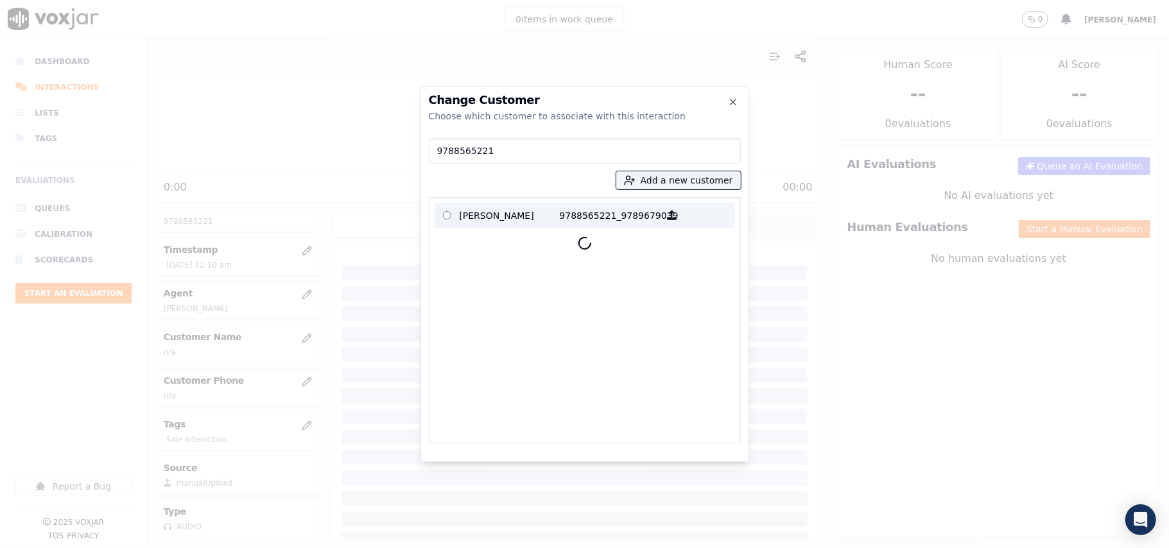
type input "9788565221"
click at [520, 209] on p "LAURA CARROLL" at bounding box center [510, 215] width 100 height 20
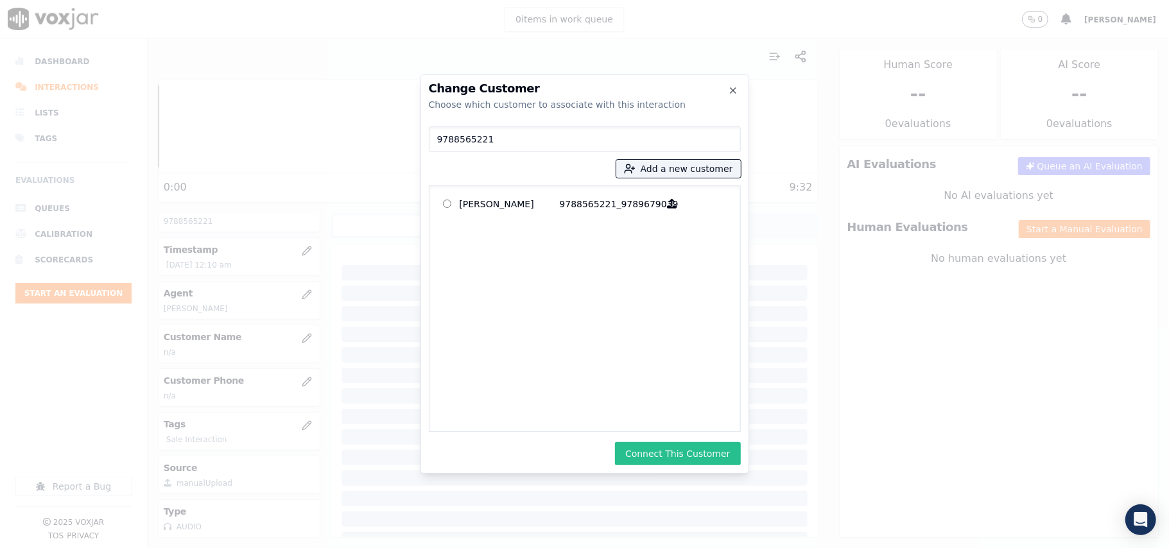
click at [659, 450] on button "Connect This Customer" at bounding box center [677, 453] width 125 height 23
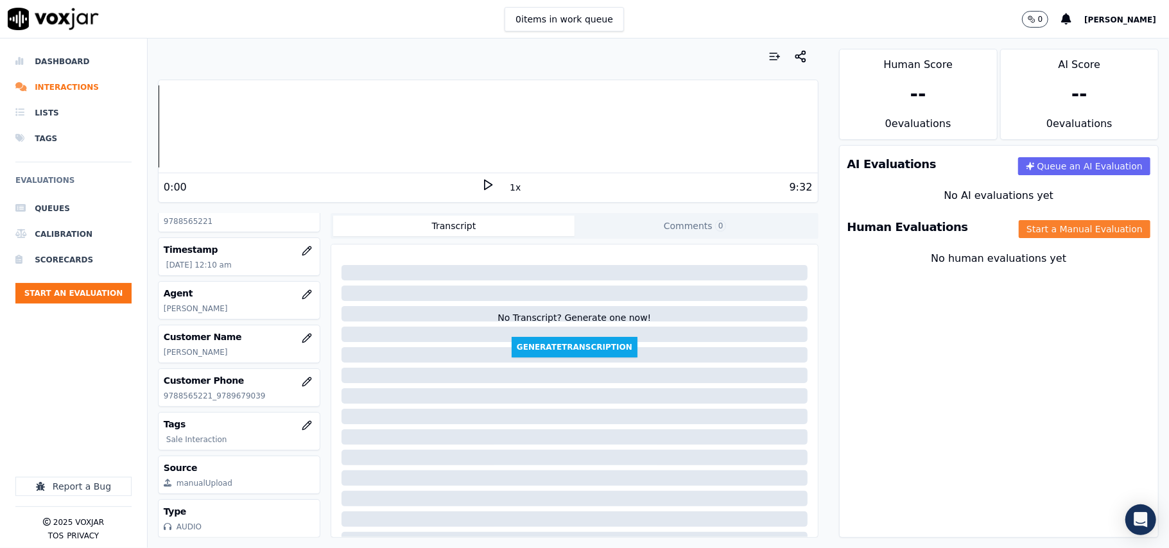
click at [1034, 222] on button "Start a Manual Evaluation" at bounding box center [1085, 229] width 132 height 18
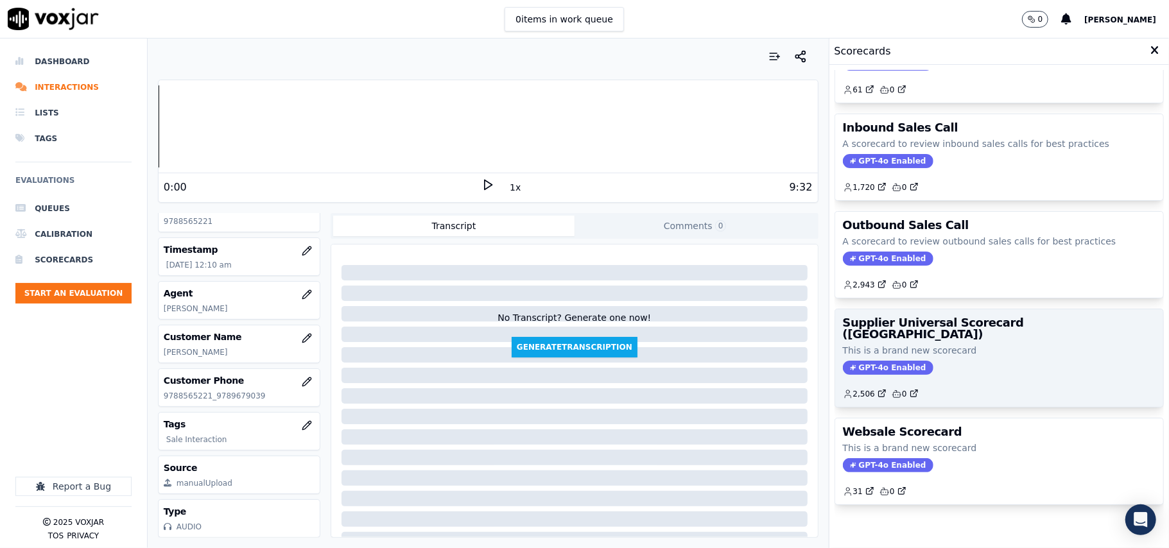
scroll to position [98, 0]
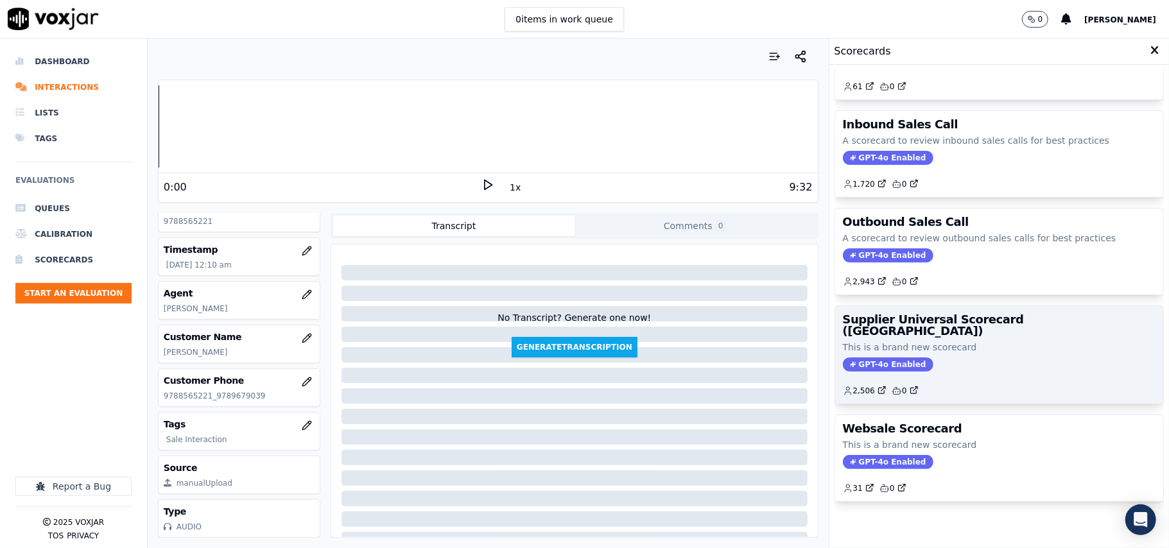
click at [946, 306] on div "Supplier Universal Scorecard (Colombia) This is a brand new scorecard GPT-4o En…" at bounding box center [999, 355] width 328 height 98
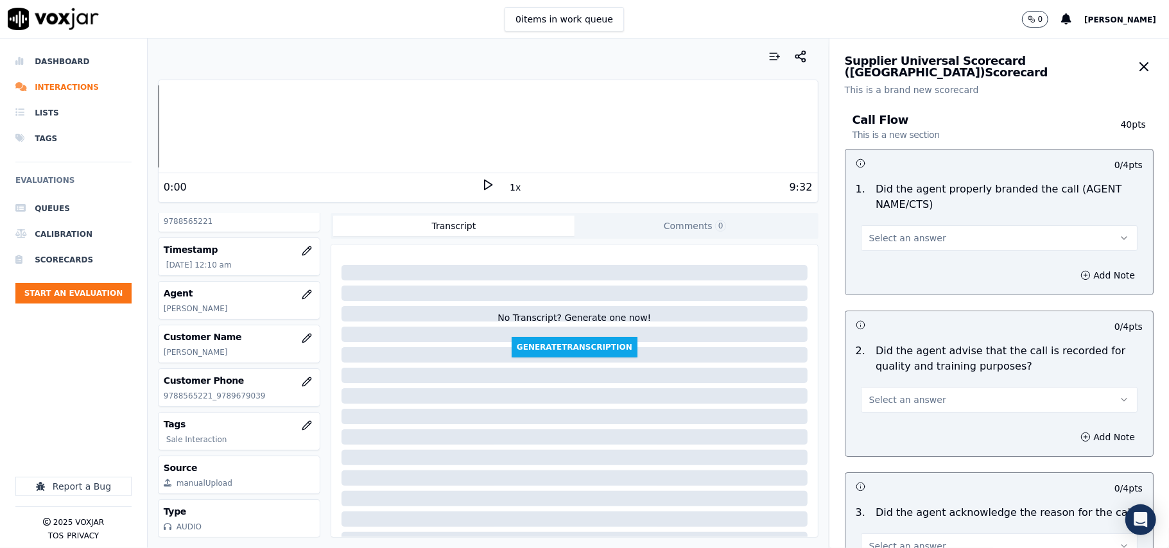
click at [892, 249] on button "Select an answer" at bounding box center [999, 238] width 277 height 26
click at [882, 259] on div "Yes" at bounding box center [972, 268] width 249 height 21
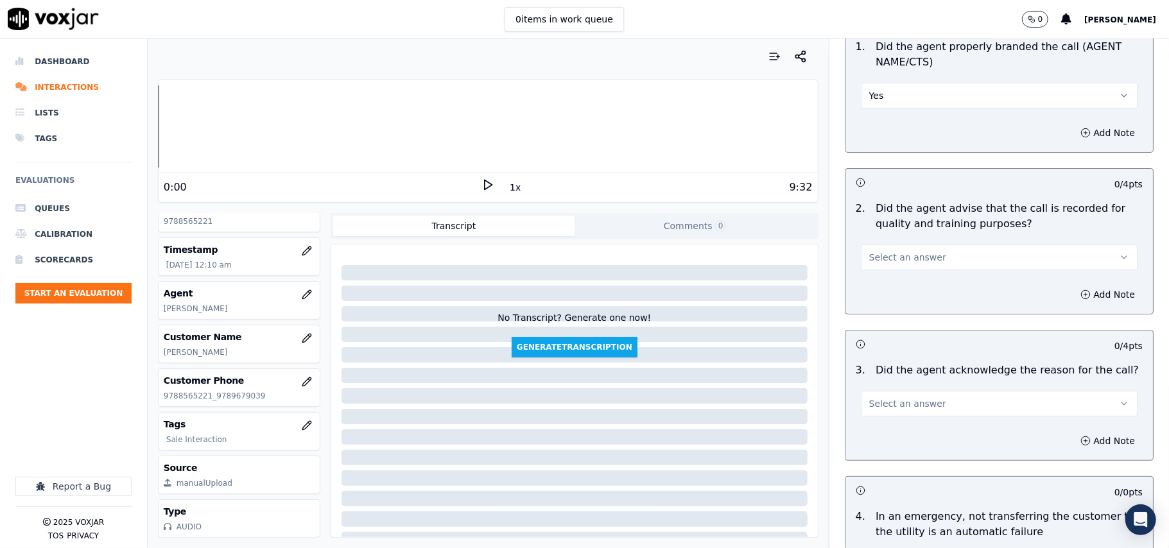
click at [869, 258] on span "Select an answer" at bounding box center [907, 257] width 77 height 13
click at [862, 286] on div "Yes" at bounding box center [972, 287] width 249 height 21
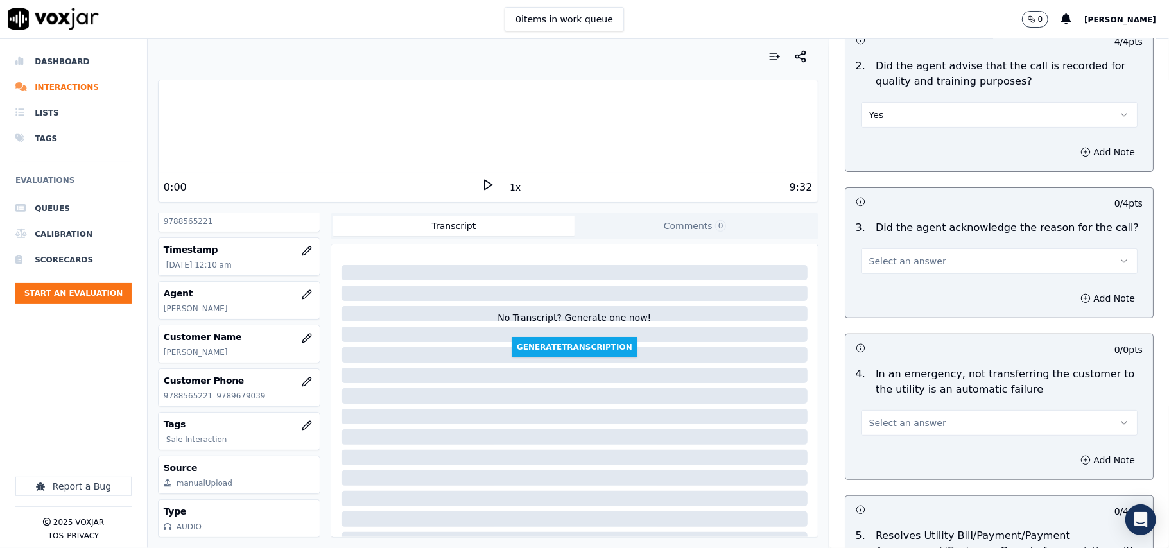
click at [869, 266] on span "Select an answer" at bounding box center [907, 261] width 77 height 13
click at [868, 293] on div "Yes" at bounding box center [972, 291] width 249 height 21
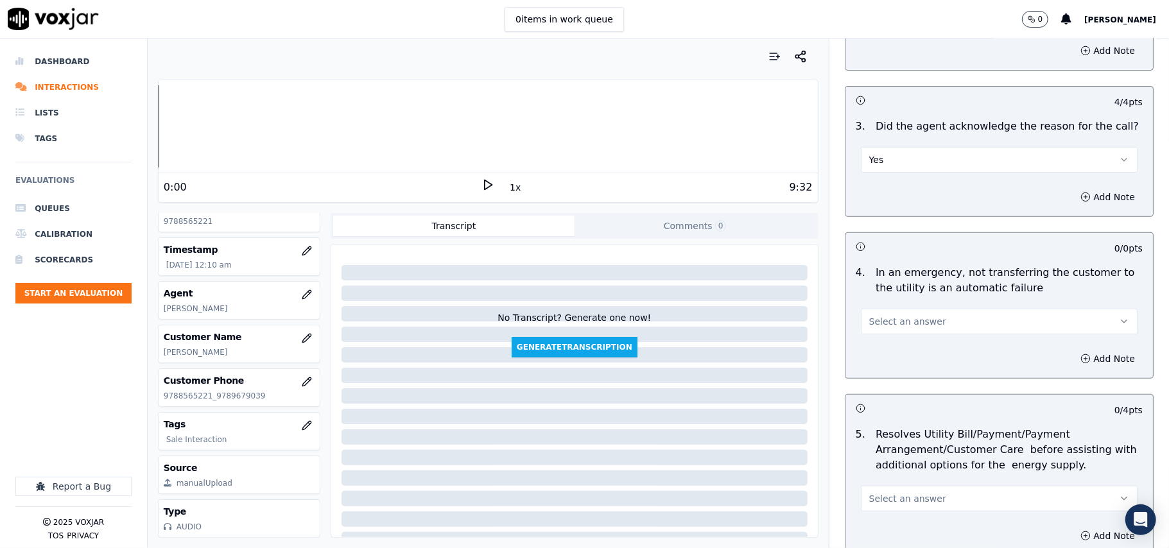
scroll to position [428, 0]
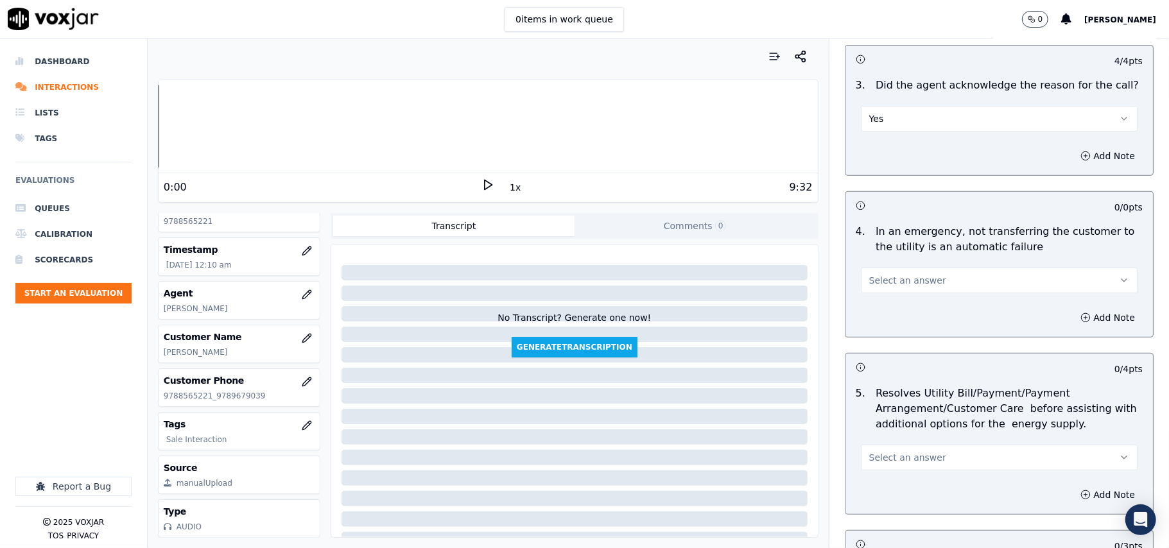
click at [876, 280] on span "Select an answer" at bounding box center [907, 280] width 77 height 13
click at [873, 348] on div "N/A" at bounding box center [972, 352] width 249 height 21
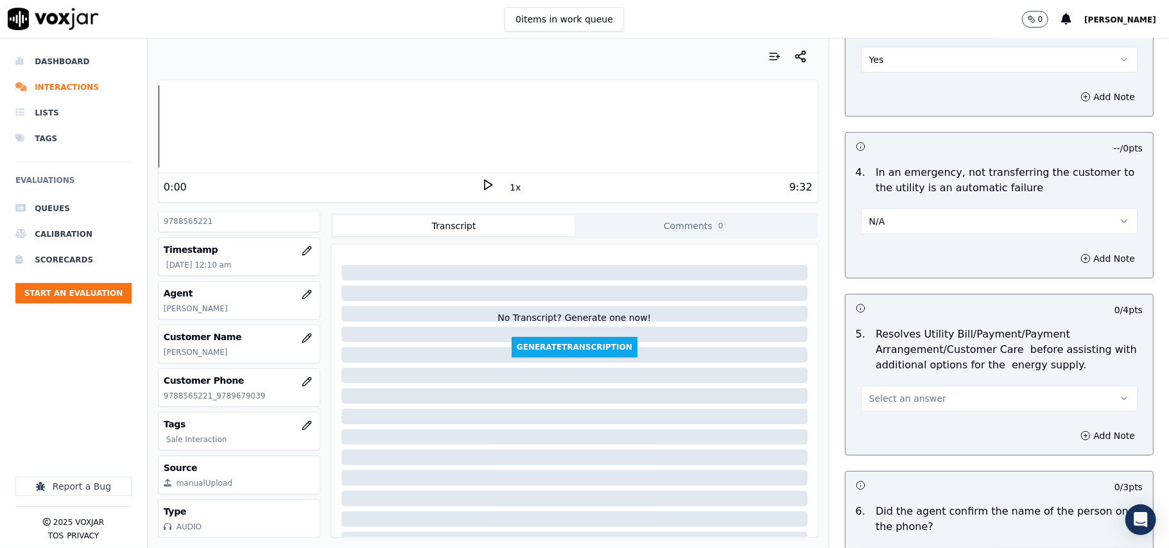
scroll to position [571, 0]
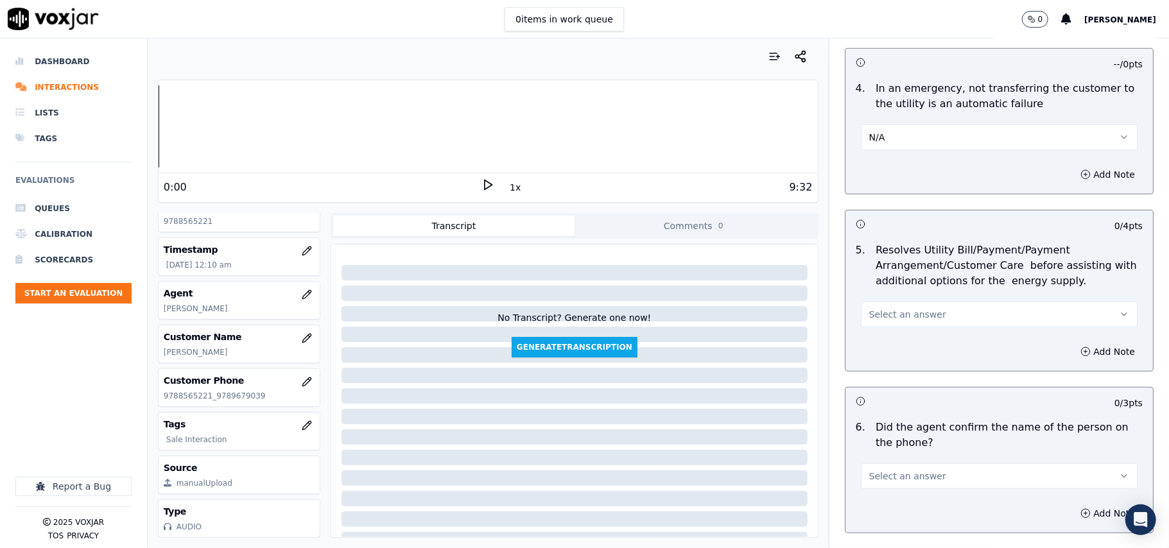
click at [872, 306] on button "Select an answer" at bounding box center [999, 315] width 277 height 26
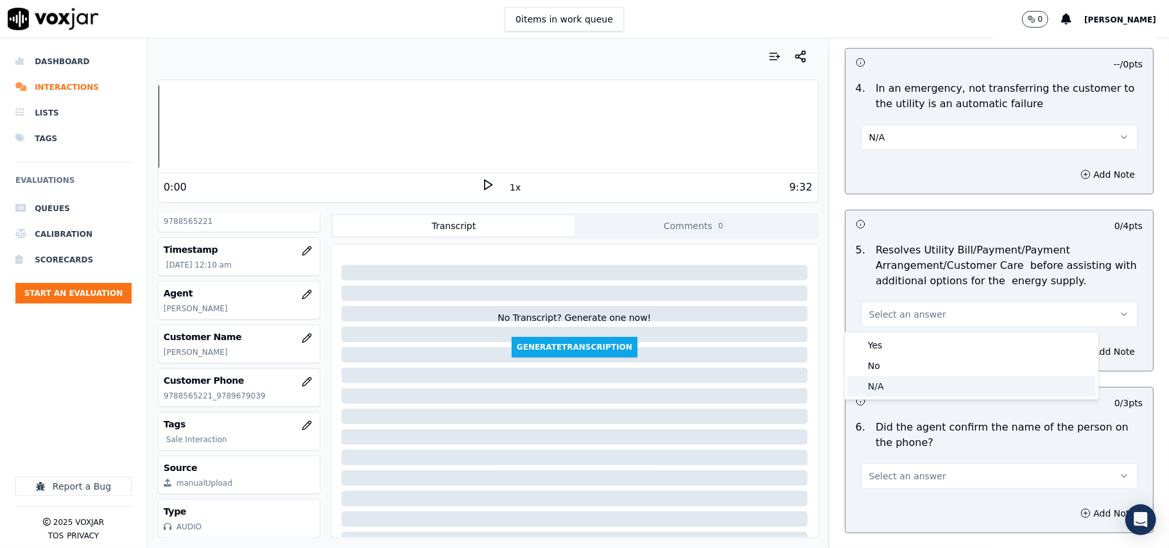
click at [887, 389] on div "N/A" at bounding box center [972, 386] width 249 height 21
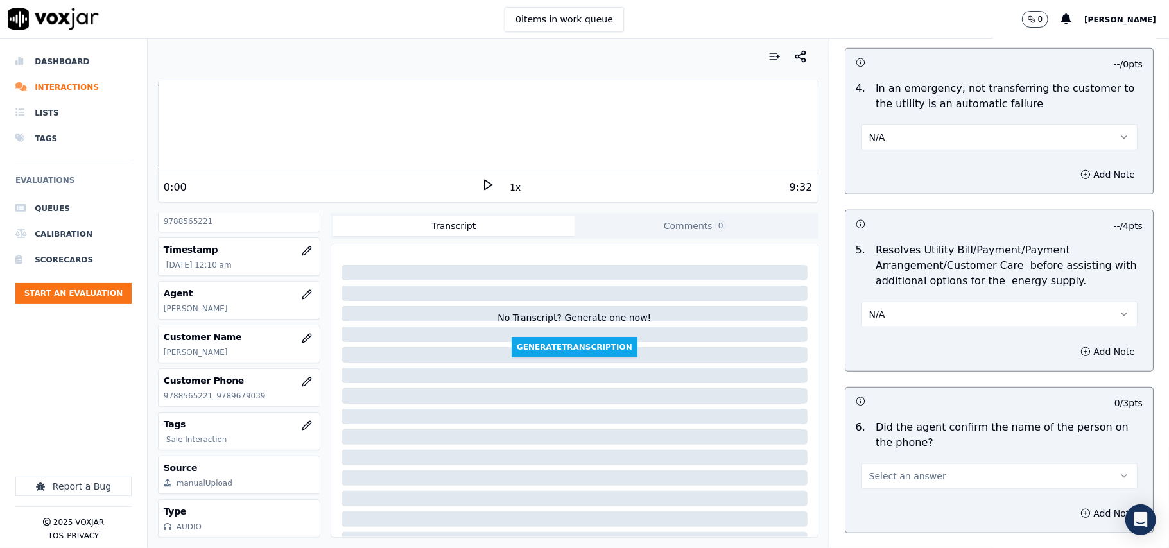
scroll to position [713, 0]
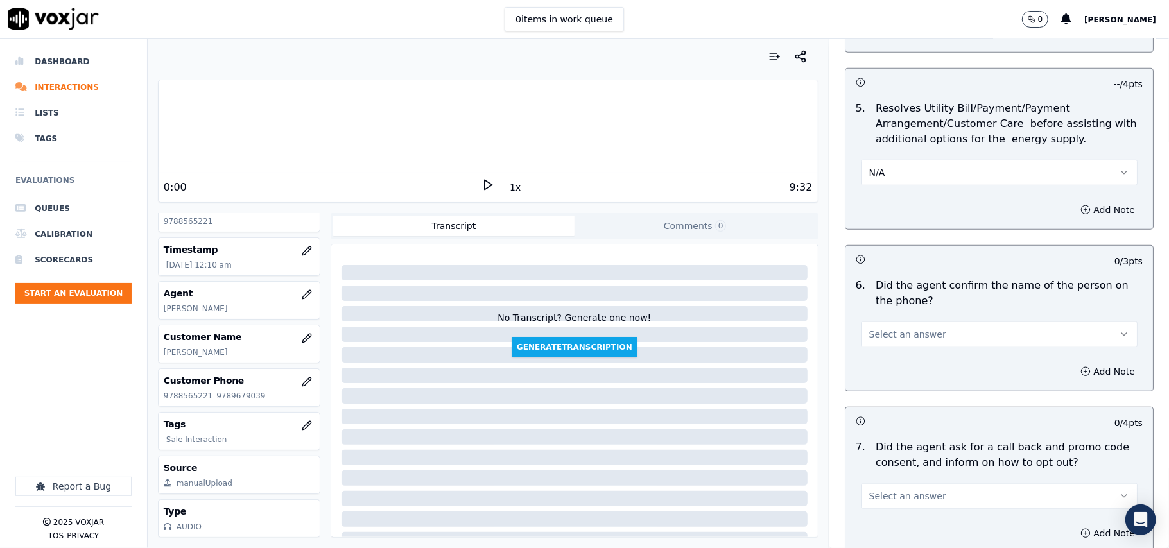
click at [877, 345] on button "Select an answer" at bounding box center [999, 335] width 277 height 26
click at [869, 366] on div "Yes" at bounding box center [972, 365] width 249 height 21
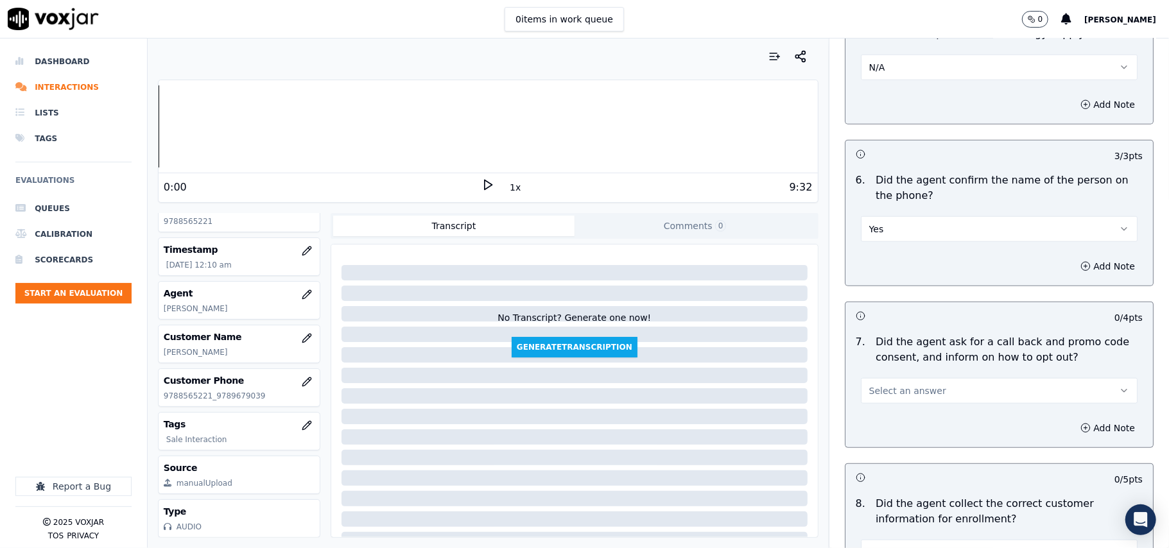
scroll to position [856, 0]
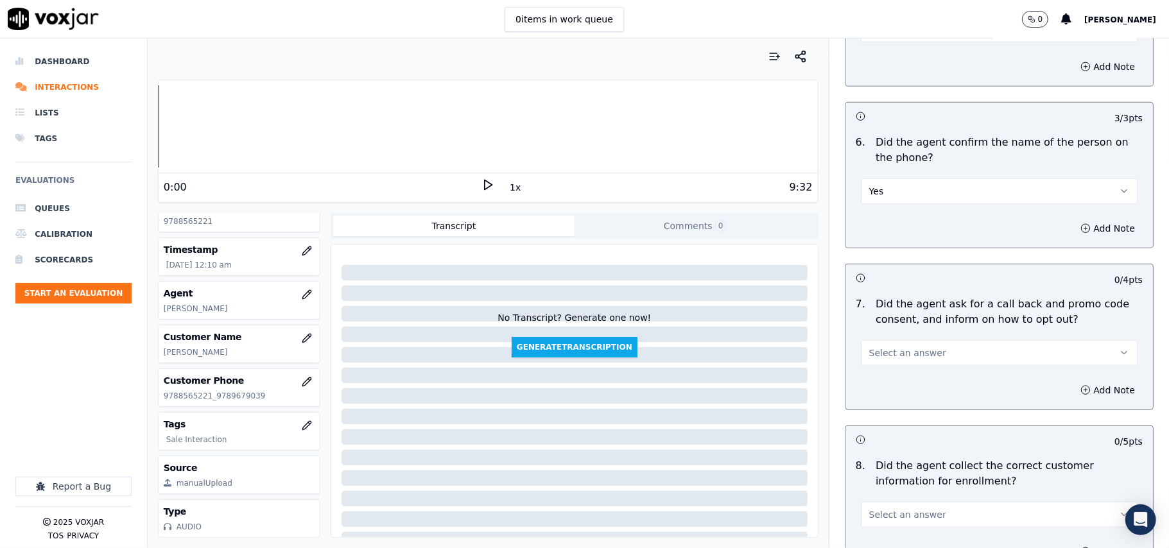
click at [884, 345] on button "Select an answer" at bounding box center [999, 353] width 277 height 26
click at [882, 384] on div "Yes" at bounding box center [972, 384] width 249 height 21
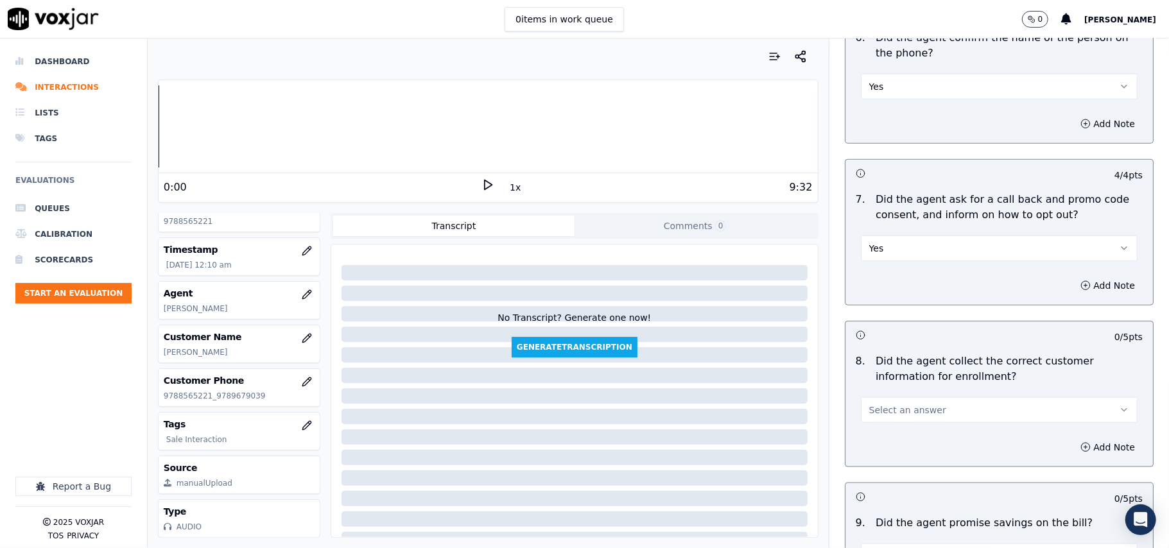
scroll to position [999, 0]
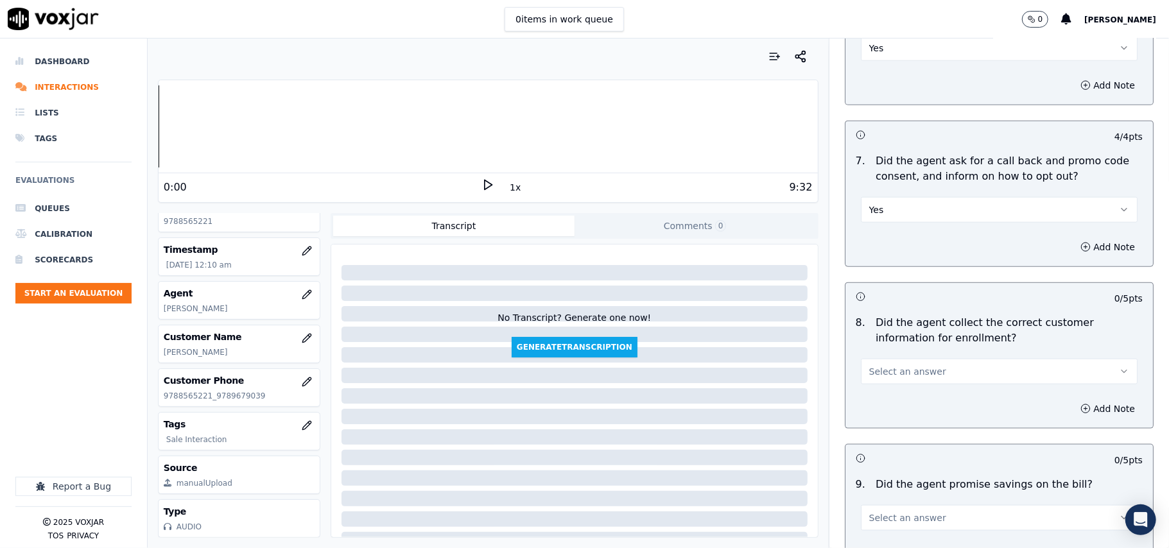
click at [876, 371] on span "Select an answer" at bounding box center [907, 371] width 77 height 13
click at [875, 407] on div "Yes" at bounding box center [972, 404] width 249 height 21
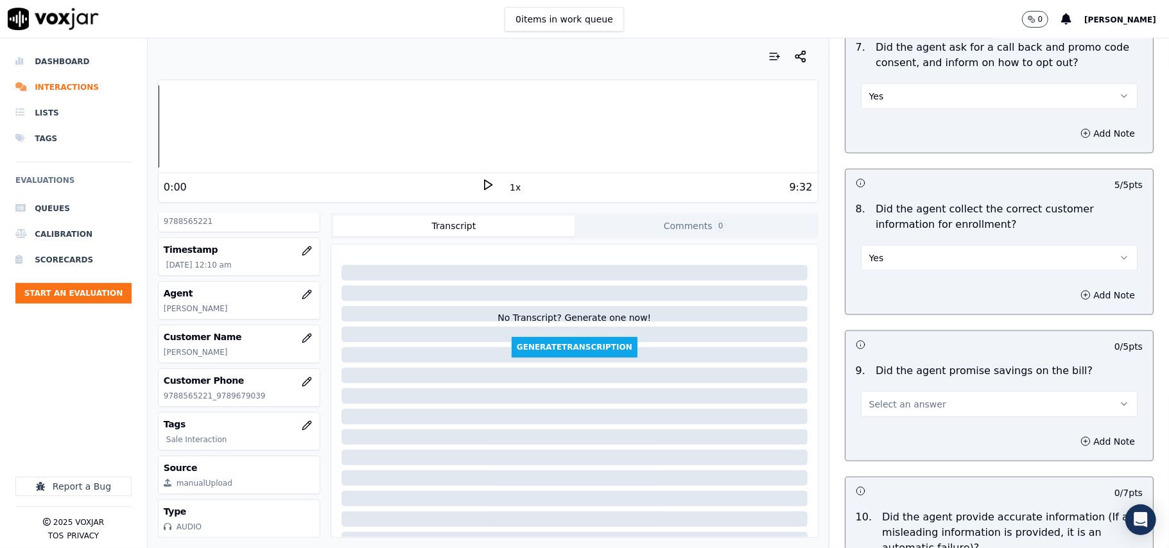
scroll to position [1284, 0]
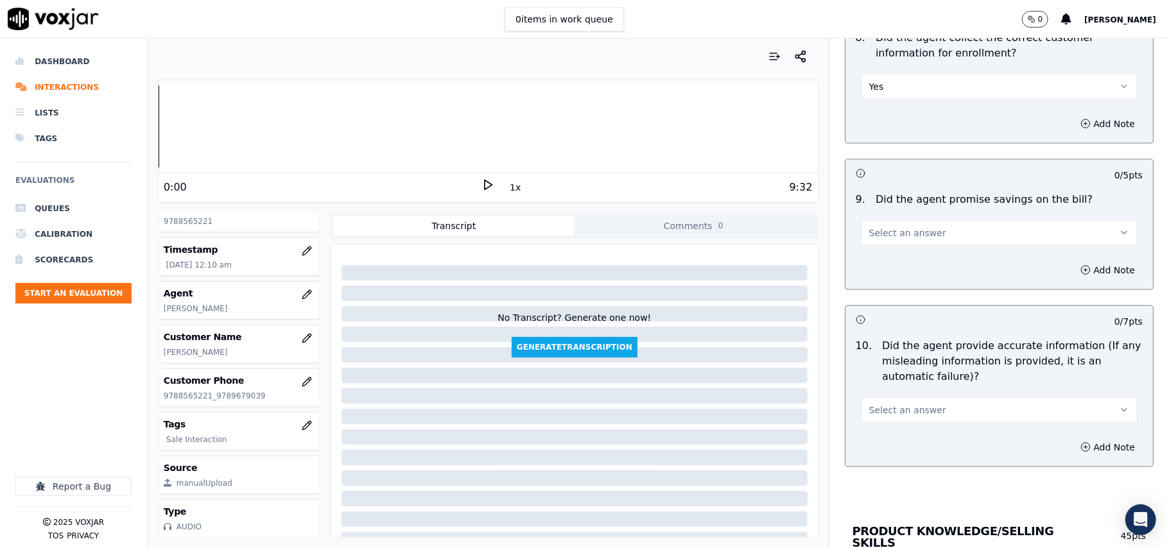
click at [900, 239] on span "Select an answer" at bounding box center [907, 233] width 77 height 13
click at [893, 306] on div "N/A" at bounding box center [972, 307] width 249 height 21
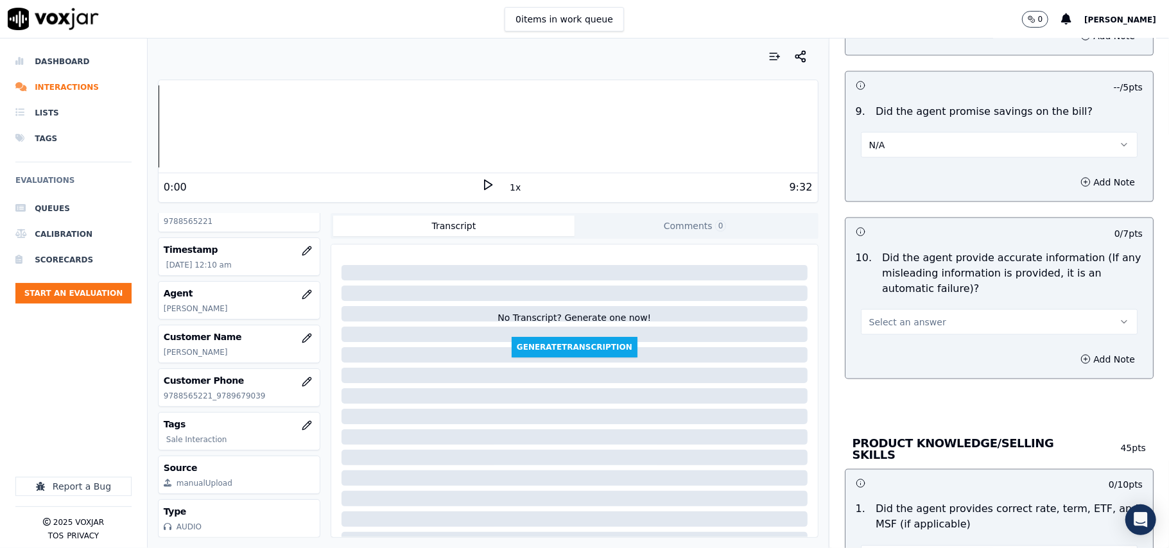
scroll to position [1427, 0]
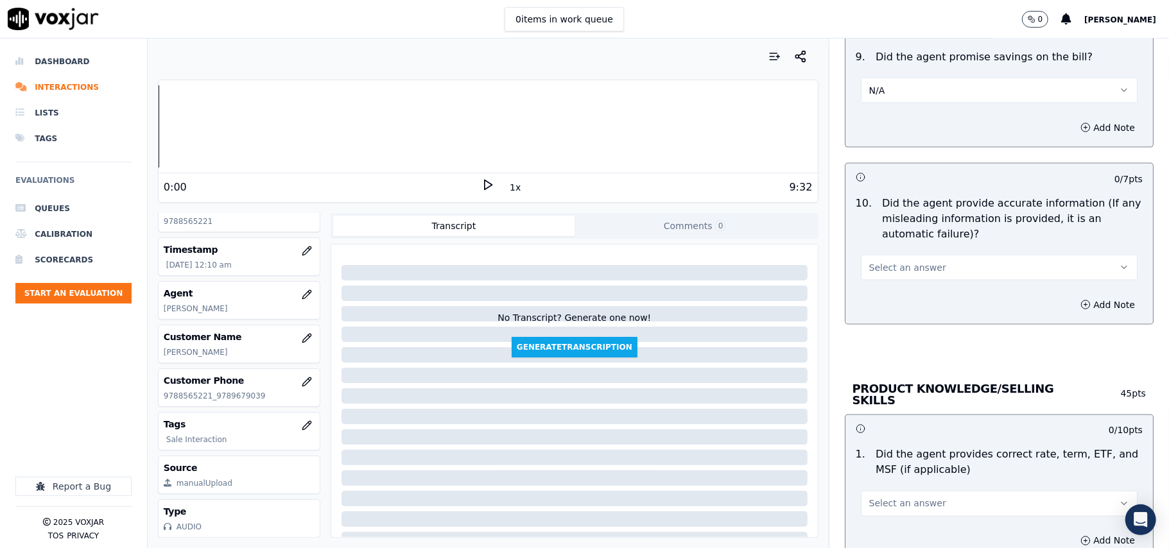
click at [889, 259] on button "Select an answer" at bounding box center [999, 268] width 277 height 26
click at [881, 304] on div "Yes" at bounding box center [972, 300] width 249 height 21
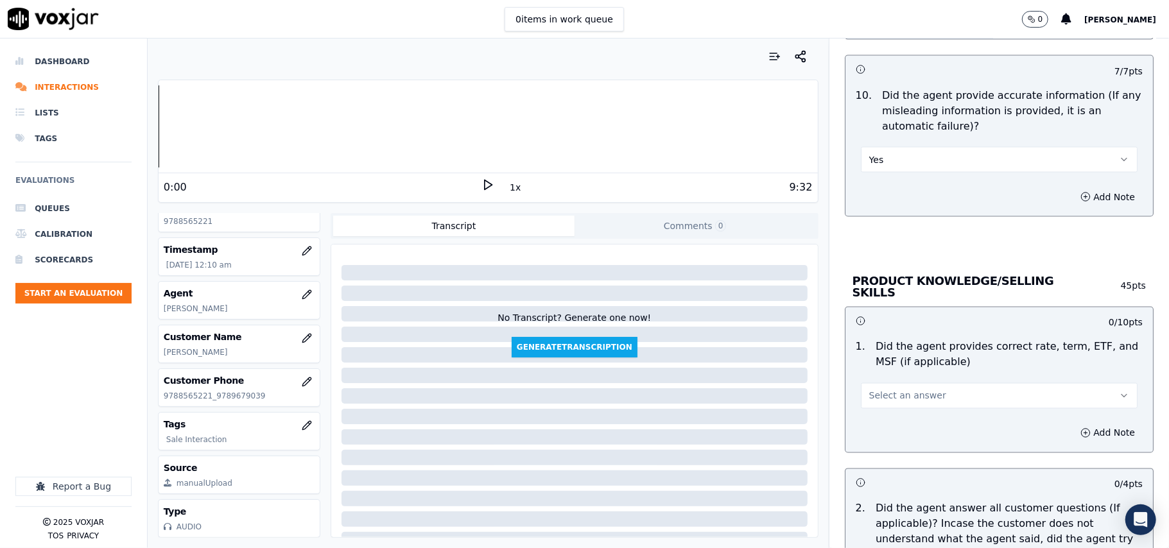
scroll to position [1569, 0]
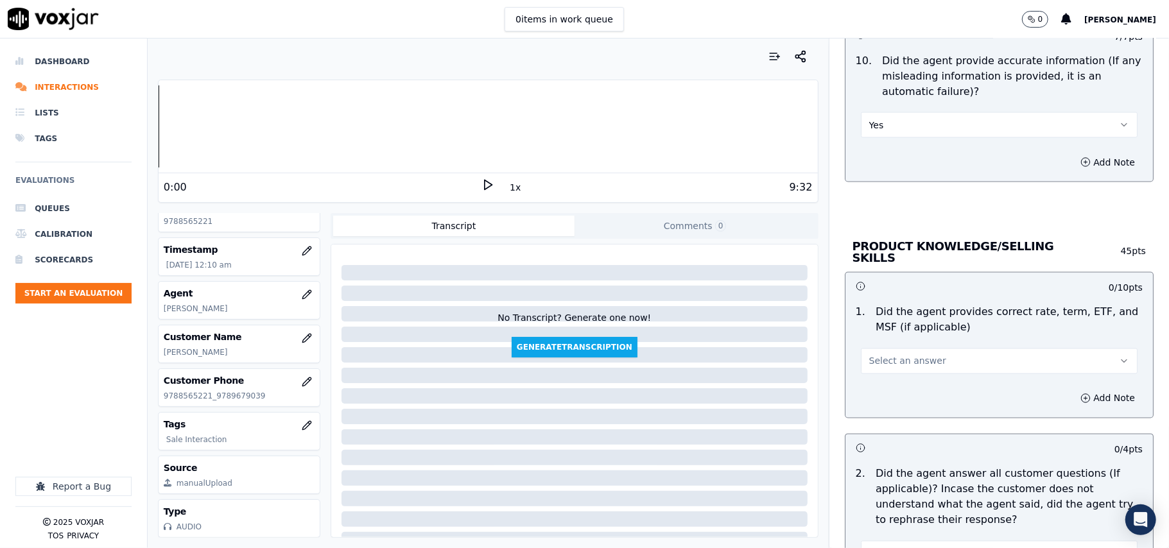
click at [869, 360] on span "Select an answer" at bounding box center [907, 361] width 77 height 13
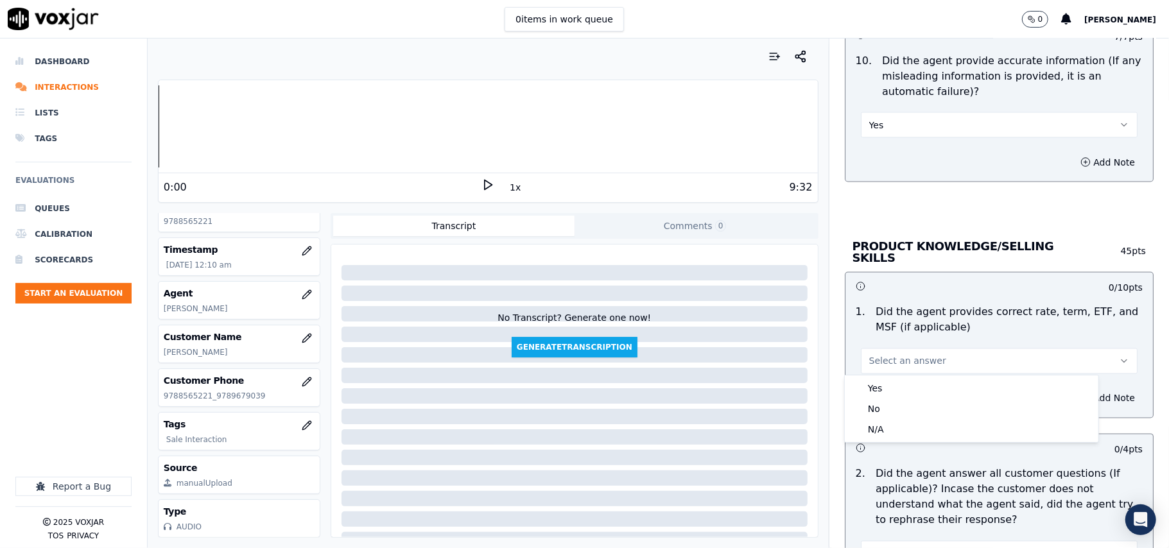
click at [863, 379] on div "Yes" at bounding box center [972, 388] width 249 height 21
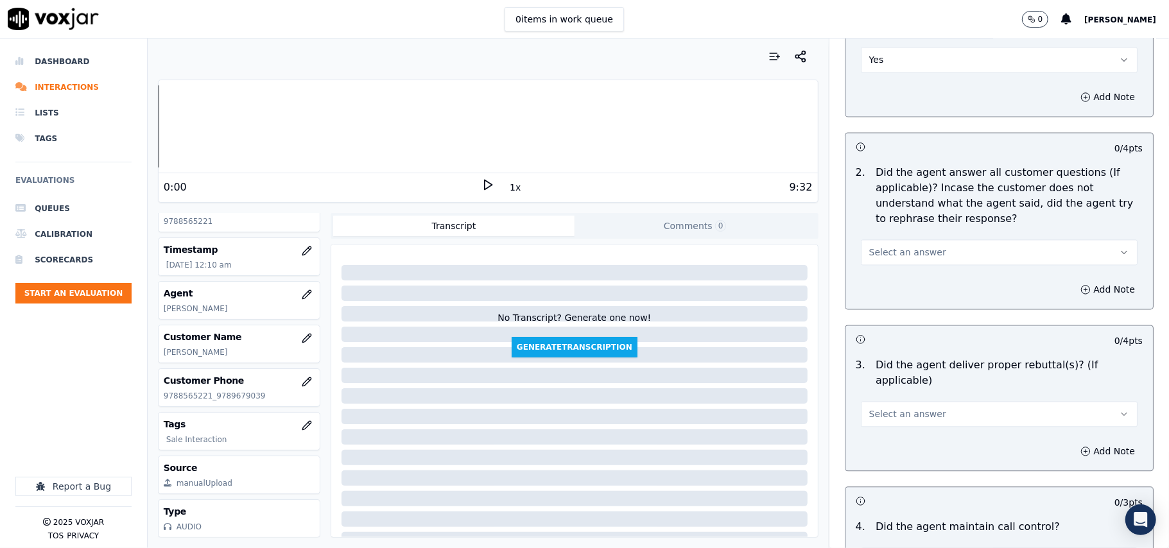
scroll to position [1997, 0]
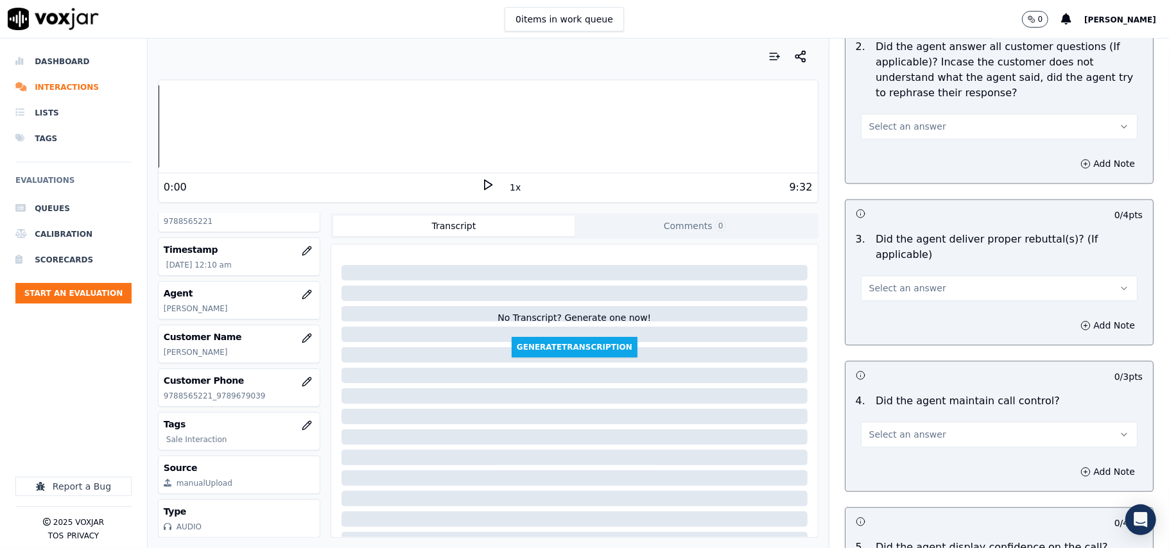
click at [895, 124] on span "Select an answer" at bounding box center [907, 126] width 77 height 13
click at [892, 150] on div "Yes" at bounding box center [972, 153] width 249 height 21
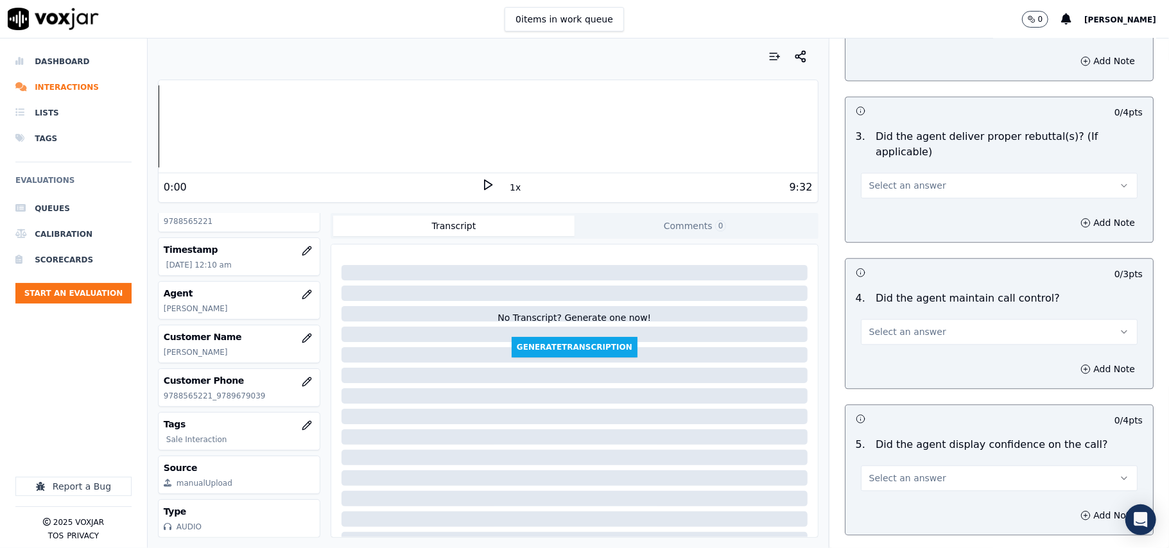
scroll to position [2140, 0]
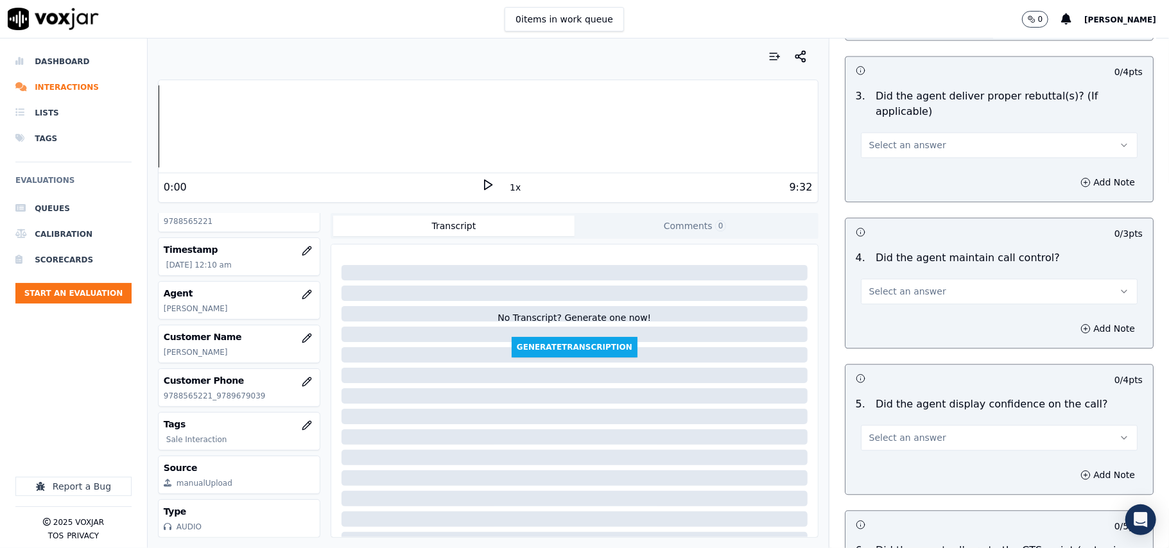
click at [887, 135] on button "Select an answer" at bounding box center [999, 145] width 277 height 26
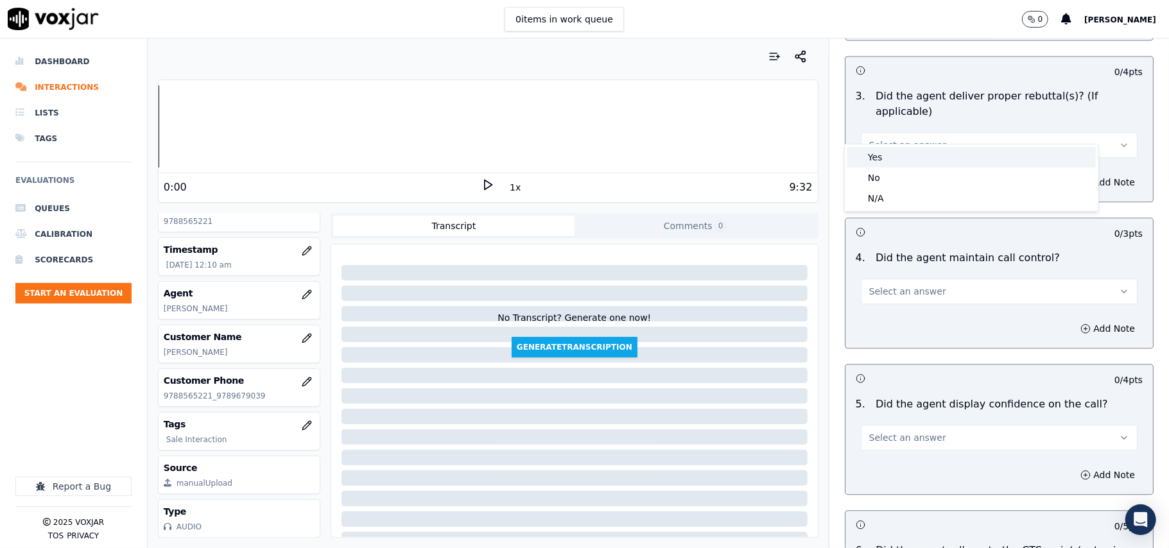
click at [886, 159] on div "Yes" at bounding box center [972, 157] width 249 height 21
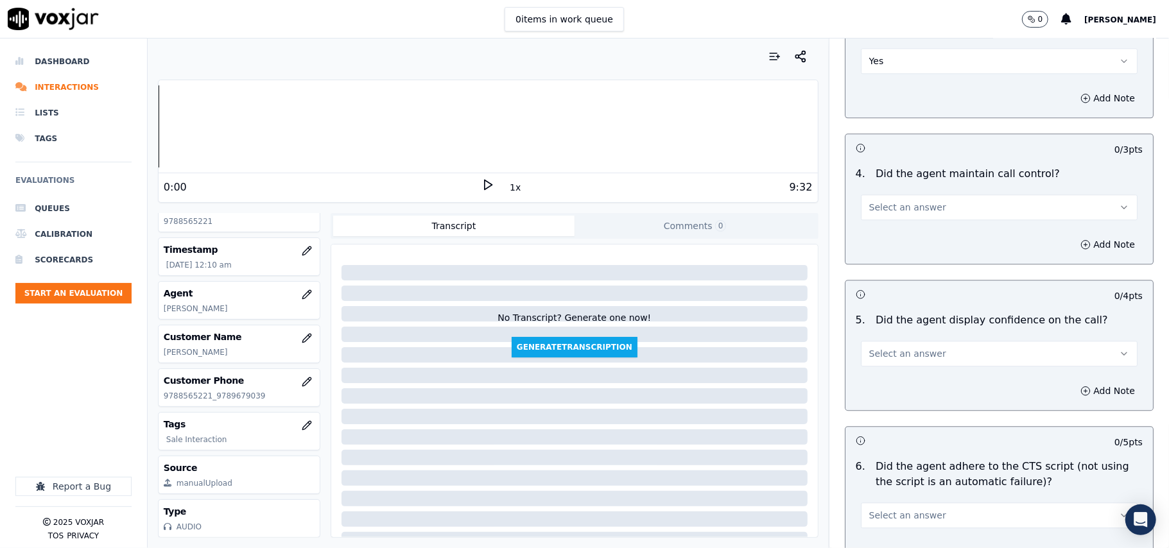
scroll to position [2284, 0]
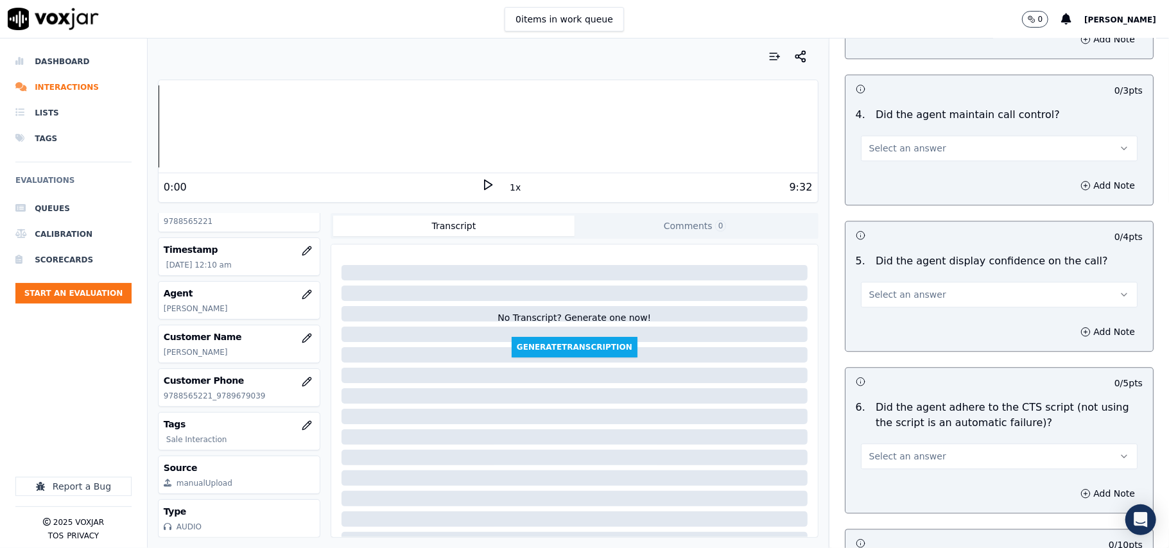
click at [927, 137] on button "Select an answer" at bounding box center [999, 148] width 277 height 26
click at [917, 170] on div "Yes" at bounding box center [972, 161] width 249 height 21
click at [902, 288] on span "Select an answer" at bounding box center [907, 294] width 77 height 13
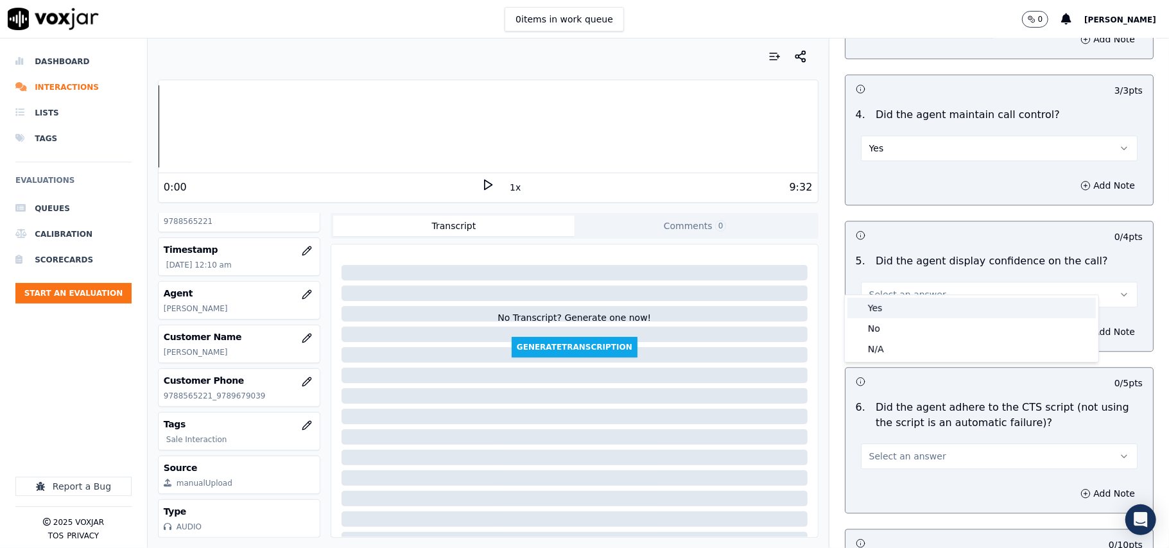
click at [893, 306] on div "Yes" at bounding box center [972, 308] width 249 height 21
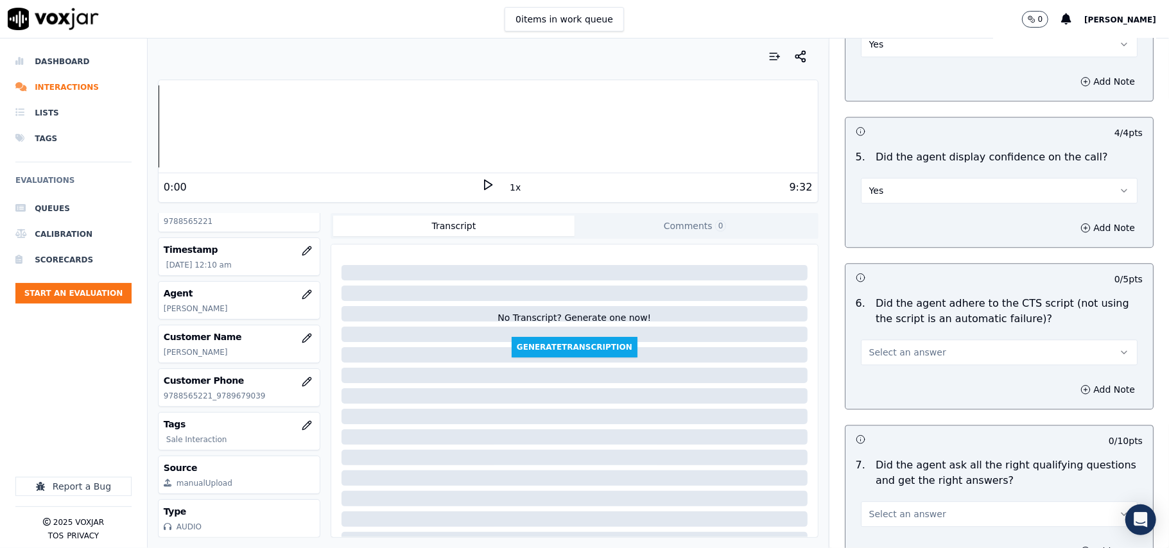
scroll to position [2425, 0]
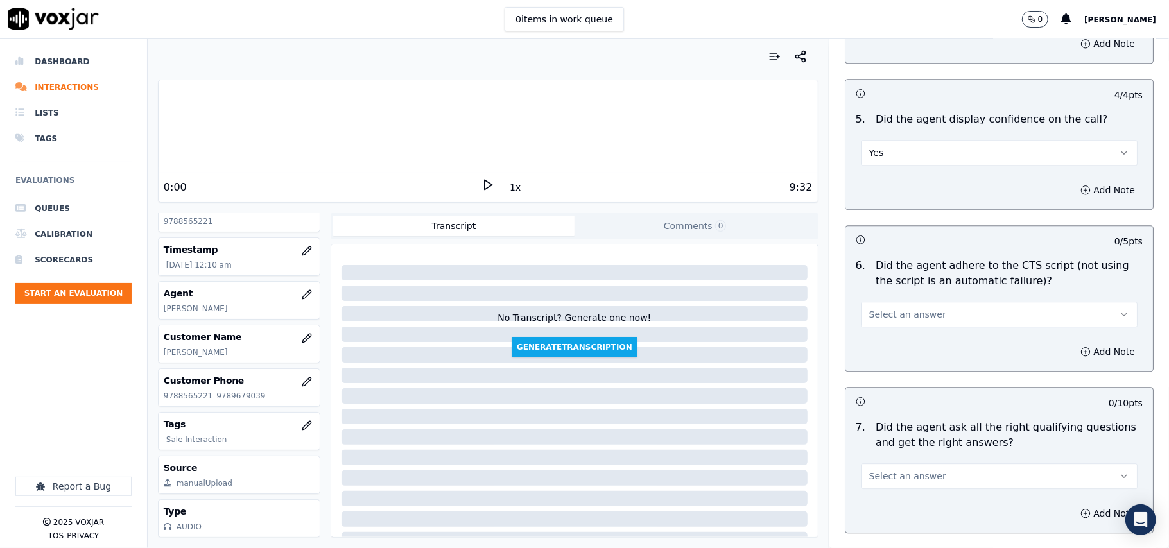
click at [887, 308] on span "Select an answer" at bounding box center [907, 314] width 77 height 13
click at [887, 326] on div "Yes" at bounding box center [972, 328] width 249 height 21
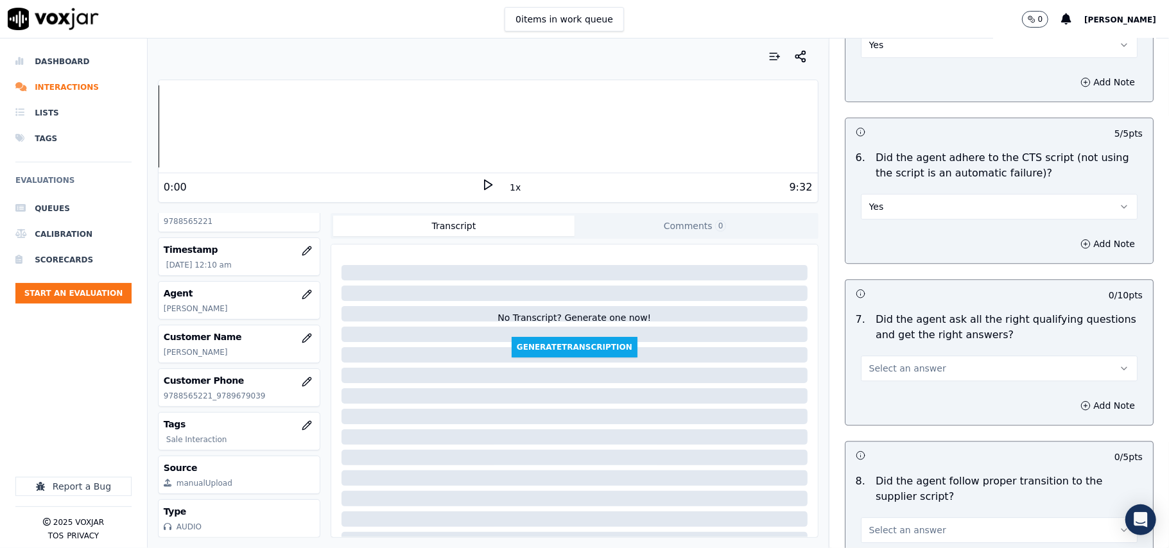
scroll to position [2569, 0]
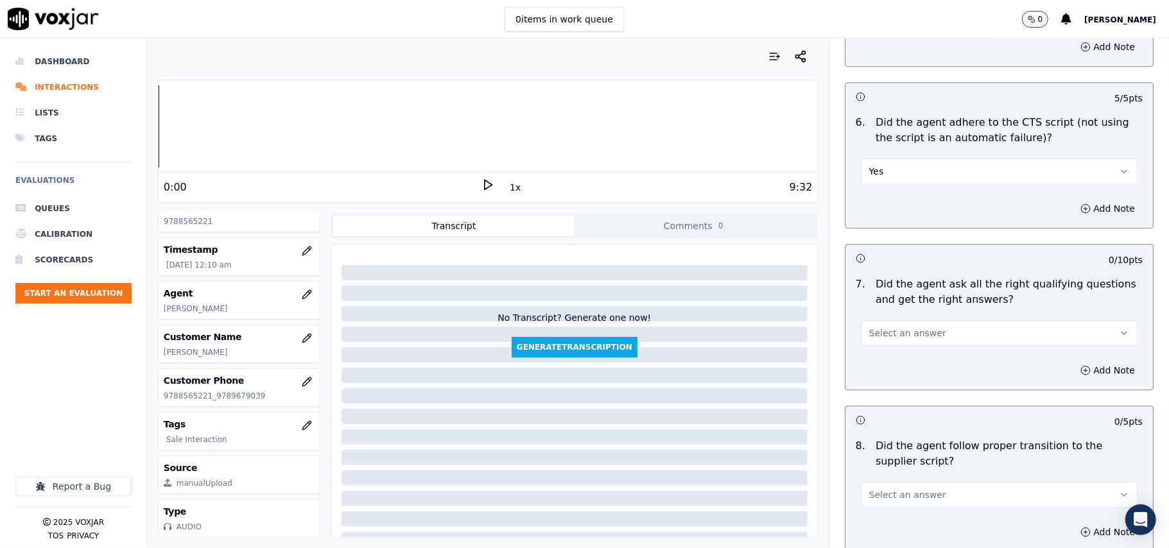
click at [895, 327] on span "Select an answer" at bounding box center [907, 333] width 77 height 13
click at [893, 337] on div "Yes" at bounding box center [972, 347] width 249 height 21
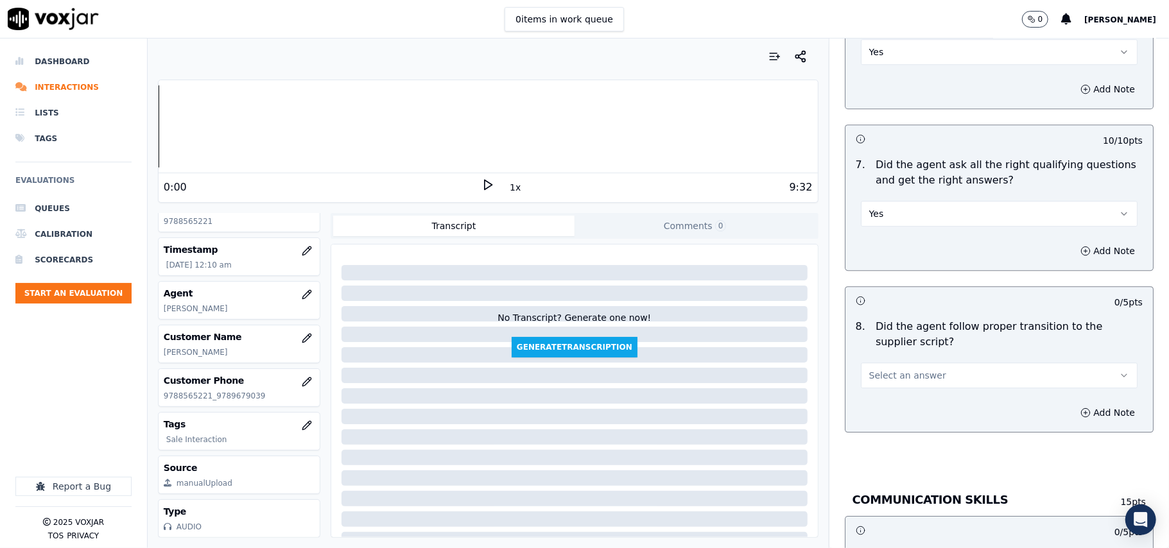
scroll to position [2854, 0]
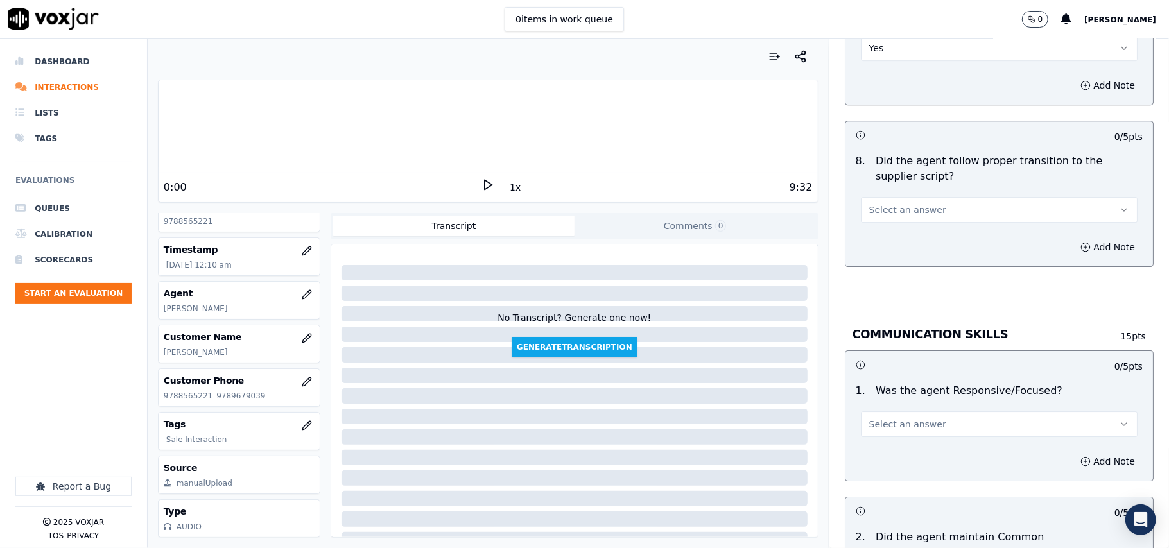
click at [872, 204] on span "Select an answer" at bounding box center [907, 210] width 77 height 13
drag, startPoint x: 874, startPoint y: 207, endPoint x: 881, endPoint y: 223, distance: 18.1
click at [877, 234] on div "Yes" at bounding box center [972, 224] width 249 height 21
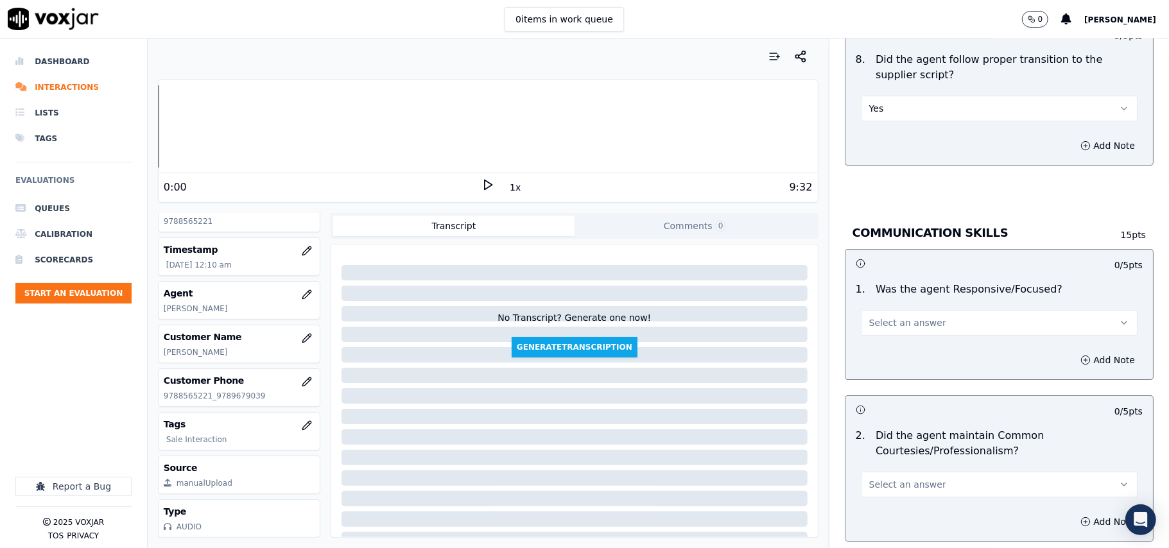
scroll to position [2996, 0]
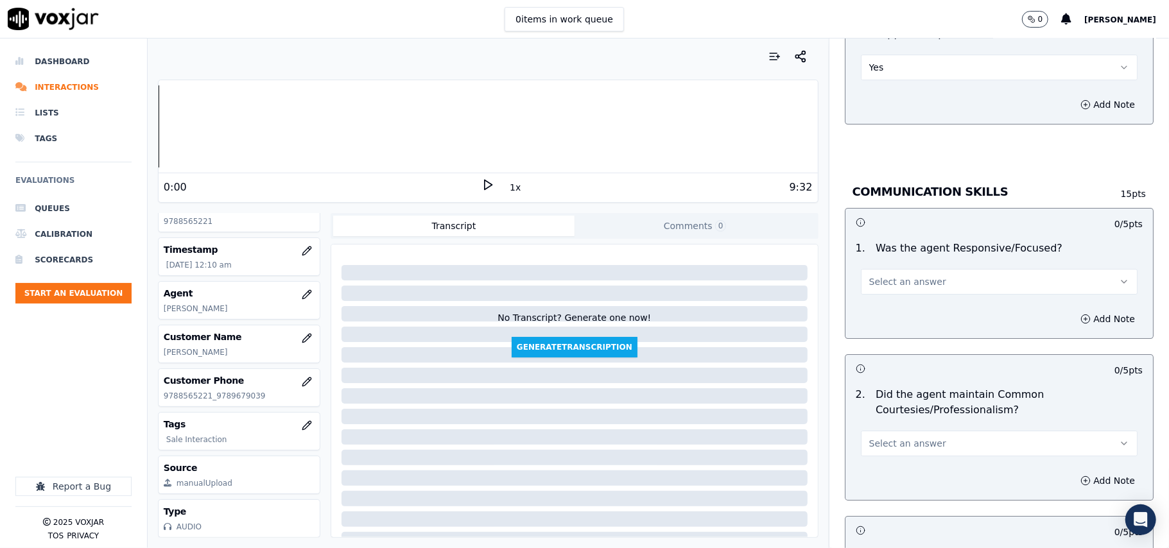
click at [884, 275] on span "Select an answer" at bounding box center [907, 281] width 77 height 13
click at [885, 286] on div "Yes" at bounding box center [972, 296] width 249 height 21
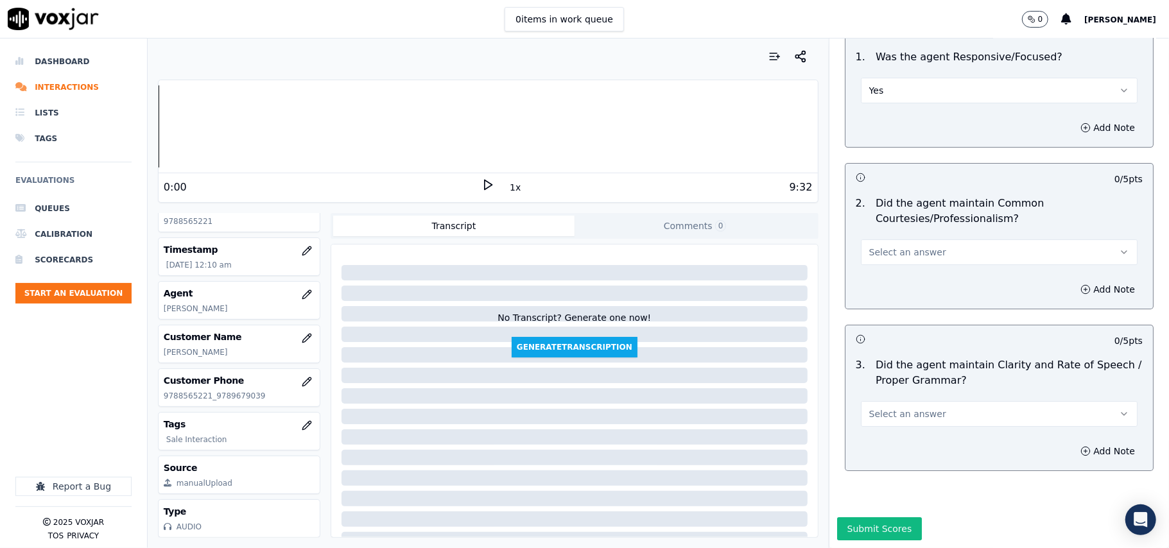
click at [894, 246] on span "Select an answer" at bounding box center [907, 252] width 77 height 13
click at [894, 239] on div "Yes" at bounding box center [972, 242] width 249 height 21
click at [884, 408] on span "Select an answer" at bounding box center [907, 414] width 77 height 13
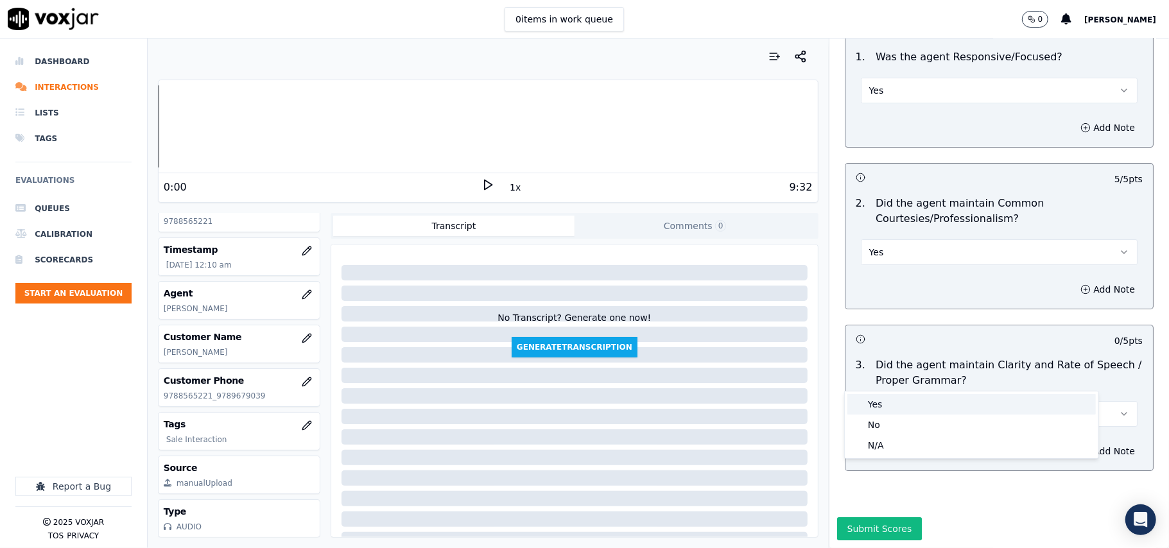
click at [875, 405] on div "Yes" at bounding box center [972, 404] width 249 height 21
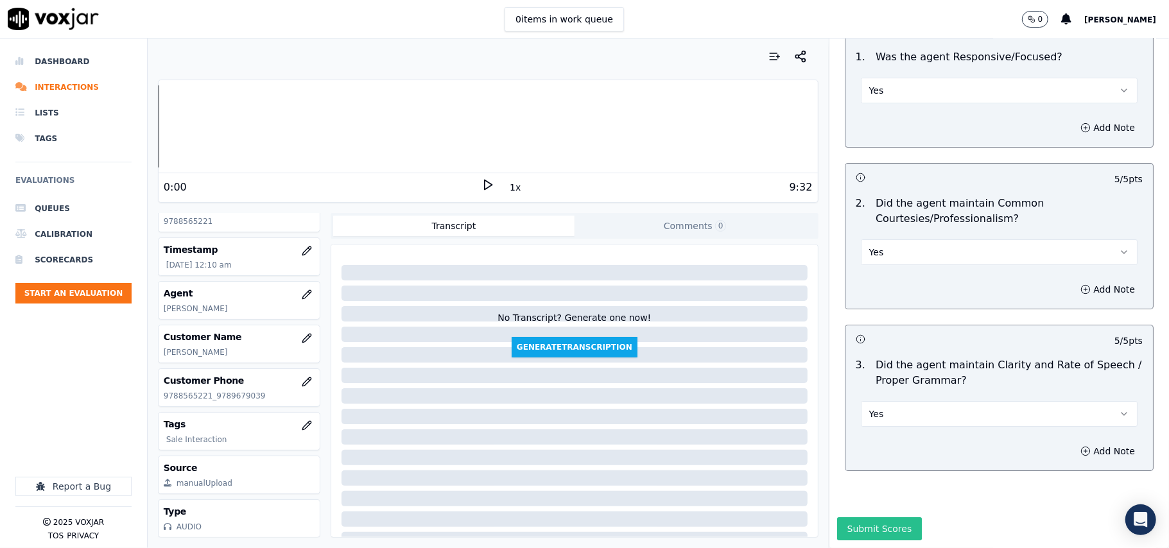
click at [853, 518] on button "Submit Scores" at bounding box center [879, 529] width 85 height 23
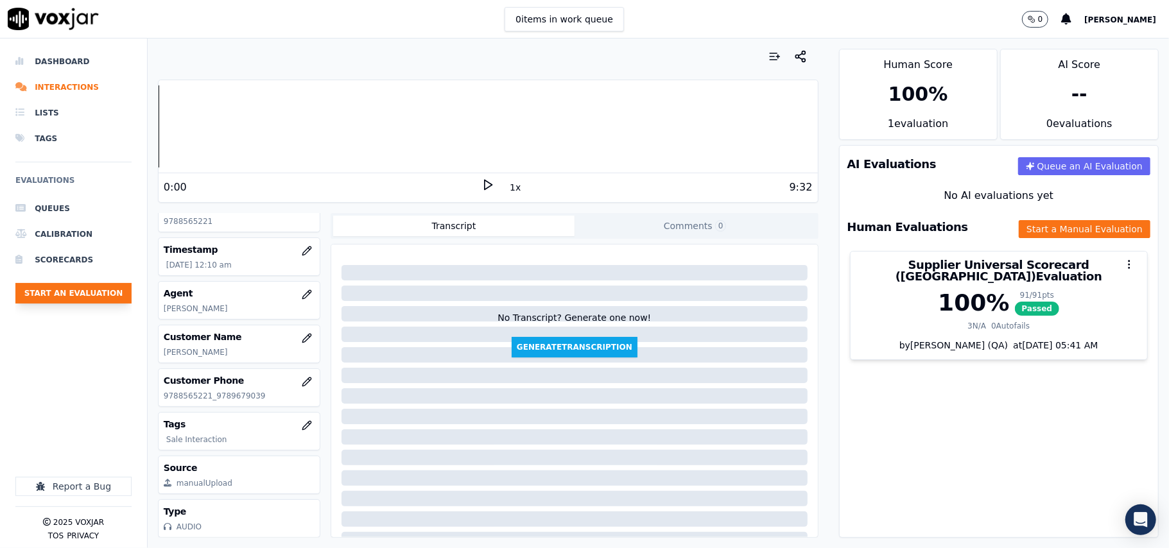
click at [67, 292] on button "Start an Evaluation" at bounding box center [73, 293] width 116 height 21
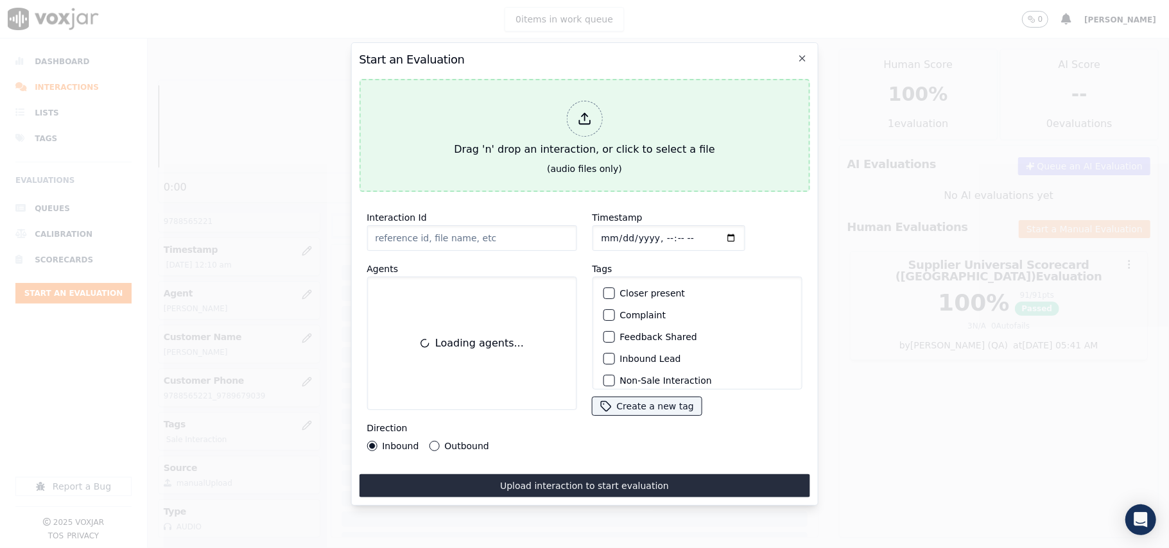
click at [598, 112] on div at bounding box center [584, 119] width 36 height 36
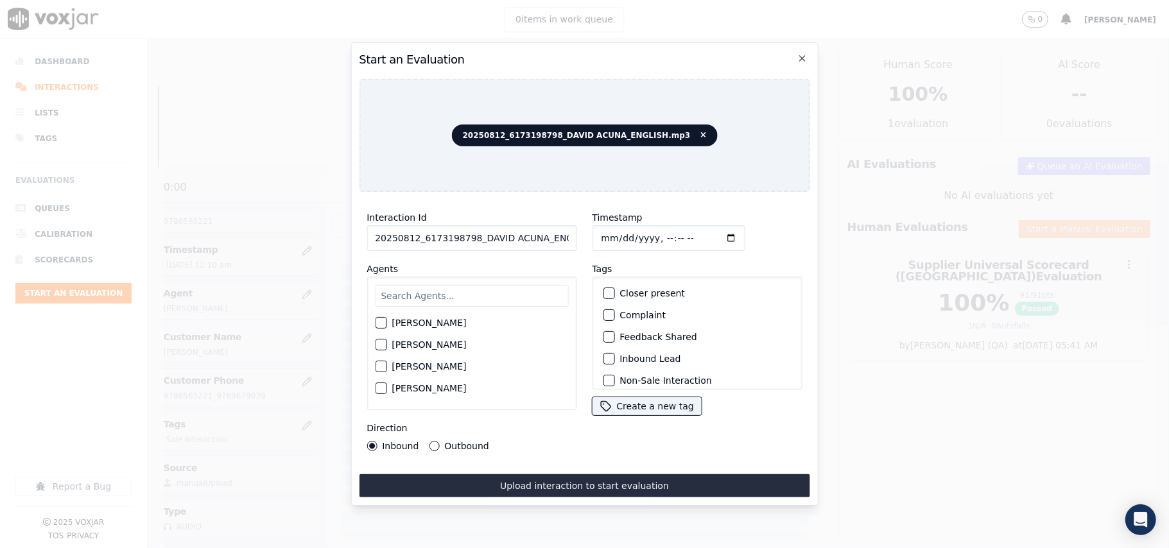
click at [475, 234] on input "20250812_6173198798_DAVID ACUNA_ENGLISH.mp3" at bounding box center [472, 238] width 210 height 26
paste input "6173198798"
type input "6173198798"
click at [617, 229] on input "Timestamp" at bounding box center [668, 238] width 153 height 26
type input "2025-08-12T00:11"
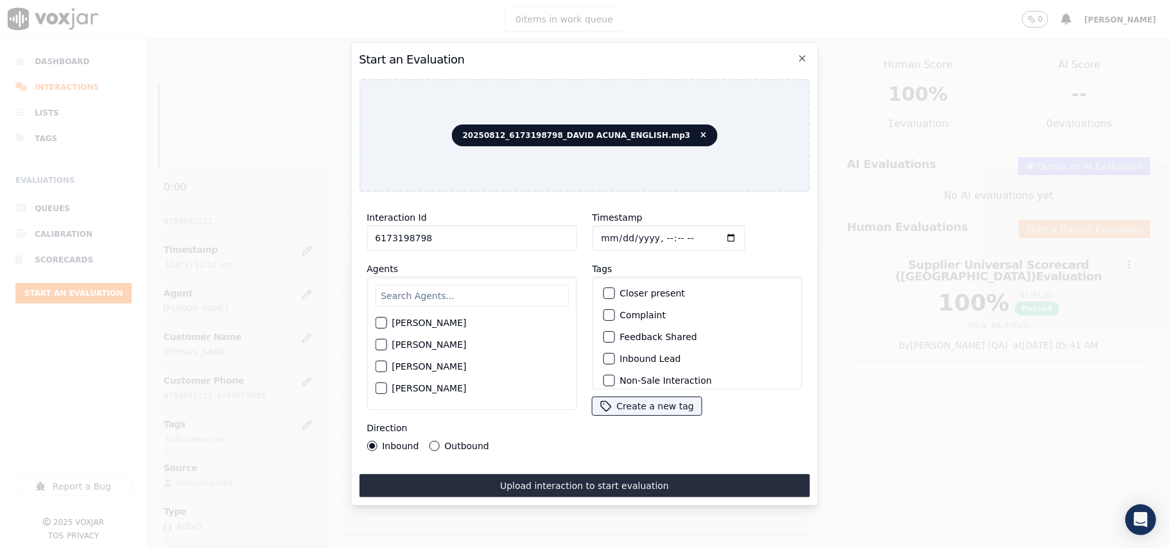
click at [434, 294] on input "text" at bounding box center [471, 296] width 193 height 22
type input "David"
click at [439, 322] on label "[PERSON_NAME]" at bounding box center [429, 326] width 74 height 9
click at [387, 321] on button "[PERSON_NAME]" at bounding box center [381, 327] width 12 height 12
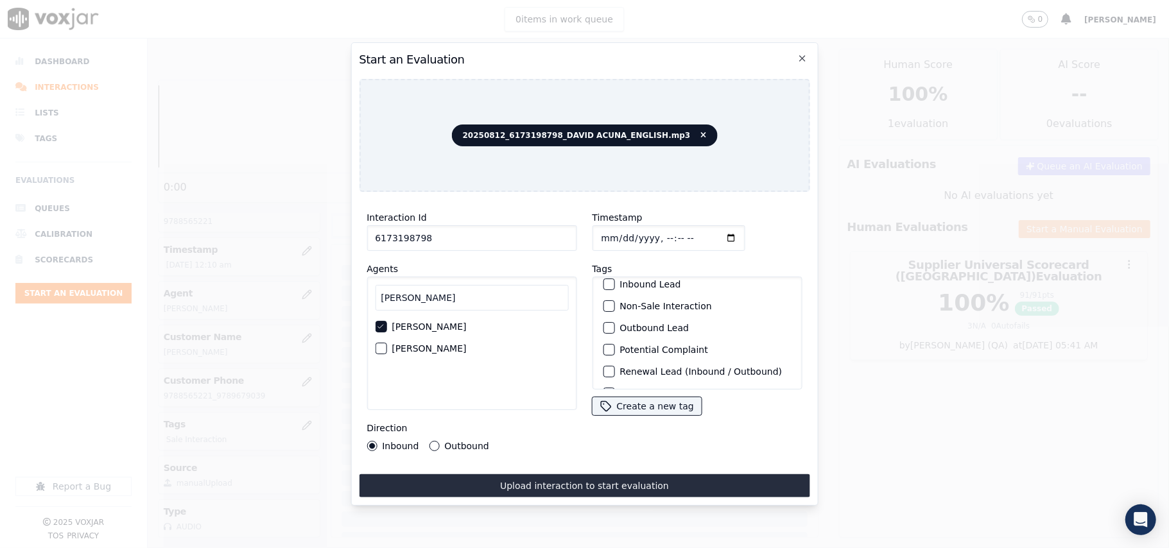
scroll to position [112, 0]
click at [650, 369] on label "Sale Interaction" at bounding box center [655, 373] width 71 height 9
click at [615, 367] on button "Sale Interaction" at bounding box center [609, 373] width 12 height 12
click at [460, 442] on label "Outbound" at bounding box center [466, 446] width 44 height 9
click at [439, 441] on button "Outbound" at bounding box center [434, 446] width 10 height 10
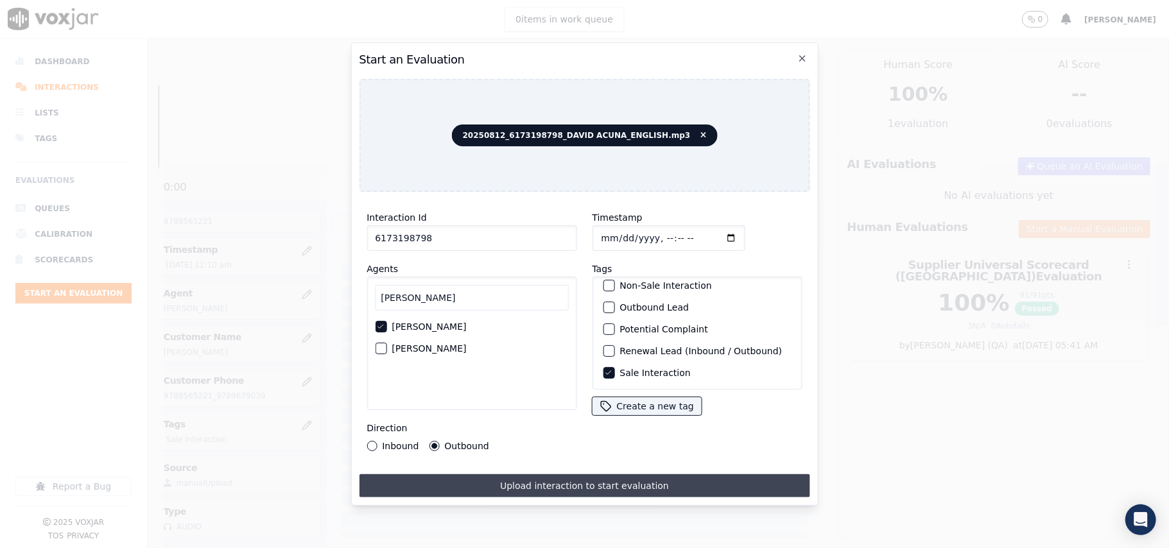
click at [522, 480] on button "Upload interaction to start evaluation" at bounding box center [584, 486] width 451 height 23
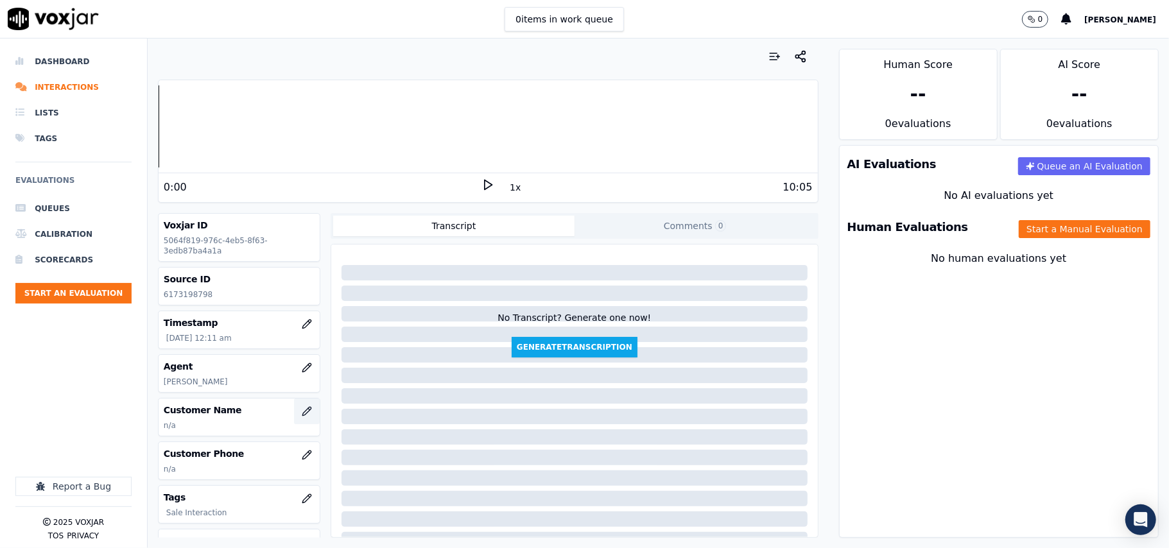
click at [302, 414] on icon "button" at bounding box center [307, 411] width 10 height 10
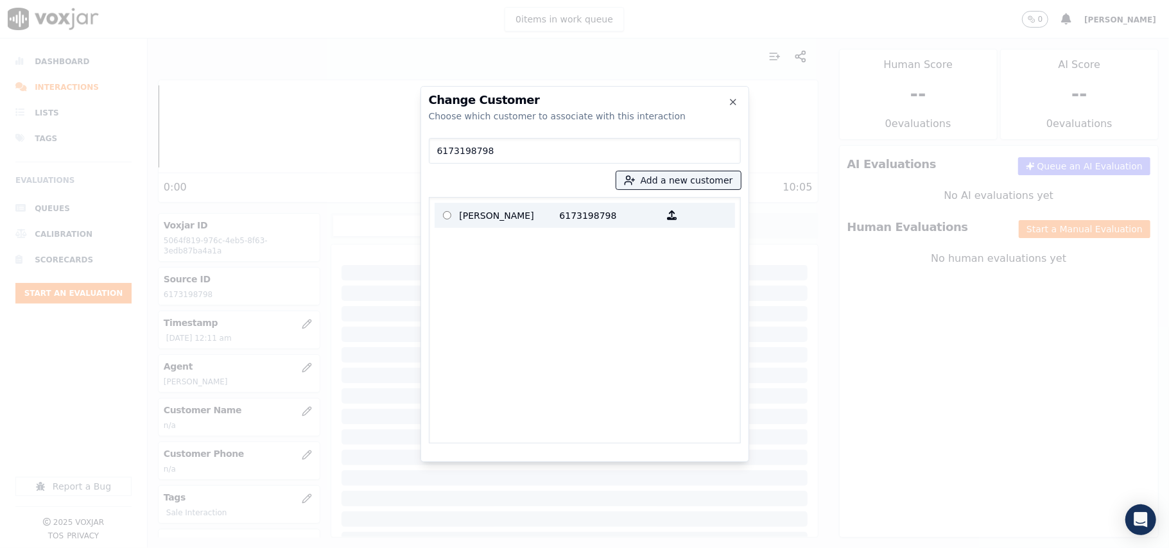
type input "6173198798"
click at [507, 211] on p "MARIA B GONCALVES" at bounding box center [510, 215] width 100 height 20
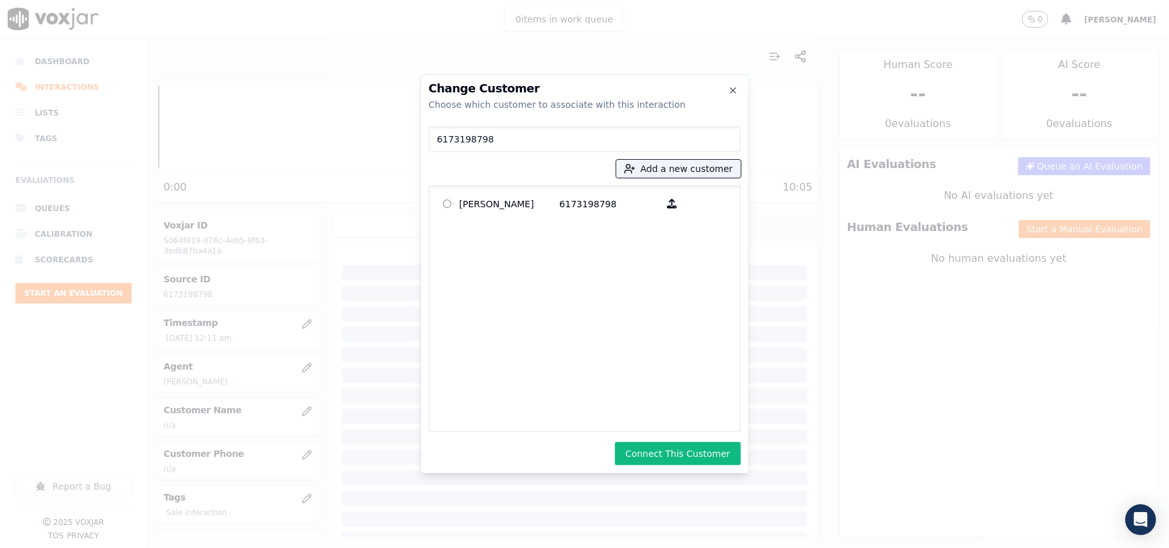
drag, startPoint x: 686, startPoint y: 448, endPoint x: 697, endPoint y: 396, distance: 53.1
click at [687, 448] on button "Connect This Customer" at bounding box center [677, 453] width 125 height 23
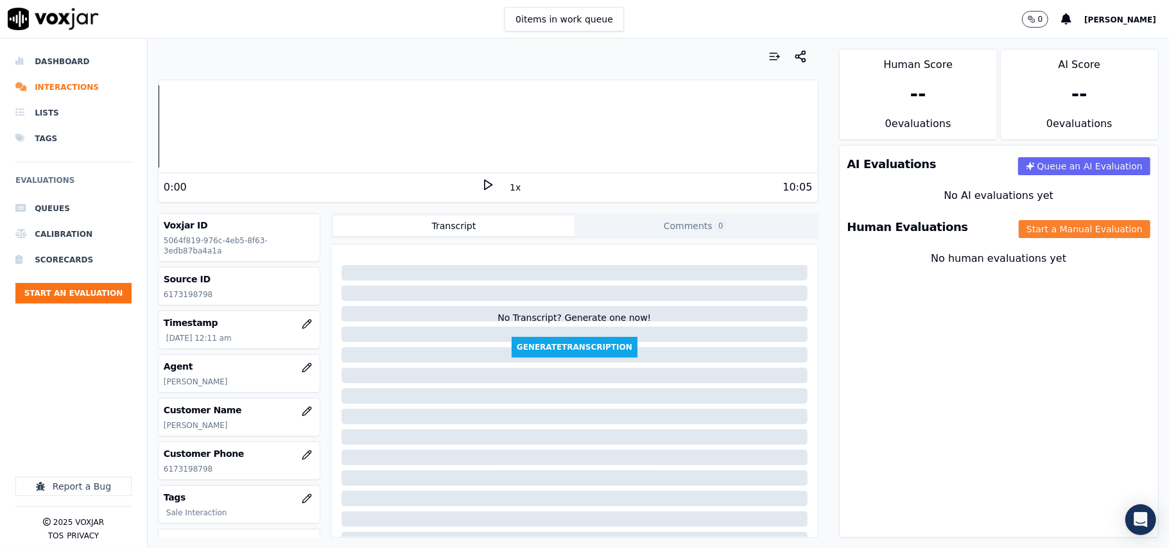
click at [1041, 226] on button "Start a Manual Evaluation" at bounding box center [1085, 229] width 132 height 18
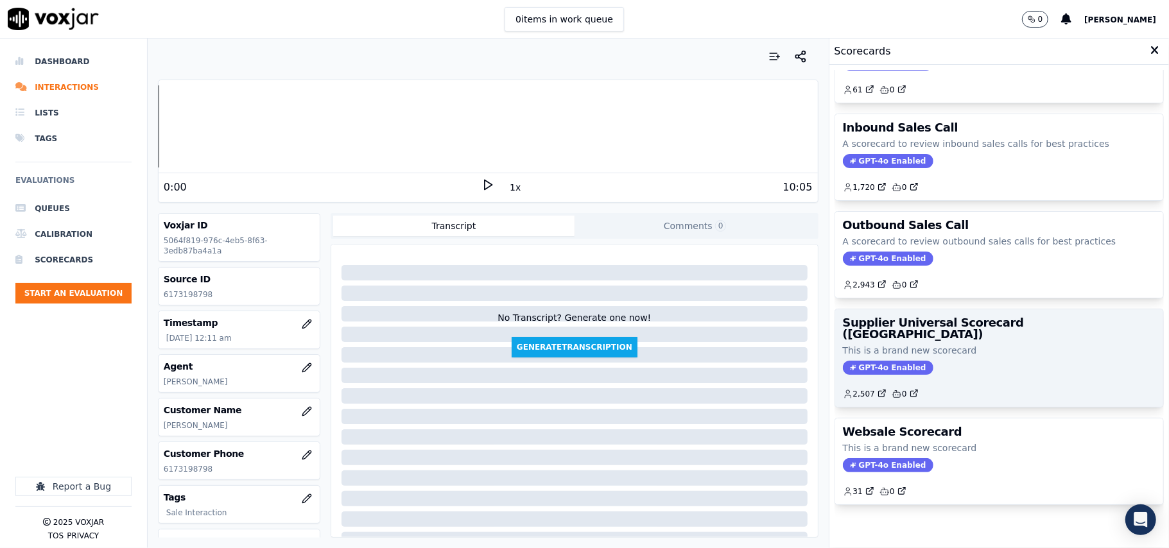
scroll to position [98, 0]
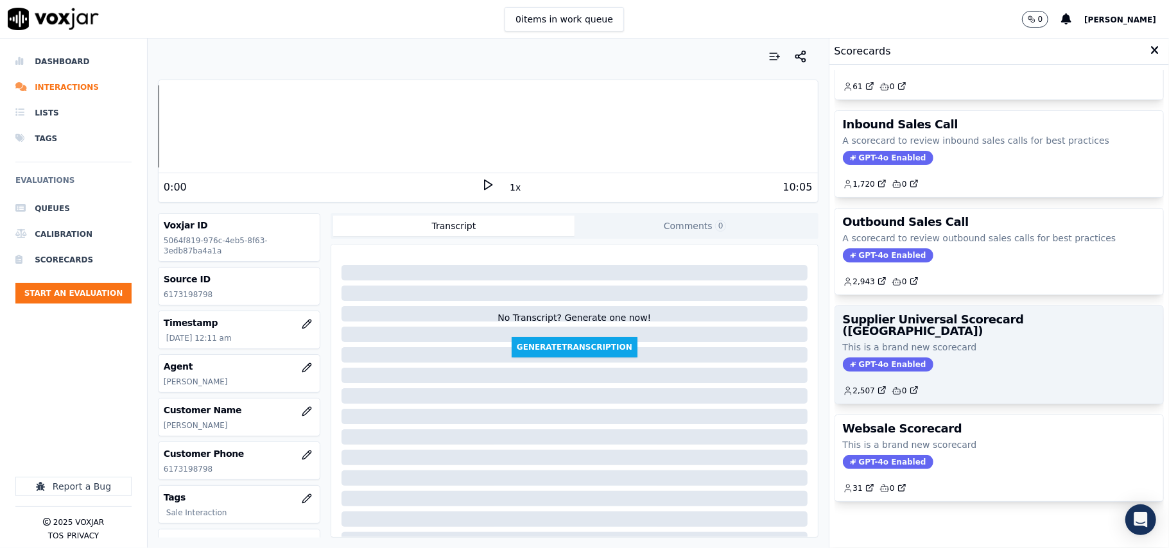
click at [952, 376] on div "2,507 0" at bounding box center [999, 386] width 313 height 21
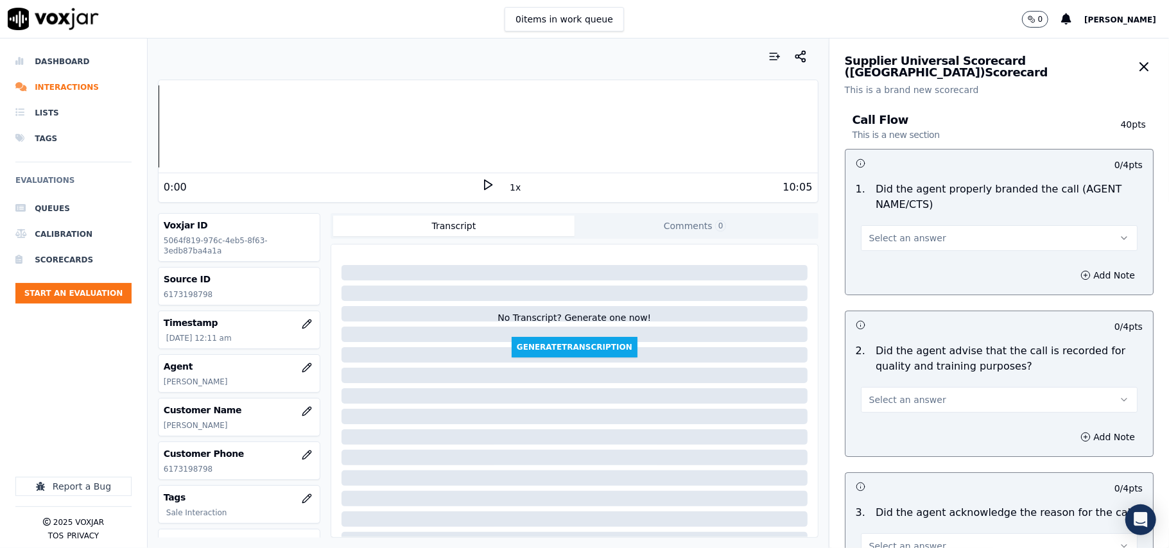
click at [943, 240] on button "Select an answer" at bounding box center [999, 238] width 277 height 26
click at [916, 263] on div "Yes" at bounding box center [972, 268] width 249 height 21
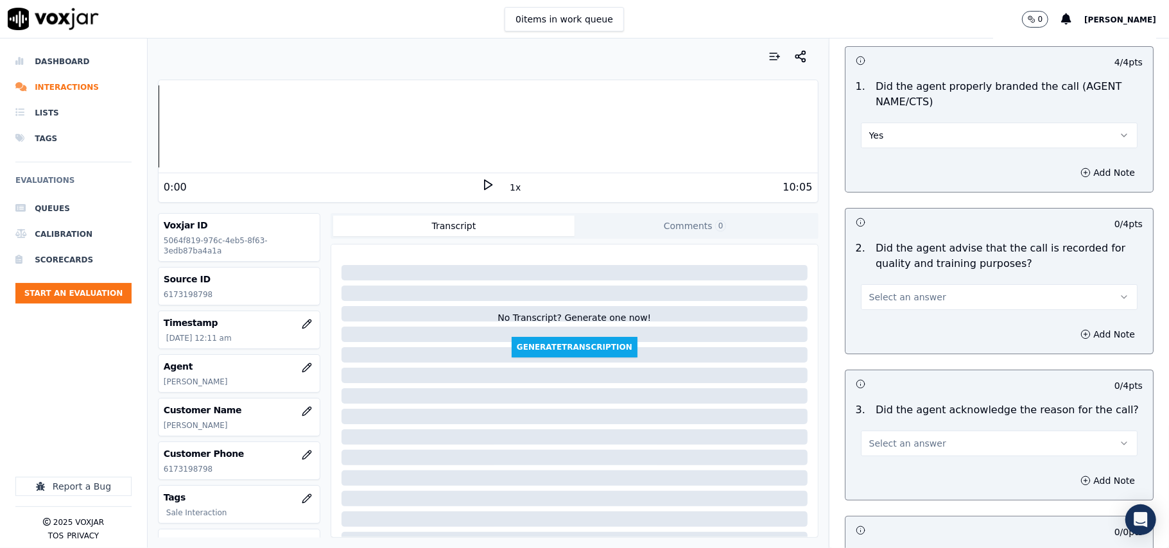
scroll to position [143, 0]
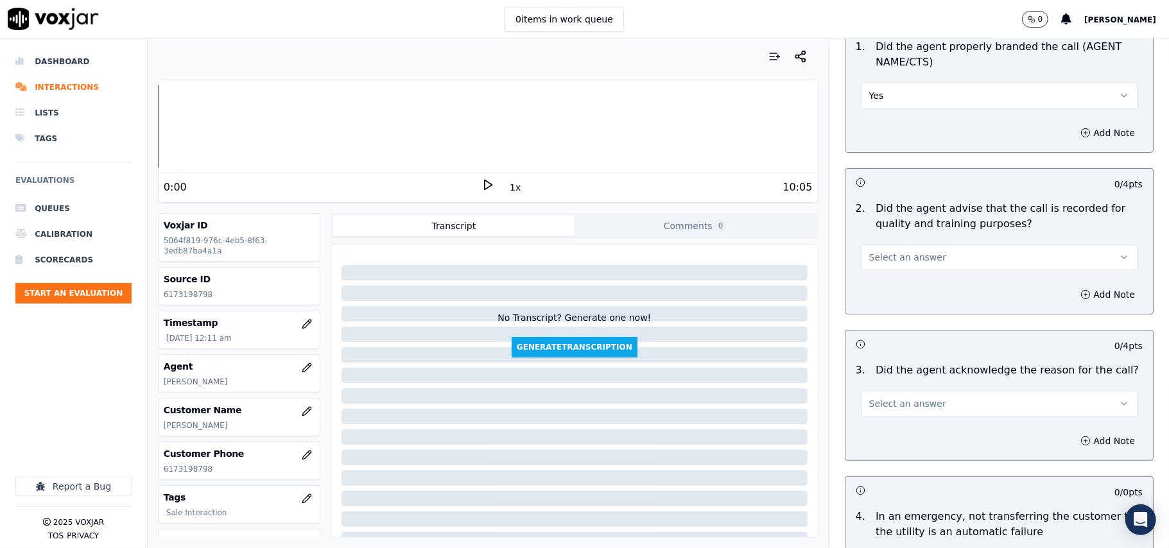
click at [877, 267] on button "Select an answer" at bounding box center [999, 258] width 277 height 26
click at [877, 281] on div "Yes" at bounding box center [972, 287] width 249 height 21
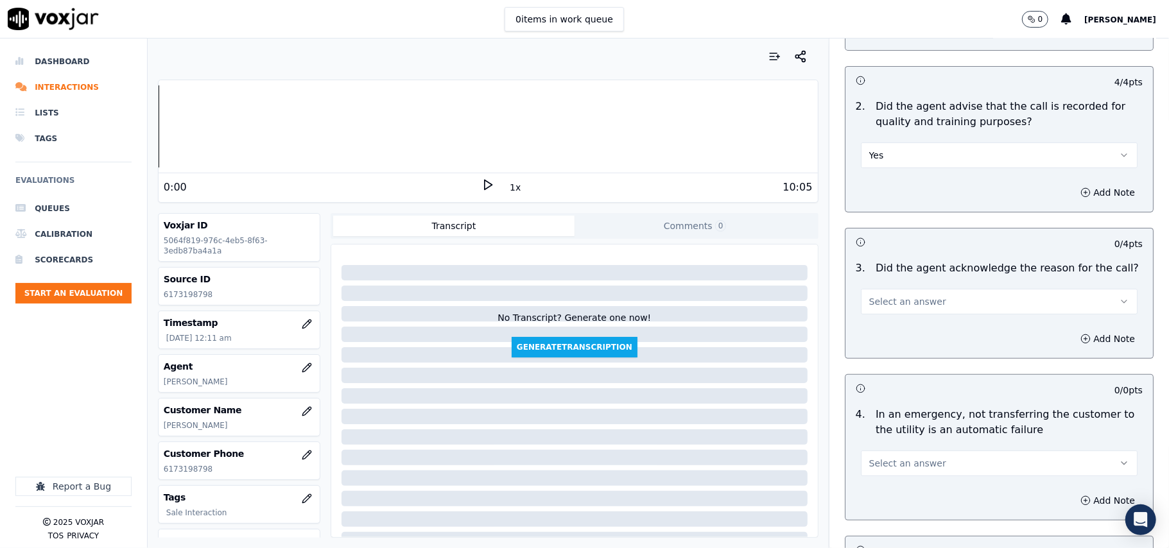
scroll to position [285, 0]
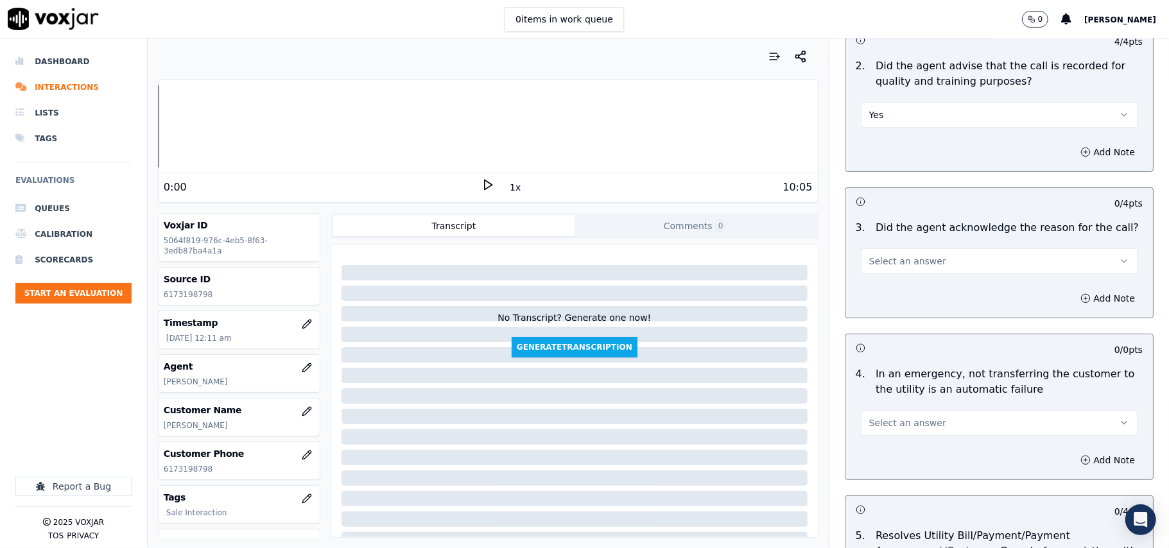
click at [879, 268] on span "Select an answer" at bounding box center [907, 261] width 77 height 13
click at [877, 288] on div "Yes" at bounding box center [972, 291] width 249 height 21
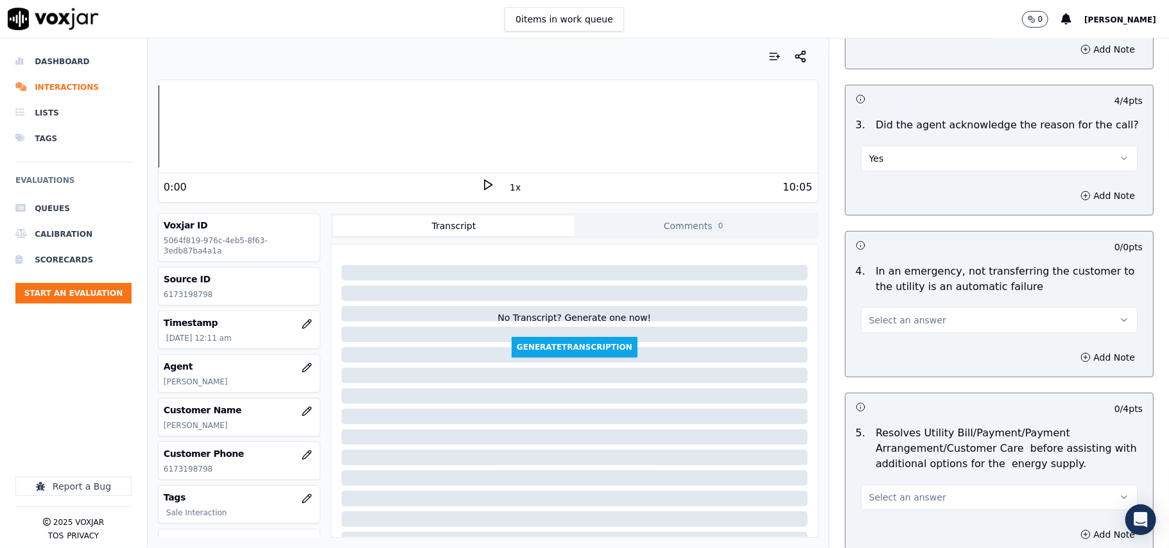
scroll to position [428, 0]
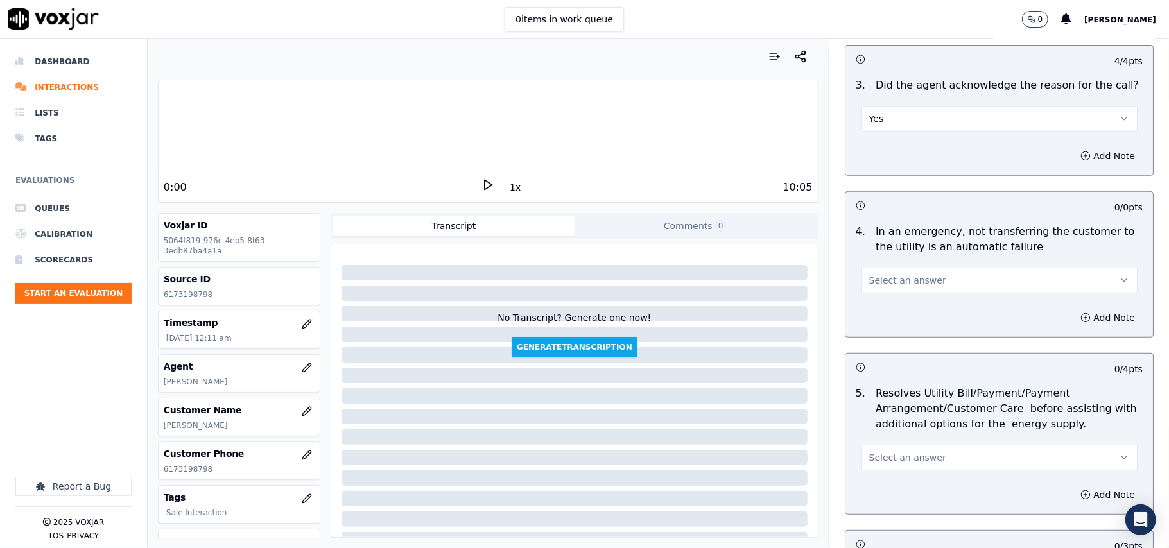
click at [876, 283] on span "Select an answer" at bounding box center [907, 280] width 77 height 13
click at [886, 358] on div "N/A" at bounding box center [972, 352] width 249 height 21
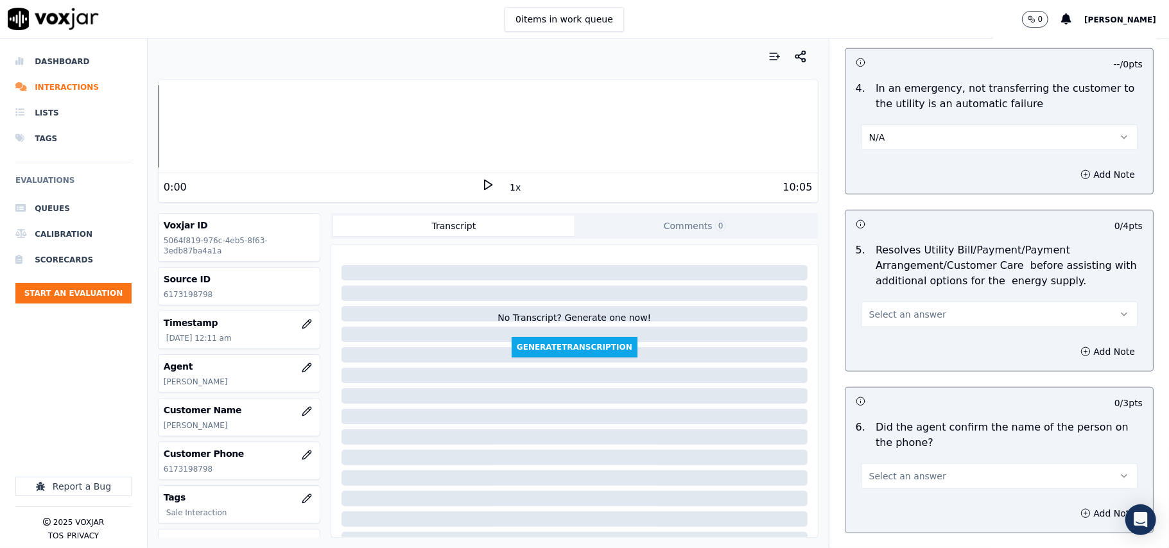
click at [884, 317] on span "Select an answer" at bounding box center [907, 314] width 77 height 13
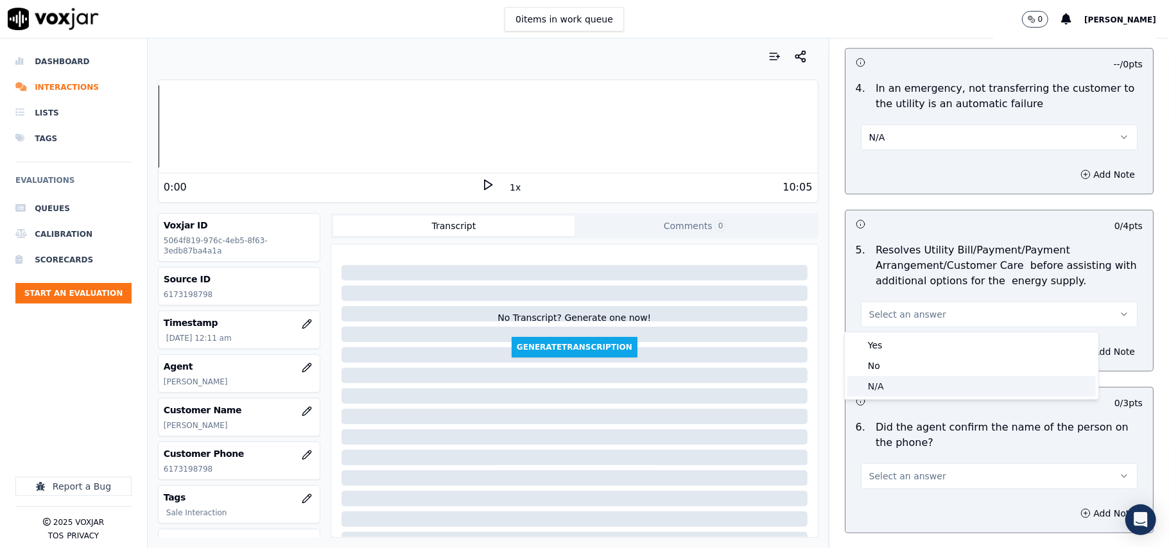
click at [880, 380] on div "N/A" at bounding box center [972, 386] width 249 height 21
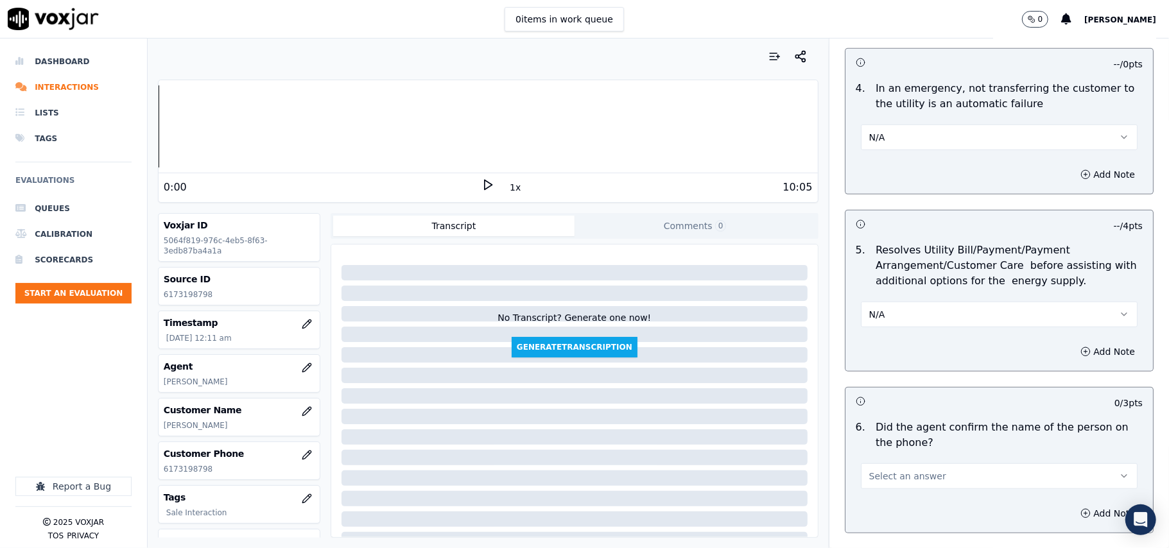
scroll to position [713, 0]
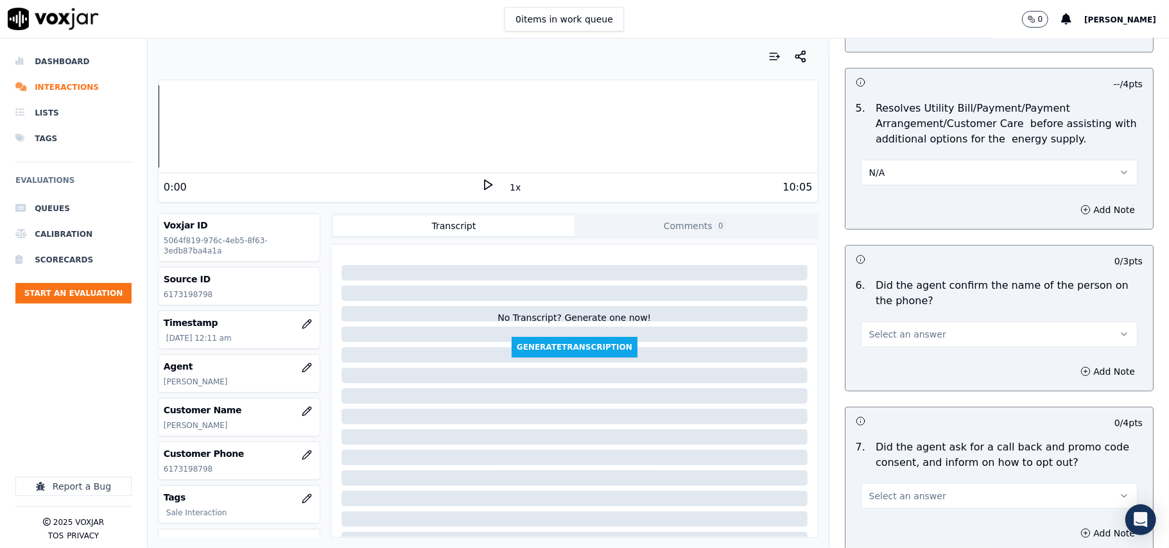
click at [885, 325] on button "Select an answer" at bounding box center [999, 335] width 277 height 26
click at [871, 363] on div "Yes" at bounding box center [972, 365] width 249 height 21
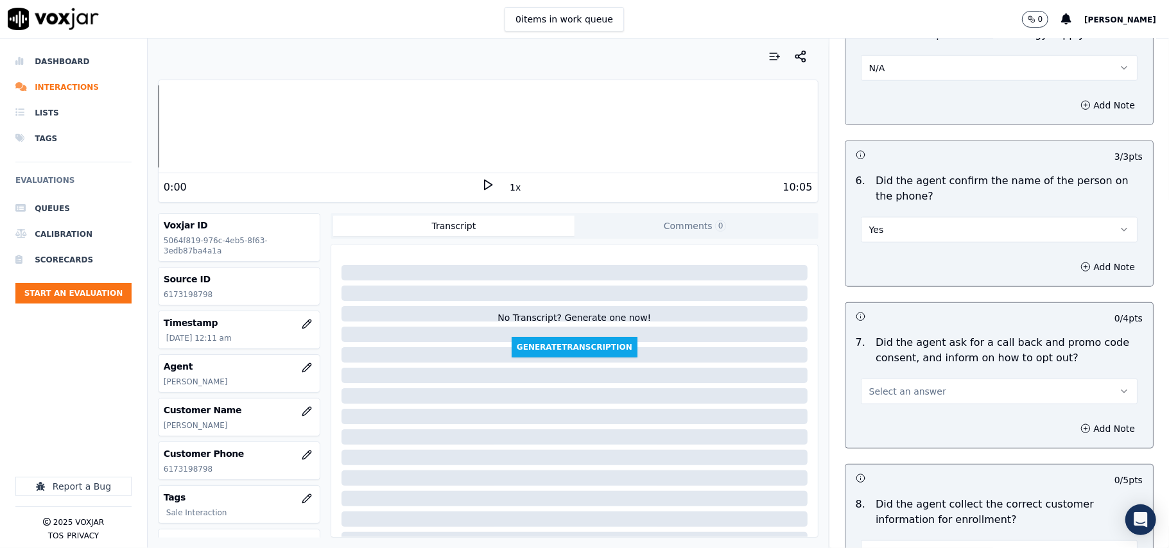
scroll to position [856, 0]
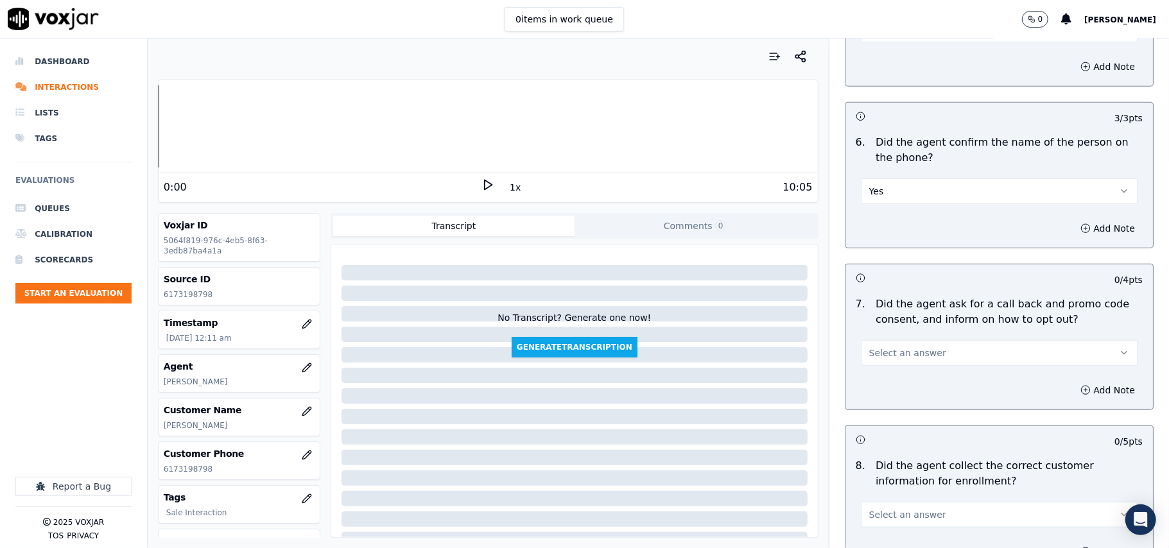
click at [880, 351] on span "Select an answer" at bounding box center [907, 353] width 77 height 13
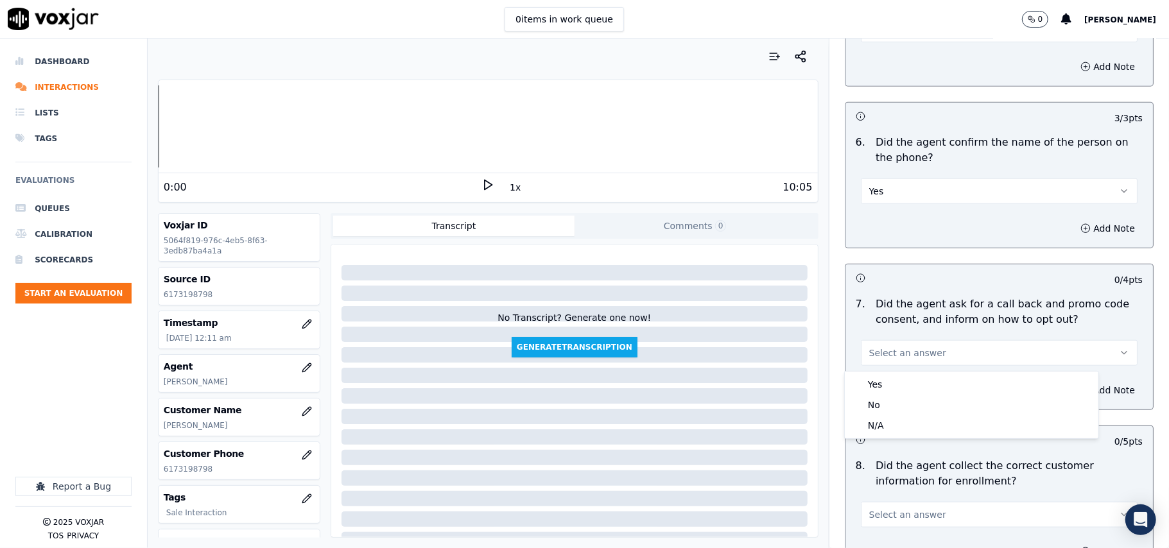
click at [869, 376] on div "Yes" at bounding box center [972, 384] width 249 height 21
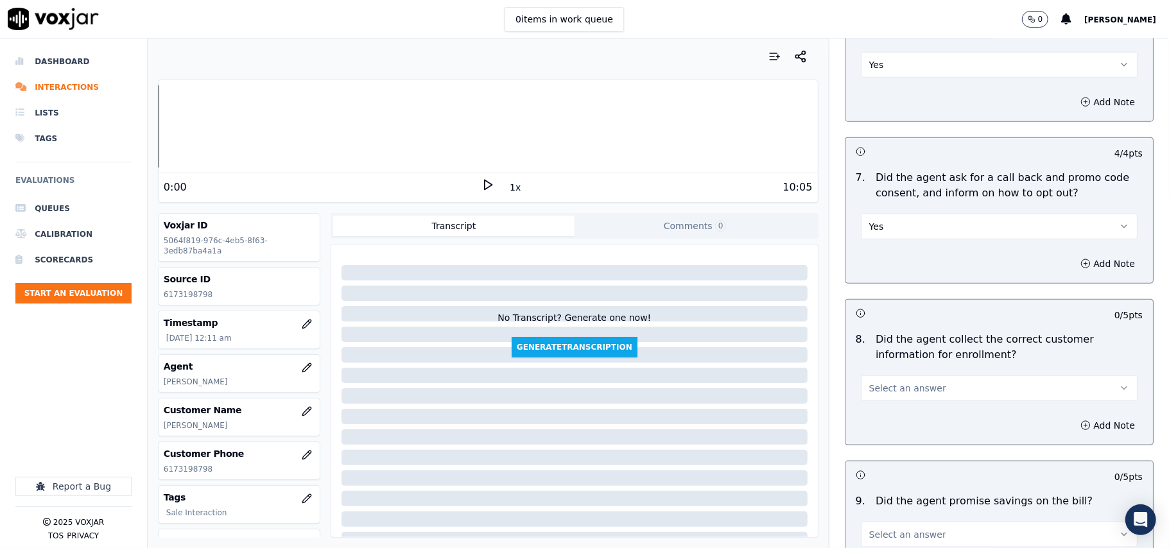
scroll to position [1141, 0]
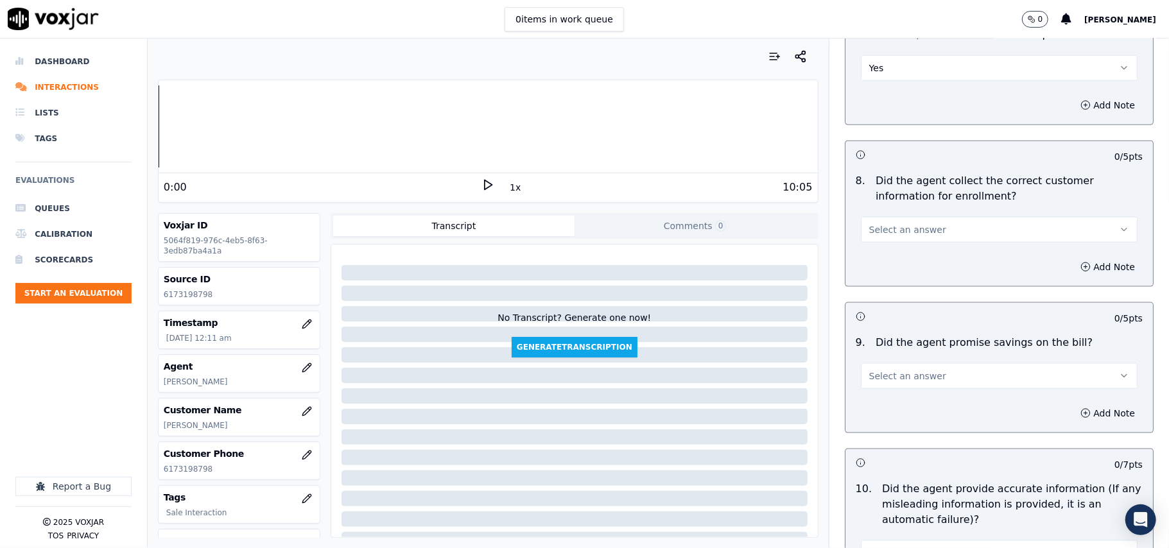
click at [897, 234] on span "Select an answer" at bounding box center [907, 229] width 77 height 13
click at [890, 257] on div "Yes" at bounding box center [972, 262] width 249 height 21
click at [902, 383] on span "Select an answer" at bounding box center [907, 376] width 77 height 13
click at [900, 437] on div "No" at bounding box center [972, 429] width 249 height 21
click at [882, 373] on button "No" at bounding box center [999, 376] width 277 height 26
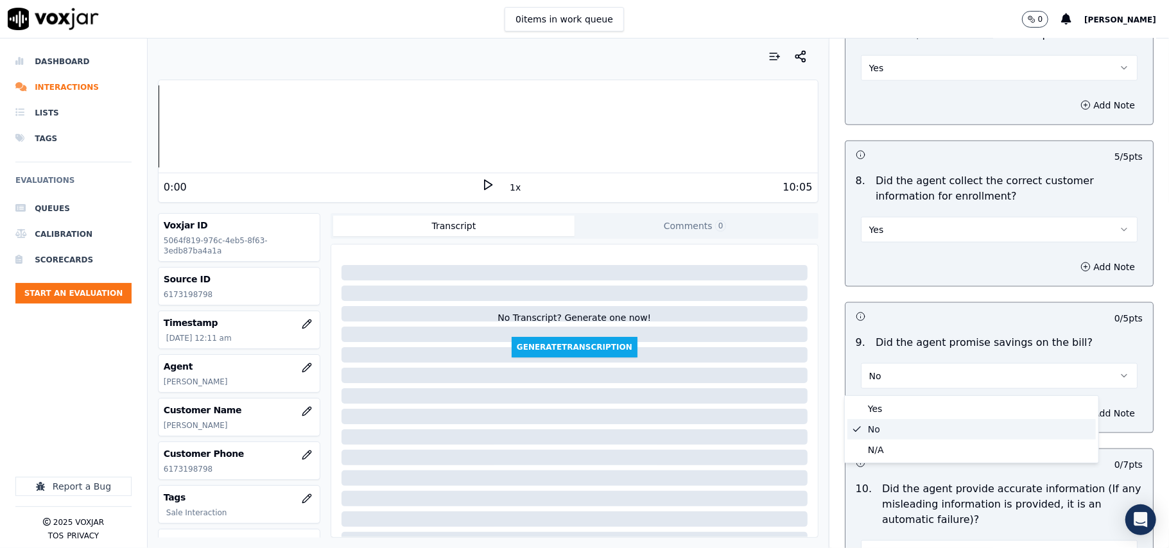
click at [878, 435] on div "No" at bounding box center [972, 429] width 249 height 21
click at [881, 371] on button "No" at bounding box center [999, 376] width 277 height 26
click at [876, 444] on div "N/A" at bounding box center [972, 450] width 249 height 21
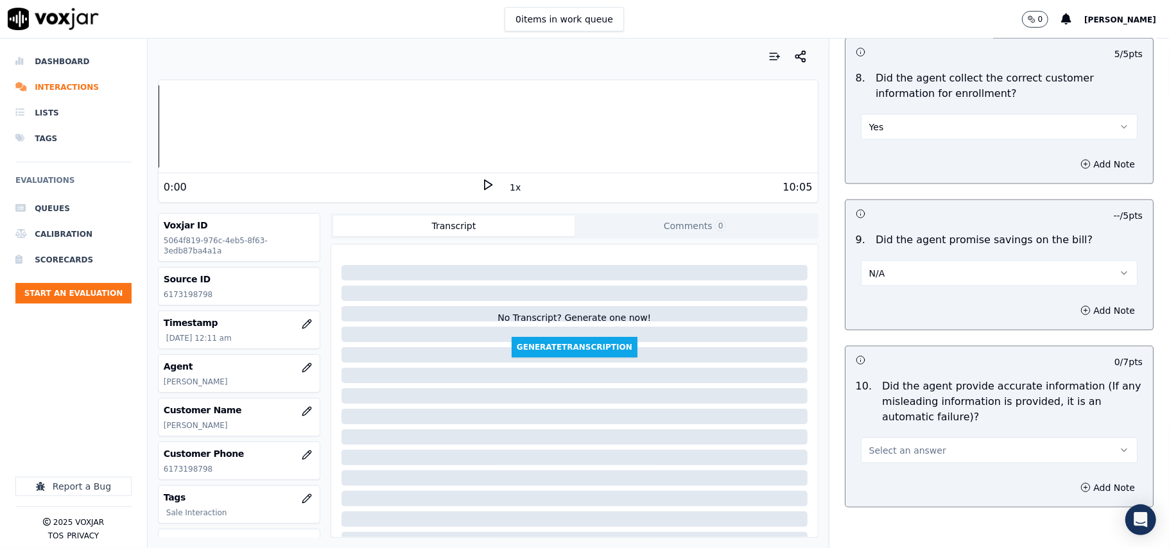
scroll to position [1284, 0]
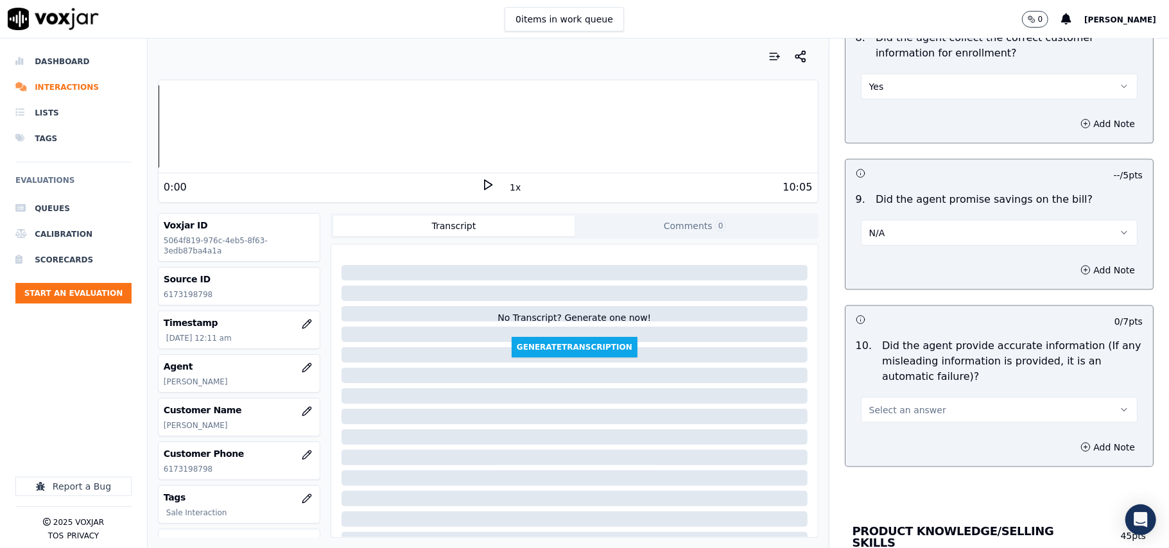
click at [864, 423] on button "Select an answer" at bounding box center [999, 410] width 277 height 26
click at [882, 423] on button "Select an answer" at bounding box center [999, 410] width 277 height 26
click at [886, 417] on span "Select an answer" at bounding box center [907, 410] width 77 height 13
click at [885, 444] on div "Yes" at bounding box center [972, 443] width 249 height 21
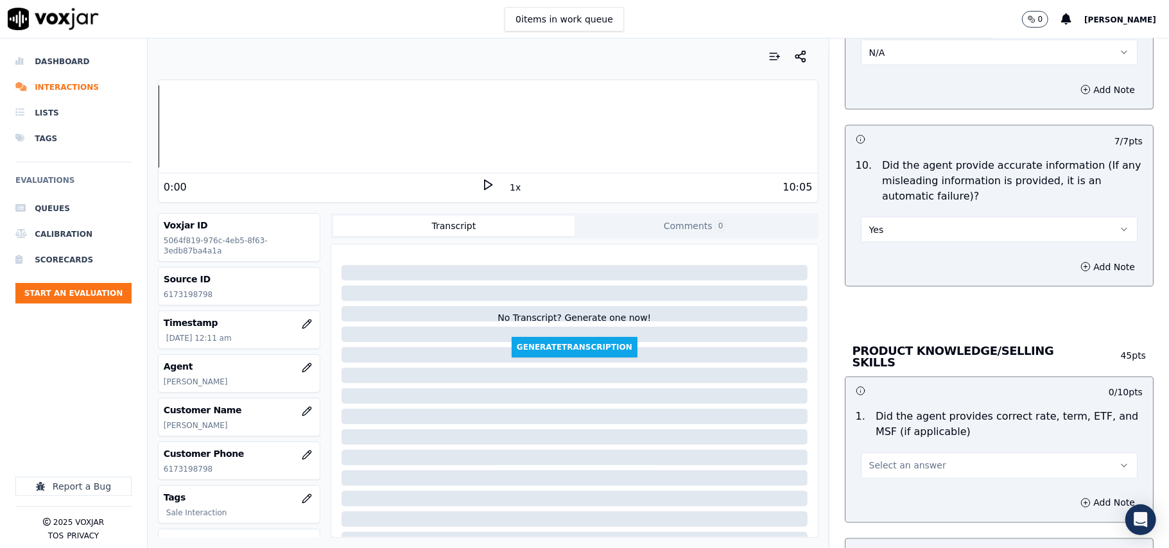
scroll to position [1712, 0]
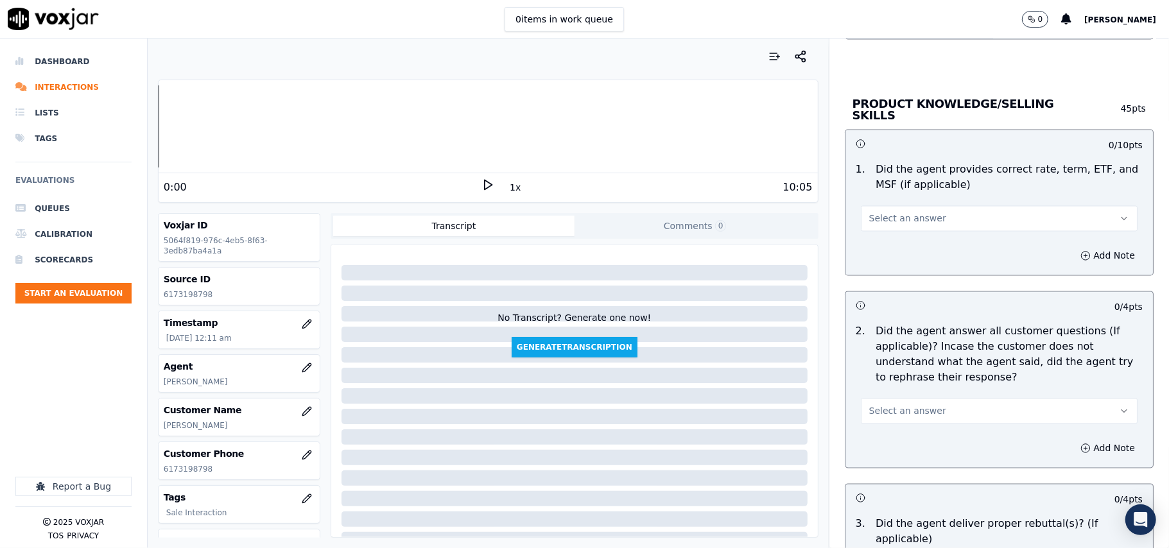
click at [896, 221] on span "Select an answer" at bounding box center [907, 219] width 77 height 13
click at [892, 243] on div "Yes" at bounding box center [972, 246] width 249 height 21
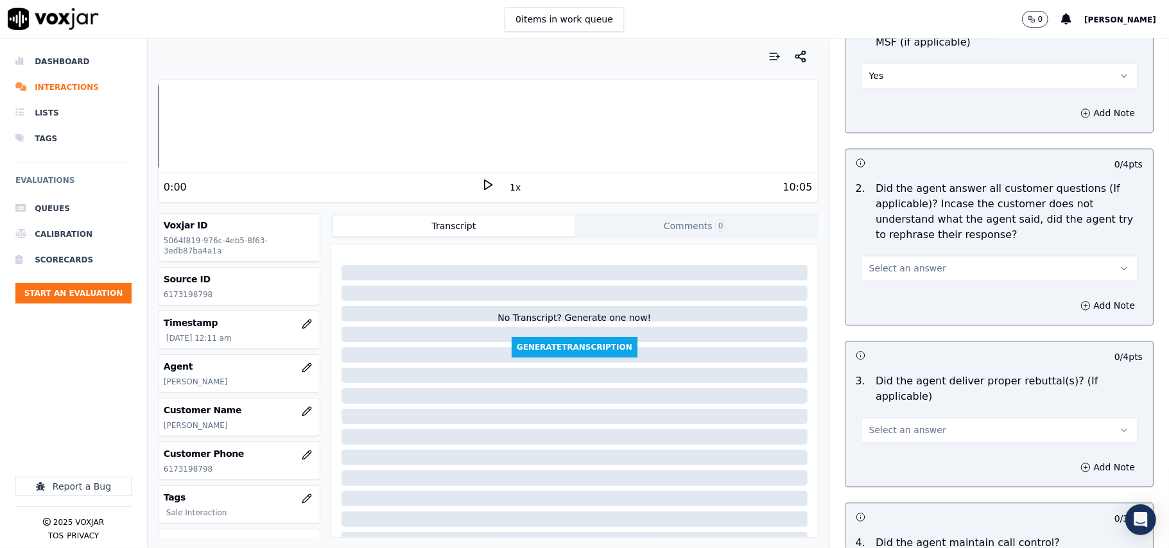
click at [904, 268] on span "Select an answer" at bounding box center [907, 268] width 77 height 13
click at [905, 292] on div "Yes" at bounding box center [972, 296] width 249 height 21
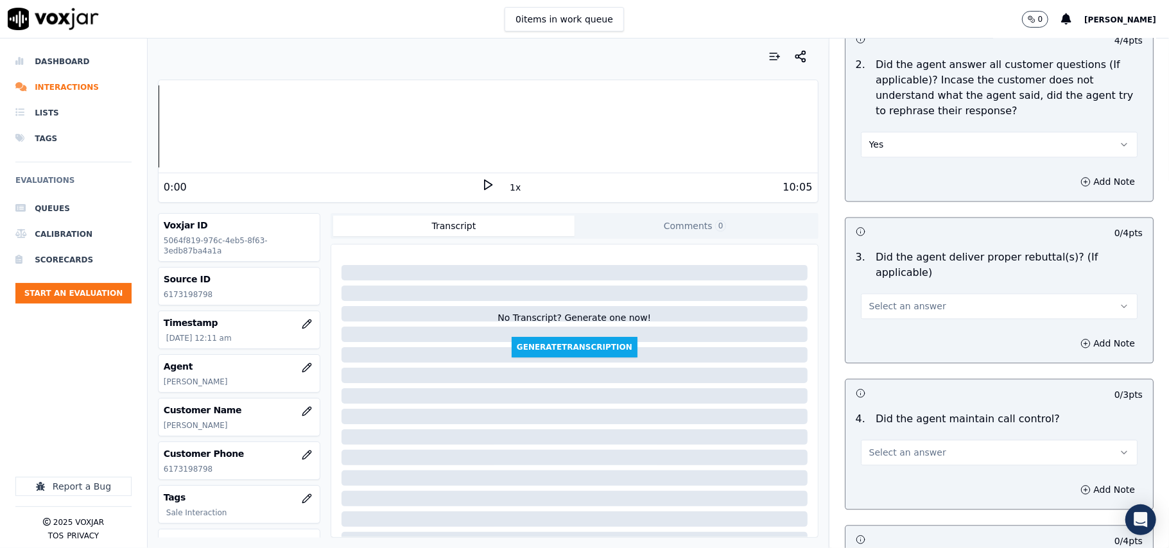
scroll to position [2140, 0]
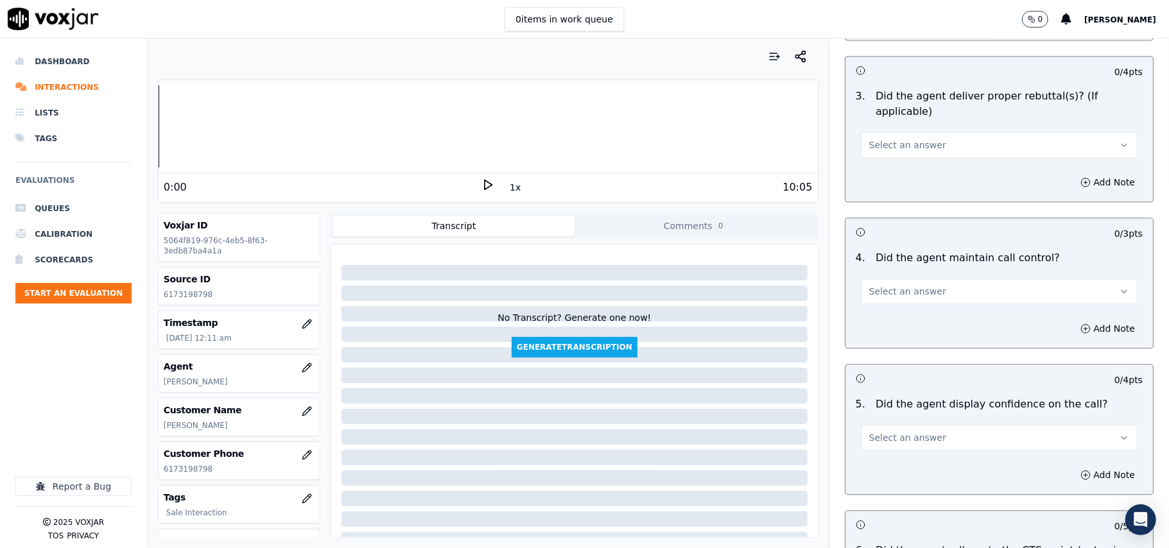
click at [892, 139] on span "Select an answer" at bounding box center [907, 145] width 77 height 13
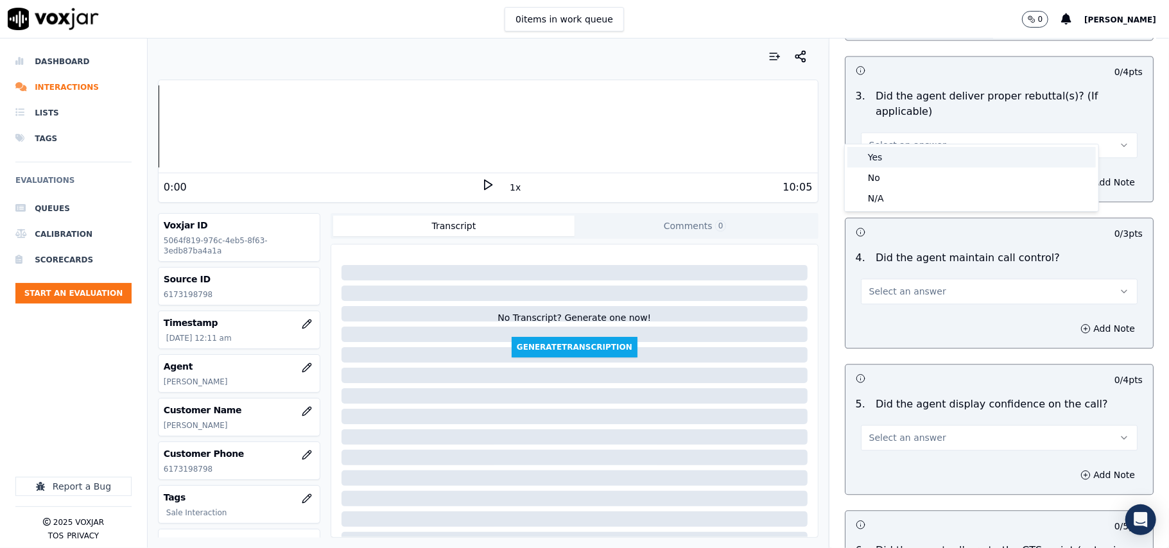
click at [894, 153] on div "Yes" at bounding box center [972, 157] width 249 height 21
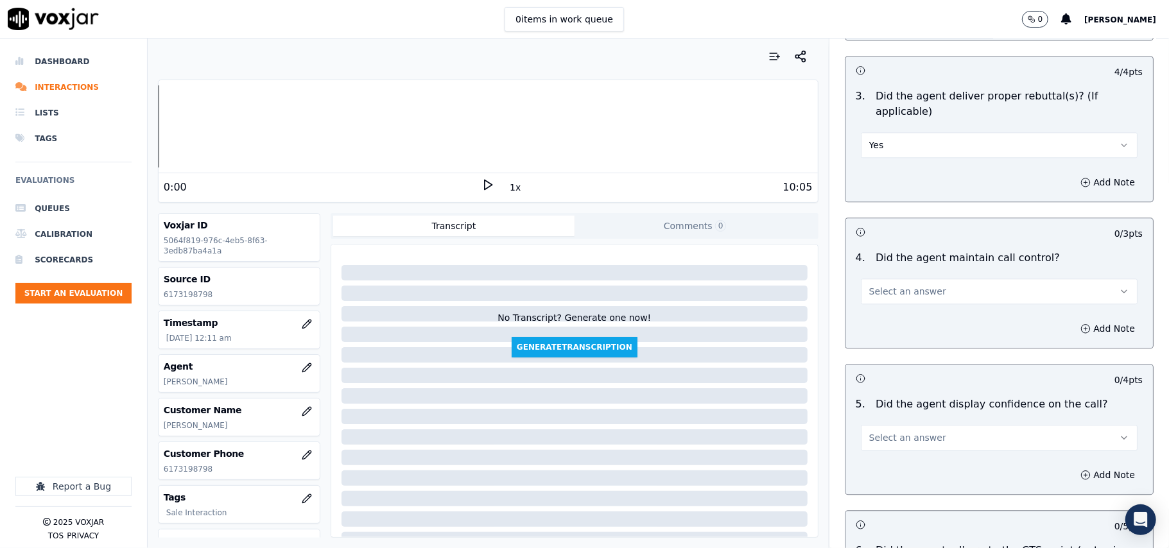
click at [933, 279] on button "Select an answer" at bounding box center [999, 292] width 277 height 26
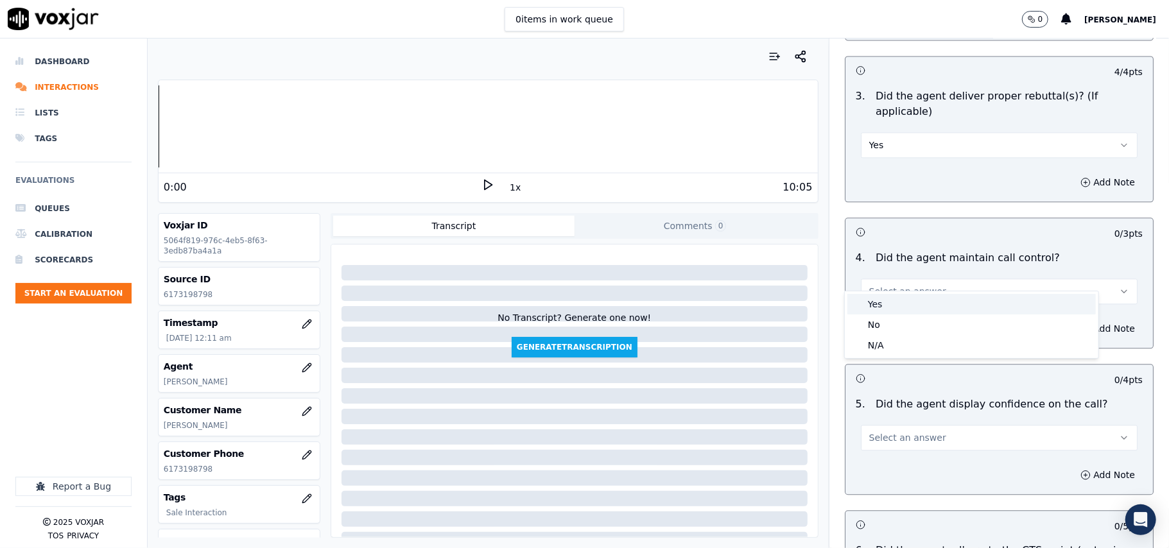
click at [905, 298] on div "Yes" at bounding box center [972, 304] width 249 height 21
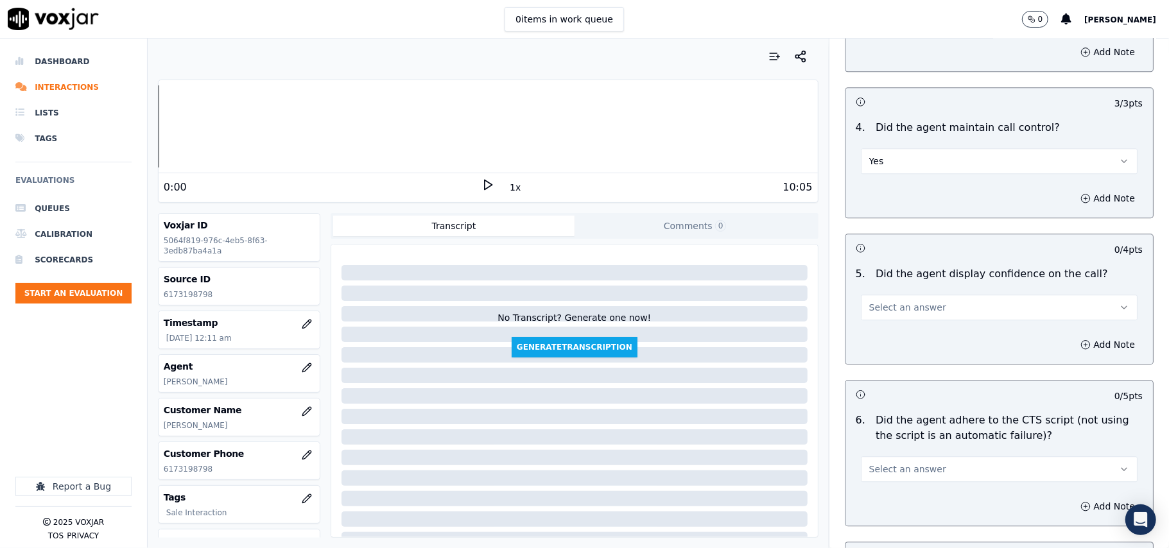
scroll to position [2425, 0]
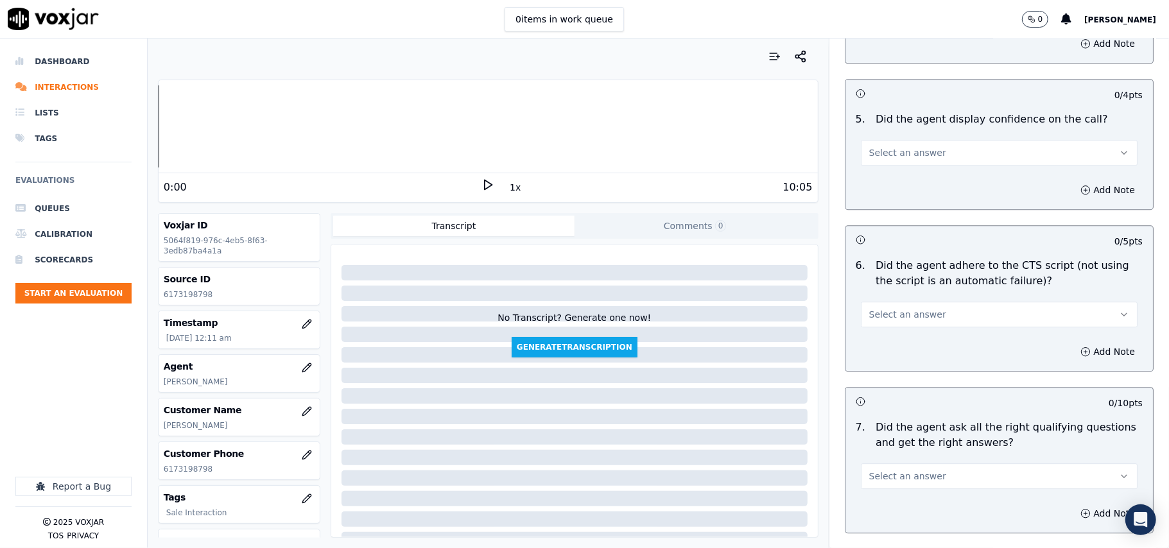
click at [879, 146] on span "Select an answer" at bounding box center [907, 152] width 77 height 13
click at [882, 171] on div "Yes" at bounding box center [972, 166] width 249 height 21
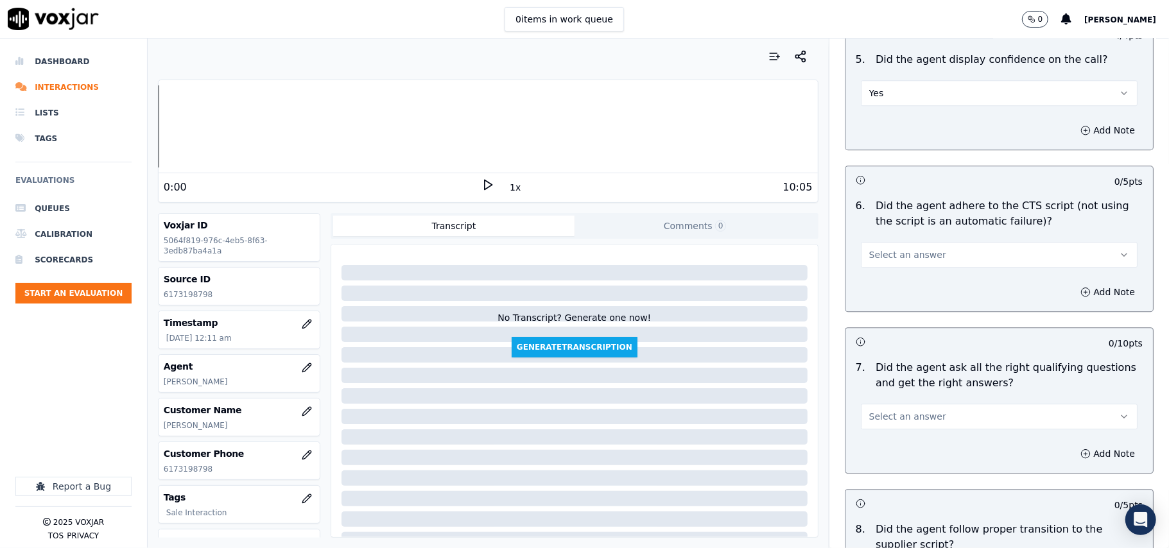
scroll to position [2569, 0]
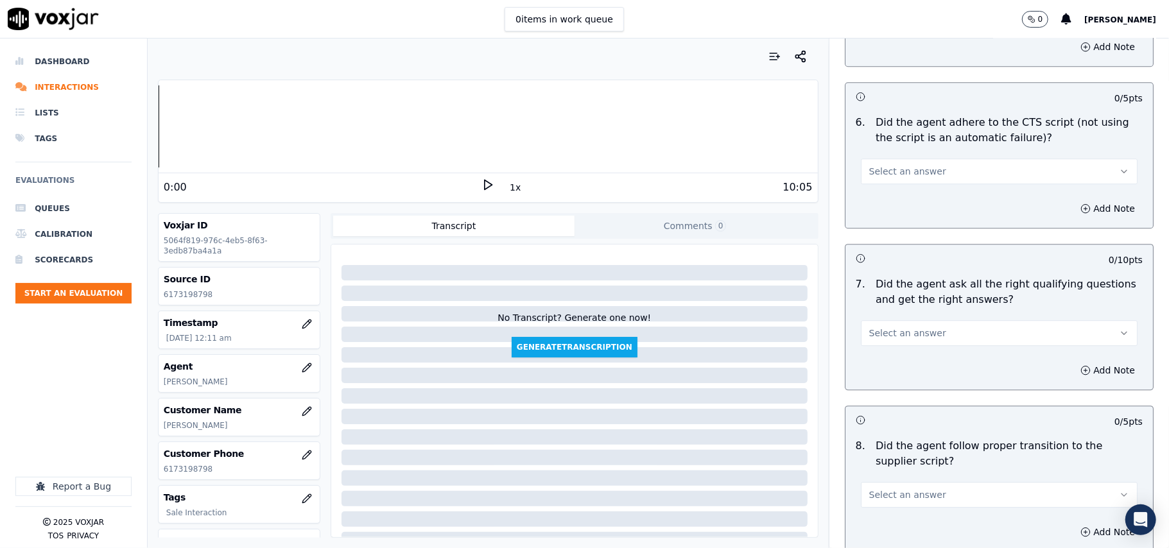
click at [882, 165] on span "Select an answer" at bounding box center [907, 171] width 77 height 13
click at [882, 180] on div "Yes" at bounding box center [972, 185] width 249 height 21
click at [871, 327] on span "Select an answer" at bounding box center [907, 333] width 77 height 13
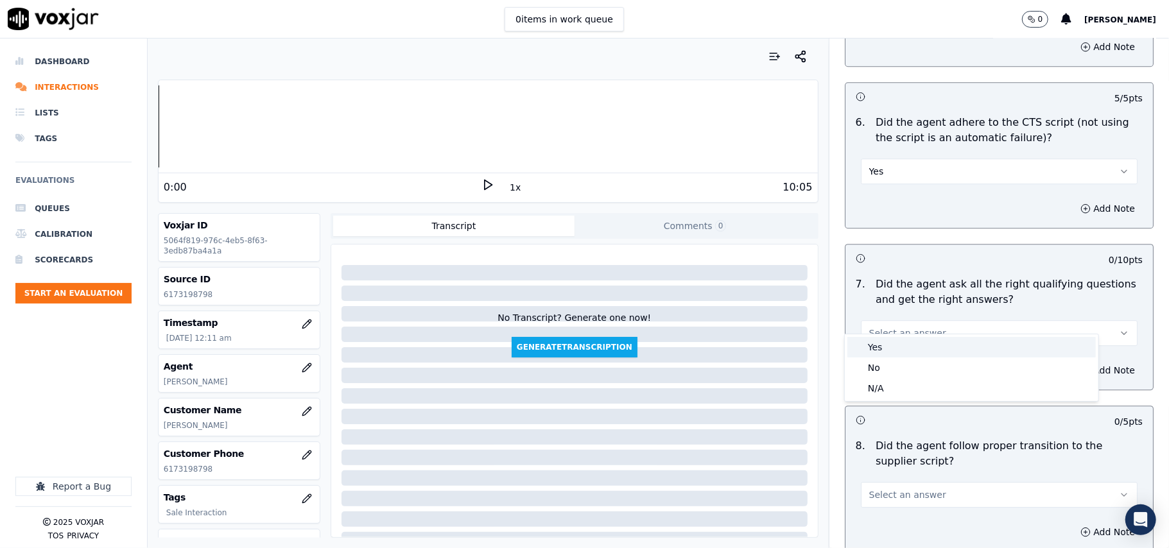
click at [878, 347] on div "Yes" at bounding box center [972, 347] width 249 height 21
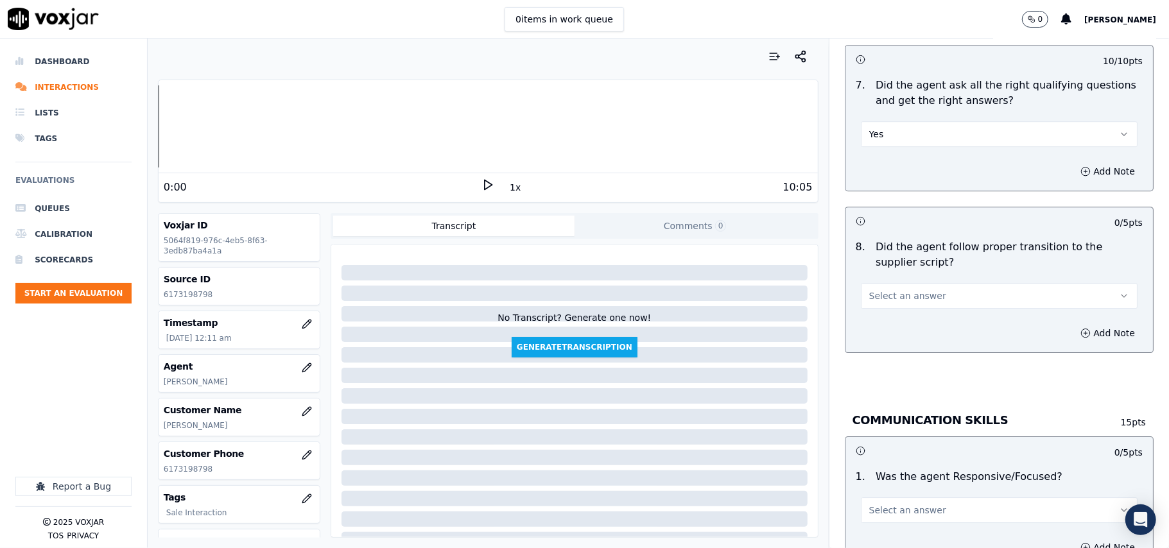
scroll to position [2854, 0]
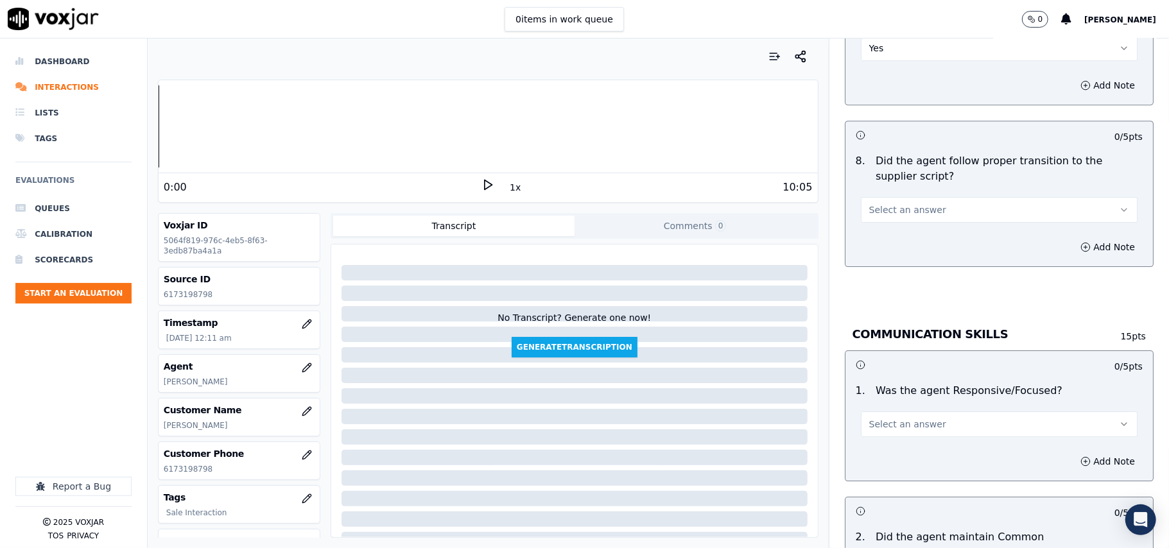
click at [880, 204] on span "Select an answer" at bounding box center [907, 210] width 77 height 13
click at [879, 229] on div "Yes" at bounding box center [972, 224] width 249 height 21
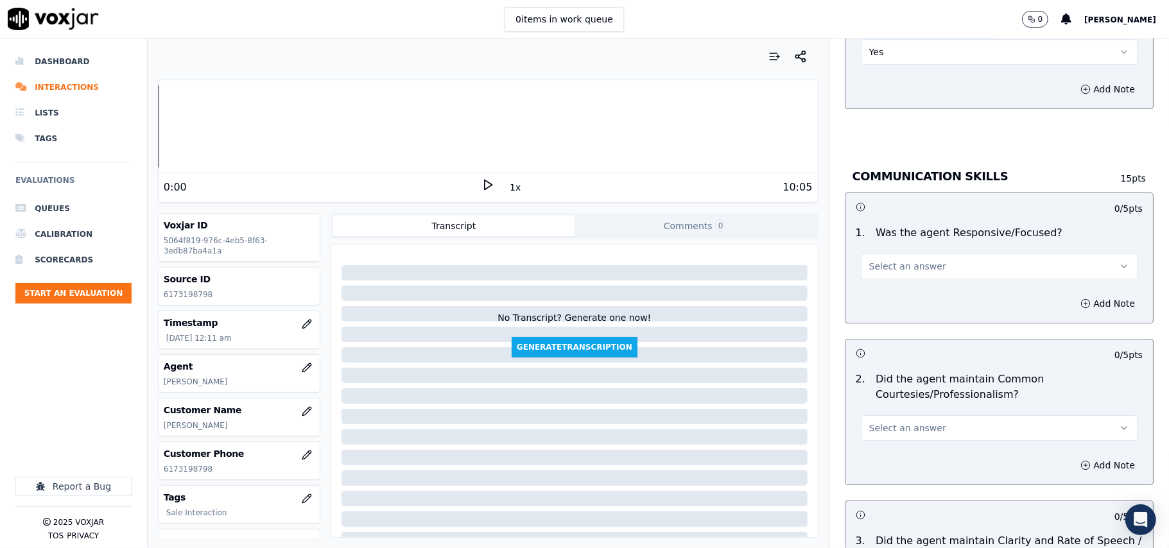
scroll to position [3140, 0]
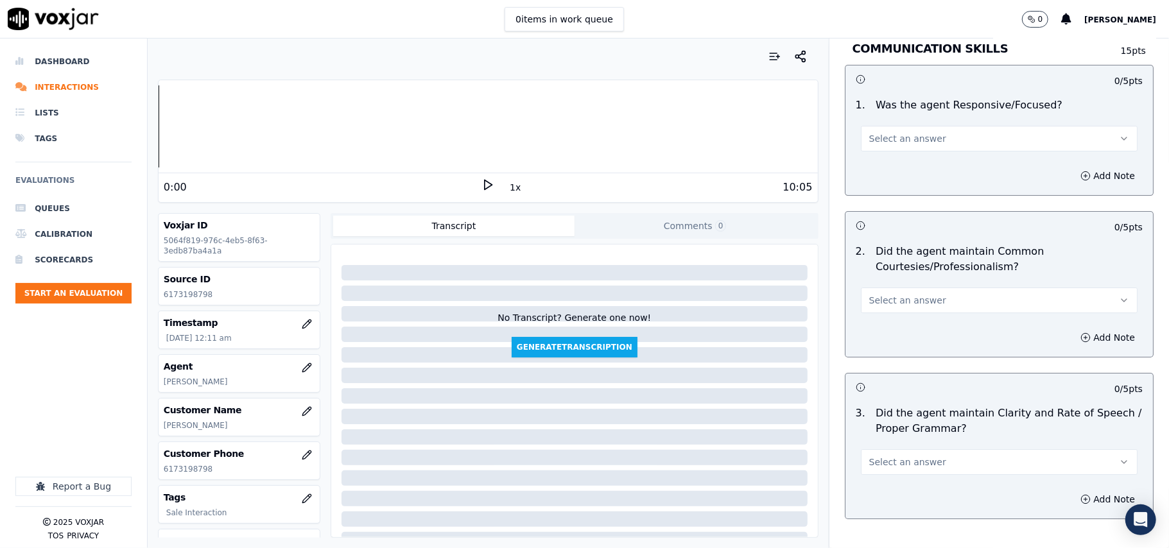
click at [884, 132] on button "Select an answer" at bounding box center [999, 139] width 277 height 26
click at [877, 152] on div "Yes" at bounding box center [972, 153] width 249 height 21
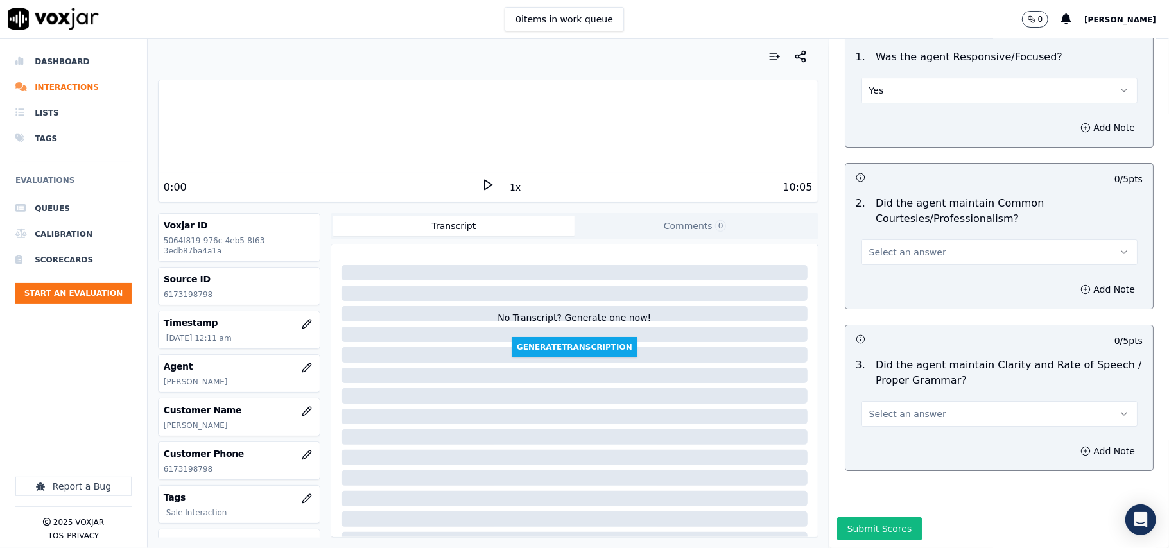
scroll to position [3213, 0]
click at [877, 240] on button "Select an answer" at bounding box center [999, 253] width 277 height 26
click at [884, 236] on div "Yes" at bounding box center [972, 242] width 249 height 21
click at [914, 401] on button "Select an answer" at bounding box center [999, 414] width 277 height 26
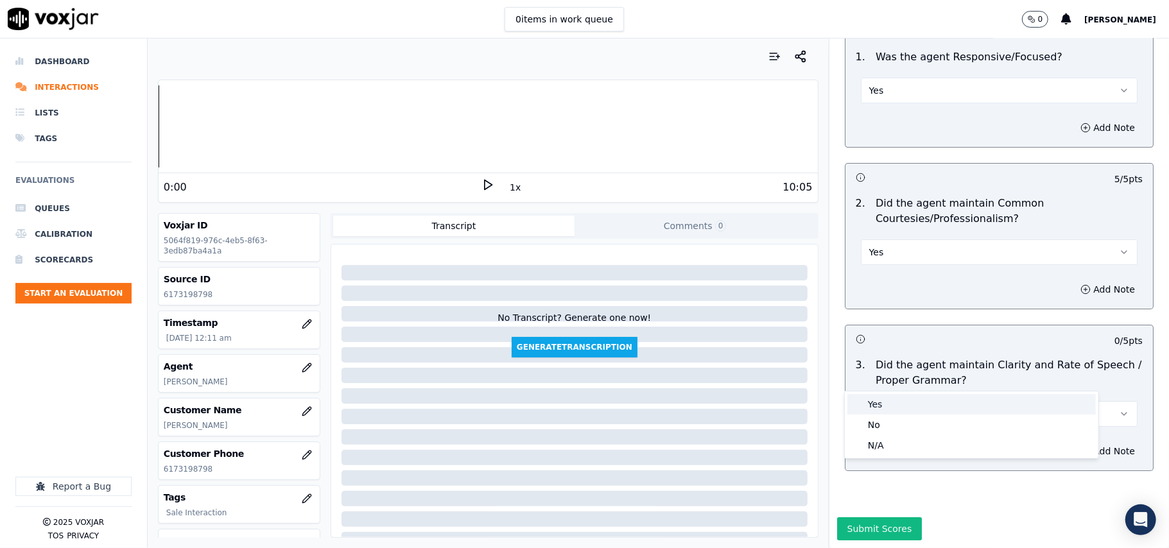
click at [905, 399] on div "Yes" at bounding box center [972, 404] width 249 height 21
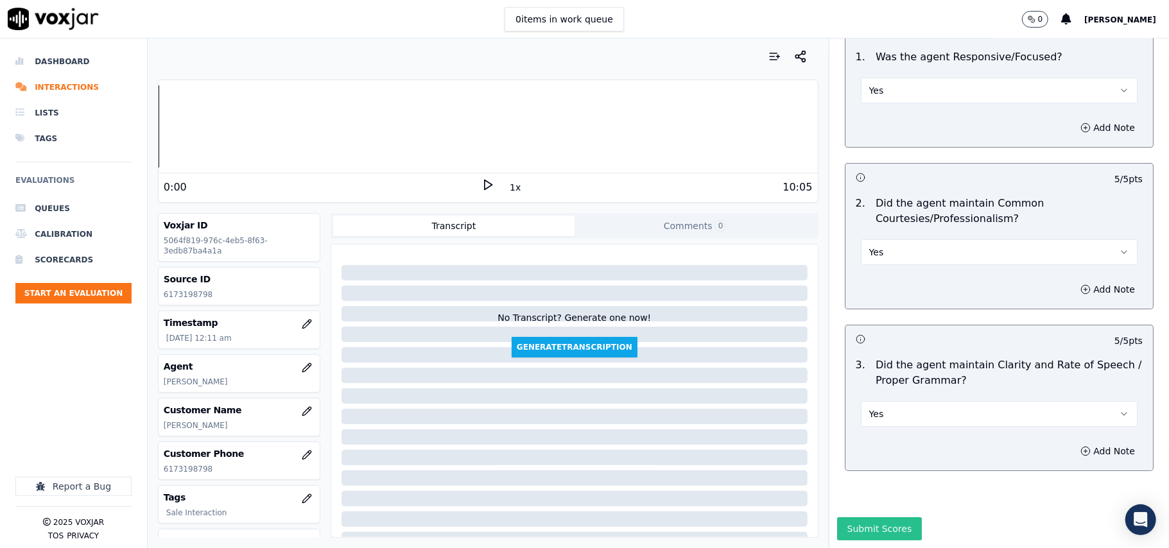
click at [871, 518] on button "Submit Scores" at bounding box center [879, 529] width 85 height 23
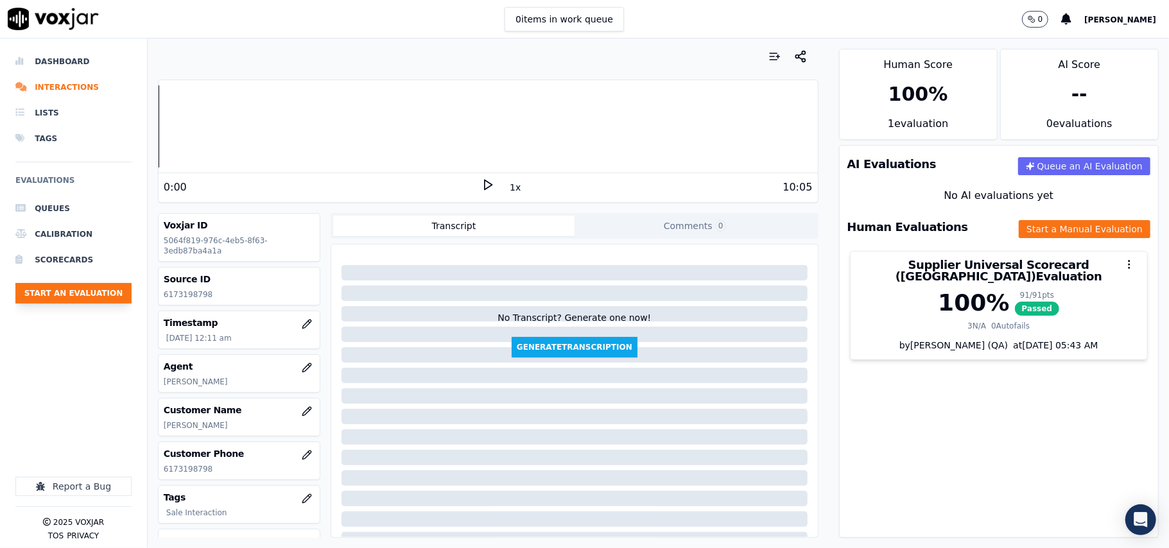
click at [81, 293] on button "Start an Evaluation" at bounding box center [73, 293] width 116 height 21
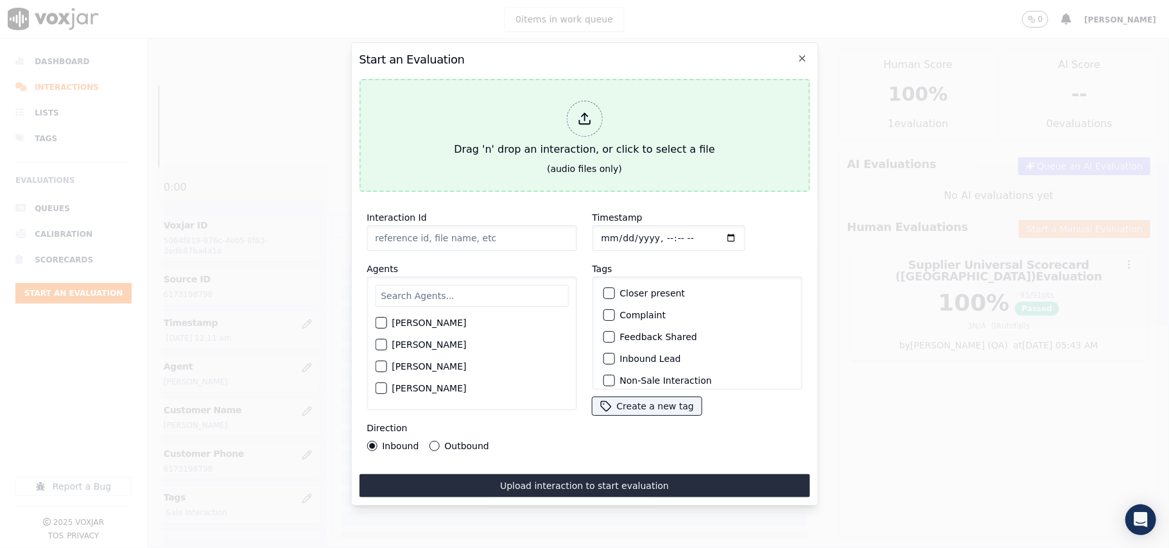
click at [628, 150] on div "Drag 'n' drop an interaction, or click to select a file" at bounding box center [584, 129] width 271 height 67
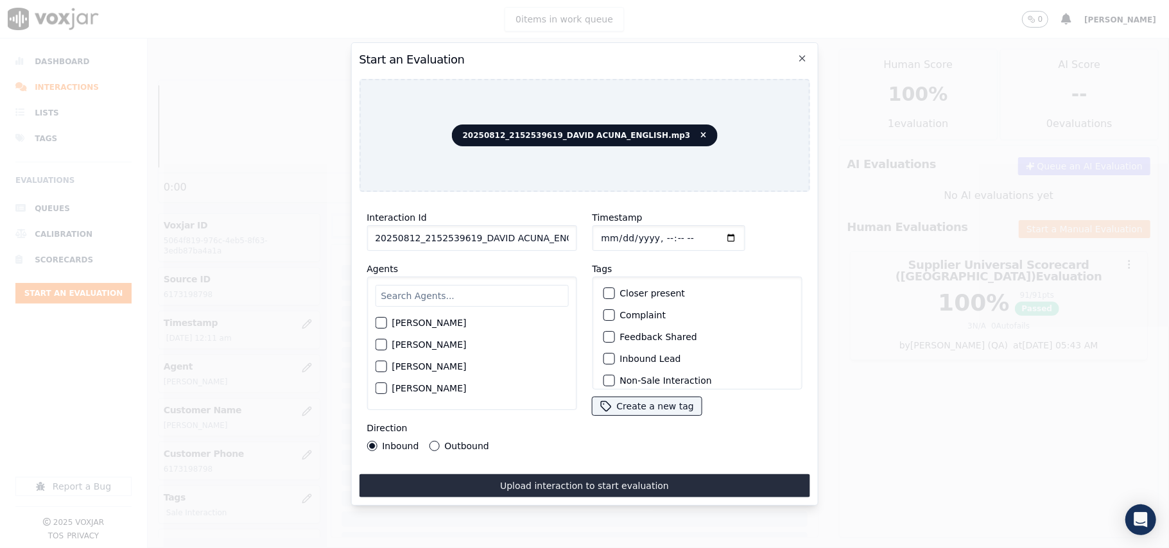
click at [430, 213] on div "Interaction Id 20250812_2152539619_DAVID ACUNA_ENGLISH.mp3" at bounding box center [472, 230] width 210 height 41
click at [435, 230] on input "20250812_2152539619_DAVID ACUNA_ENGLISH.mp3" at bounding box center [472, 238] width 210 height 26
paste input "152539619"
type input "2152539619"
click at [609, 230] on input "Timestamp" at bounding box center [668, 238] width 153 height 26
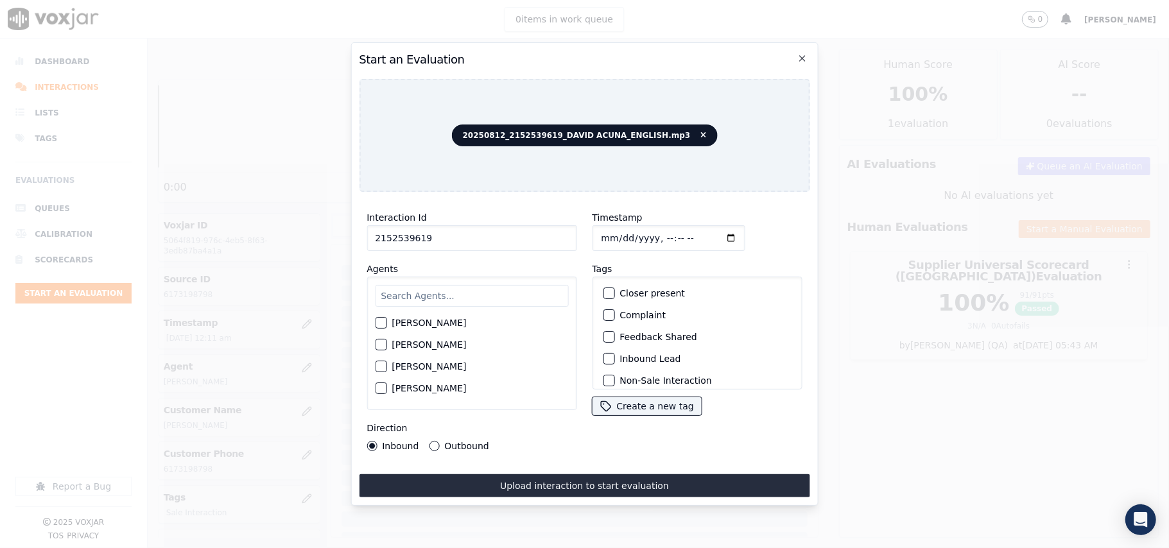
click at [618, 227] on input "Timestamp" at bounding box center [668, 238] width 153 height 26
type input "2025-08-12T00:13"
click at [442, 298] on input "text" at bounding box center [471, 296] width 193 height 22
type input "David"
click at [440, 322] on label "[PERSON_NAME]" at bounding box center [429, 326] width 74 height 9
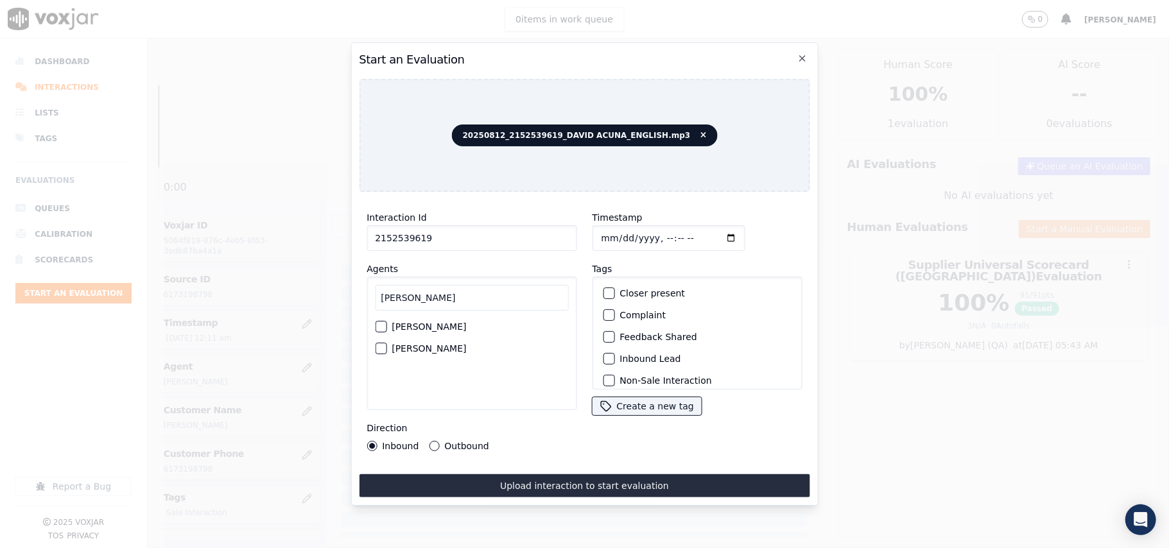
click at [387, 322] on button "[PERSON_NAME]" at bounding box center [381, 327] width 12 height 12
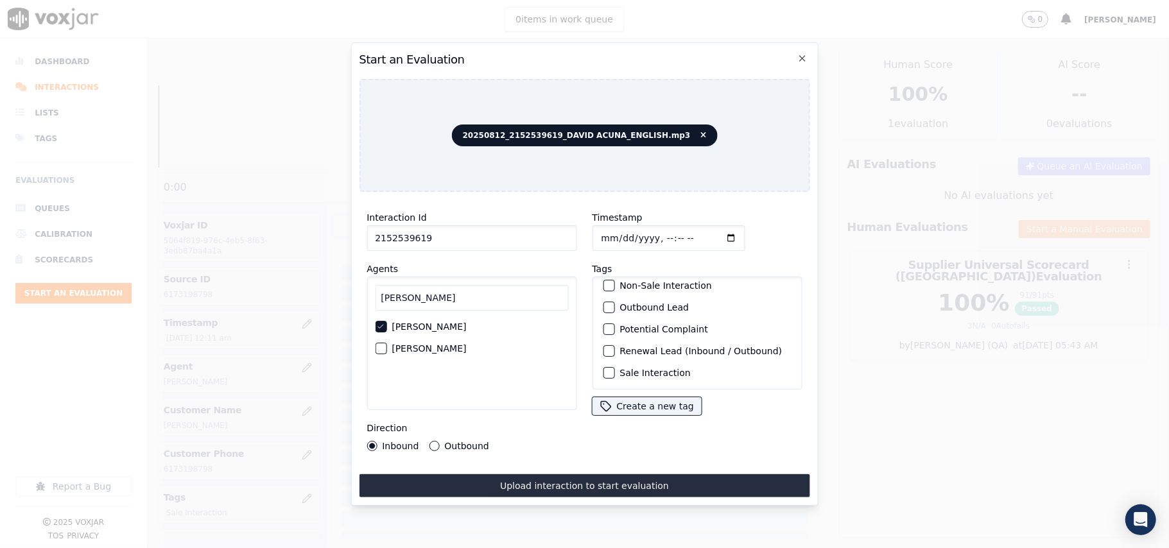
click at [646, 369] on label "Sale Interaction" at bounding box center [655, 373] width 71 height 9
click at [615, 367] on button "Sale Interaction" at bounding box center [609, 373] width 12 height 12
click at [446, 442] on label "Outbound" at bounding box center [466, 446] width 44 height 9
click at [439, 441] on button "Outbound" at bounding box center [434, 446] width 10 height 10
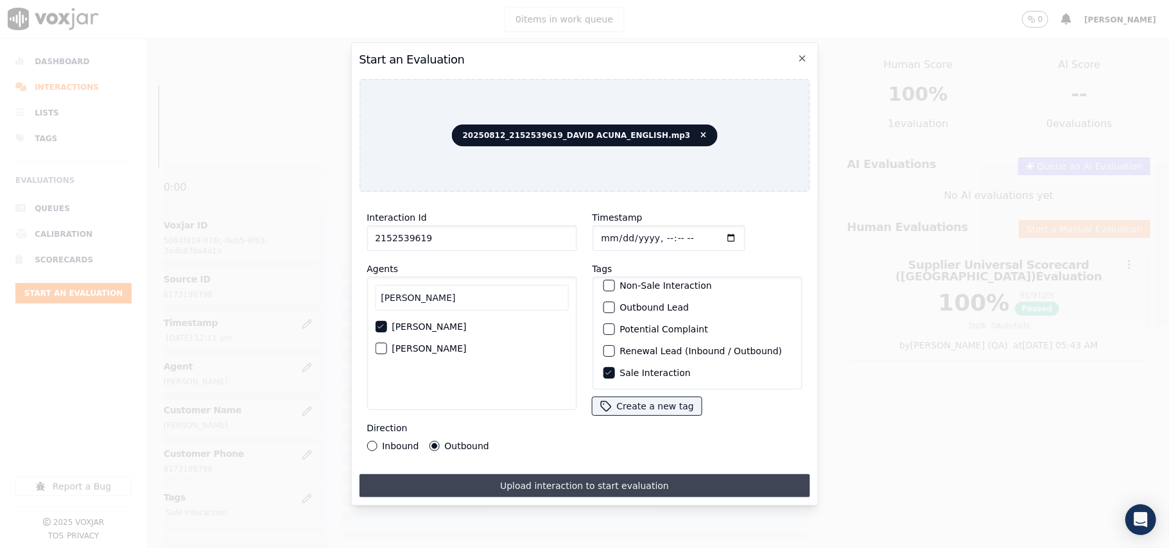
click at [499, 480] on button "Upload interaction to start evaluation" at bounding box center [584, 486] width 451 height 23
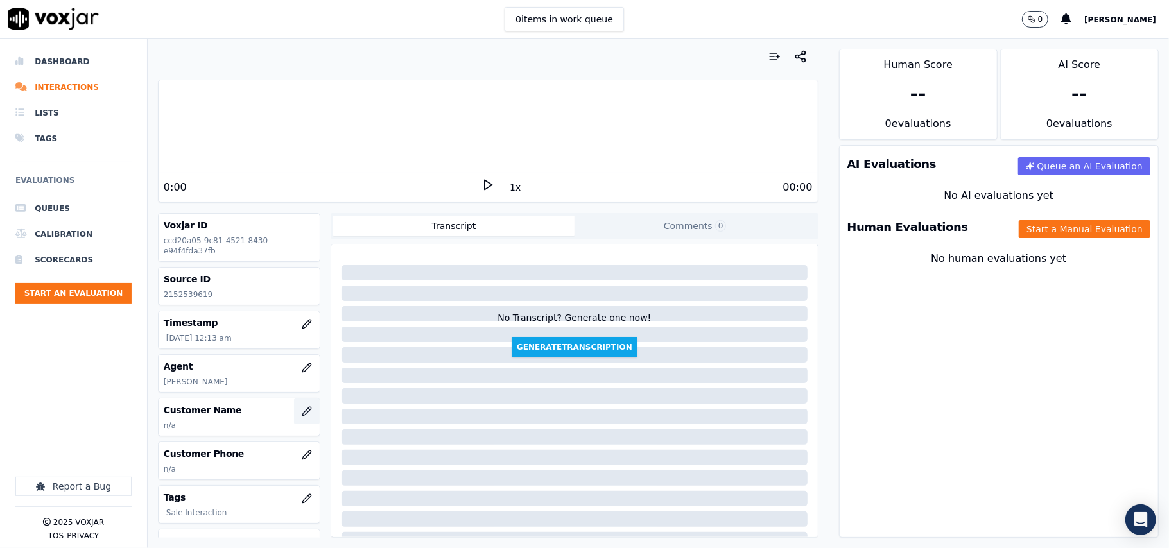
click at [302, 417] on icon "button" at bounding box center [307, 411] width 10 height 10
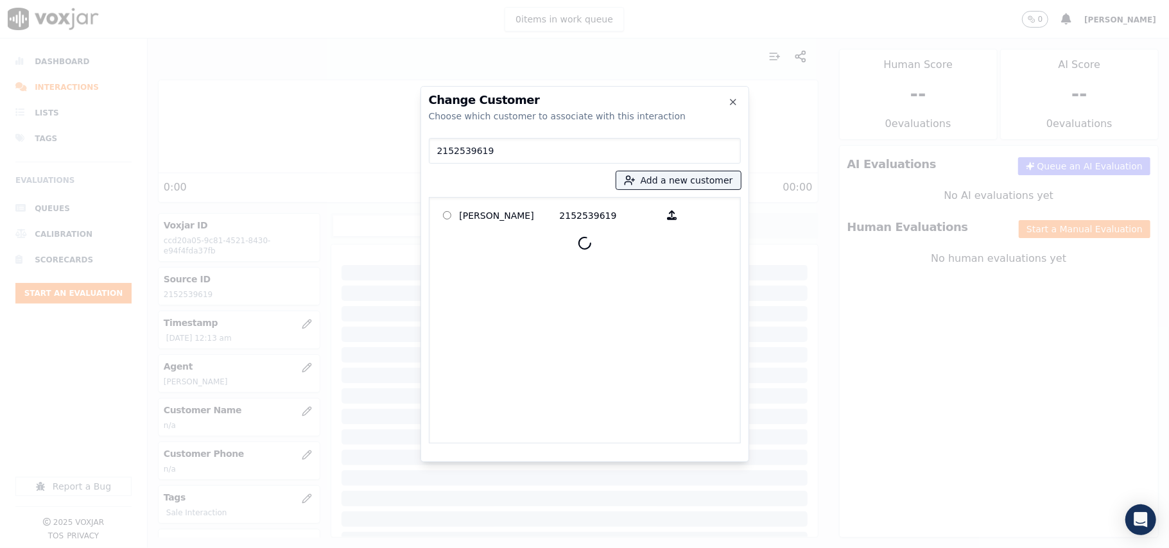
type input "2152539619"
click at [509, 218] on p "HARRY MERCER" at bounding box center [510, 215] width 100 height 20
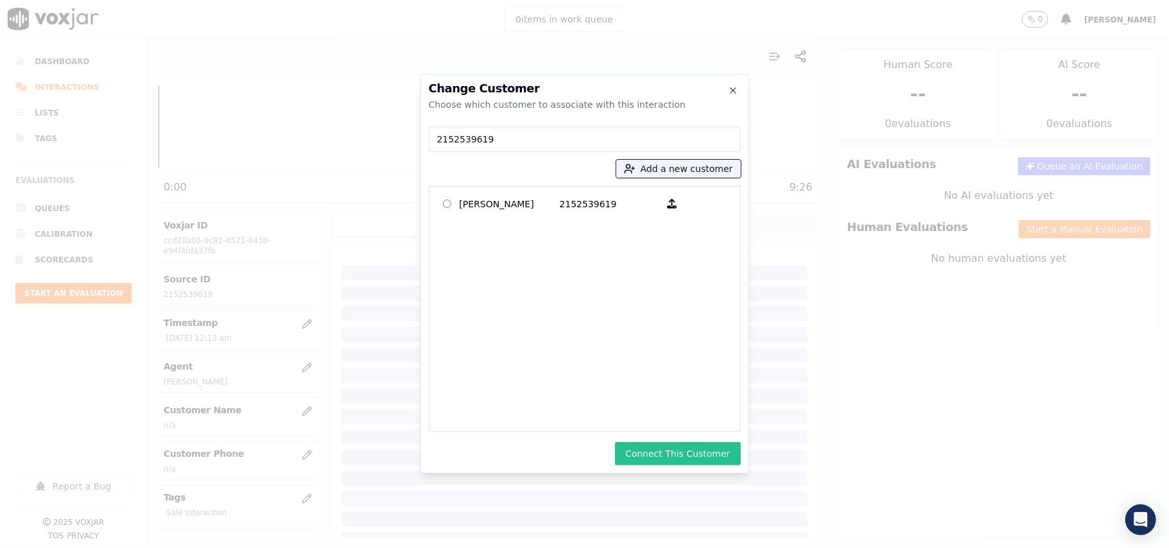
click at [691, 447] on button "Connect This Customer" at bounding box center [677, 453] width 125 height 23
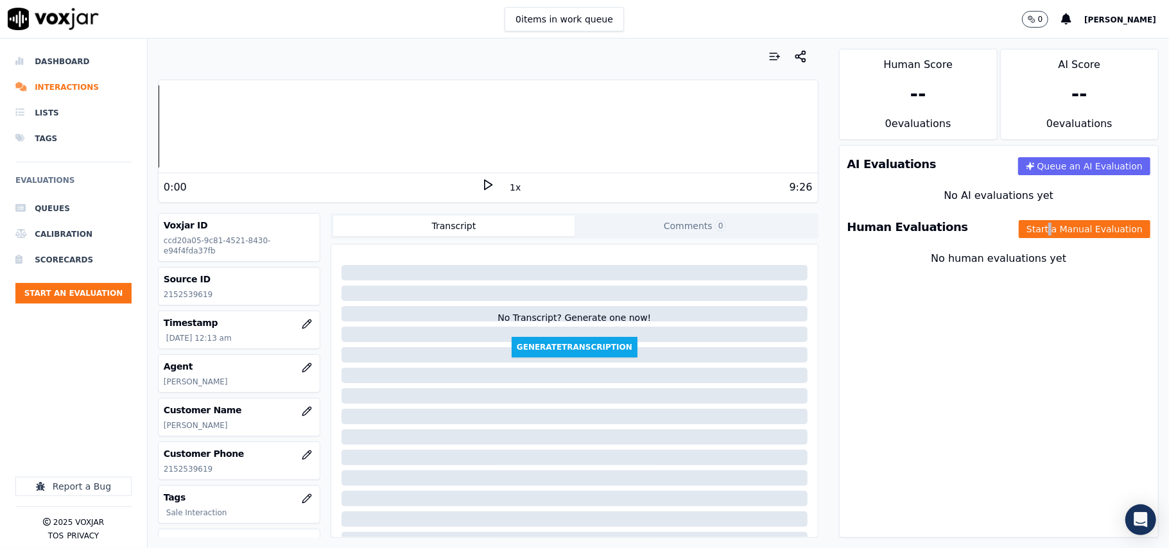
click at [1020, 220] on div "Human Evaluations Start a Manual Evaluation" at bounding box center [999, 227] width 319 height 37
click at [1019, 232] on button "Start a Manual Evaluation" at bounding box center [1085, 229] width 132 height 18
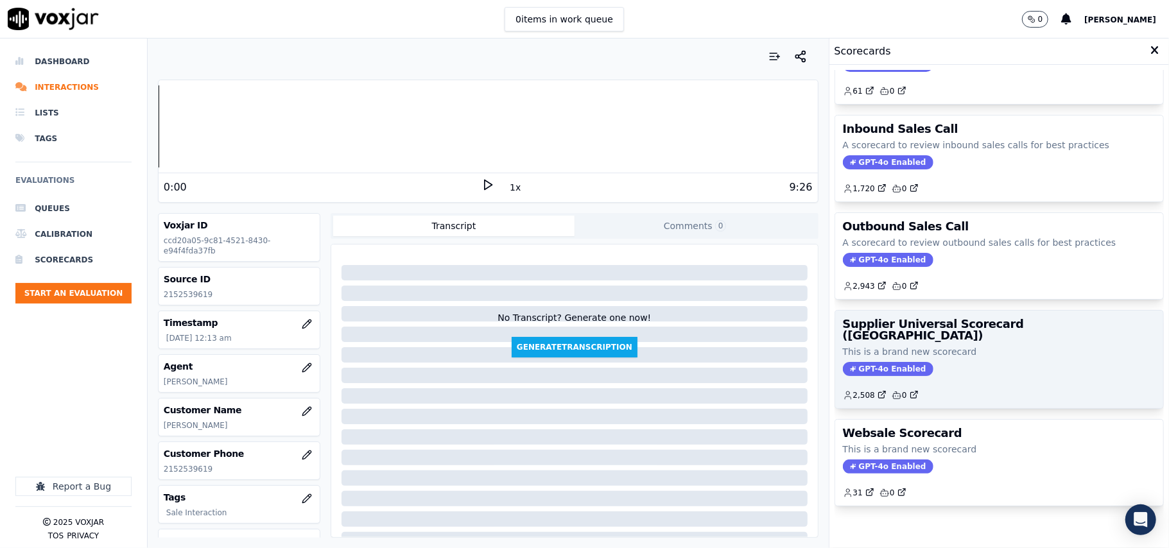
scroll to position [98, 0]
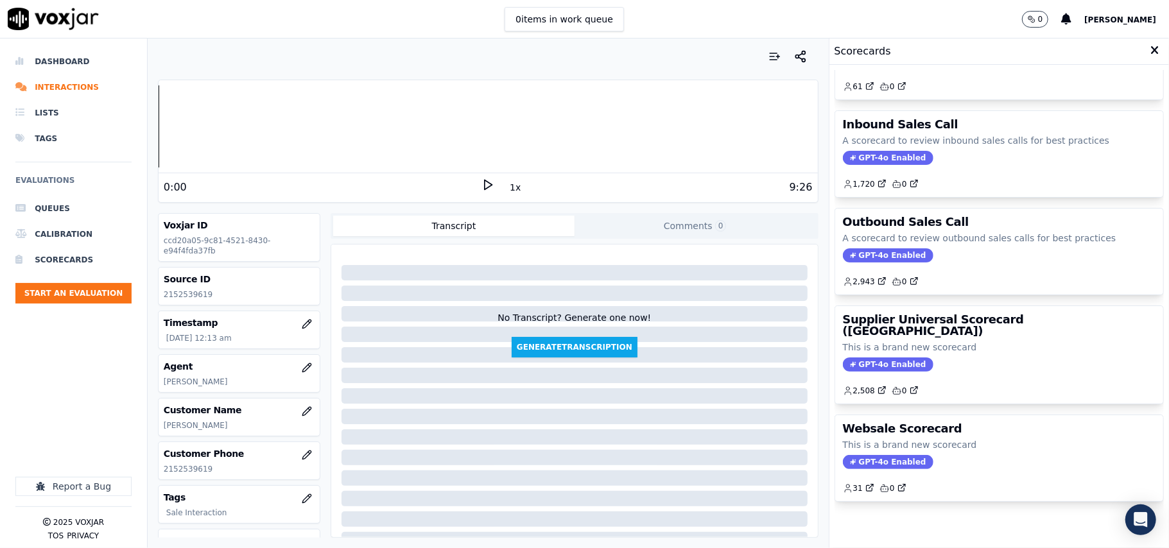
click at [954, 358] on div "GPT-4o Enabled" at bounding box center [999, 365] width 313 height 14
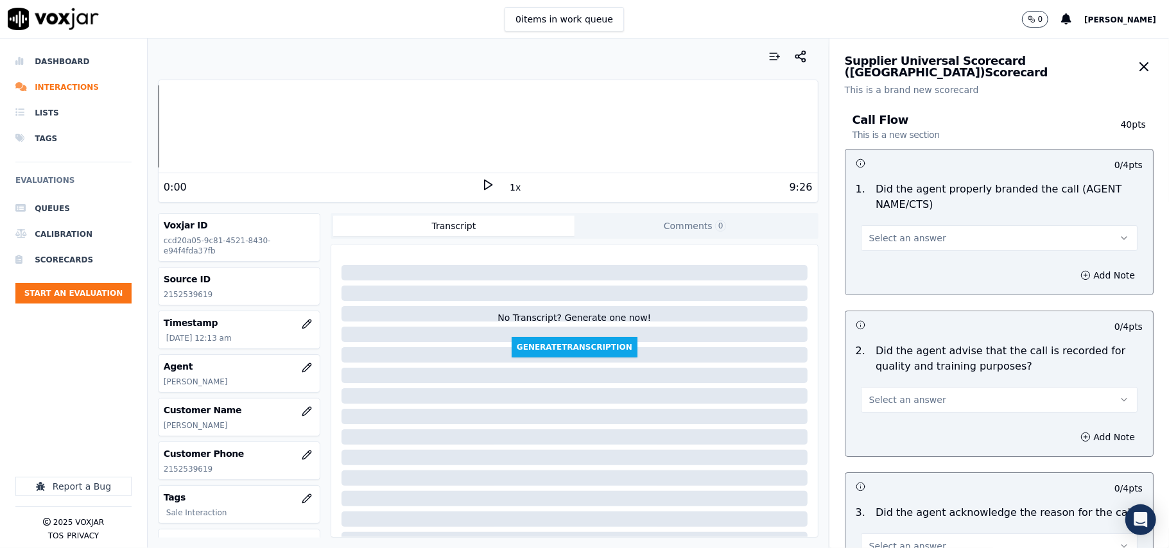
click at [900, 240] on span "Select an answer" at bounding box center [907, 238] width 77 height 13
click at [898, 263] on div "Yes" at bounding box center [972, 268] width 249 height 21
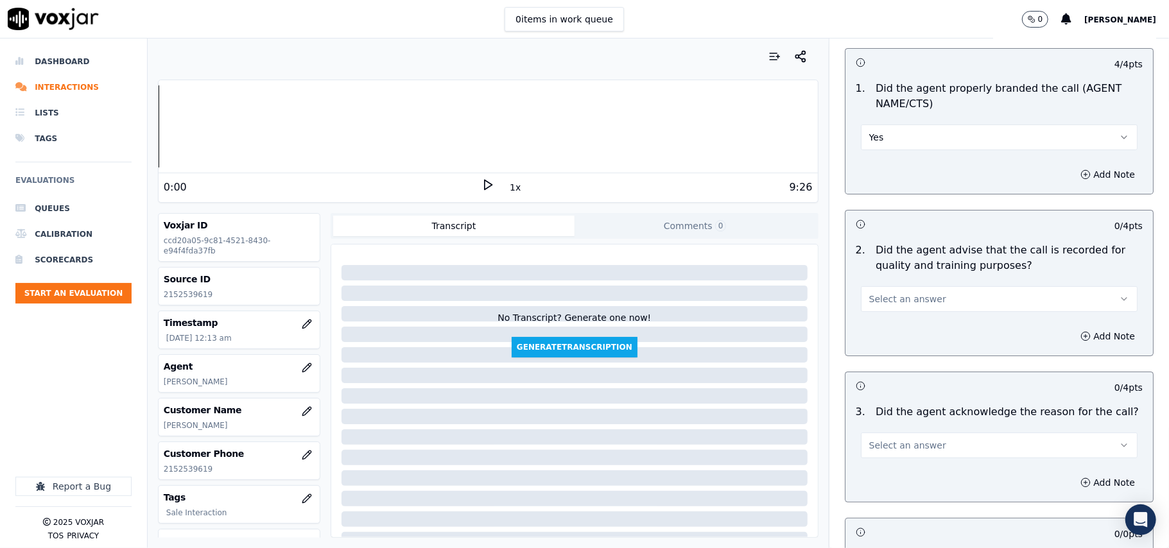
scroll to position [143, 0]
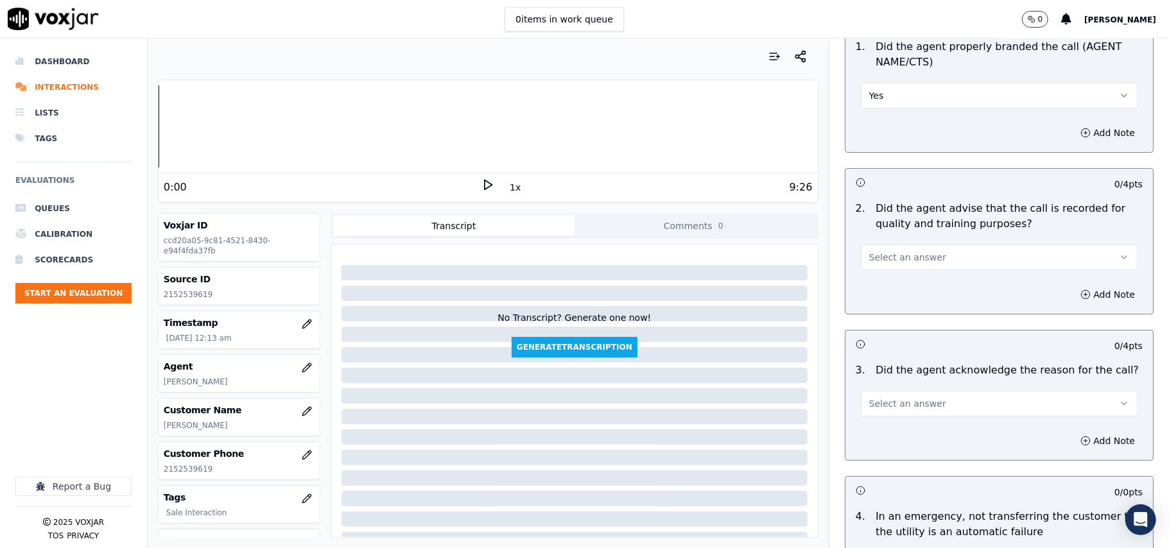
click at [909, 261] on span "Select an answer" at bounding box center [907, 257] width 77 height 13
click at [905, 281] on div "Yes" at bounding box center [972, 287] width 249 height 21
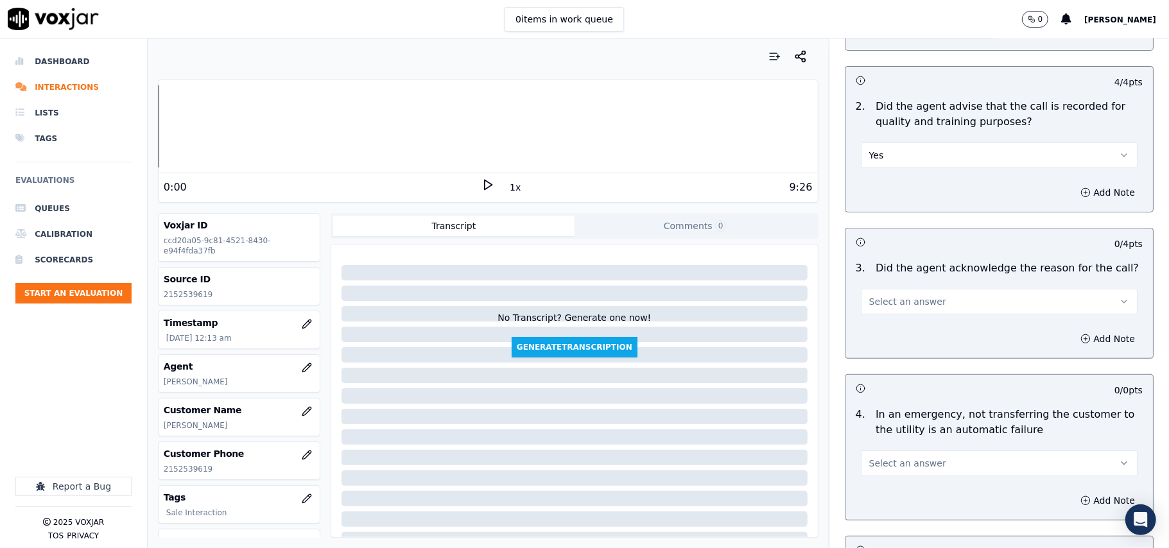
scroll to position [285, 0]
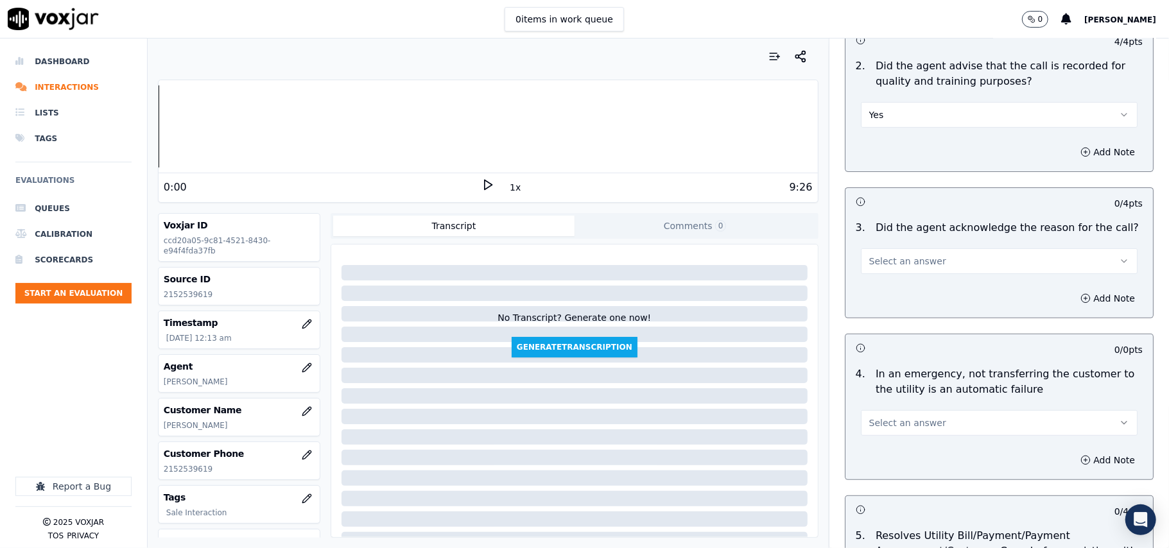
click at [897, 266] on span "Select an answer" at bounding box center [907, 261] width 77 height 13
click at [889, 283] on div "Yes" at bounding box center [972, 291] width 249 height 21
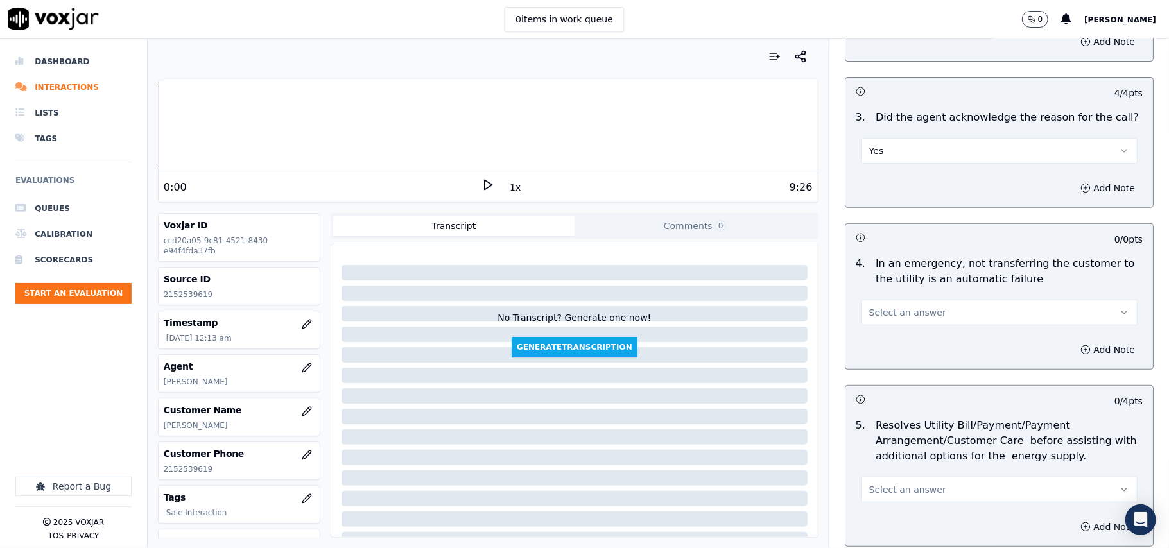
scroll to position [428, 0]
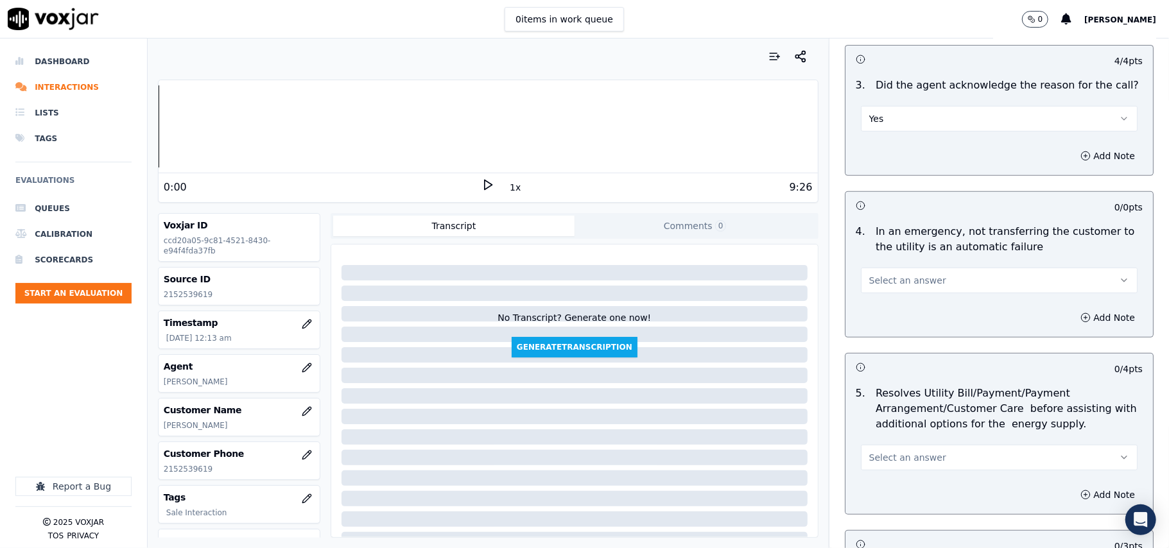
click at [884, 274] on button "Select an answer" at bounding box center [999, 281] width 277 height 26
click at [892, 304] on div "Yes" at bounding box center [972, 311] width 249 height 21
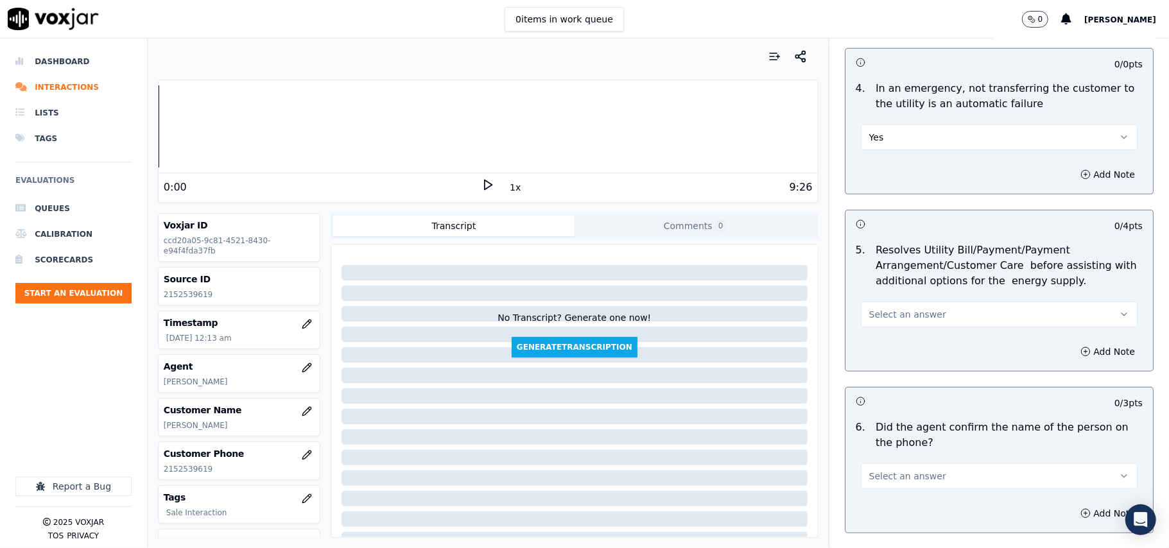
click at [912, 317] on span "Select an answer" at bounding box center [907, 314] width 77 height 13
click at [891, 342] on div "Yes" at bounding box center [972, 345] width 249 height 21
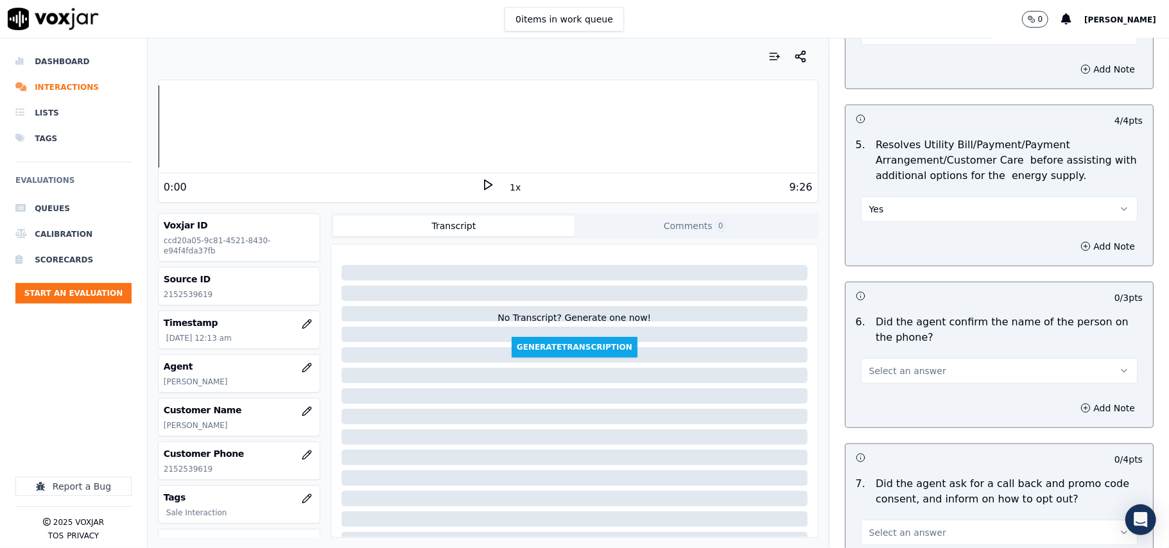
scroll to position [713, 0]
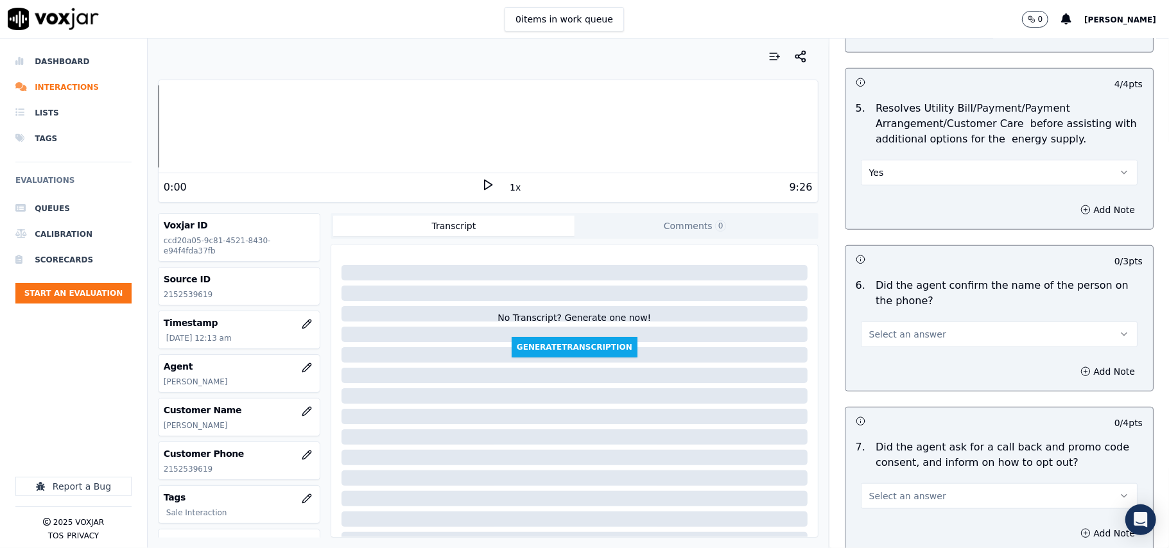
click at [918, 177] on button "Yes" at bounding box center [999, 173] width 277 height 26
click at [882, 240] on div "N/A" at bounding box center [972, 244] width 249 height 21
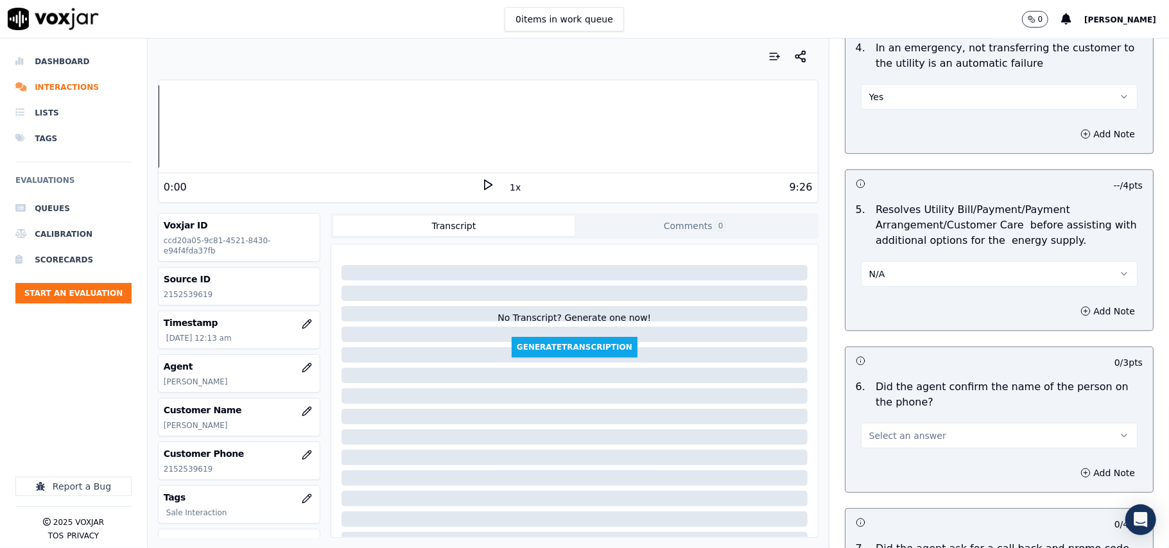
scroll to position [571, 0]
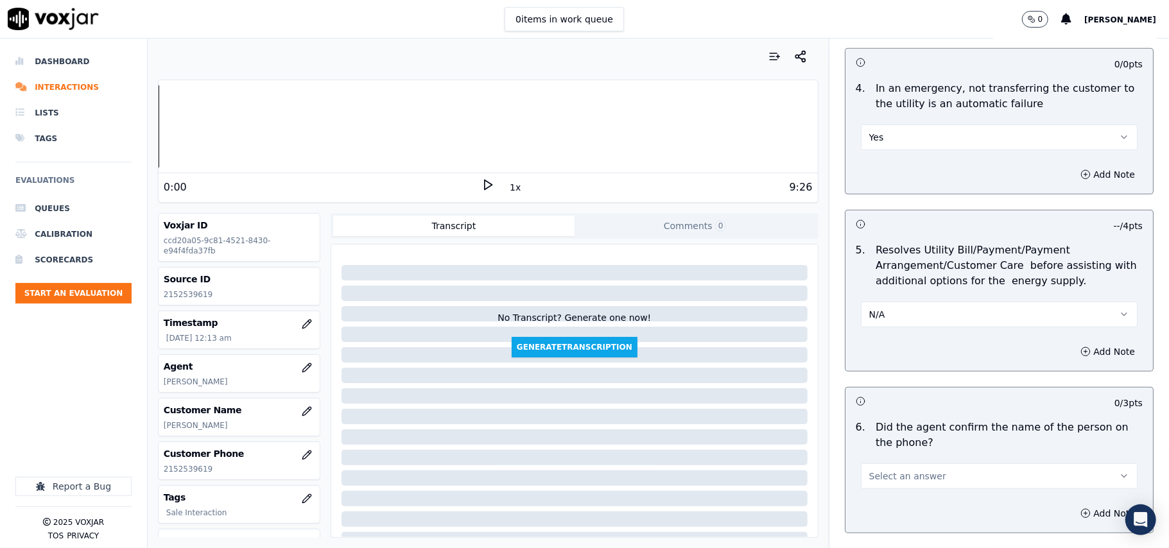
click at [892, 142] on button "Yes" at bounding box center [999, 138] width 277 height 26
click at [896, 193] on div "No" at bounding box center [972, 188] width 249 height 21
drag, startPoint x: 894, startPoint y: 121, endPoint x: 890, endPoint y: 152, distance: 31.1
click at [893, 126] on div "No" at bounding box center [999, 131] width 297 height 39
click at [895, 139] on button "No" at bounding box center [999, 138] width 277 height 26
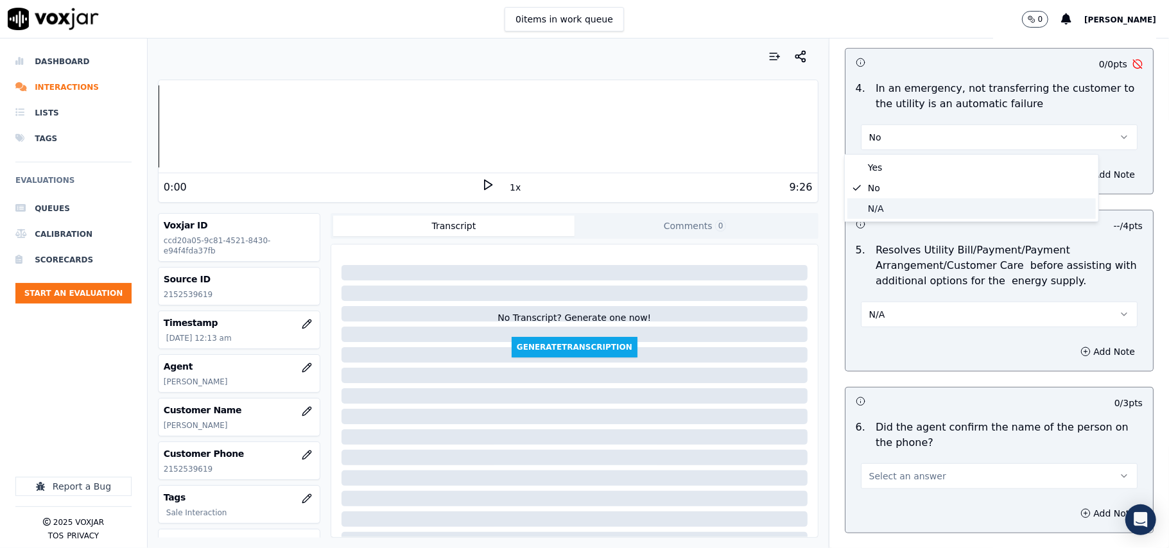
click at [885, 201] on div "N/A" at bounding box center [972, 208] width 249 height 21
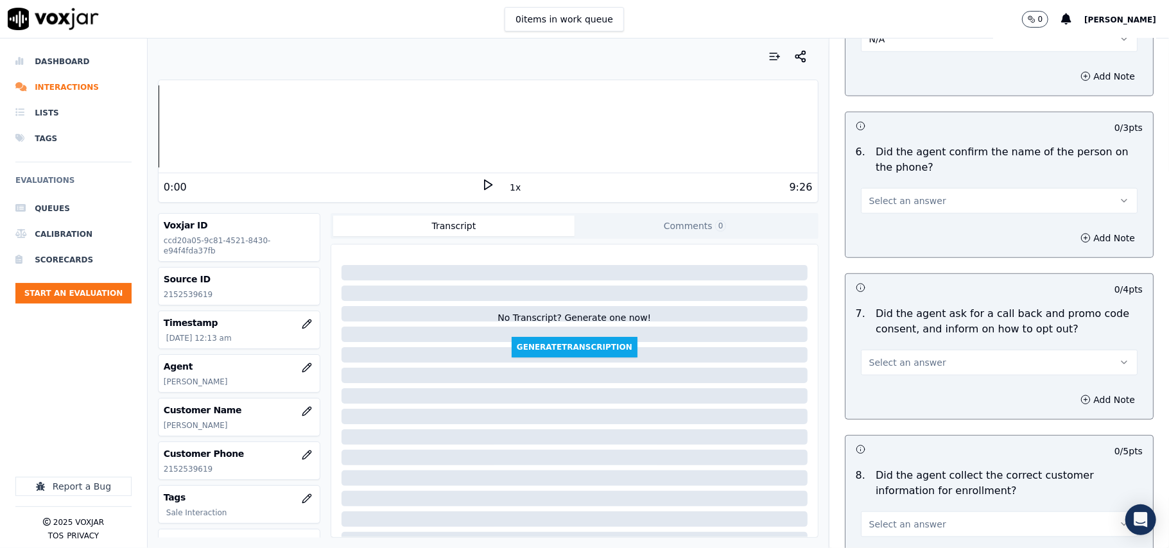
scroll to position [856, 0]
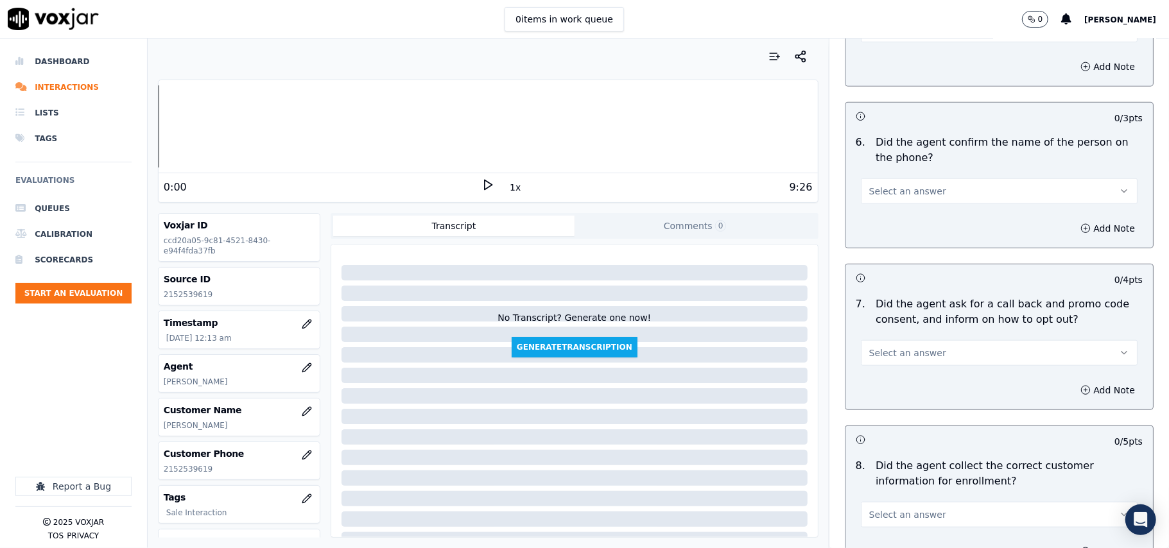
click at [898, 191] on span "Select an answer" at bounding box center [907, 191] width 77 height 13
click at [882, 221] on div "Yes" at bounding box center [972, 223] width 249 height 21
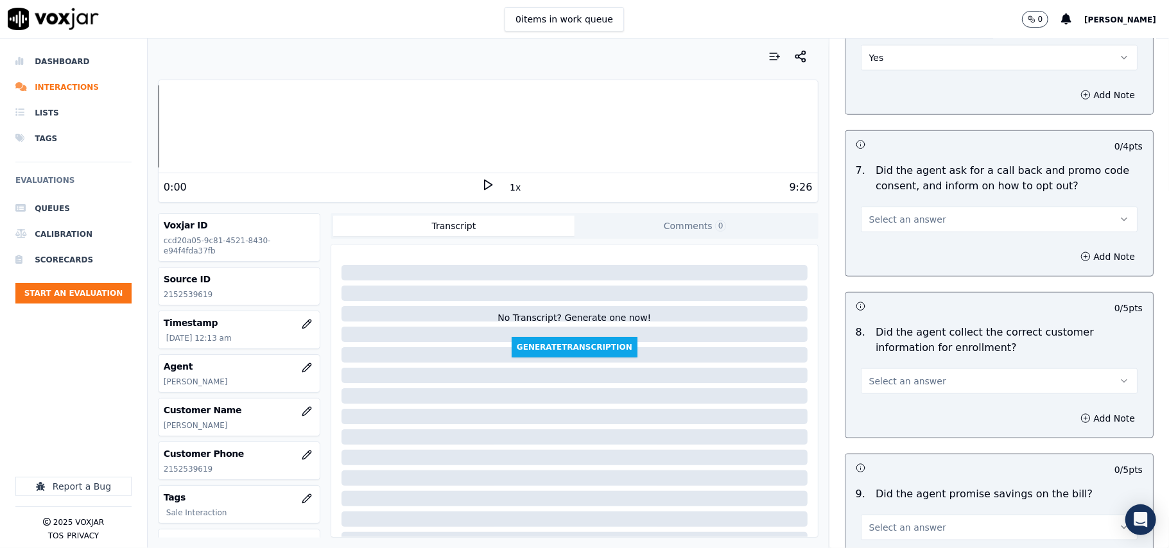
scroll to position [1141, 0]
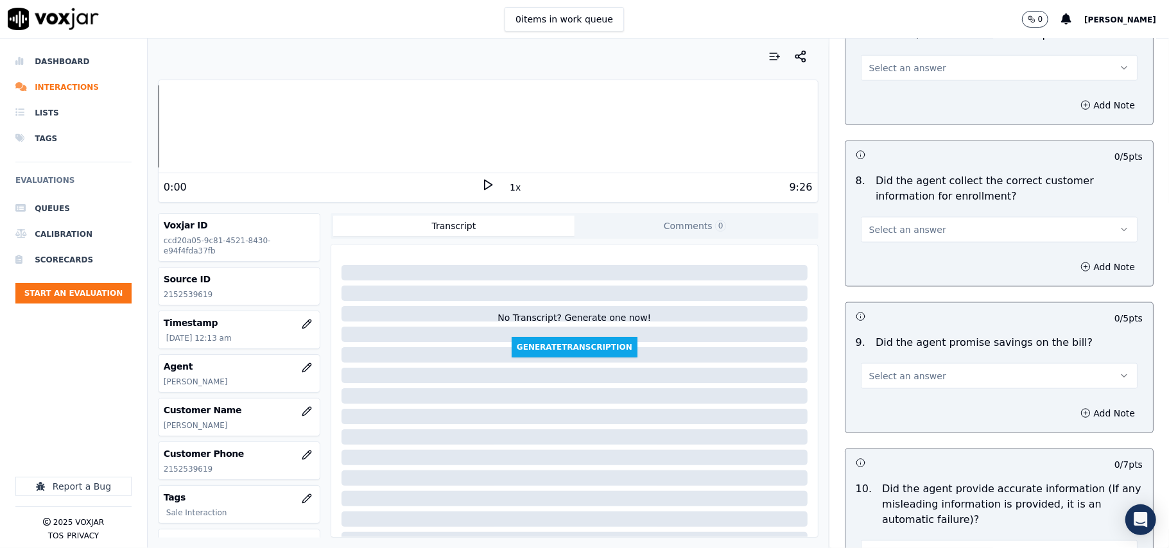
drag, startPoint x: 871, startPoint y: 71, endPoint x: 869, endPoint y: 81, distance: 10.4
click at [871, 73] on span "Select an answer" at bounding box center [907, 68] width 77 height 13
click at [872, 101] on div "Yes" at bounding box center [972, 99] width 249 height 21
click at [912, 236] on span "Select an answer" at bounding box center [907, 229] width 77 height 13
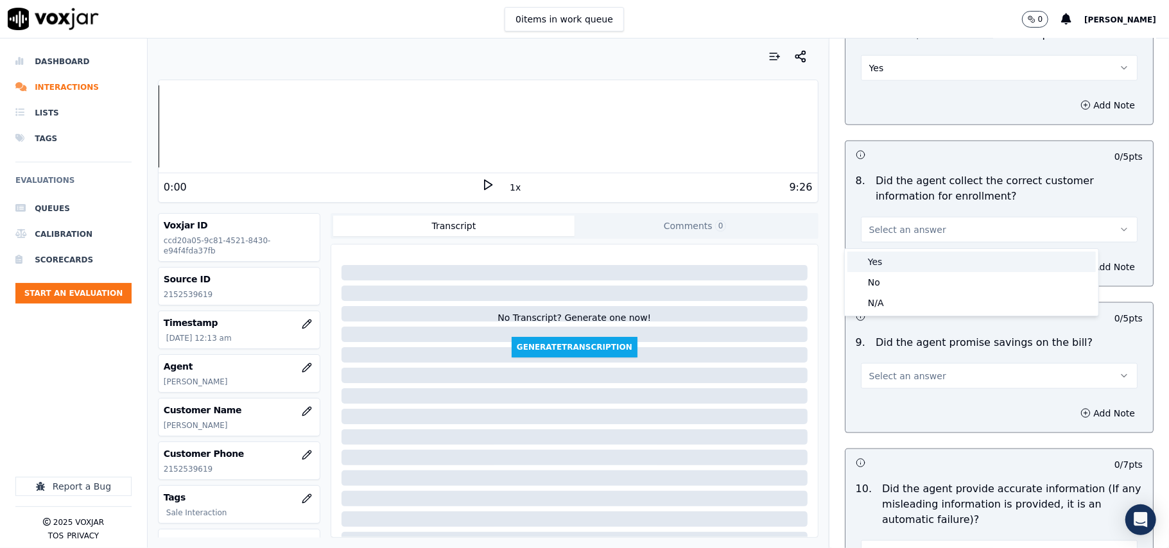
click at [898, 261] on div "Yes" at bounding box center [972, 262] width 249 height 21
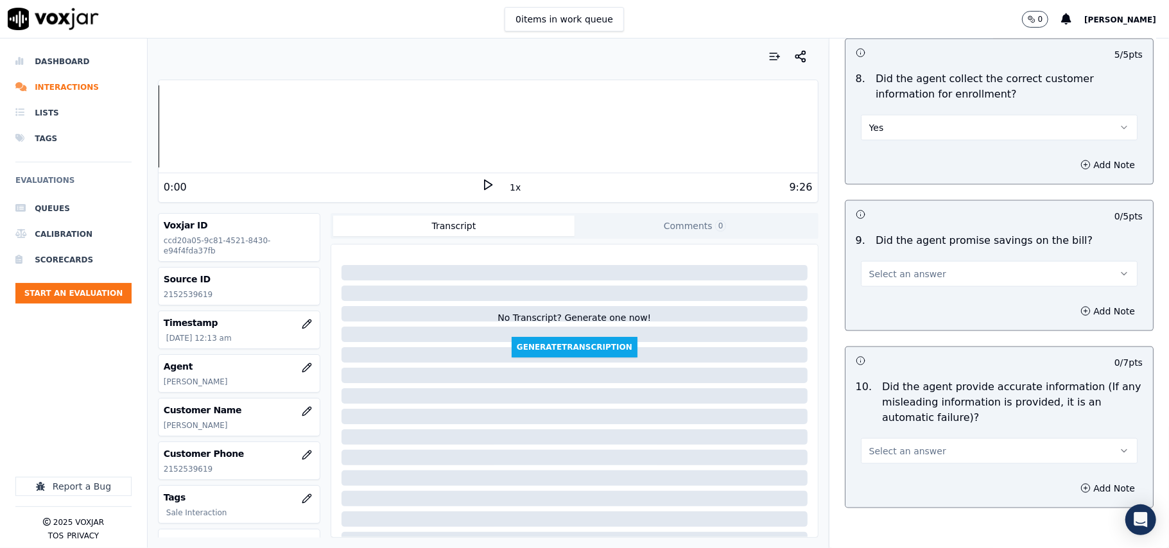
scroll to position [1284, 0]
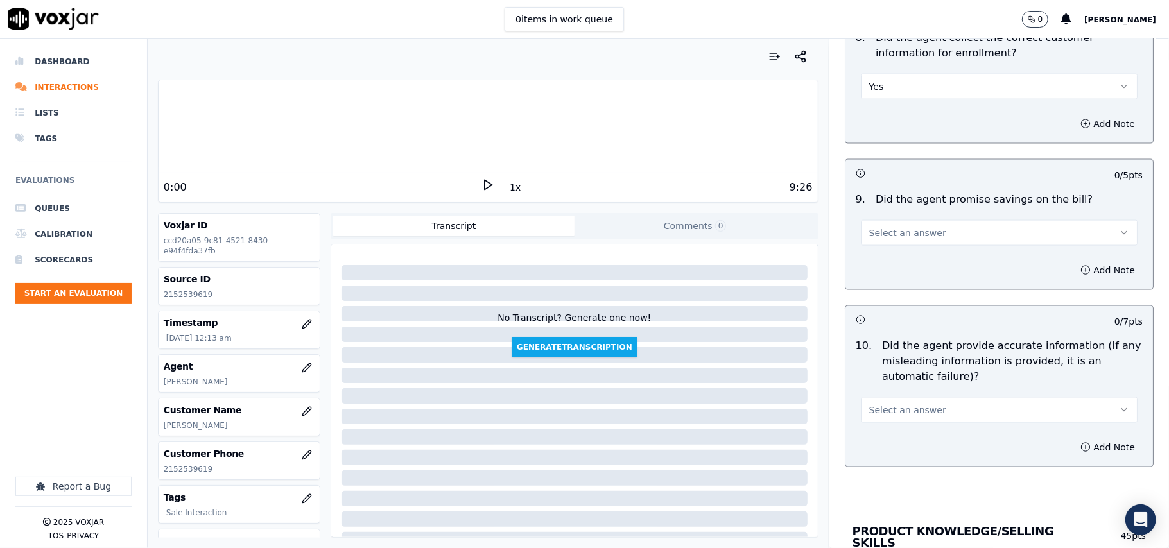
click at [893, 232] on span "Select an answer" at bounding box center [907, 233] width 77 height 13
click at [873, 306] on div "N/A" at bounding box center [972, 307] width 249 height 21
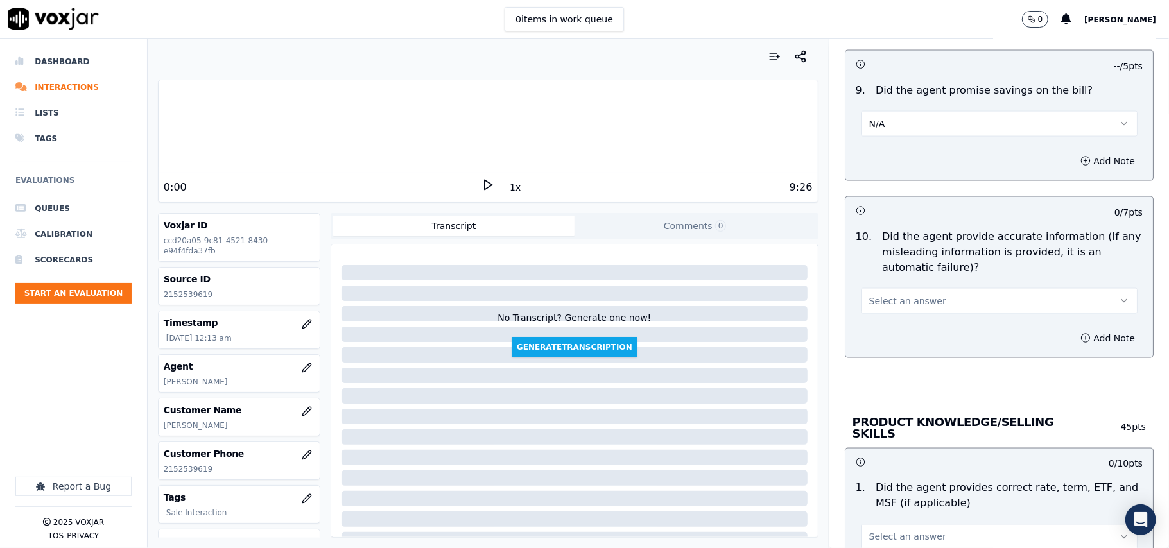
scroll to position [1427, 0]
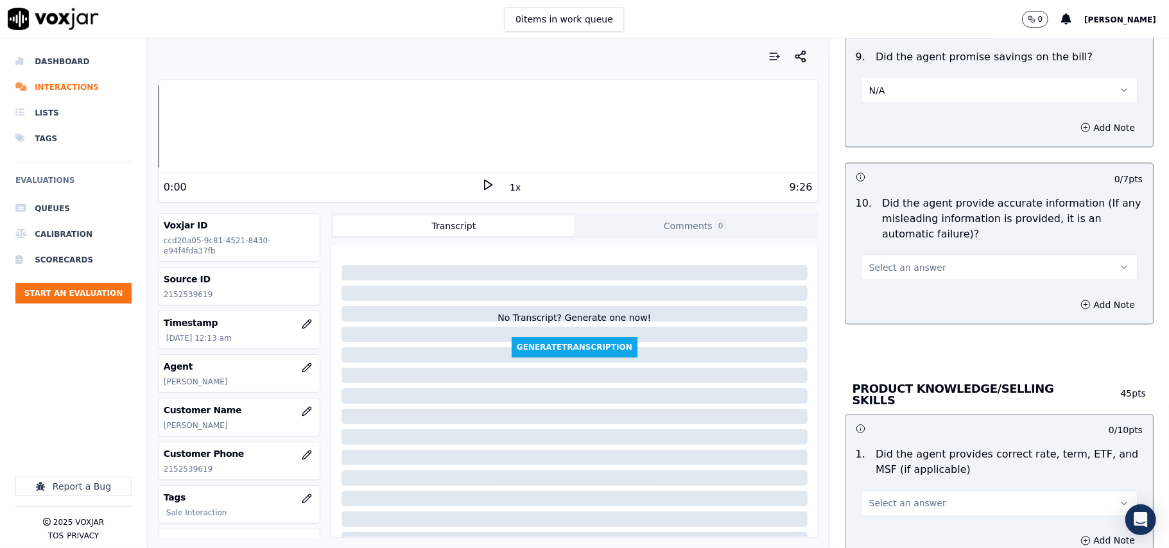
drag, startPoint x: 893, startPoint y: 262, endPoint x: 890, endPoint y: 278, distance: 16.3
click at [893, 263] on button "Select an answer" at bounding box center [999, 268] width 277 height 26
click at [889, 302] on div "Yes" at bounding box center [972, 300] width 249 height 21
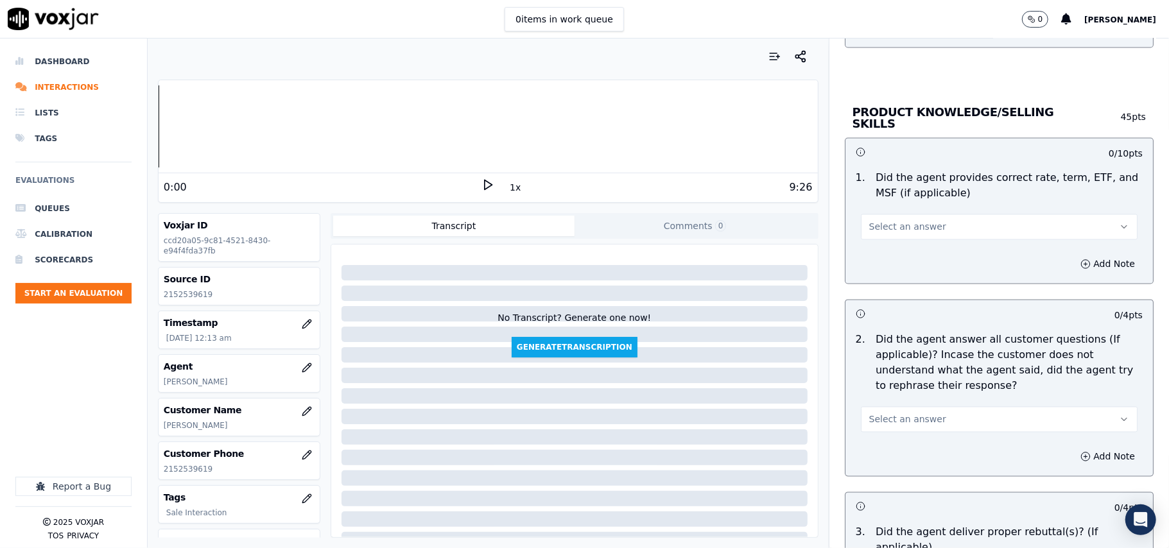
scroll to position [1712, 0]
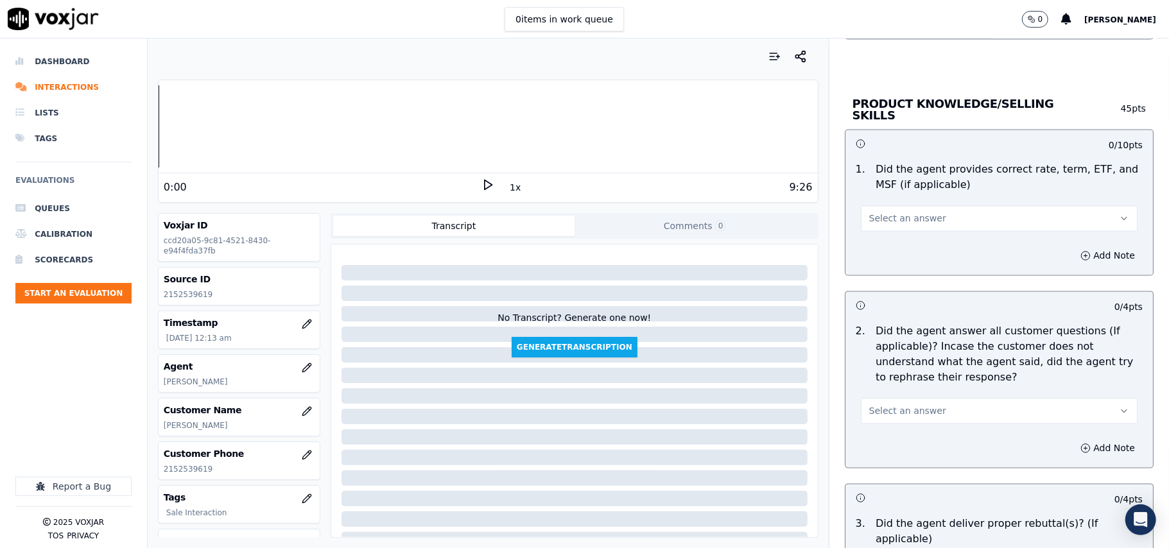
click at [892, 217] on span "Select an answer" at bounding box center [907, 219] width 77 height 13
click at [879, 245] on div "Yes" at bounding box center [972, 246] width 249 height 21
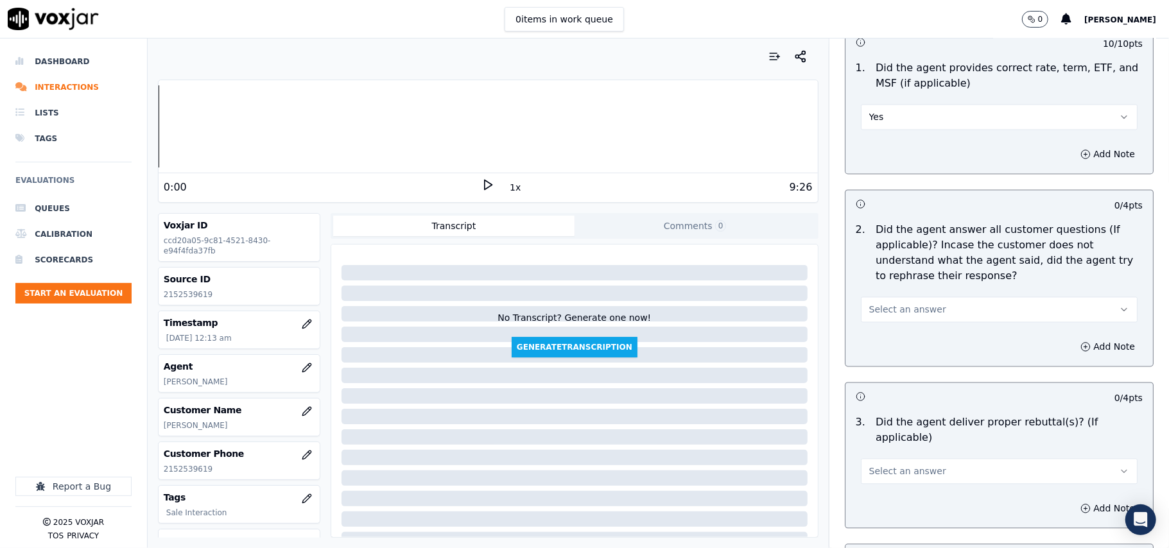
scroll to position [1855, 0]
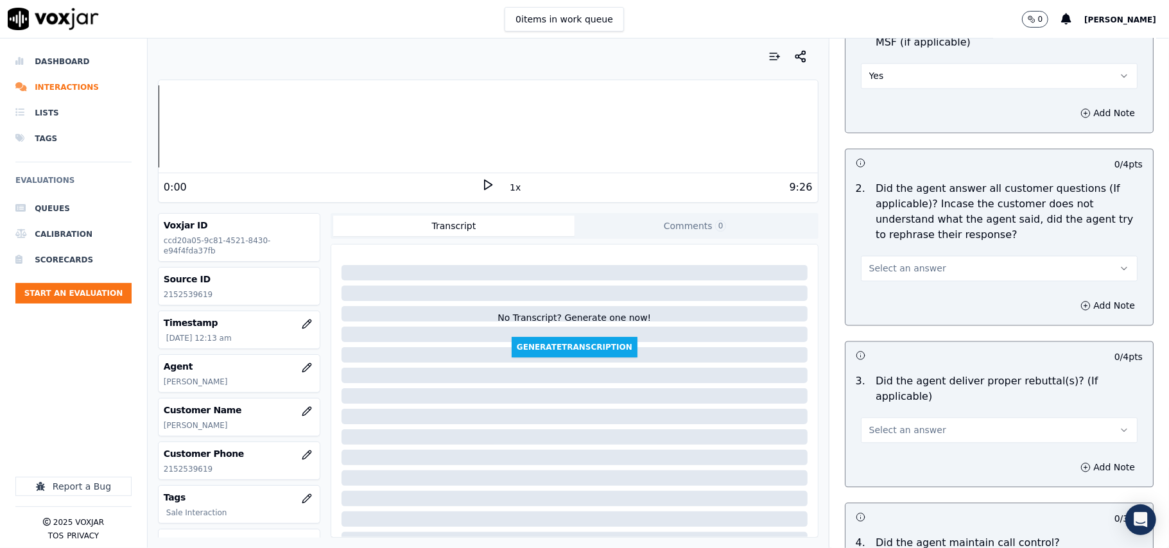
click at [887, 256] on button "Select an answer" at bounding box center [999, 269] width 277 height 26
click at [880, 291] on div "Yes" at bounding box center [972, 296] width 249 height 21
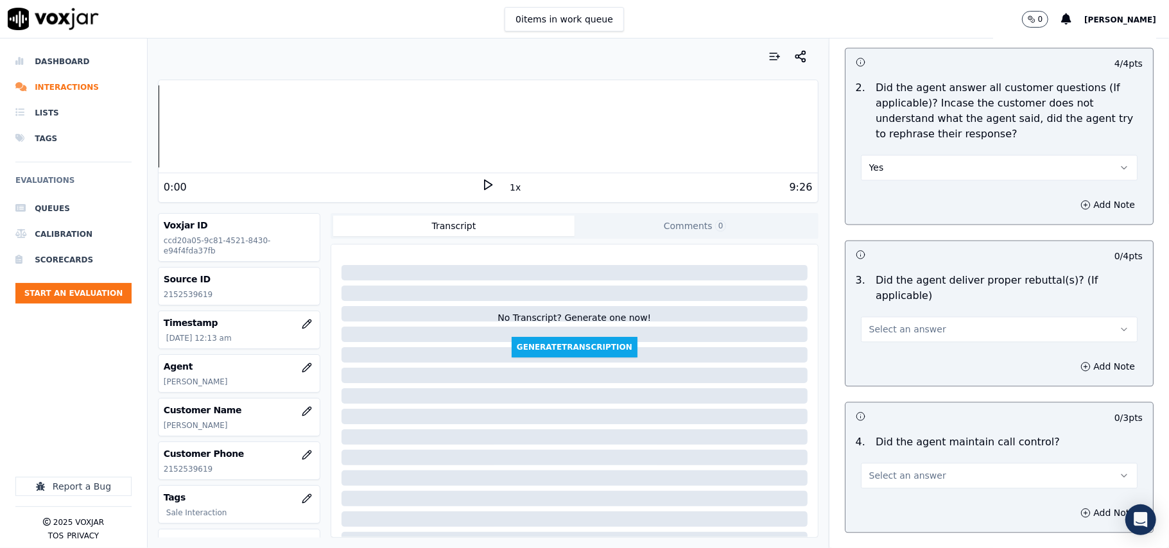
scroll to position [1997, 0]
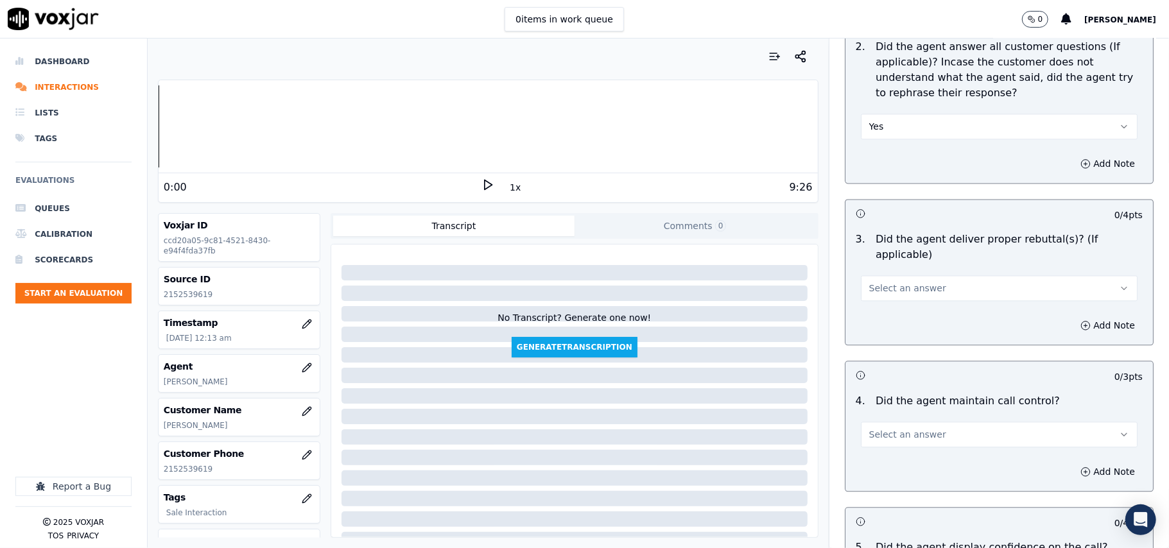
click at [873, 280] on button "Select an answer" at bounding box center [999, 288] width 277 height 26
click at [871, 301] on div "Yes" at bounding box center [972, 300] width 249 height 21
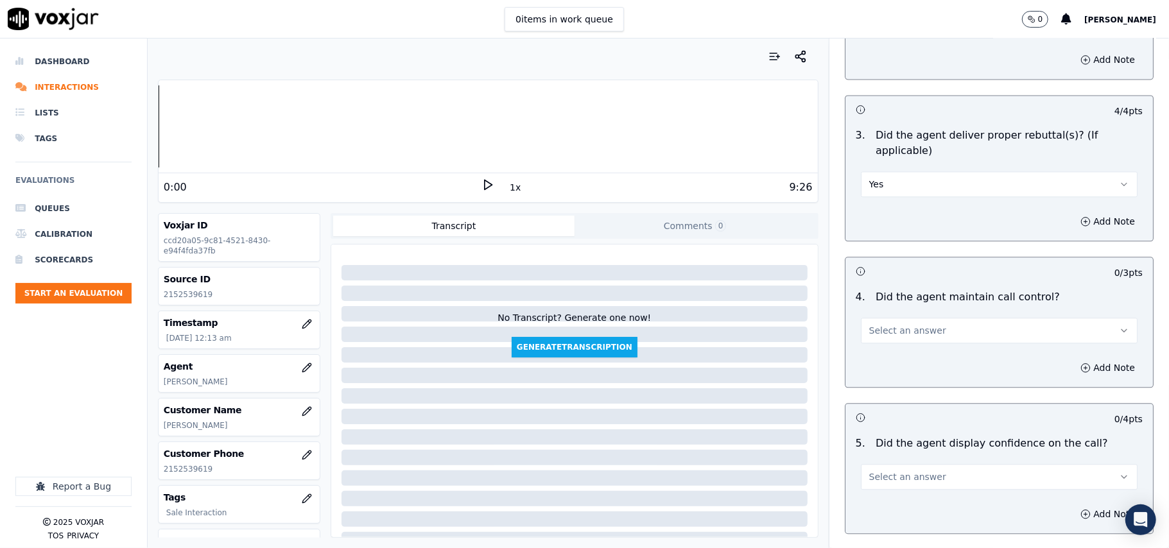
scroll to position [2140, 0]
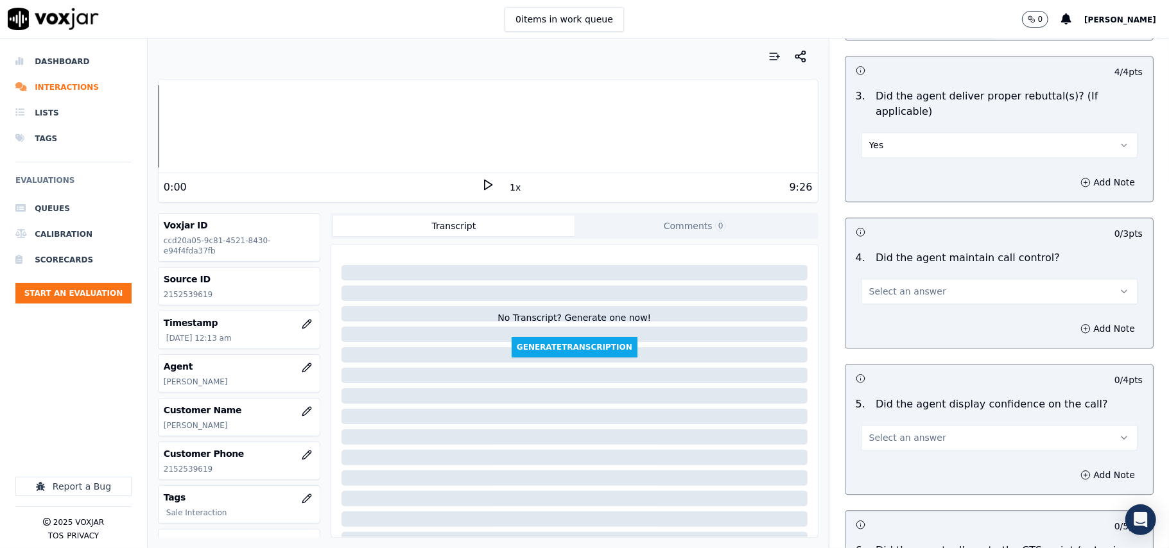
click at [877, 285] on span "Select an answer" at bounding box center [907, 291] width 77 height 13
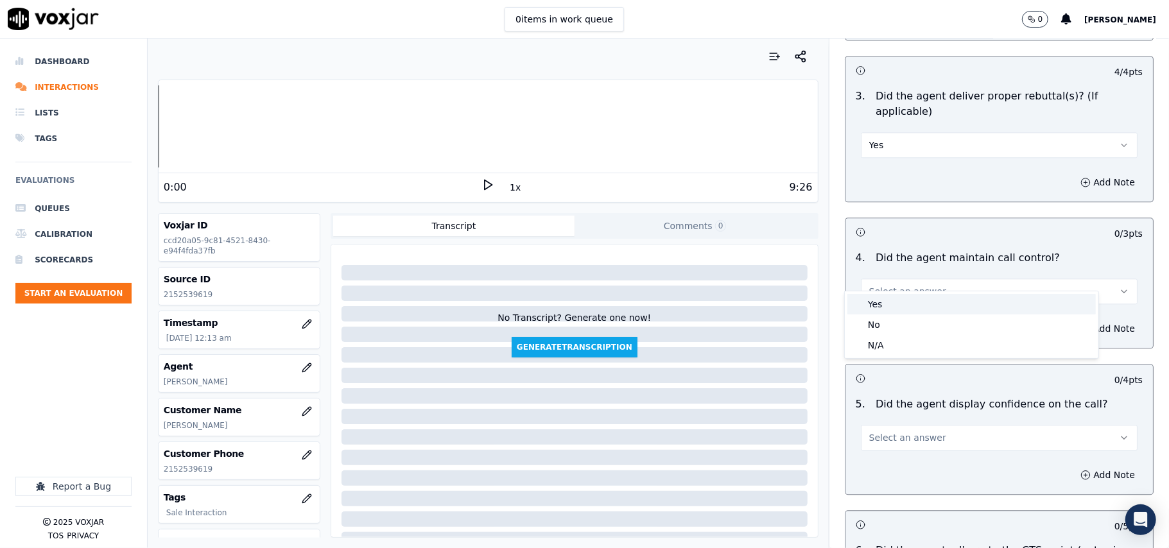
click at [871, 299] on div "Yes" at bounding box center [972, 304] width 249 height 21
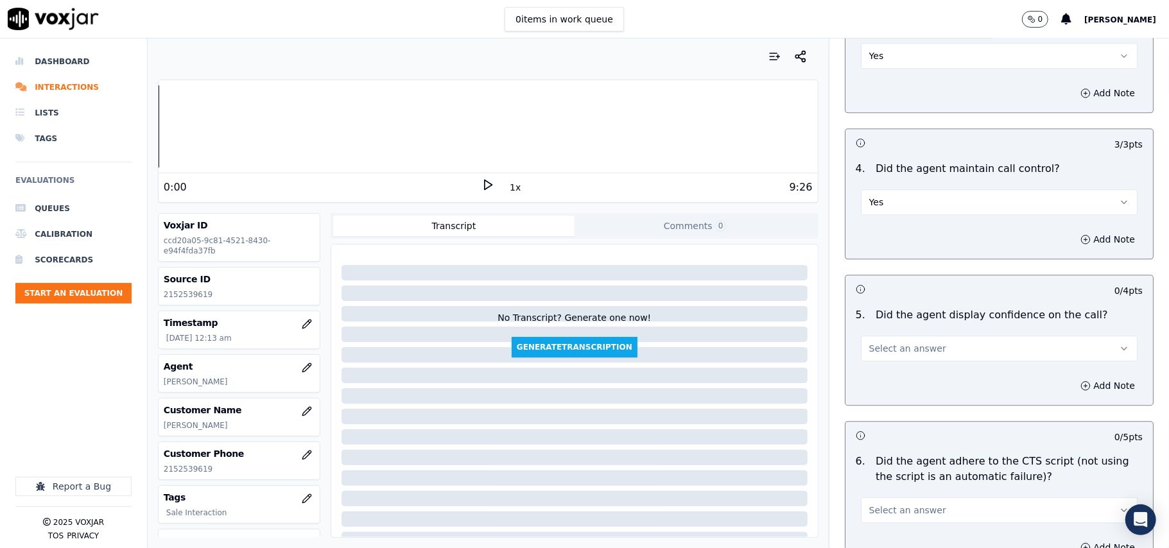
scroll to position [2284, 0]
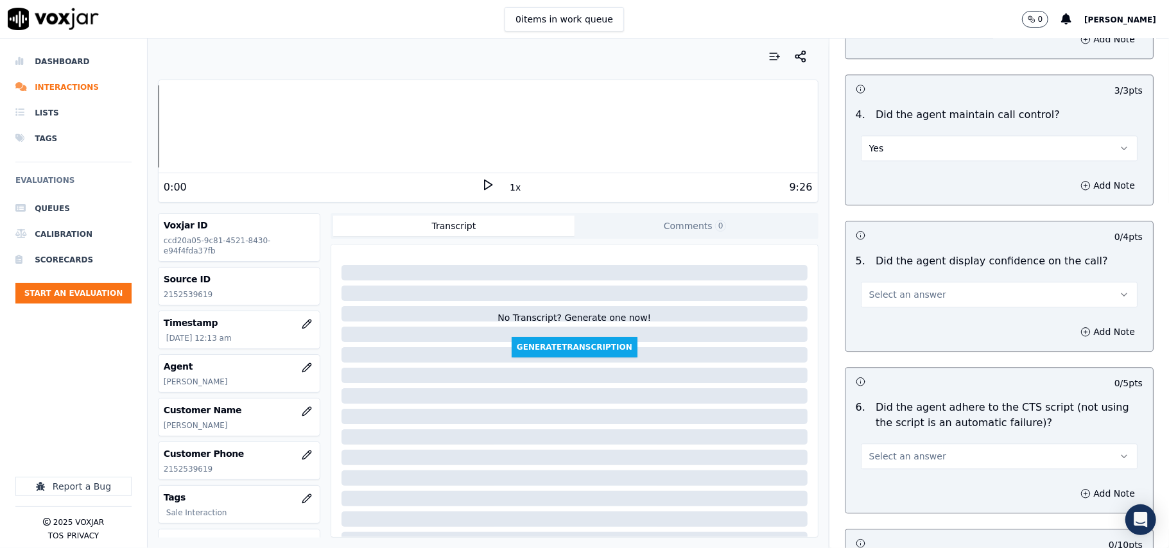
click at [887, 288] on span "Select an answer" at bounding box center [907, 294] width 77 height 13
click at [884, 306] on div "Yes" at bounding box center [972, 308] width 249 height 21
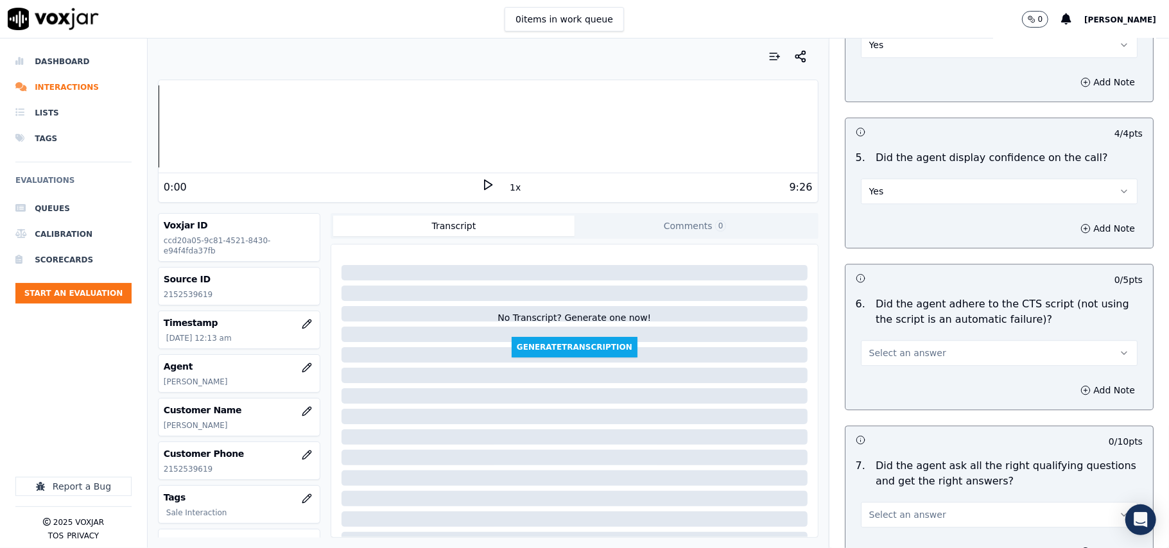
scroll to position [2425, 0]
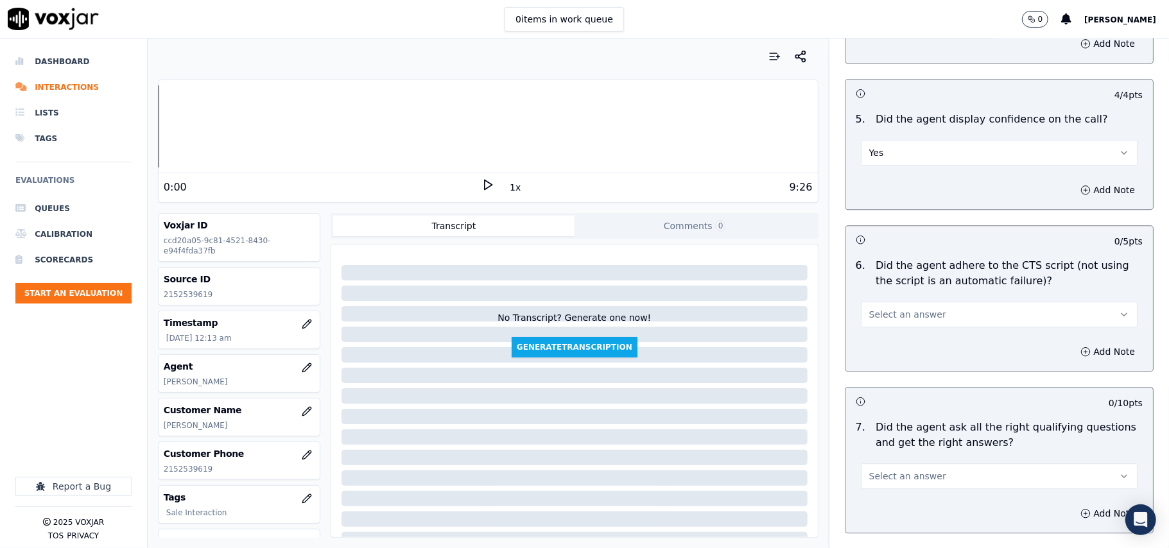
click at [884, 308] on span "Select an answer" at bounding box center [907, 314] width 77 height 13
click at [871, 336] on div "Yes" at bounding box center [972, 328] width 249 height 21
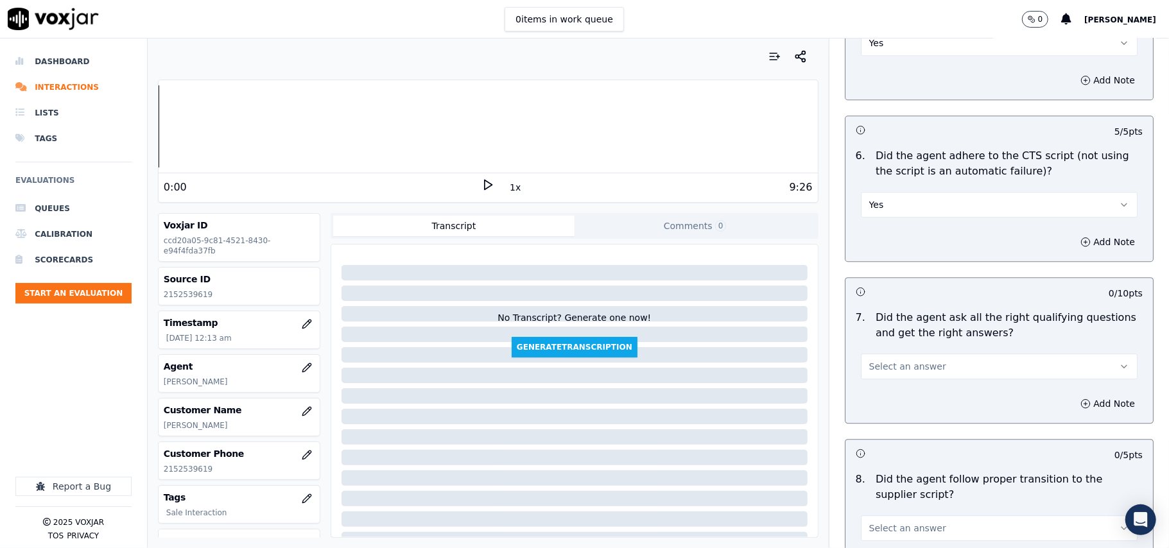
scroll to position [2569, 0]
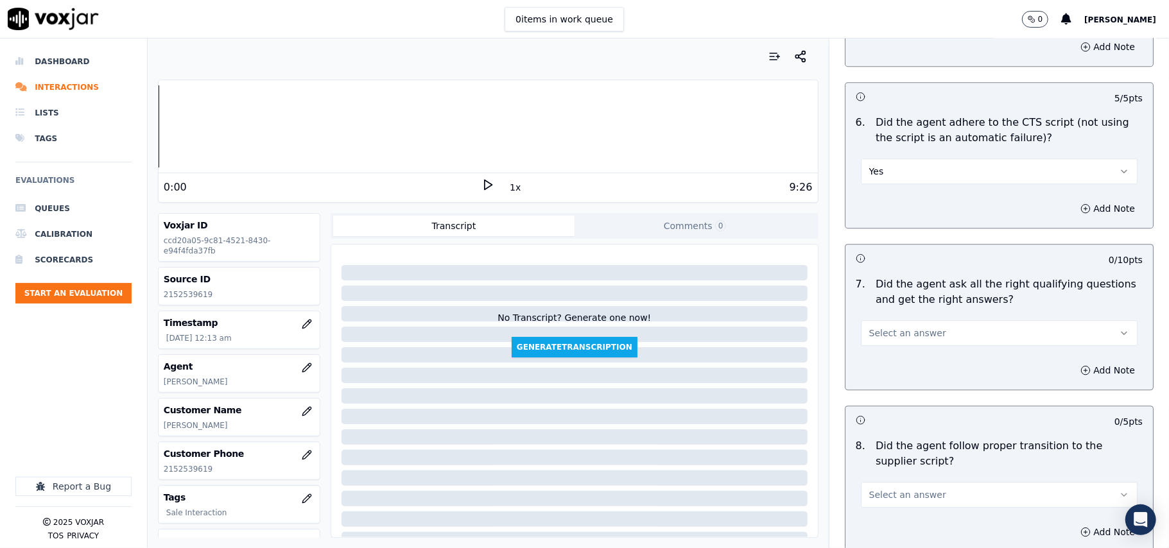
click at [884, 327] on span "Select an answer" at bounding box center [907, 333] width 77 height 13
click at [880, 338] on div "Yes" at bounding box center [972, 347] width 249 height 21
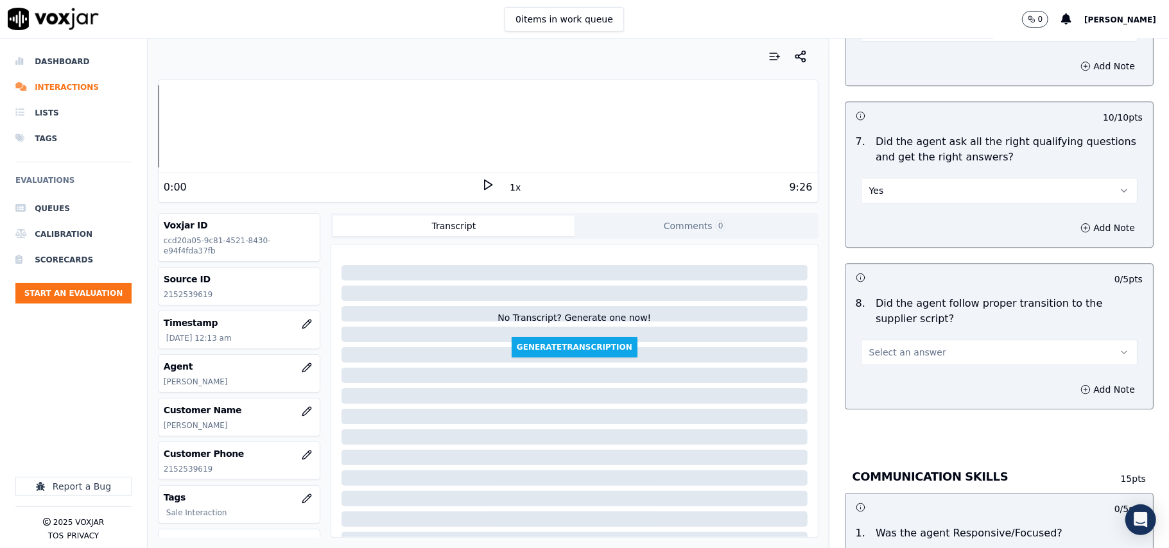
click at [875, 346] on span "Select an answer" at bounding box center [907, 352] width 77 height 13
click at [872, 360] on div "Yes" at bounding box center [972, 366] width 249 height 21
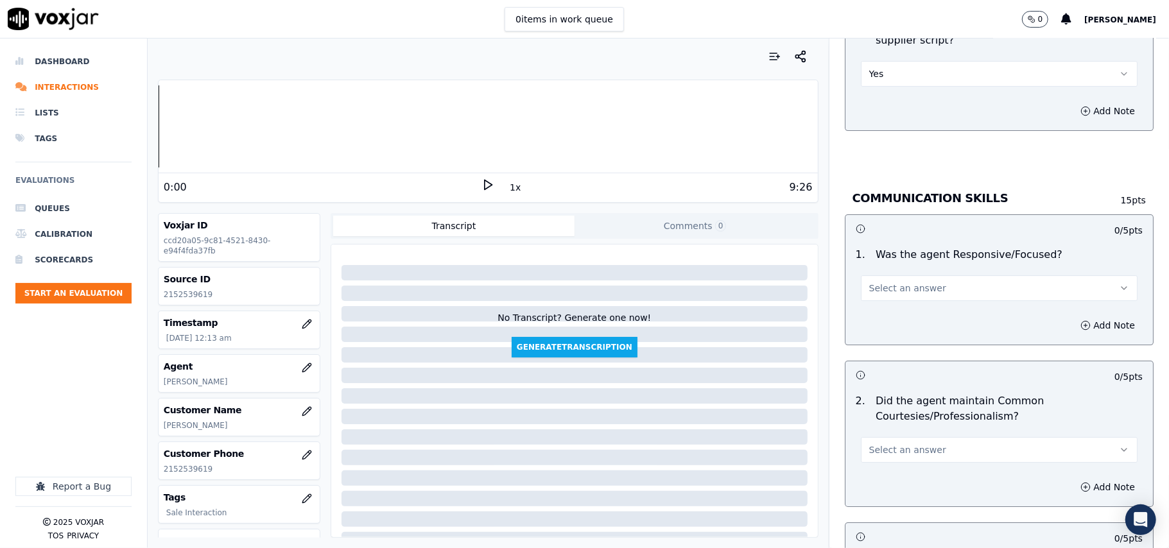
scroll to position [2996, 0]
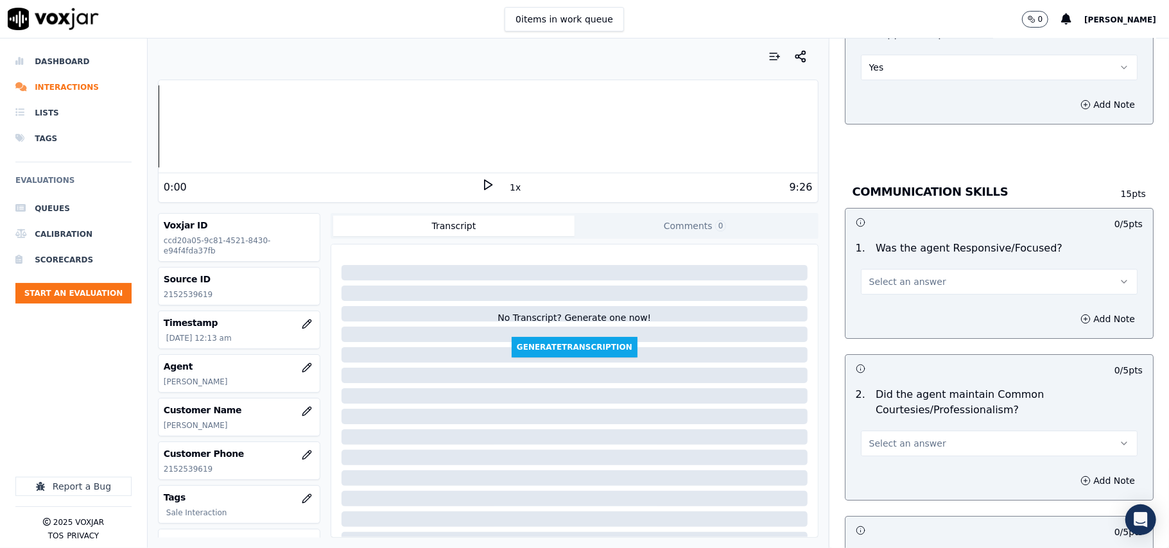
click at [869, 275] on span "Select an answer" at bounding box center [907, 281] width 77 height 13
click at [871, 288] on div "Yes" at bounding box center [972, 296] width 249 height 21
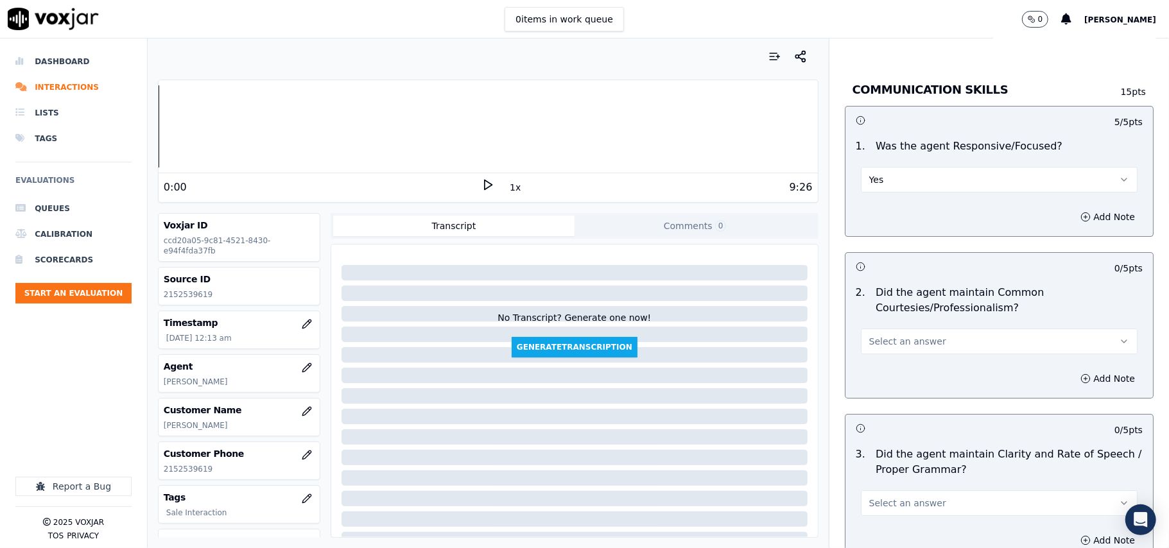
scroll to position [3140, 0]
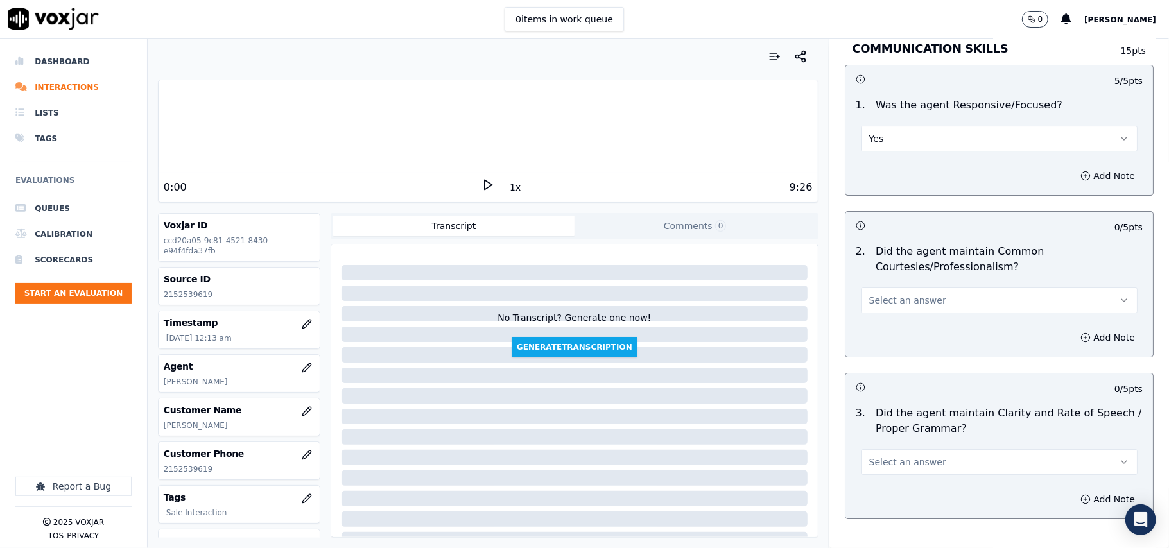
click at [885, 294] on button "Select an answer" at bounding box center [999, 301] width 277 height 26
click at [884, 312] on div "Yes" at bounding box center [972, 316] width 249 height 21
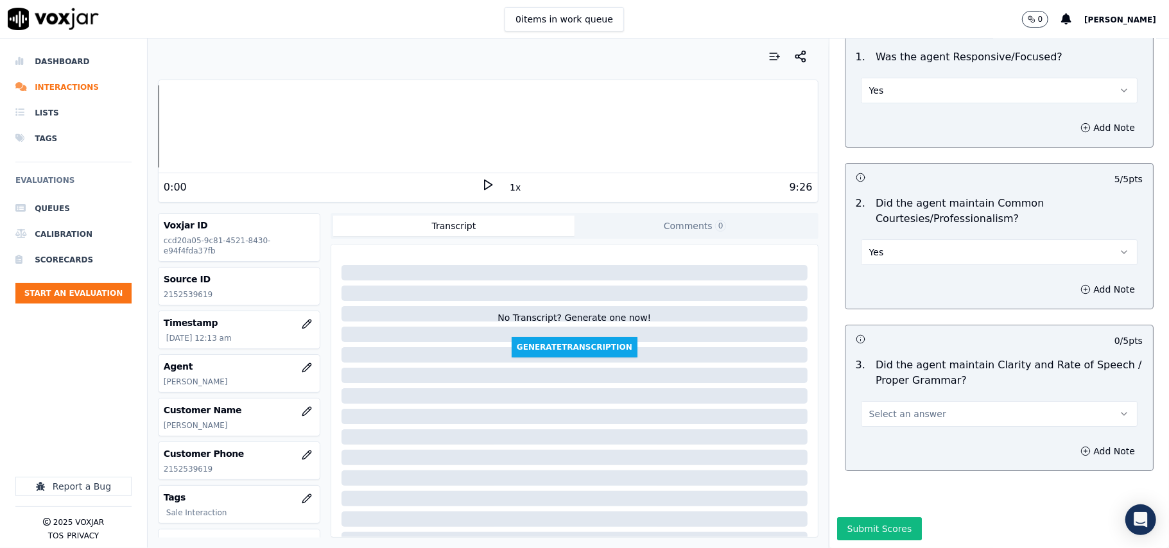
scroll to position [3213, 0]
click at [896, 408] on span "Select an answer" at bounding box center [907, 414] width 77 height 13
click at [900, 401] on div "Yes" at bounding box center [972, 404] width 249 height 21
click at [858, 518] on button "Submit Scores" at bounding box center [879, 529] width 85 height 23
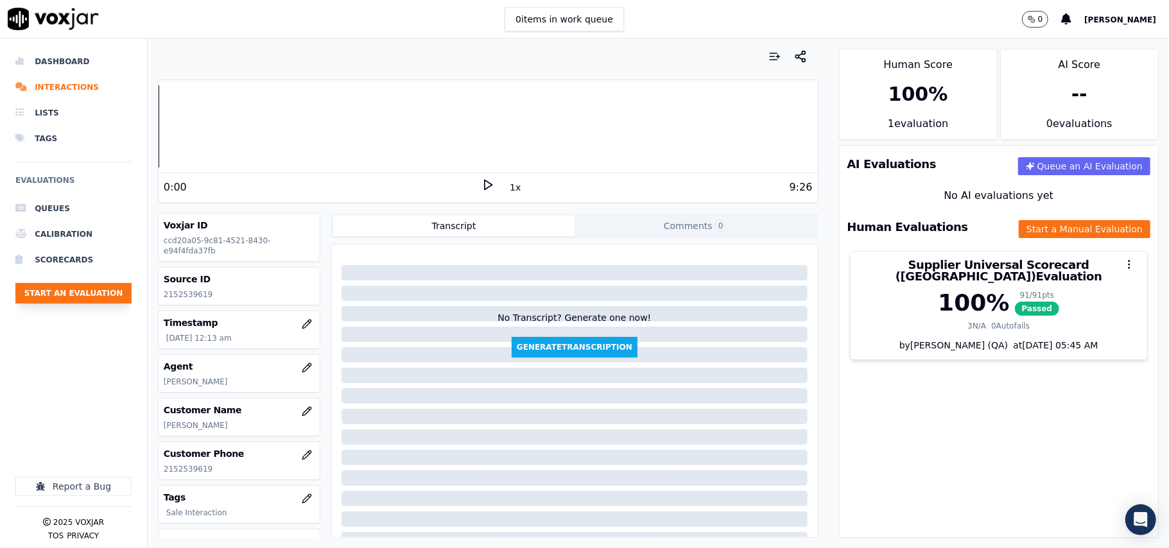
click at [75, 289] on button "Start an Evaluation" at bounding box center [73, 293] width 116 height 21
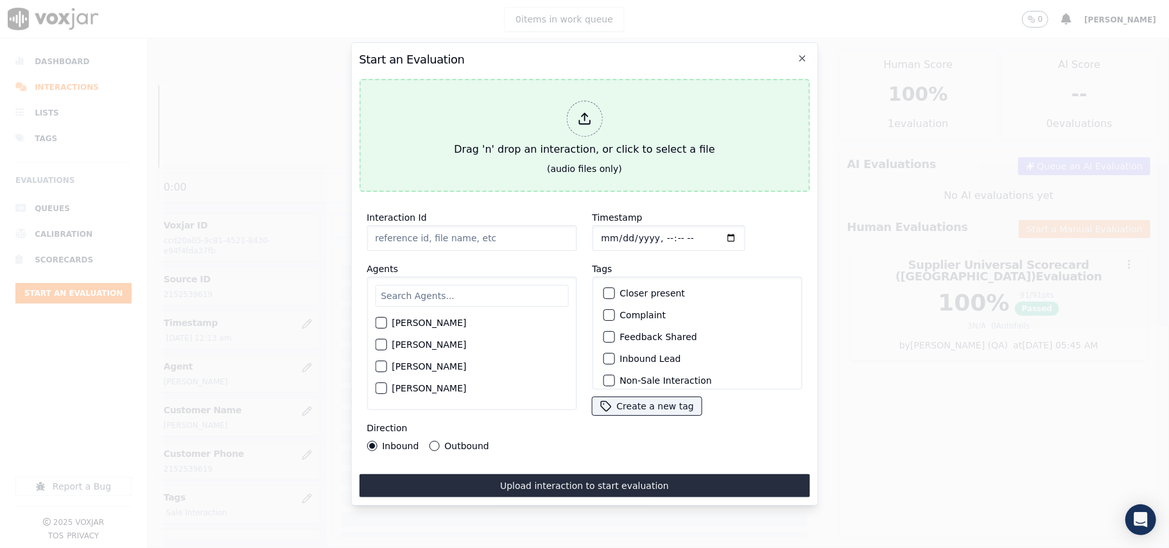
click at [527, 127] on div "Drag 'n' drop an interaction, or click to select a file" at bounding box center [584, 129] width 271 height 67
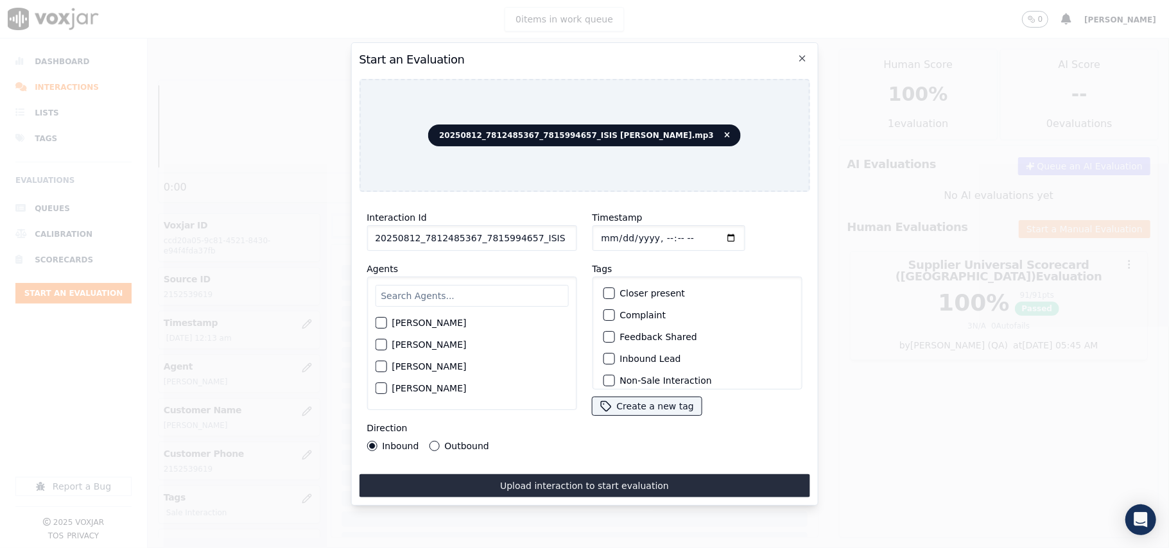
click at [435, 236] on input "20250812_7812485367_7815994657_ISIS ALZATE.mp3" at bounding box center [472, 238] width 210 height 26
paste input "7812485367"
type input "7812485367"
click at [612, 231] on input "Timestamp" at bounding box center [668, 238] width 153 height 26
type input "2025-08-12T00:15"
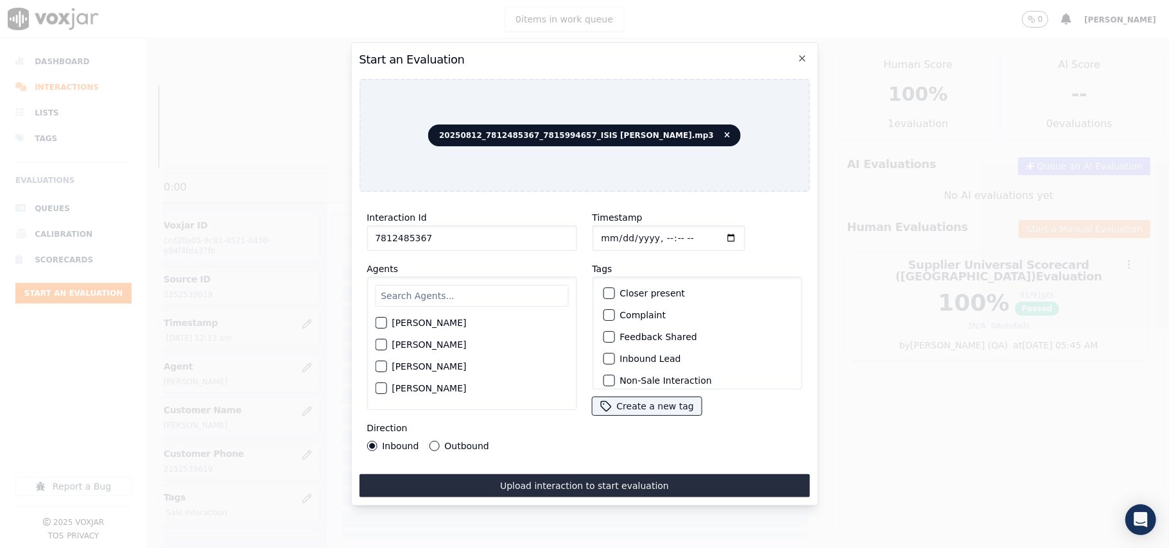
click at [393, 285] on input "text" at bounding box center [471, 296] width 193 height 22
type input "ISIS"
click at [407, 322] on label "ISIS ALZATE" at bounding box center [429, 326] width 74 height 9
click at [387, 322] on button "ISIS ALZATE" at bounding box center [381, 327] width 12 height 12
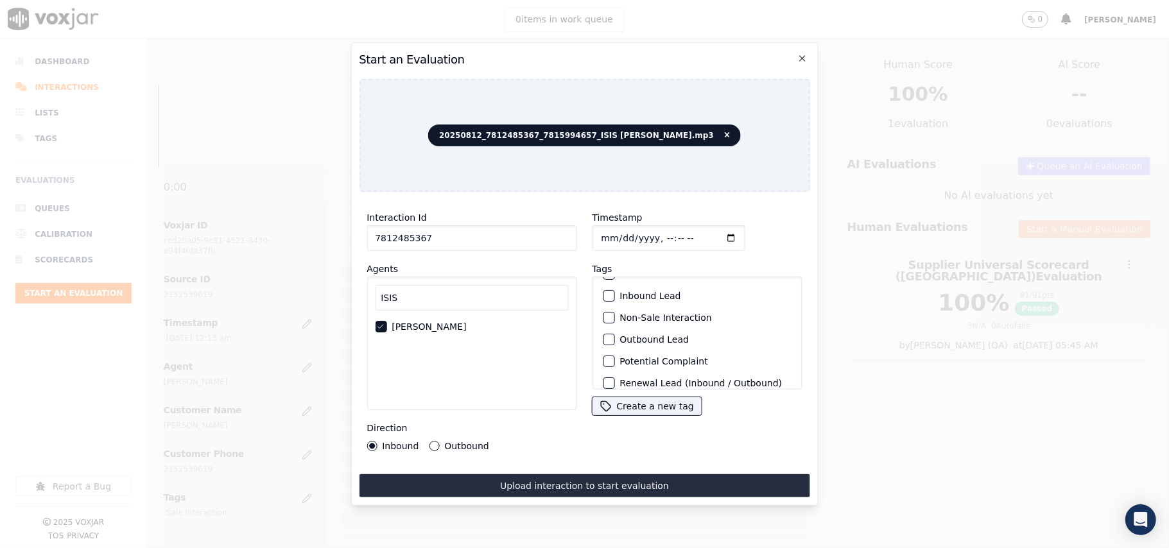
scroll to position [112, 0]
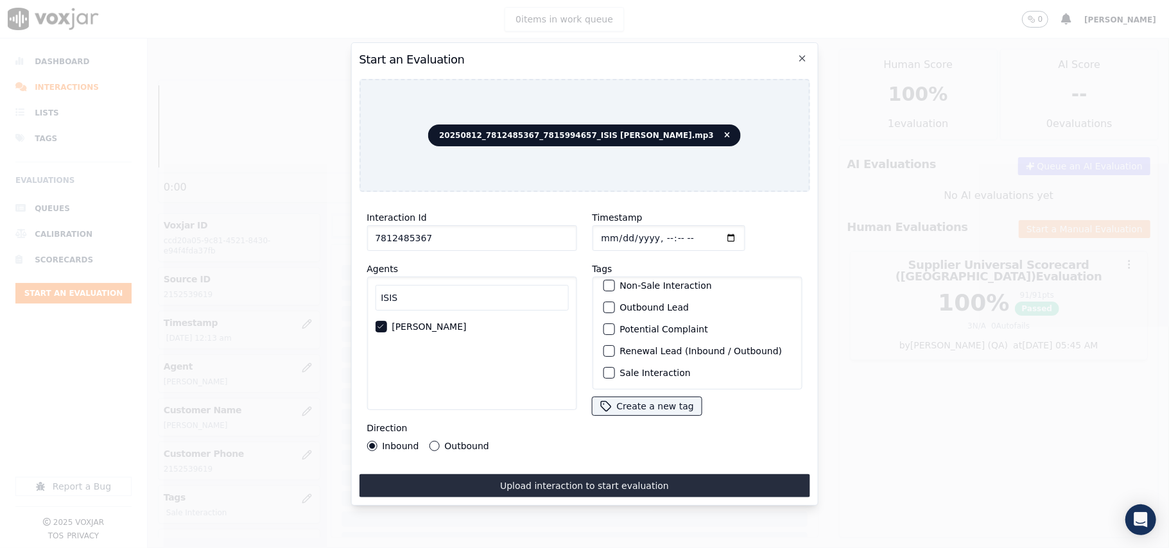
click at [640, 362] on div "Sale Interaction" at bounding box center [697, 373] width 198 height 22
click at [640, 369] on label "Sale Interaction" at bounding box center [655, 373] width 71 height 9
click at [615, 367] on button "Sale Interaction" at bounding box center [609, 373] width 12 height 12
click at [471, 442] on label "Outbound" at bounding box center [466, 446] width 44 height 9
click at [439, 441] on button "Outbound" at bounding box center [434, 446] width 10 height 10
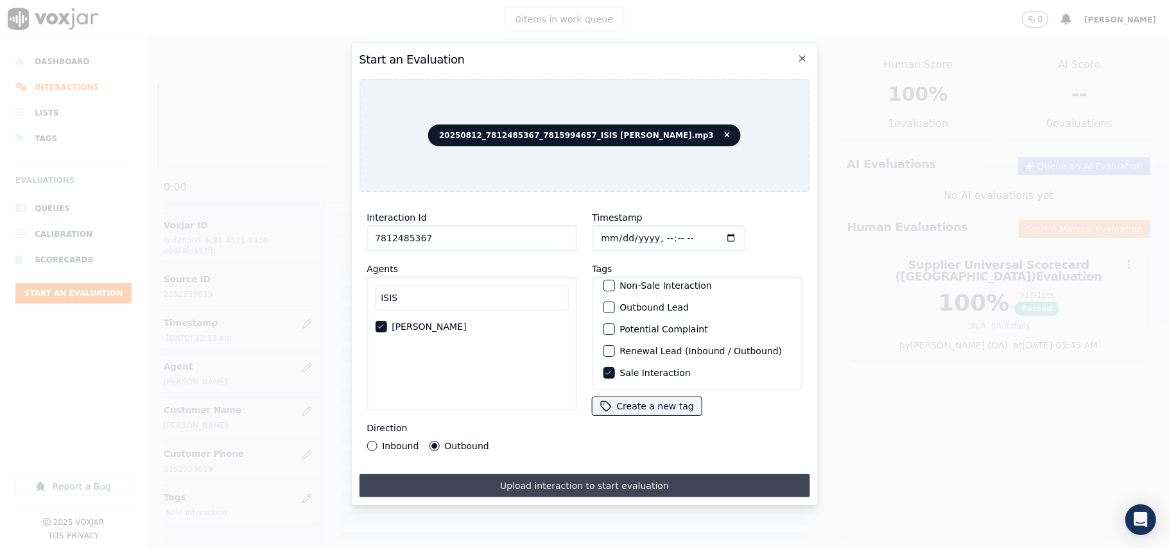
click at [520, 475] on button "Upload interaction to start evaluation" at bounding box center [584, 486] width 451 height 23
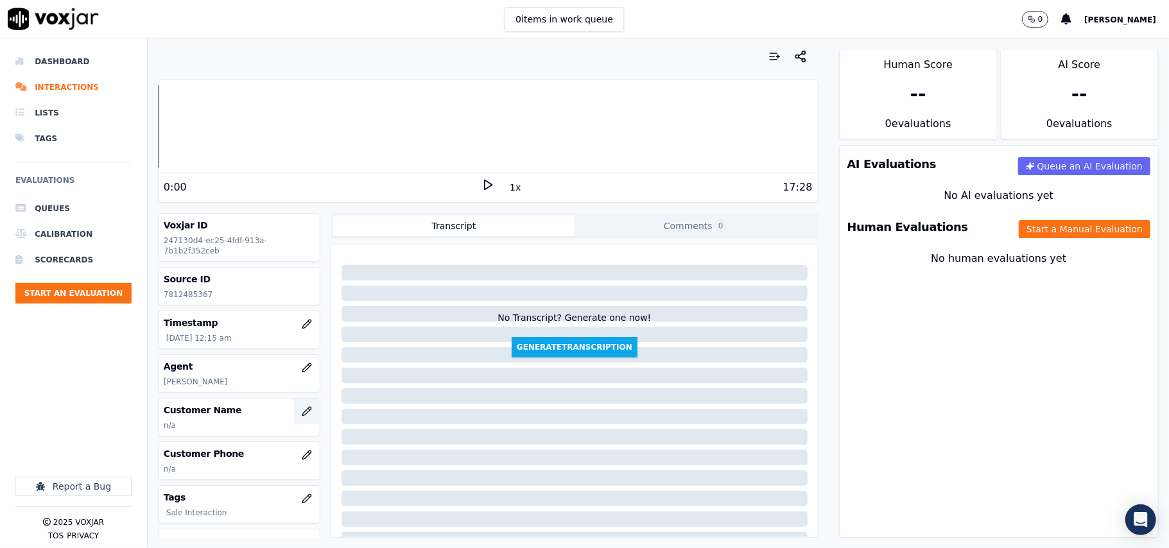
drag, startPoint x: 278, startPoint y: 417, endPoint x: 285, endPoint y: 412, distance: 8.4
click at [294, 412] on button "button" at bounding box center [307, 412] width 26 height 26
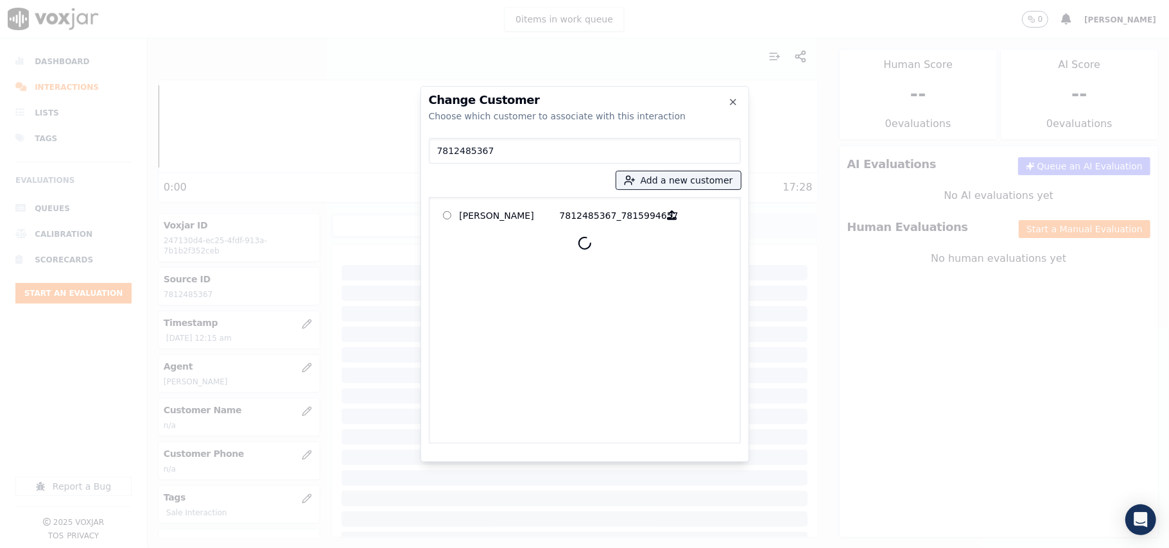
type input "7812485367"
click at [500, 218] on p "ROBERT NAUGLE" at bounding box center [510, 215] width 100 height 20
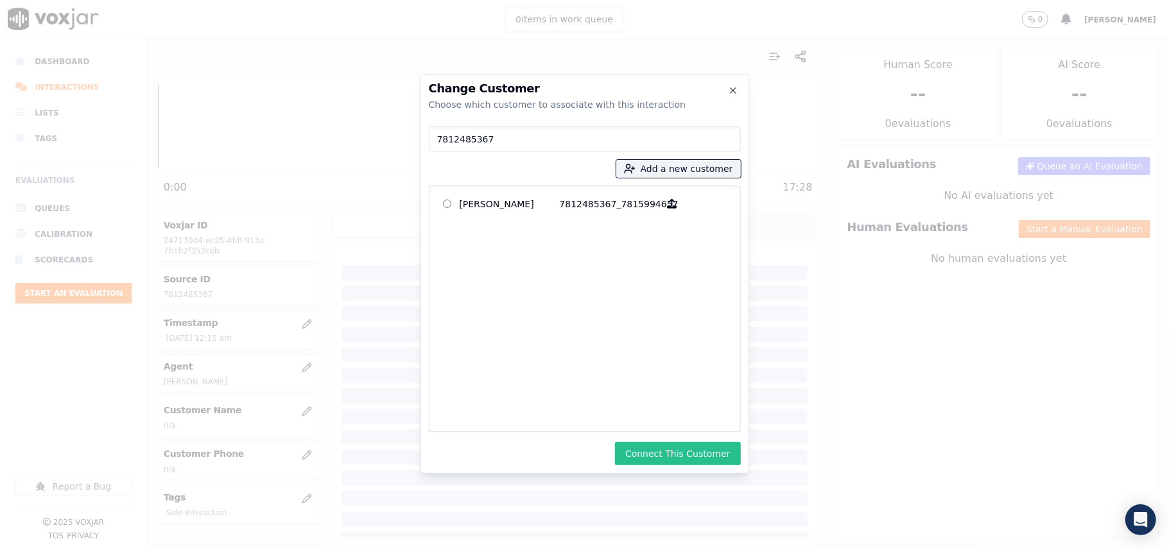
click at [695, 462] on button "Connect This Customer" at bounding box center [677, 453] width 125 height 23
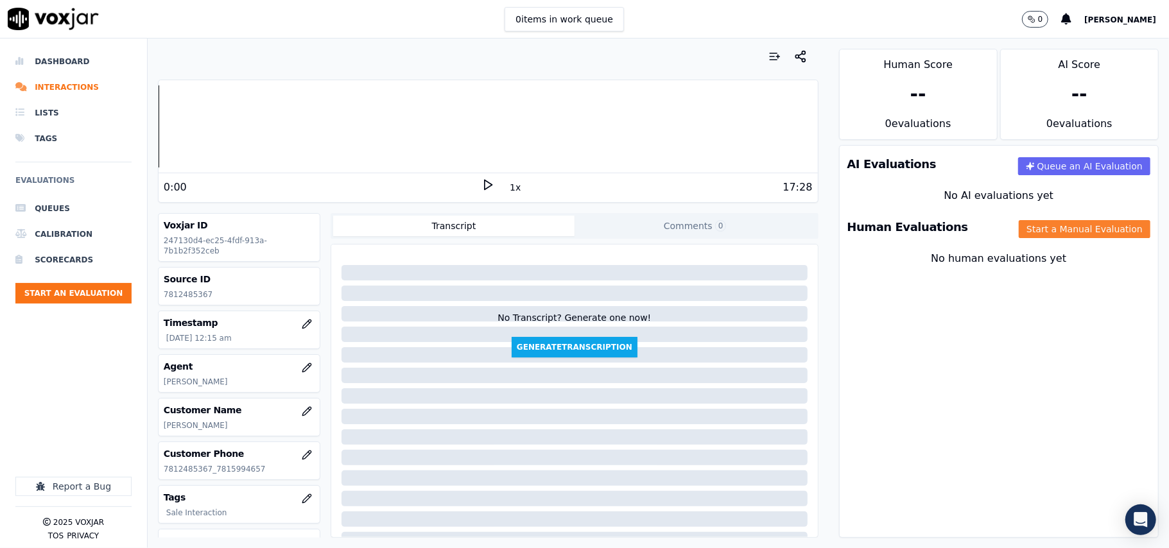
click at [1056, 224] on button "Start a Manual Evaluation" at bounding box center [1085, 229] width 132 height 18
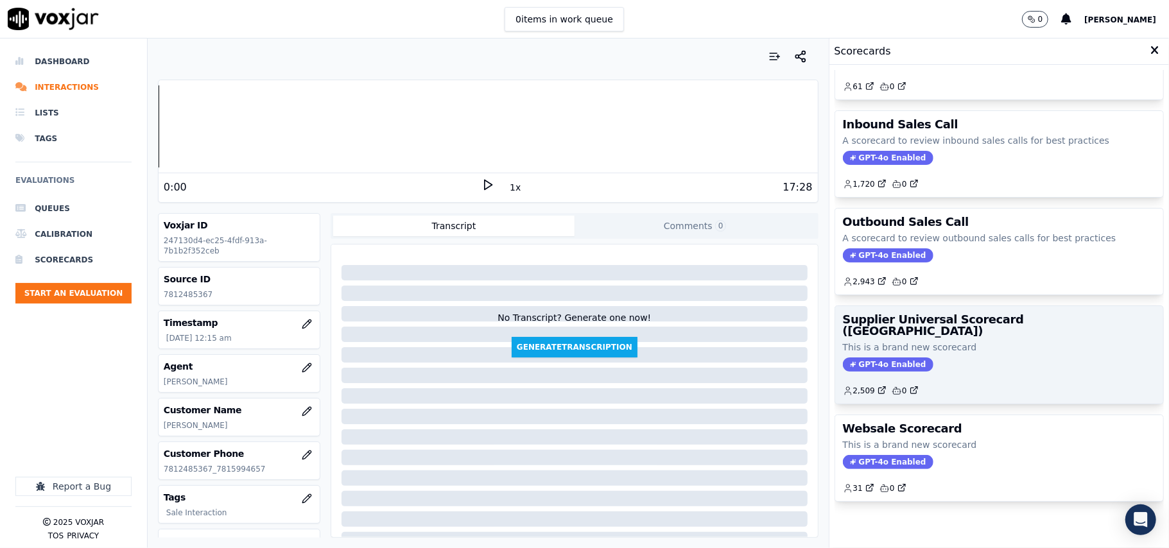
scroll to position [98, 0]
click at [930, 341] on p "This is a brand new scorecard" at bounding box center [999, 347] width 313 height 13
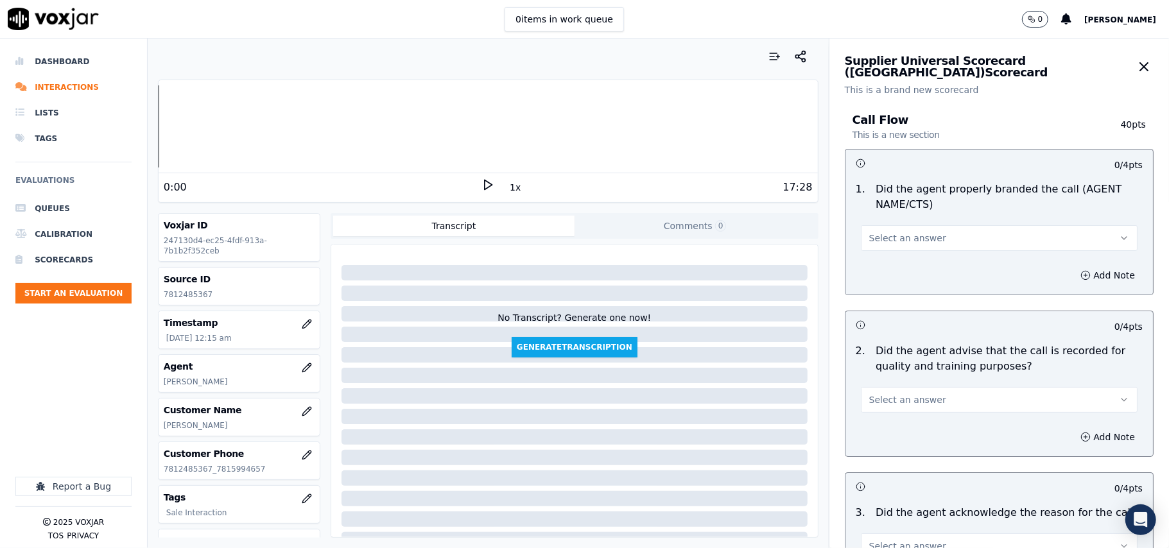
click at [895, 254] on div "1 . Did the agent properly branded the call (AGENT NAME/CTS) Select an answer" at bounding box center [1000, 217] width 308 height 80
click at [884, 236] on span "Select an answer" at bounding box center [907, 238] width 77 height 13
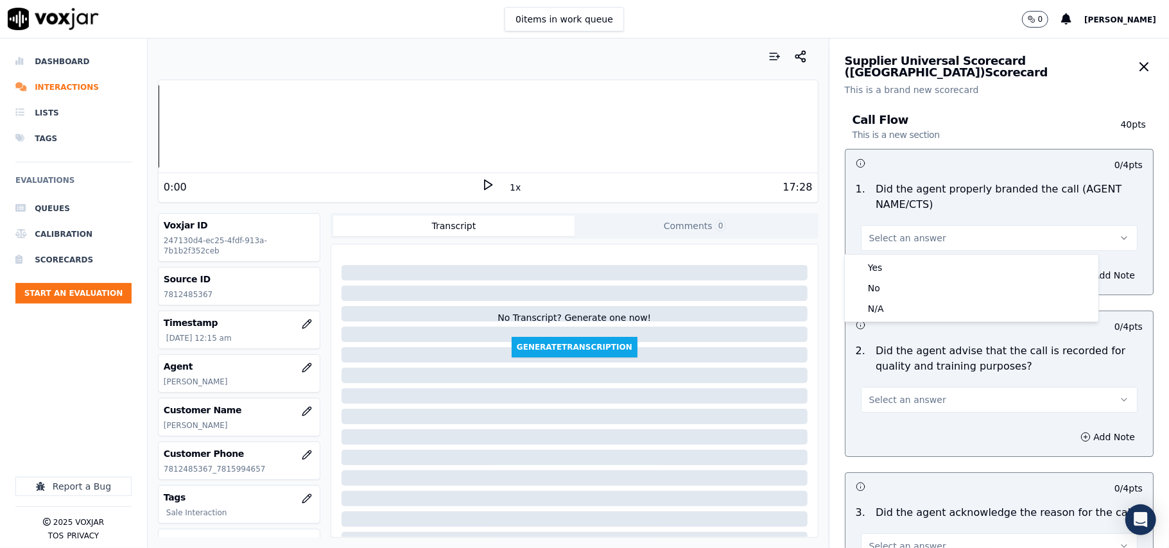
drag, startPoint x: 877, startPoint y: 256, endPoint x: 876, endPoint y: 265, distance: 9.7
click at [877, 257] on div "Yes No N/A" at bounding box center [972, 288] width 254 height 67
click at [875, 266] on div "Yes" at bounding box center [972, 268] width 249 height 21
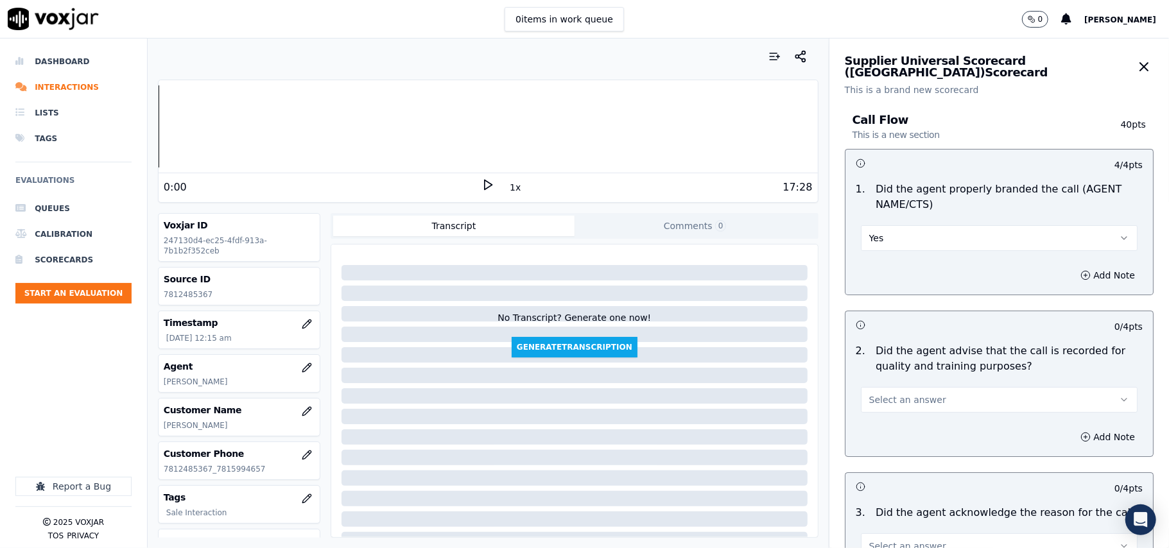
scroll to position [143, 0]
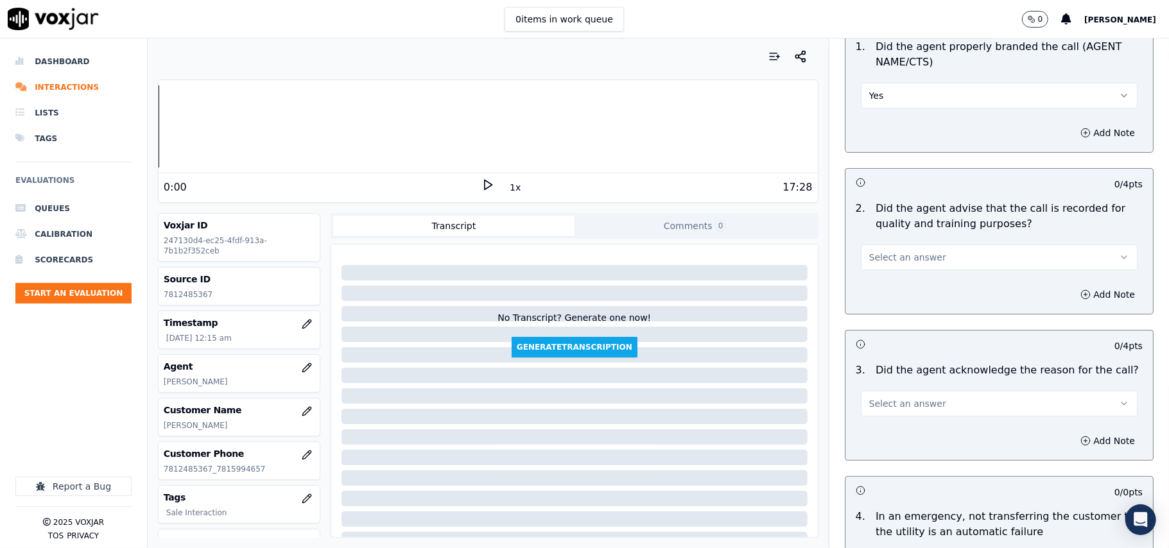
click at [905, 250] on button "Select an answer" at bounding box center [999, 258] width 277 height 26
click at [895, 286] on div "Yes" at bounding box center [972, 287] width 249 height 21
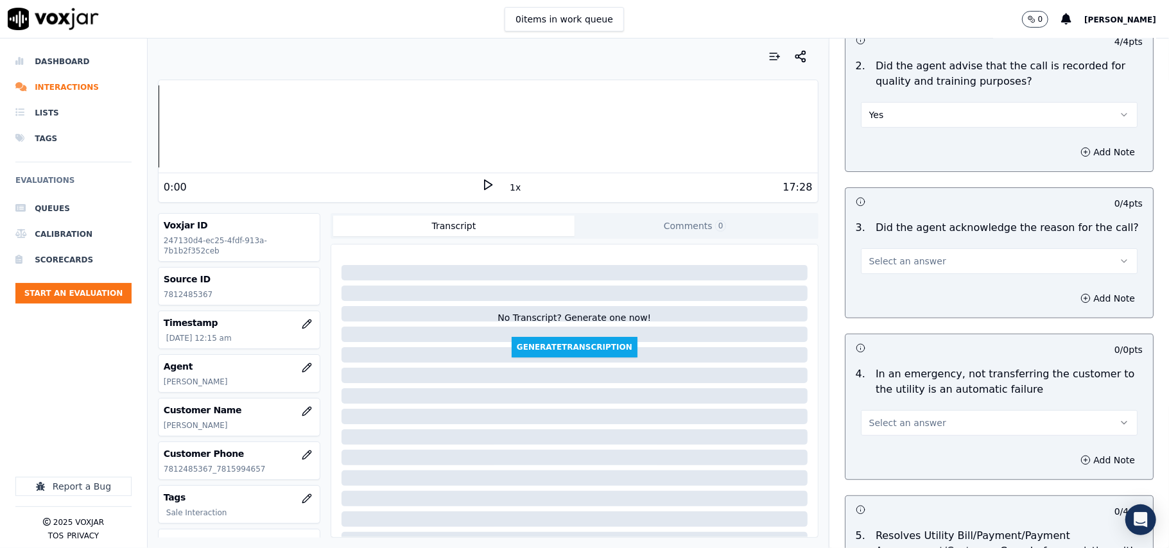
click at [869, 263] on span "Select an answer" at bounding box center [907, 261] width 77 height 13
click at [885, 296] on div "Yes" at bounding box center [972, 291] width 249 height 21
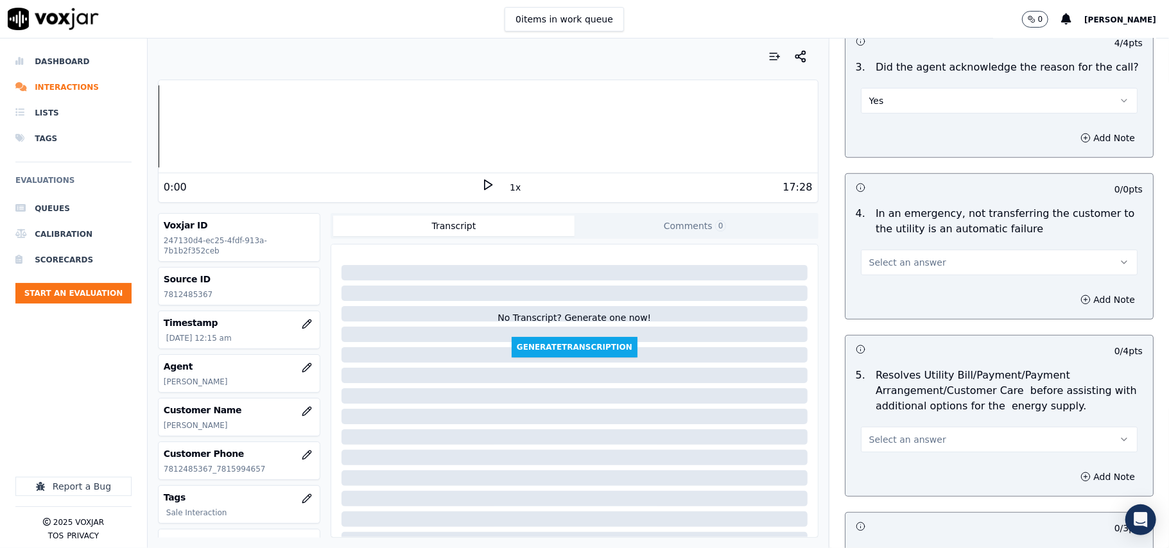
scroll to position [571, 0]
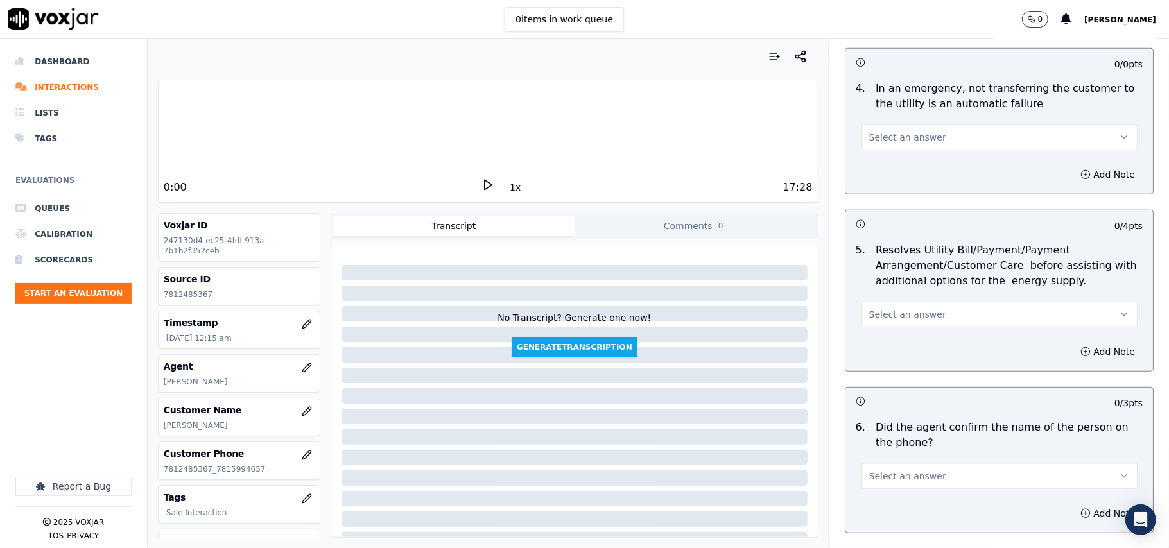
drag, startPoint x: 890, startPoint y: 123, endPoint x: 889, endPoint y: 158, distance: 34.7
click at [890, 132] on div "Select an answer" at bounding box center [999, 136] width 277 height 28
click at [886, 142] on span "Select an answer" at bounding box center [907, 137] width 77 height 13
click at [902, 205] on div "N/A" at bounding box center [972, 208] width 249 height 21
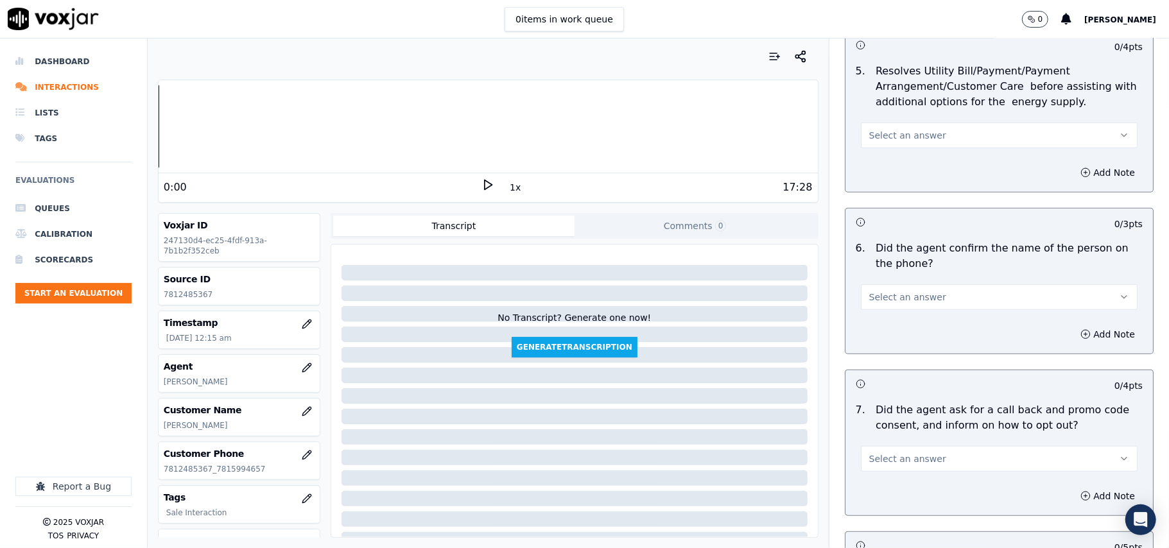
scroll to position [713, 0]
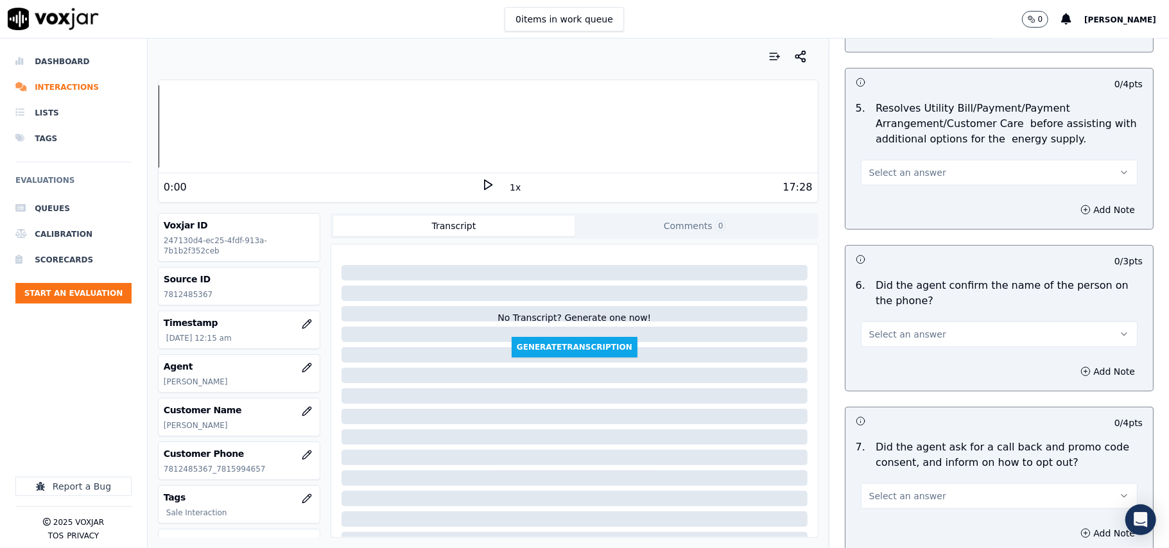
click at [887, 166] on button "Select an answer" at bounding box center [999, 173] width 277 height 26
click at [896, 240] on div "N/A" at bounding box center [972, 244] width 249 height 21
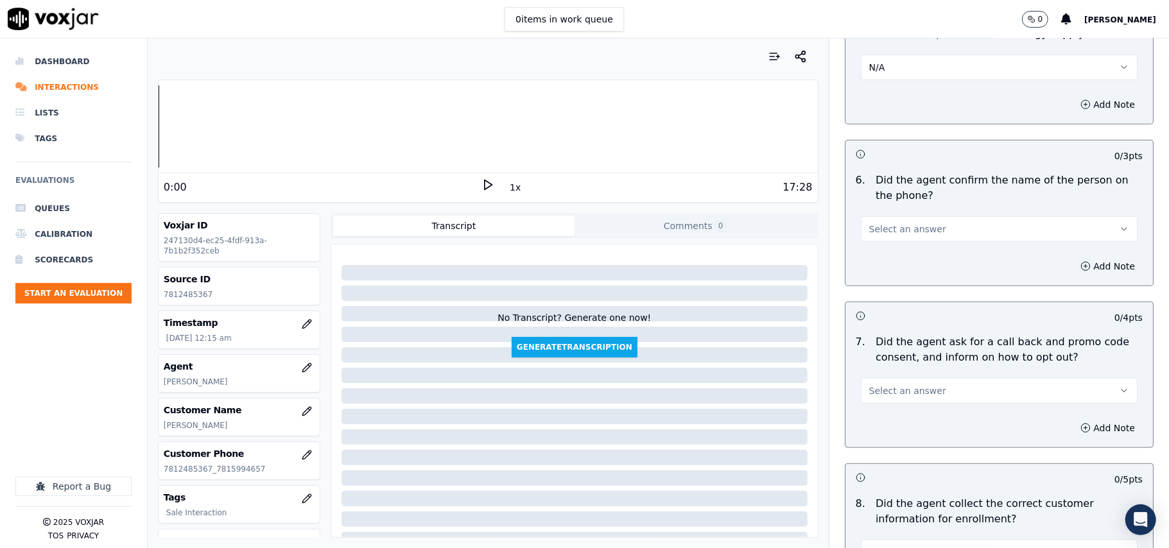
scroll to position [856, 0]
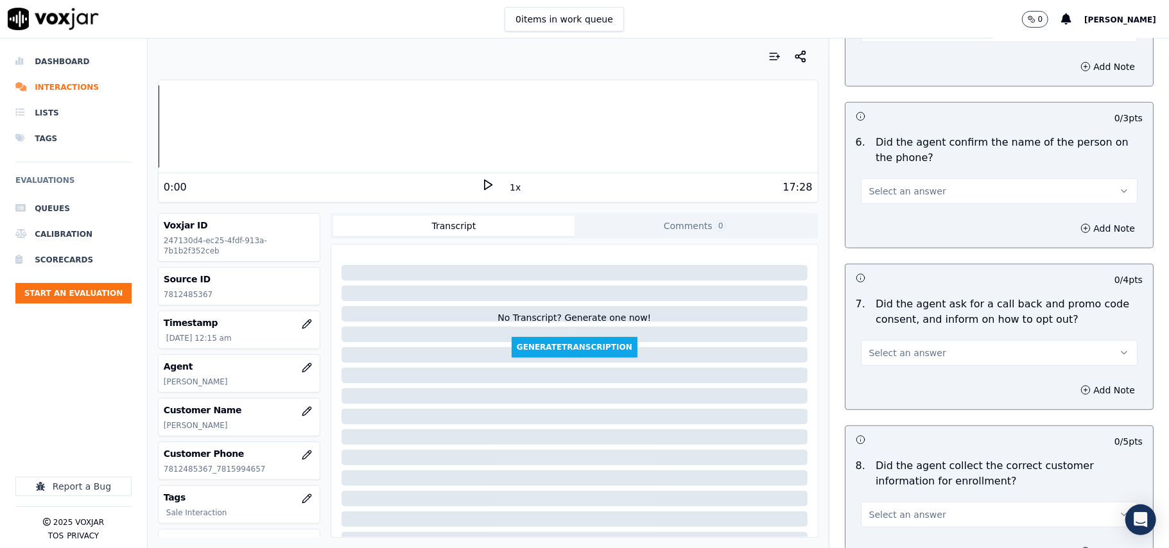
click at [885, 204] on button "Select an answer" at bounding box center [999, 192] width 277 height 26
click at [877, 221] on div "Yes" at bounding box center [972, 223] width 249 height 21
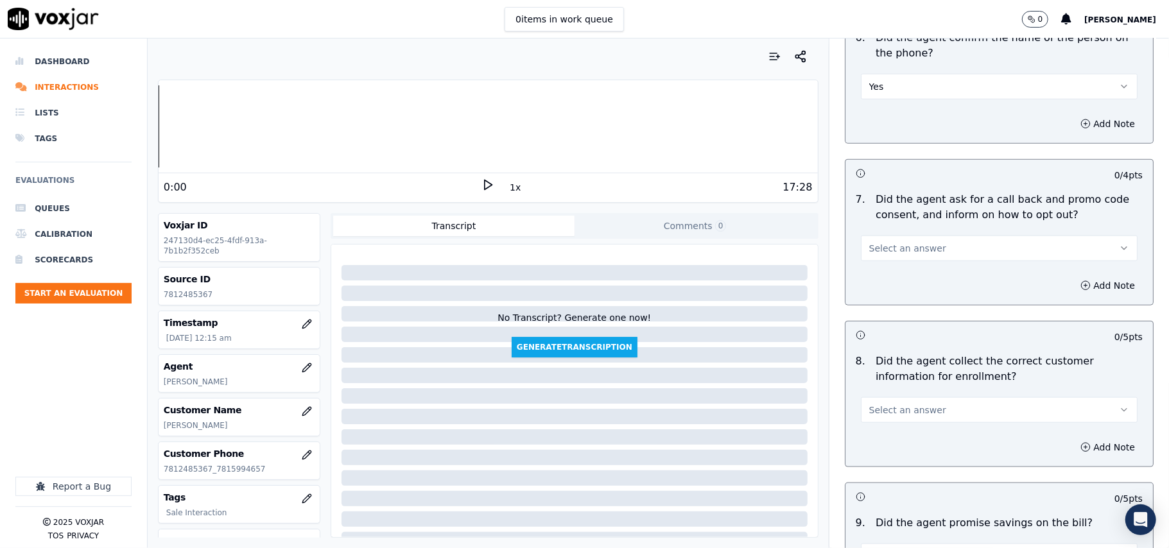
scroll to position [999, 0]
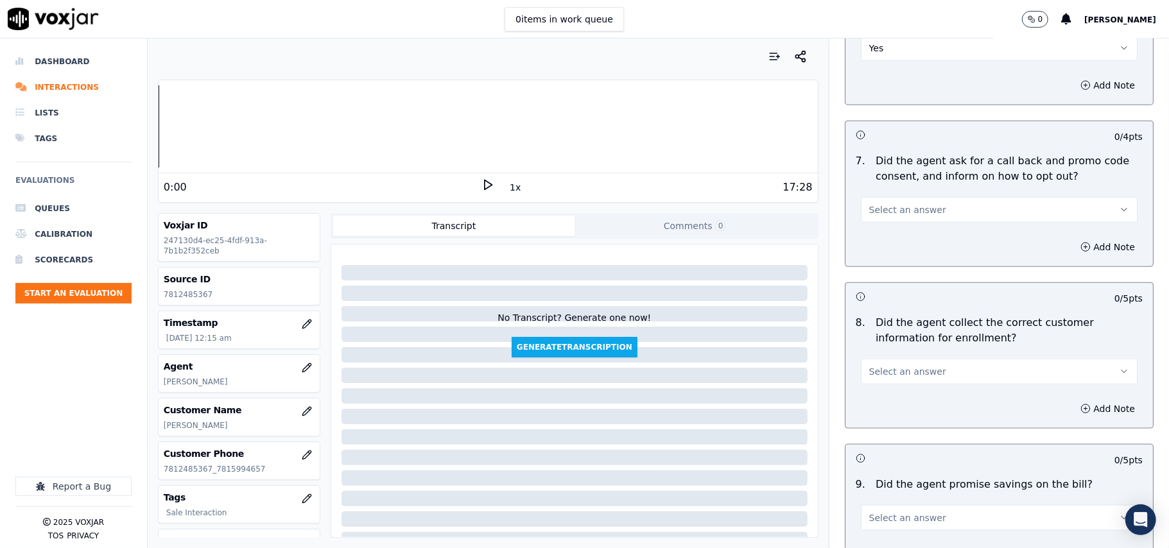
click at [873, 211] on span "Select an answer" at bounding box center [907, 210] width 77 height 13
click at [875, 239] on div "Yes" at bounding box center [972, 242] width 249 height 21
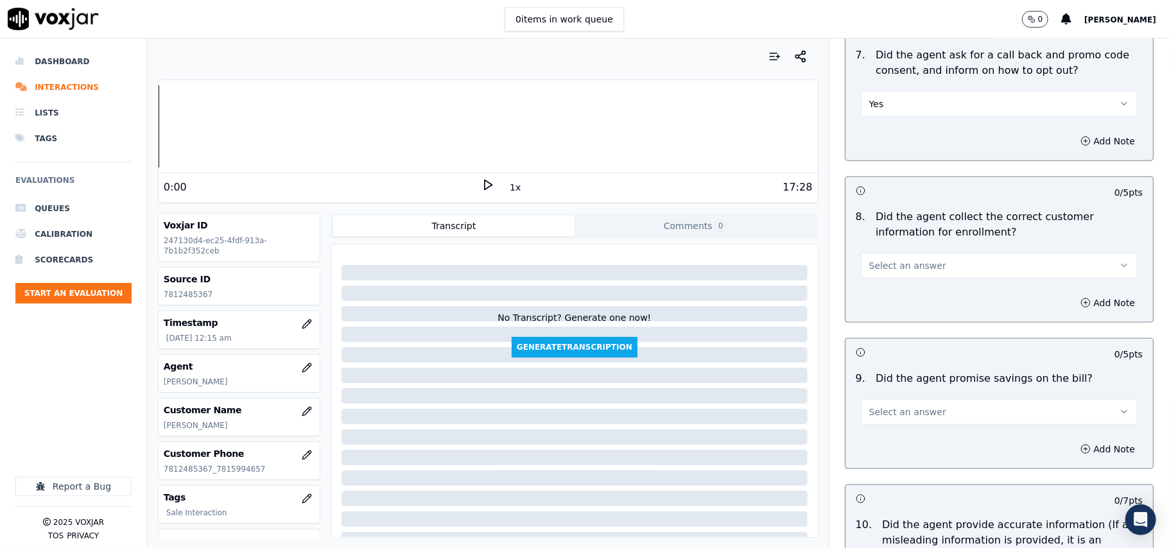
scroll to position [1141, 0]
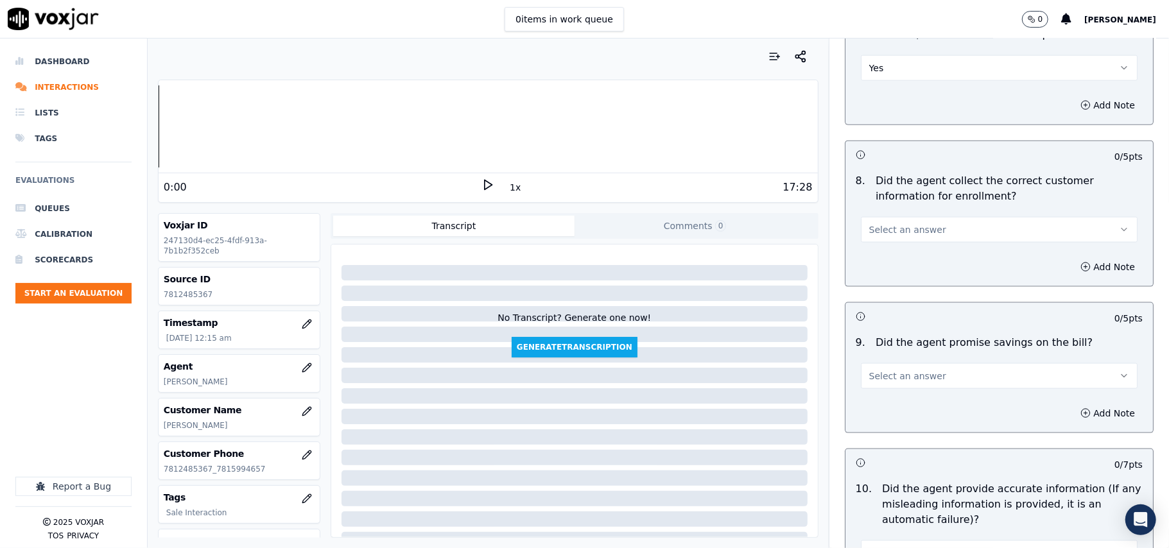
click at [881, 243] on button "Select an answer" at bounding box center [999, 230] width 277 height 26
click at [875, 256] on div "Yes" at bounding box center [972, 262] width 249 height 21
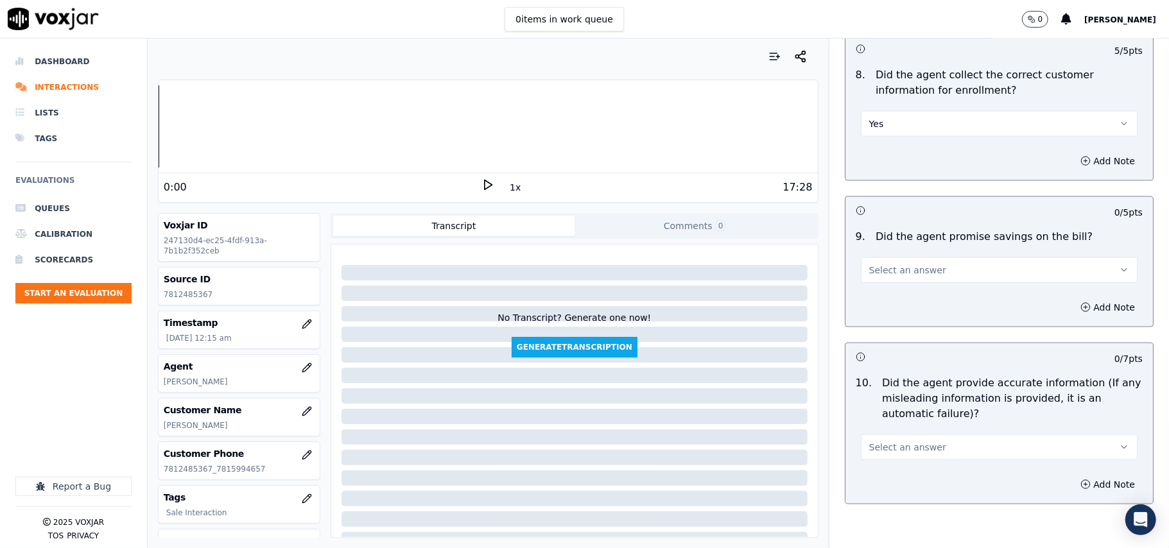
scroll to position [1284, 0]
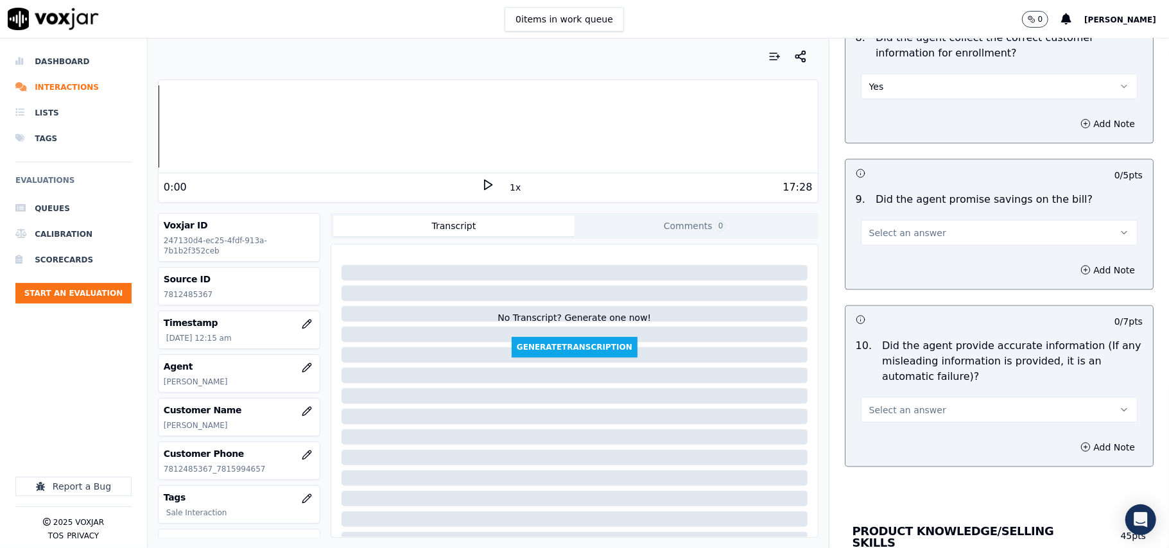
click at [882, 237] on span "Select an answer" at bounding box center [907, 233] width 77 height 13
click at [899, 310] on div "N/A" at bounding box center [972, 307] width 249 height 21
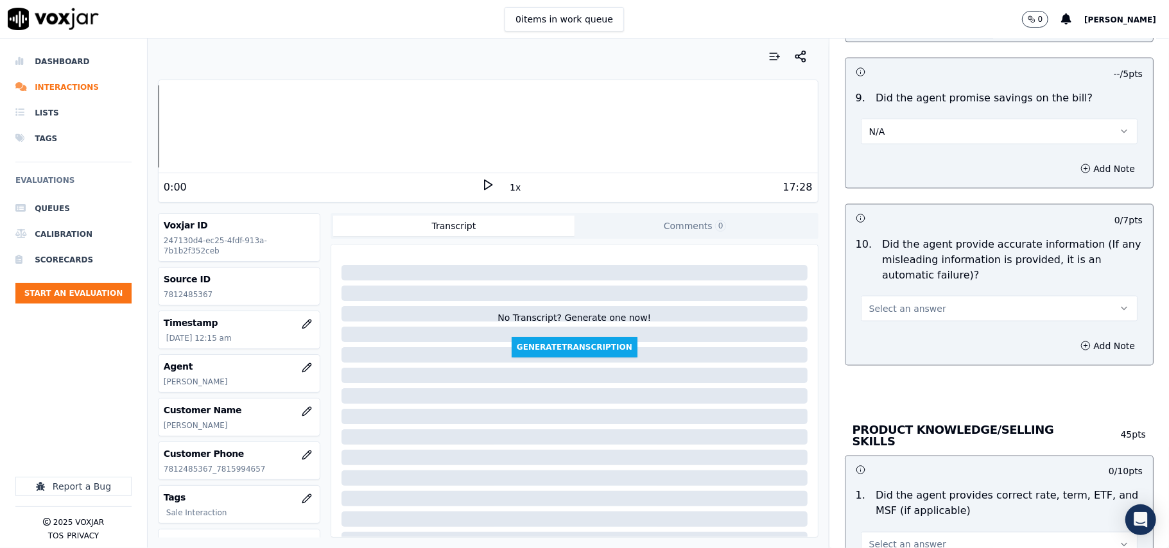
scroll to position [1427, 0]
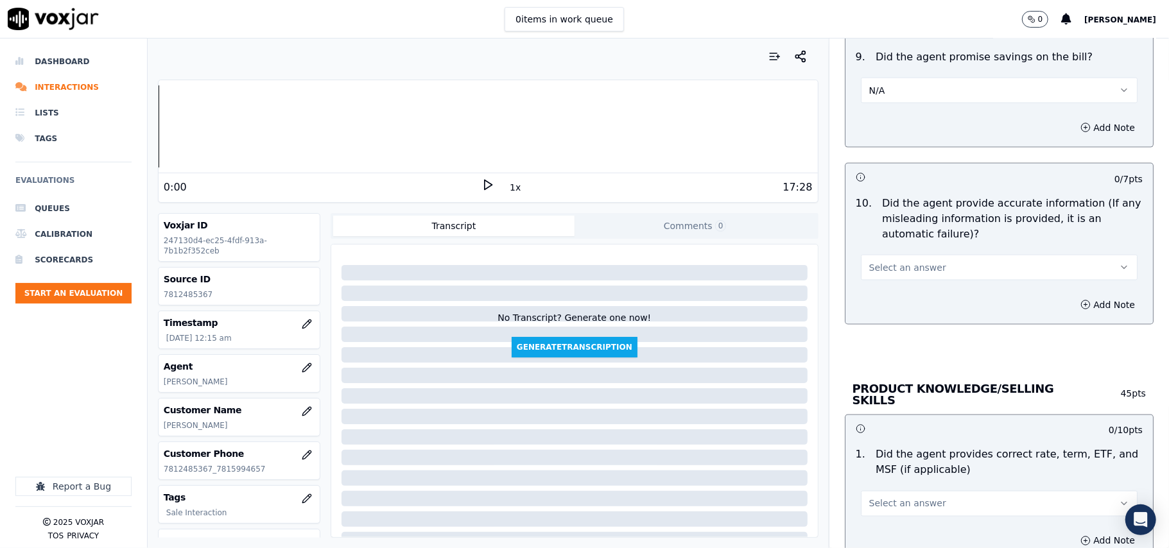
click at [882, 281] on button "Select an answer" at bounding box center [999, 268] width 277 height 26
click at [885, 293] on div "Yes" at bounding box center [972, 300] width 249 height 21
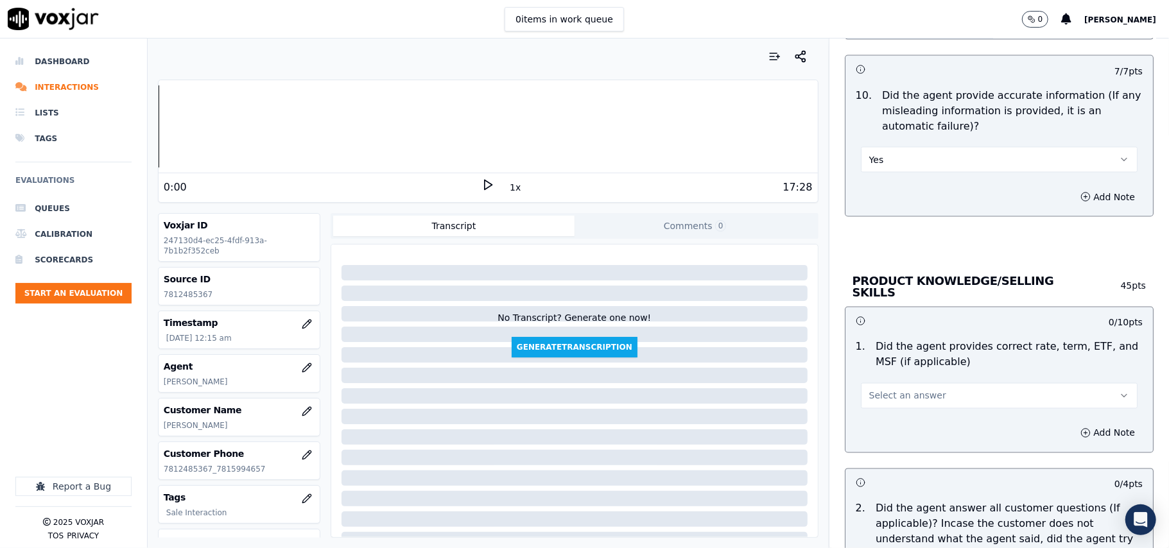
scroll to position [1569, 0]
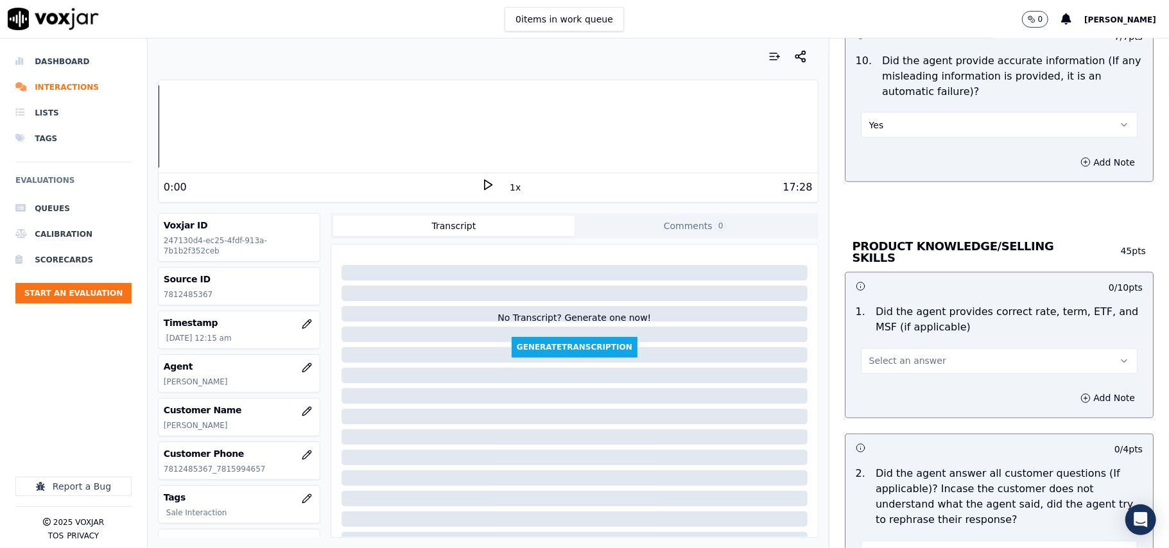
click at [891, 363] on span "Select an answer" at bounding box center [907, 361] width 77 height 13
click at [889, 384] on div "Yes" at bounding box center [972, 388] width 249 height 21
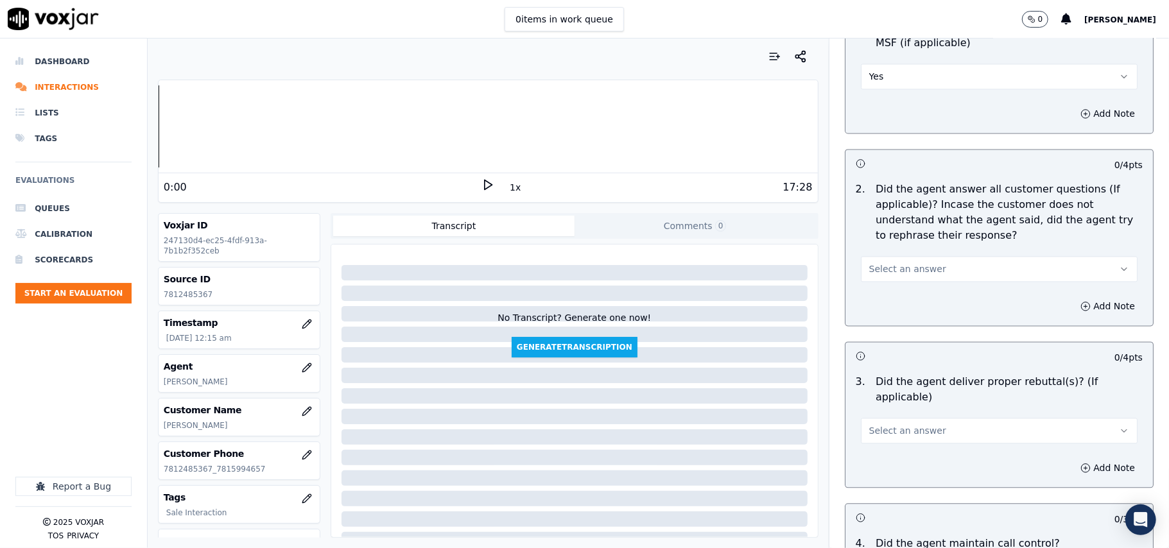
scroll to position [1855, 0]
click at [866, 253] on div "Select an answer" at bounding box center [999, 267] width 277 height 28
click at [869, 265] on span "Select an answer" at bounding box center [907, 268] width 77 height 13
click at [876, 286] on div "Yes" at bounding box center [972, 296] width 249 height 21
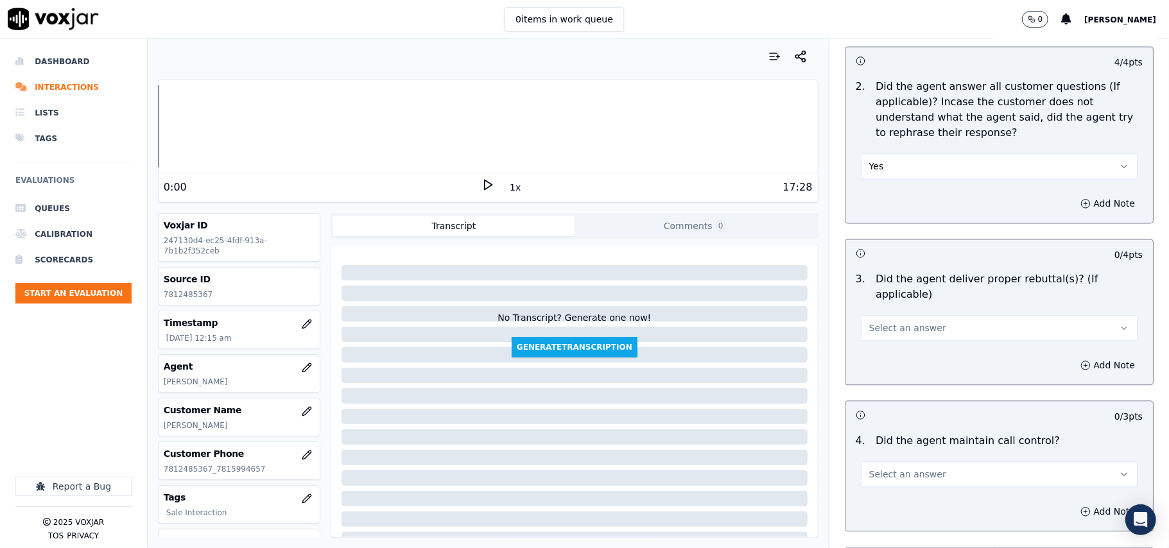
scroll to position [1997, 0]
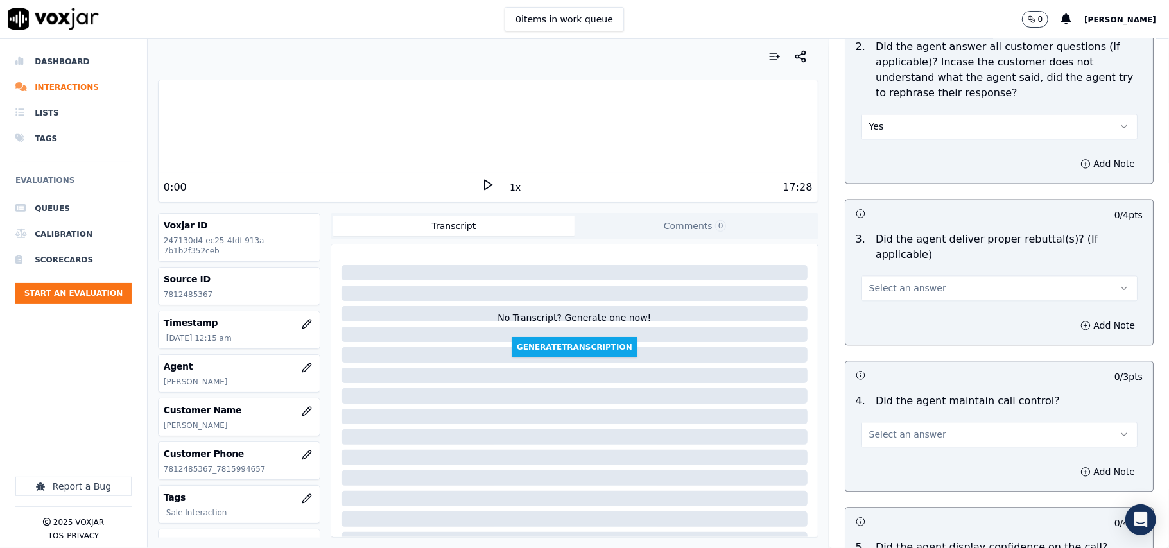
click at [878, 282] on span "Select an answer" at bounding box center [907, 288] width 77 height 13
click at [871, 297] on div "Yes" at bounding box center [972, 300] width 249 height 21
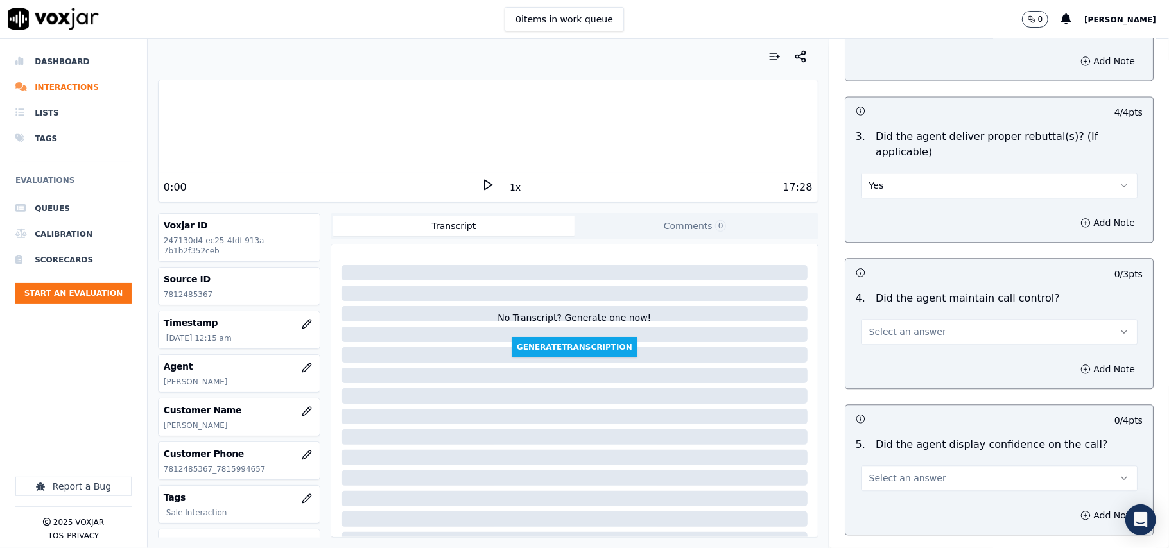
scroll to position [2140, 0]
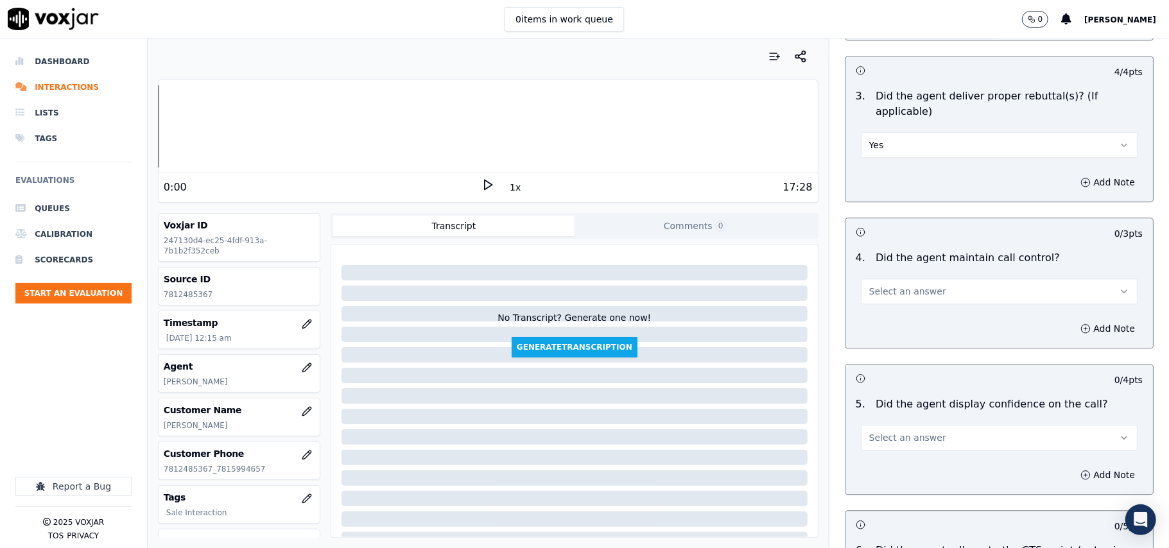
click at [879, 285] on span "Select an answer" at bounding box center [907, 291] width 77 height 13
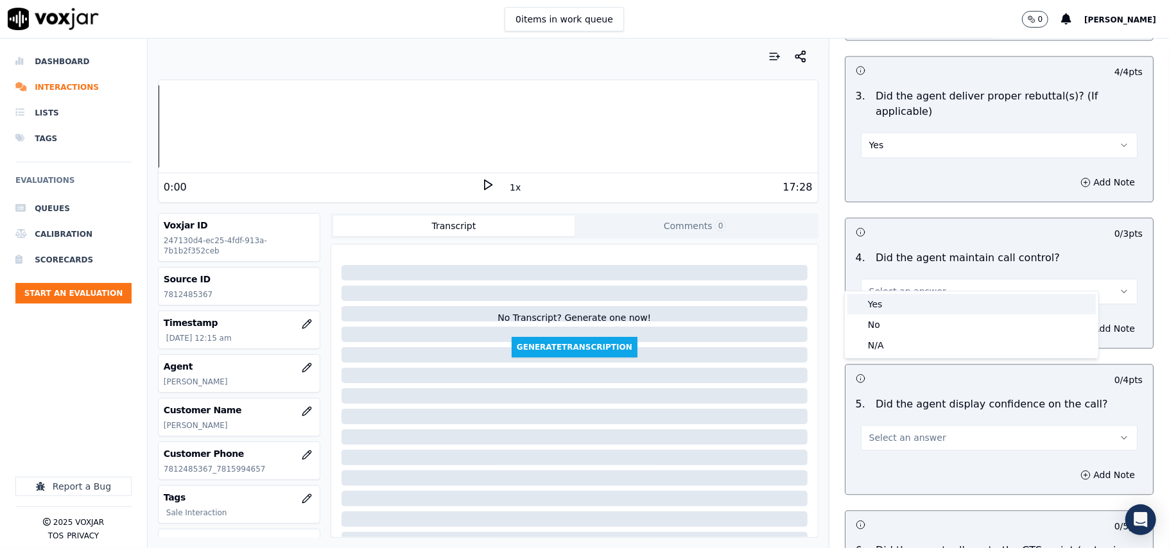
click at [879, 303] on div "Yes" at bounding box center [972, 304] width 249 height 21
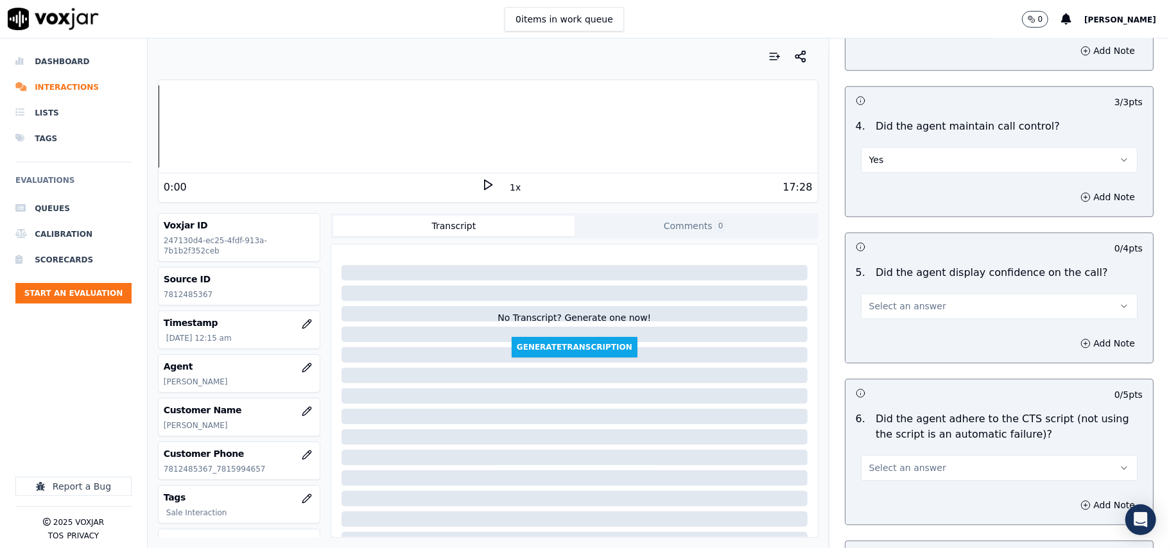
scroll to position [2425, 0]
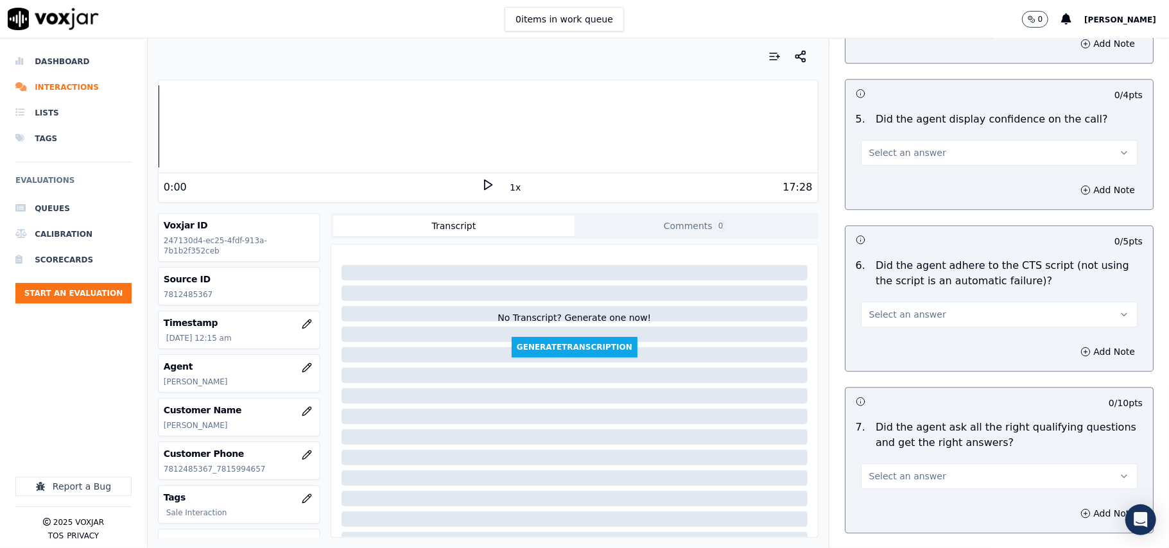
click at [882, 146] on span "Select an answer" at bounding box center [907, 152] width 77 height 13
click at [884, 159] on div "Yes" at bounding box center [972, 166] width 249 height 21
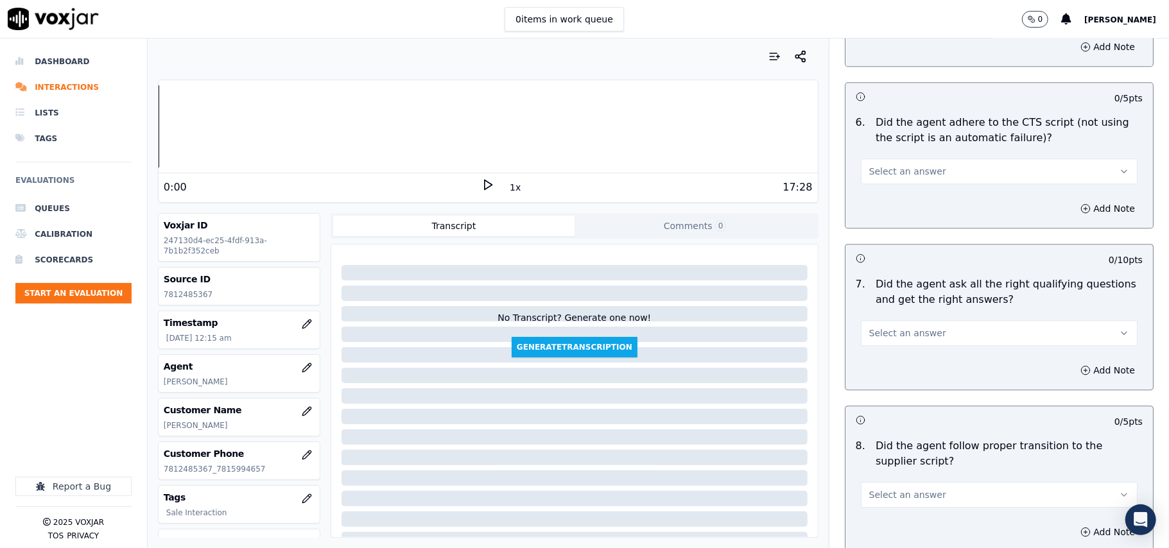
click at [882, 159] on button "Select an answer" at bounding box center [999, 172] width 277 height 26
click at [878, 182] on div "Yes" at bounding box center [972, 185] width 249 height 21
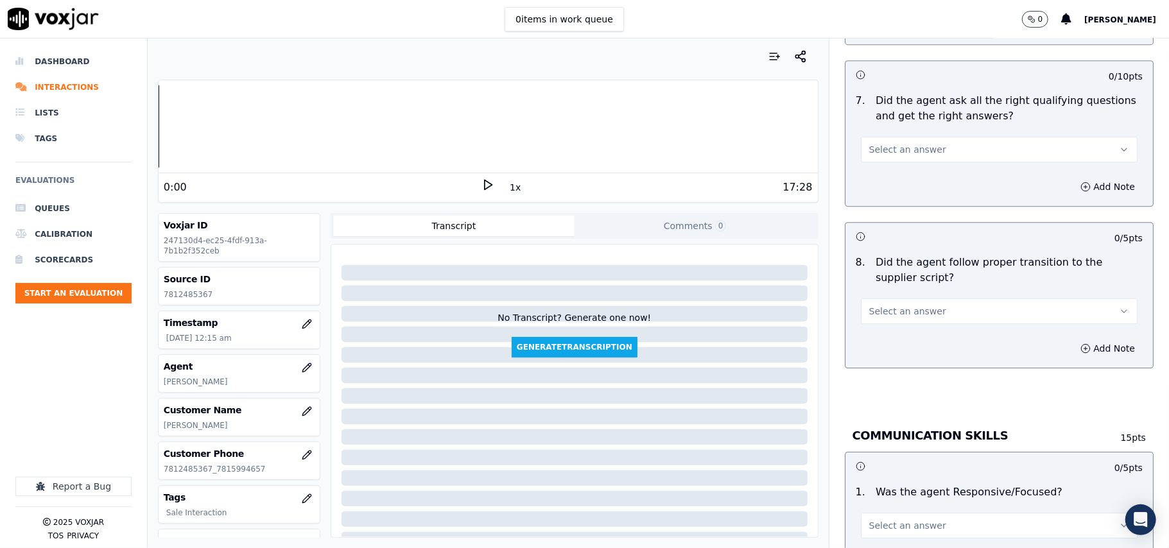
scroll to position [2711, 0]
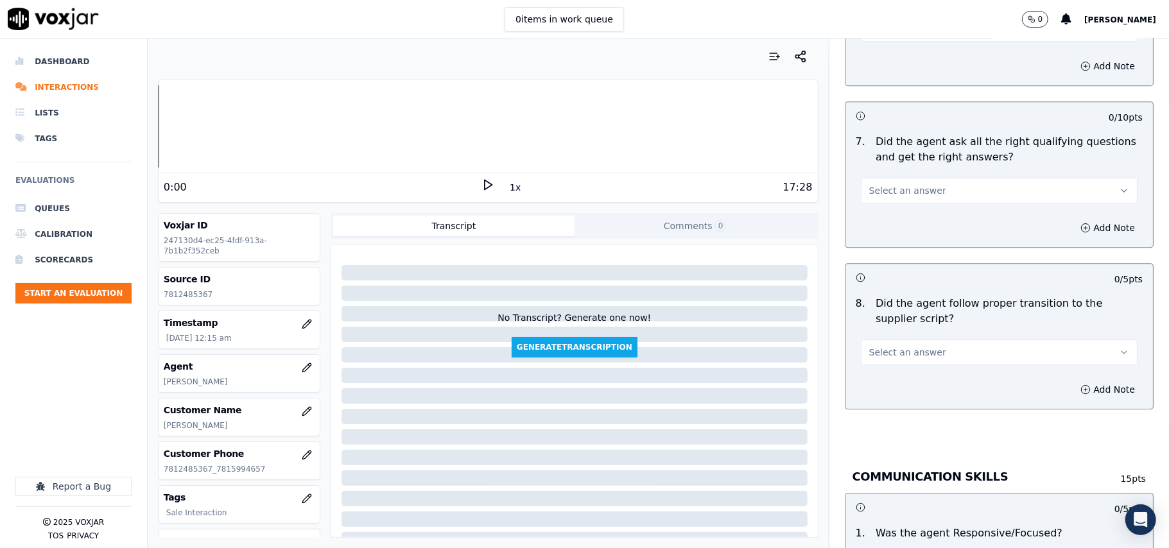
drag, startPoint x: 892, startPoint y: 168, endPoint x: 889, endPoint y: 180, distance: 11.8
click at [891, 184] on span "Select an answer" at bounding box center [907, 190] width 77 height 13
click at [887, 204] on div "Yes" at bounding box center [972, 205] width 249 height 21
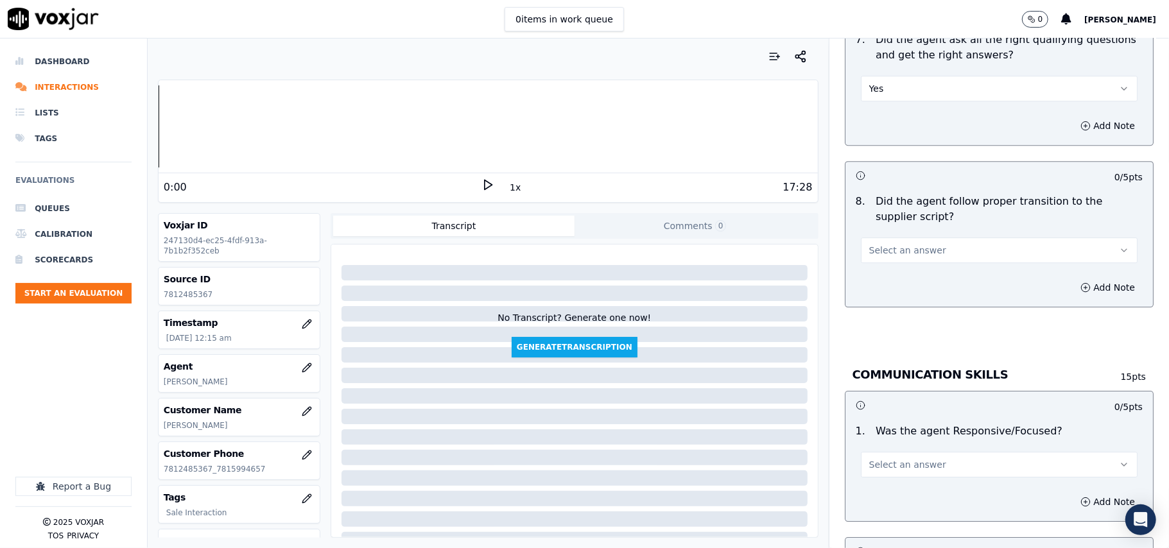
scroll to position [2854, 0]
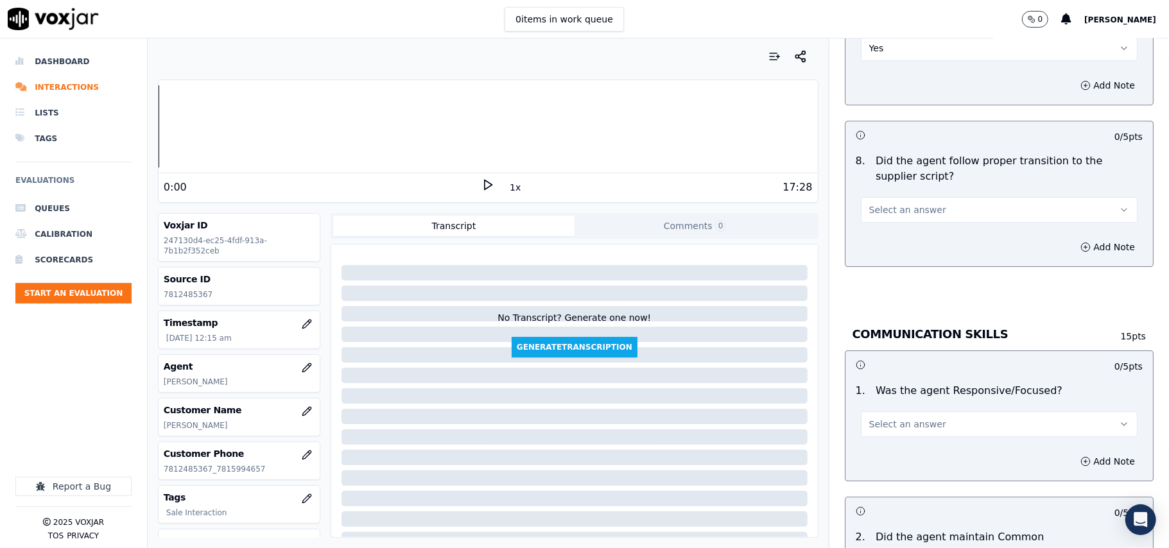
click at [875, 204] on span "Select an answer" at bounding box center [907, 210] width 77 height 13
click at [892, 227] on div "Yes" at bounding box center [972, 224] width 249 height 21
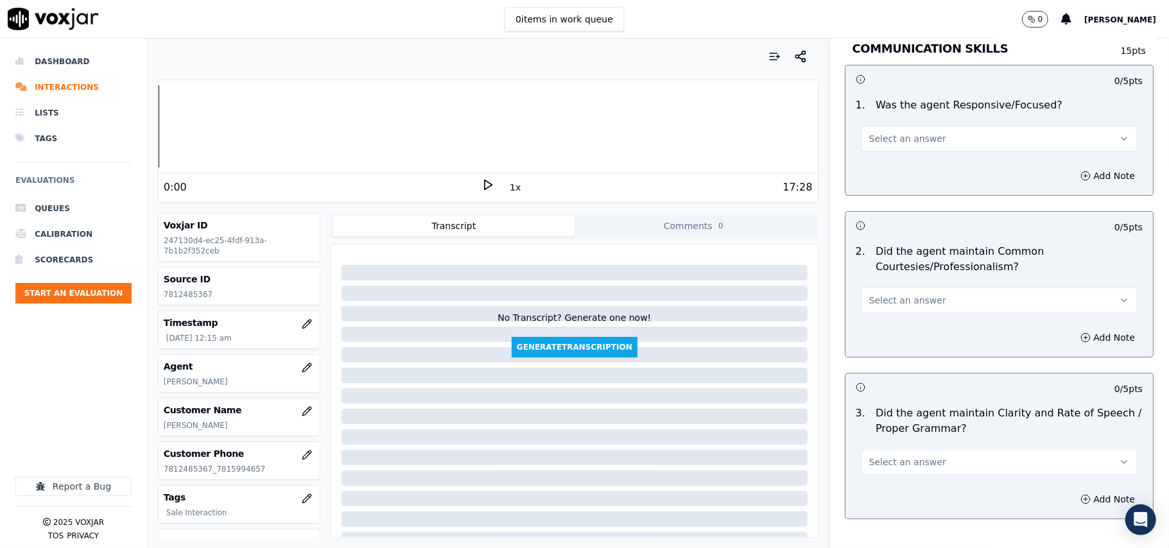
click at [945, 126] on button "Select an answer" at bounding box center [999, 139] width 277 height 26
click at [914, 155] on div "Yes" at bounding box center [972, 153] width 249 height 21
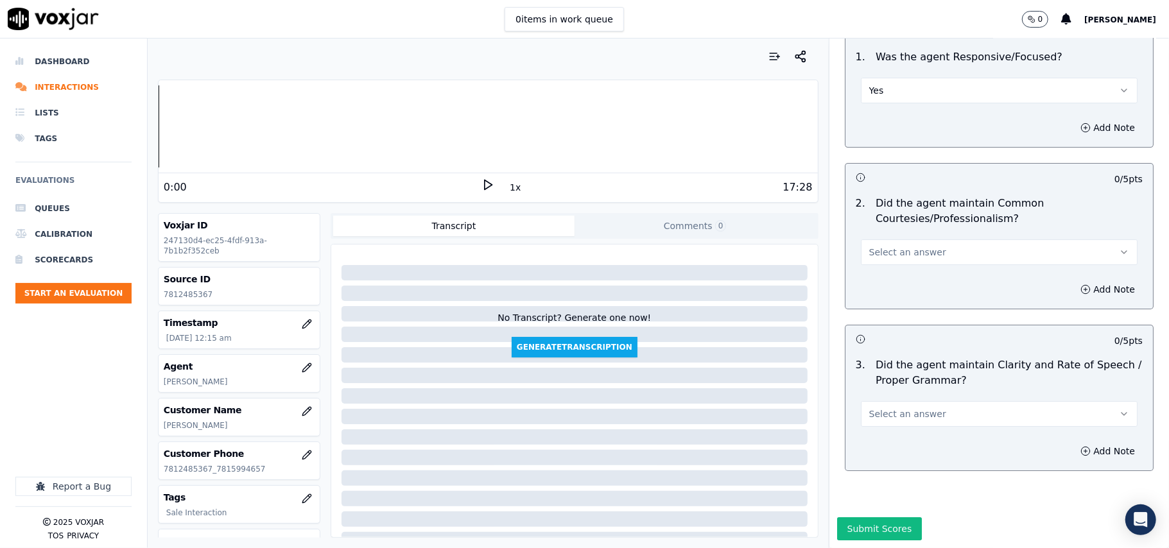
scroll to position [3213, 0]
click at [889, 246] on span "Select an answer" at bounding box center [907, 252] width 77 height 13
click at [875, 247] on div "Yes" at bounding box center [972, 242] width 249 height 21
drag, startPoint x: 877, startPoint y: 376, endPoint x: 877, endPoint y: 388, distance: 11.6
click at [878, 408] on span "Select an answer" at bounding box center [907, 414] width 77 height 13
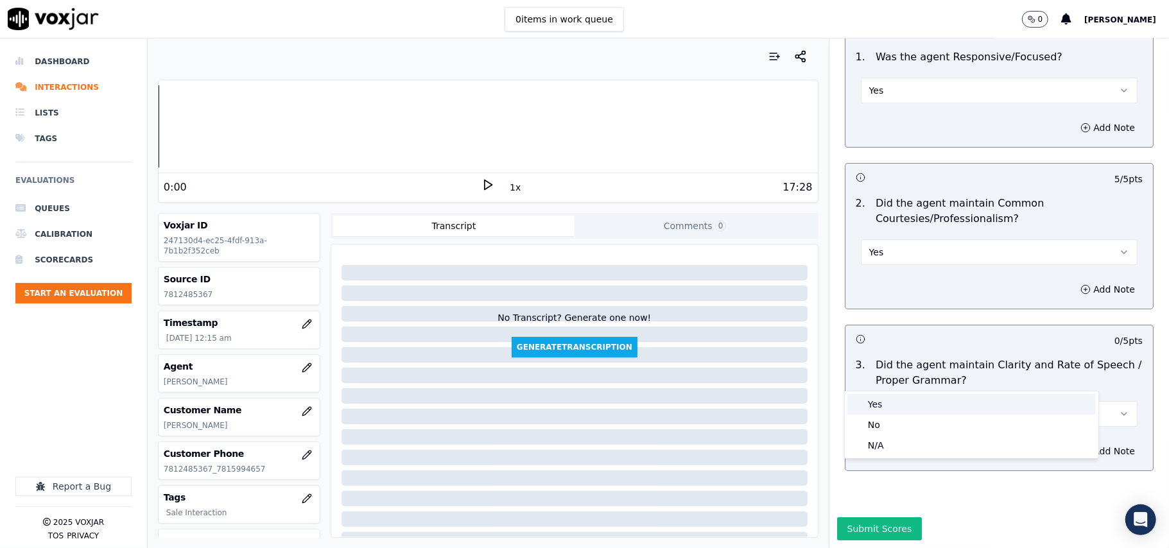
click at [887, 403] on div "Yes" at bounding box center [972, 404] width 249 height 21
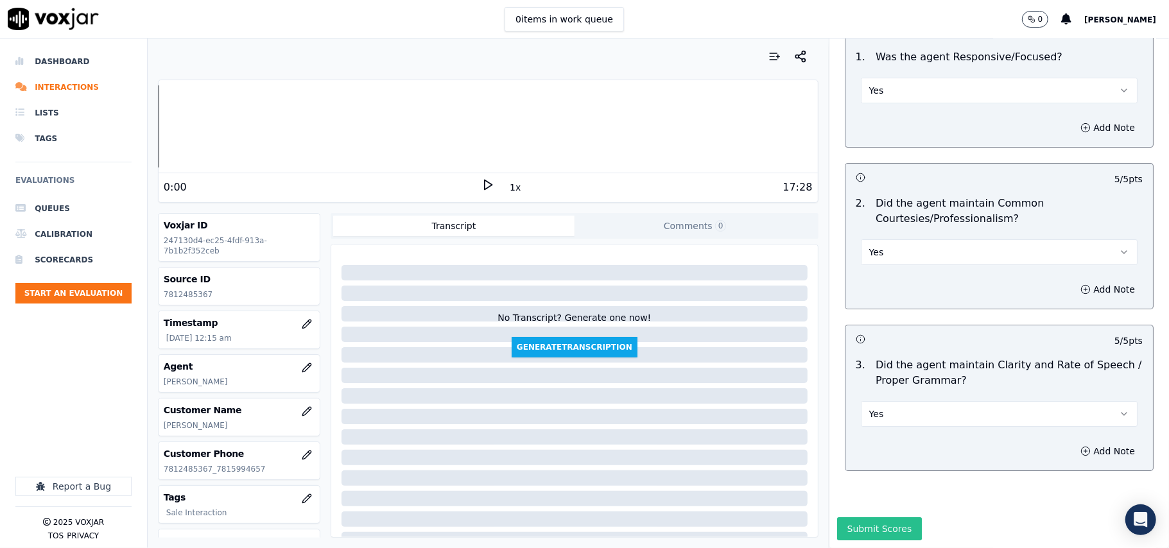
click at [893, 518] on button "Submit Scores" at bounding box center [879, 529] width 85 height 23
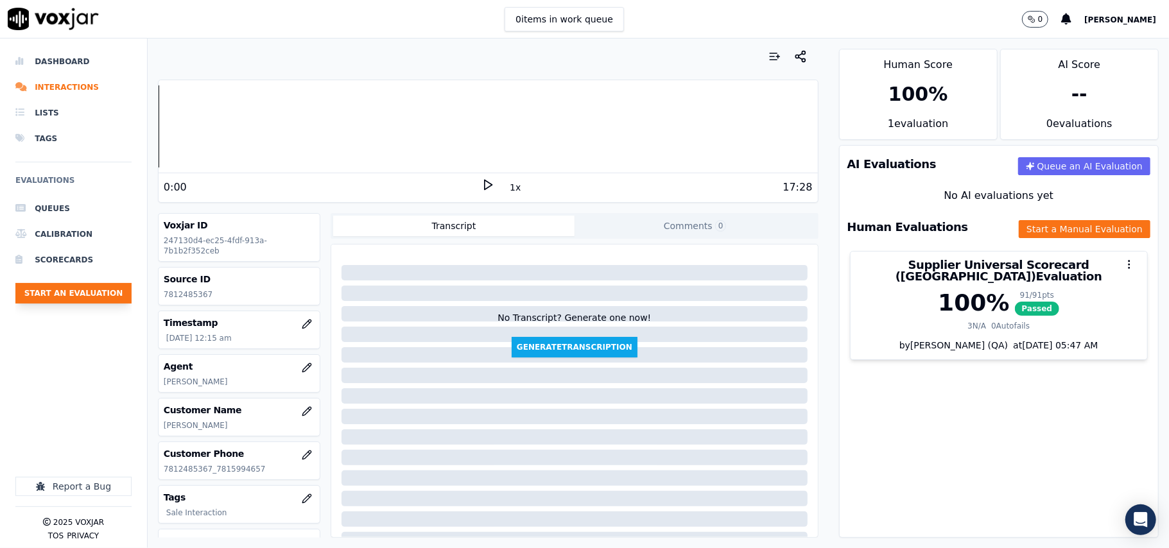
click at [107, 297] on button "Start an Evaluation" at bounding box center [73, 293] width 116 height 21
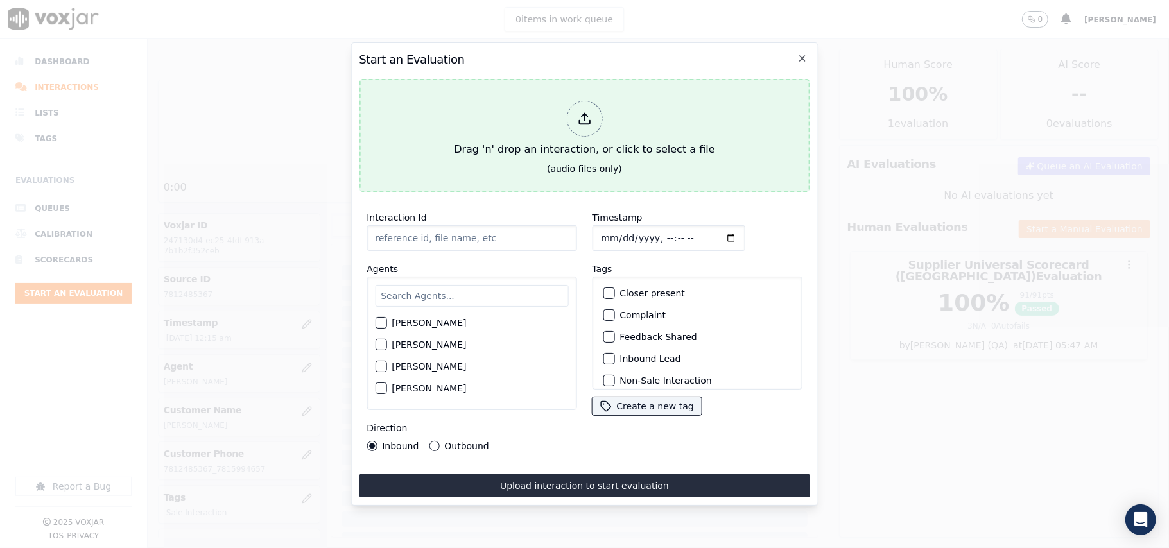
click at [594, 125] on div at bounding box center [584, 119] width 36 height 36
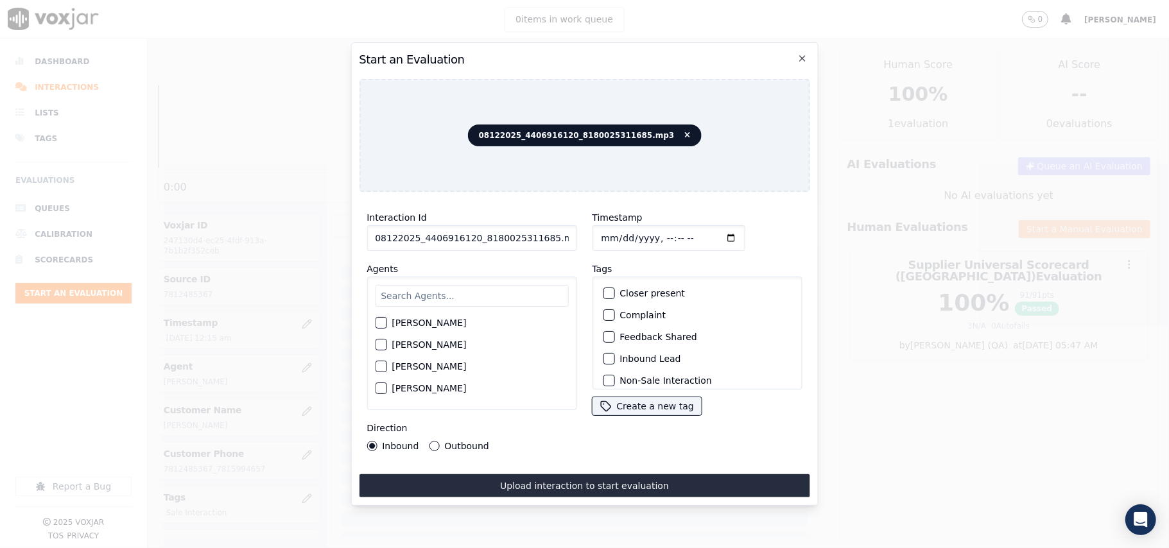
drag, startPoint x: 427, startPoint y: 234, endPoint x: 453, endPoint y: 234, distance: 26.3
click at [428, 234] on input "08122025_4406916120_8180025311685.mp3" at bounding box center [472, 238] width 210 height 26
paste input "4406916120"
type input "4406916120"
click at [612, 230] on input "Timestamp" at bounding box center [668, 238] width 153 height 26
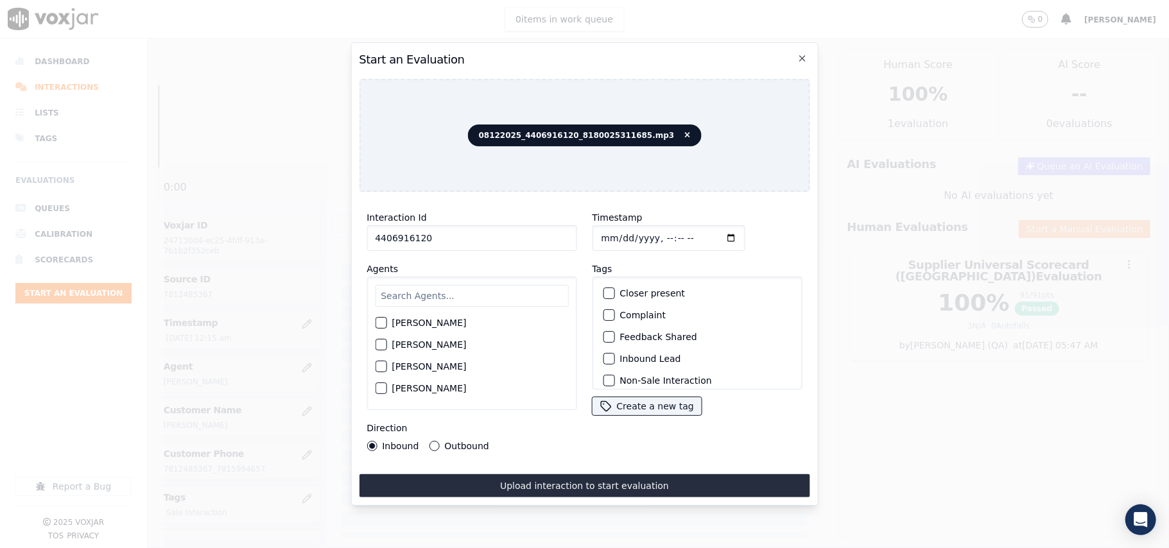
type input "2025-08-12T00:17"
click at [435, 285] on input "text" at bounding box center [471, 296] width 193 height 22
type input "Car"
click at [444, 316] on div "CAROLINE JARAMILLO" at bounding box center [471, 327] width 193 height 22
click at [426, 324] on label "CAROLINE JARAMILLO" at bounding box center [429, 326] width 74 height 9
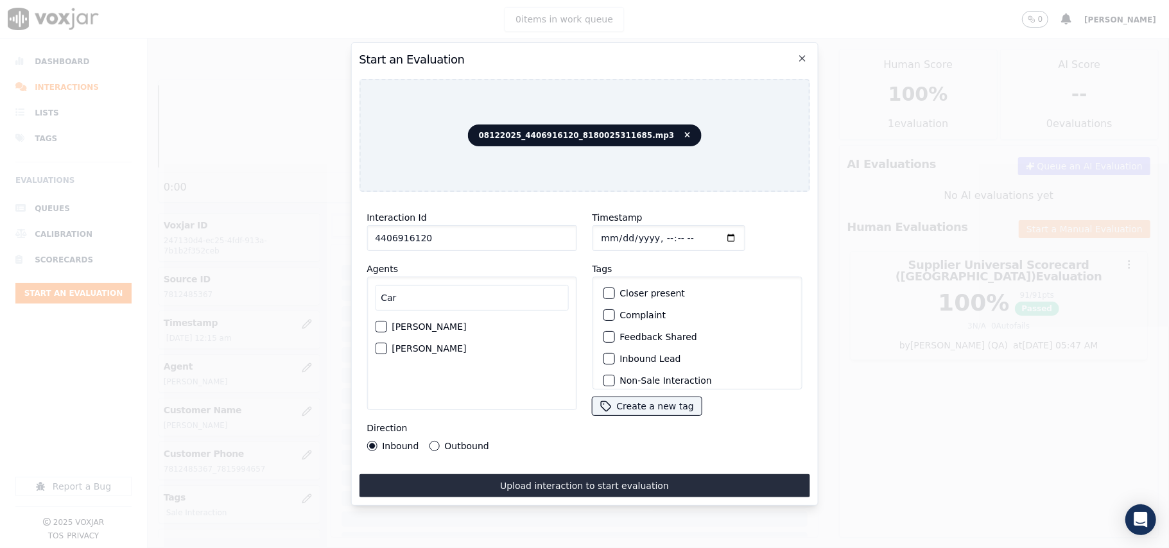
click at [387, 324] on button "CAROLINE JARAMILLO" at bounding box center [381, 327] width 12 height 12
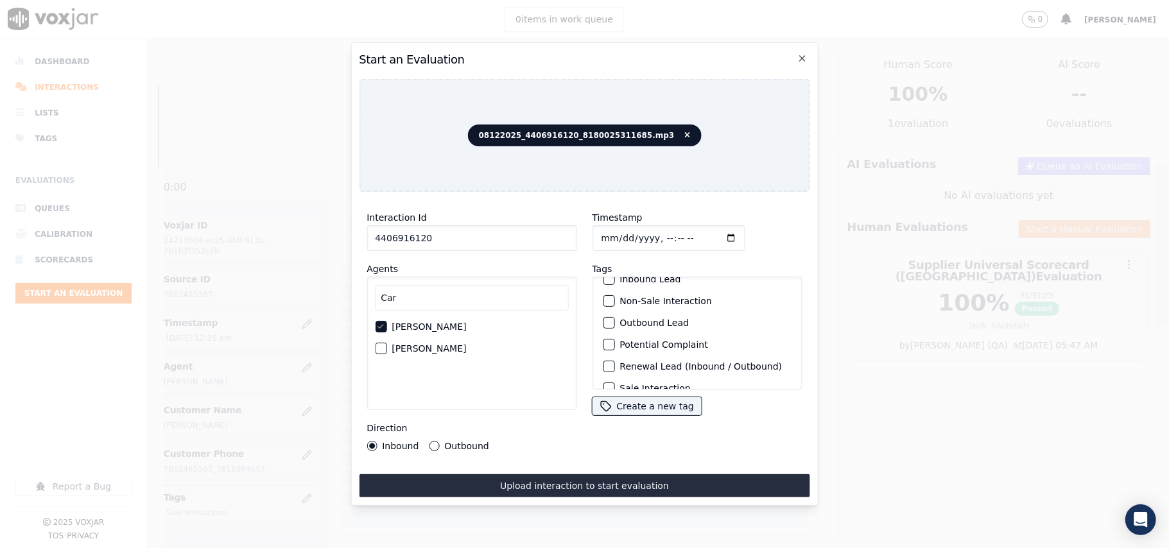
scroll to position [112, 0]
click at [633, 369] on label "Sale Interaction" at bounding box center [655, 373] width 71 height 9
click at [615, 367] on button "Sale Interaction" at bounding box center [609, 373] width 12 height 12
click at [447, 442] on label "Outbound" at bounding box center [466, 446] width 44 height 9
click at [439, 441] on button "Outbound" at bounding box center [434, 446] width 10 height 10
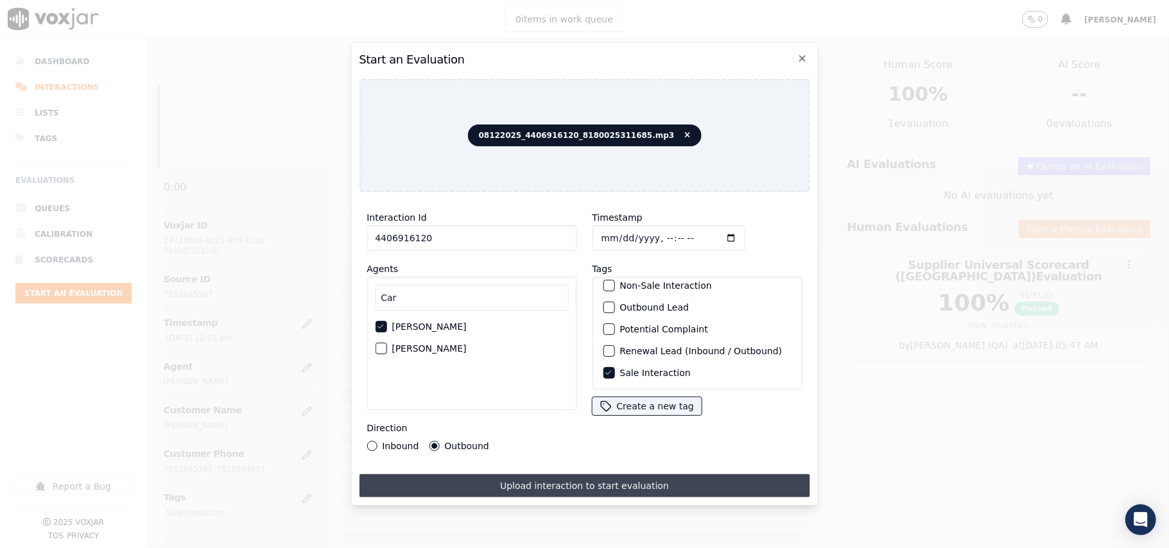
click at [497, 475] on button "Upload interaction to start evaluation" at bounding box center [584, 486] width 451 height 23
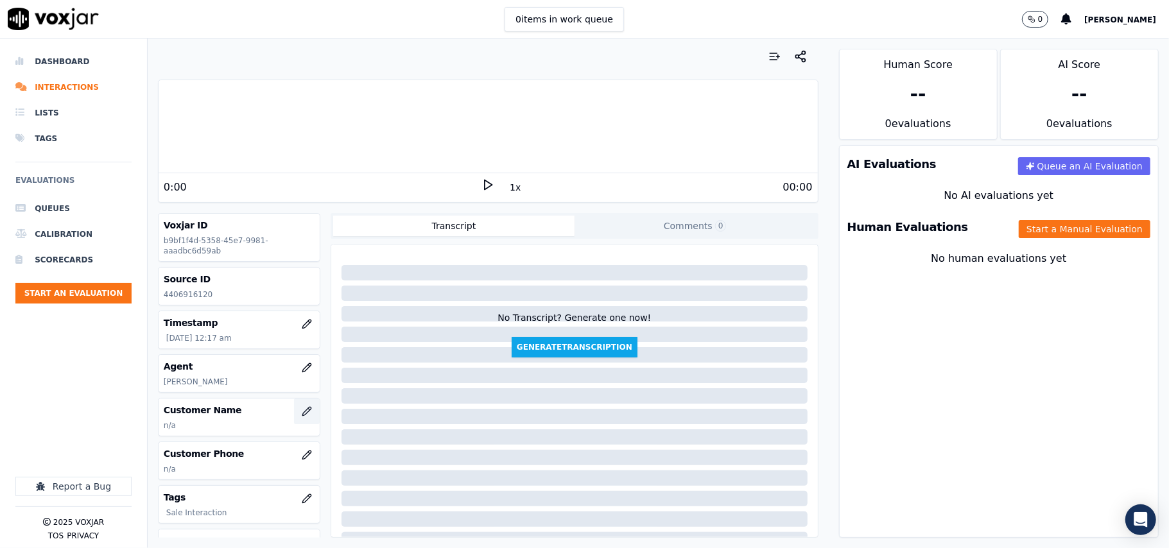
click at [302, 415] on icon "button" at bounding box center [306, 411] width 8 height 8
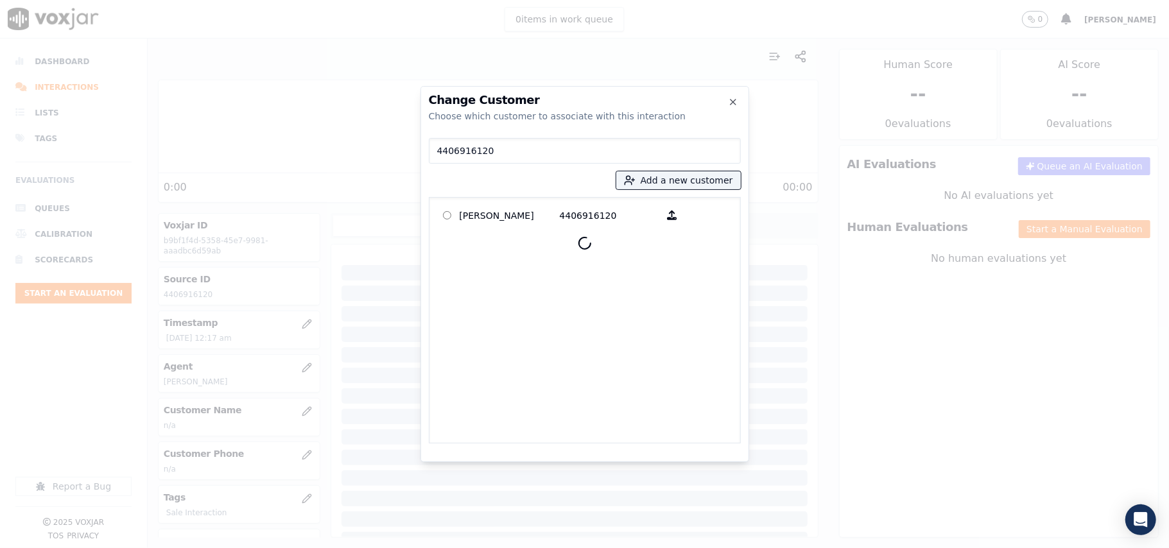
type input "4406916120"
click at [496, 217] on p "GREGORY BOWLES" at bounding box center [510, 215] width 100 height 20
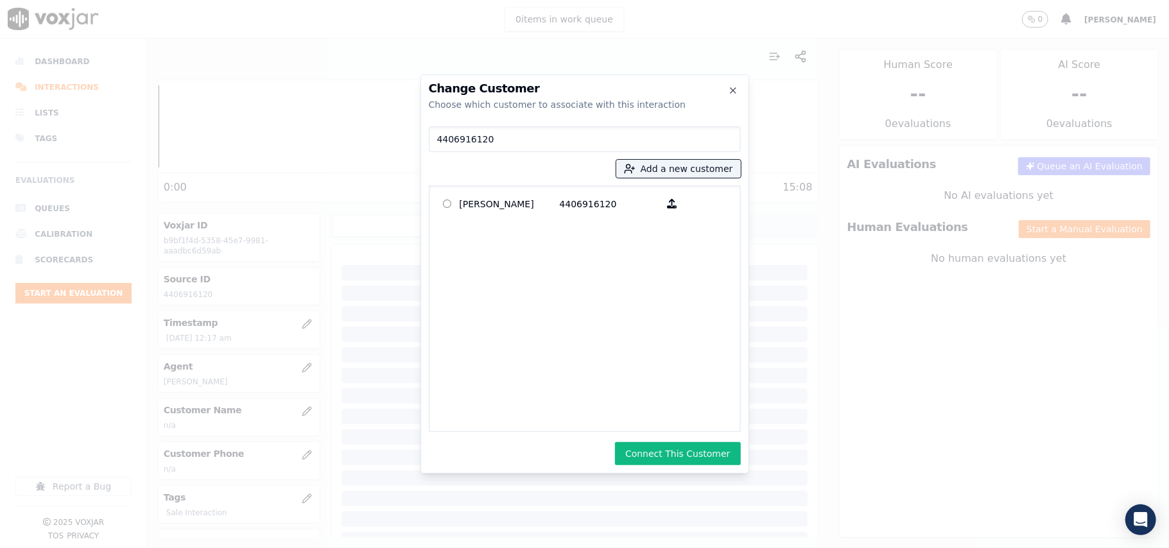
click at [659, 451] on button "Connect This Customer" at bounding box center [677, 453] width 125 height 23
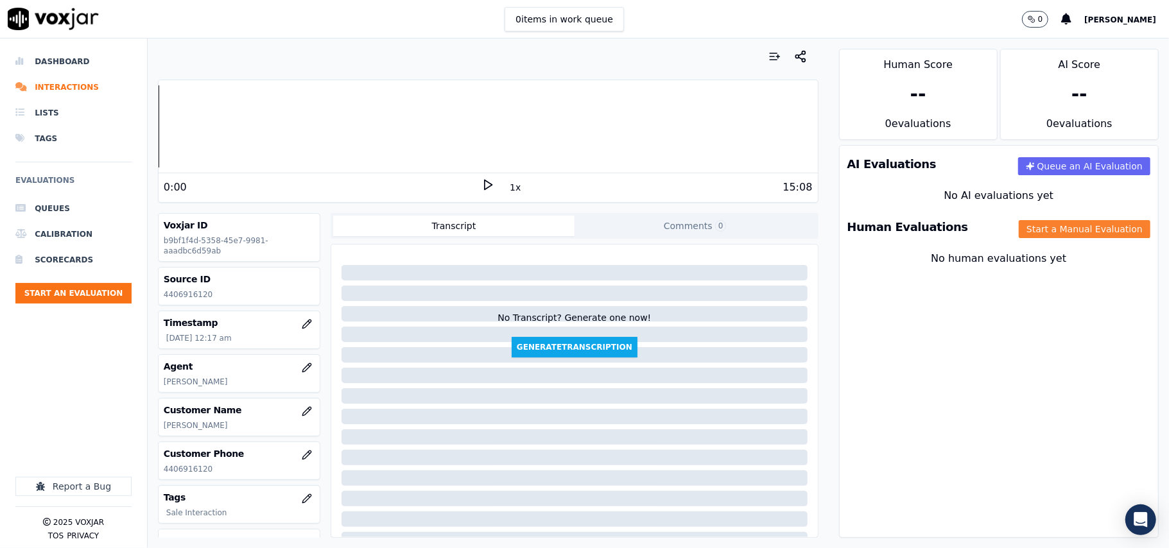
click at [1059, 231] on button "Start a Manual Evaluation" at bounding box center [1085, 229] width 132 height 18
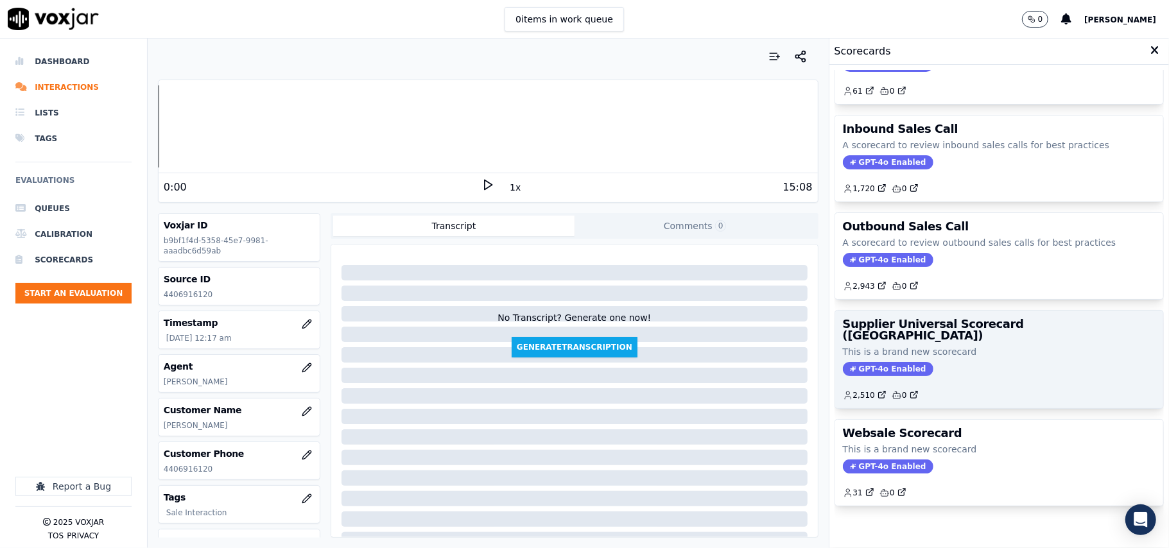
scroll to position [98, 0]
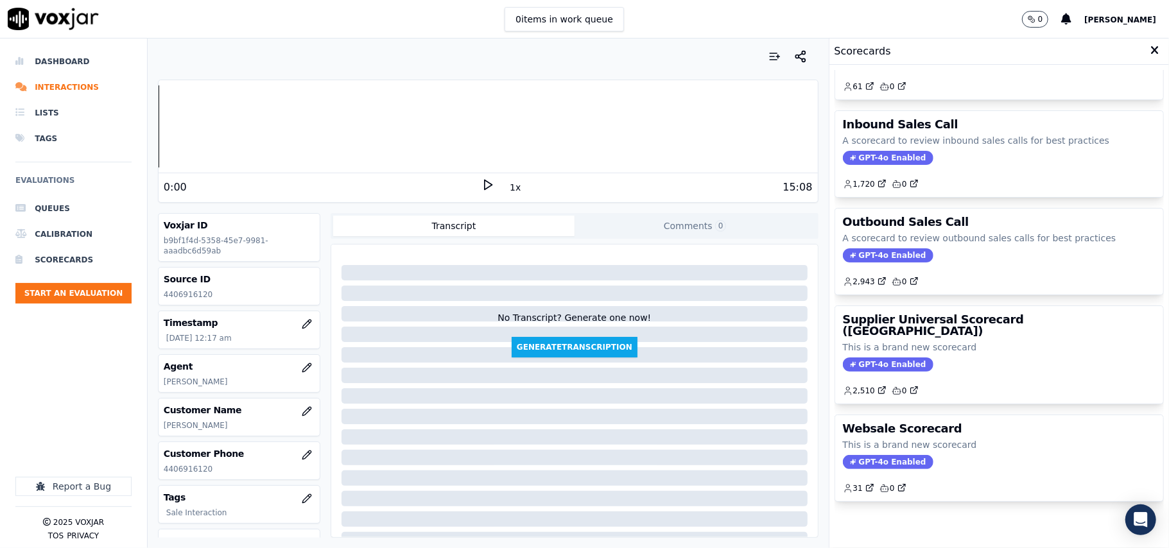
click at [961, 358] on div "GPT-4o Enabled" at bounding box center [999, 365] width 313 height 14
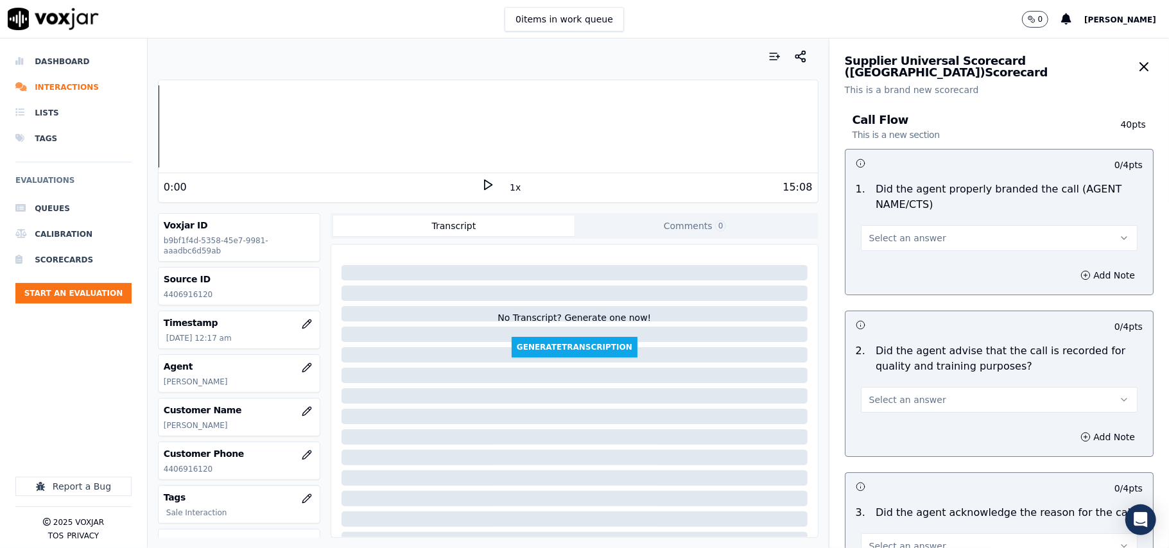
click at [902, 240] on span "Select an answer" at bounding box center [907, 238] width 77 height 13
click at [879, 266] on div "Yes" at bounding box center [972, 268] width 249 height 21
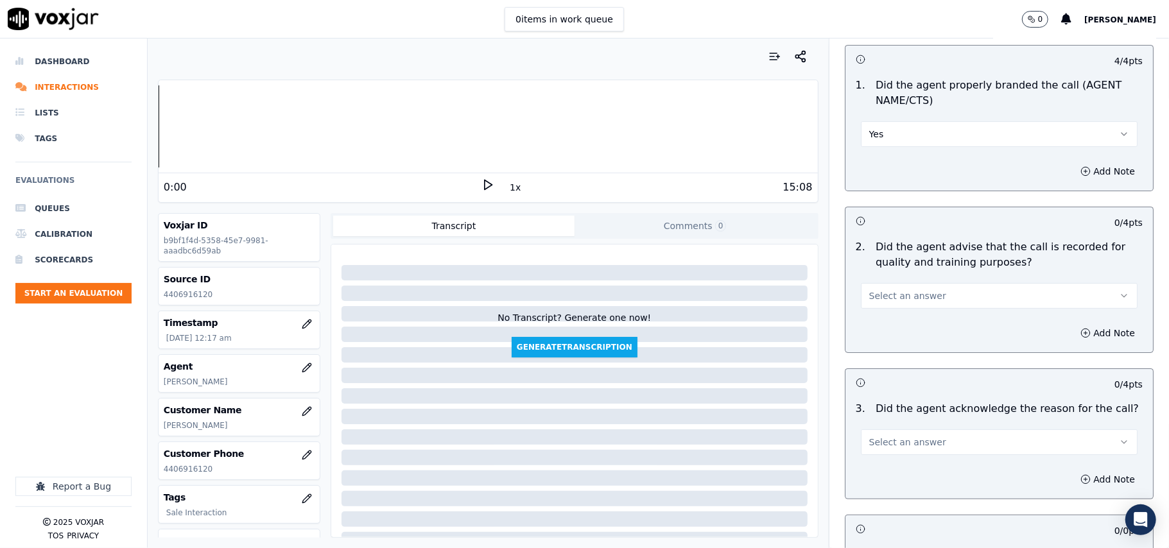
scroll to position [143, 0]
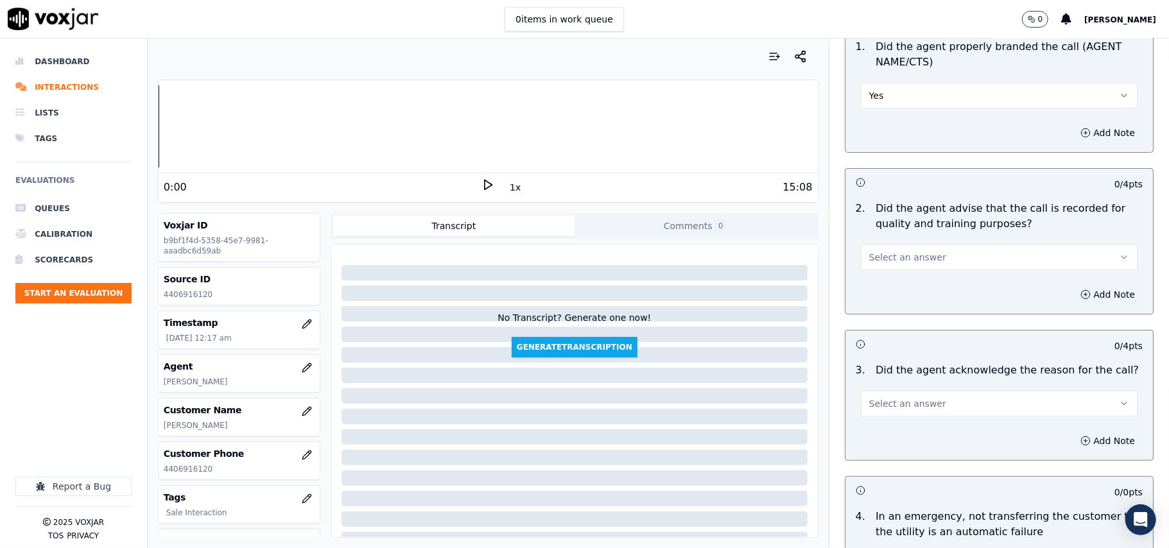
click at [882, 258] on span "Select an answer" at bounding box center [907, 257] width 77 height 13
drag, startPoint x: 882, startPoint y: 288, endPoint x: 884, endPoint y: 281, distance: 6.5
click at [882, 286] on div "Yes" at bounding box center [972, 287] width 249 height 21
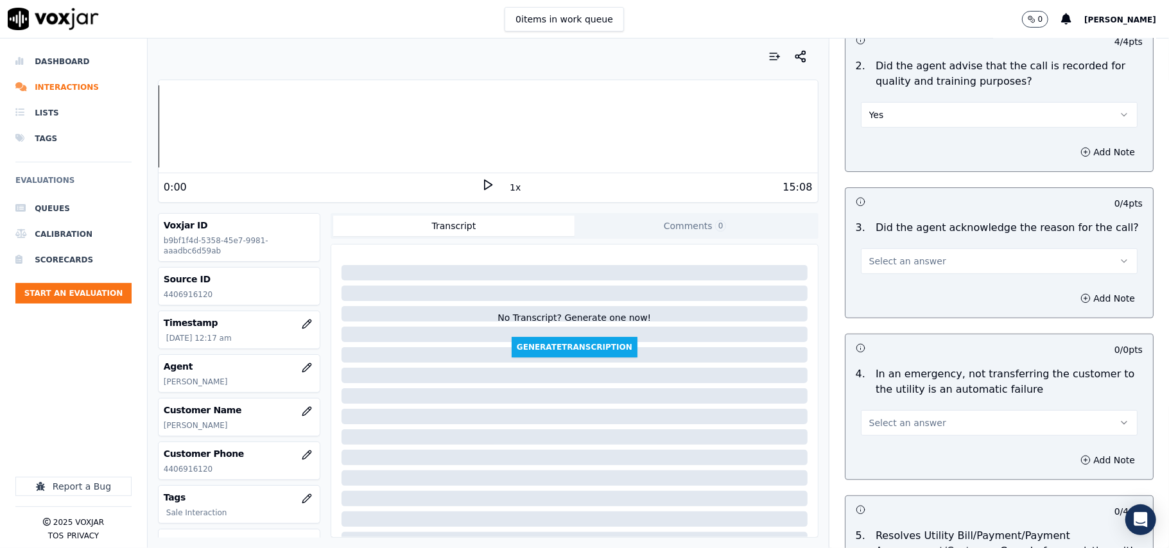
click at [885, 262] on span "Select an answer" at bounding box center [907, 261] width 77 height 13
click at [884, 292] on div "Yes" at bounding box center [972, 291] width 249 height 21
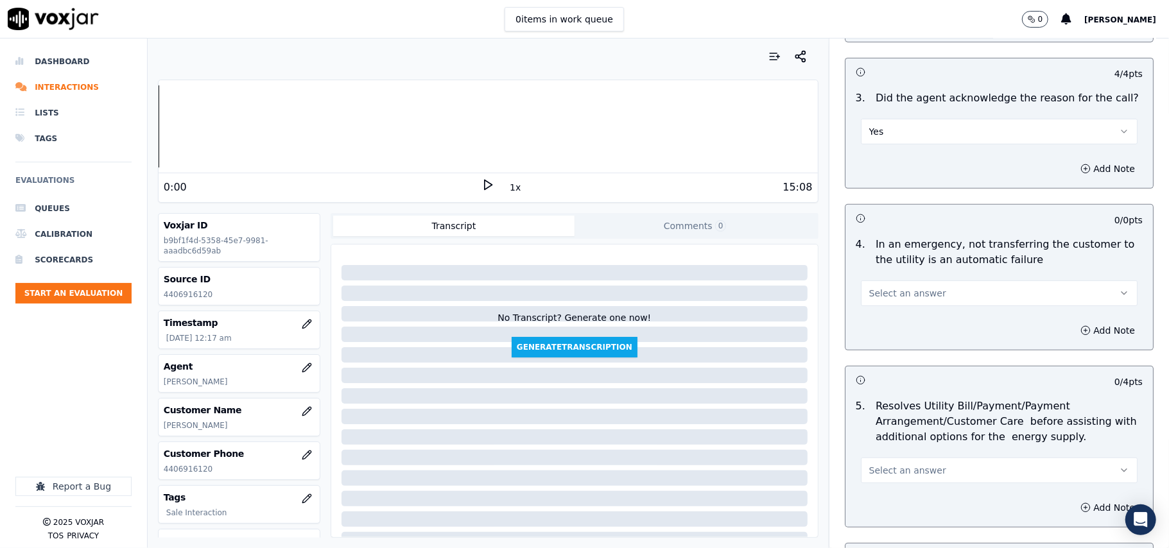
scroll to position [571, 0]
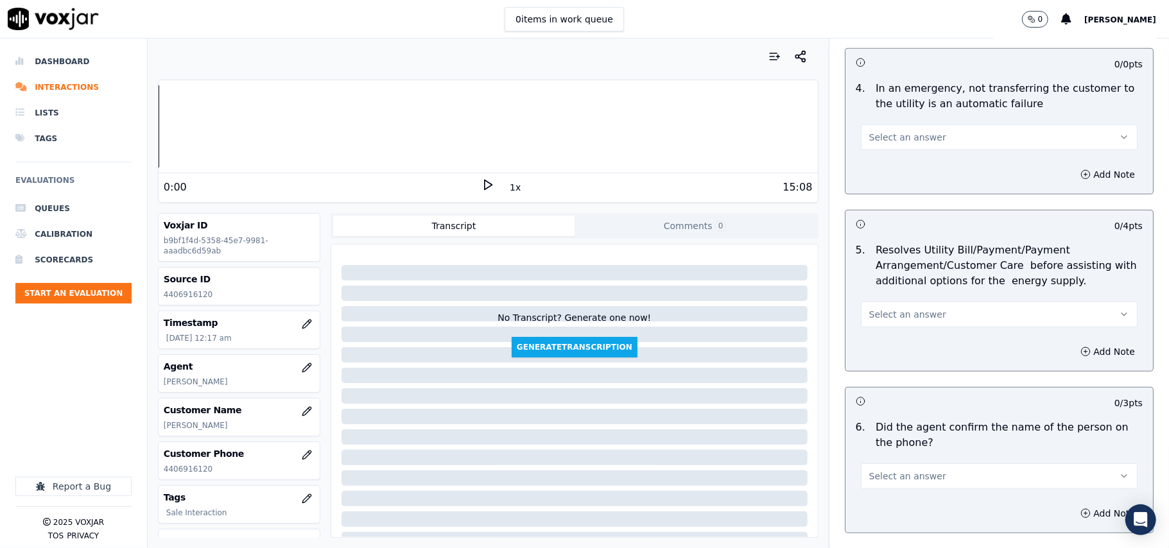
drag, startPoint x: 903, startPoint y: 119, endPoint x: 902, endPoint y: 129, distance: 9.7
click at [902, 129] on div "Select an answer" at bounding box center [999, 131] width 297 height 39
click at [902, 139] on span "Select an answer" at bounding box center [907, 137] width 77 height 13
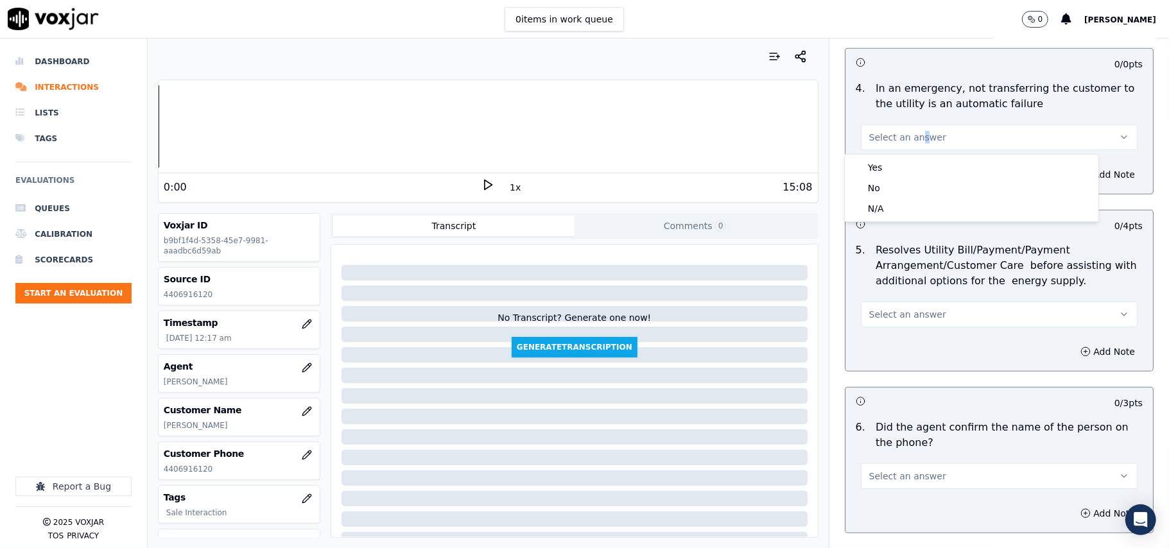
click at [898, 214] on div "N/A" at bounding box center [972, 208] width 249 height 21
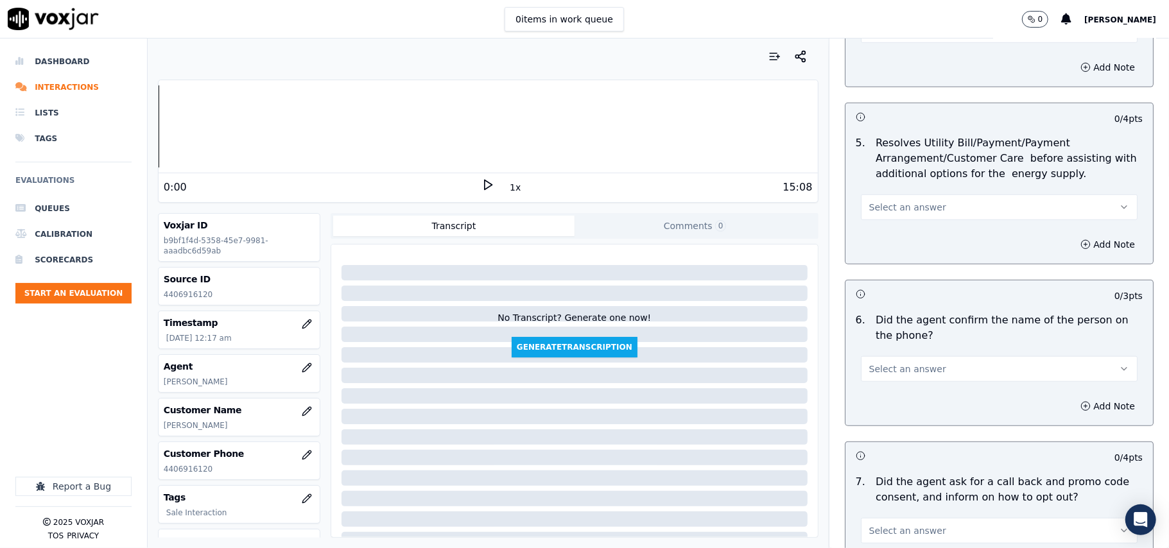
scroll to position [713, 0]
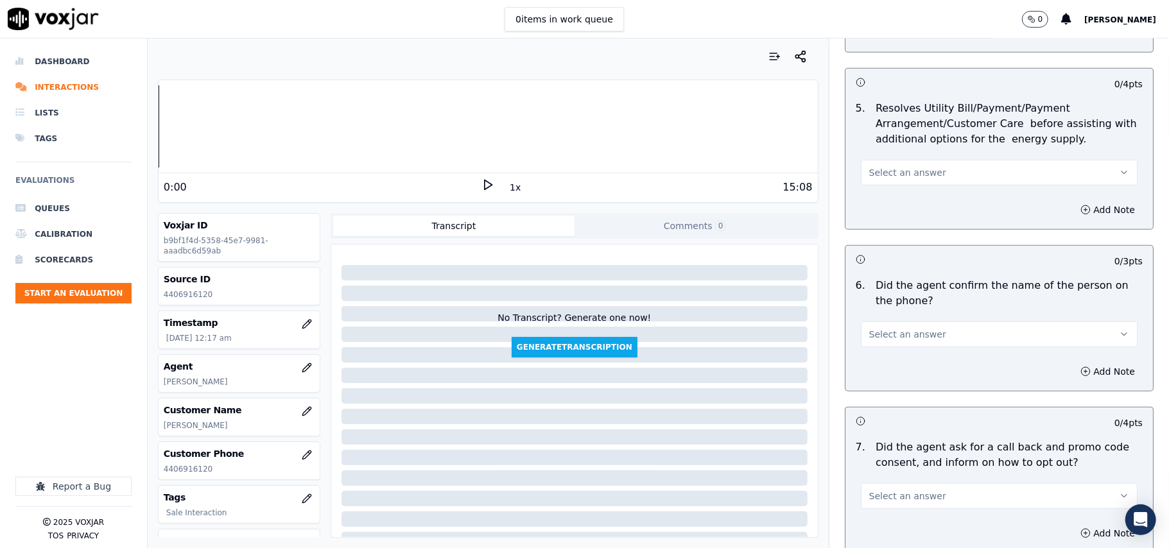
click at [881, 171] on span "Select an answer" at bounding box center [907, 172] width 77 height 13
click at [882, 234] on div "N/A" at bounding box center [972, 244] width 249 height 21
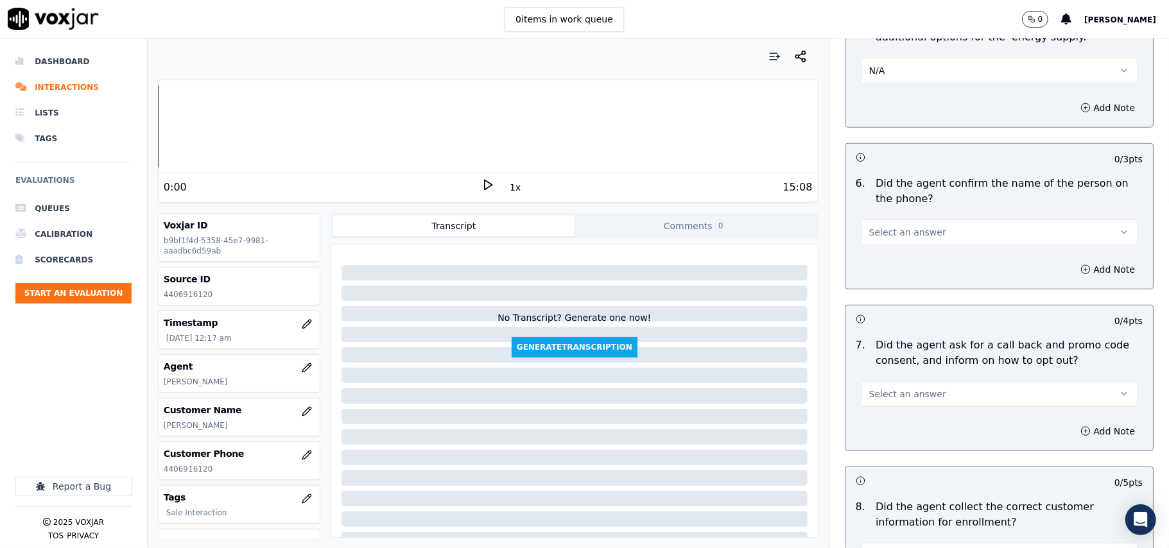
scroll to position [856, 0]
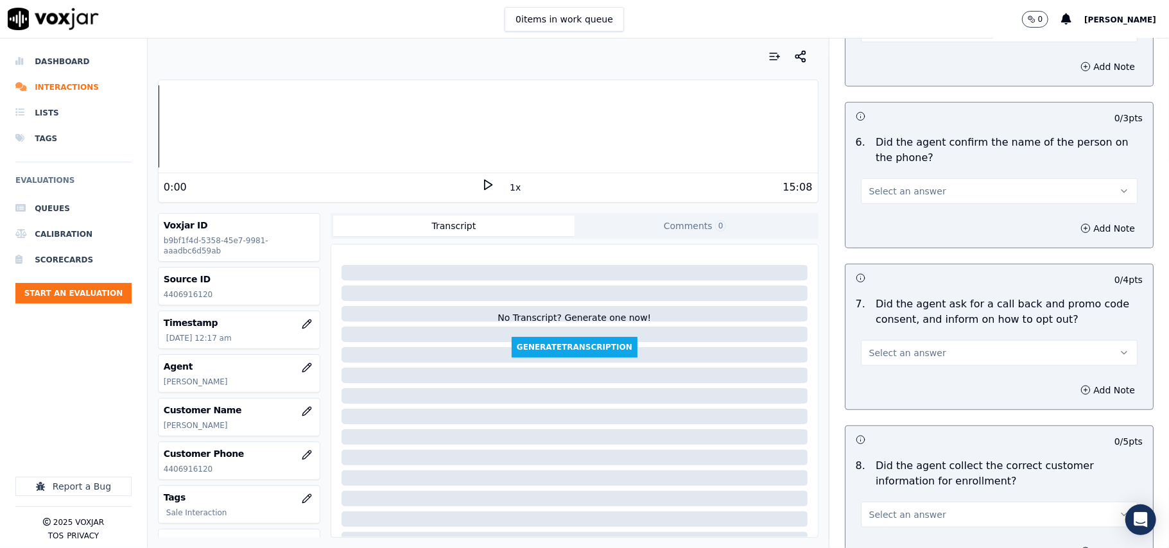
click at [881, 200] on button "Select an answer" at bounding box center [999, 192] width 277 height 26
click at [882, 214] on div "Yes" at bounding box center [972, 223] width 249 height 21
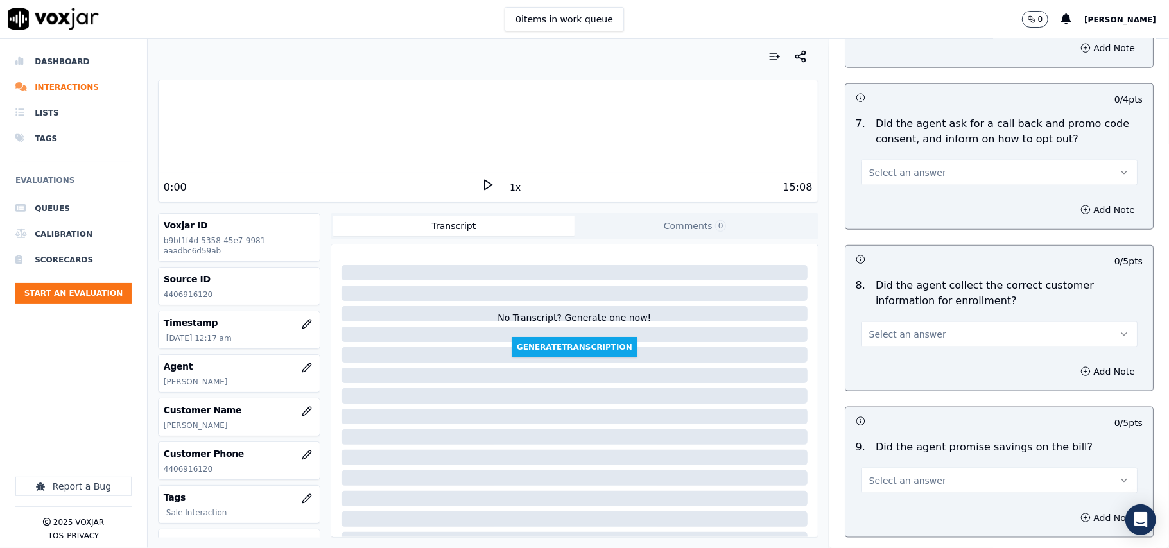
scroll to position [999, 0]
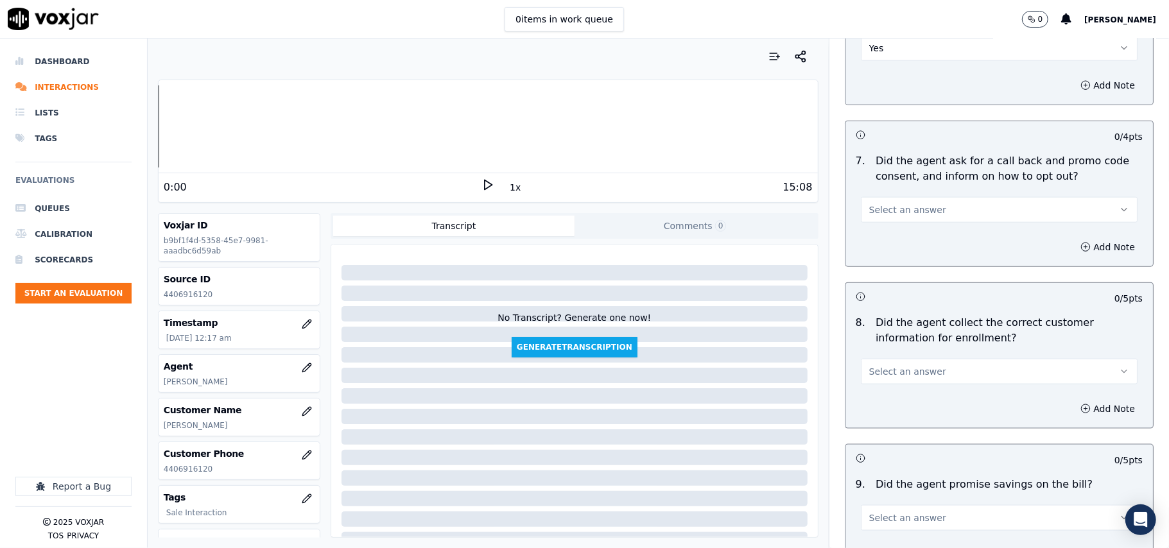
click at [912, 214] on span "Select an answer" at bounding box center [907, 210] width 77 height 13
click at [908, 237] on div "Yes" at bounding box center [972, 242] width 249 height 21
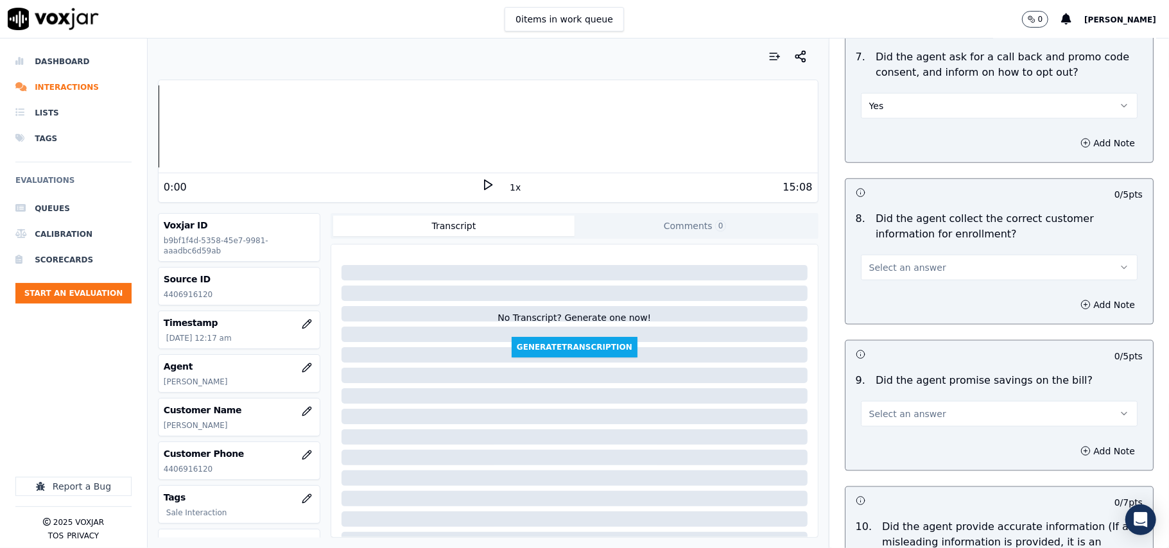
scroll to position [1141, 0]
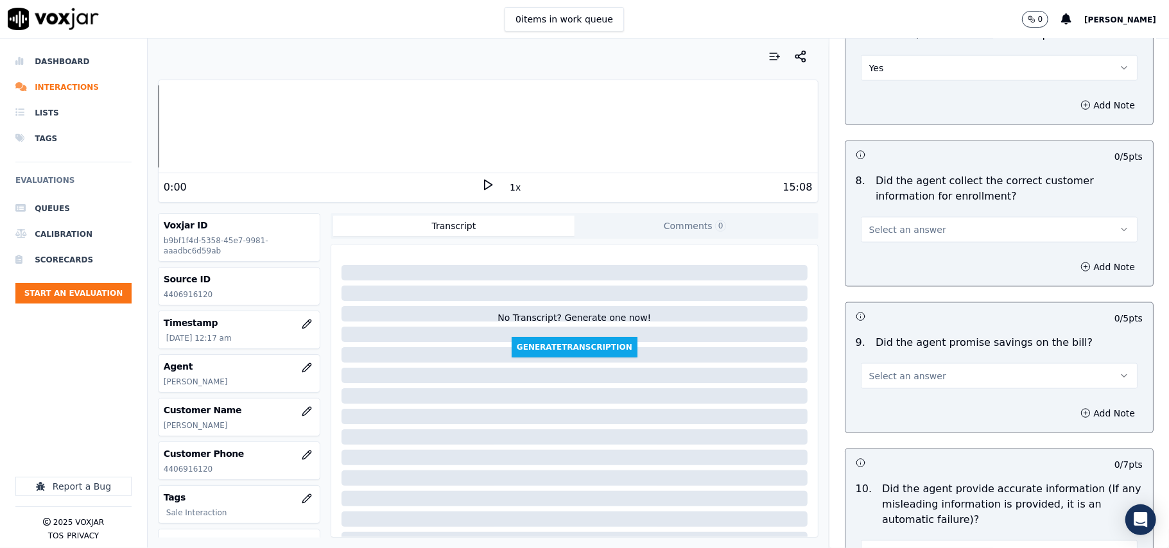
click at [891, 232] on span "Select an answer" at bounding box center [907, 229] width 77 height 13
click at [889, 258] on div "Yes" at bounding box center [972, 262] width 249 height 21
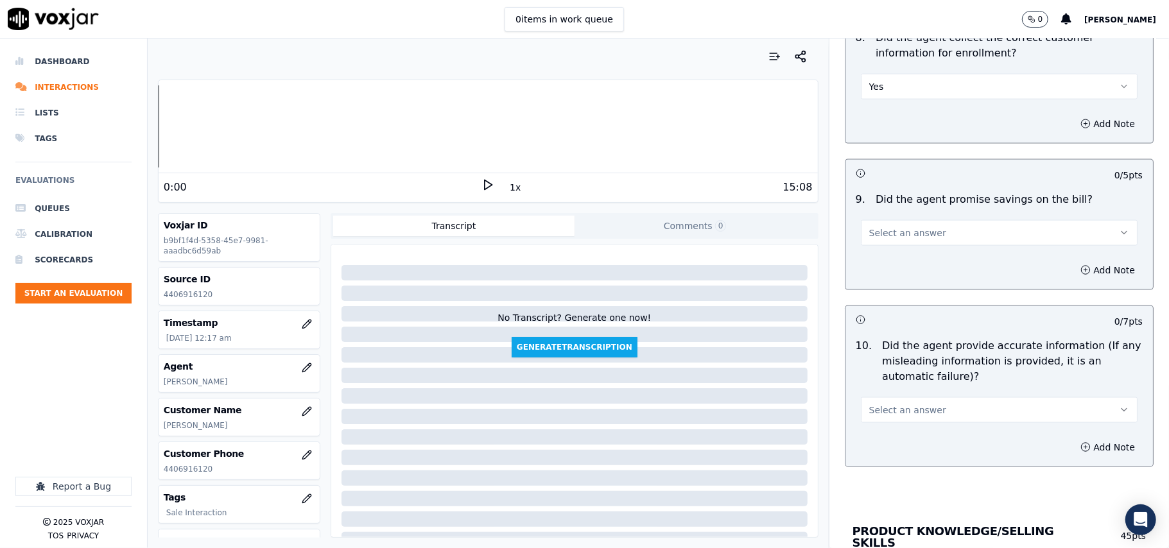
click at [887, 237] on span "Select an answer" at bounding box center [907, 233] width 77 height 13
click at [892, 303] on div "N/A" at bounding box center [972, 307] width 249 height 21
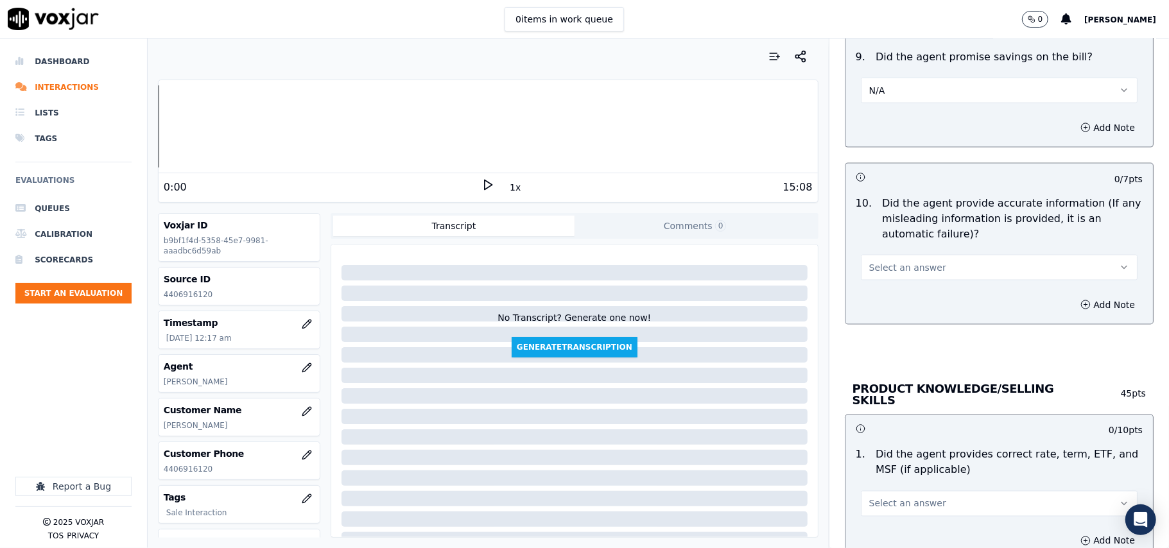
click at [896, 272] on span "Select an answer" at bounding box center [907, 267] width 77 height 13
click at [885, 297] on div "Yes" at bounding box center [972, 300] width 249 height 21
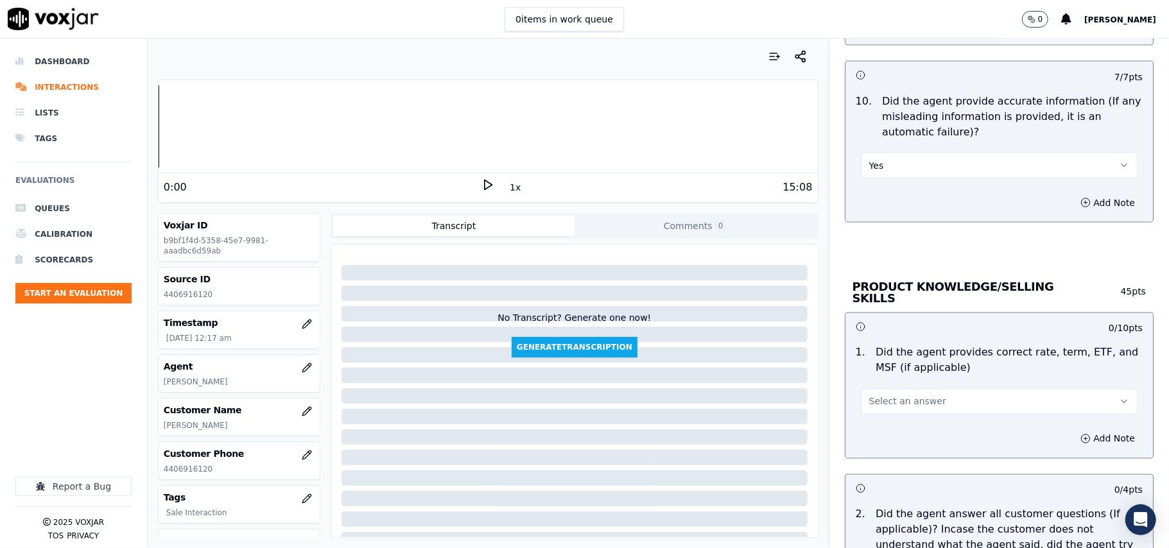
scroll to position [1569, 0]
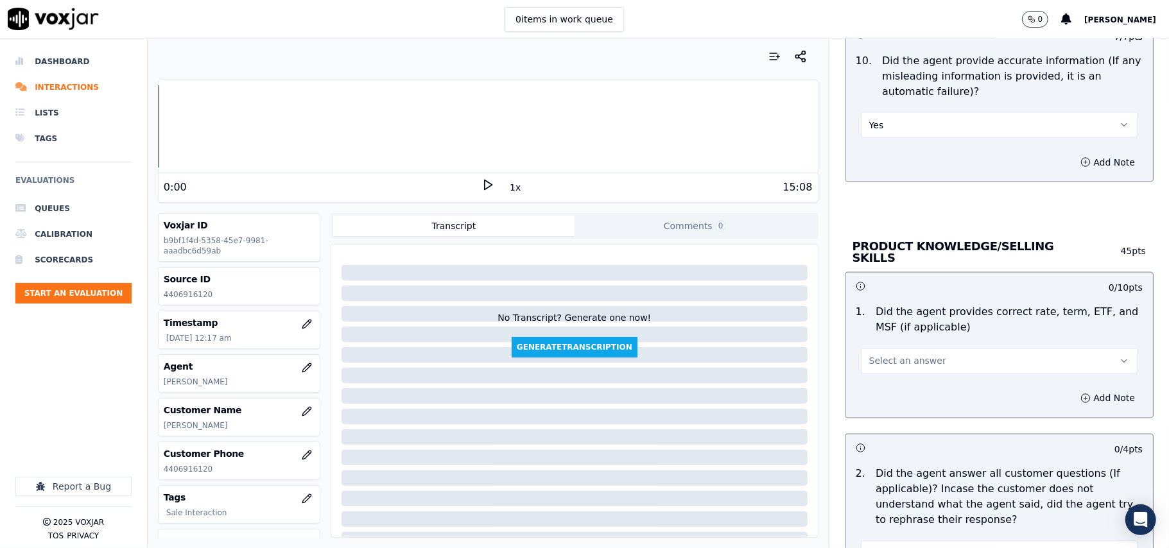
drag, startPoint x: 923, startPoint y: 347, endPoint x: 917, endPoint y: 367, distance: 21.3
click at [923, 349] on button "Select an answer" at bounding box center [999, 362] width 277 height 26
click at [894, 389] on div "Yes" at bounding box center [972, 388] width 249 height 21
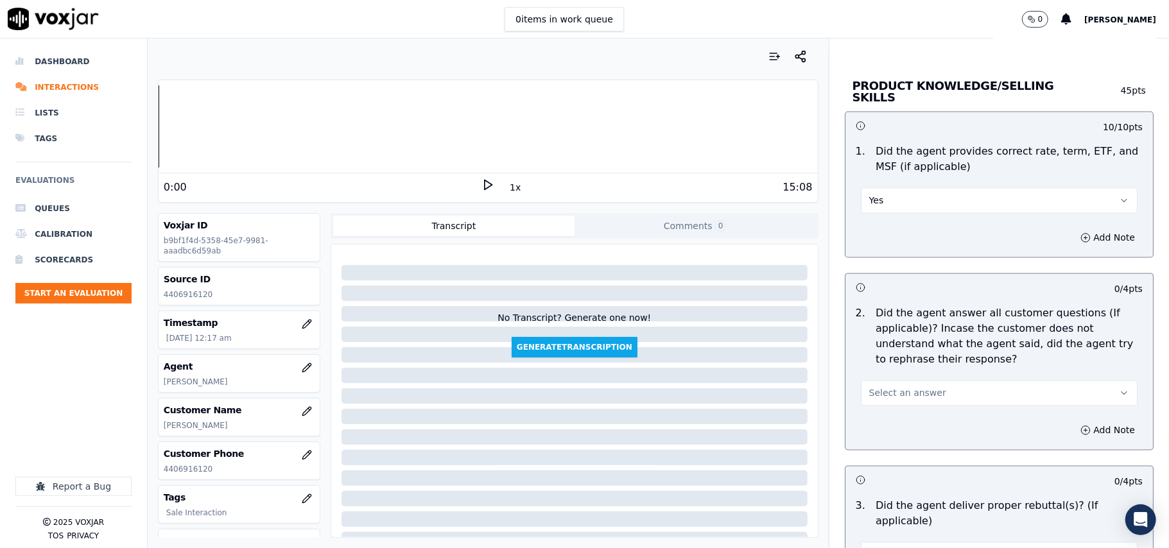
scroll to position [1855, 0]
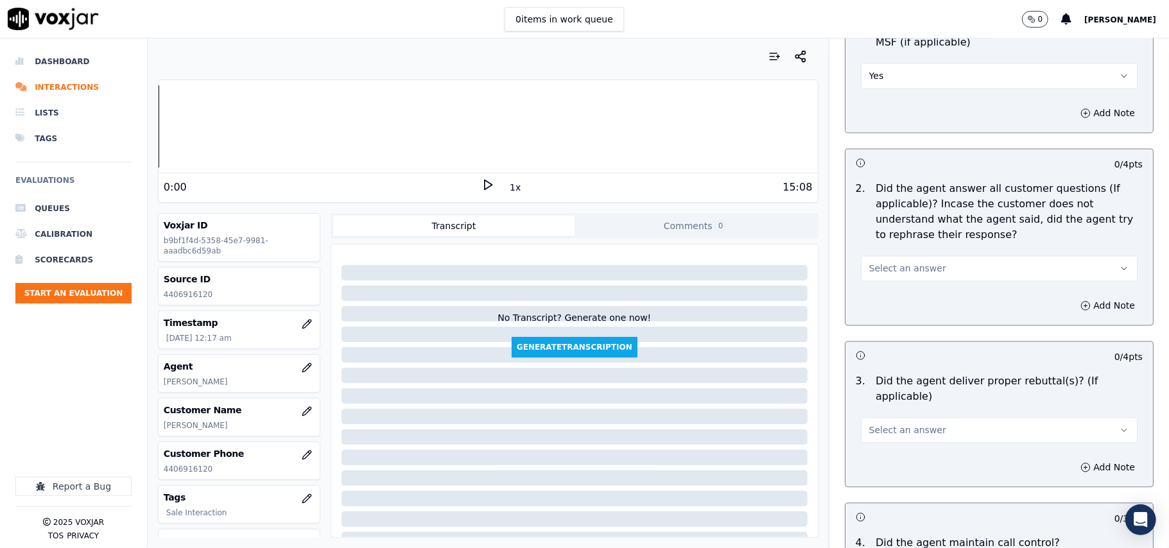
click at [879, 262] on span "Select an answer" at bounding box center [907, 268] width 77 height 13
click at [885, 286] on div "Yes" at bounding box center [972, 296] width 249 height 21
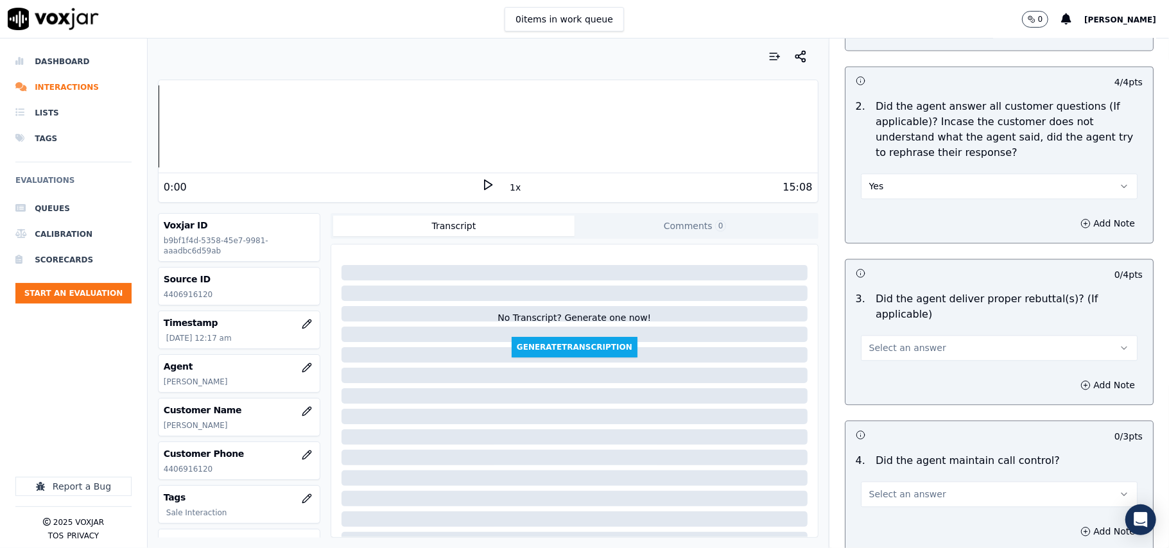
scroll to position [1997, 0]
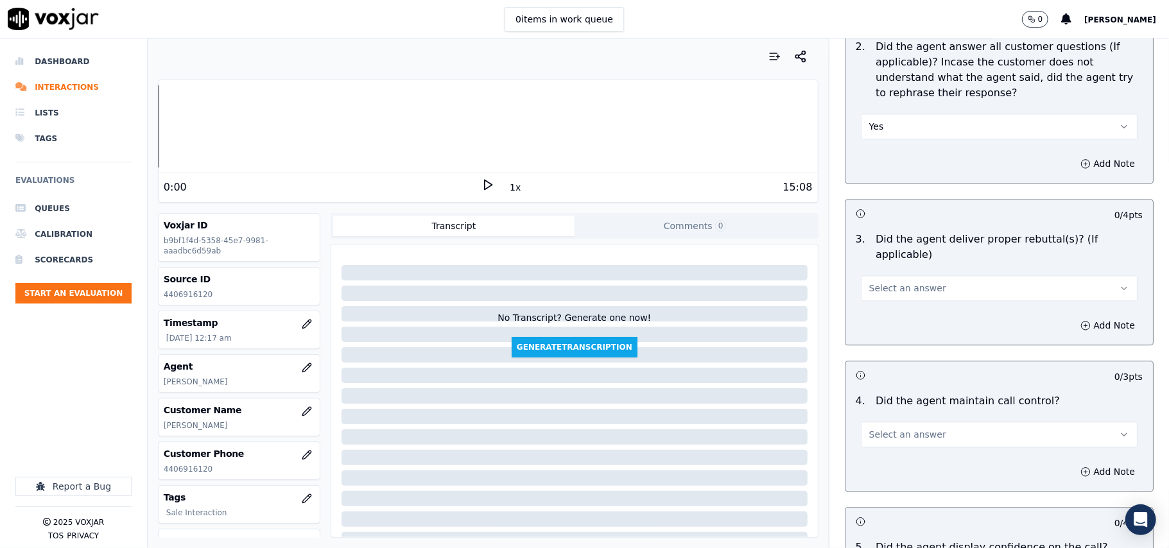
click at [879, 280] on button "Select an answer" at bounding box center [999, 288] width 277 height 26
click at [879, 293] on div "Yes" at bounding box center [972, 300] width 249 height 21
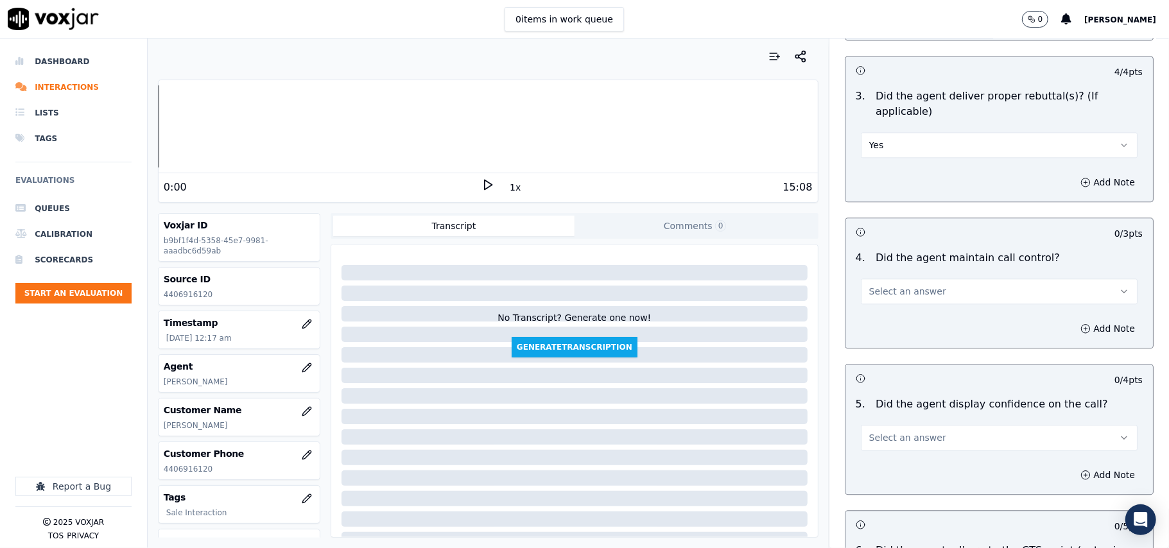
click at [886, 285] on span "Select an answer" at bounding box center [907, 291] width 77 height 13
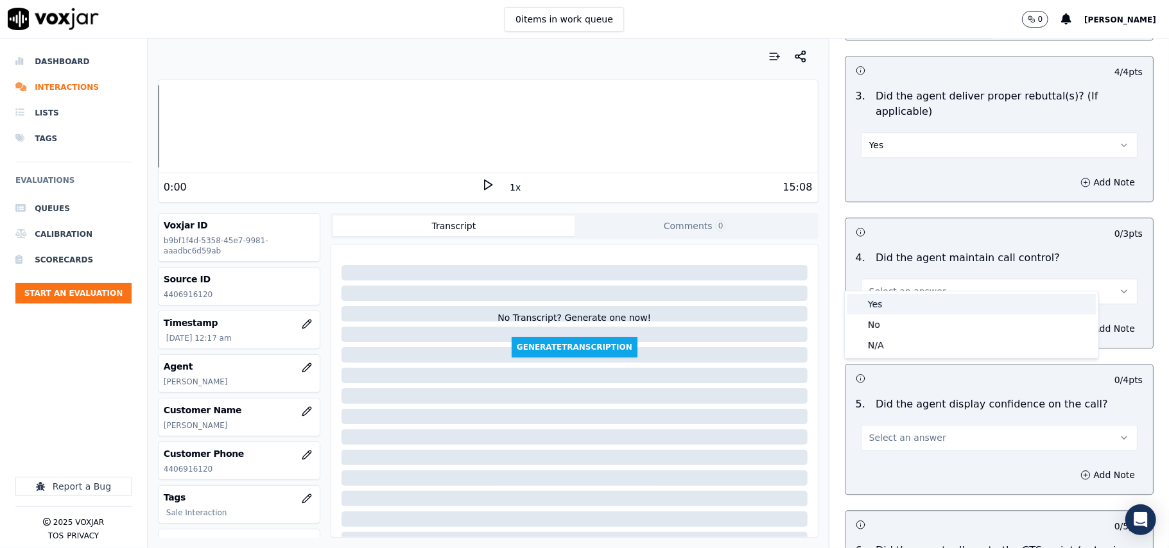
click at [885, 298] on div "Yes" at bounding box center [972, 304] width 249 height 21
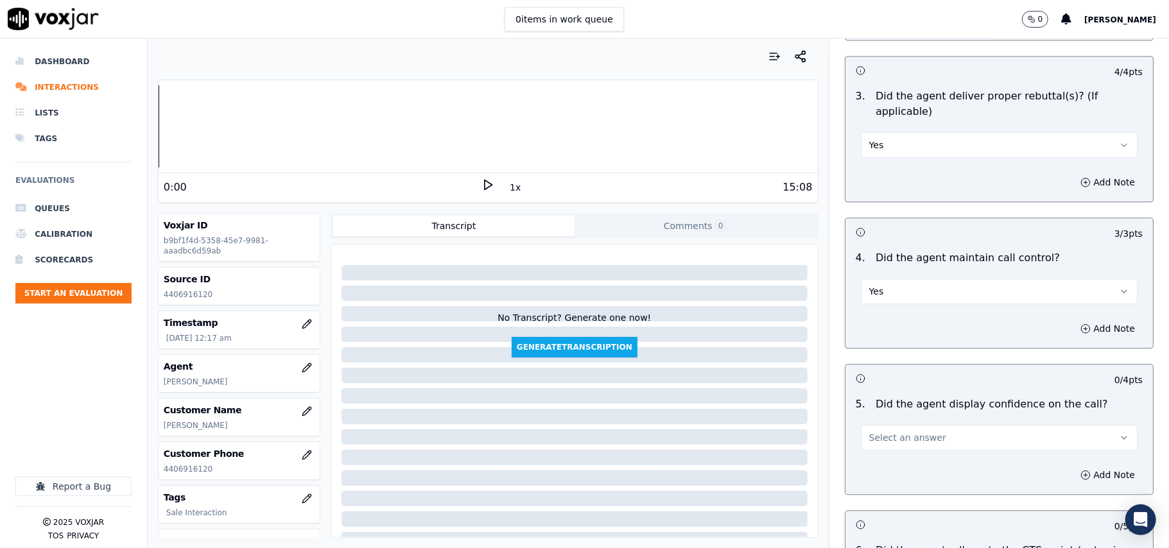
scroll to position [2284, 0]
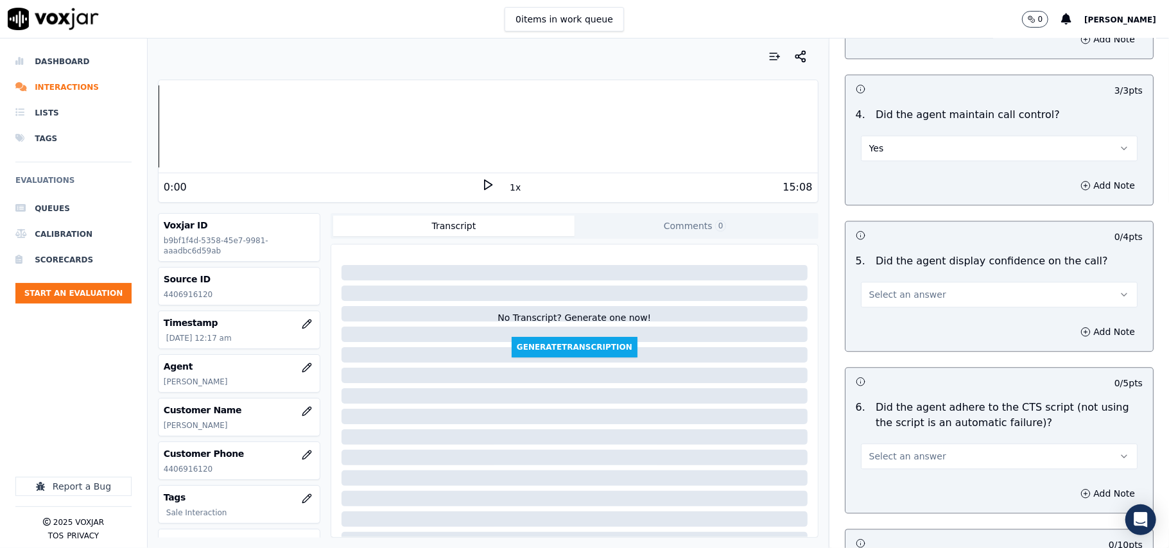
click at [879, 288] on button "Select an answer" at bounding box center [999, 295] width 277 height 26
click at [875, 302] on div "Yes" at bounding box center [972, 308] width 249 height 21
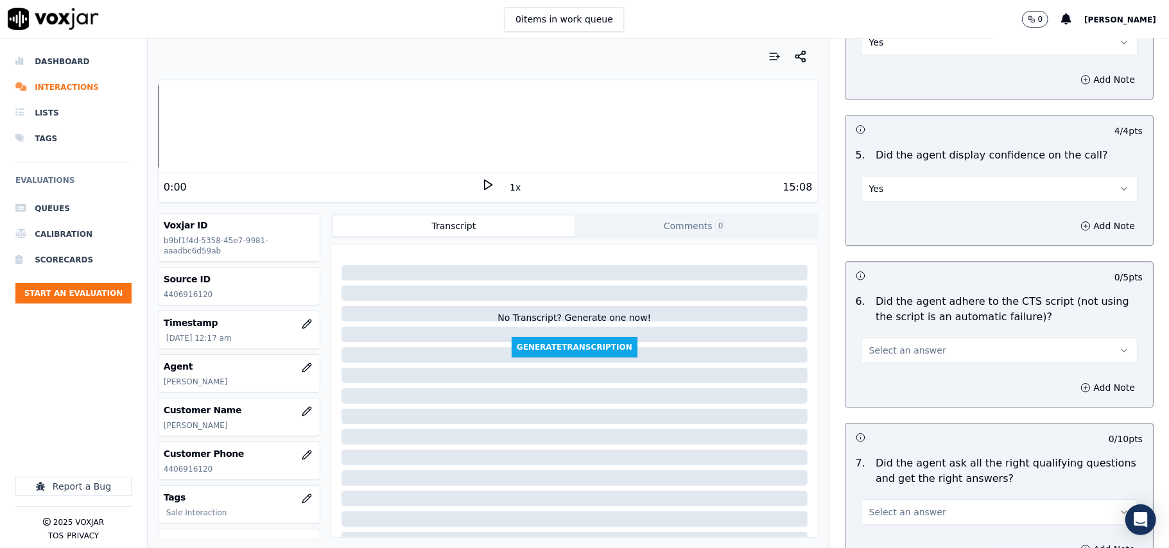
scroll to position [2425, 0]
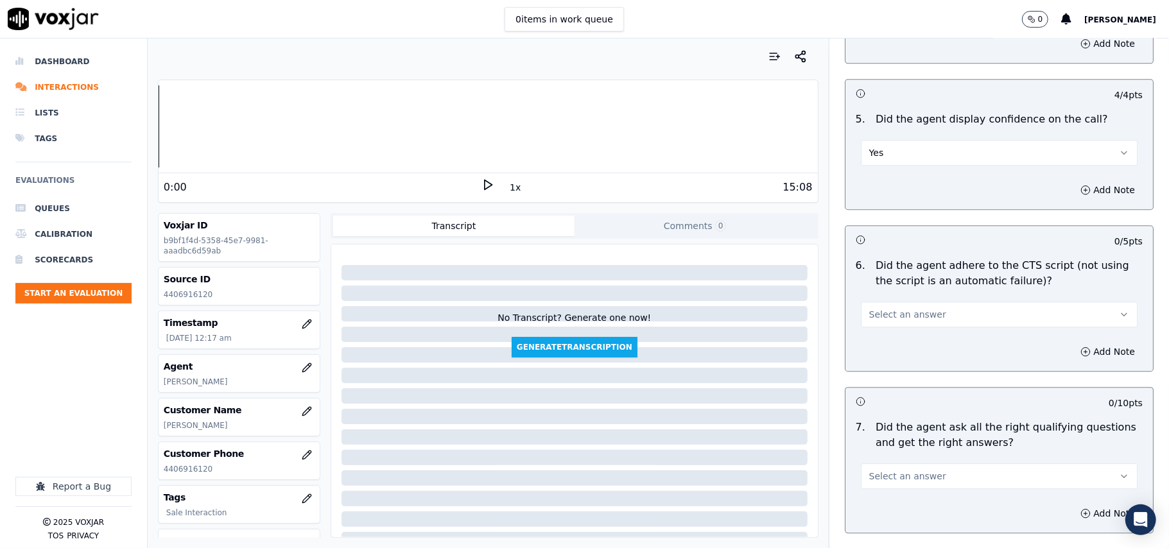
click at [880, 307] on button "Select an answer" at bounding box center [999, 315] width 277 height 26
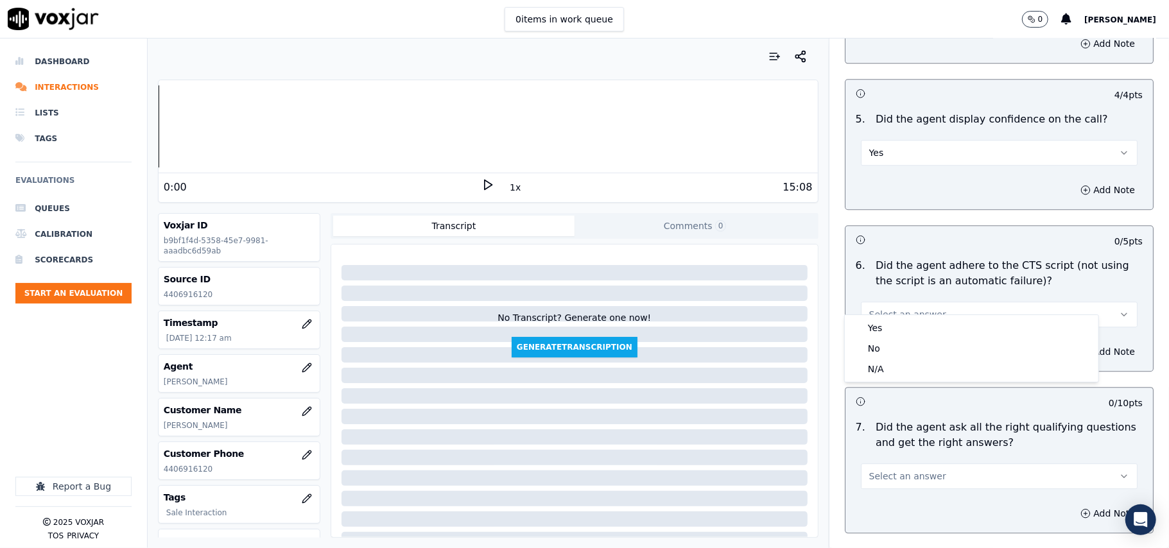
click at [880, 317] on div "Yes No N/A" at bounding box center [972, 348] width 254 height 67
click at [880, 324] on div "Yes" at bounding box center [972, 328] width 249 height 21
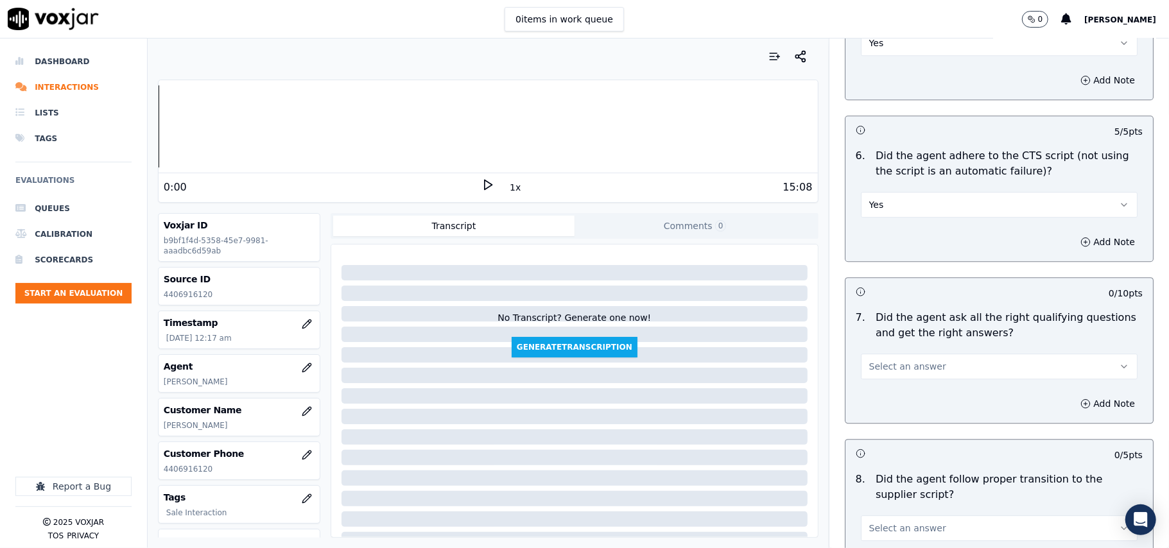
scroll to position [2569, 0]
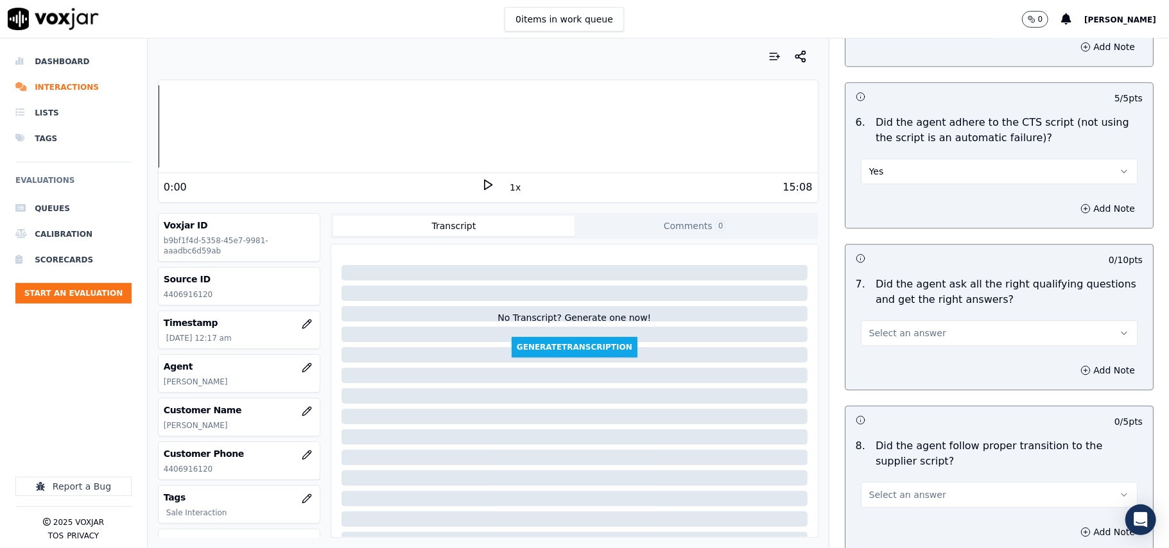
click at [893, 327] on span "Select an answer" at bounding box center [907, 333] width 77 height 13
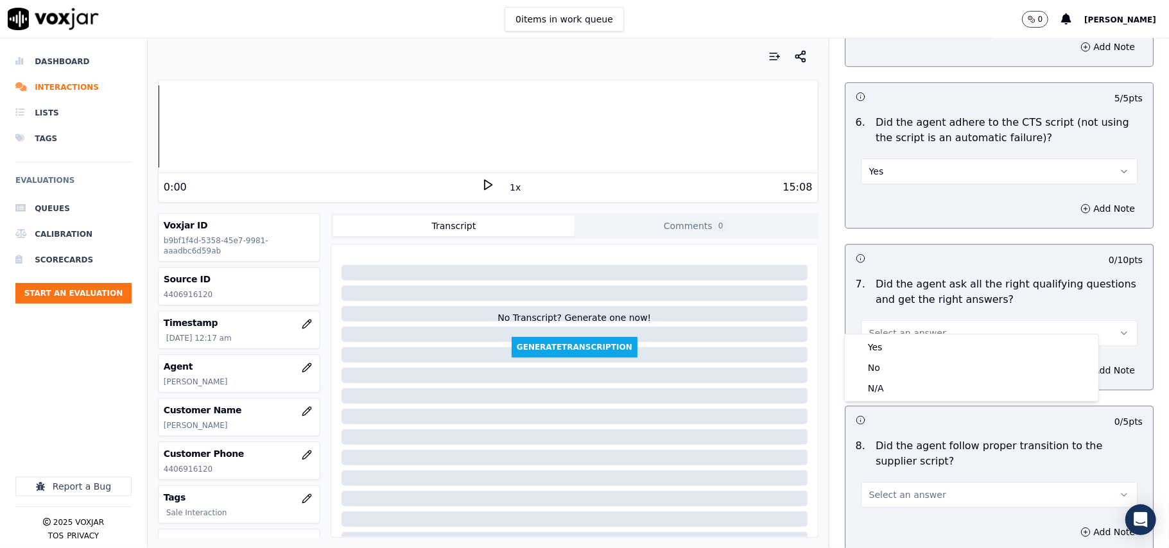
click at [896, 334] on div "Yes No N/A" at bounding box center [971, 368] width 255 height 68
click at [895, 336] on div "Yes No N/A" at bounding box center [972, 368] width 254 height 67
click at [885, 347] on div "Yes" at bounding box center [972, 347] width 249 height 21
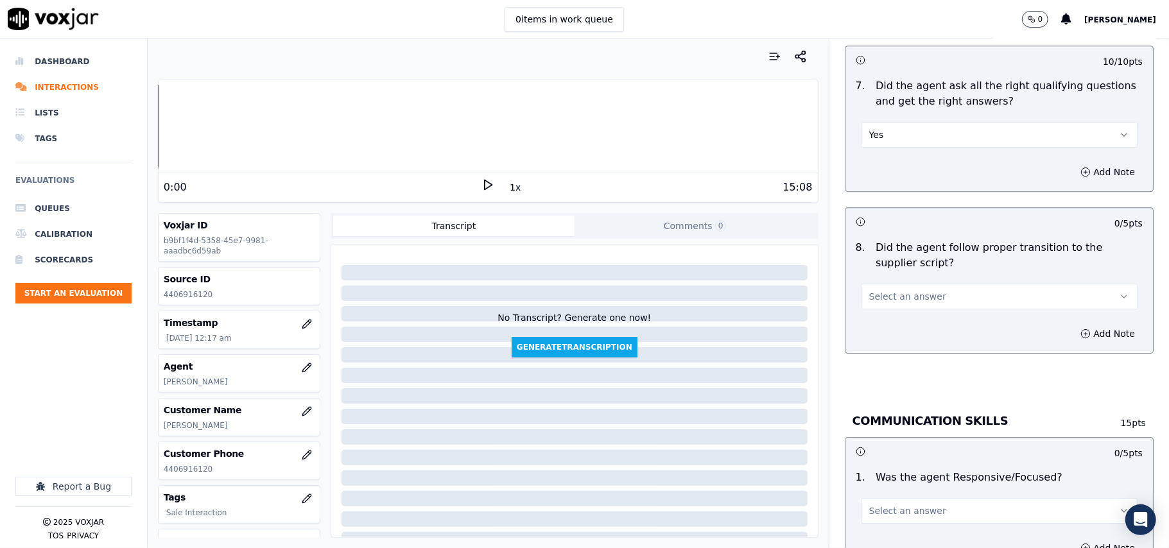
scroll to position [2854, 0]
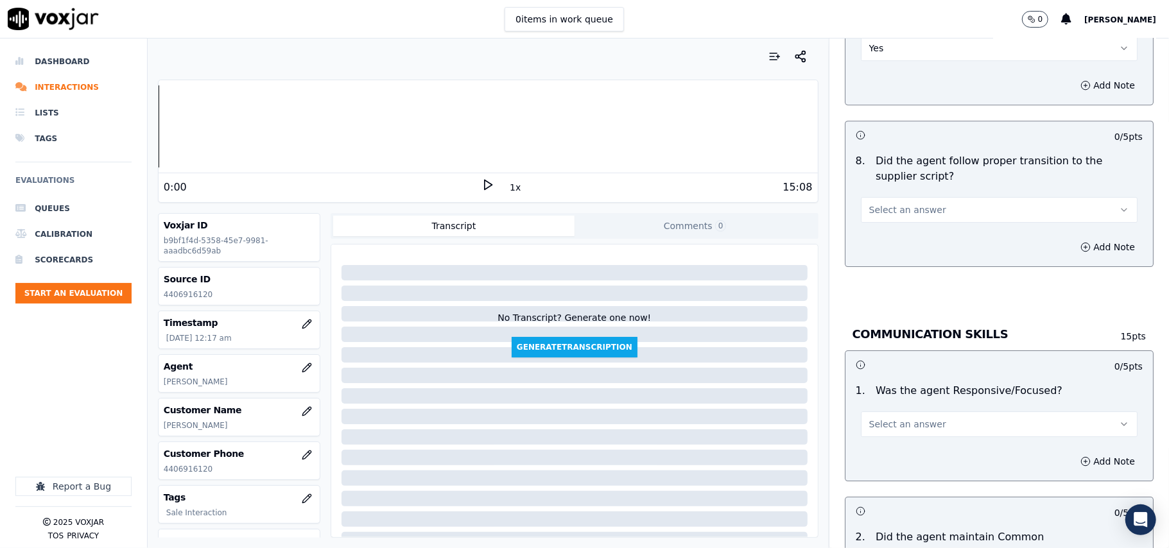
click at [875, 209] on div "8 . Did the agent follow proper transition to the supplier script? Select an an…" at bounding box center [1000, 188] width 308 height 80
click at [878, 207] on button "Select an answer" at bounding box center [999, 210] width 277 height 26
click at [877, 225] on div "Yes" at bounding box center [972, 224] width 249 height 21
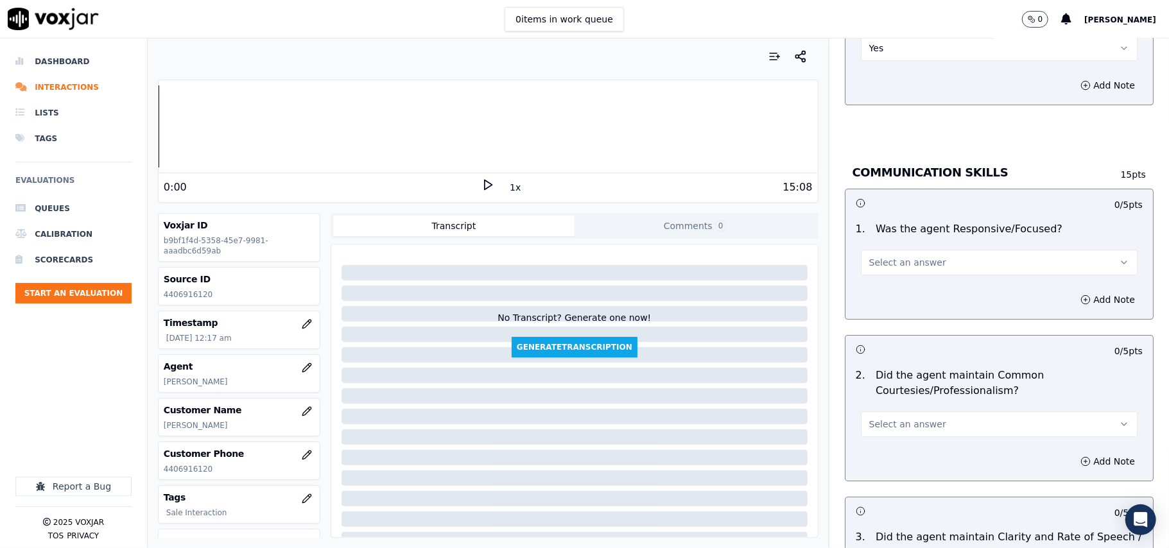
scroll to position [3140, 0]
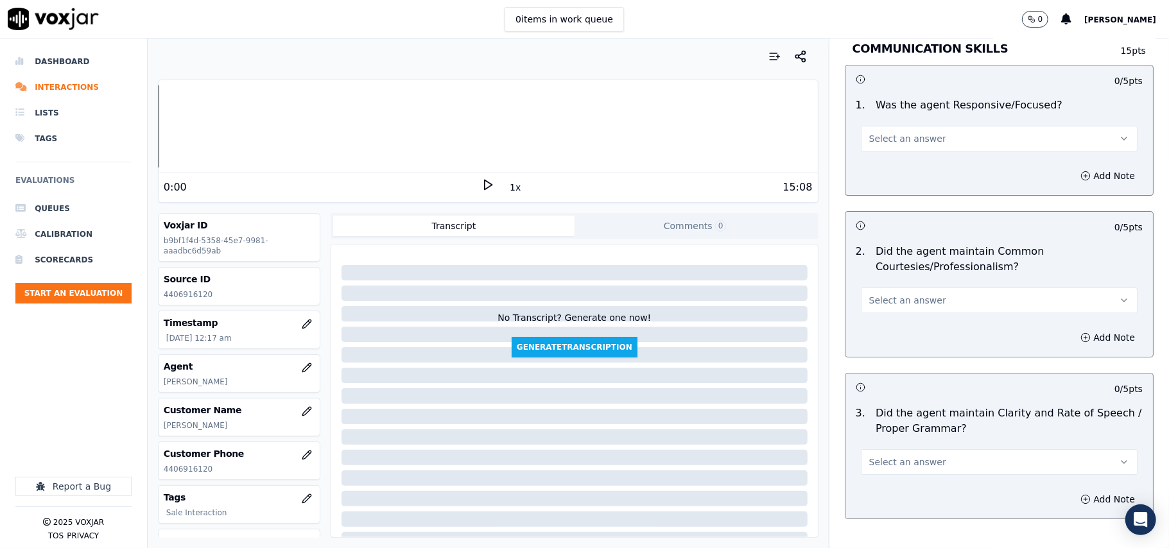
click at [871, 135] on button "Select an answer" at bounding box center [999, 139] width 277 height 26
click at [872, 152] on div "Yes" at bounding box center [972, 153] width 249 height 21
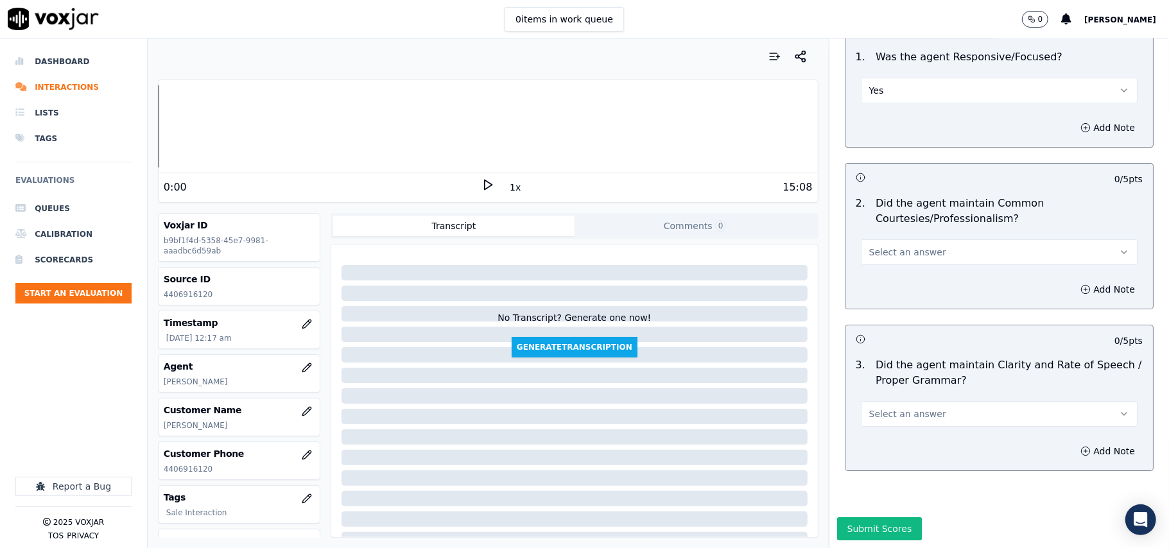
scroll to position [3213, 0]
click at [881, 240] on button "Select an answer" at bounding box center [999, 253] width 277 height 26
click at [889, 240] on div "Yes" at bounding box center [972, 242] width 249 height 21
drag, startPoint x: 862, startPoint y: 371, endPoint x: 862, endPoint y: 387, distance: 15.4
click at [869, 408] on span "Select an answer" at bounding box center [907, 414] width 77 height 13
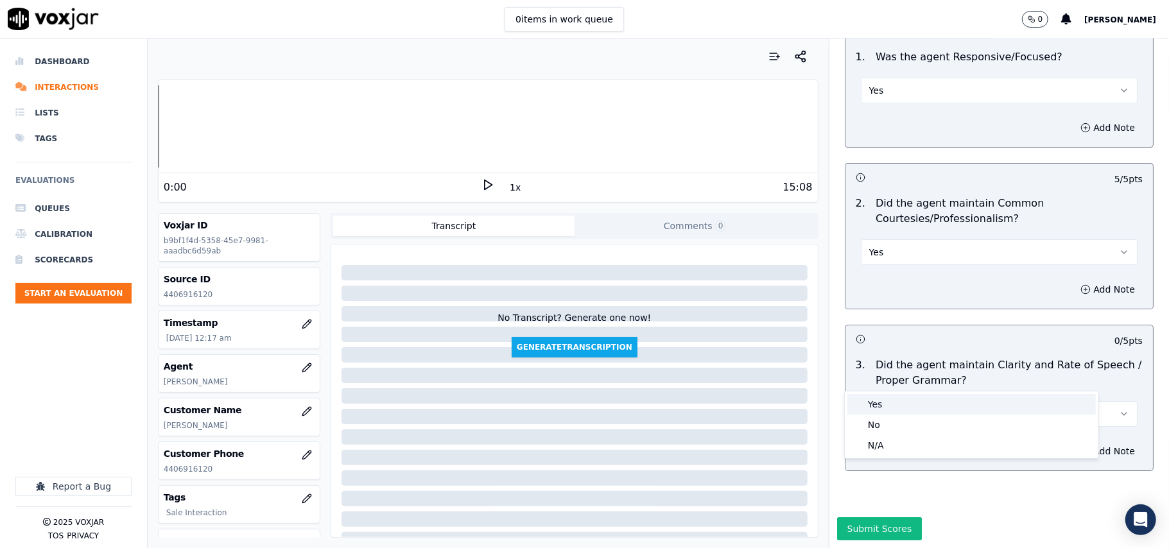
click at [864, 399] on div "Yes" at bounding box center [972, 404] width 249 height 21
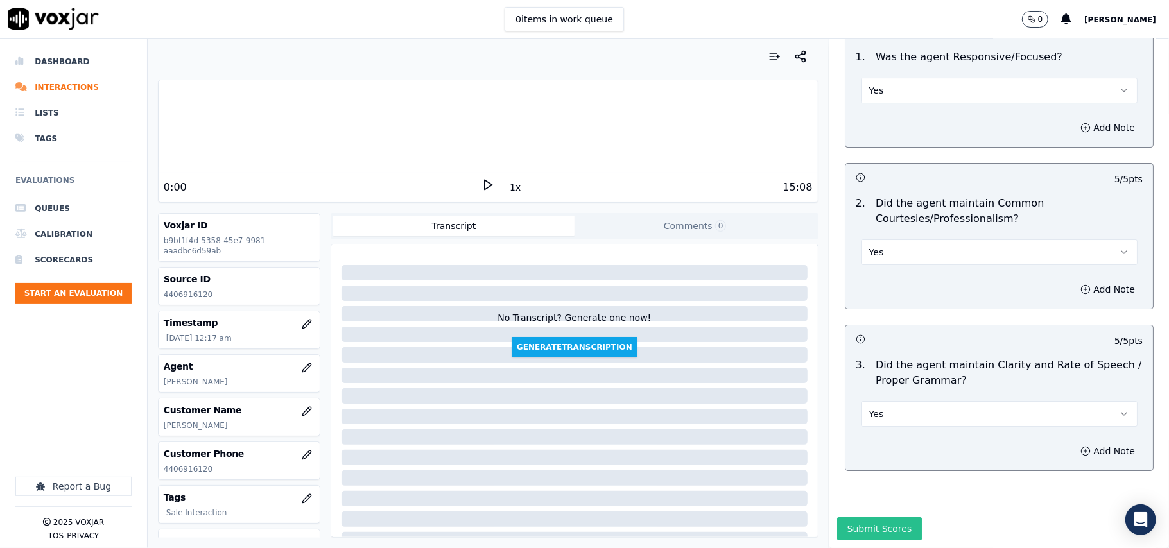
click at [853, 518] on button "Submit Scores" at bounding box center [879, 529] width 85 height 23
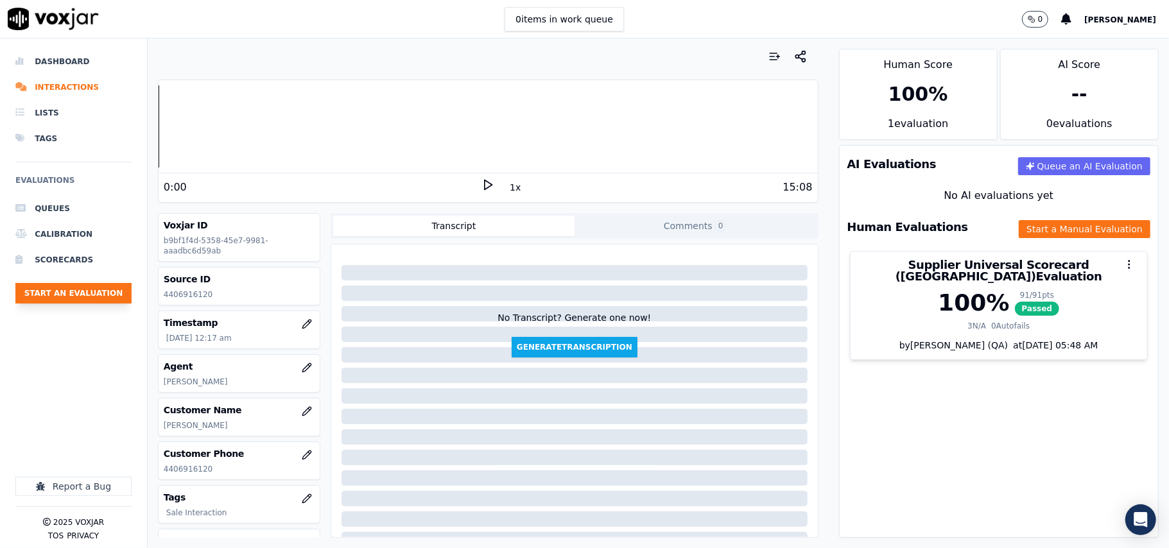
click at [95, 298] on button "Start an Evaluation" at bounding box center [73, 293] width 116 height 21
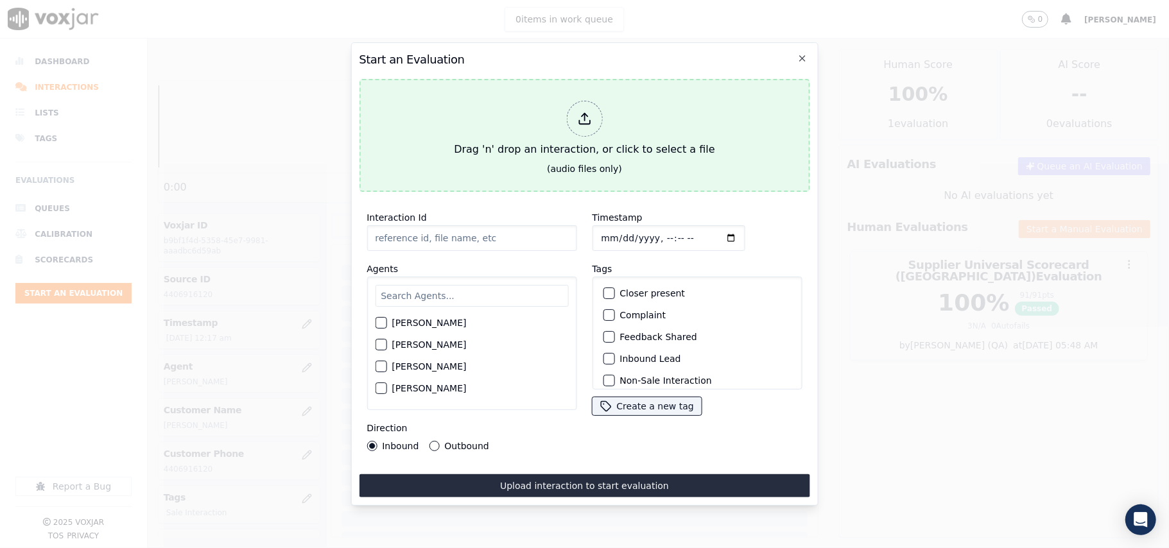
click at [576, 134] on div "Drag 'n' drop an interaction, or click to select a file" at bounding box center [584, 129] width 271 height 67
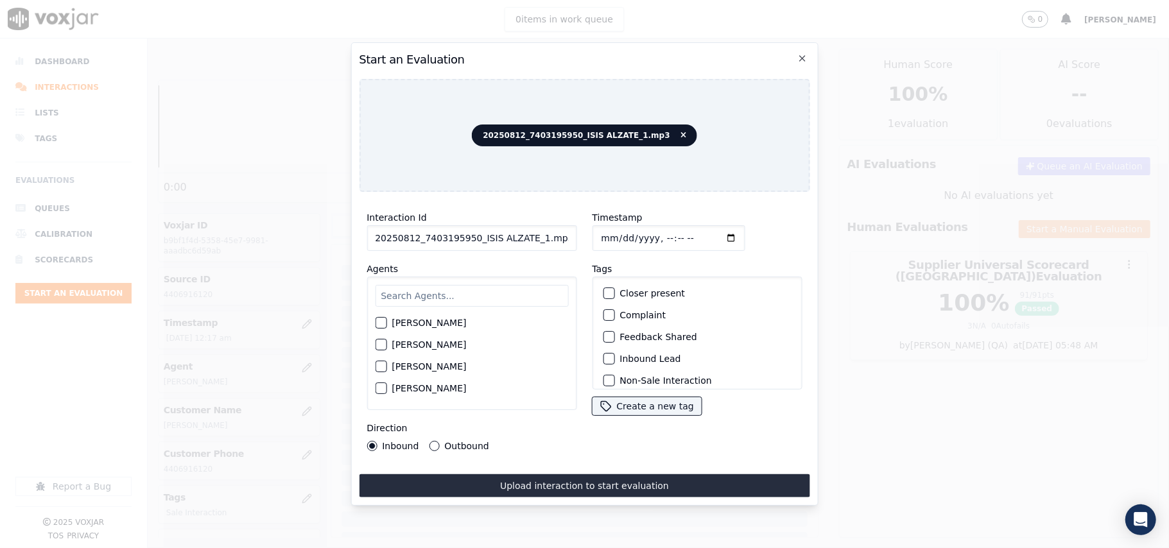
click at [442, 236] on input "20250812_7403195950_ISIS ALZATE_1.mp3" at bounding box center [472, 238] width 210 height 26
paste input "7403195950"
type input "7403195950"
click at [616, 227] on input "Timestamp" at bounding box center [668, 238] width 153 height 26
type input "2025-08-21T00:18"
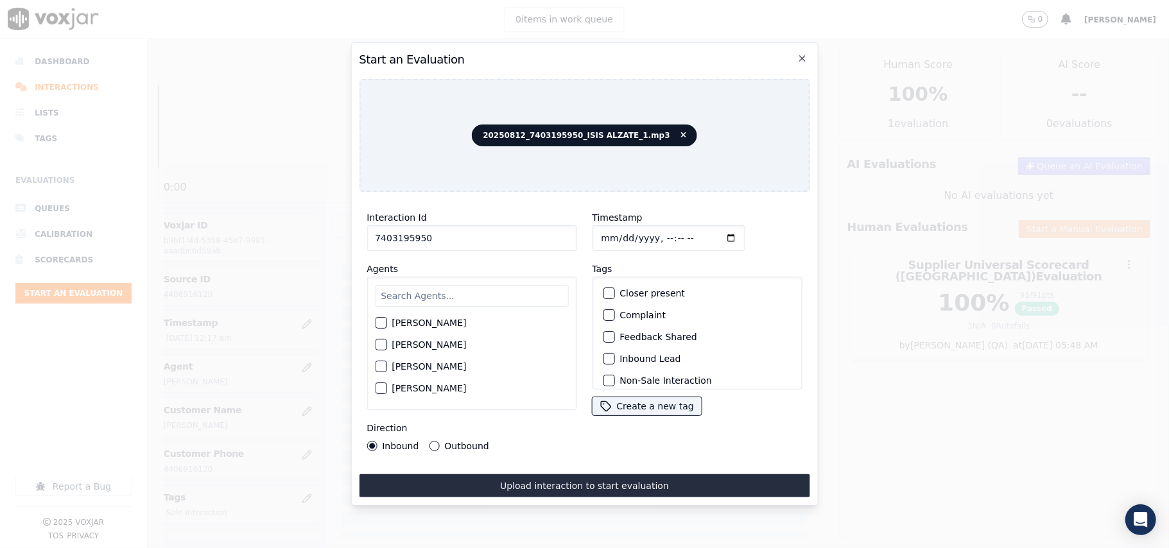
click at [459, 290] on input "text" at bounding box center [471, 296] width 193 height 22
type input "ISIS"
click at [425, 324] on label "ISIS ALZATE" at bounding box center [429, 326] width 74 height 9
click at [387, 324] on button "ISIS ALZATE" at bounding box center [381, 327] width 12 height 12
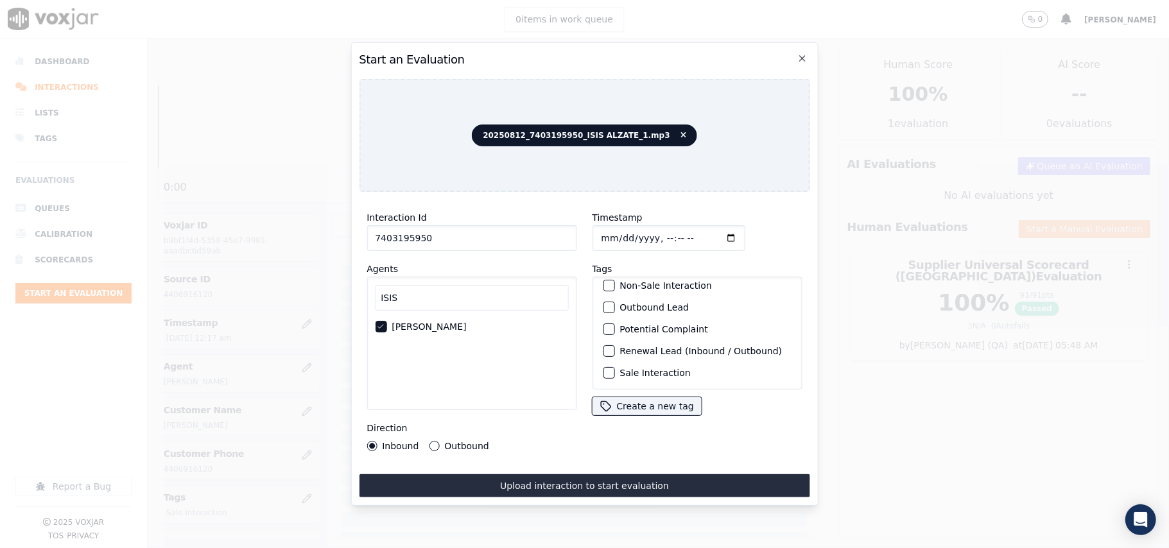
click at [612, 362] on div "Sale Interaction" at bounding box center [697, 373] width 198 height 22
click at [604, 369] on div "button" at bounding box center [608, 373] width 9 height 9
click at [451, 432] on div "Direction Inbound Outbound" at bounding box center [472, 436] width 210 height 31
click at [441, 441] on div "Outbound" at bounding box center [459, 446] width 60 height 10
click at [470, 442] on label "Outbound" at bounding box center [466, 446] width 44 height 9
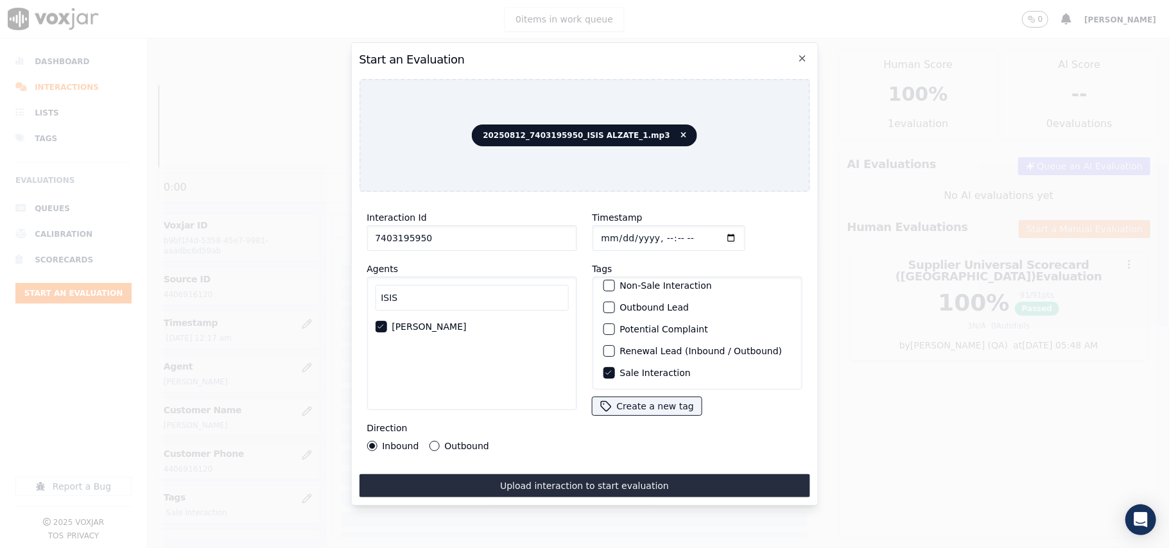
click at [439, 441] on button "Outbound" at bounding box center [434, 446] width 10 height 10
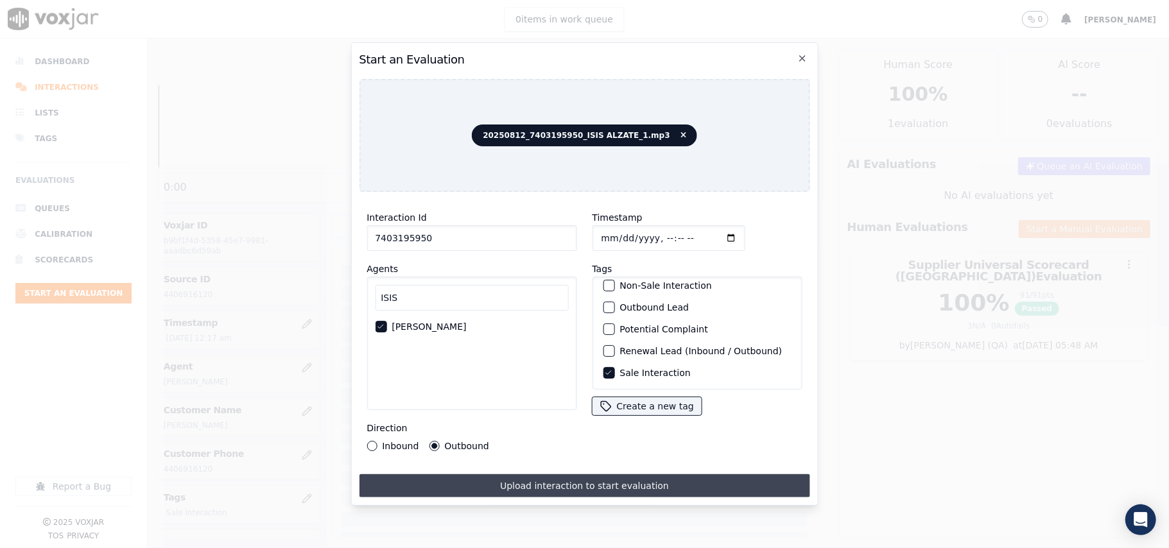
click at [491, 483] on button "Upload interaction to start evaluation" at bounding box center [584, 486] width 451 height 23
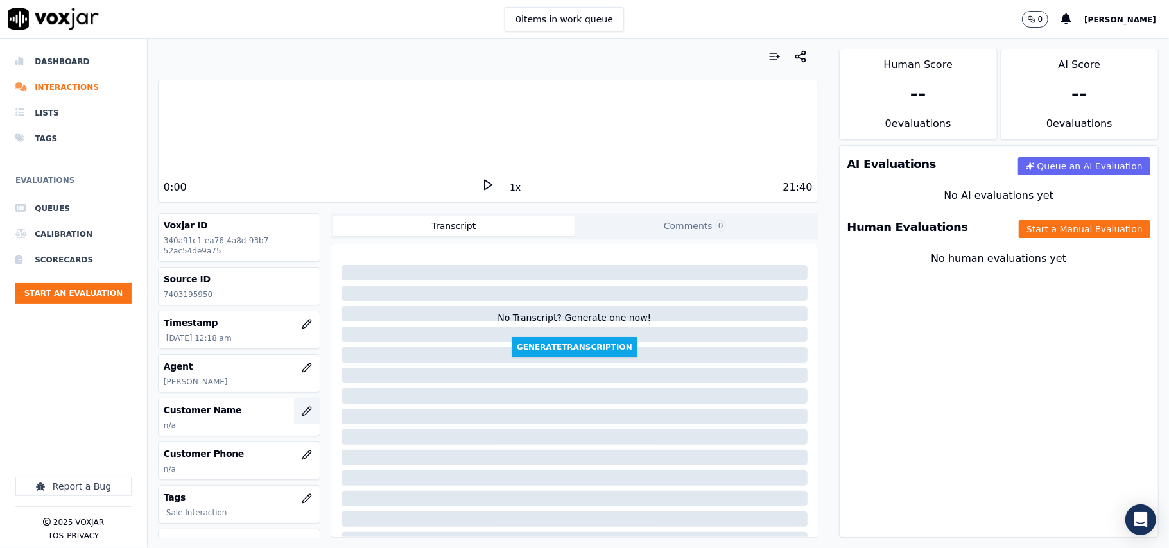
click at [294, 408] on button "button" at bounding box center [307, 412] width 26 height 26
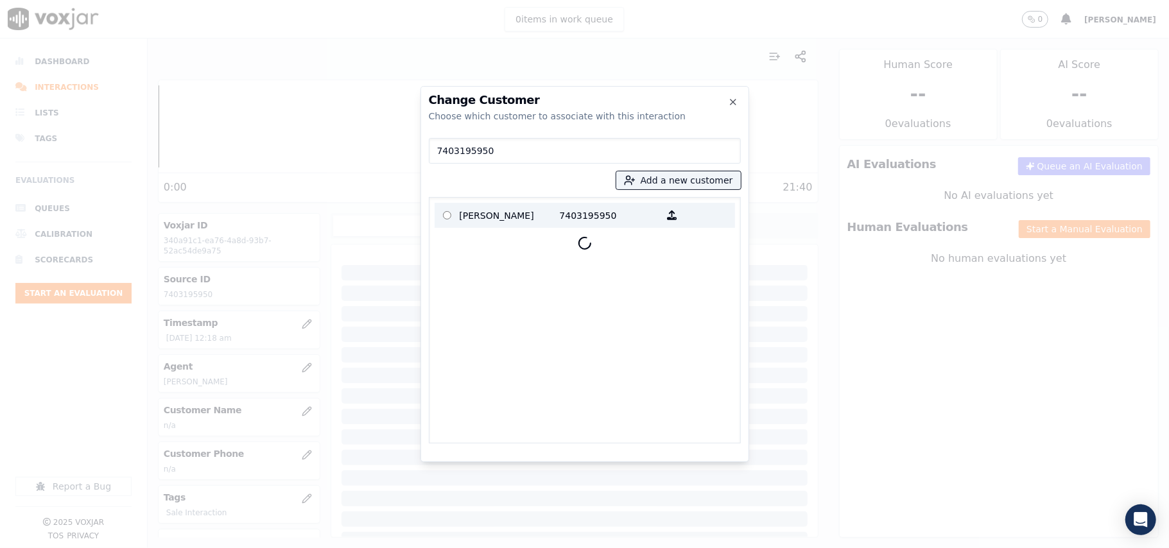
type input "7403195950"
click at [510, 222] on p "Magaret J Glaub" at bounding box center [510, 215] width 100 height 20
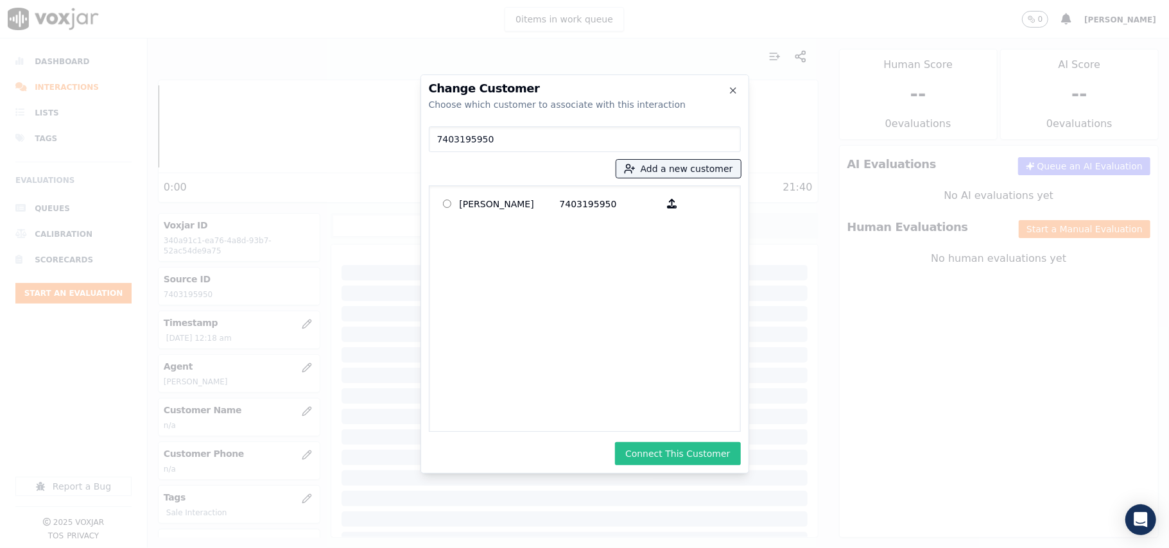
click at [674, 453] on button "Connect This Customer" at bounding box center [677, 453] width 125 height 23
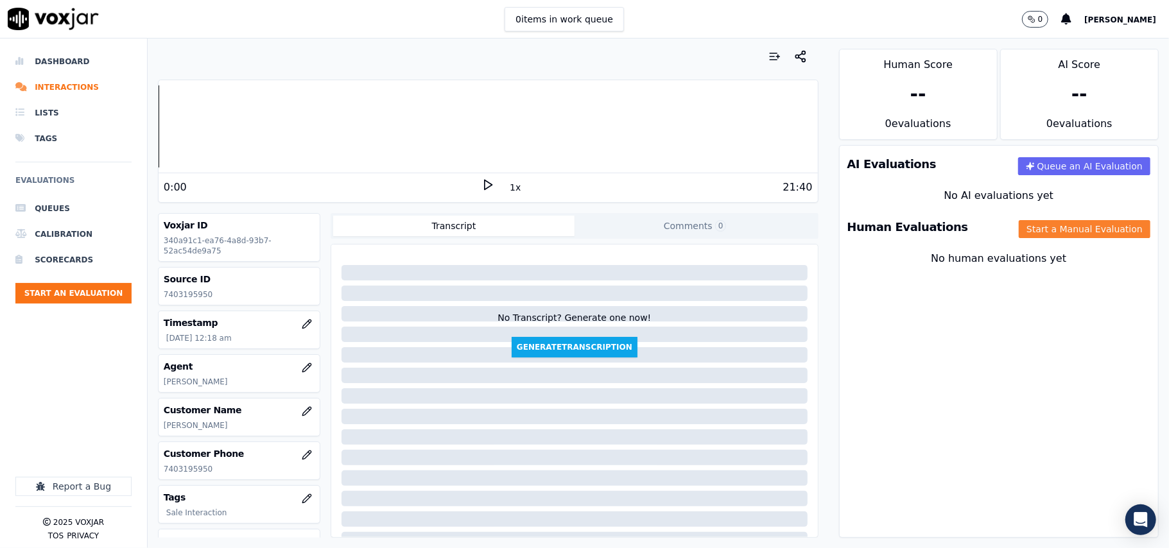
click at [1026, 231] on button "Start a Manual Evaluation" at bounding box center [1085, 229] width 132 height 18
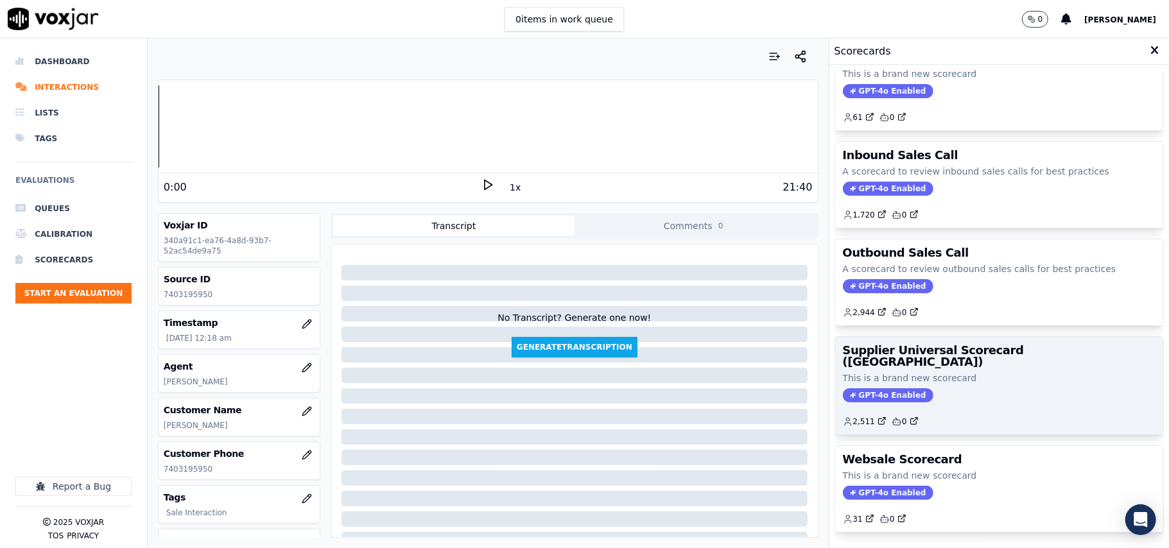
scroll to position [98, 0]
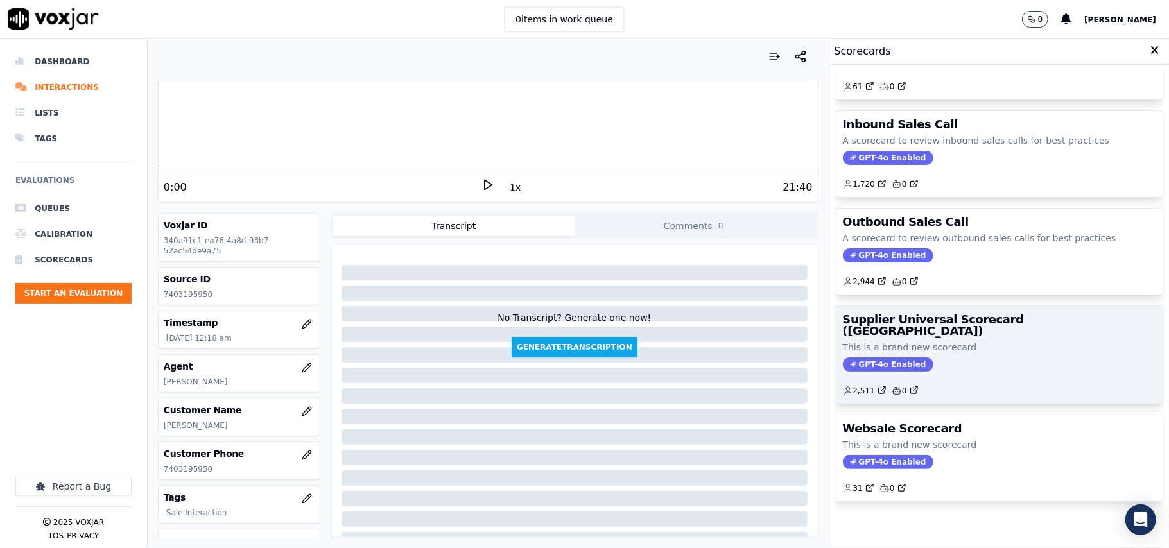
click at [948, 341] on p "This is a brand new scorecard" at bounding box center [999, 347] width 313 height 13
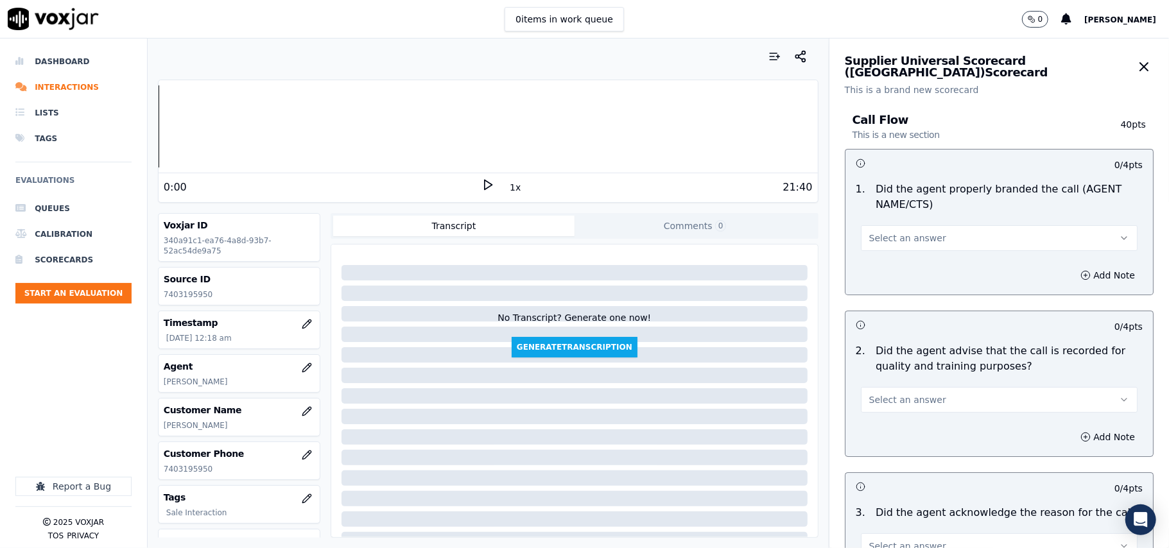
click at [923, 241] on button "Select an answer" at bounding box center [999, 238] width 277 height 26
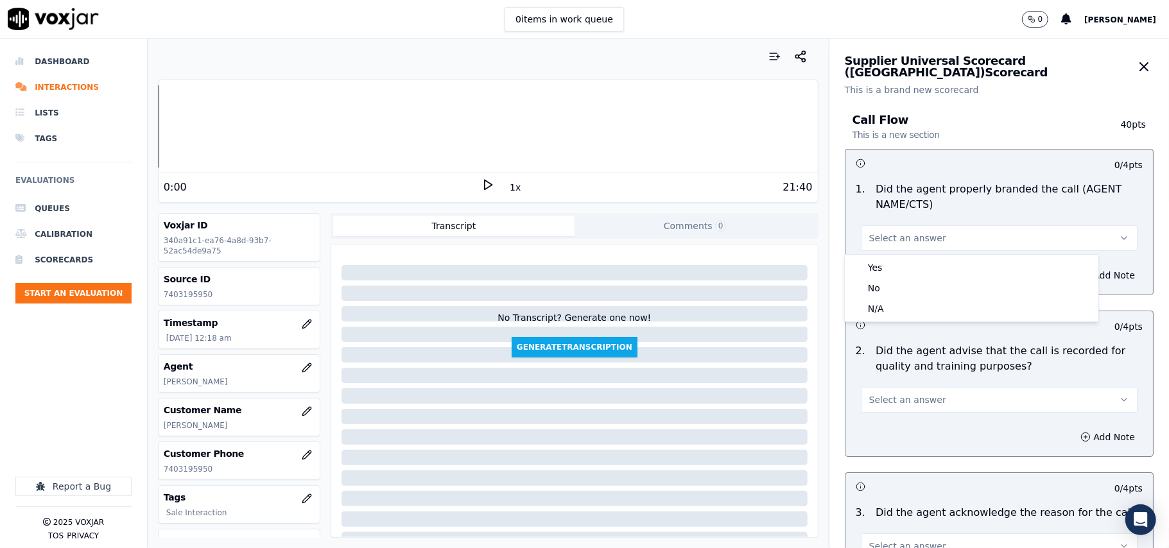
click at [923, 253] on div "1 . Did the agent properly branded the call (AGENT NAME/CTS) Select an answer" at bounding box center [1000, 217] width 308 height 80
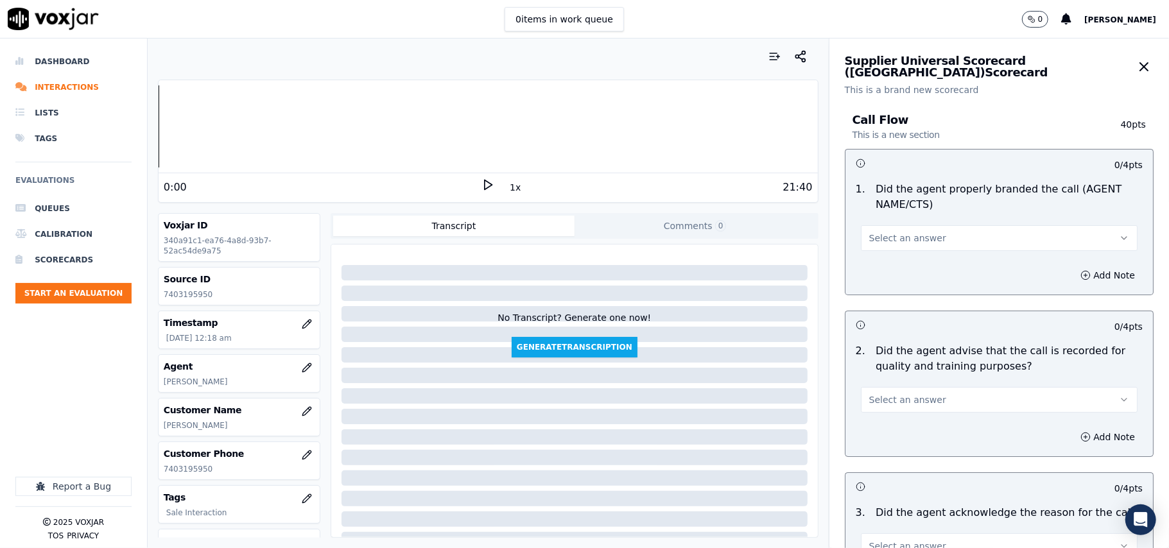
click at [925, 241] on button "Select an answer" at bounding box center [999, 238] width 277 height 26
click at [884, 256] on div "Yes No N/A" at bounding box center [972, 288] width 254 height 67
click at [884, 259] on div "Yes" at bounding box center [972, 268] width 249 height 21
click at [922, 401] on button "Select an answer" at bounding box center [999, 400] width 277 height 26
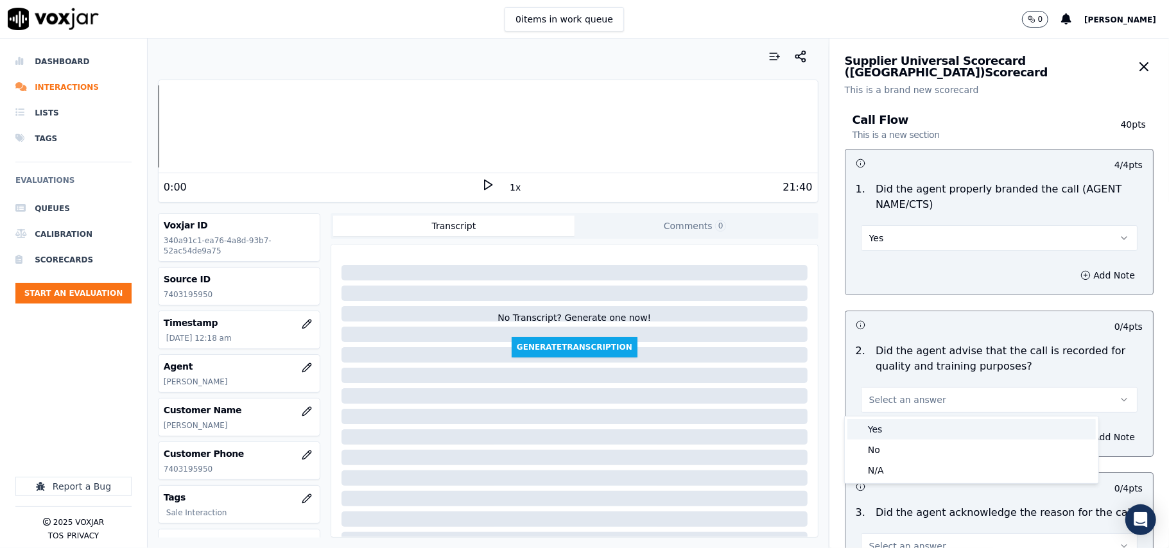
drag, startPoint x: 918, startPoint y: 422, endPoint x: 923, endPoint y: 433, distance: 11.8
click at [917, 422] on div "Yes" at bounding box center [972, 429] width 249 height 21
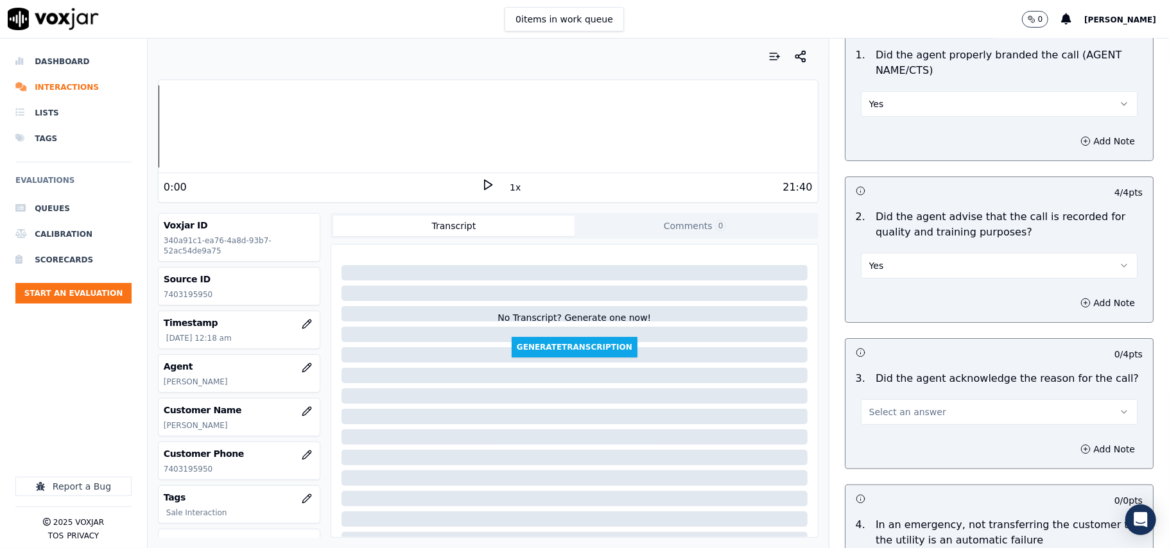
scroll to position [285, 0]
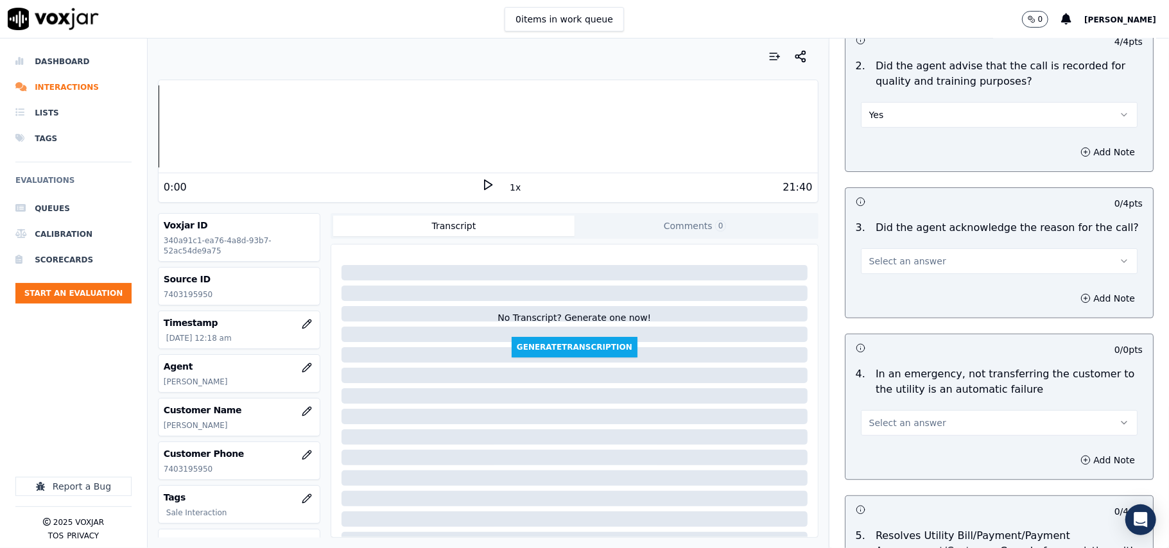
click at [900, 266] on span "Select an answer" at bounding box center [907, 261] width 77 height 13
click at [889, 283] on div "Yes" at bounding box center [972, 291] width 249 height 21
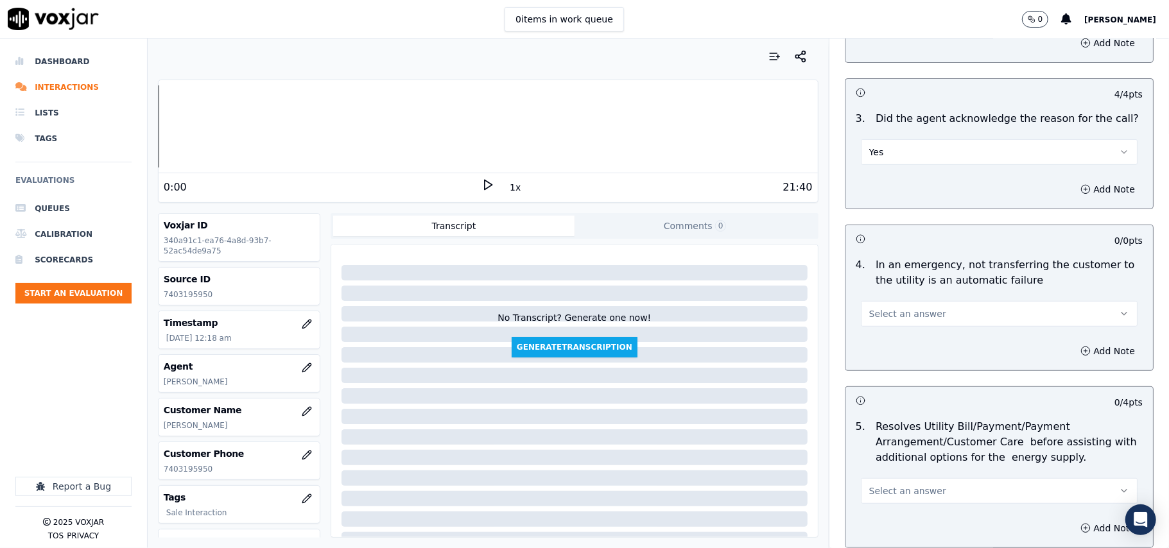
scroll to position [428, 0]
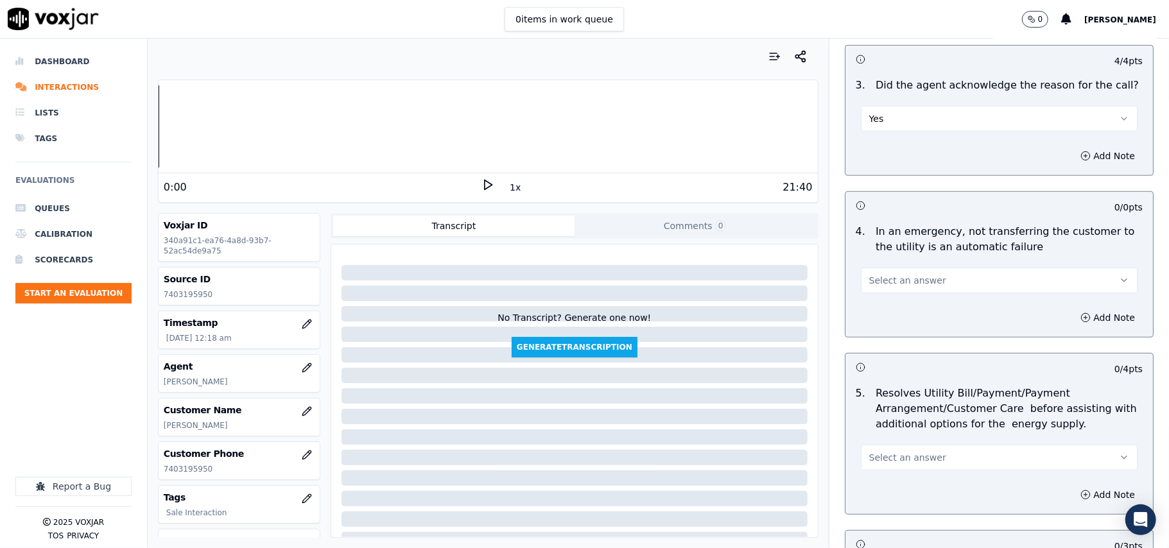
click at [881, 275] on span "Select an answer" at bounding box center [907, 280] width 77 height 13
click at [904, 352] on div "N/A" at bounding box center [972, 352] width 249 height 21
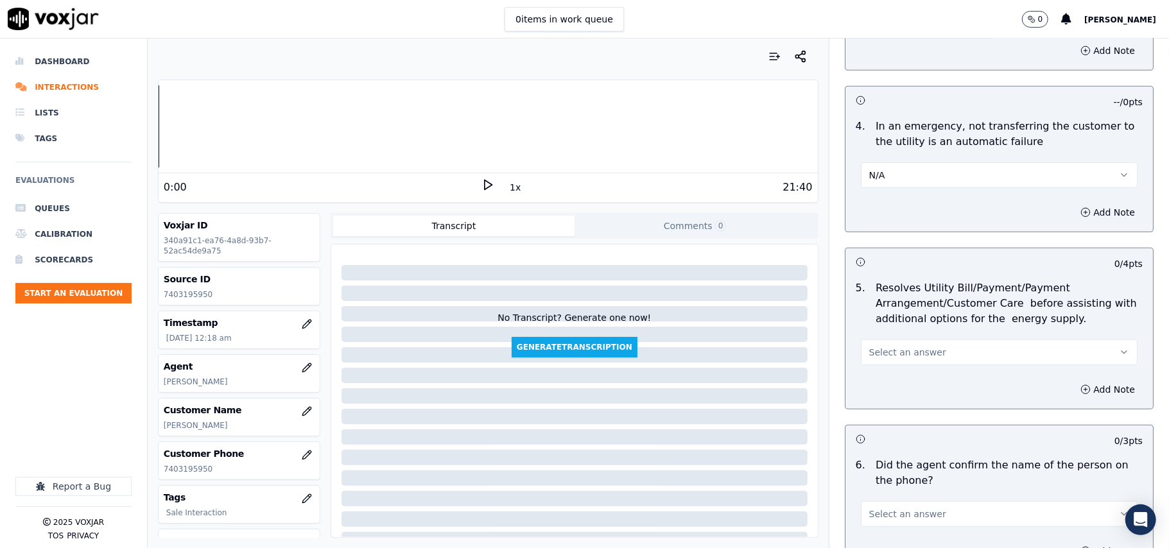
scroll to position [571, 0]
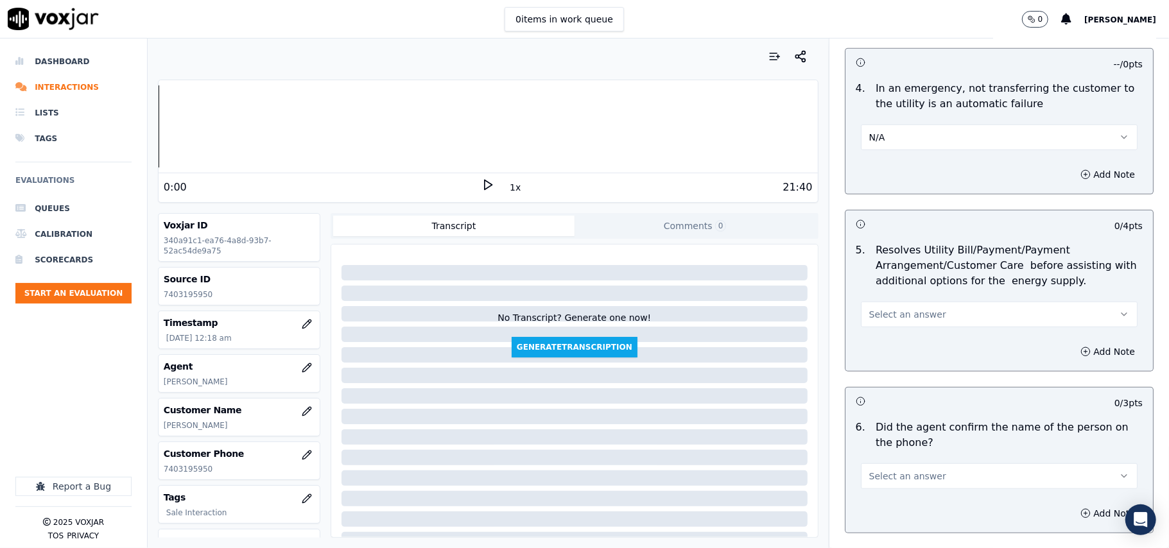
click at [887, 298] on div "Select an answer" at bounding box center [999, 308] width 297 height 39
click at [890, 321] on span "Select an answer" at bounding box center [907, 314] width 77 height 13
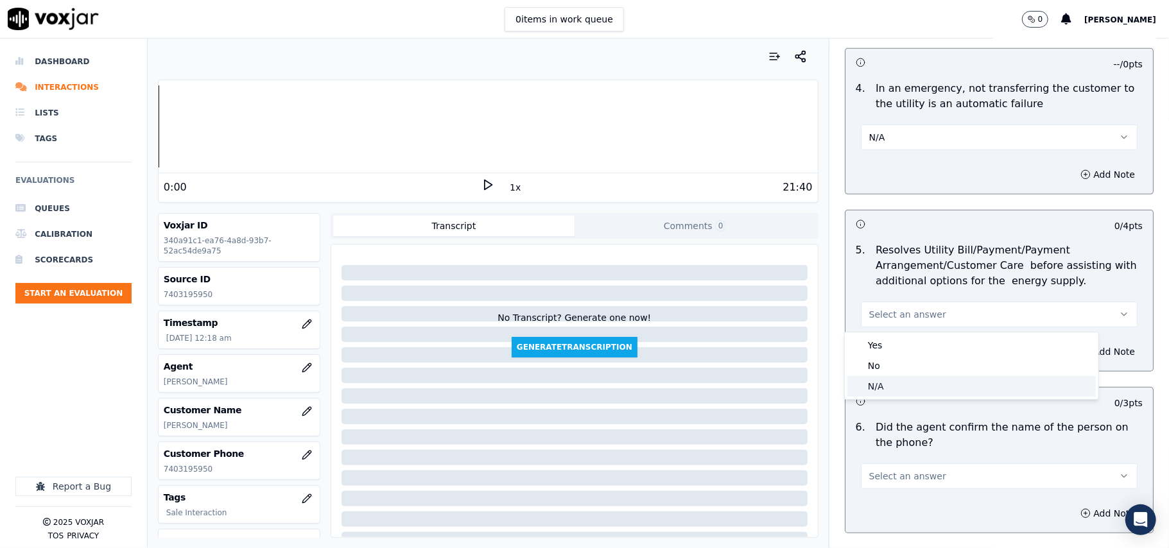
click at [899, 380] on div "N/A" at bounding box center [972, 386] width 249 height 21
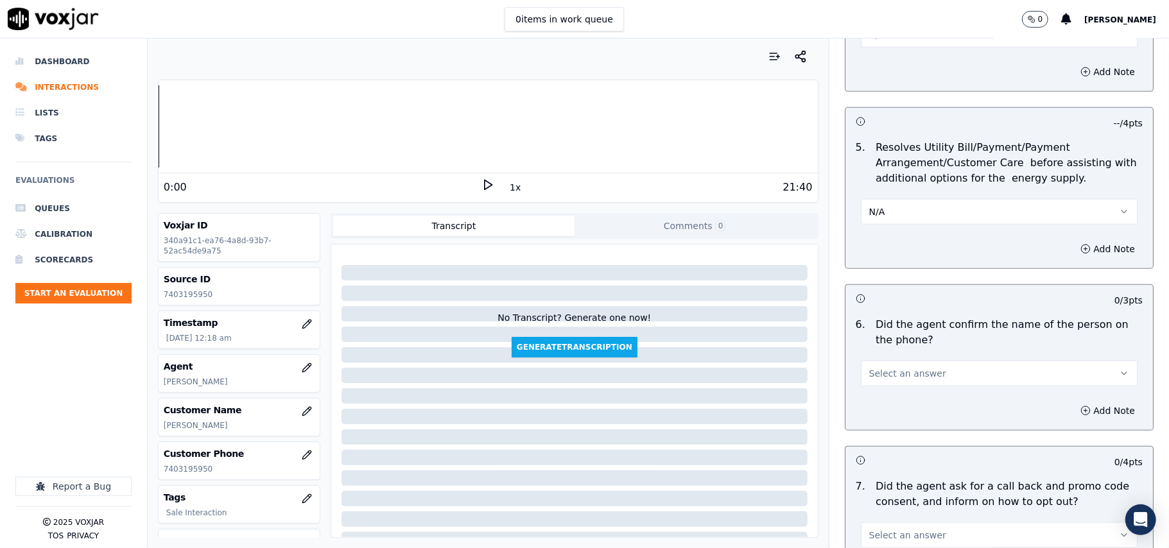
scroll to position [713, 0]
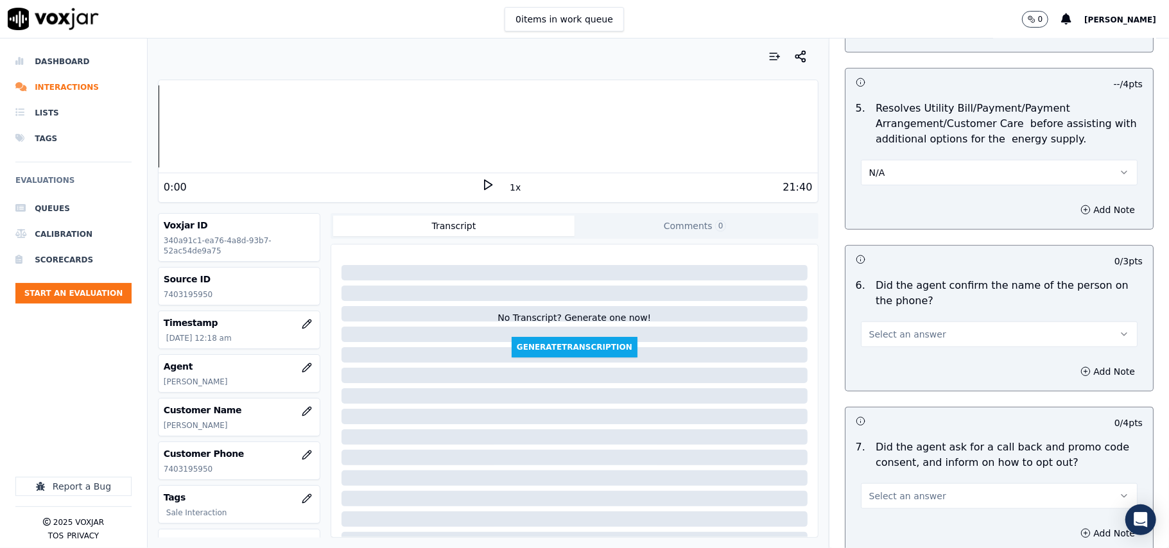
drag, startPoint x: 910, startPoint y: 324, endPoint x: 900, endPoint y: 349, distance: 27.7
click at [909, 325] on button "Select an answer" at bounding box center [999, 335] width 277 height 26
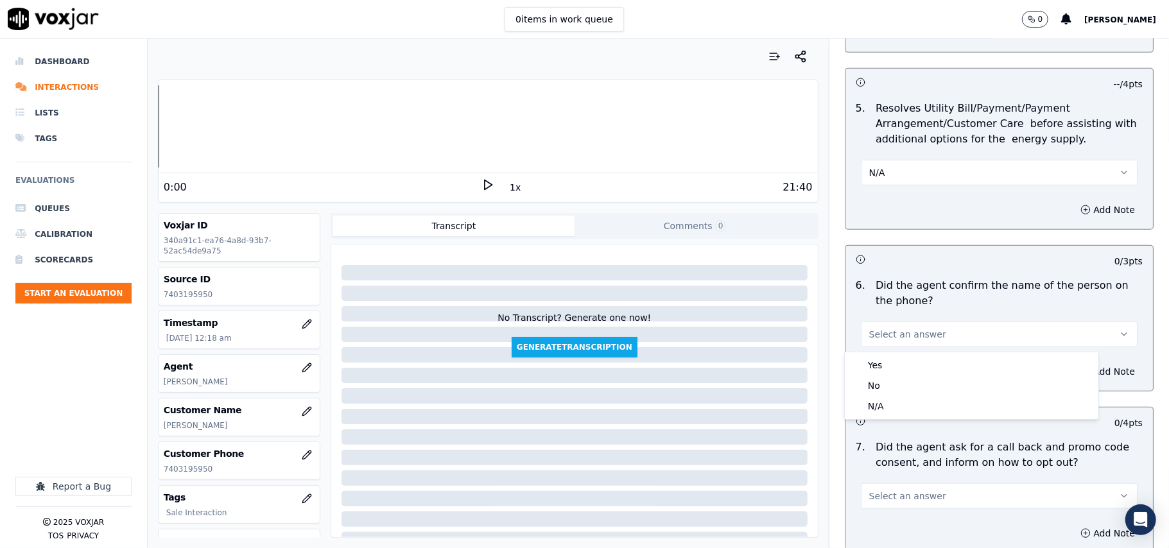
click at [900, 350] on div "6 . Did the agent confirm the name of the person on the phone? Select an answer" at bounding box center [1000, 313] width 308 height 80
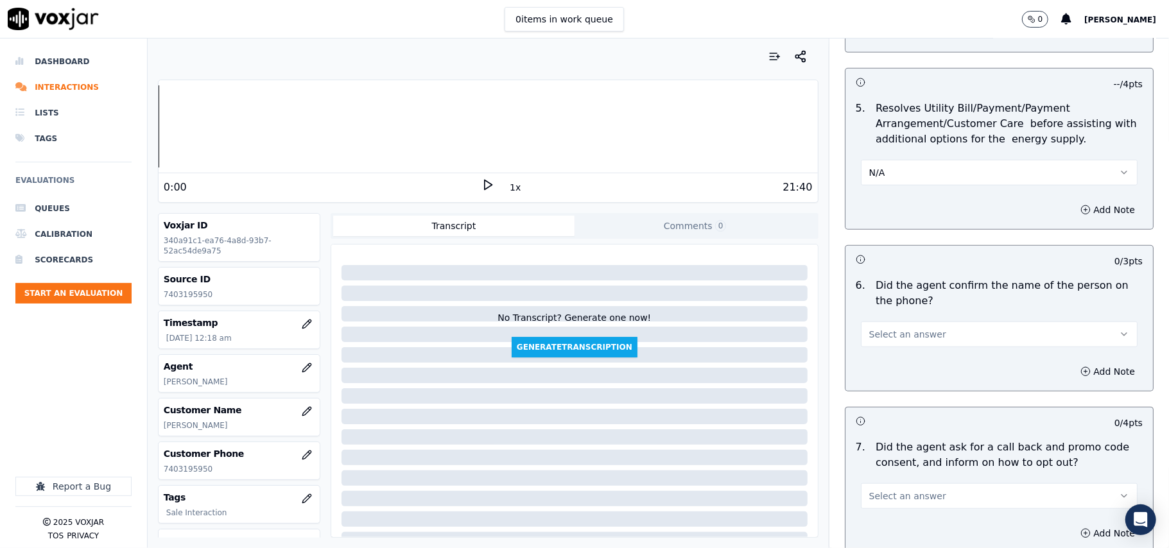
click at [895, 363] on div "Add Note" at bounding box center [1000, 372] width 308 height 39
click at [898, 344] on button "Select an answer" at bounding box center [999, 335] width 277 height 26
click at [902, 374] on div "Yes" at bounding box center [972, 365] width 249 height 21
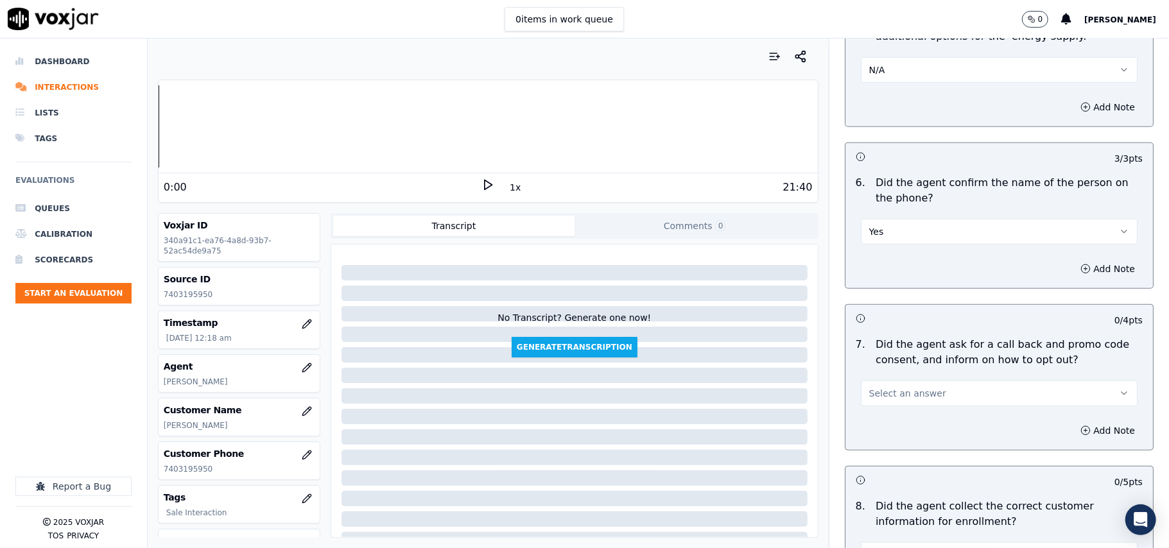
scroll to position [856, 0]
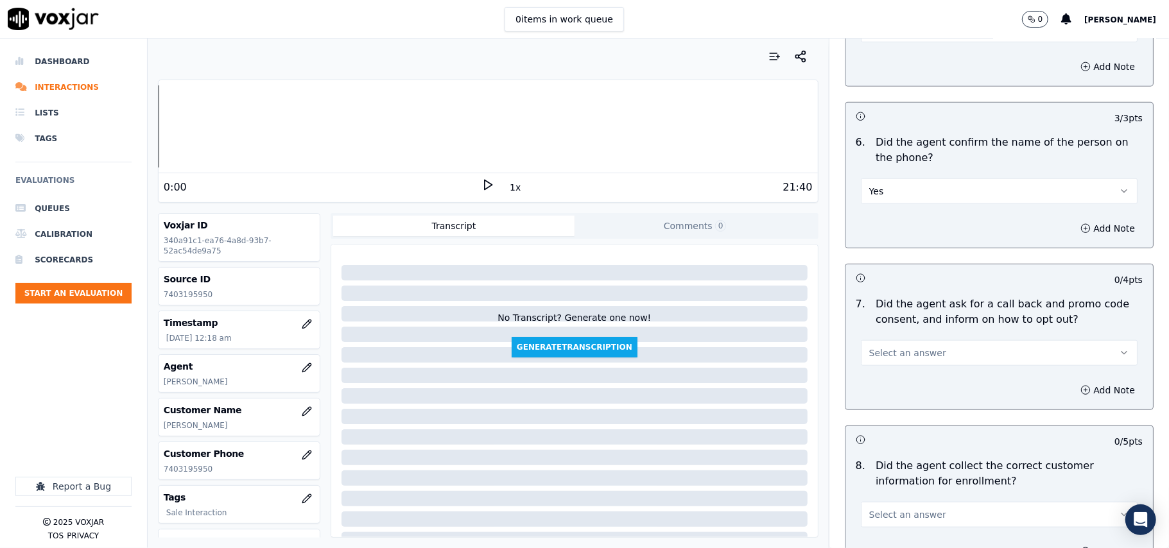
click at [892, 358] on span "Select an answer" at bounding box center [907, 353] width 77 height 13
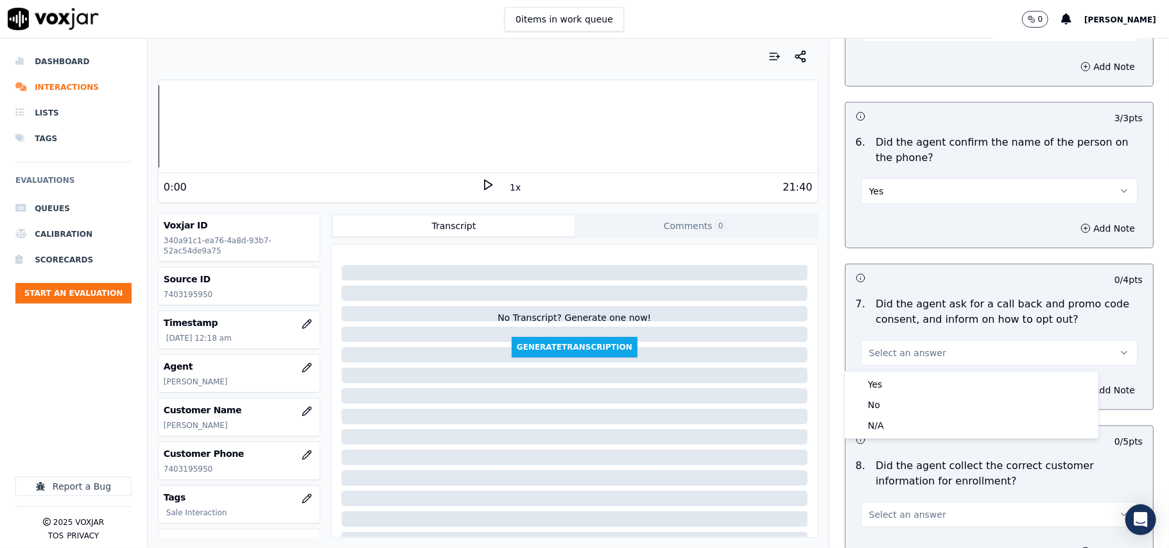
click at [892, 358] on span "Select an answer" at bounding box center [907, 353] width 77 height 13
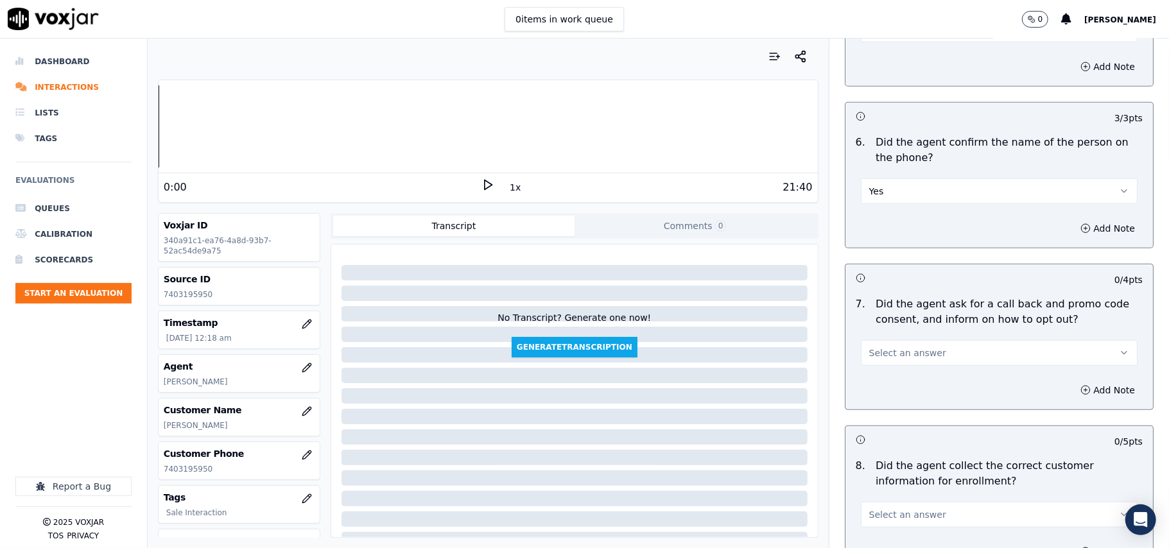
click at [890, 379] on div "Add Note" at bounding box center [1000, 390] width 308 height 39
click at [889, 355] on span "Select an answer" at bounding box center [907, 353] width 77 height 13
click at [884, 379] on div "Yes" at bounding box center [972, 384] width 249 height 21
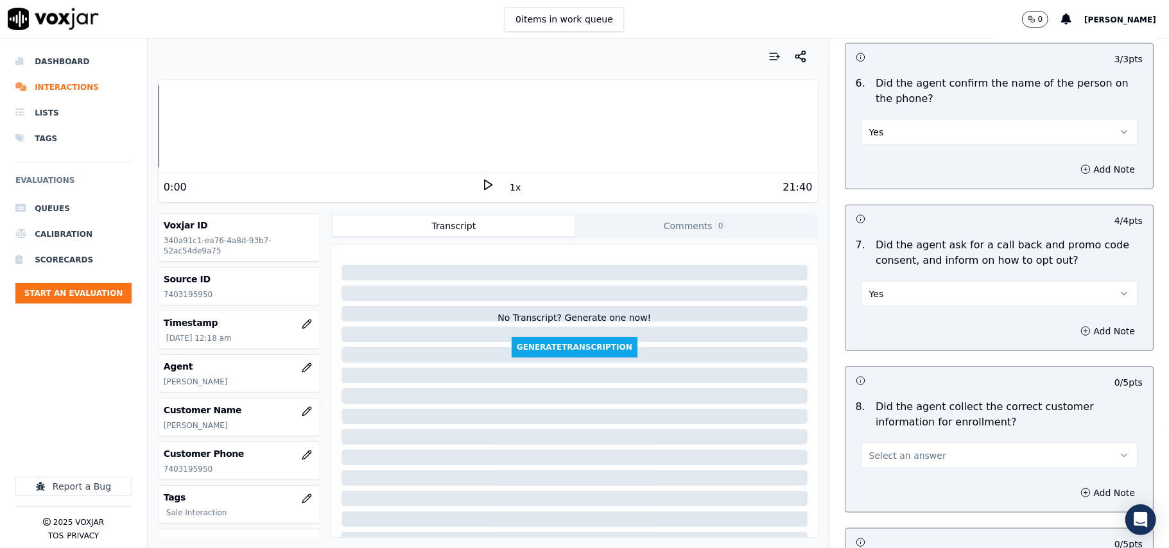
scroll to position [999, 0]
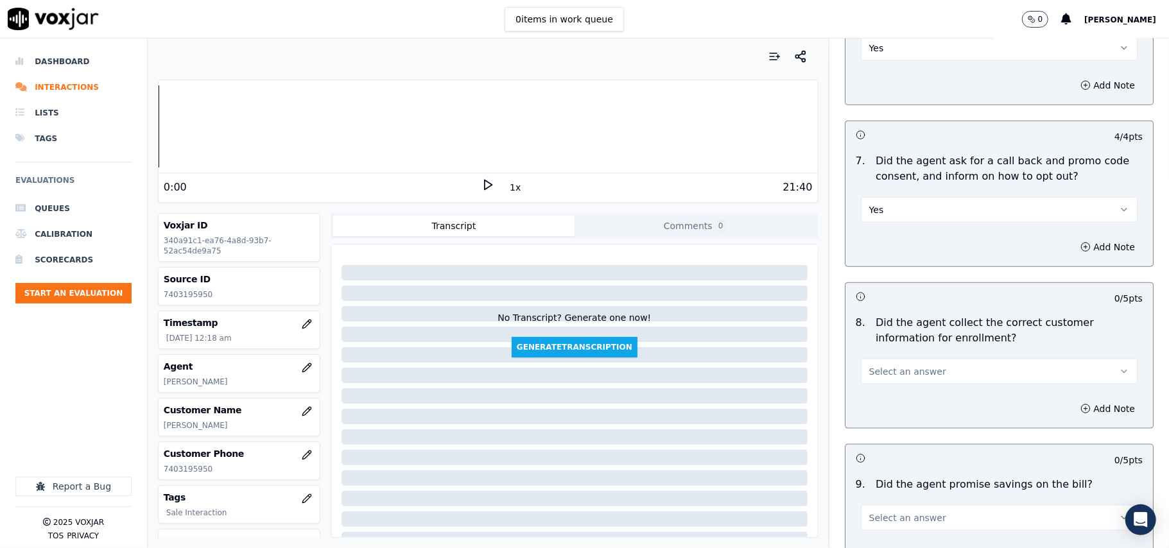
click at [892, 363] on button "Select an answer" at bounding box center [999, 372] width 277 height 26
click at [887, 398] on div "Yes" at bounding box center [972, 404] width 249 height 21
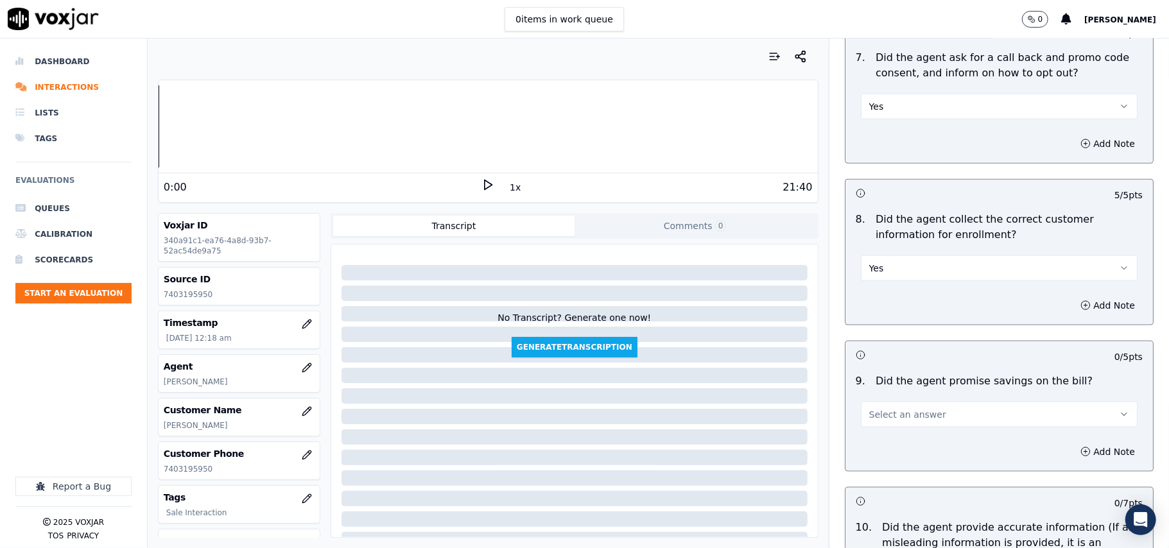
scroll to position [1141, 0]
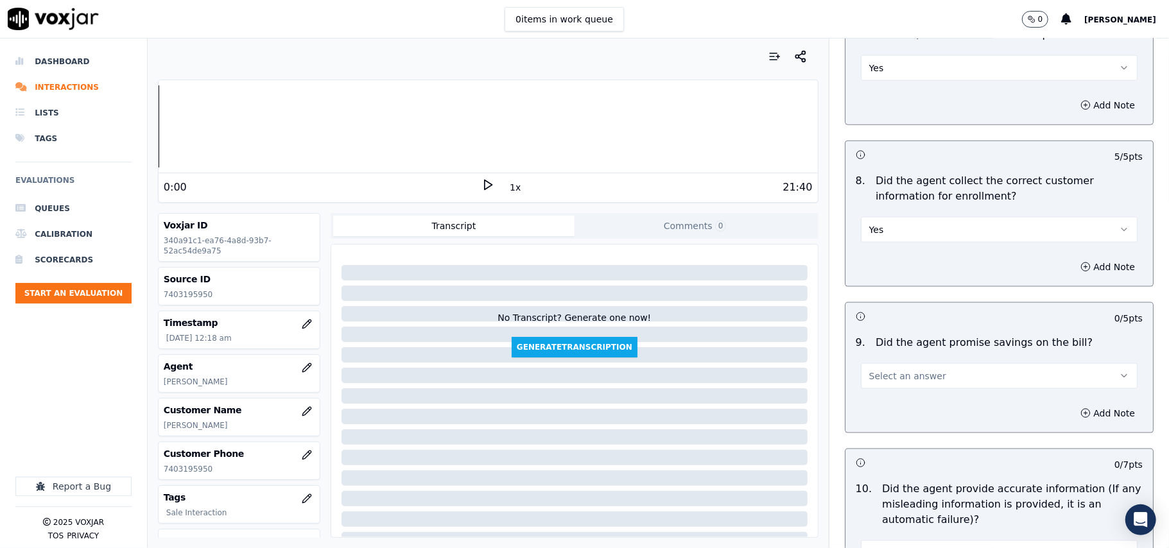
click at [879, 387] on button "Select an answer" at bounding box center [999, 376] width 277 height 26
click at [889, 438] on div "No" at bounding box center [972, 429] width 249 height 21
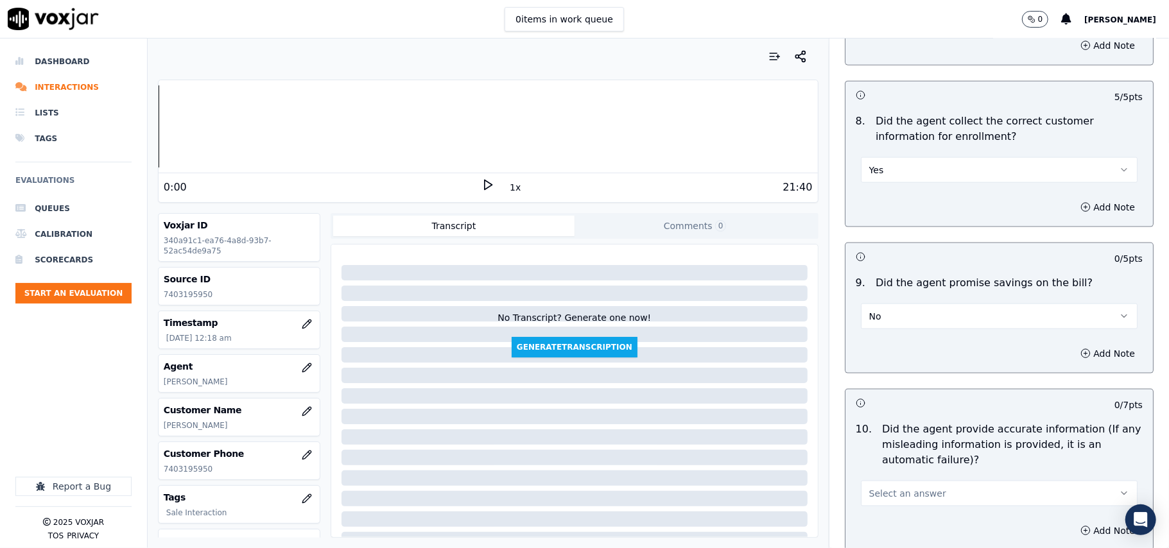
scroll to position [1284, 0]
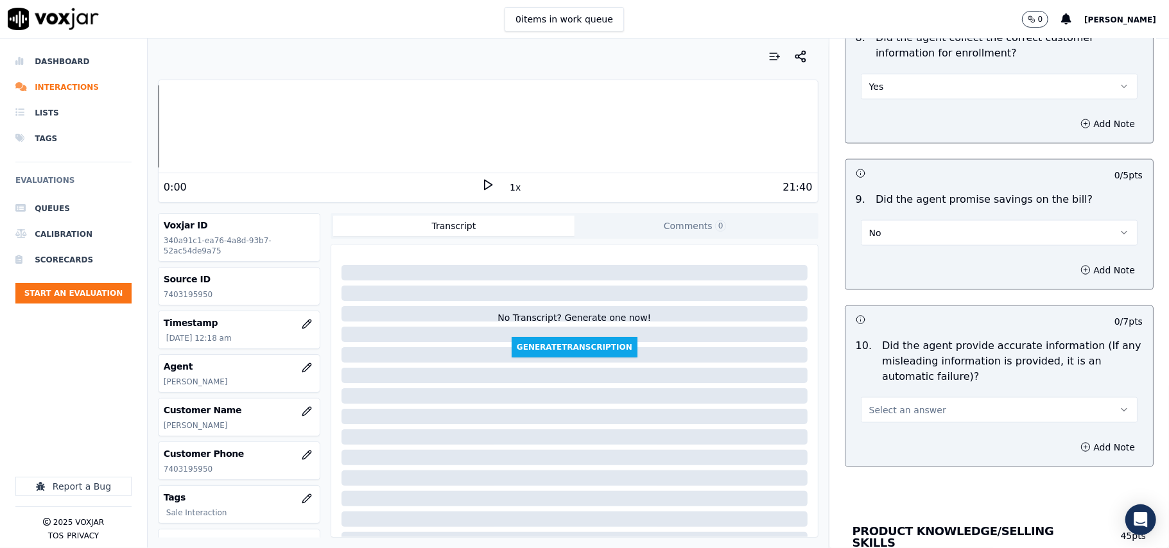
drag, startPoint x: 868, startPoint y: 216, endPoint x: 873, endPoint y: 241, distance: 26.2
click at [868, 218] on div "No" at bounding box center [999, 226] width 297 height 39
click at [873, 241] on button "No" at bounding box center [999, 233] width 277 height 26
click at [896, 306] on div "N/A" at bounding box center [972, 307] width 249 height 21
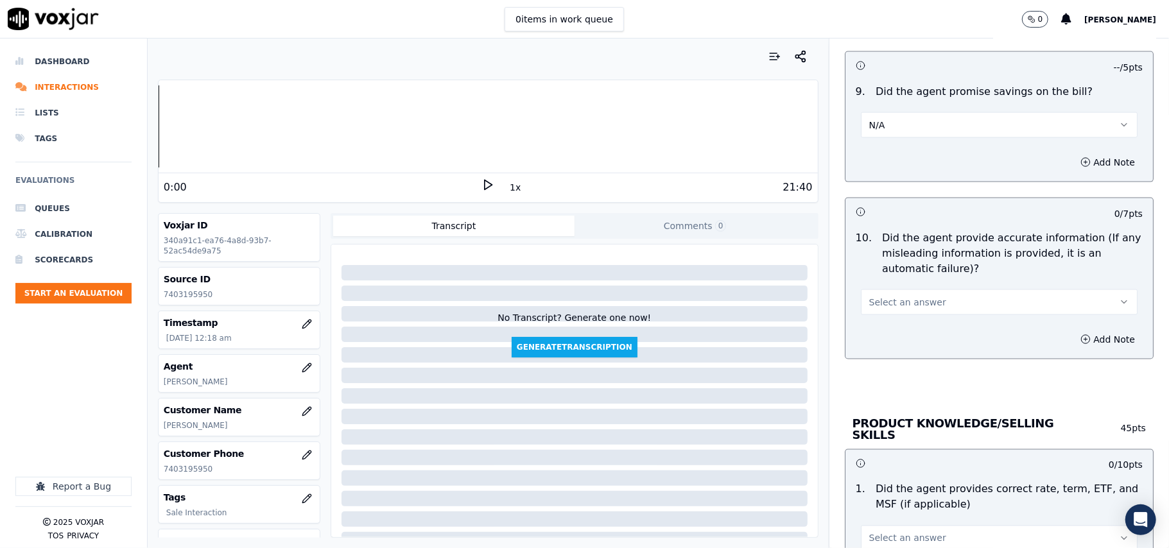
scroll to position [1427, 0]
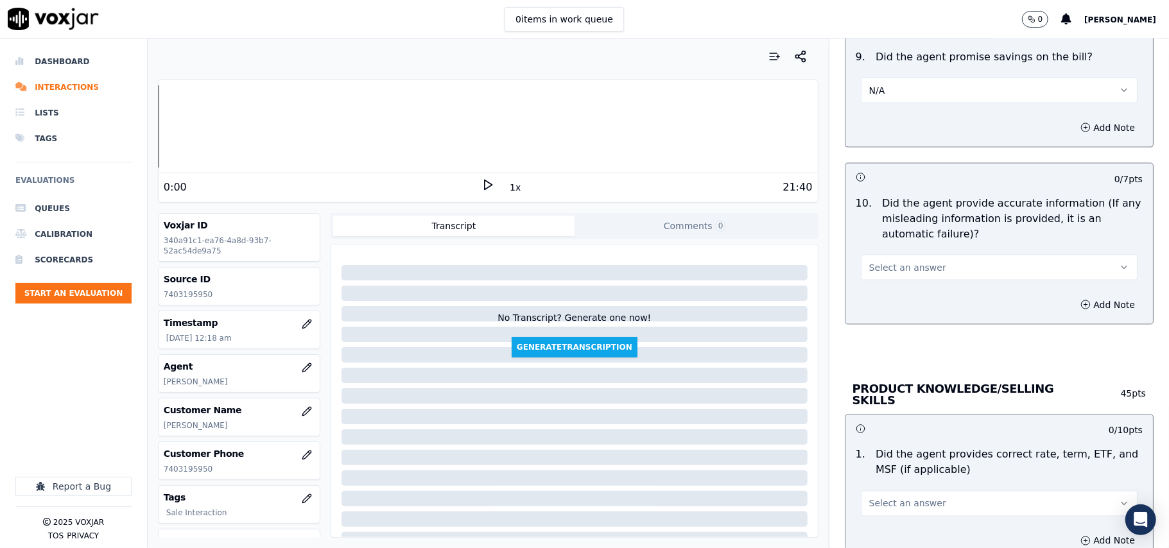
click at [903, 263] on button "Select an answer" at bounding box center [999, 268] width 277 height 26
click at [898, 290] on div "Yes" at bounding box center [972, 300] width 249 height 21
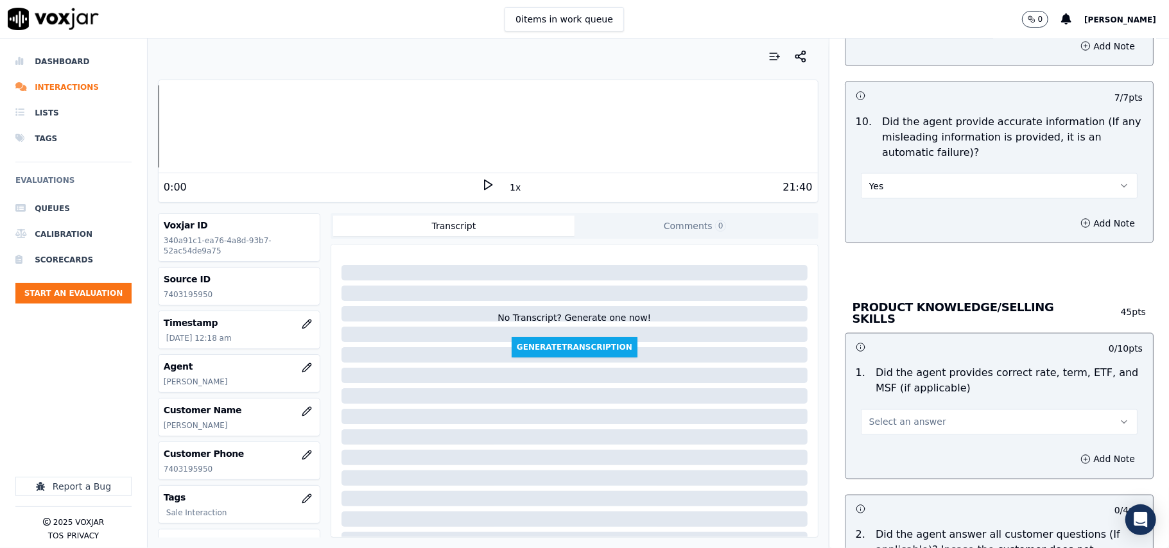
scroll to position [1569, 0]
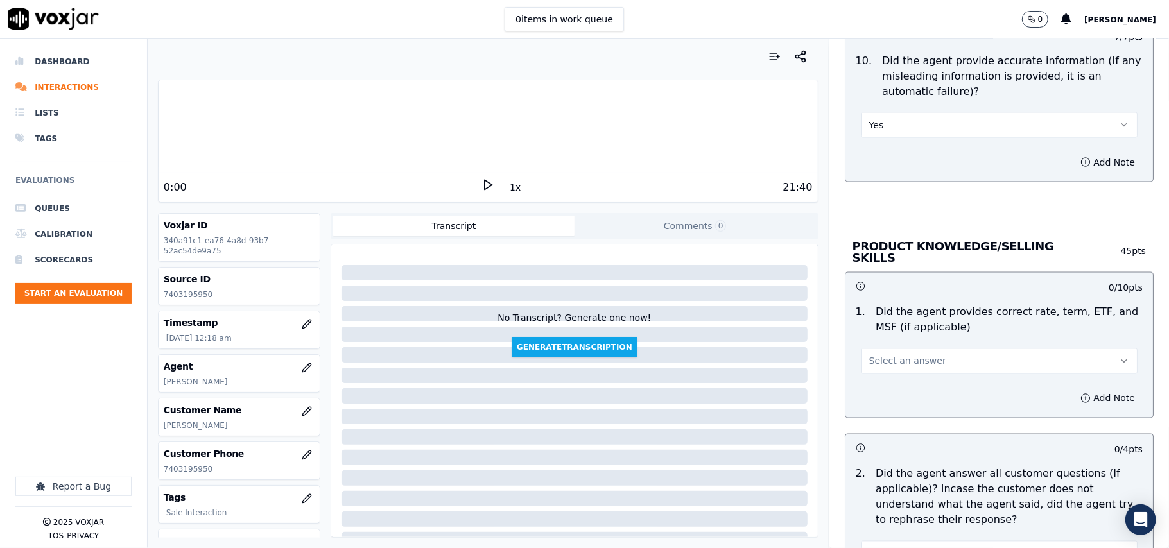
click at [896, 360] on span "Select an answer" at bounding box center [907, 361] width 77 height 13
click at [892, 378] on div "Yes No N/A" at bounding box center [972, 409] width 254 height 67
click at [884, 375] on div "Yes No N/A" at bounding box center [971, 409] width 255 height 68
click at [882, 378] on div "Yes" at bounding box center [972, 388] width 249 height 21
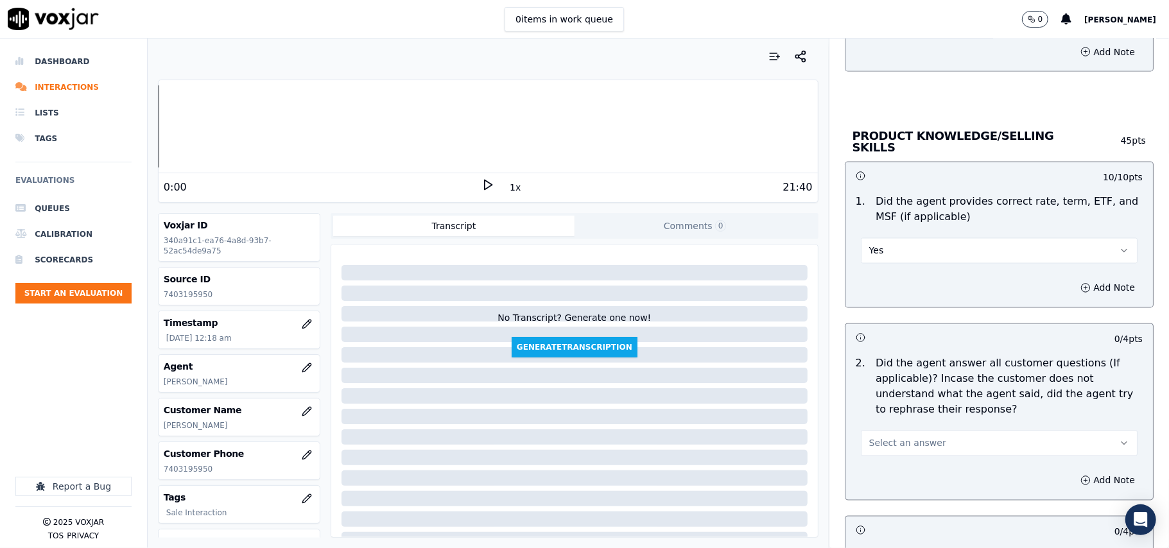
scroll to position [1712, 0]
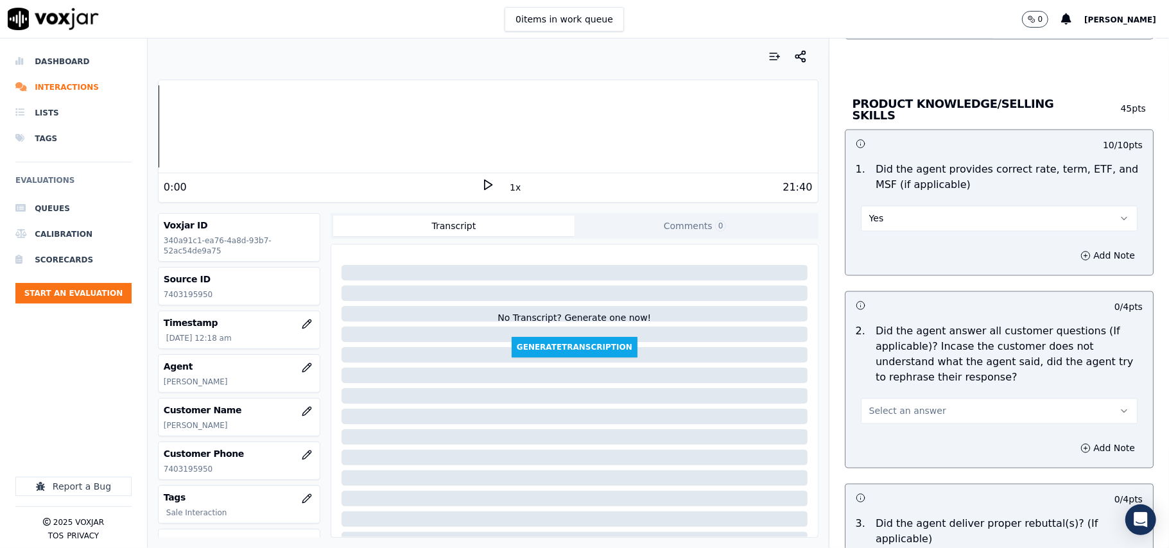
drag, startPoint x: 886, startPoint y: 391, endPoint x: 877, endPoint y: 416, distance: 26.6
click at [884, 396] on div "Select an answer" at bounding box center [999, 405] width 297 height 39
click at [877, 416] on span "Select an answer" at bounding box center [907, 411] width 77 height 13
click at [875, 437] on div "Yes" at bounding box center [972, 438] width 249 height 21
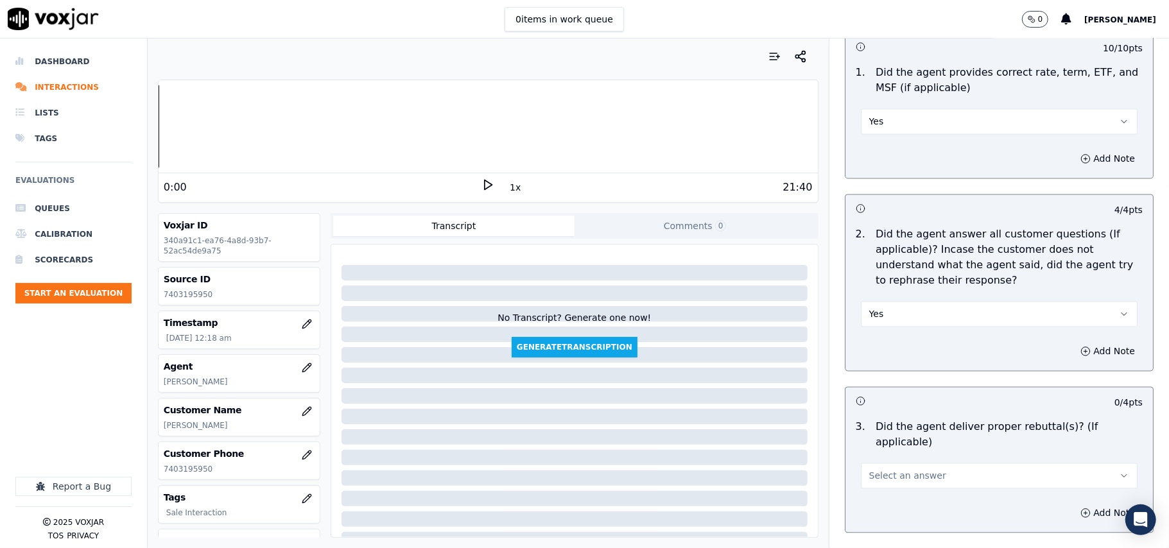
scroll to position [1997, 0]
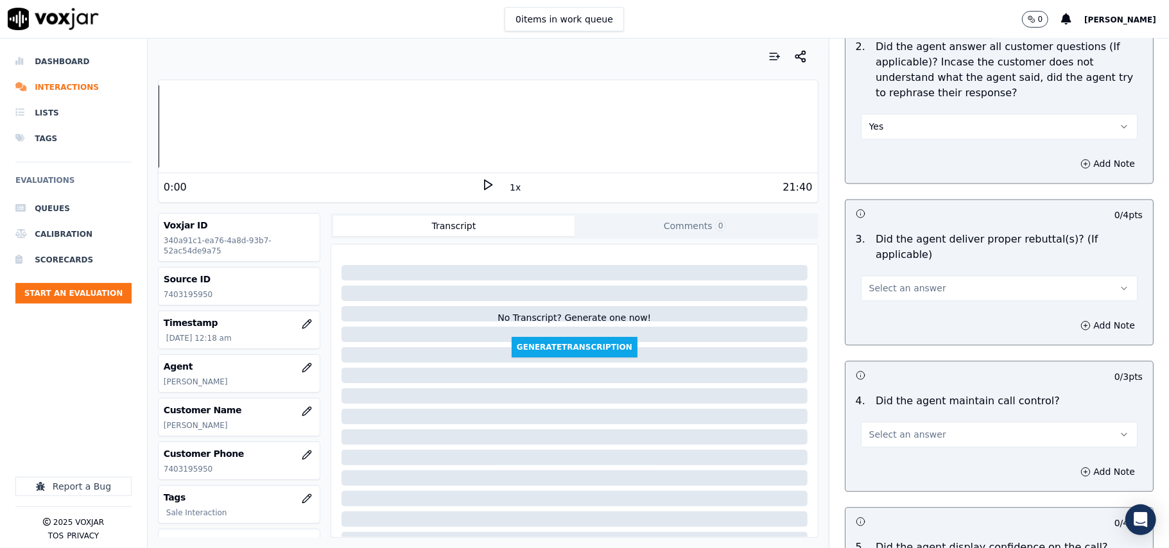
click at [889, 282] on span "Select an answer" at bounding box center [907, 288] width 77 height 13
click at [879, 299] on div "Yes" at bounding box center [972, 300] width 249 height 21
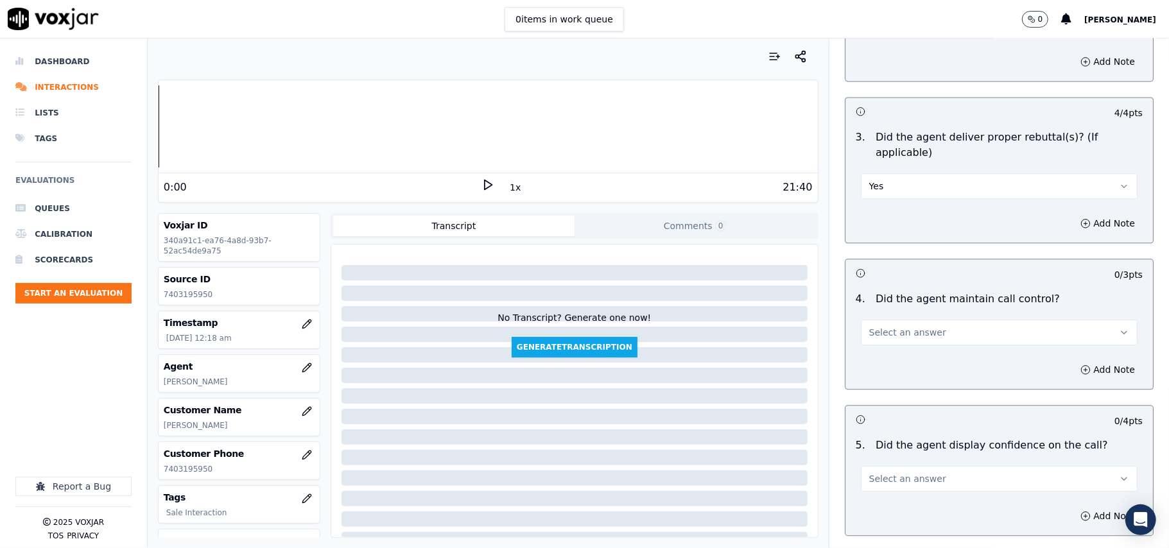
scroll to position [2140, 0]
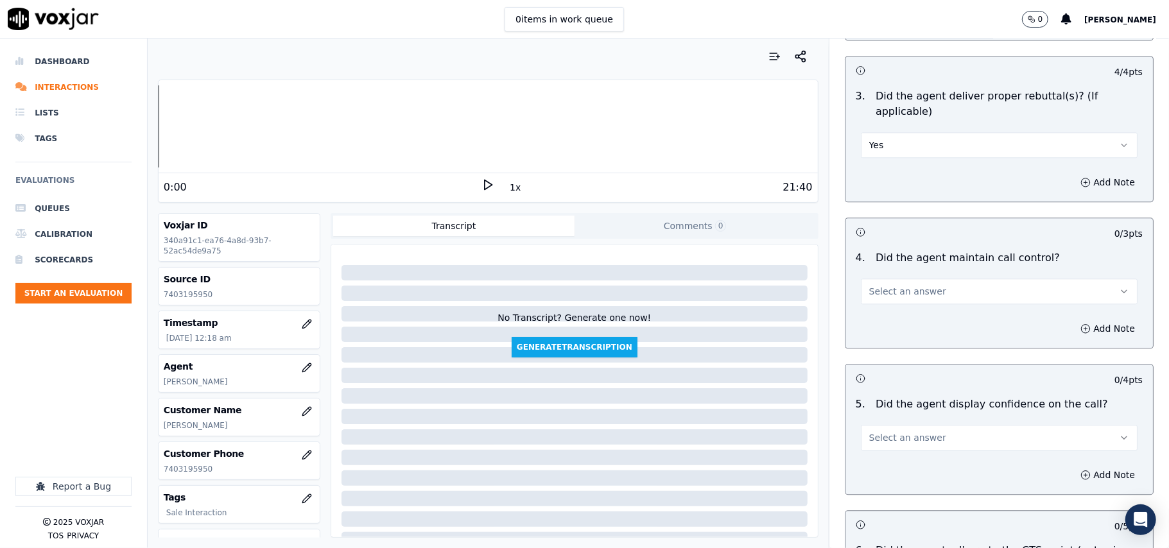
click at [869, 288] on button "Select an answer" at bounding box center [999, 292] width 277 height 26
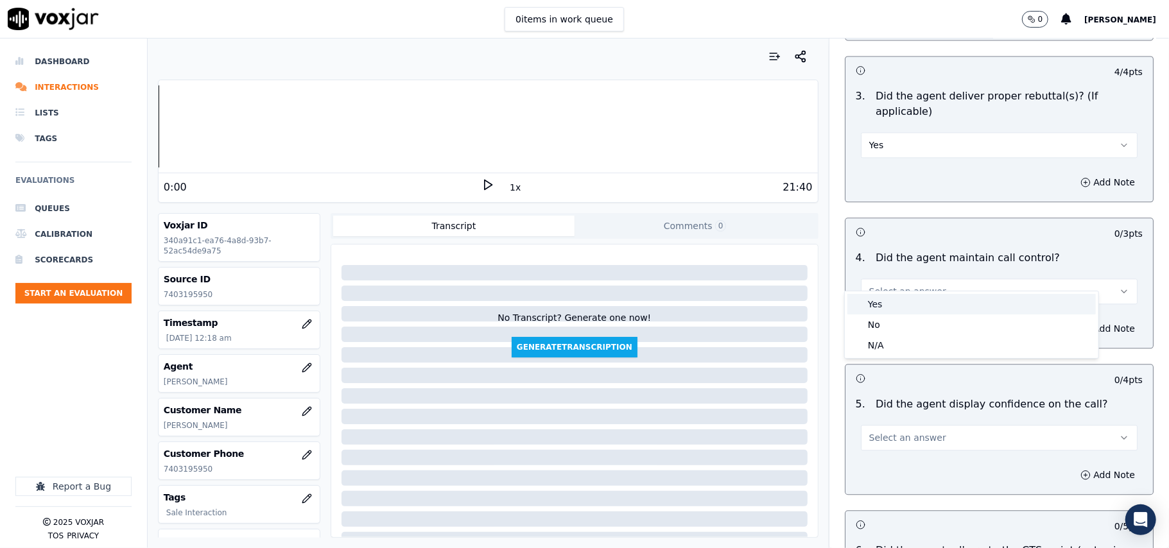
click at [875, 309] on div "Yes" at bounding box center [972, 304] width 249 height 21
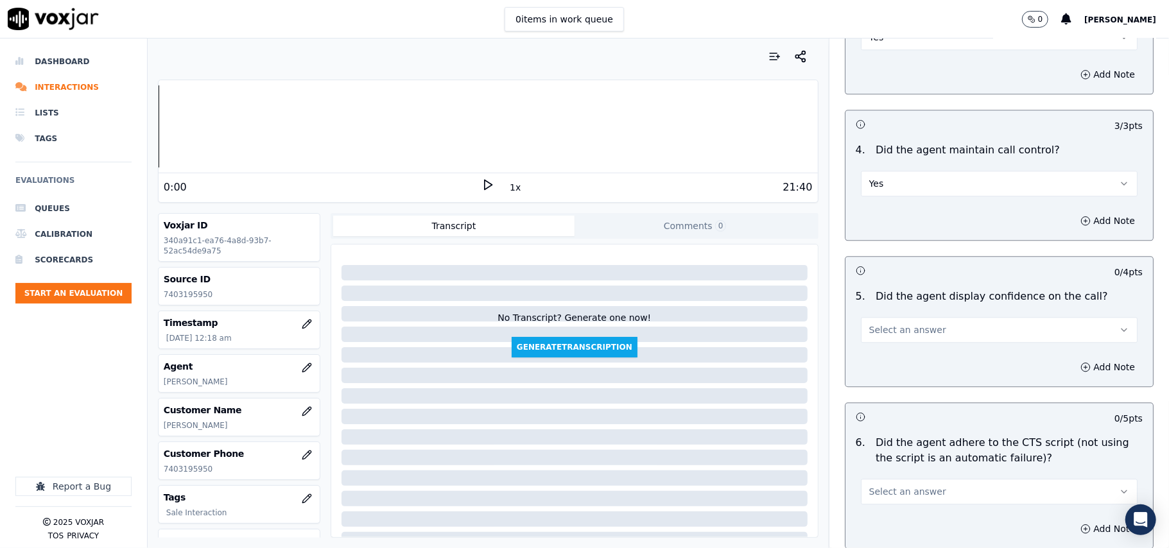
scroll to position [2284, 0]
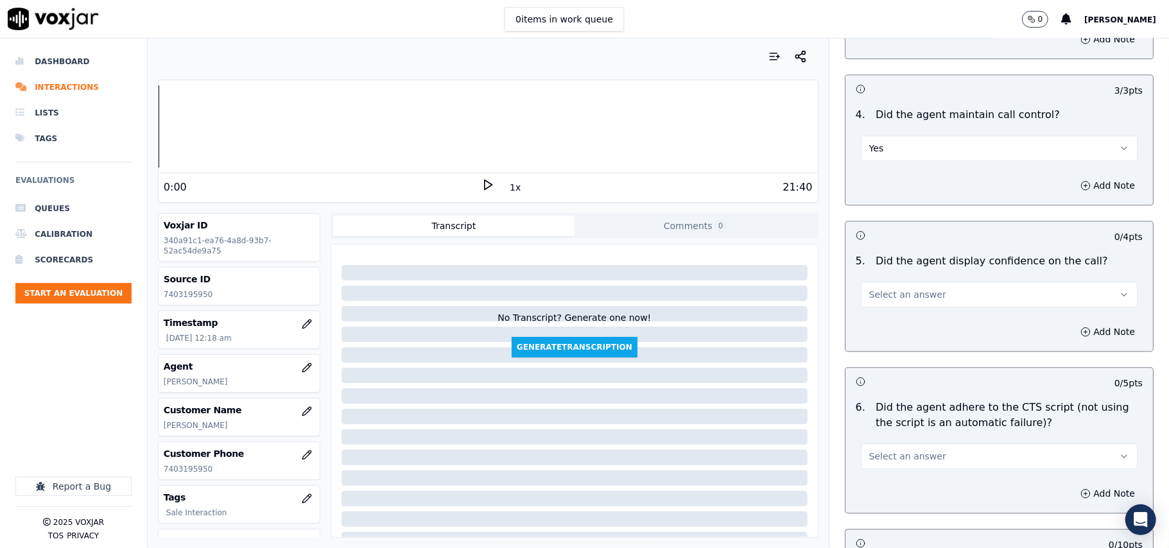
click at [905, 282] on button "Select an answer" at bounding box center [999, 295] width 277 height 26
click at [903, 301] on div "Yes" at bounding box center [972, 308] width 249 height 21
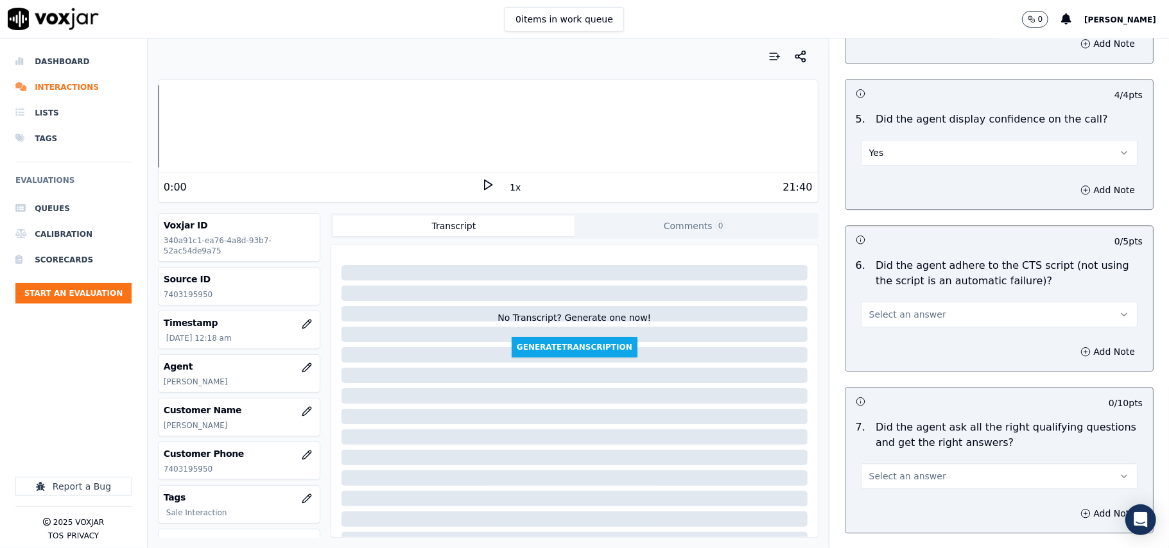
click at [869, 308] on span "Select an answer" at bounding box center [907, 314] width 77 height 13
click at [859, 322] on div "Yes" at bounding box center [972, 328] width 249 height 21
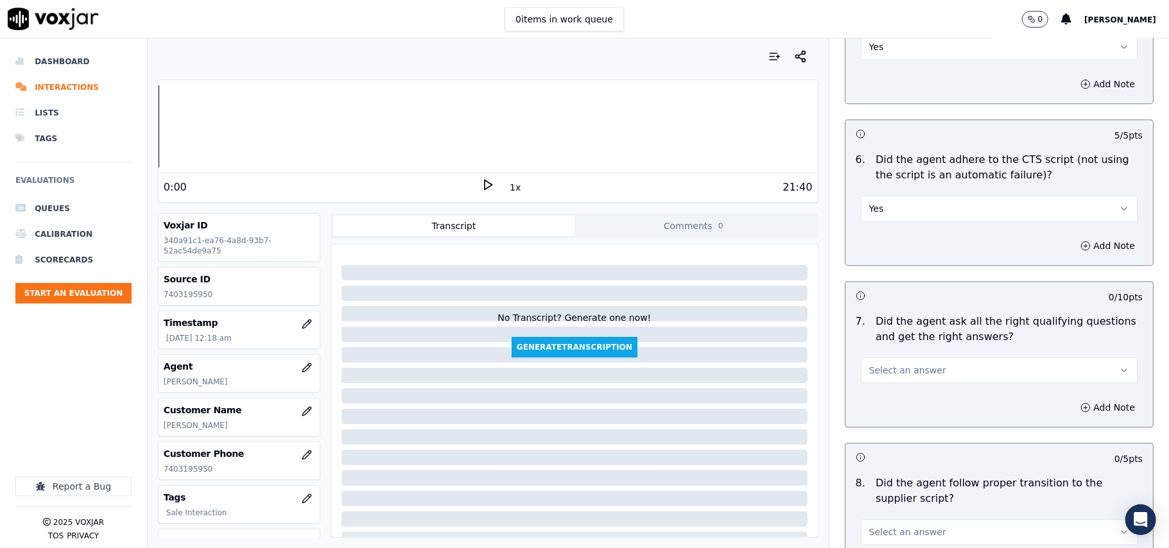
scroll to position [2569, 0]
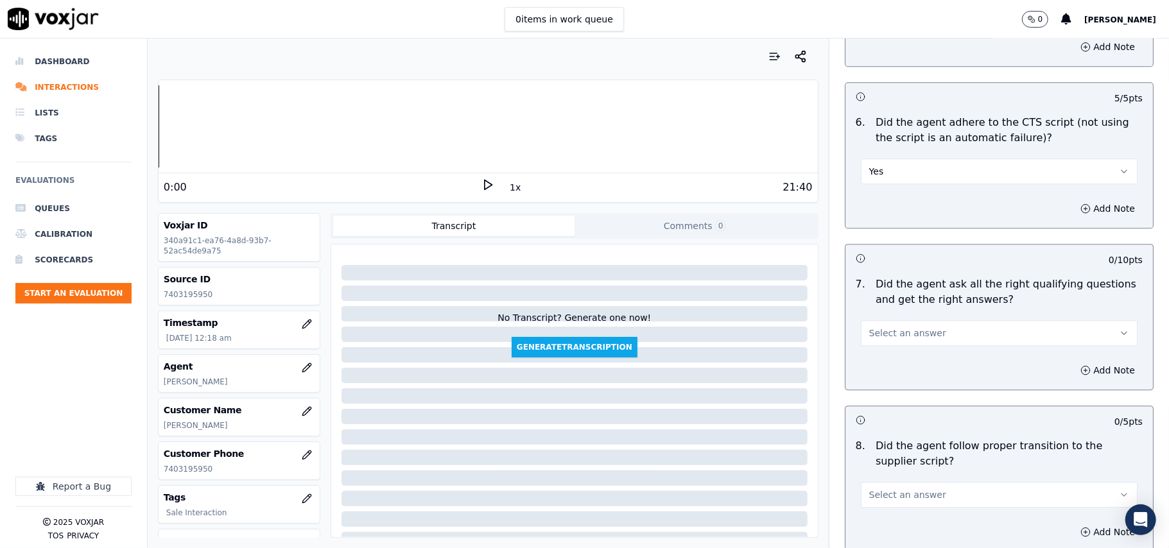
drag, startPoint x: 863, startPoint y: 308, endPoint x: 863, endPoint y: 330, distance: 21.8
click at [863, 320] on button "Select an answer" at bounding box center [999, 333] width 277 height 26
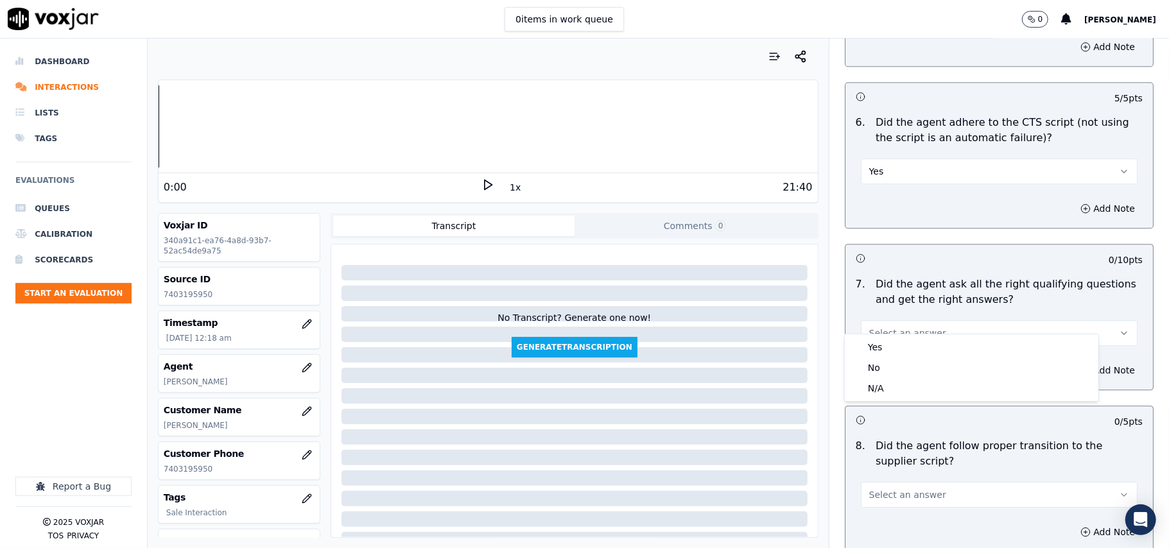
click at [864, 330] on button "Select an answer" at bounding box center [999, 333] width 277 height 26
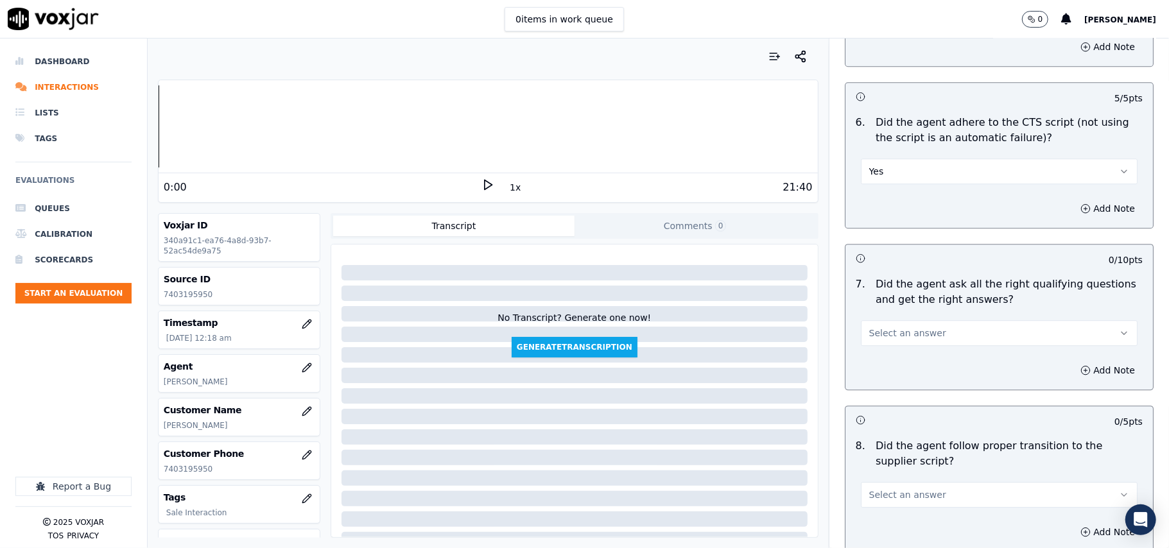
click at [869, 325] on button "Select an answer" at bounding box center [999, 333] width 277 height 26
click at [878, 350] on div "Yes" at bounding box center [972, 347] width 249 height 21
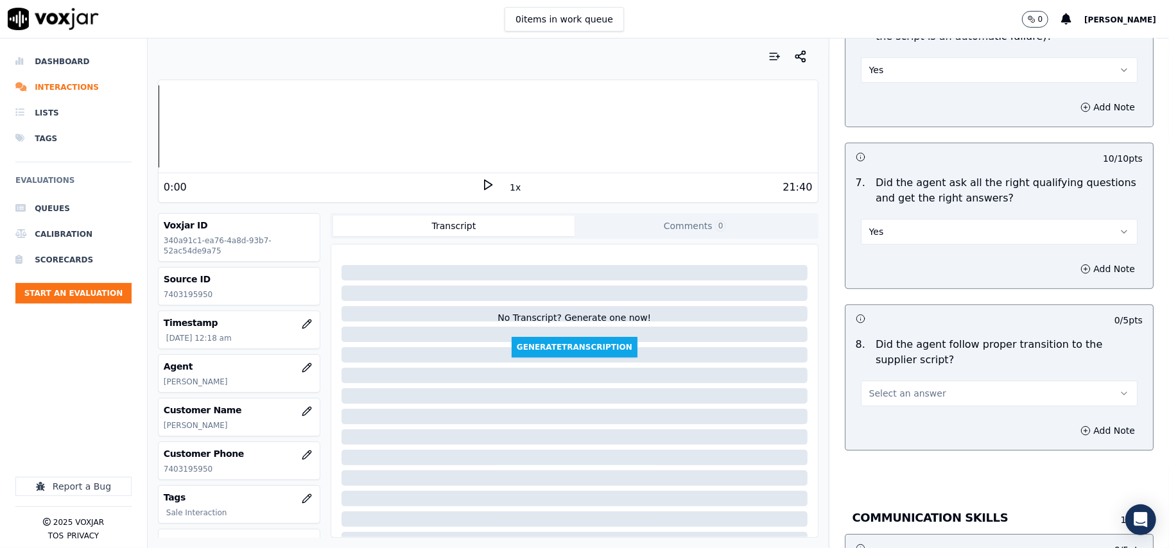
scroll to position [2711, 0]
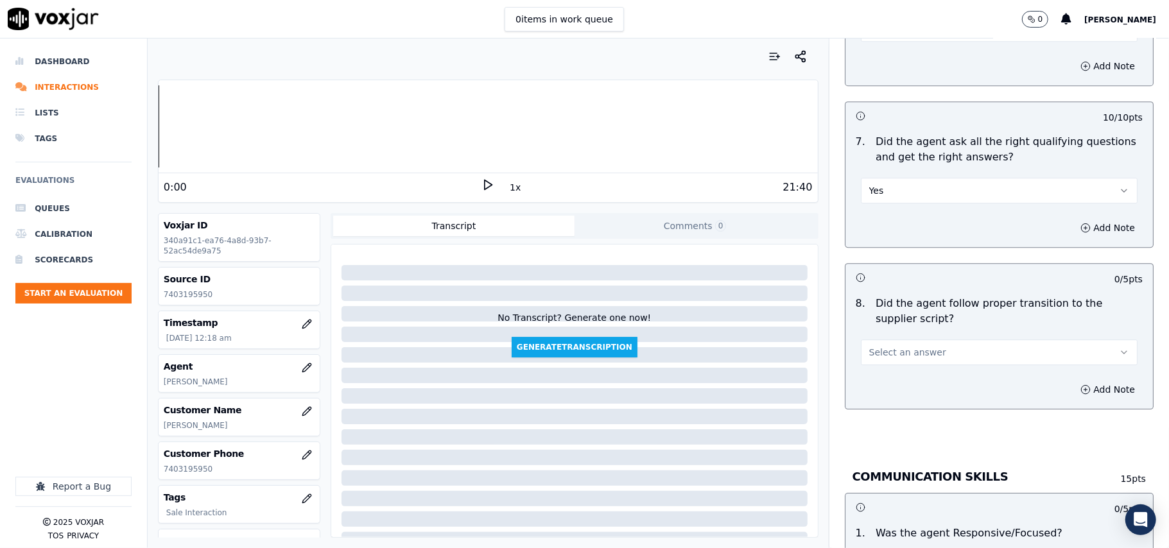
click at [886, 346] on span "Select an answer" at bounding box center [907, 352] width 77 height 13
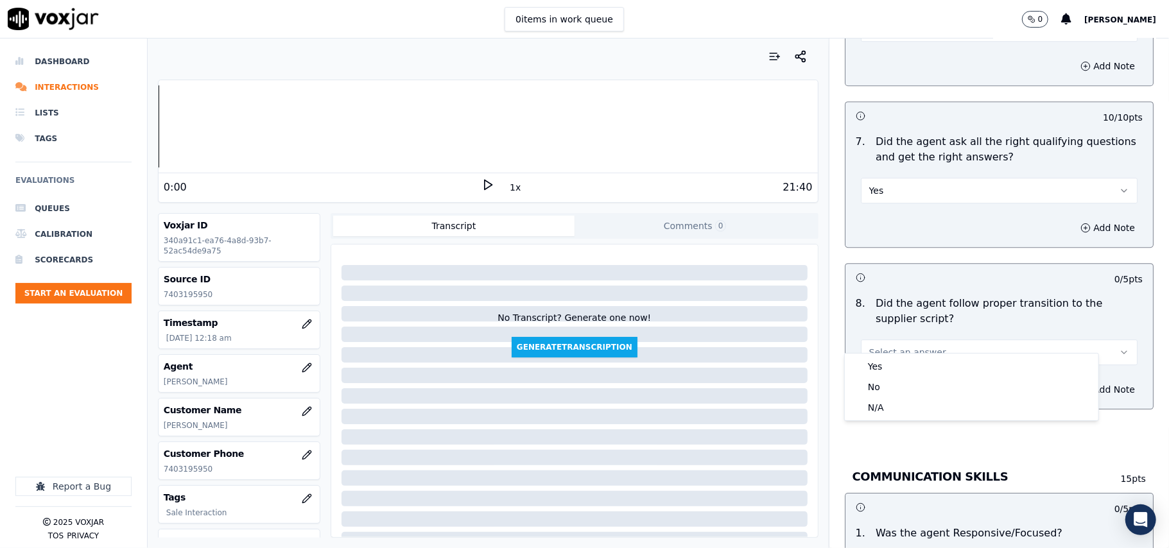
click at [884, 353] on div "Yes No N/A" at bounding box center [971, 387] width 255 height 68
click at [884, 358] on div "Yes" at bounding box center [972, 366] width 249 height 21
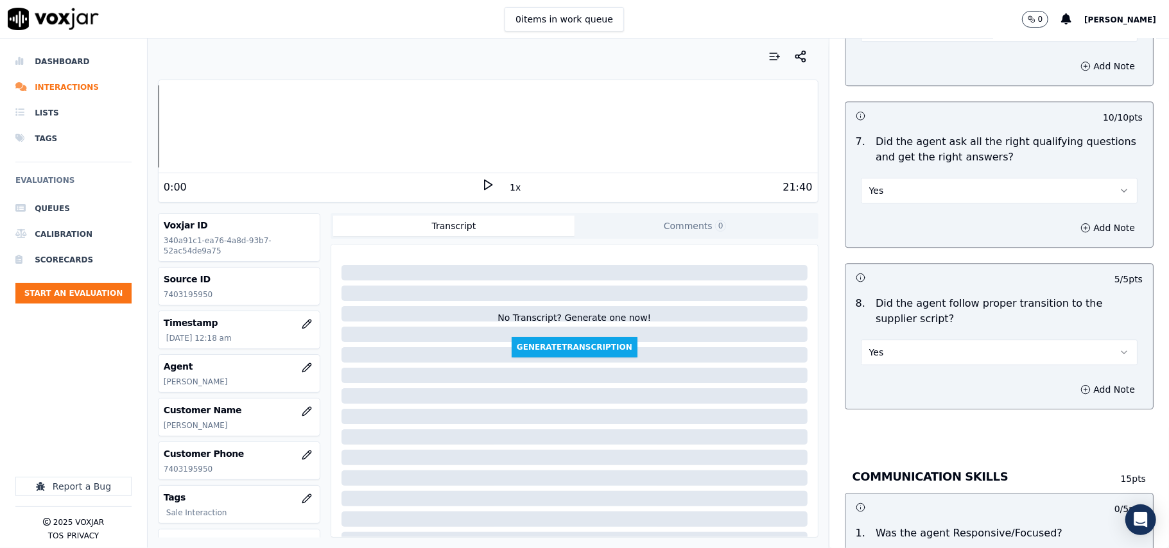
scroll to position [2854, 0]
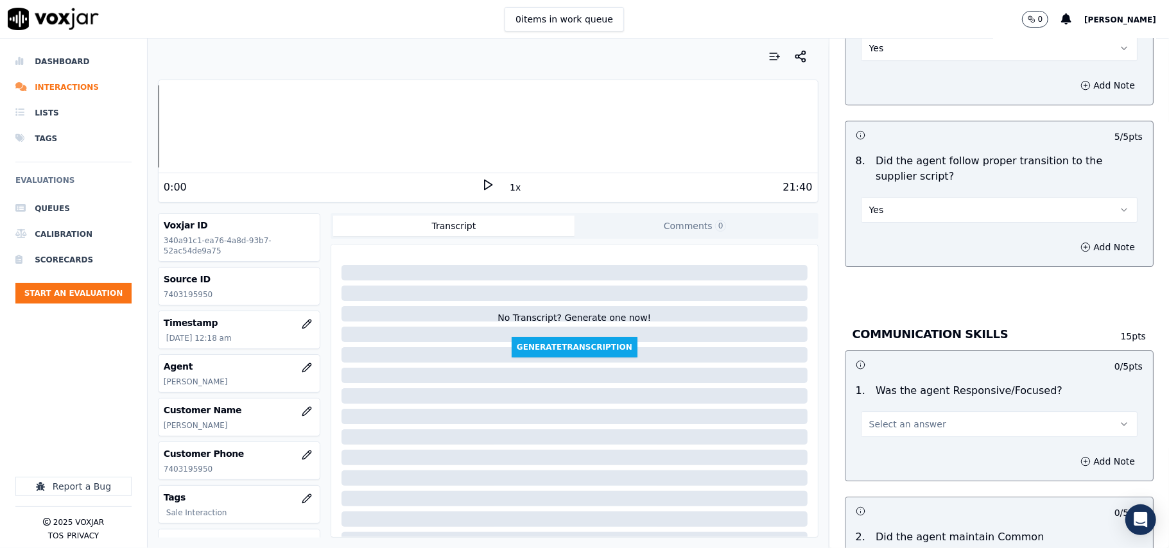
click at [885, 412] on button "Select an answer" at bounding box center [999, 425] width 277 height 26
click at [877, 445] on div "Yes" at bounding box center [972, 440] width 249 height 21
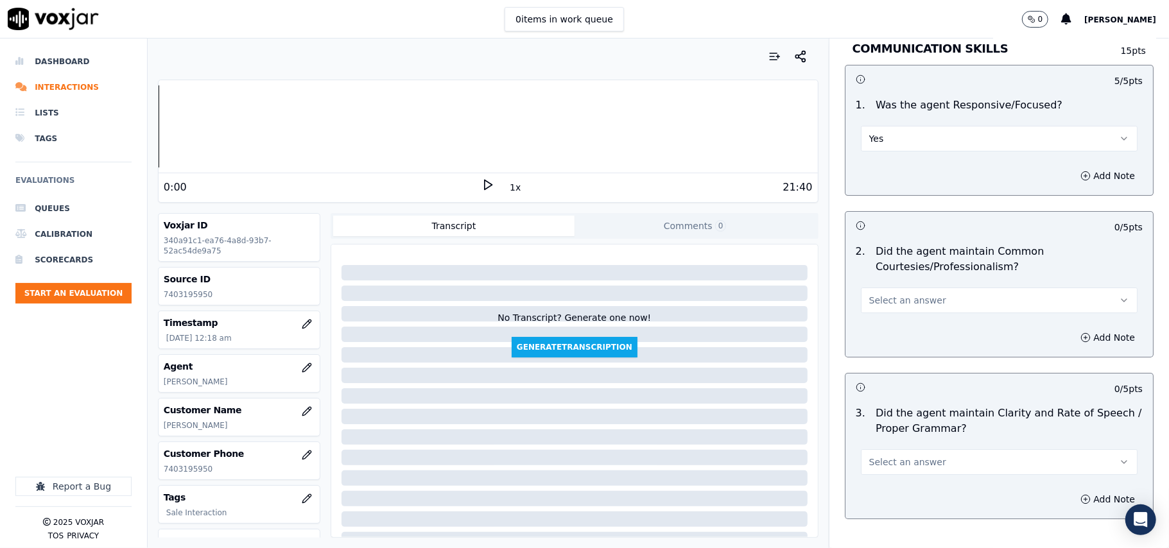
click at [877, 294] on span "Select an answer" at bounding box center [907, 300] width 77 height 13
click at [876, 311] on div "Yes" at bounding box center [972, 316] width 249 height 21
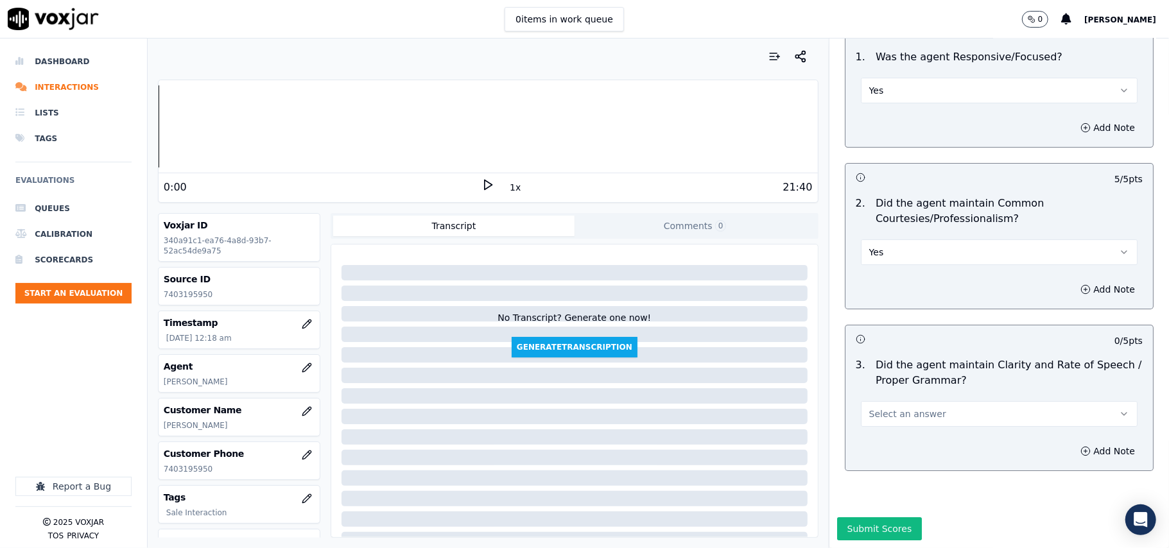
scroll to position [3213, 0]
click at [874, 408] on span "Select an answer" at bounding box center [907, 414] width 77 height 13
click at [873, 406] on div "Yes" at bounding box center [972, 404] width 249 height 21
click at [864, 518] on button "Submit Scores" at bounding box center [879, 529] width 85 height 23
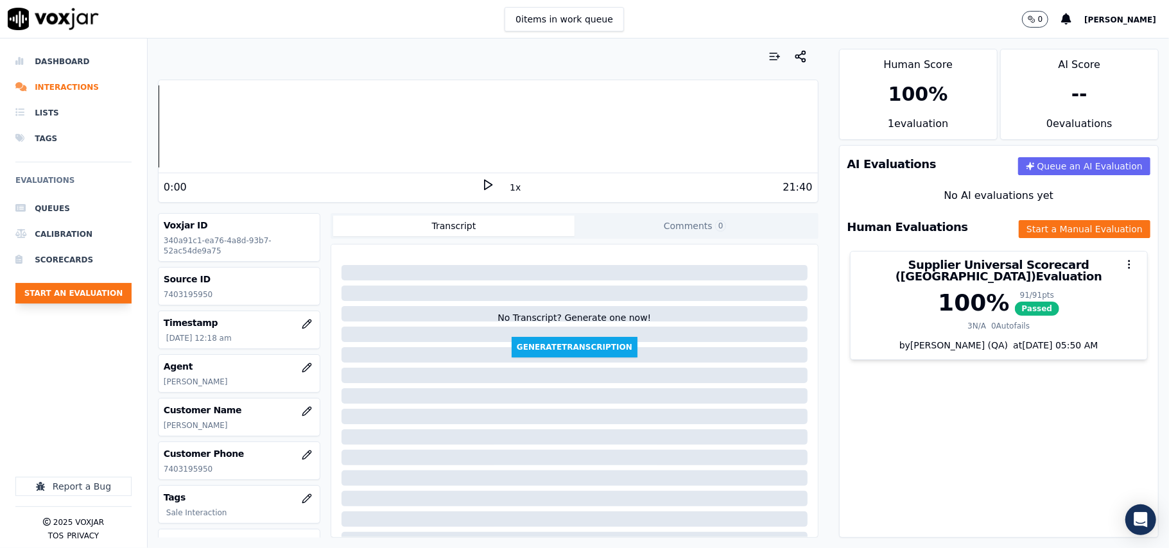
click at [98, 299] on button "Start an Evaluation" at bounding box center [73, 293] width 116 height 21
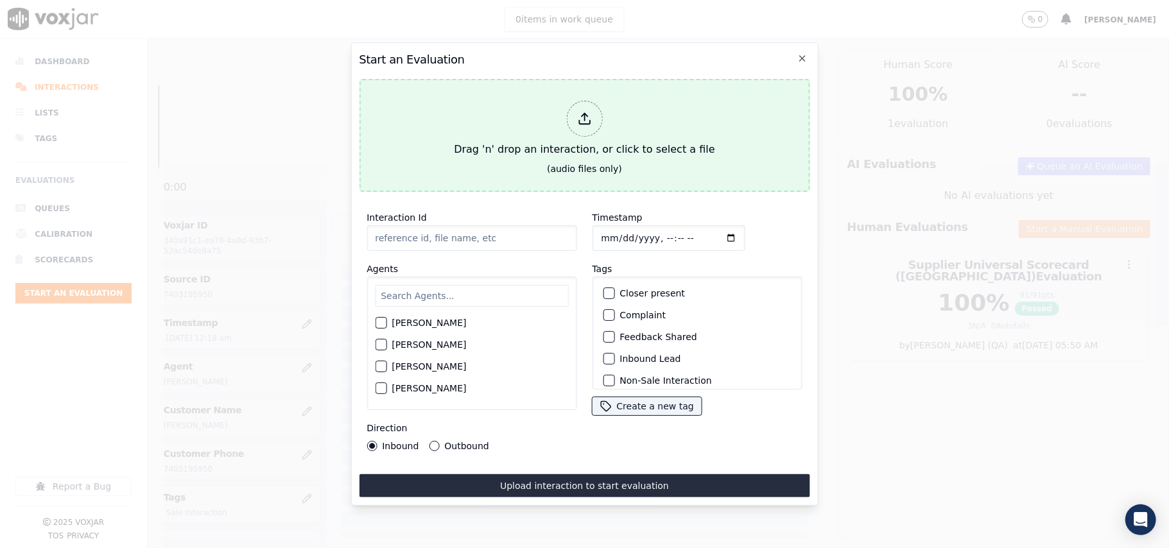
click at [655, 139] on div "Drag 'n' drop an interaction, or click to select a file" at bounding box center [584, 129] width 271 height 67
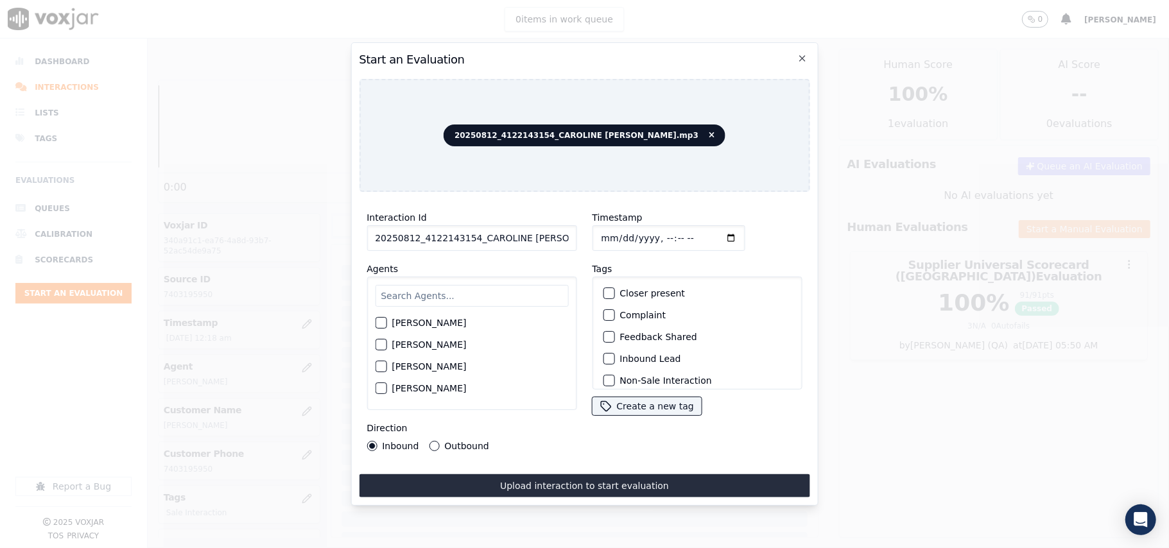
click at [444, 231] on input "20250812_4122143154_CAROLINE JARAMILLO.mp3" at bounding box center [472, 238] width 210 height 26
paste input "4122143154"
type input "4122143154"
click at [615, 234] on input "Timestamp" at bounding box center [668, 238] width 153 height 26
type input "2025-08-12T00:20"
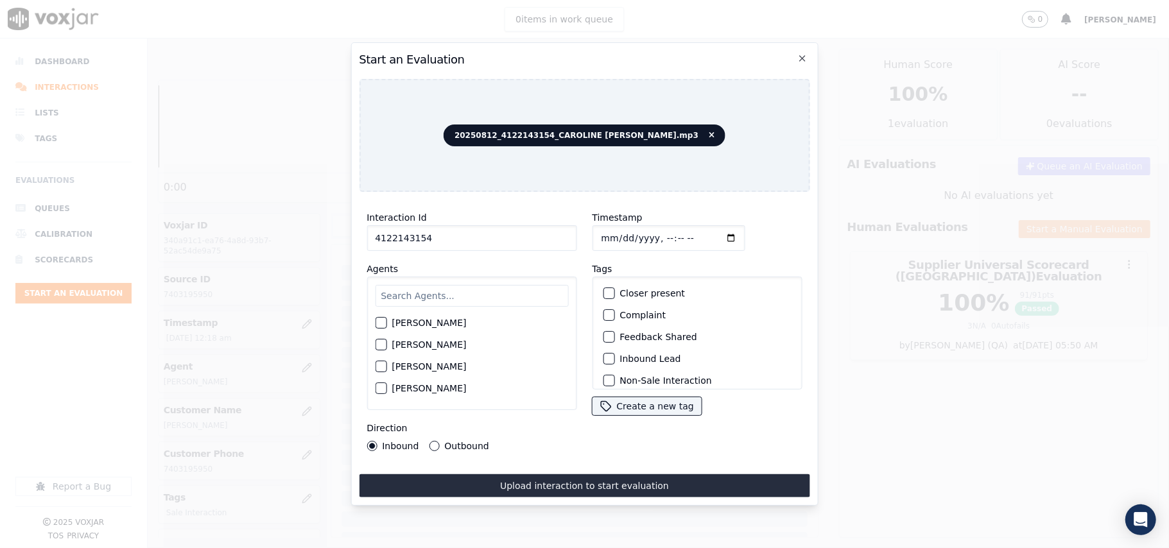
click at [503, 286] on input "text" at bounding box center [471, 296] width 193 height 22
type input "Caroline"
click at [457, 322] on label "CAROLINE JARAMILLO" at bounding box center [429, 326] width 74 height 9
click at [387, 321] on button "CAROLINE JARAMILLO" at bounding box center [381, 327] width 12 height 12
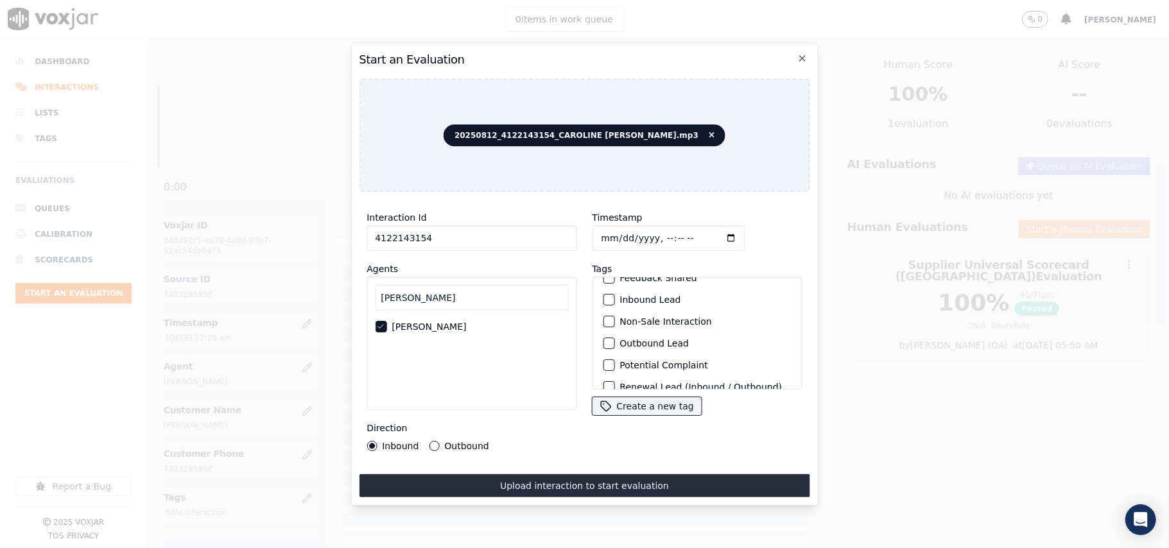
scroll to position [112, 0]
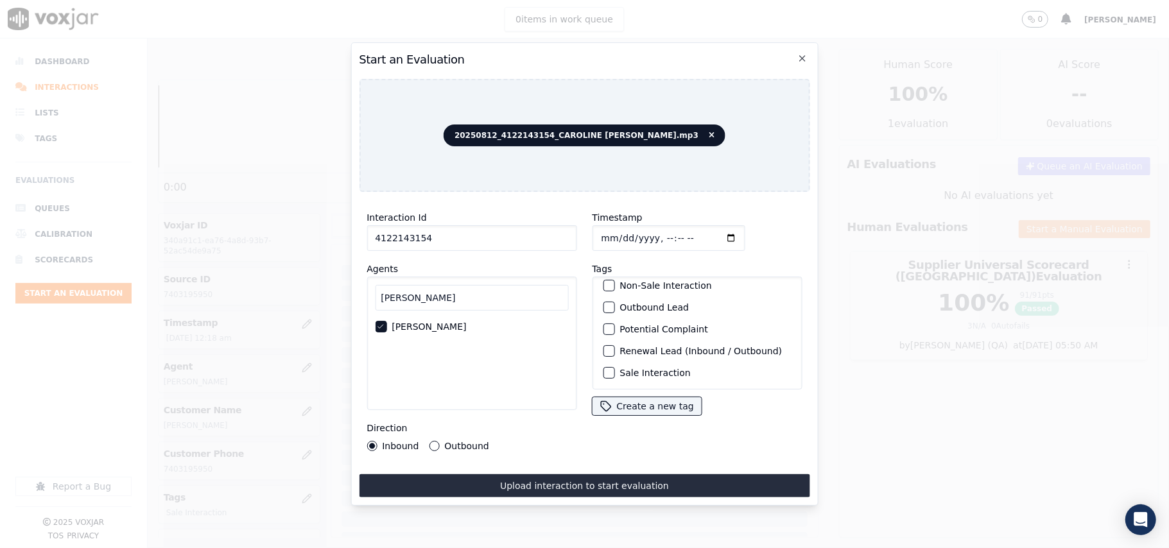
click at [620, 369] on label "Sale Interaction" at bounding box center [655, 373] width 71 height 9
click at [615, 367] on button "Sale Interaction" at bounding box center [609, 373] width 12 height 12
click at [473, 442] on label "Outbound" at bounding box center [466, 446] width 44 height 9
click at [439, 441] on button "Outbound" at bounding box center [434, 446] width 10 height 10
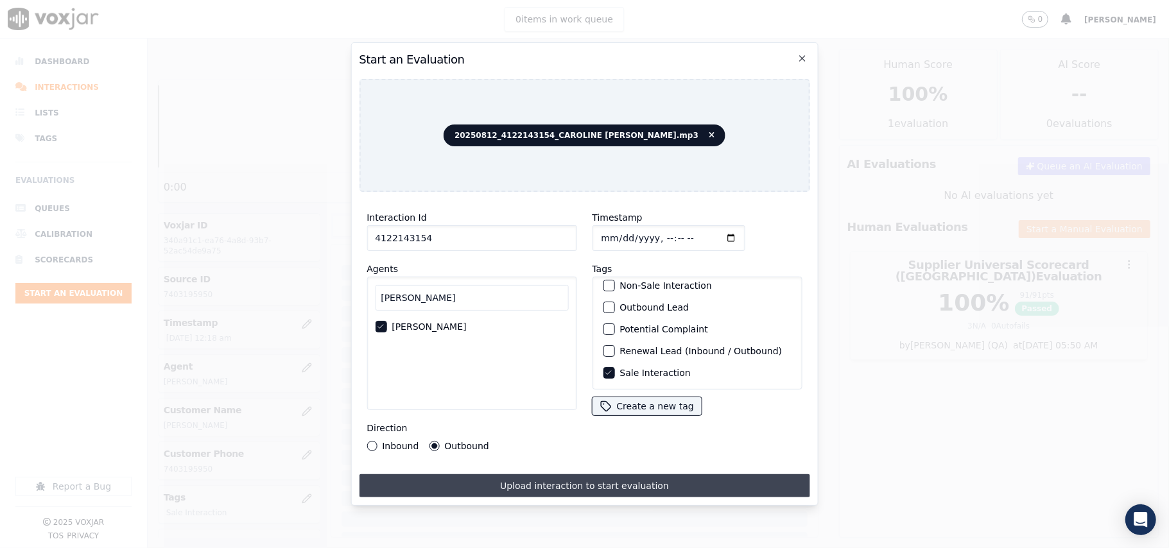
click at [543, 478] on button "Upload interaction to start evaluation" at bounding box center [584, 486] width 451 height 23
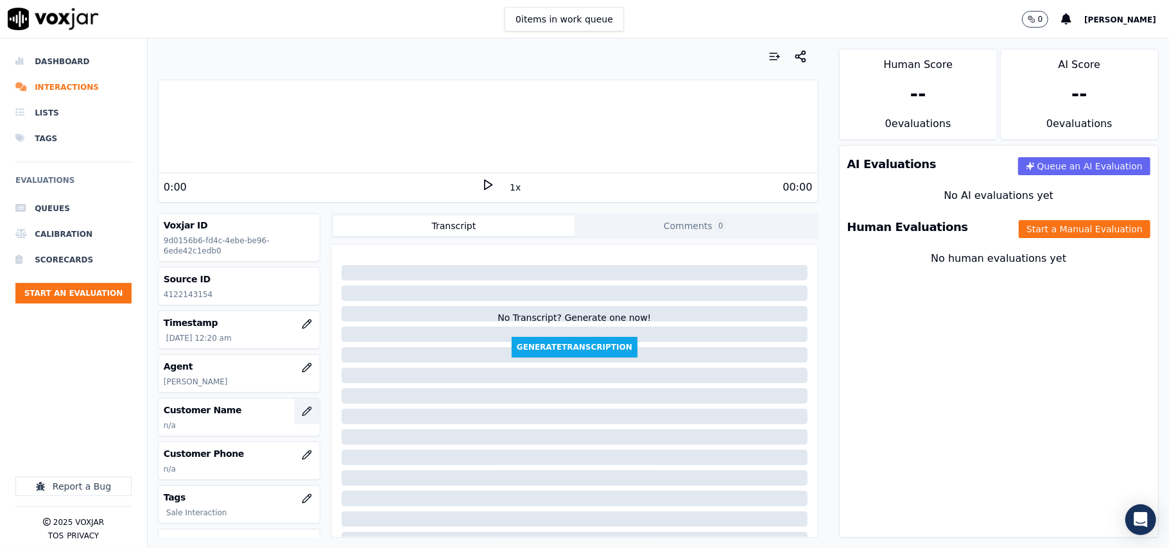
click at [302, 411] on icon "button" at bounding box center [307, 411] width 10 height 10
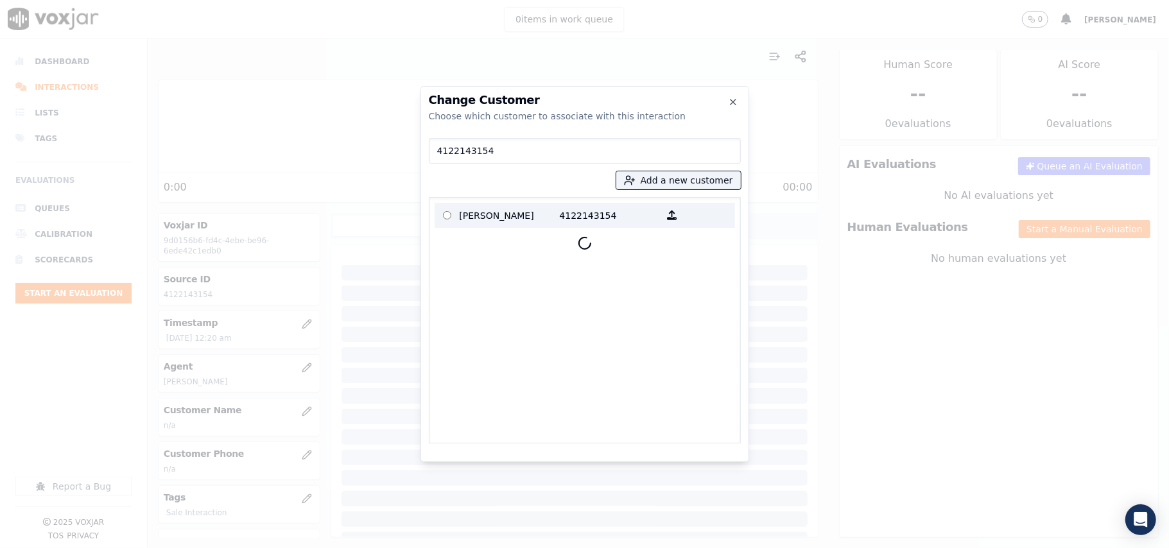
type input "4122143154"
click at [532, 211] on p "Anne Daw" at bounding box center [510, 215] width 100 height 20
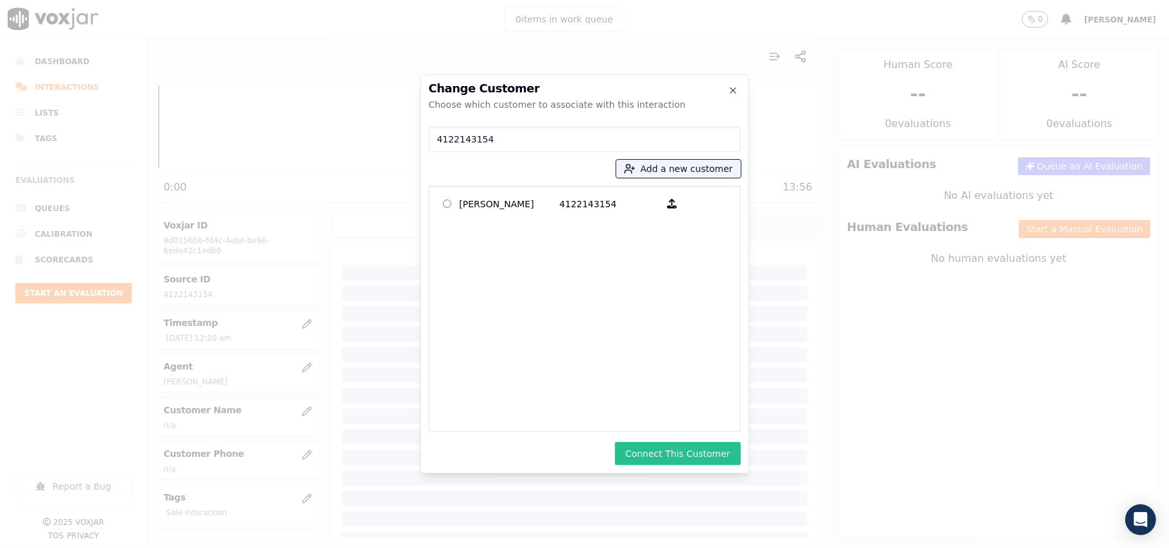
click at [643, 446] on button "Connect This Customer" at bounding box center [677, 453] width 125 height 23
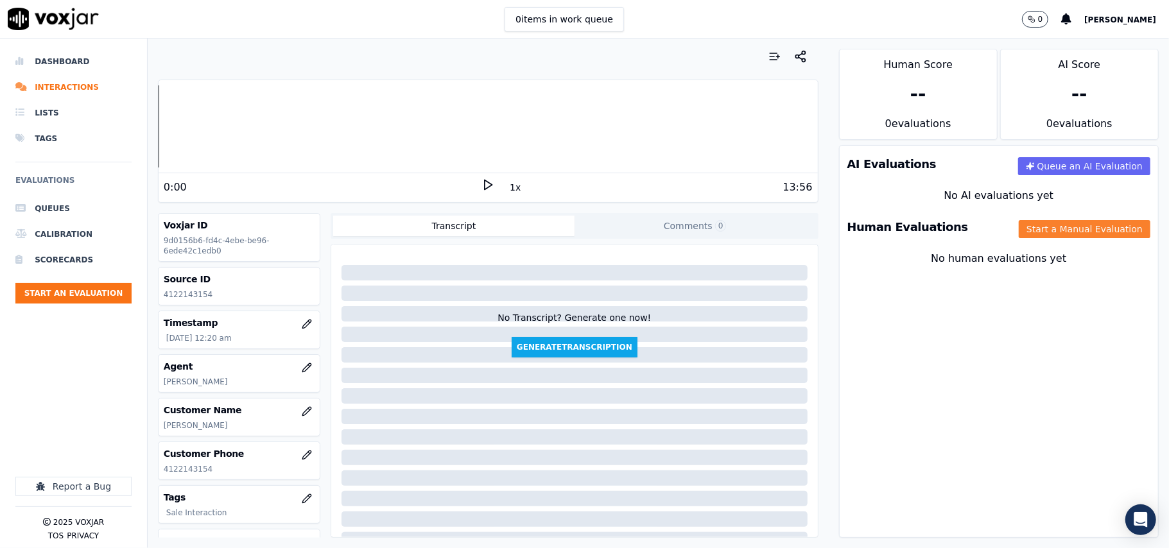
click at [1056, 224] on button "Start a Manual Evaluation" at bounding box center [1085, 229] width 132 height 18
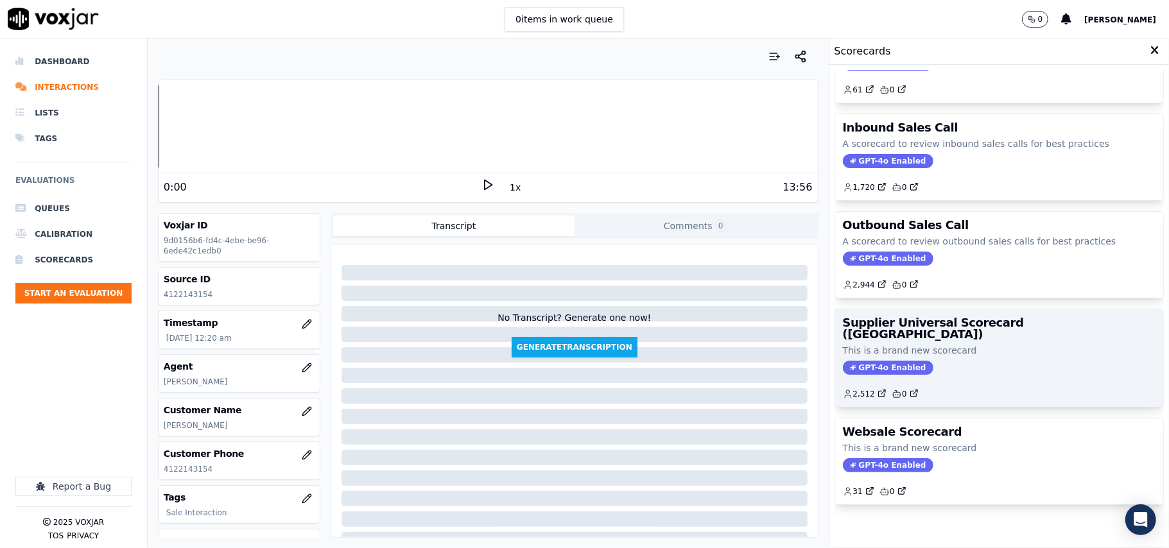
scroll to position [98, 0]
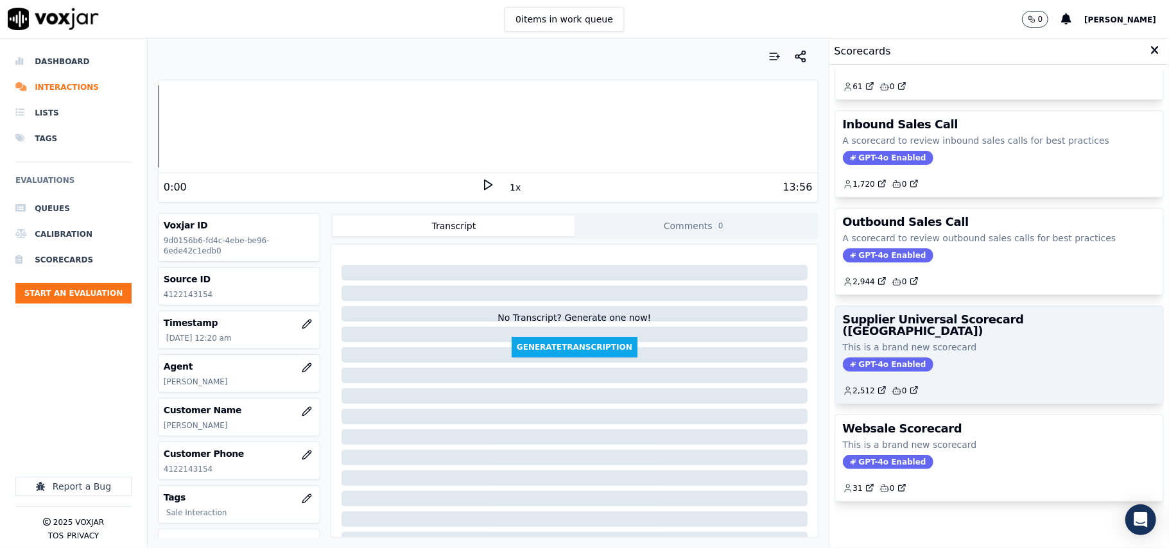
click at [961, 358] on div "GPT-4o Enabled" at bounding box center [999, 365] width 313 height 14
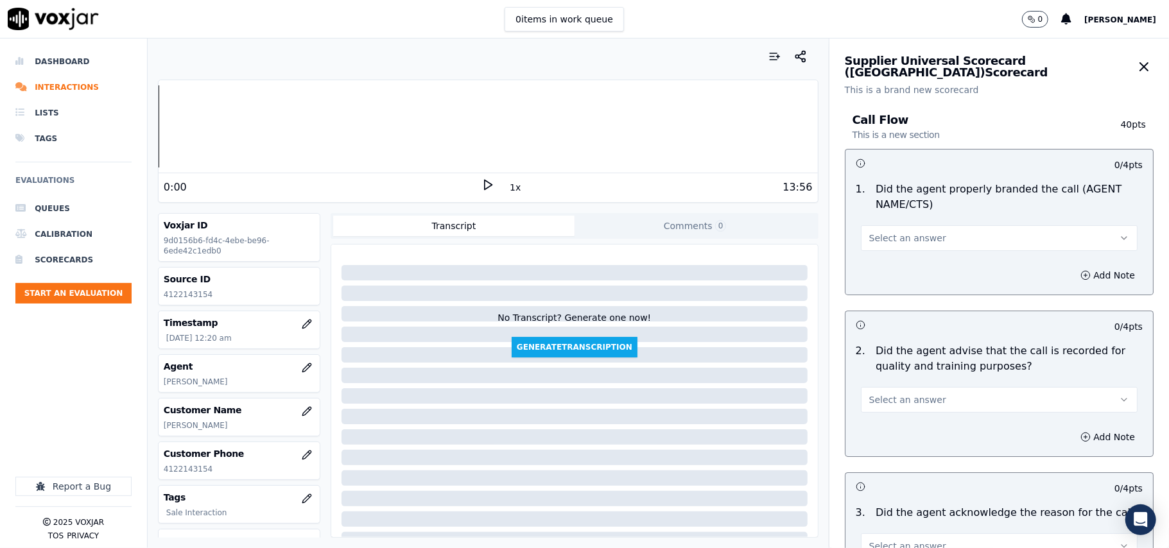
click at [970, 254] on div "1 . Did the agent properly branded the call (AGENT NAME/CTS) Select an answer" at bounding box center [1000, 217] width 308 height 80
click at [954, 237] on button "Select an answer" at bounding box center [999, 238] width 277 height 26
click at [941, 266] on div "Yes" at bounding box center [972, 268] width 249 height 21
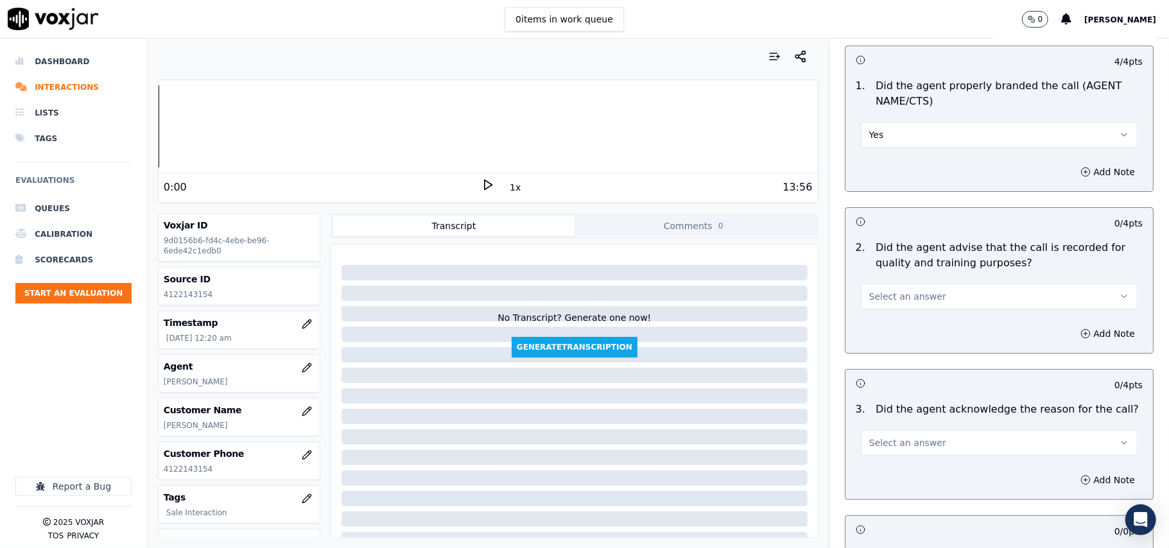
scroll to position [143, 0]
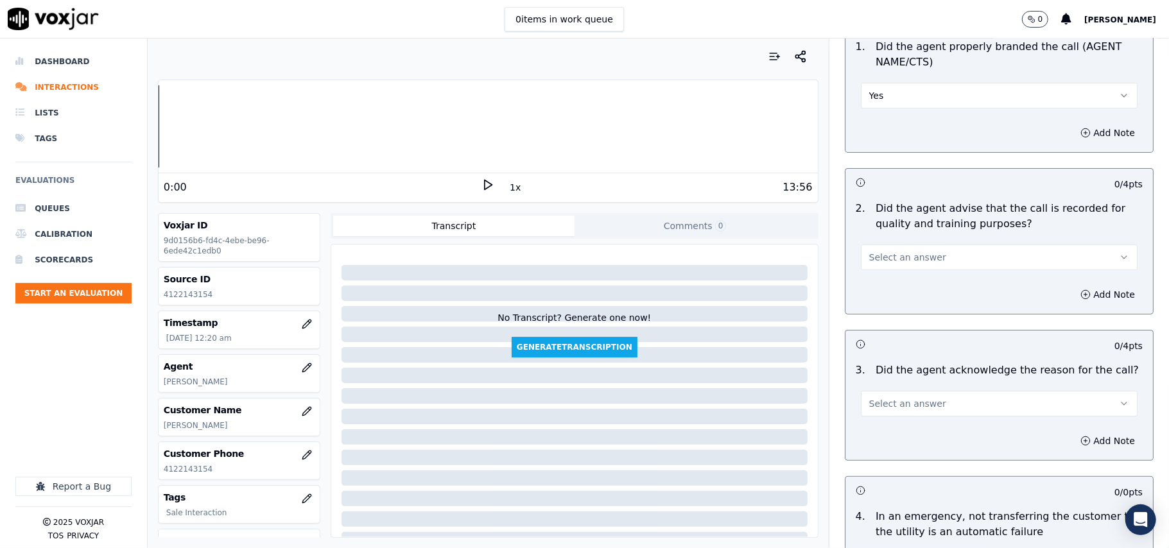
click at [900, 250] on button "Select an answer" at bounding box center [999, 258] width 277 height 26
click at [891, 286] on div "Yes" at bounding box center [972, 287] width 249 height 21
click at [891, 286] on div "Add Note" at bounding box center [1000, 294] width 308 height 39
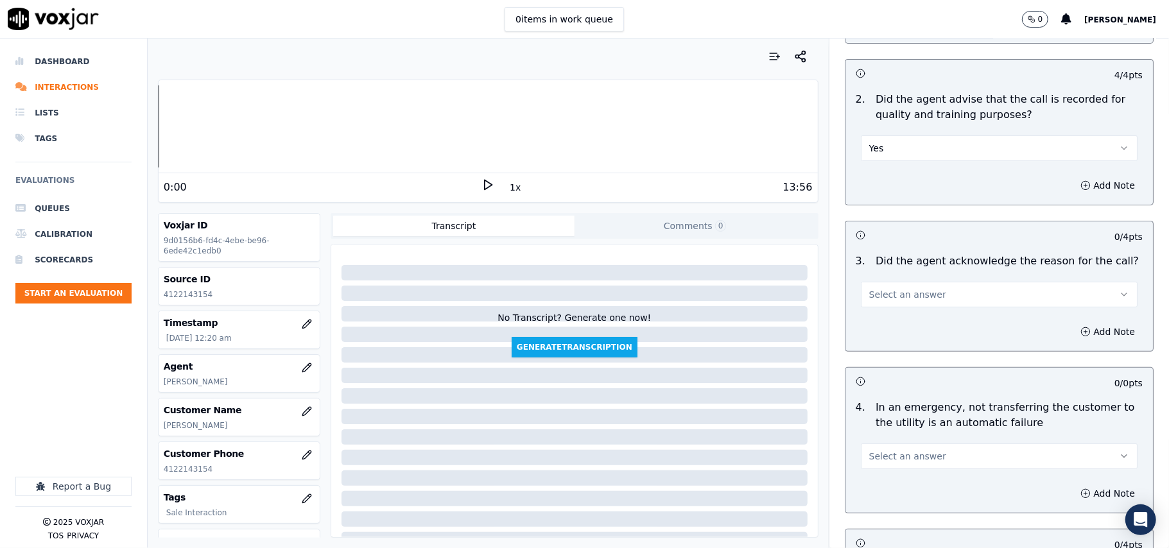
scroll to position [285, 0]
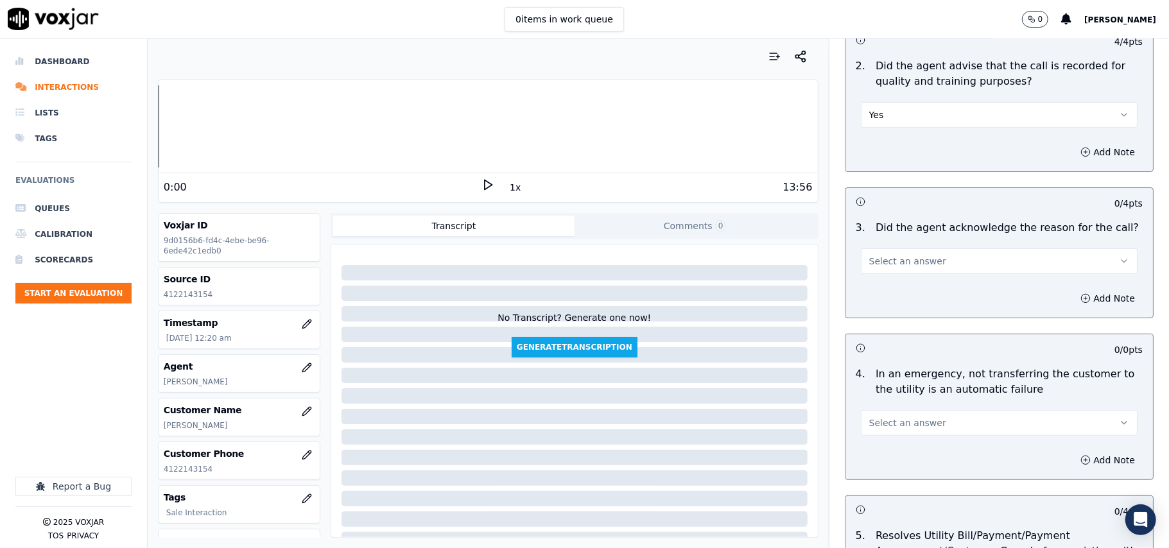
drag, startPoint x: 877, startPoint y: 241, endPoint x: 877, endPoint y: 263, distance: 21.2
click at [877, 242] on div "Select an answer" at bounding box center [999, 255] width 297 height 39
click at [879, 268] on span "Select an answer" at bounding box center [907, 261] width 77 height 13
click at [877, 292] on div "Yes" at bounding box center [972, 291] width 249 height 21
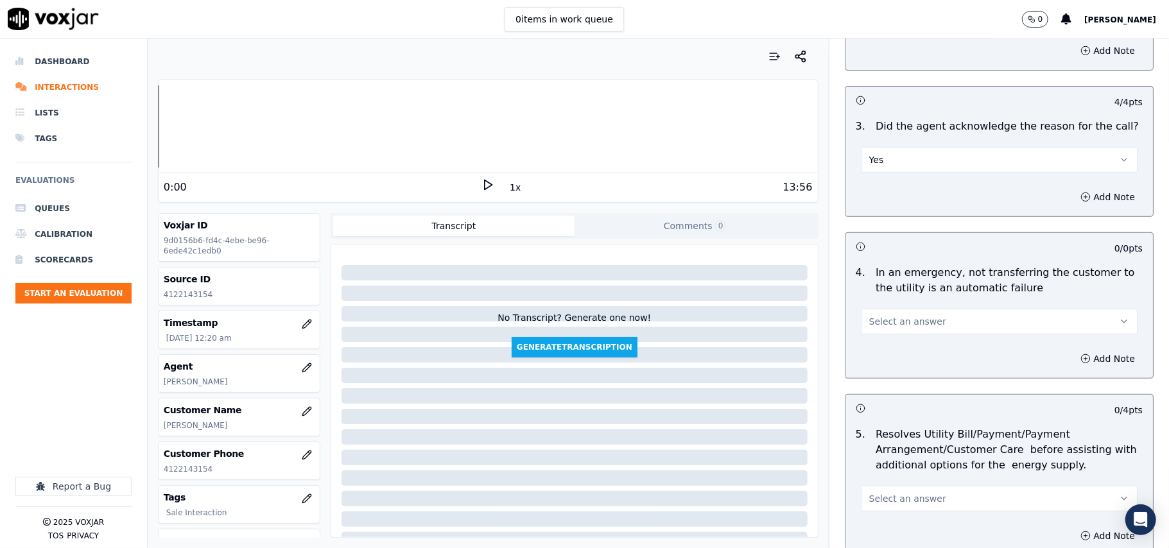
scroll to position [428, 0]
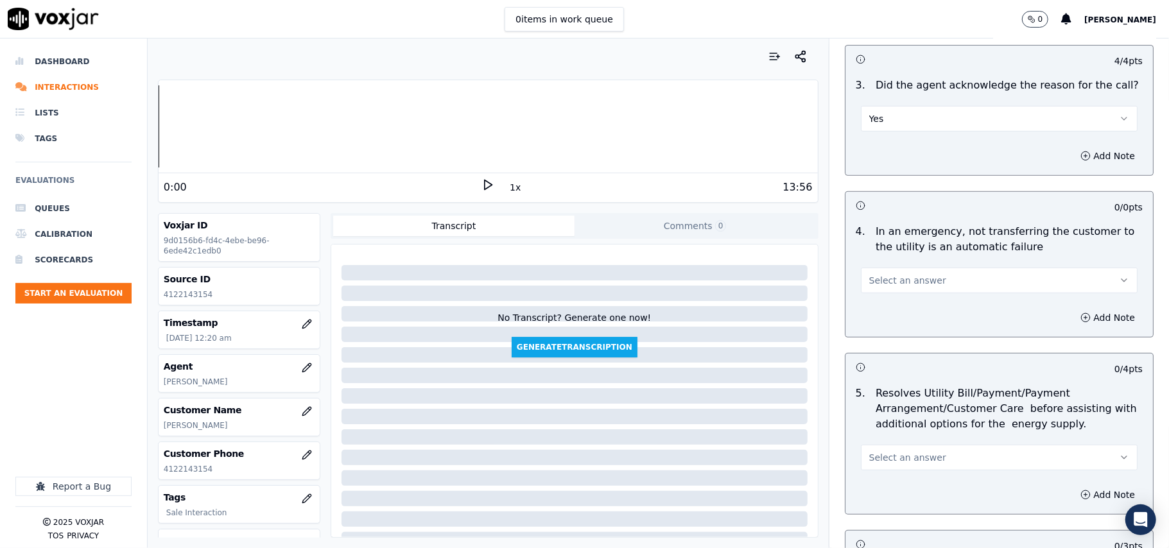
drag, startPoint x: 884, startPoint y: 285, endPoint x: 876, endPoint y: 291, distance: 9.6
click at [884, 284] on span "Select an answer" at bounding box center [907, 280] width 77 height 13
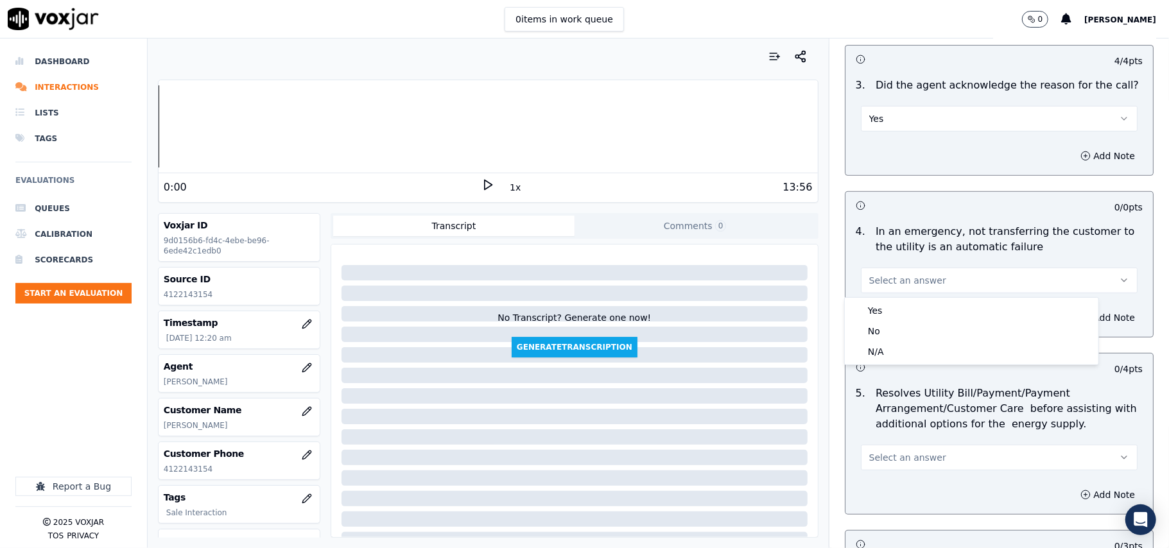
click at [872, 299] on div "Yes No N/A" at bounding box center [972, 331] width 254 height 67
click at [873, 304] on div "Yes" at bounding box center [972, 311] width 249 height 21
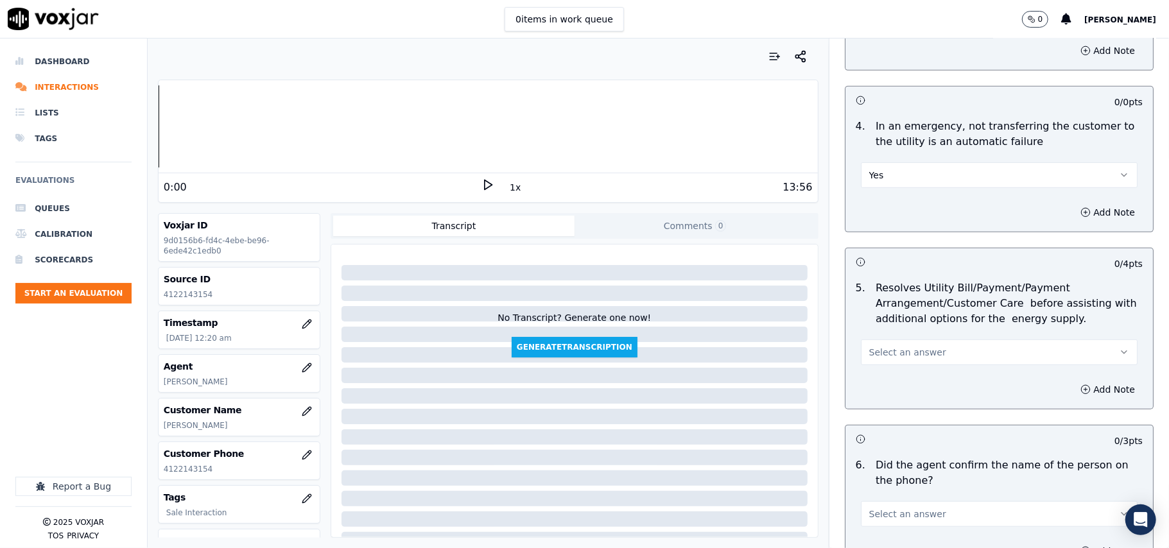
scroll to position [571, 0]
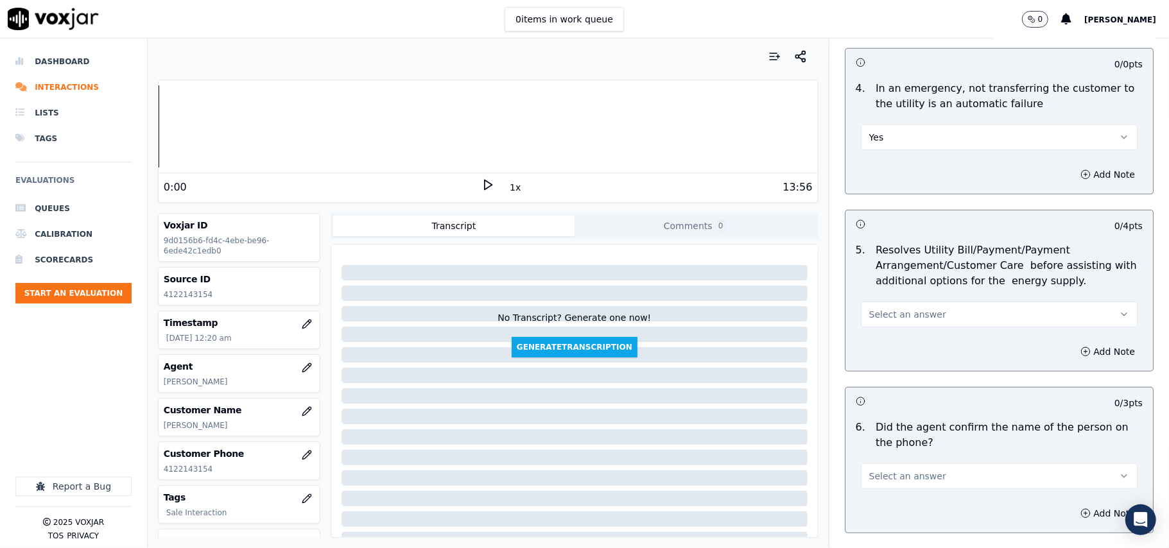
drag, startPoint x: 877, startPoint y: 281, endPoint x: 877, endPoint y: 258, distance: 22.5
click at [877, 280] on p "Resolves Utility Bill/Payment/Payment Arrangement/Customer Care before assistin…" at bounding box center [1009, 266] width 267 height 46
click at [877, 147] on button "Yes" at bounding box center [999, 138] width 277 height 26
click at [886, 211] on div "N/A" at bounding box center [972, 208] width 249 height 21
drag, startPoint x: 885, startPoint y: 301, endPoint x: 877, endPoint y: 333, distance: 33.0
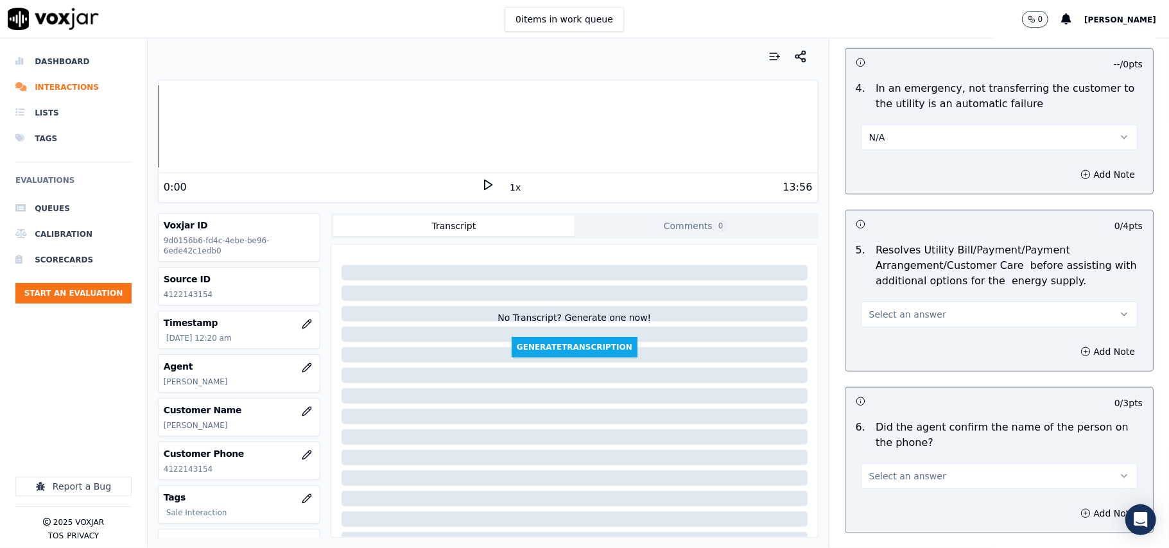
click at [885, 302] on div "Select an answer" at bounding box center [999, 313] width 277 height 28
click at [879, 321] on span "Select an answer" at bounding box center [907, 314] width 77 height 13
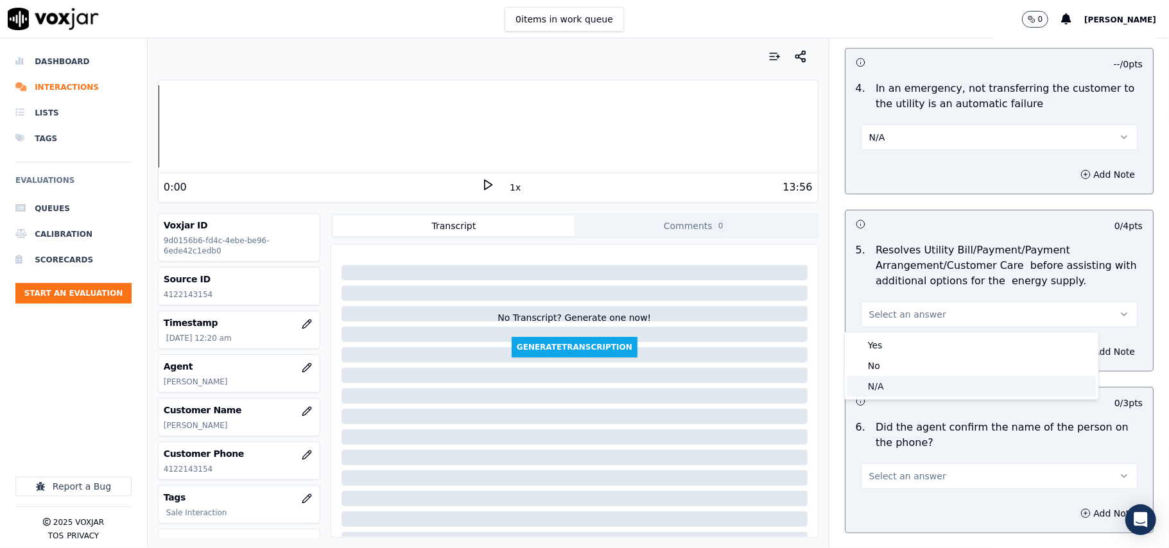
click at [867, 381] on div "N/A" at bounding box center [972, 386] width 249 height 21
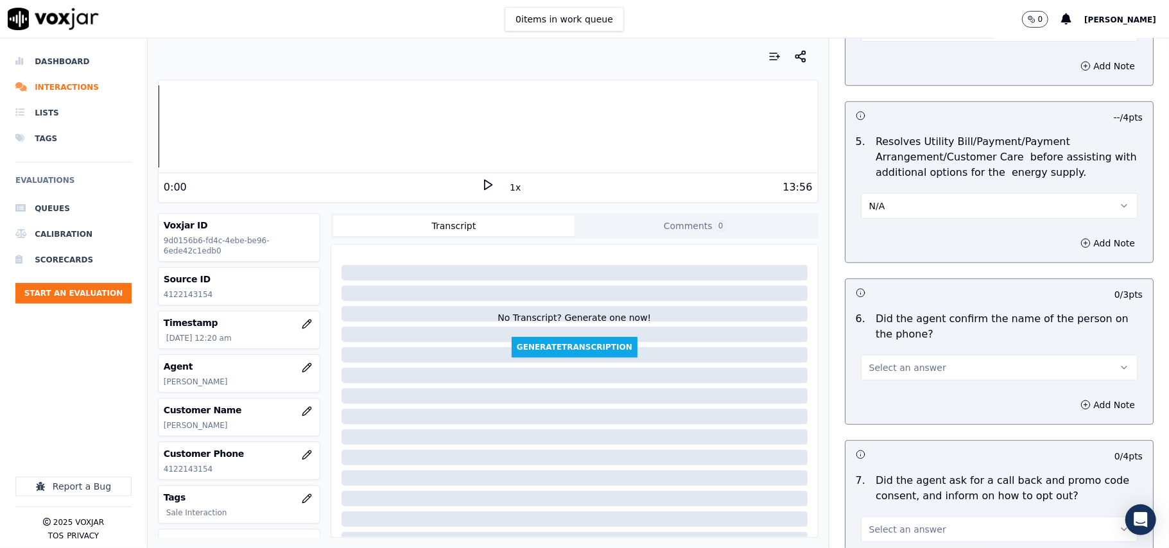
scroll to position [713, 0]
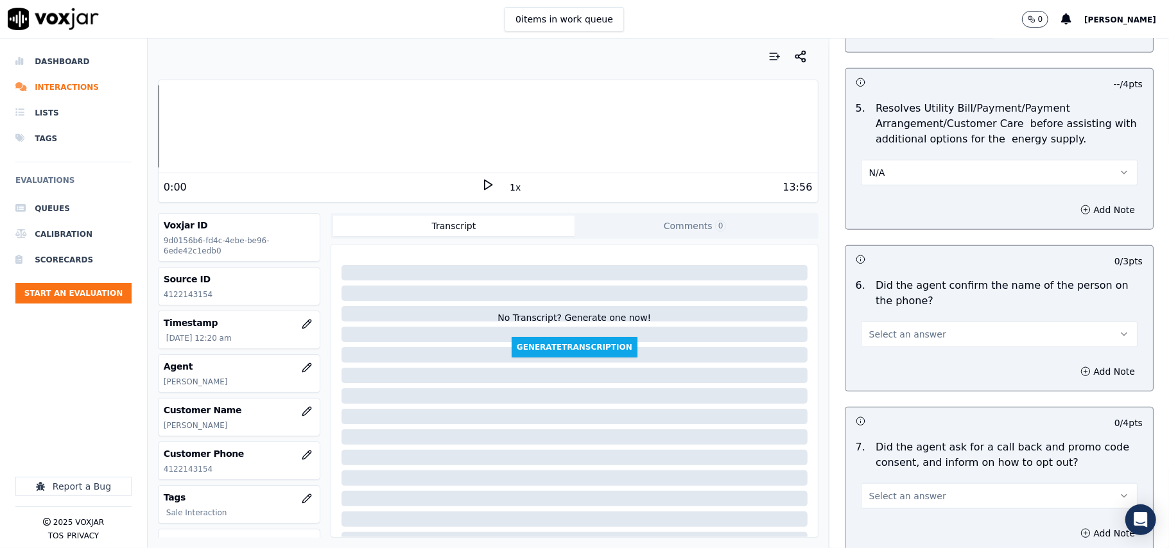
click at [877, 341] on span "Select an answer" at bounding box center [907, 334] width 77 height 13
click at [873, 365] on div "Yes" at bounding box center [972, 365] width 249 height 21
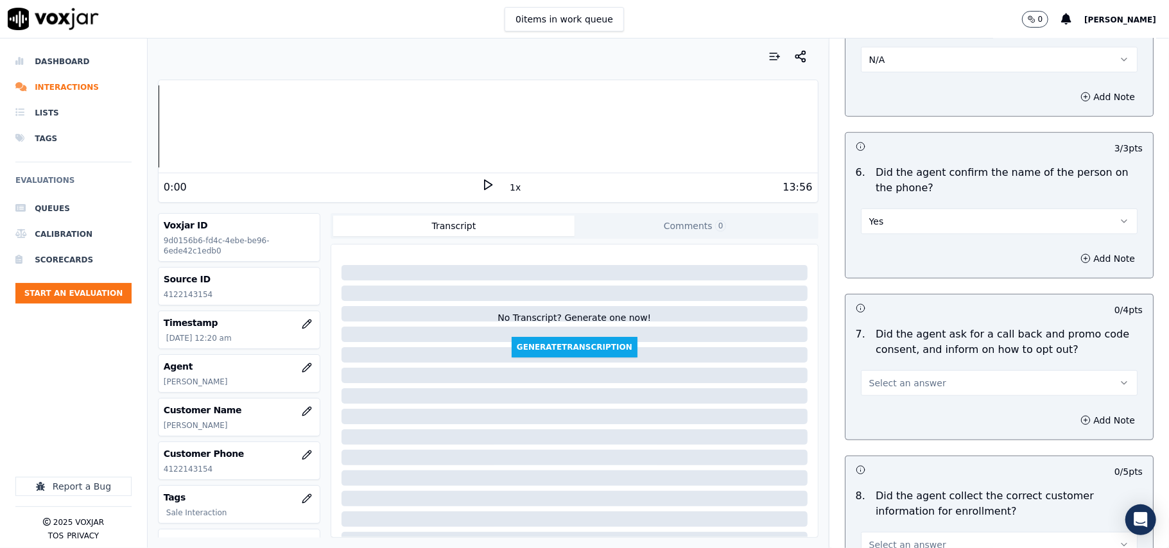
scroll to position [999, 0]
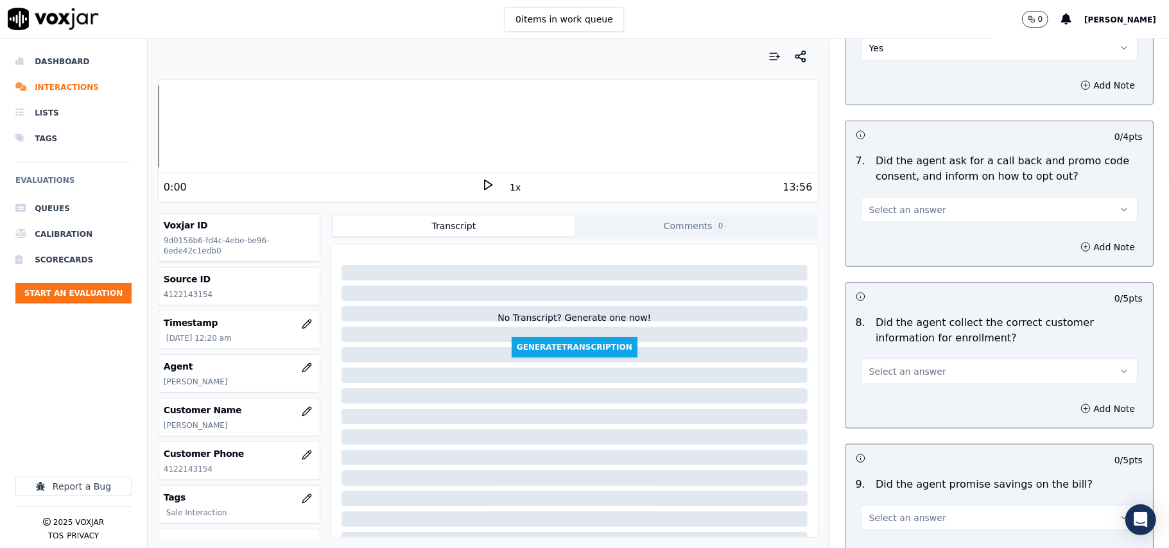
click at [877, 214] on span "Select an answer" at bounding box center [907, 210] width 77 height 13
click at [881, 234] on div "Yes" at bounding box center [972, 242] width 249 height 21
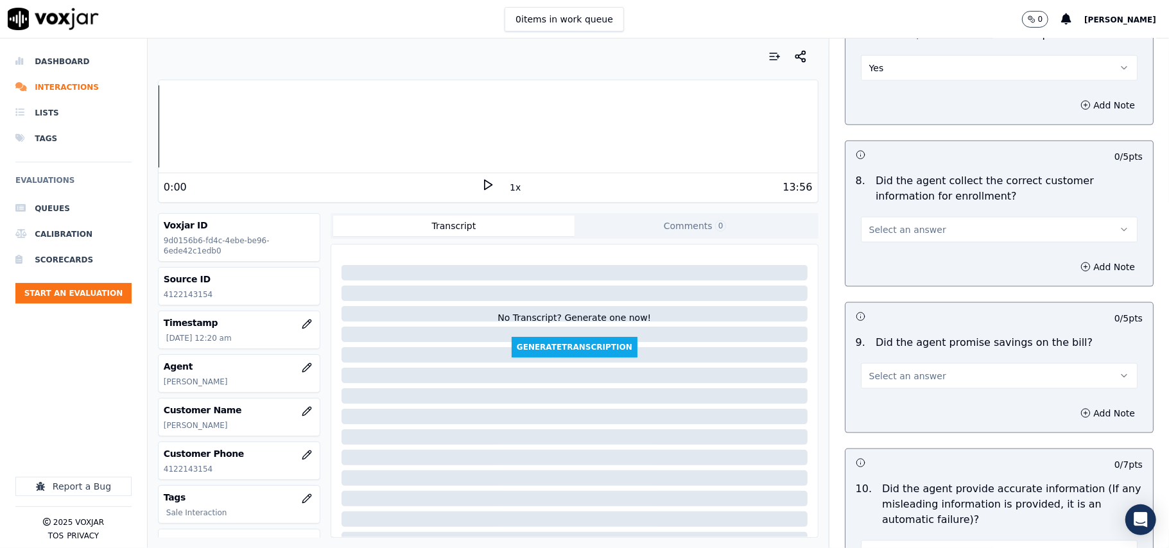
click at [880, 236] on span "Select an answer" at bounding box center [907, 229] width 77 height 13
click at [884, 258] on div "Yes" at bounding box center [972, 262] width 249 height 21
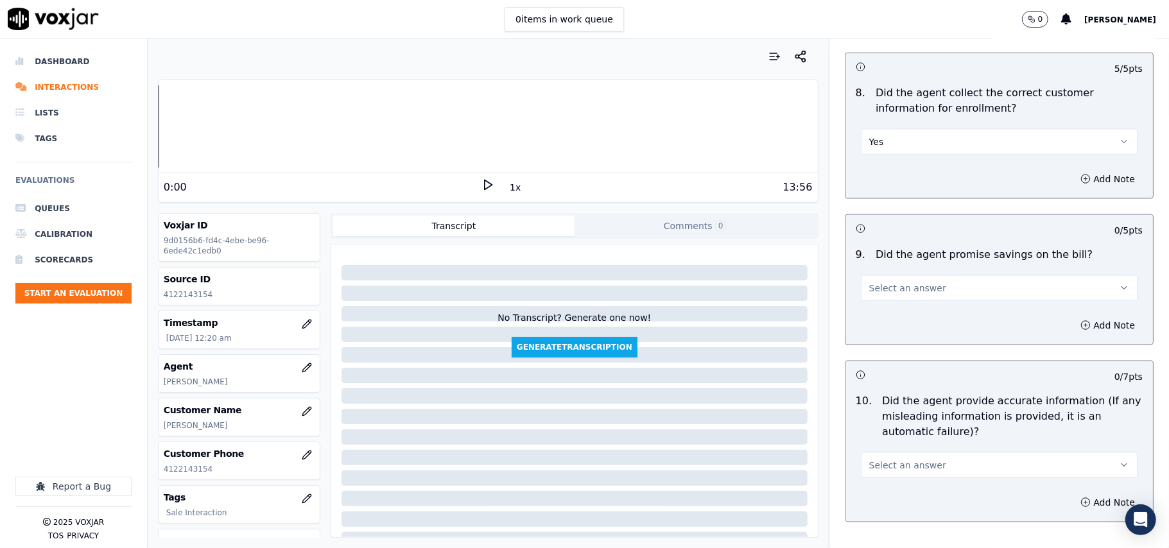
scroll to position [1284, 0]
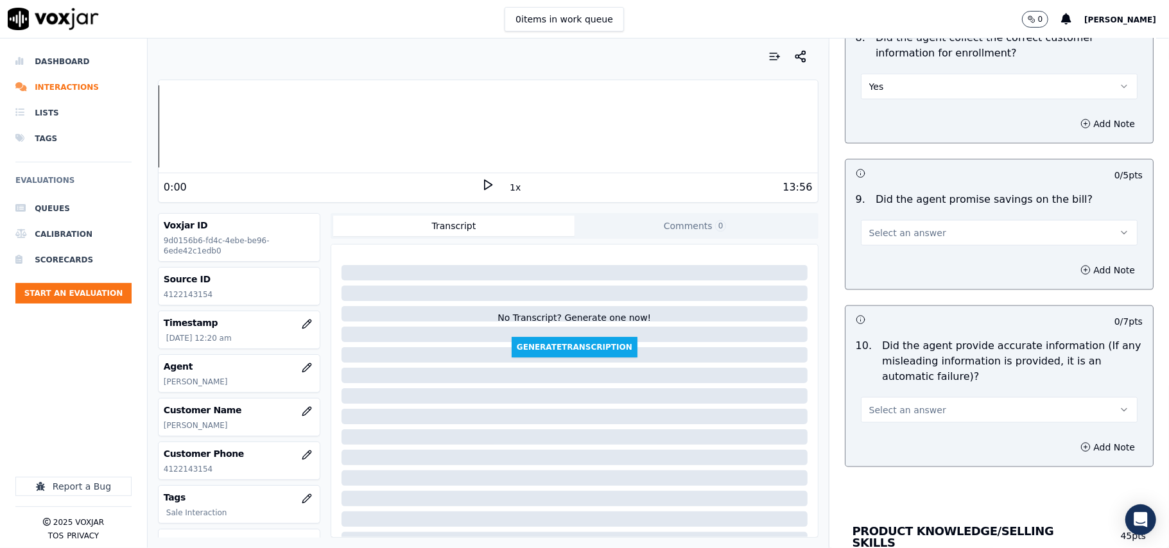
click at [889, 239] on span "Select an answer" at bounding box center [907, 233] width 77 height 13
click at [887, 306] on div "N/A" at bounding box center [972, 307] width 249 height 21
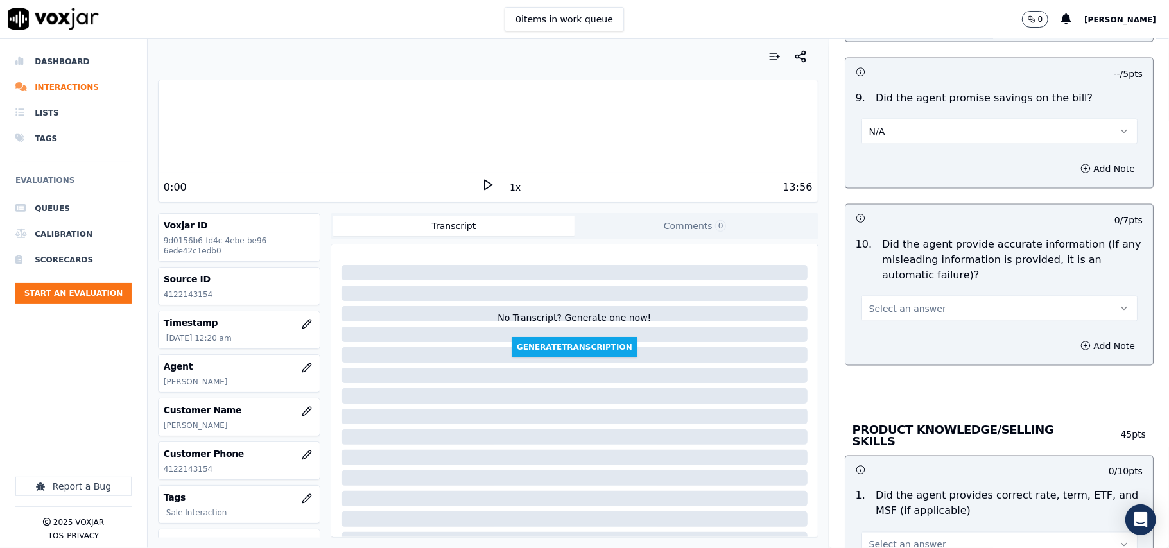
scroll to position [1427, 0]
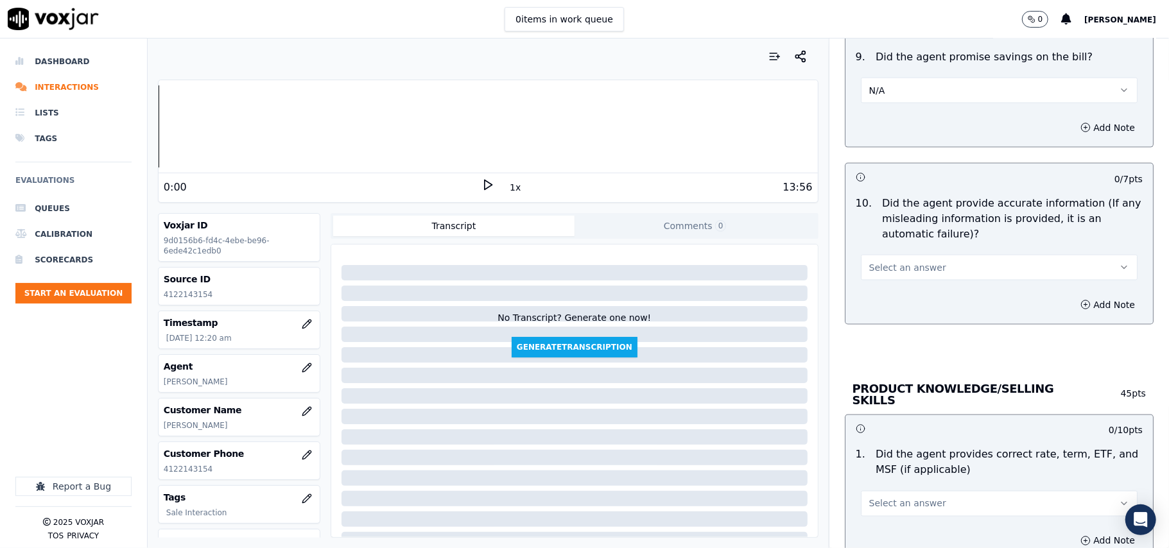
click at [882, 267] on span "Select an answer" at bounding box center [907, 267] width 77 height 13
click at [887, 304] on div "Yes" at bounding box center [972, 300] width 249 height 21
click at [887, 304] on div "Add Note" at bounding box center [1000, 305] width 308 height 39
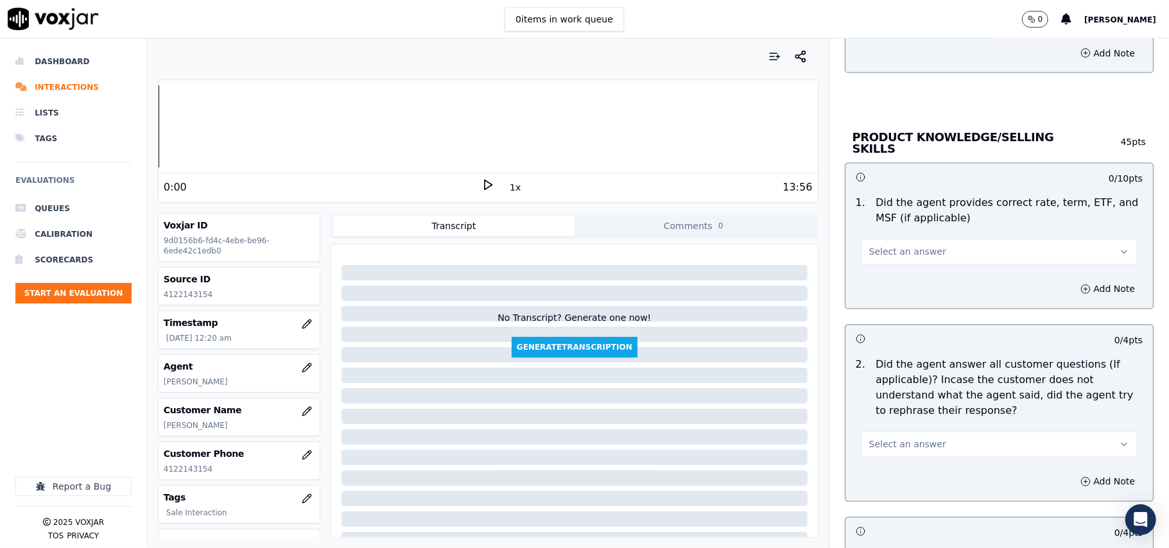
scroll to position [1712, 0]
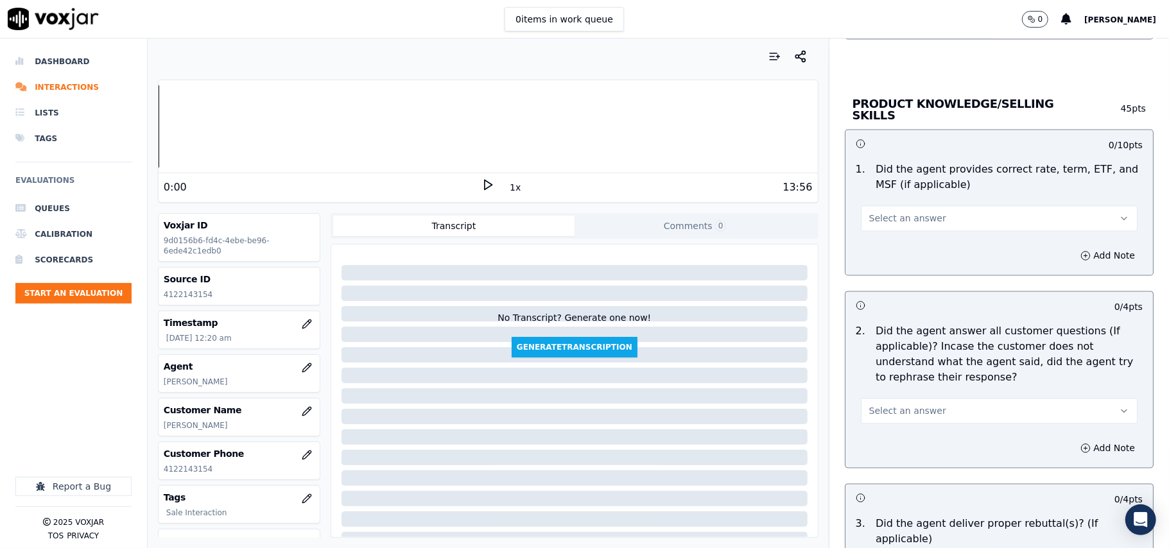
drag, startPoint x: 875, startPoint y: 203, endPoint x: 876, endPoint y: 221, distance: 18.0
click at [876, 212] on div "Select an answer" at bounding box center [999, 218] width 277 height 28
click at [876, 221] on span "Select an answer" at bounding box center [907, 219] width 77 height 13
click at [895, 245] on div "Yes" at bounding box center [972, 246] width 249 height 21
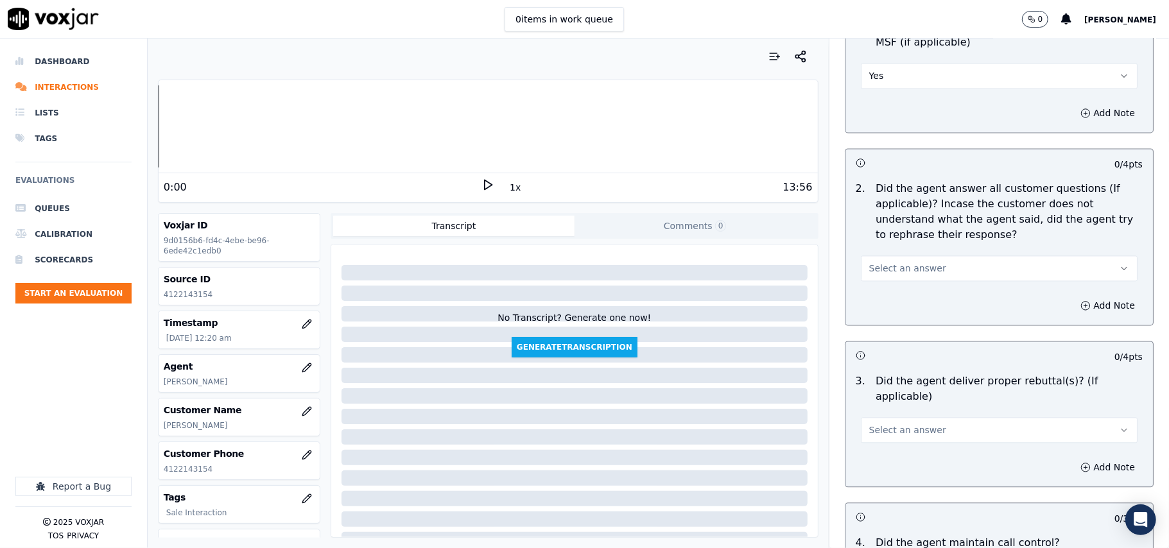
click at [881, 250] on div "Select an answer" at bounding box center [999, 262] width 297 height 39
click at [884, 272] on span "Select an answer" at bounding box center [907, 268] width 77 height 13
click at [882, 290] on div "Yes" at bounding box center [972, 296] width 249 height 21
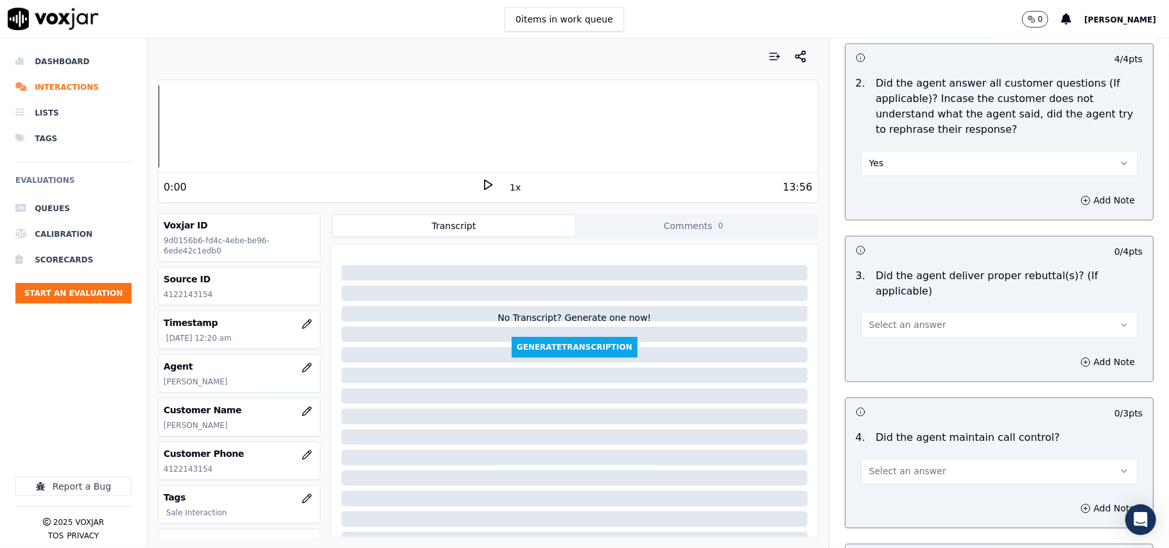
scroll to position [1997, 0]
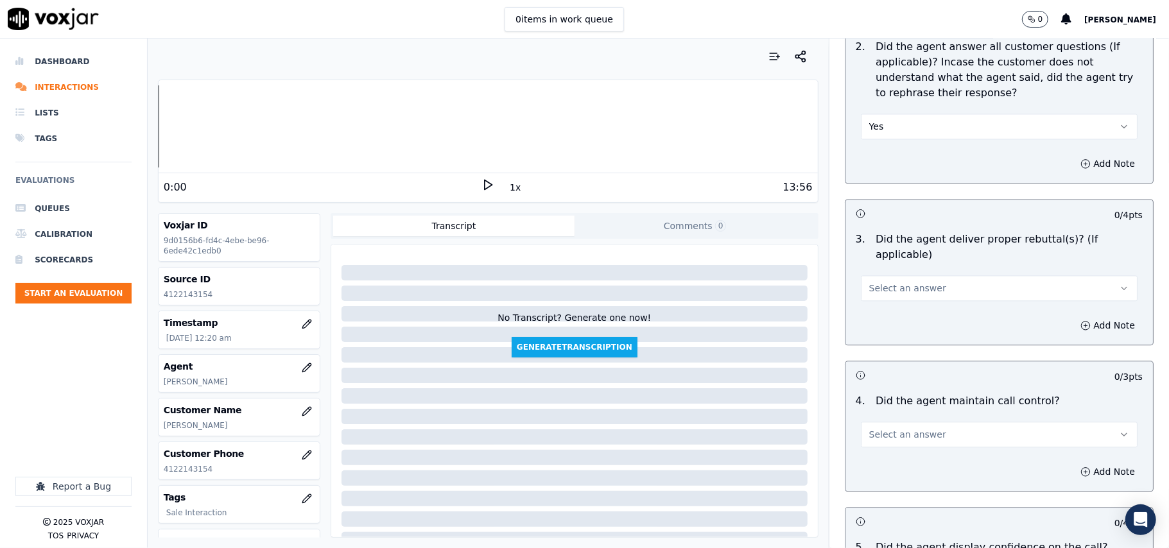
click at [889, 282] on span "Select an answer" at bounding box center [907, 288] width 77 height 13
click at [891, 301] on div "Yes" at bounding box center [972, 300] width 249 height 21
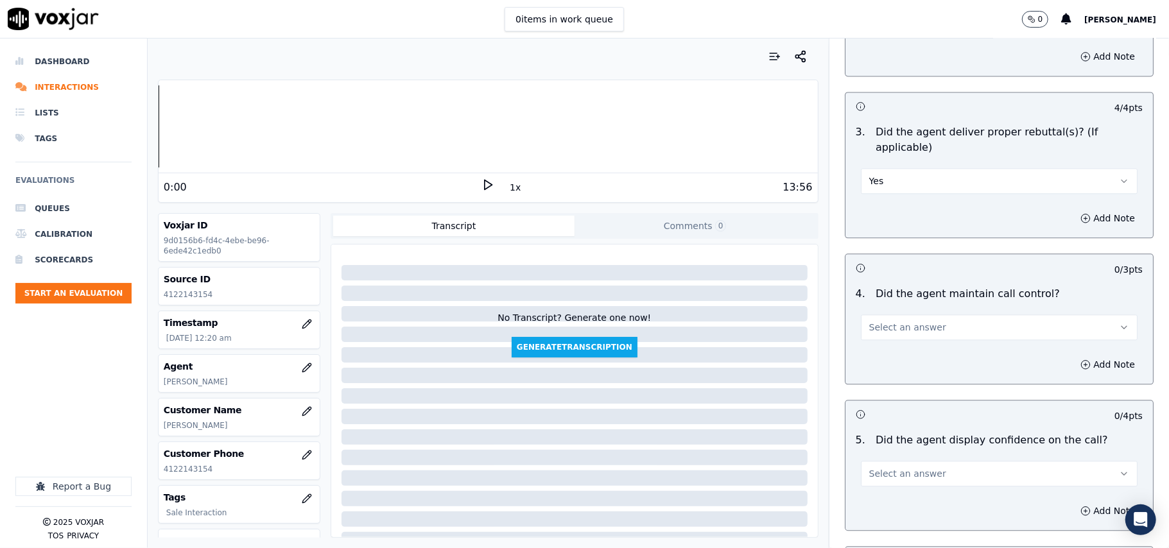
scroll to position [2140, 0]
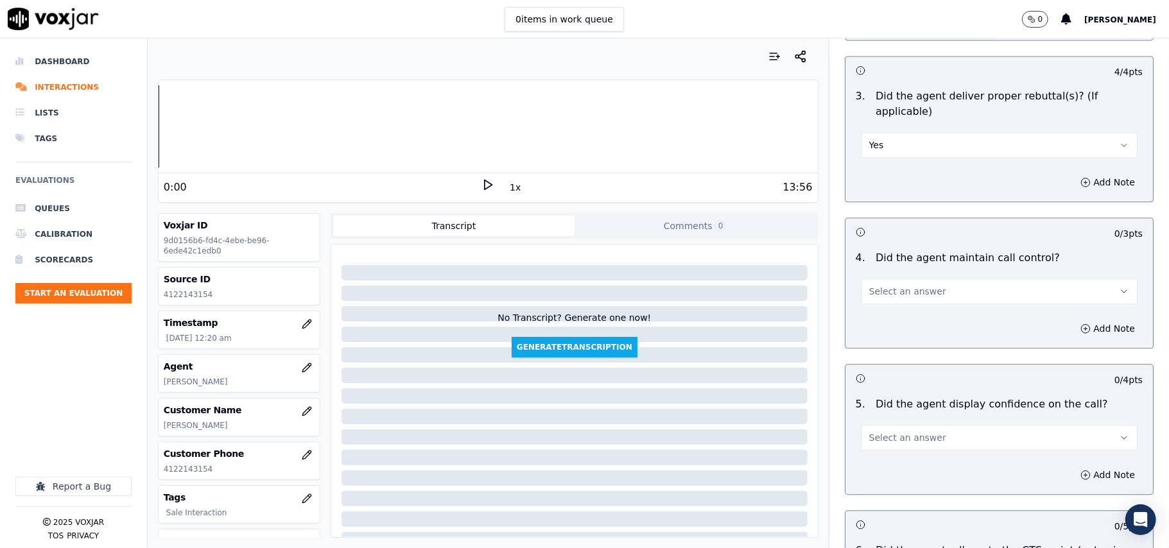
click at [907, 285] on span "Select an answer" at bounding box center [907, 291] width 77 height 13
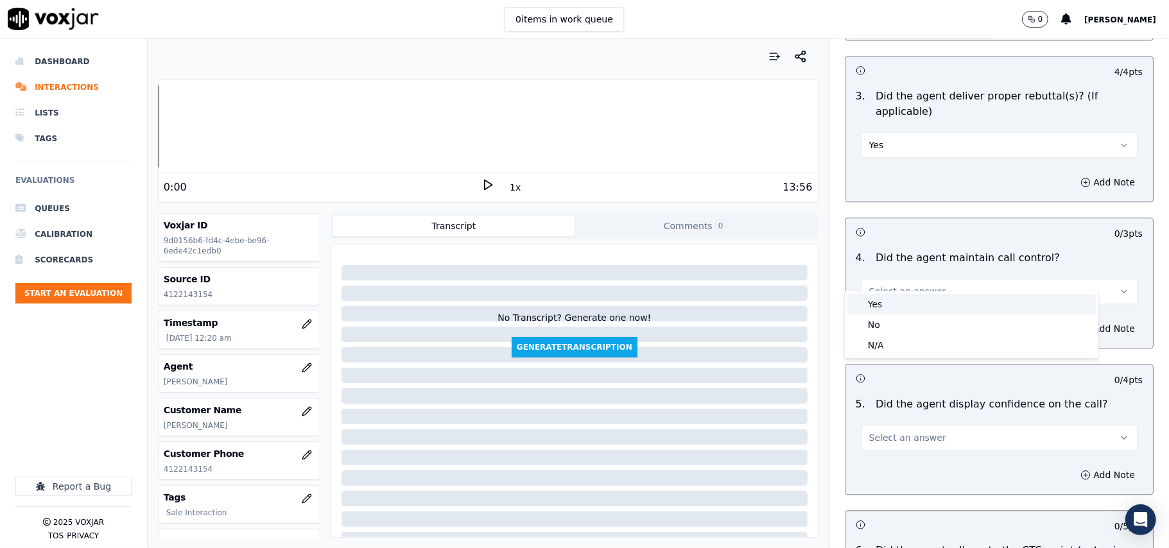
drag, startPoint x: 893, startPoint y: 295, endPoint x: 887, endPoint y: 311, distance: 16.5
click at [893, 299] on div "Yes" at bounding box center [972, 304] width 249 height 21
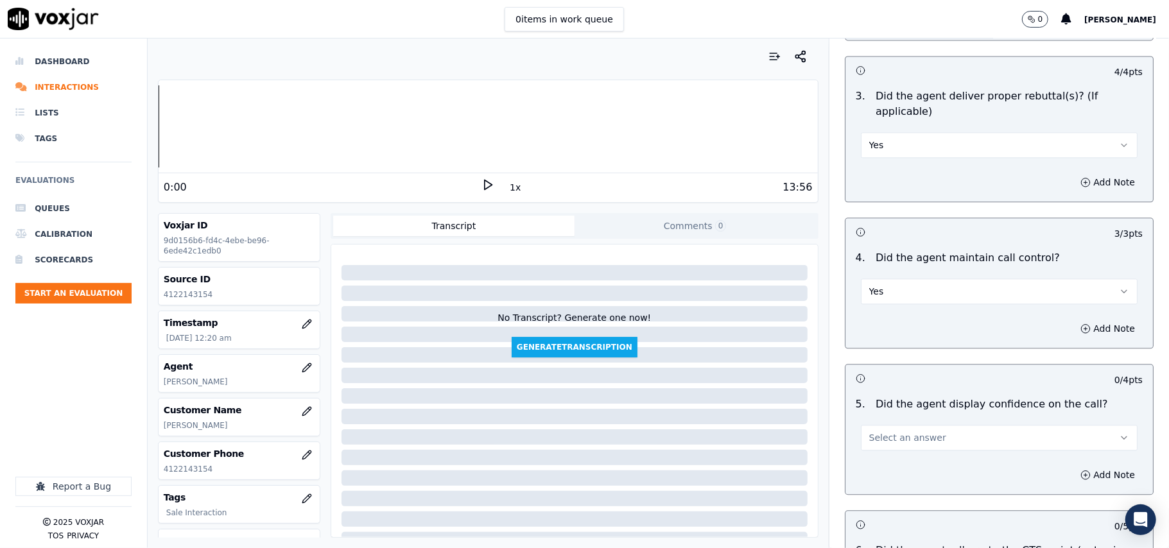
click at [887, 311] on div "Add Note" at bounding box center [1000, 329] width 308 height 39
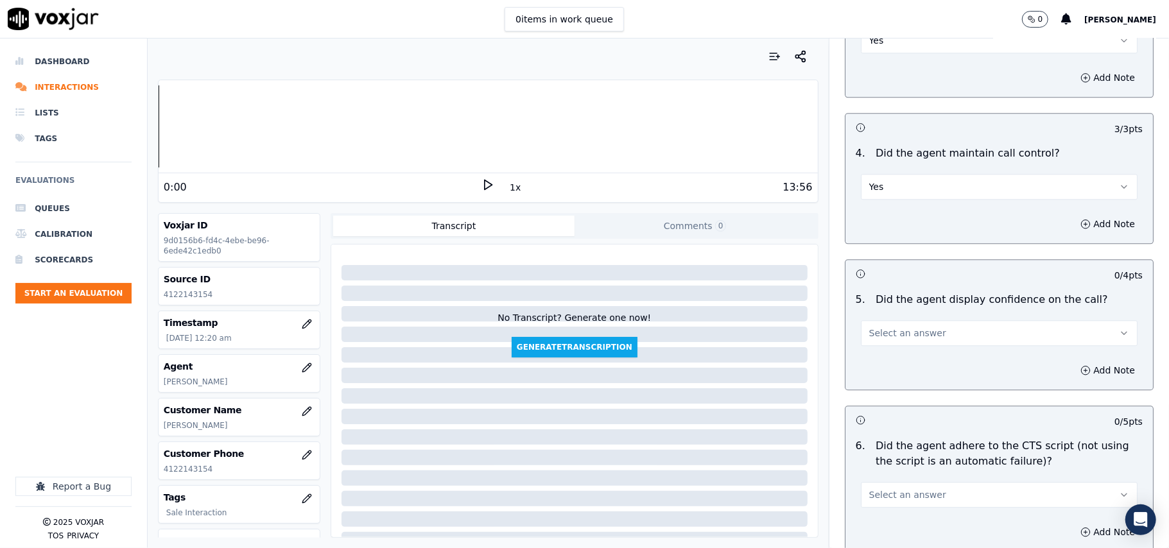
scroll to position [2284, 0]
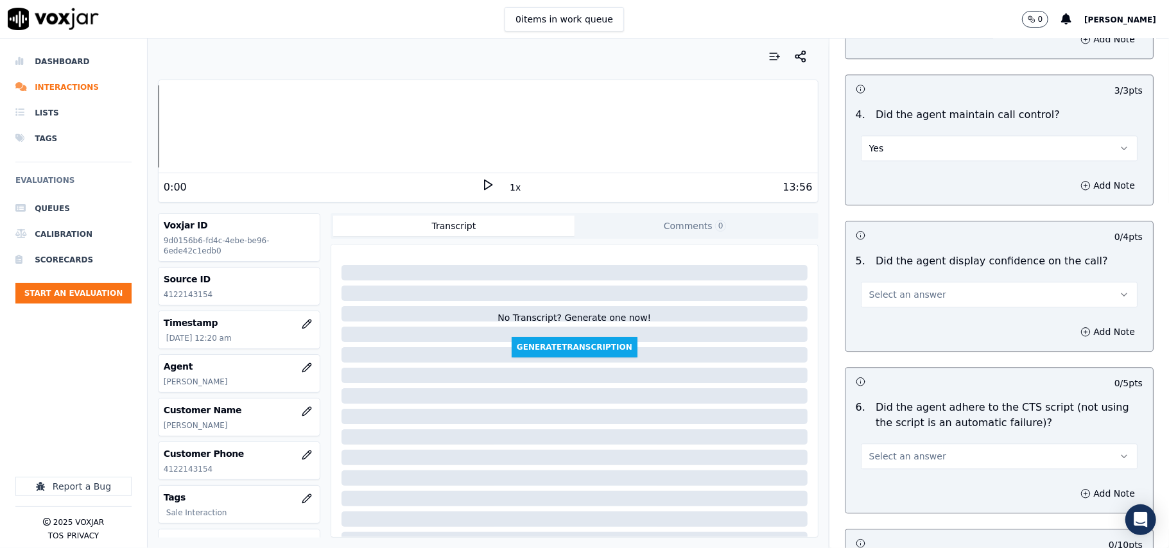
click at [881, 288] on span "Select an answer" at bounding box center [907, 294] width 77 height 13
click at [882, 306] on div "Yes" at bounding box center [972, 308] width 249 height 21
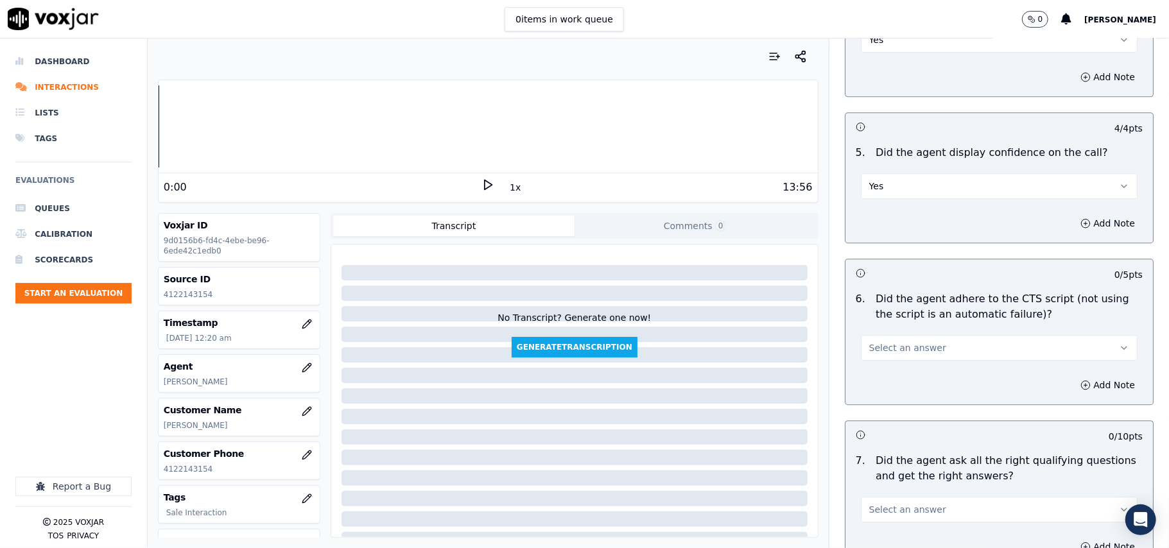
scroll to position [2425, 0]
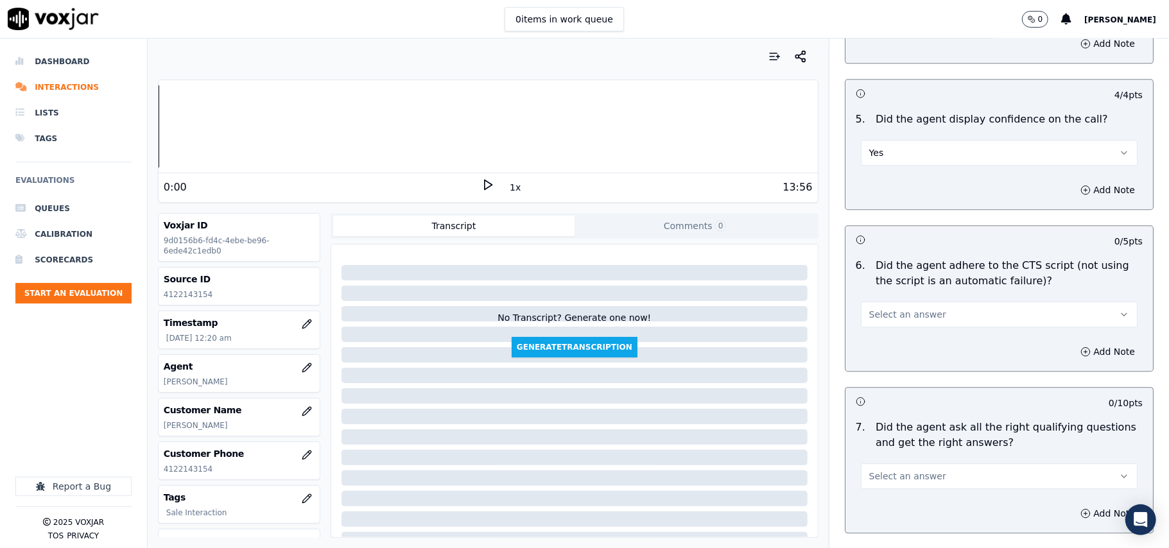
click at [877, 308] on span "Select an answer" at bounding box center [907, 314] width 77 height 13
click at [877, 322] on div "Yes" at bounding box center [972, 328] width 249 height 21
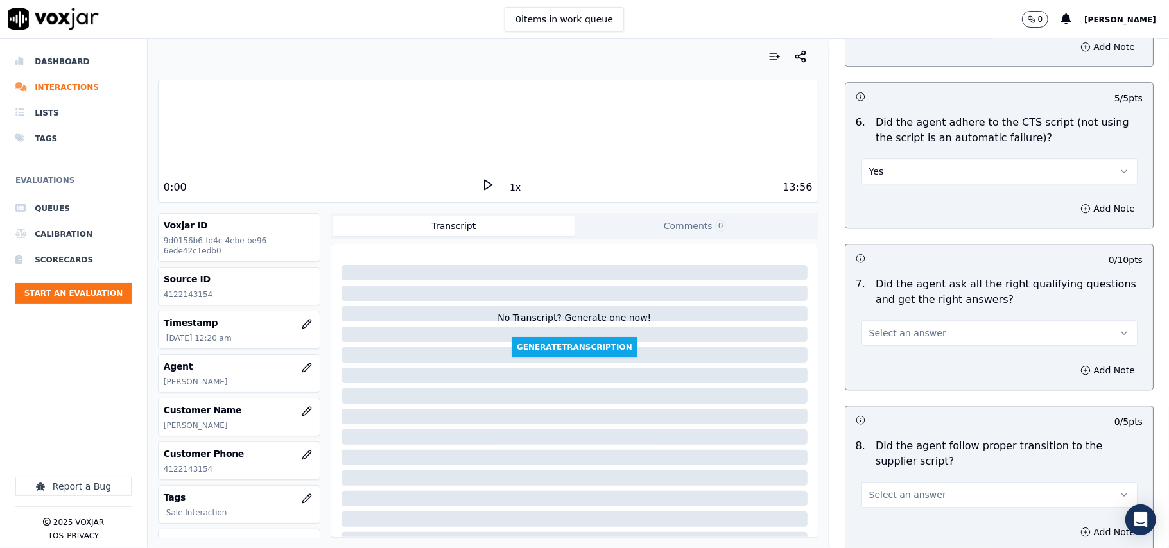
click at [875, 327] on span "Select an answer" at bounding box center [907, 333] width 77 height 13
click at [875, 342] on div "Yes" at bounding box center [972, 347] width 249 height 21
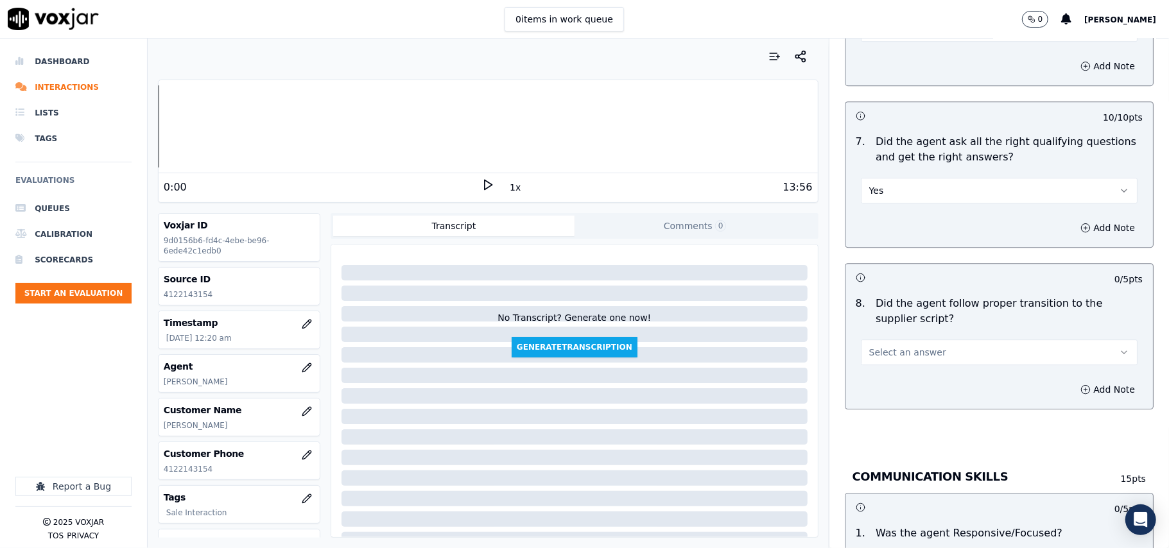
click at [871, 346] on span "Select an answer" at bounding box center [907, 352] width 77 height 13
click at [871, 363] on div "Yes" at bounding box center [972, 366] width 249 height 21
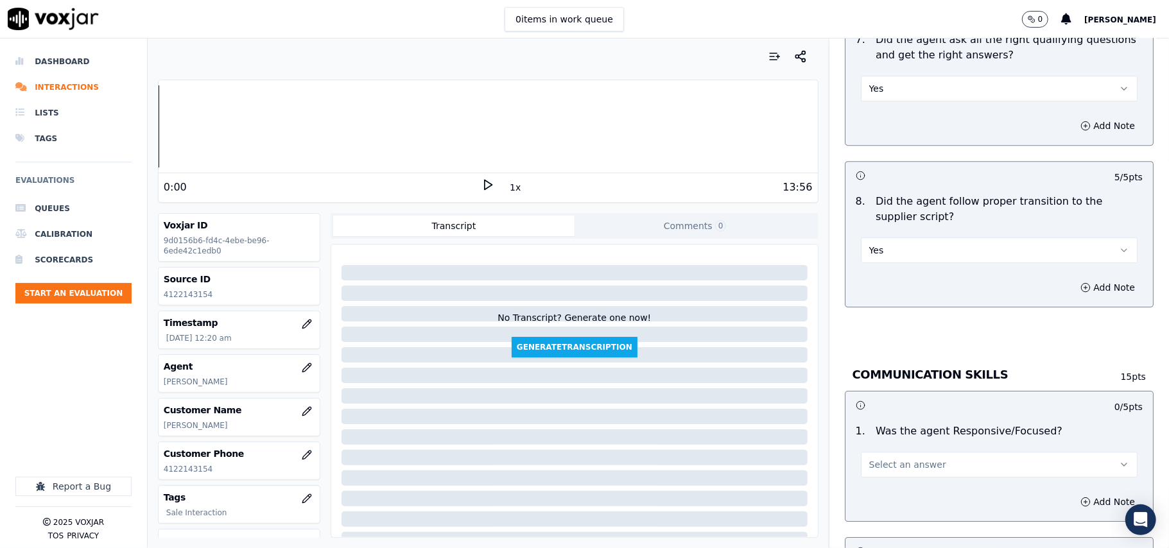
scroll to position [2854, 0]
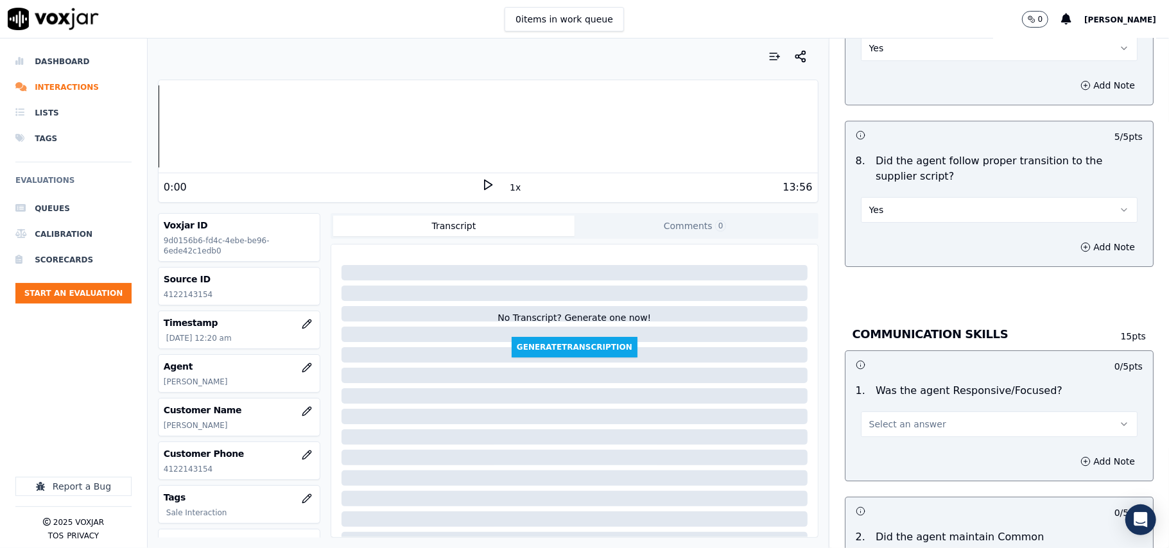
click at [869, 418] on span "Select an answer" at bounding box center [907, 424] width 77 height 13
click at [869, 442] on div "Yes" at bounding box center [972, 440] width 249 height 21
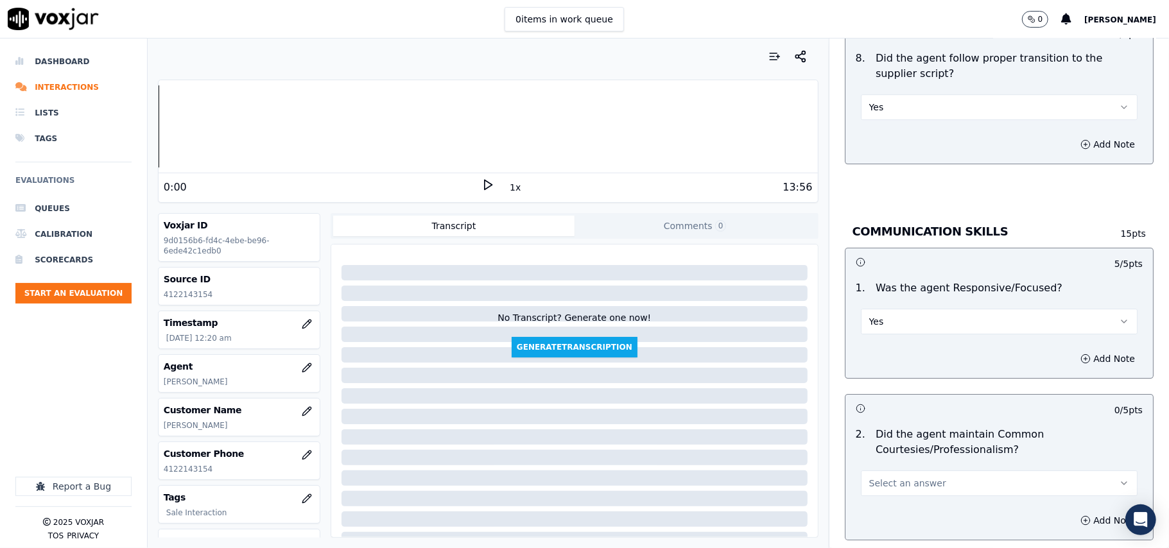
scroll to position [2996, 0]
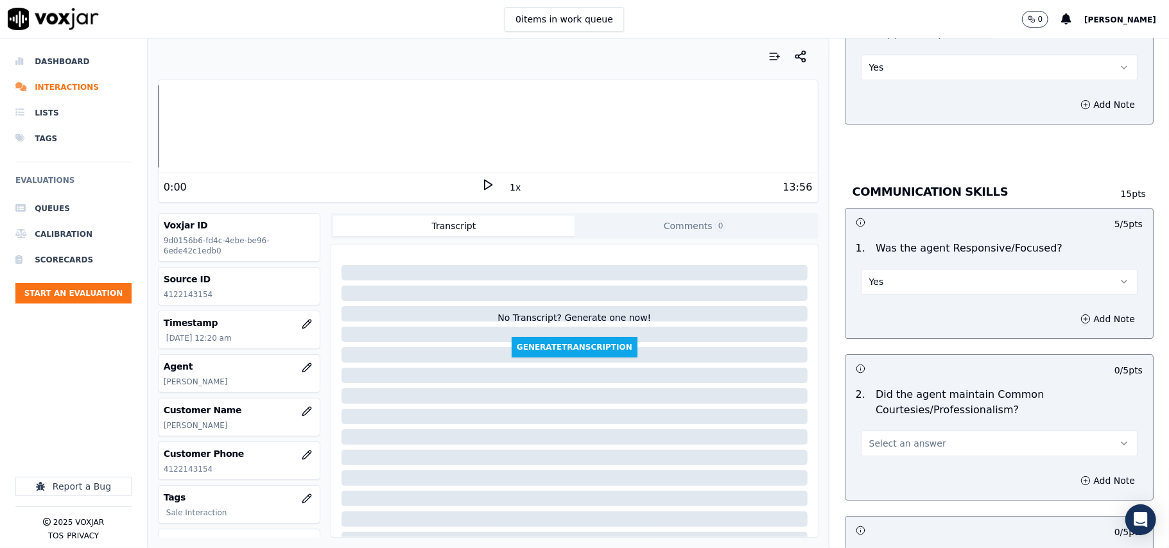
click at [873, 437] on span "Select an answer" at bounding box center [907, 443] width 77 height 13
click at [879, 455] on div "Yes" at bounding box center [972, 459] width 249 height 21
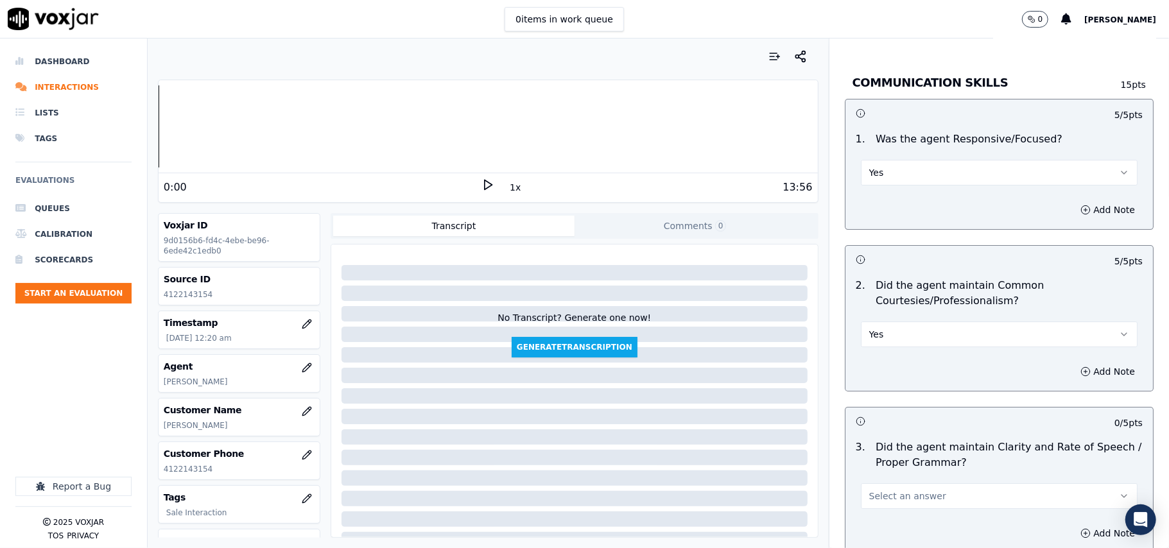
scroll to position [3213, 0]
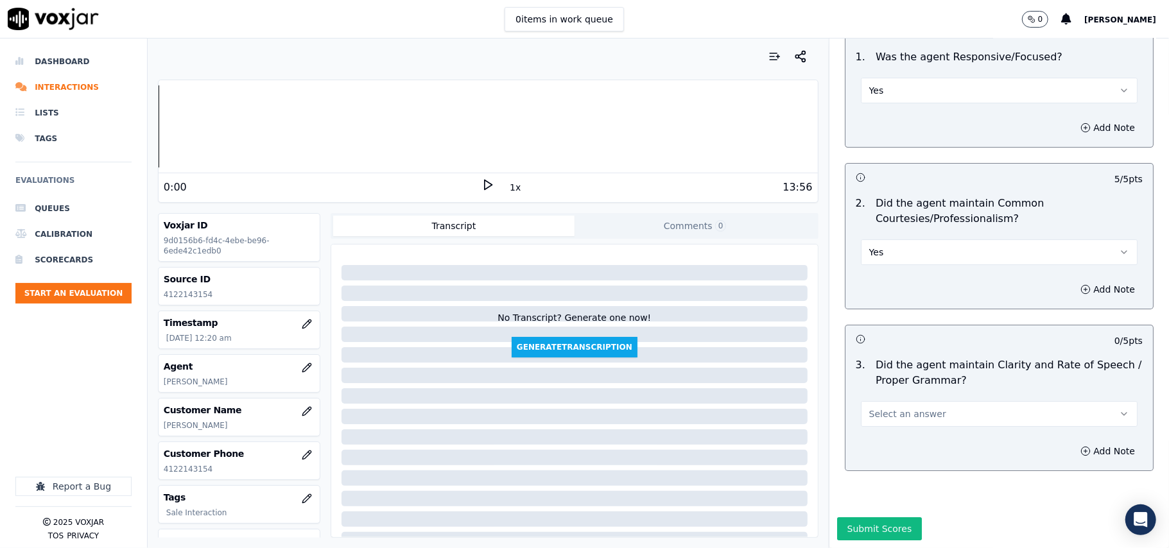
click at [894, 408] on span "Select an answer" at bounding box center [907, 414] width 77 height 13
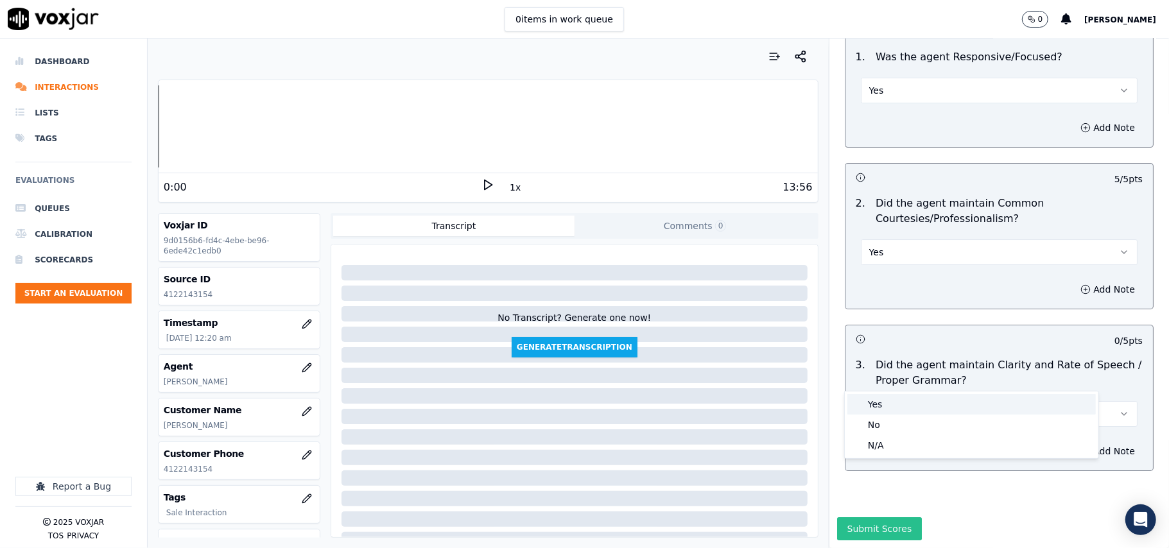
drag, startPoint x: 894, startPoint y: 399, endPoint x: 868, endPoint y: 478, distance: 83.1
click at [894, 401] on div "Yes" at bounding box center [972, 404] width 249 height 21
click at [862, 518] on button "Submit Scores" at bounding box center [879, 529] width 85 height 23
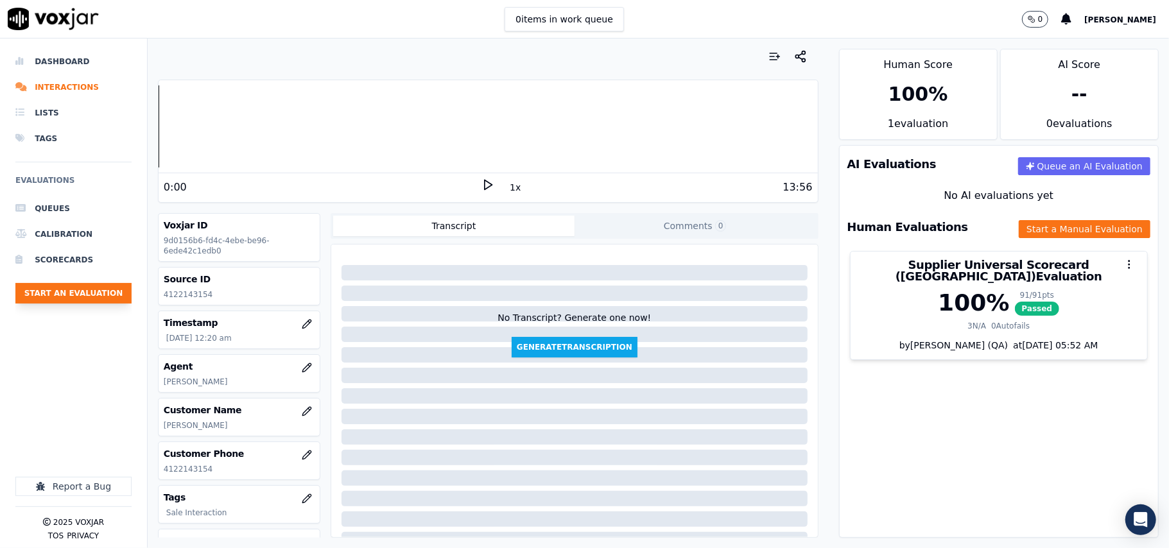
click at [101, 296] on button "Start an Evaluation" at bounding box center [73, 293] width 116 height 21
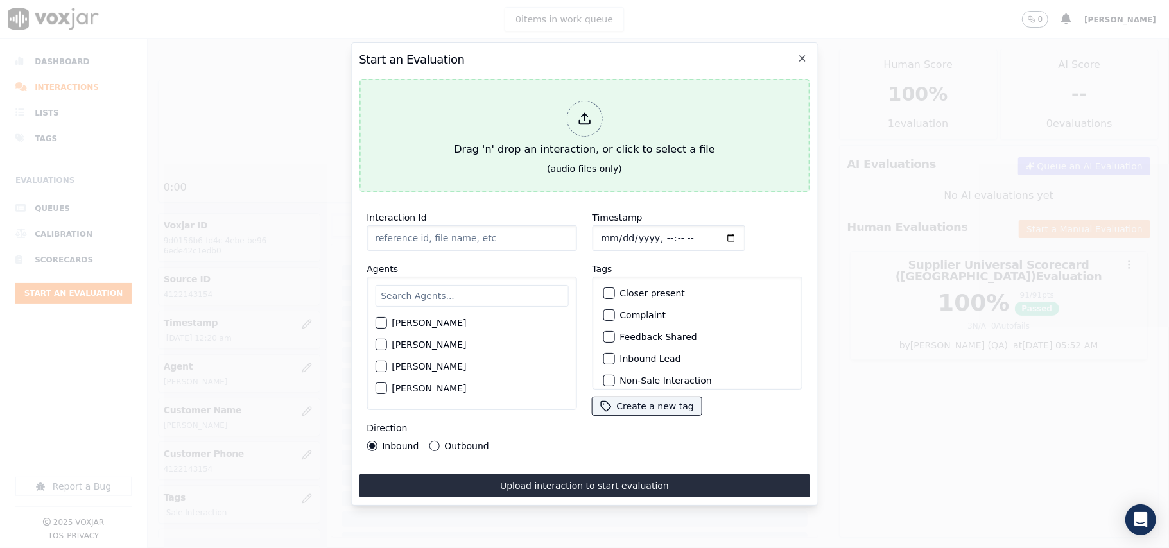
click at [527, 154] on div "Drag 'n' drop an interaction, or click to select a file" at bounding box center [584, 129] width 271 height 67
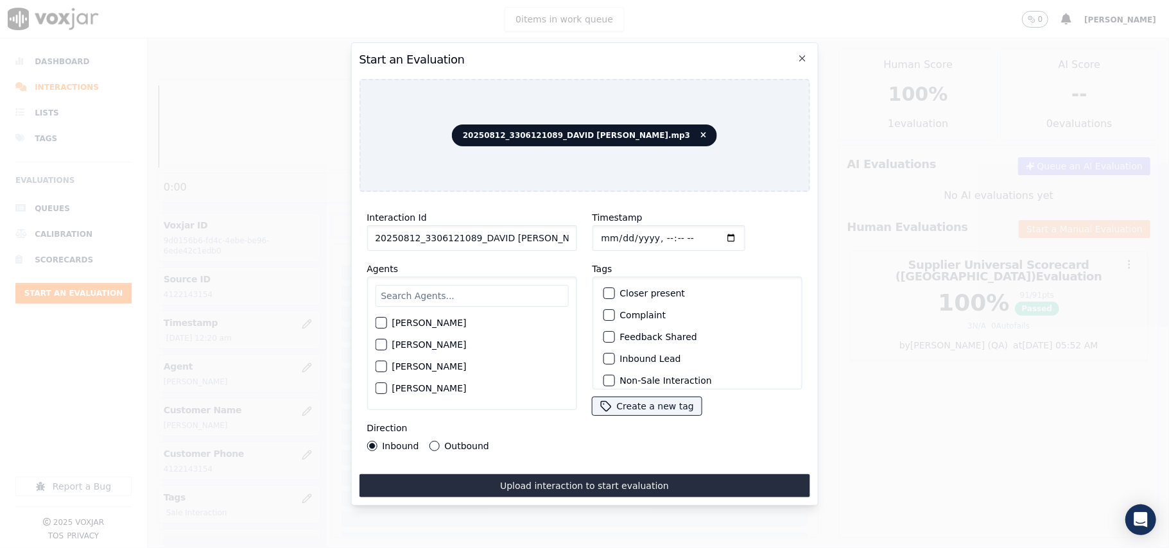
click at [460, 240] on input "20250812_3306121089_DAVID ACUNA.mp3" at bounding box center [472, 238] width 210 height 26
paste input "3306121089"
type input "3306121089"
click at [620, 231] on input "Timestamp" at bounding box center [668, 238] width 153 height 26
type input "2025-08-12T00:22"
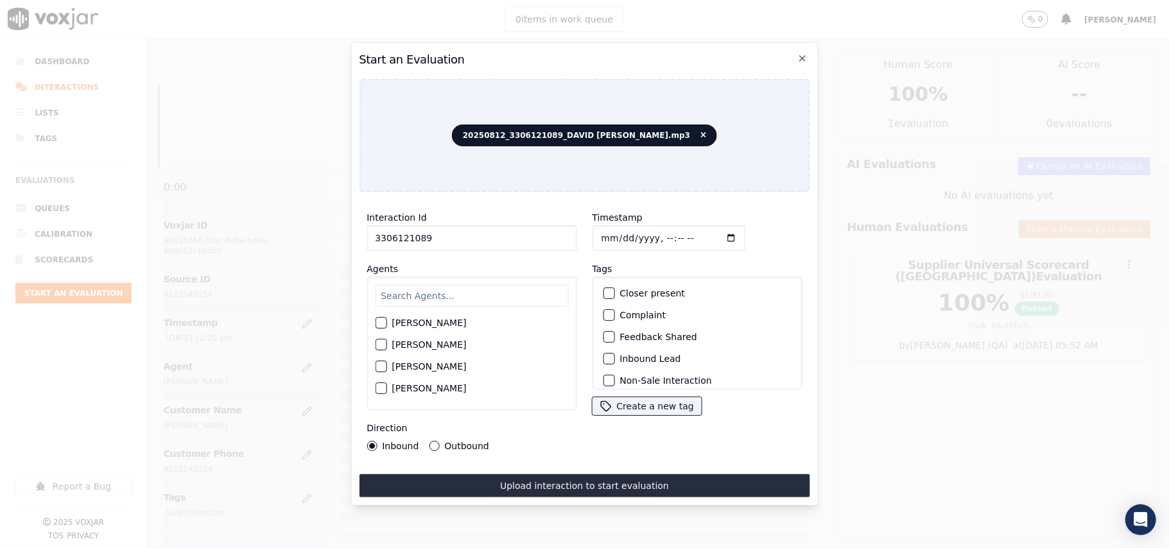
click at [448, 301] on input "text" at bounding box center [471, 296] width 193 height 22
type input "David"
click at [424, 322] on label "[PERSON_NAME]" at bounding box center [429, 326] width 74 height 9
click at [387, 322] on button "[PERSON_NAME]" at bounding box center [381, 327] width 12 height 12
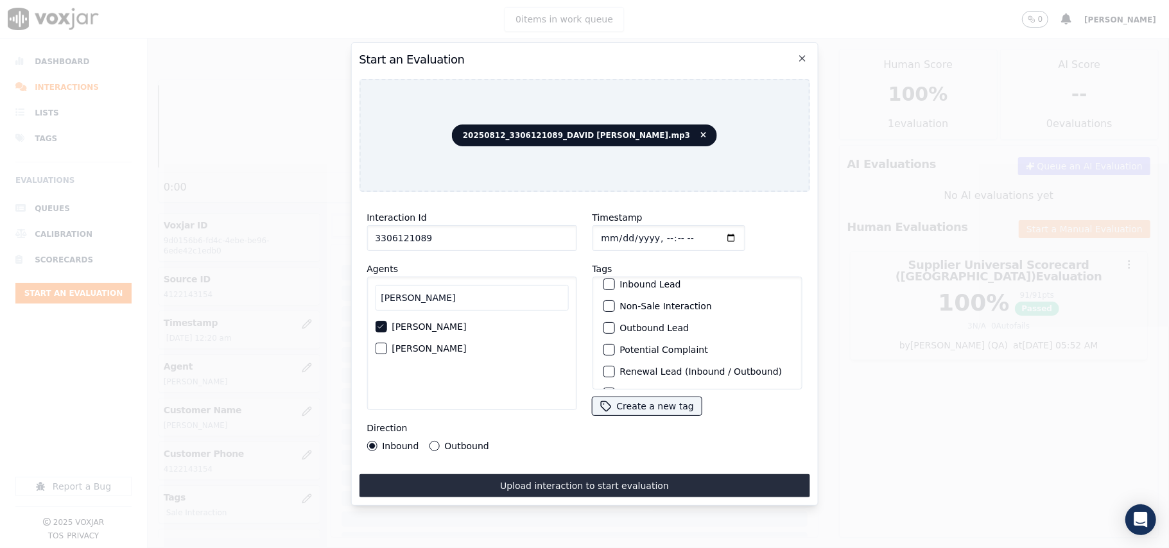
scroll to position [112, 0]
click at [625, 369] on label "Sale Interaction" at bounding box center [655, 373] width 71 height 9
click at [615, 367] on button "Sale Interaction" at bounding box center [609, 373] width 12 height 12
click at [442, 443] on div "Outbound" at bounding box center [459, 446] width 60 height 10
drag, startPoint x: 442, startPoint y: 439, endPoint x: 451, endPoint y: 437, distance: 9.2
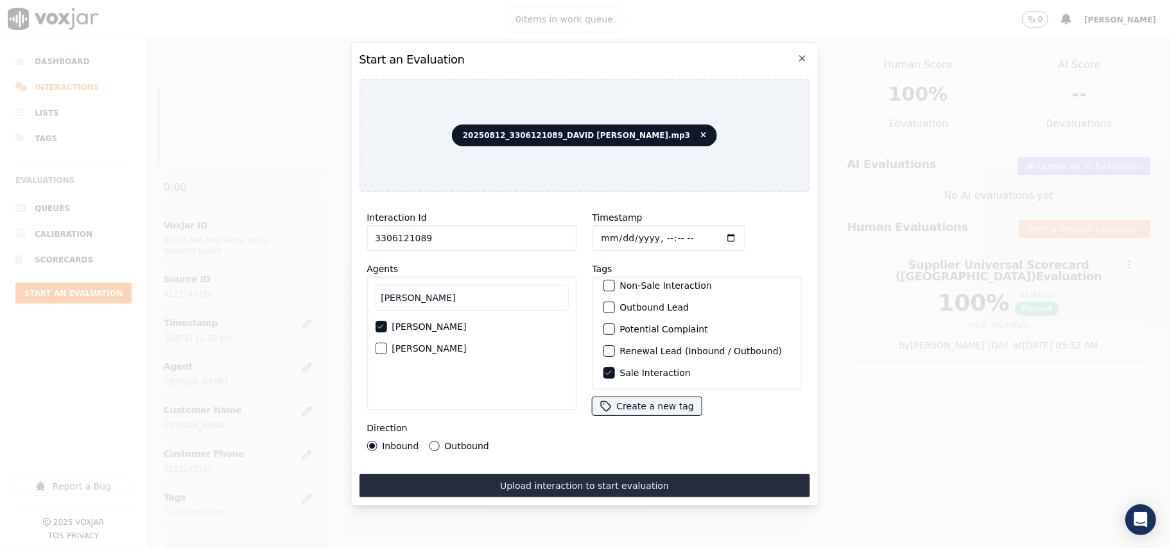
click at [443, 441] on div "Outbound" at bounding box center [459, 446] width 60 height 10
click at [455, 442] on label "Outbound" at bounding box center [466, 446] width 44 height 9
click at [439, 441] on button "Outbound" at bounding box center [434, 446] width 10 height 10
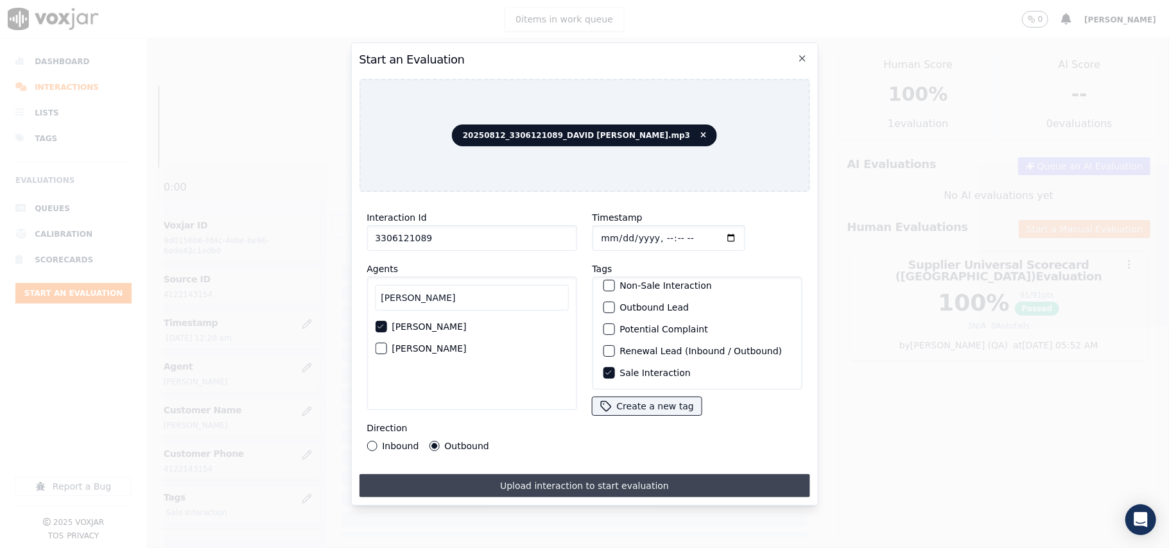
click at [521, 483] on button "Upload interaction to start evaluation" at bounding box center [584, 486] width 451 height 23
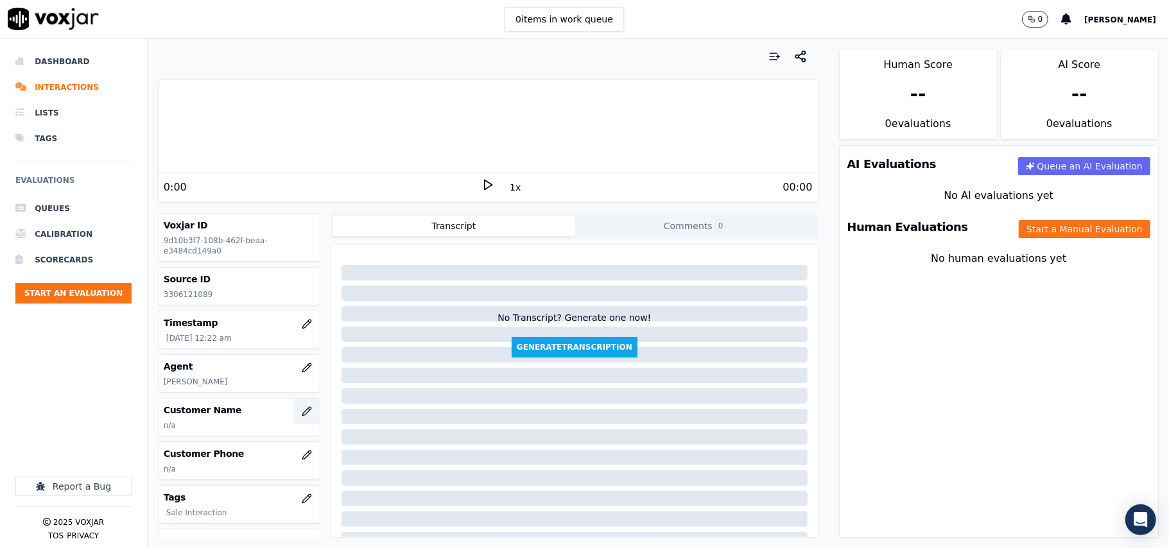
click at [294, 412] on button "button" at bounding box center [307, 412] width 26 height 26
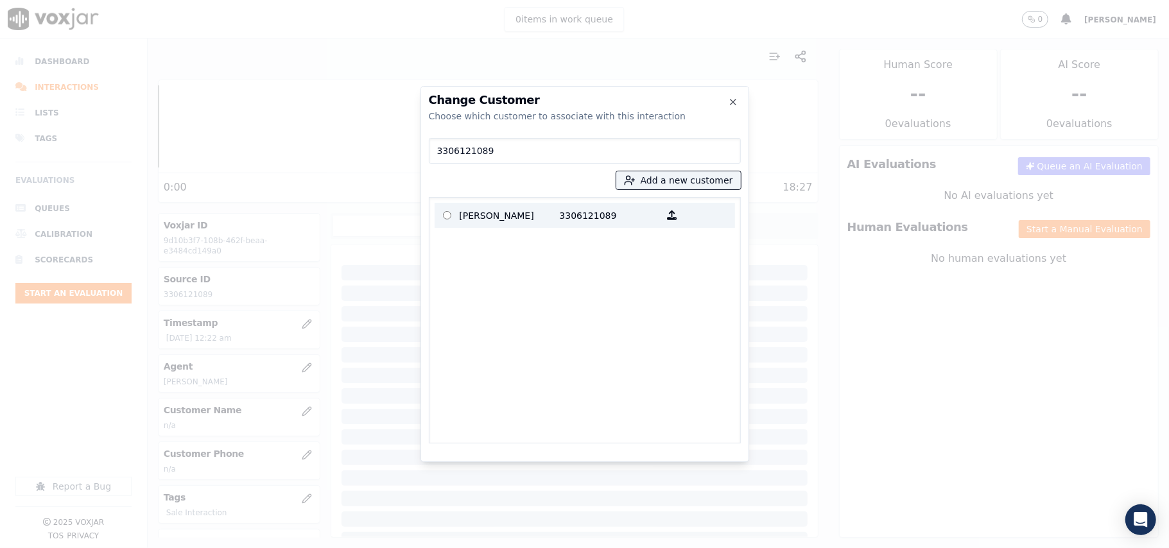
type input "3306121089"
click at [535, 216] on p "PATRICIA A PREISSE" at bounding box center [510, 215] width 100 height 20
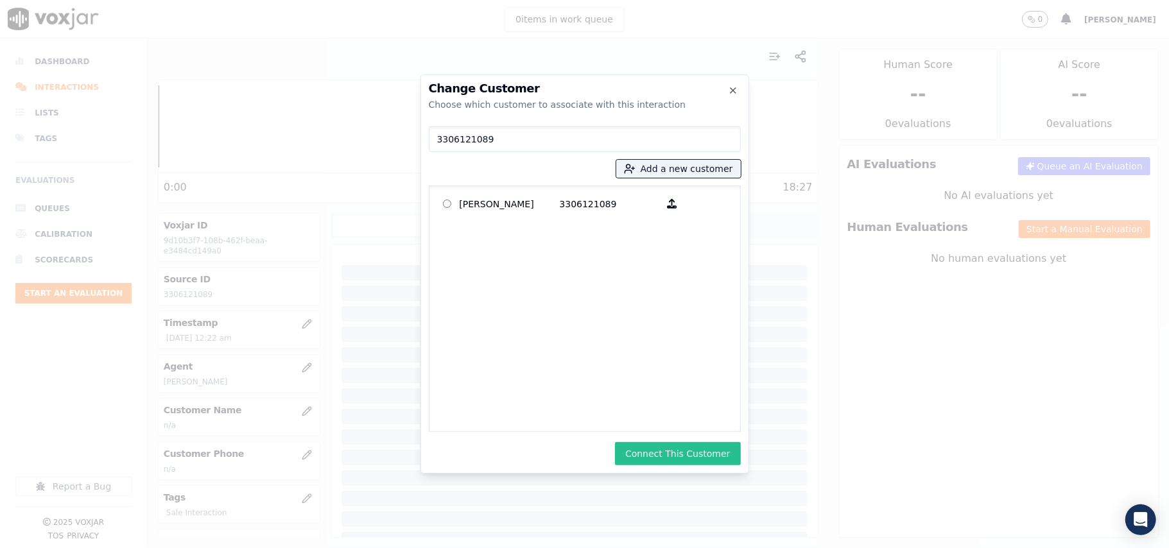
click at [653, 448] on button "Connect This Customer" at bounding box center [677, 453] width 125 height 23
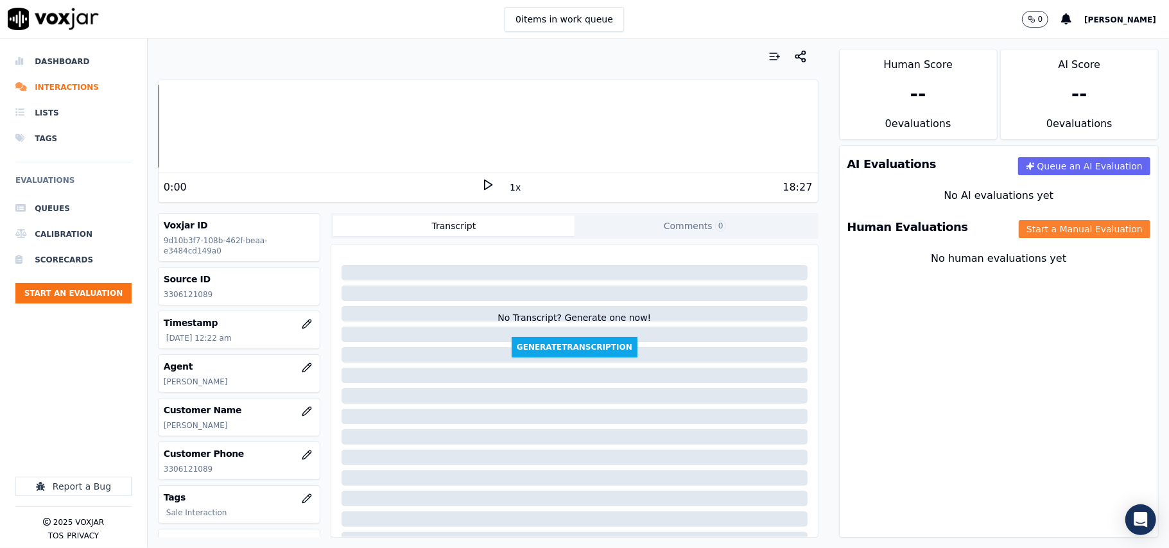
click at [1085, 231] on button "Start a Manual Evaluation" at bounding box center [1085, 229] width 132 height 18
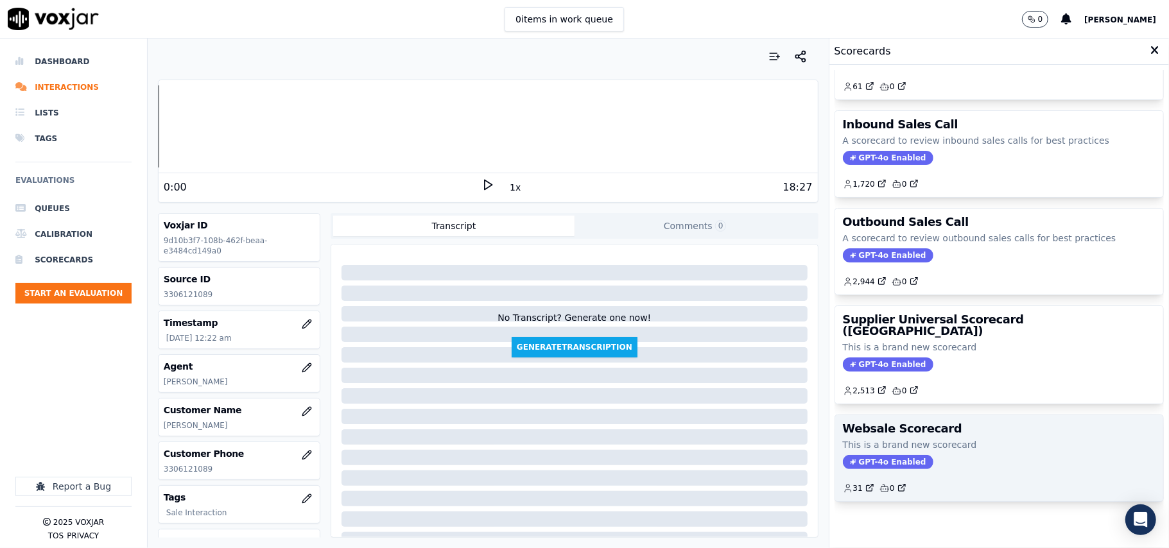
scroll to position [98, 0]
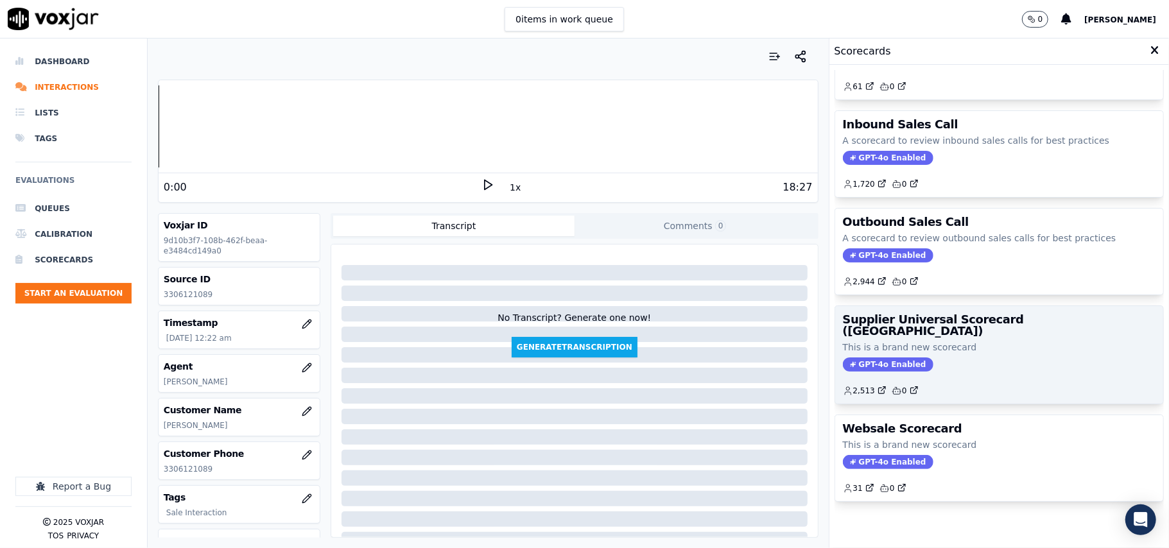
click at [994, 316] on div "Supplier Universal Scorecard (Colombia) This is a brand new scorecard GPT-4o En…" at bounding box center [999, 355] width 328 height 98
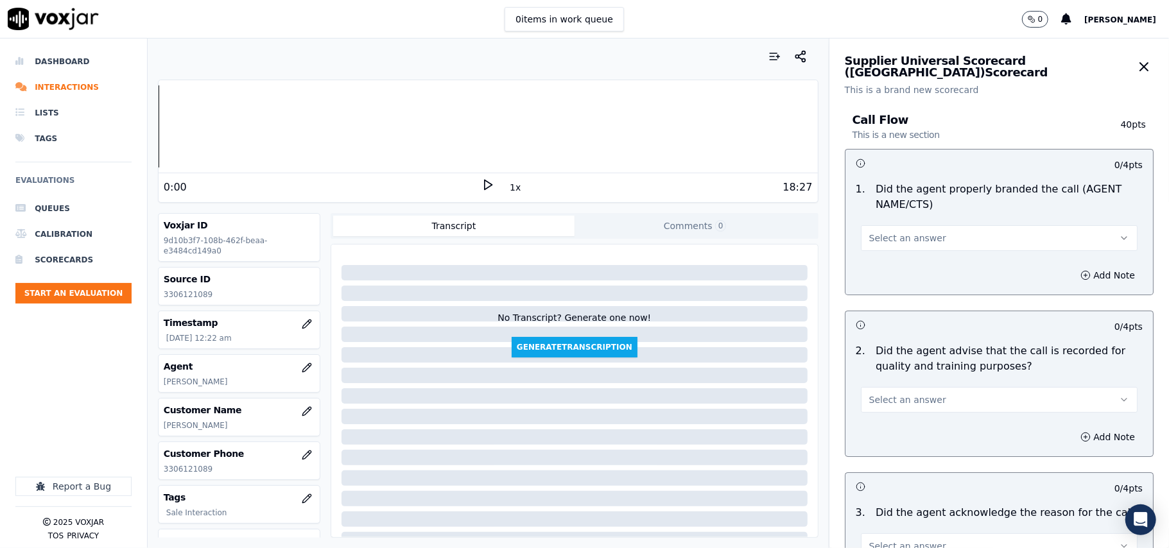
drag, startPoint x: 930, startPoint y: 226, endPoint x: 923, endPoint y: 247, distance: 21.7
click at [930, 227] on button "Select an answer" at bounding box center [999, 238] width 277 height 26
click at [912, 263] on div "Yes" at bounding box center [972, 268] width 249 height 21
click at [961, 335] on div "0 / 4 pts" at bounding box center [1000, 324] width 308 height 27
click at [918, 405] on span "Select an answer" at bounding box center [907, 400] width 77 height 13
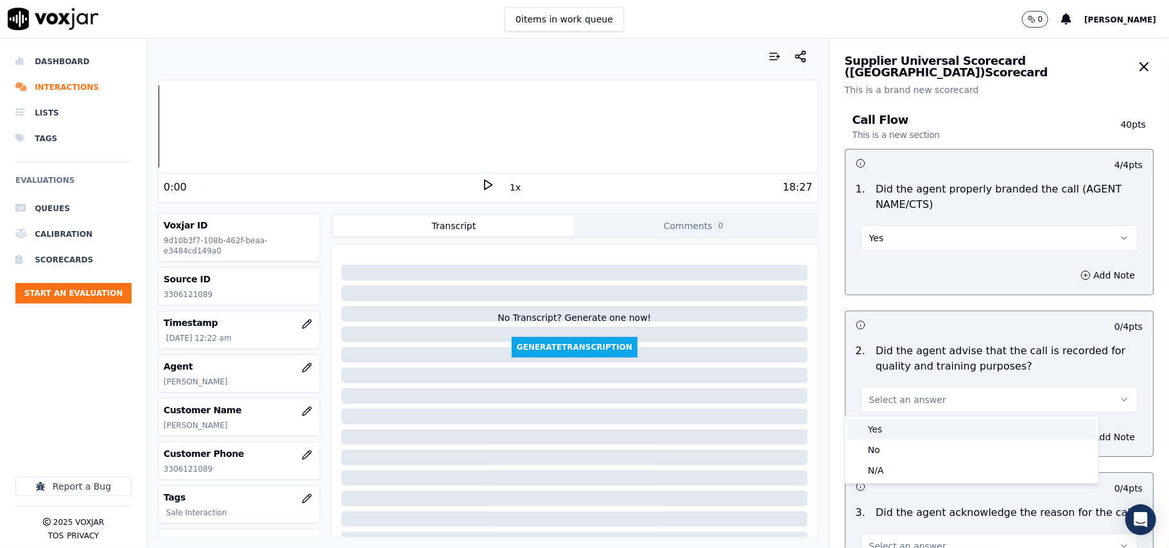
click at [879, 430] on div "Yes" at bounding box center [972, 429] width 249 height 21
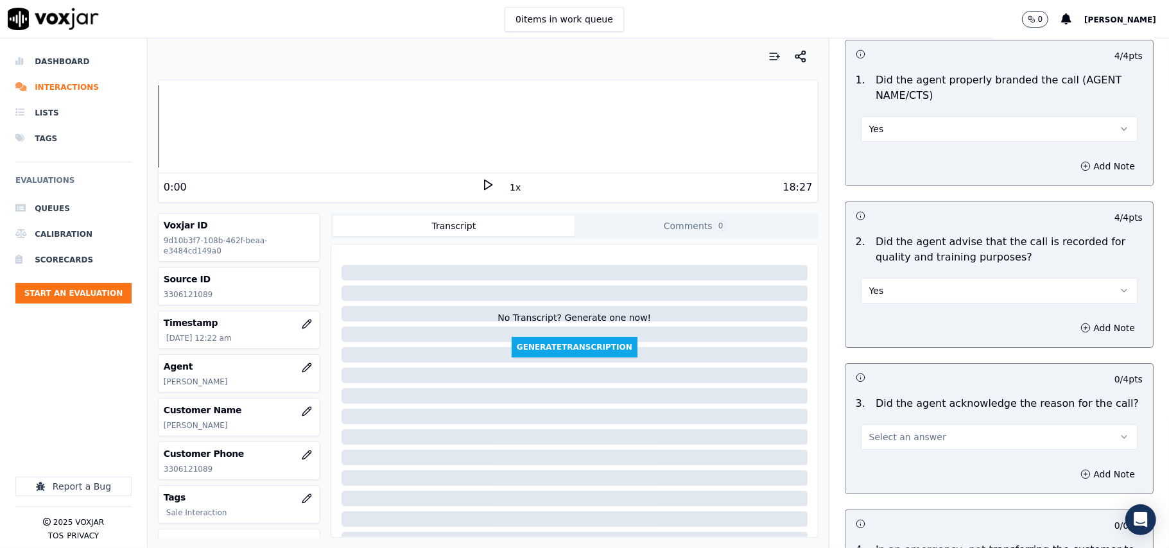
scroll to position [143, 0]
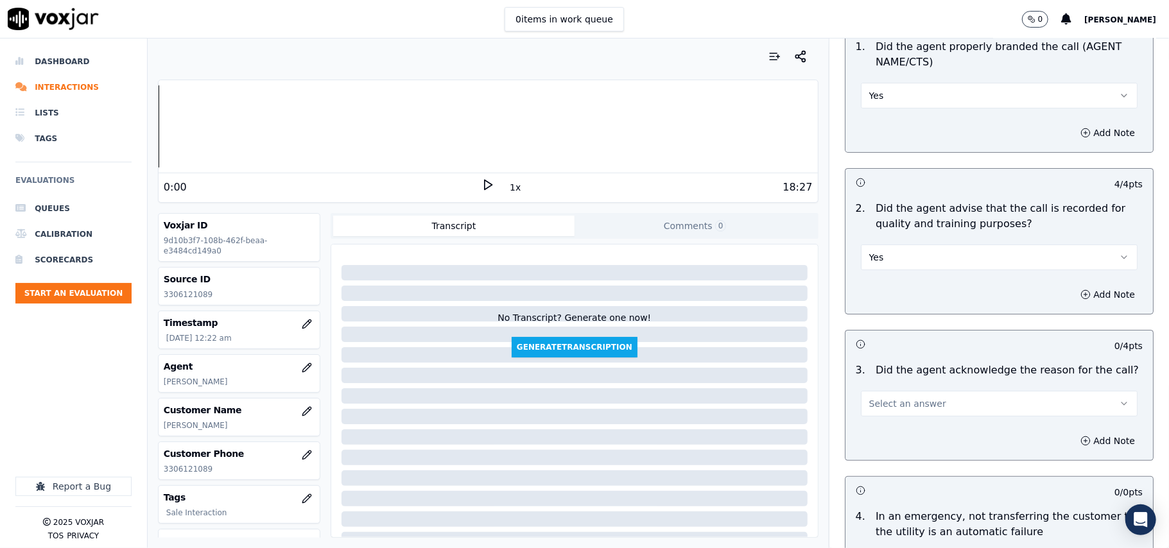
click at [890, 403] on span "Select an answer" at bounding box center [907, 403] width 77 height 13
click at [884, 432] on div "Yes" at bounding box center [972, 433] width 249 height 21
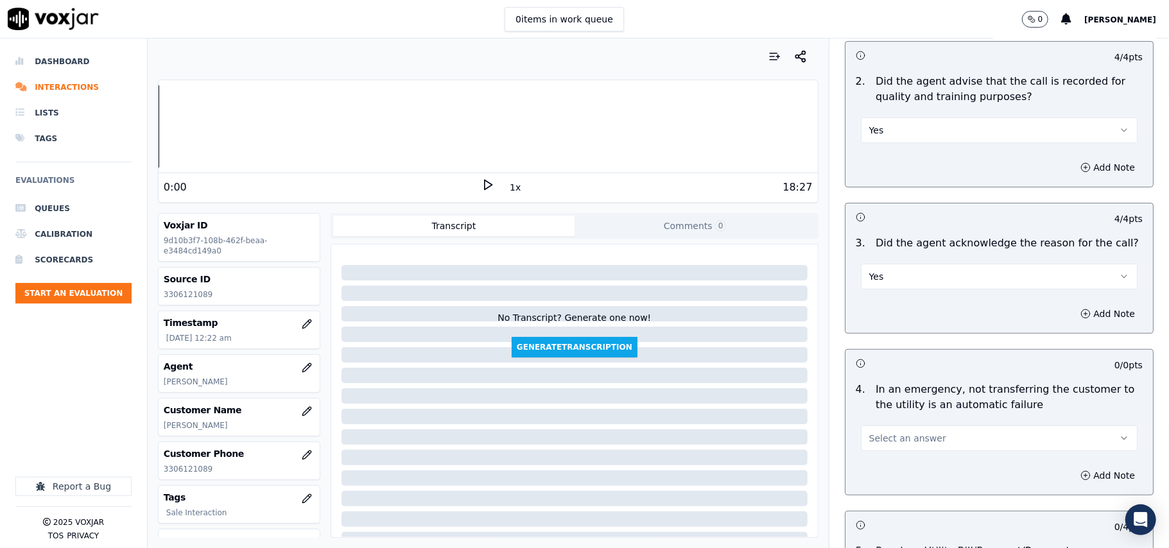
scroll to position [428, 0]
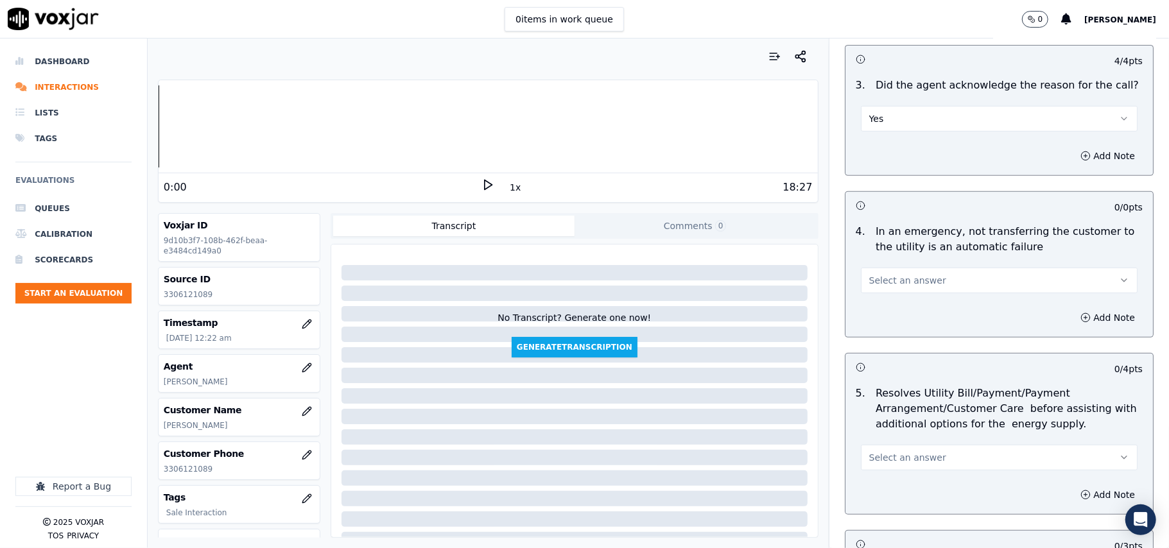
click at [904, 293] on button "Select an answer" at bounding box center [999, 281] width 277 height 26
click at [891, 311] on div "Yes" at bounding box center [972, 311] width 249 height 21
click at [884, 288] on button "Yes" at bounding box center [999, 281] width 277 height 26
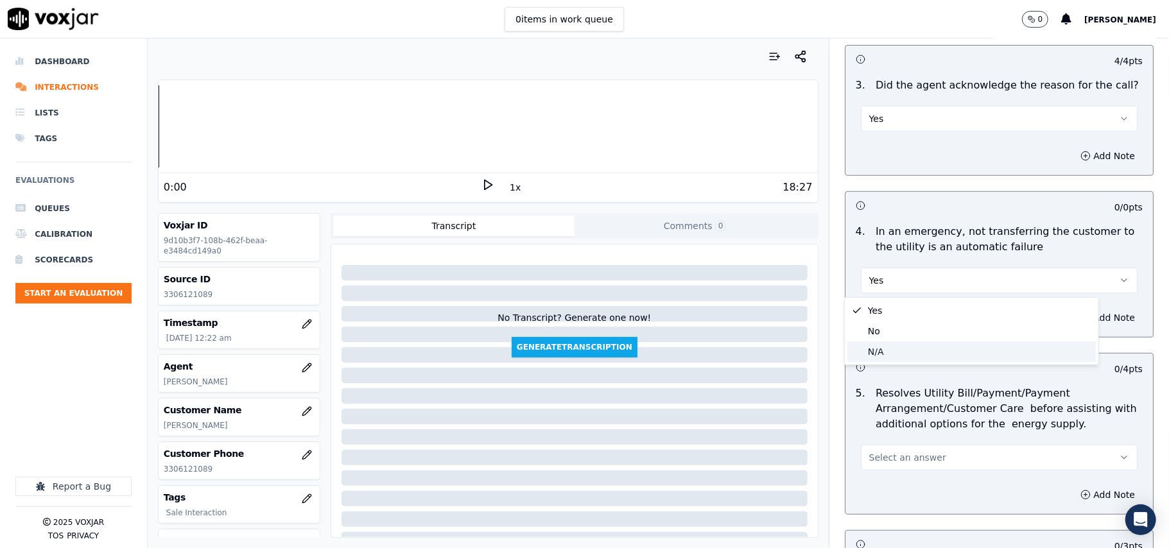
click at [882, 348] on div "N/A" at bounding box center [972, 352] width 249 height 21
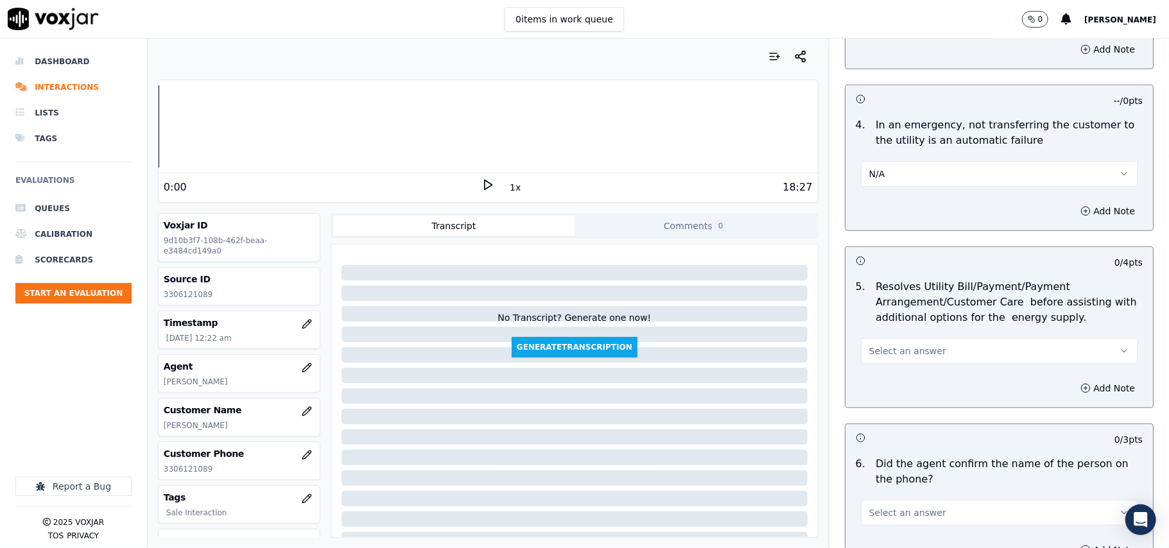
scroll to position [571, 0]
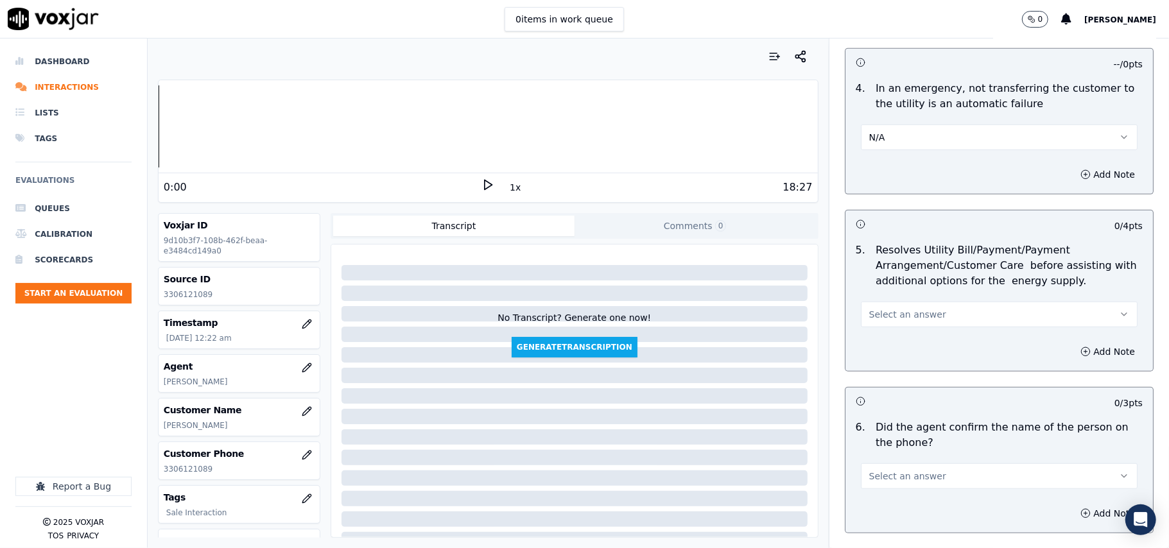
click at [917, 313] on span "Select an answer" at bounding box center [907, 314] width 77 height 13
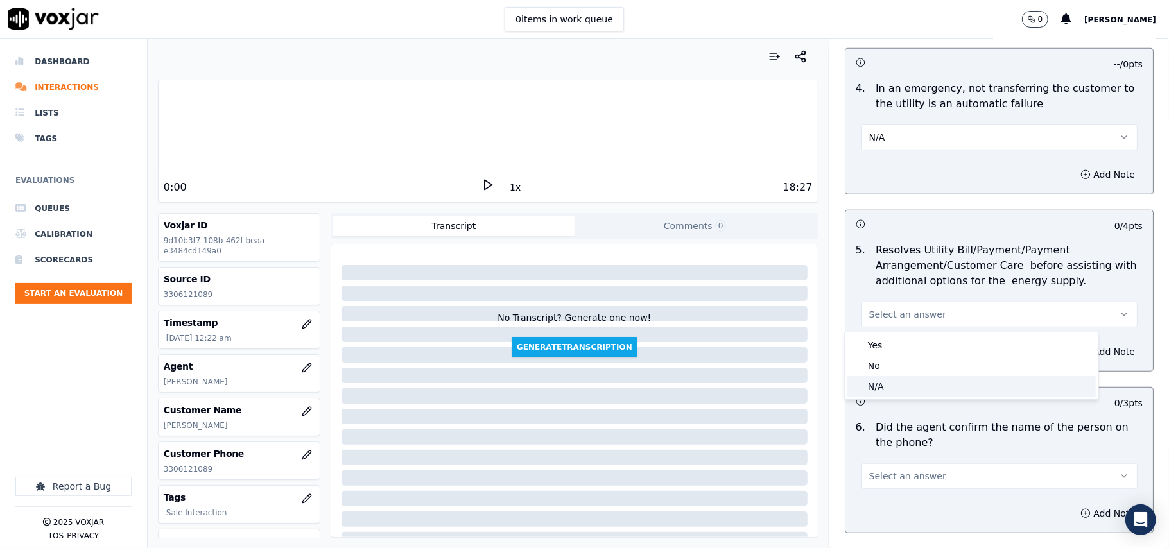
click at [889, 388] on div "N/A" at bounding box center [972, 386] width 249 height 21
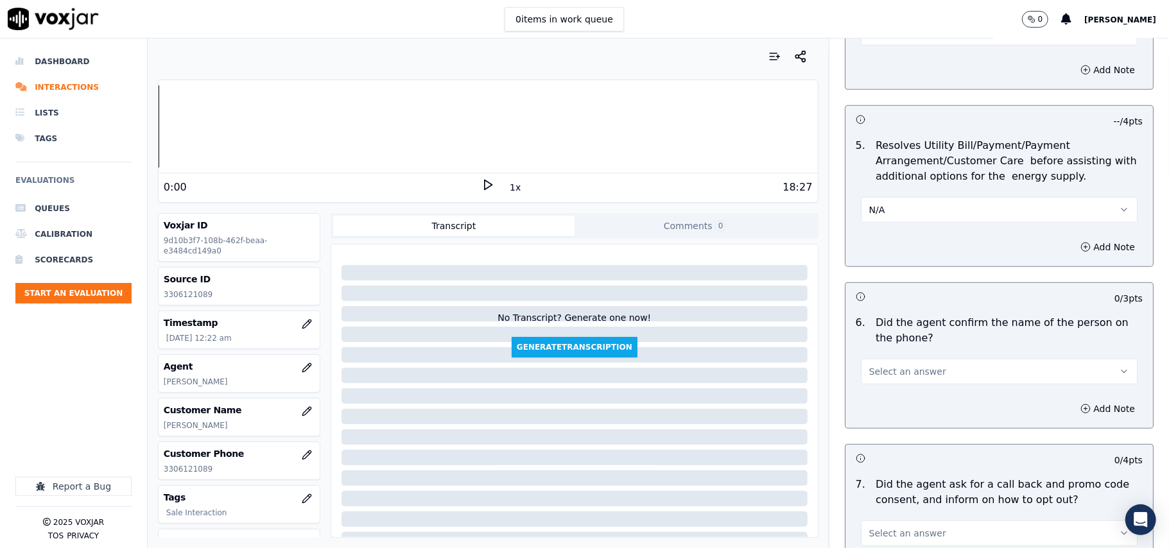
scroll to position [713, 0]
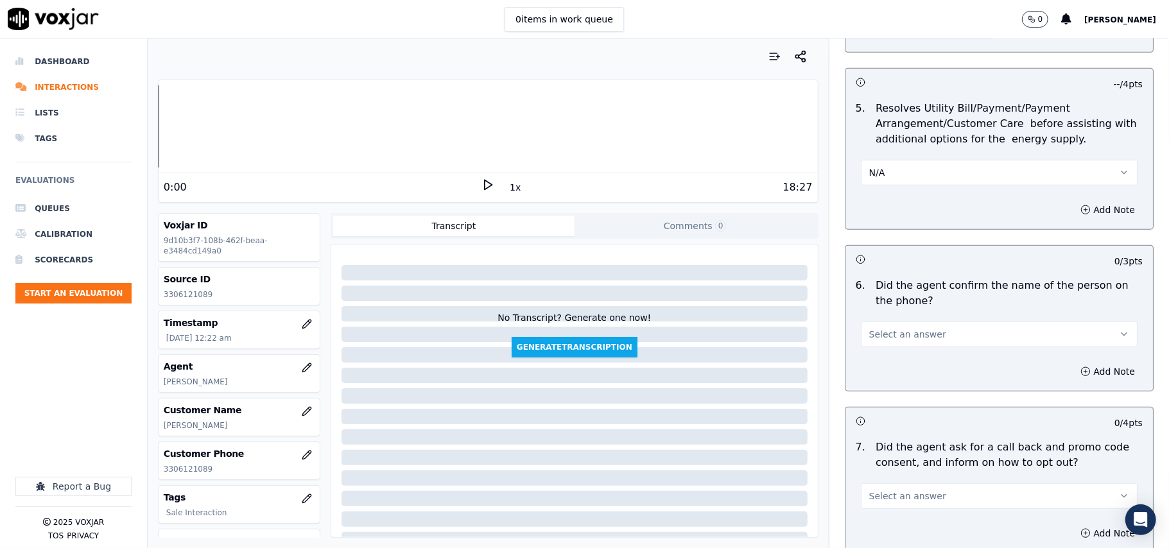
click at [902, 335] on span "Select an answer" at bounding box center [907, 334] width 77 height 13
click at [885, 363] on div "Yes" at bounding box center [972, 365] width 249 height 21
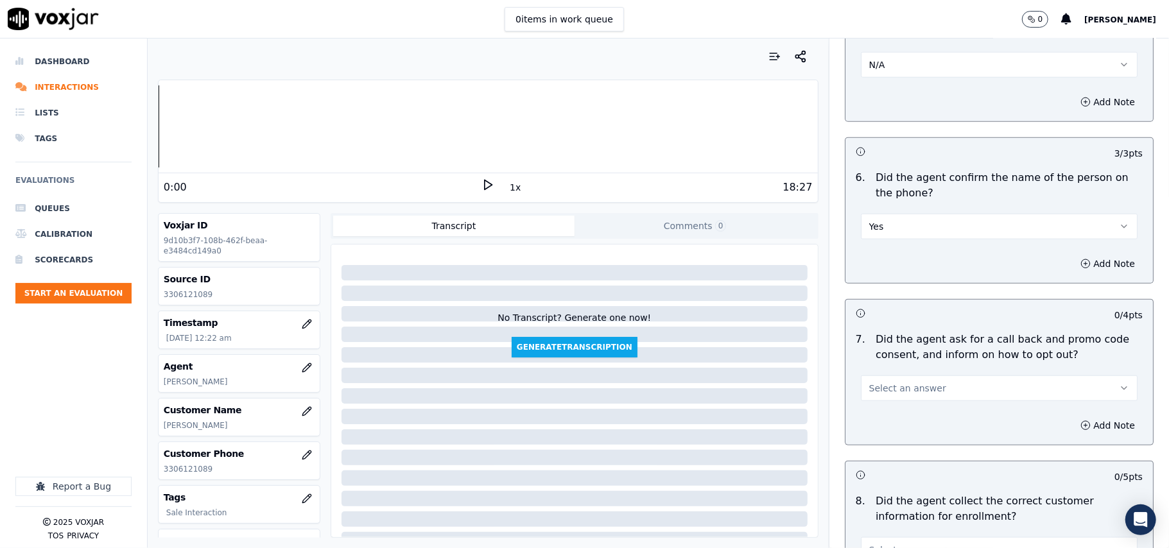
scroll to position [856, 0]
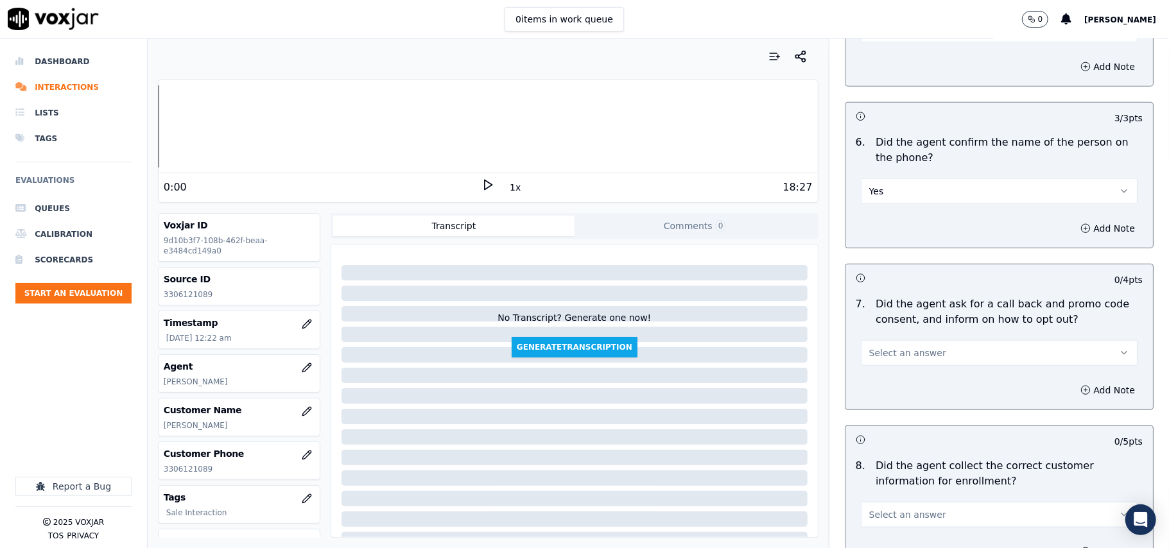
click at [889, 363] on button "Select an answer" at bounding box center [999, 353] width 277 height 26
click at [856, 395] on div "No" at bounding box center [972, 405] width 249 height 21
click at [867, 365] on button "No" at bounding box center [999, 353] width 277 height 26
click at [862, 384] on div "Yes" at bounding box center [972, 384] width 249 height 21
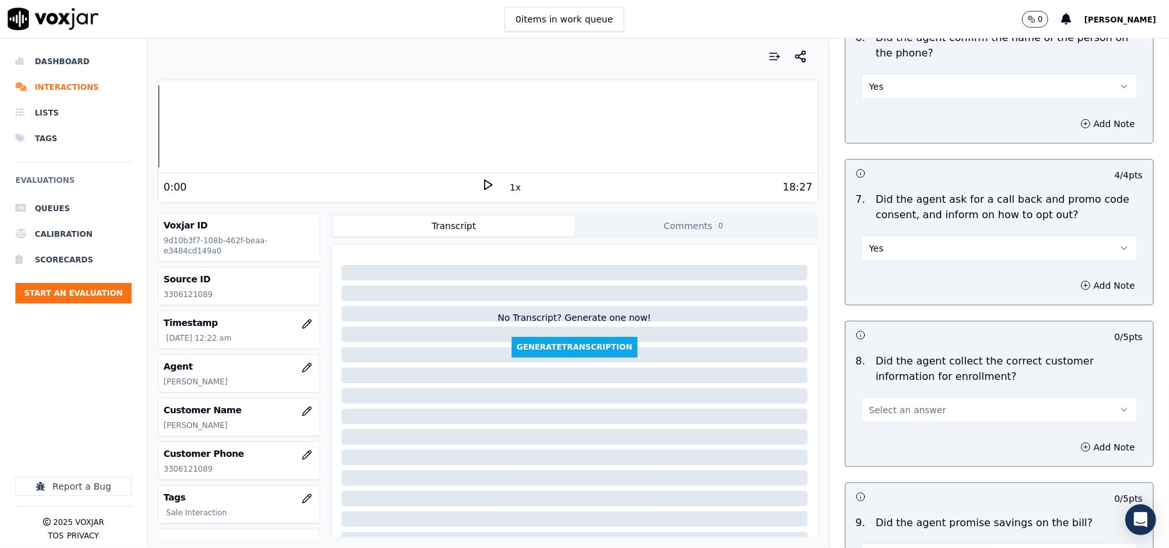
scroll to position [999, 0]
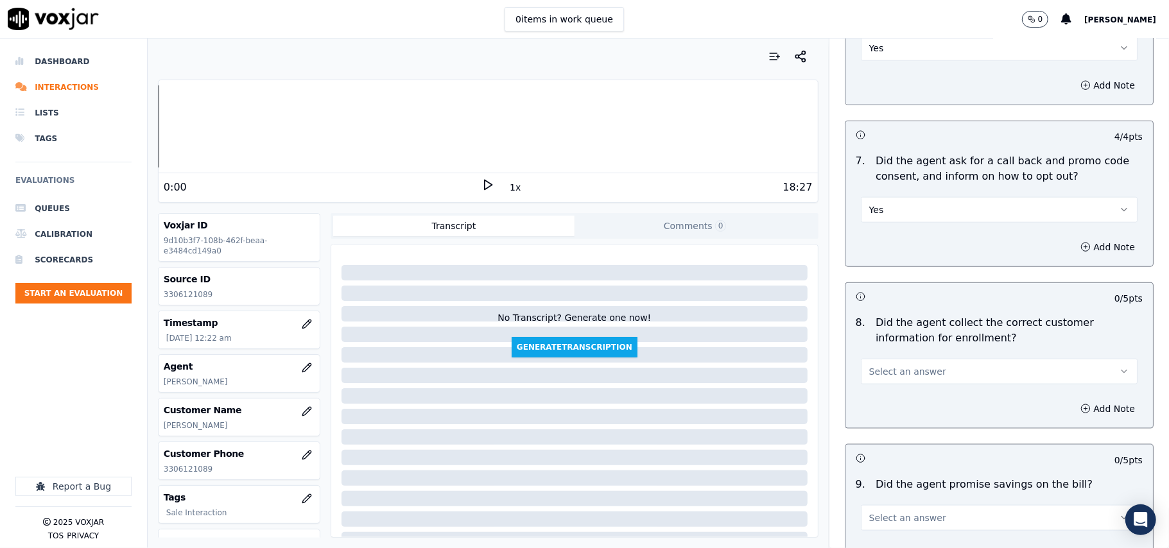
click at [879, 373] on span "Select an answer" at bounding box center [907, 371] width 77 height 13
click at [877, 396] on div "Yes" at bounding box center [972, 404] width 249 height 21
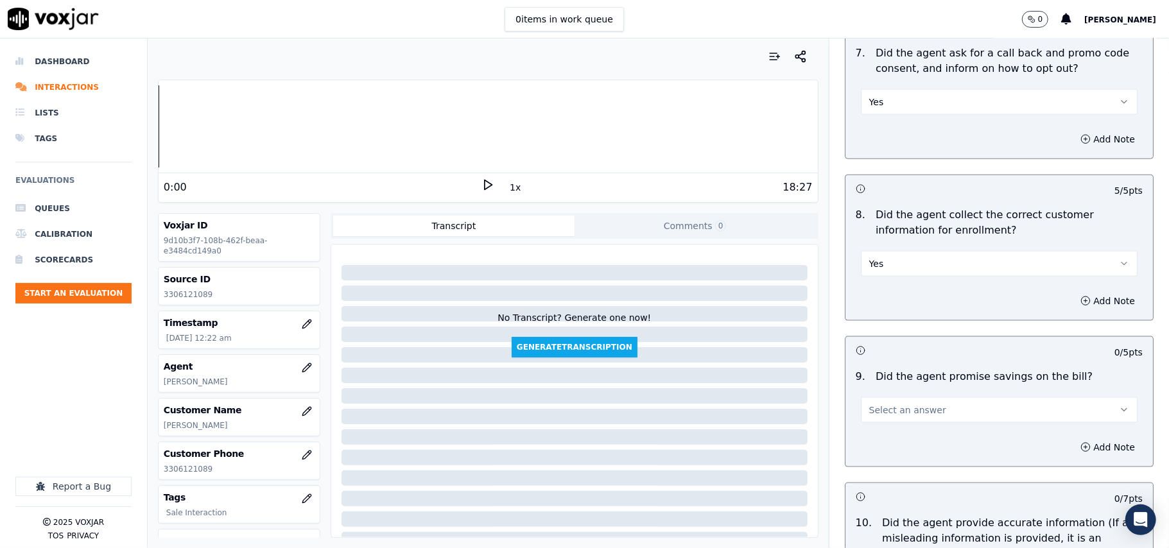
scroll to position [1141, 0]
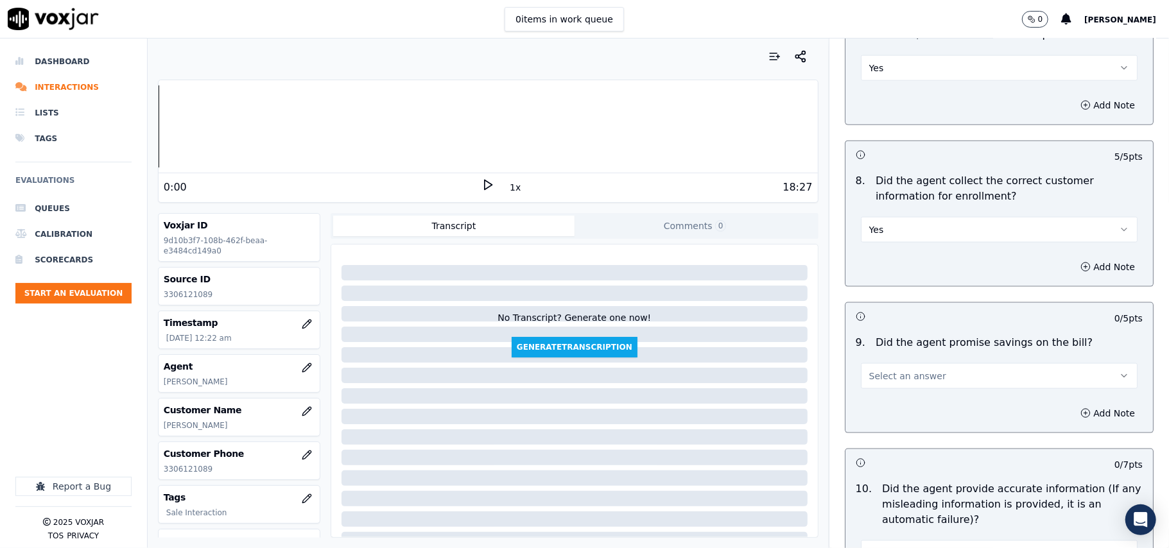
click at [886, 387] on button "Select an answer" at bounding box center [999, 376] width 277 height 26
click at [885, 440] on div "N/A" at bounding box center [972, 450] width 249 height 21
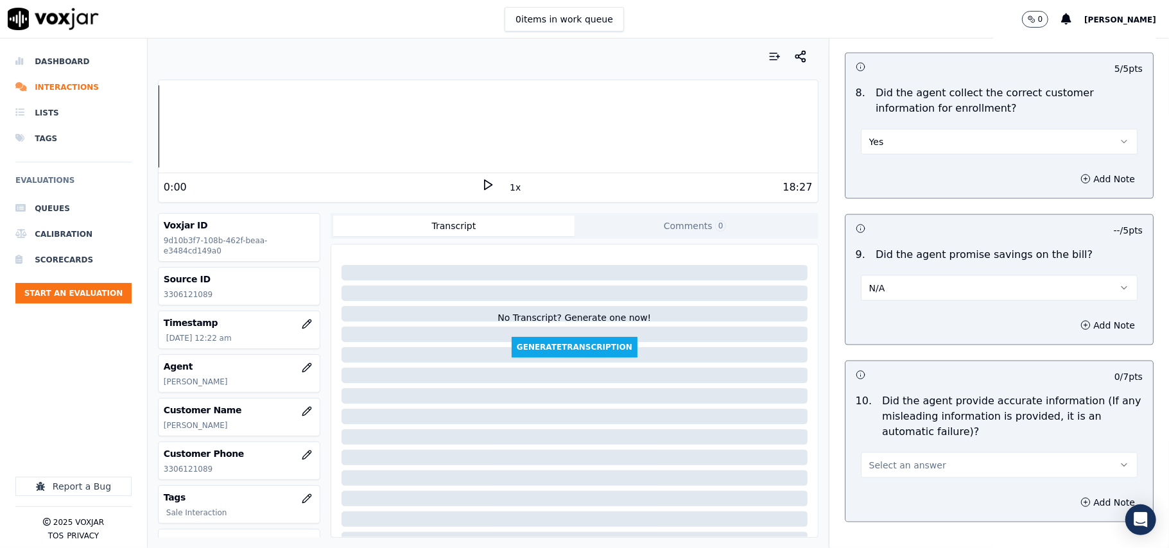
scroll to position [1284, 0]
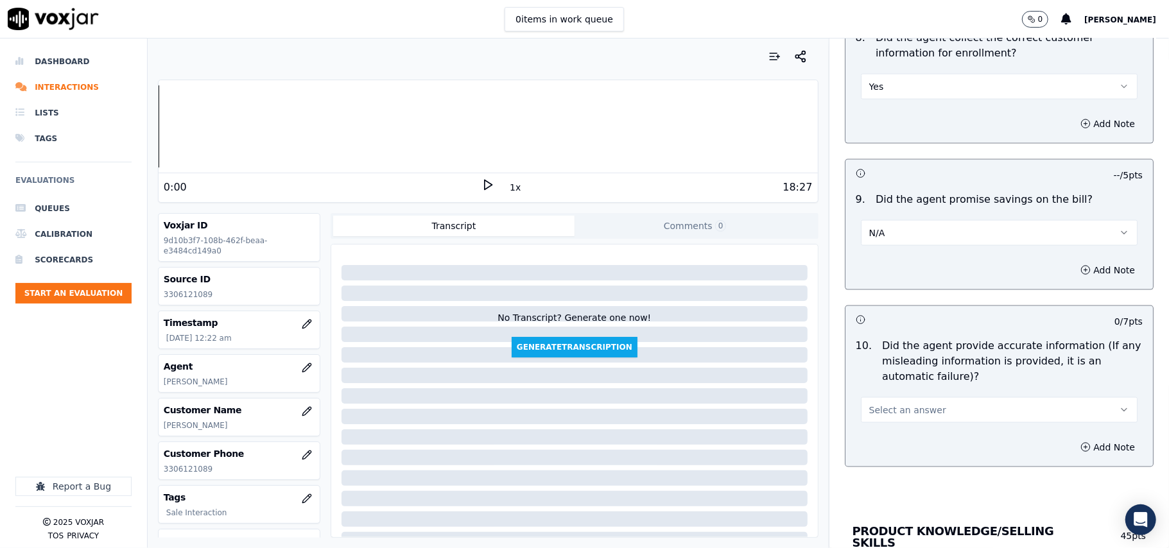
click at [904, 417] on span "Select an answer" at bounding box center [907, 410] width 77 height 13
click at [891, 438] on div "Yes" at bounding box center [972, 443] width 249 height 21
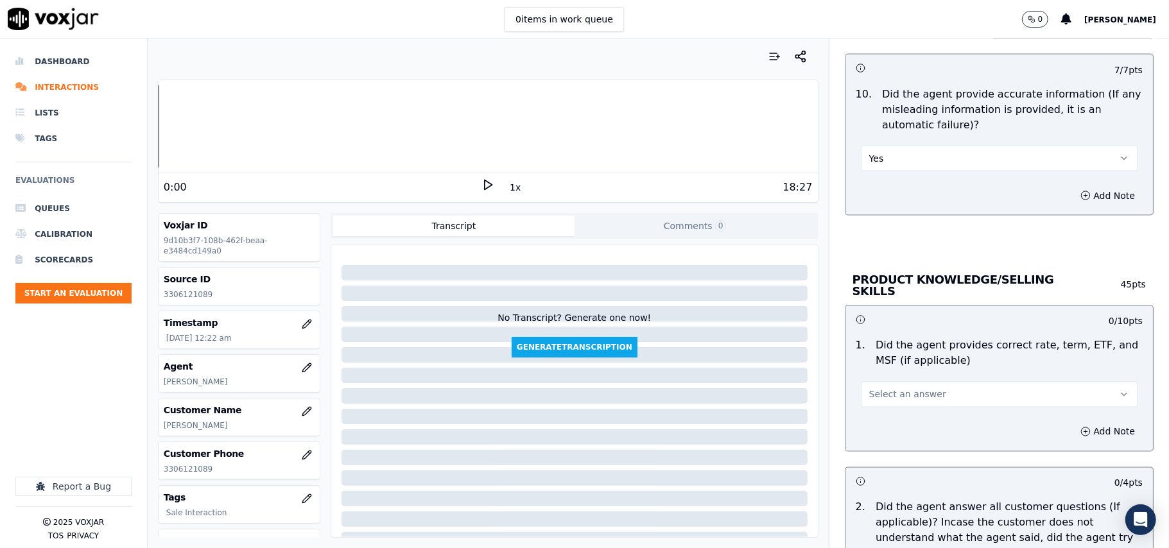
scroll to position [1569, 0]
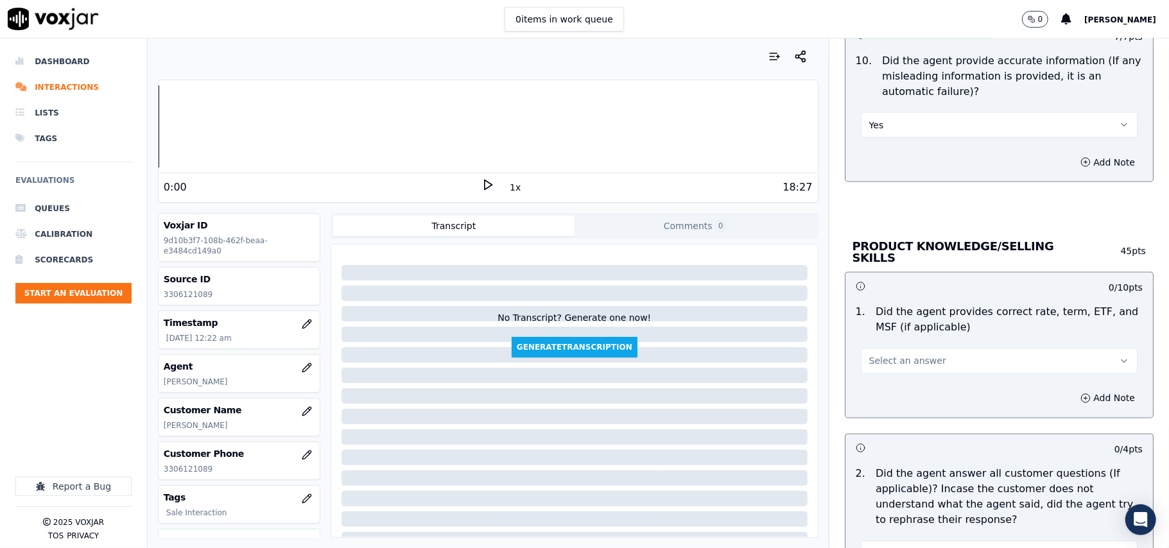
click at [893, 351] on button "Select an answer" at bounding box center [999, 362] width 277 height 26
click at [891, 381] on div "Yes" at bounding box center [972, 388] width 249 height 21
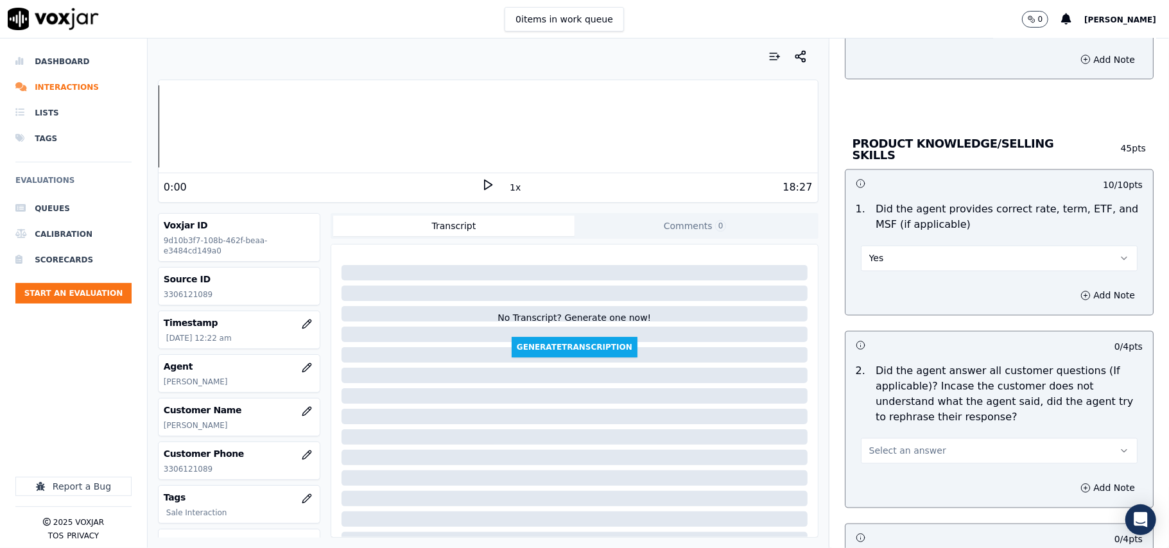
scroll to position [1712, 0]
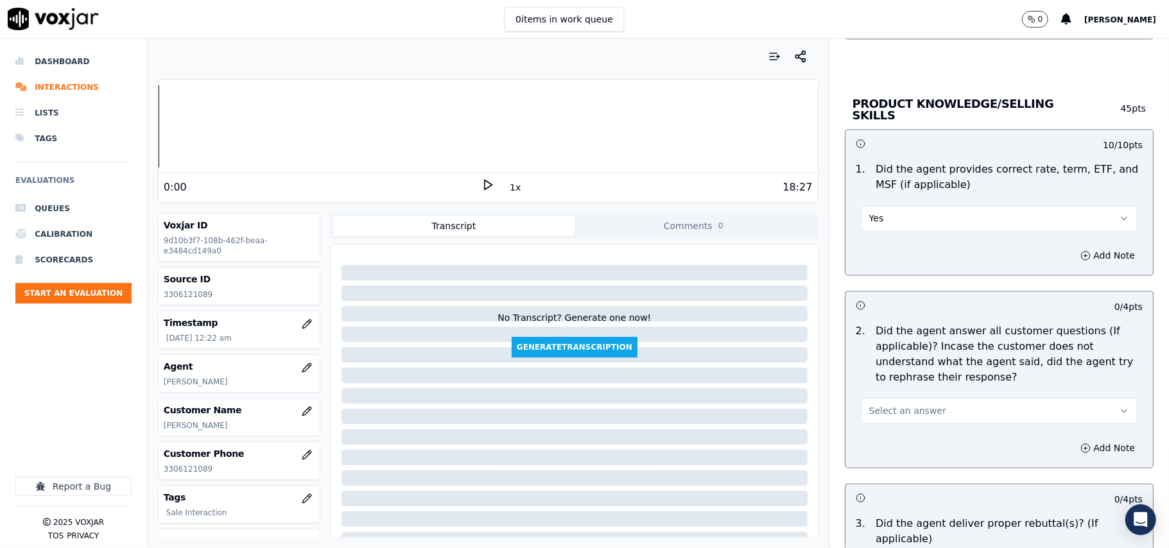
click at [886, 408] on span "Select an answer" at bounding box center [907, 411] width 77 height 13
click at [882, 430] on div "Yes" at bounding box center [972, 438] width 249 height 21
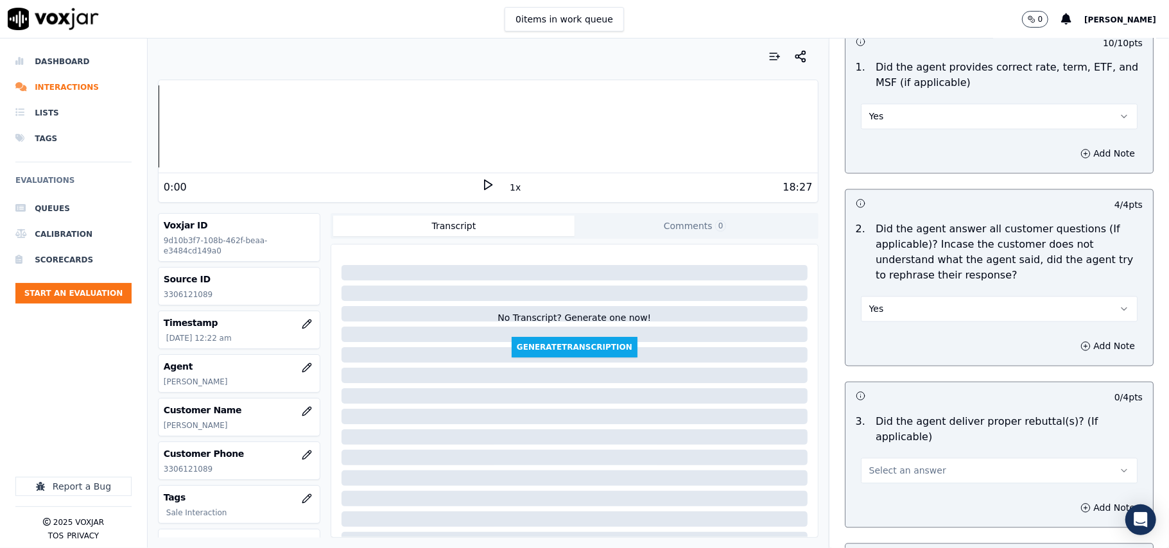
scroll to position [1855, 0]
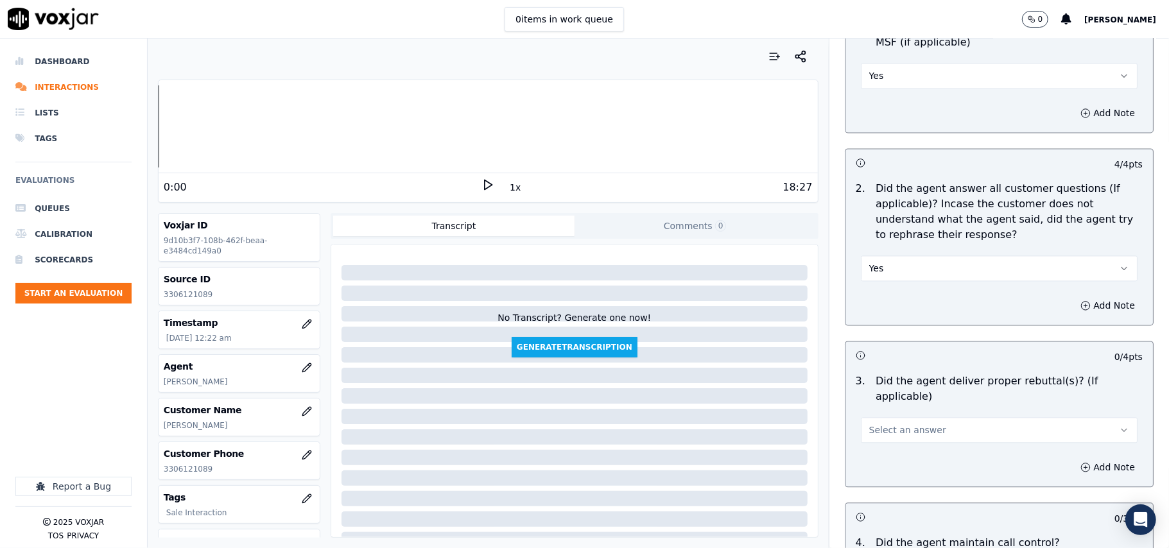
click at [885, 424] on span "Select an answer" at bounding box center [907, 430] width 77 height 13
click at [877, 432] on div "Yes" at bounding box center [972, 442] width 249 height 21
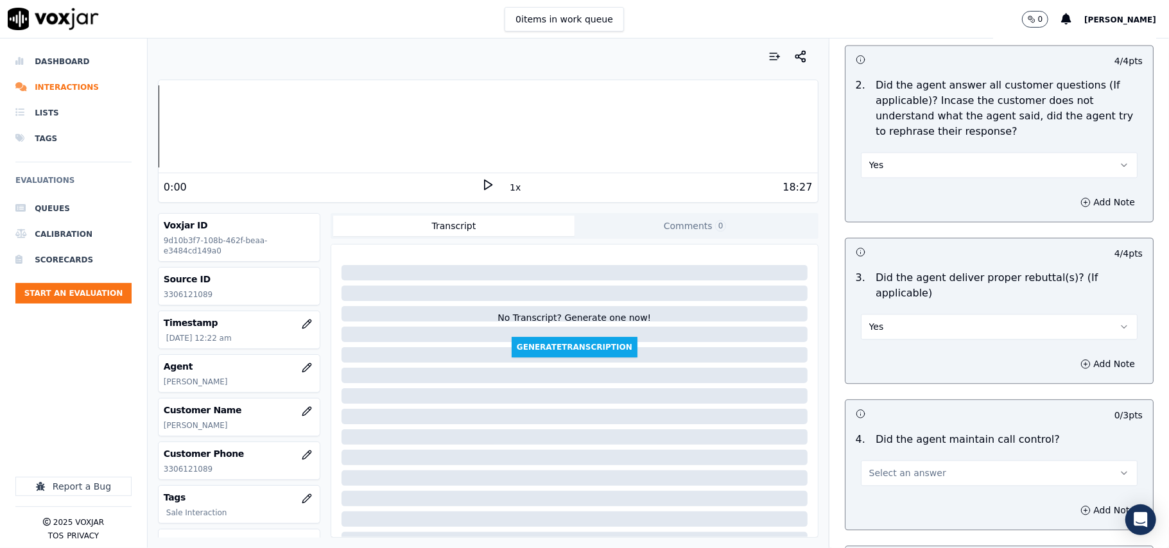
scroll to position [1997, 0]
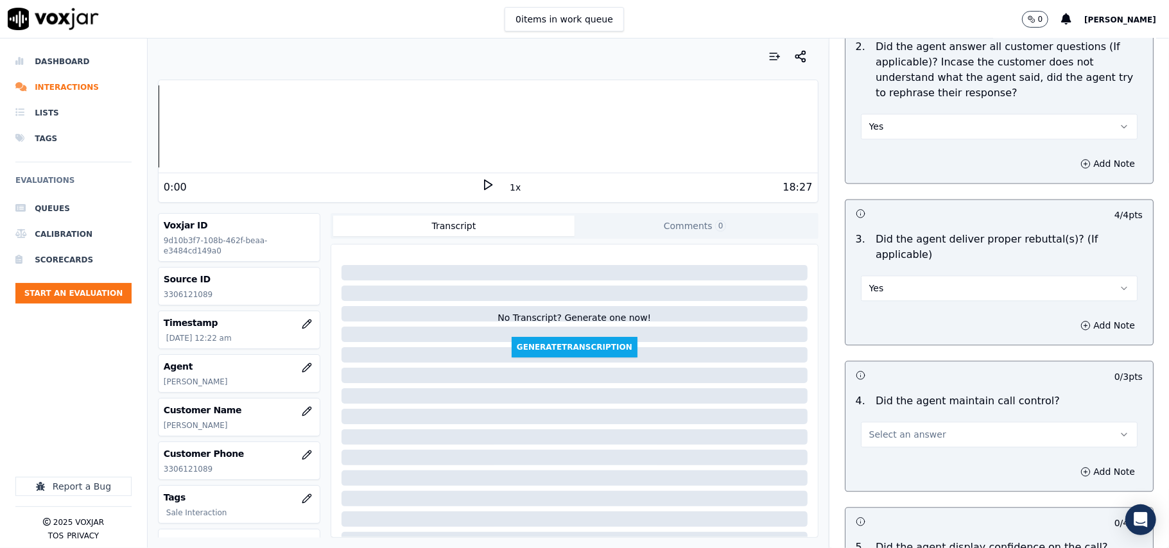
click at [881, 428] on span "Select an answer" at bounding box center [907, 434] width 77 height 13
click at [873, 447] on div "Yes" at bounding box center [972, 447] width 249 height 21
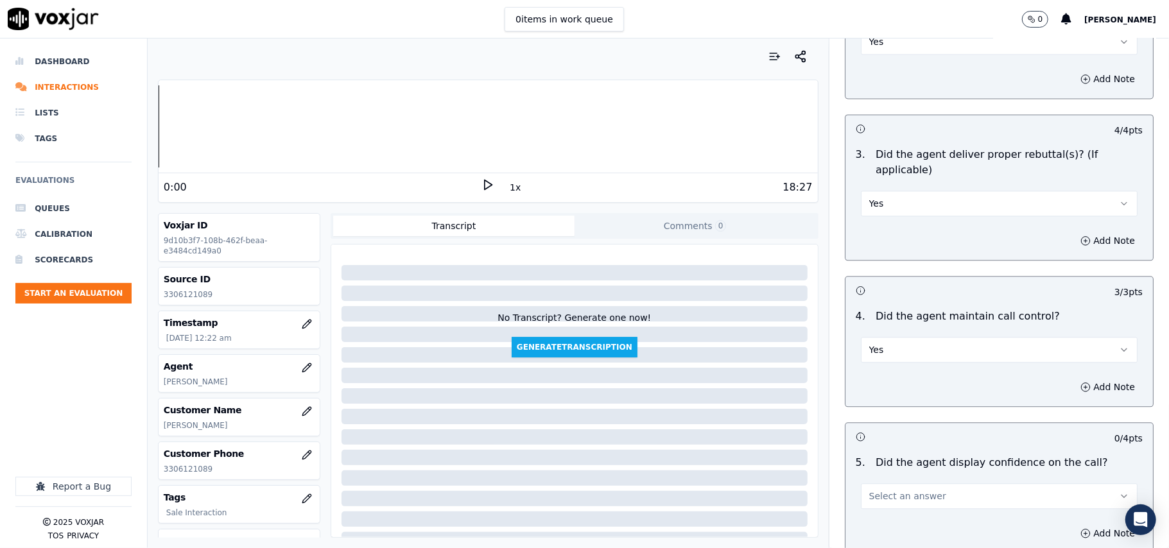
scroll to position [2140, 0]
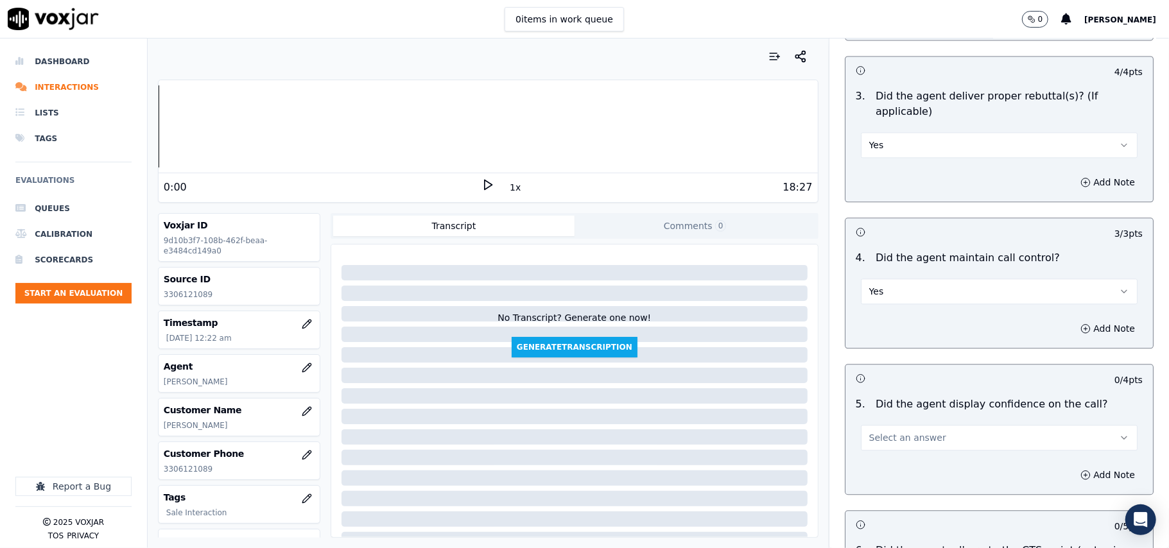
click at [885, 432] on span "Select an answer" at bounding box center [907, 438] width 77 height 13
click at [880, 450] on div "Yes" at bounding box center [972, 451] width 249 height 21
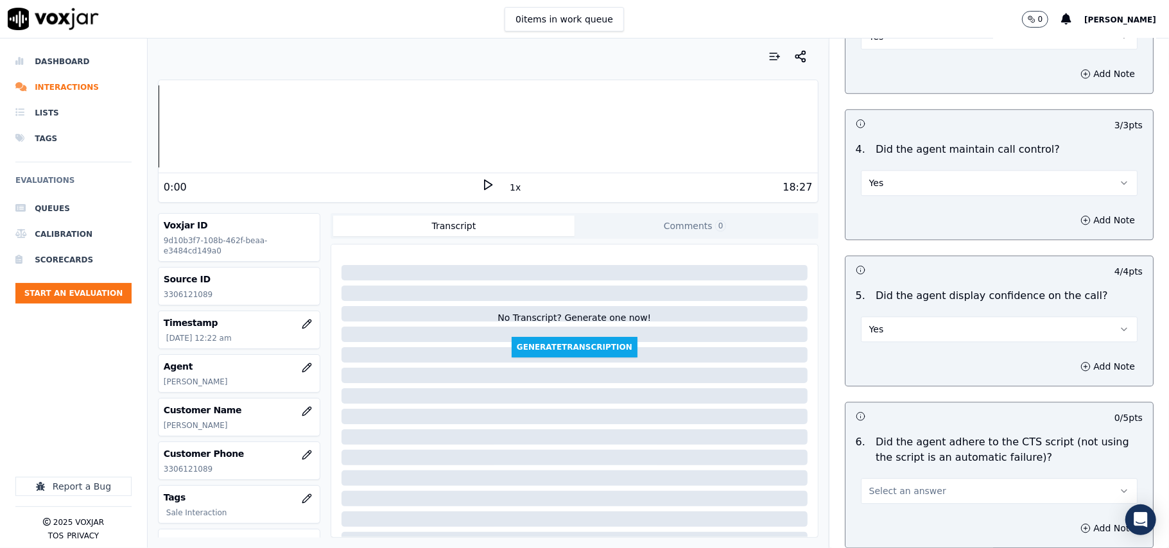
scroll to position [2284, 0]
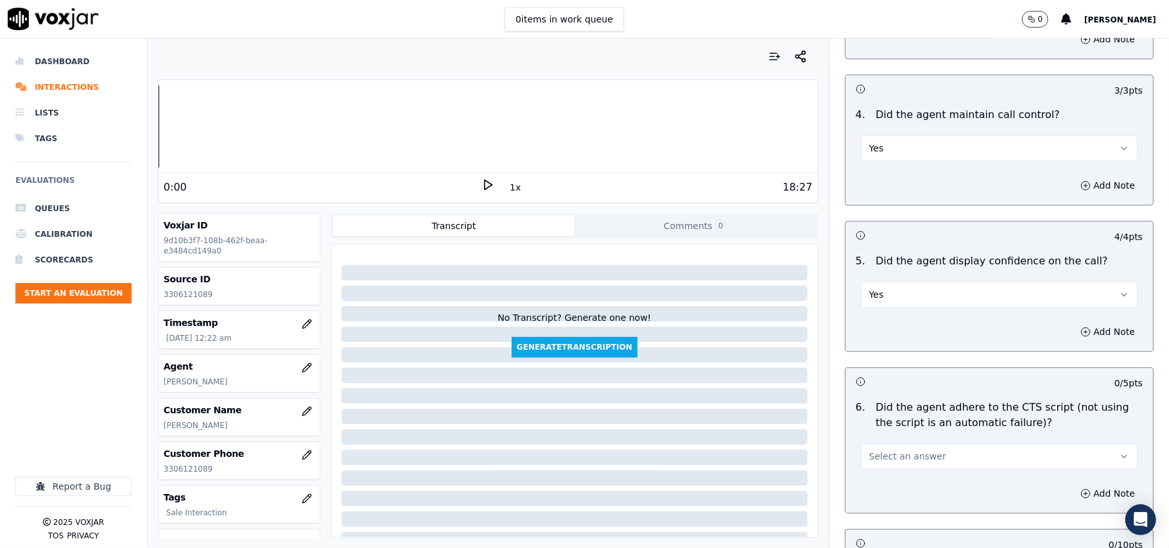
click at [882, 450] on span "Select an answer" at bounding box center [907, 456] width 77 height 13
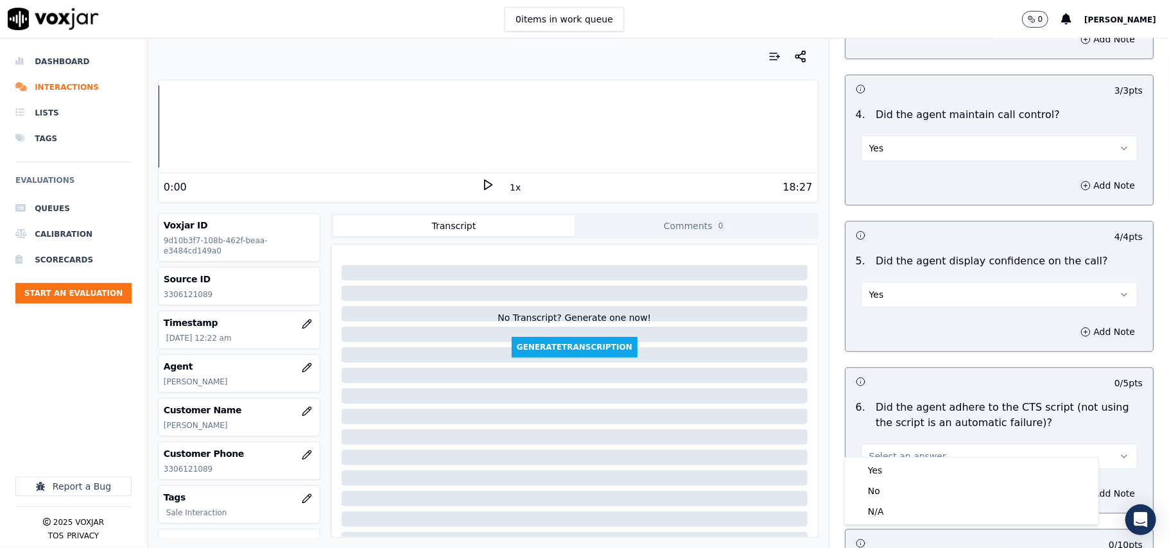
click at [881, 458] on div "Yes No N/A" at bounding box center [972, 491] width 254 height 67
click at [879, 467] on div "Yes" at bounding box center [972, 470] width 249 height 21
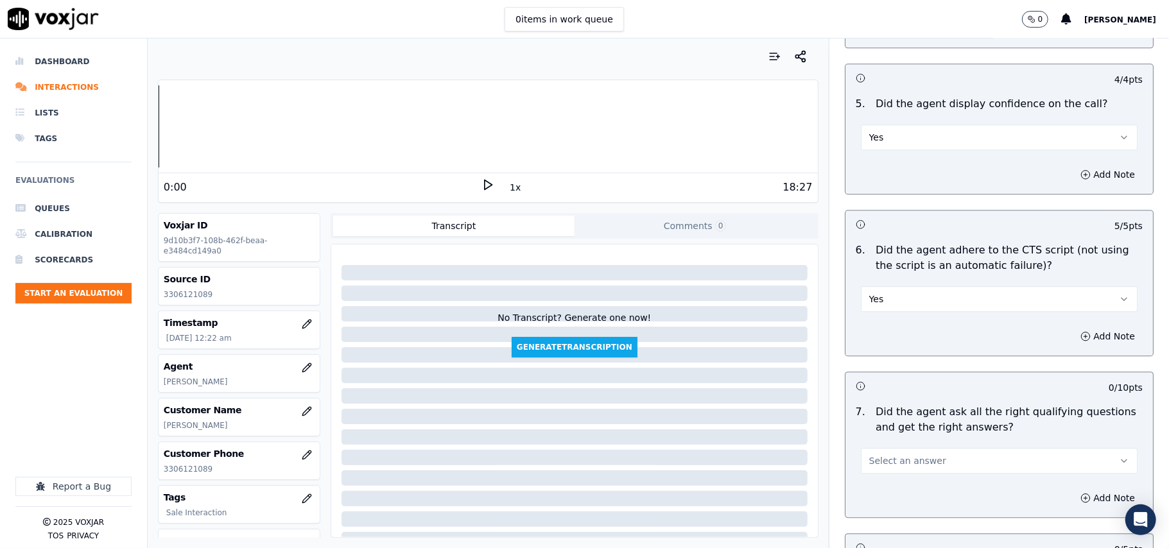
scroll to position [2569, 0]
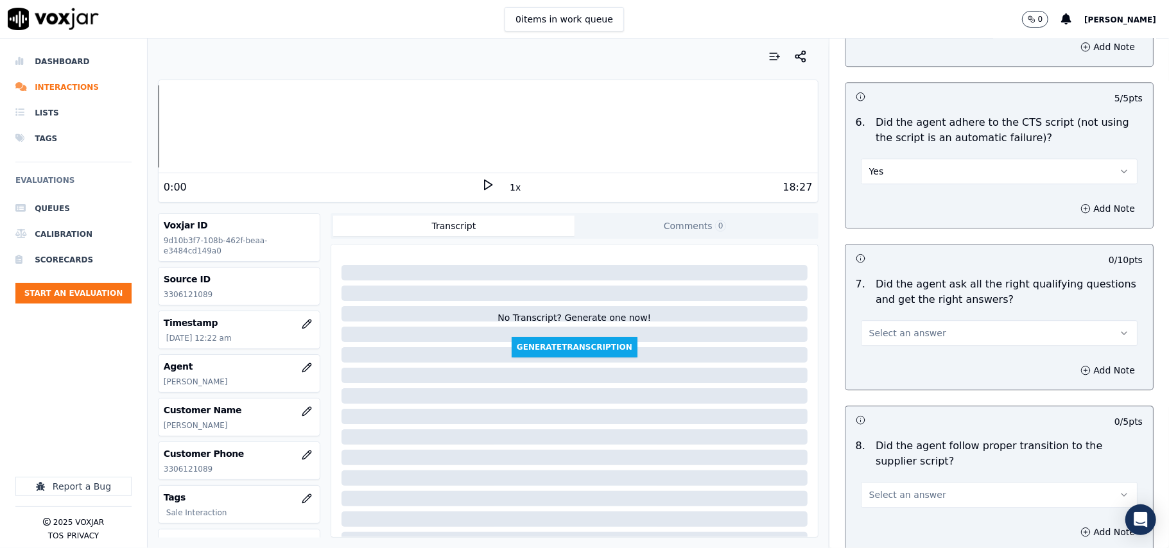
click at [902, 329] on button "Select an answer" at bounding box center [999, 333] width 277 height 26
click at [889, 342] on div "Yes" at bounding box center [972, 347] width 249 height 21
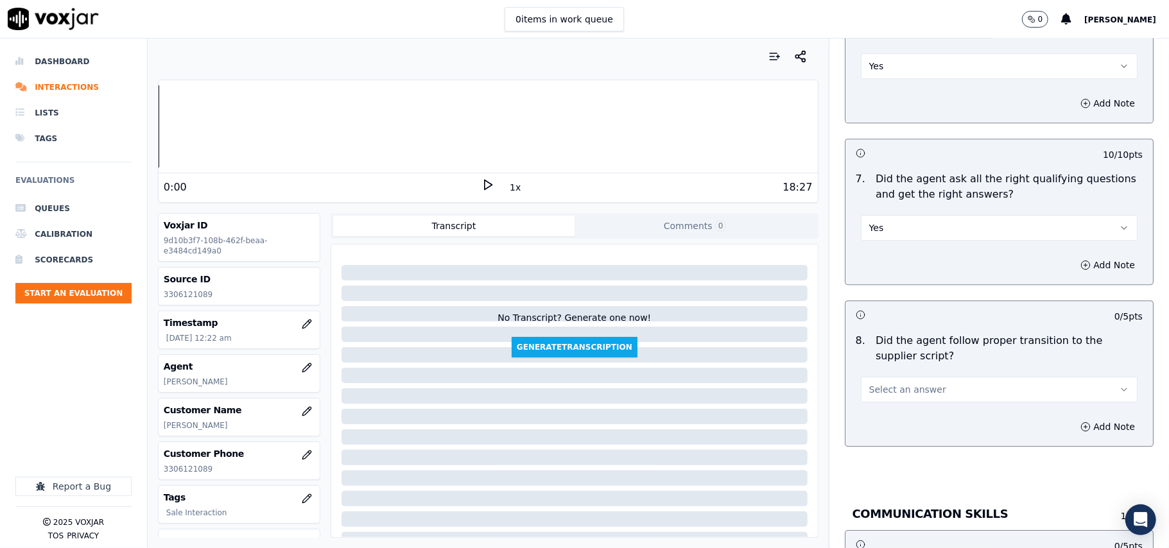
scroll to position [2711, 0]
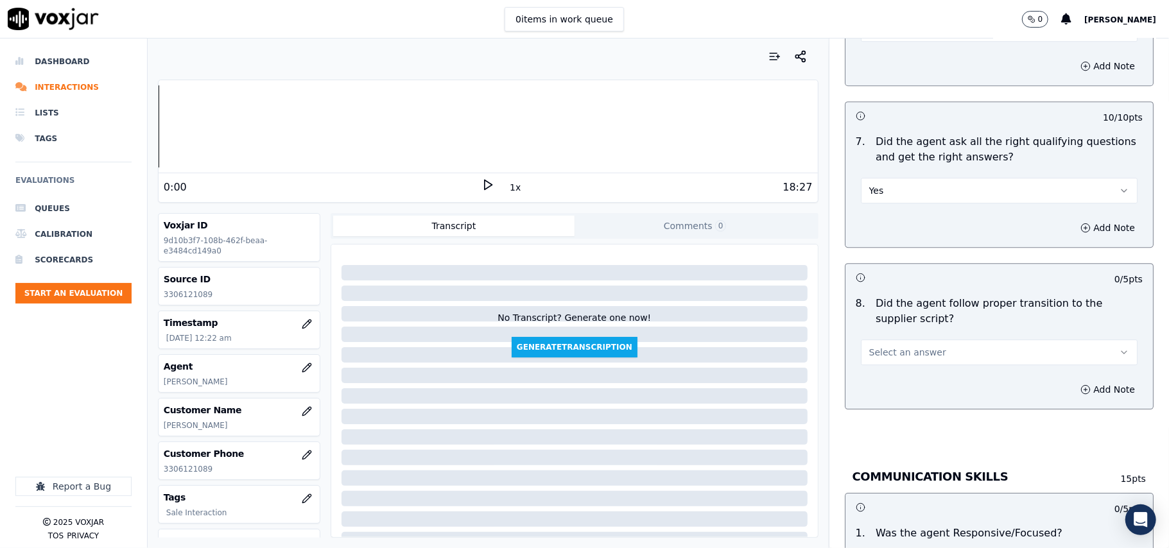
click at [895, 347] on button "Select an answer" at bounding box center [999, 353] width 277 height 26
click at [887, 363] on div "Yes" at bounding box center [972, 366] width 249 height 21
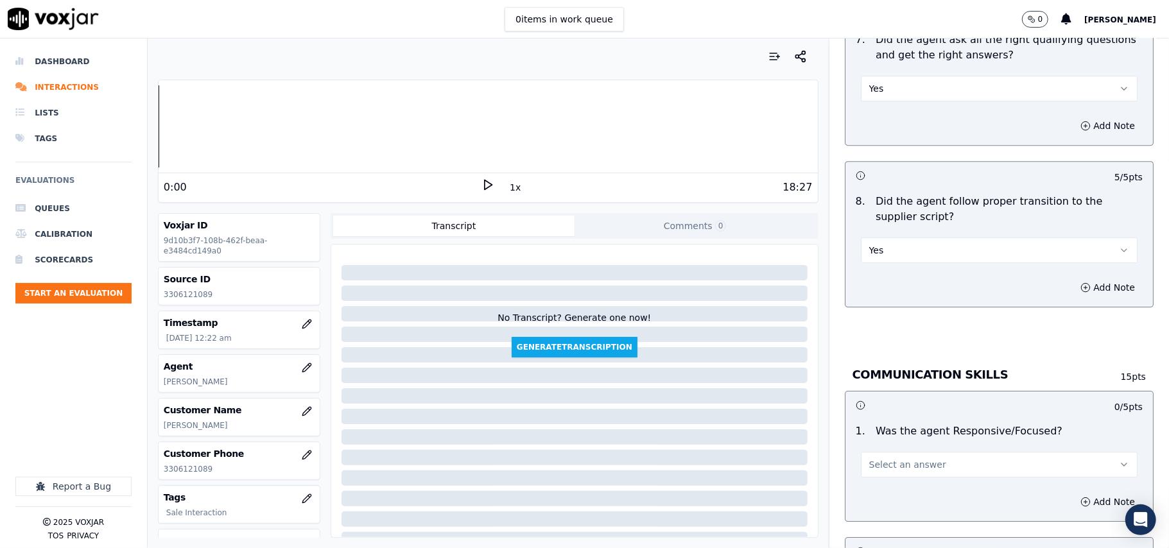
scroll to position [2854, 0]
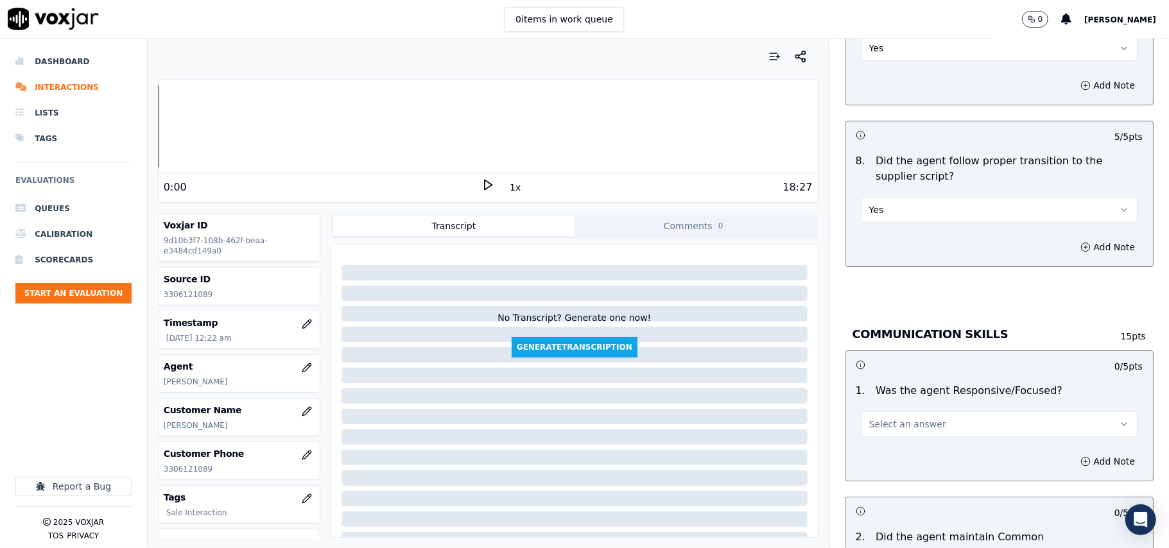
click at [895, 421] on button "Select an answer" at bounding box center [999, 425] width 277 height 26
click at [889, 442] on div "Yes" at bounding box center [972, 440] width 249 height 21
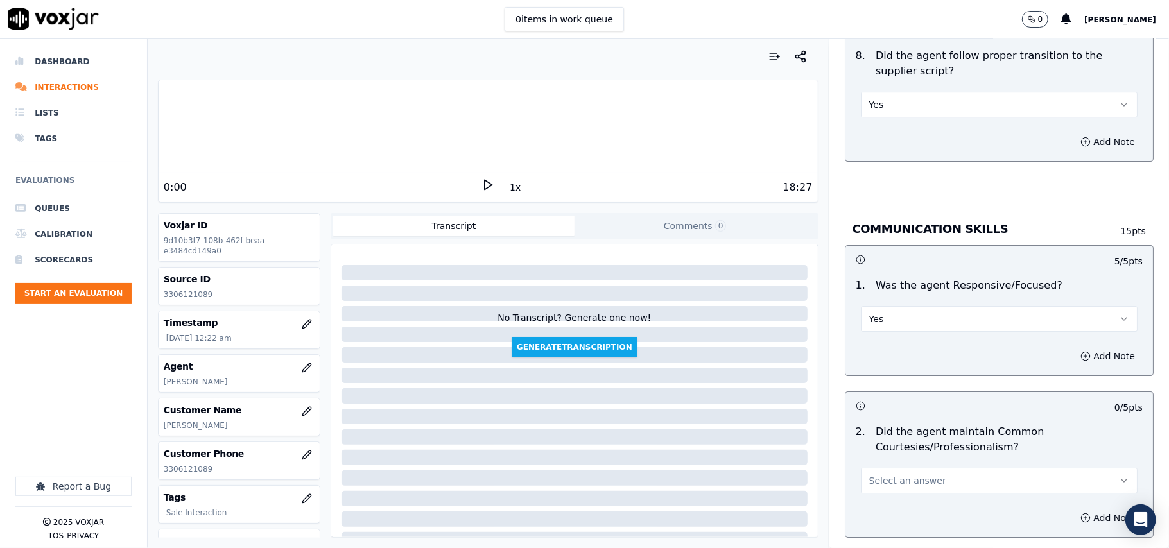
scroll to position [2996, 0]
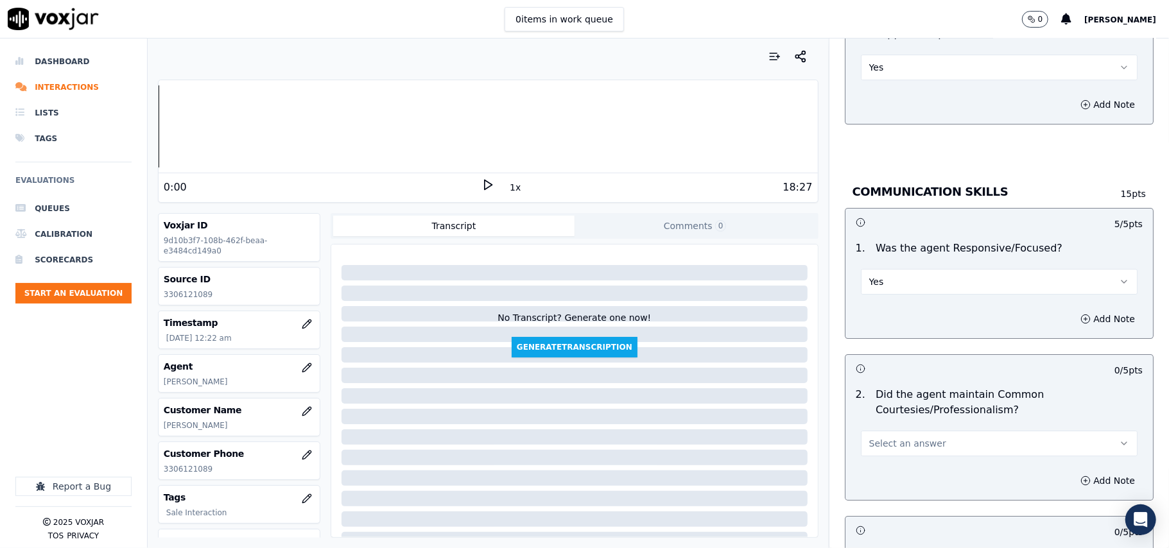
click at [886, 437] on span "Select an answer" at bounding box center [907, 443] width 77 height 13
click at [884, 455] on div "Yes" at bounding box center [972, 459] width 249 height 21
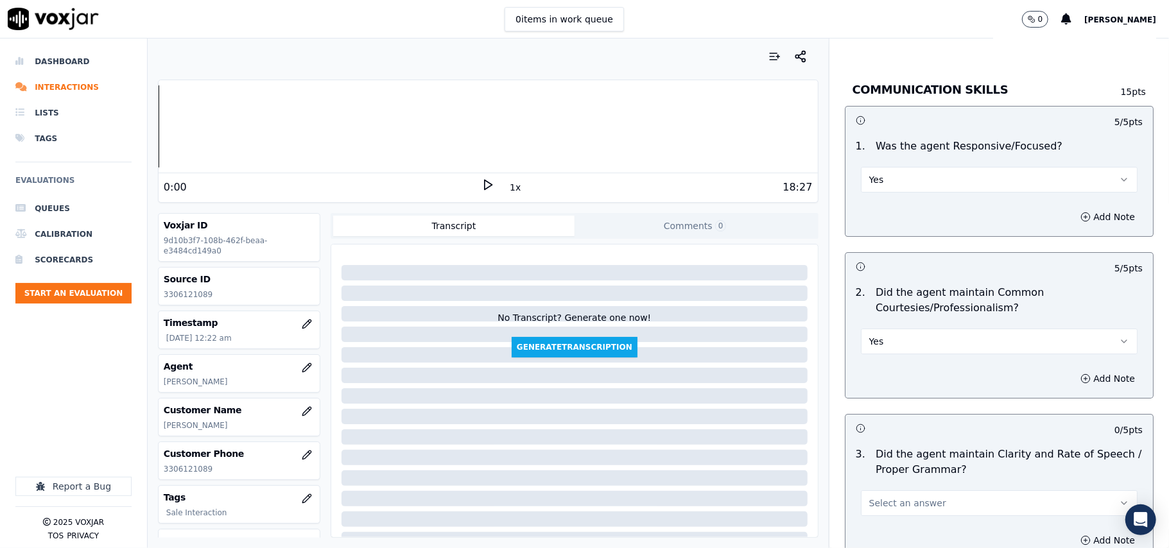
scroll to position [3140, 0]
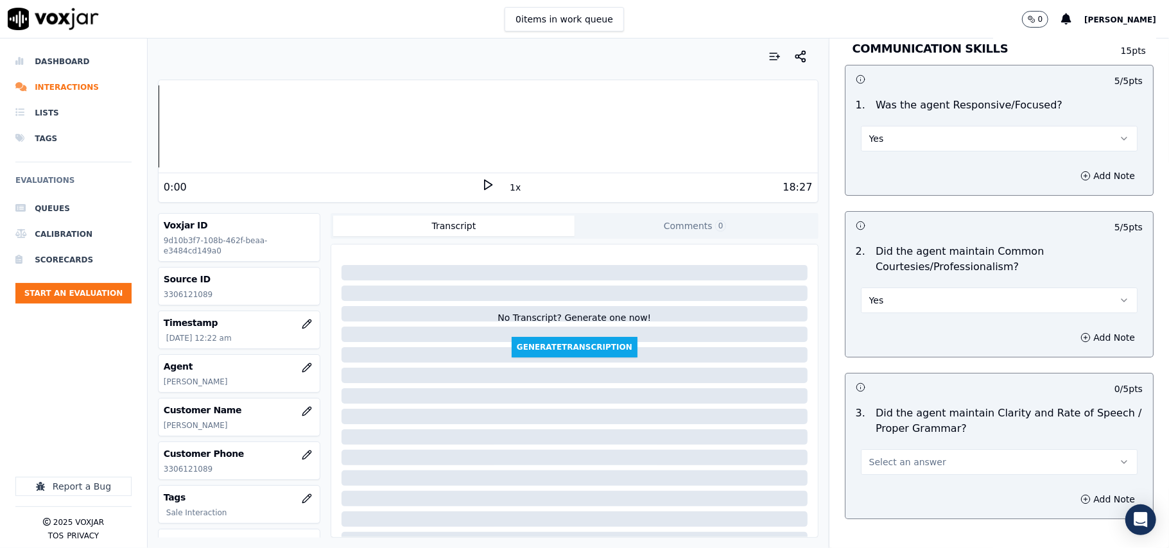
click at [881, 456] on span "Select an answer" at bounding box center [907, 462] width 77 height 13
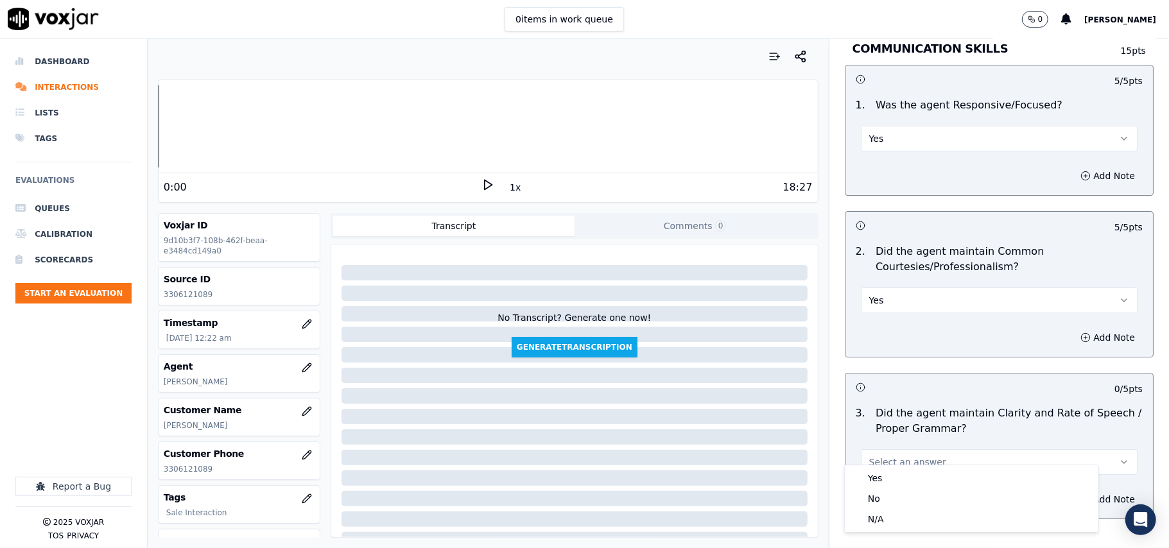
click at [879, 471] on div "Yes" at bounding box center [972, 478] width 249 height 21
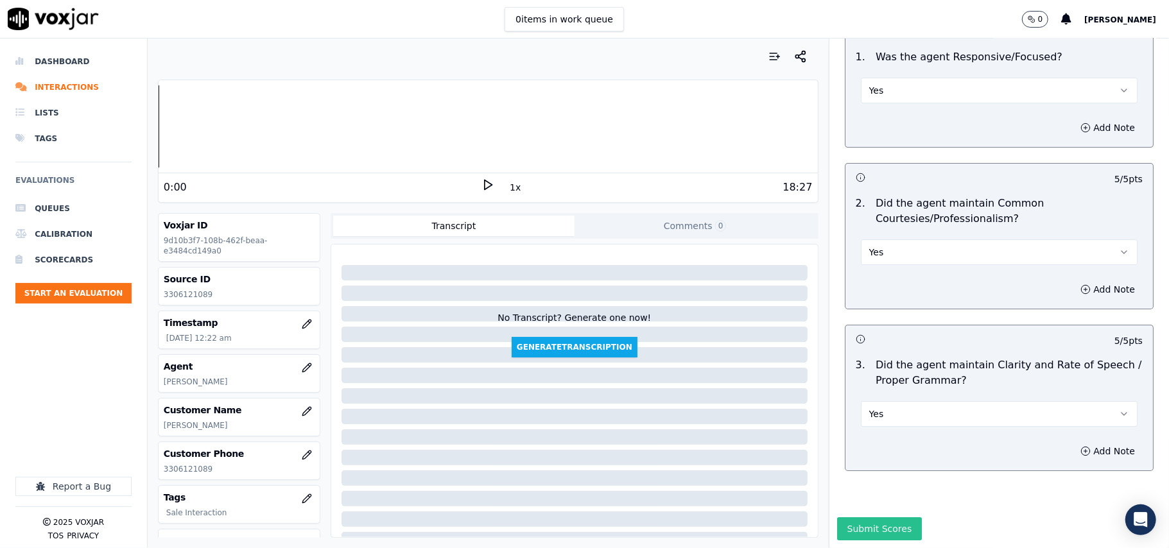
scroll to position [3213, 0]
click at [882, 518] on button "Submit Scores" at bounding box center [879, 529] width 85 height 23
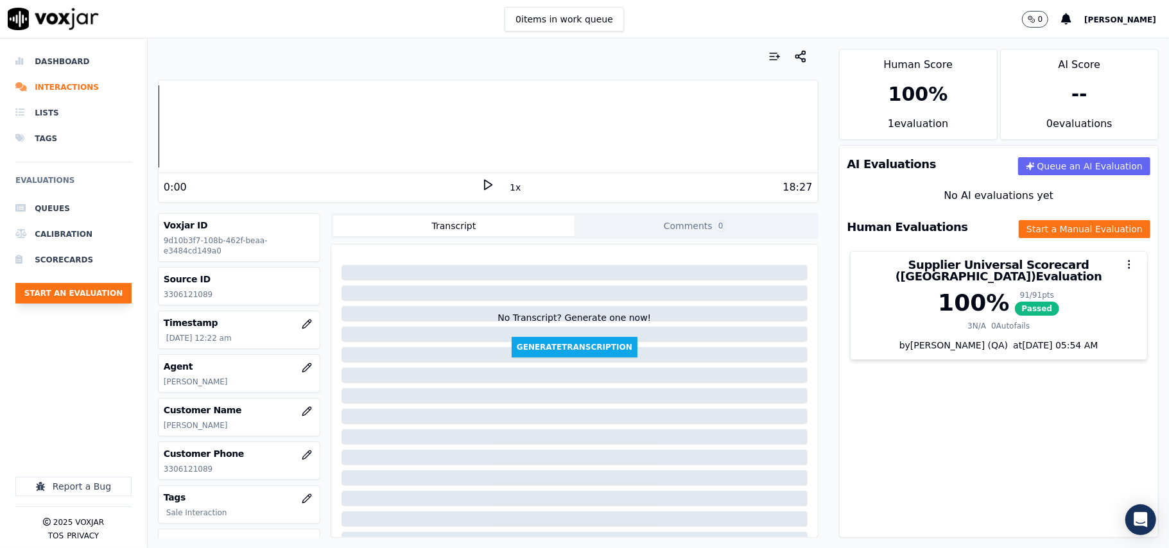
click at [103, 293] on button "Start an Evaluation" at bounding box center [73, 293] width 116 height 21
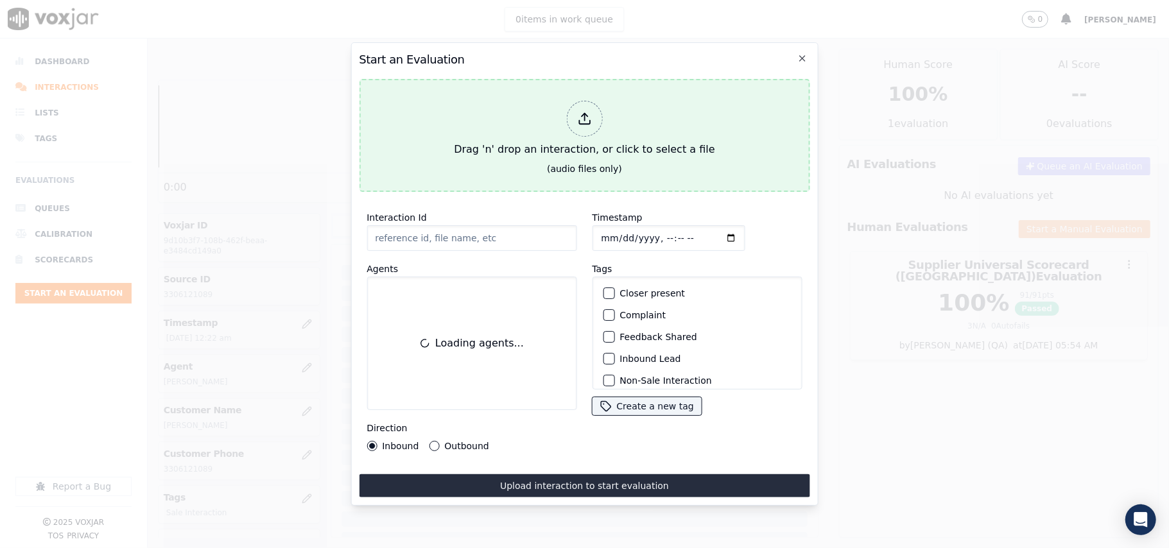
click at [627, 127] on div "Drag 'n' drop an interaction, or click to select a file" at bounding box center [584, 129] width 271 height 67
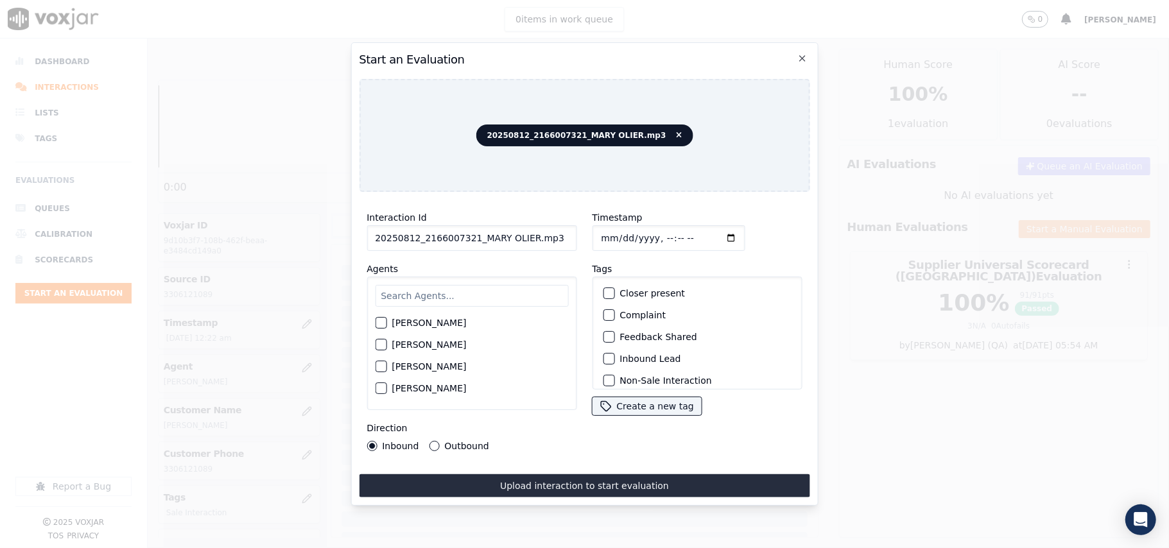
click at [430, 238] on input "20250812_2166007321_MARY OLIER.mp3" at bounding box center [472, 238] width 210 height 26
paste input "166007321"
type input "2166007321"
click at [610, 234] on input "Timestamp" at bounding box center [668, 238] width 153 height 26
type input "2025-08-12T00:25"
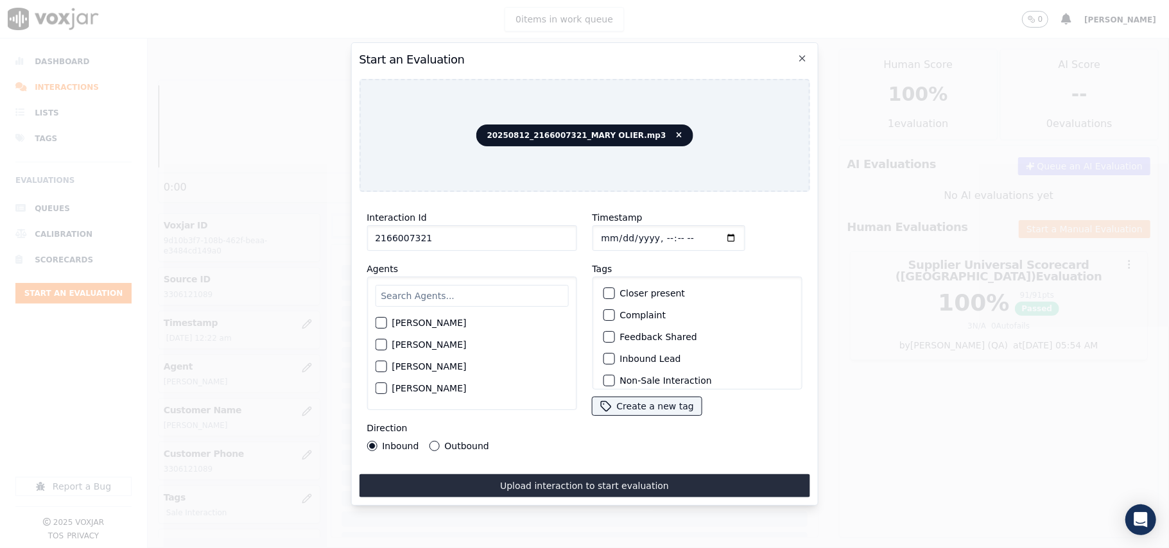
click at [455, 301] on input "text" at bounding box center [471, 296] width 193 height 22
type input "Mary"
click at [425, 316] on div "MARY OLIER" at bounding box center [471, 327] width 193 height 22
click at [430, 322] on label "MARY OLIER" at bounding box center [429, 326] width 74 height 9
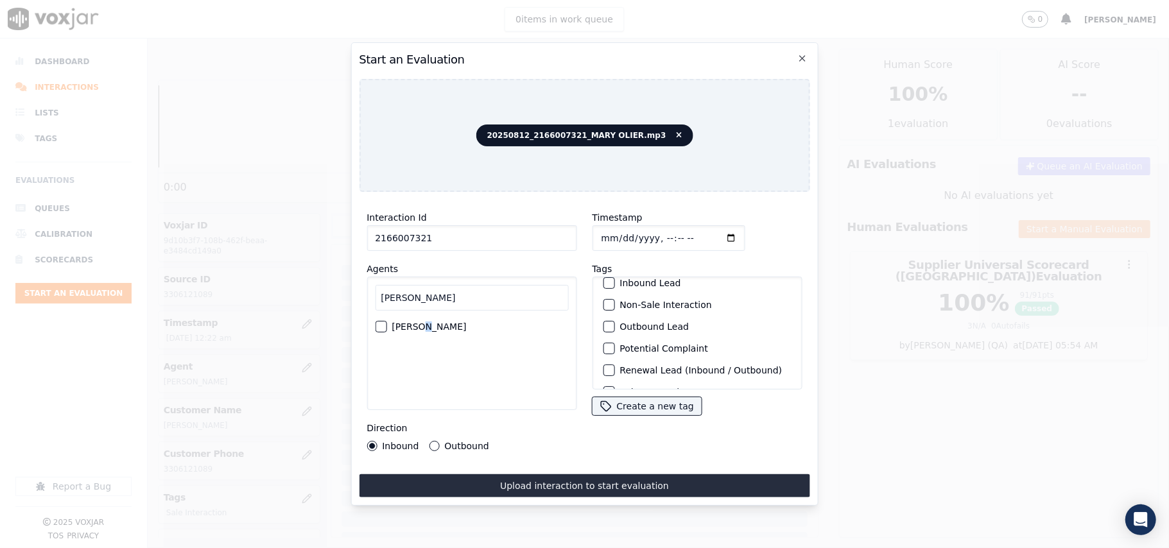
scroll to position [112, 0]
click at [430, 322] on label "MARY OLIER" at bounding box center [429, 326] width 74 height 9
click at [387, 322] on button "MARY OLIER" at bounding box center [381, 327] width 12 height 12
click at [641, 369] on label "Sale Interaction" at bounding box center [655, 373] width 71 height 9
click at [615, 367] on button "Sale Interaction" at bounding box center [609, 373] width 12 height 12
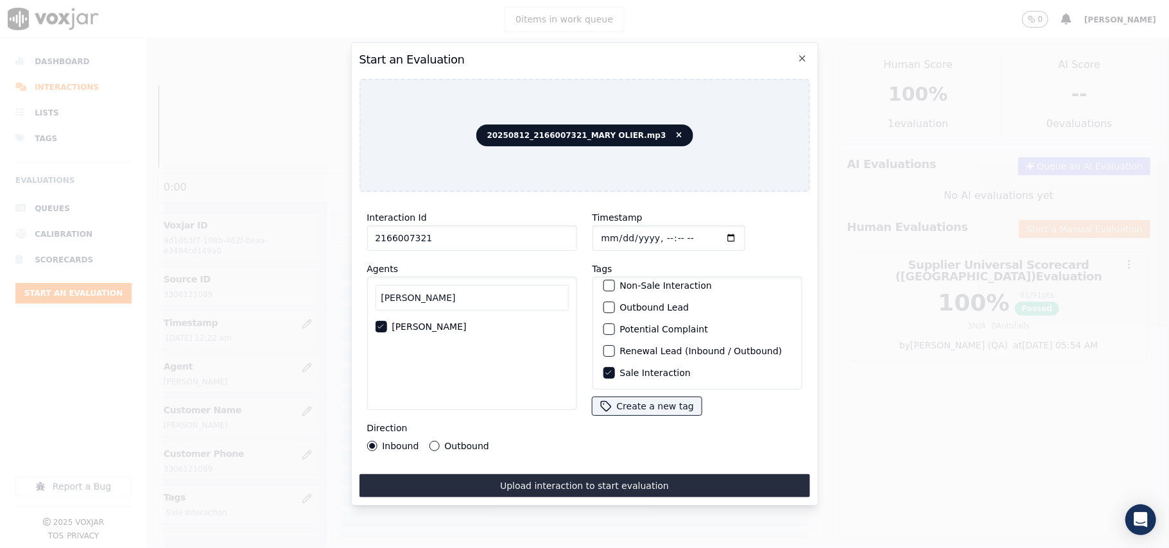
click at [471, 443] on label "Outbound" at bounding box center [466, 446] width 44 height 9
click at [439, 443] on button "Outbound" at bounding box center [434, 446] width 10 height 10
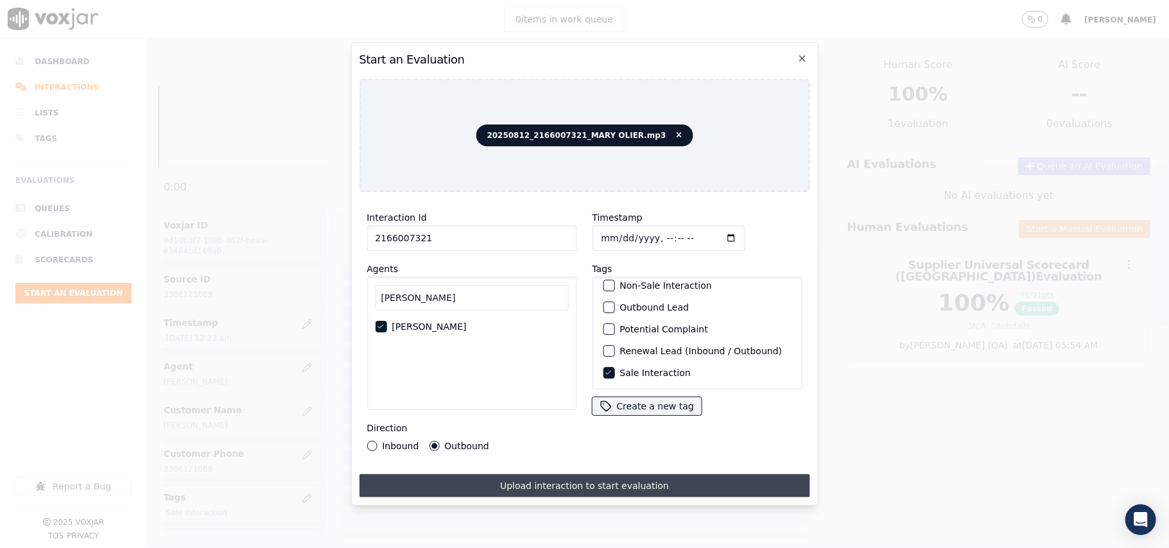
click at [530, 484] on button "Upload interaction to start evaluation" at bounding box center [584, 486] width 451 height 23
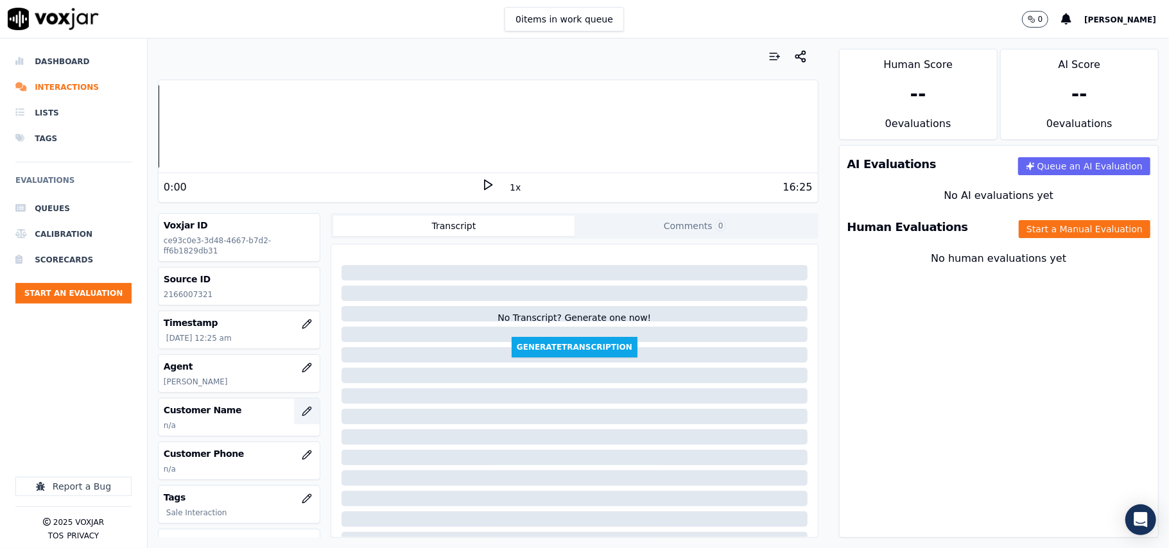
click at [302, 417] on icon "button" at bounding box center [307, 411] width 10 height 10
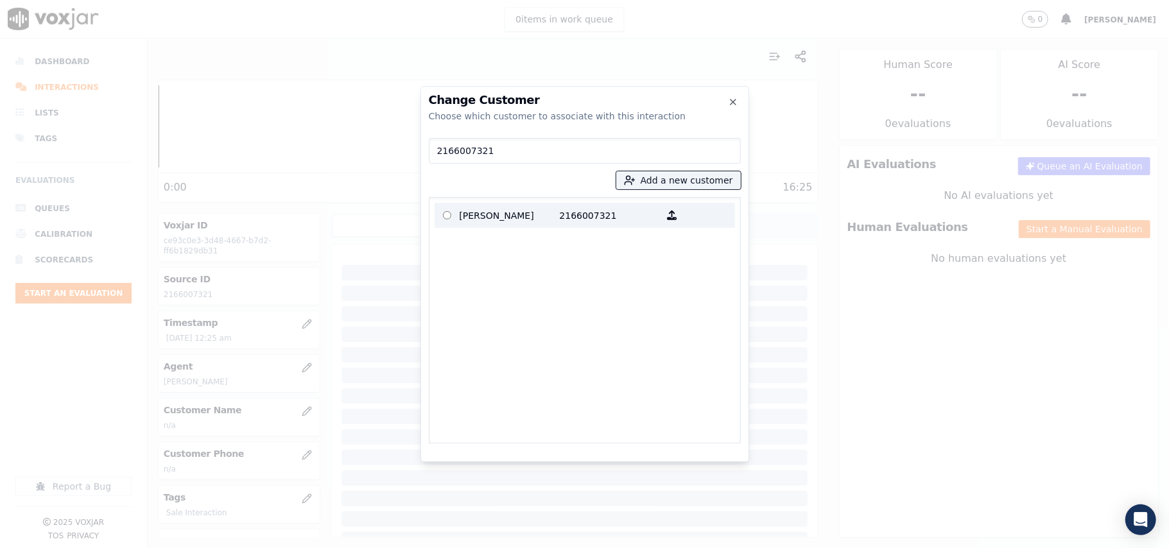
type input "2166007321"
click at [547, 218] on p "MOHAMMED MUSTAFA" at bounding box center [510, 215] width 100 height 20
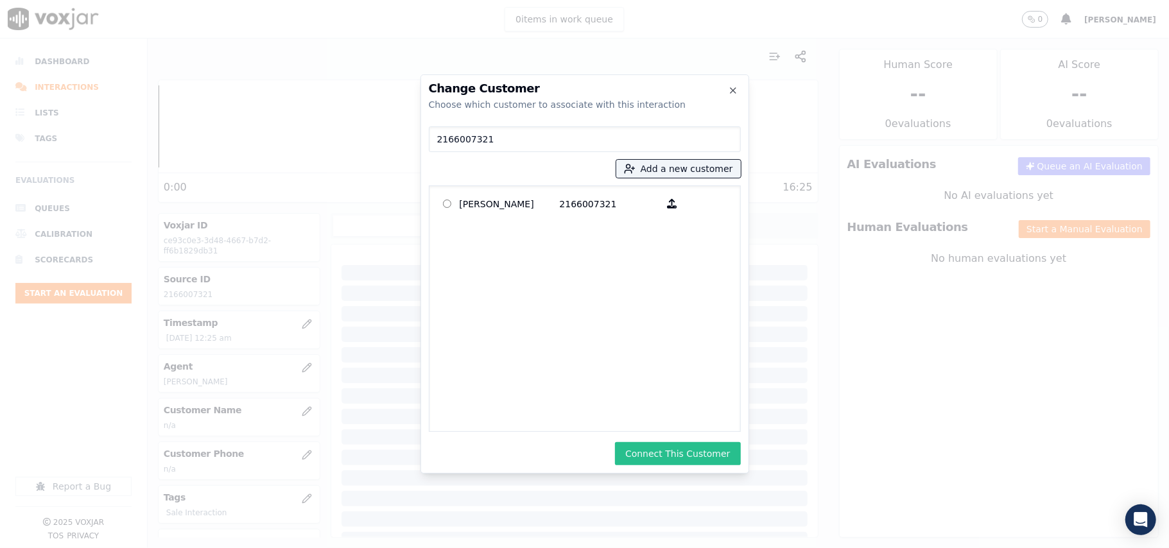
click at [677, 460] on button "Connect This Customer" at bounding box center [677, 453] width 125 height 23
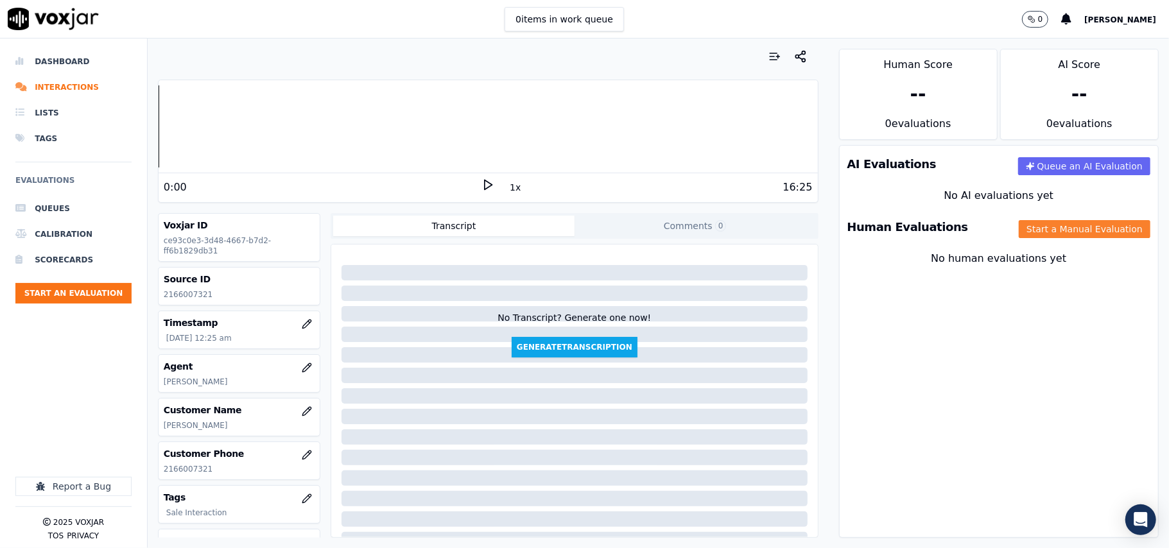
click at [1069, 235] on button "Start a Manual Evaluation" at bounding box center [1085, 229] width 132 height 18
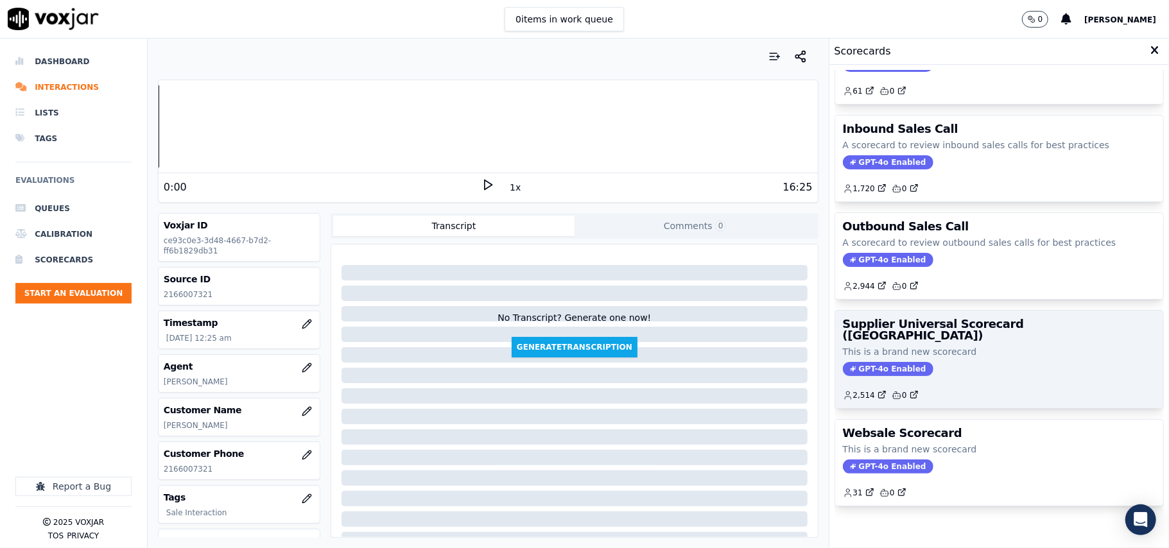
scroll to position [98, 0]
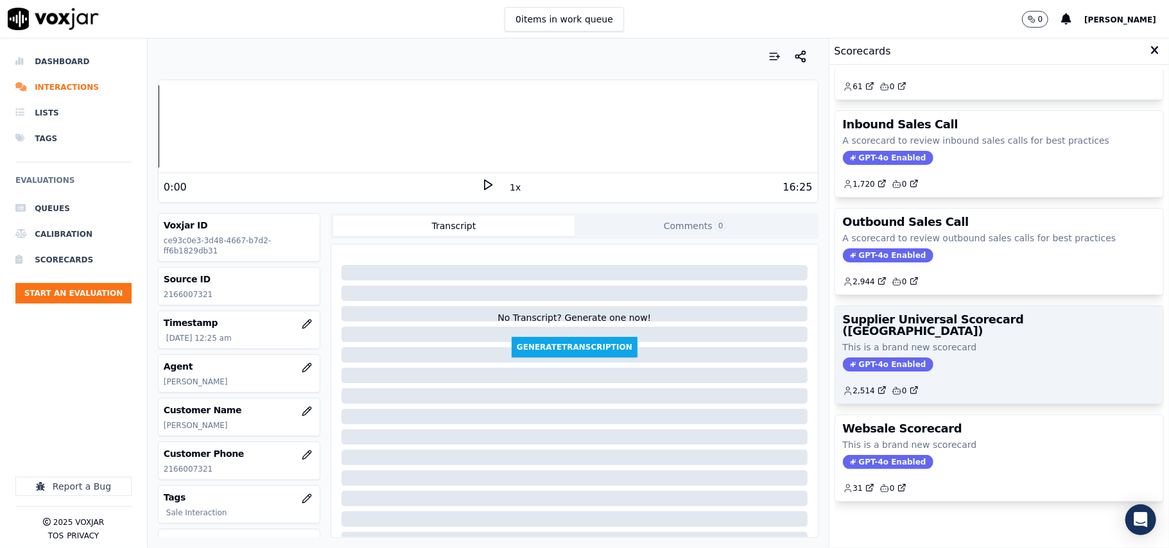
click at [956, 341] on p "This is a brand new scorecard" at bounding box center [999, 347] width 313 height 13
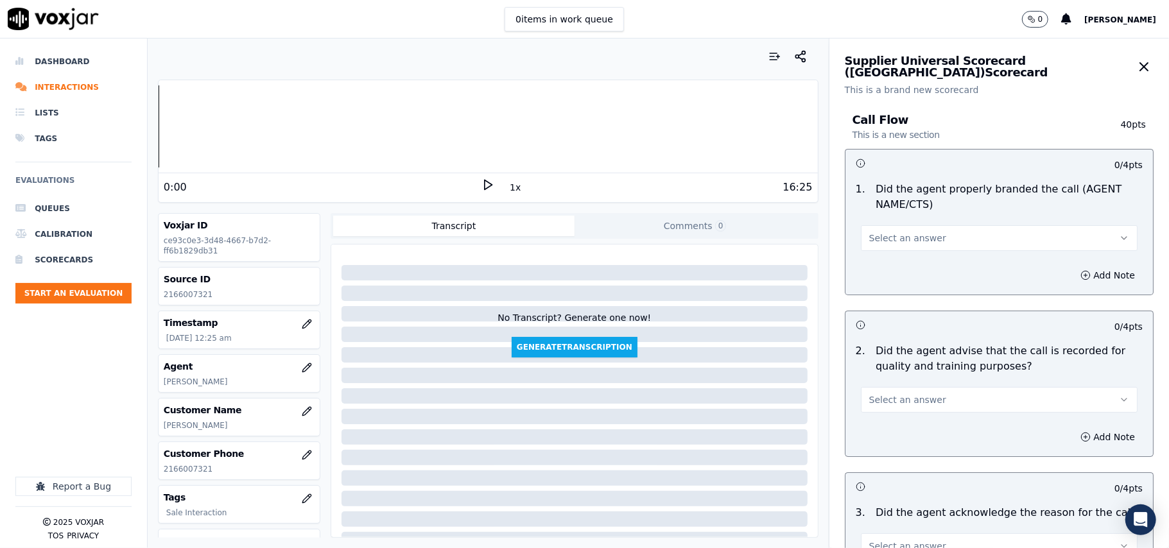
click at [895, 232] on span "Select an answer" at bounding box center [907, 238] width 77 height 13
click at [878, 268] on div "Yes" at bounding box center [972, 268] width 249 height 21
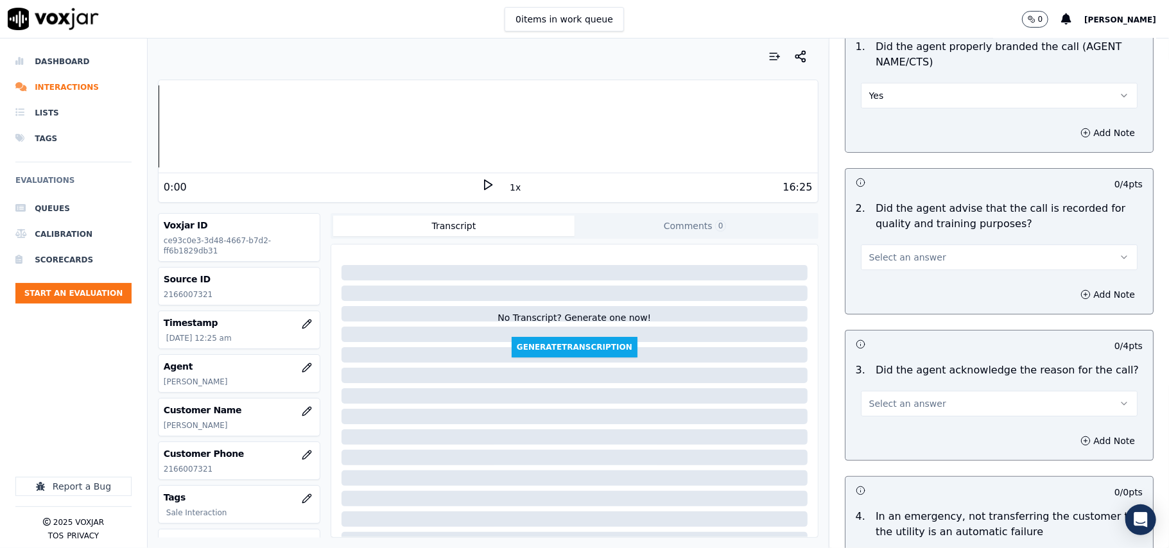
click at [878, 258] on span "Select an answer" at bounding box center [907, 257] width 77 height 13
click at [875, 286] on div "Yes" at bounding box center [972, 287] width 249 height 21
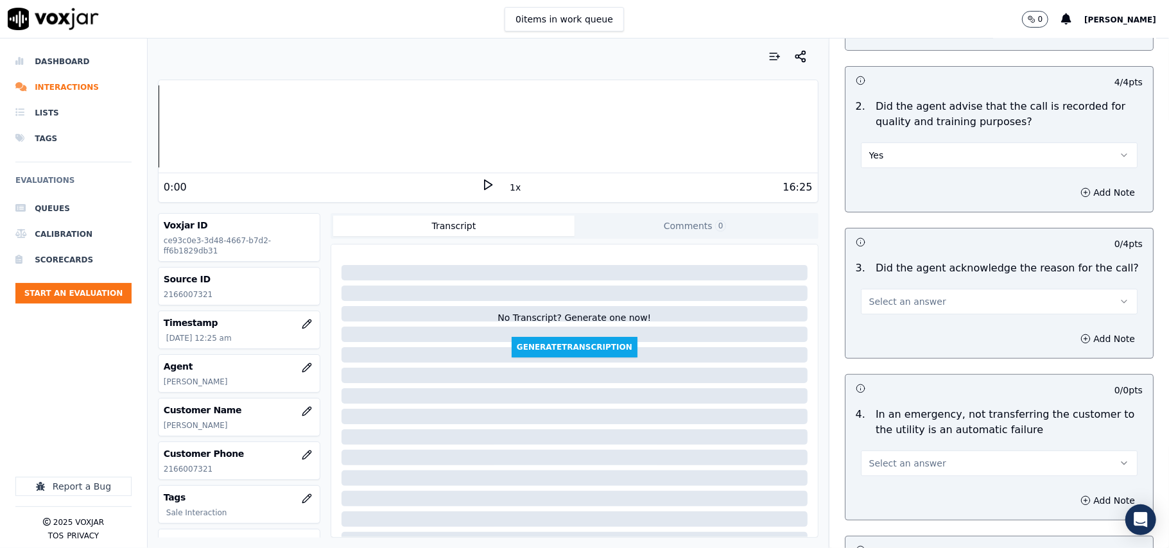
scroll to position [285, 0]
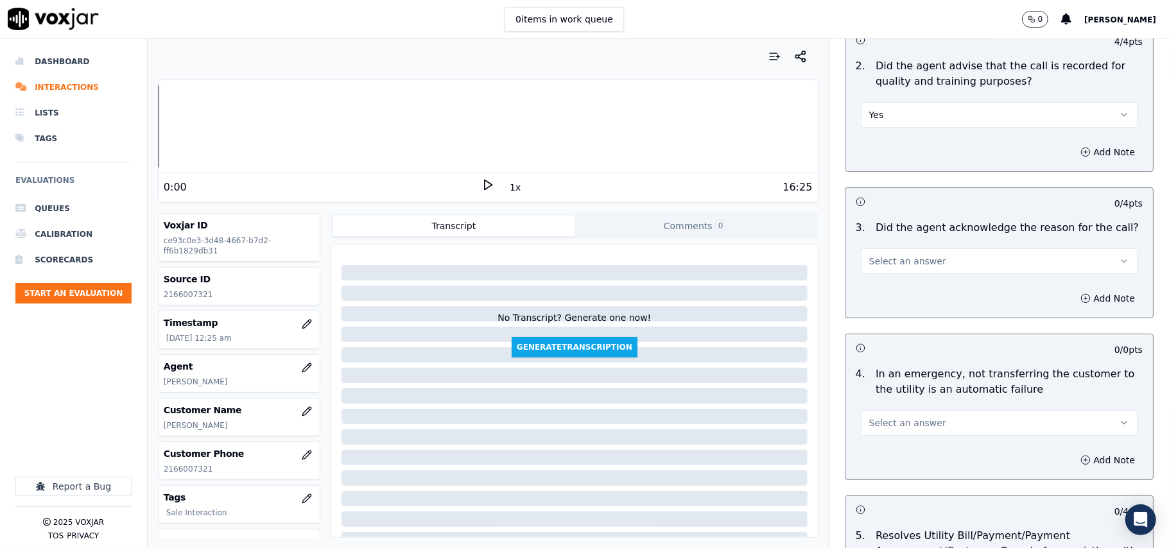
click at [875, 278] on div "3 . Did the agent acknowledge the reason for the call? Select an answer" at bounding box center [1000, 247] width 308 height 64
click at [882, 262] on span "Select an answer" at bounding box center [907, 261] width 77 height 13
click at [878, 289] on div "Yes" at bounding box center [972, 291] width 249 height 21
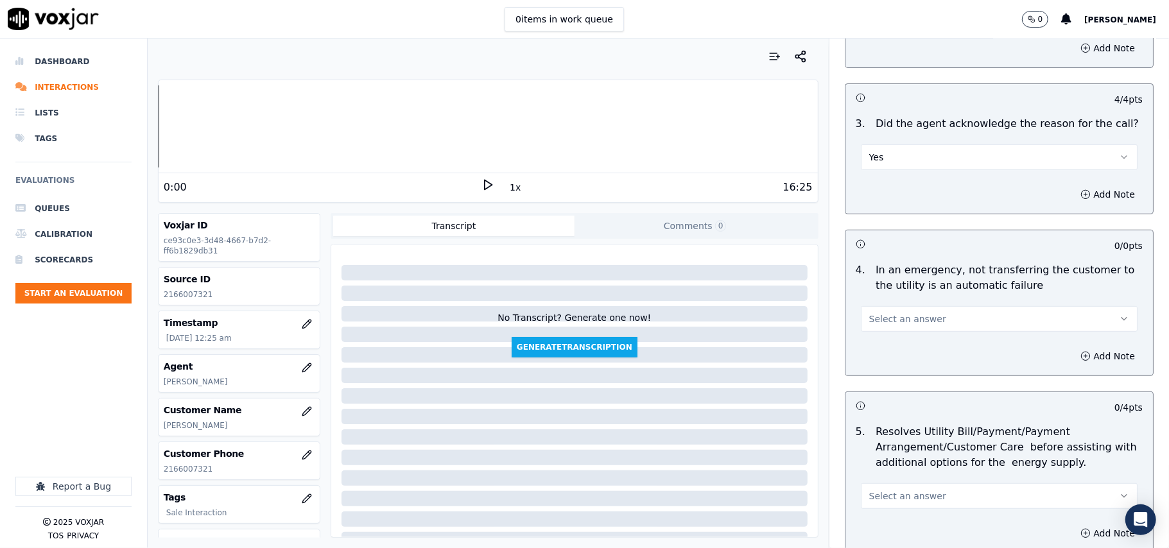
scroll to position [428, 0]
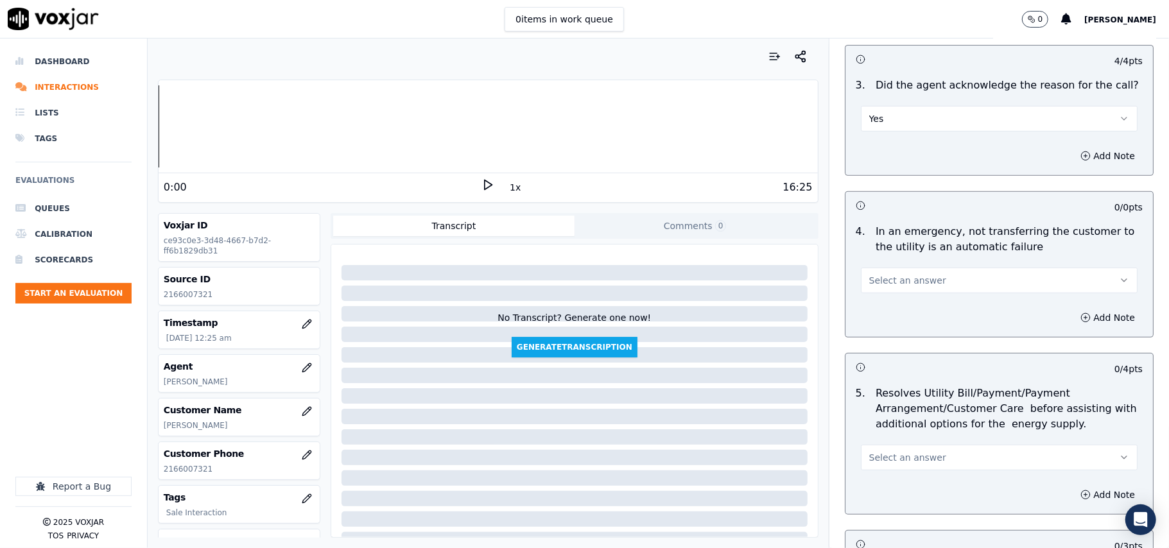
click at [878, 281] on span "Select an answer" at bounding box center [907, 280] width 77 height 13
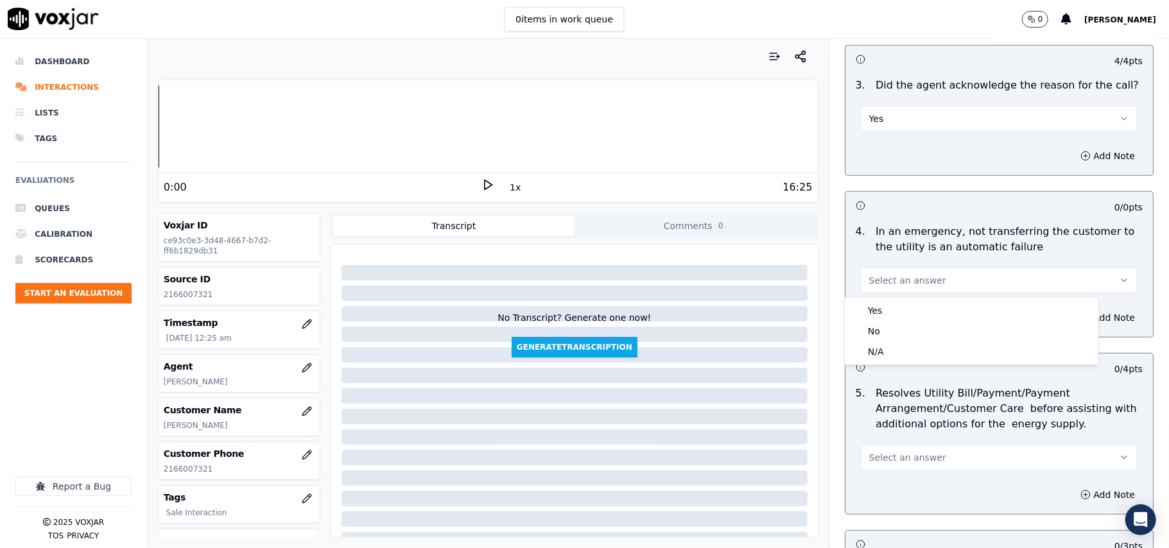
click at [877, 363] on div "Yes No N/A" at bounding box center [972, 331] width 254 height 67
click at [882, 348] on div "N/A" at bounding box center [972, 352] width 249 height 21
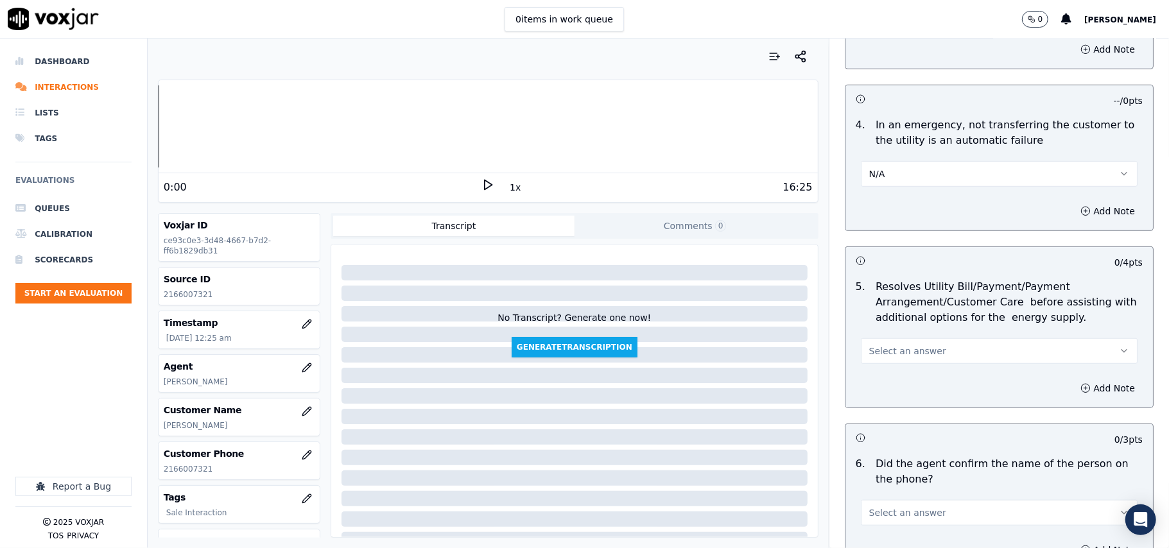
scroll to position [571, 0]
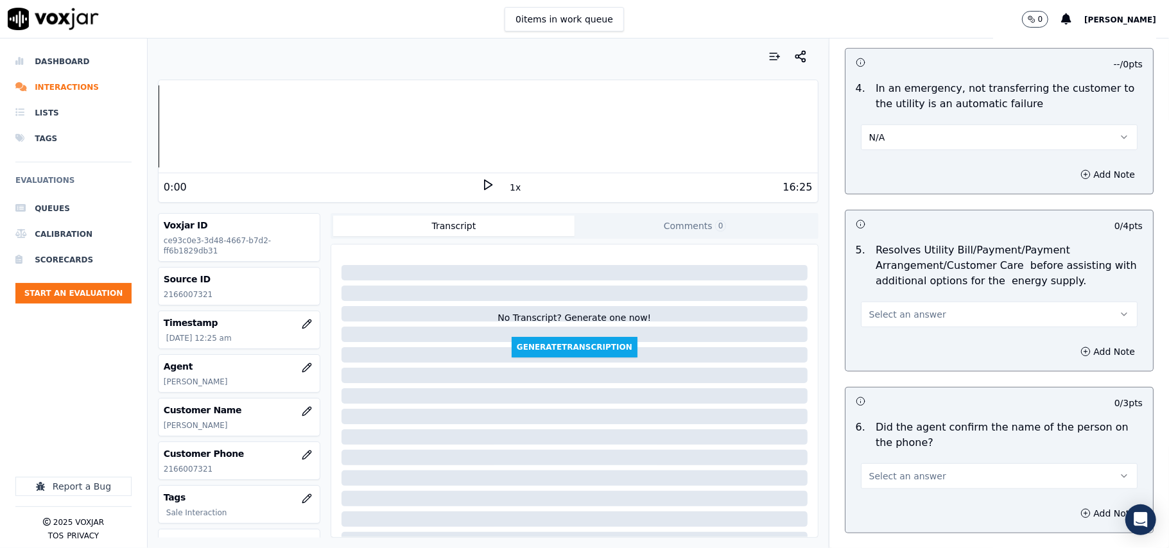
click at [891, 325] on button "Select an answer" at bounding box center [999, 315] width 277 height 26
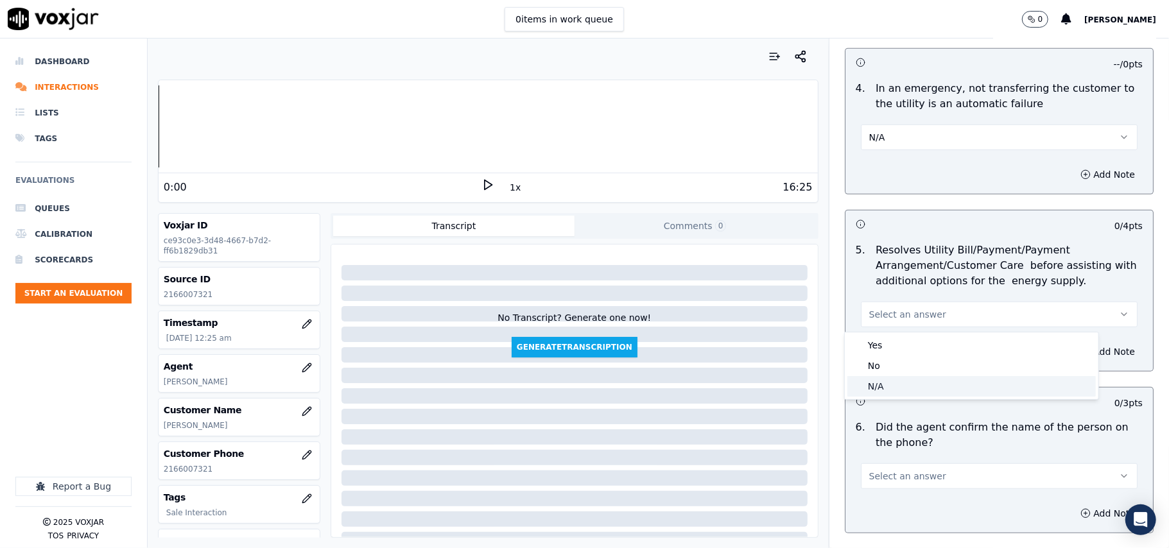
click at [882, 384] on div "N/A" at bounding box center [972, 386] width 249 height 21
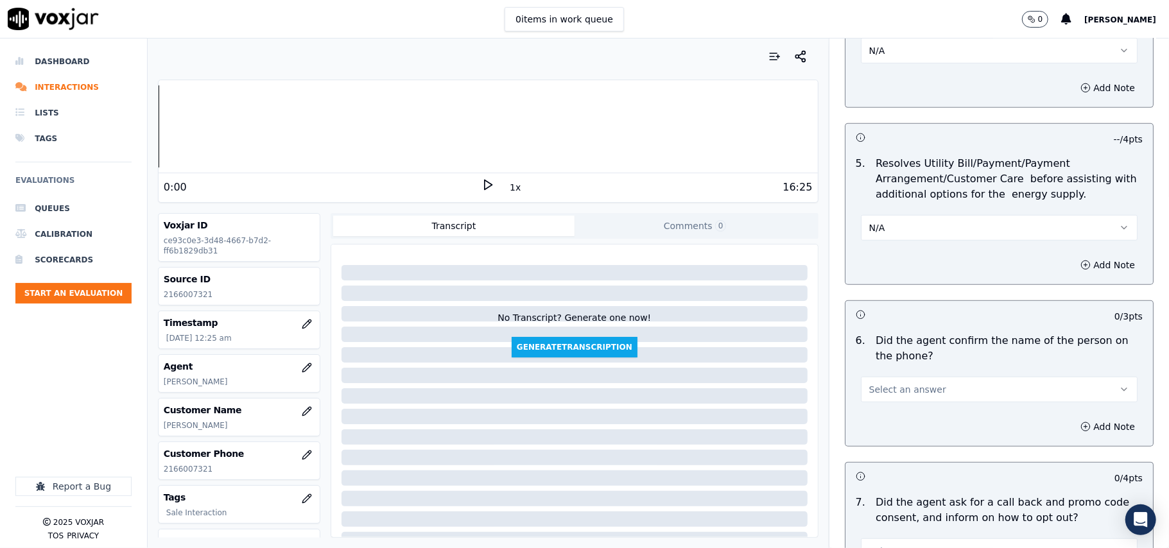
scroll to position [713, 0]
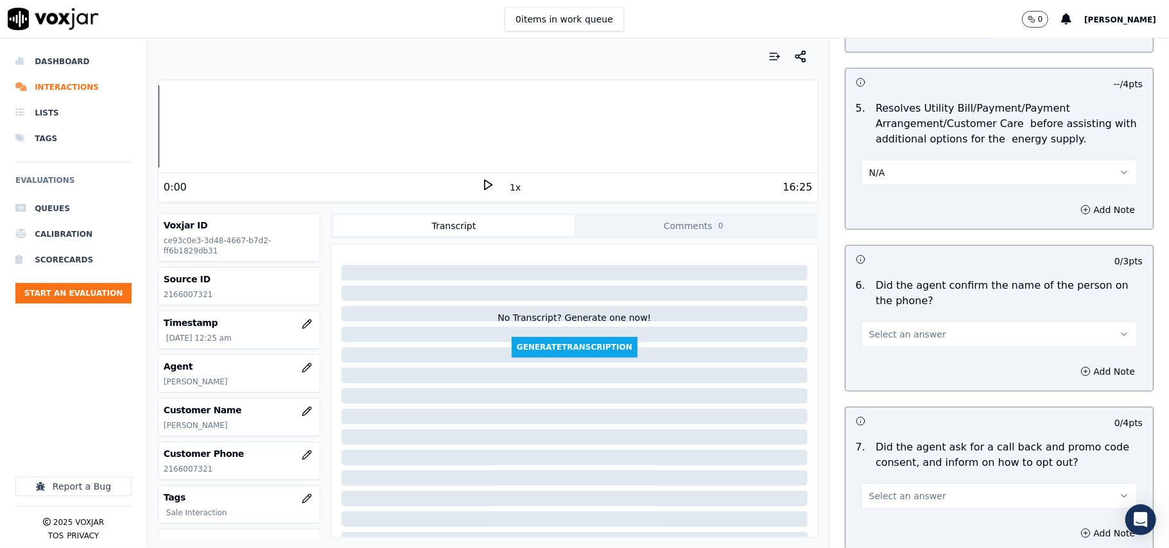
click at [894, 341] on span "Select an answer" at bounding box center [907, 334] width 77 height 13
click at [893, 360] on div "Yes" at bounding box center [972, 365] width 249 height 21
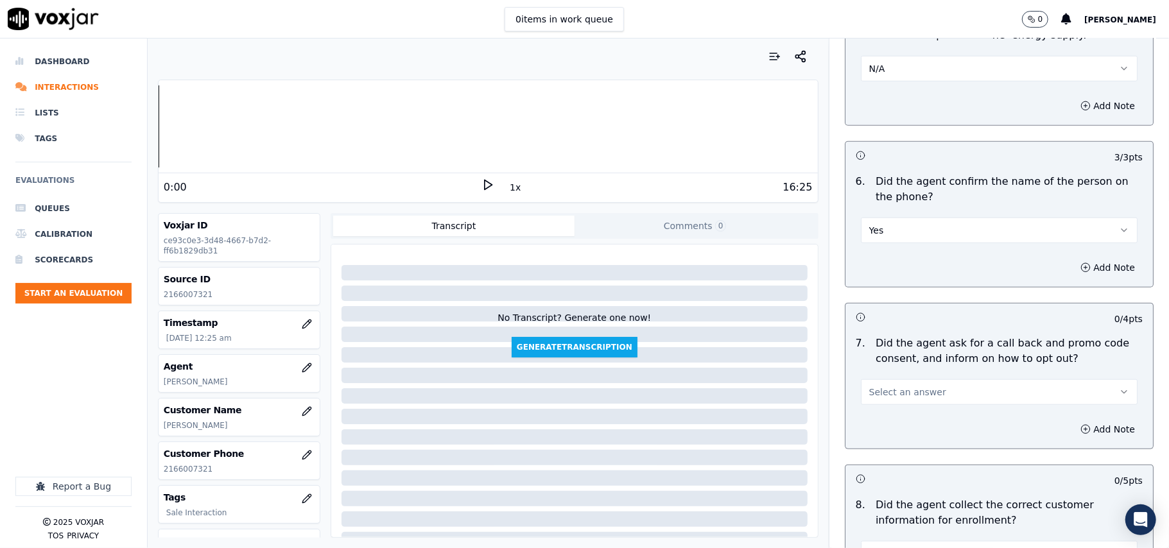
scroll to position [856, 0]
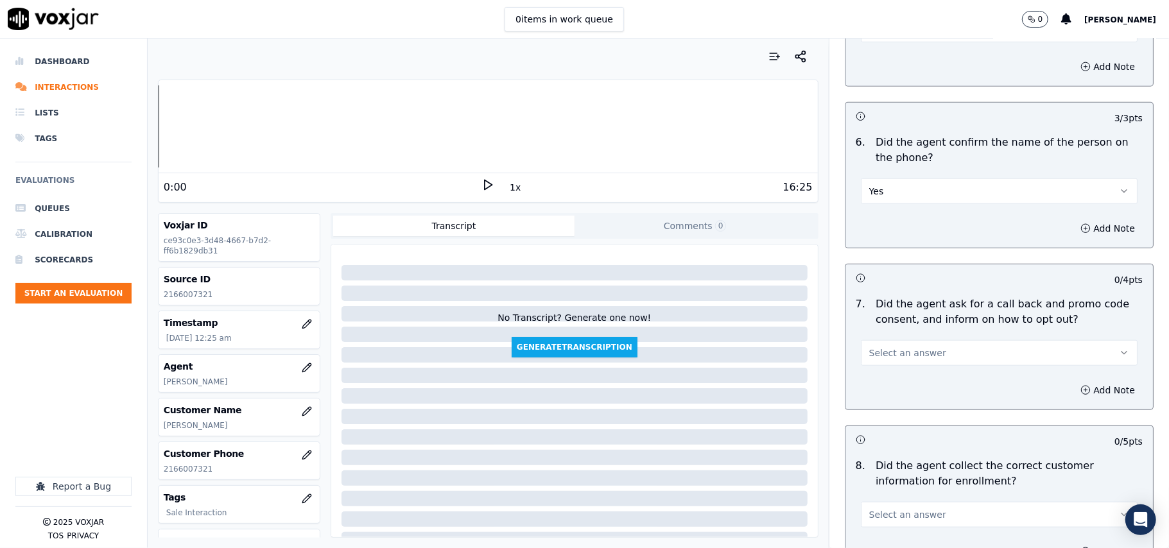
click at [891, 357] on span "Select an answer" at bounding box center [907, 353] width 77 height 13
click at [882, 379] on div "Yes" at bounding box center [972, 384] width 249 height 21
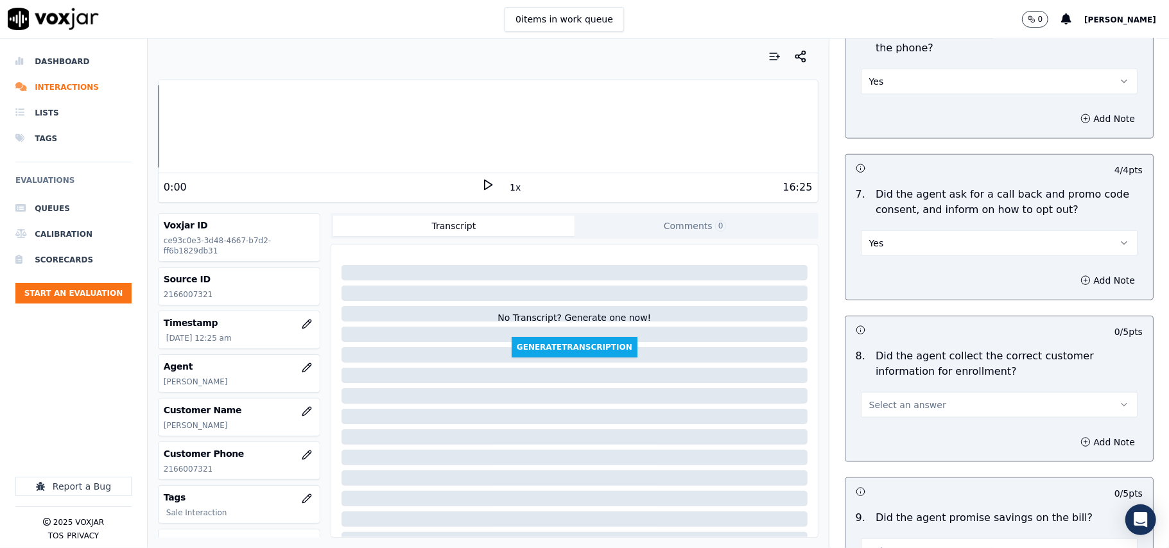
scroll to position [999, 0]
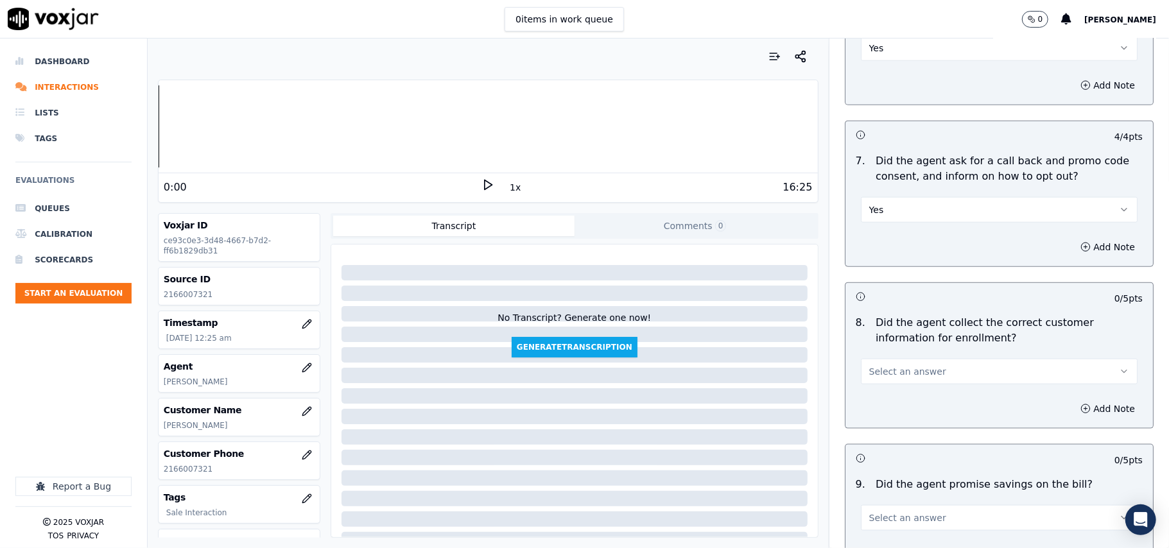
click at [891, 368] on span "Select an answer" at bounding box center [907, 371] width 77 height 13
click at [869, 409] on div "Yes" at bounding box center [972, 404] width 249 height 21
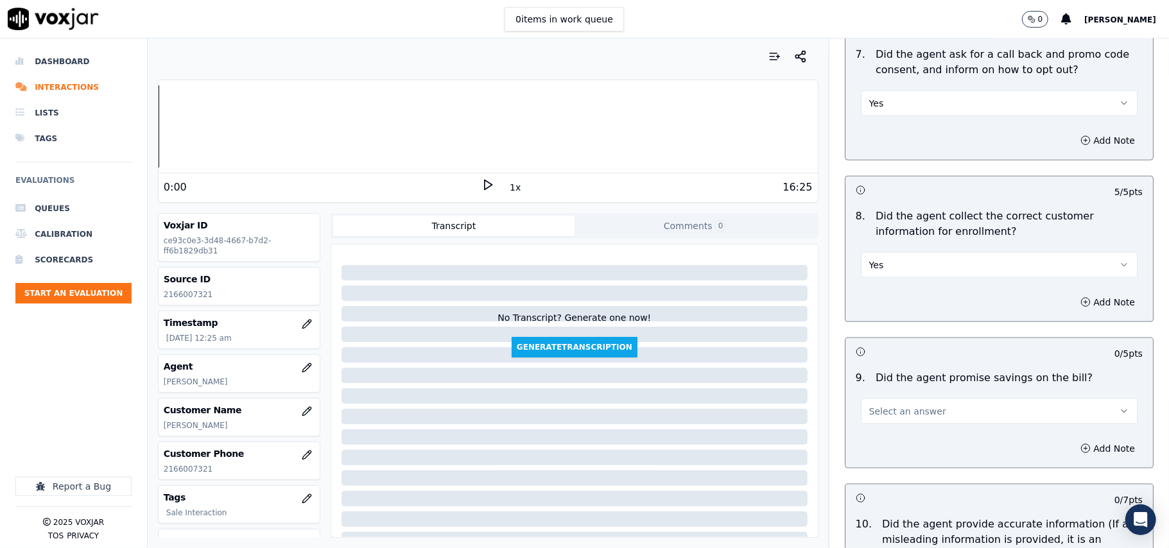
scroll to position [1141, 0]
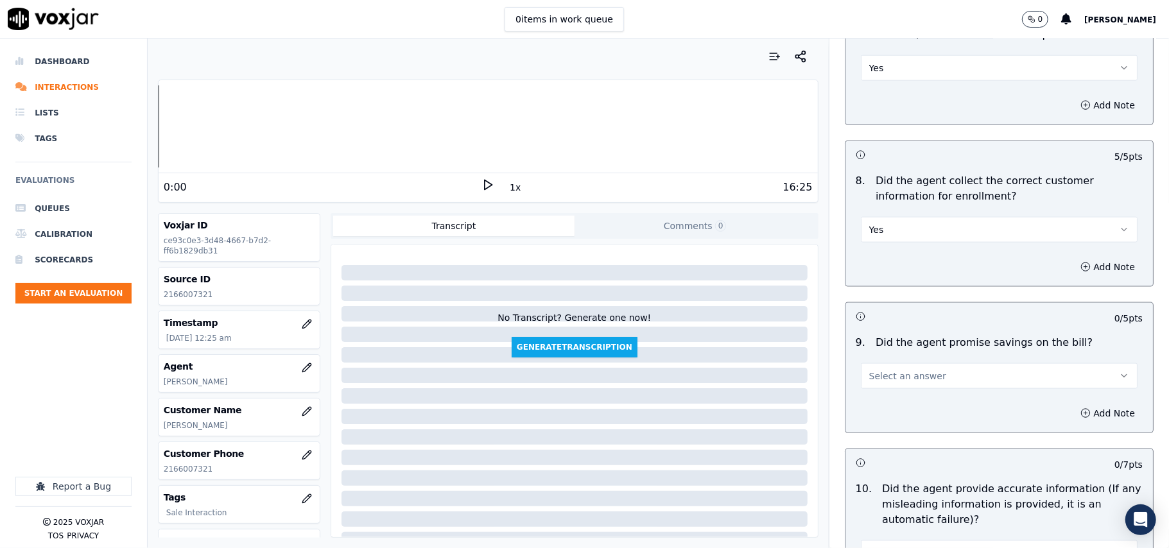
click at [884, 383] on span "Select an answer" at bounding box center [907, 376] width 77 height 13
click at [871, 448] on div "N/A" at bounding box center [972, 450] width 249 height 21
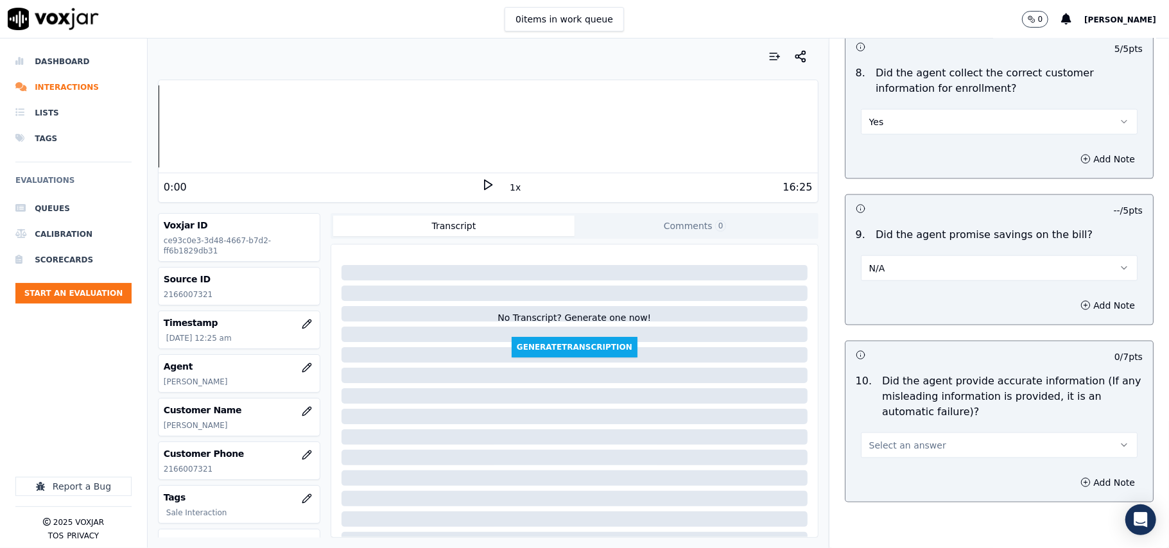
scroll to position [1284, 0]
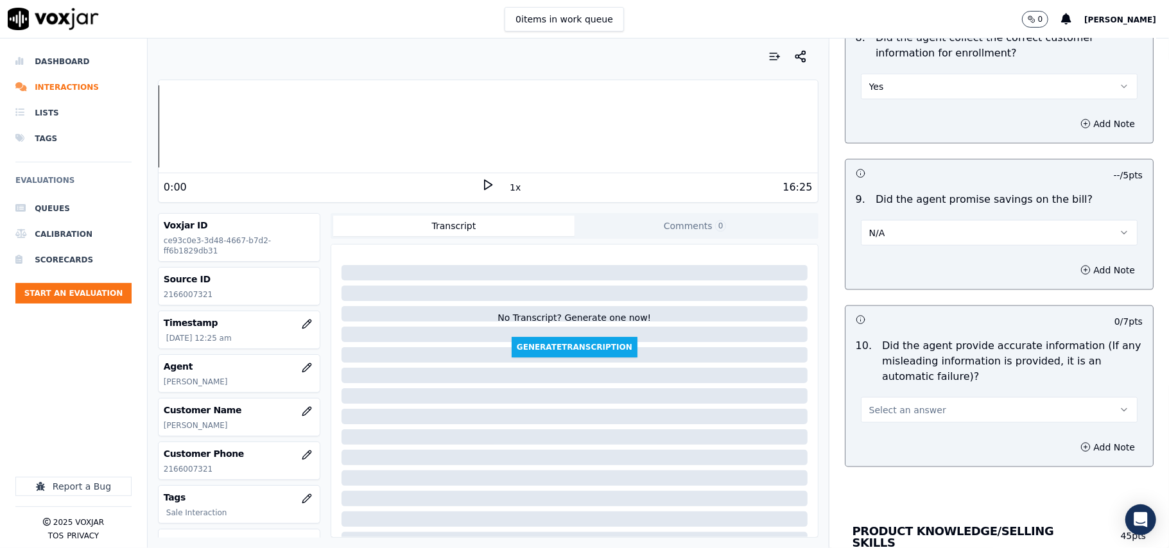
click at [910, 412] on span "Select an answer" at bounding box center [907, 410] width 77 height 13
click at [900, 437] on div "Yes" at bounding box center [972, 443] width 249 height 21
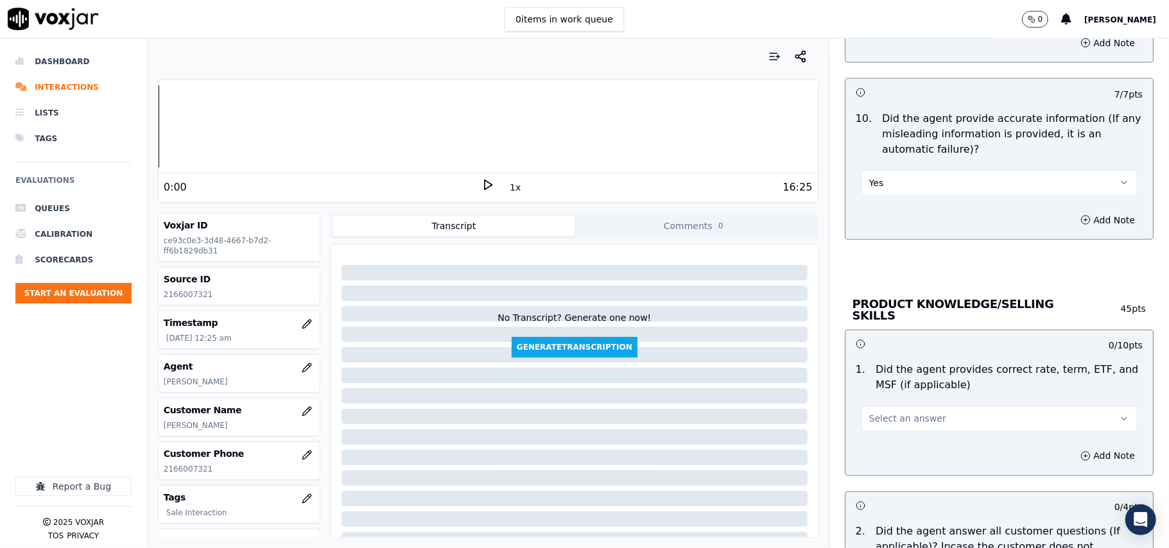
scroll to position [1569, 0]
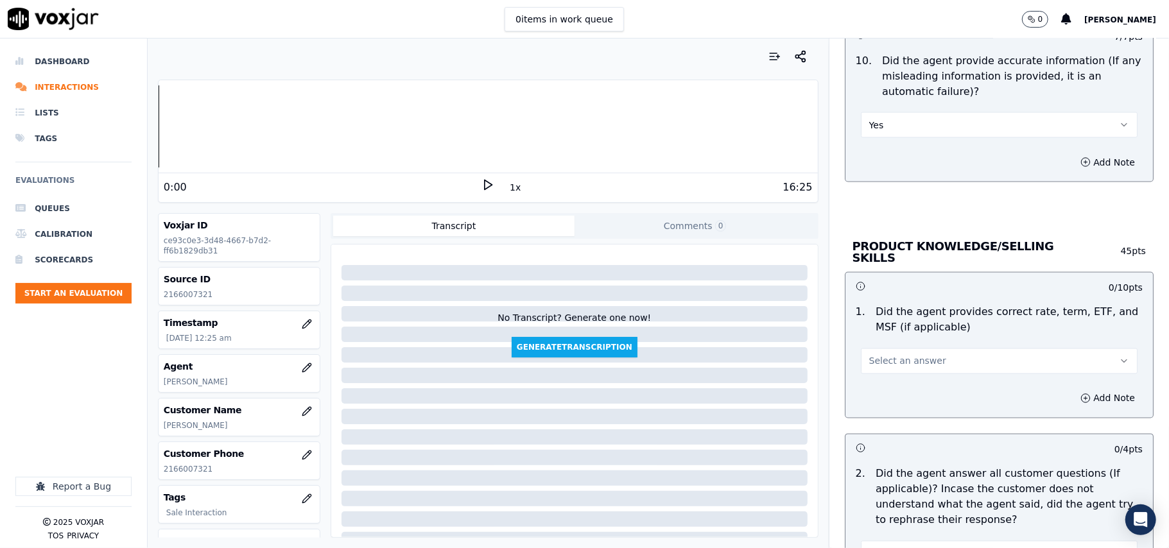
click at [895, 369] on button "Select an answer" at bounding box center [999, 362] width 277 height 26
click at [893, 393] on div "Yes" at bounding box center [972, 388] width 249 height 21
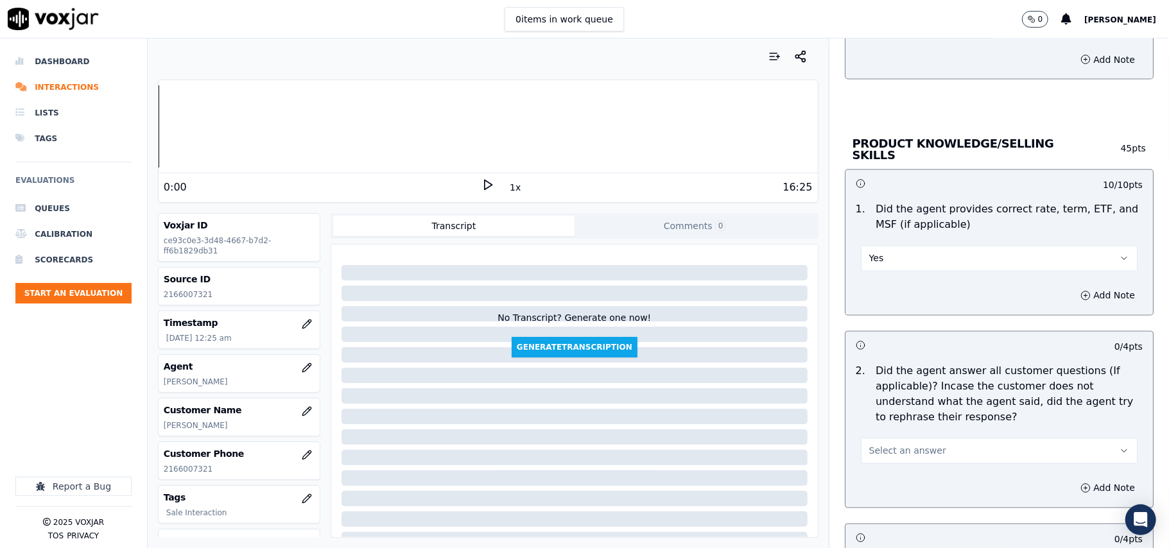
scroll to position [1712, 0]
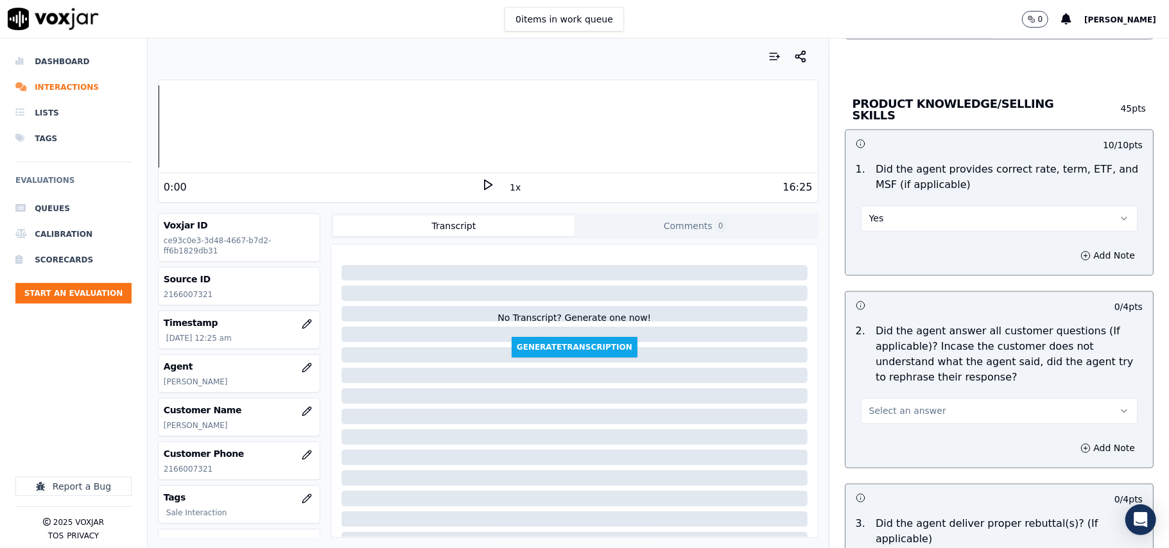
click at [897, 414] on span "Select an answer" at bounding box center [907, 411] width 77 height 13
click at [894, 432] on div "Yes" at bounding box center [972, 438] width 249 height 21
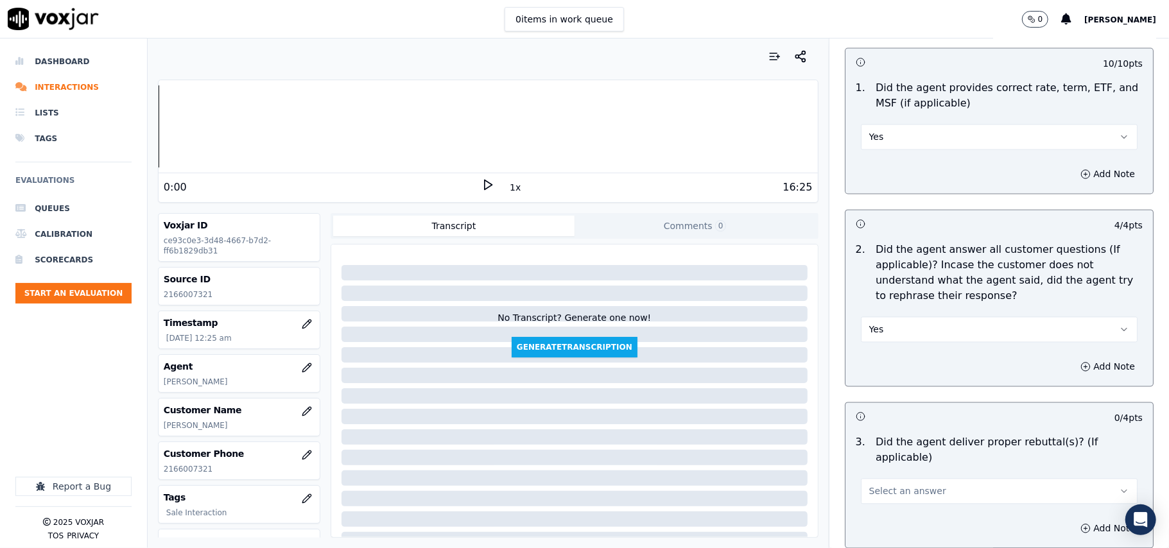
scroll to position [1855, 0]
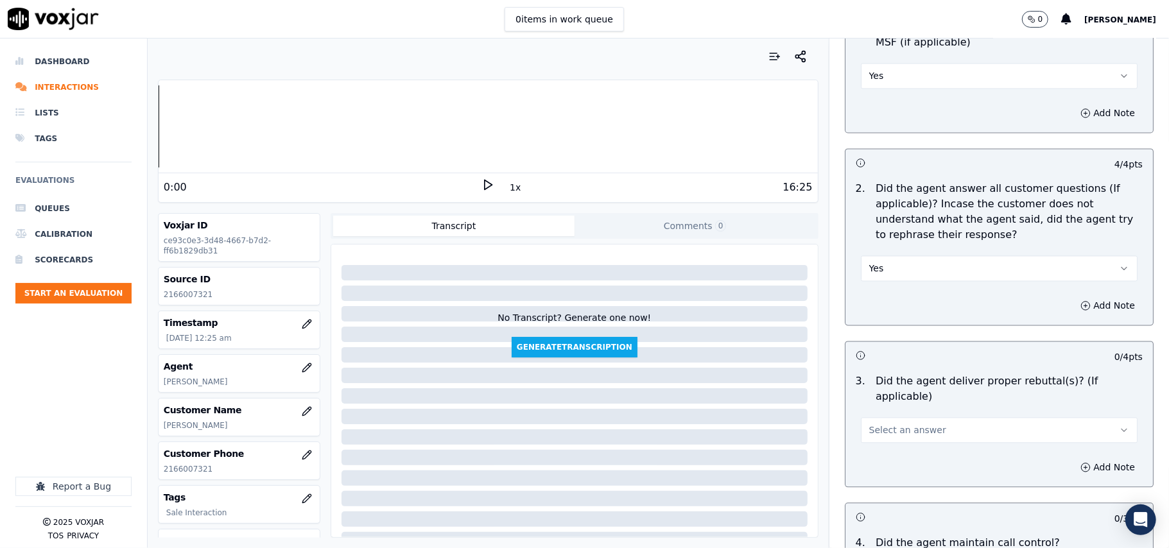
click at [907, 424] on span "Select an answer" at bounding box center [907, 430] width 77 height 13
click at [905, 432] on div "Yes" at bounding box center [972, 442] width 249 height 21
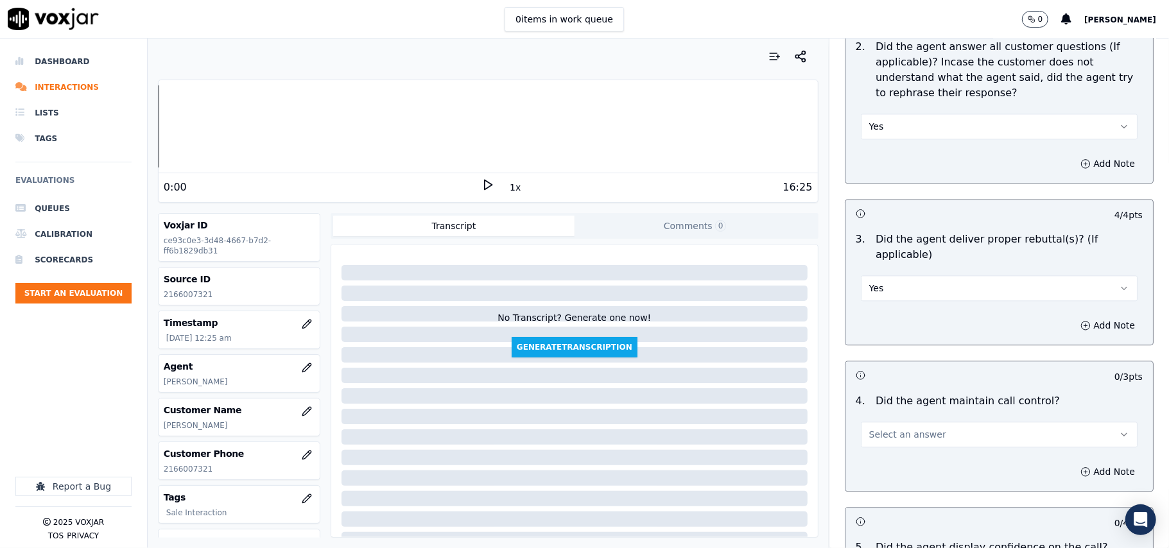
click at [907, 428] on span "Select an answer" at bounding box center [907, 434] width 77 height 13
click at [905, 440] on div "Yes" at bounding box center [972, 447] width 249 height 21
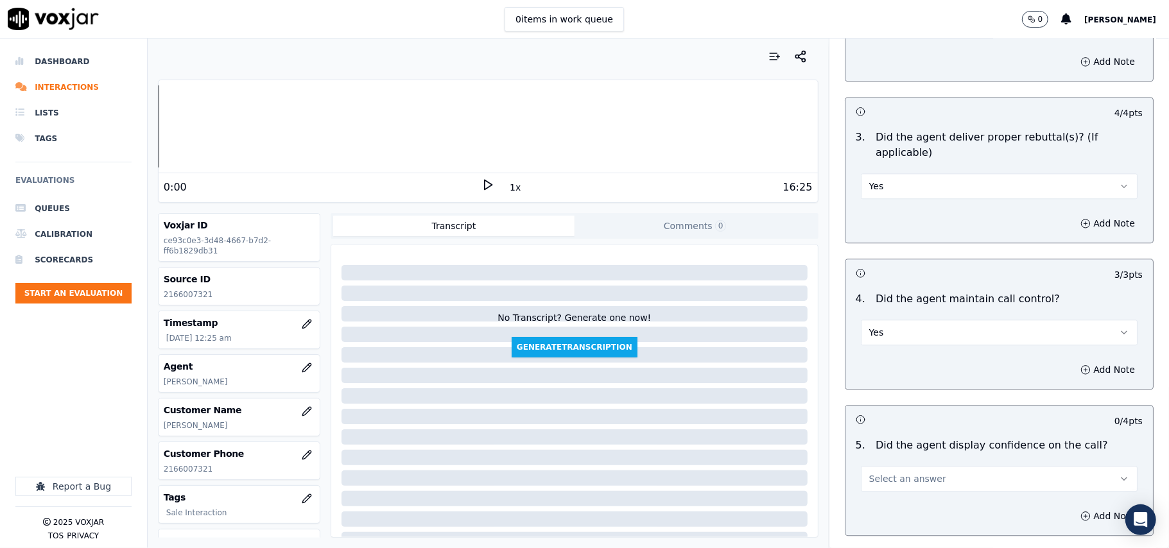
scroll to position [2140, 0]
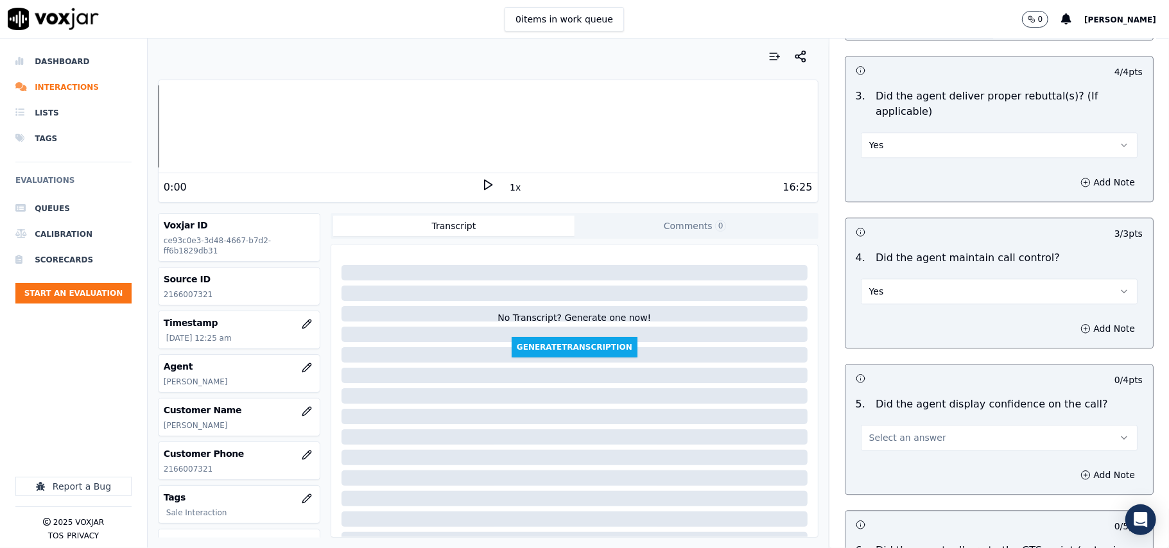
click at [912, 425] on button "Select an answer" at bounding box center [999, 438] width 277 height 26
click at [916, 441] on div "Yes" at bounding box center [972, 451] width 249 height 21
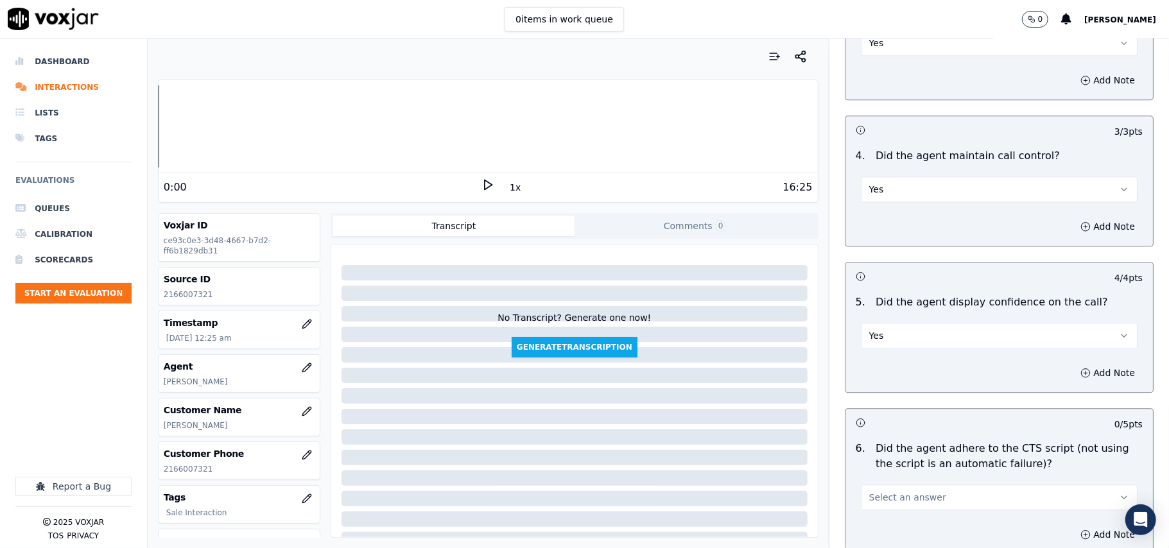
scroll to position [2284, 0]
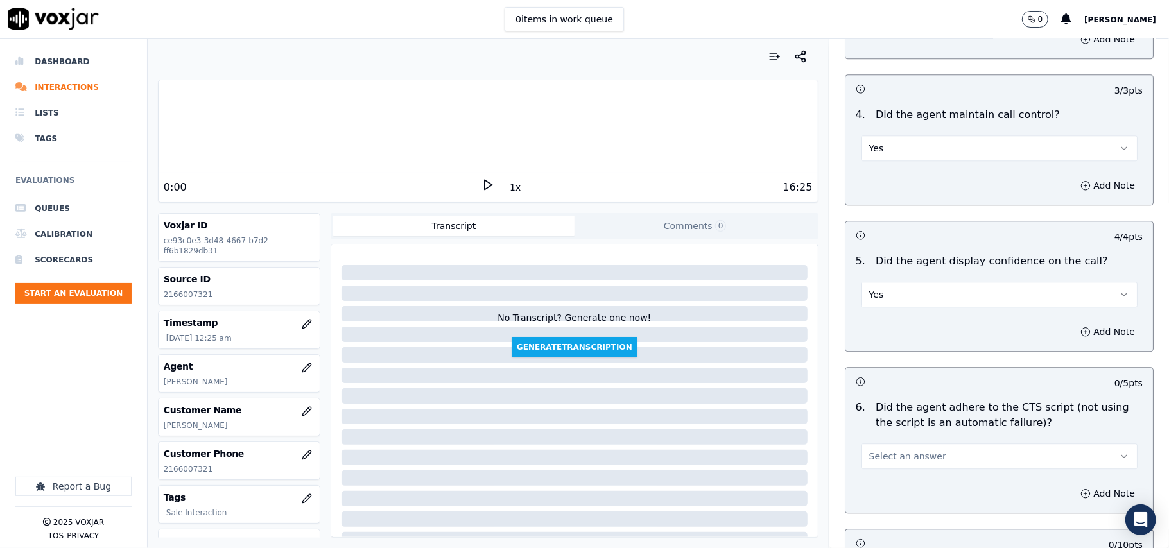
click at [908, 450] on span "Select an answer" at bounding box center [907, 456] width 77 height 13
click at [889, 466] on div "Yes" at bounding box center [972, 470] width 249 height 21
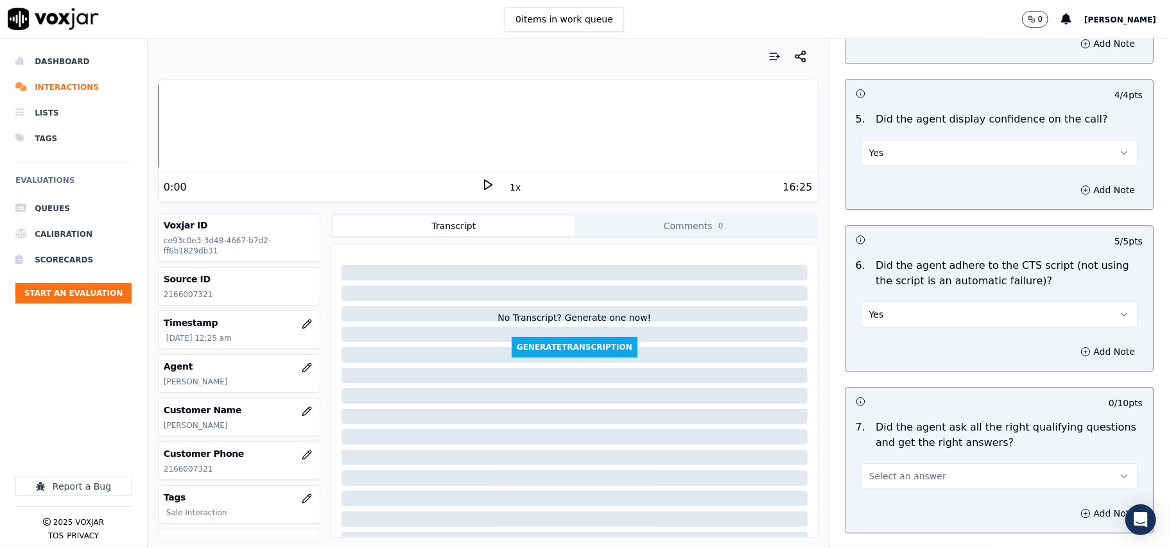
click at [891, 470] on span "Select an answer" at bounding box center [907, 476] width 77 height 13
click at [880, 481] on div "Yes" at bounding box center [972, 490] width 249 height 21
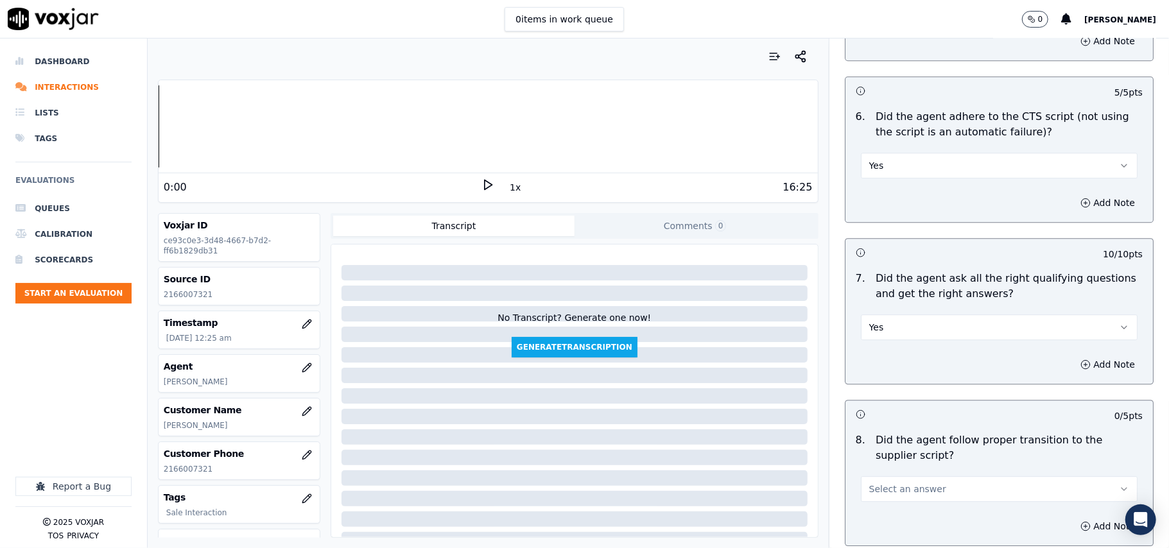
scroll to position [2711, 0]
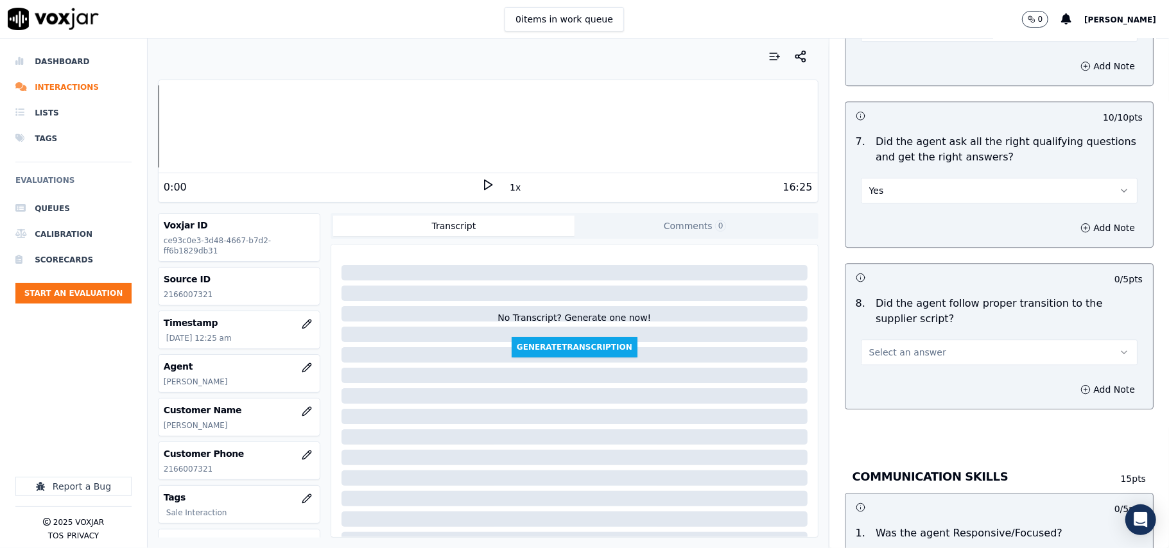
click at [889, 346] on span "Select an answer" at bounding box center [907, 352] width 77 height 13
click at [886, 365] on div "Yes" at bounding box center [972, 366] width 249 height 21
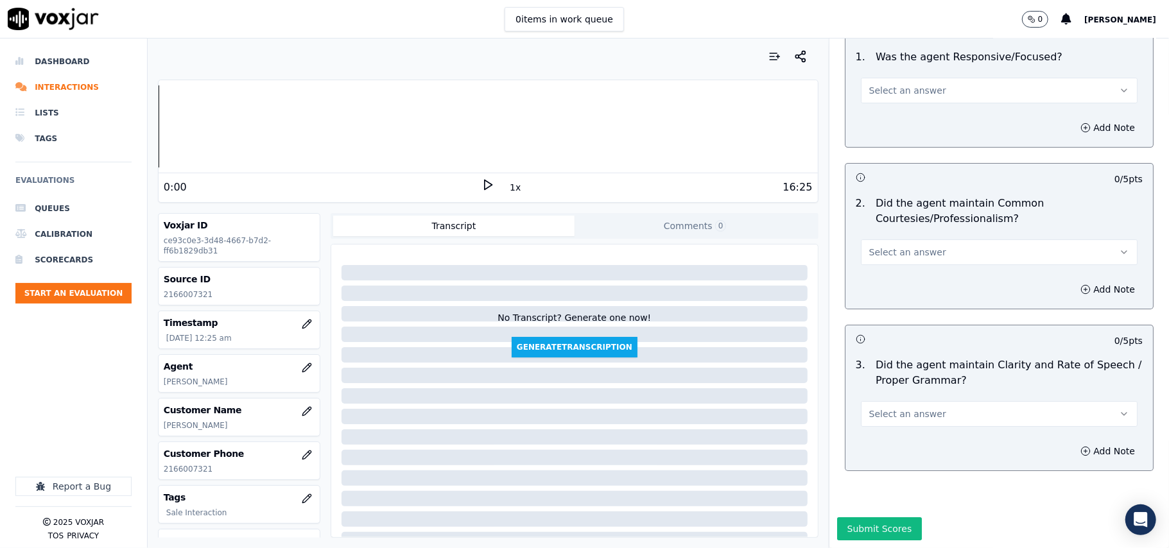
scroll to position [3070, 0]
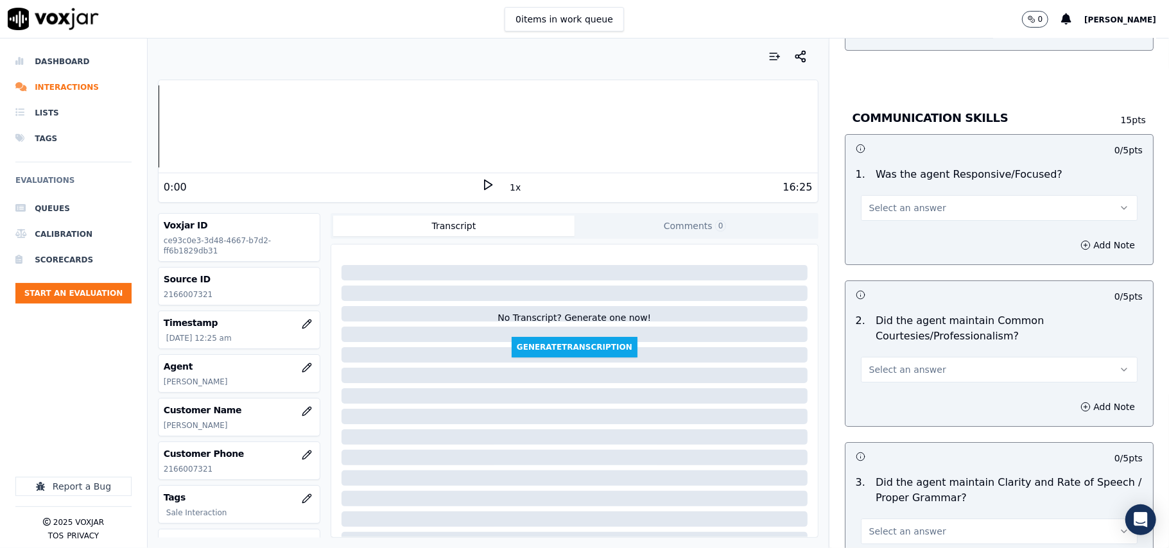
click at [915, 202] on span "Select an answer" at bounding box center [907, 208] width 77 height 13
click at [903, 216] on div "Yes" at bounding box center [972, 223] width 249 height 21
click at [890, 363] on span "Select an answer" at bounding box center [907, 369] width 77 height 13
click at [891, 383] on div "Yes" at bounding box center [972, 385] width 249 height 21
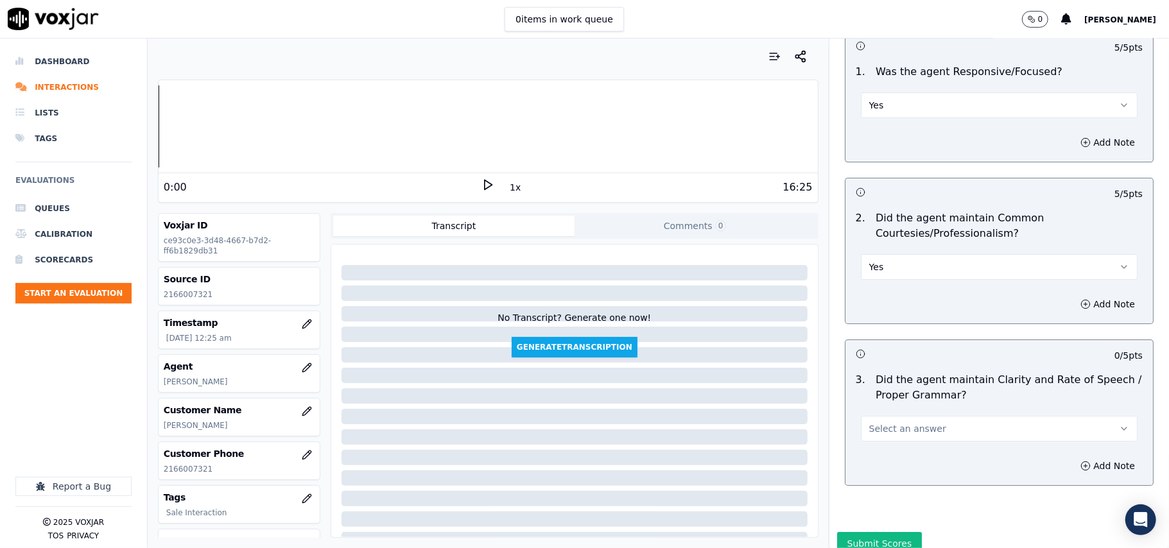
scroll to position [3213, 0]
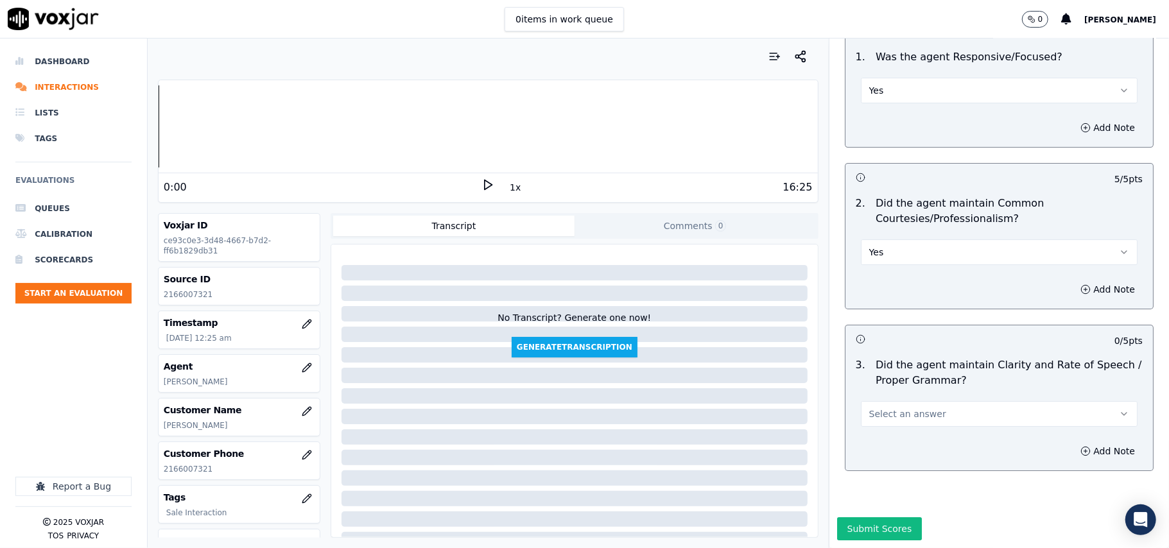
click at [902, 408] on span "Select an answer" at bounding box center [907, 414] width 77 height 13
click at [898, 402] on div "Yes" at bounding box center [972, 404] width 249 height 21
click at [864, 480] on div "Supplier Universal Scorecard (Colombia) Scorecard This is a brand new scorecard…" at bounding box center [1000, 294] width 340 height 510
click at [863, 518] on button "Submit Scores" at bounding box center [879, 529] width 85 height 23
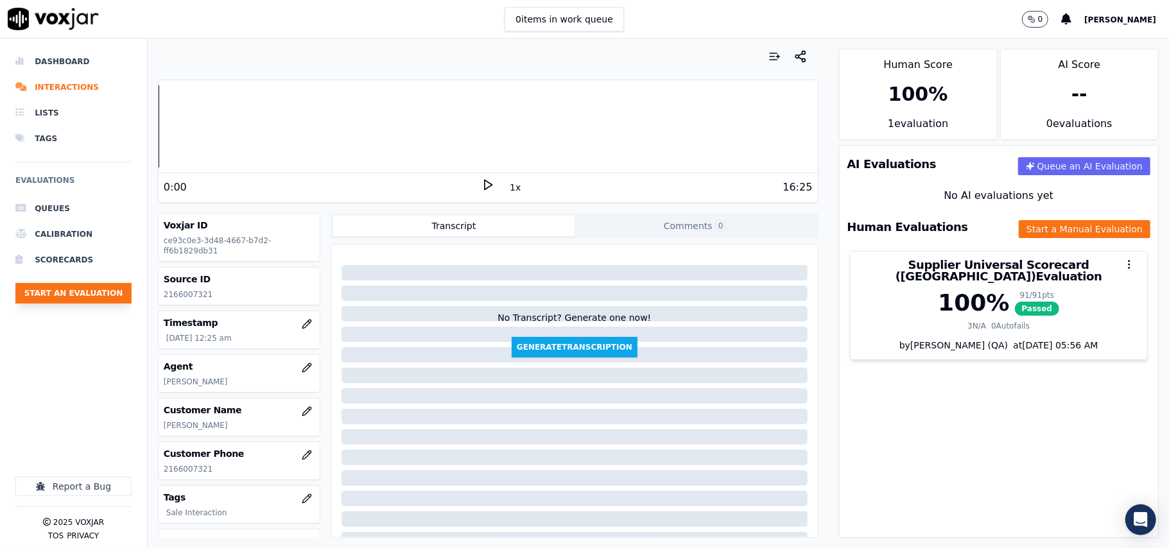
click at [55, 284] on button "Start an Evaluation" at bounding box center [73, 293] width 116 height 21
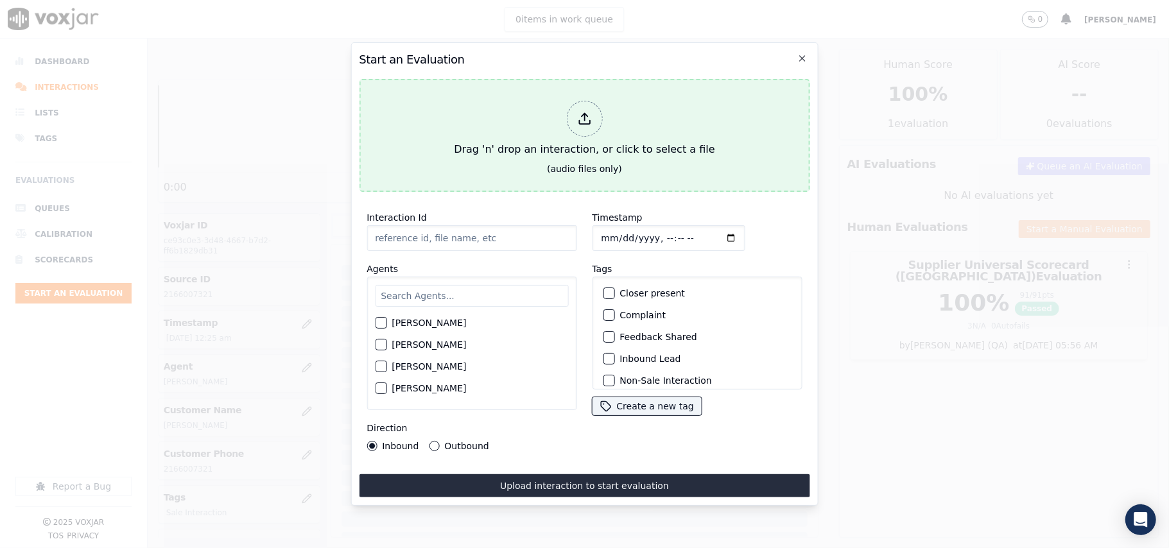
click at [521, 180] on button "Drag 'n' drop an interaction, or click to select a file (audio files only)" at bounding box center [584, 135] width 451 height 113
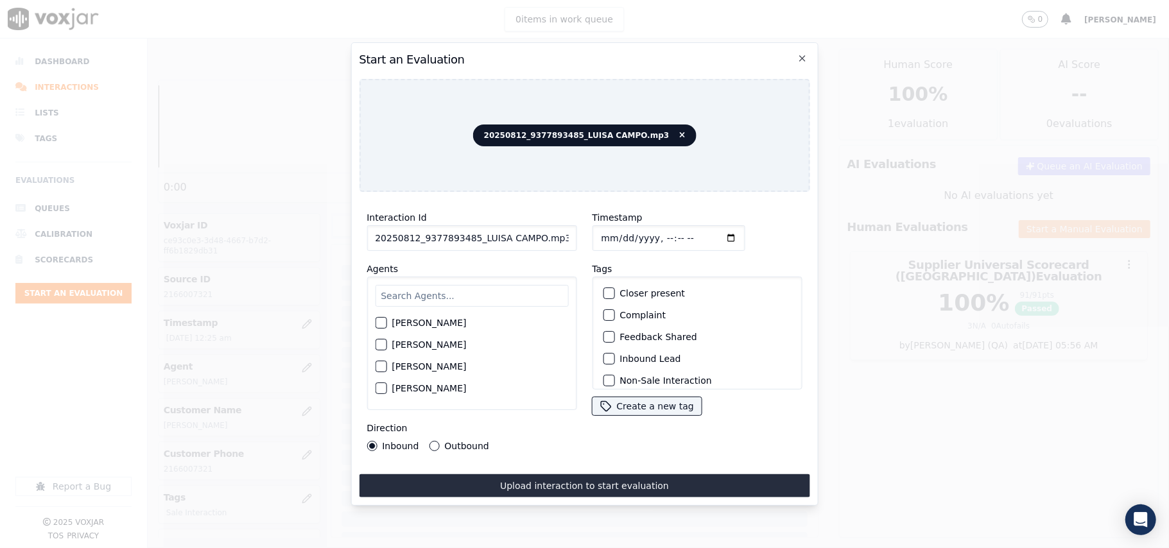
click at [485, 232] on input "20250812_9377893485_LUISA CAMPO.mp3" at bounding box center [472, 238] width 210 height 26
paste input "9377893485"
type input "9377893485"
click at [613, 230] on input "Timestamp" at bounding box center [668, 238] width 153 height 26
type input "2025-08-12T00:28"
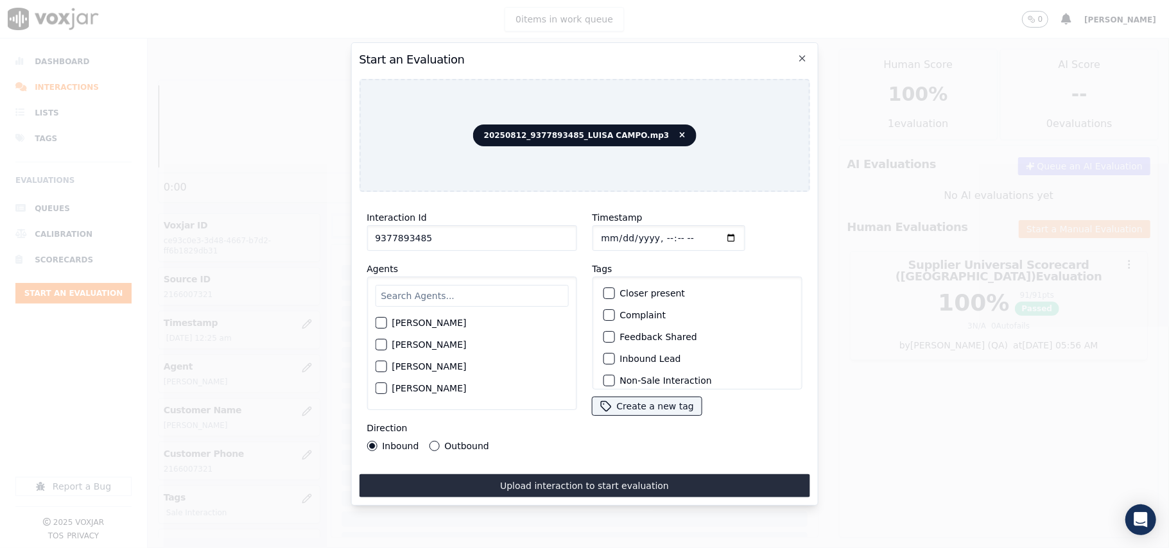
click at [466, 285] on input "text" at bounding box center [471, 296] width 193 height 22
type input "Luisa"
click at [403, 322] on label "LUISA CAMPO" at bounding box center [429, 326] width 74 height 9
click at [387, 321] on button "LUISA CAMPO" at bounding box center [381, 327] width 12 height 12
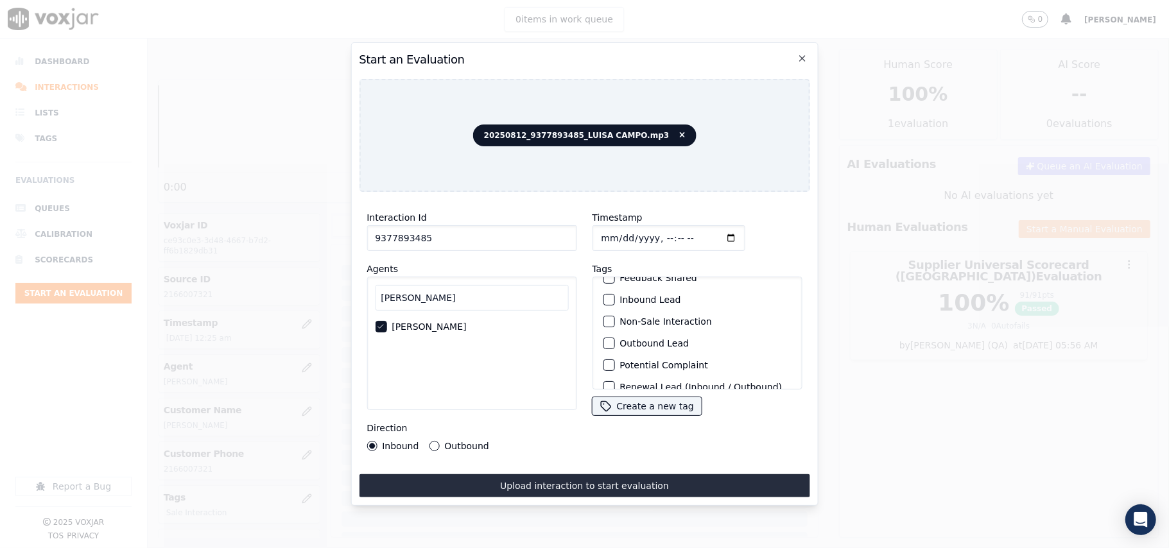
scroll to position [112, 0]
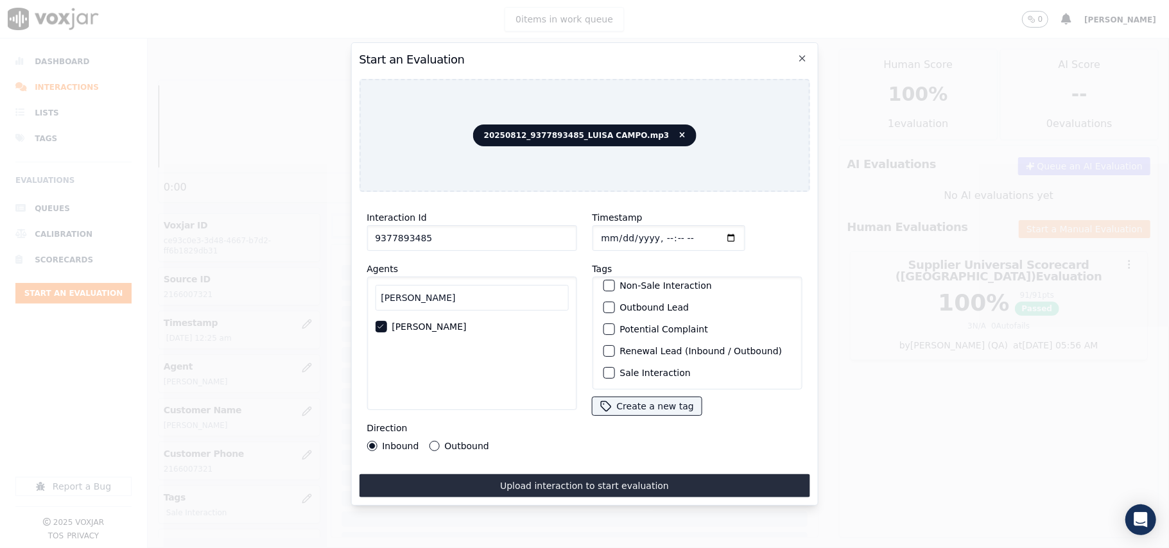
click at [664, 362] on div "Sale Interaction" at bounding box center [697, 373] width 198 height 22
click at [651, 369] on label "Sale Interaction" at bounding box center [655, 373] width 71 height 9
click at [615, 367] on button "Sale Interaction" at bounding box center [609, 373] width 12 height 12
click at [473, 442] on label "Outbound" at bounding box center [466, 446] width 44 height 9
click at [439, 441] on button "Outbound" at bounding box center [434, 446] width 10 height 10
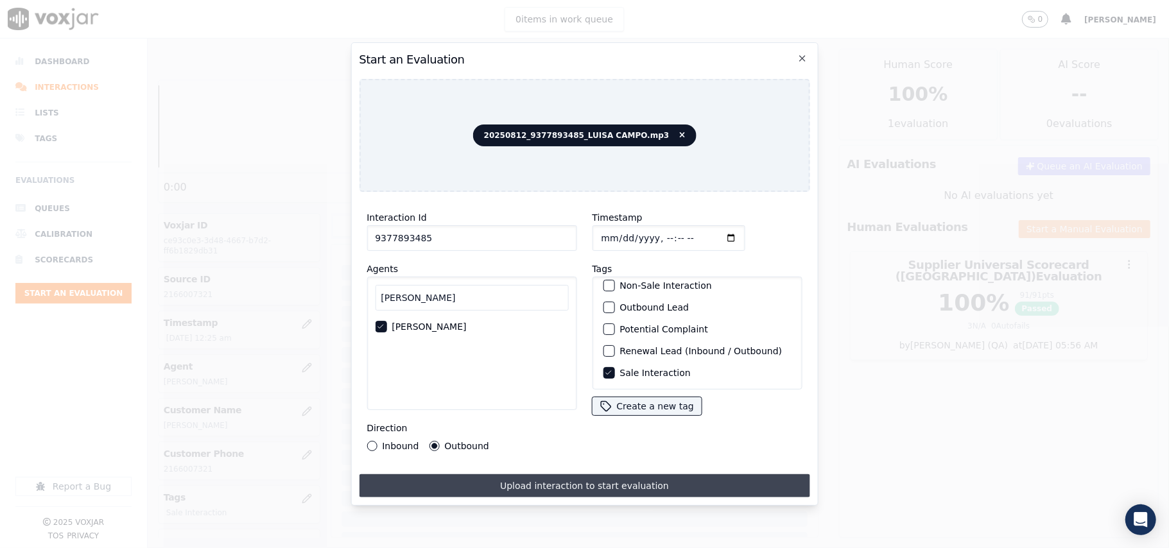
click at [492, 475] on button "Upload interaction to start evaluation" at bounding box center [584, 486] width 451 height 23
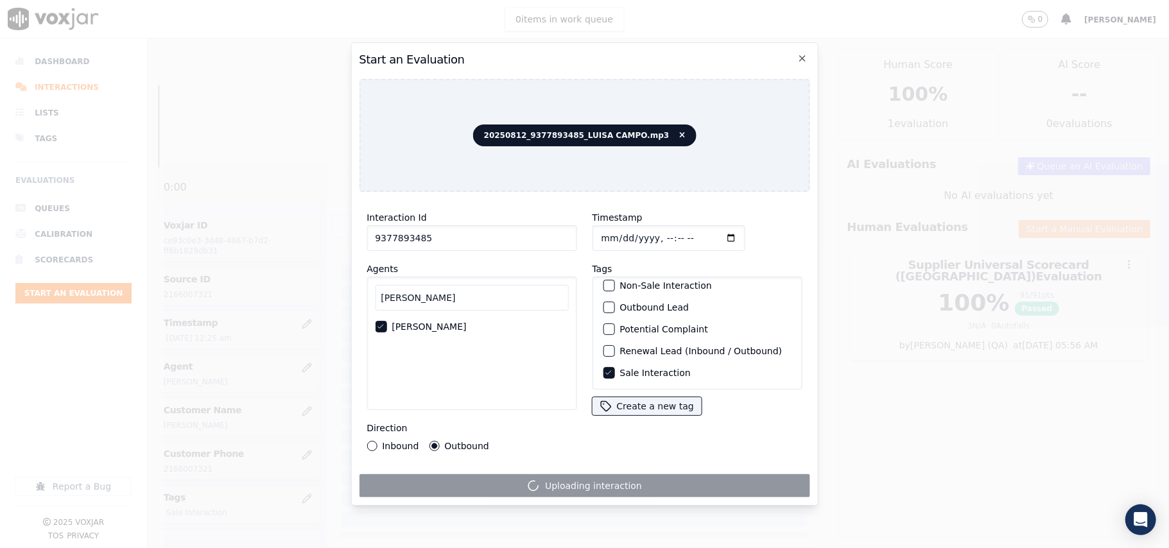
click at [425, 227] on input "9377893485" at bounding box center [472, 238] width 210 height 26
click at [555, 390] on div "Luisa LUISA CAMPO" at bounding box center [472, 344] width 210 height 134
click at [564, 478] on div "Uploading interaction" at bounding box center [584, 486] width 451 height 23
click at [566, 475] on div "Uploading interaction" at bounding box center [584, 486] width 451 height 23
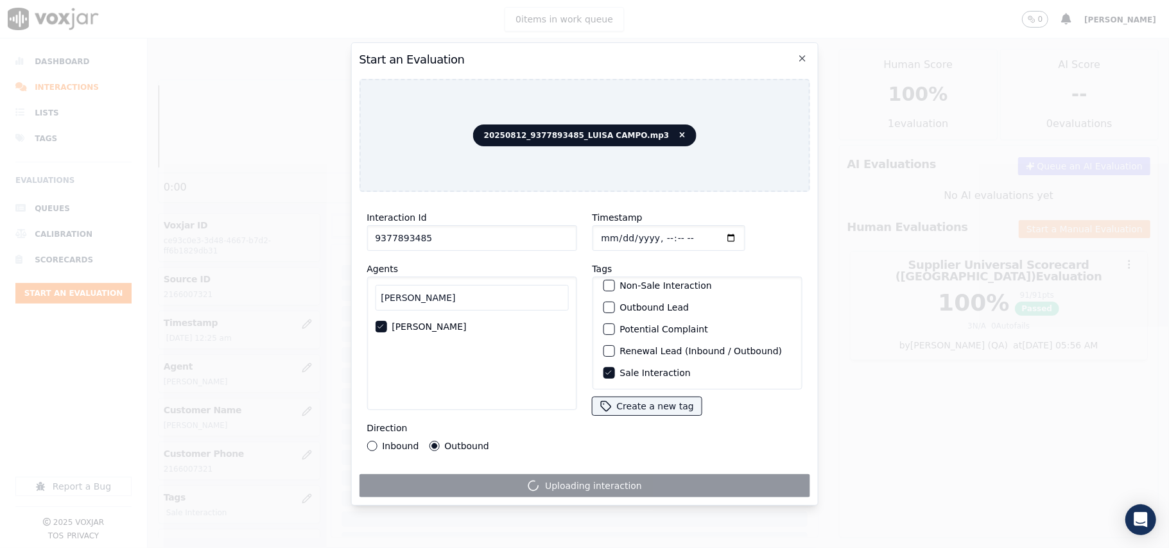
click at [561, 466] on div "Interaction Id 9377893485 Agents Luisa LUISA CAMPO Direction Inbound Outbound T…" at bounding box center [584, 349] width 451 height 295
click at [560, 466] on div "Interaction Id 9377893485 Agents Luisa LUISA CAMPO Direction Inbound Outbound T…" at bounding box center [584, 349] width 451 height 295
click at [556, 475] on div "Uploading interaction" at bounding box center [584, 486] width 451 height 23
click at [556, 476] on div "Uploading interaction" at bounding box center [584, 486] width 451 height 23
click at [553, 478] on div "Uploading interaction" at bounding box center [584, 486] width 451 height 23
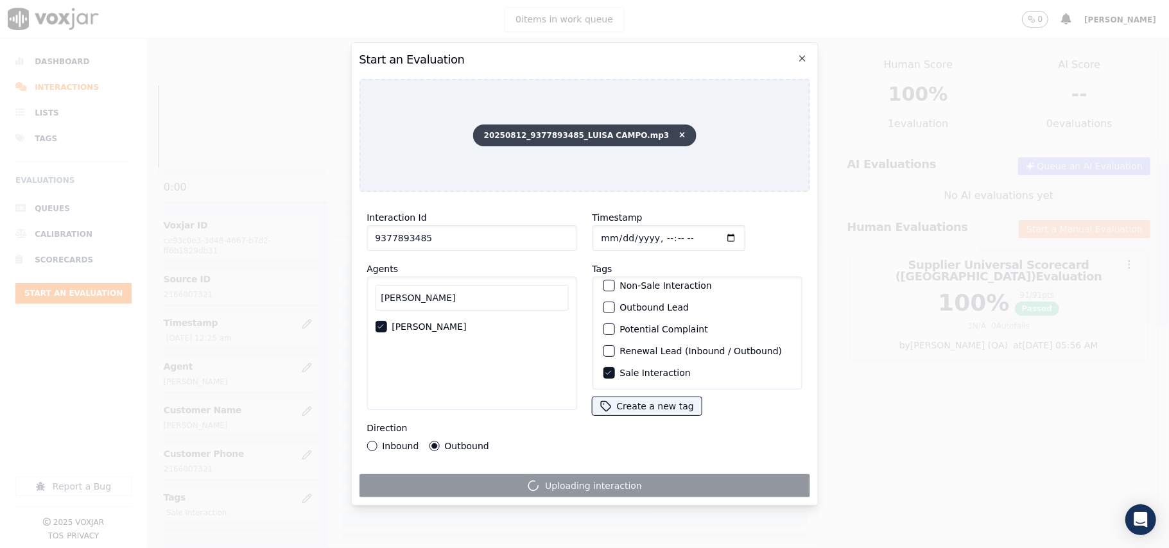
click at [679, 132] on icon at bounding box center [682, 136] width 6 height 8
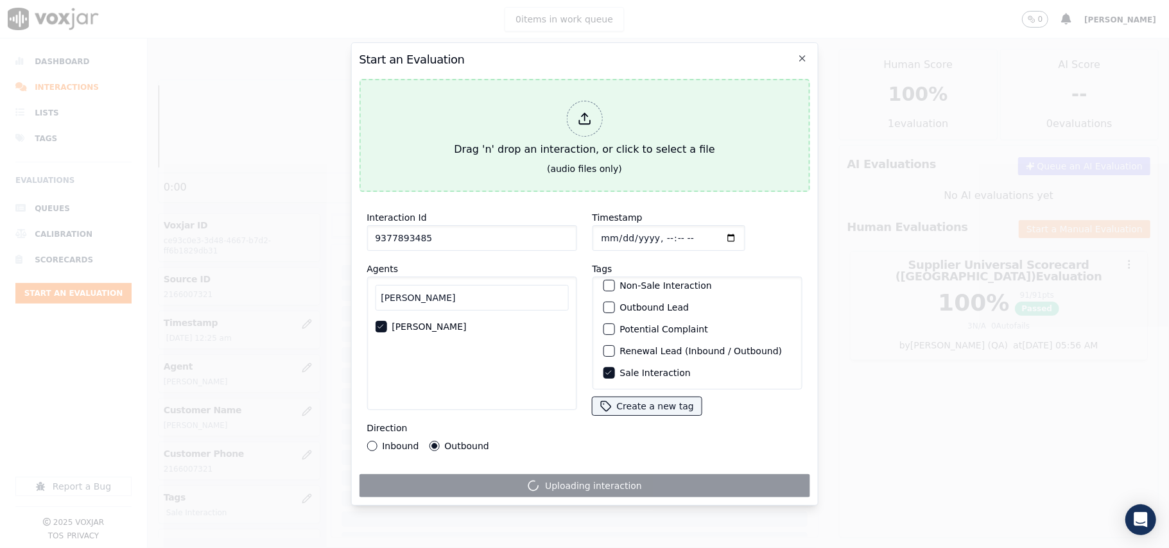
click at [619, 137] on div "Drag 'n' drop an interaction, or click to select a file" at bounding box center [584, 129] width 271 height 67
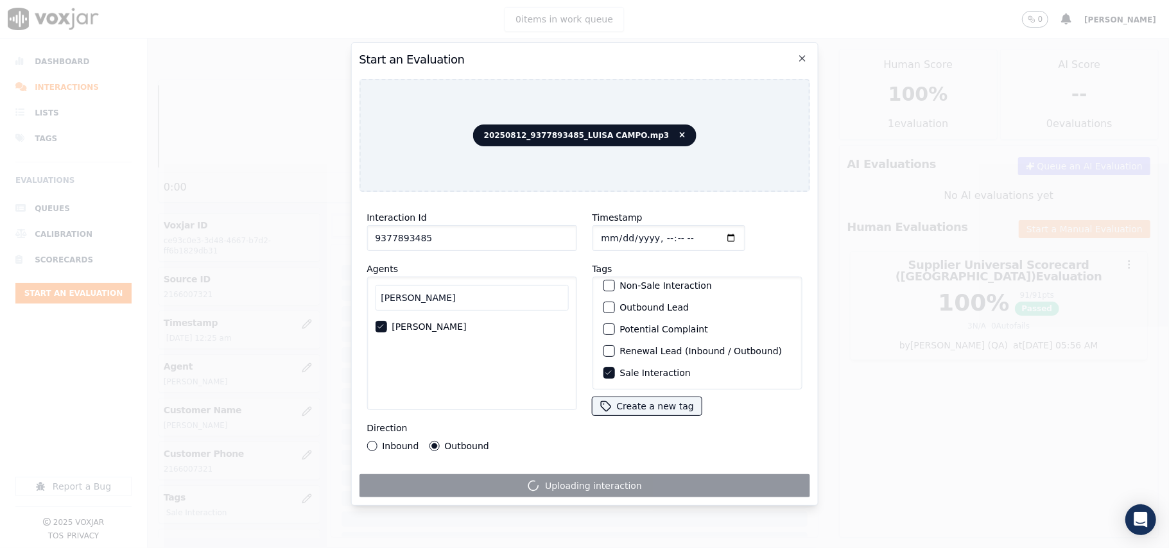
click at [615, 234] on input "Timestamp" at bounding box center [668, 238] width 153 height 26
type input "2025-08-12T00:28"
click at [640, 447] on div "Timestamp Tags Closer present Complaint Feedback Shared Inbound Lead Non-Sale I…" at bounding box center [696, 330] width 225 height 257
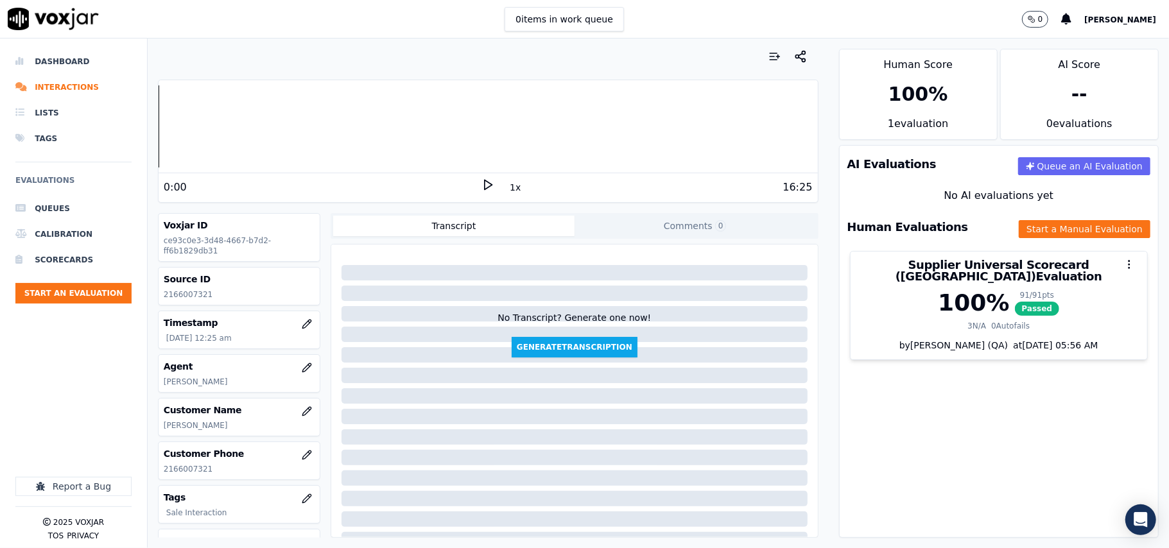
click at [863, 438] on div "AI Evaluations Queue an AI Evaluation No AI evaluations yet Human Evaluations S…" at bounding box center [999, 341] width 320 height 393
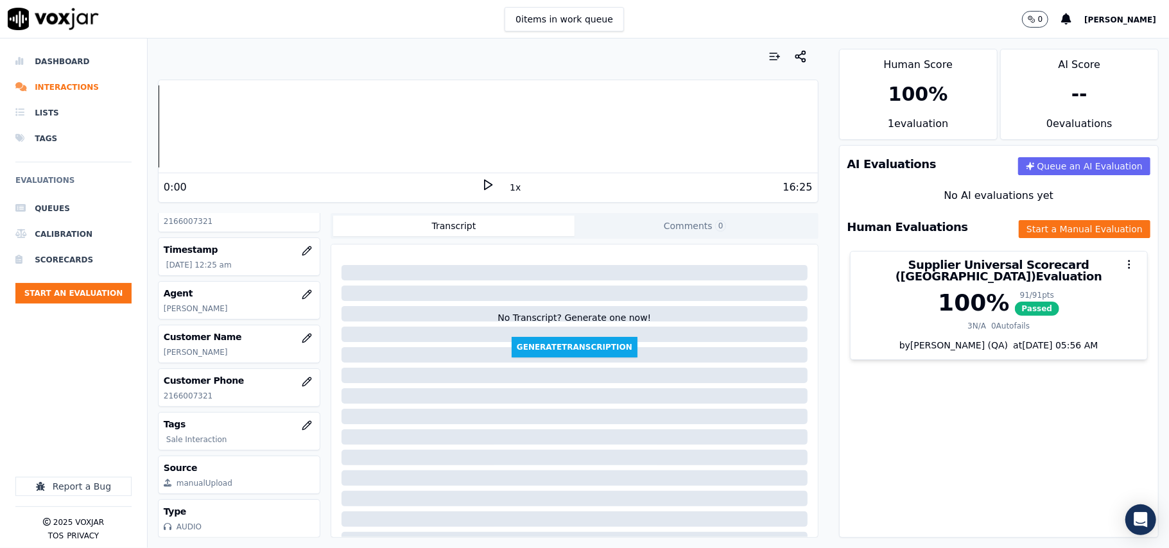
scroll to position [116, 0]
click at [85, 304] on button "Start an Evaluation" at bounding box center [73, 293] width 116 height 21
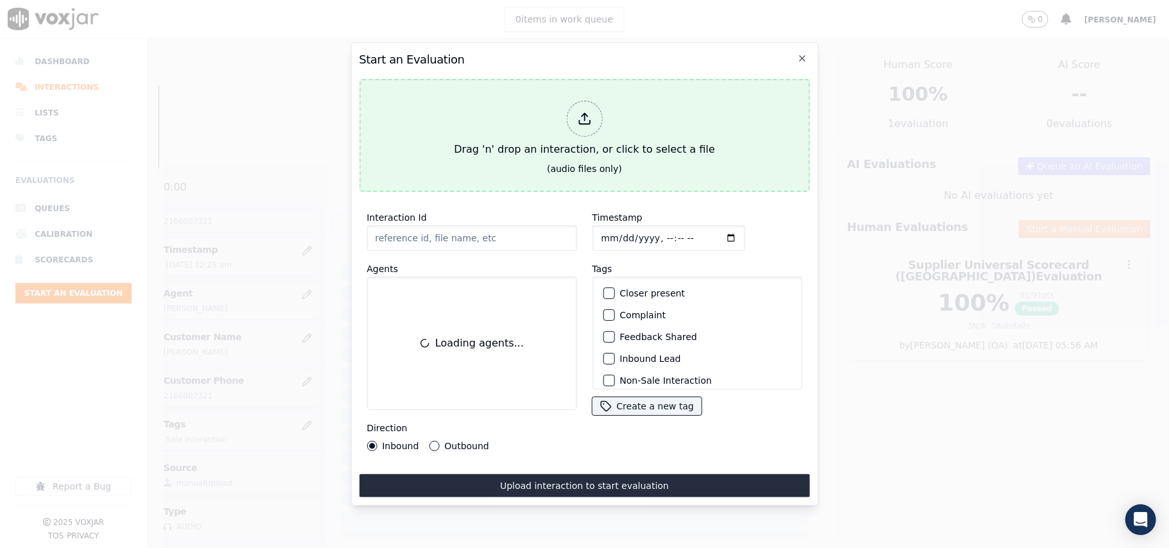
click at [631, 125] on div "Drag 'n' drop an interaction, or click to select a file" at bounding box center [584, 129] width 271 height 67
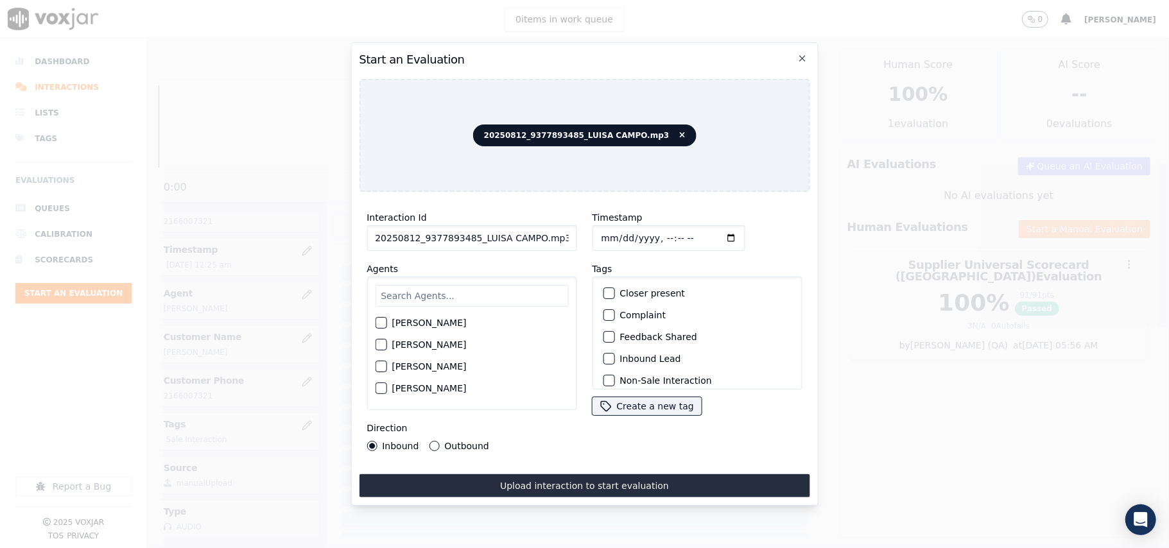
click at [489, 239] on input "20250812_9377893485_LUISA CAMPO.mp3" at bounding box center [472, 238] width 210 height 26
paste input "9377893485"
type input "9377893485"
click at [616, 231] on input "Timestamp" at bounding box center [668, 238] width 153 height 26
type input "2025-08-12T00:30"
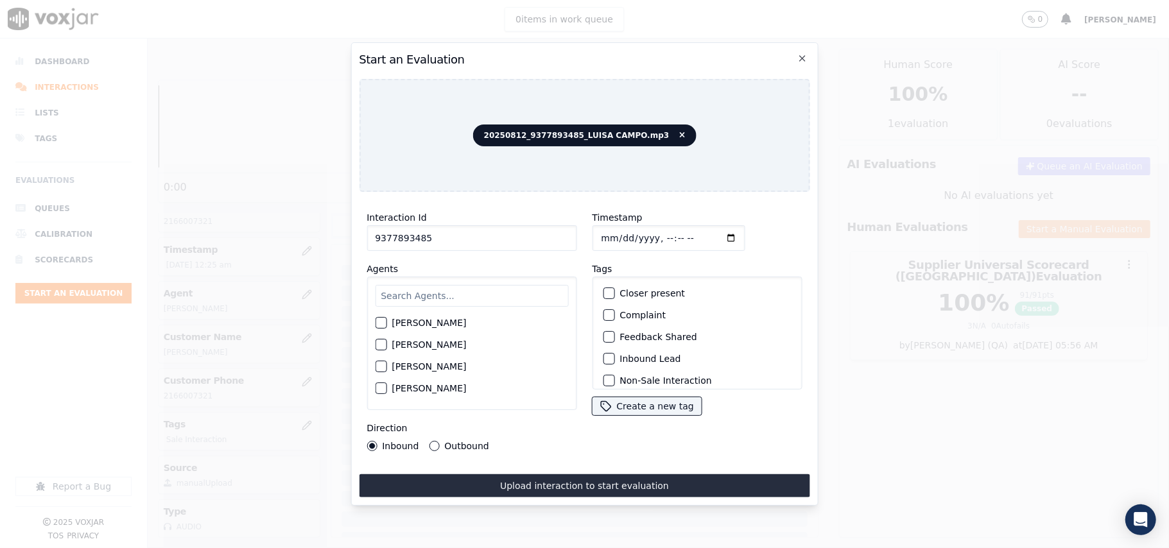
click at [422, 298] on input "text" at bounding box center [471, 296] width 193 height 22
type input "Luisa"
click at [387, 321] on button "LUISA CAMPO" at bounding box center [381, 327] width 12 height 12
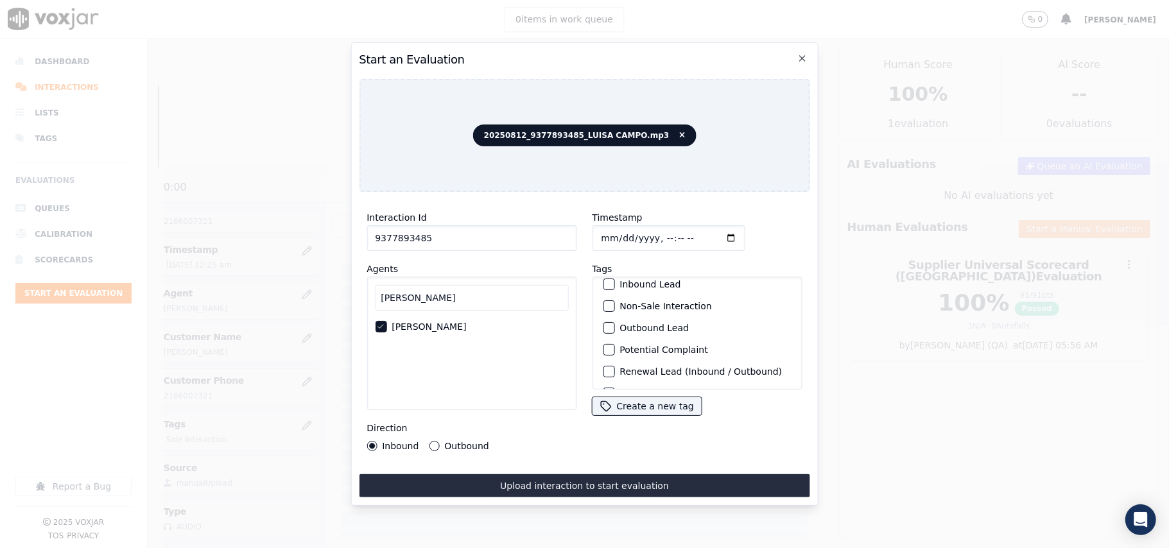
scroll to position [112, 0]
click at [620, 369] on label "Sale Interaction" at bounding box center [655, 373] width 71 height 9
click at [614, 367] on button "Sale Interaction" at bounding box center [609, 373] width 12 height 12
click at [441, 441] on div "Outbound" at bounding box center [459, 446] width 60 height 10
click at [479, 442] on label "Outbound" at bounding box center [466, 446] width 44 height 9
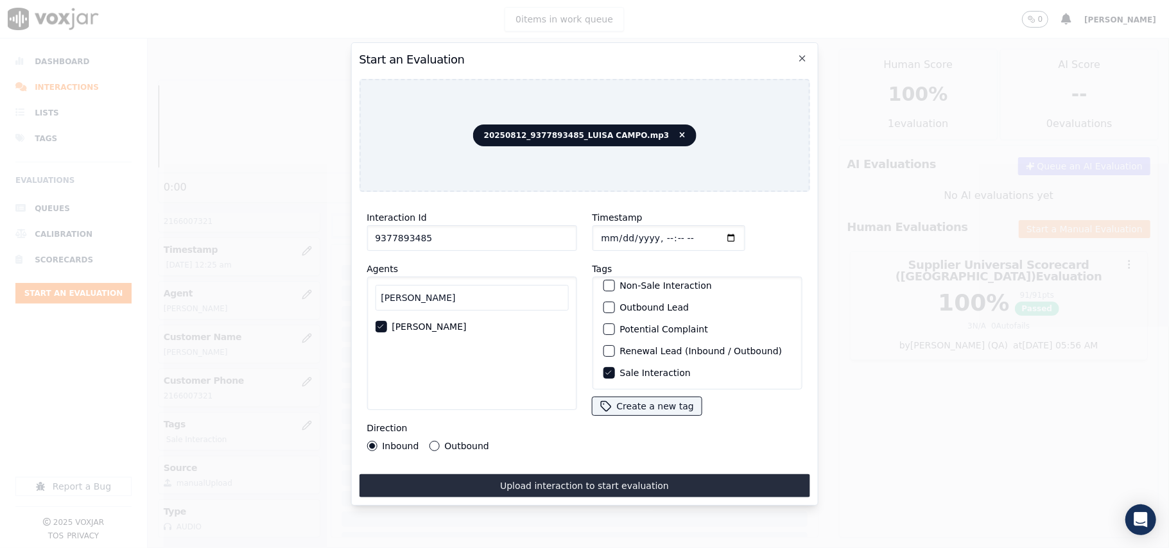
click at [439, 441] on button "Outbound" at bounding box center [434, 446] width 10 height 10
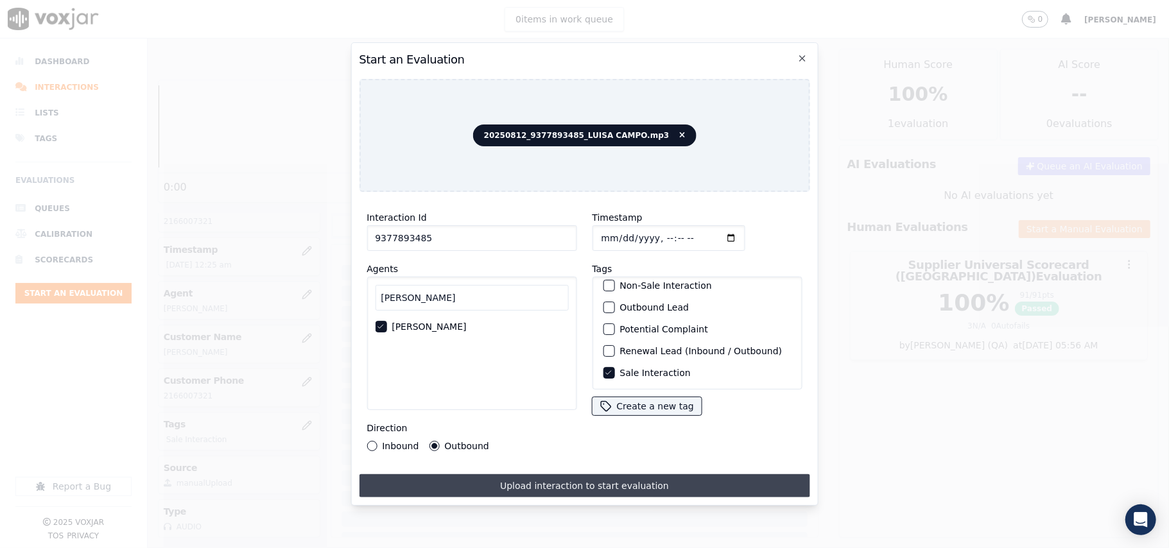
click at [516, 481] on button "Upload interaction to start evaluation" at bounding box center [584, 486] width 451 height 23
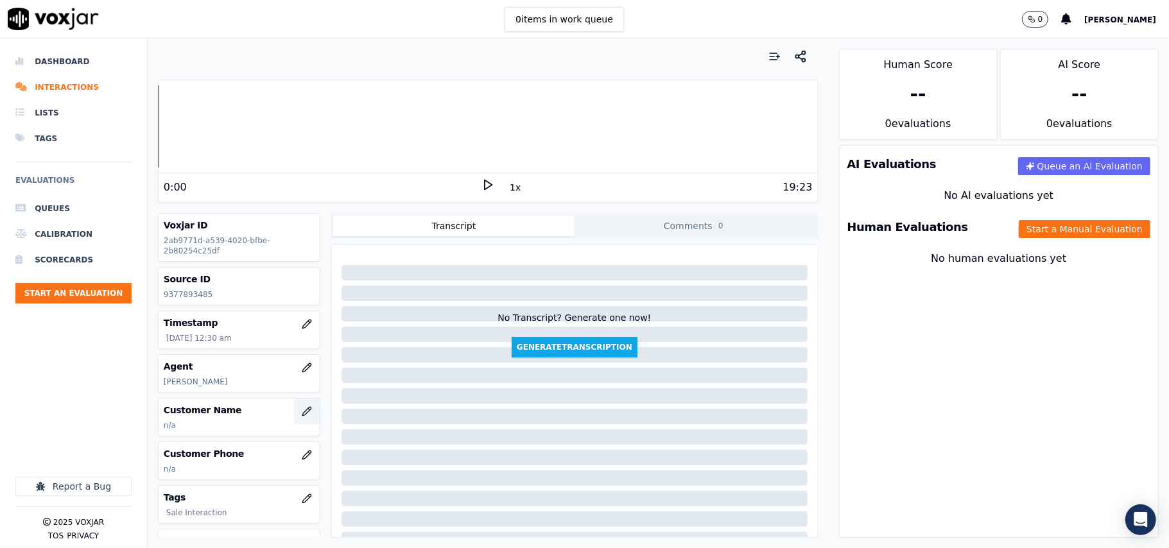
click at [302, 414] on icon "button" at bounding box center [306, 411] width 8 height 8
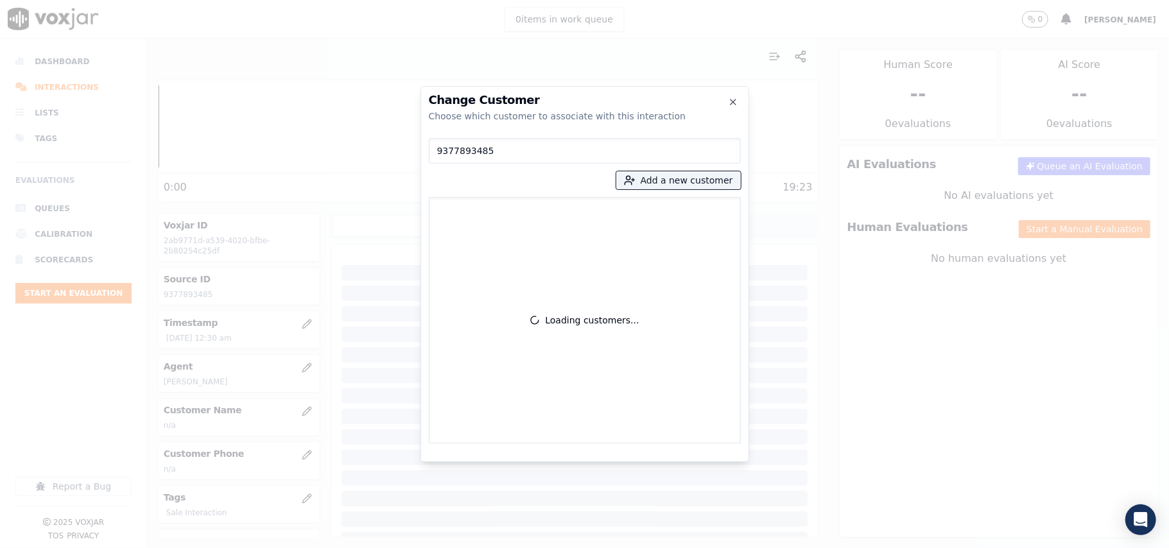
type input "9377893485"
click at [500, 226] on label "CHARLES GROOMS 9377893485" at bounding box center [585, 215] width 301 height 25
click at [502, 218] on p "CHARLES GROOMS" at bounding box center [510, 215] width 100 height 20
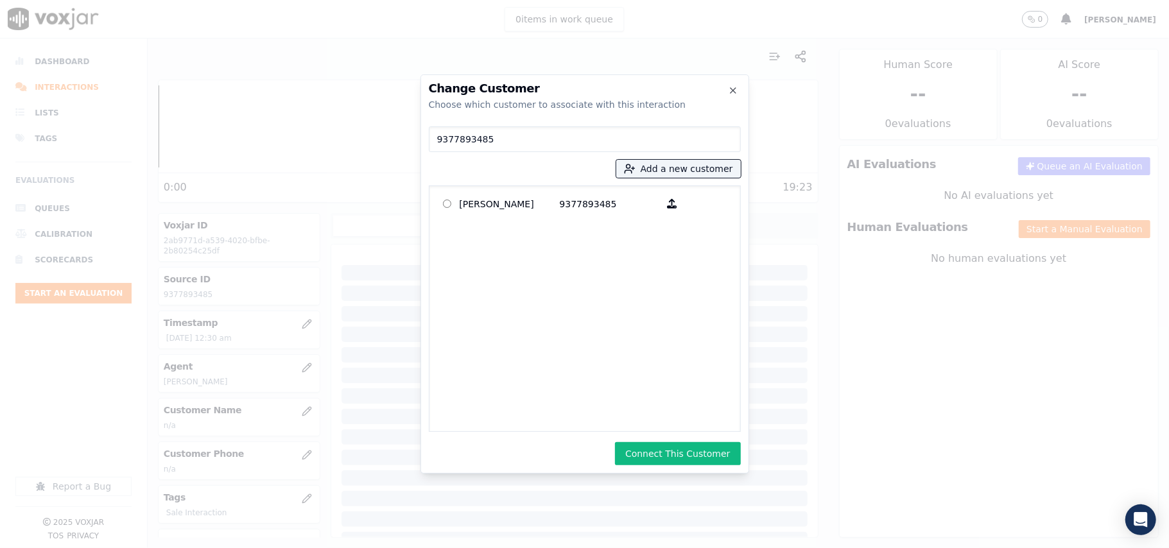
click at [674, 452] on button "Connect This Customer" at bounding box center [677, 453] width 125 height 23
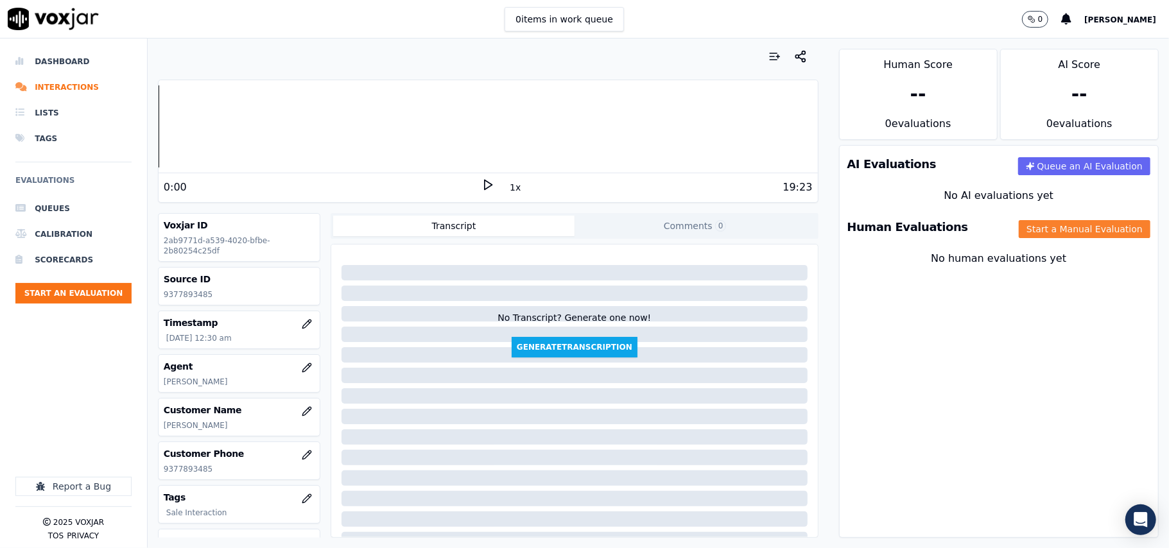
click at [1064, 221] on button "Start a Manual Evaluation" at bounding box center [1085, 229] width 132 height 18
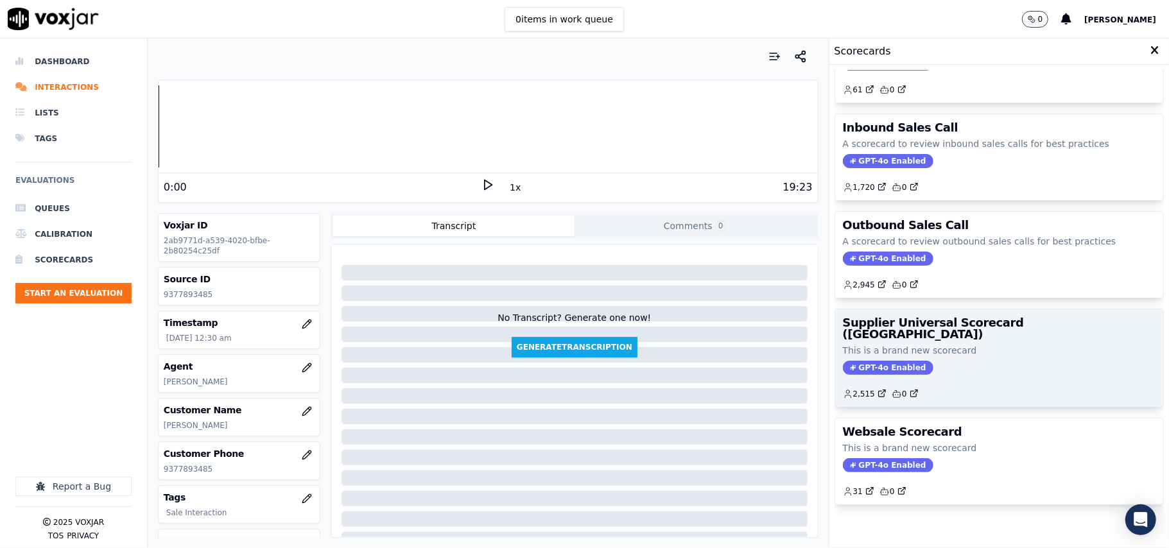
scroll to position [98, 0]
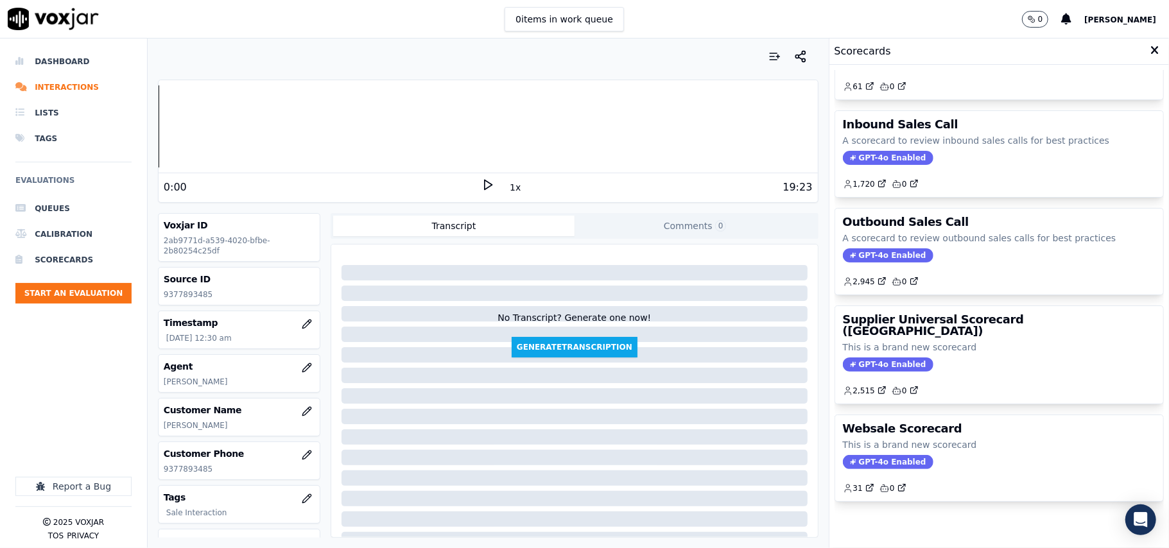
click at [980, 341] on p "This is a brand new scorecard" at bounding box center [999, 347] width 313 height 13
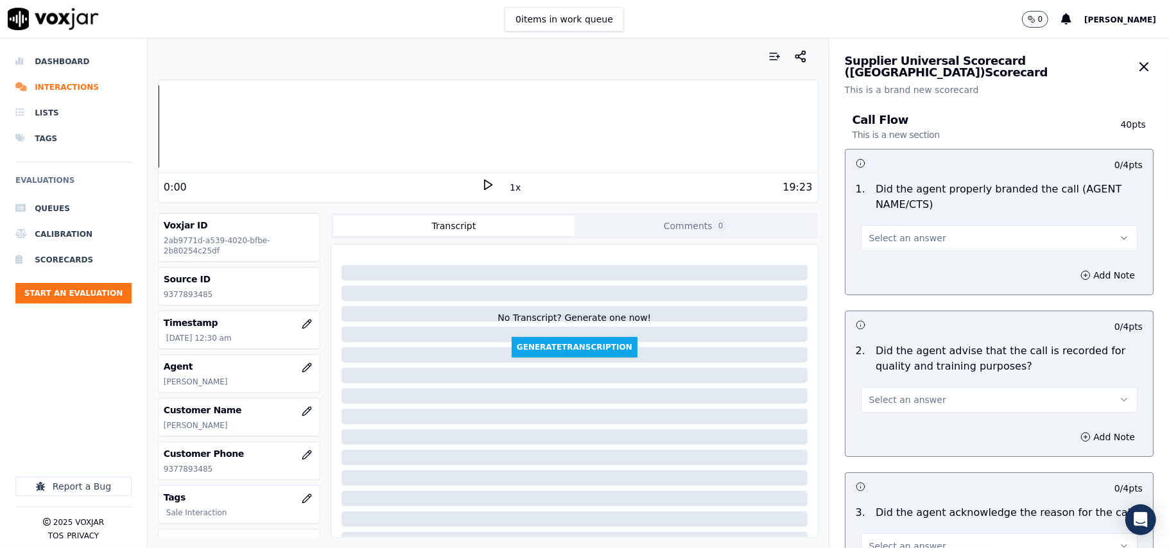
click at [887, 243] on span "Select an answer" at bounding box center [907, 238] width 77 height 13
click at [878, 274] on div "Yes" at bounding box center [972, 268] width 249 height 21
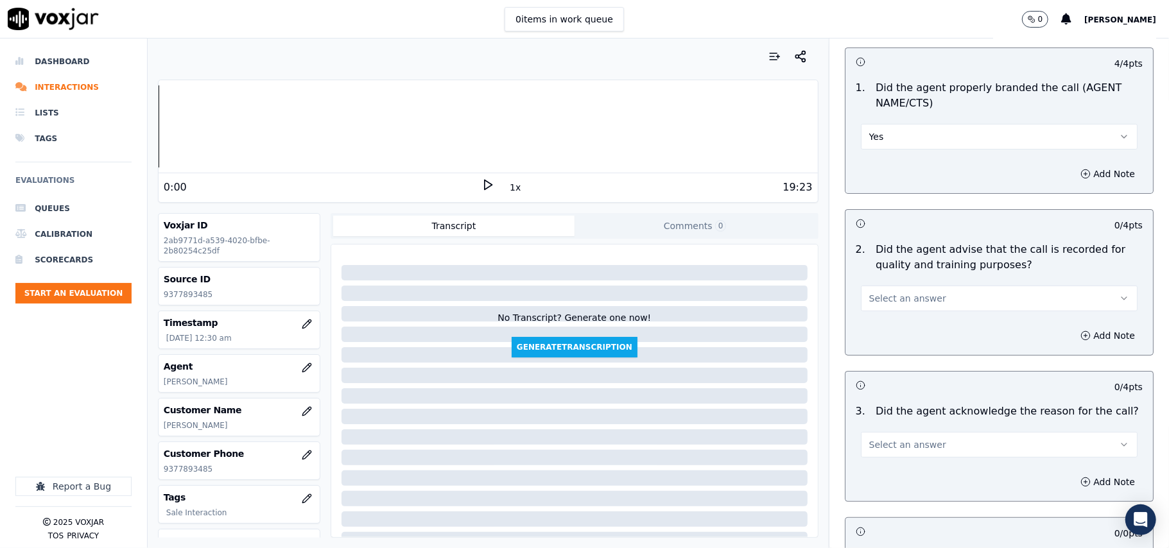
scroll to position [143, 0]
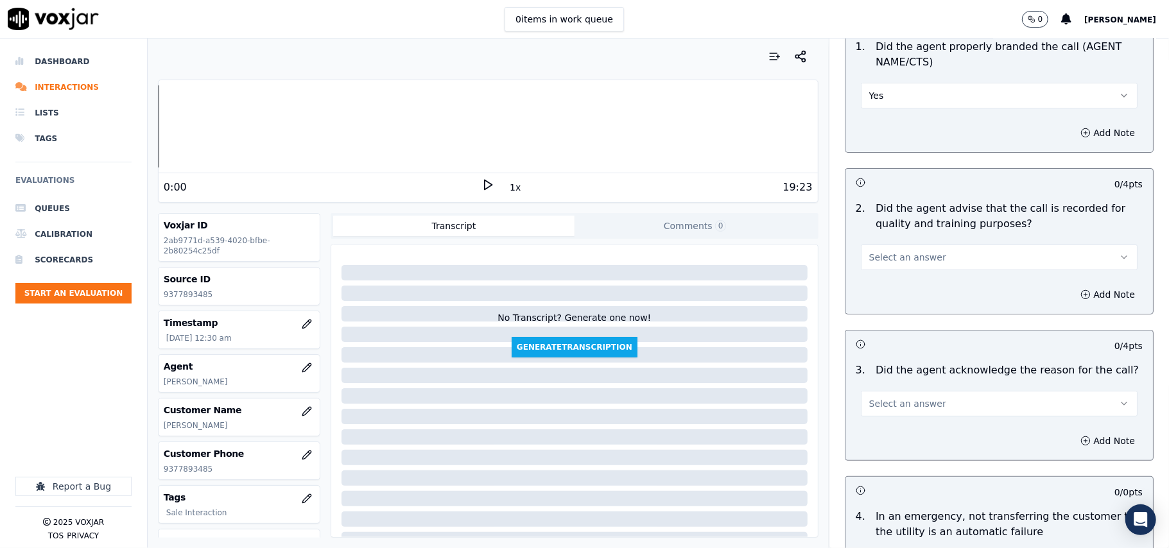
click at [872, 270] on button "Select an answer" at bounding box center [999, 258] width 277 height 26
click at [869, 289] on div "Yes" at bounding box center [972, 287] width 249 height 21
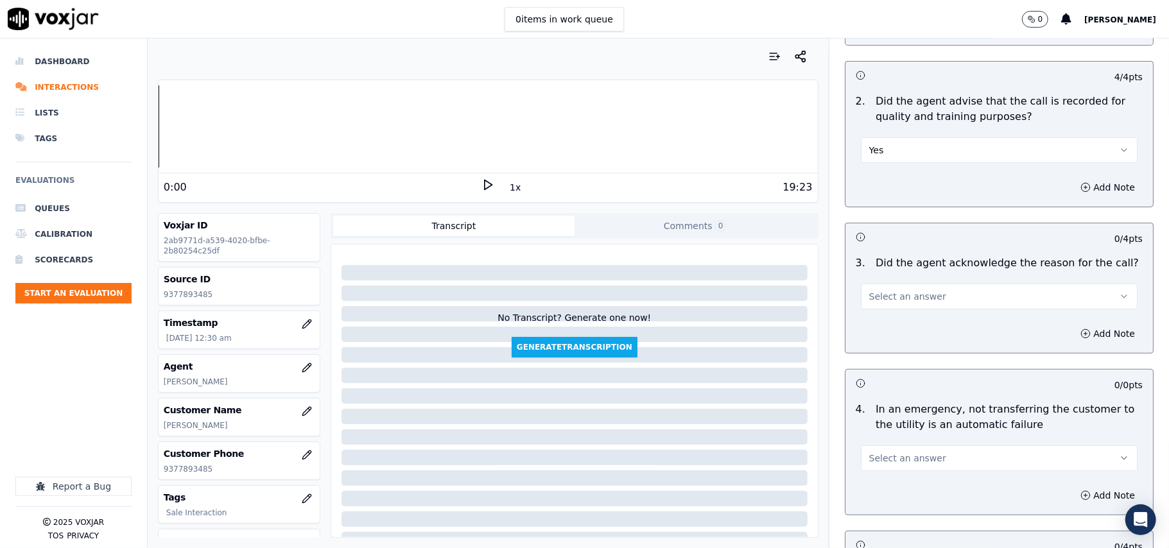
scroll to position [285, 0]
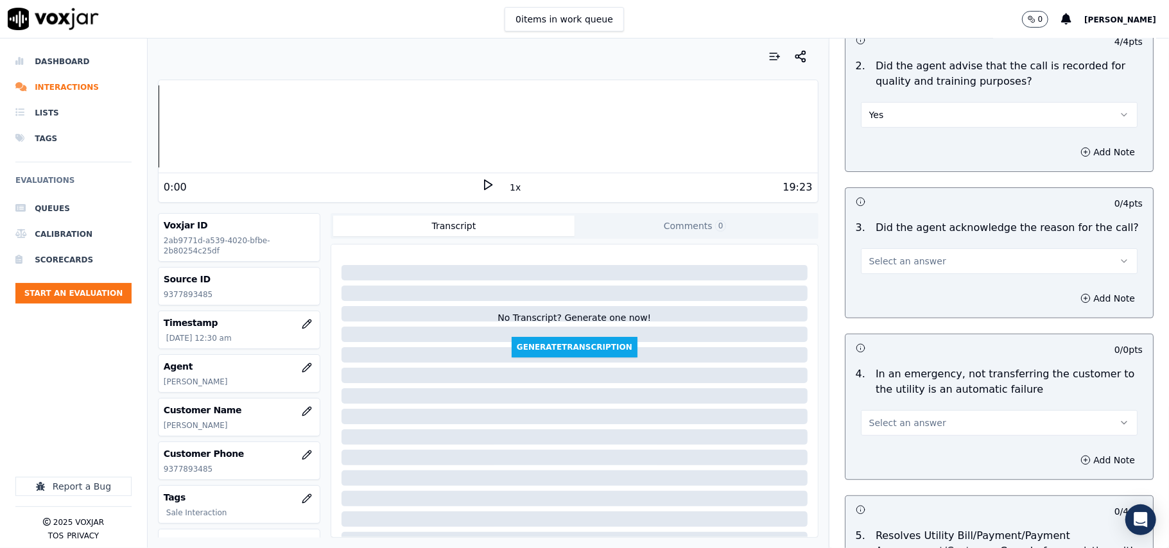
click at [869, 265] on span "Select an answer" at bounding box center [907, 261] width 77 height 13
click at [864, 286] on div "Yes" at bounding box center [972, 291] width 249 height 21
drag, startPoint x: 915, startPoint y: 426, endPoint x: 915, endPoint y: 435, distance: 9.0
click at [915, 430] on span "Select an answer" at bounding box center [907, 423] width 77 height 13
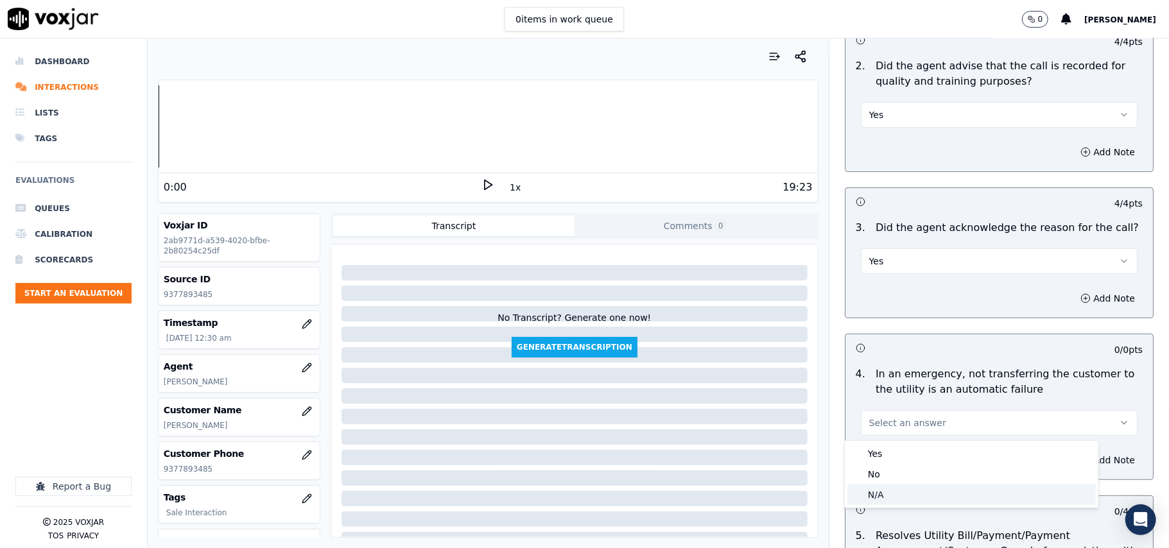
click at [889, 492] on div "N/A" at bounding box center [972, 495] width 249 height 21
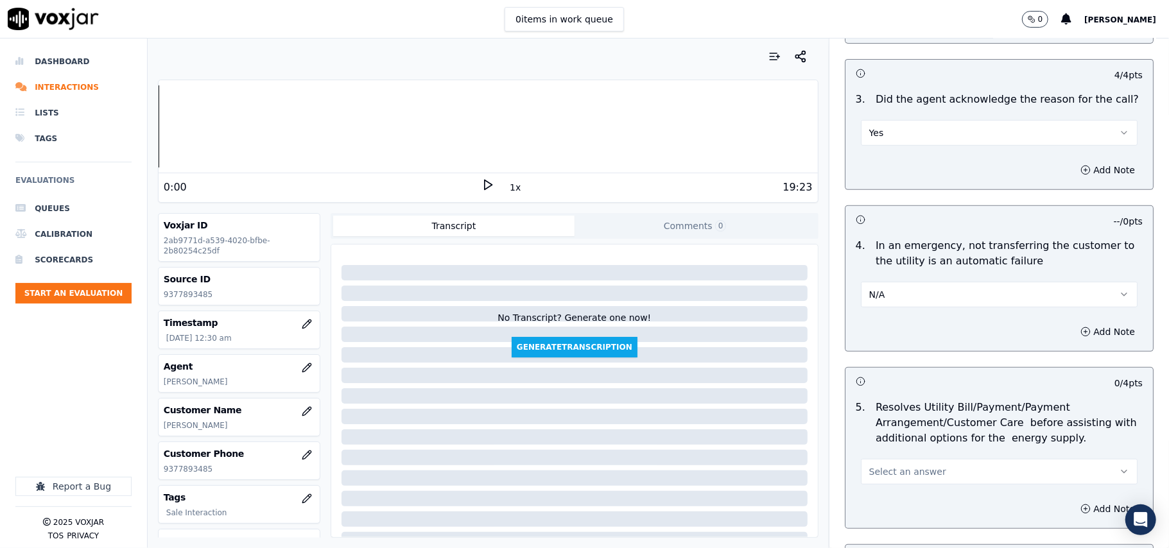
scroll to position [571, 0]
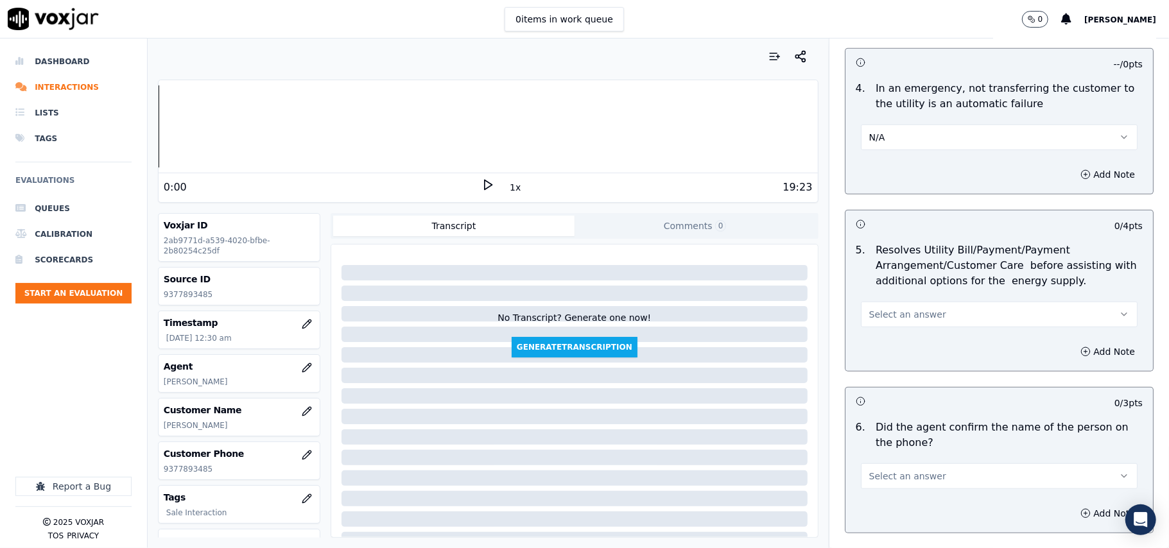
click at [889, 326] on button "Select an answer" at bounding box center [999, 315] width 277 height 26
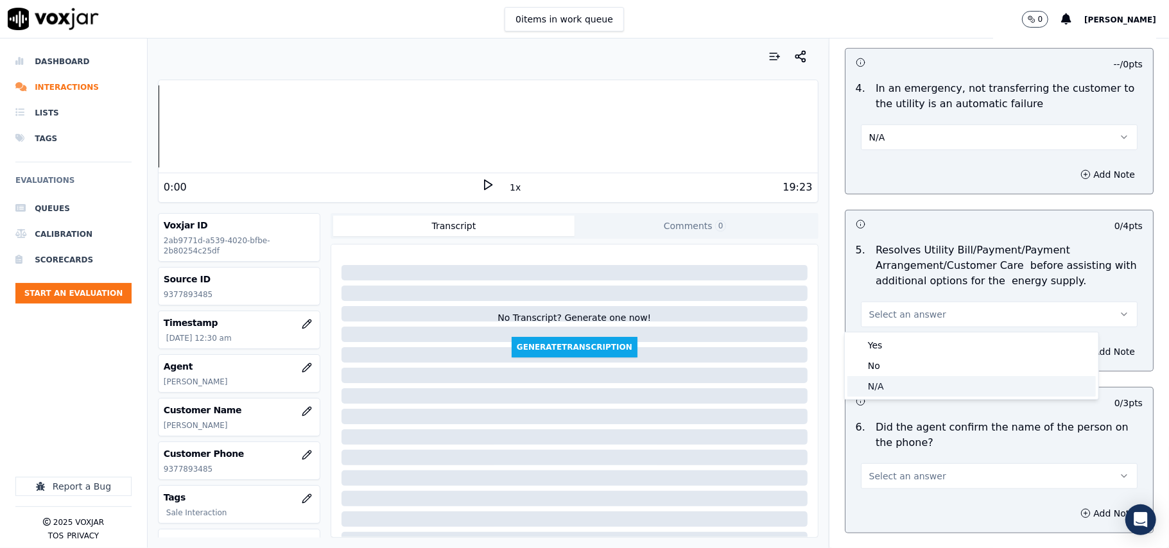
click at [877, 388] on div "N/A" at bounding box center [972, 386] width 249 height 21
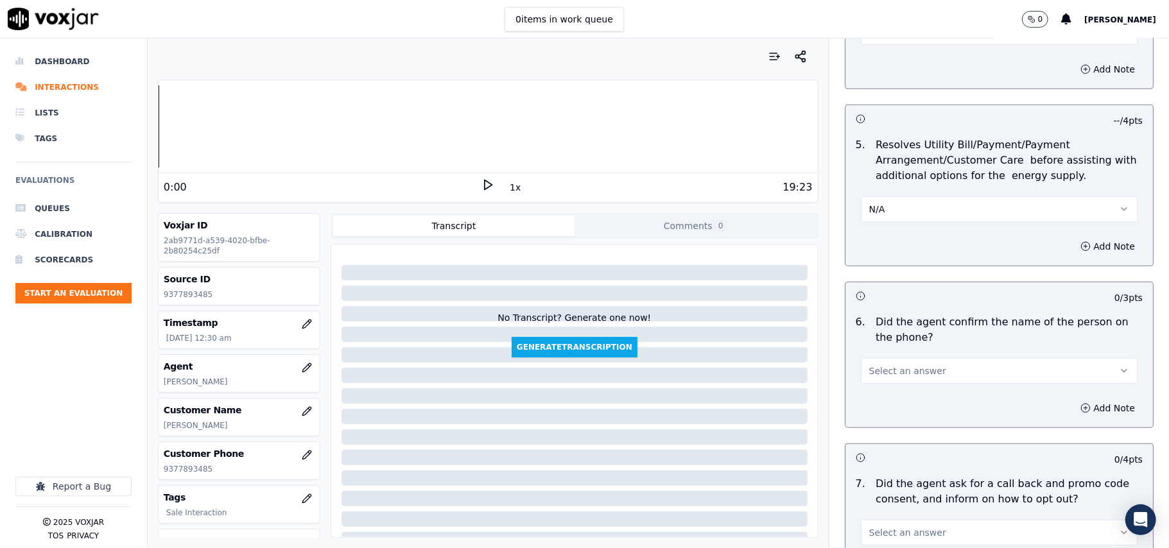
scroll to position [713, 0]
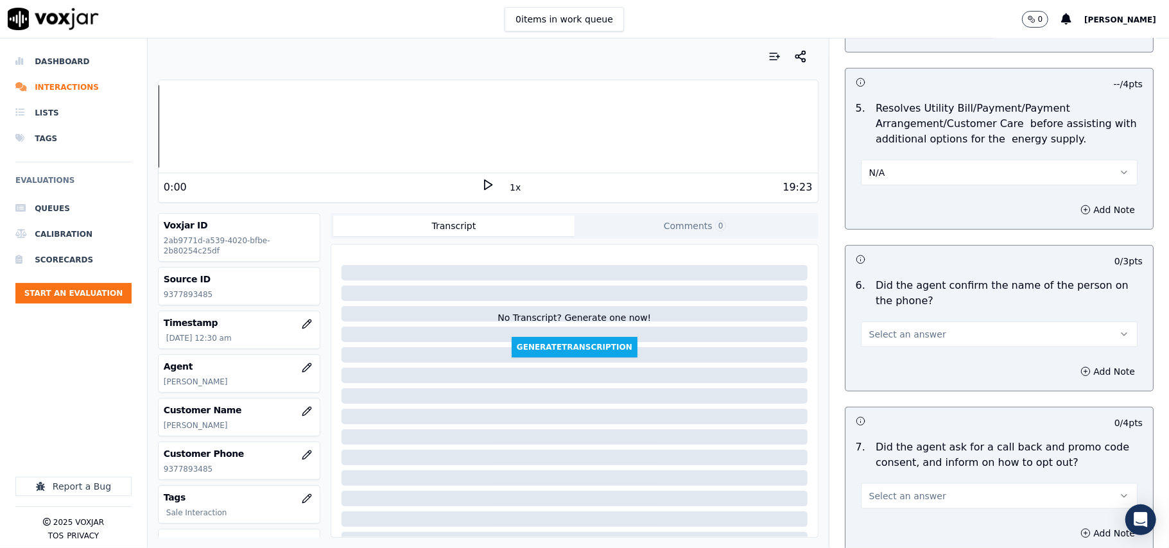
click at [882, 340] on span "Select an answer" at bounding box center [907, 334] width 77 height 13
click at [879, 355] on div "Yes" at bounding box center [972, 365] width 249 height 21
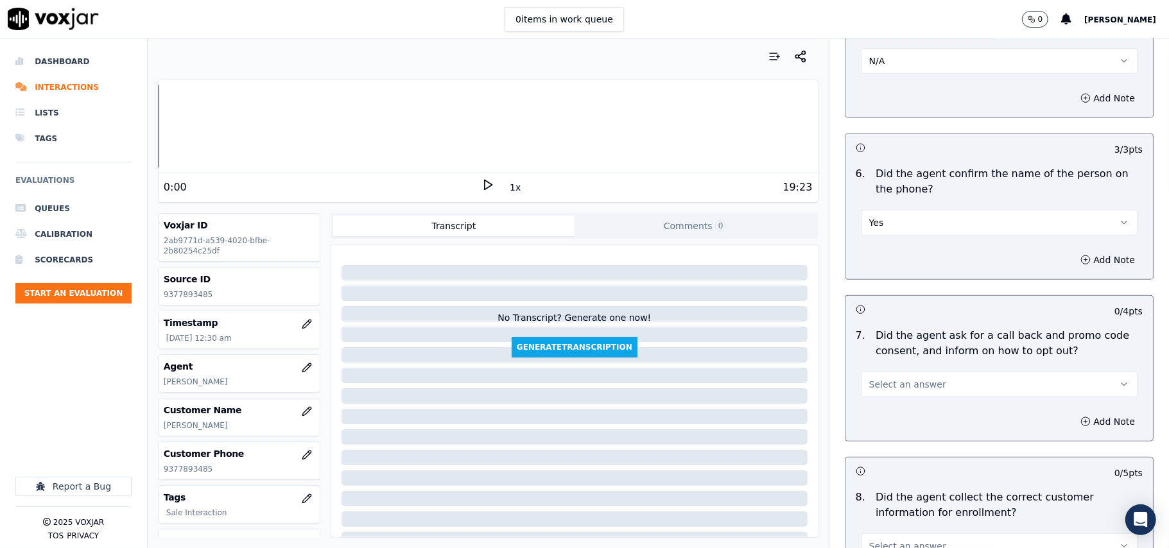
scroll to position [856, 0]
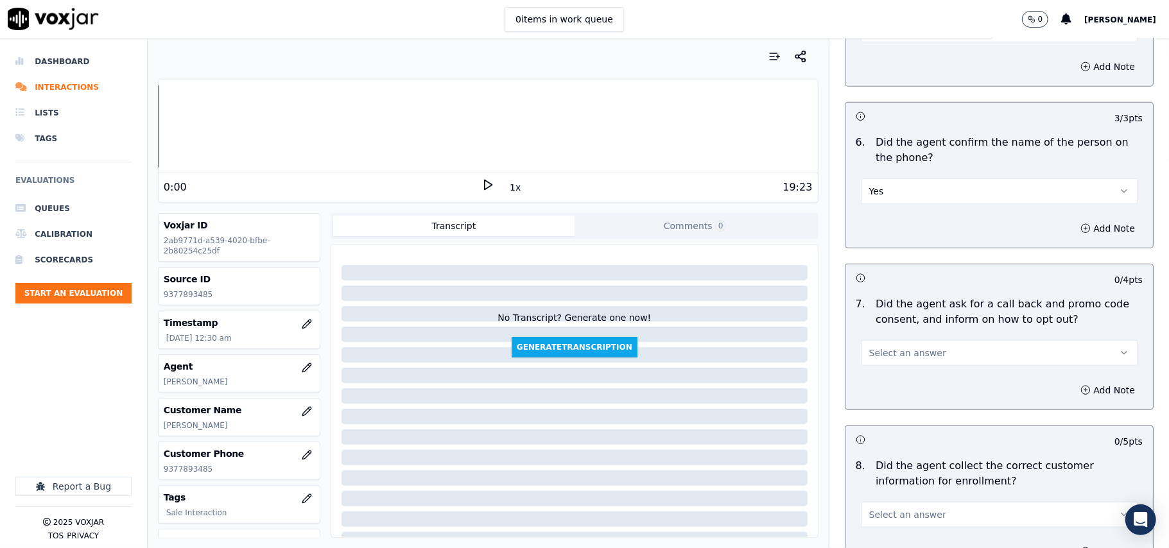
click at [880, 358] on span "Select an answer" at bounding box center [907, 353] width 77 height 13
click at [871, 381] on div "Yes" at bounding box center [972, 384] width 249 height 21
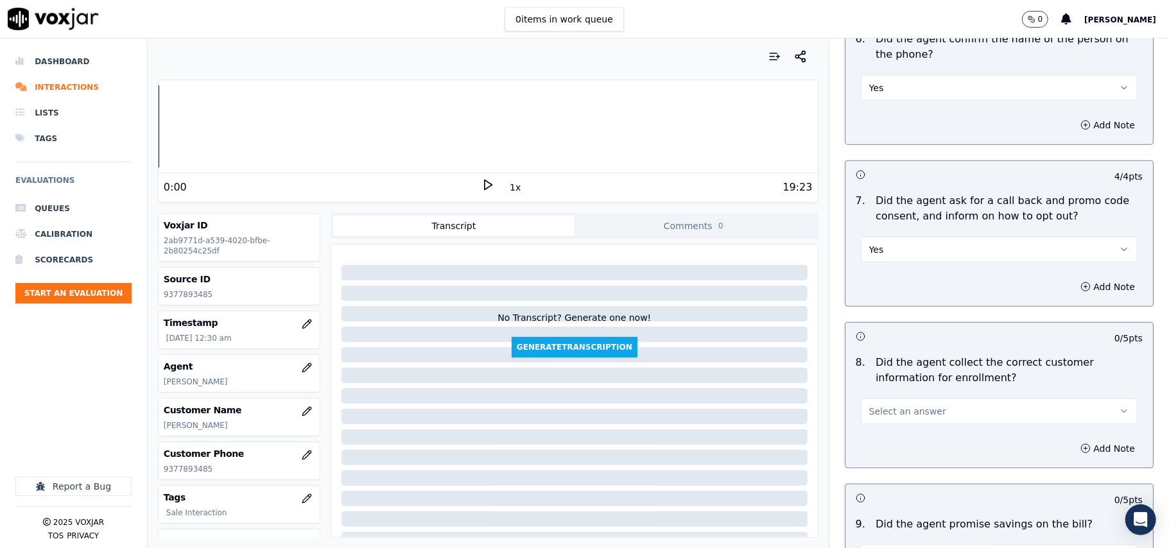
scroll to position [999, 0]
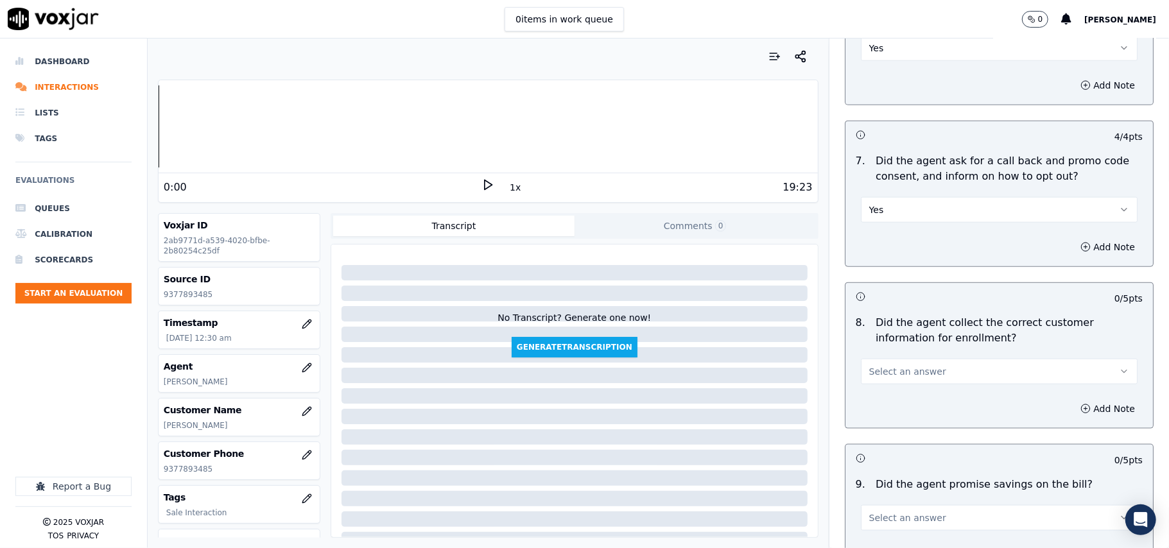
click at [869, 360] on div "Select an answer" at bounding box center [999, 370] width 277 height 28
click at [874, 373] on span "Select an answer" at bounding box center [907, 371] width 77 height 13
click at [878, 399] on div "Yes" at bounding box center [972, 404] width 249 height 21
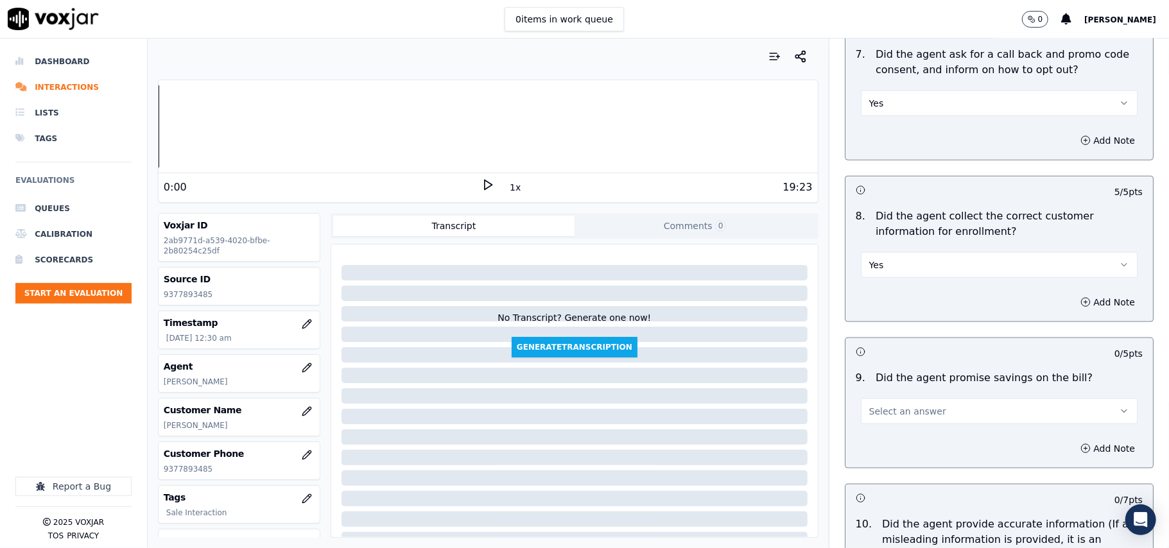
scroll to position [1141, 0]
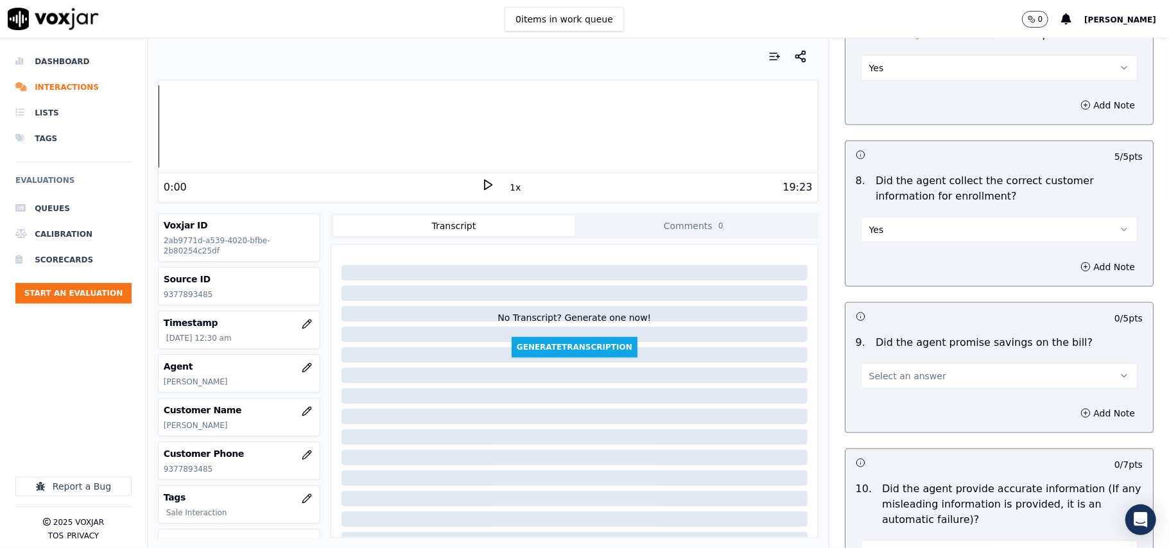
drag, startPoint x: 860, startPoint y: 368, endPoint x: 868, endPoint y: 388, distance: 21.3
click at [863, 372] on button "Select an answer" at bounding box center [999, 376] width 277 height 26
click at [884, 447] on div "N/A" at bounding box center [972, 450] width 249 height 21
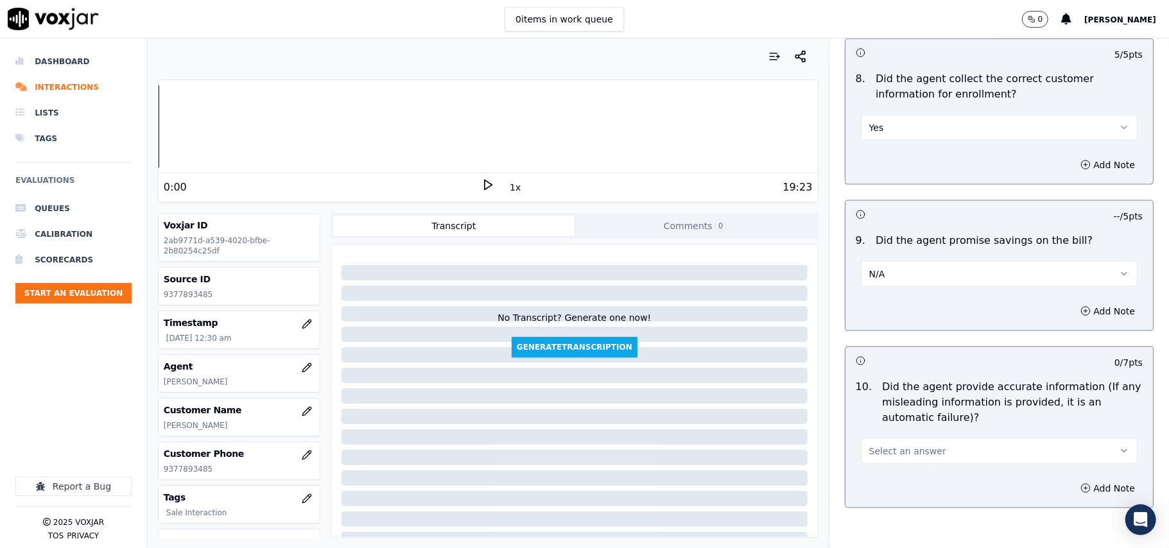
scroll to position [1284, 0]
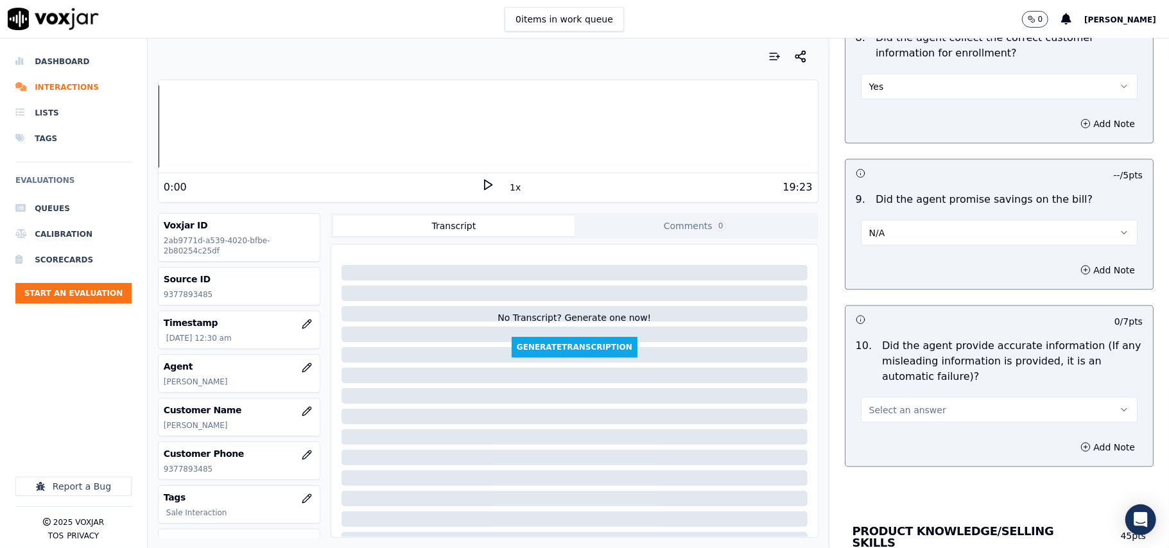
click at [884, 417] on span "Select an answer" at bounding box center [907, 410] width 77 height 13
click at [879, 437] on div "Yes" at bounding box center [972, 443] width 249 height 21
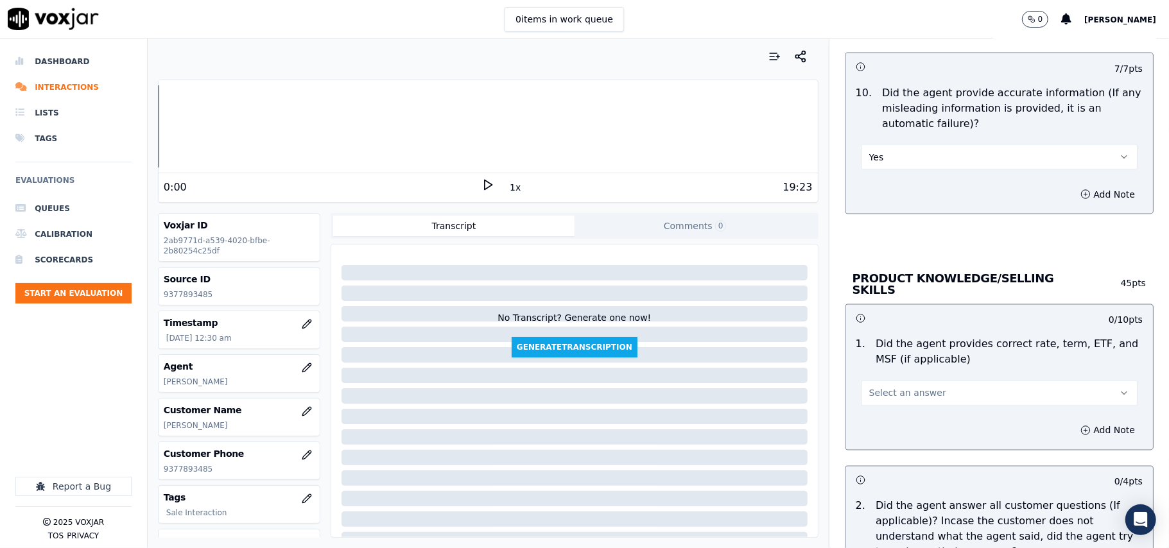
scroll to position [1569, 0]
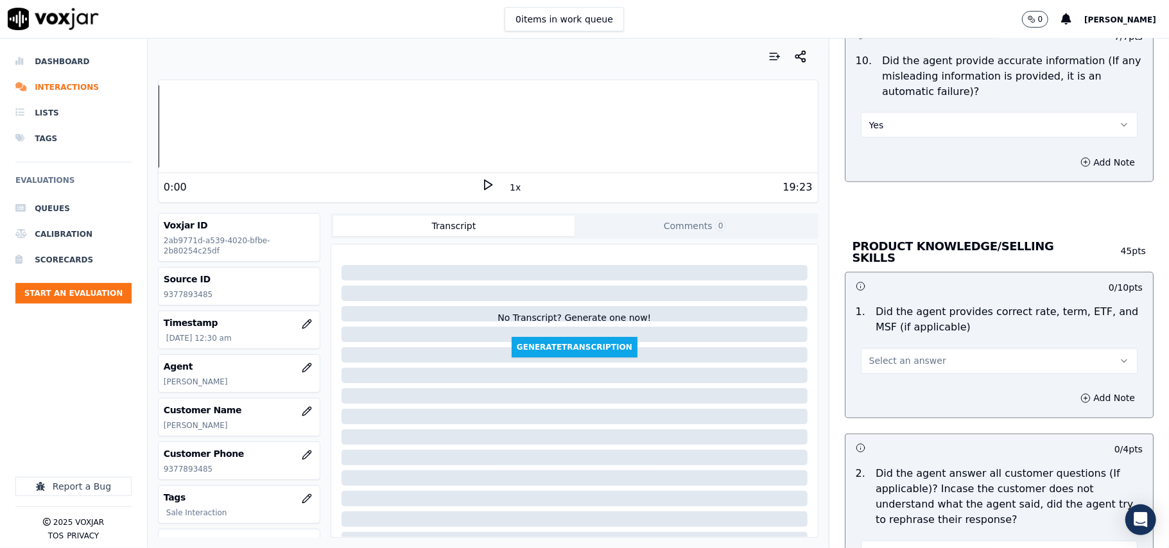
click at [892, 360] on span "Select an answer" at bounding box center [907, 361] width 77 height 13
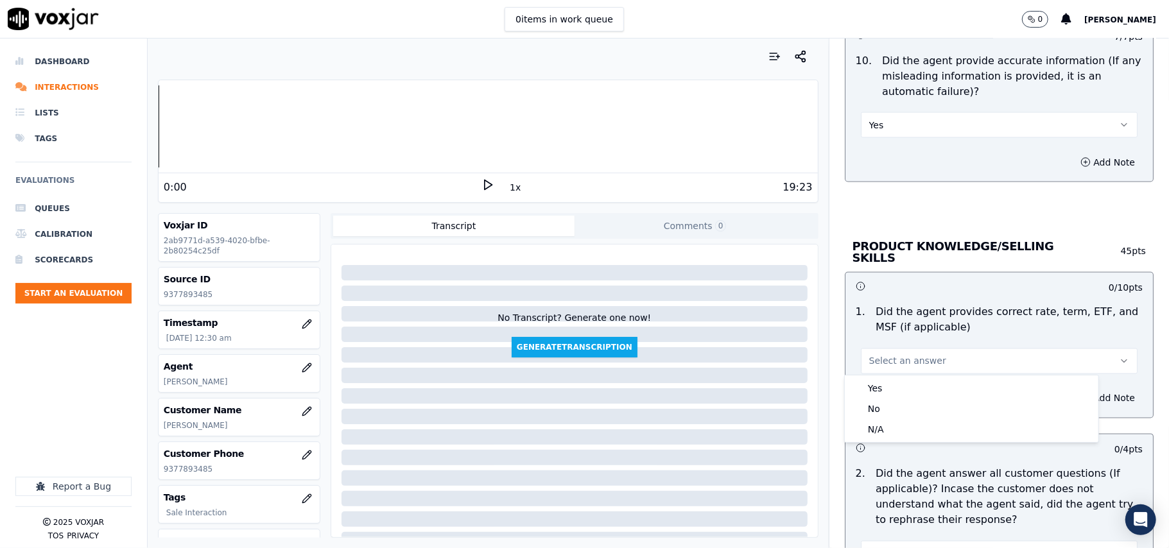
click at [887, 379] on div "Yes" at bounding box center [972, 388] width 249 height 21
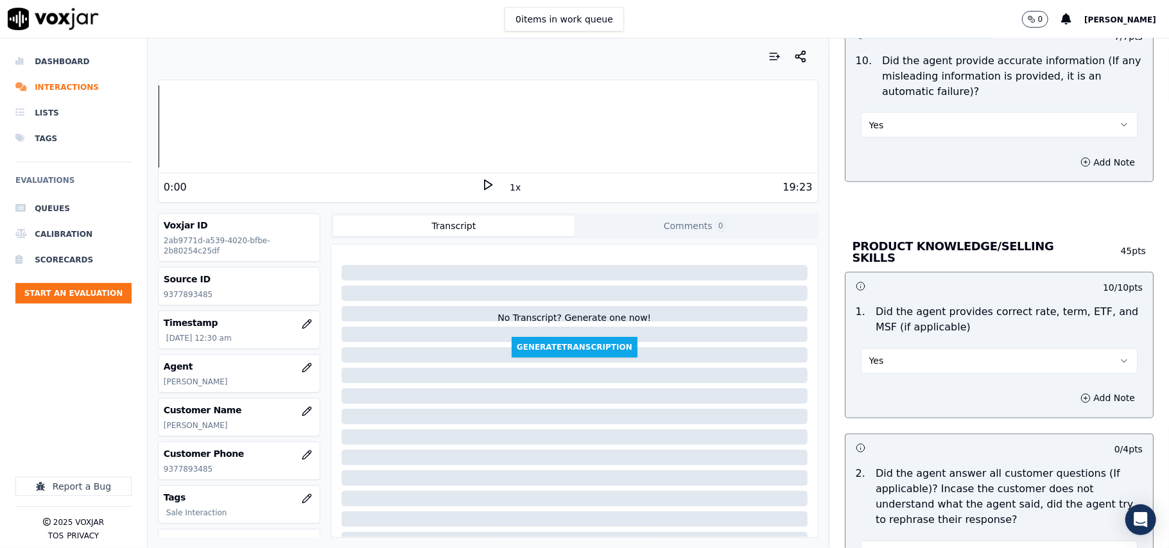
scroll to position [1712, 0]
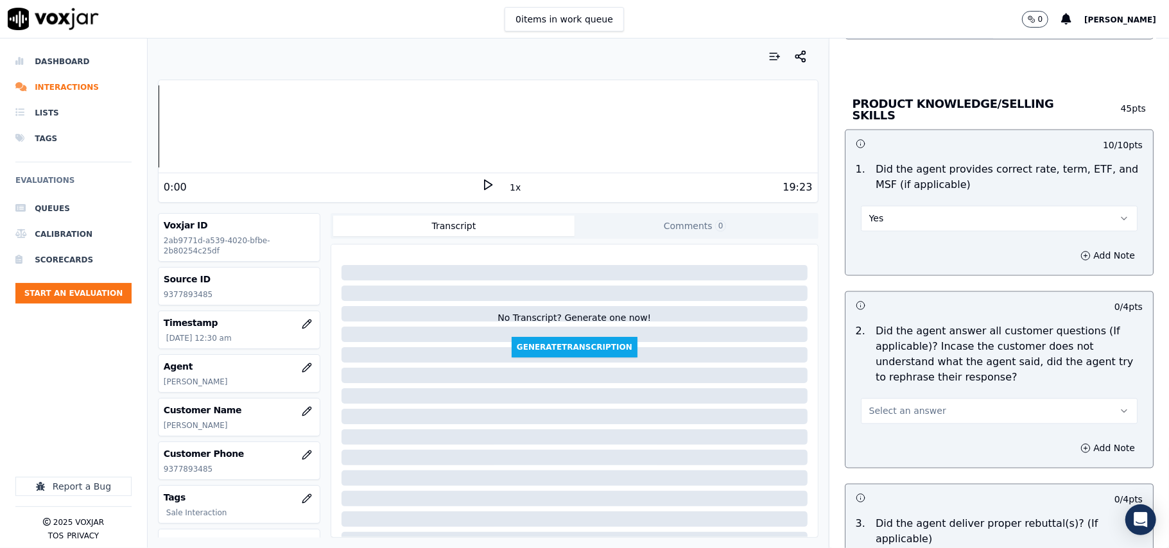
click at [905, 414] on span "Select an answer" at bounding box center [907, 411] width 77 height 13
click at [884, 432] on div "Yes" at bounding box center [972, 438] width 249 height 21
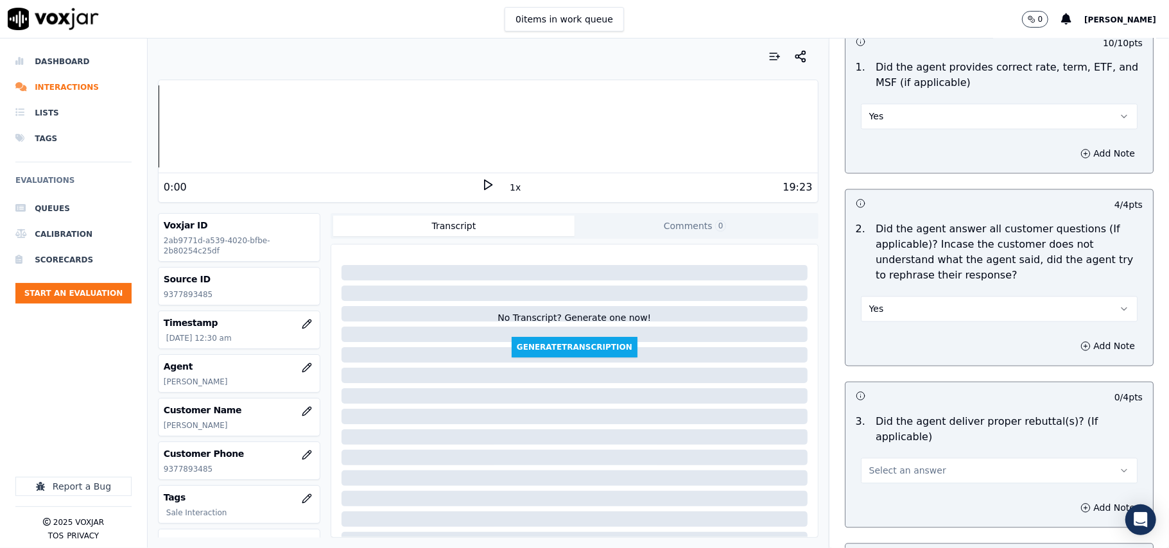
scroll to position [1855, 0]
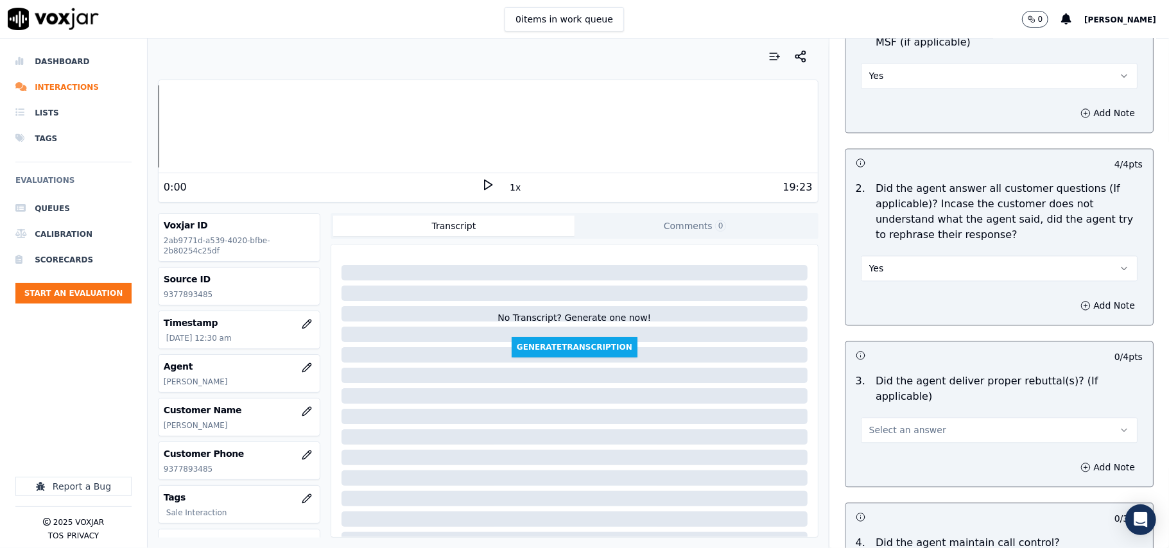
click at [896, 424] on span "Select an answer" at bounding box center [907, 430] width 77 height 13
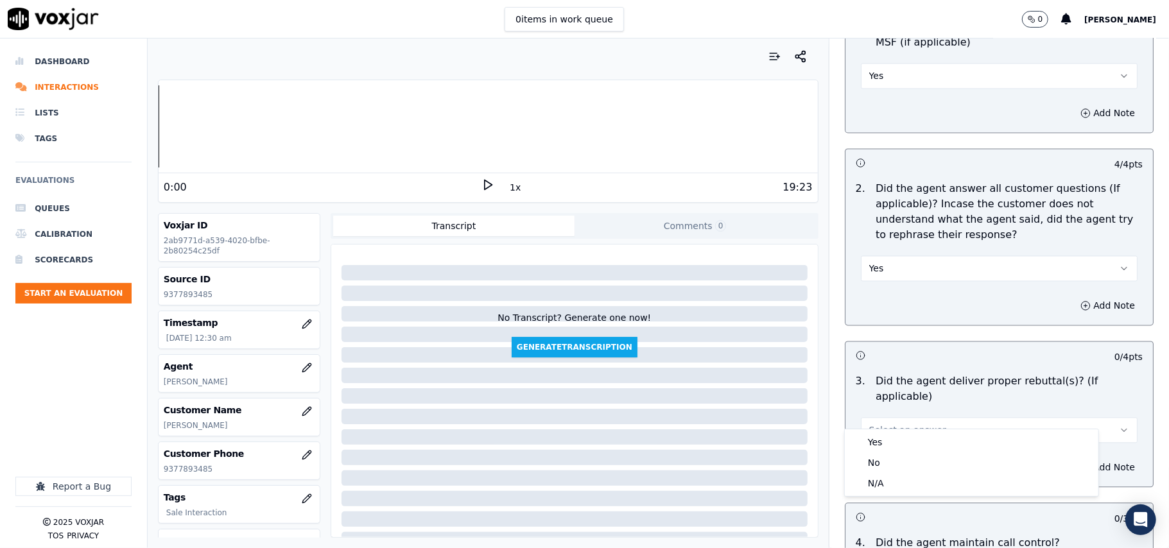
click at [891, 426] on button "Select an answer" at bounding box center [999, 430] width 277 height 26
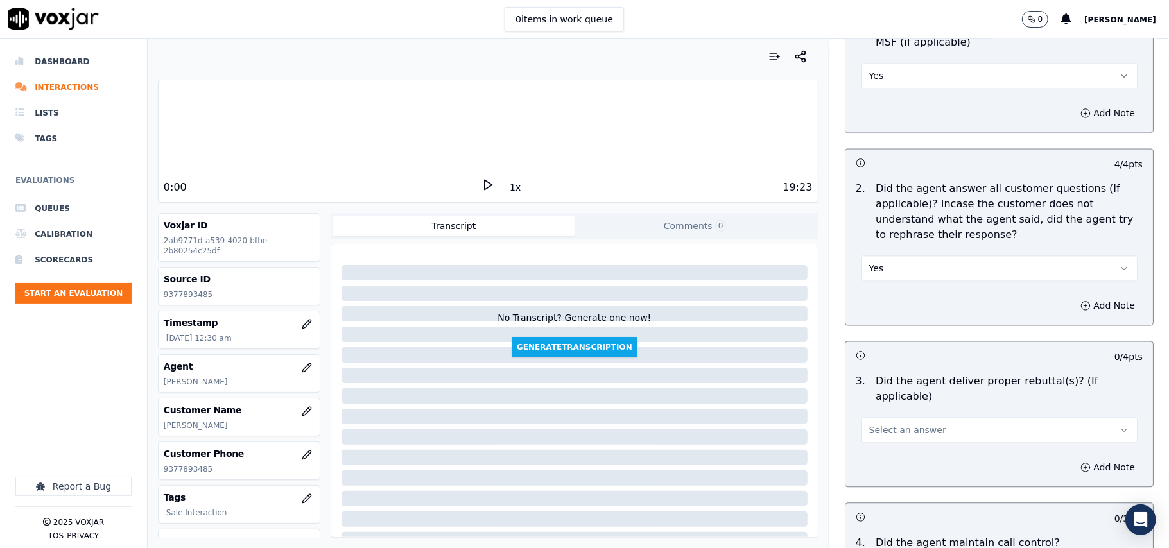
click at [890, 405] on div "Select an answer" at bounding box center [999, 424] width 297 height 39
click at [884, 424] on span "Select an answer" at bounding box center [907, 430] width 77 height 13
click at [879, 438] on div "Yes" at bounding box center [972, 442] width 249 height 21
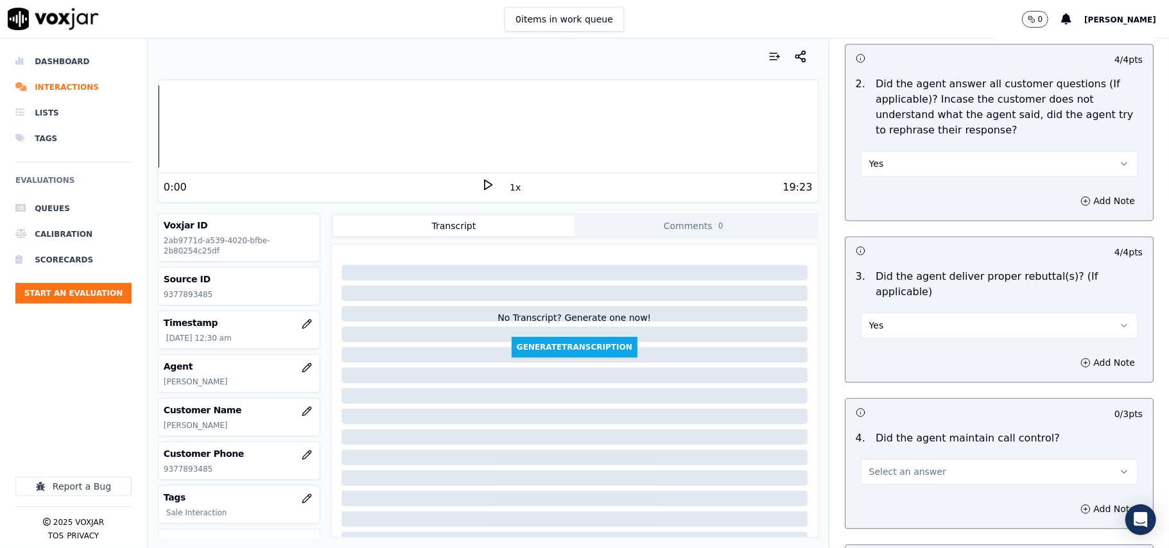
scroll to position [1997, 0]
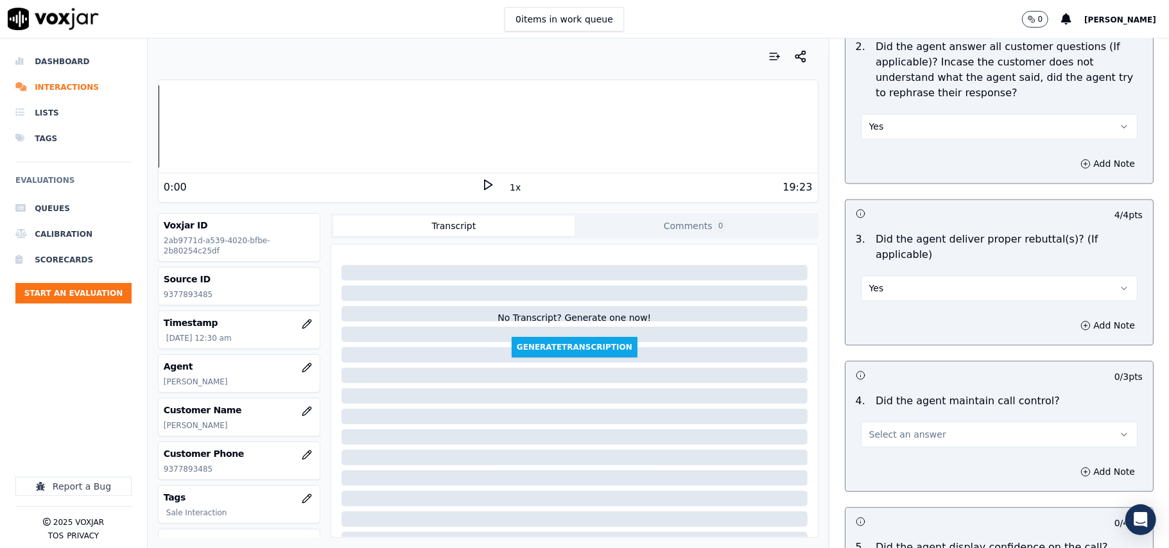
click at [903, 428] on span "Select an answer" at bounding box center [907, 434] width 77 height 13
drag, startPoint x: 894, startPoint y: 448, endPoint x: 912, endPoint y: 376, distance: 74.1
click at [894, 448] on div "Yes" at bounding box center [972, 447] width 249 height 21
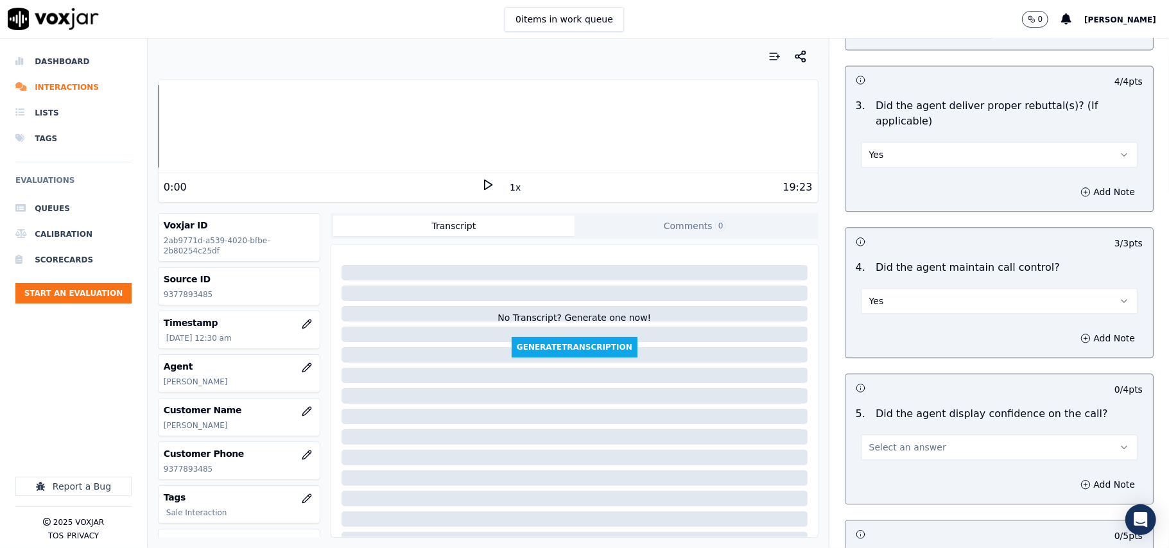
scroll to position [2284, 0]
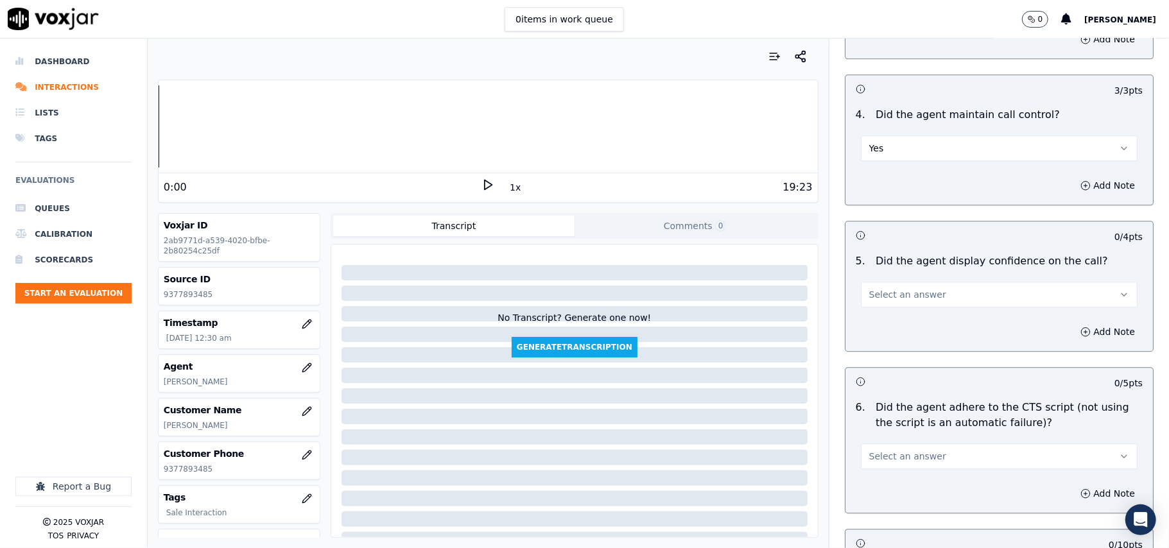
click at [898, 286] on button "Select an answer" at bounding box center [999, 295] width 277 height 26
click at [891, 309] on div "Yes" at bounding box center [972, 308] width 249 height 21
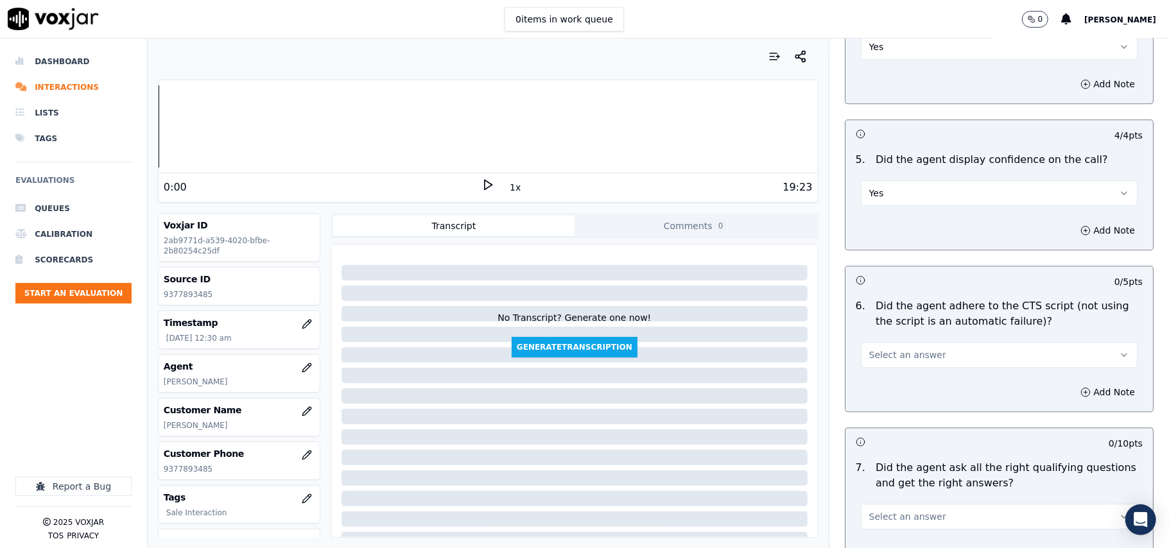
scroll to position [2425, 0]
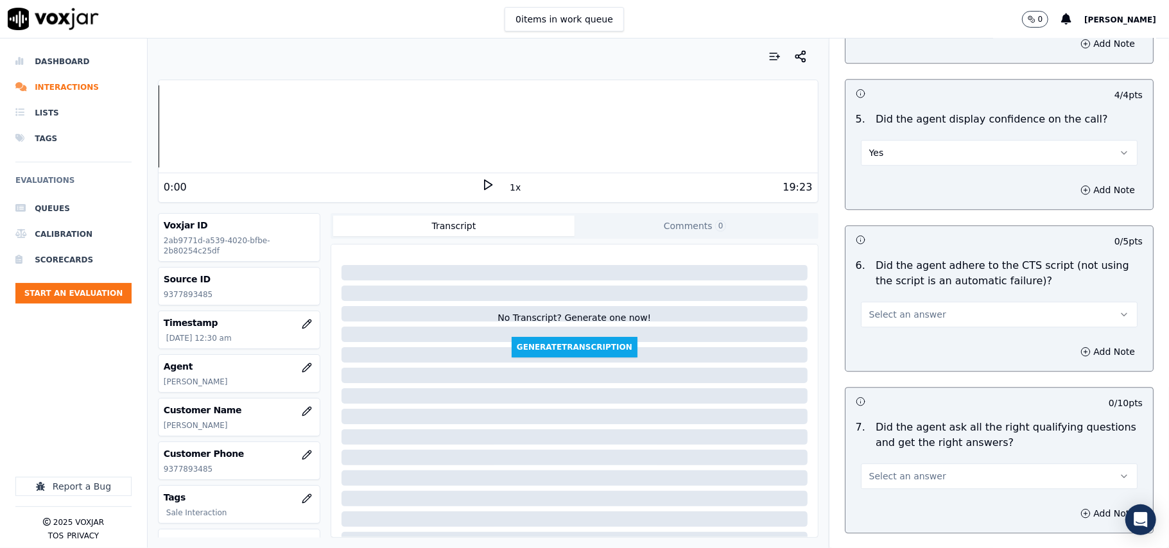
click at [892, 308] on span "Select an answer" at bounding box center [907, 314] width 77 height 13
click at [886, 330] on div "Yes" at bounding box center [972, 328] width 249 height 21
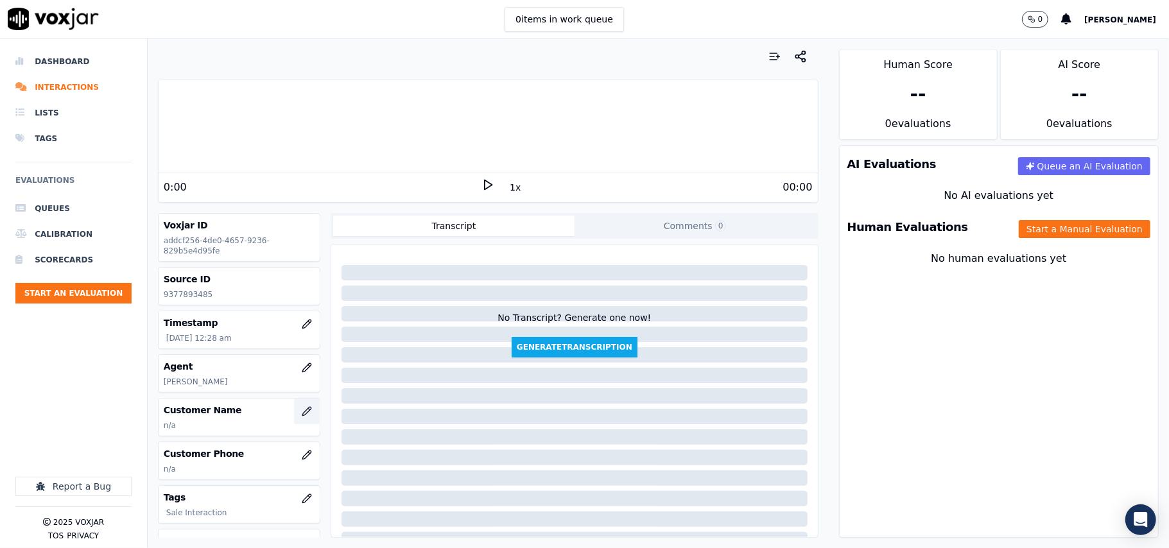
click at [302, 412] on icon "button" at bounding box center [307, 411] width 10 height 10
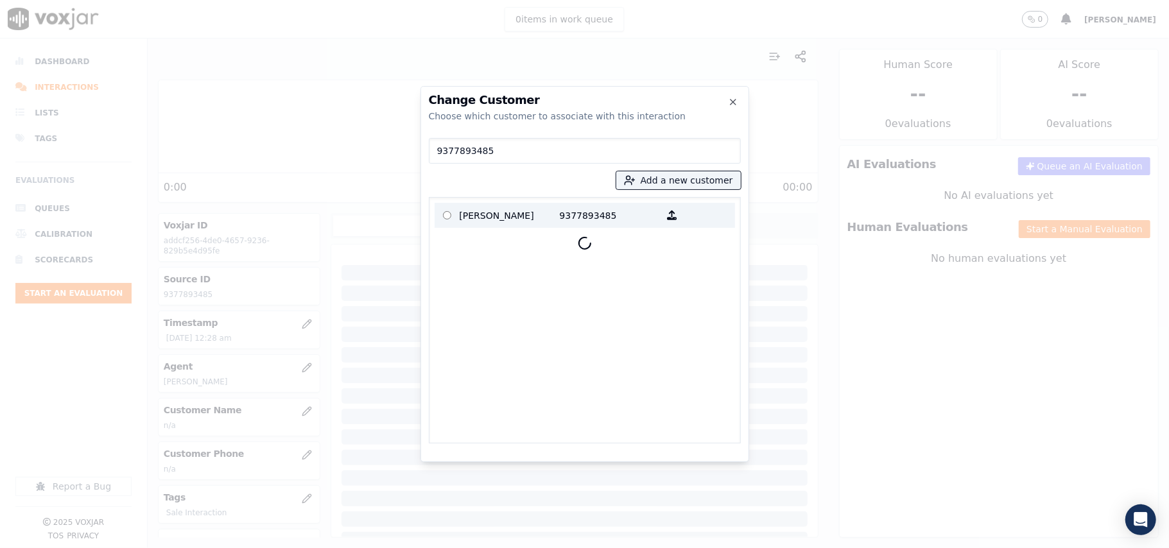
type input "9377893485"
click at [478, 213] on p "CHARLES GROOMS" at bounding box center [510, 215] width 100 height 20
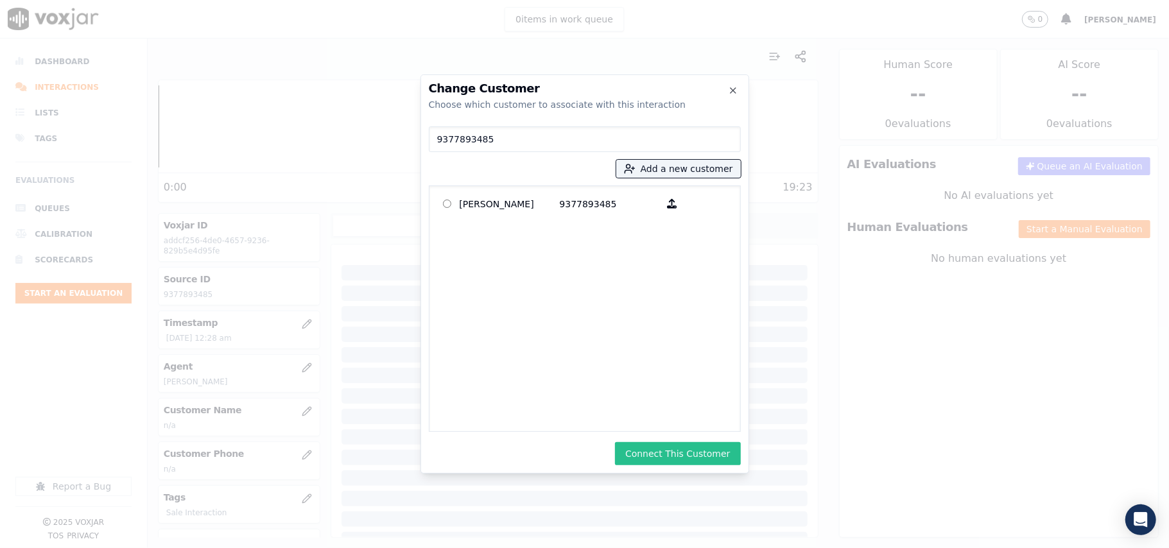
click at [691, 445] on button "Connect This Customer" at bounding box center [677, 453] width 125 height 23
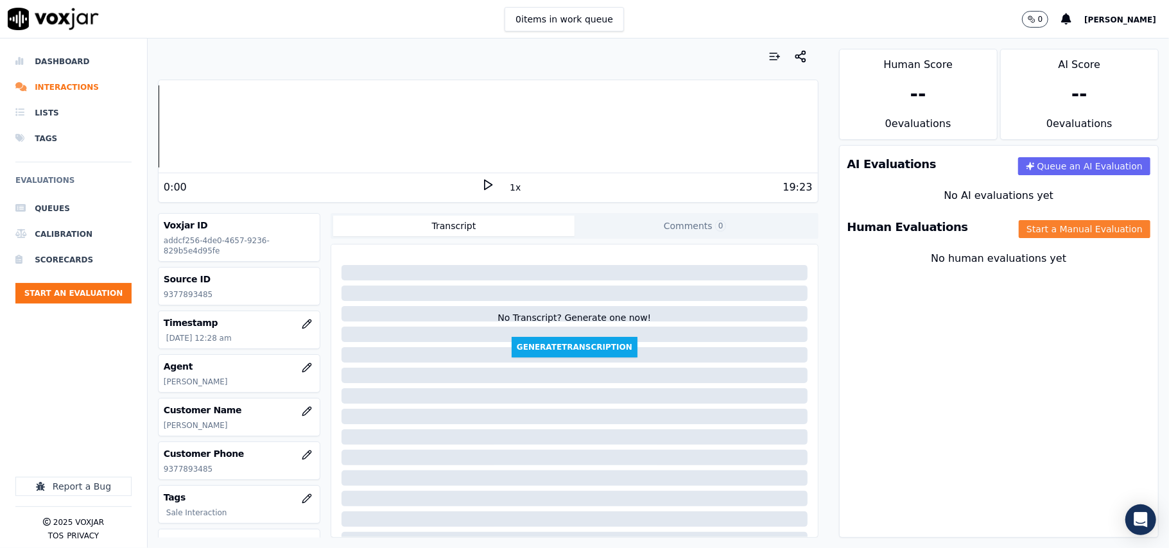
click at [1019, 227] on button "Start a Manual Evaluation" at bounding box center [1085, 229] width 132 height 18
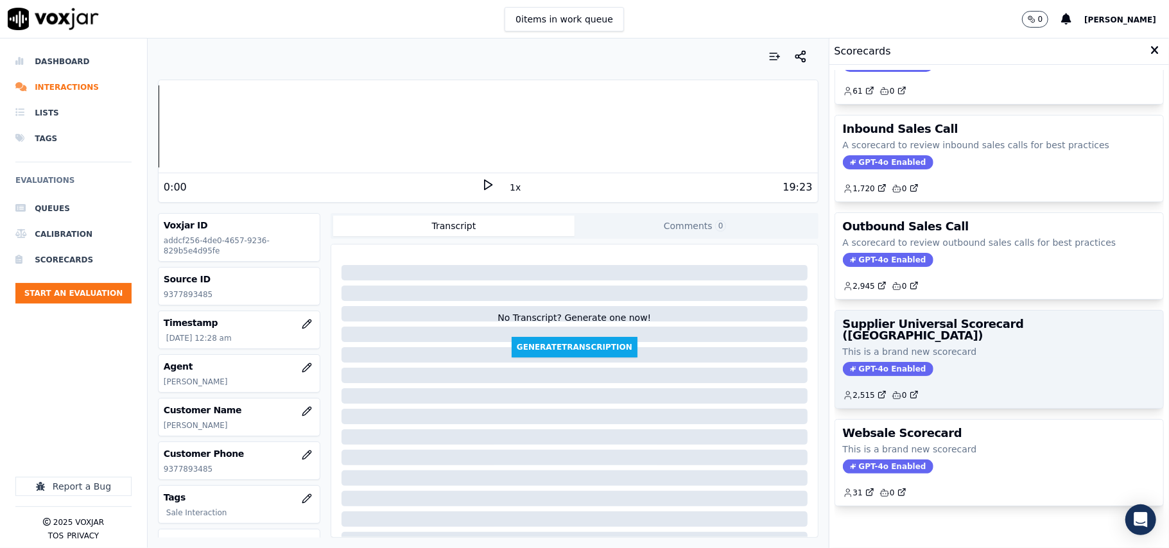
scroll to position [98, 0]
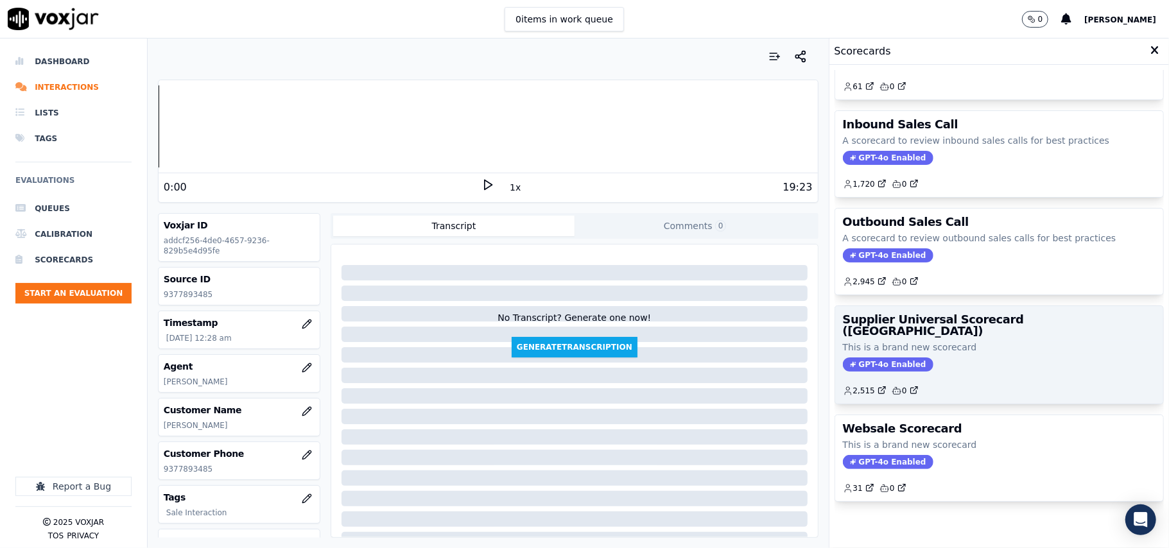
click at [988, 341] on p "This is a brand new scorecard" at bounding box center [999, 347] width 313 height 13
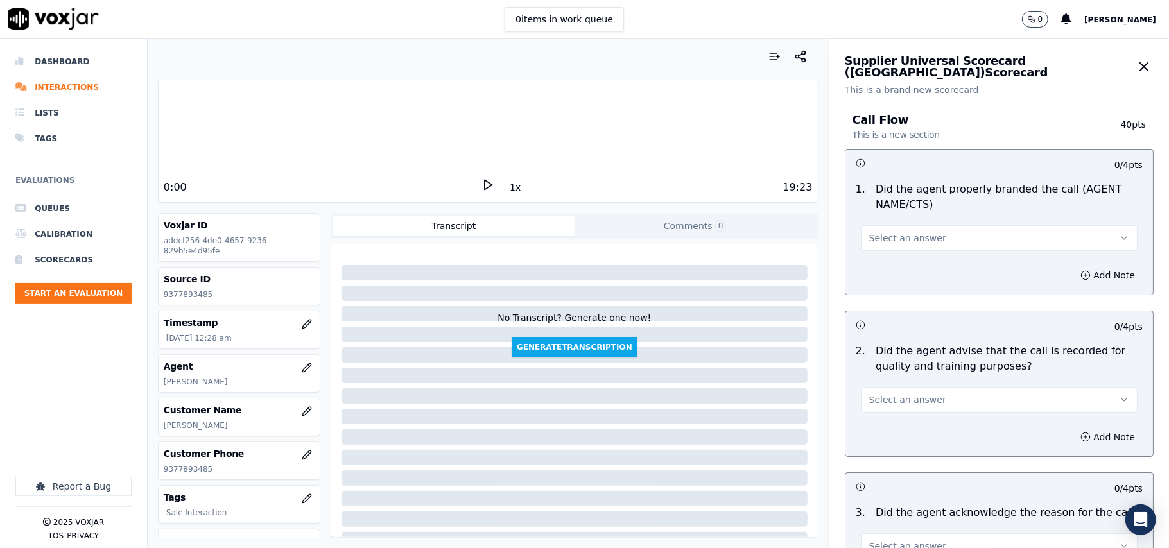
click at [936, 238] on button "Select an answer" at bounding box center [999, 238] width 277 height 26
click at [910, 266] on div "Yes" at bounding box center [972, 268] width 249 height 21
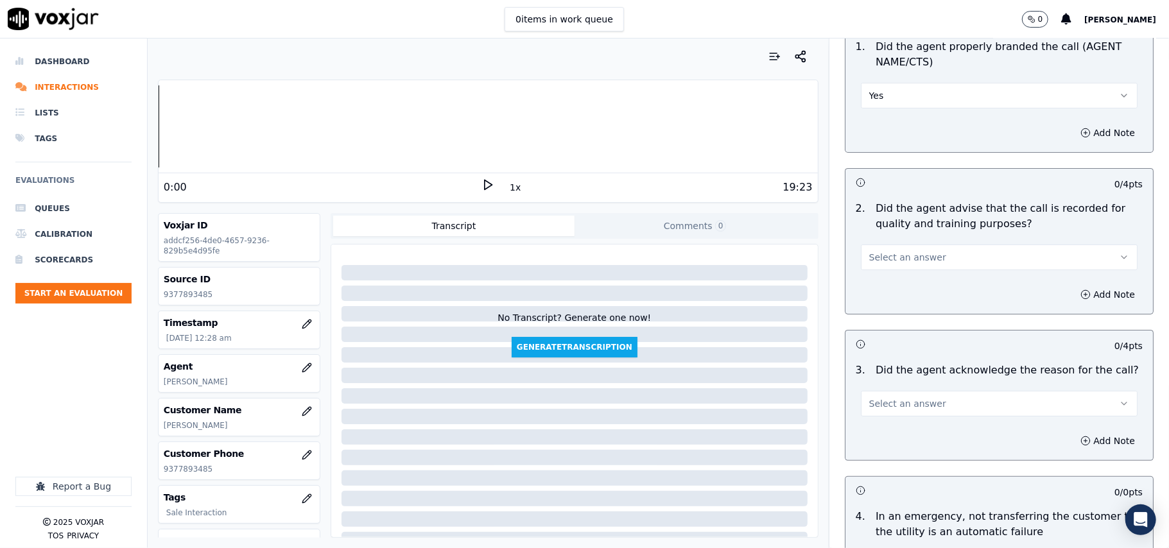
drag, startPoint x: 880, startPoint y: 249, endPoint x: 874, endPoint y: 265, distance: 16.5
click at [879, 250] on button "Select an answer" at bounding box center [999, 258] width 277 height 26
click at [898, 279] on div "Yes" at bounding box center [972, 287] width 249 height 21
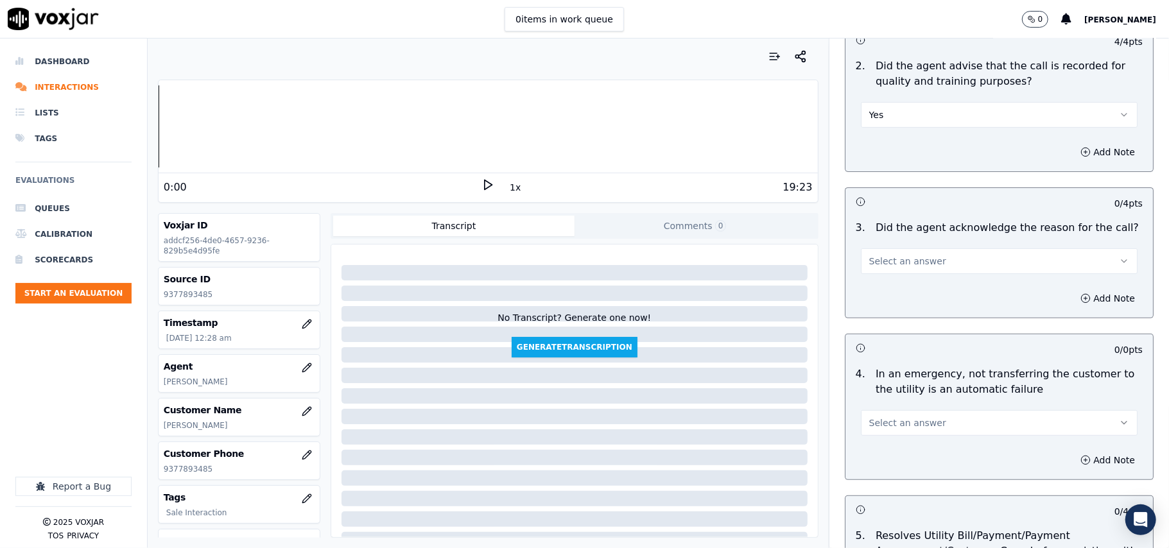
click at [880, 263] on span "Select an answer" at bounding box center [907, 261] width 77 height 13
click at [879, 288] on div "Yes" at bounding box center [972, 291] width 249 height 21
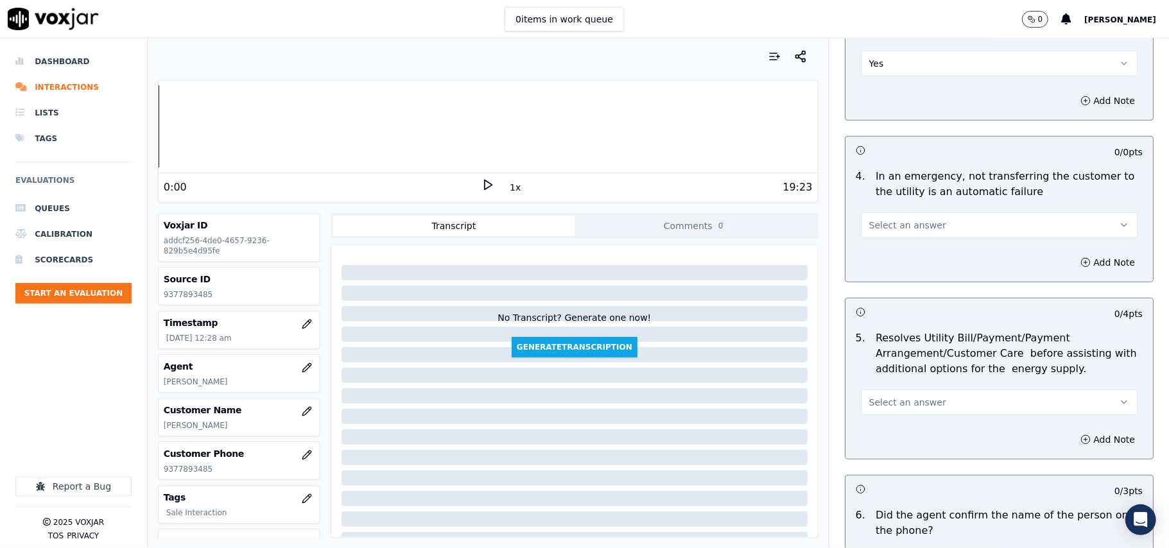
scroll to position [571, 0]
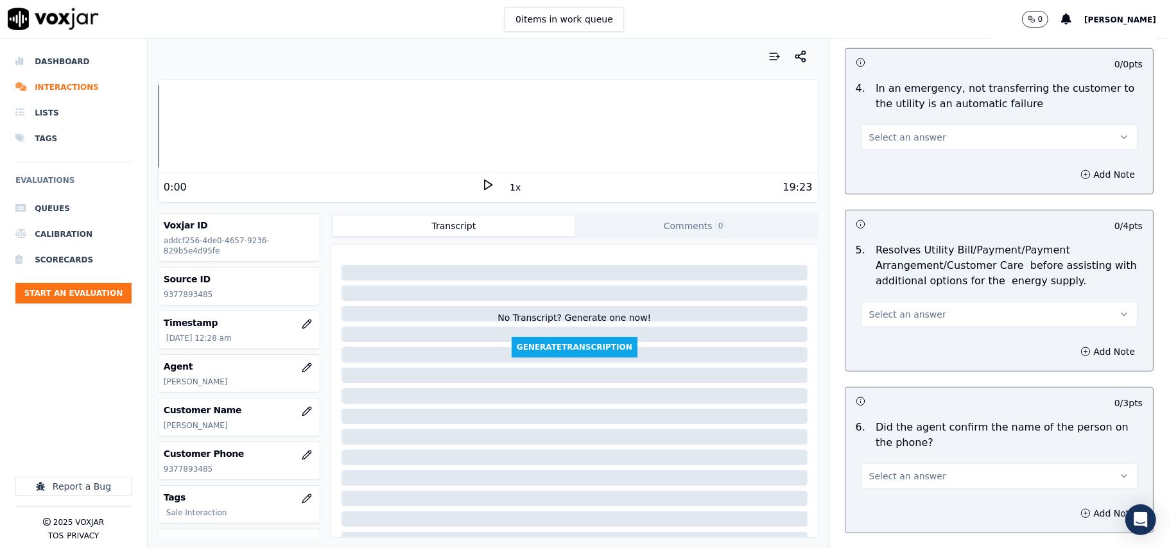
click at [871, 144] on span "Select an answer" at bounding box center [907, 137] width 77 height 13
click at [891, 209] on div "N/A" at bounding box center [972, 208] width 249 height 21
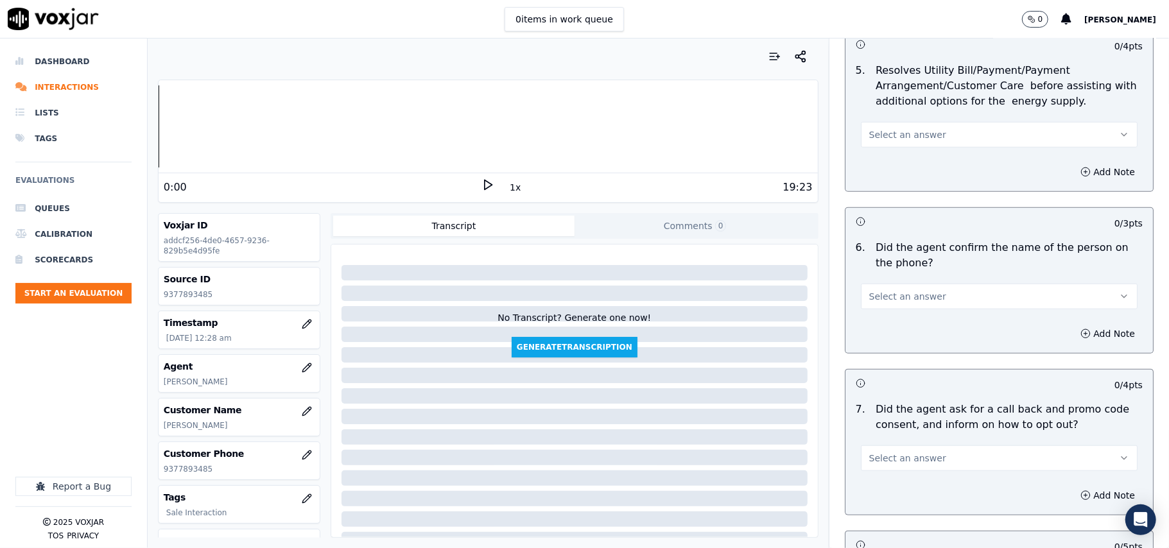
scroll to position [713, 0]
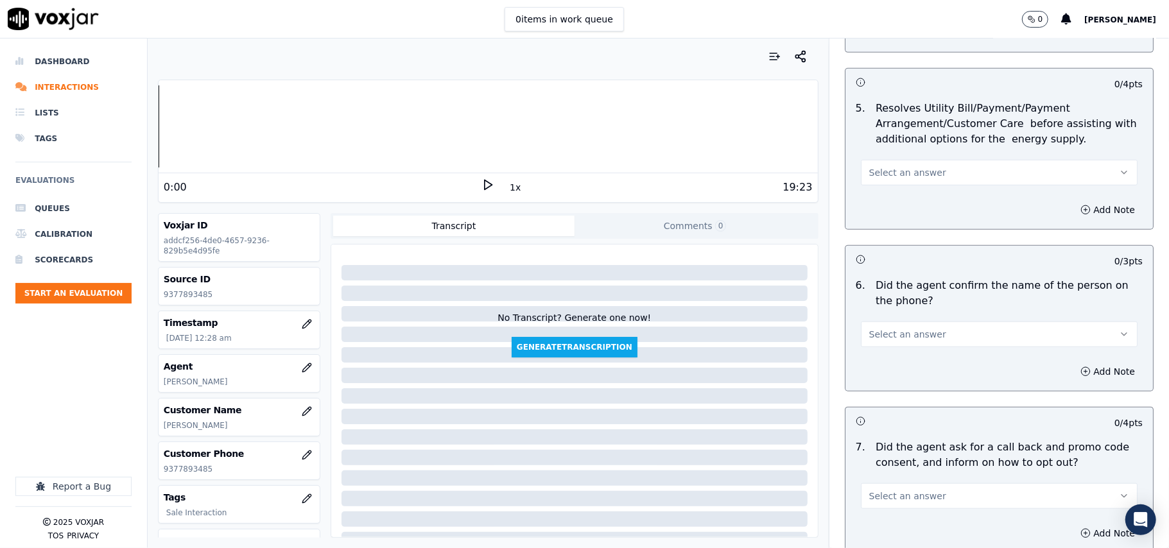
click at [880, 179] on span "Select an answer" at bounding box center [907, 172] width 77 height 13
click at [895, 245] on div "N/A" at bounding box center [972, 244] width 249 height 21
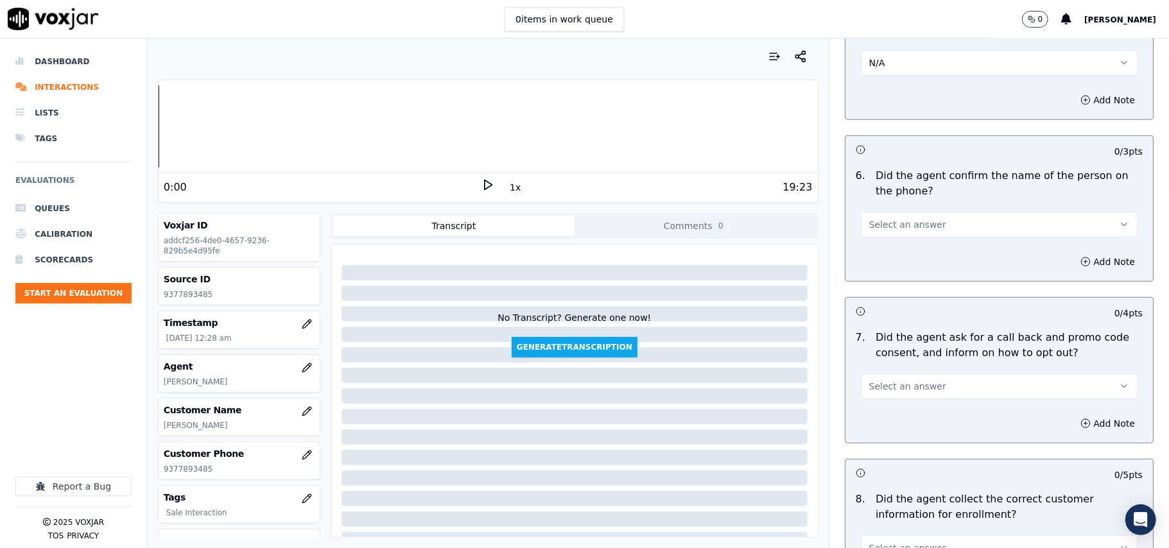
scroll to position [856, 0]
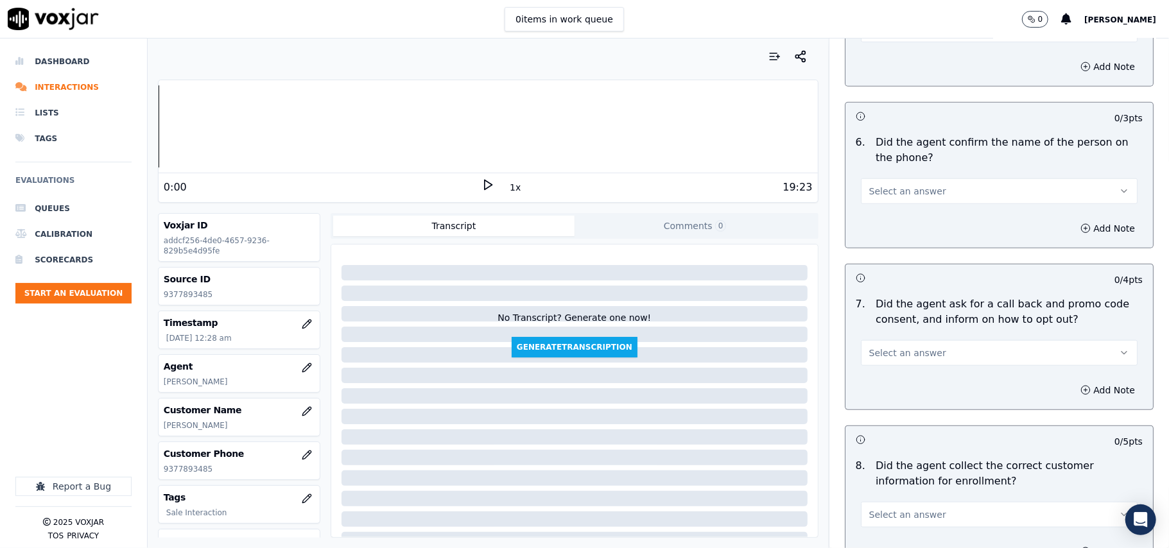
click at [882, 202] on button "Select an answer" at bounding box center [999, 192] width 277 height 26
click at [884, 220] on div "Yes" at bounding box center [972, 223] width 249 height 21
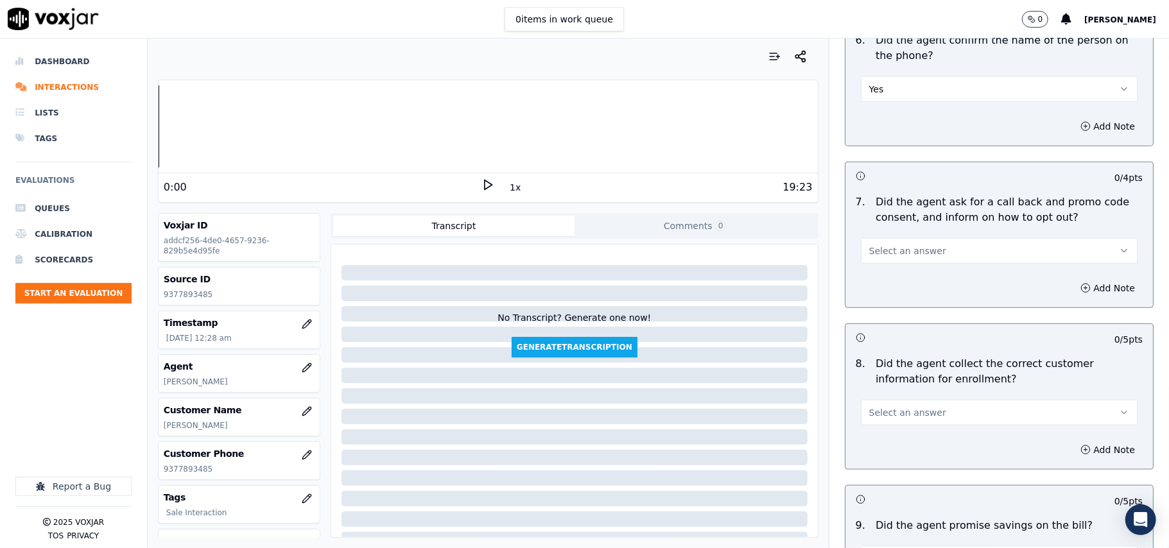
scroll to position [999, 0]
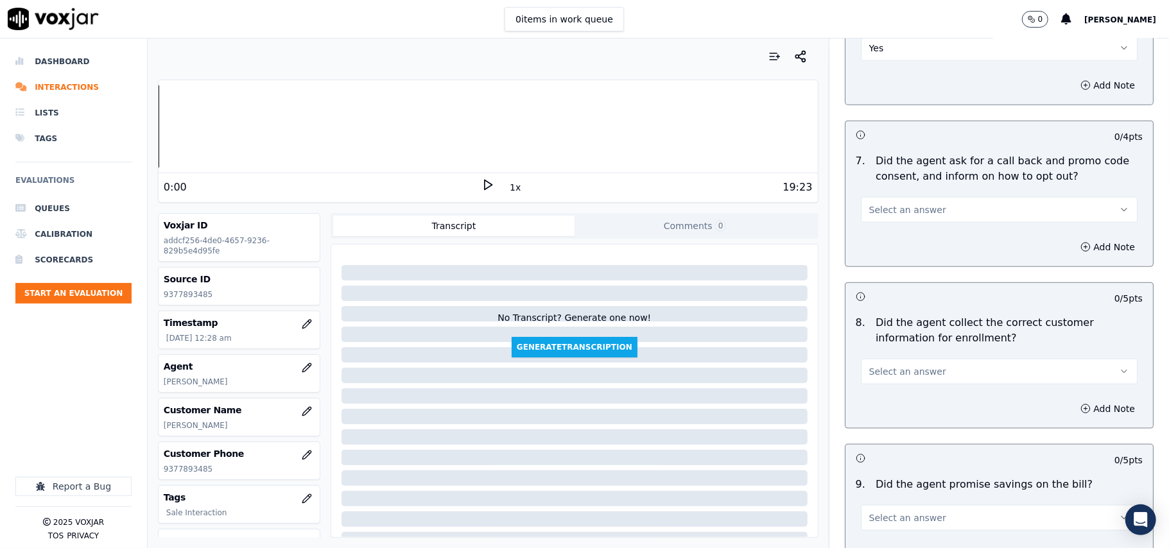
click at [887, 226] on div "7 . Did the agent ask for a call back and promo code consent, and inform on how…" at bounding box center [1000, 188] width 308 height 80
click at [887, 221] on button "Select an answer" at bounding box center [999, 210] width 277 height 26
click at [884, 241] on div "Yes" at bounding box center [972, 242] width 249 height 21
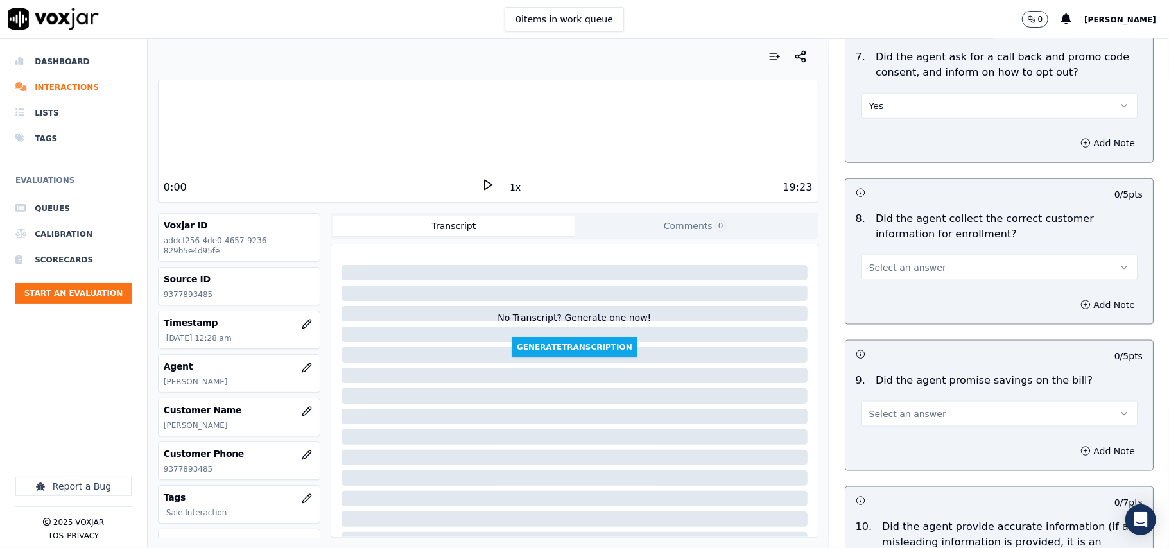
scroll to position [1141, 0]
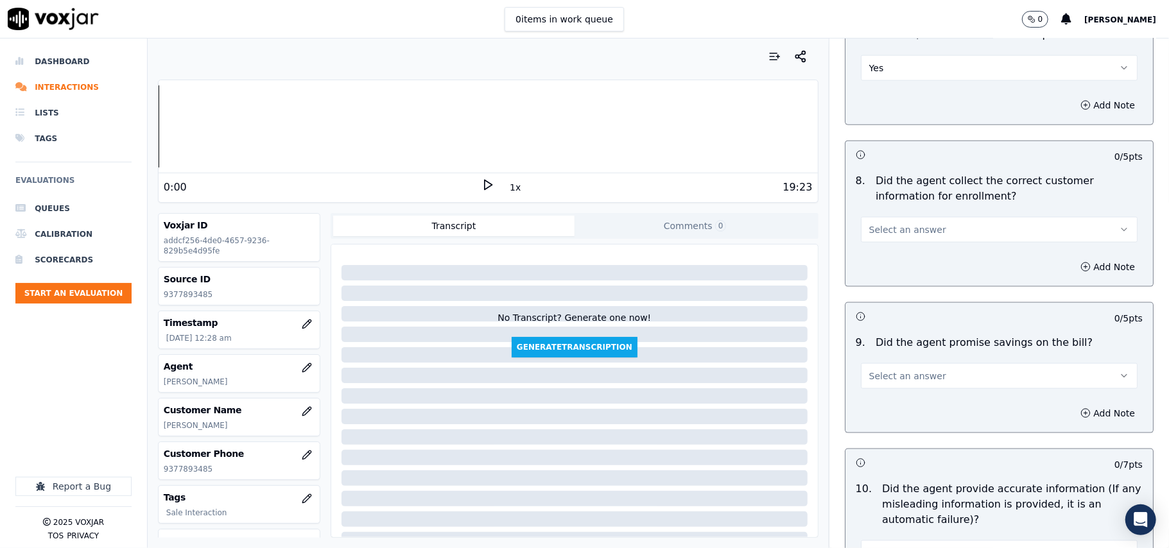
click at [882, 234] on span "Select an answer" at bounding box center [907, 229] width 77 height 13
click
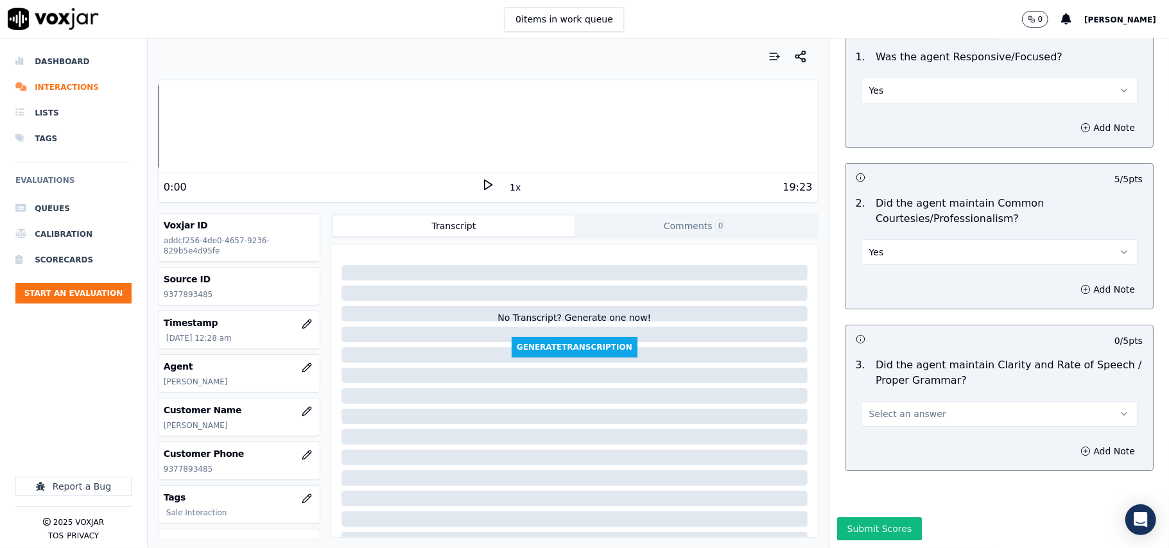
scroll to position [3213, 0]
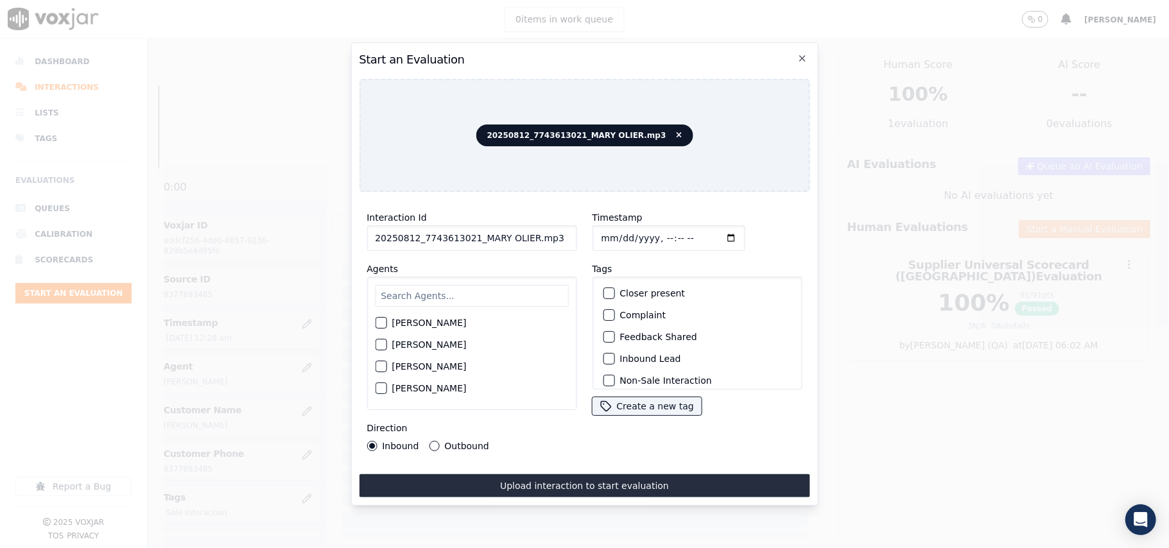
paste input "7743613021"
type input "7743613021"
type input "2025-08-12T00:32"
type input "Mary"
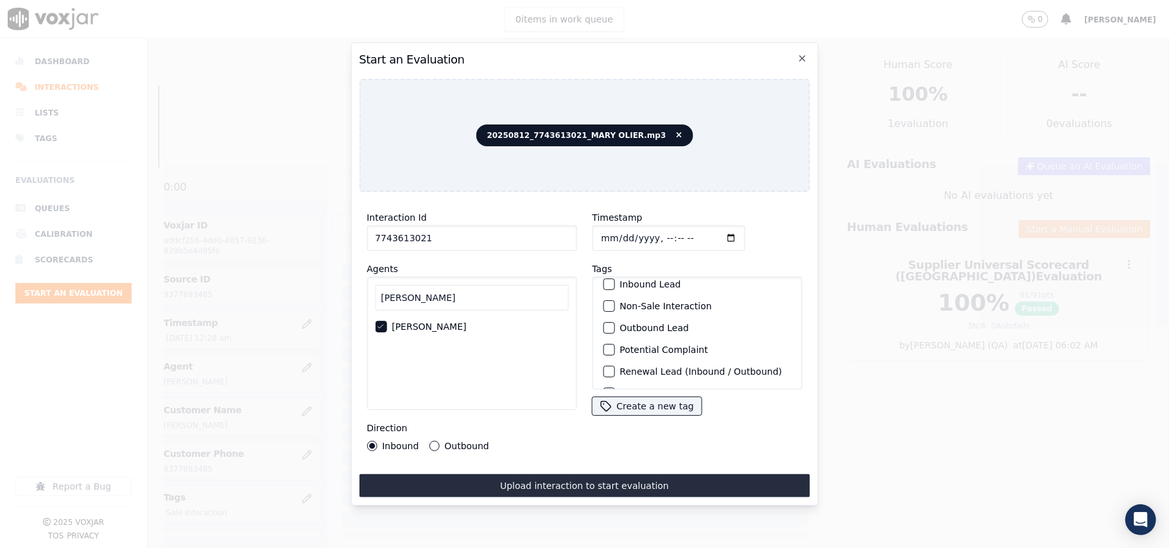
scroll to position [112, 0]
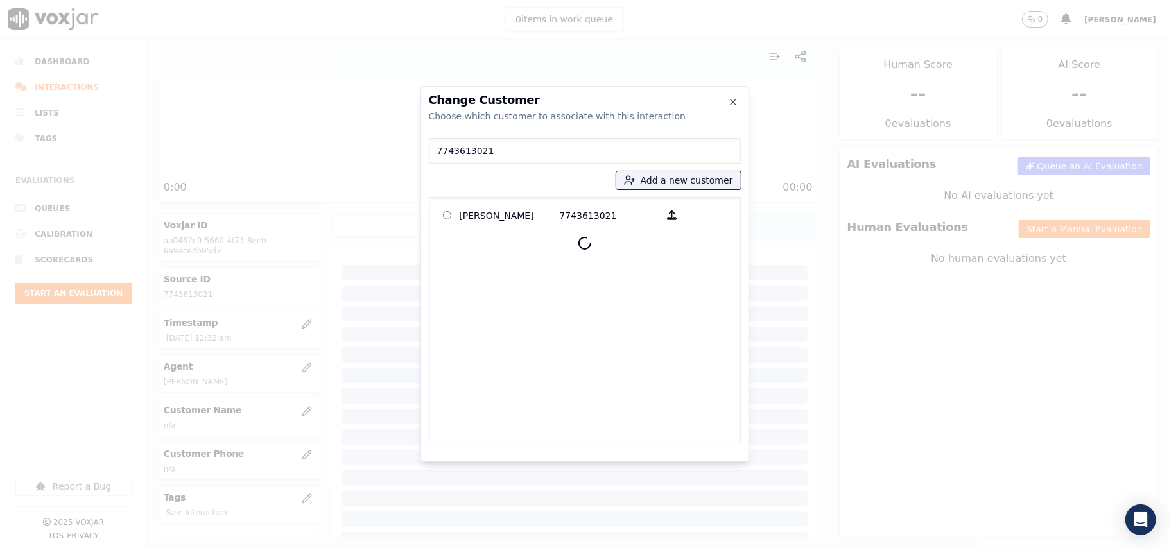
type input "7743613021"
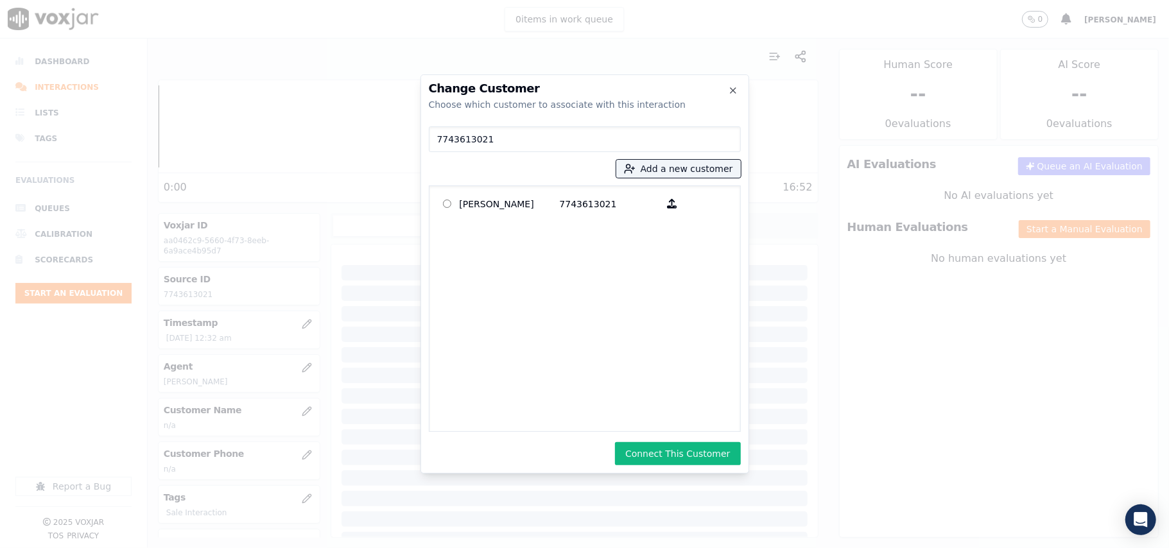
drag, startPoint x: 713, startPoint y: 453, endPoint x: 810, endPoint y: 399, distance: 110.6
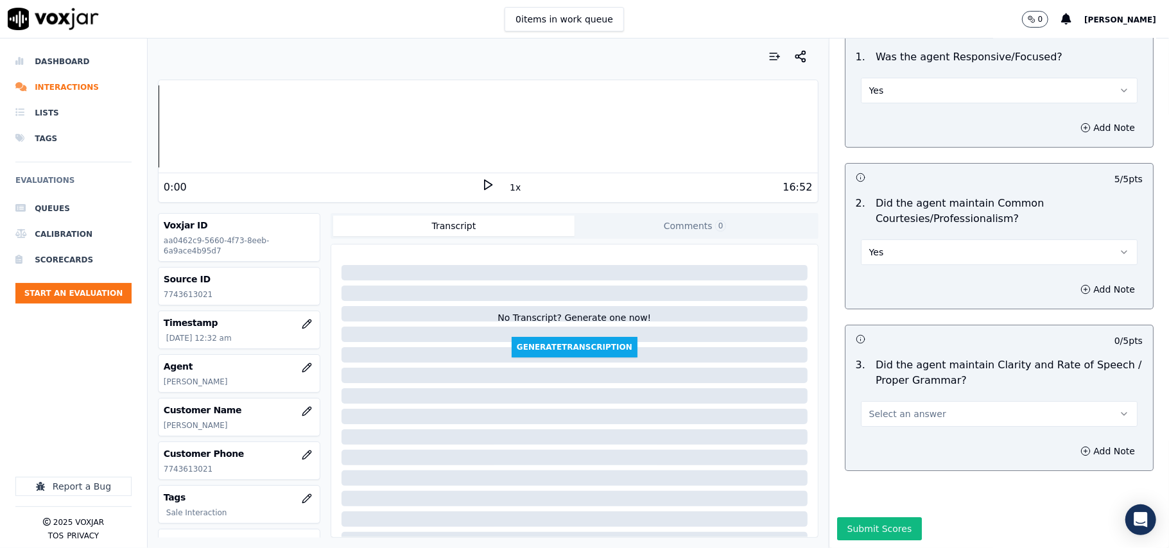
scroll to position [3213, 0]
drag, startPoint x: 882, startPoint y: 388, endPoint x: 879, endPoint y: 424, distance: 36.1
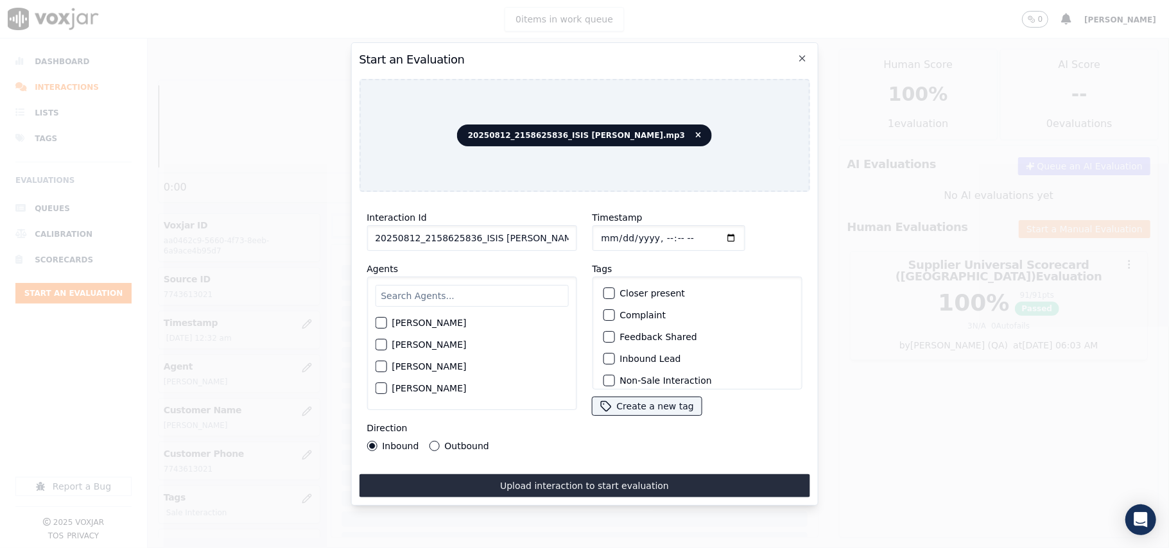
paste input "158625836"
type input "2158625836"
type input "2025-08-12T00:33"
type input "ISIS"
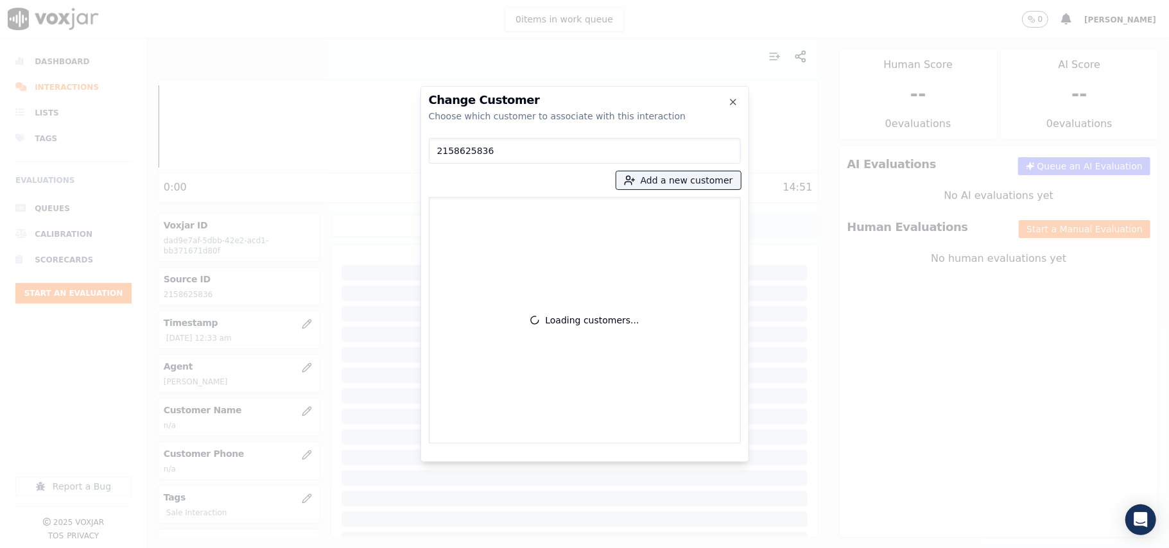
type input "2158625836"
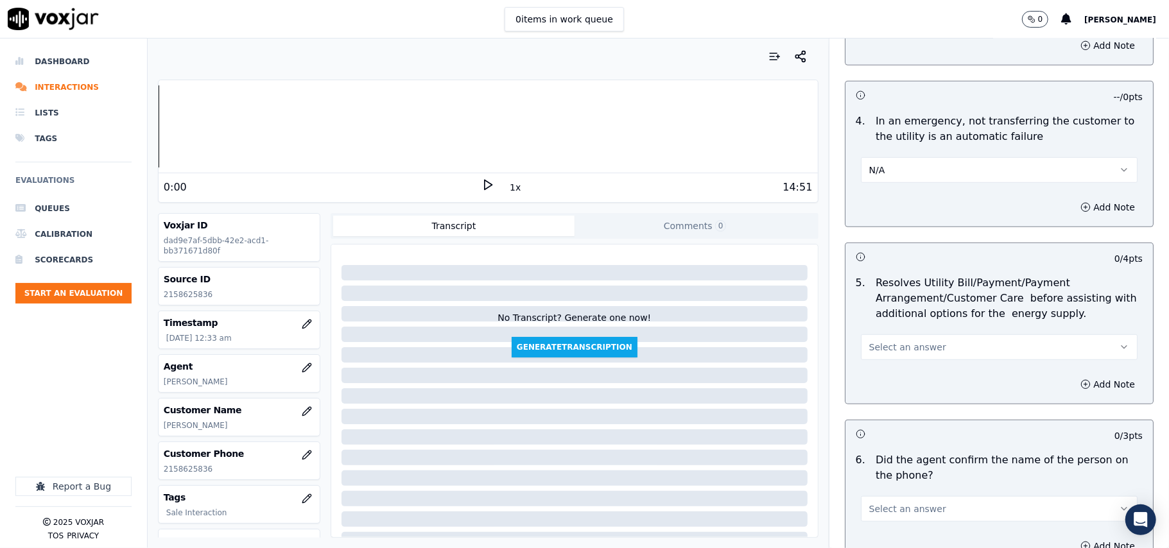
scroll to position [571, 0]
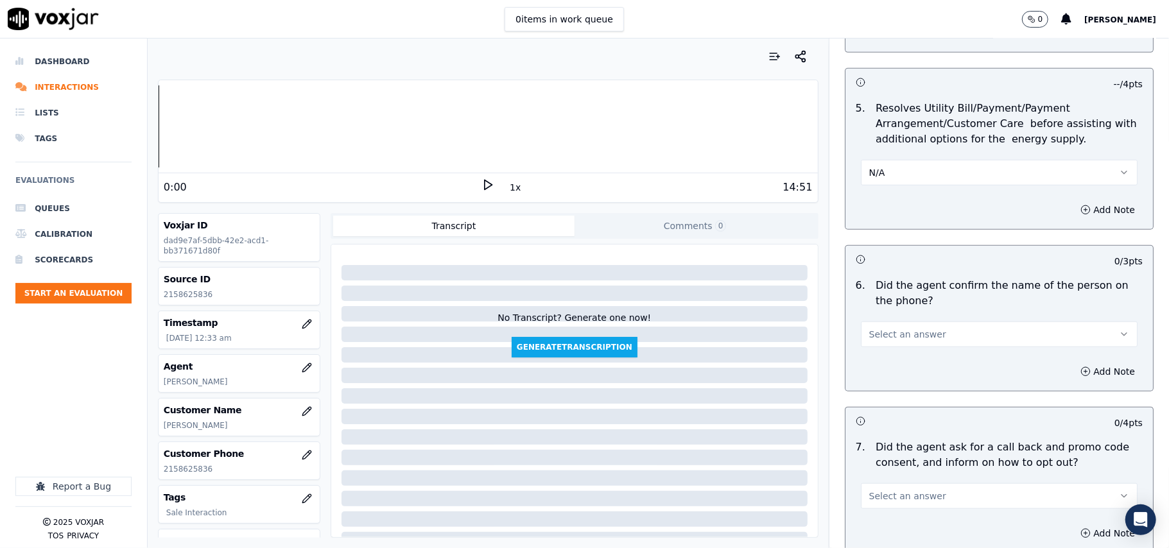
drag, startPoint x: 877, startPoint y: 317, endPoint x: 882, endPoint y: 347, distance: 30.5
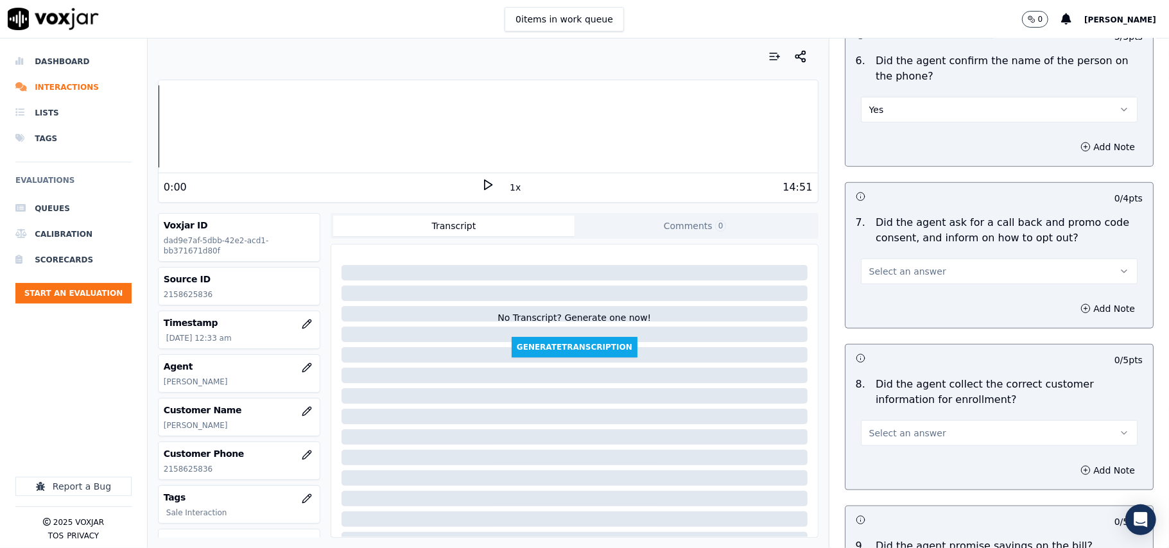
scroll to position [999, 0]
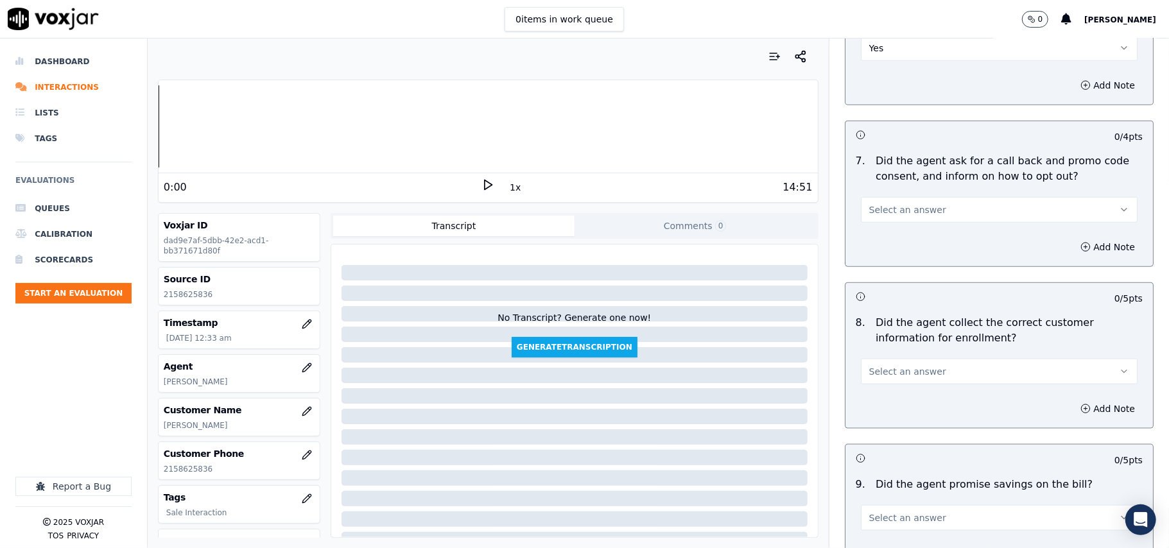
drag, startPoint x: 882, startPoint y: 211, endPoint x: 879, endPoint y: 221, distance: 10.6
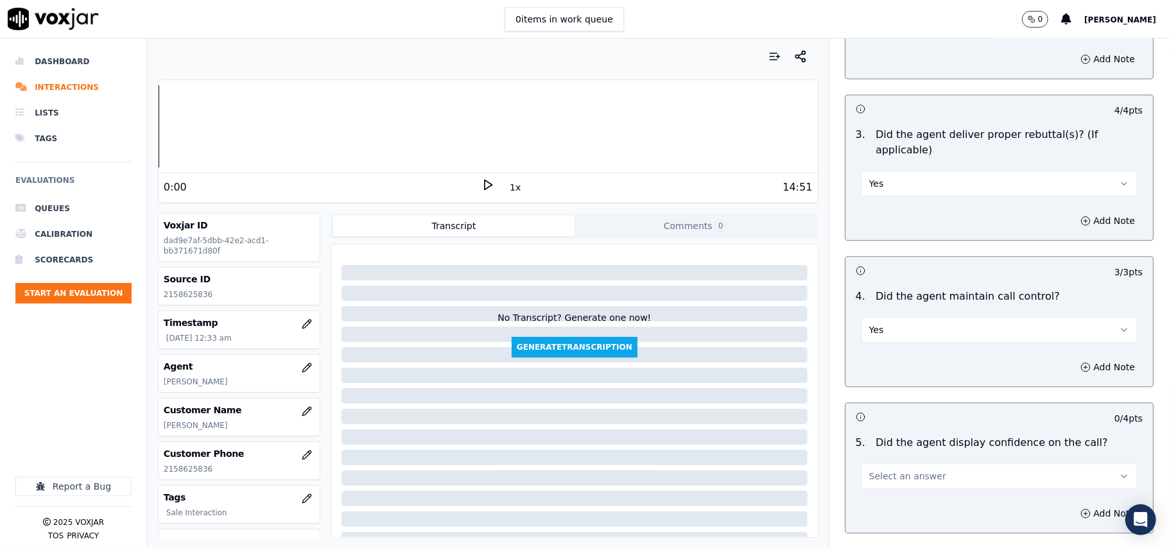
scroll to position [2140, 0]
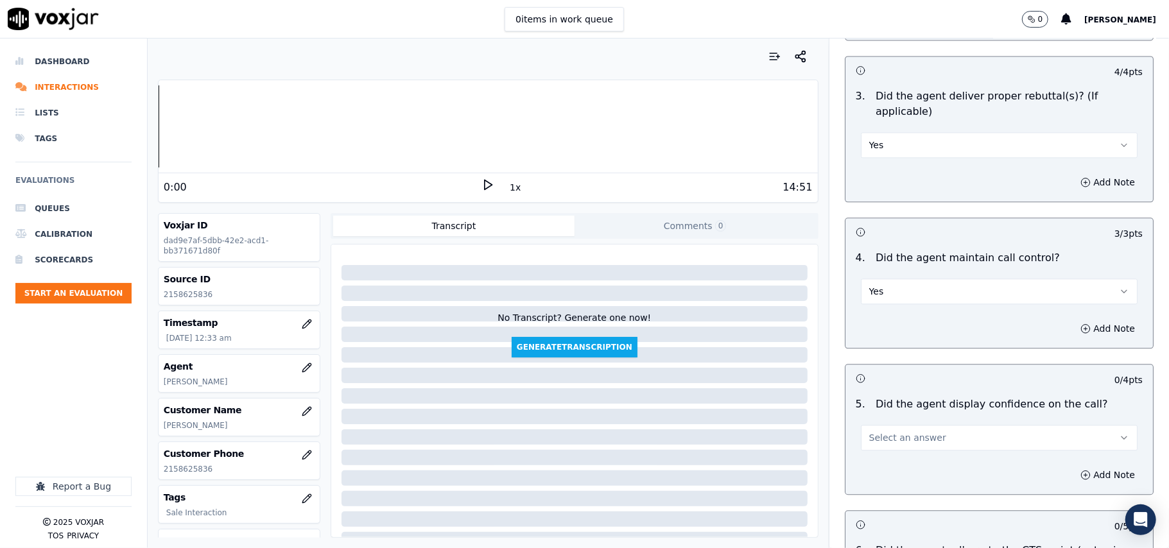
drag, startPoint x: 894, startPoint y: 421, endPoint x: 890, endPoint y: 427, distance: 6.9
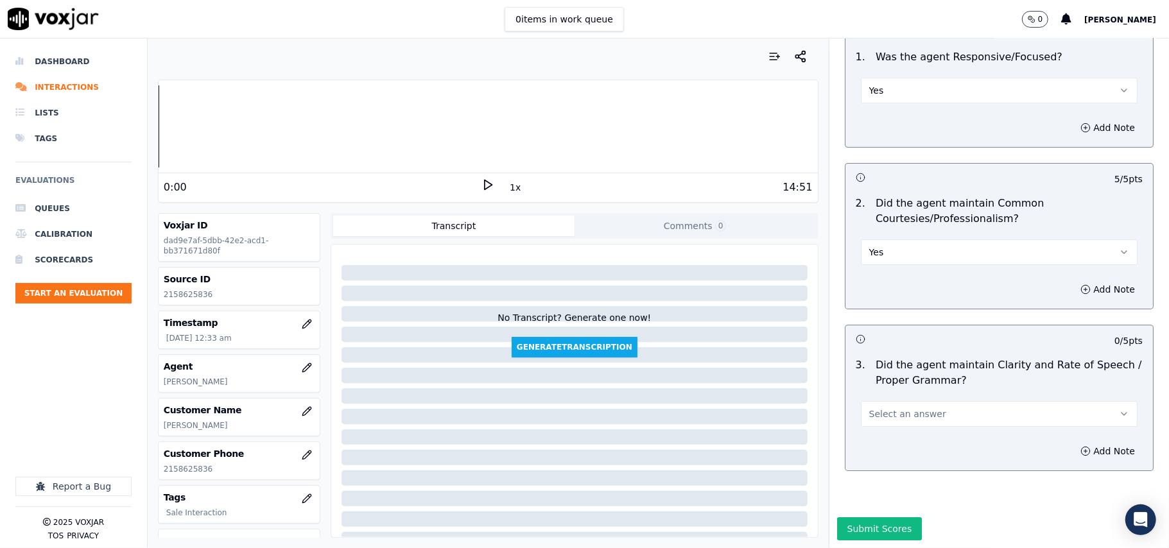
scroll to position [3213, 0]
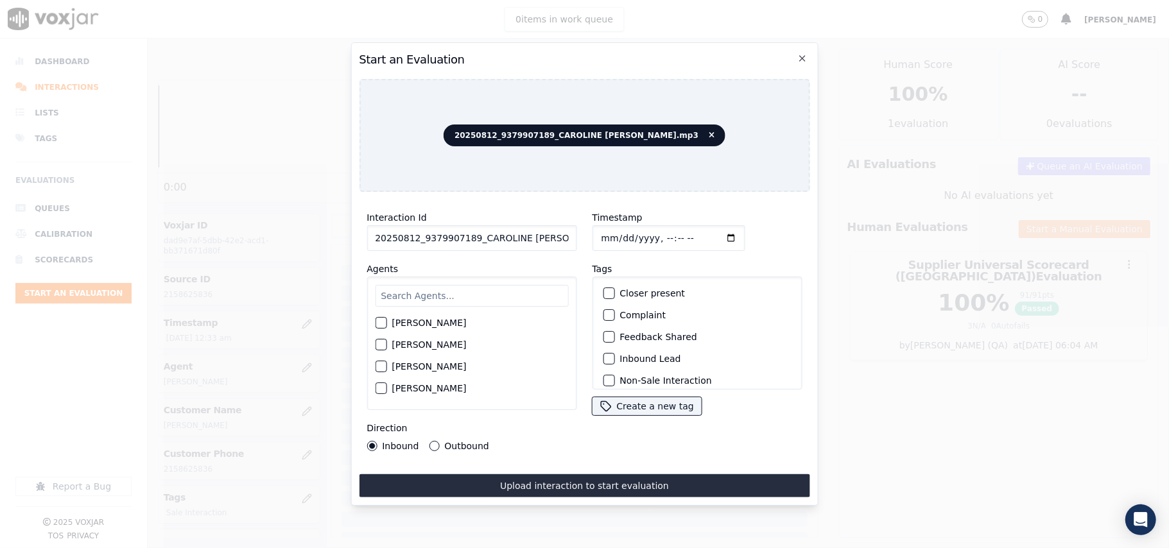
drag, startPoint x: 478, startPoint y: 214, endPoint x: 458, endPoint y: 234, distance: 28.2
paste input "9379907189"
type input "9379907189"
type input "2025-08-12T00:35"
type input "CArol"
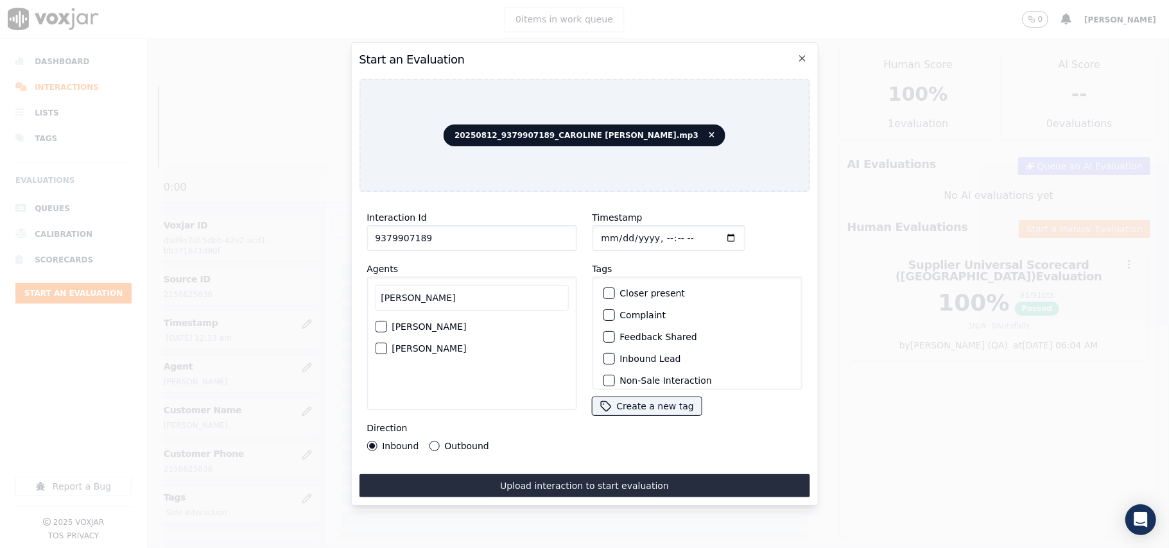
scroll to position [112, 0]
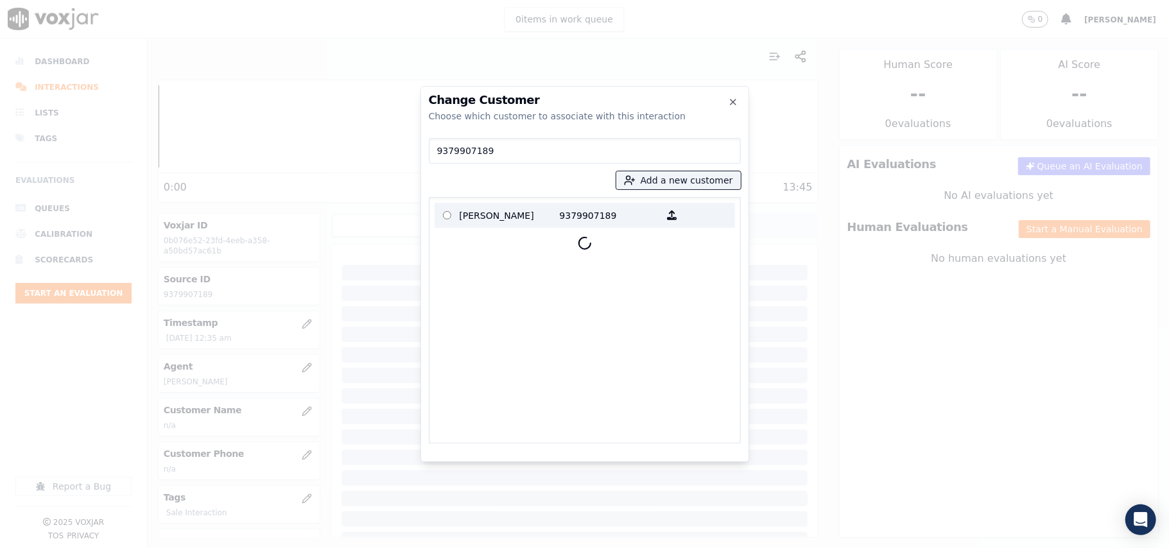
type input "9379907189"
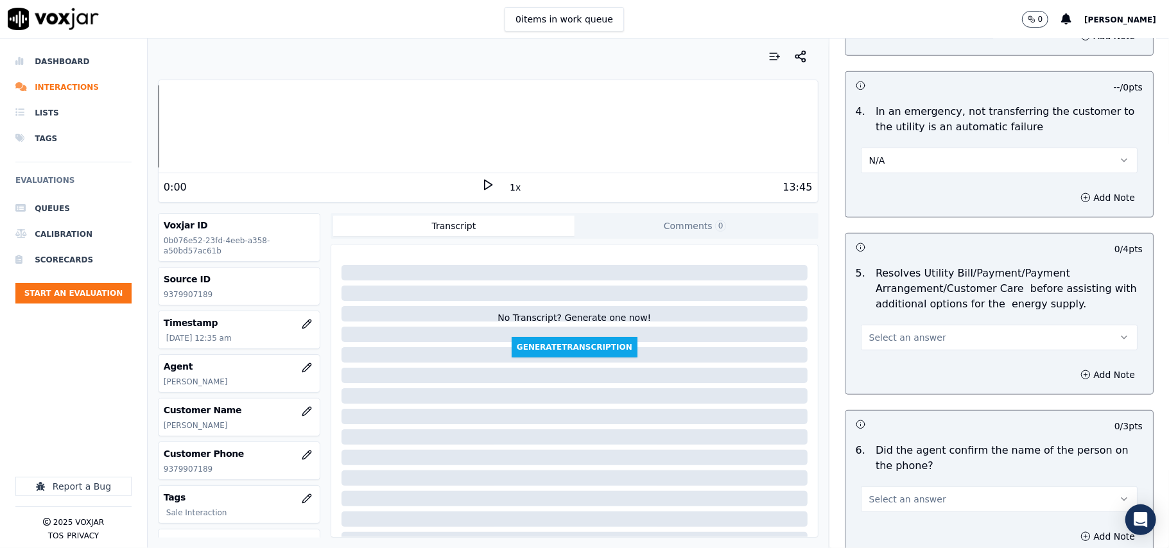
scroll to position [571, 0]
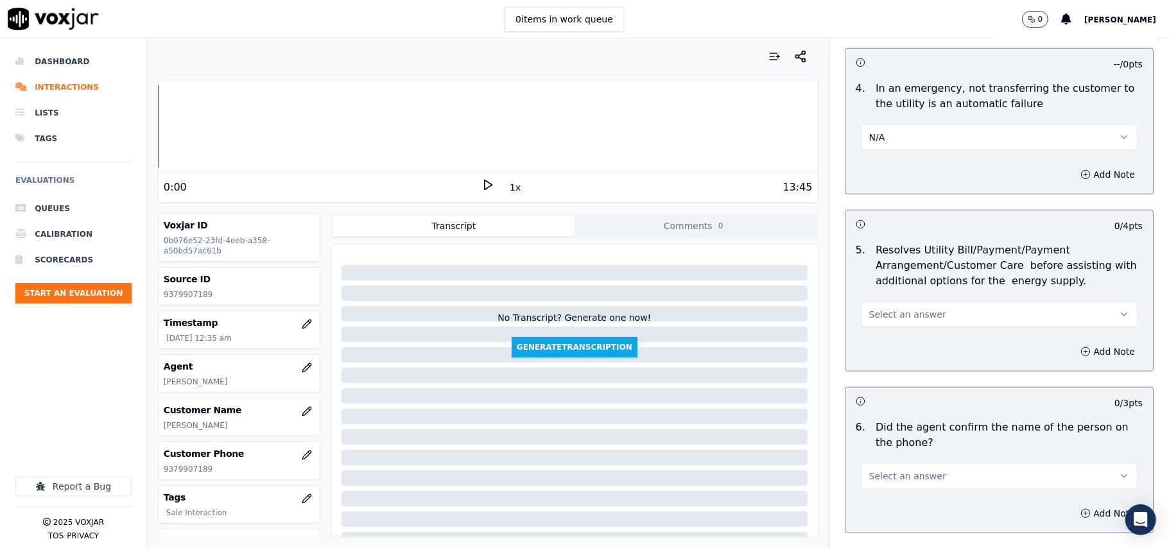
drag, startPoint x: 884, startPoint y: 313, endPoint x: 884, endPoint y: 326, distance: 12.8
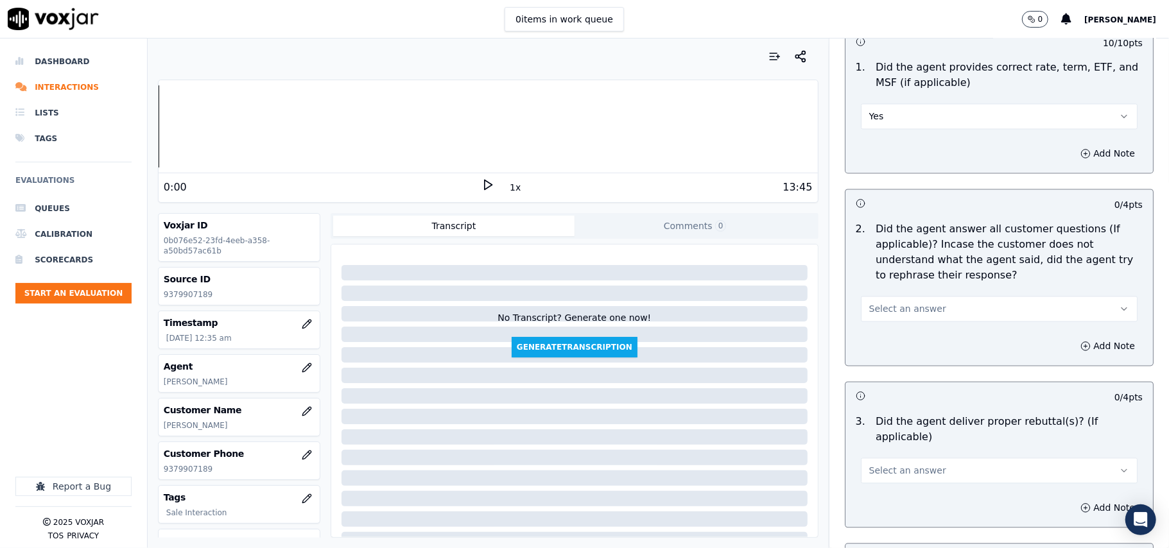
scroll to position [1855, 0]
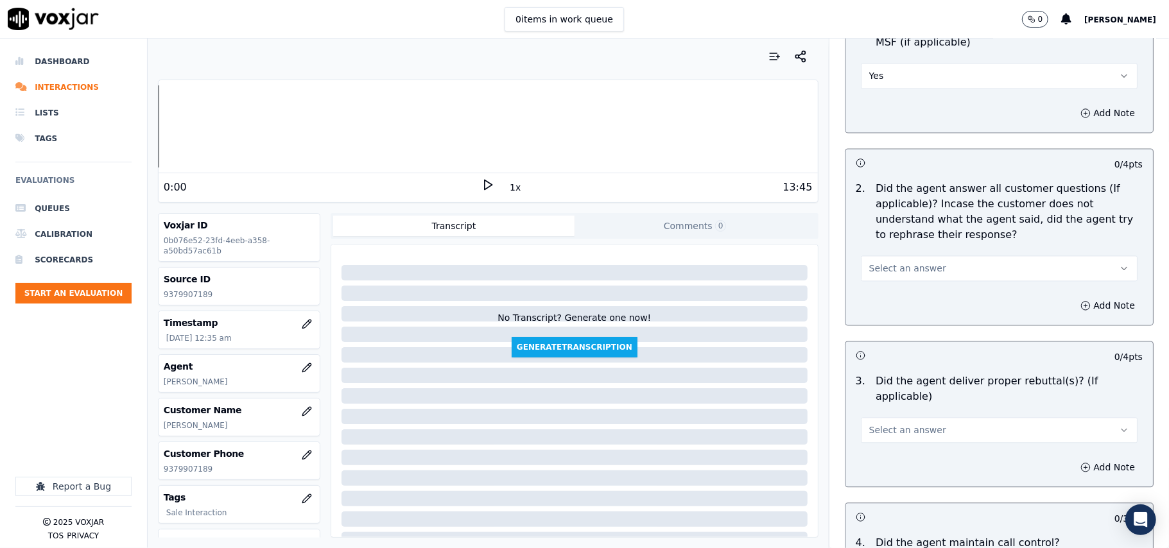
drag, startPoint x: 868, startPoint y: 260, endPoint x: 871, endPoint y: 275, distance: 15.0
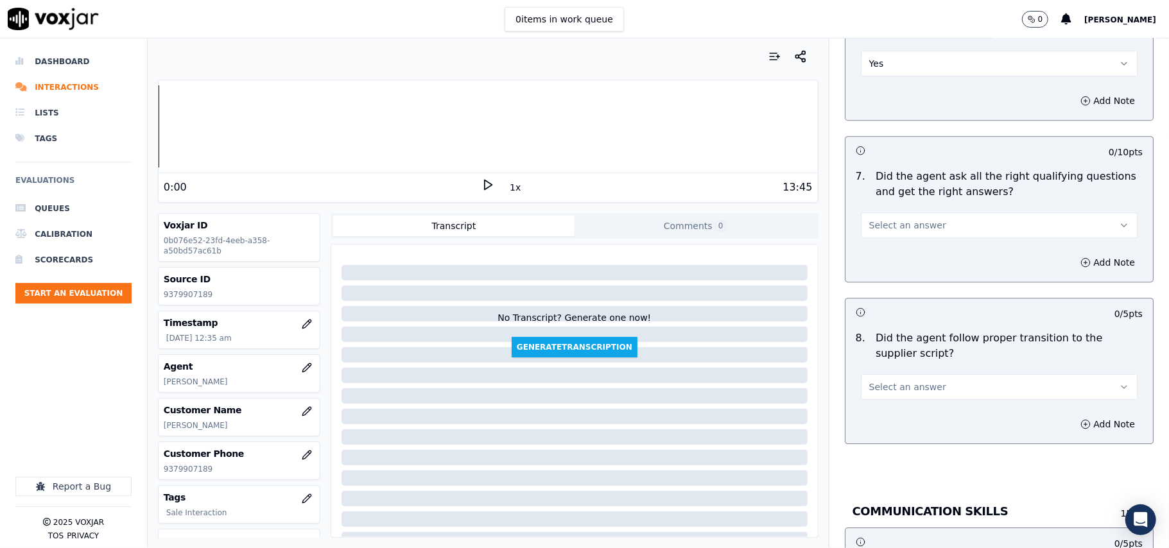
scroll to position [2711, 0]
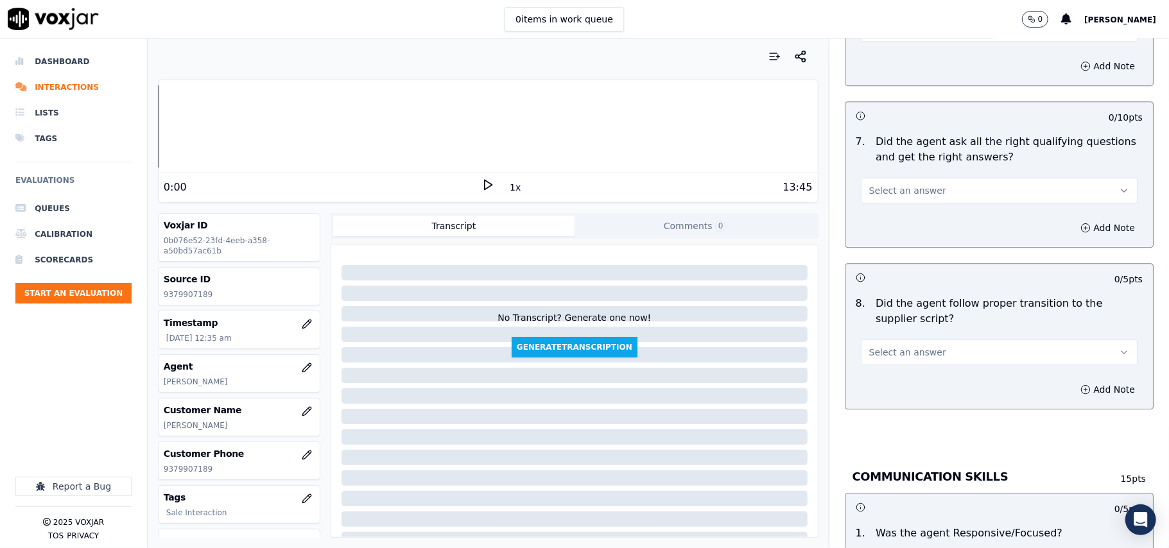
drag, startPoint x: 877, startPoint y: 175, endPoint x: 876, endPoint y: 186, distance: 10.4
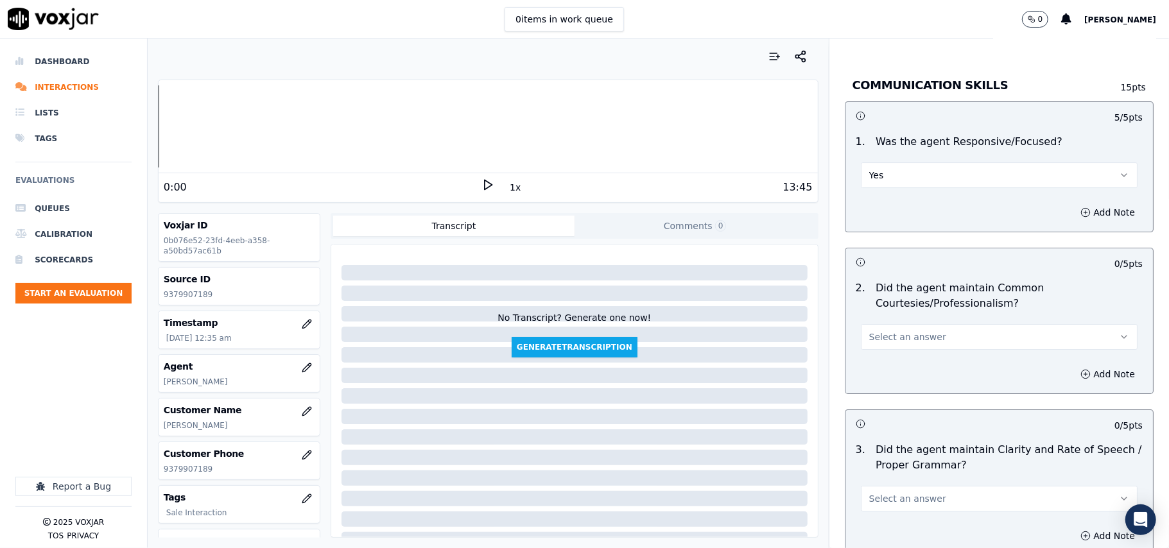
scroll to position [3140, 0]
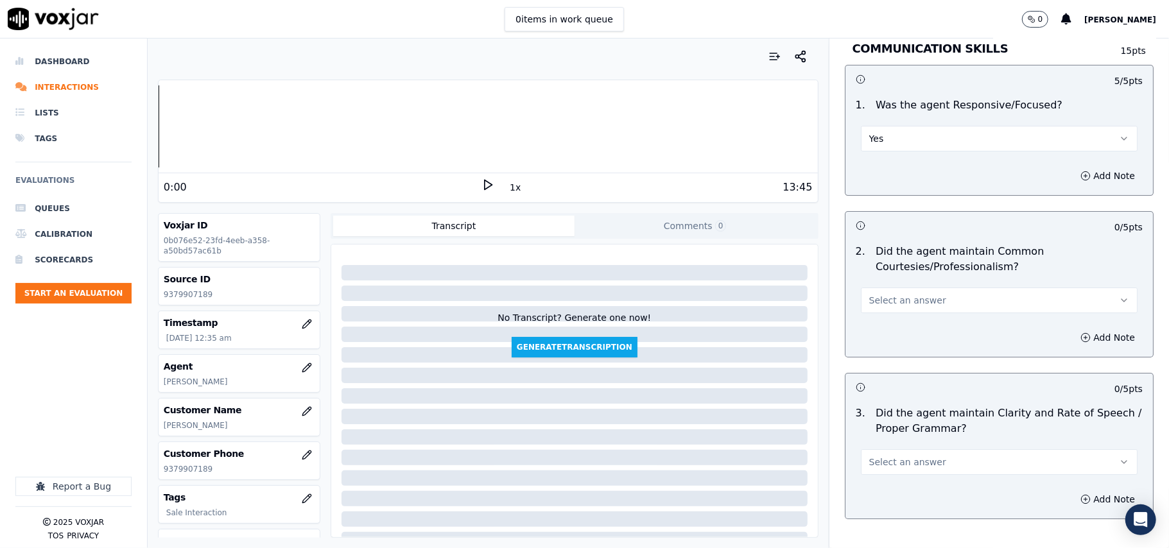
drag, startPoint x: 885, startPoint y: 285, endPoint x: 882, endPoint y: 295, distance: 10.6
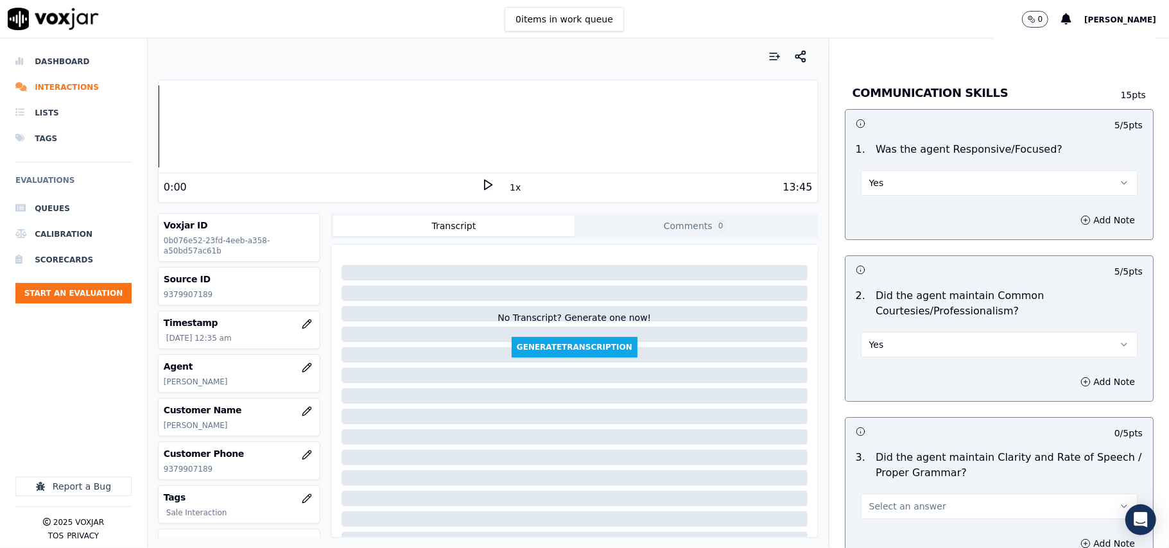
scroll to position [3213, 0]
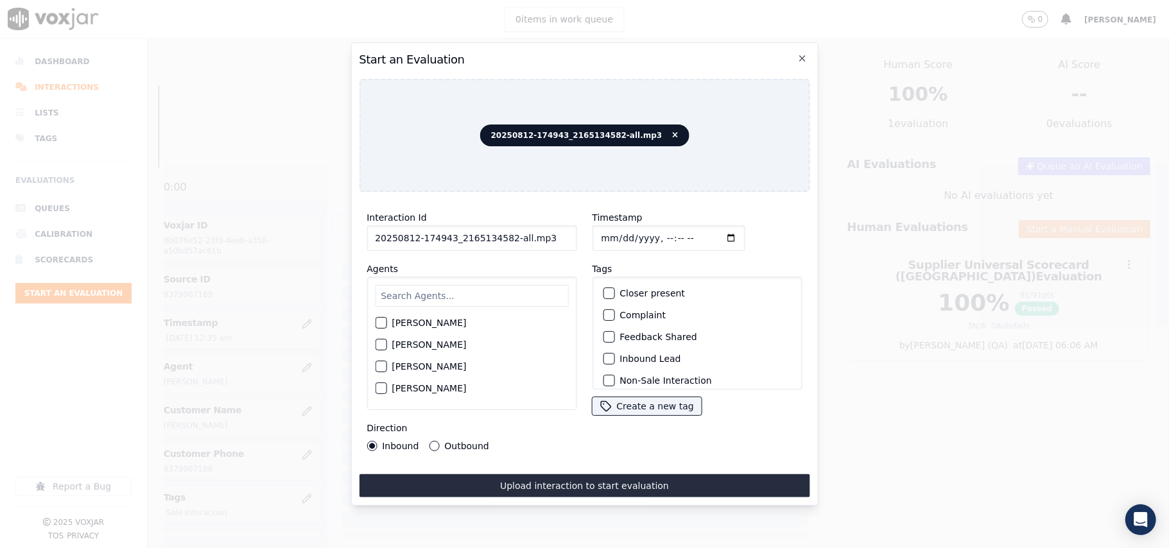
paste input "165134582"
type input "2165134582"
type input "2025-08-12T00:37"
type input "Caroline"
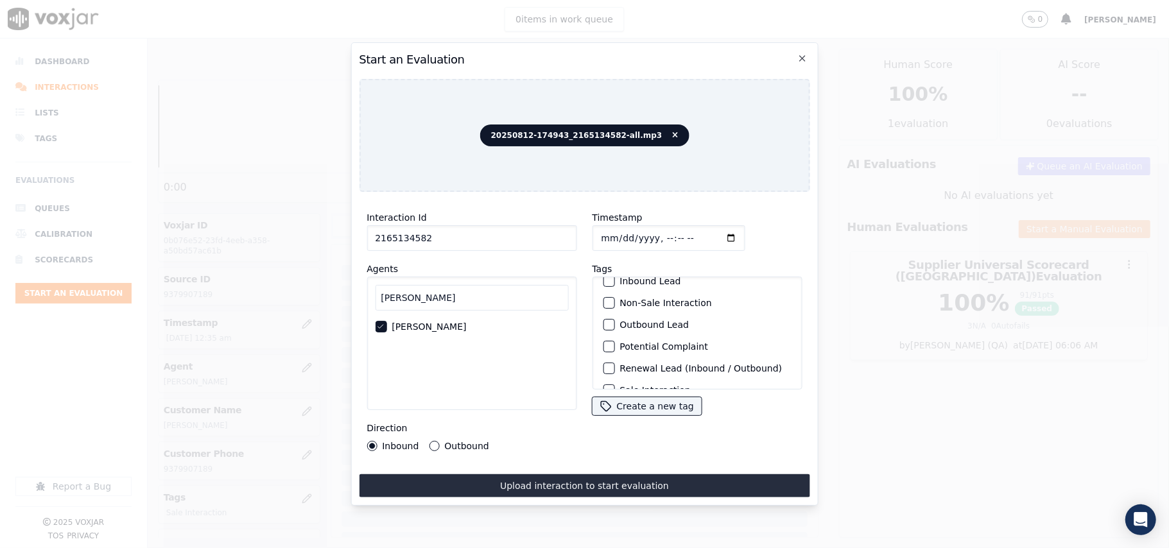
scroll to position [112, 0]
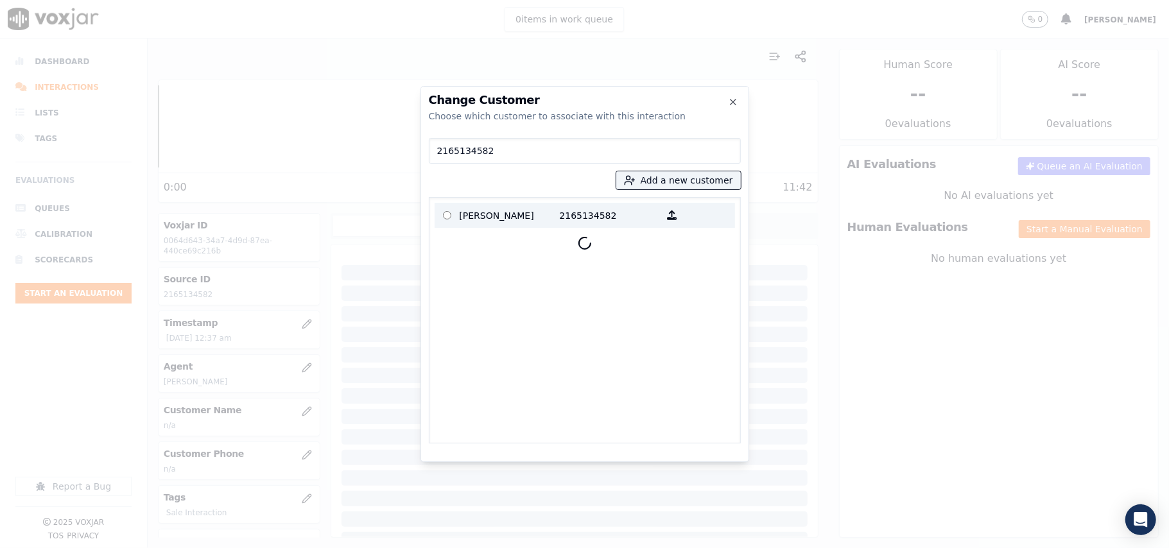
type input "2165134582"
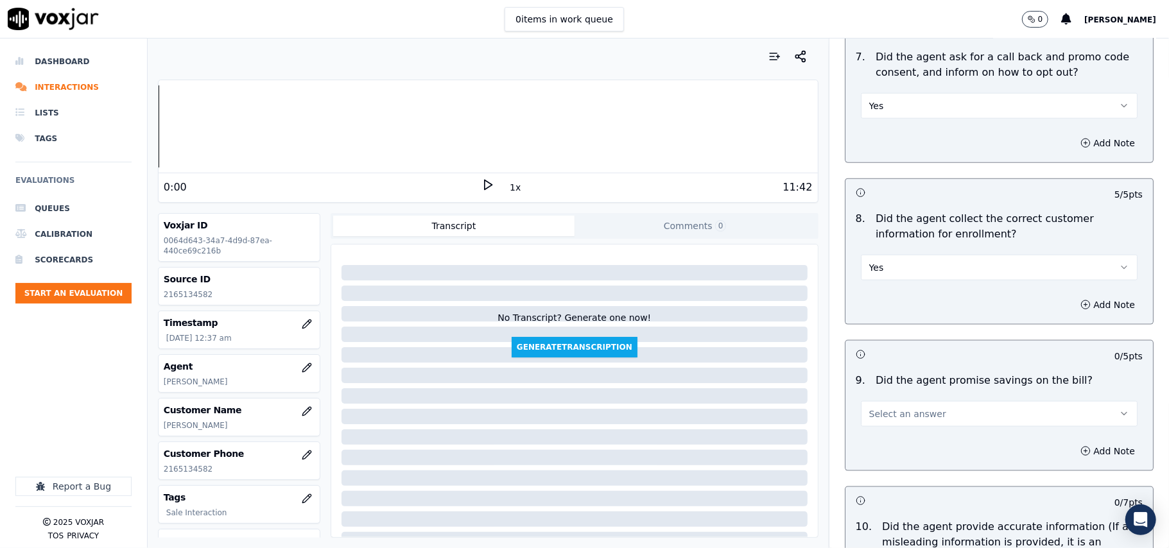
scroll to position [1141, 0]
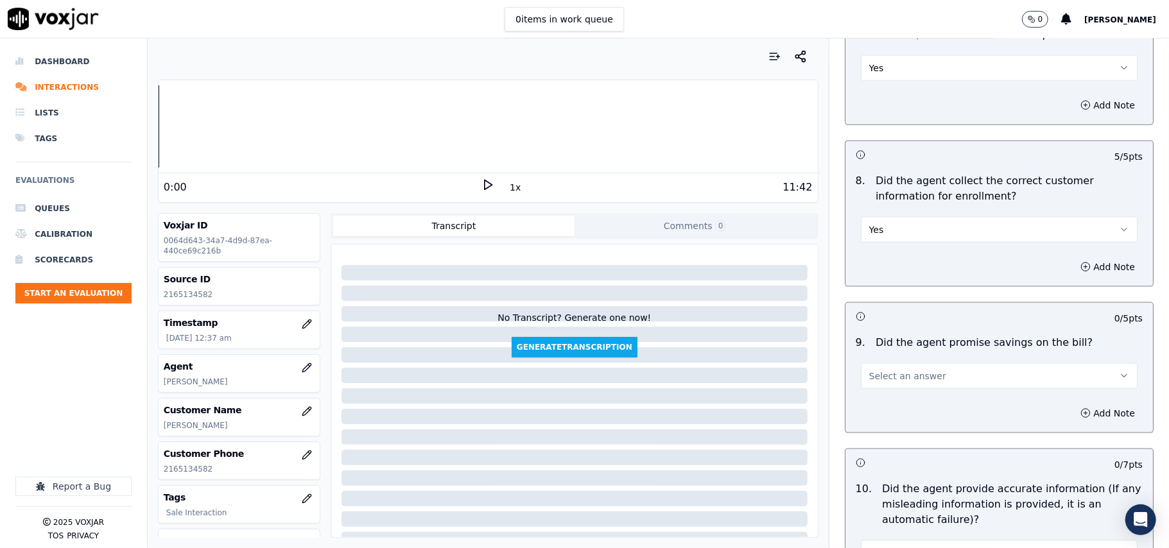
drag, startPoint x: 876, startPoint y: 367, endPoint x: 876, endPoint y: 391, distance: 23.8
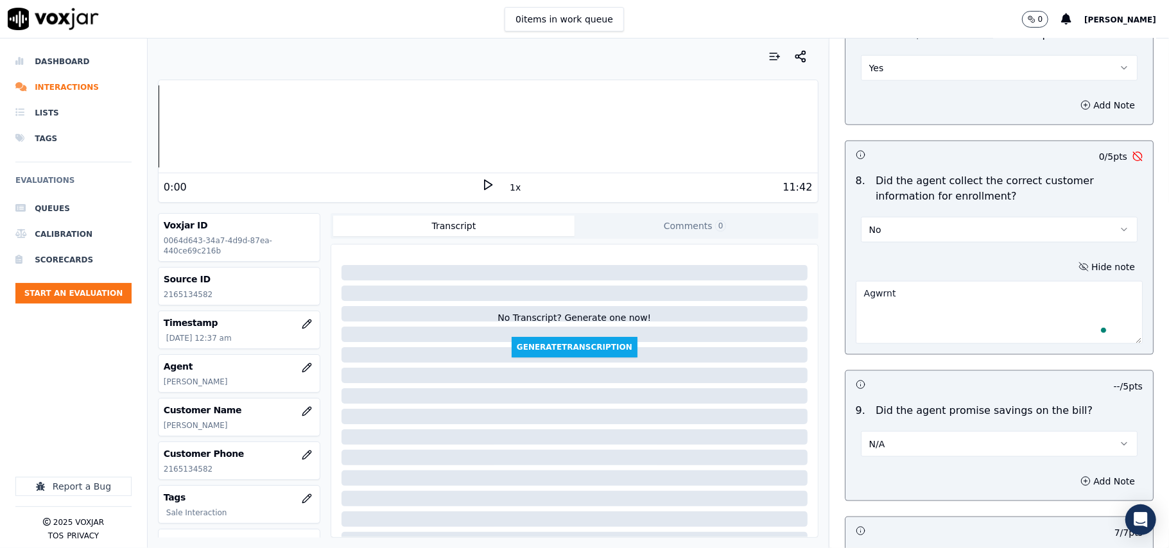
type textarea "Agwrnt"
type textarea "Agent failed to ask for the Account number for the Colombia Gas account"
drag, startPoint x: 841, startPoint y: 296, endPoint x: 1031, endPoint y: 320, distance: 190.9
paste textarea "Agent failed to request the account number for the Colombia Gas account."
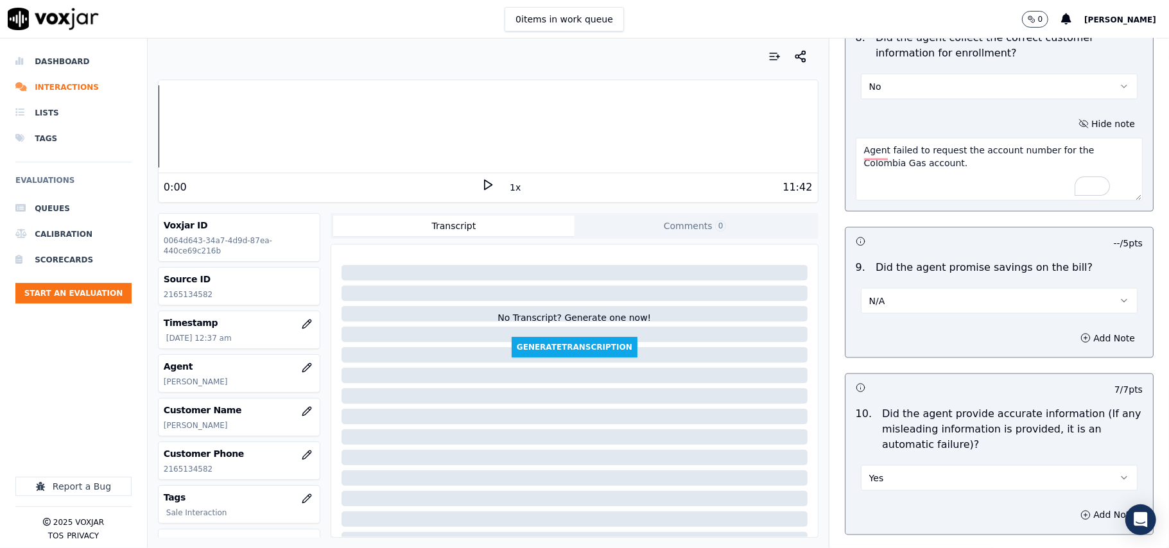
type textarea "Agent failed to request the account number for the Colombia Gas account."
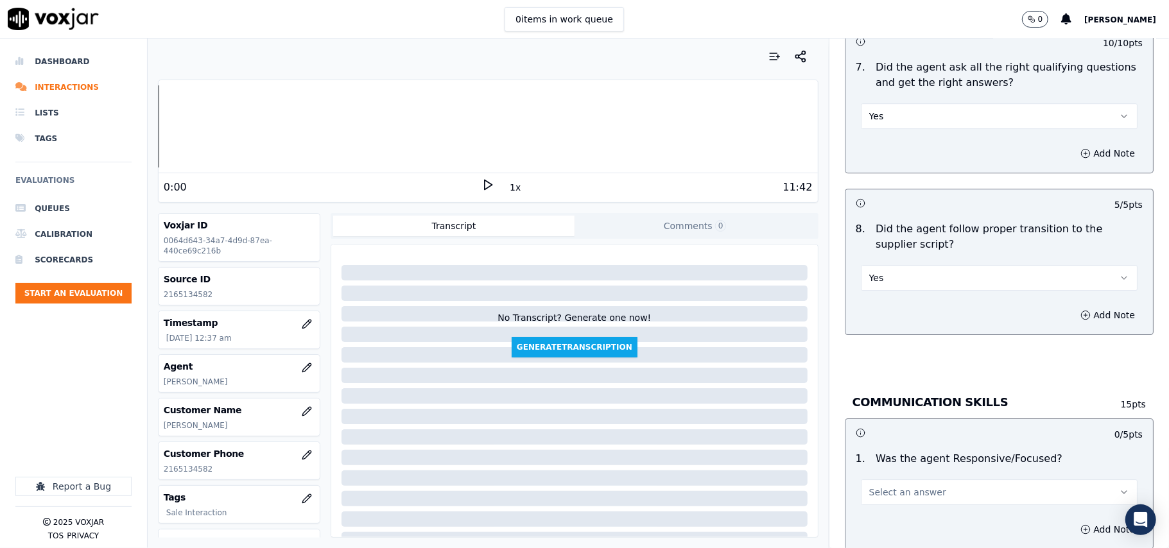
scroll to position [2996, 0]
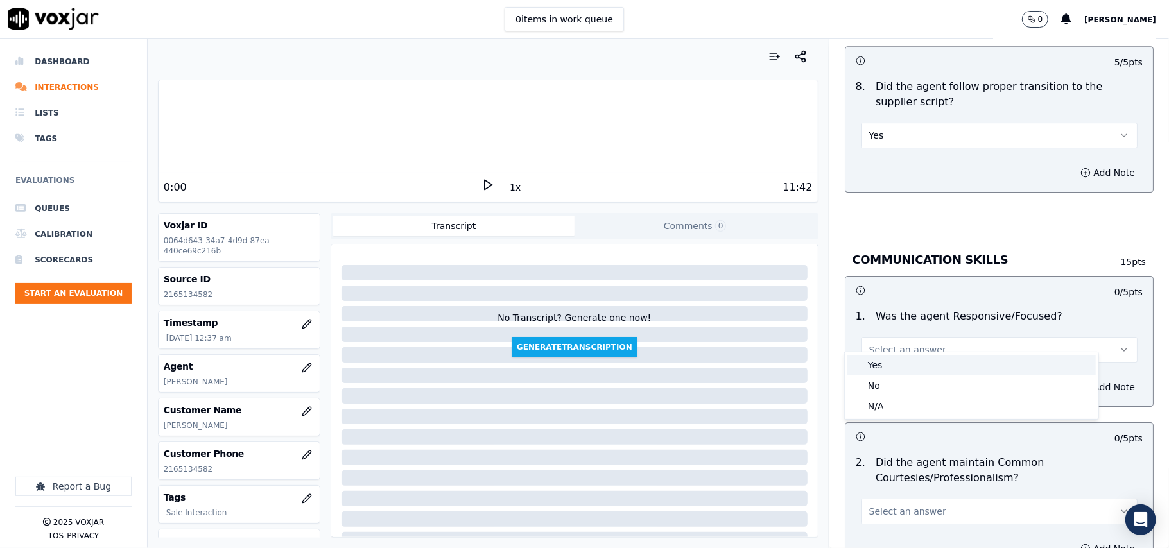
drag, startPoint x: 907, startPoint y: 360, endPoint x: 908, endPoint y: 353, distance: 7.2
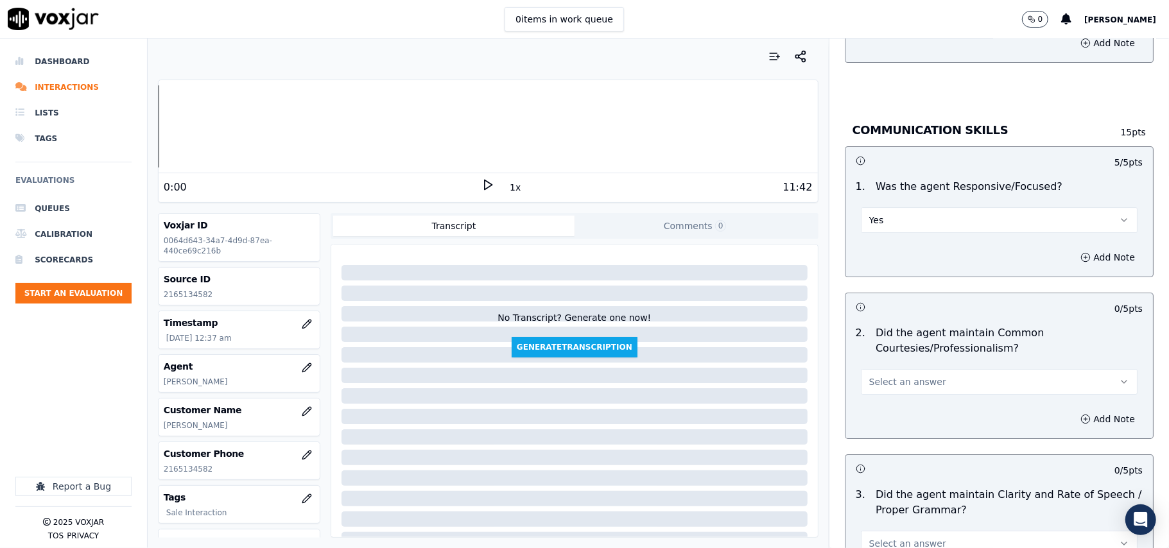
scroll to position [3281, 0]
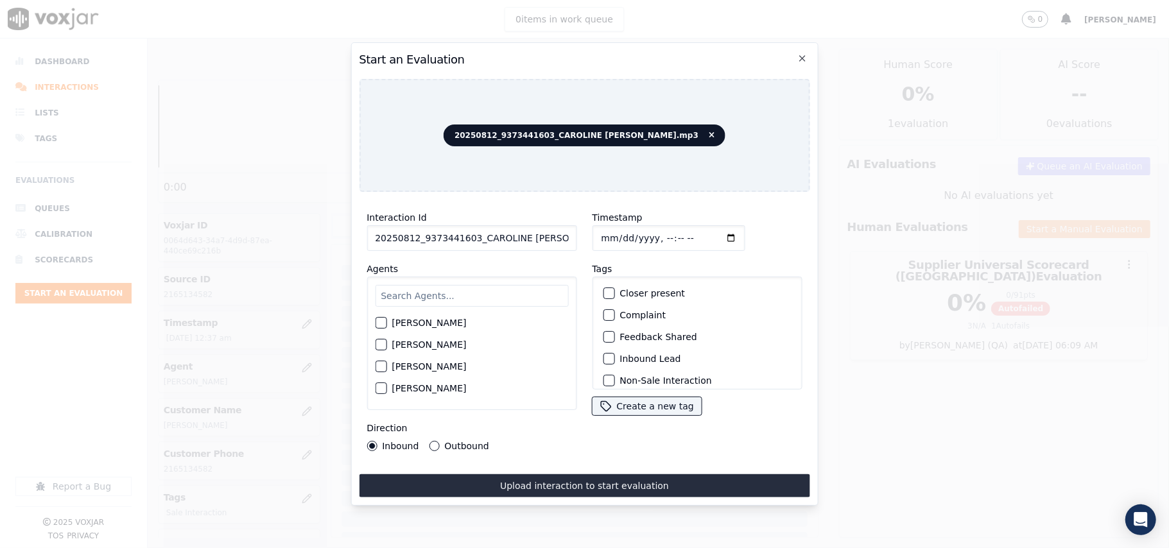
paste input "937344160"
type input "9373441603"
type input "2025-08-12T00:39"
type input "Caroline"
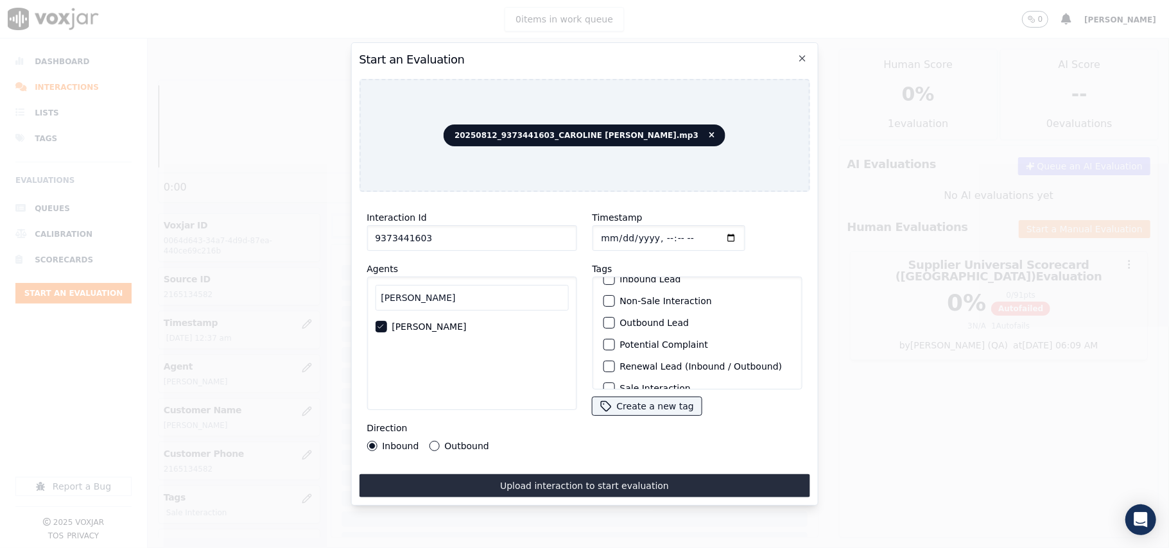
scroll to position [112, 0]
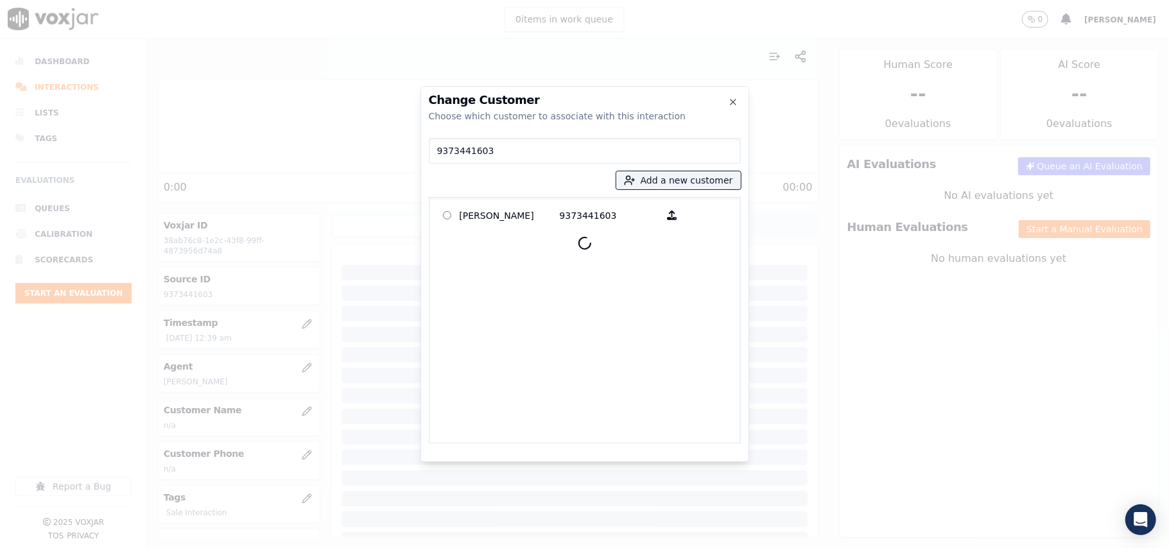
type input "9373441603"
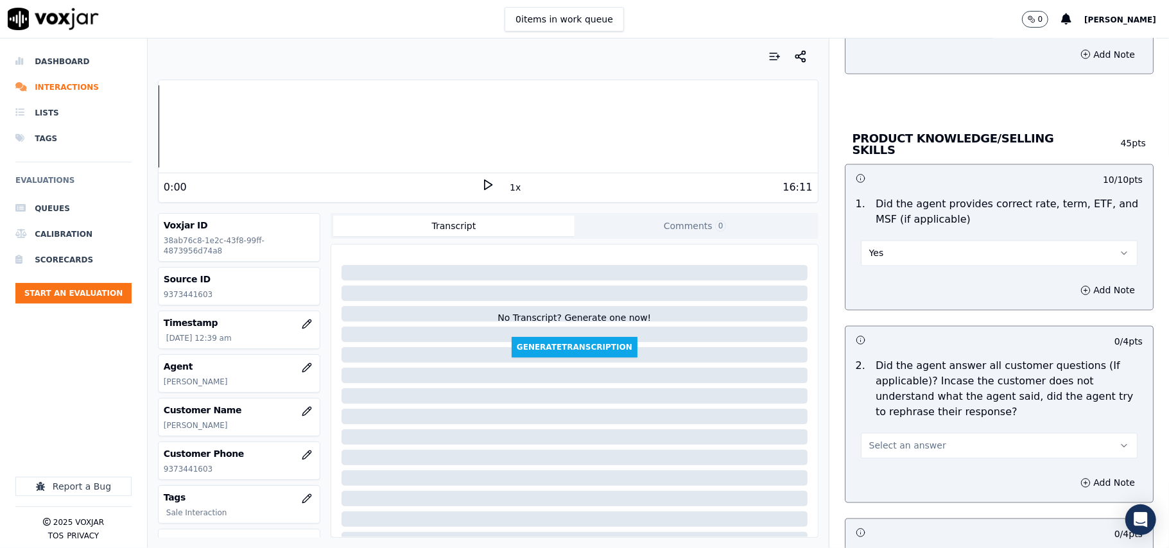
scroll to position [1712, 0]
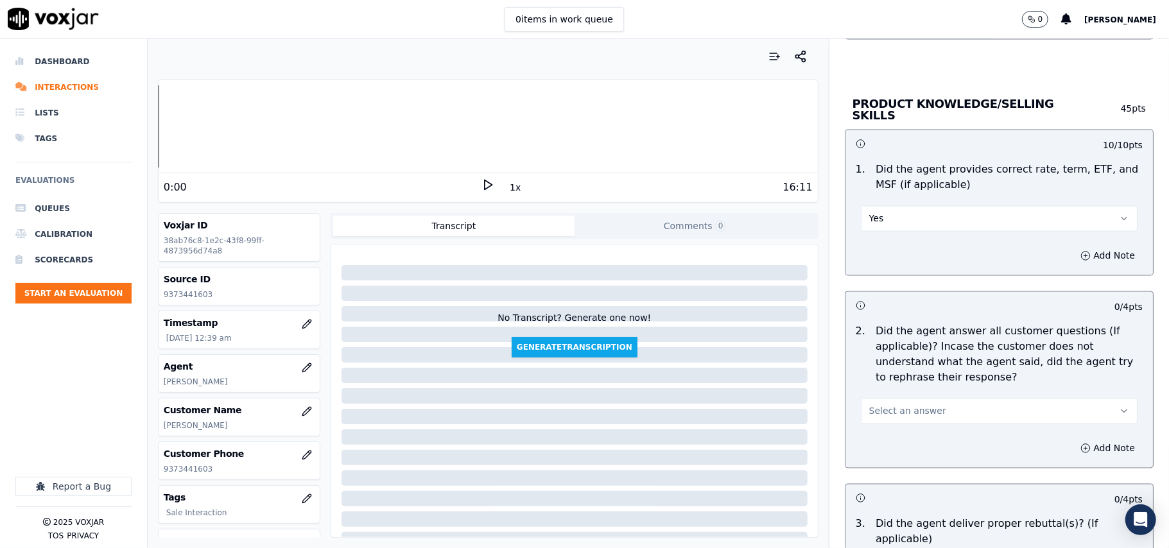
drag, startPoint x: 879, startPoint y: 376, endPoint x: 877, endPoint y: 398, distance: 22.0
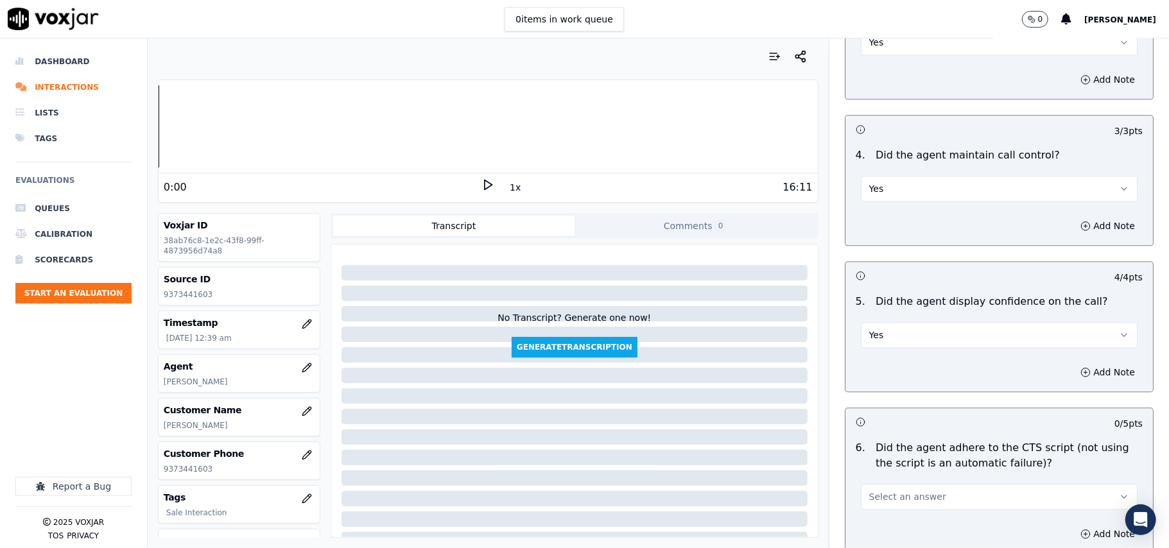
scroll to position [2284, 0]
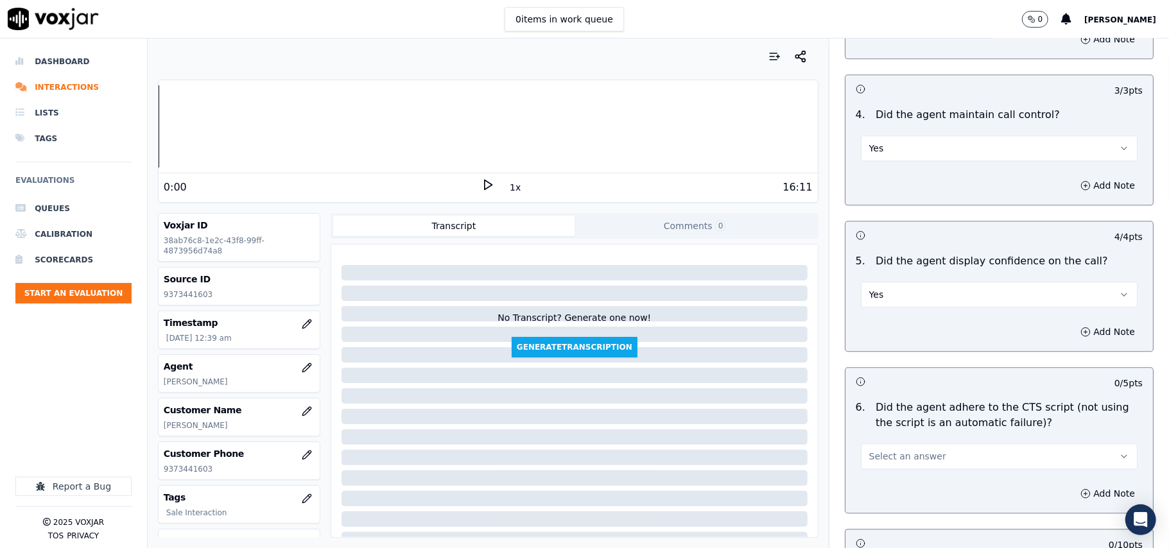
drag, startPoint x: 879, startPoint y: 430, endPoint x: 874, endPoint y: 450, distance: 21.2
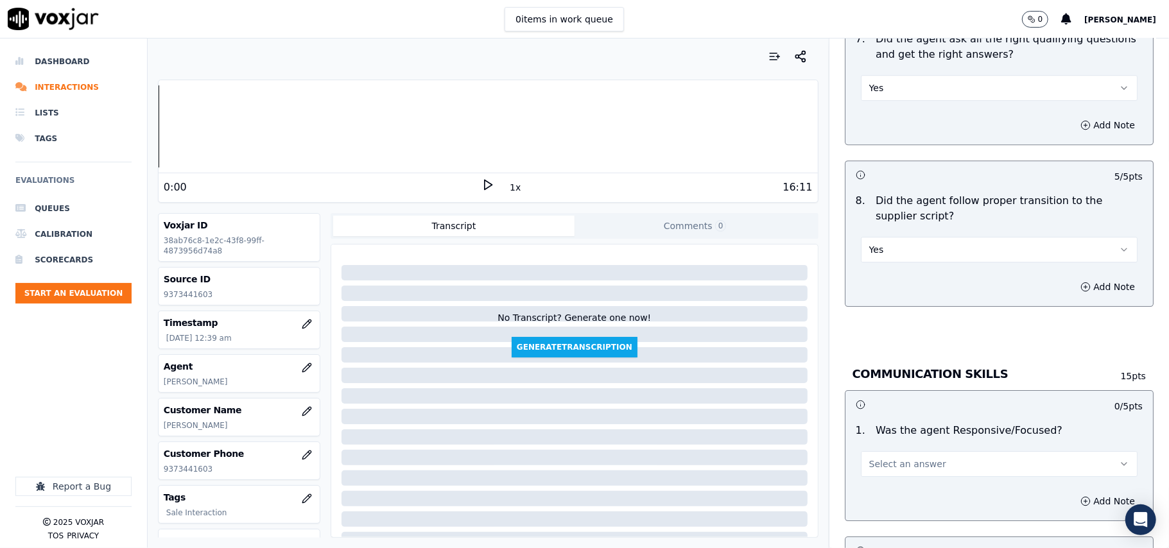
scroll to position [2854, 0]
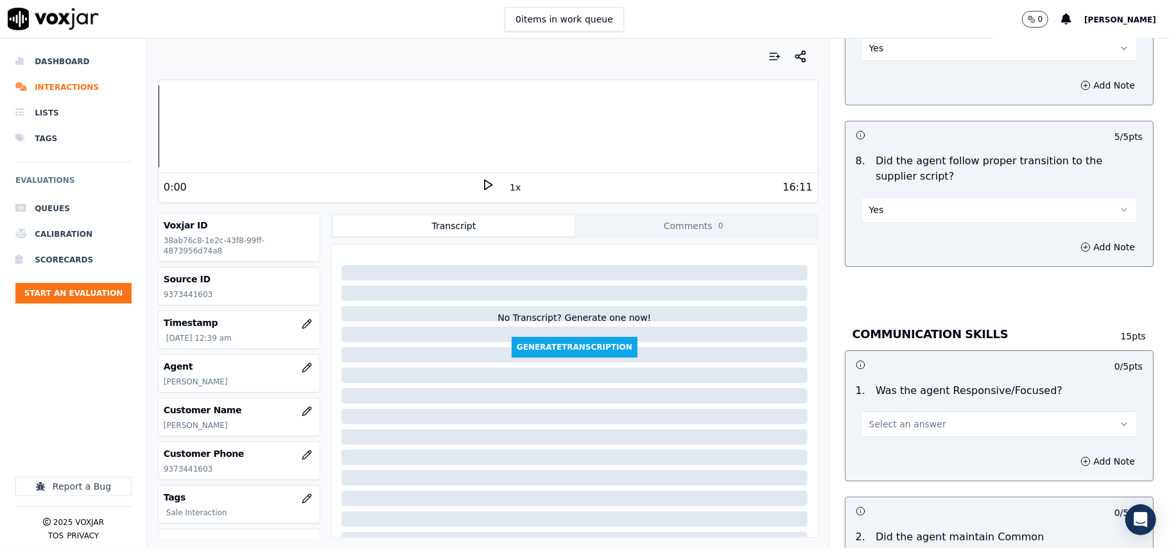
drag, startPoint x: 890, startPoint y: 403, endPoint x: 884, endPoint y: 419, distance: 16.5
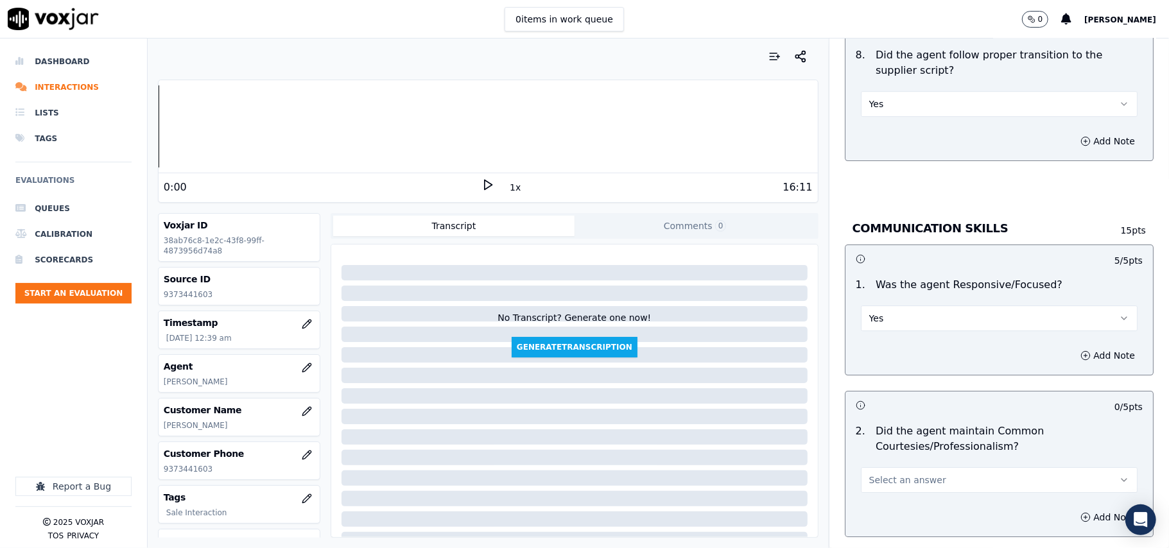
scroll to position [2996, 0]
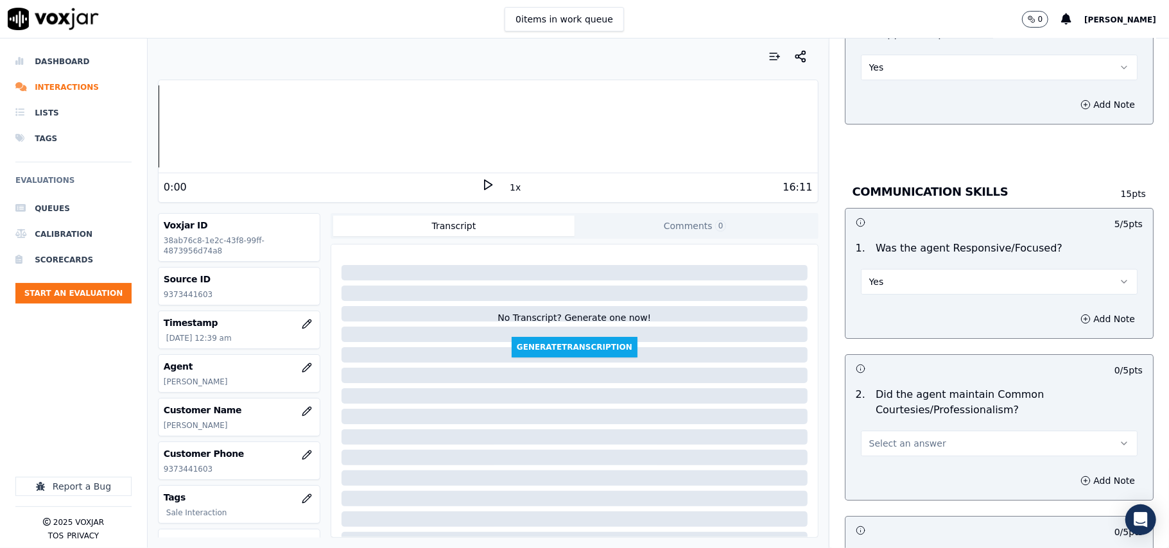
drag, startPoint x: 869, startPoint y: 428, endPoint x: 864, endPoint y: 441, distance: 13.8
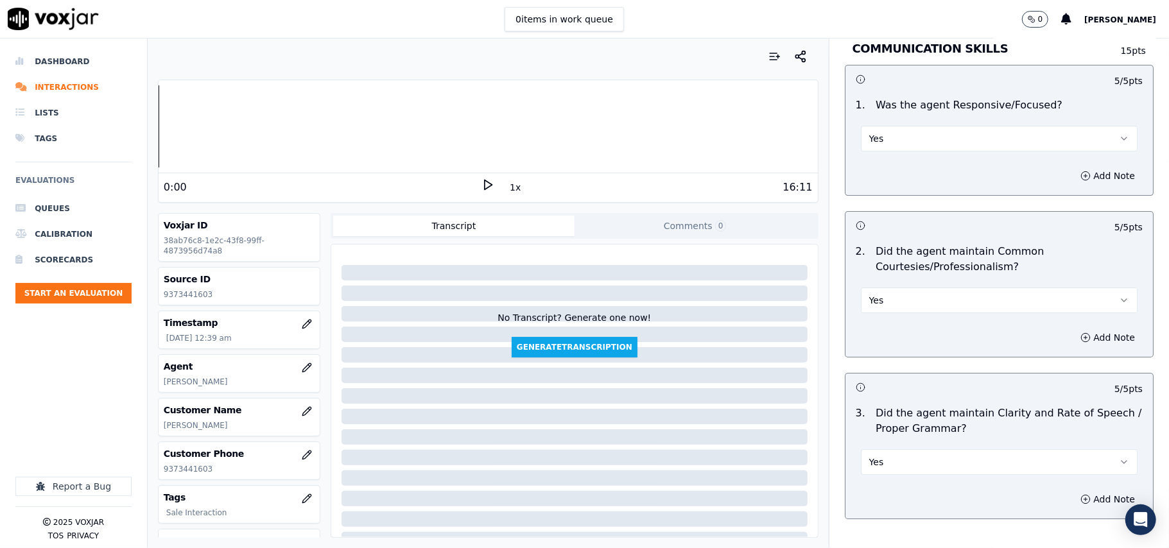
scroll to position [3213, 0]
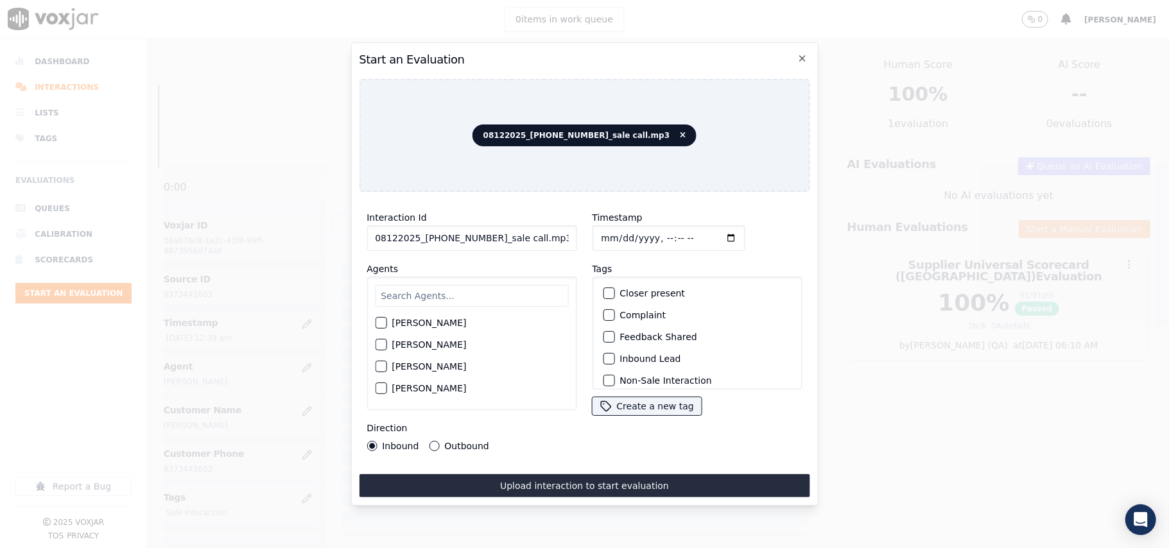
paste input "4404317831"
type input "4404317831"
type input "2025-08-12T00:41"
type input "Luisa"
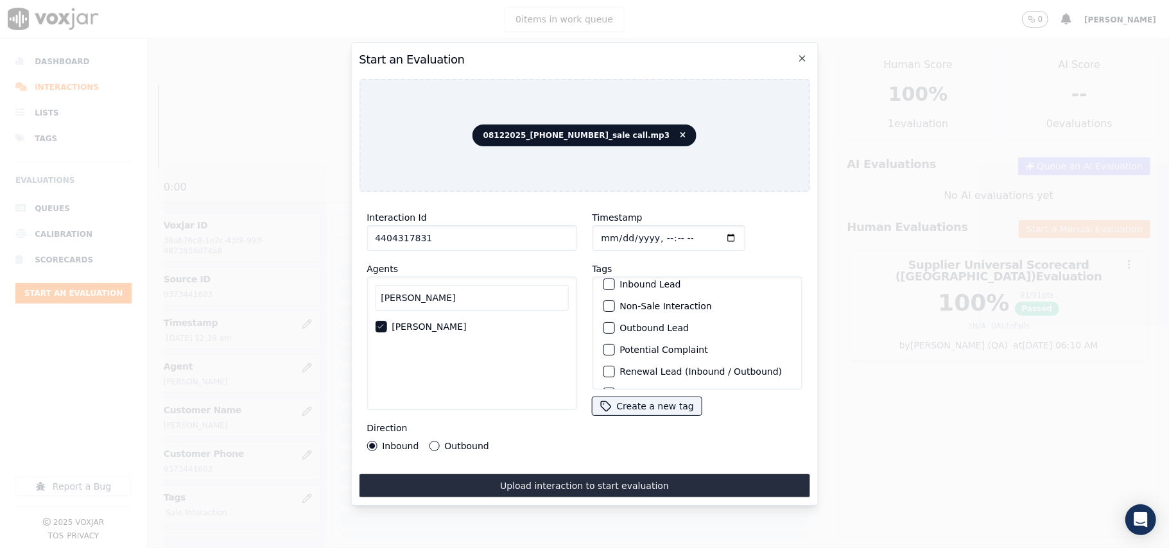
scroll to position [112, 0]
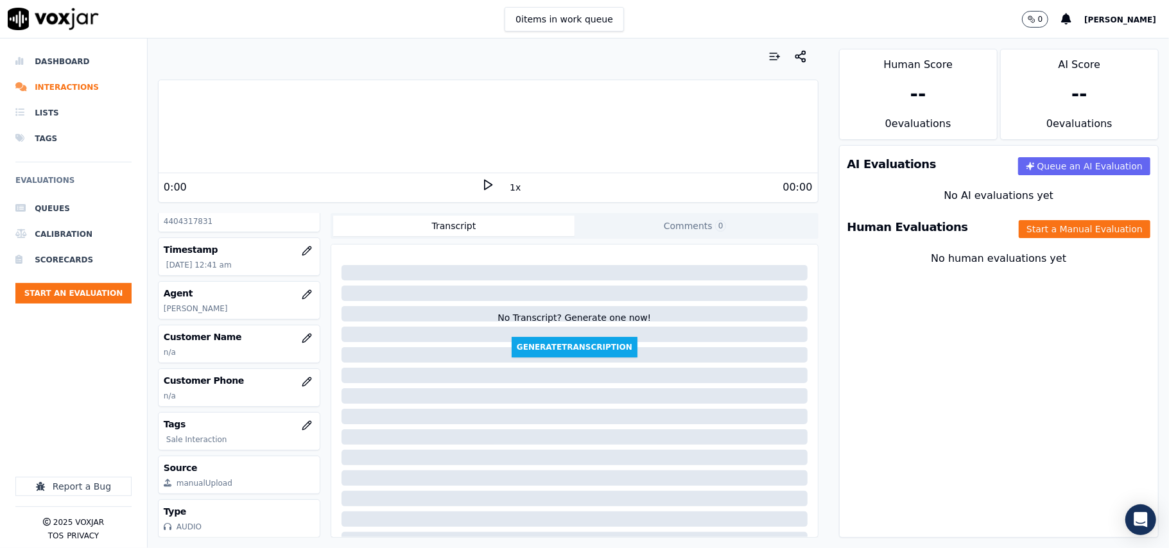
scroll to position [116, 0]
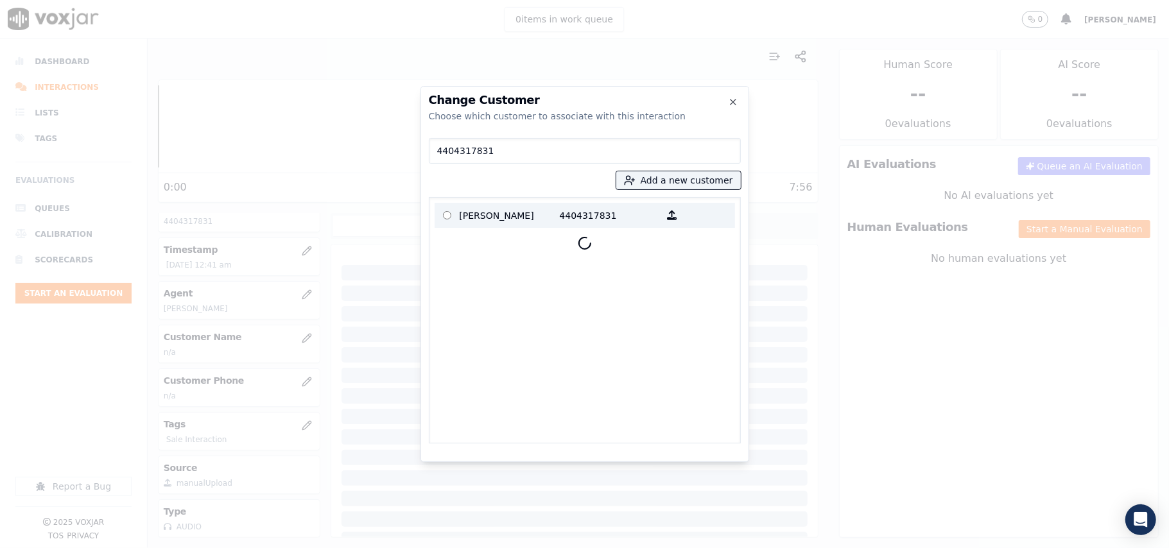
type input "4404317831"
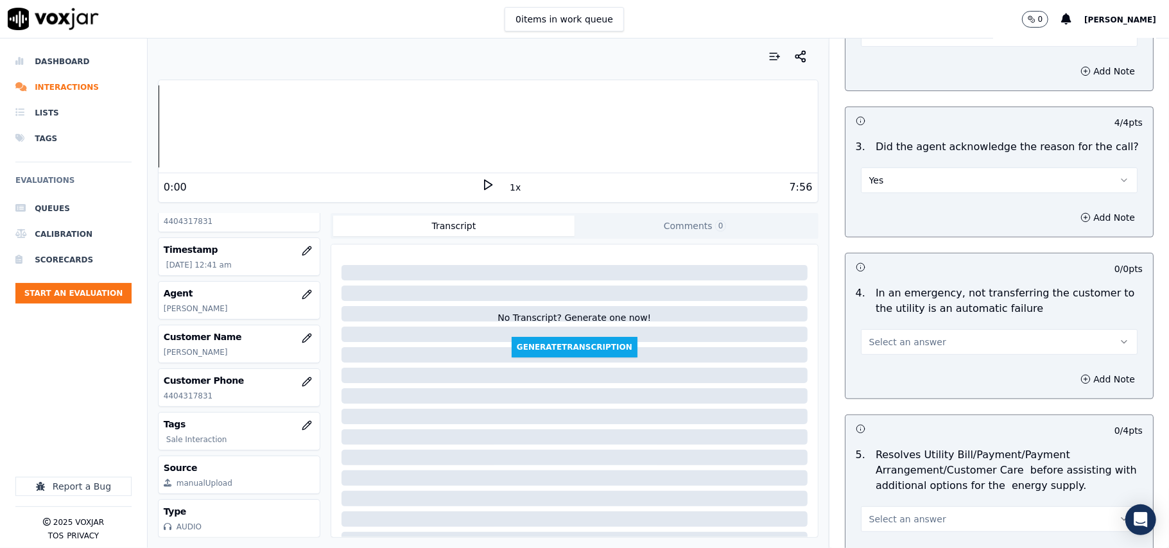
scroll to position [428, 0]
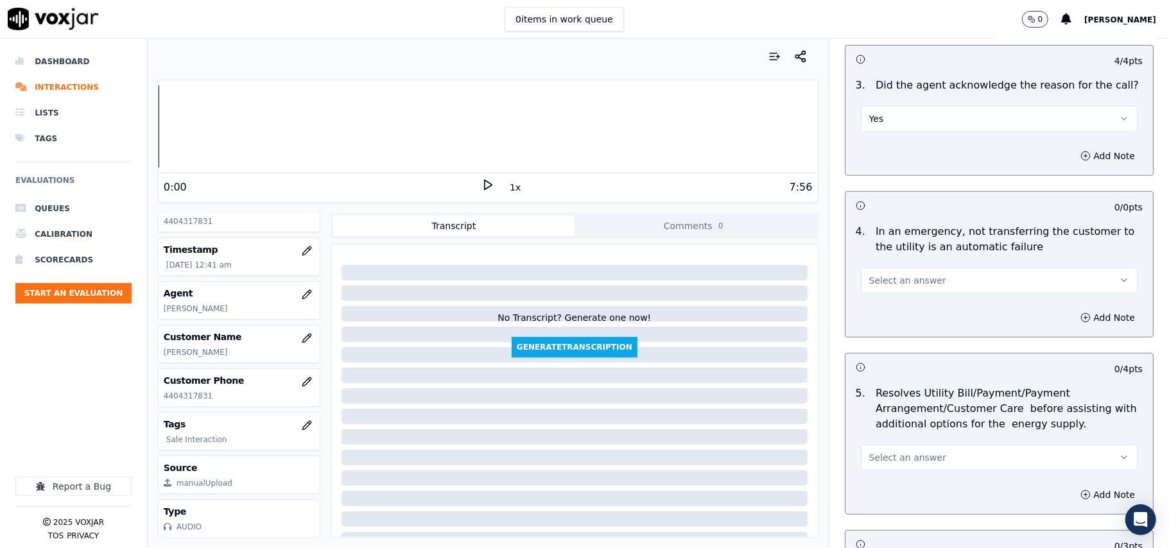
drag, startPoint x: 878, startPoint y: 281, endPoint x: 879, endPoint y: 292, distance: 10.3
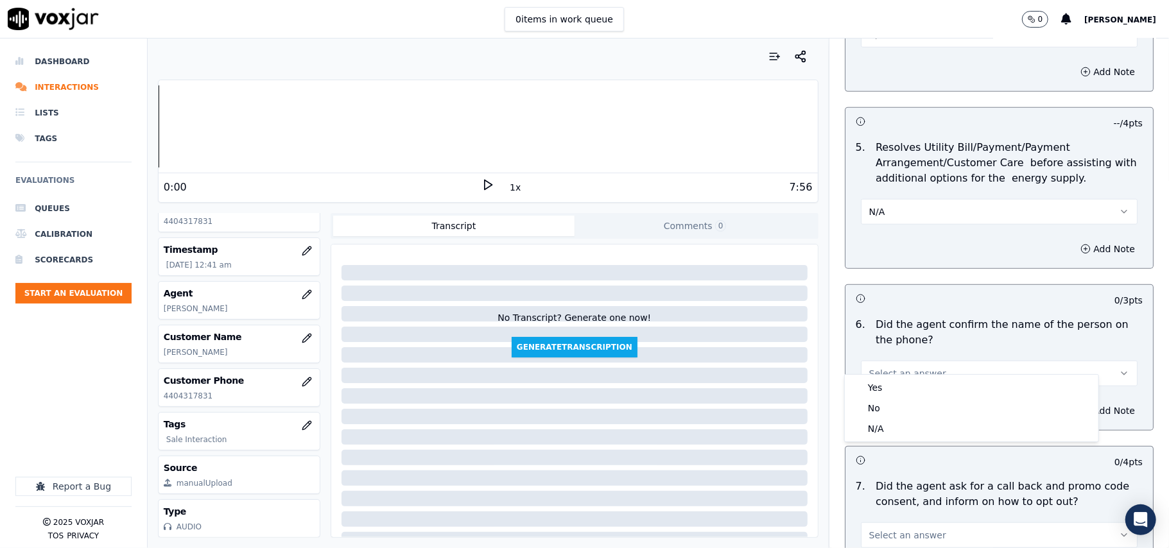
scroll to position [713, 0]
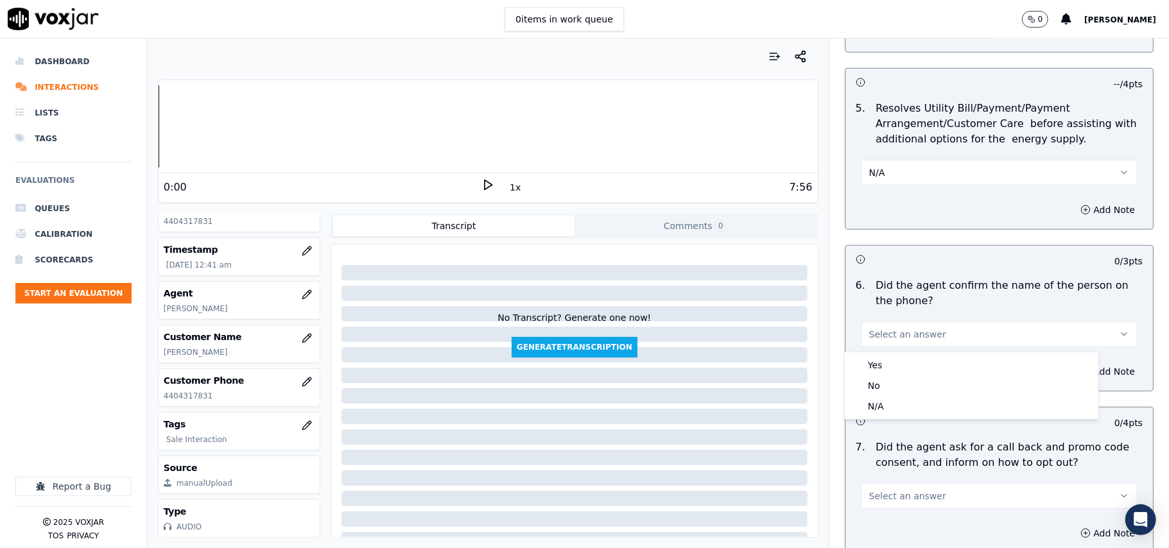
drag, startPoint x: 884, startPoint y: 353, endPoint x: 882, endPoint y: 362, distance: 9.4
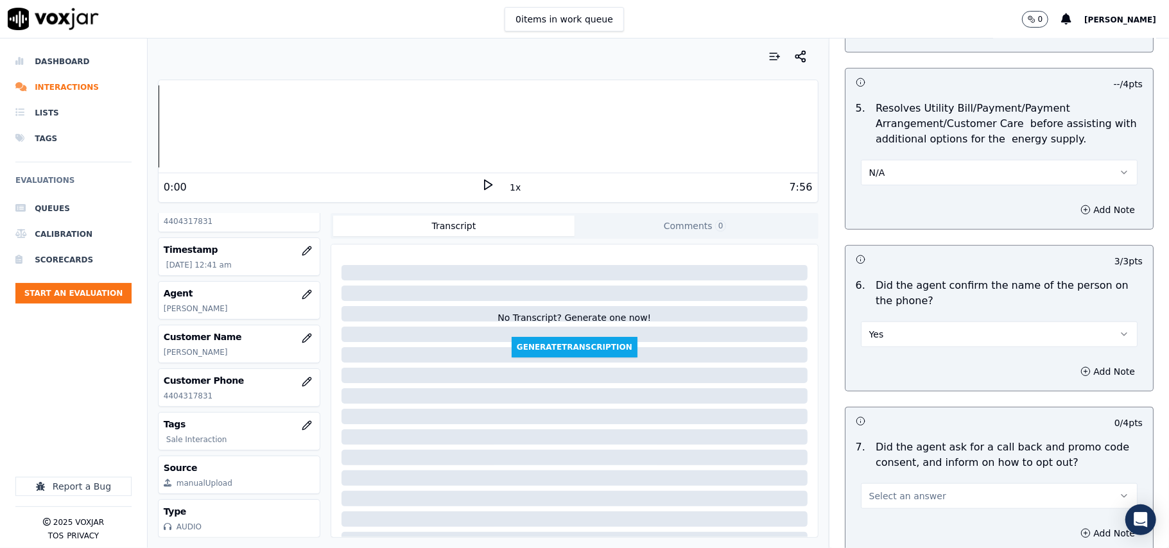
scroll to position [856, 0]
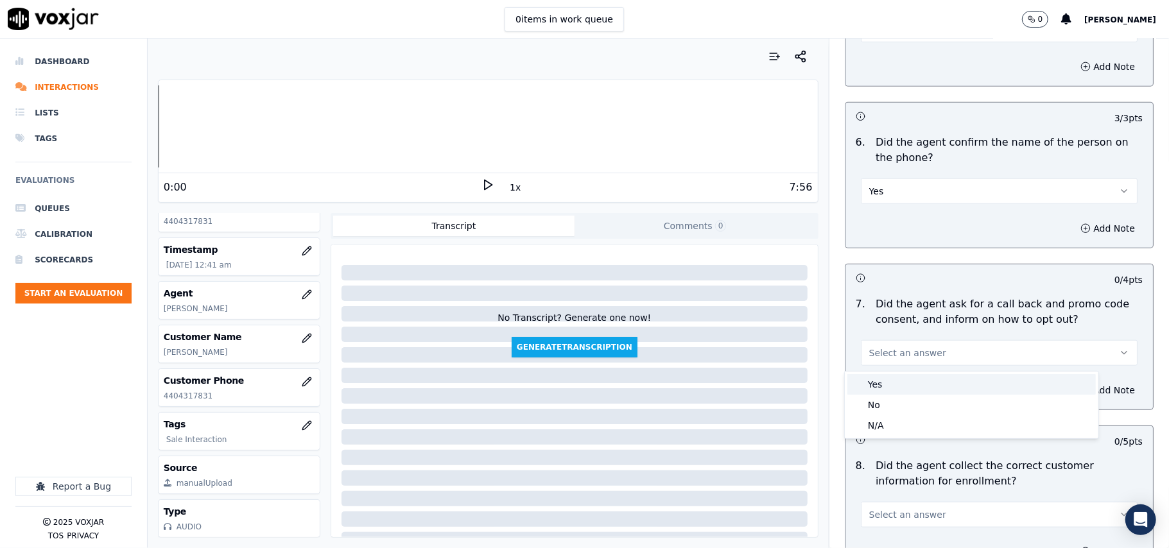
drag, startPoint x: 876, startPoint y: 378, endPoint x: 877, endPoint y: 384, distance: 6.5
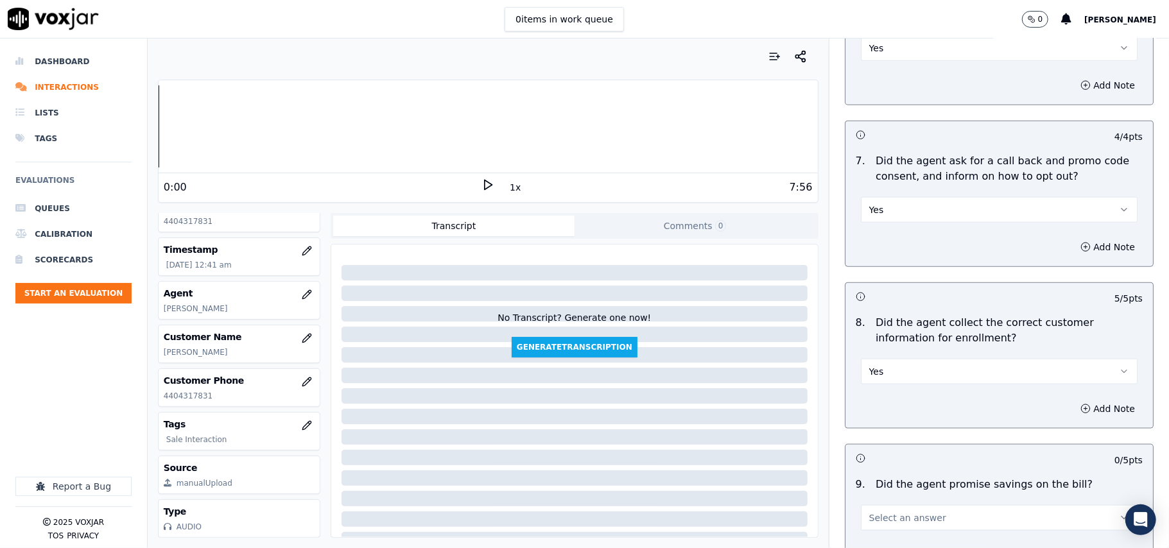
scroll to position [1141, 0]
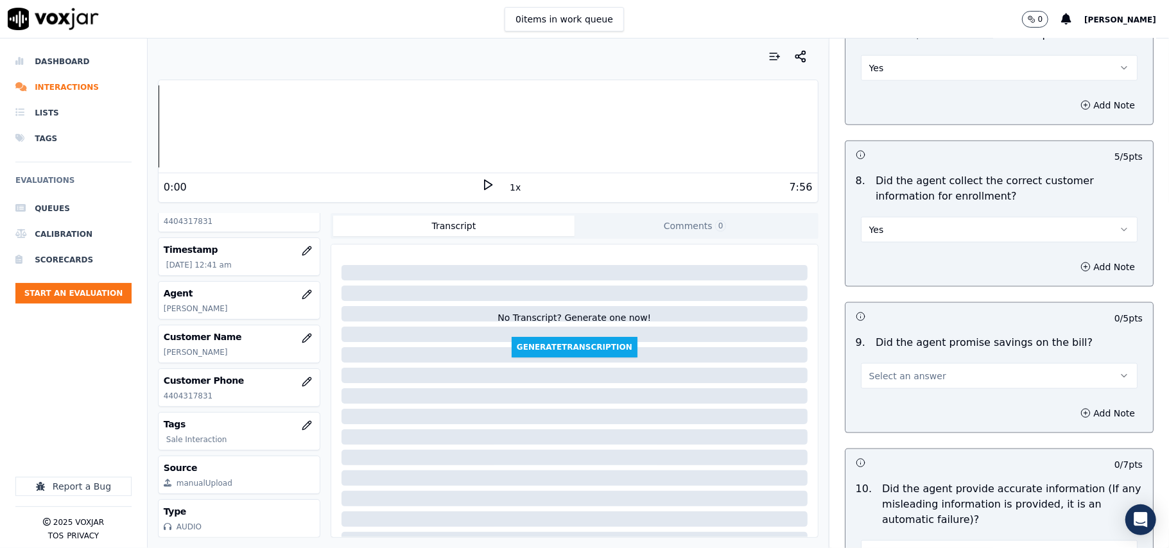
drag, startPoint x: 897, startPoint y: 355, endPoint x: 892, endPoint y: 385, distance: 30.6
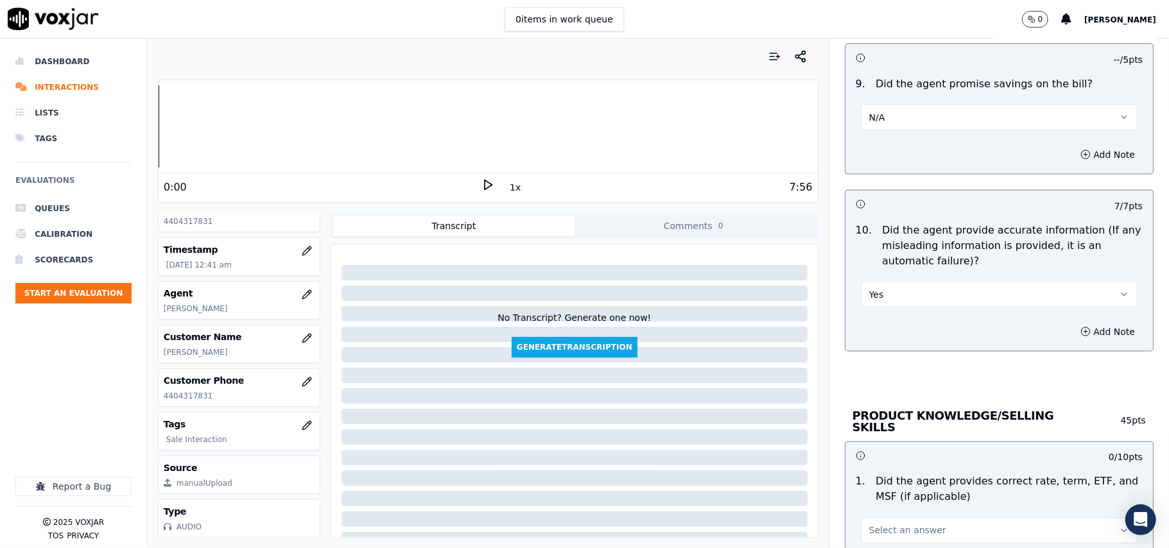
scroll to position [1569, 0]
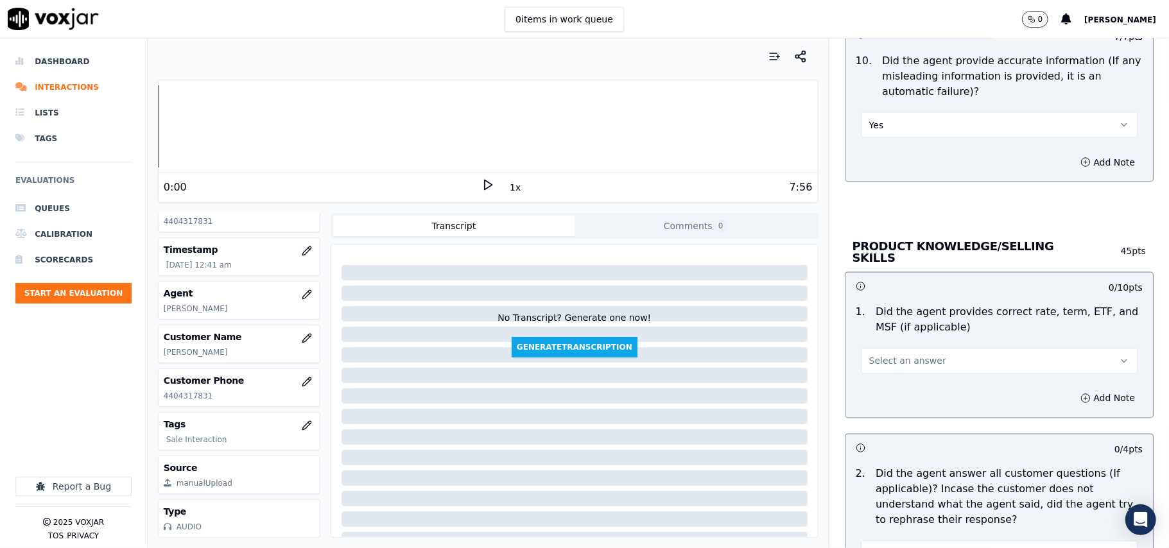
drag, startPoint x: 864, startPoint y: 343, endPoint x: 864, endPoint y: 356, distance: 12.8
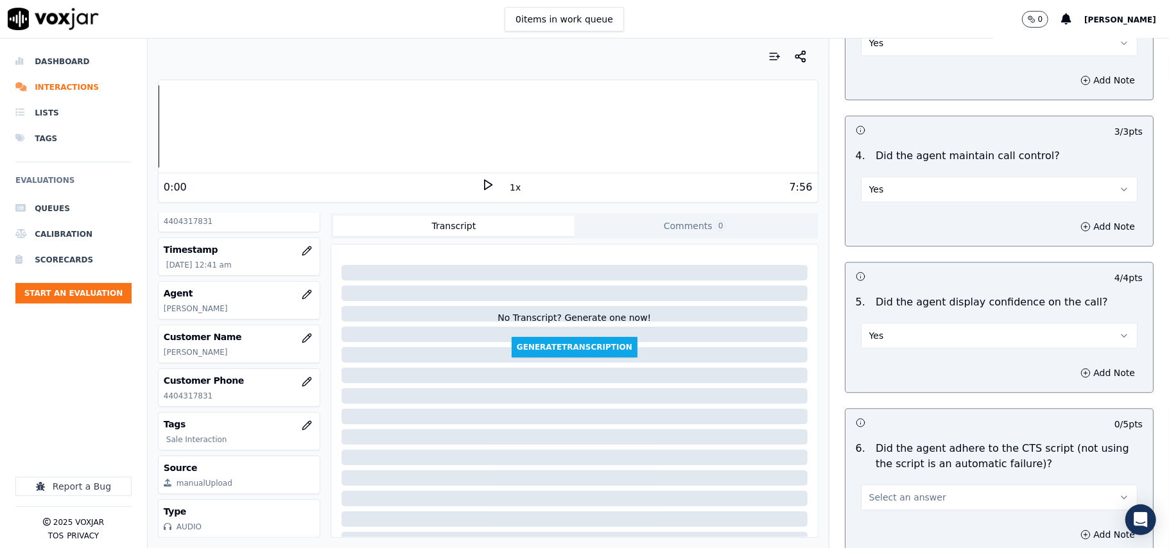
scroll to position [2284, 0]
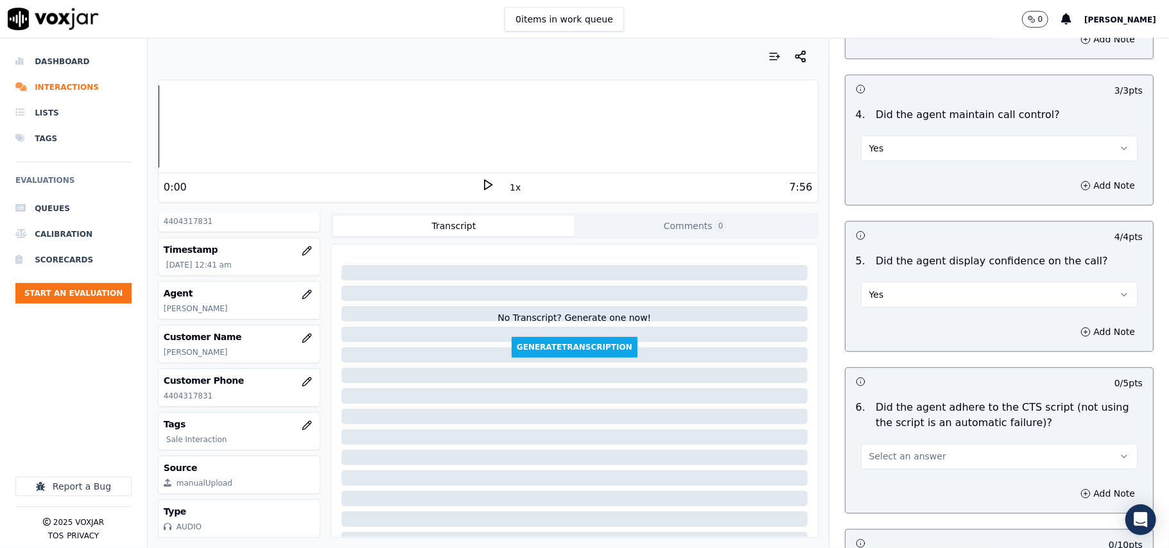
drag, startPoint x: 882, startPoint y: 429, endPoint x: 881, endPoint y: 437, distance: 8.4
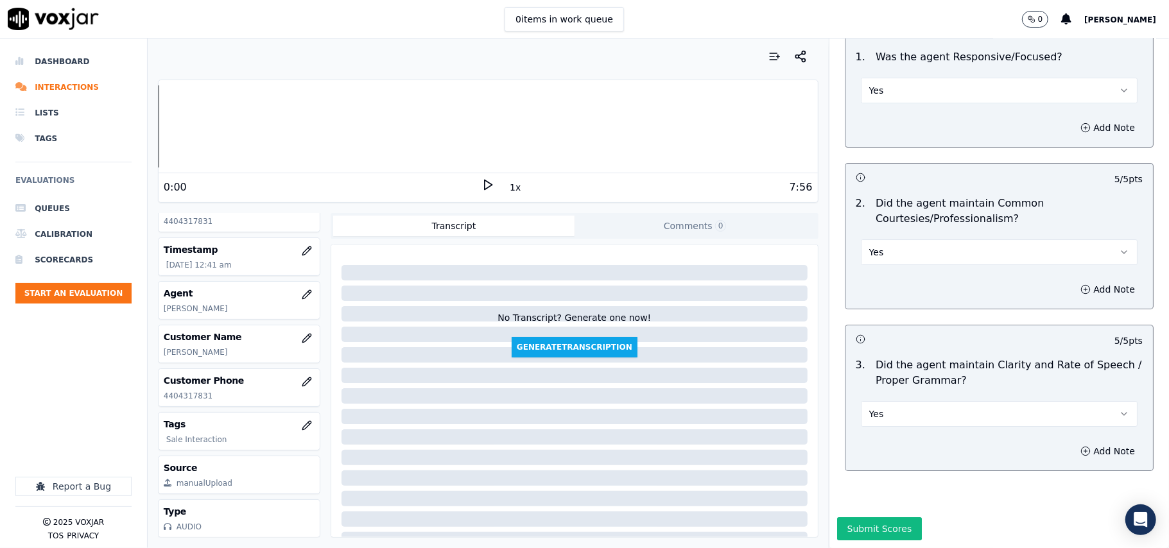
scroll to position [3213, 0]
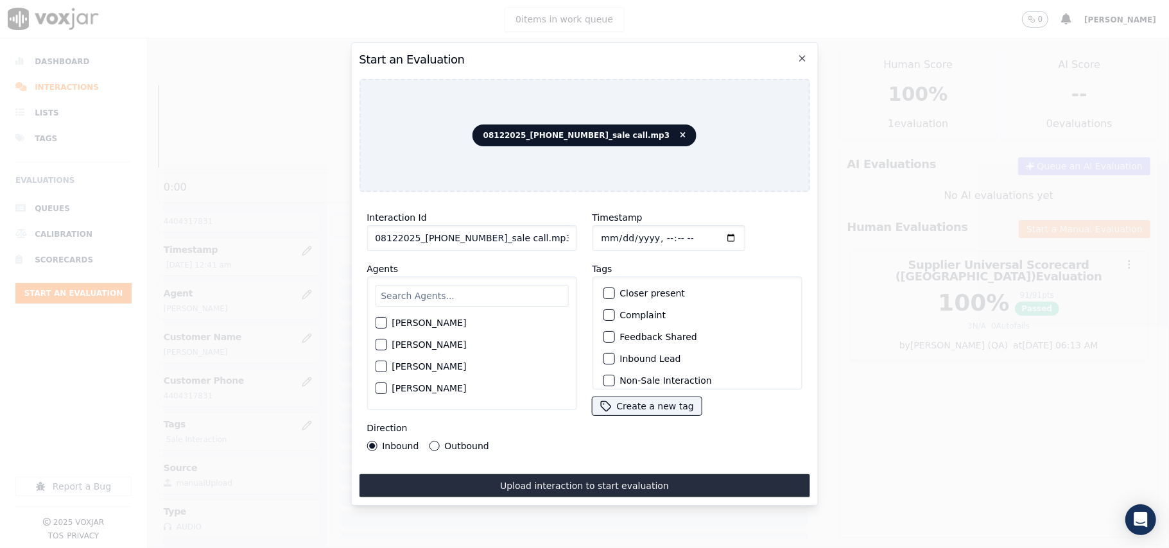
paste input "7404166438"
type input "7404166438"
type input "2025-08-12T00:43"
type input "David"
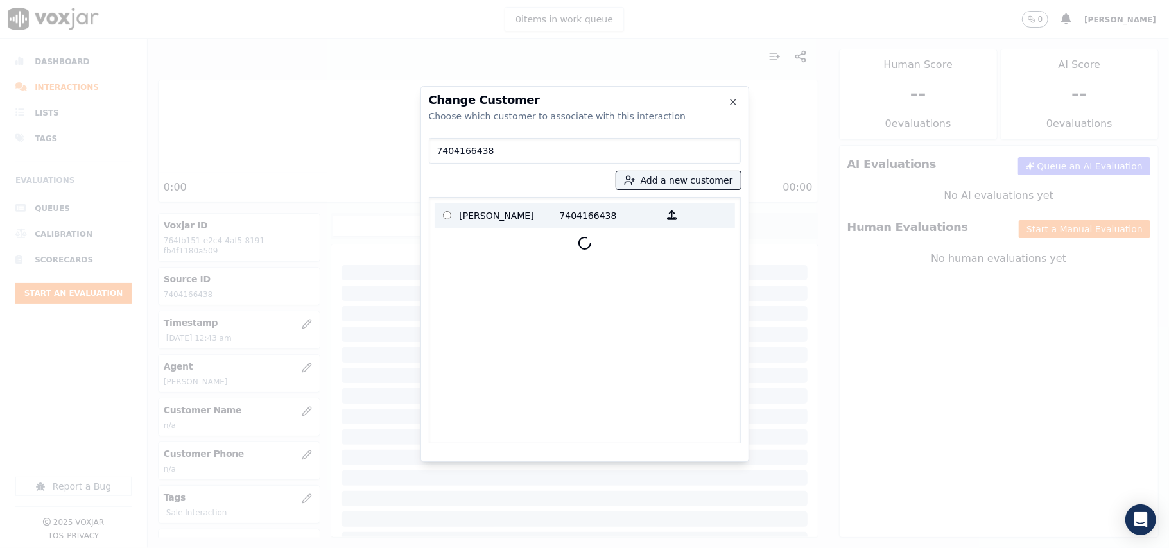
type input "7404166438"
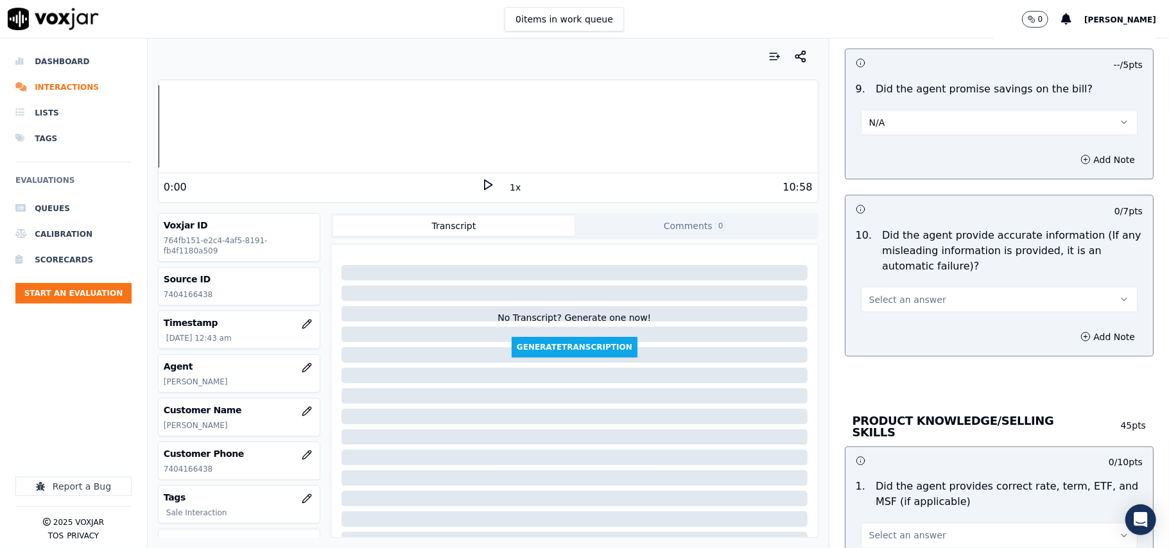
scroll to position [1427, 0]
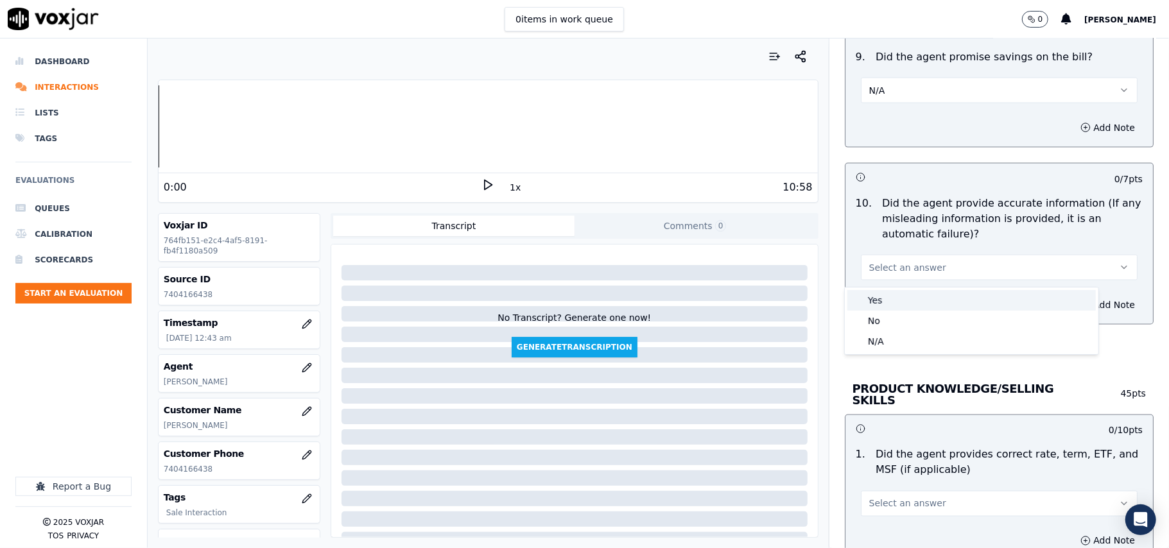
drag, startPoint x: 887, startPoint y: 311, endPoint x: 889, endPoint y: 303, distance: 8.4
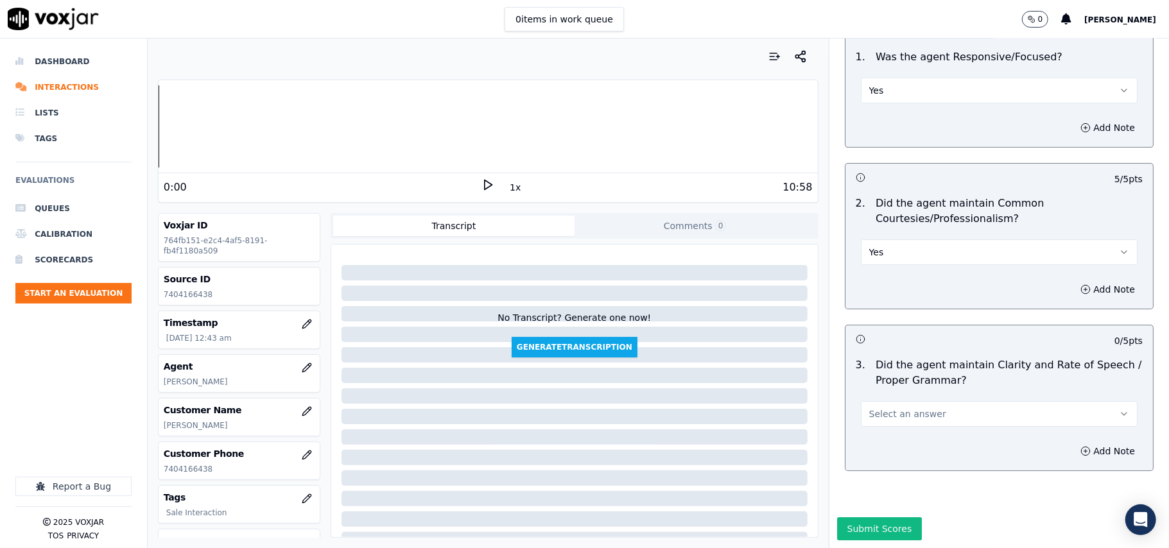
scroll to position [3213, 0]
